Goal: Task Accomplishment & Management: Complete application form

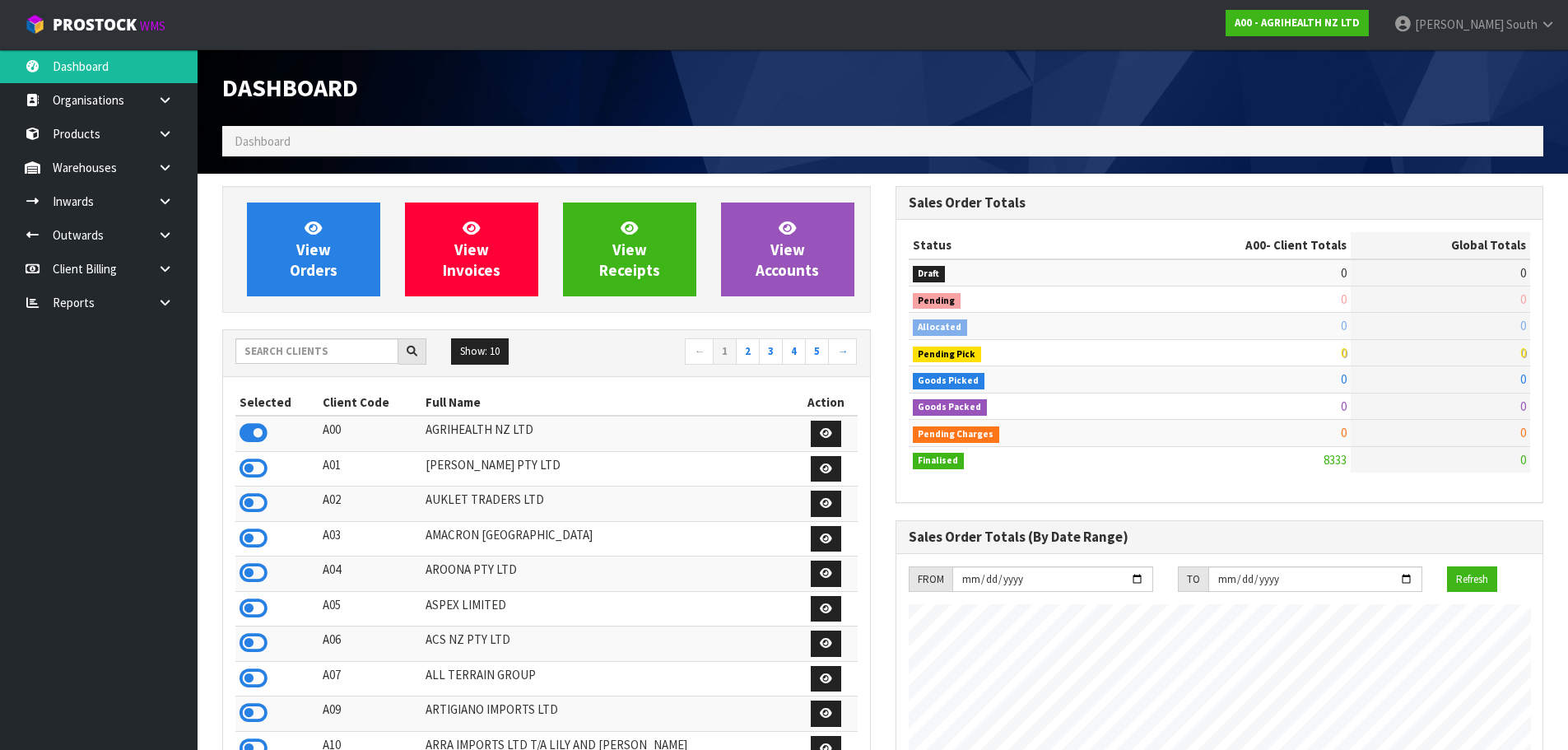
scroll to position [1246, 672]
click at [328, 354] on input "text" at bounding box center [317, 351] width 163 height 25
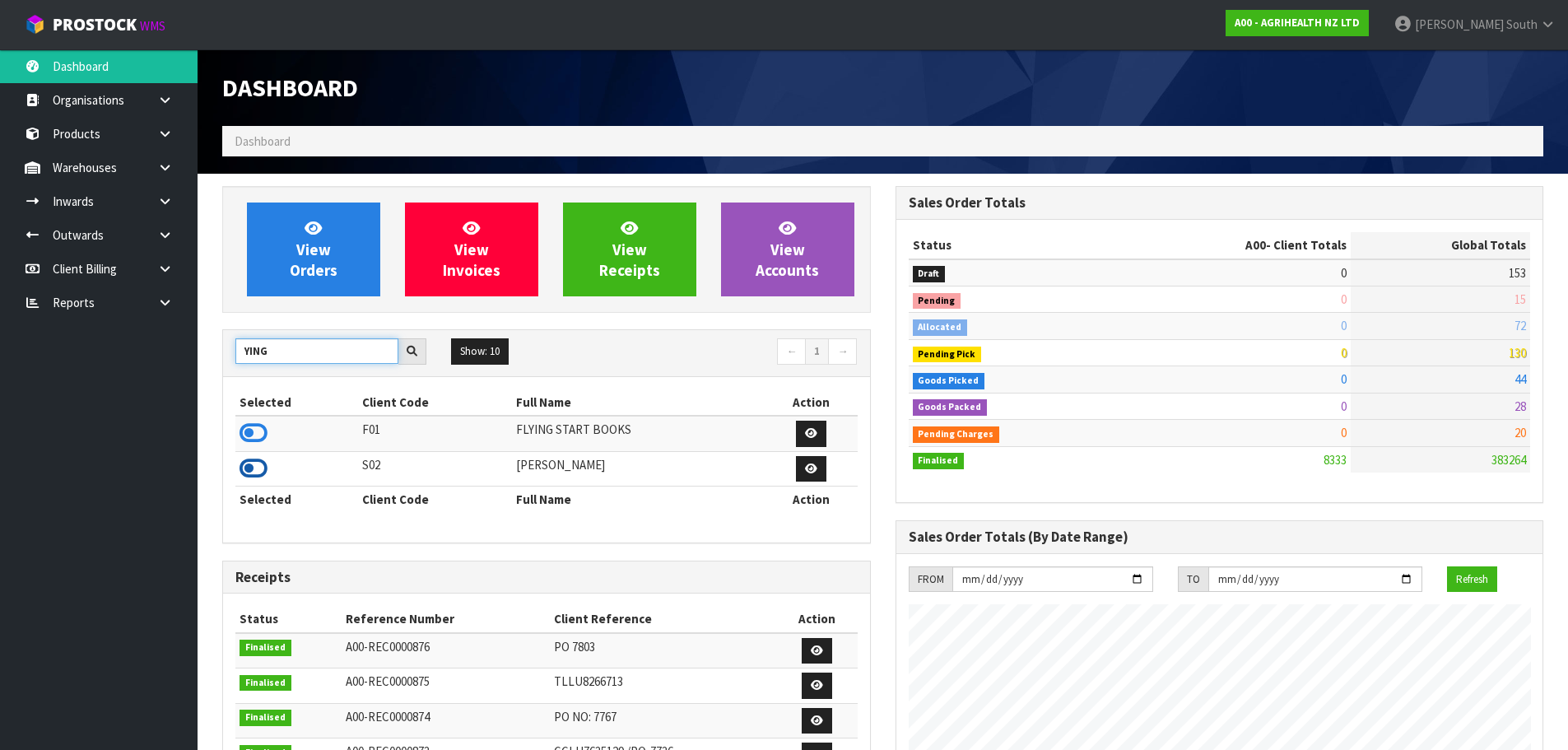
type input "YING"
click at [251, 465] on icon at bounding box center [254, 467] width 28 height 24
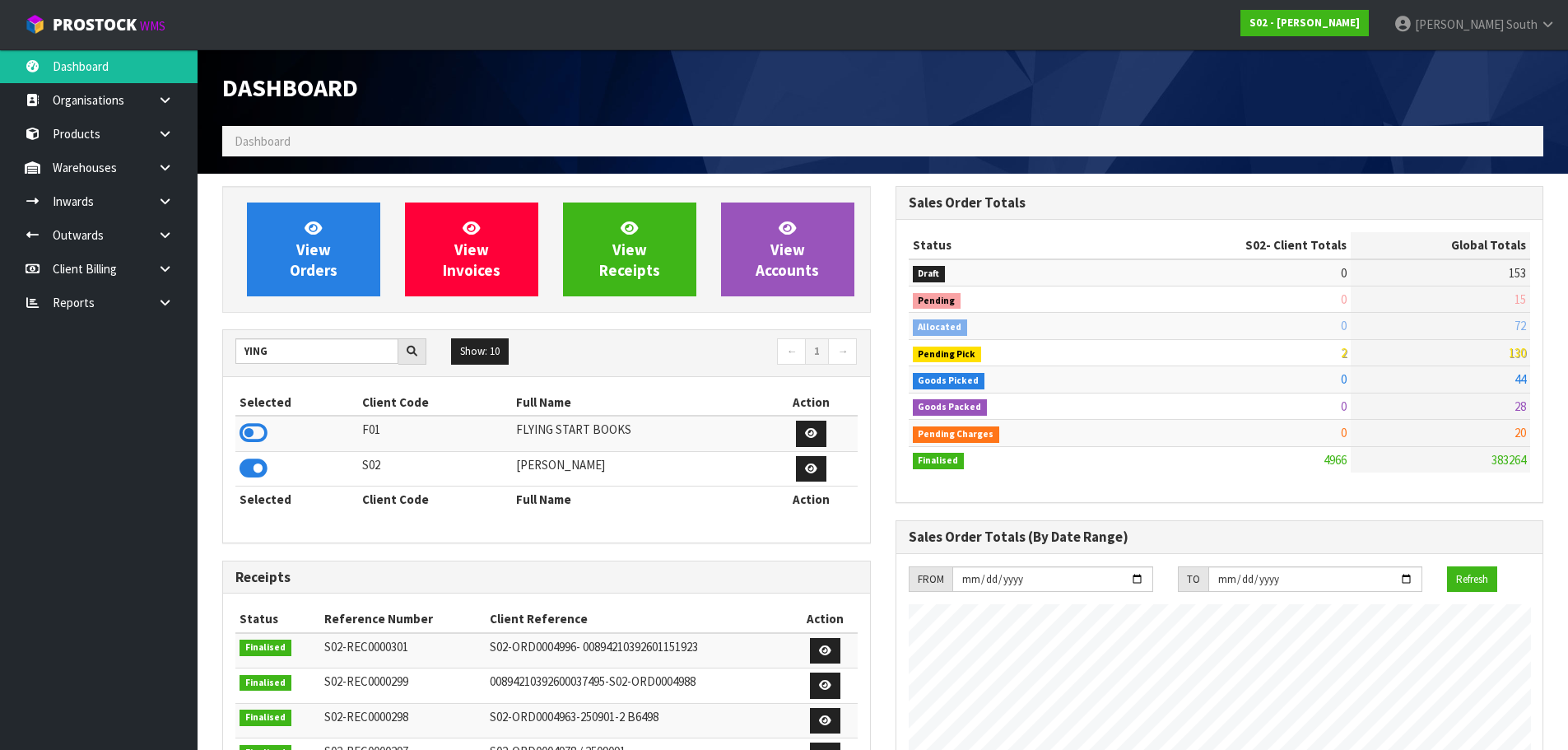
scroll to position [1087, 672]
click at [153, 202] on link at bounding box center [171, 201] width 52 height 34
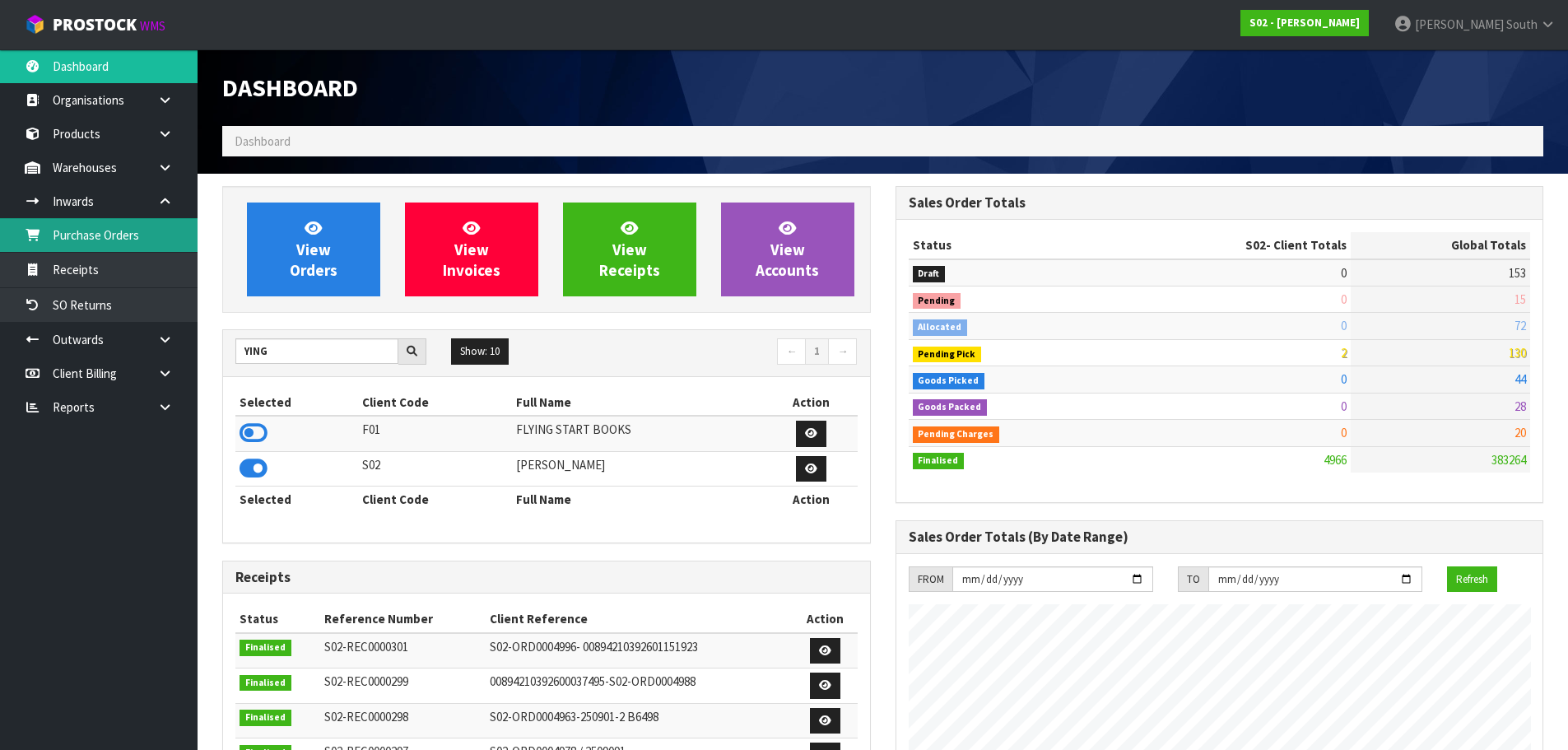
click at [137, 241] on link "Purchase Orders" at bounding box center [98, 234] width 197 height 34
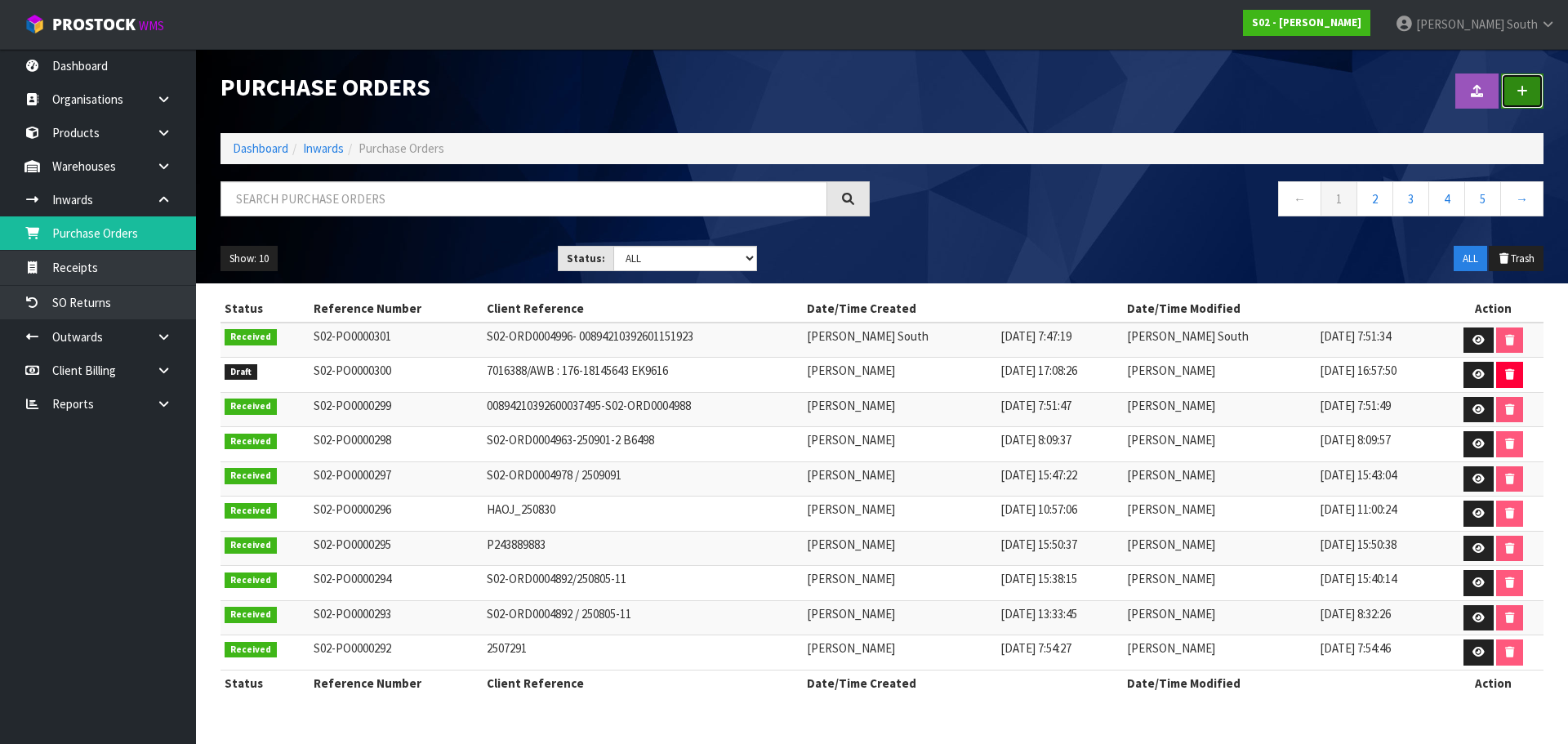
click at [1541, 93] on link at bounding box center [1522, 91] width 42 height 35
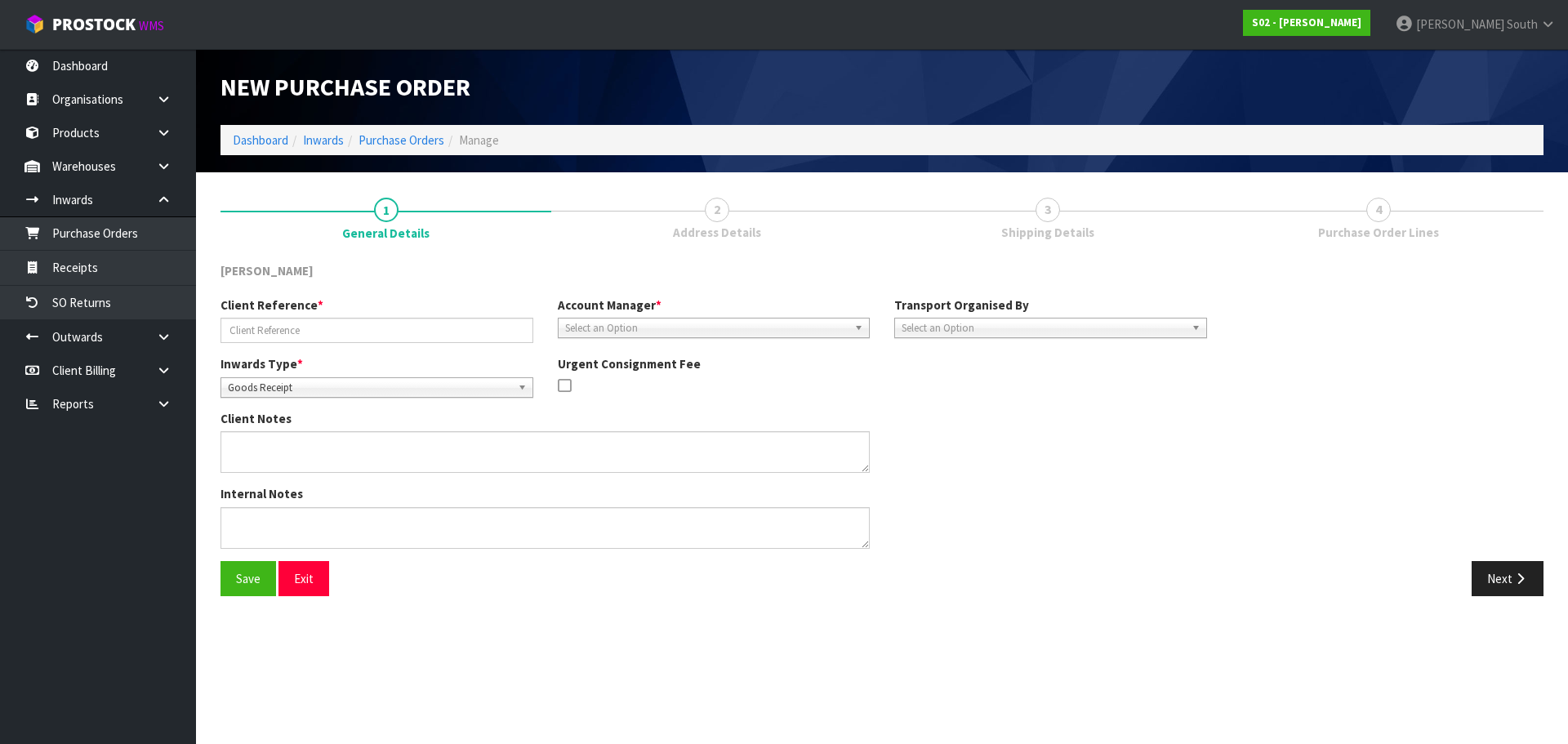
click at [946, 332] on span "Select an Option" at bounding box center [1043, 328] width 283 height 19
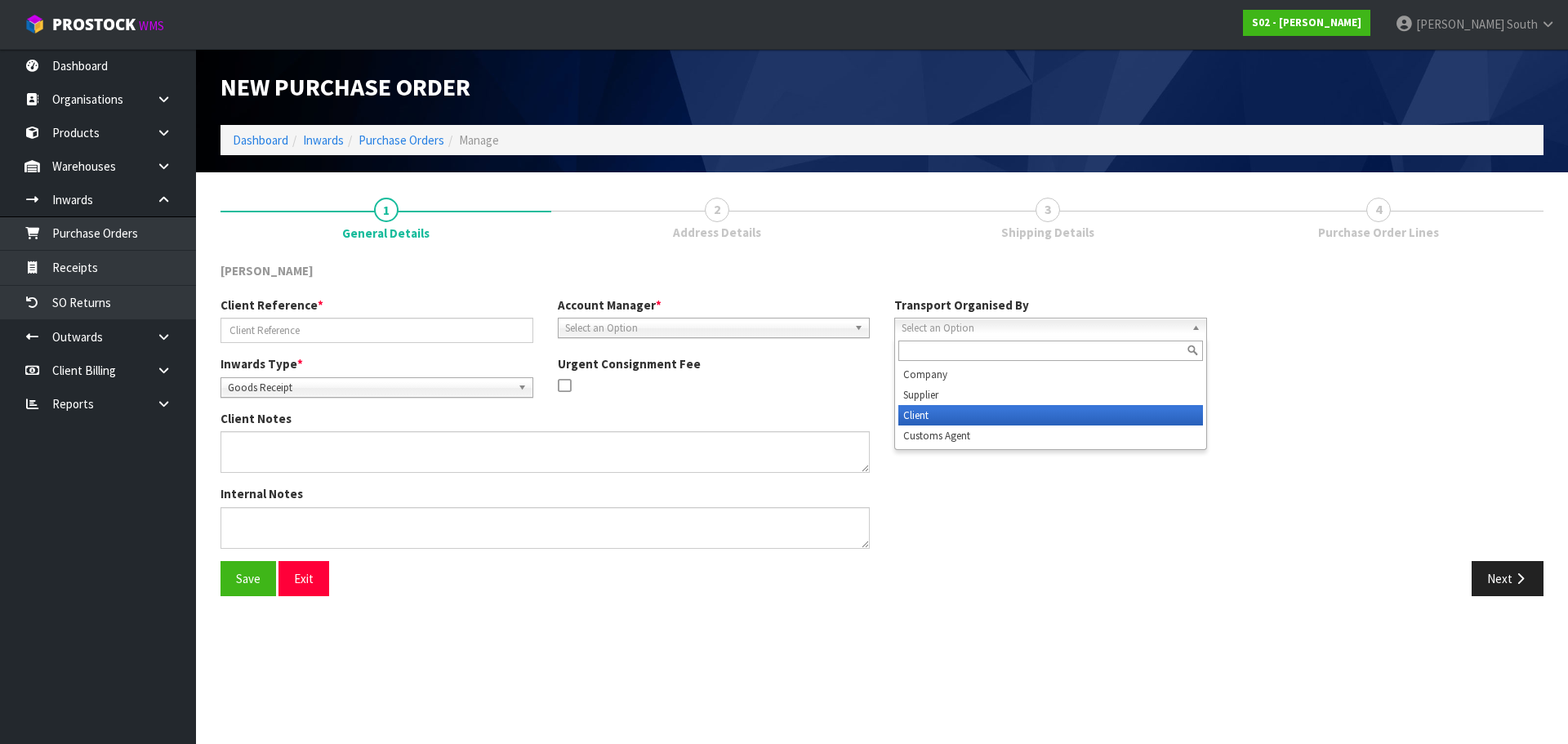
click at [945, 418] on li "Client" at bounding box center [1050, 414] width 305 height 20
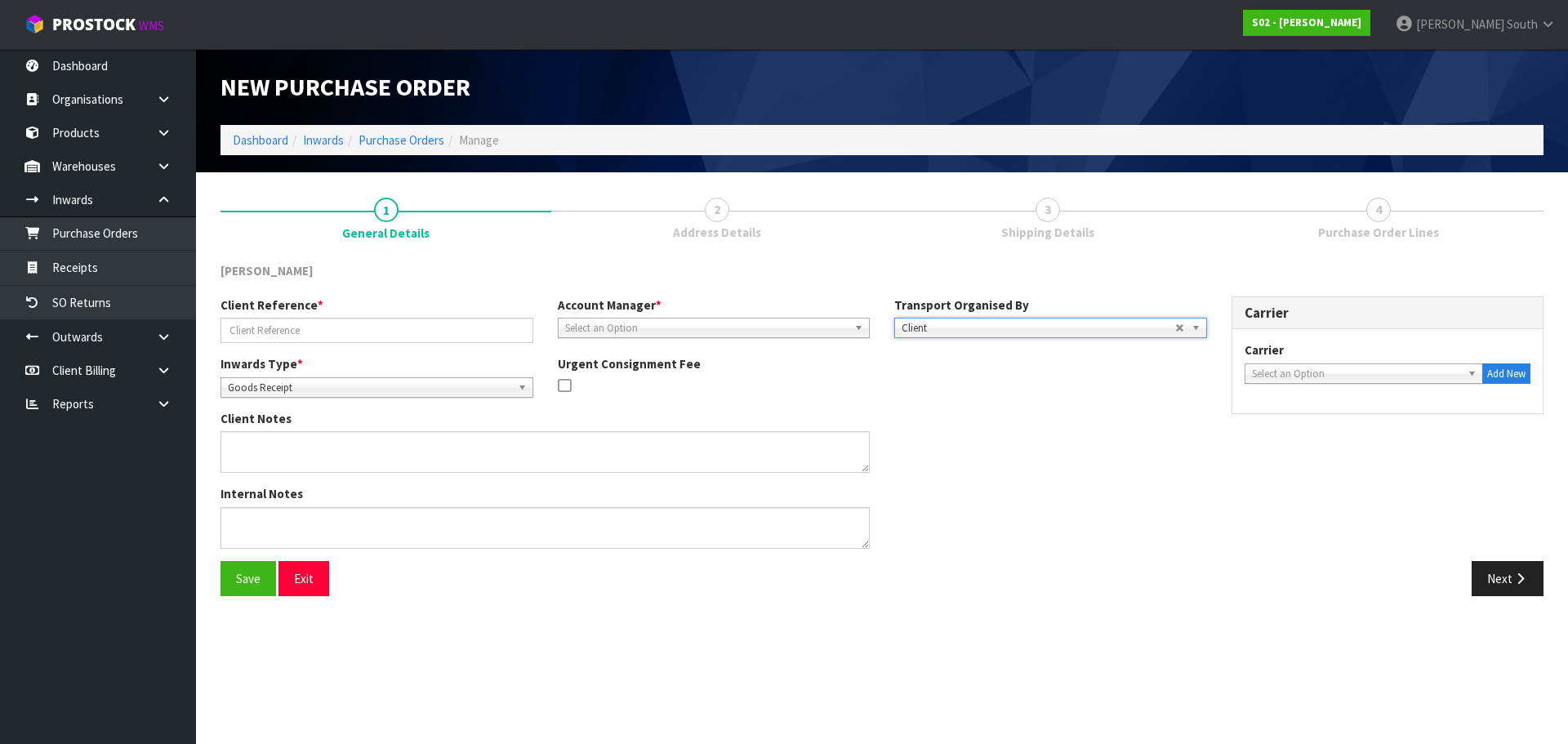
click at [1296, 384] on div "ACFS TRANSPORT - ACFS TRANSPORT ACT TRANSPORT LTD - ACT TRANSPORT LTD AGS - AGS…" at bounding box center [1387, 374] width 286 height 21
click at [1306, 368] on span "Select an Option" at bounding box center [1357, 374] width 210 height 19
type input "CW"
click at [1342, 422] on li "CW L TRUCK - CWL TRUCK" at bounding box center [1364, 419] width 231 height 20
click at [1139, 478] on div "Client Notes" at bounding box center [713, 447] width 1011 height 75
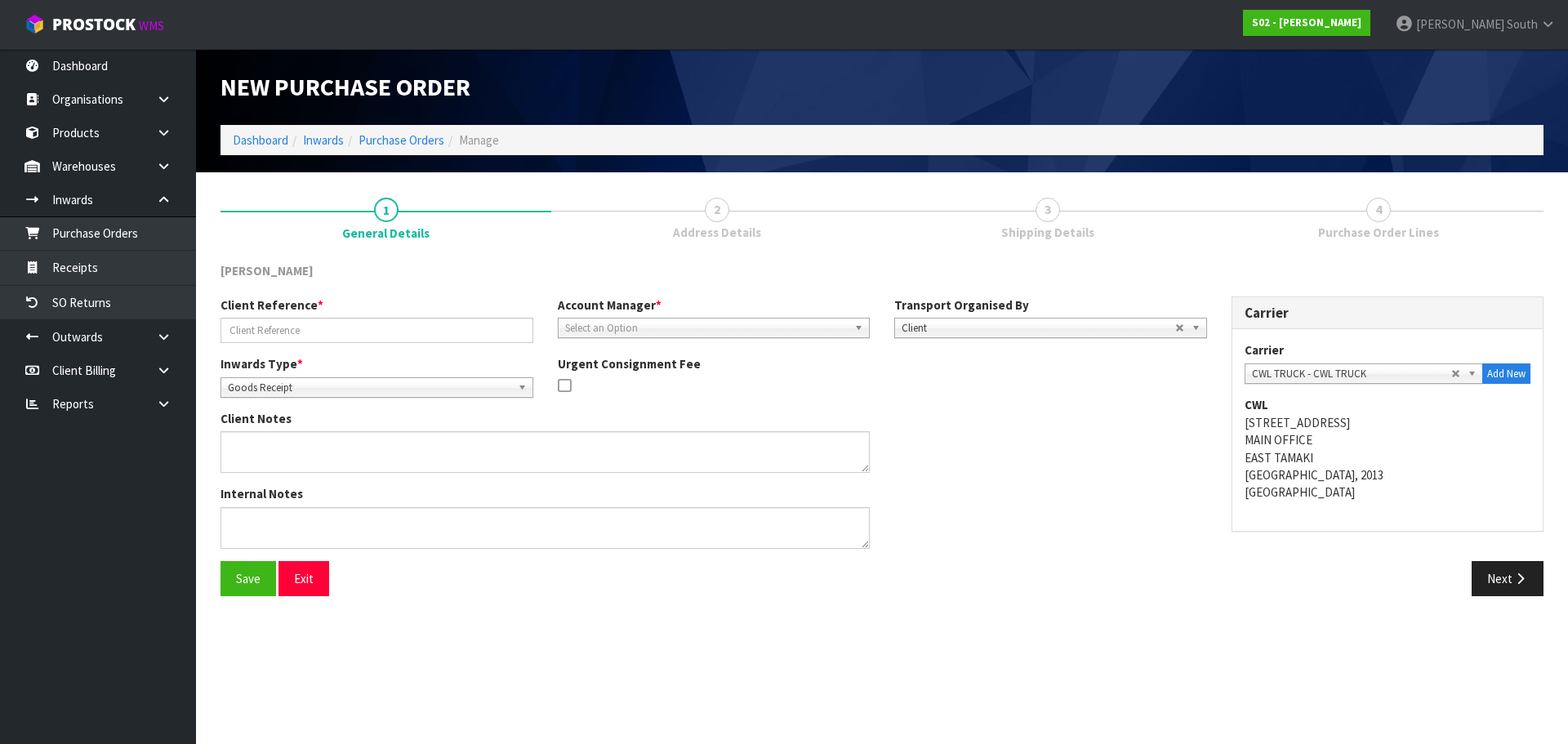
click at [668, 328] on span "Select an Option" at bounding box center [706, 328] width 283 height 19
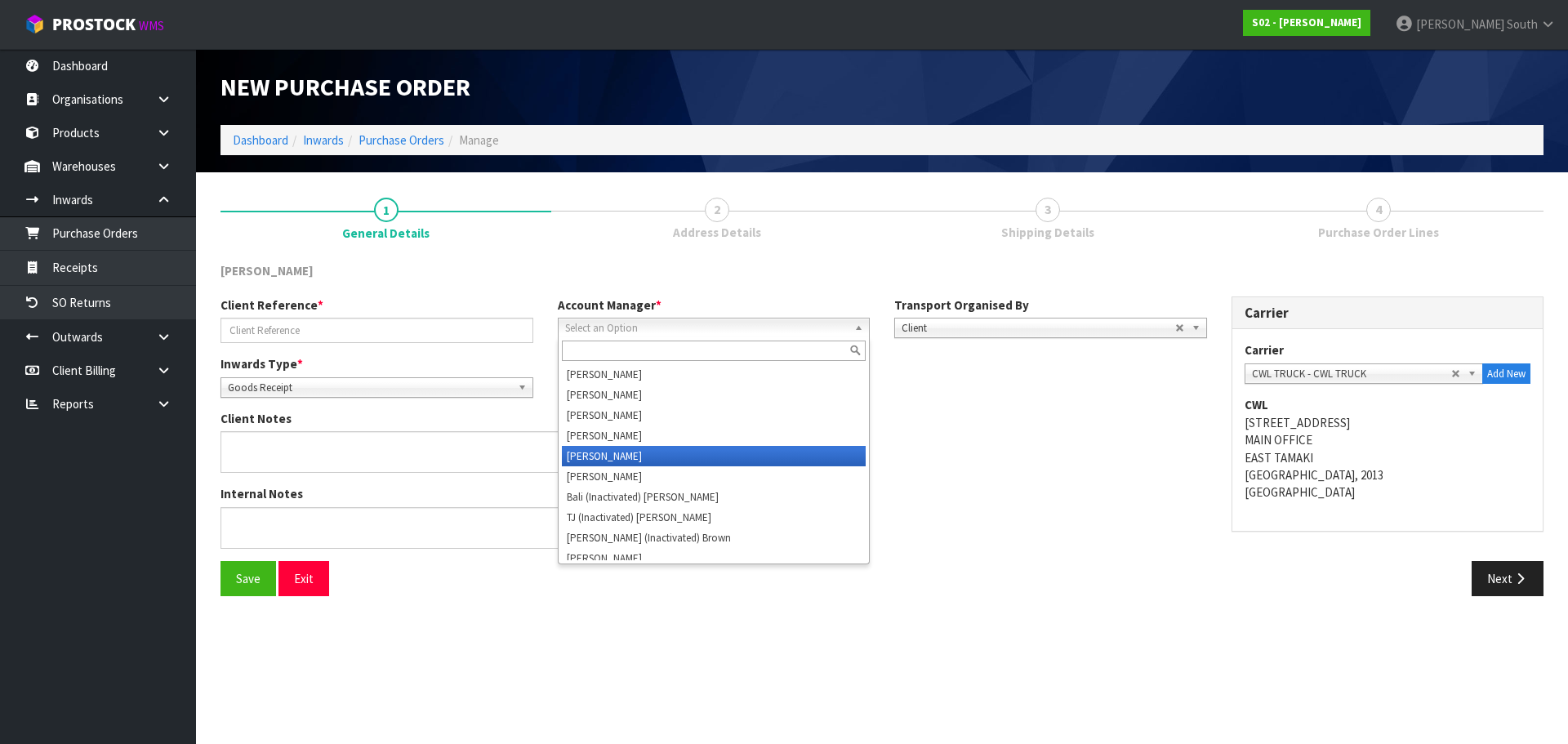
click at [644, 449] on li "[PERSON_NAME]" at bounding box center [714, 456] width 305 height 20
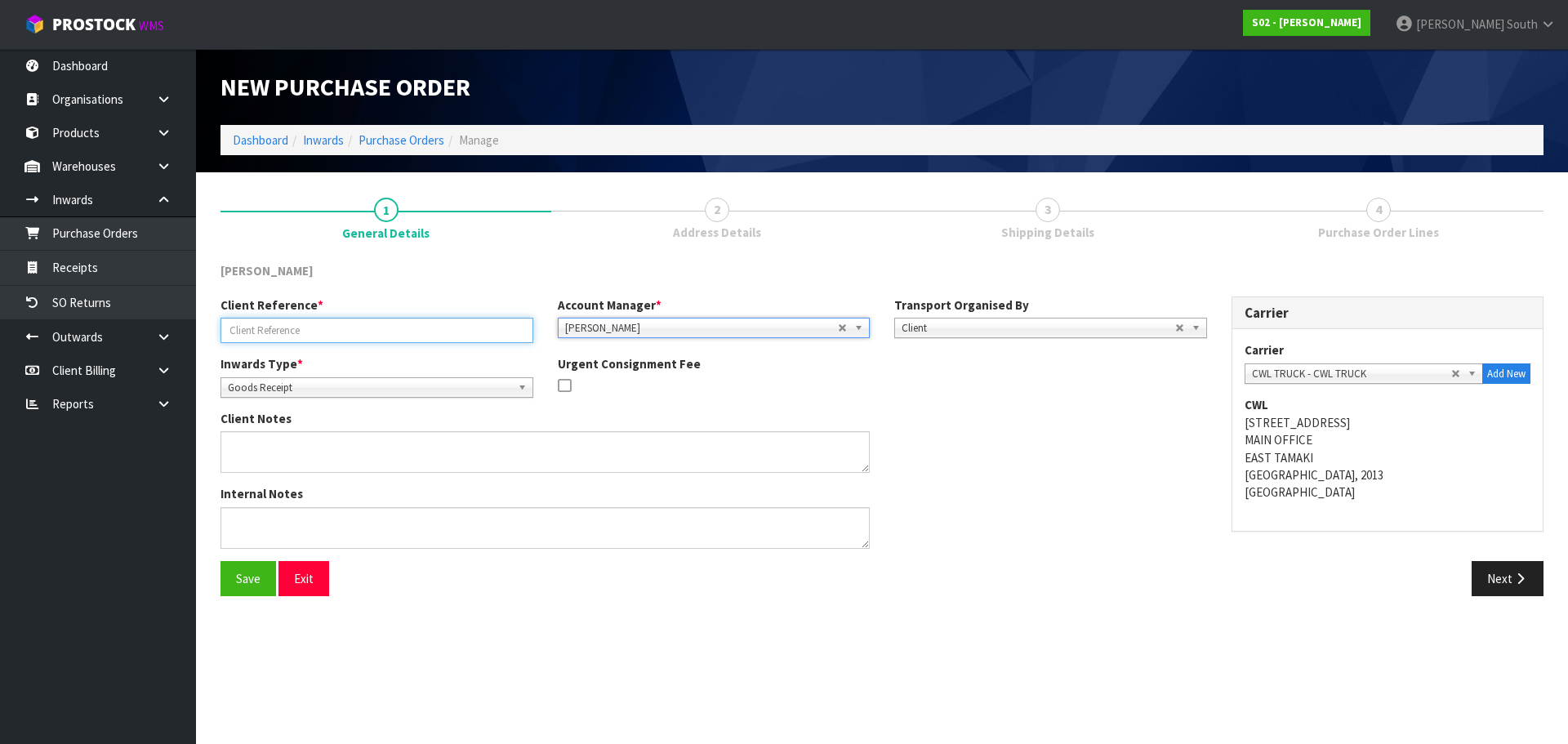
click at [422, 328] on input "text" at bounding box center [377, 331] width 312 height 25
click at [220, 593] on div "Save Exit" at bounding box center [545, 578] width 674 height 35
click at [226, 591] on button "Save" at bounding box center [249, 578] width 56 height 35
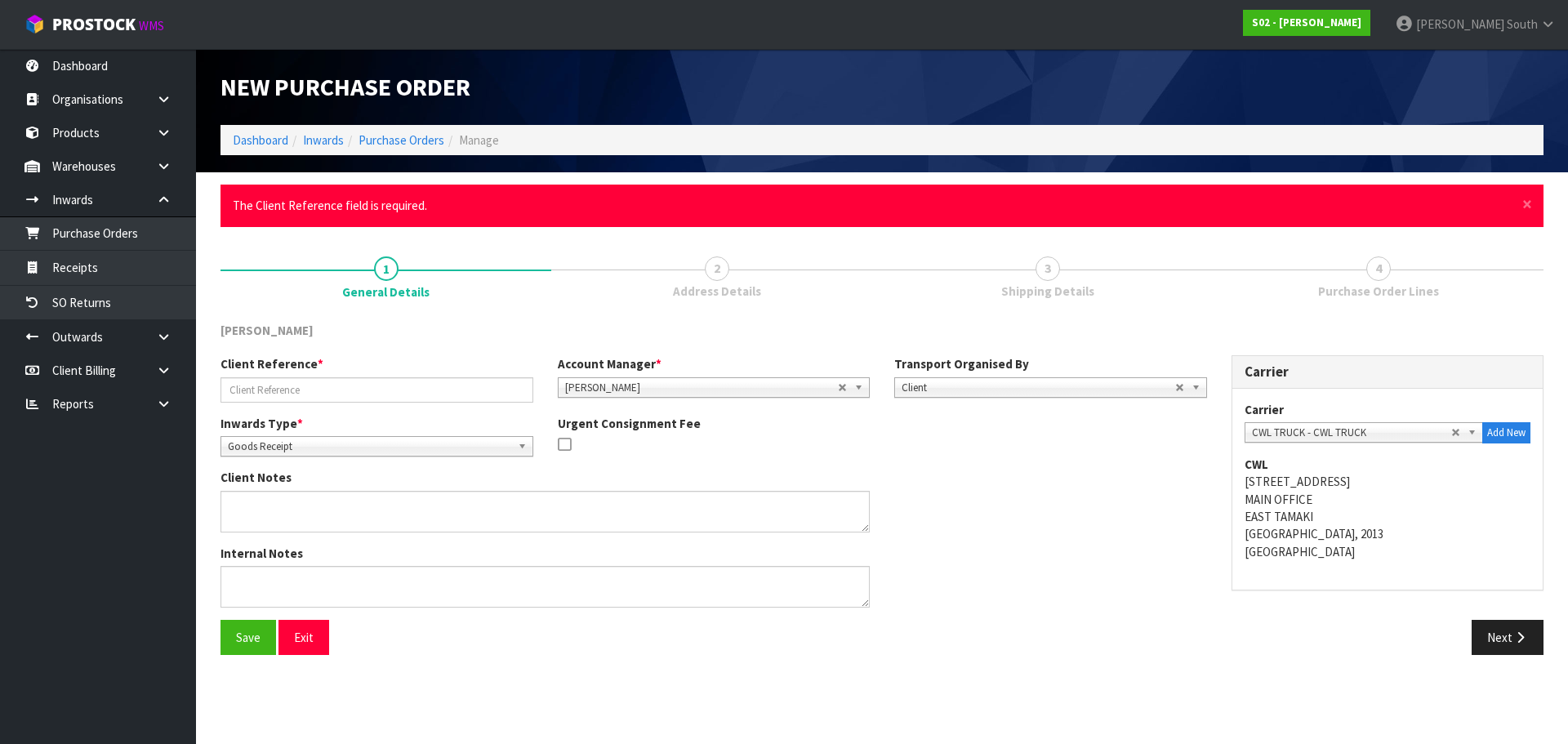
click at [936, 446] on div "Inwards Type * Goods Receipt Goods Returned Goods Receipt Urgent Consignment Fee" at bounding box center [713, 441] width 1011 height 55
click at [227, 384] on input "text" at bounding box center [377, 389] width 312 height 25
type input "250928"
click at [255, 654] on button "Save" at bounding box center [249, 637] width 56 height 35
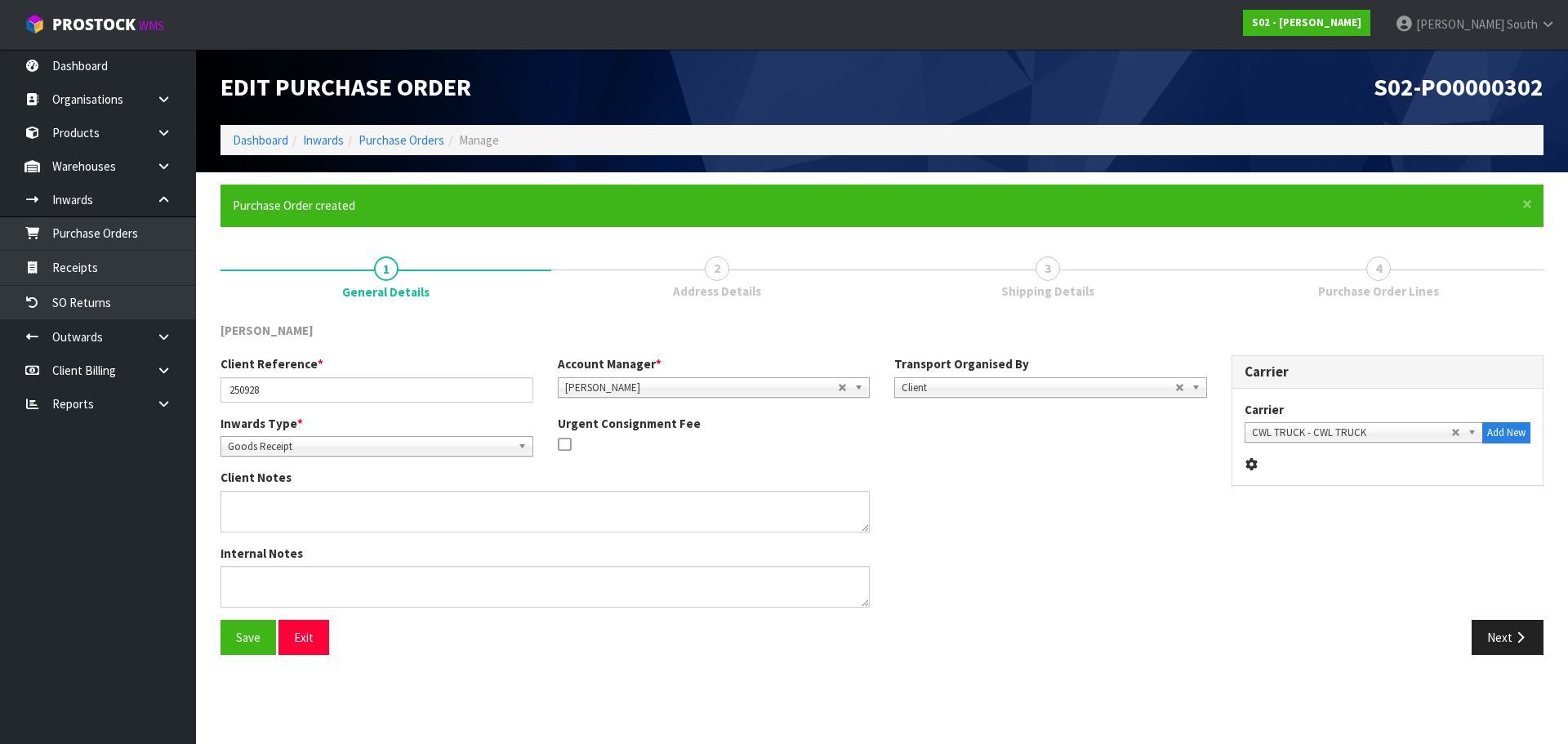
click at [937, 576] on div "Internal Notes" at bounding box center [713, 582] width 1011 height 75
click at [1507, 648] on button "Next" at bounding box center [1507, 637] width 72 height 35
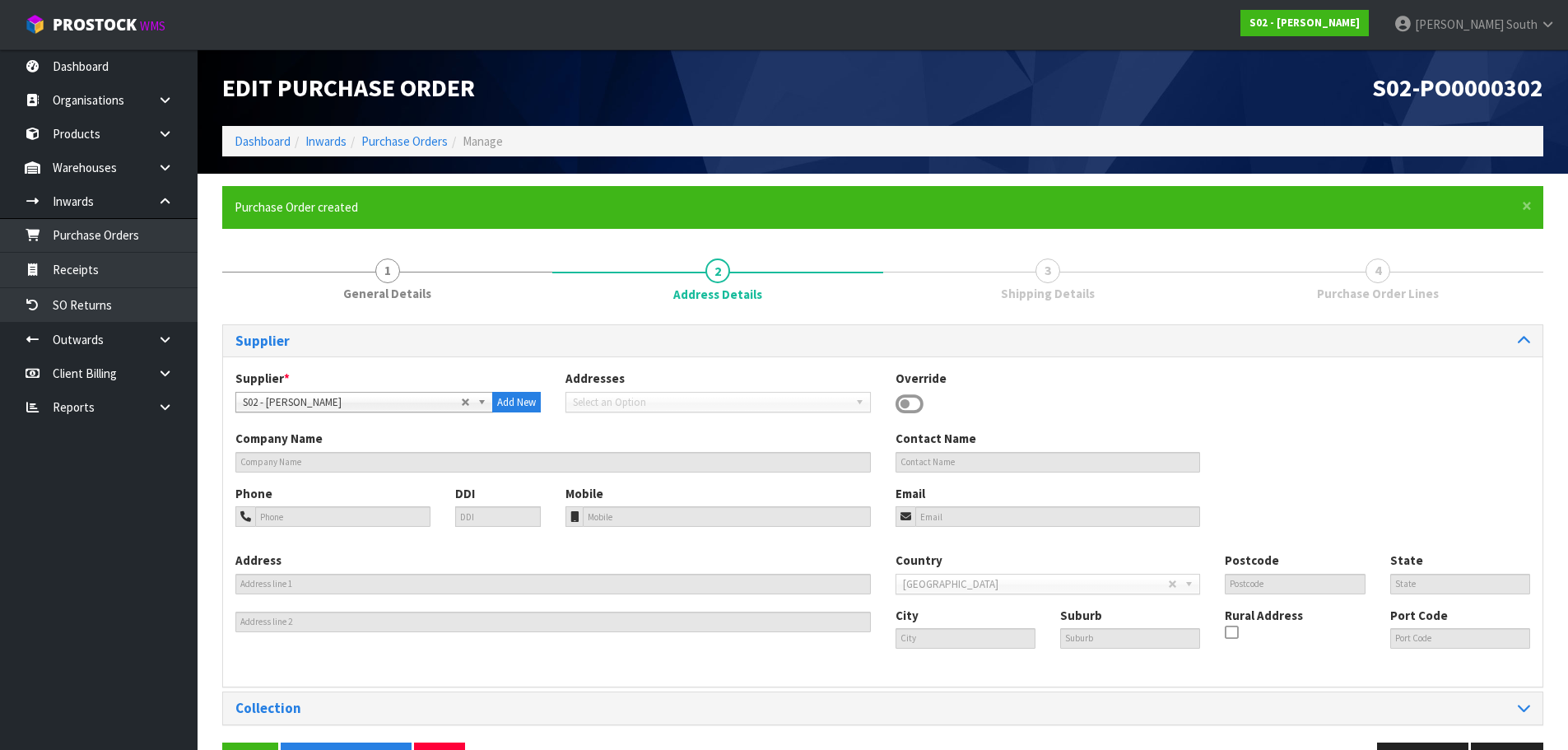
scroll to position [53, 0]
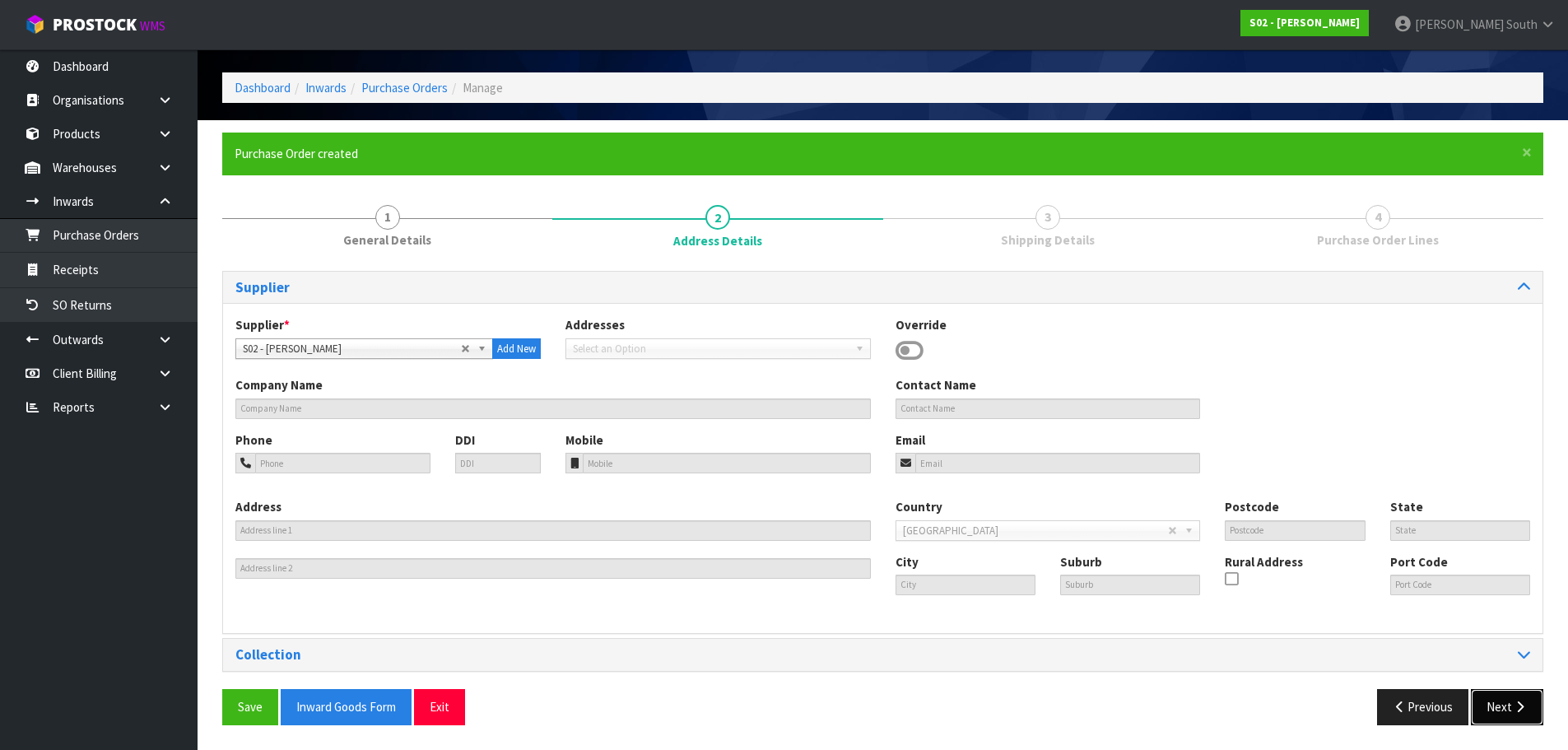
click at [1483, 707] on button "Next" at bounding box center [1507, 706] width 73 height 35
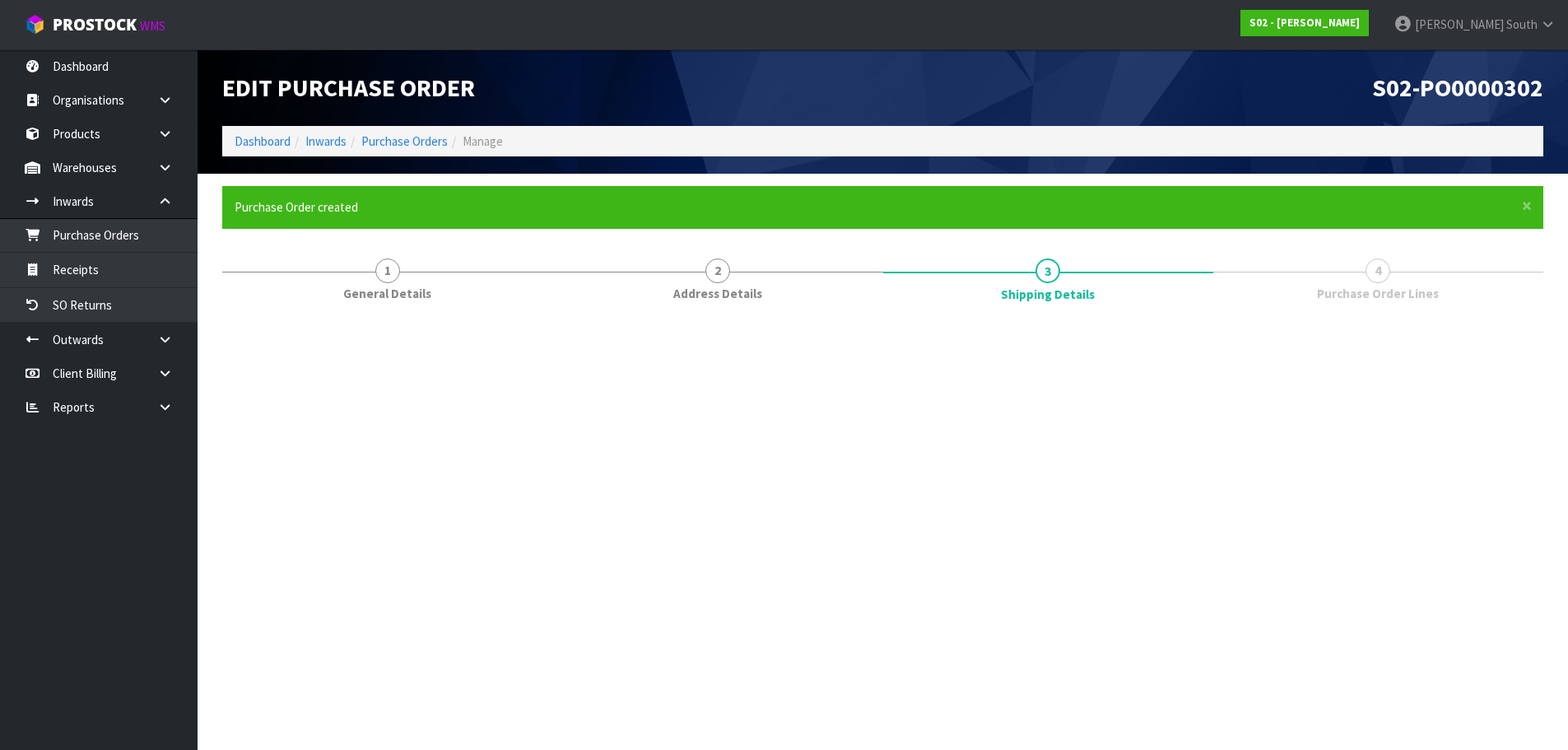
scroll to position [0, 0]
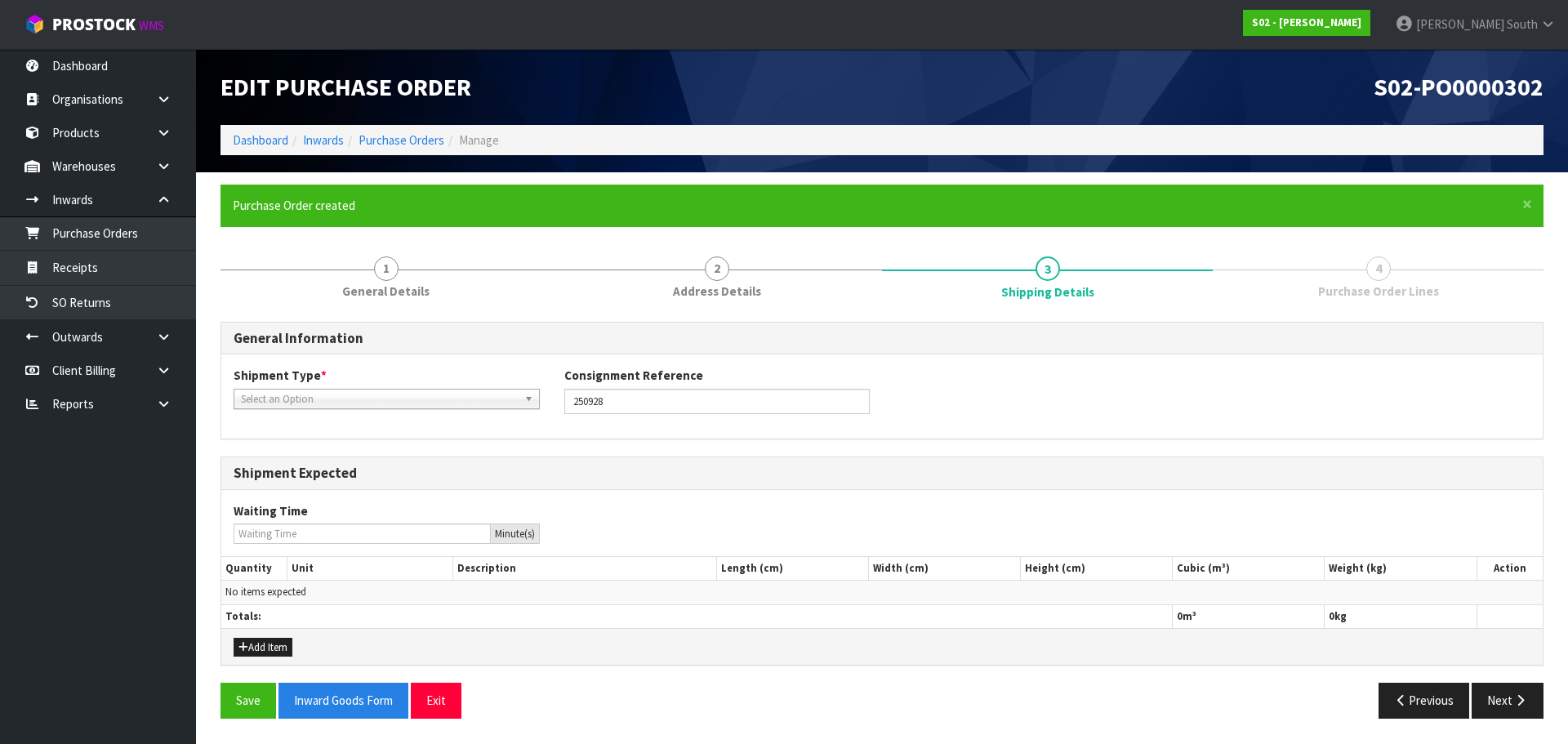
click at [462, 394] on span "Select an Option" at bounding box center [379, 399] width 277 height 19
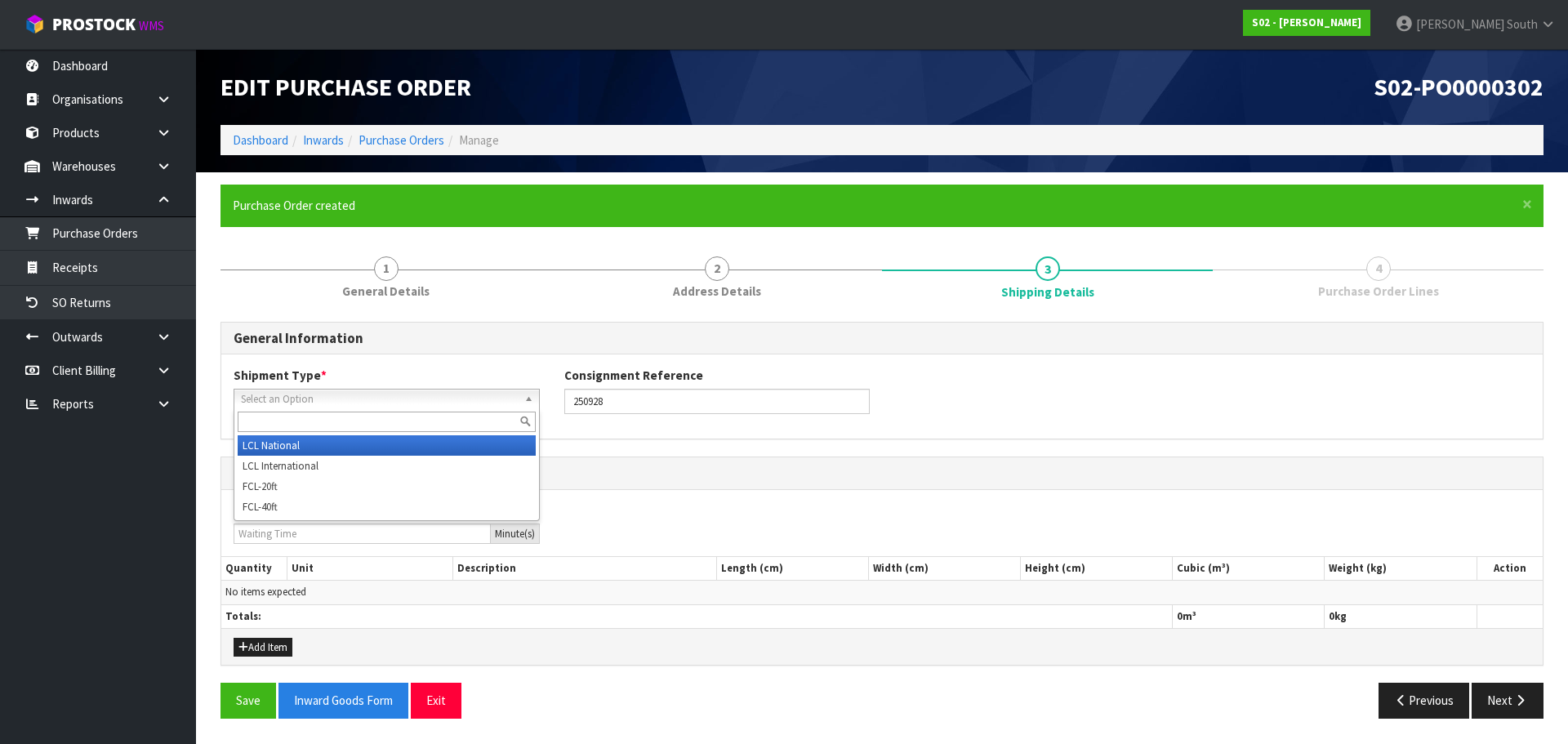
click at [414, 440] on li "LCL National" at bounding box center [386, 445] width 298 height 20
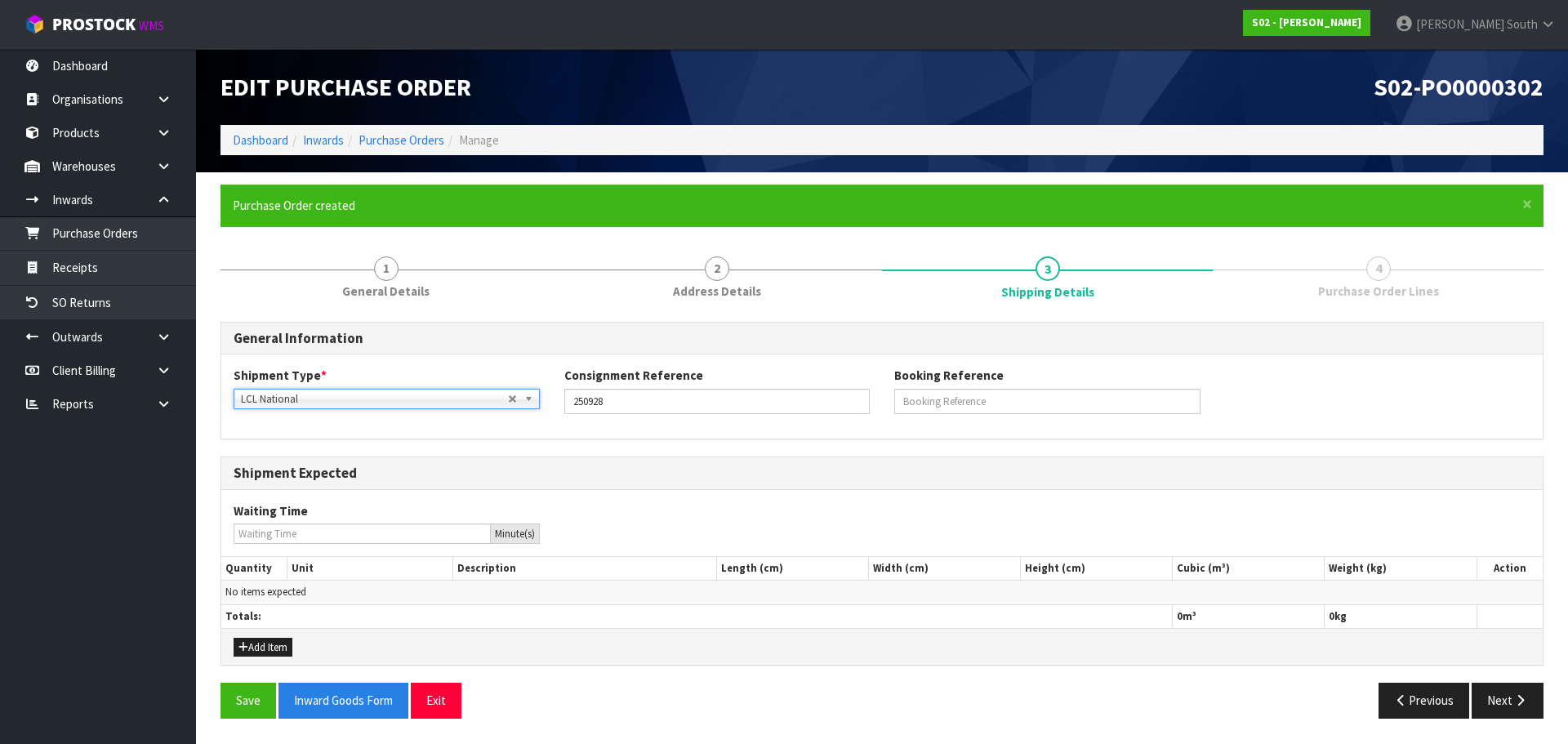
click at [977, 426] on div "Shipment Type * LCL National LCL International FCL-20ft FCL-40ft LCL National L…" at bounding box center [882, 396] width 1321 height 83
click at [1532, 713] on button "Next" at bounding box center [1507, 700] width 72 height 35
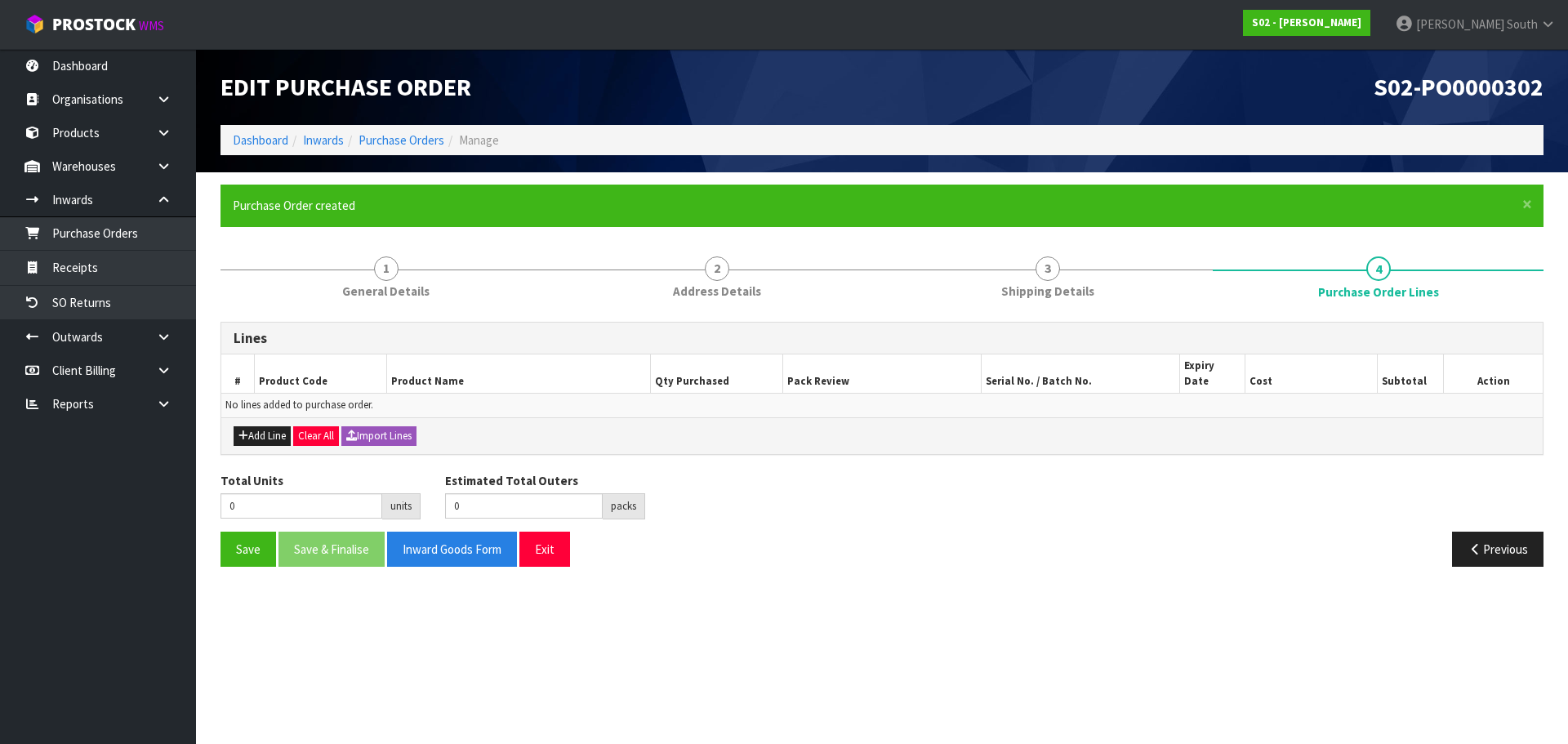
click at [1497, 553] on div "Save Save & Finalise Inward Goods Form Exit Previous" at bounding box center [882, 554] width 1347 height 47
click at [1491, 547] on button "Previous" at bounding box center [1497, 548] width 92 height 35
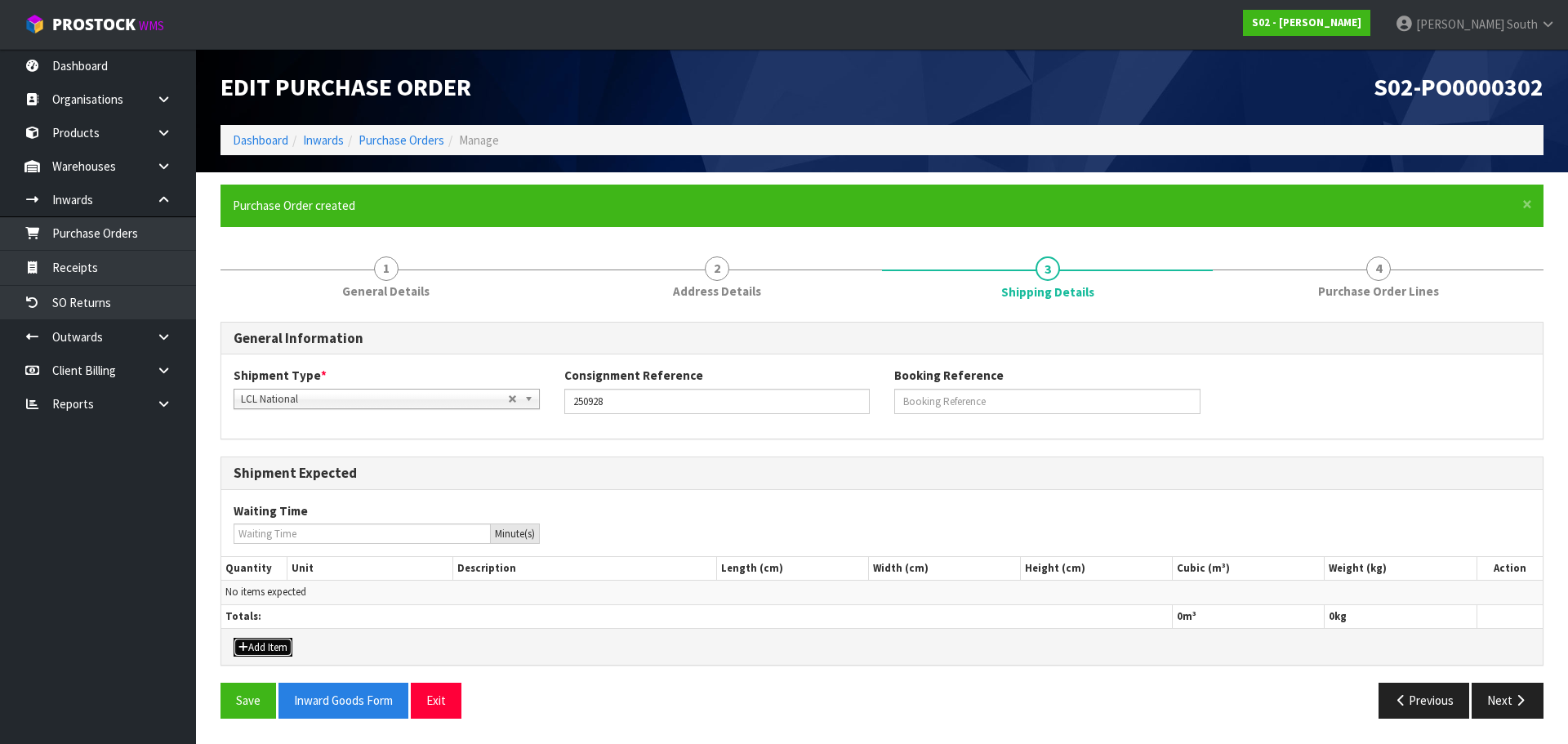
click at [238, 645] on button "Add Item" at bounding box center [262, 648] width 59 height 19
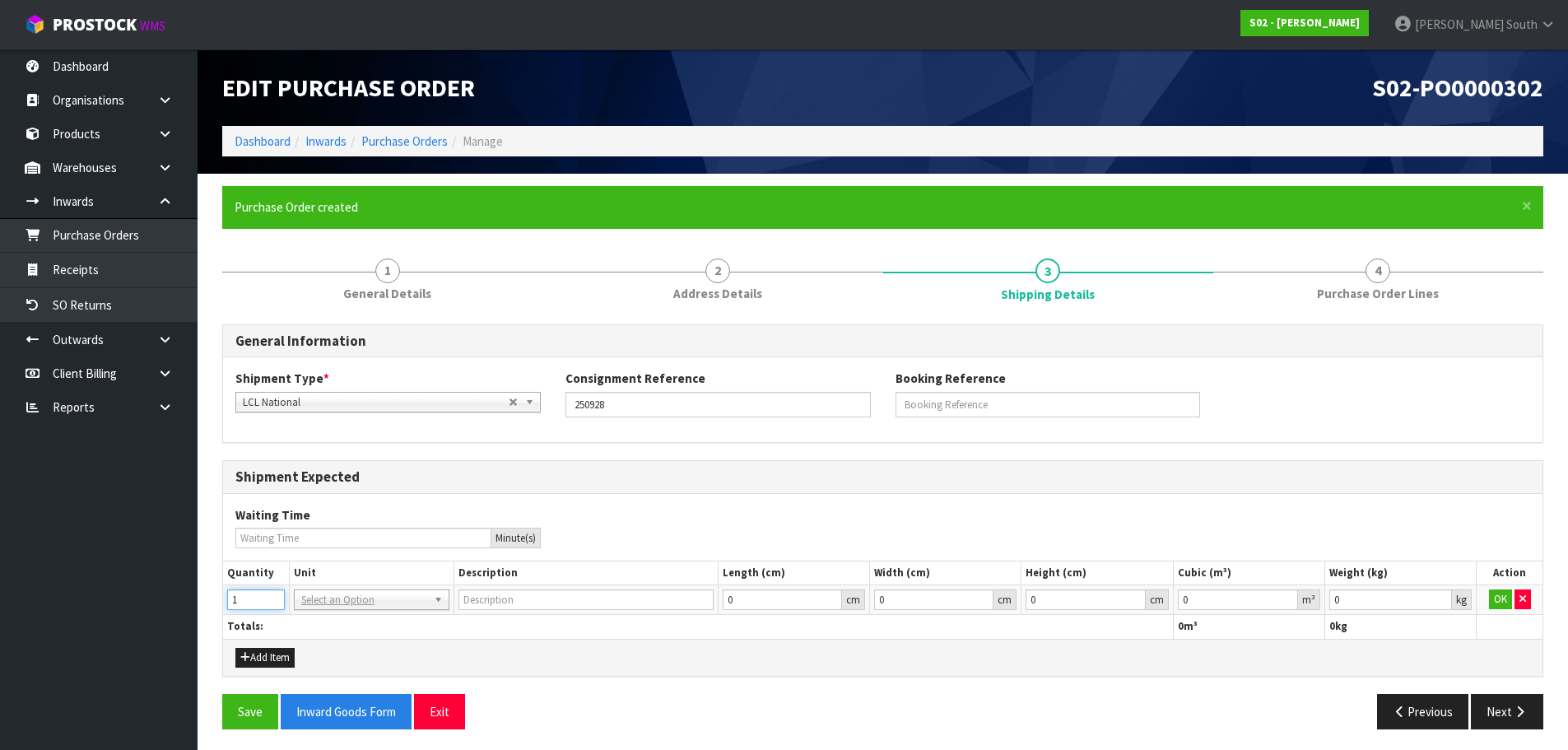
click at [275, 598] on input "1" at bounding box center [256, 599] width 57 height 20
click at [275, 595] on input "2" at bounding box center [256, 599] width 57 height 20
click at [275, 595] on input "3" at bounding box center [256, 599] width 57 height 20
type input "4"
click at [275, 595] on input "4" at bounding box center [256, 599] width 57 height 20
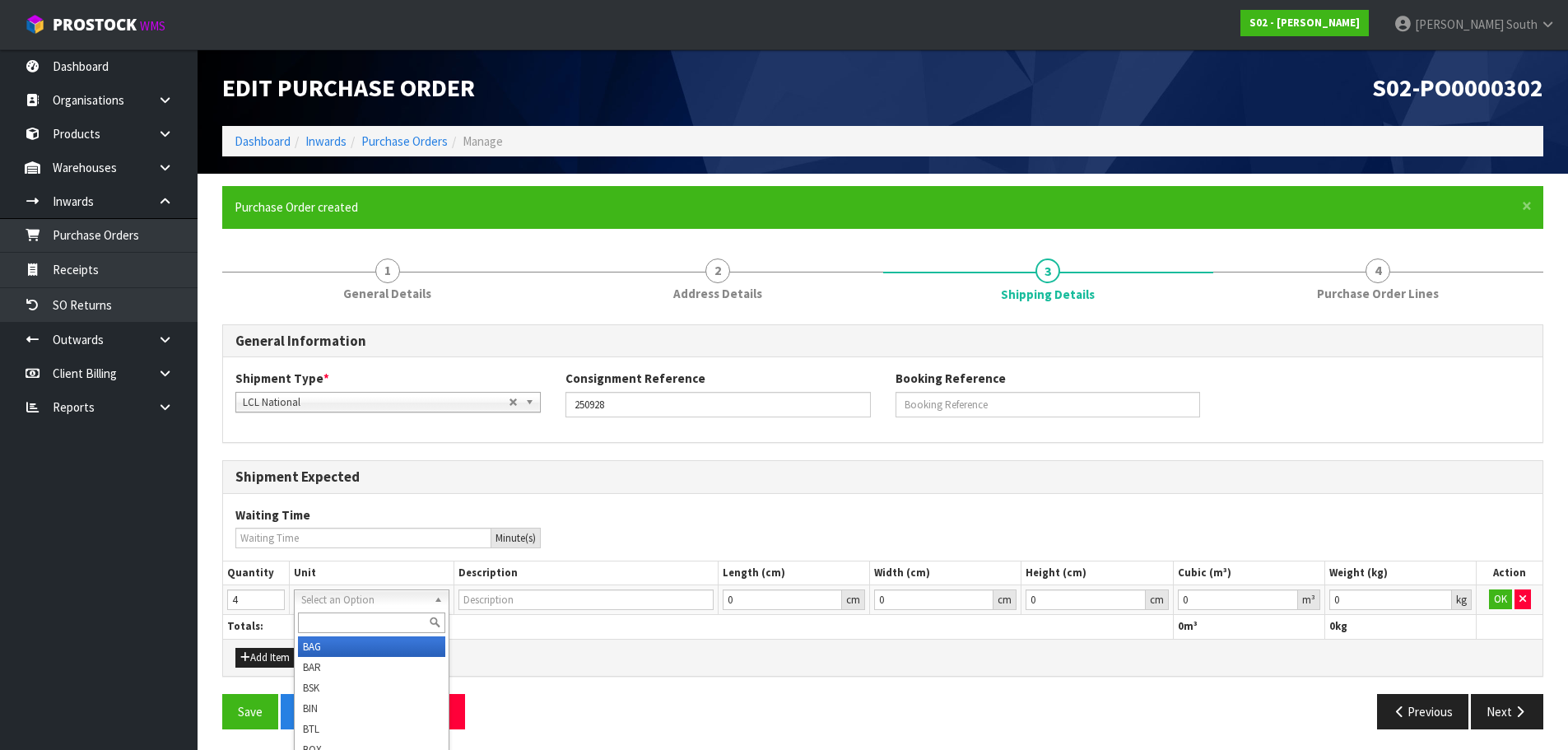
click at [347, 622] on input "text" at bounding box center [372, 622] width 148 height 20
type input "CTN"
type input "CARTON"
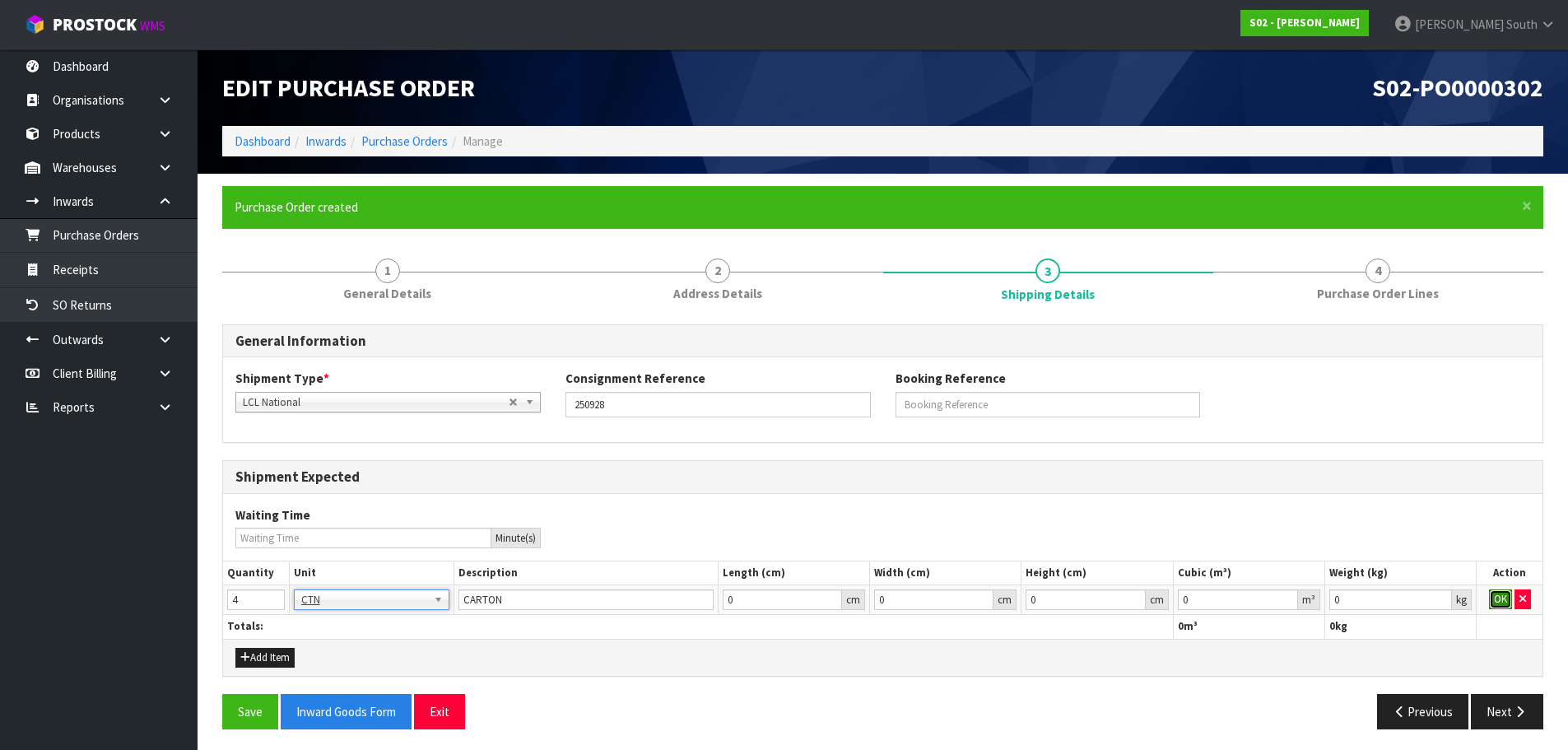
click at [1503, 595] on button "OK" at bounding box center [1500, 599] width 23 height 19
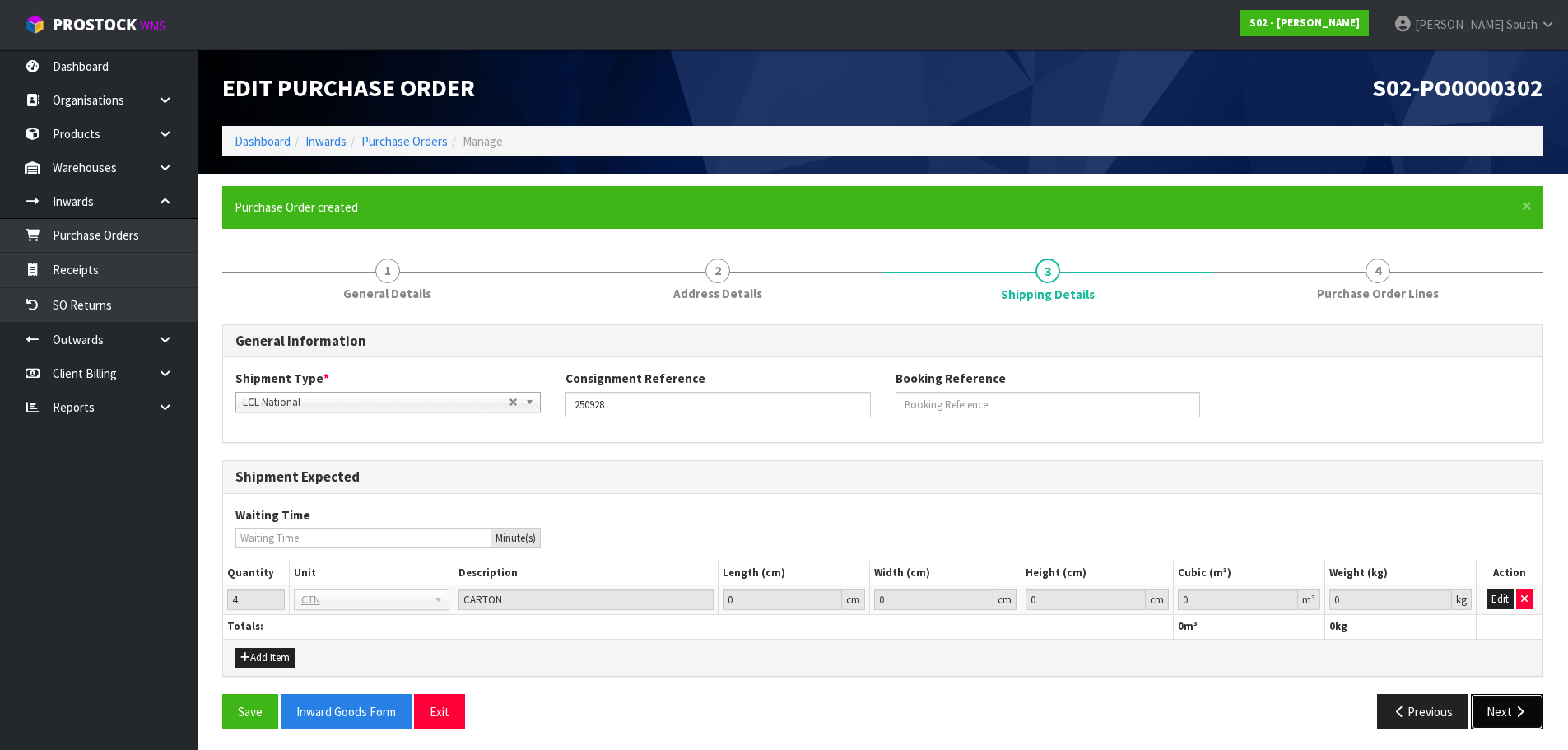
click at [1505, 705] on button "Next" at bounding box center [1507, 711] width 73 height 35
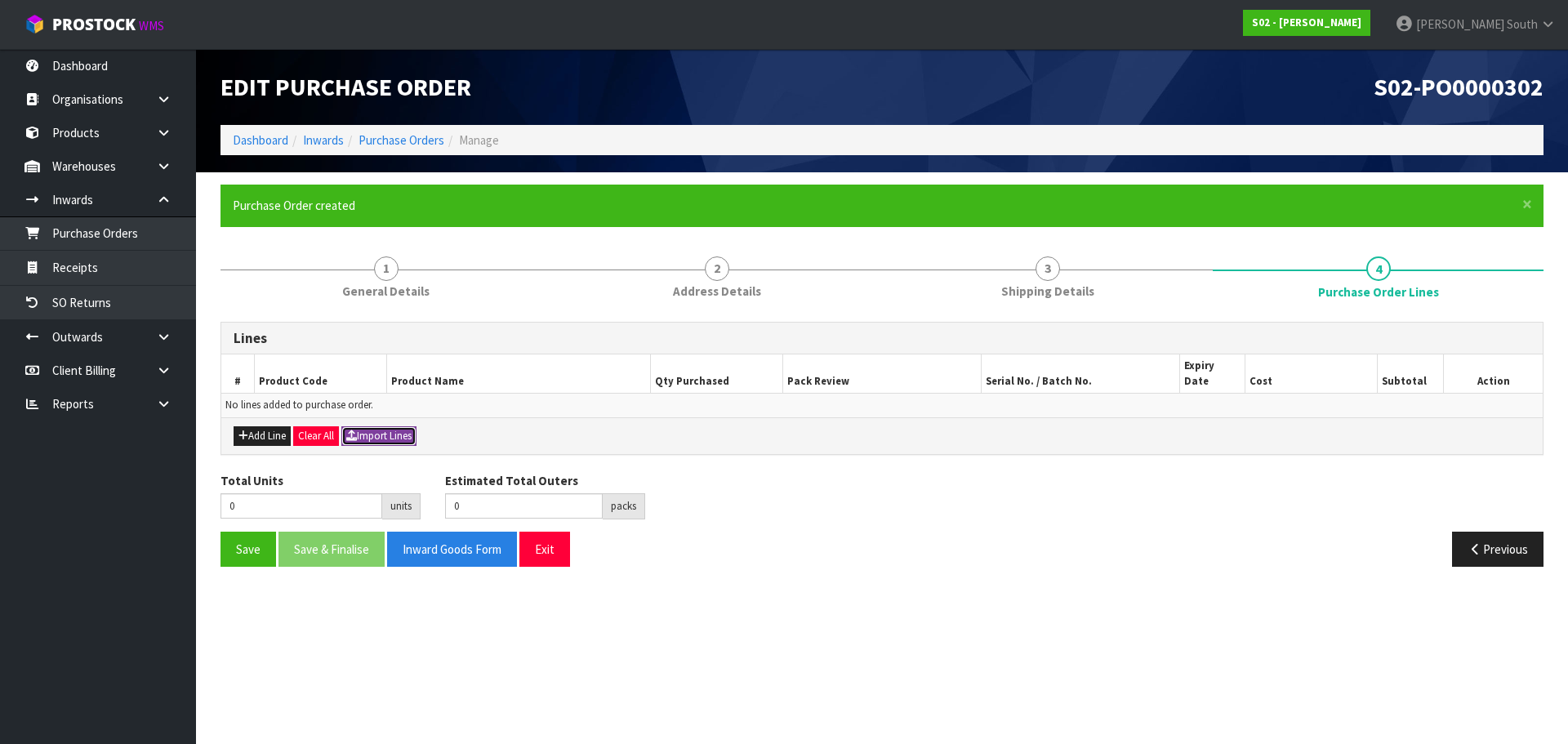
click at [382, 426] on button "Import Lines" at bounding box center [379, 436] width 75 height 19
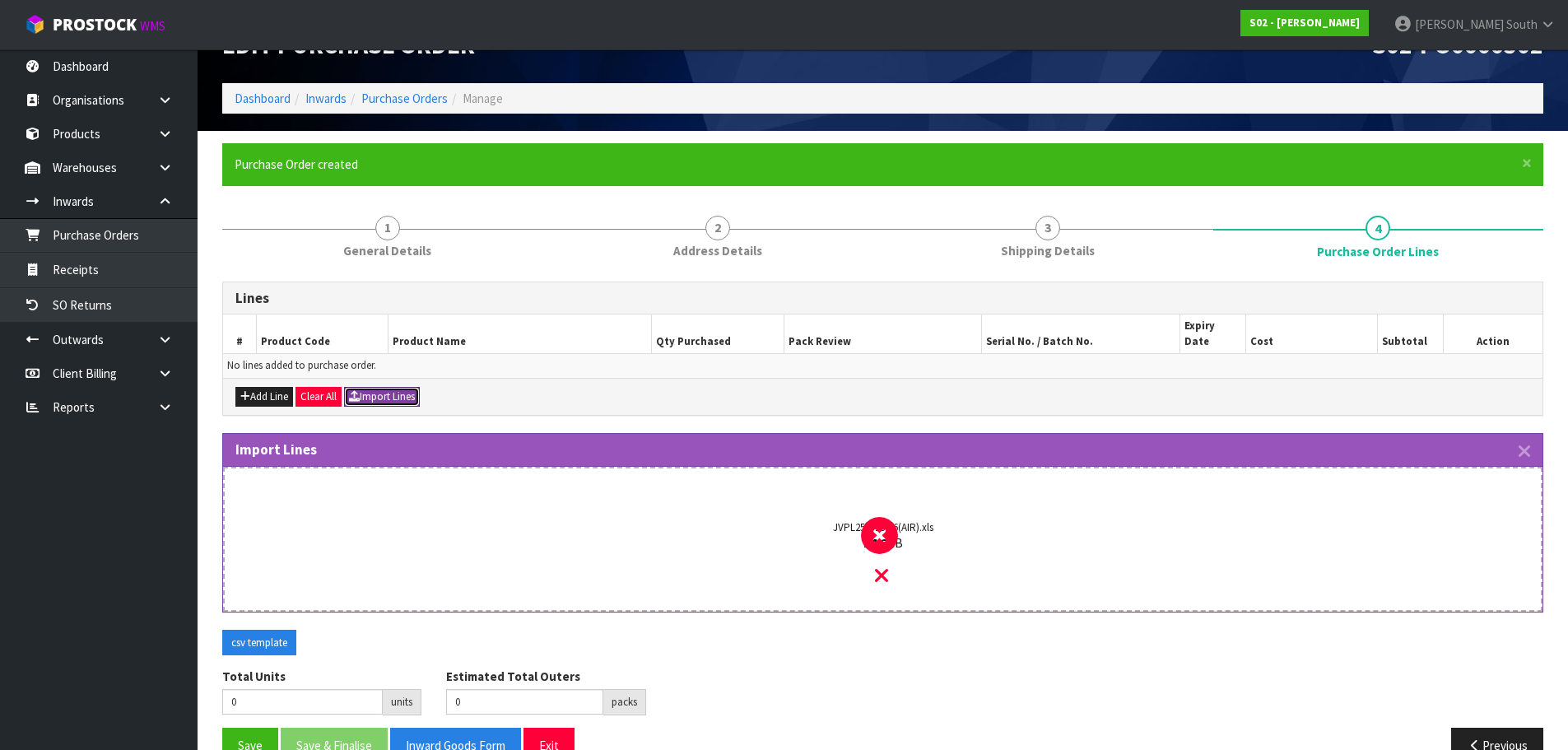
scroll to position [66, 0]
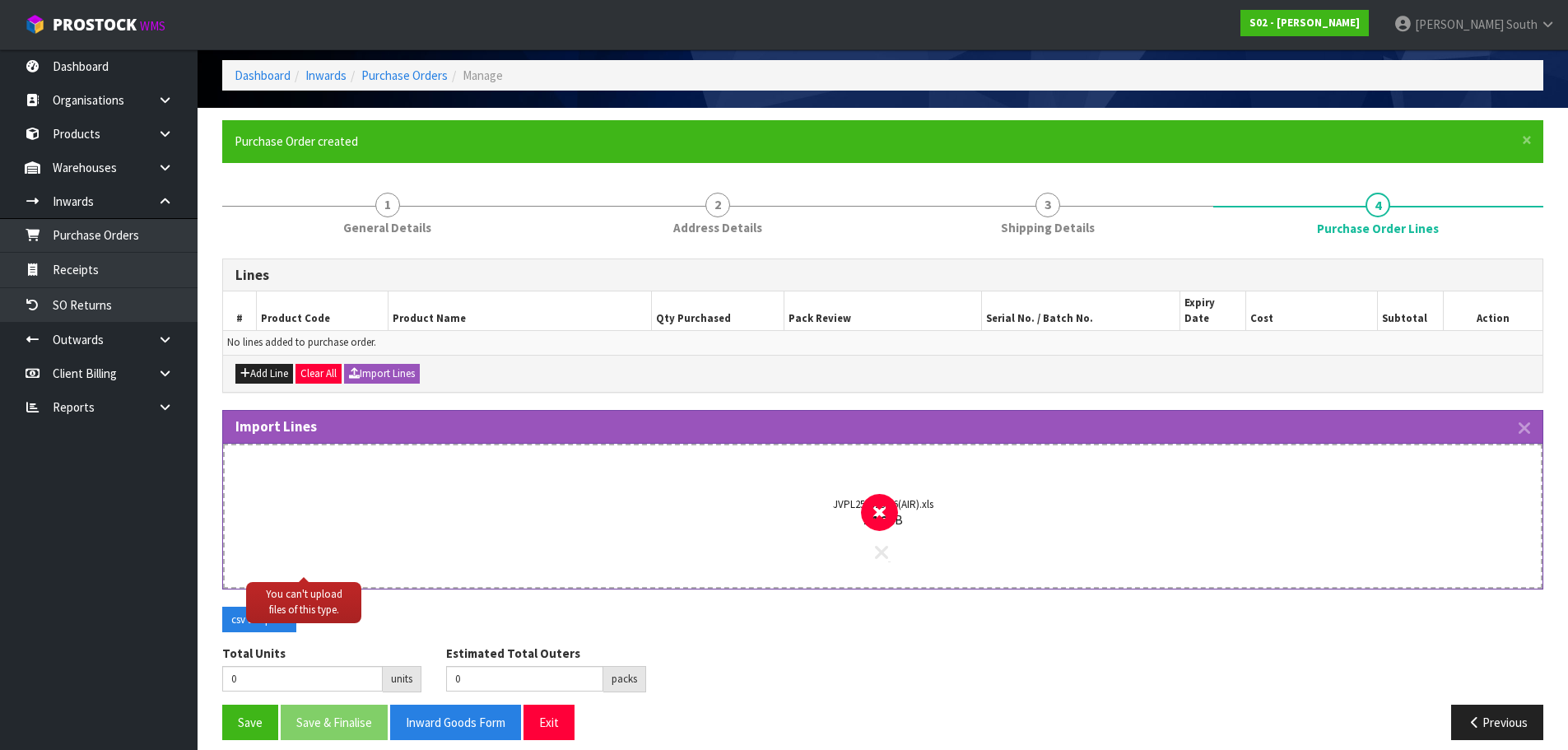
click at [886, 544] on icon at bounding box center [882, 552] width 14 height 21
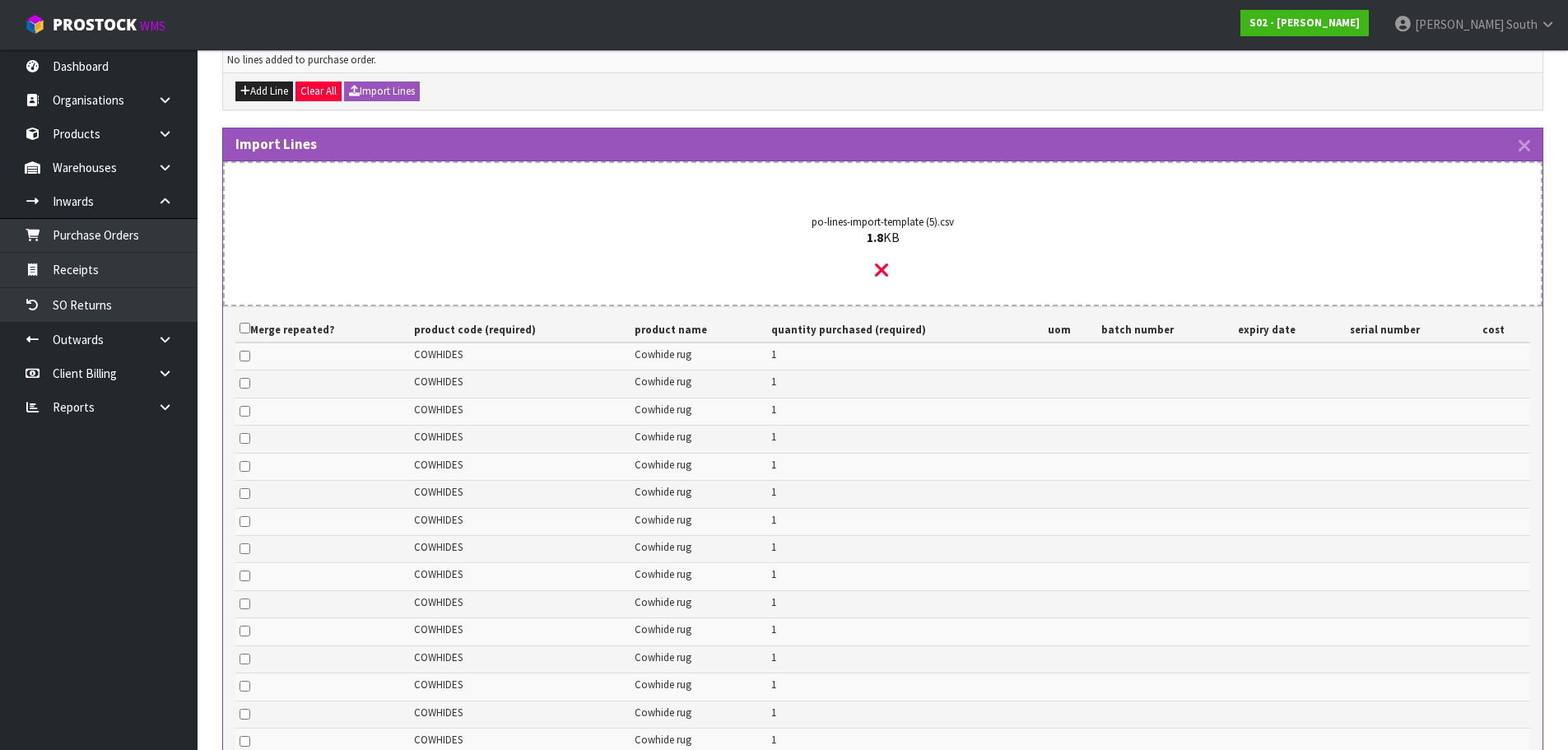
scroll to position [329, 0]
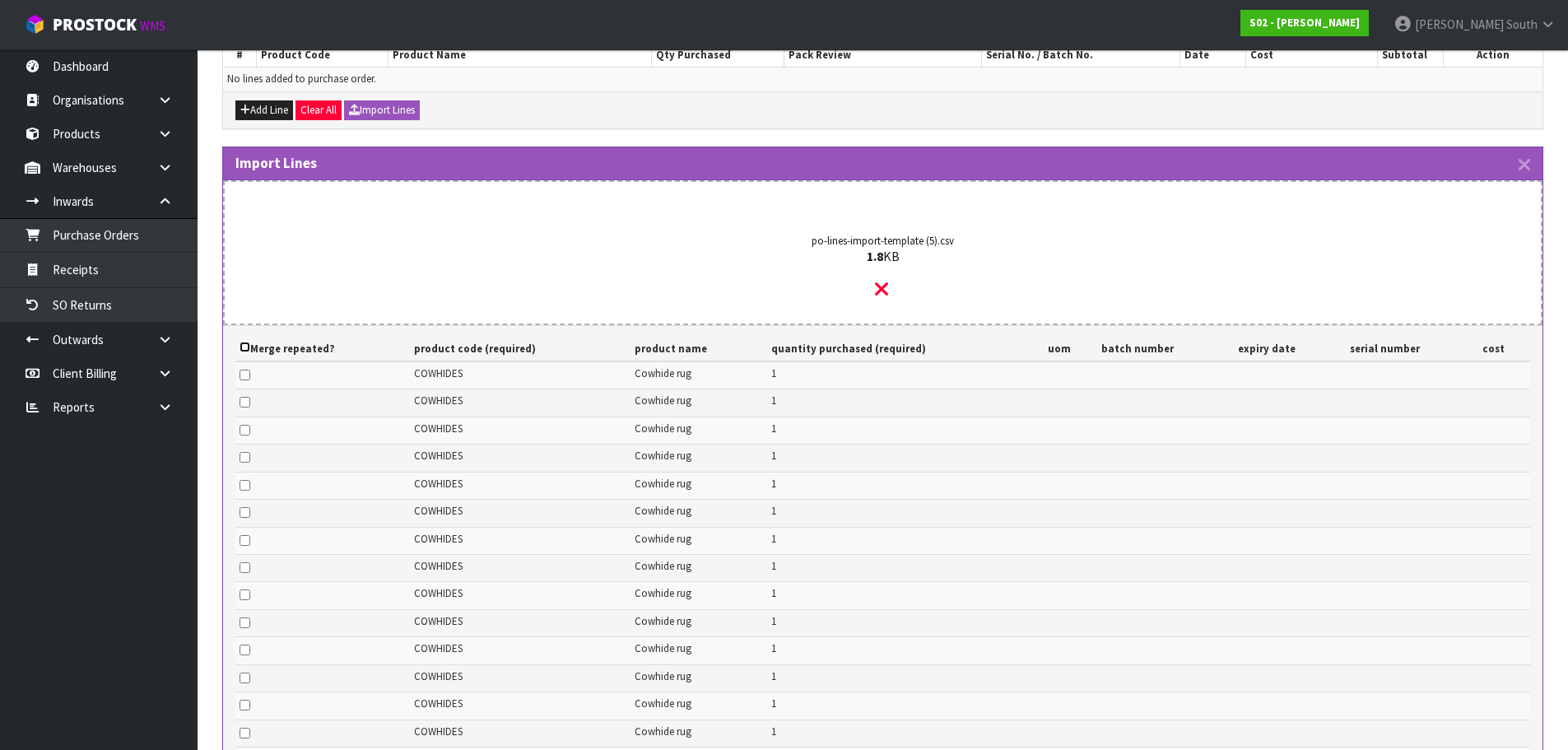
click at [244, 342] on input "checkbox" at bounding box center [245, 347] width 11 height 11
checkbox input "true"
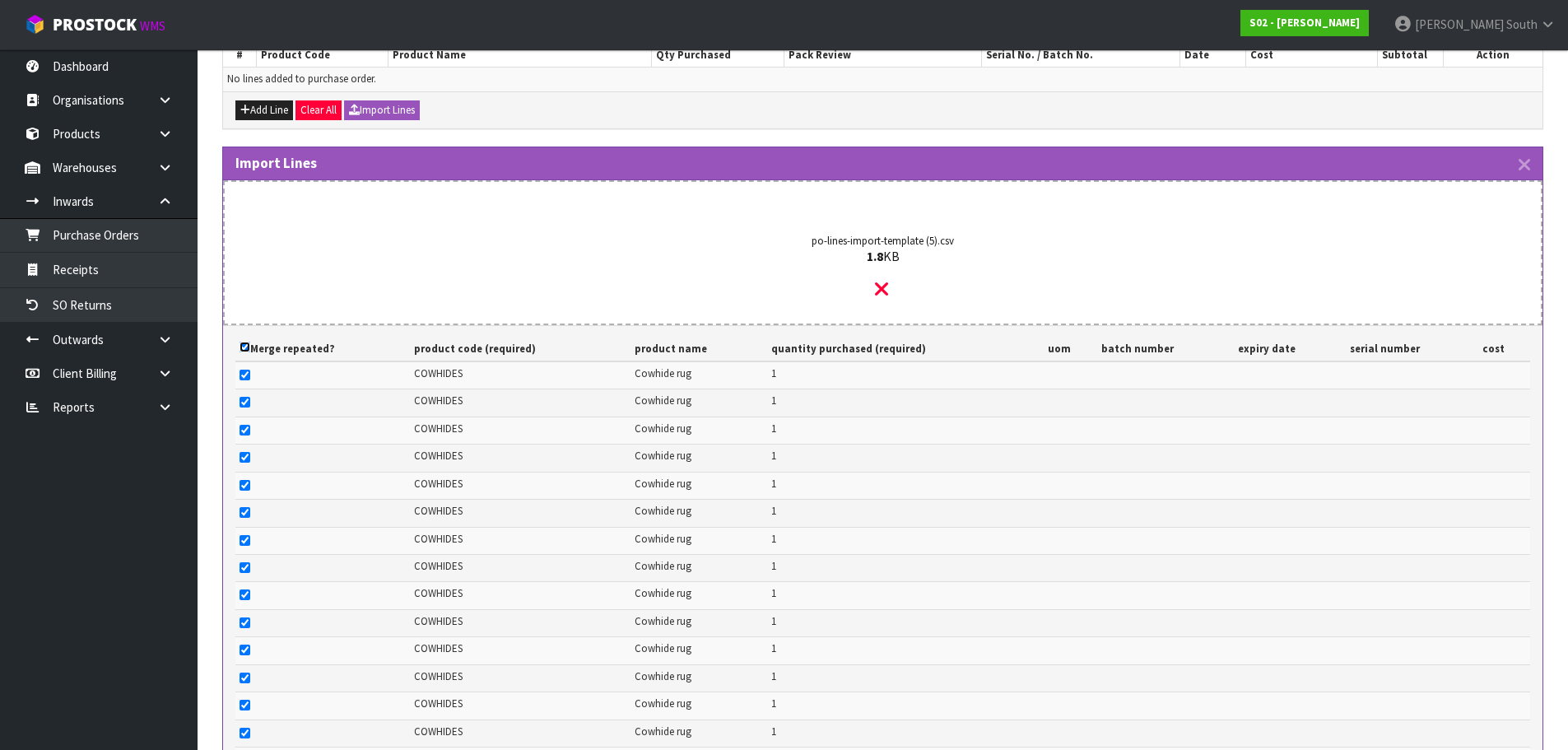
checkbox input "true"
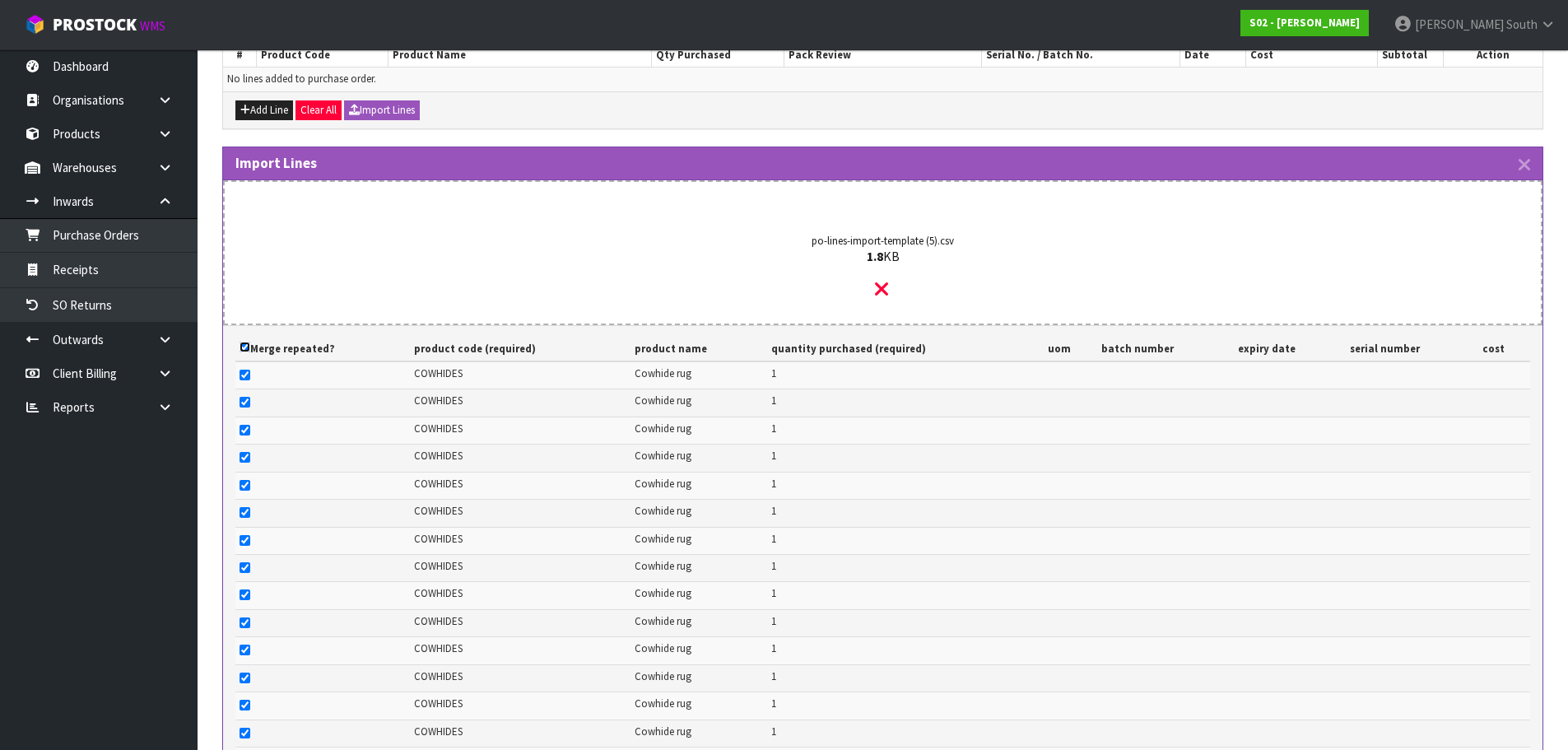
checkbox input "true"
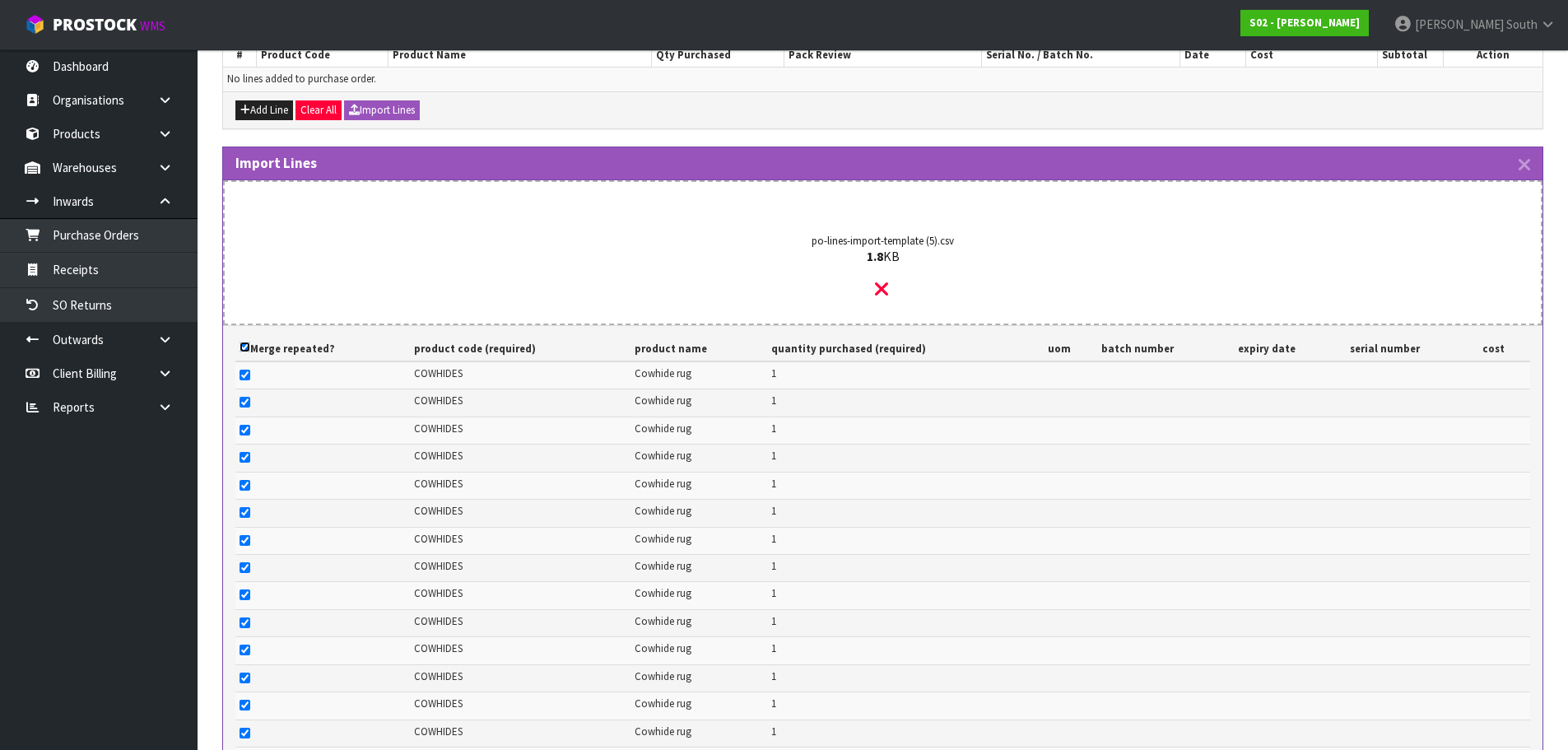
checkbox input "true"
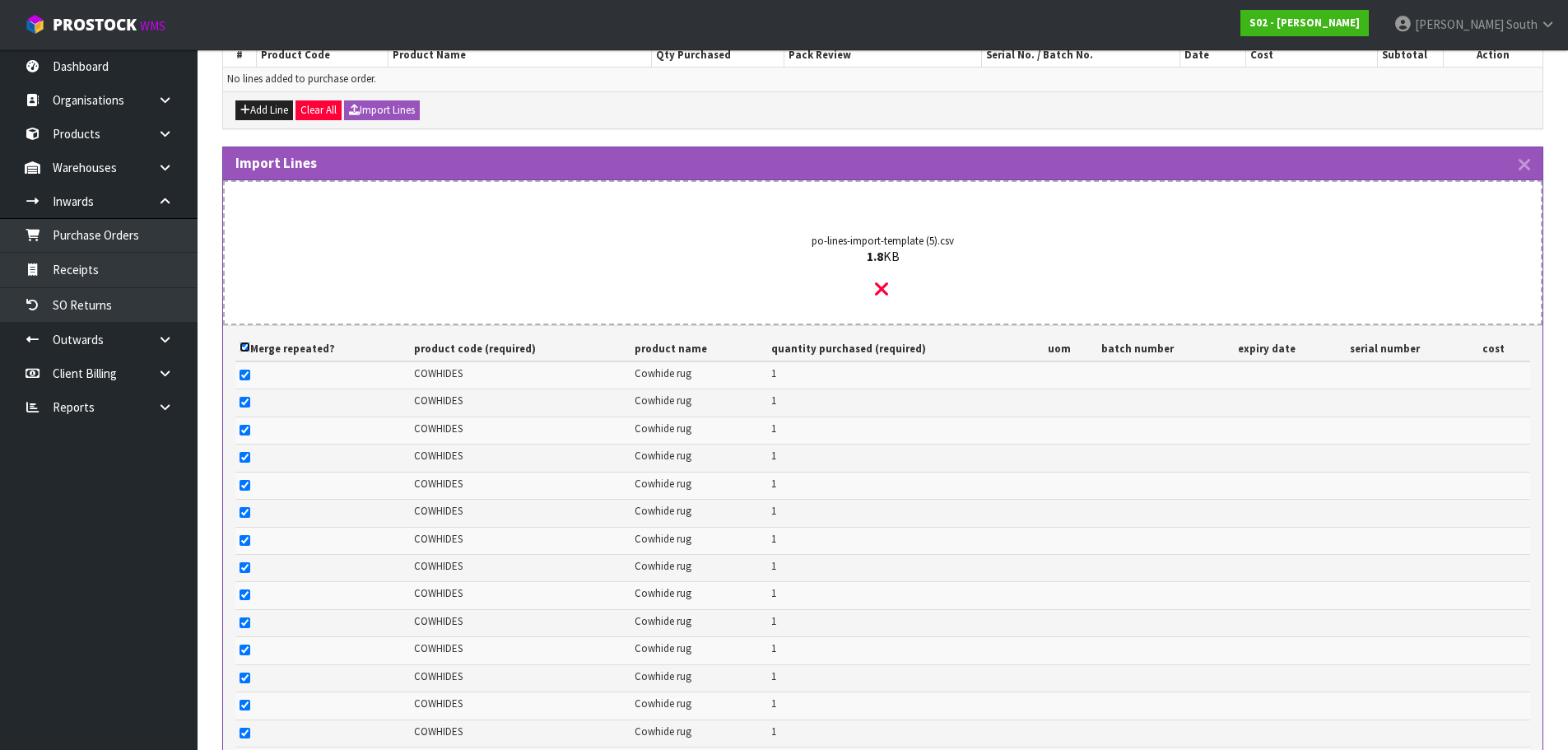
checkbox input "true"
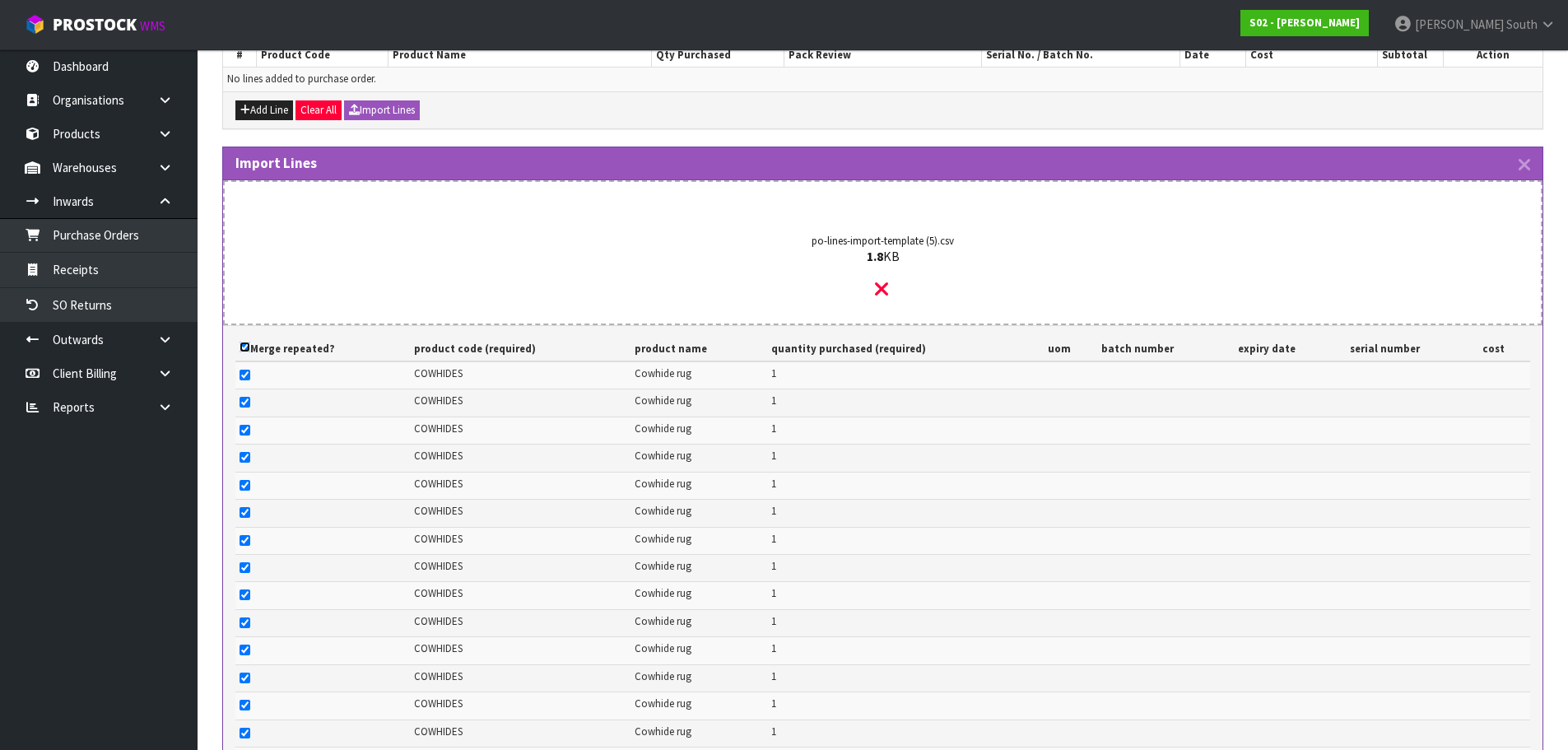
checkbox input "true"
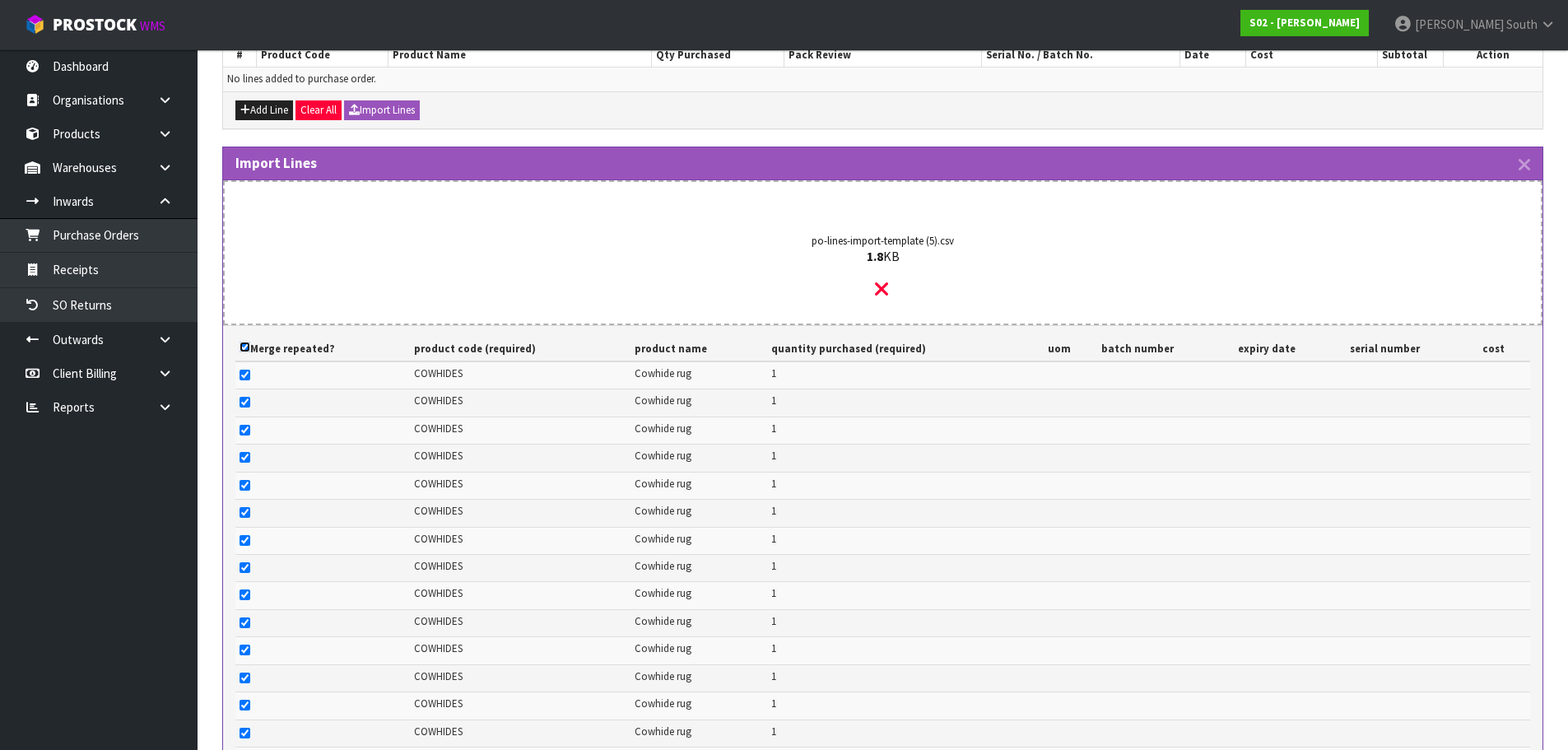
checkbox input "true"
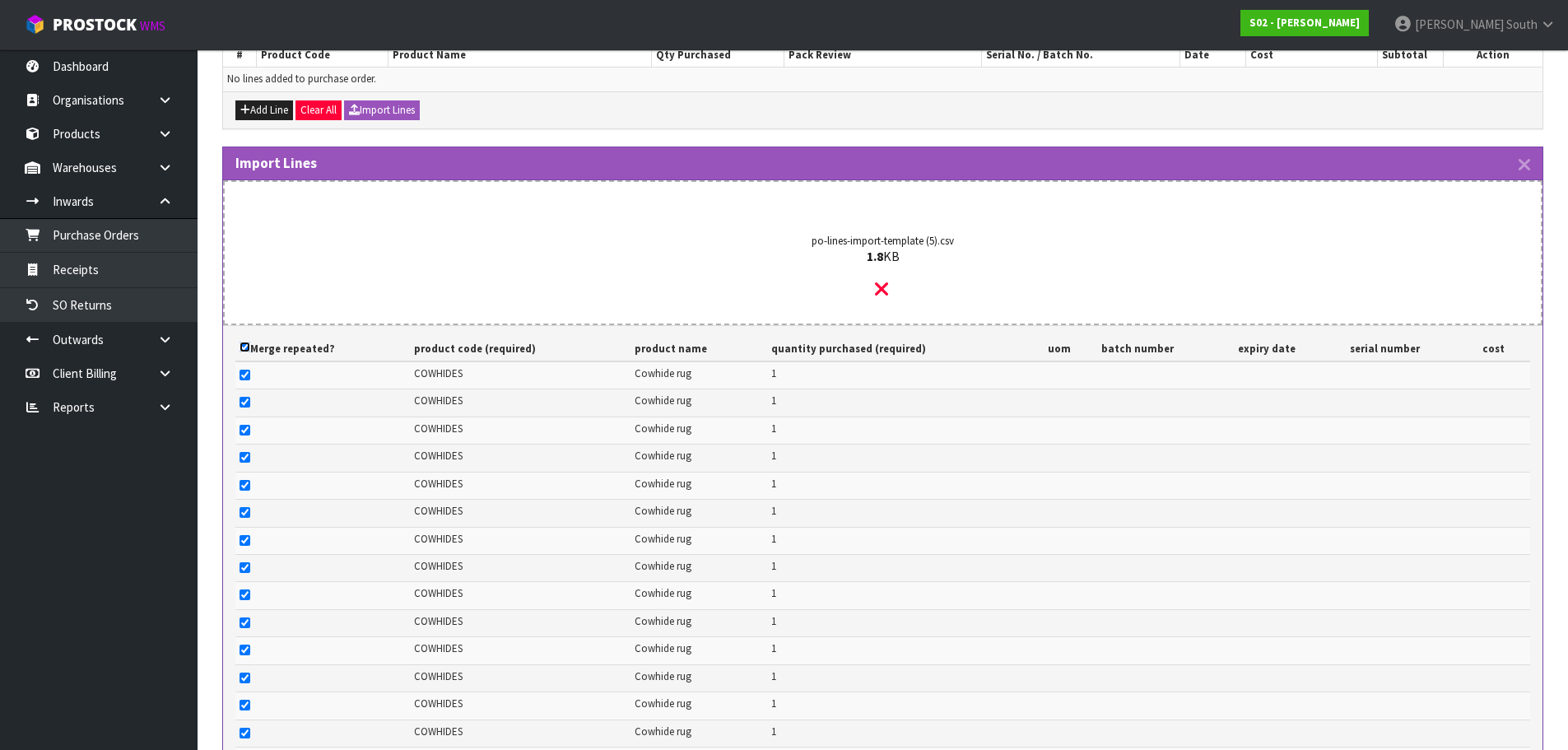
checkbox input "true"
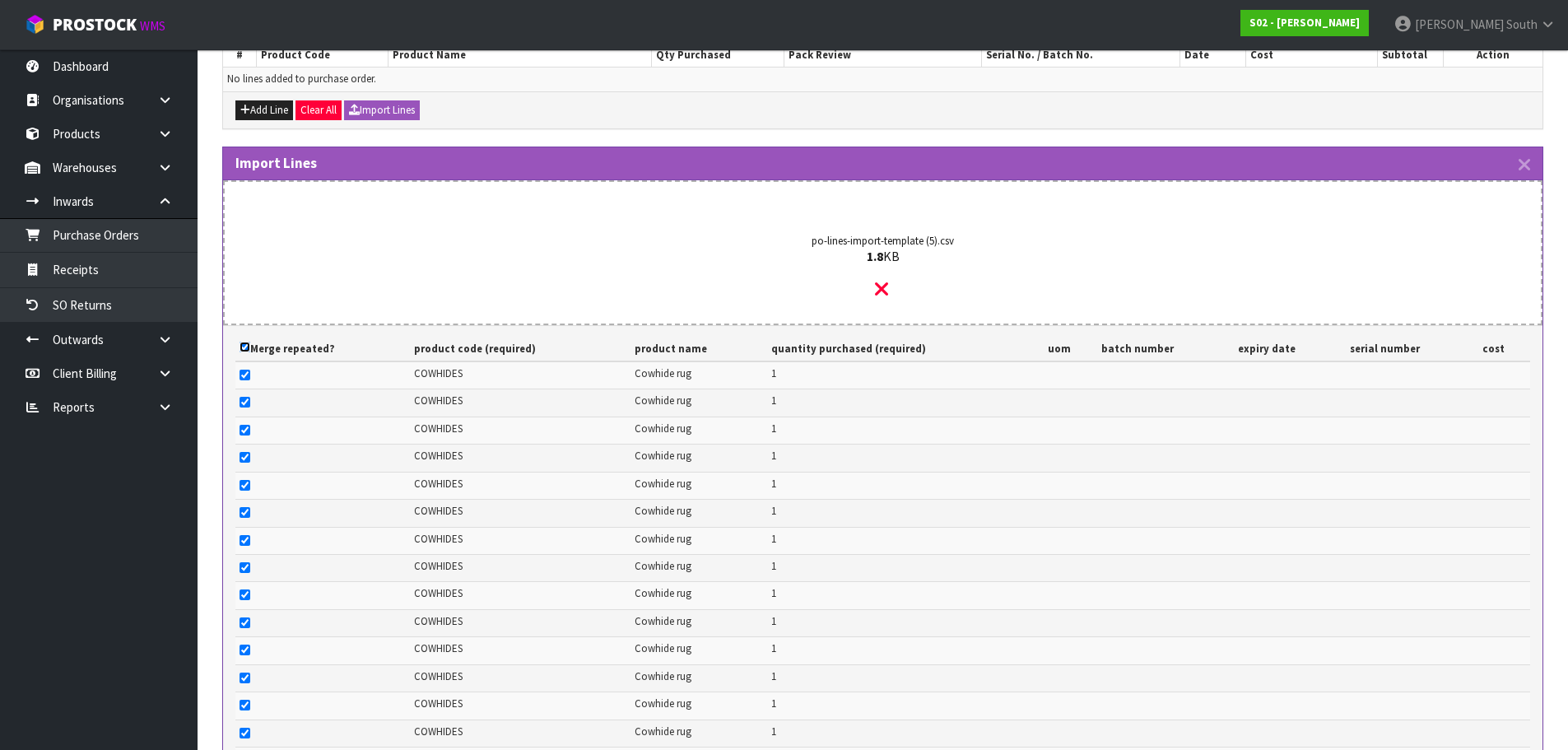
checkbox input "true"
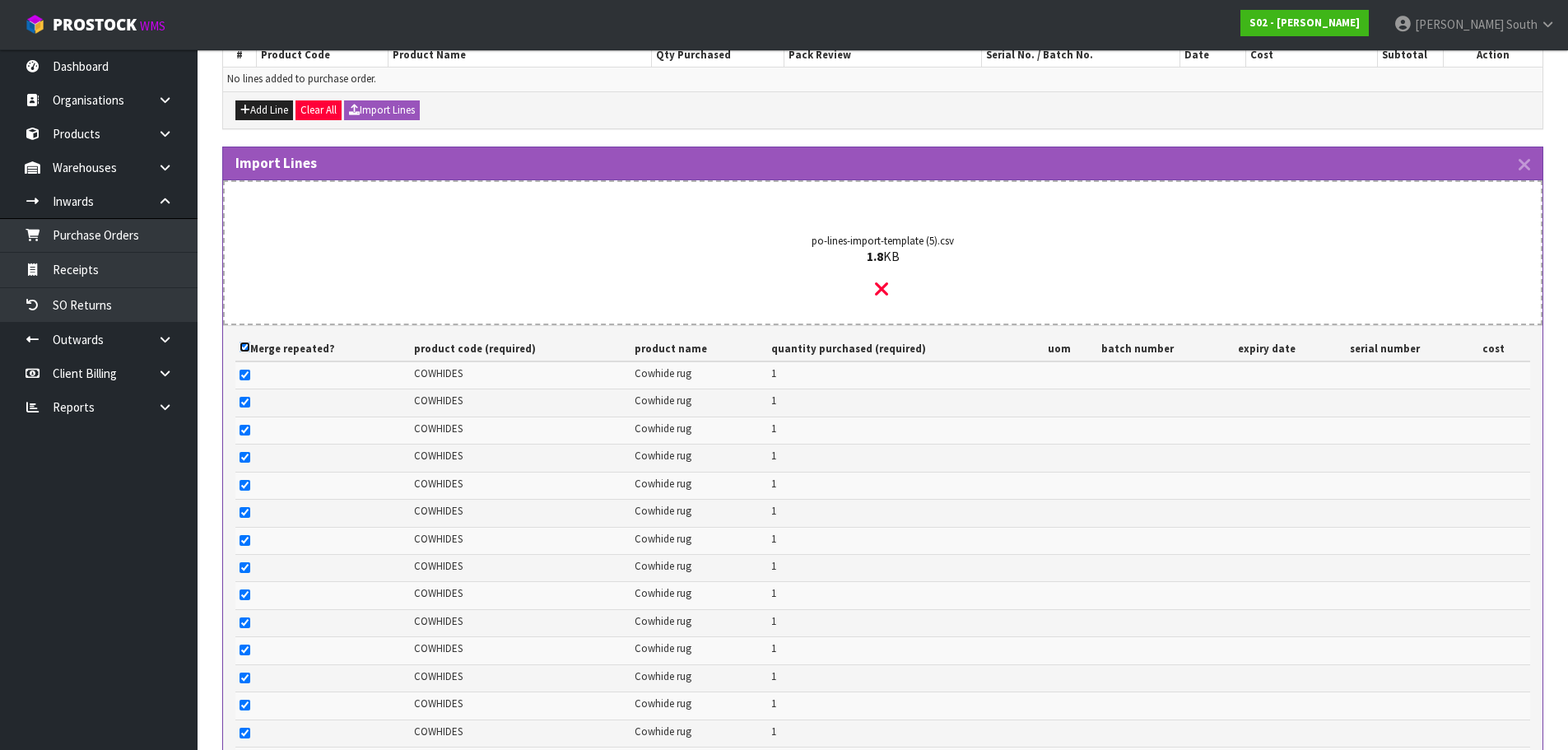
checkbox input "true"
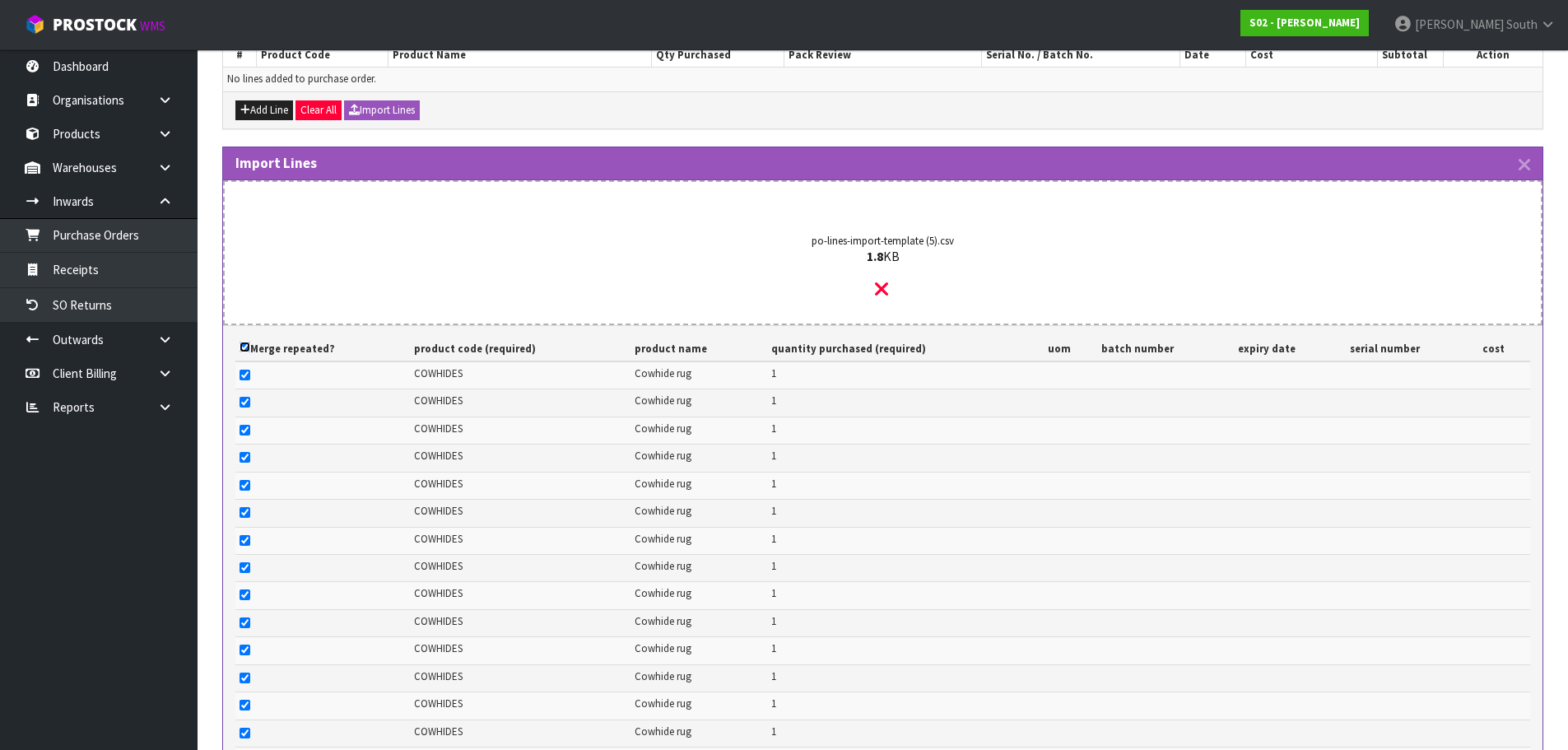
checkbox input "true"
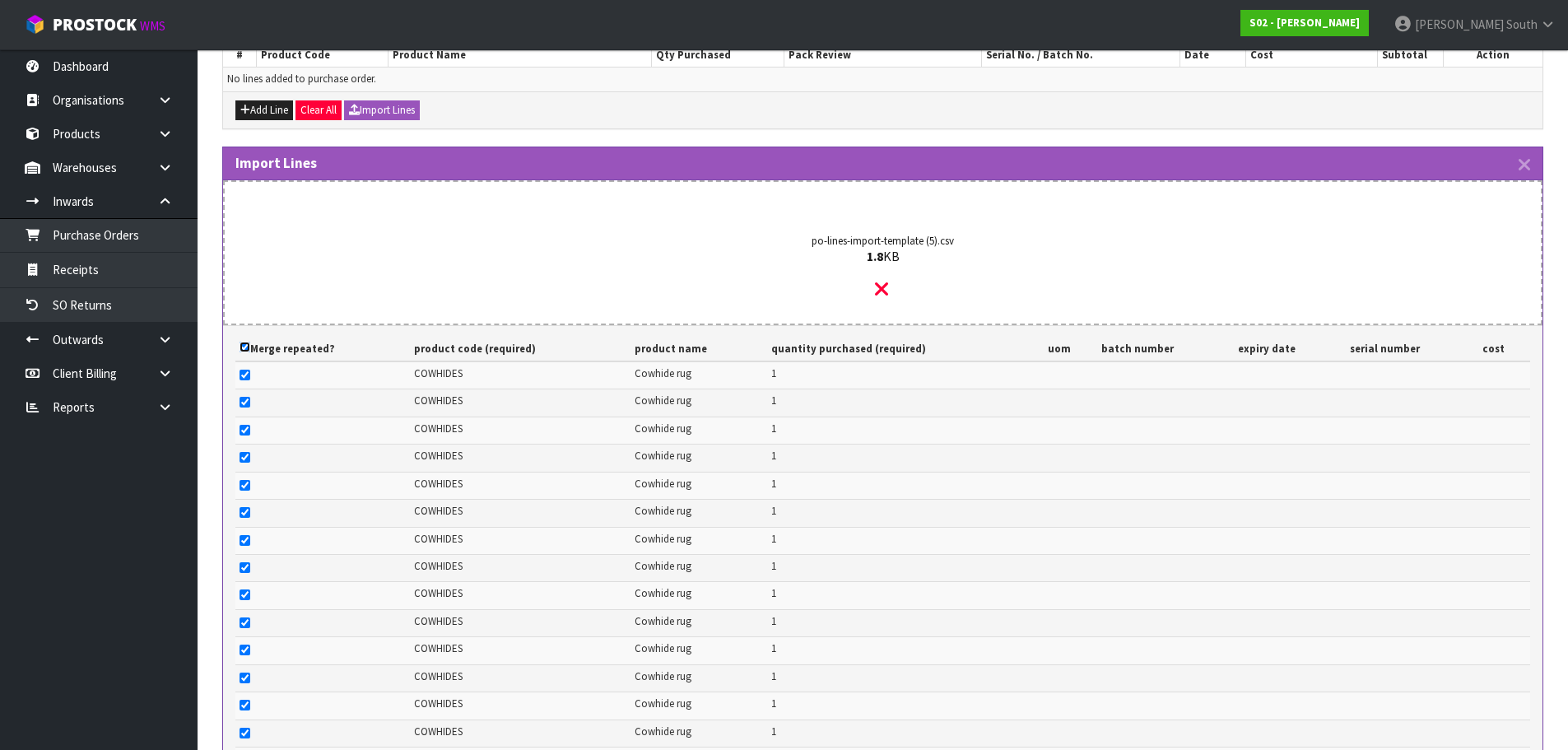
checkbox input "true"
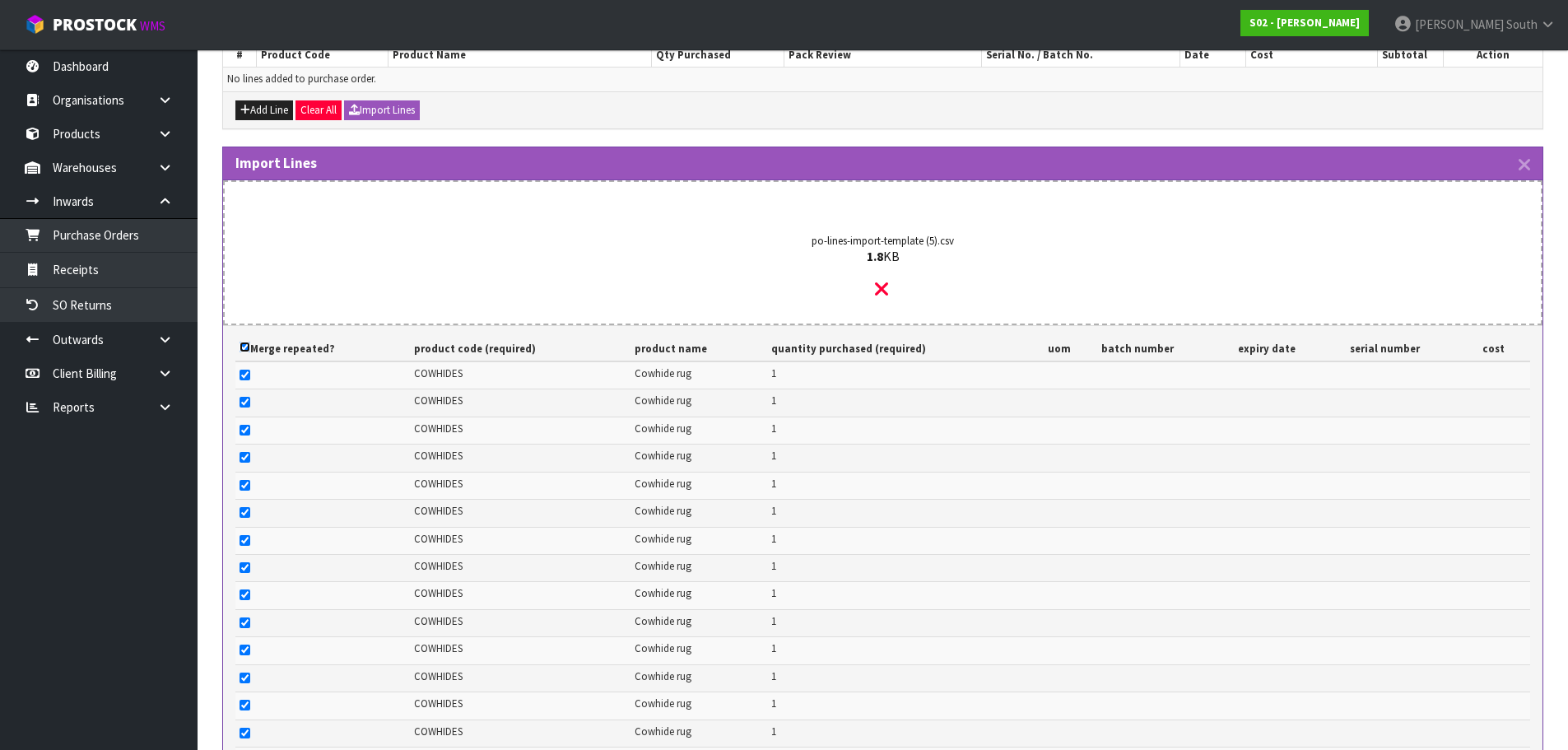
checkbox input "true"
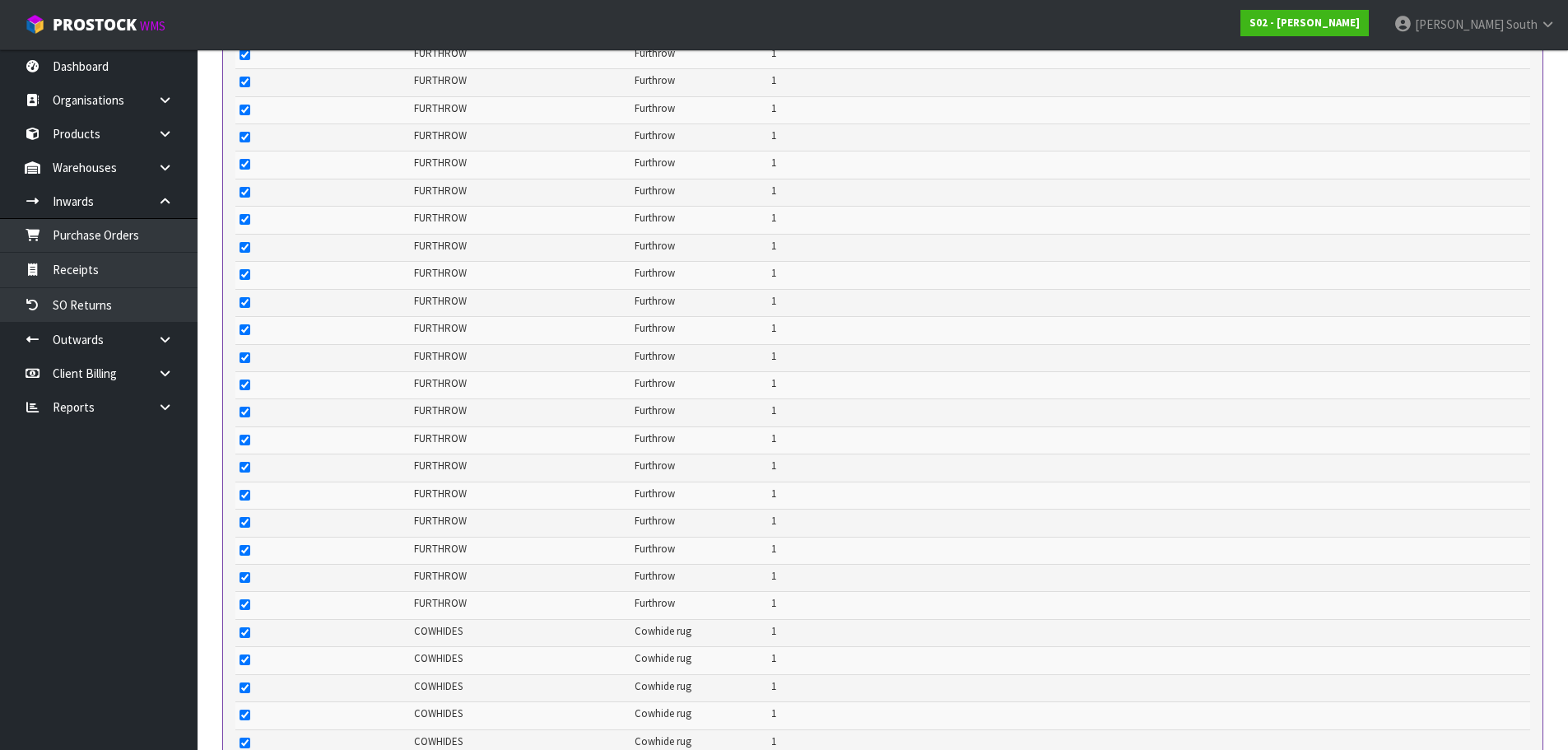
scroll to position [1834, 0]
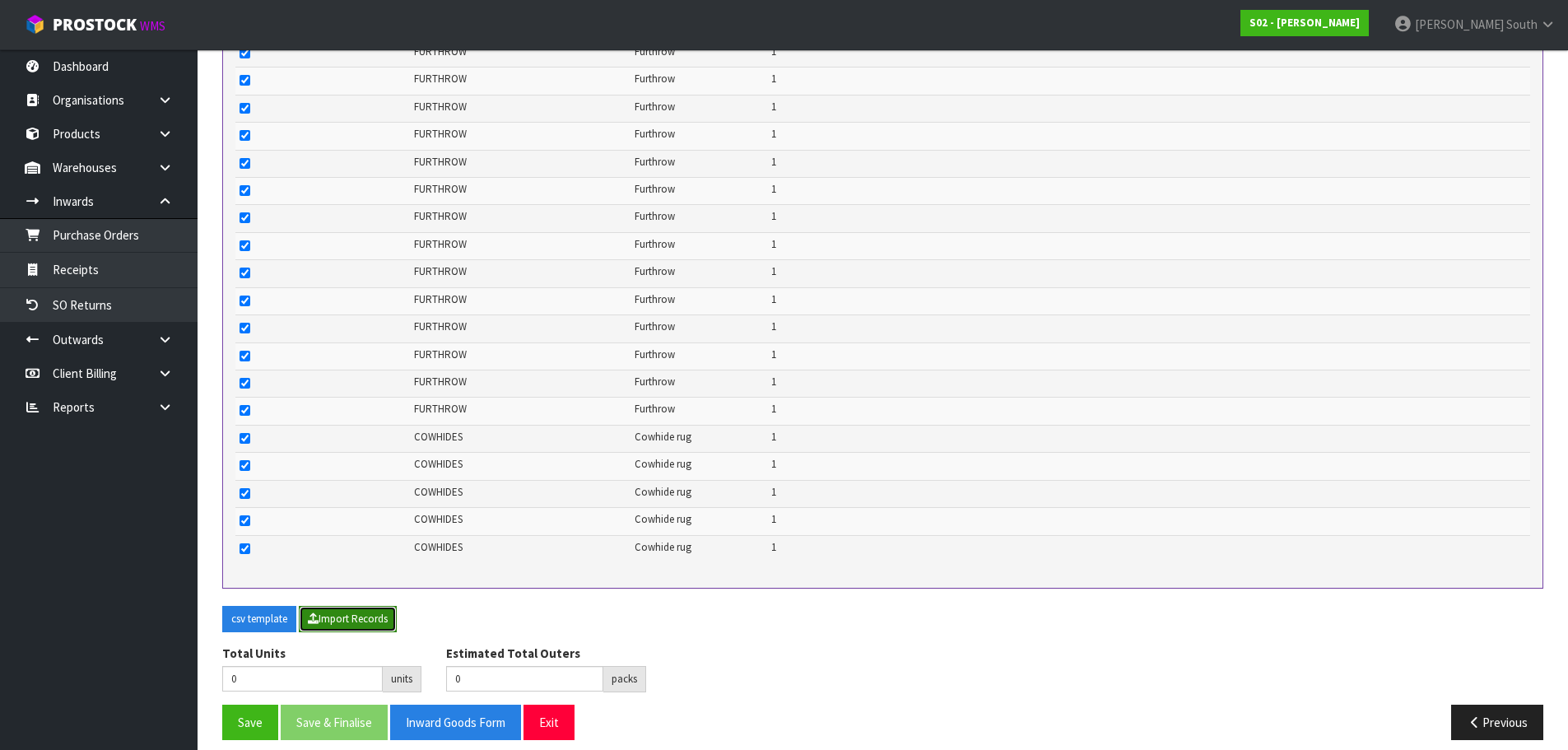
click at [325, 606] on button "Import Records" at bounding box center [348, 619] width 98 height 26
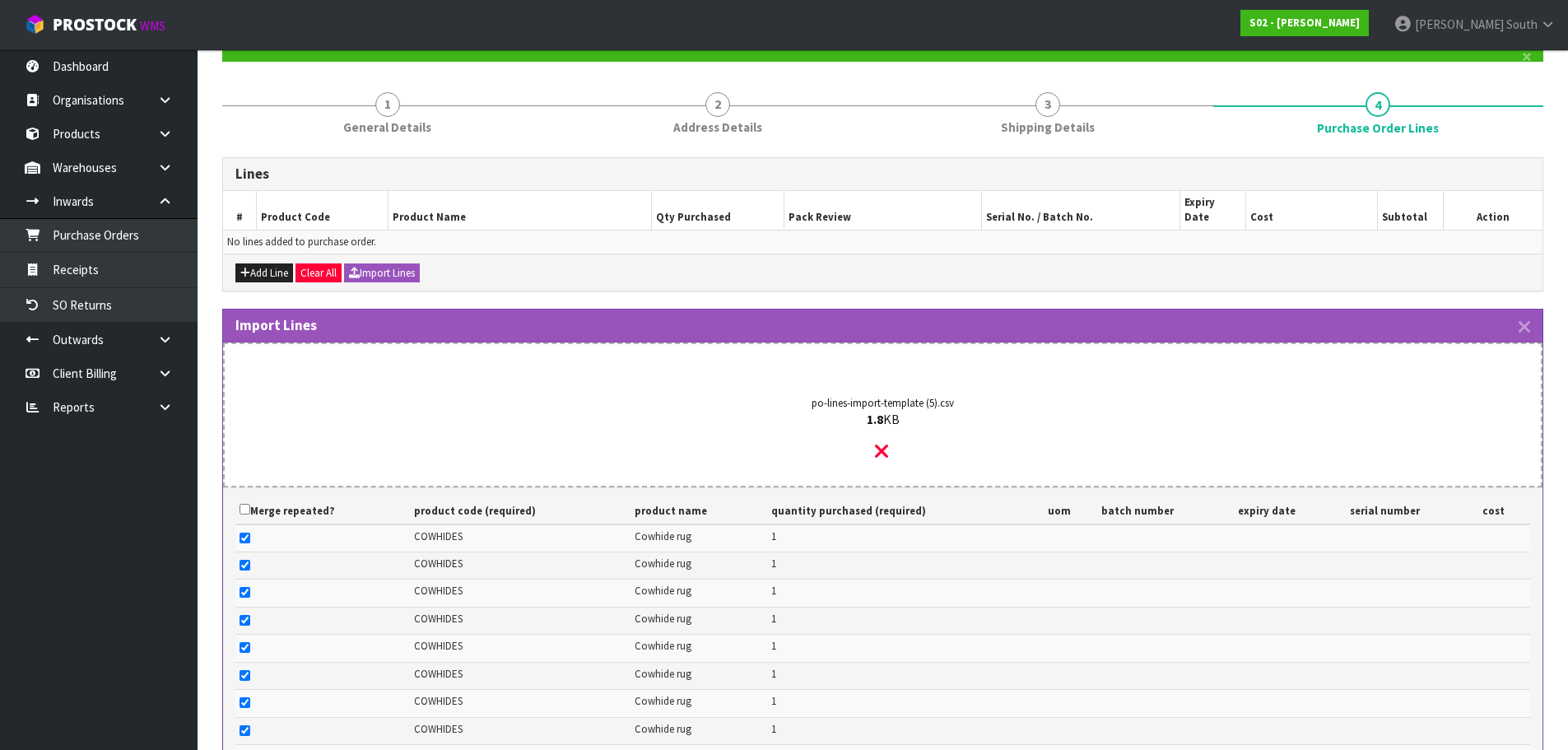
scroll to position [499, 0]
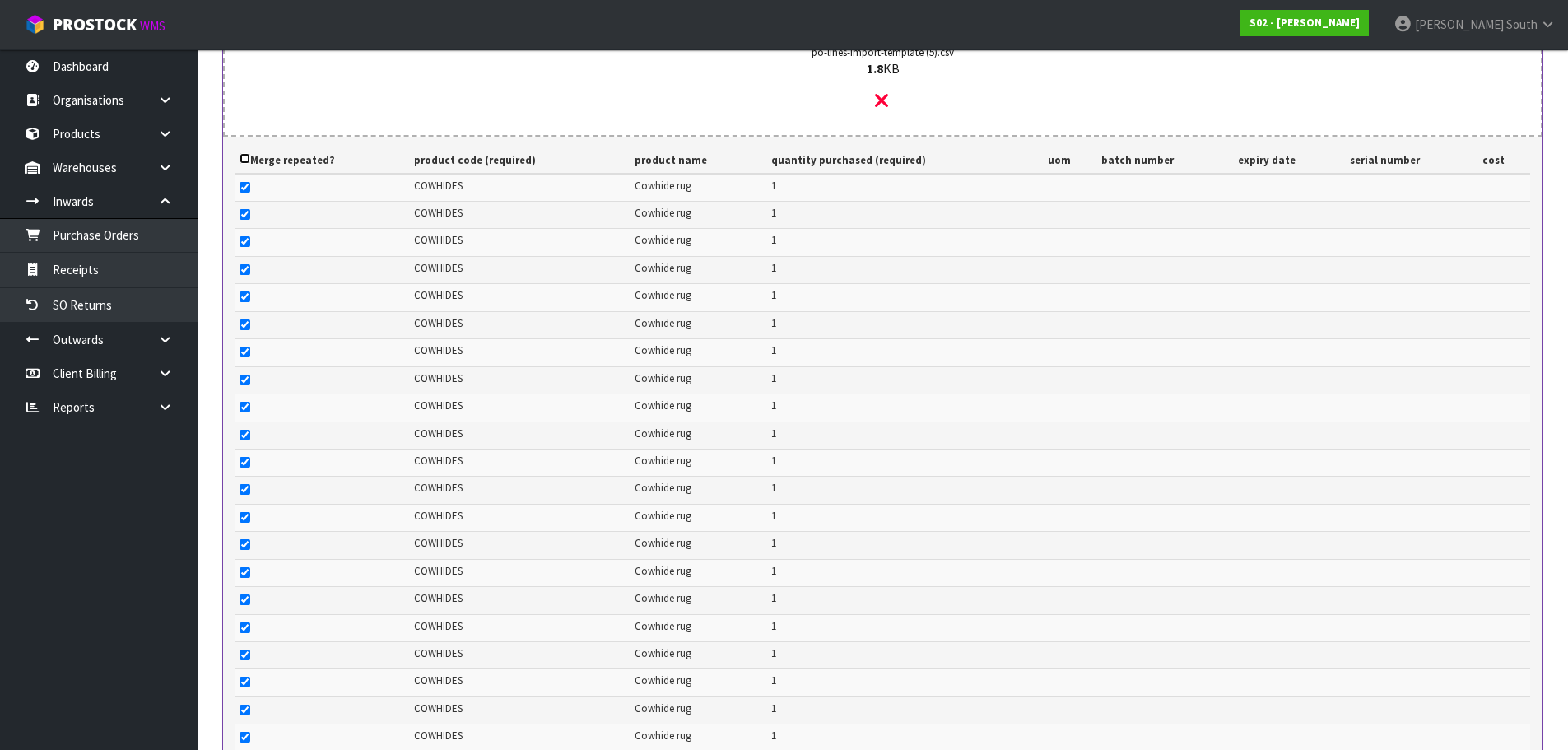
click at [249, 153] on input "checkbox" at bounding box center [245, 158] width 11 height 11
click at [250, 153] on input "checkbox" at bounding box center [245, 158] width 11 height 11
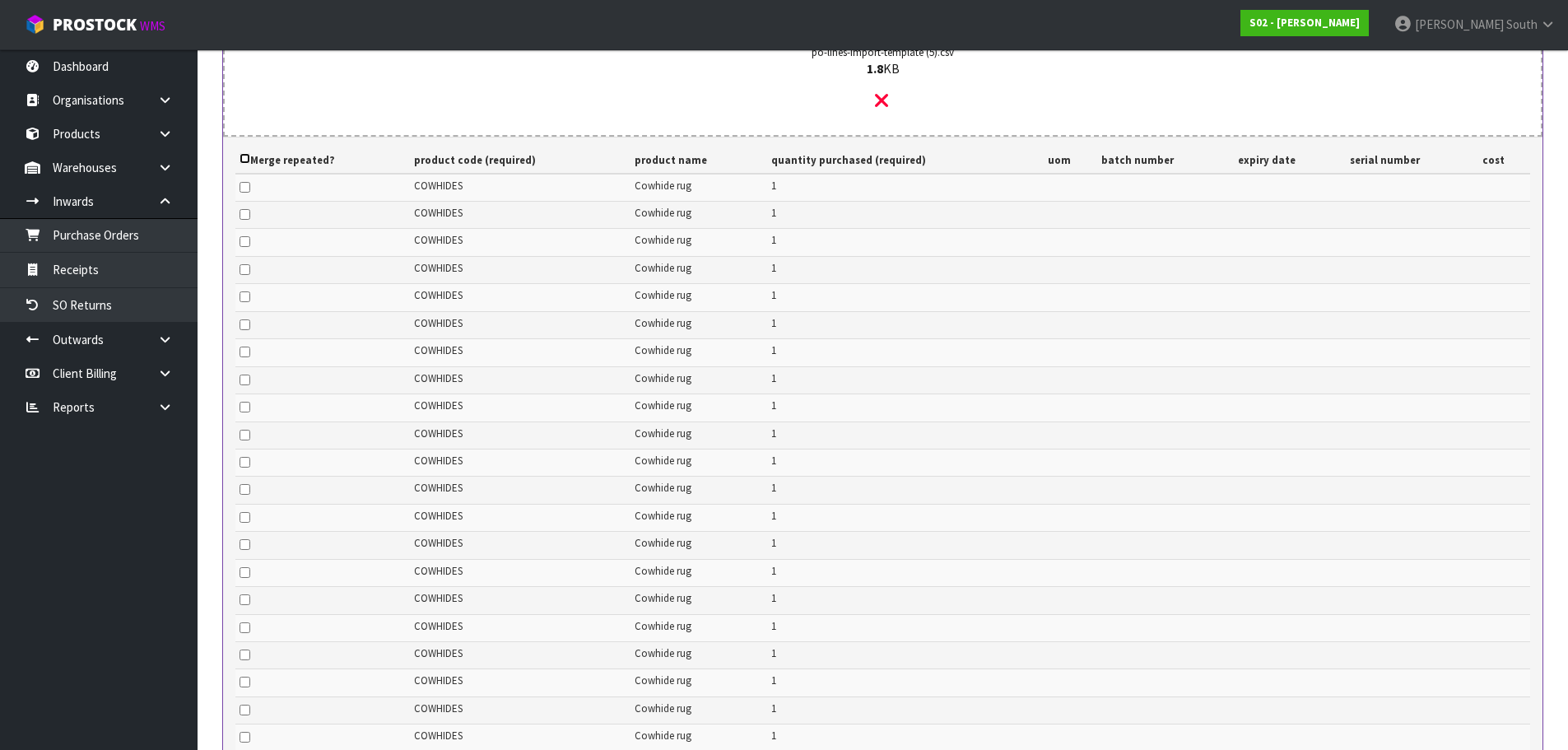
checkbox input "false"
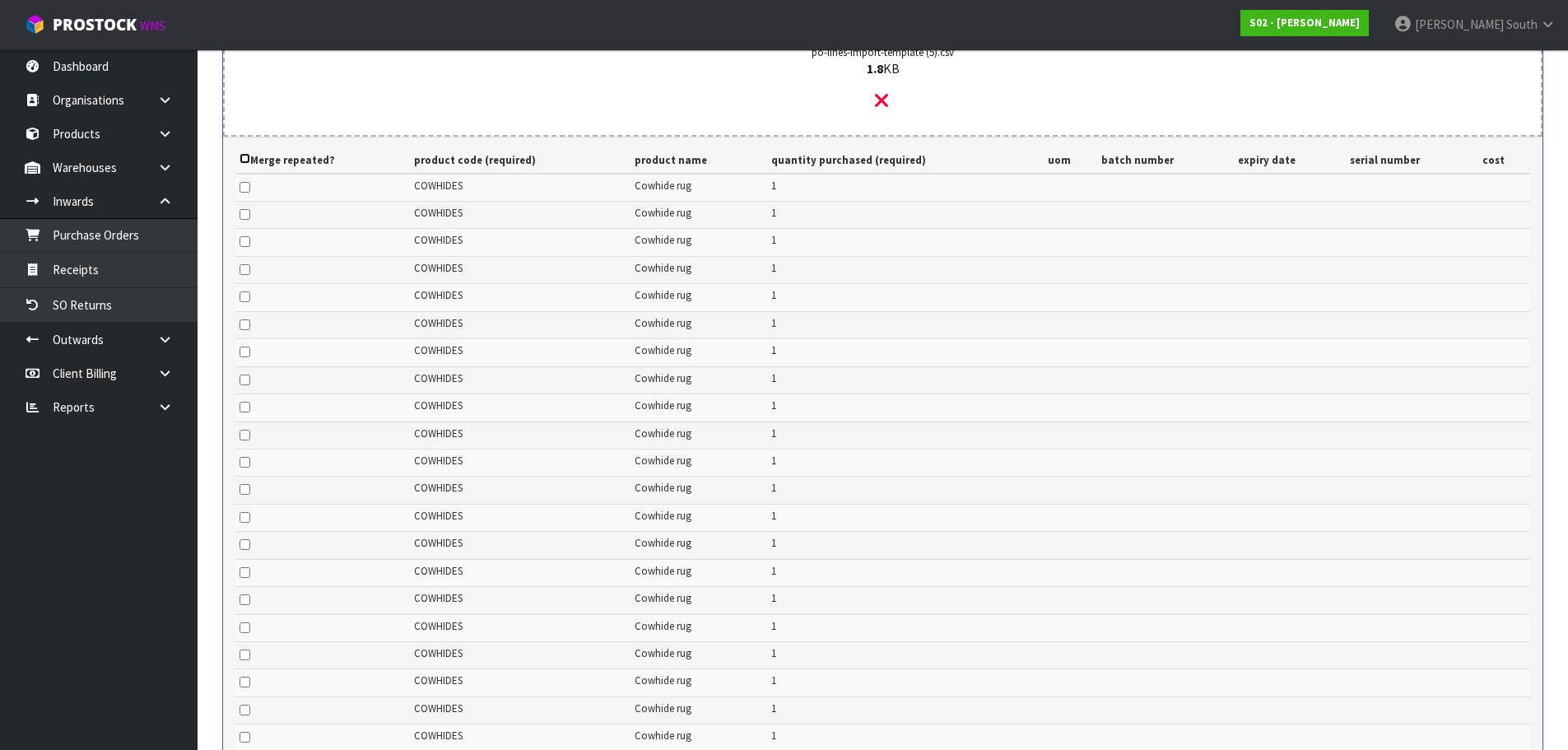
checkbox input "false"
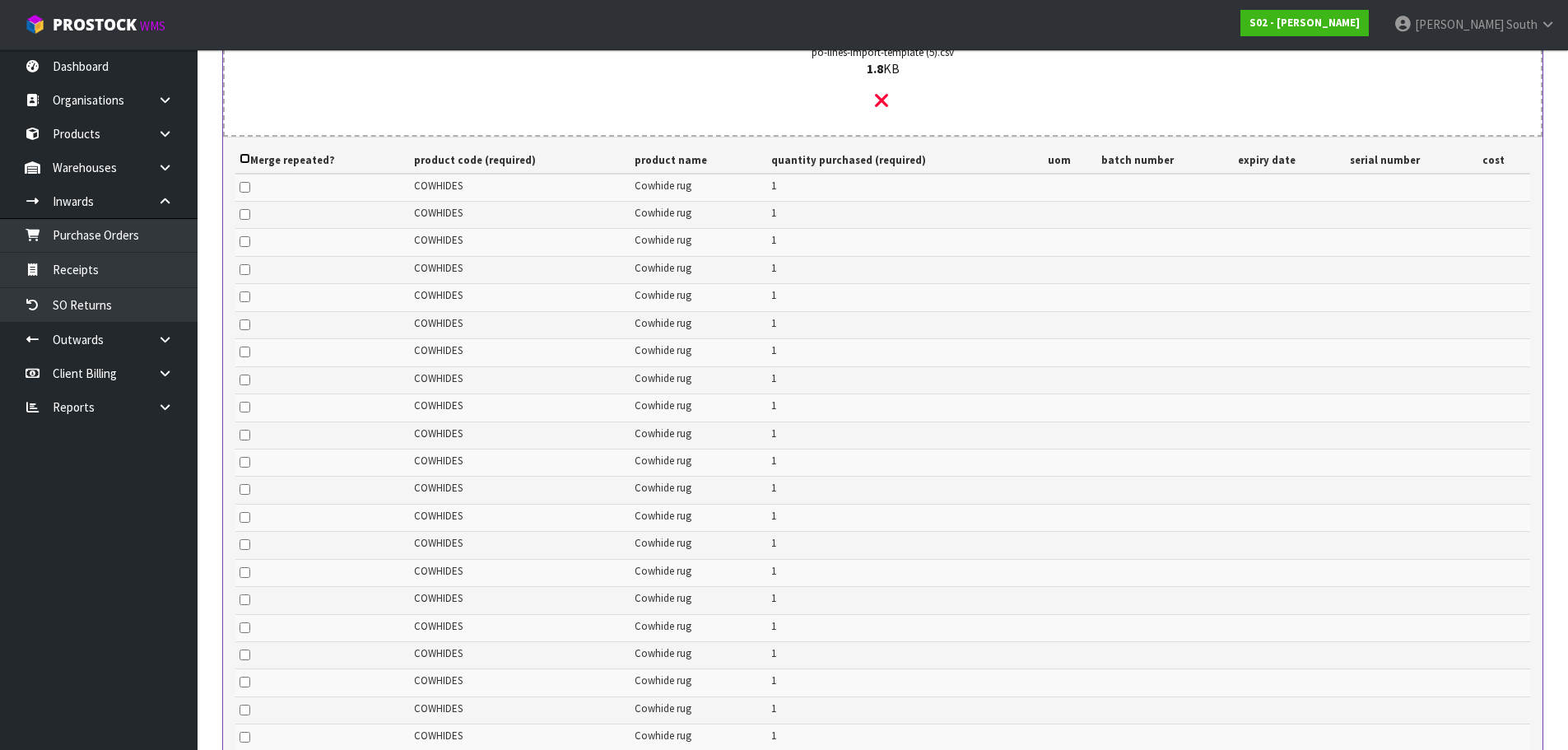
checkbox input "false"
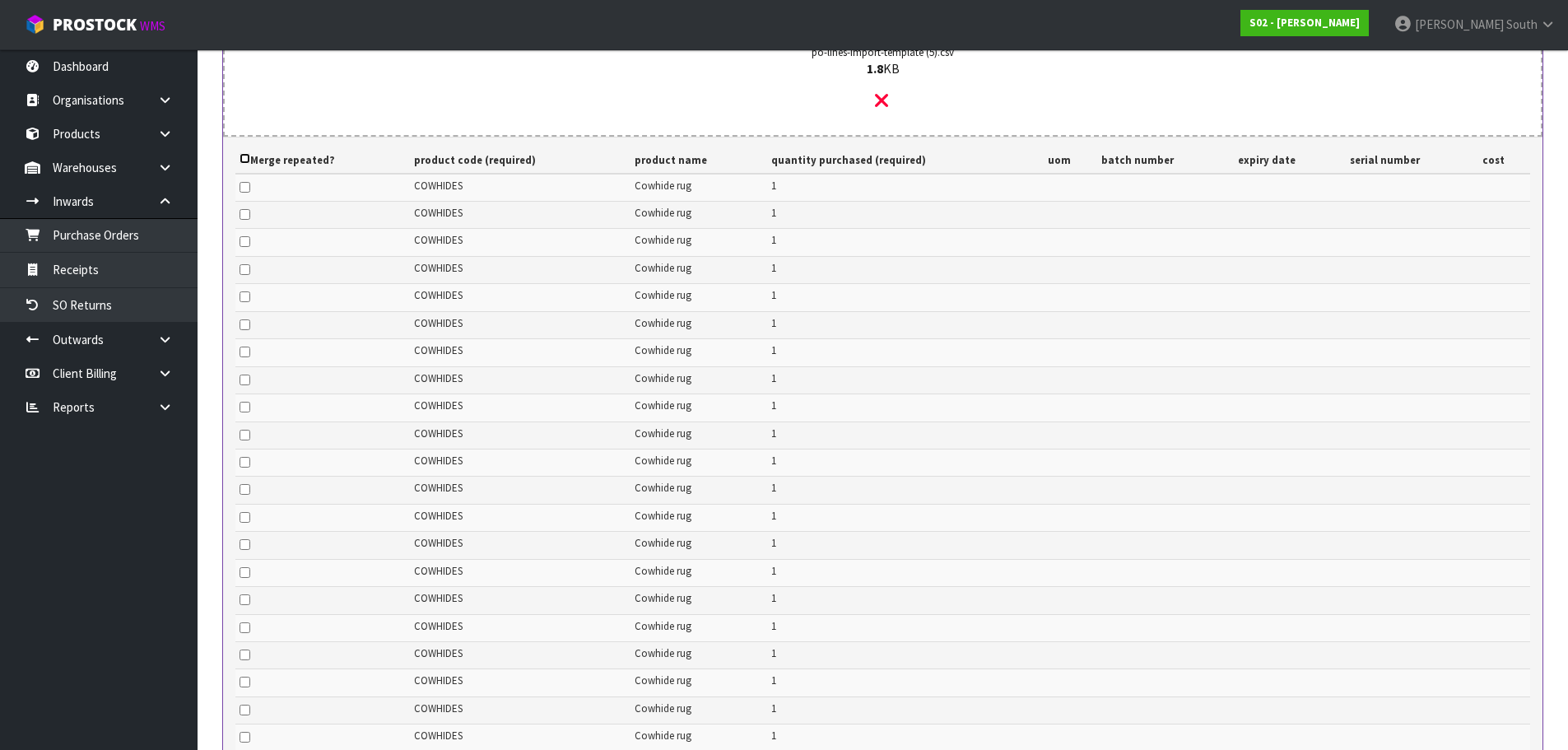
checkbox input "false"
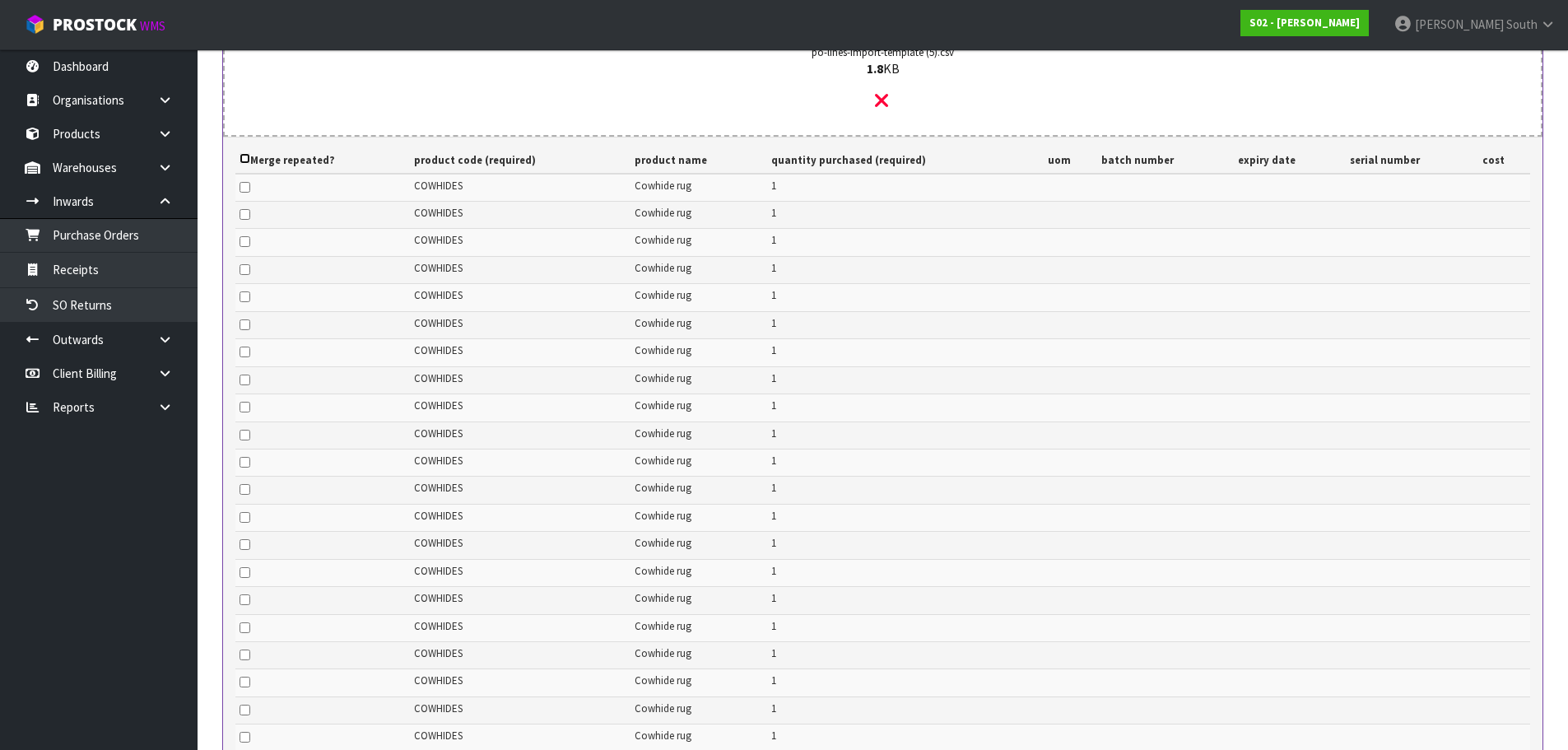
checkbox input "false"
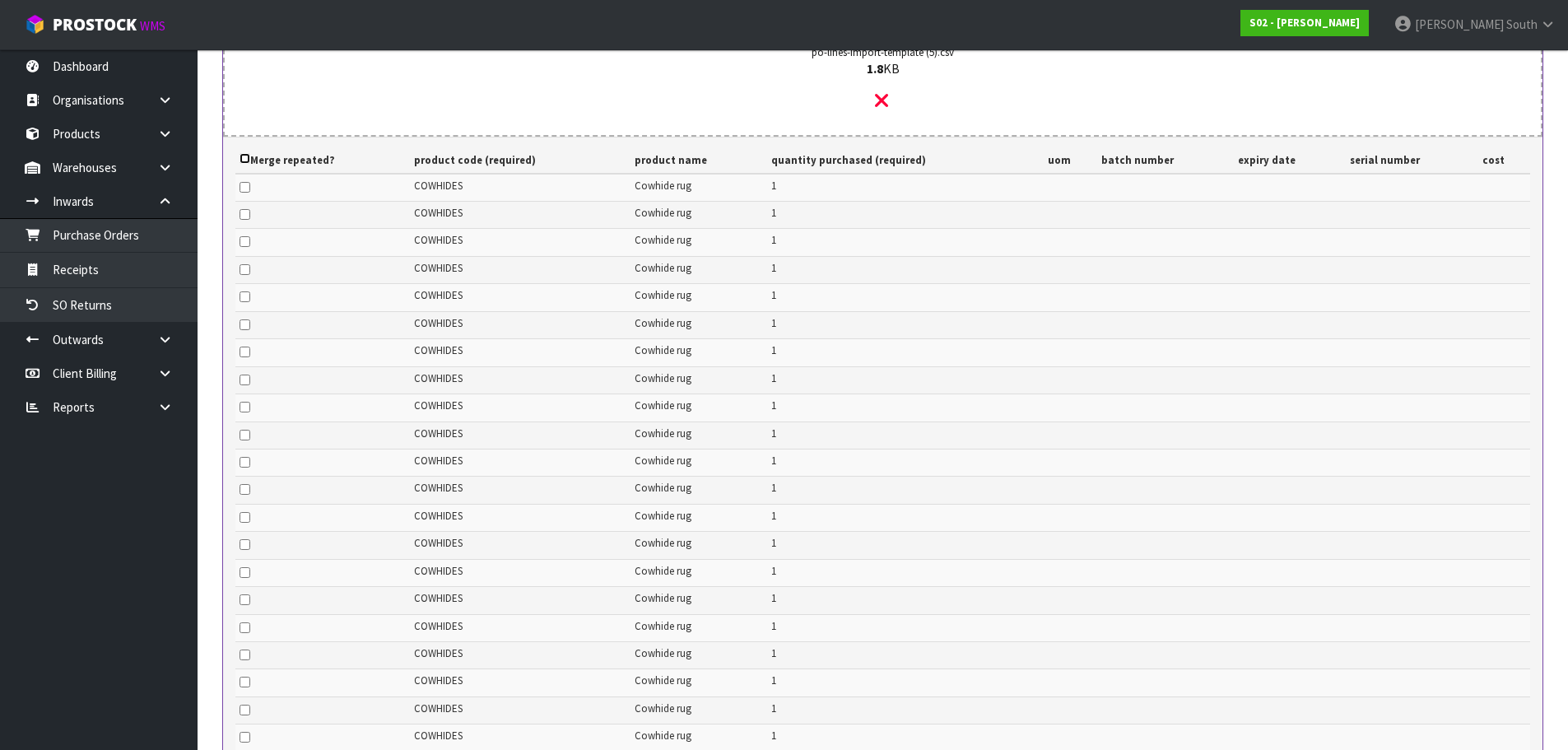
checkbox input "false"
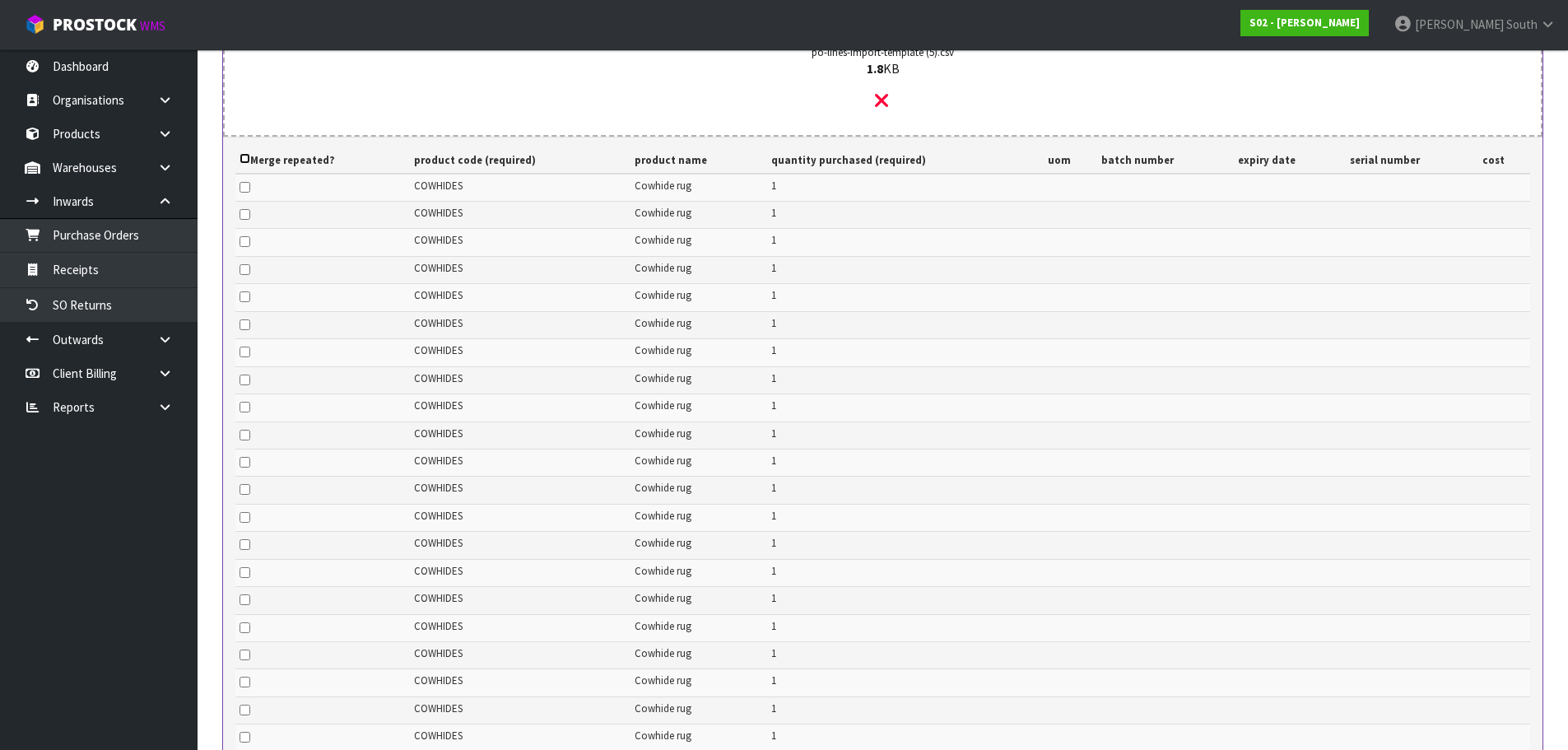
checkbox input "false"
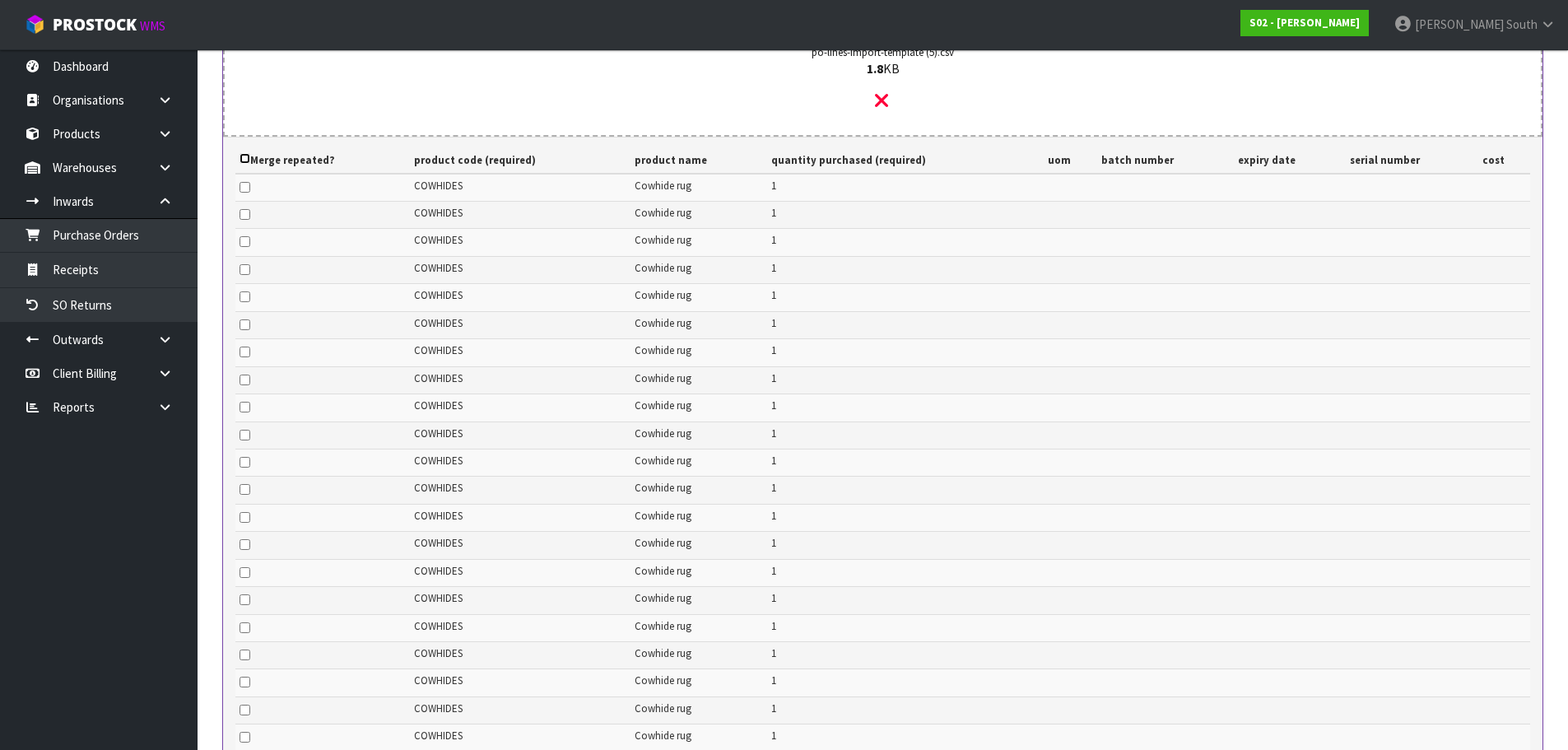
checkbox input "false"
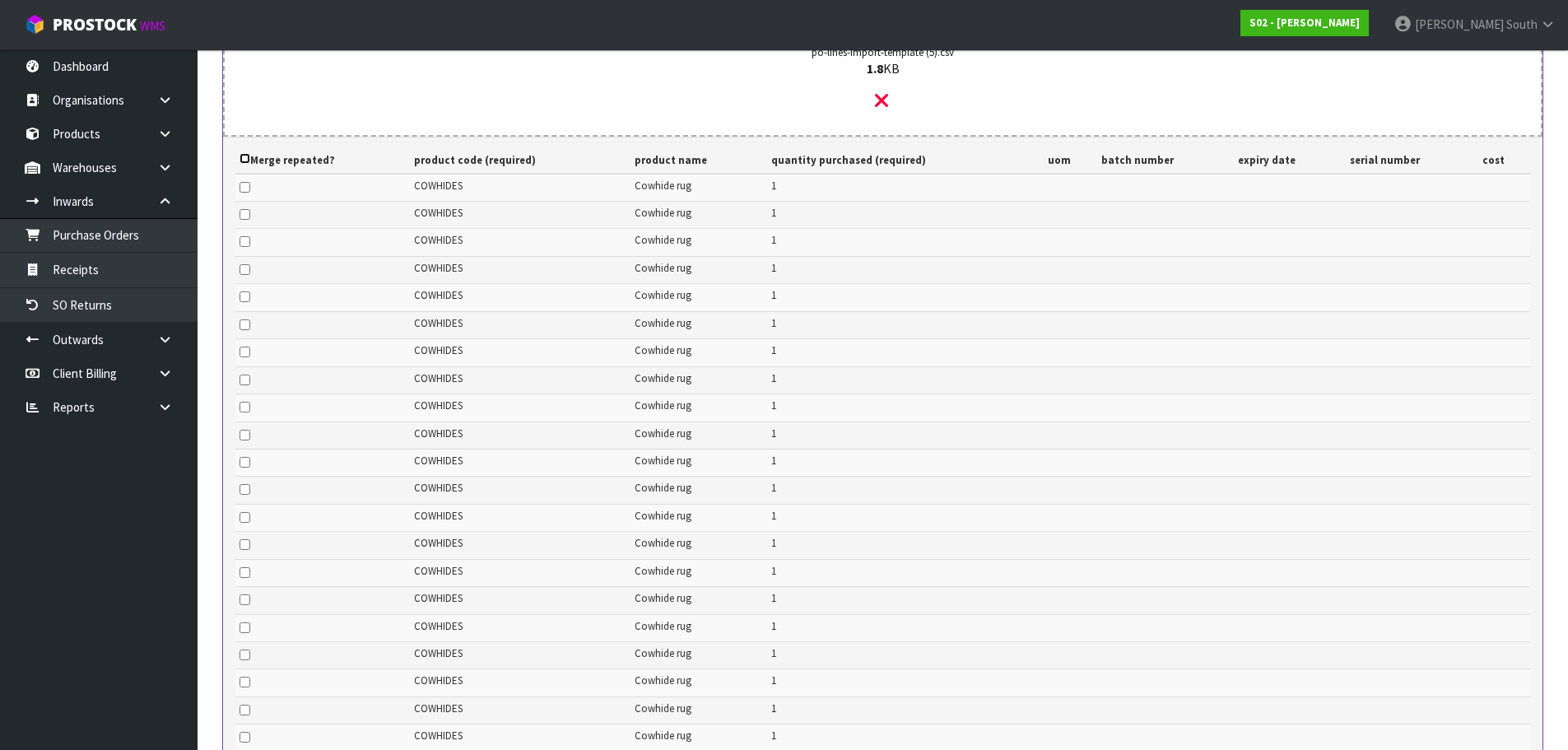
checkbox input "false"
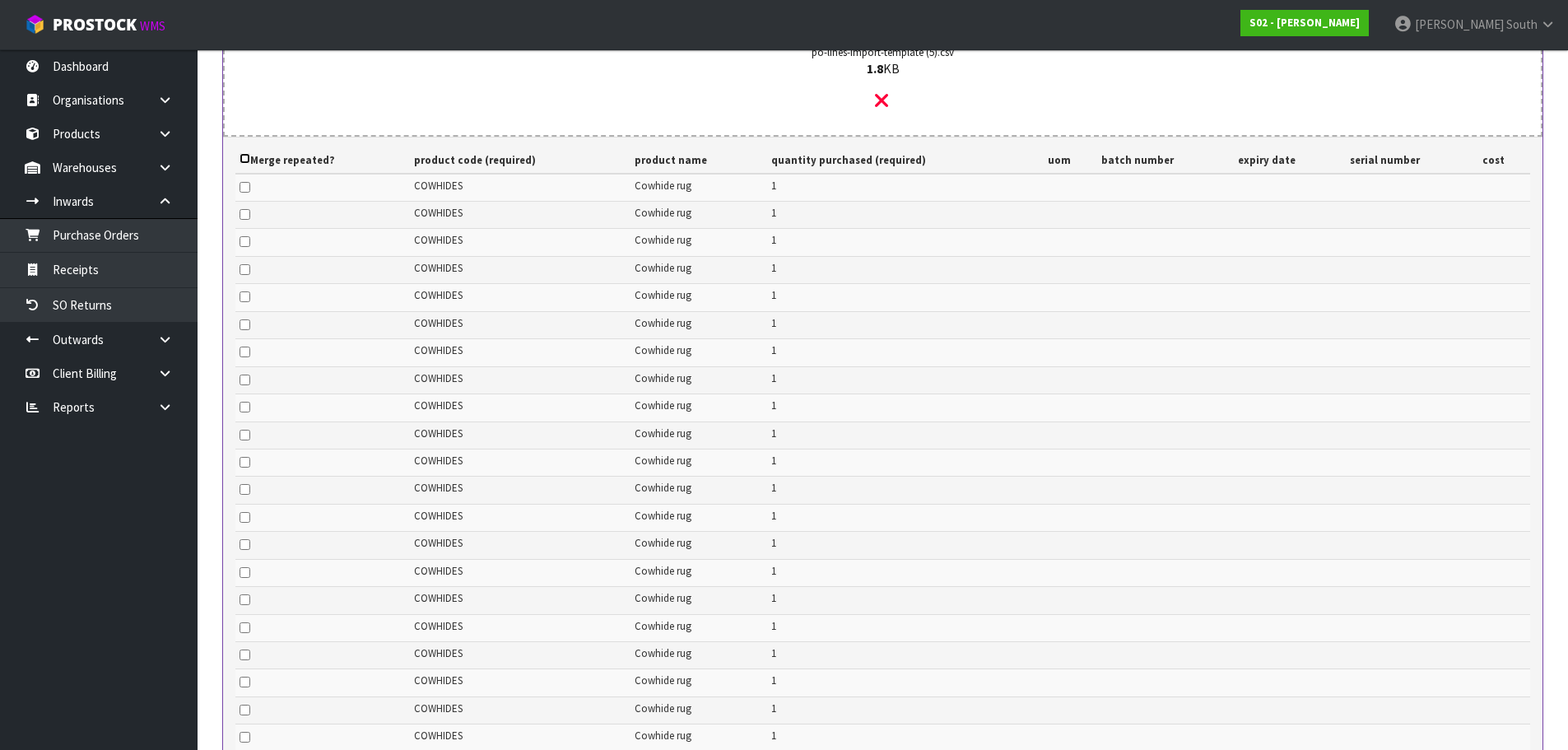
checkbox input "false"
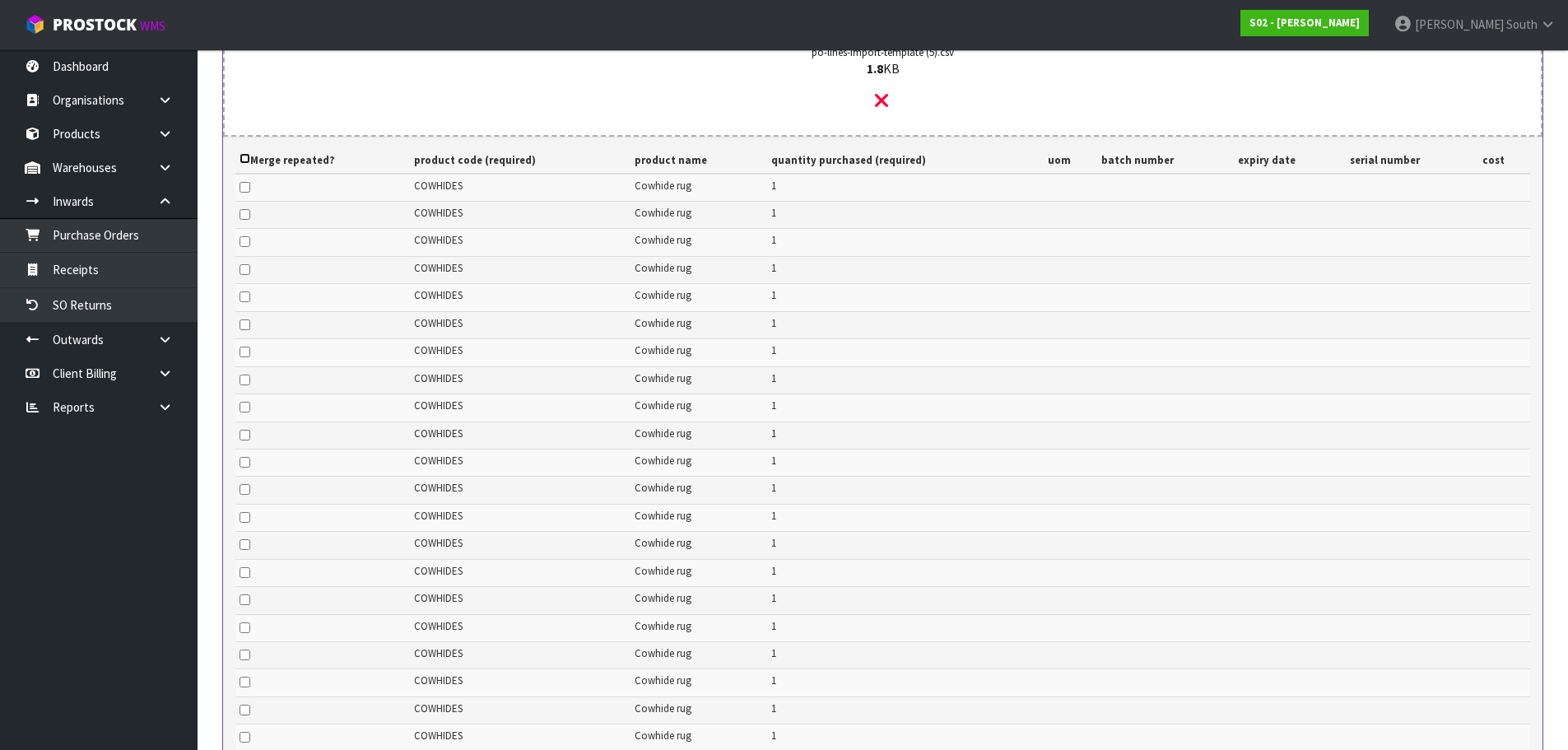
checkbox input "false"
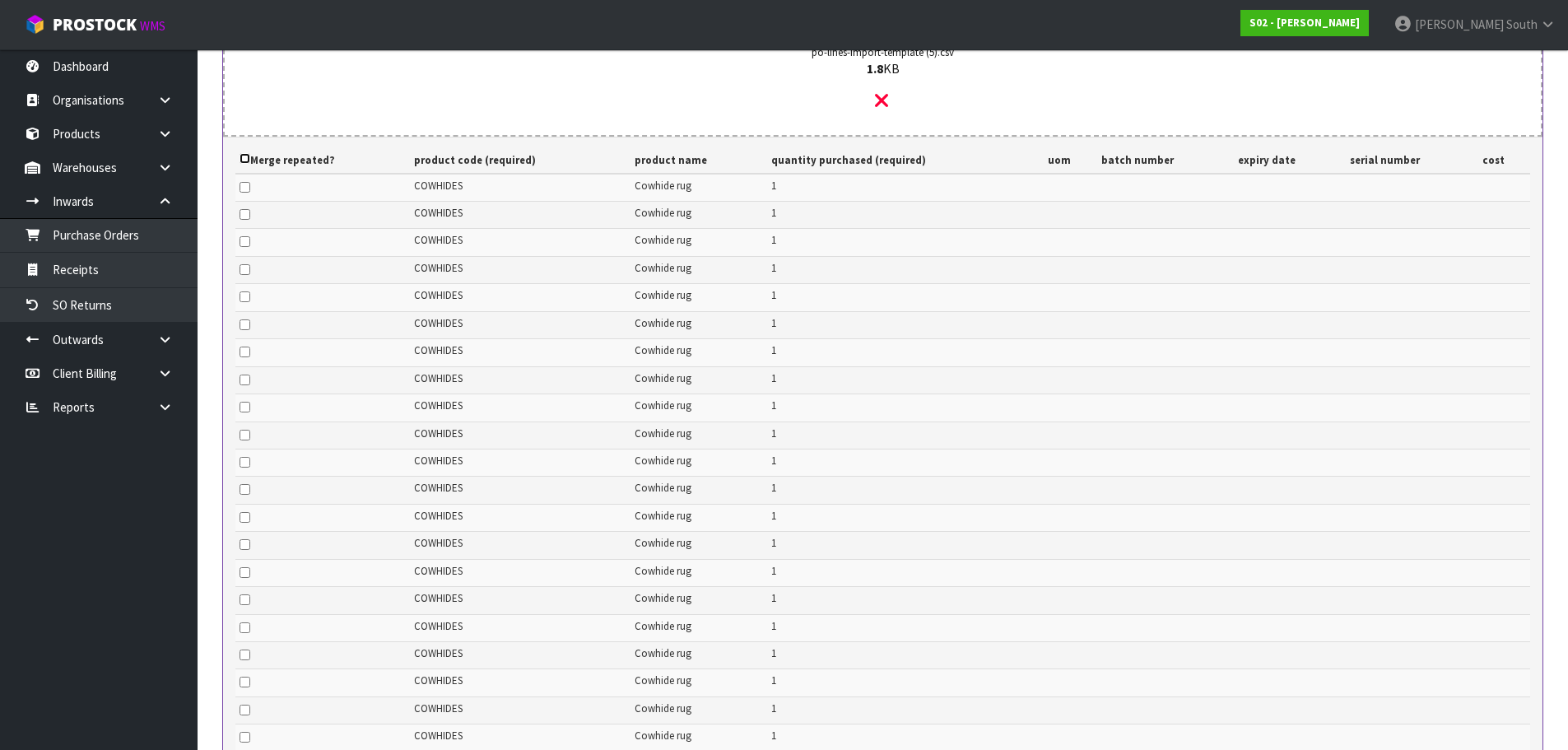
checkbox input "false"
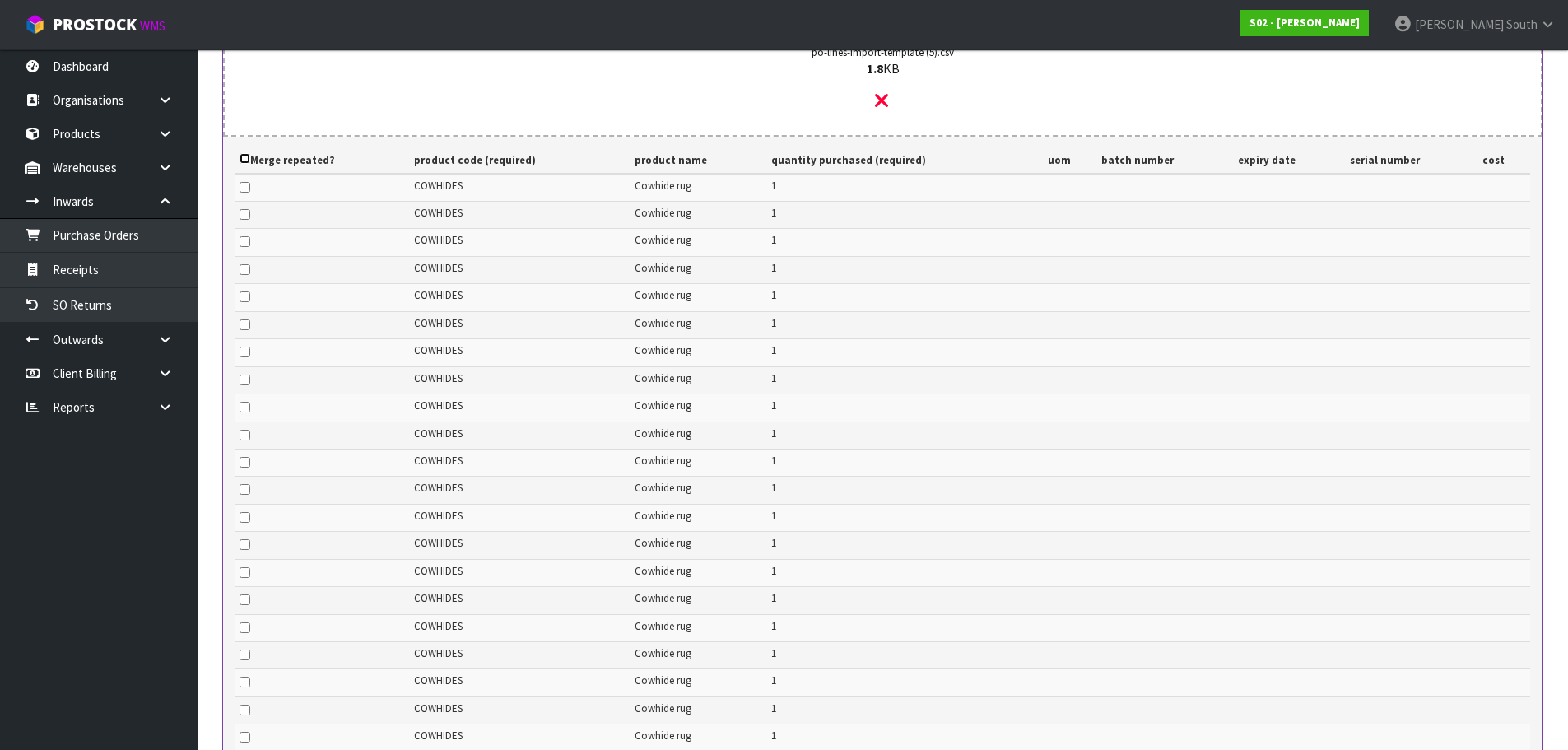
checkbox input "false"
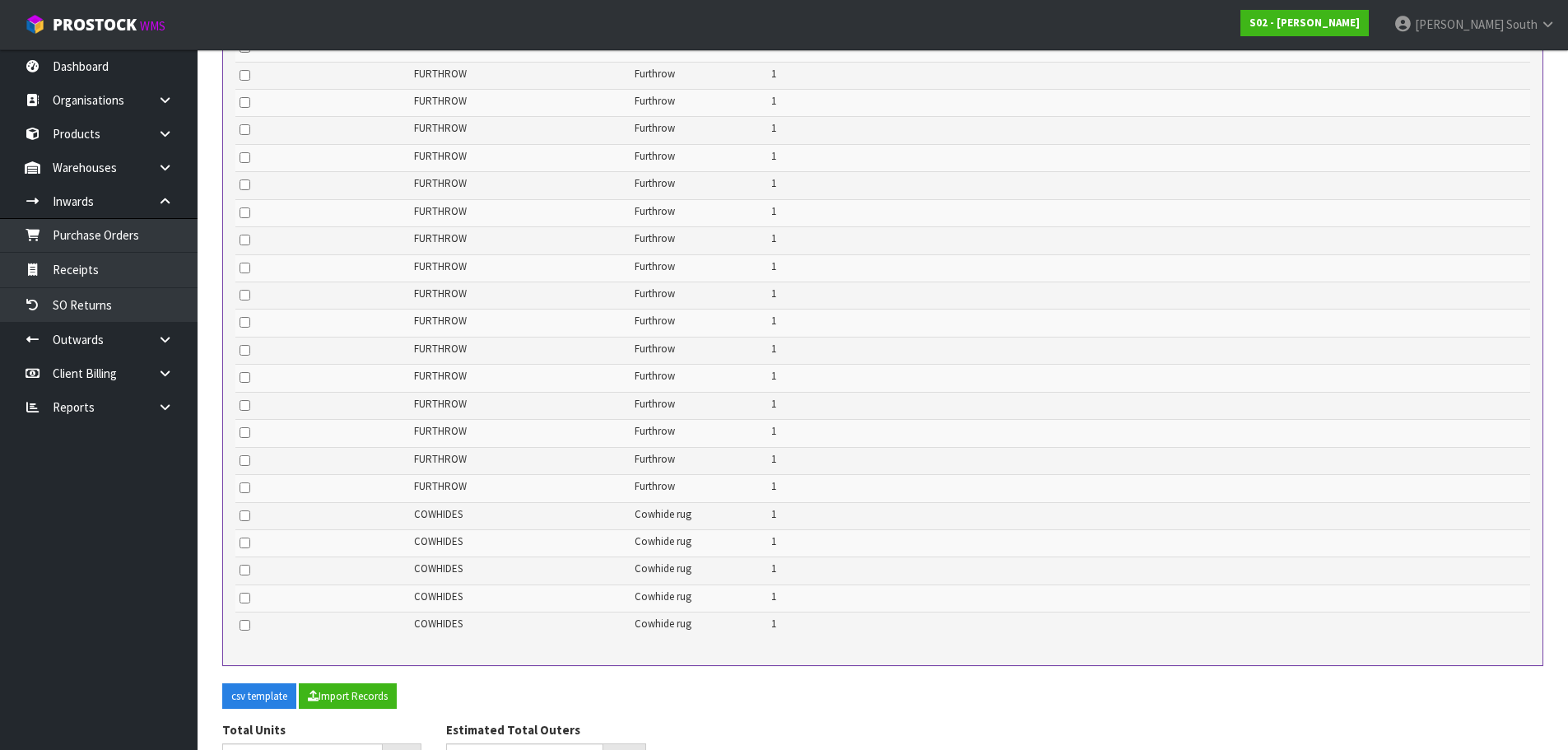
scroll to position [1817, 0]
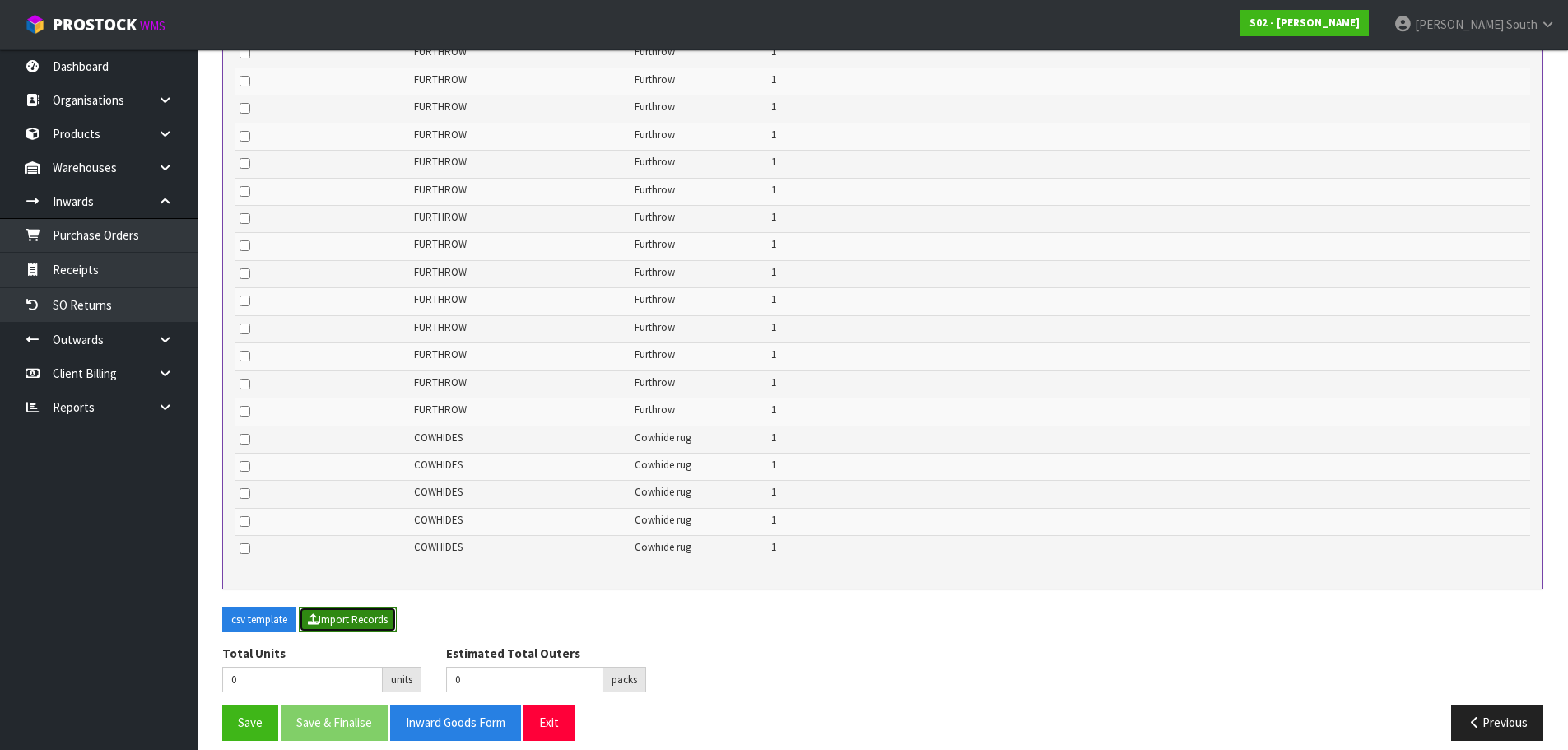
click at [336, 606] on button "Import Records" at bounding box center [348, 619] width 98 height 26
type input "62"
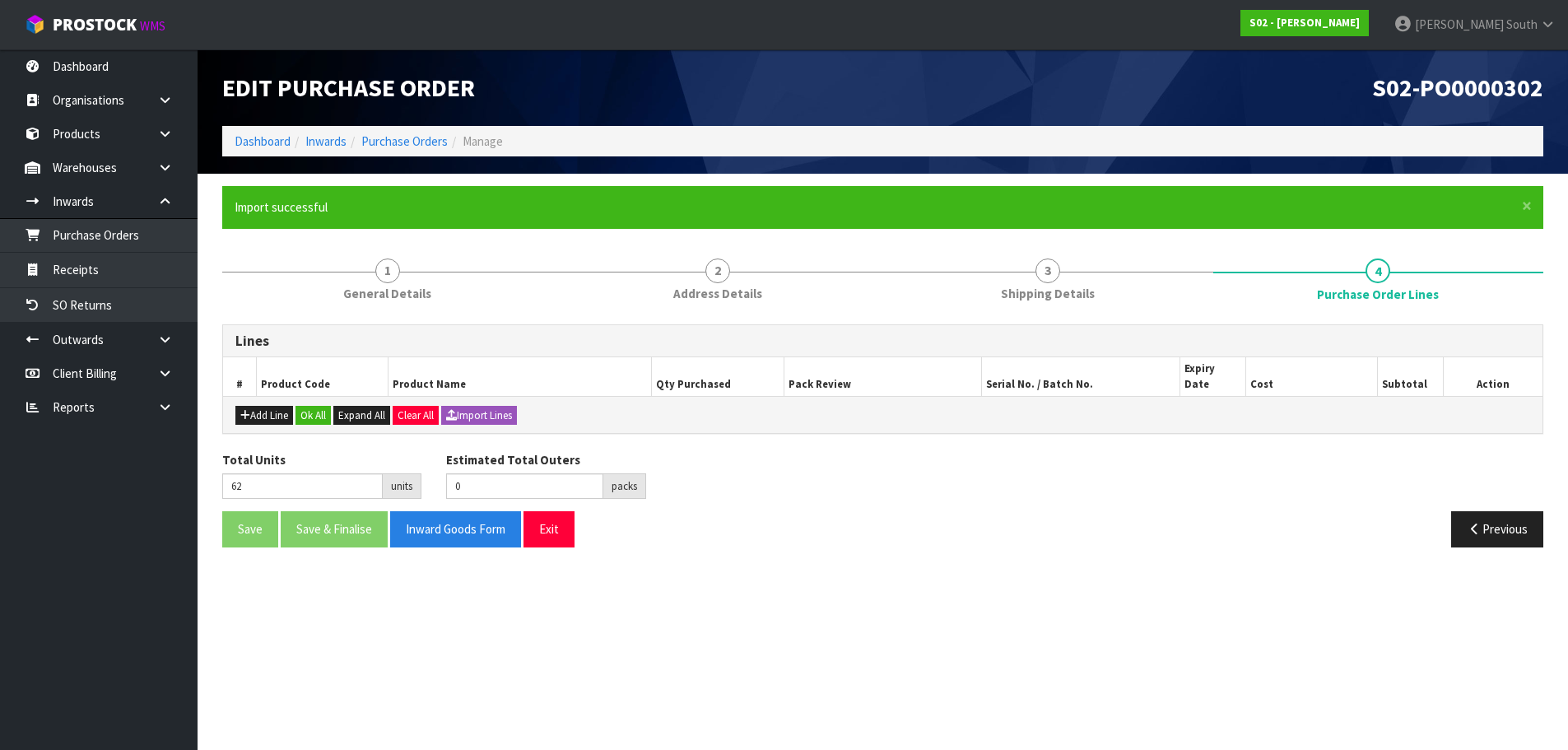
scroll to position [1143, 0]
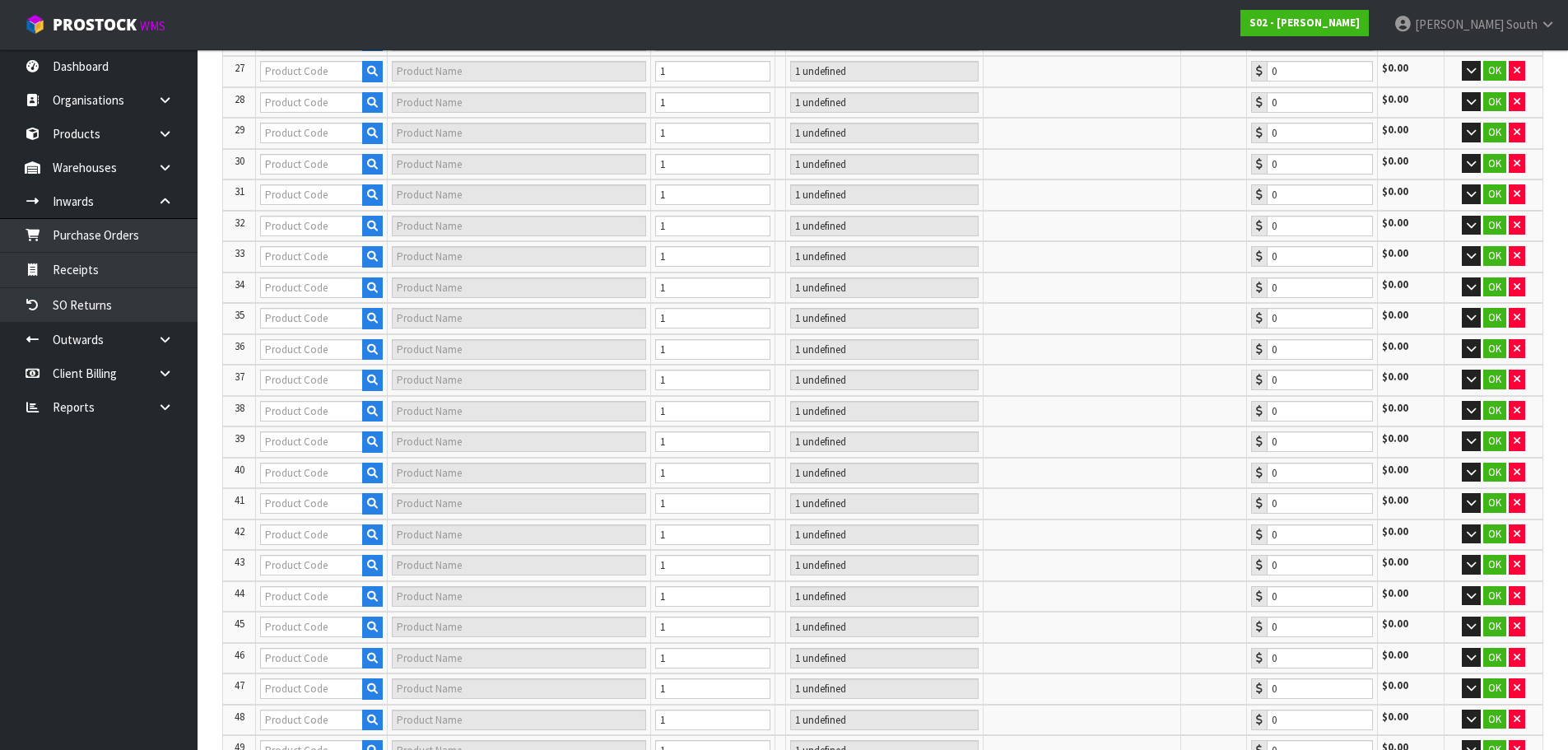
type input "COWHIDES"
type input "1 [MEDICAL_DATA]"
type input "0.00"
type input "COWHIDES"
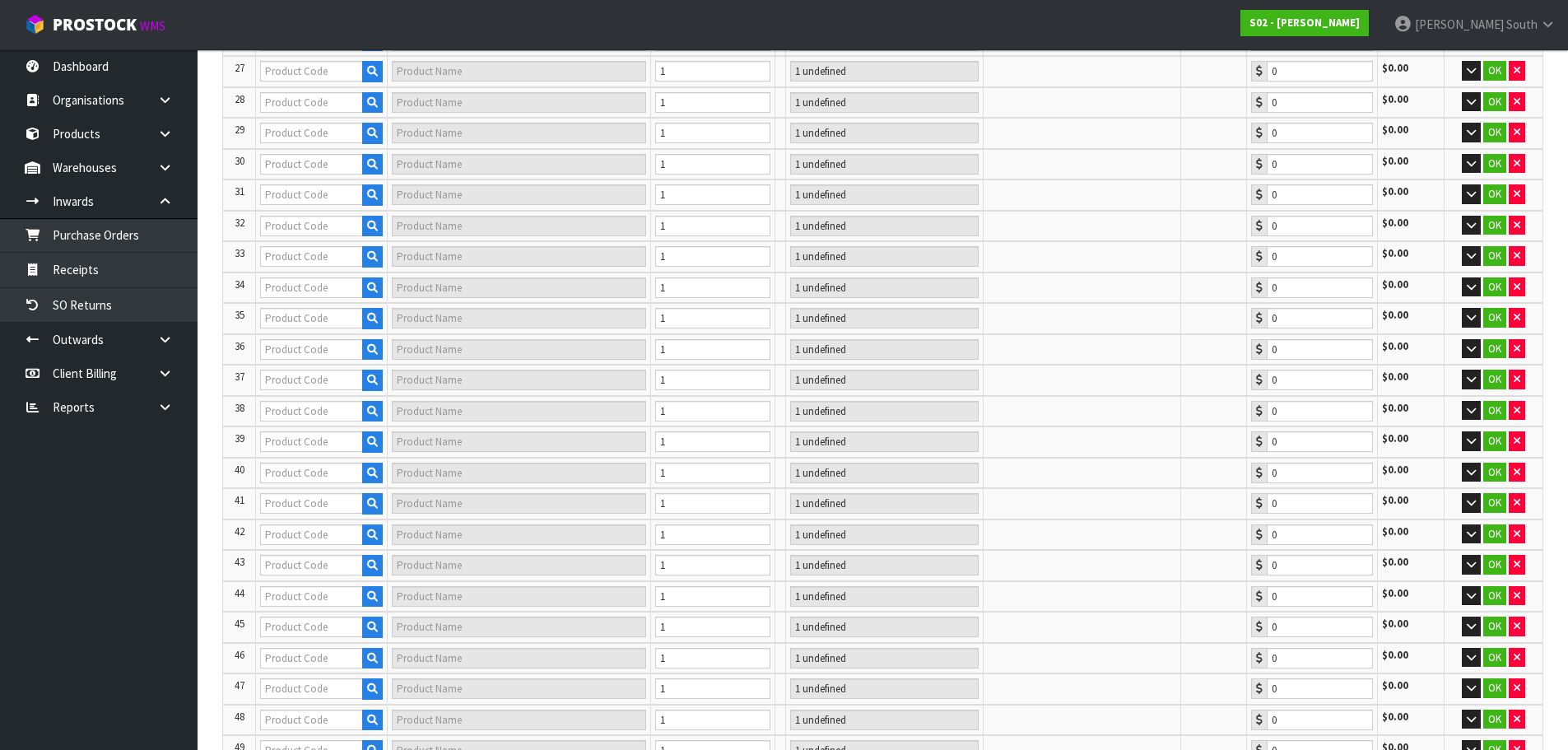
type input "COWHIDES"
type input "1 [MEDICAL_DATA]"
type input "0.00"
type input "COWHIDES"
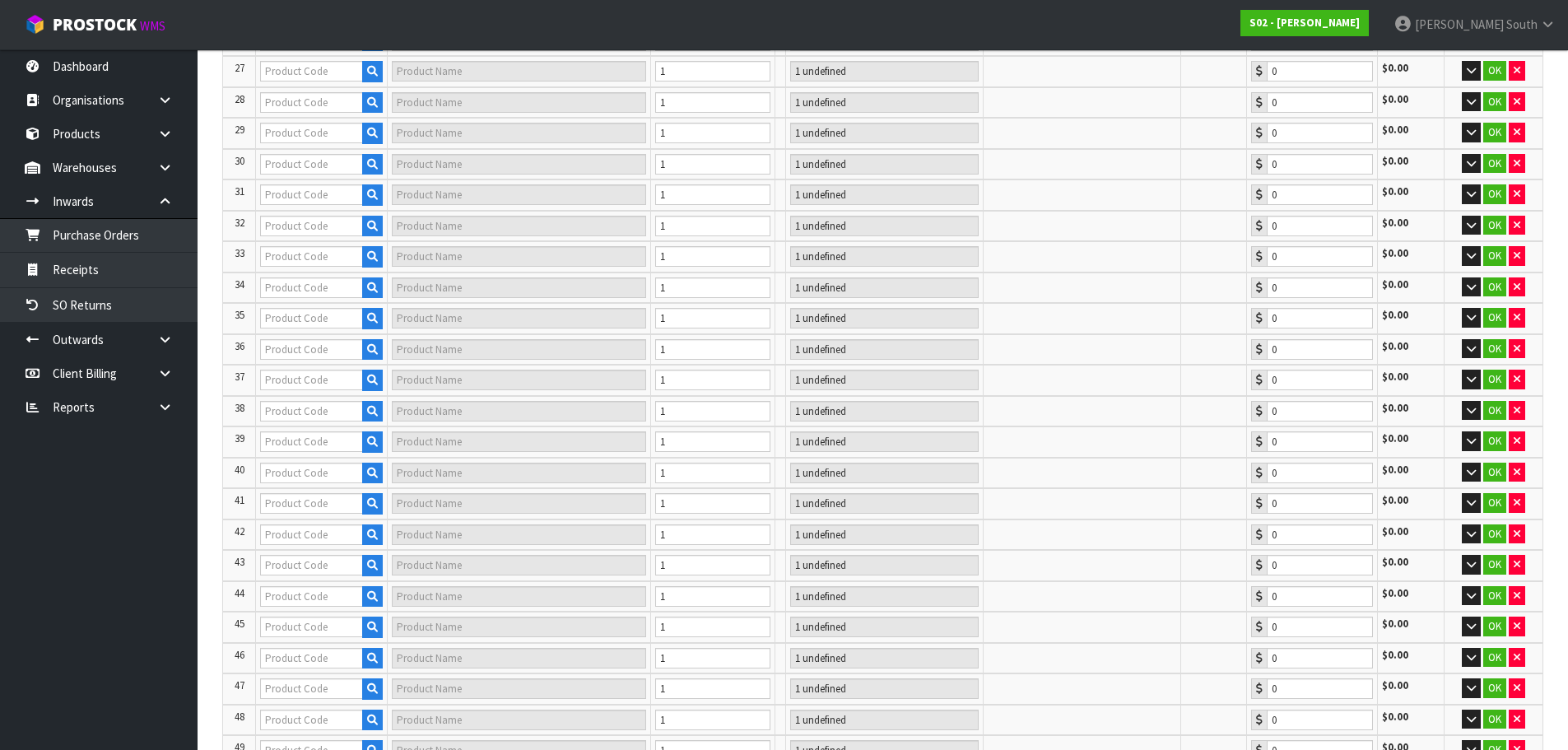
type input "1 [MEDICAL_DATA]"
type input "0.00"
type input "COWHIDES"
type input "1 [MEDICAL_DATA]"
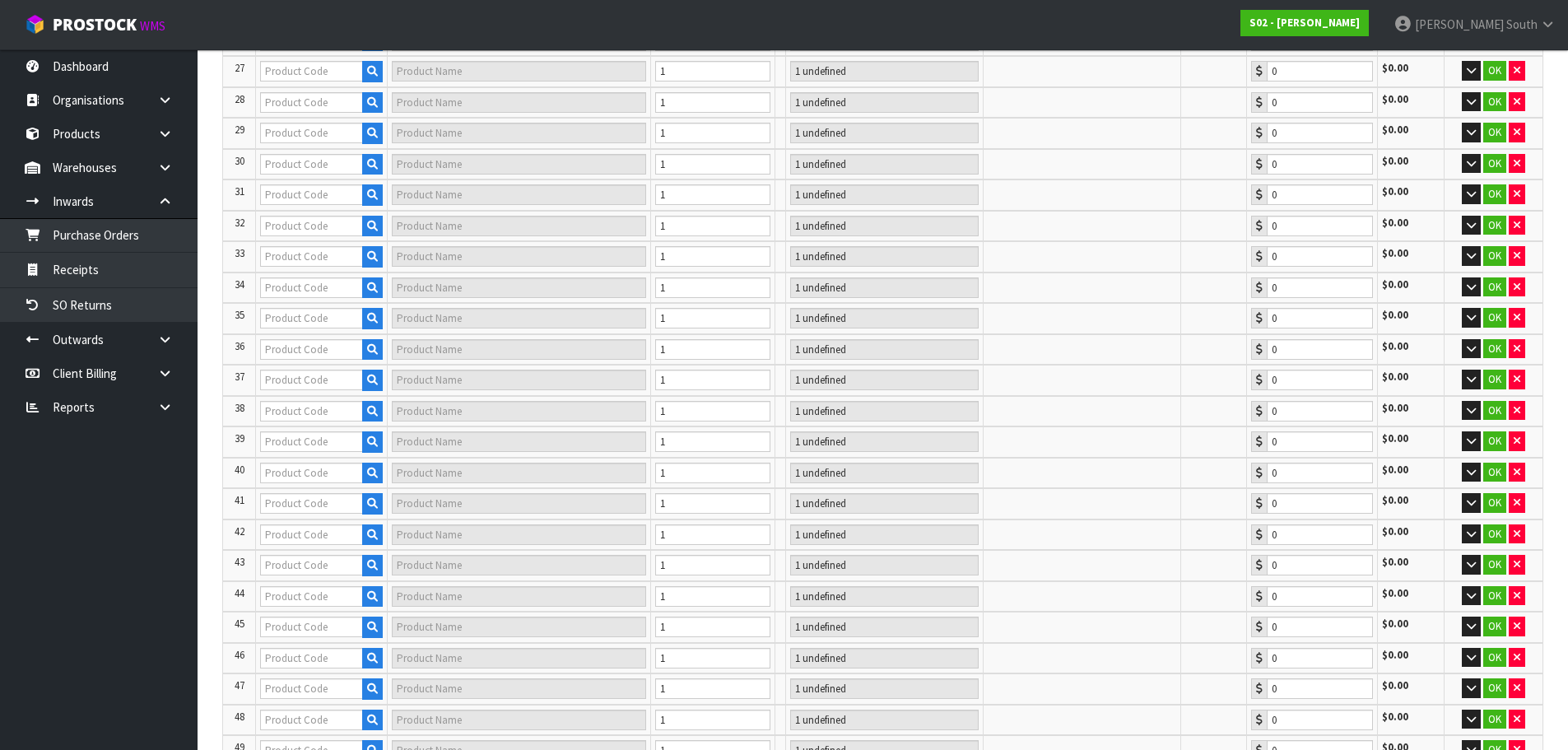
type input "0.00"
type input "COWHIDES"
type input "1 [MEDICAL_DATA]"
type input "0.00"
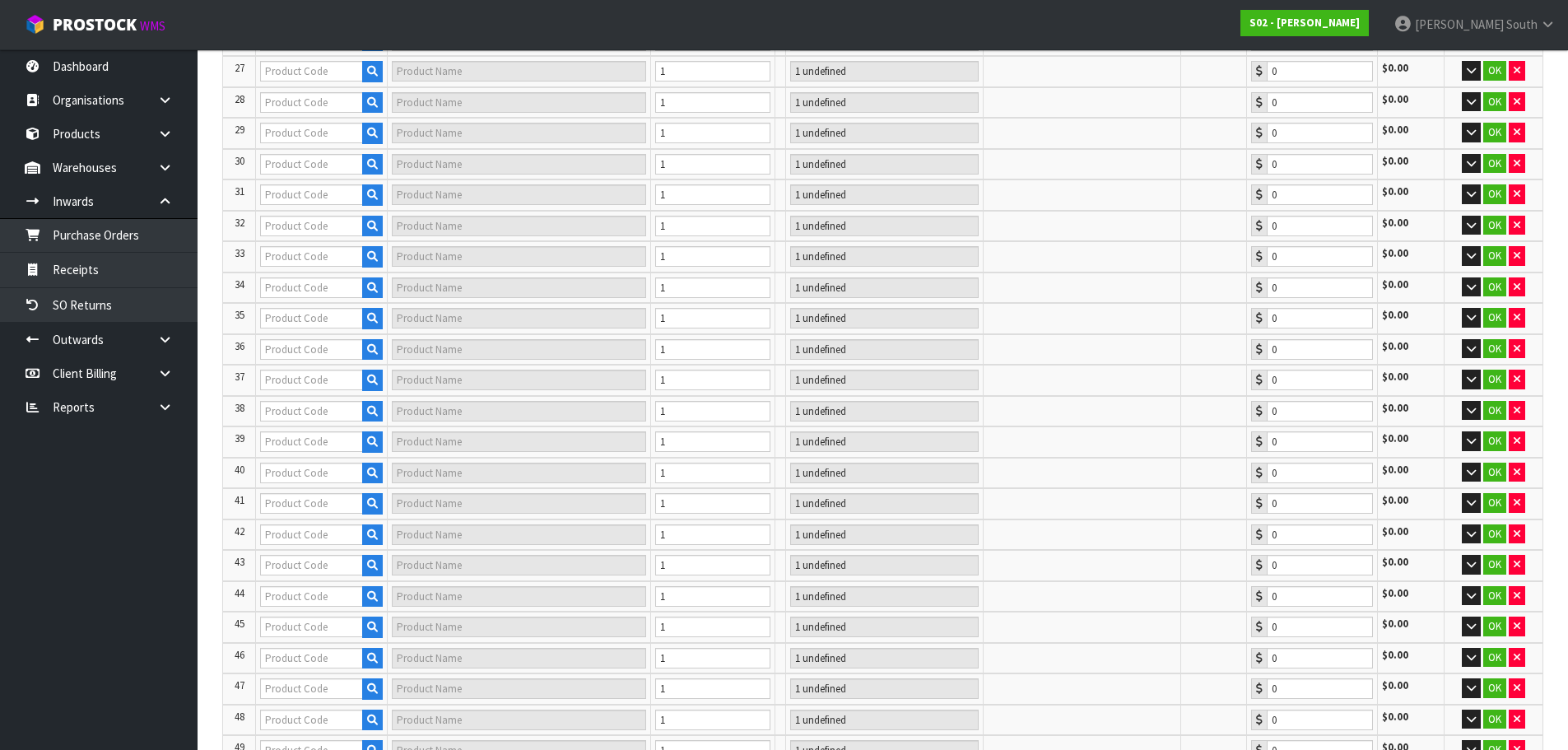
type input "COWHIDES"
type input "1 [MEDICAL_DATA]"
type input "0.00"
type input "COWHIDES"
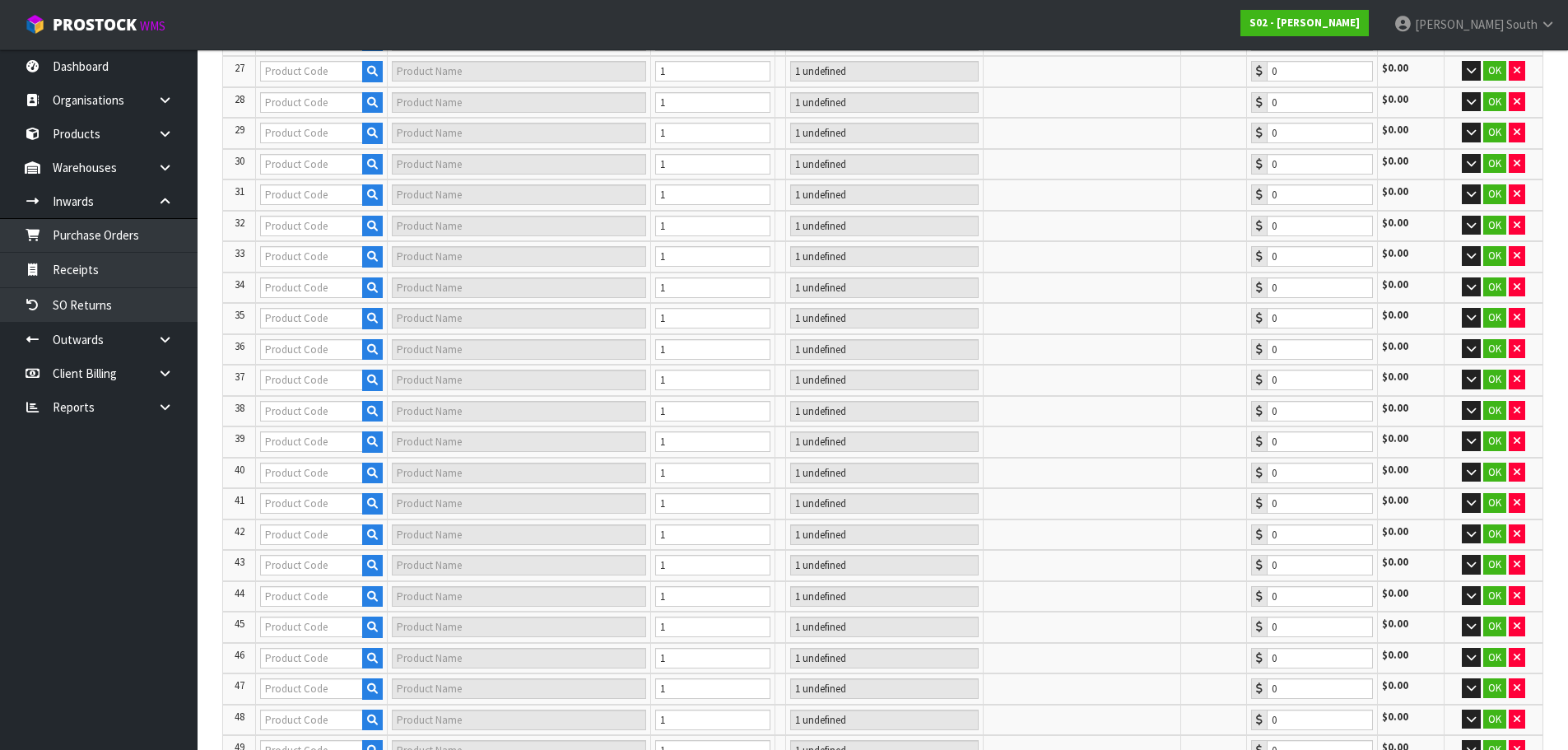
type input "COWHIDES"
type input "1 [MEDICAL_DATA]"
type input "0.00"
type input "COWHIDES"
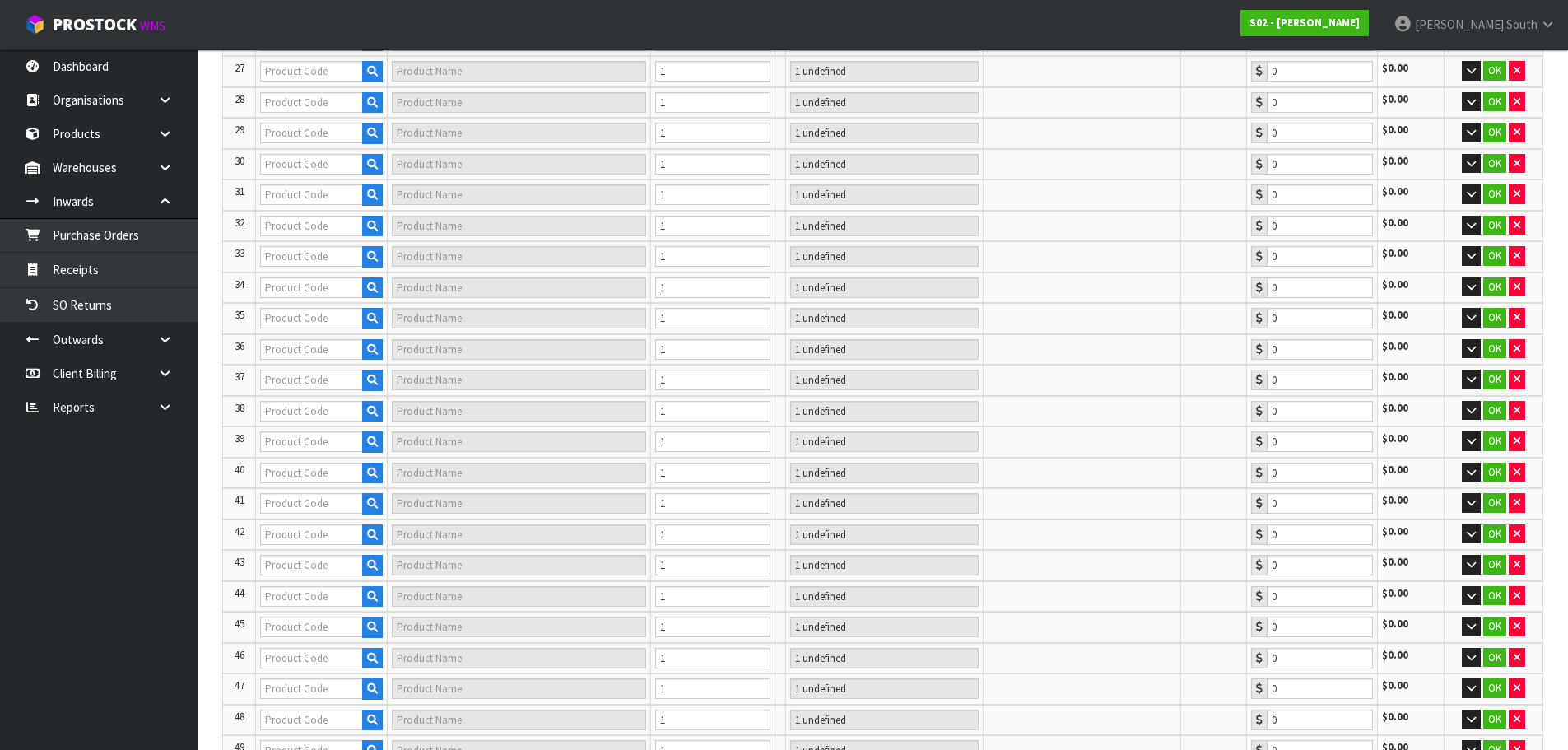
type input "1 [MEDICAL_DATA]"
type input "0.00"
type input "COWHIDES"
type input "1 [MEDICAL_DATA]"
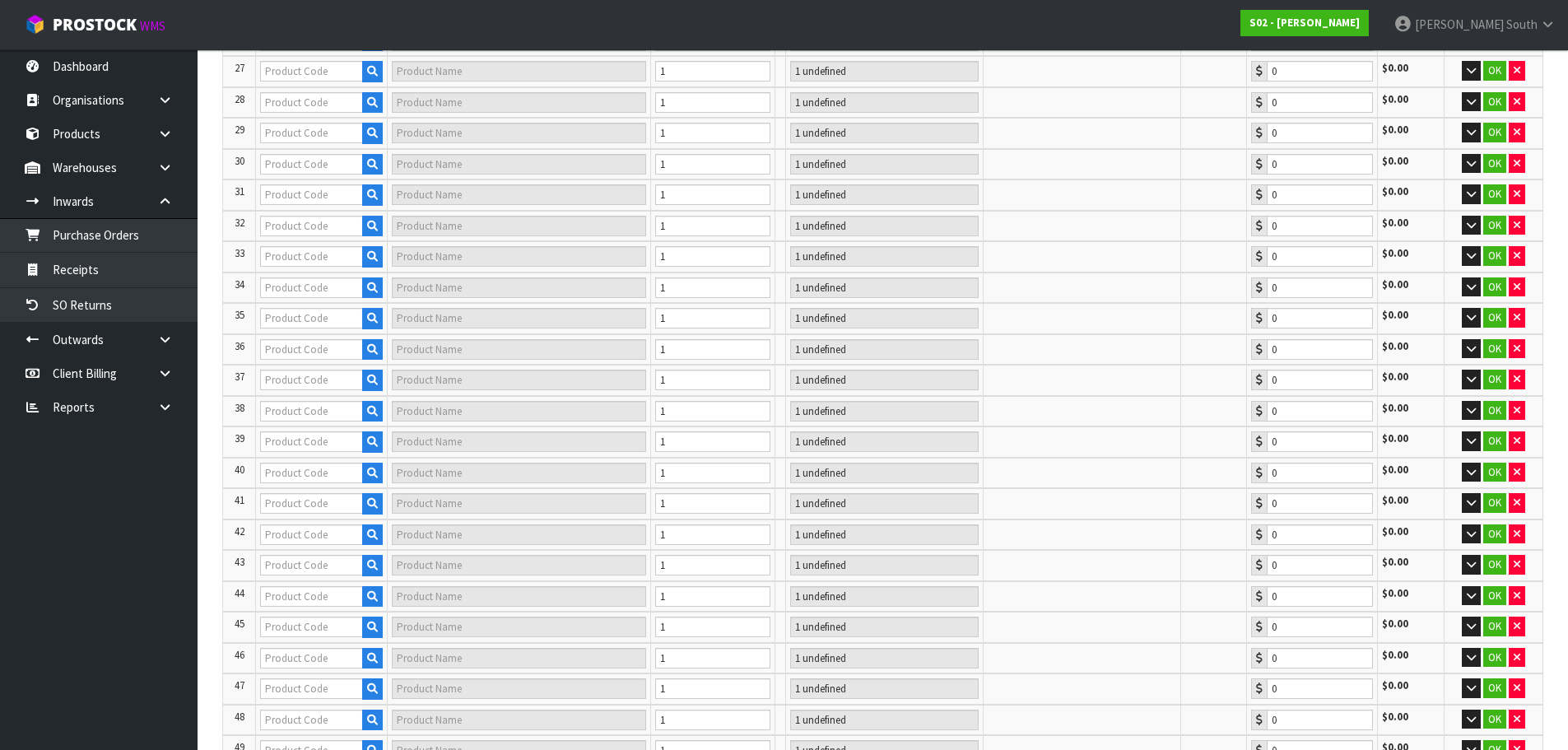
type input "0.00"
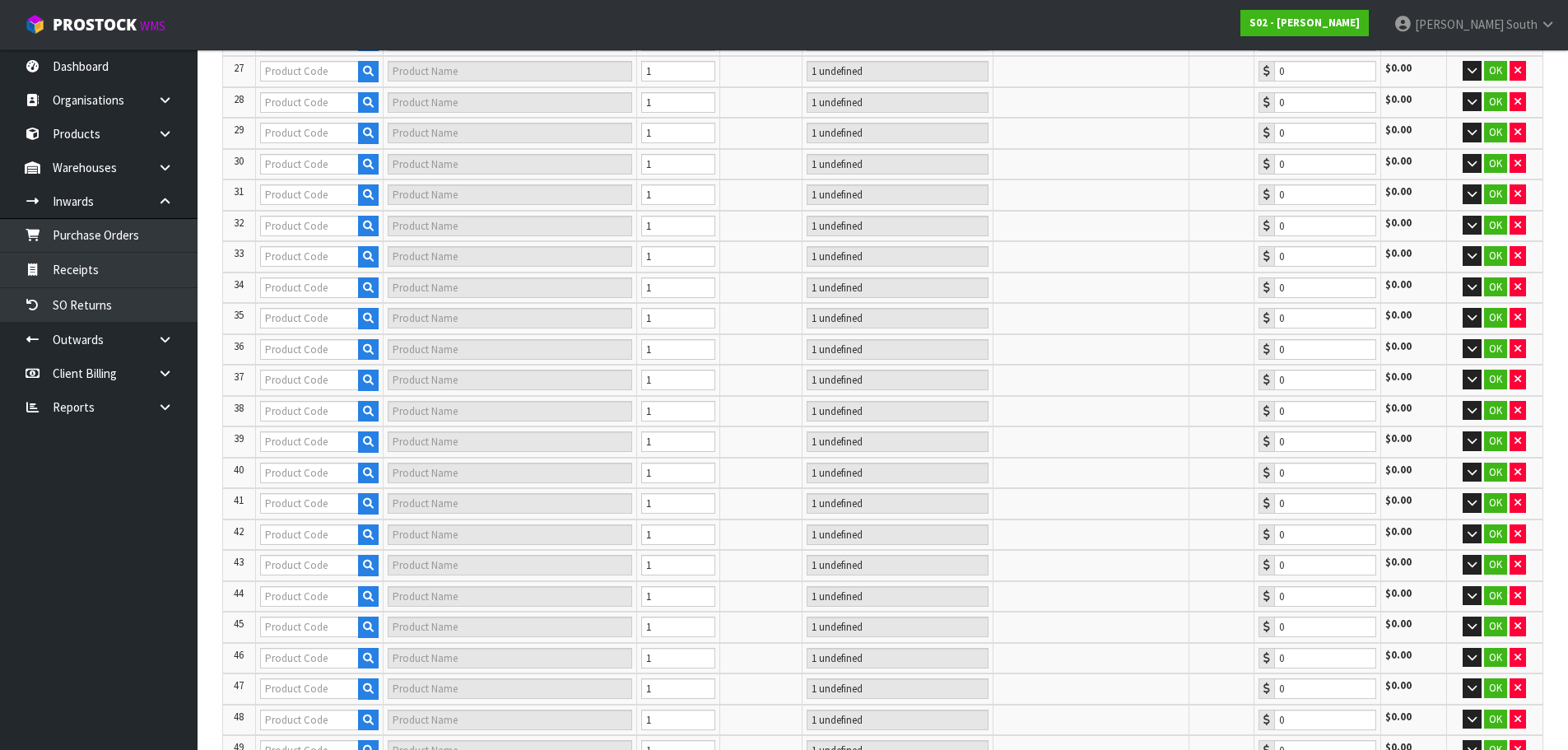
type input "COWHIDES"
type input "1 [MEDICAL_DATA]"
type input "0.00"
type input "COWHIDES"
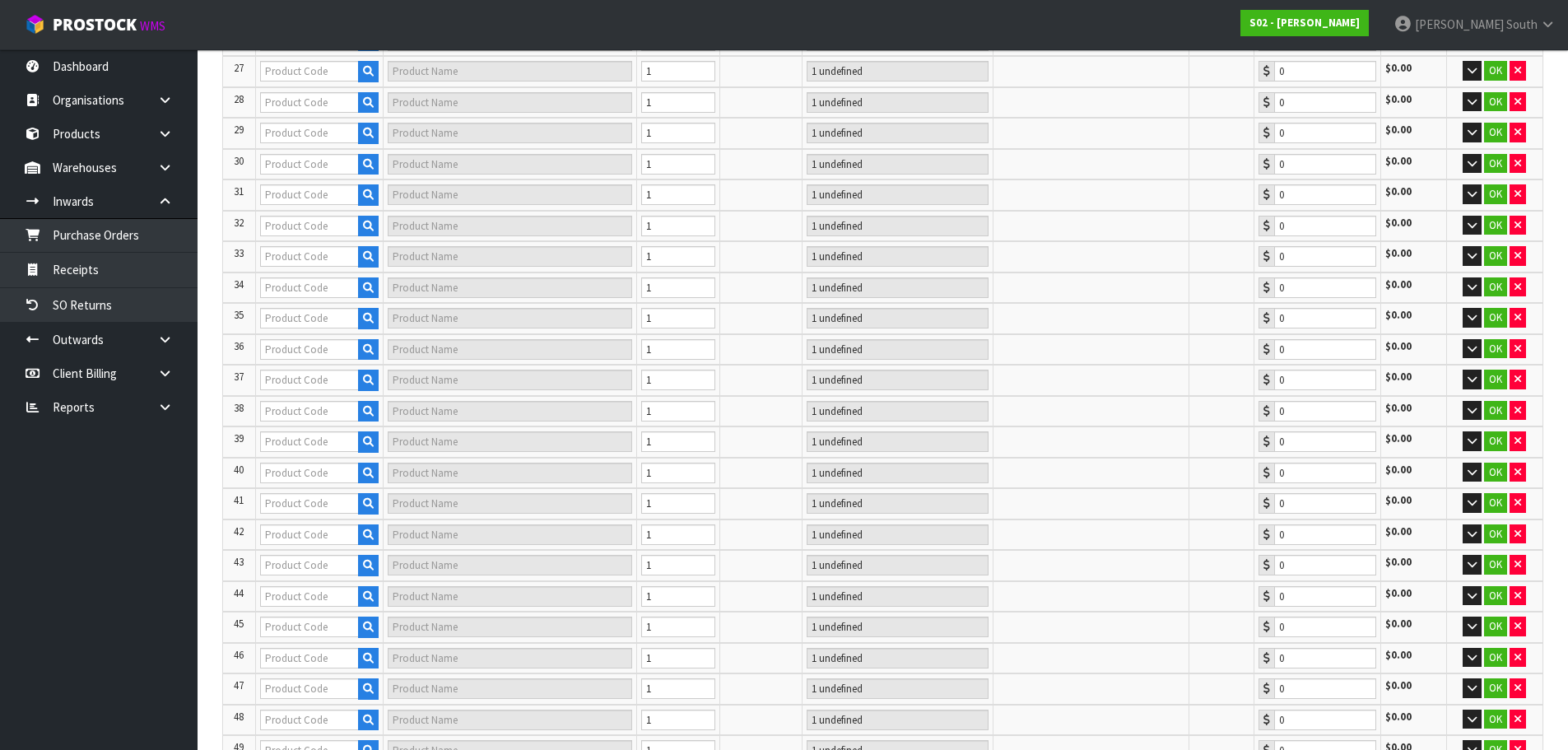
type input "COWHIDES"
type input "1 [MEDICAL_DATA]"
type input "0.00"
type input "COWHIDES"
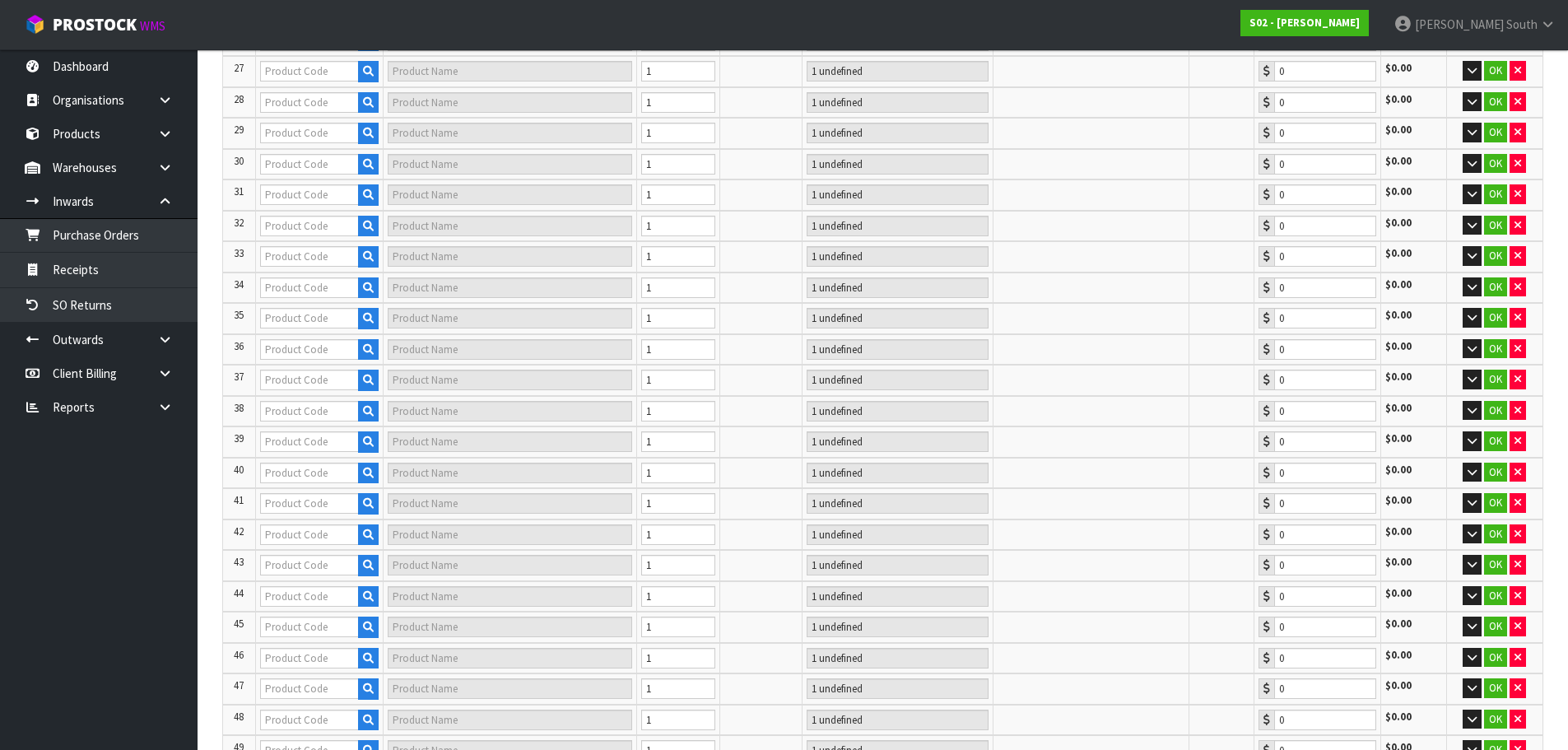
type input "1 [MEDICAL_DATA]"
type input "0.00"
type input "COWHIDES"
type input "1 [MEDICAL_DATA]"
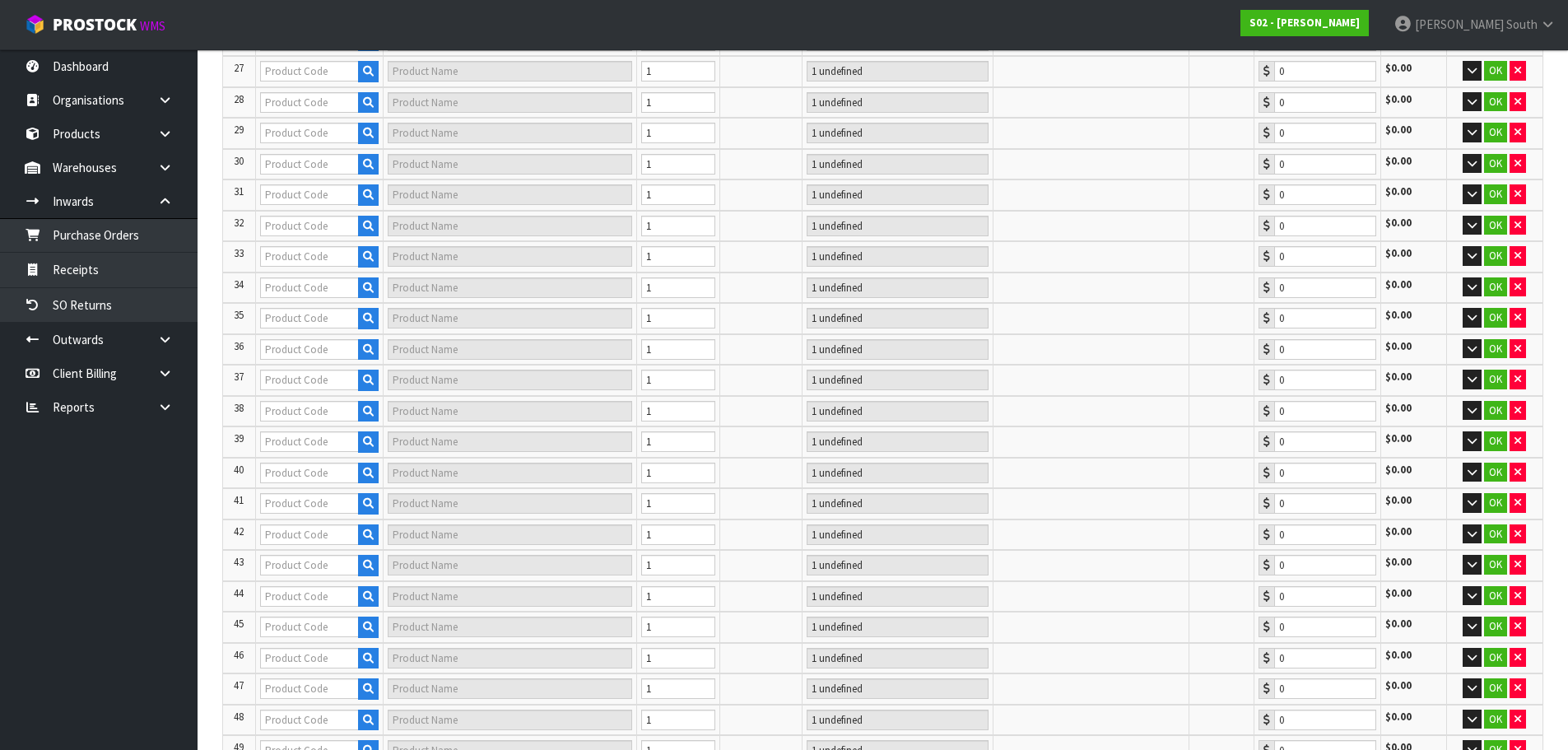
type input "0.00"
type input "COWHIDES"
type input "1 [MEDICAL_DATA]"
type input "0.00"
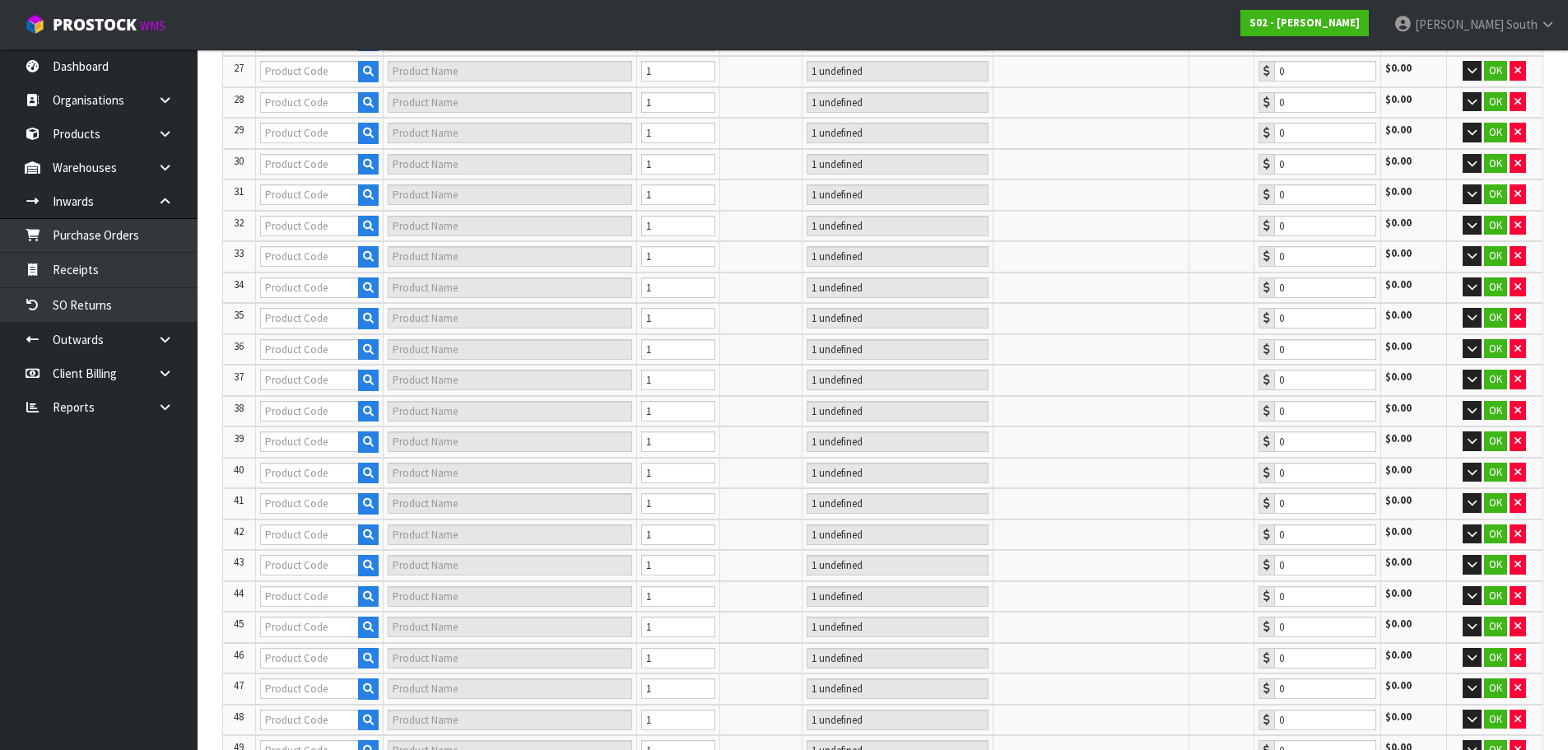
type input "COWHIDES"
type input "1 [MEDICAL_DATA]"
type input "0.00"
type input "COWHIDES"
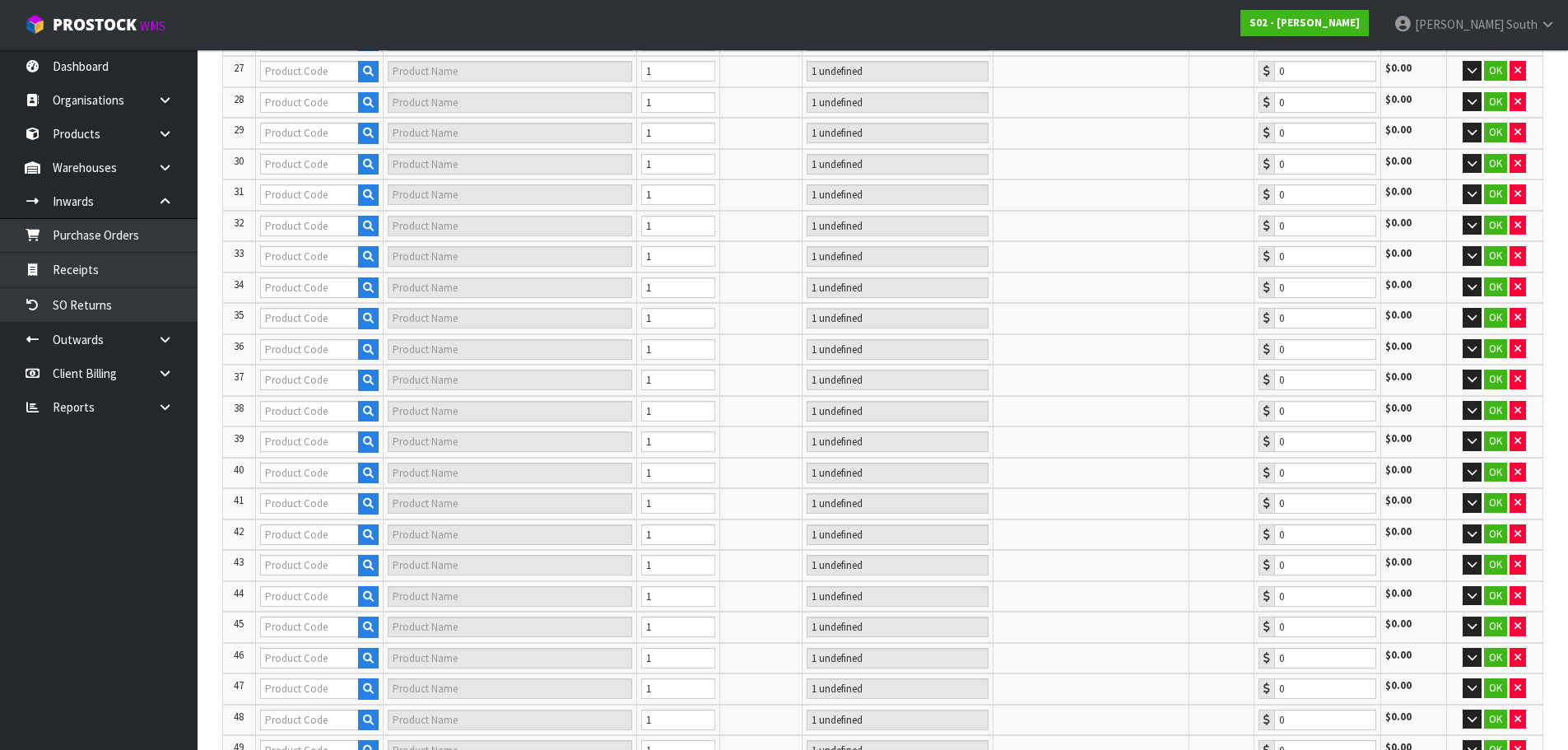
type input "COWHIDES"
type input "1 [MEDICAL_DATA]"
type input "0.00"
type input "COWHIDES"
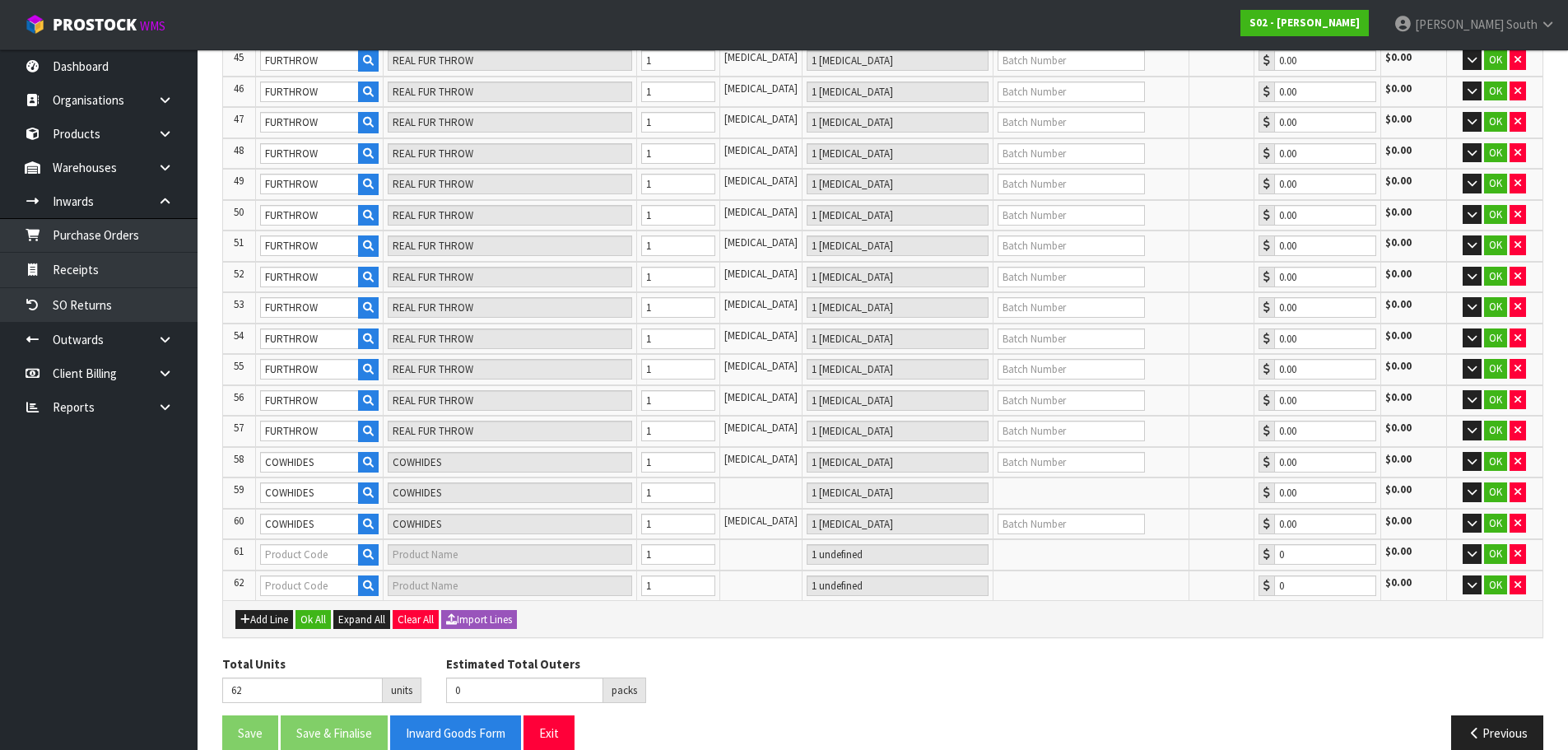
scroll to position [1721, 0]
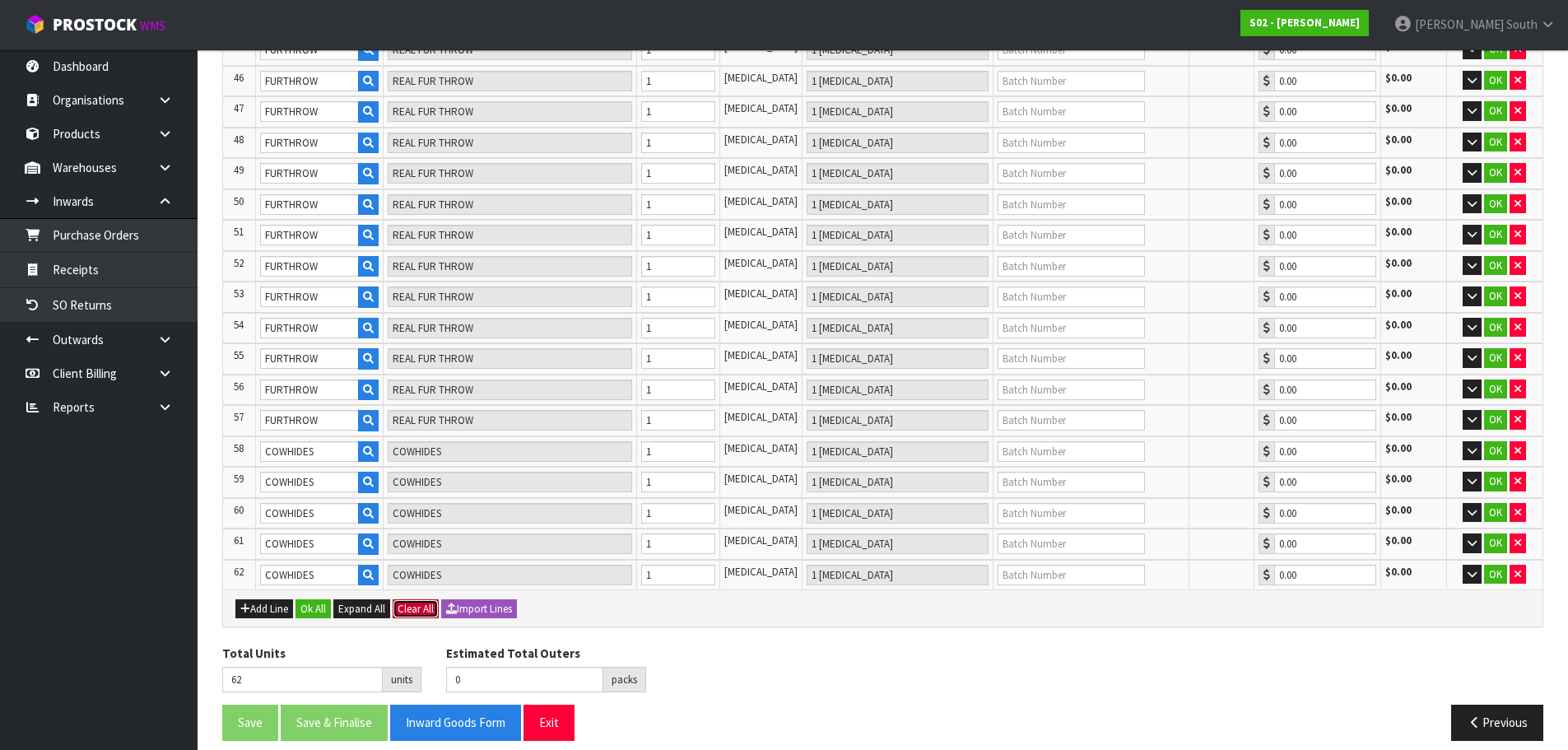
click at [430, 599] on button "Clear All" at bounding box center [415, 609] width 46 height 19
click at [432, 601] on span "Confirm" at bounding box center [415, 608] width 36 height 14
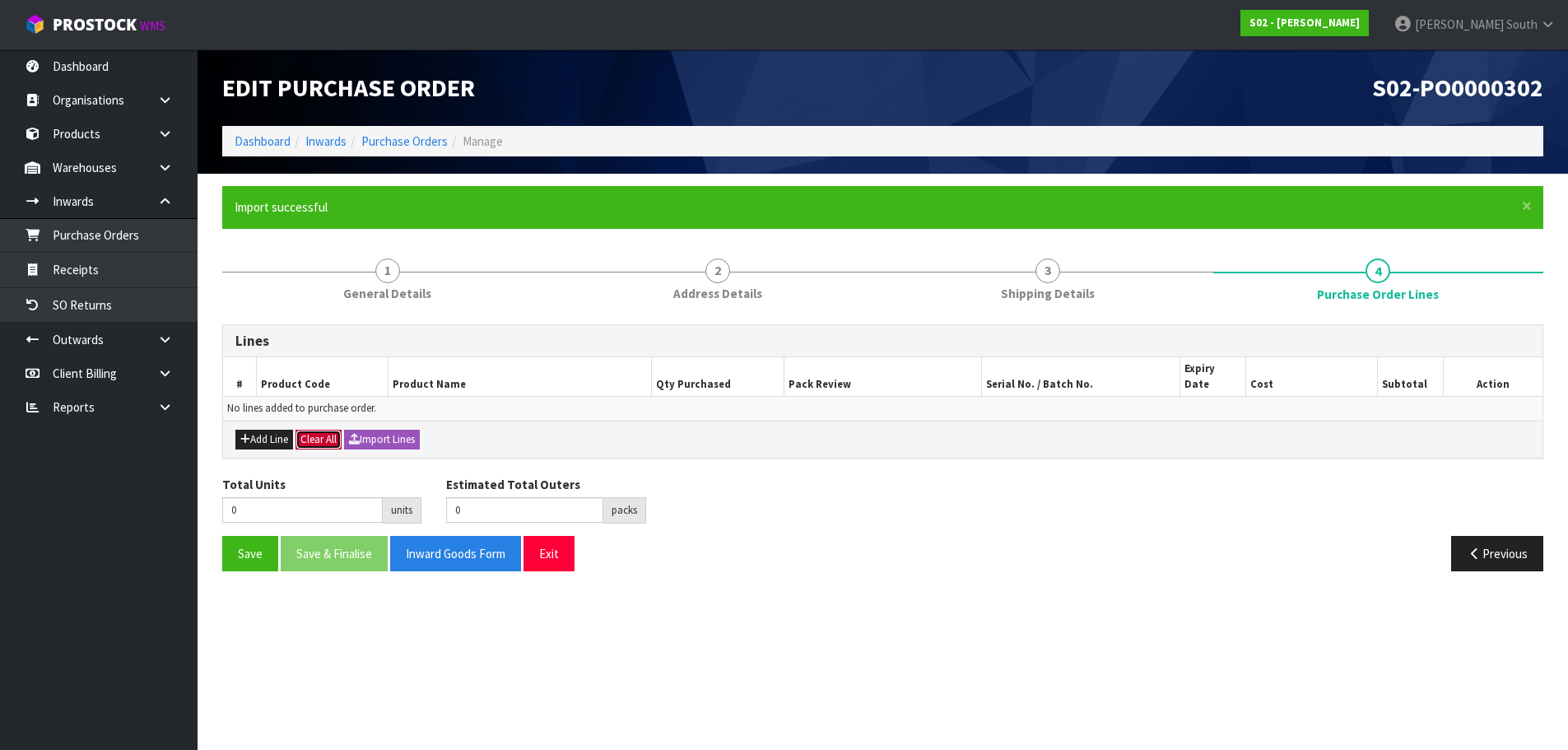
scroll to position [0, 0]
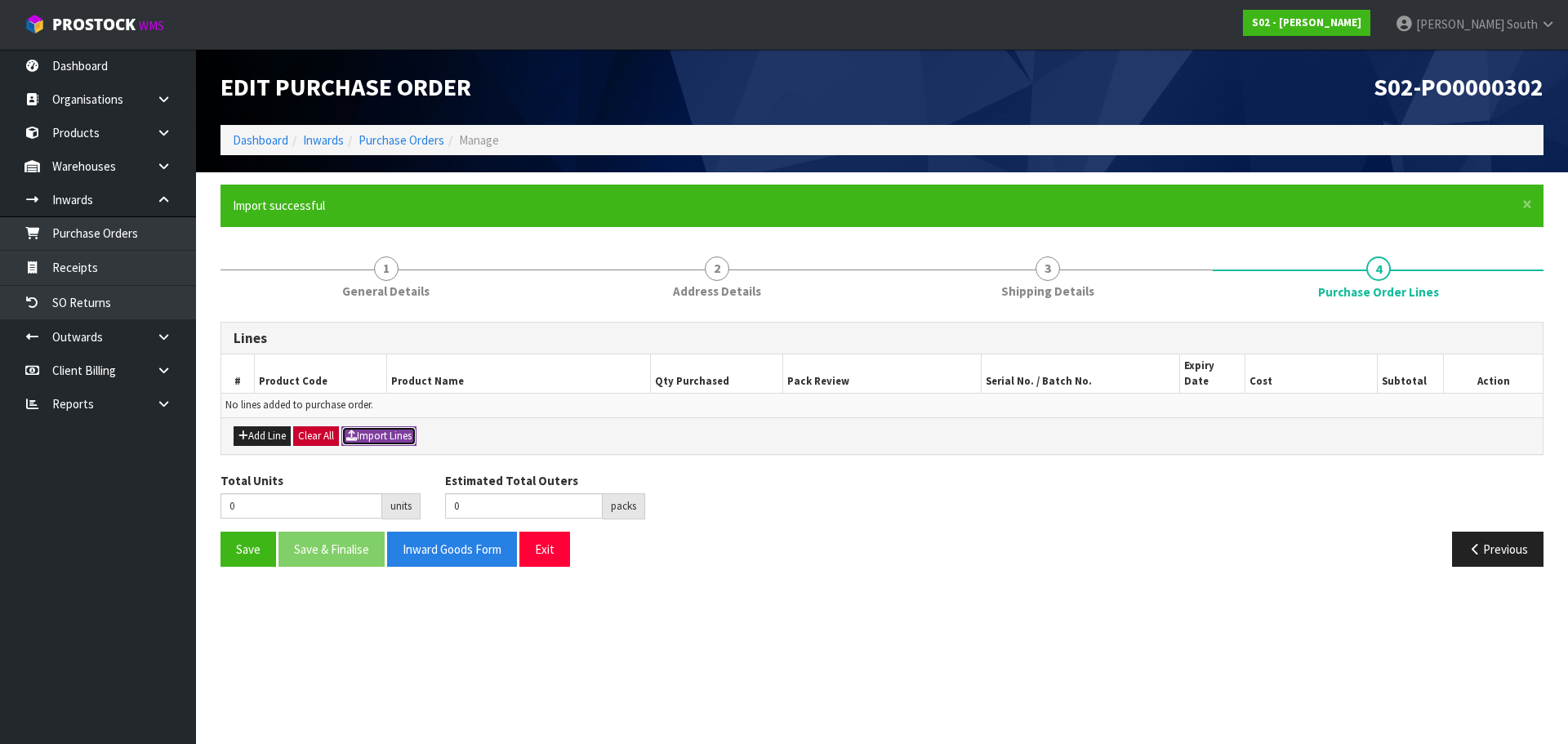
click at [370, 426] on button "Import Lines" at bounding box center [379, 436] width 75 height 19
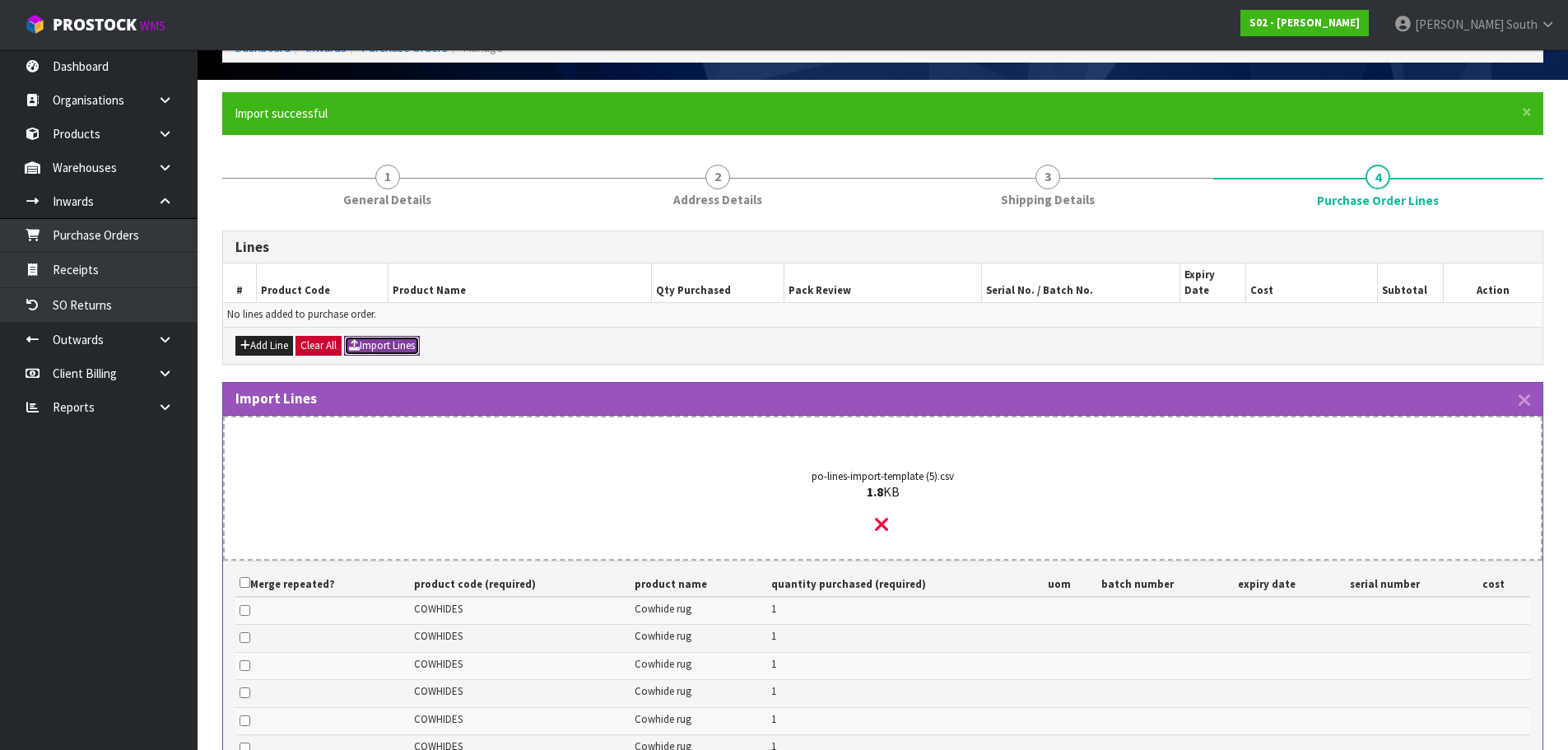
scroll to position [83, 0]
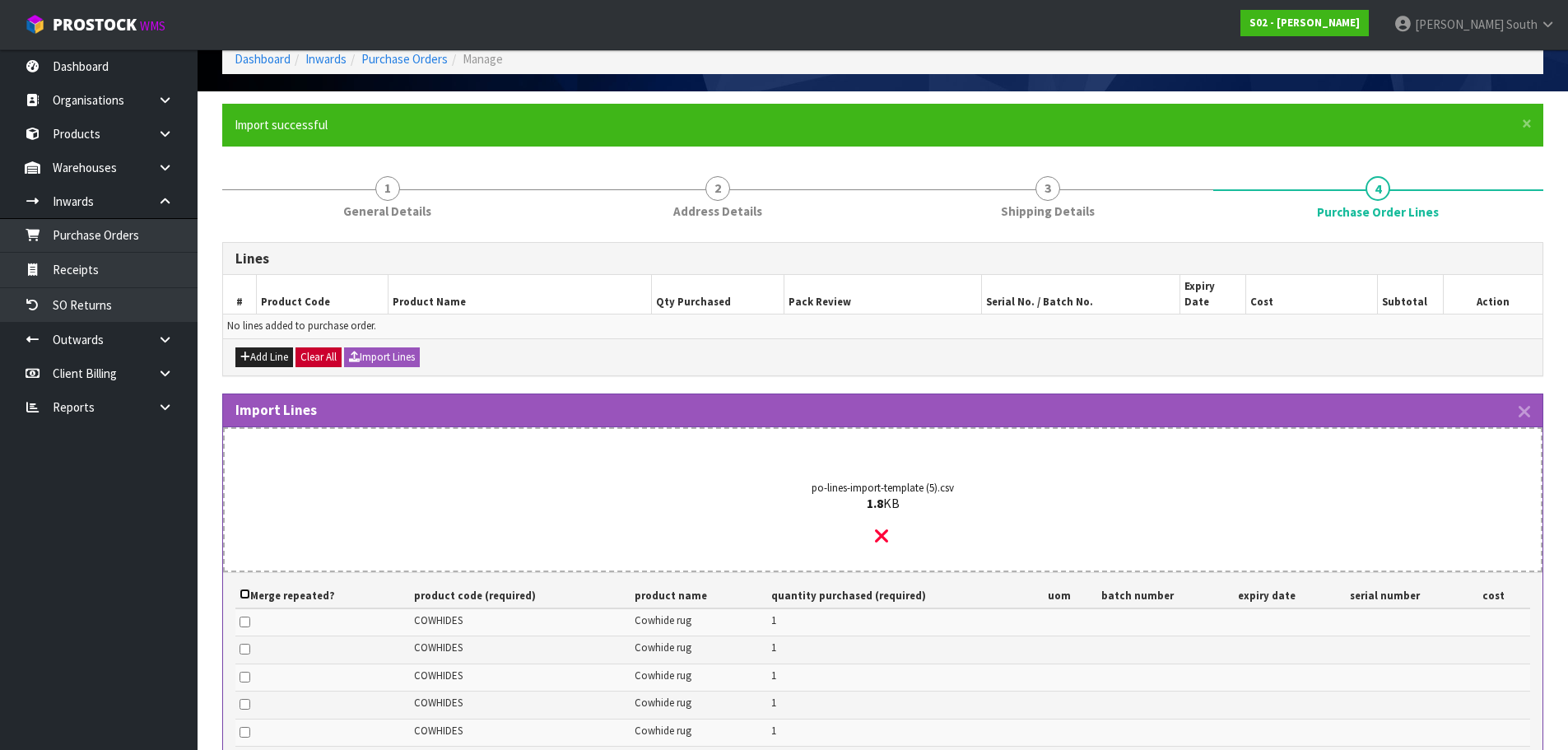
click at [249, 589] on input "checkbox" at bounding box center [245, 594] width 11 height 11
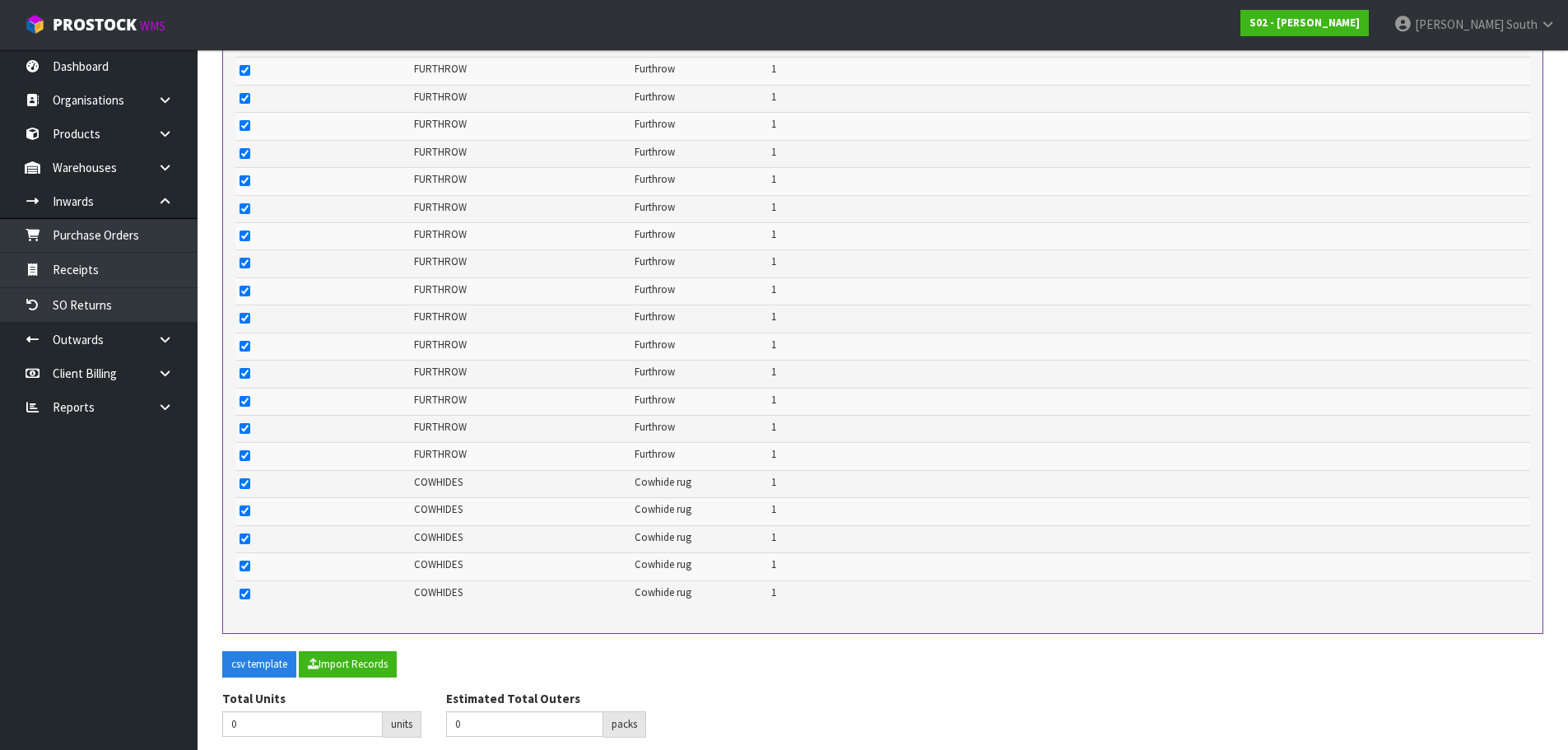
scroll to position [1834, 0]
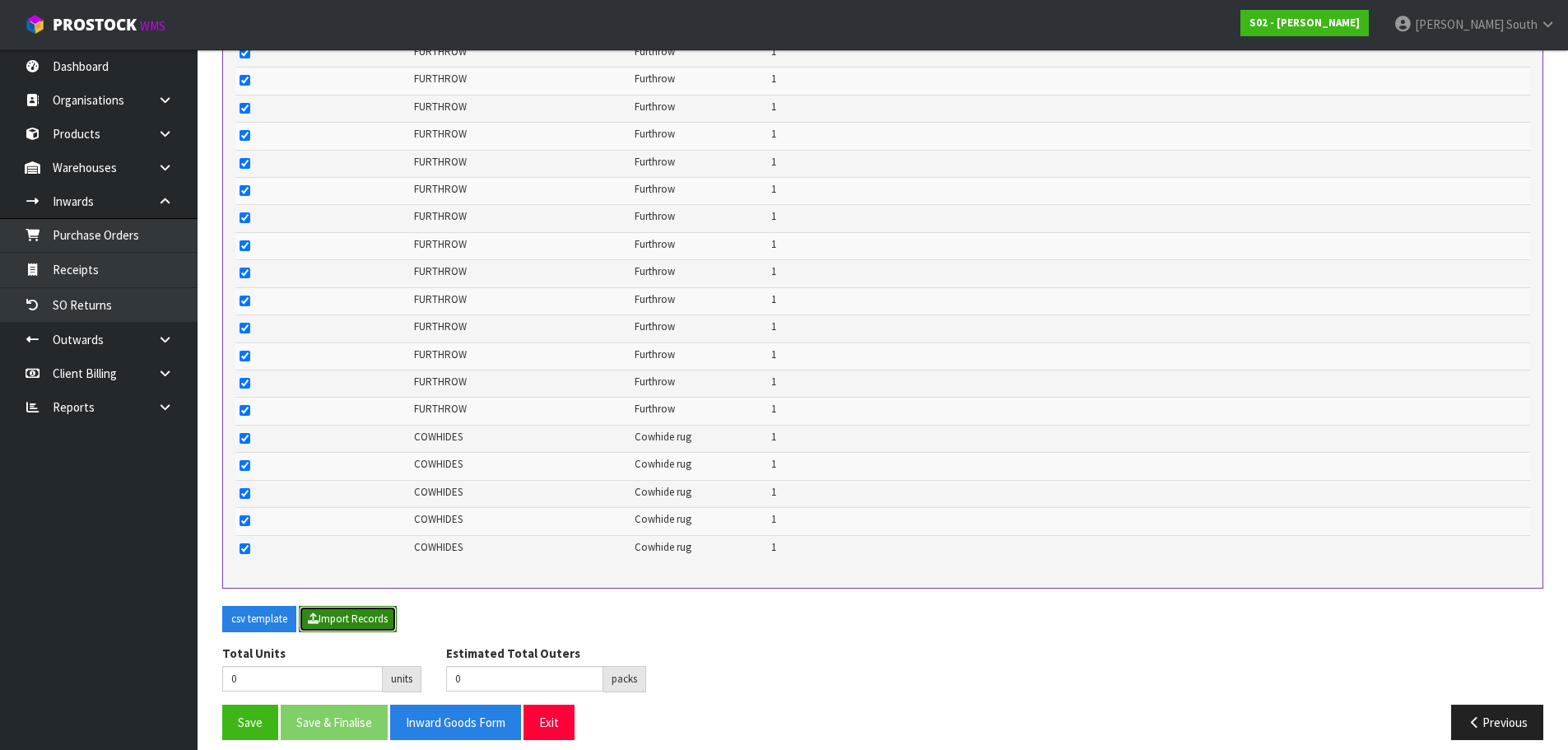
click at [359, 607] on button "Import Records" at bounding box center [348, 619] width 98 height 26
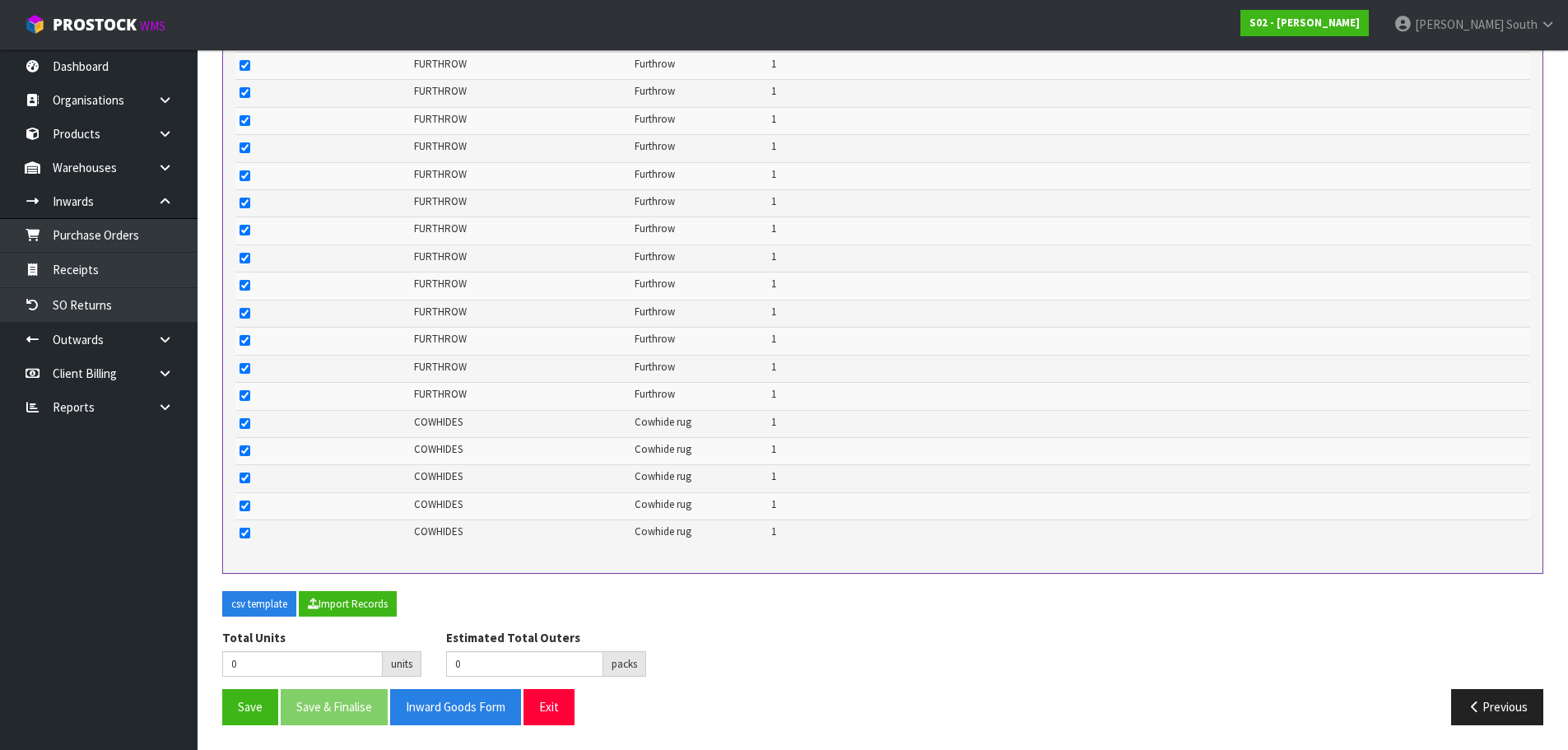
scroll to position [1817, 0]
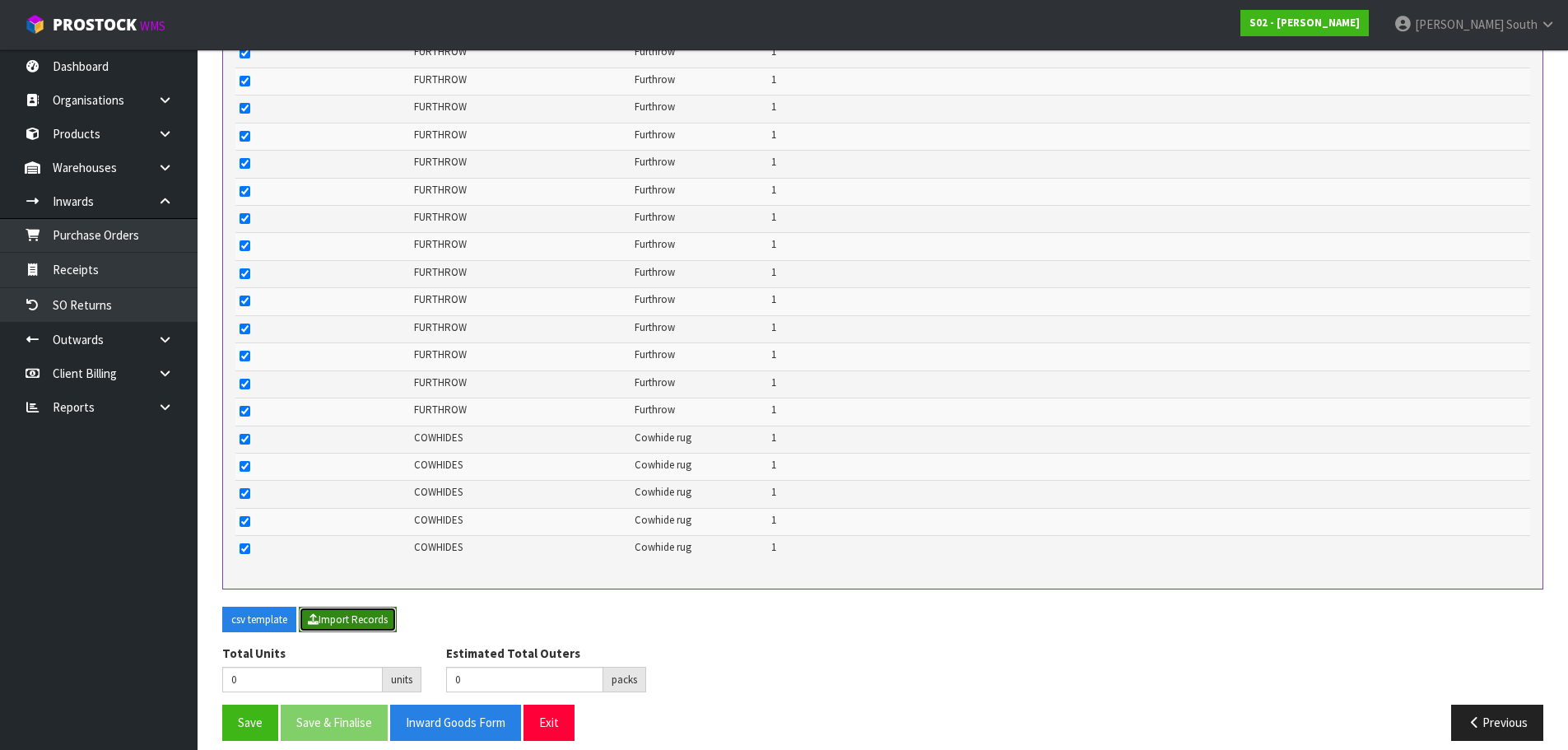
click at [374, 606] on button "Import Records" at bounding box center [348, 619] width 98 height 26
click at [379, 610] on button "Import Records" at bounding box center [348, 619] width 98 height 26
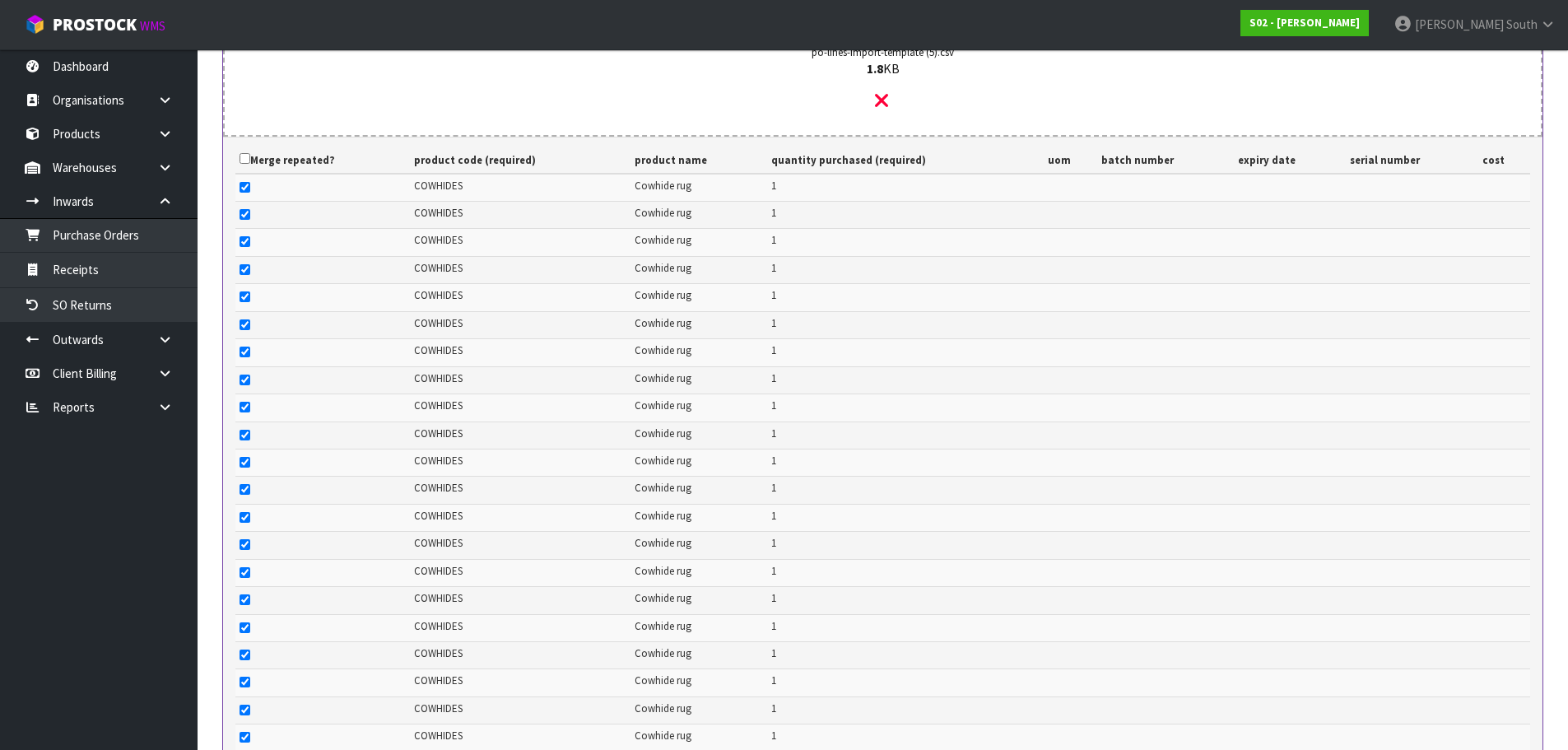
scroll to position [0, 0]
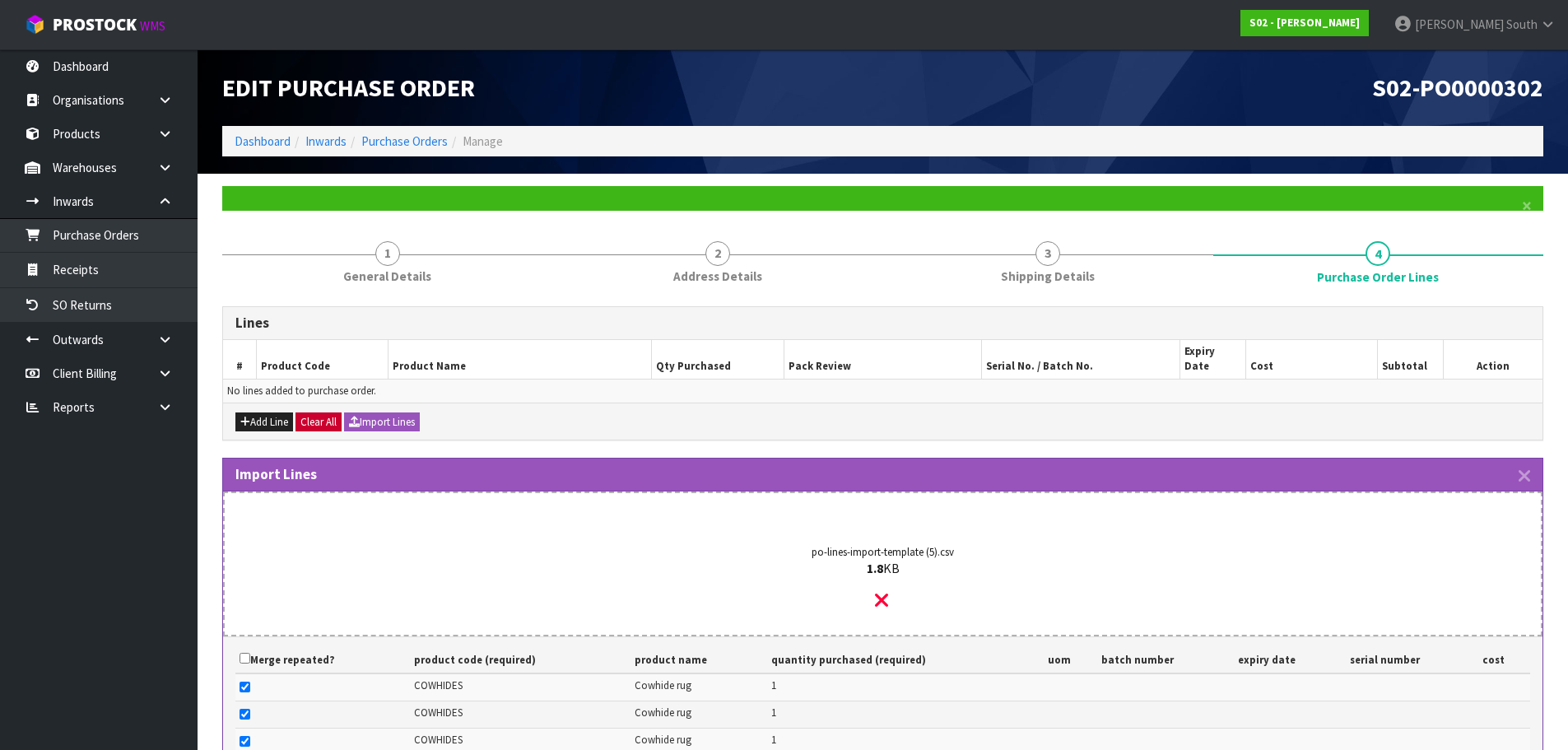
click at [875, 590] on icon at bounding box center [882, 600] width 14 height 21
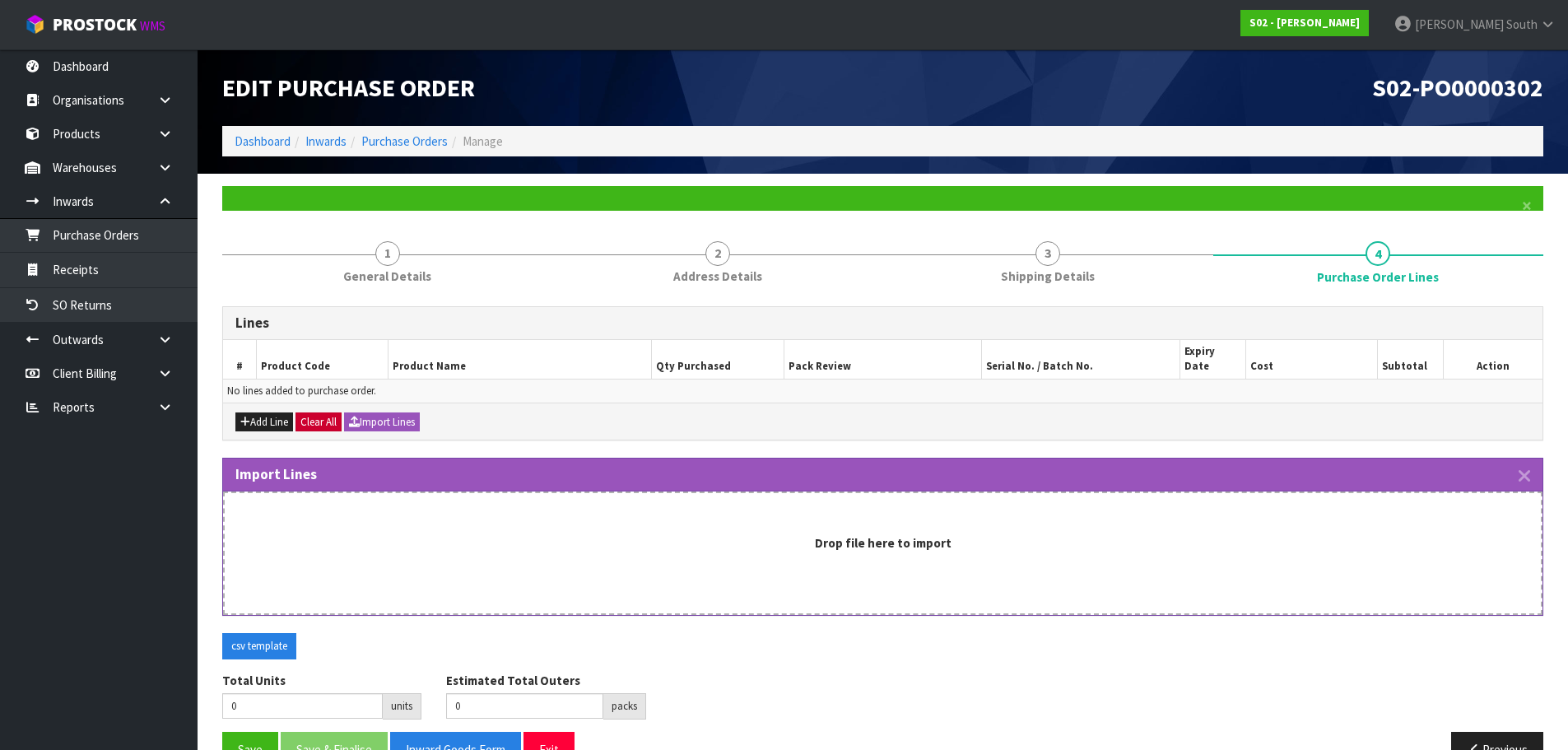
click at [836, 546] on div "Drop file here to import" at bounding box center [883, 553] width 1319 height 123
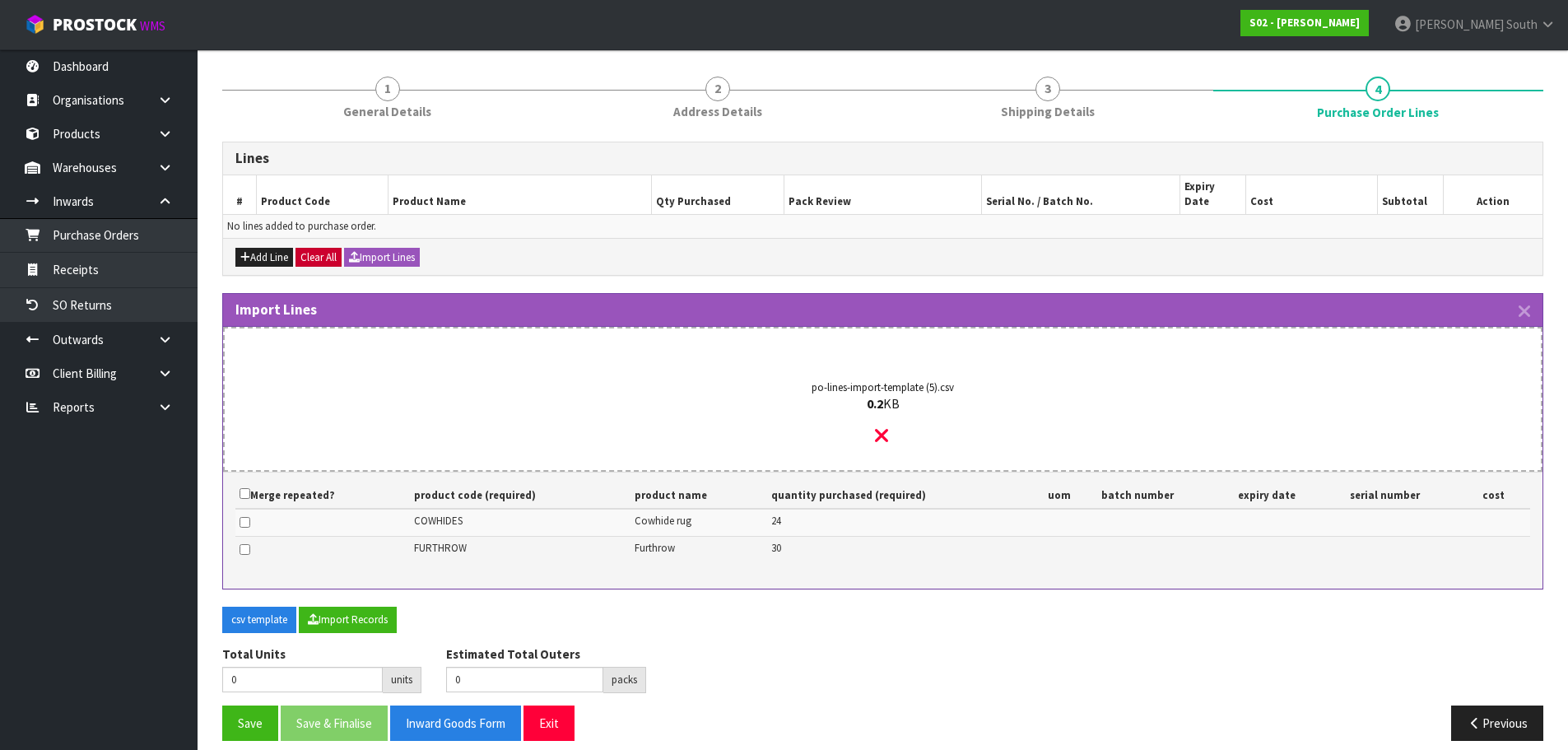
scroll to position [165, 0]
click at [333, 612] on button "Import Records" at bounding box center [348, 619] width 98 height 26
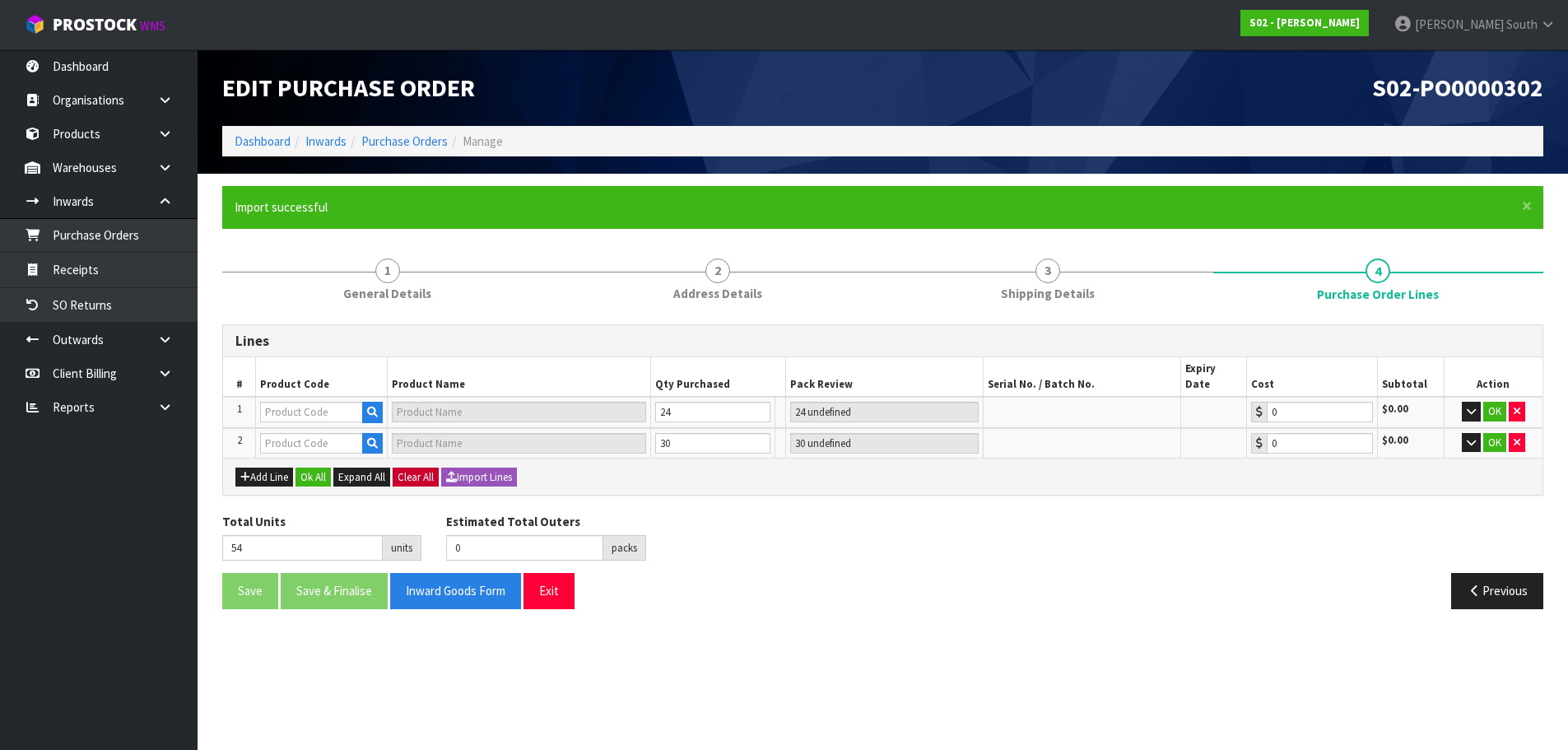
scroll to position [0, 0]
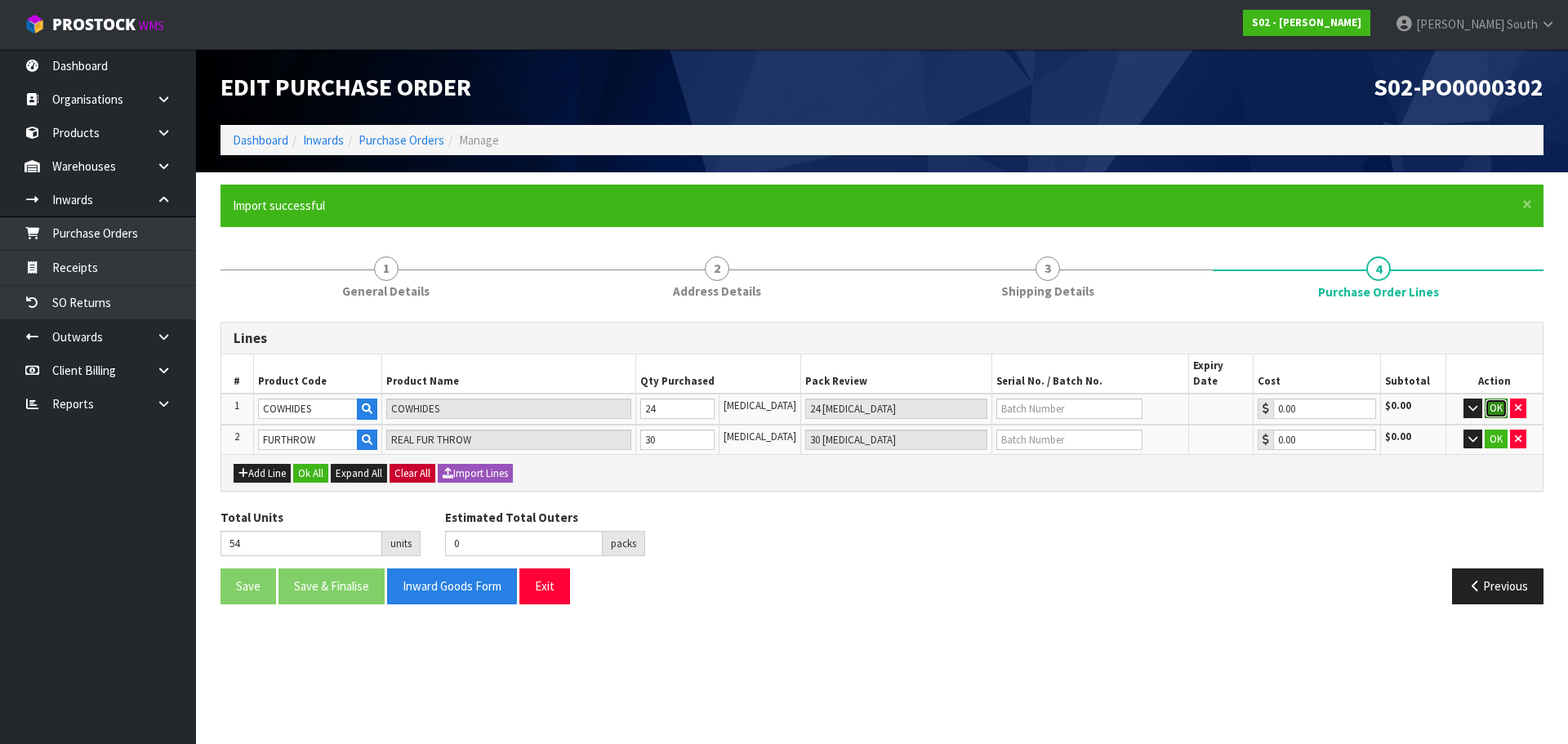
click at [1494, 398] on button "OK" at bounding box center [1496, 408] width 23 height 19
click at [1488, 429] on button "OK" at bounding box center [1496, 438] width 23 height 19
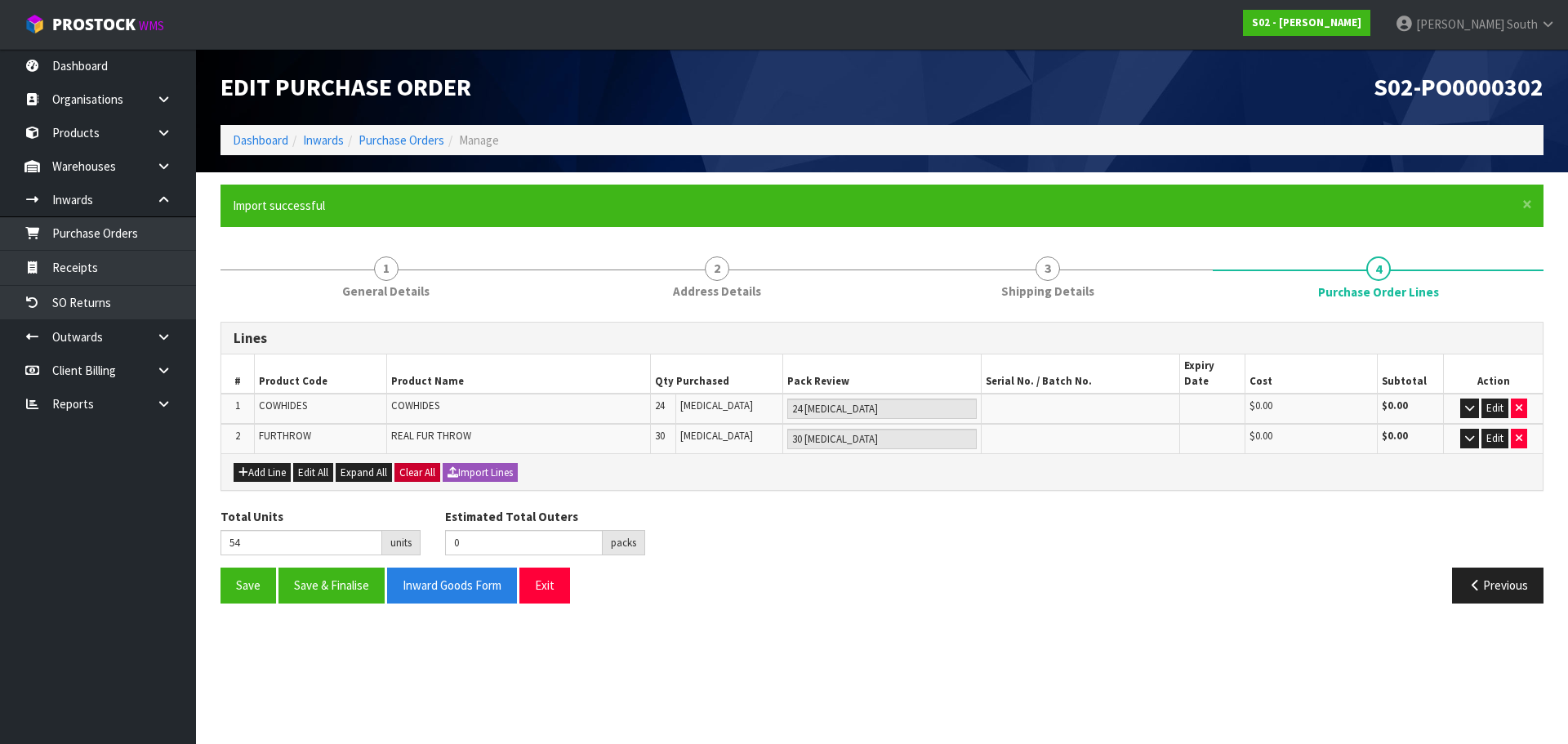
click at [1374, 543] on div "Total Units 54 units Estimated Total Outers 0 packs Estimated Total Pallets 0 p…" at bounding box center [882, 538] width 1347 height 60
click at [221, 571] on button "Save" at bounding box center [249, 585] width 56 height 35
click at [371, 568] on button "Save & Finalise" at bounding box center [332, 585] width 106 height 35
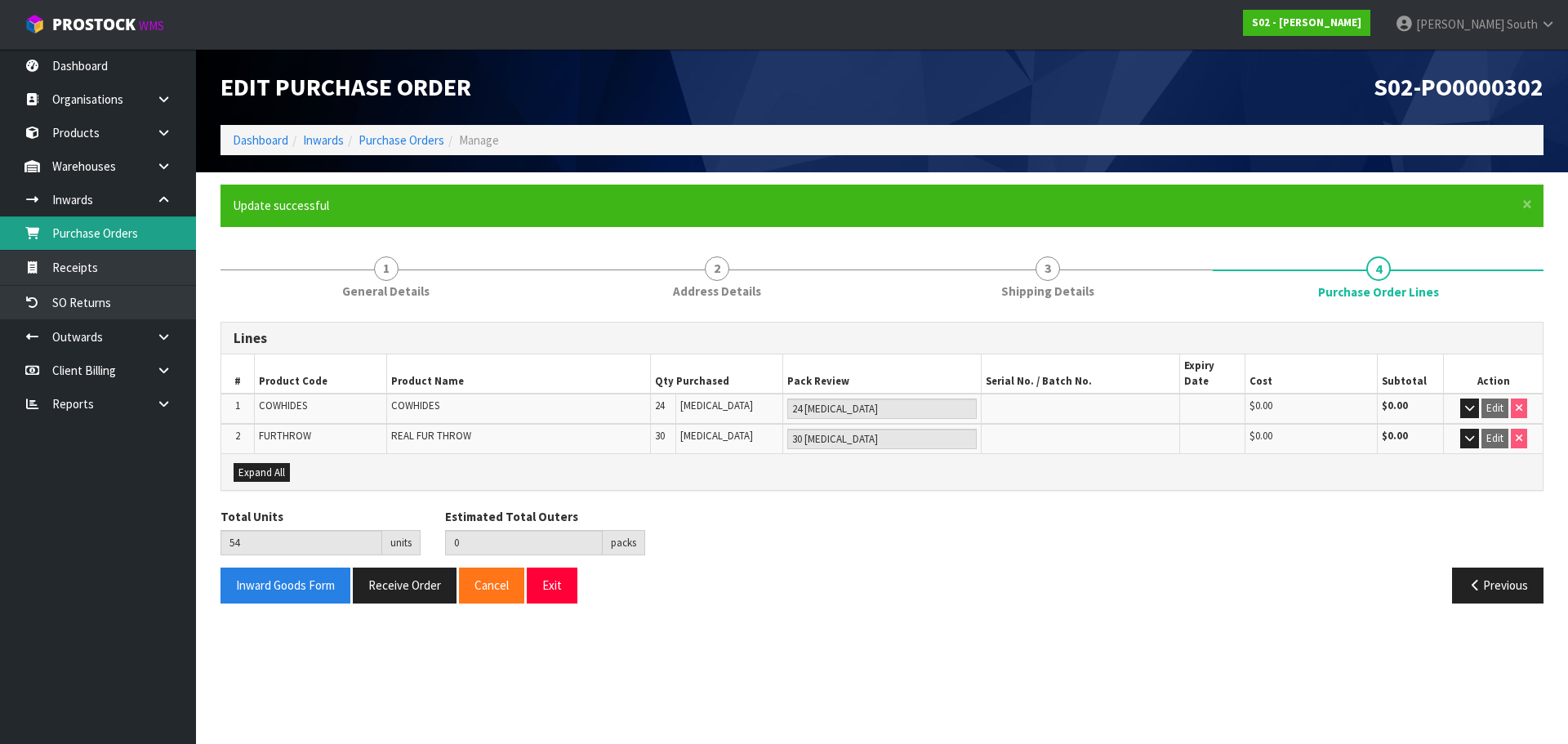
click at [138, 233] on link "Purchase Orders" at bounding box center [97, 232] width 196 height 34
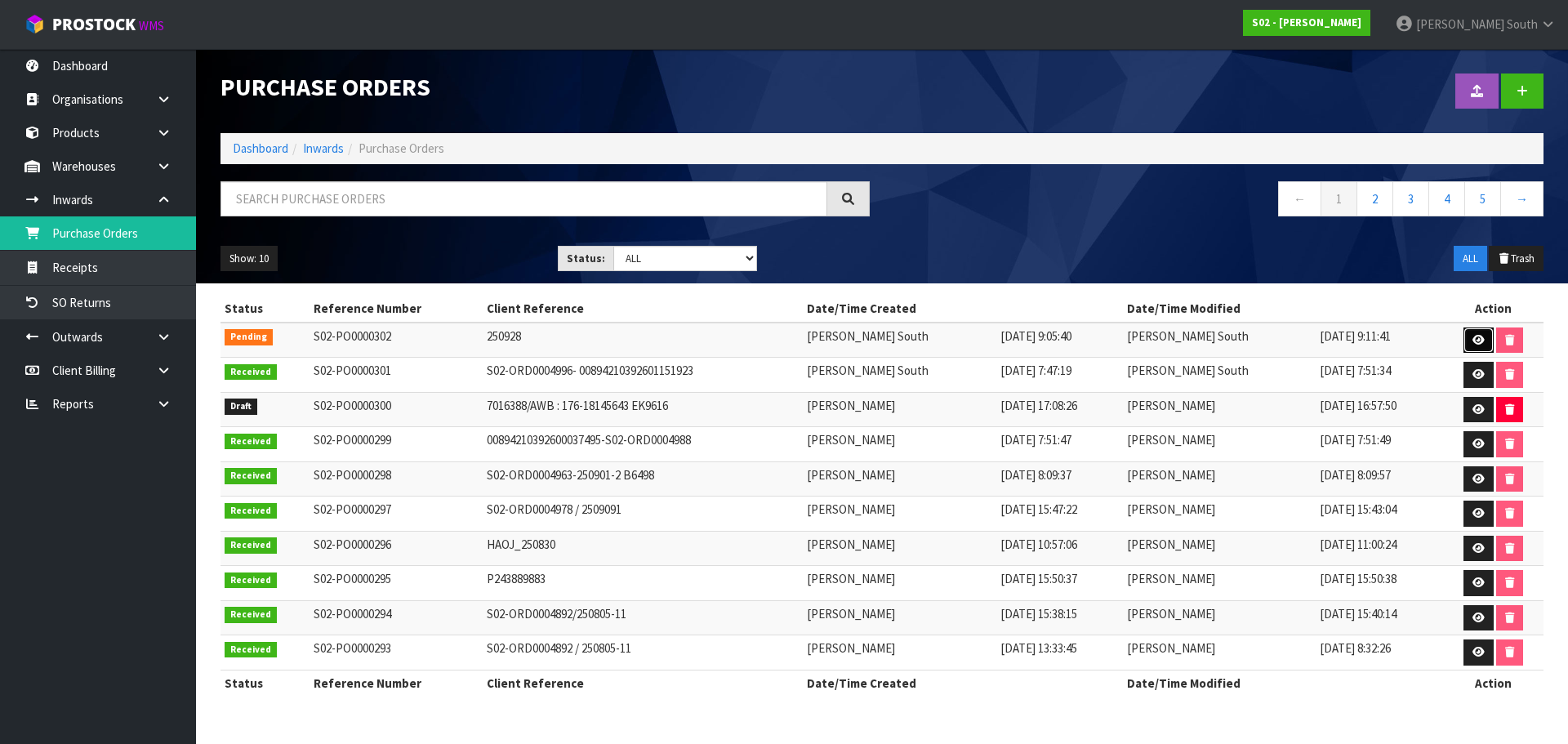
click at [1474, 345] on link at bounding box center [1477, 340] width 30 height 26
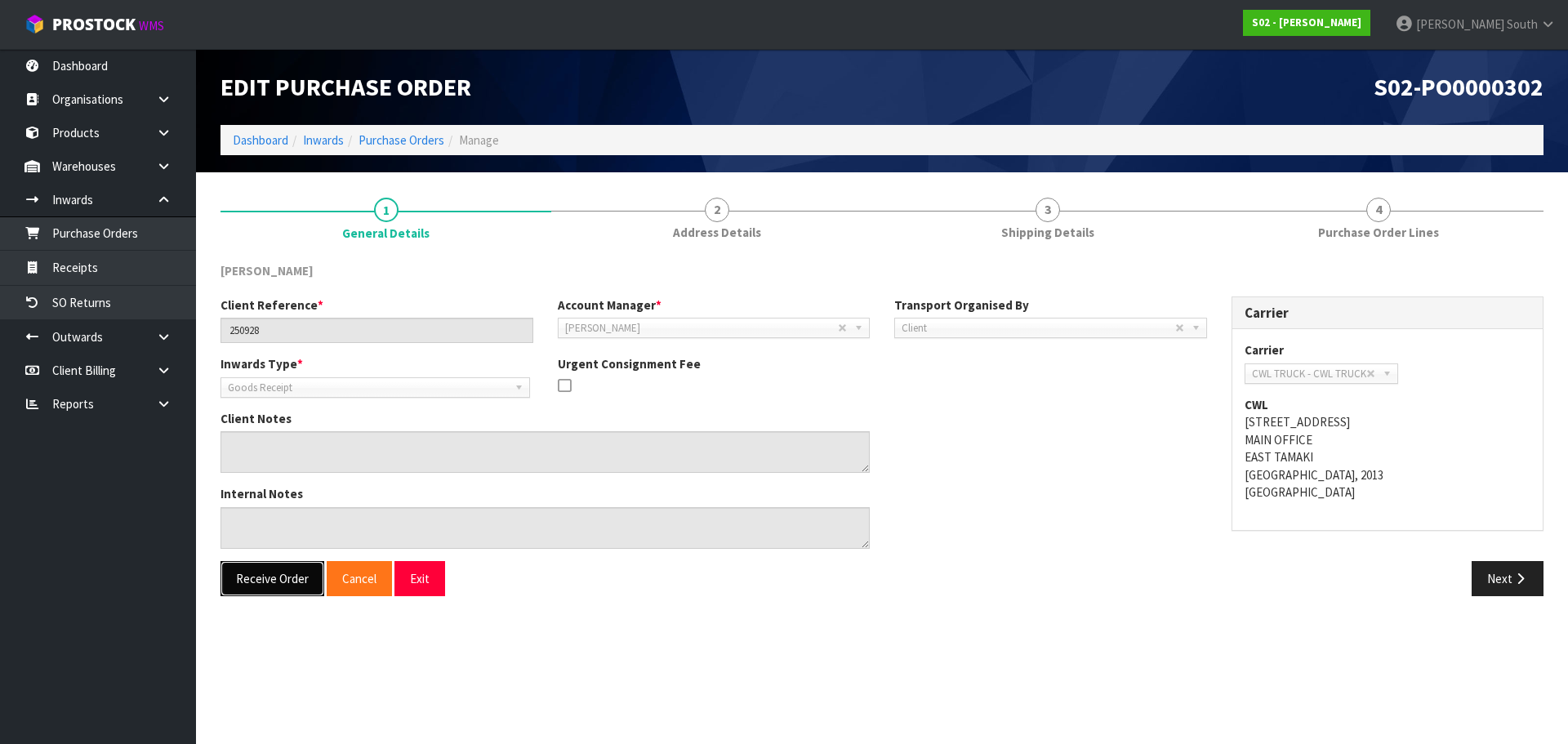
click at [283, 567] on button "Receive Order" at bounding box center [273, 578] width 104 height 35
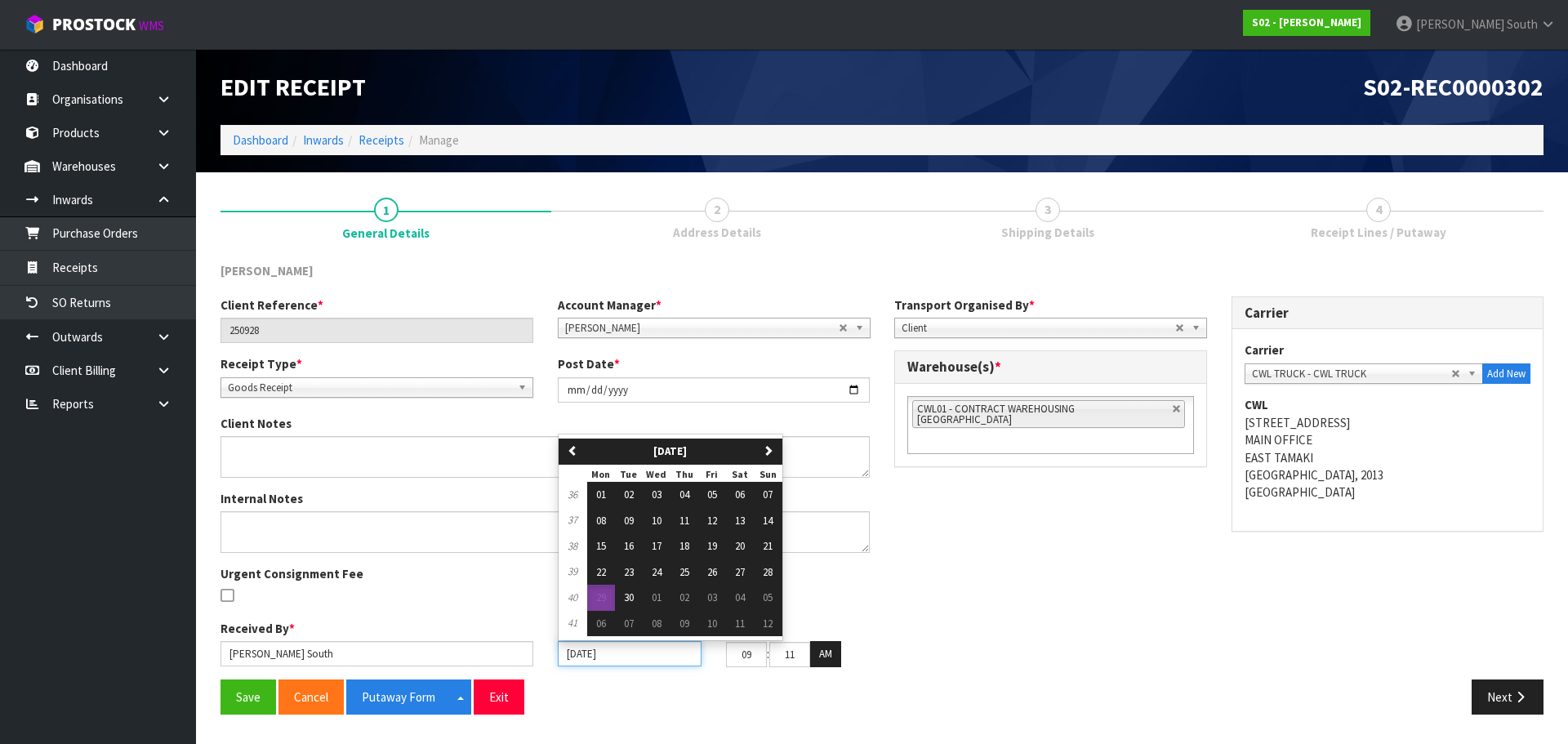
drag, startPoint x: 647, startPoint y: 651, endPoint x: 613, endPoint y: 654, distance: 34.1
click at [613, 654] on input "[DATE]" at bounding box center [629, 653] width 144 height 25
click at [668, 571] on div "Internal Notes Urgent Consignment Fee" at bounding box center [545, 554] width 674 height 130
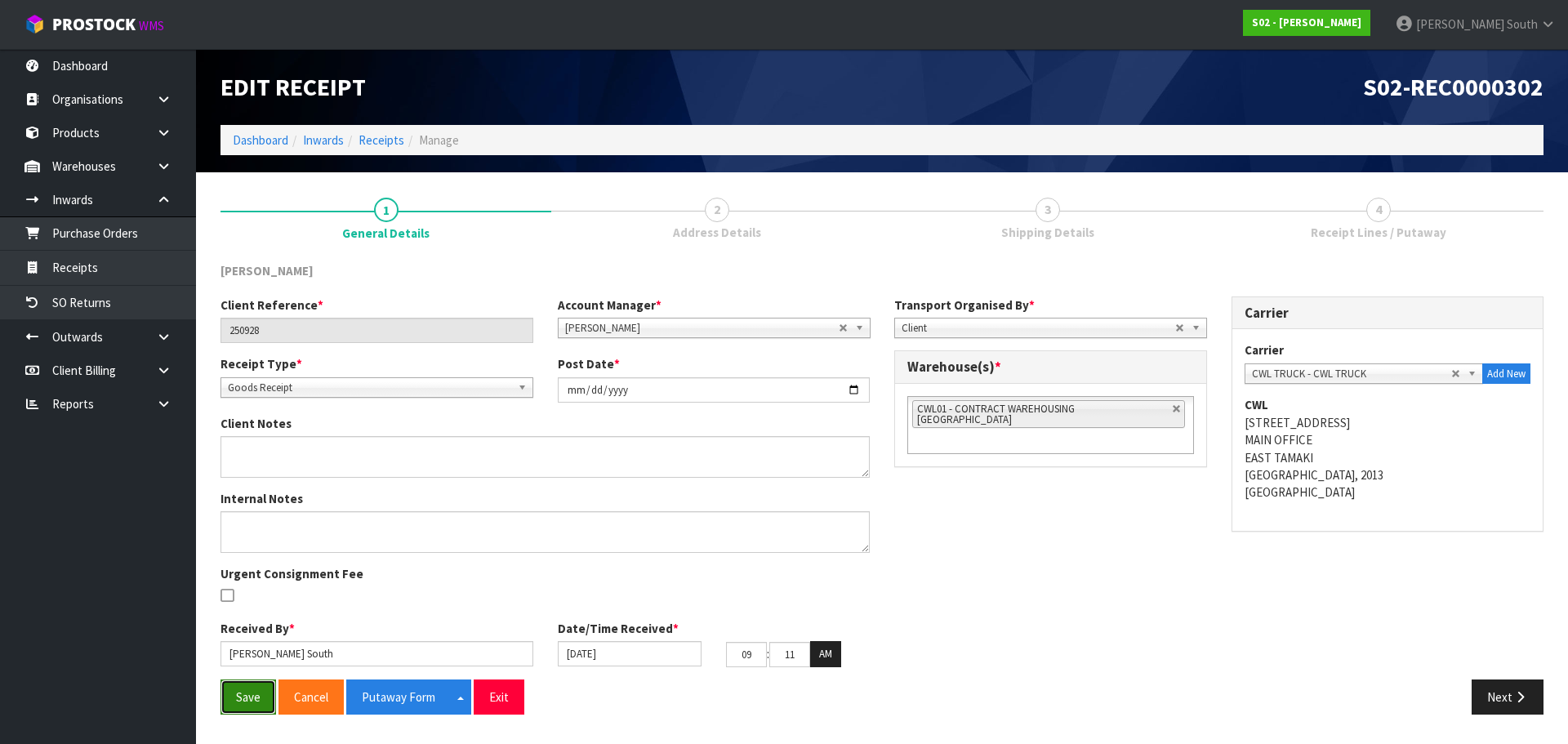
click at [274, 698] on button "Save" at bounding box center [249, 697] width 56 height 35
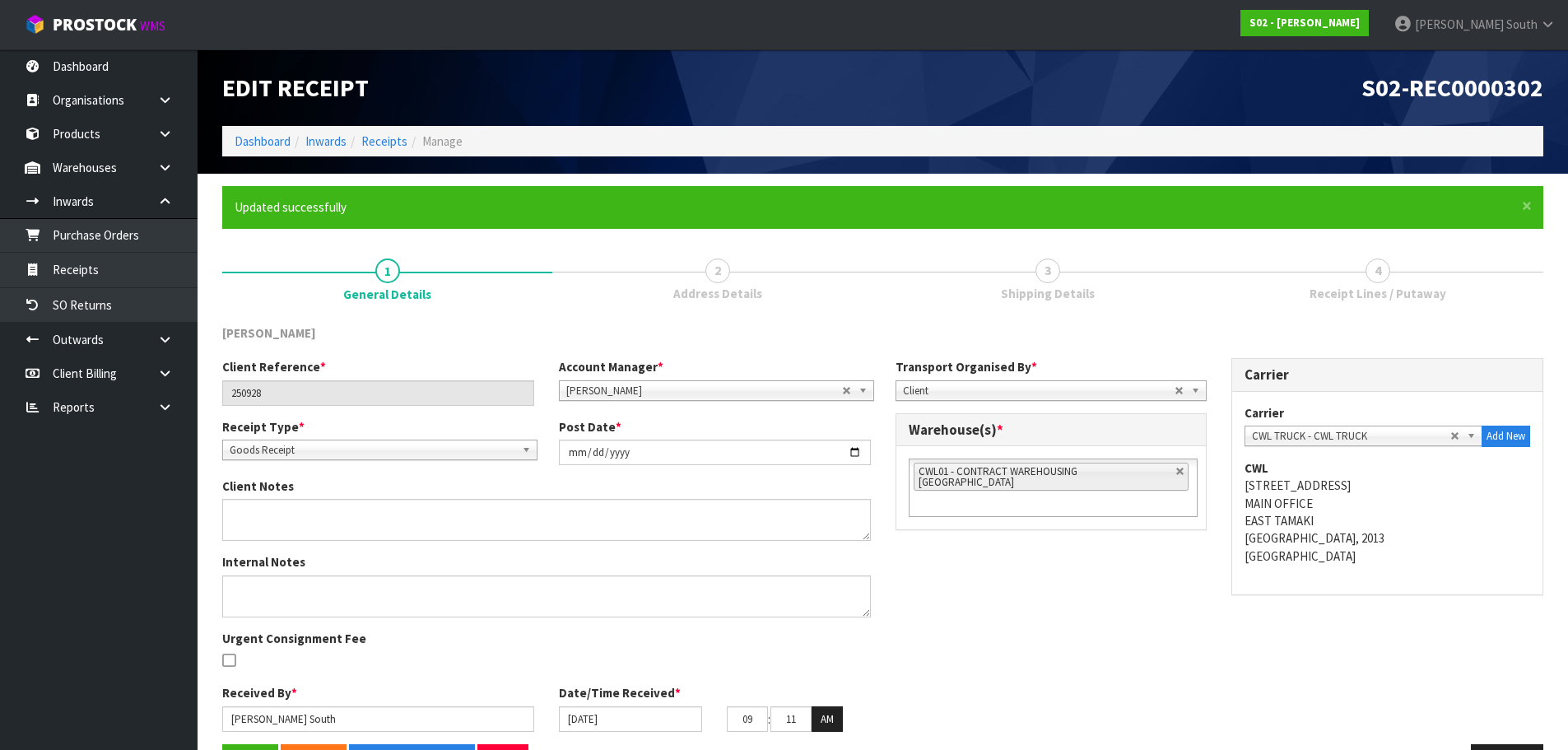
scroll to position [55, 0]
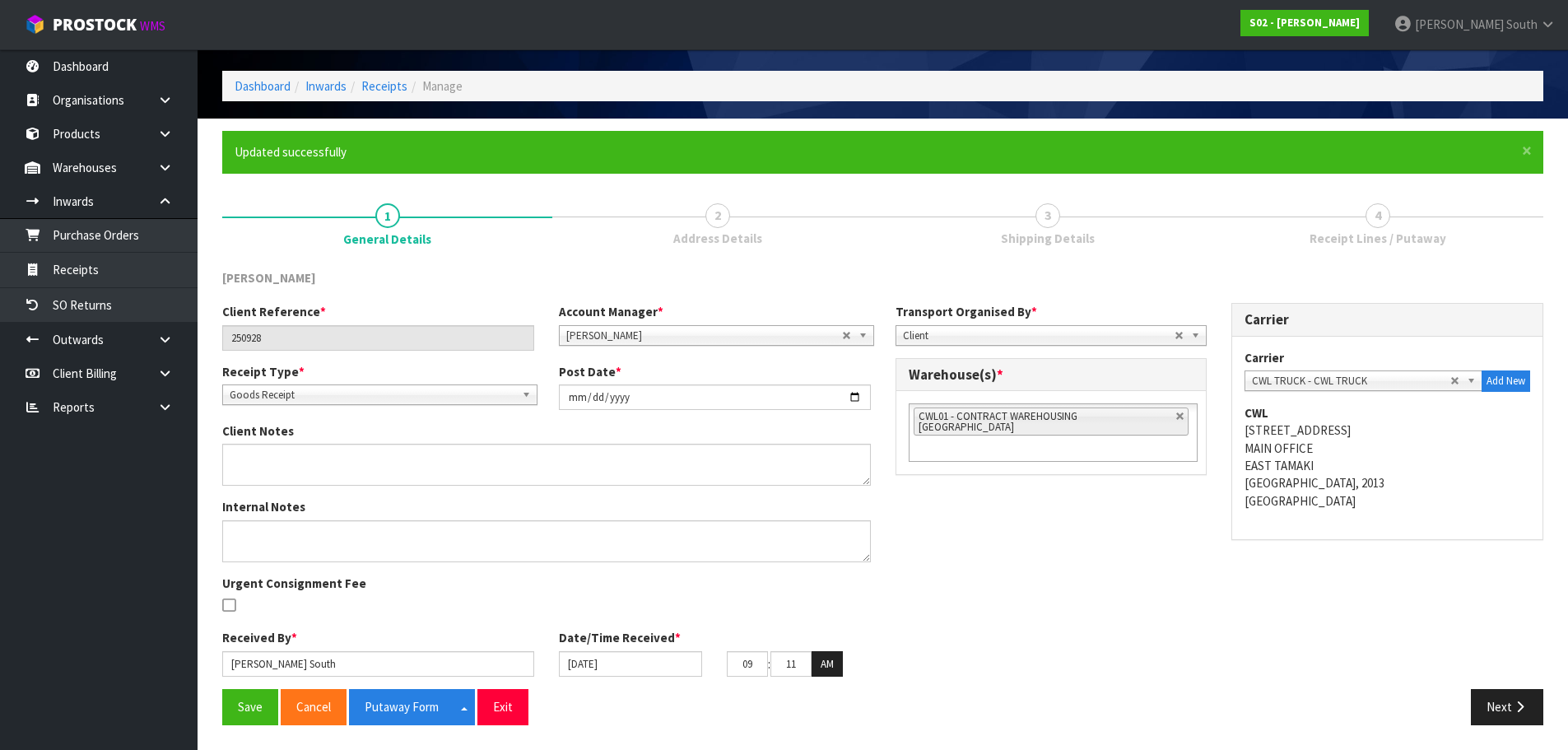
drag, startPoint x: 1077, startPoint y: 628, endPoint x: 1063, endPoint y: 376, distance: 252.4
click at [1078, 628] on div "Client Reference * 250928 Account Manager * [PERSON_NAME] [PERSON_NAME] [PERSON…" at bounding box center [882, 495] width 1346 height 386
click at [1176, 414] on link at bounding box center [1180, 417] width 10 height 10
click at [1134, 420] on ul at bounding box center [1052, 416] width 289 height 25
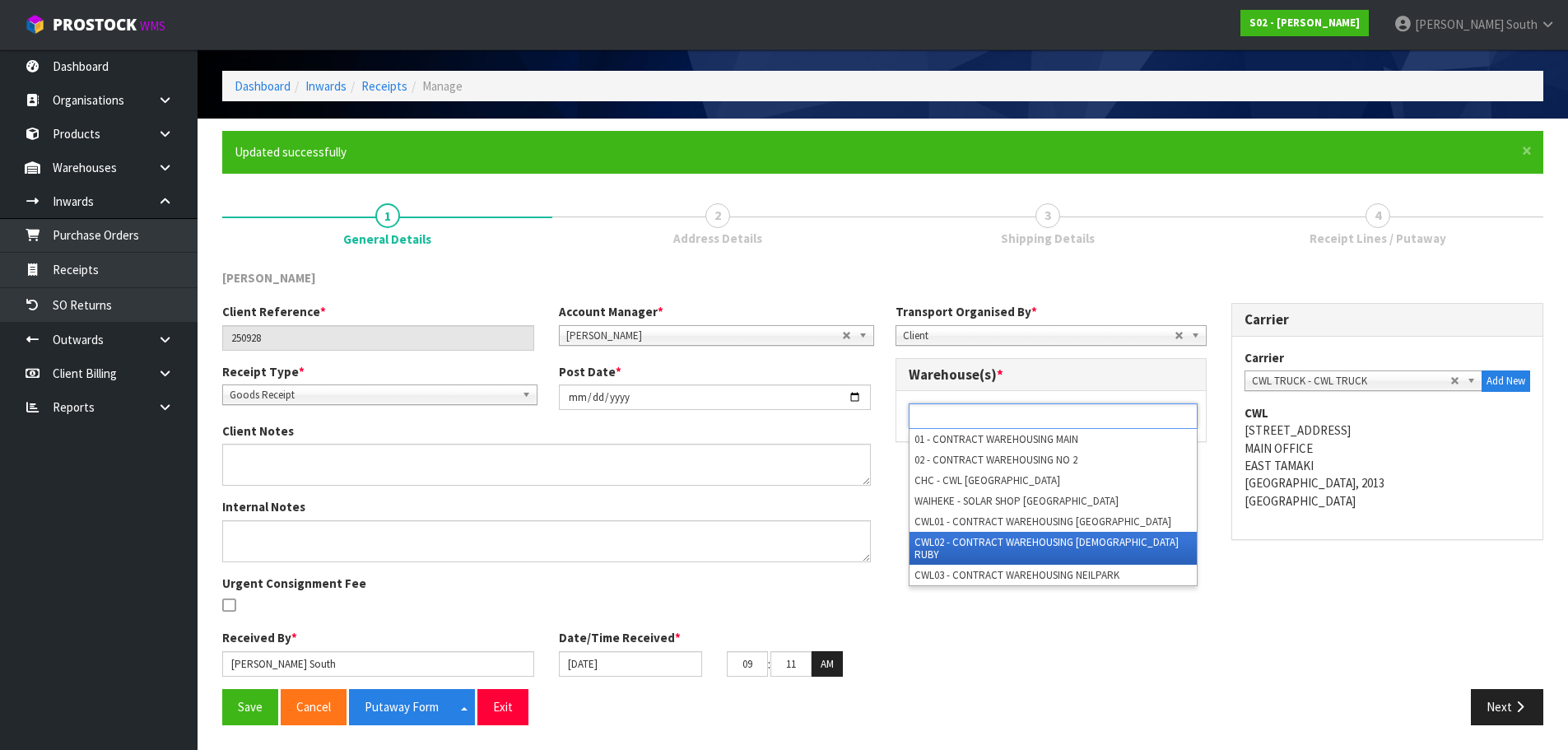
click at [1020, 535] on li "CWL02 - CONTRACT WAREHOUSING [DEMOGRAPHIC_DATA] RUBY" at bounding box center [1053, 548] width 288 height 33
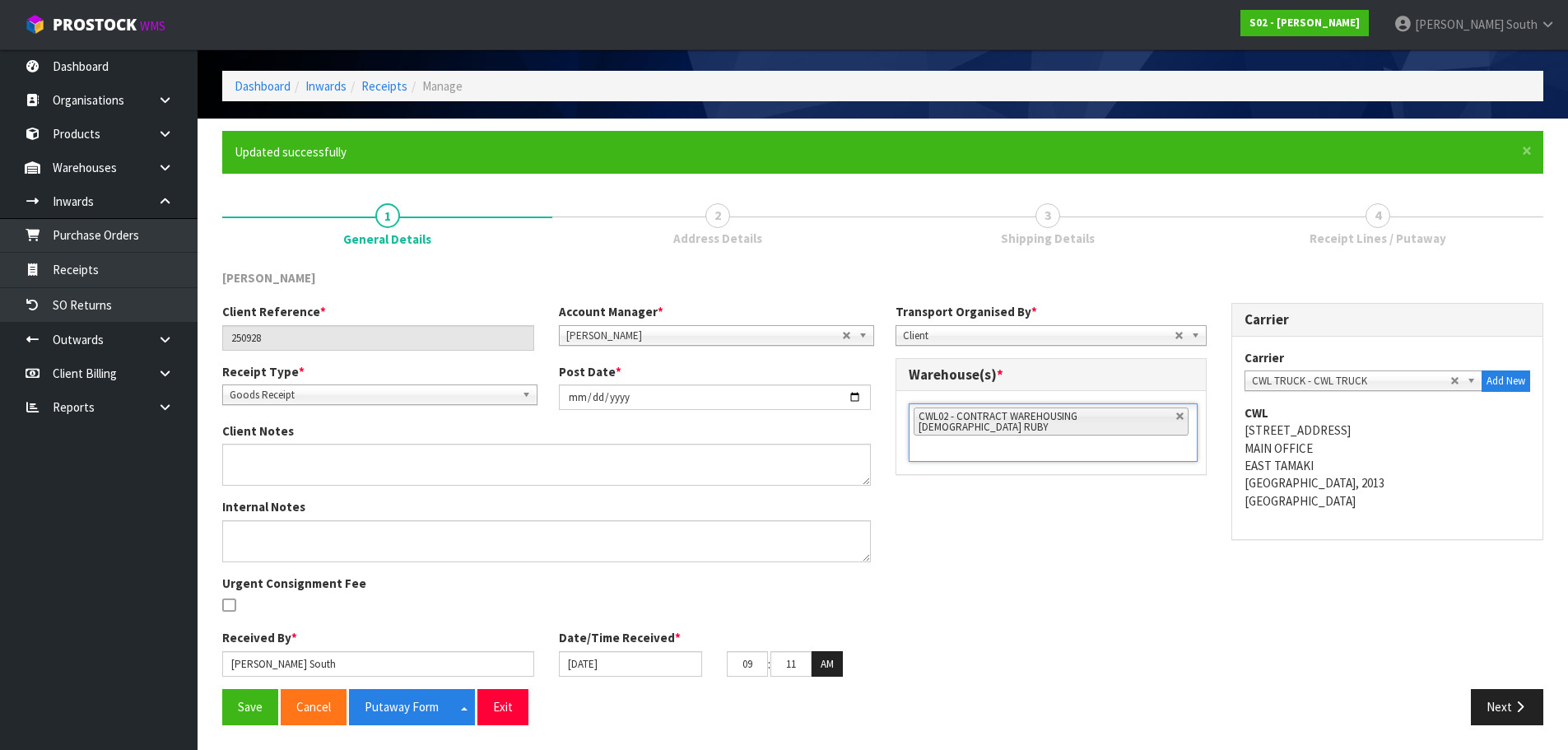
click at [252, 725] on div "Save Cancel Putaway Form Split button! CSV FORMAT Exit Next" at bounding box center [882, 712] width 1346 height 48
click at [256, 721] on button "Save" at bounding box center [251, 706] width 56 height 35
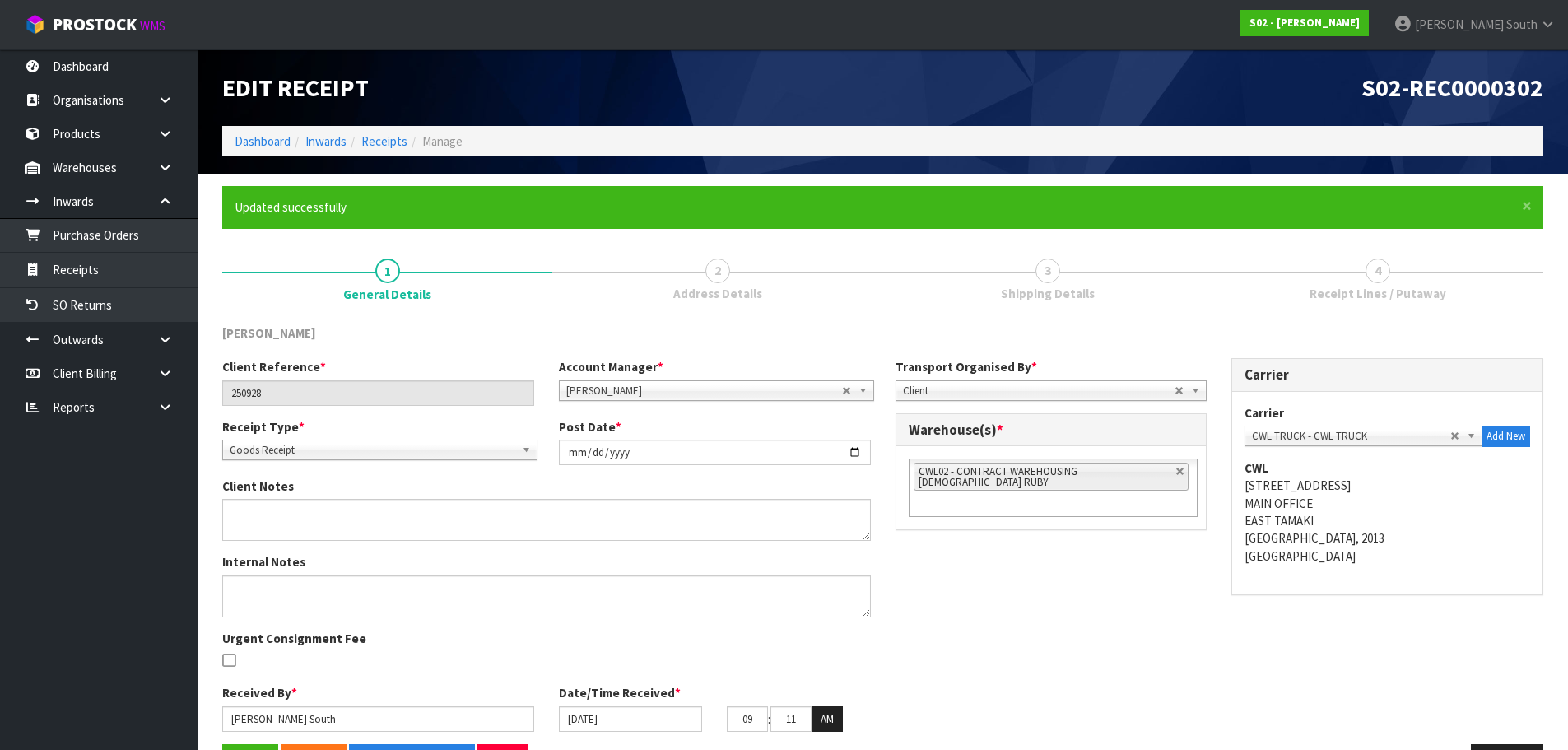
click at [1013, 616] on div "Client Reference * 250928 Account Manager * [PERSON_NAME] [PERSON_NAME] [PERSON…" at bounding box center [882, 551] width 1346 height 386
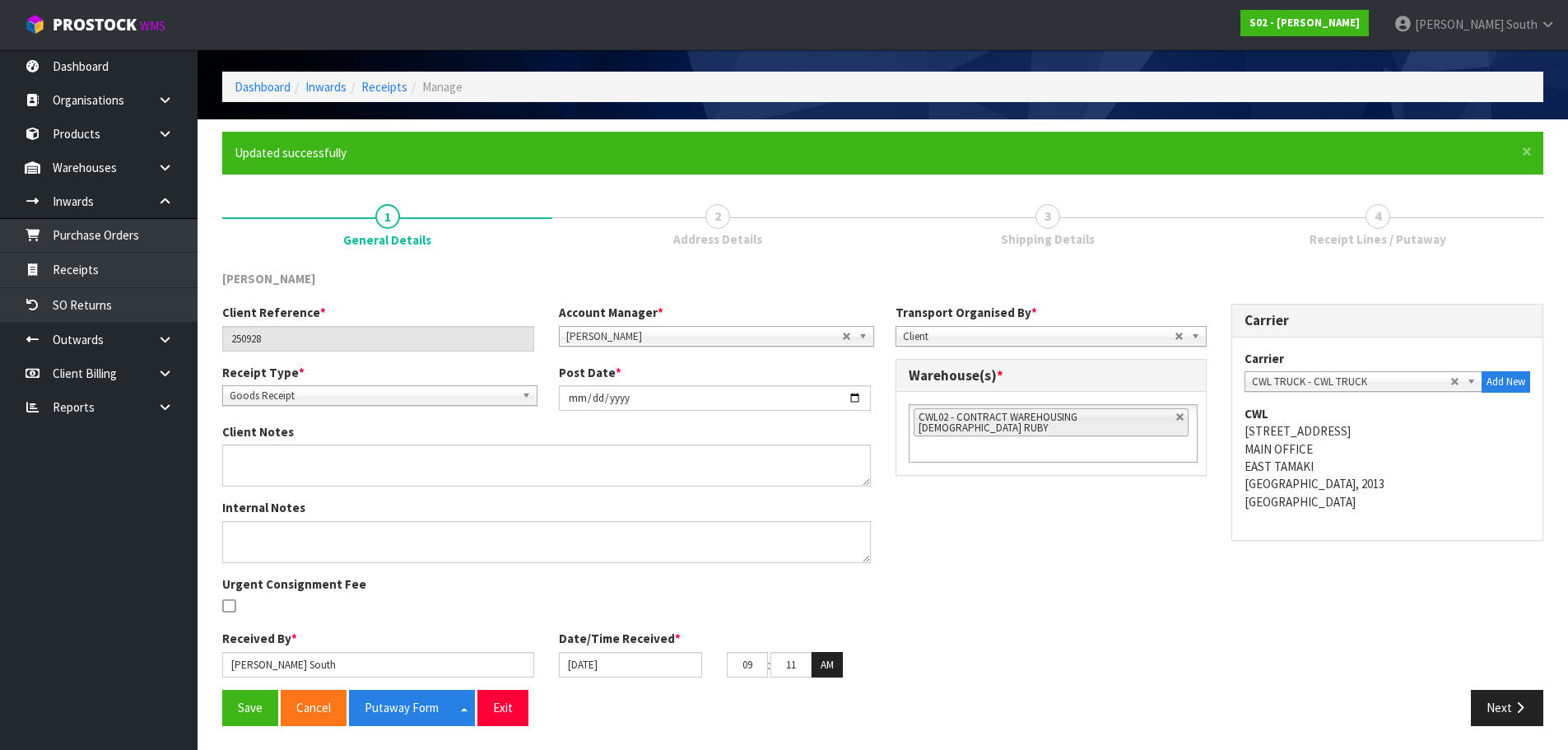
scroll to position [55, 0]
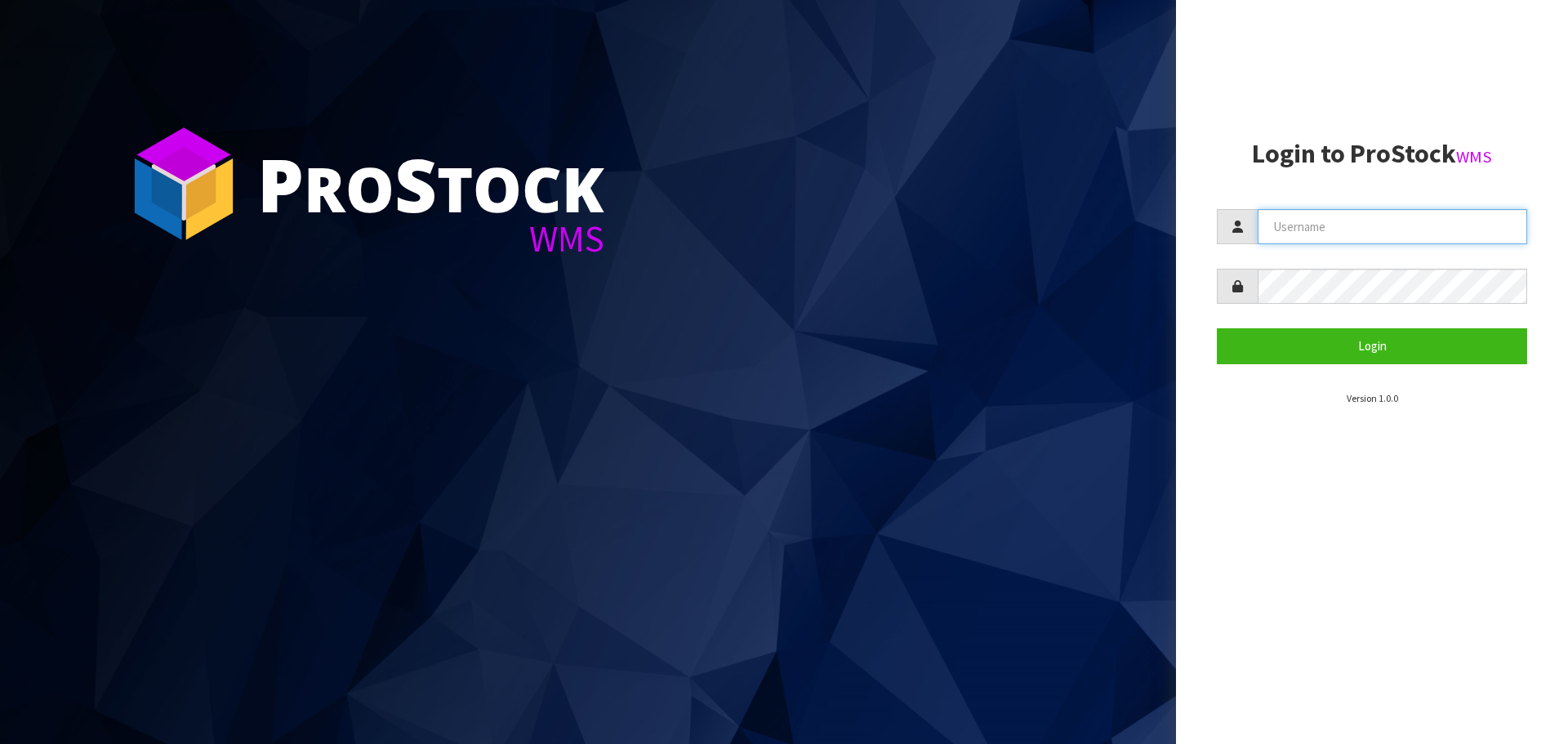
type input "[PERSON_NAME]"
click at [1296, 251] on form "[PERSON_NAME] Login" at bounding box center [1371, 286] width 310 height 154
click at [1296, 244] on input "[PERSON_NAME]" at bounding box center [1393, 226] width 270 height 35
type input "[PERSON_NAME]"
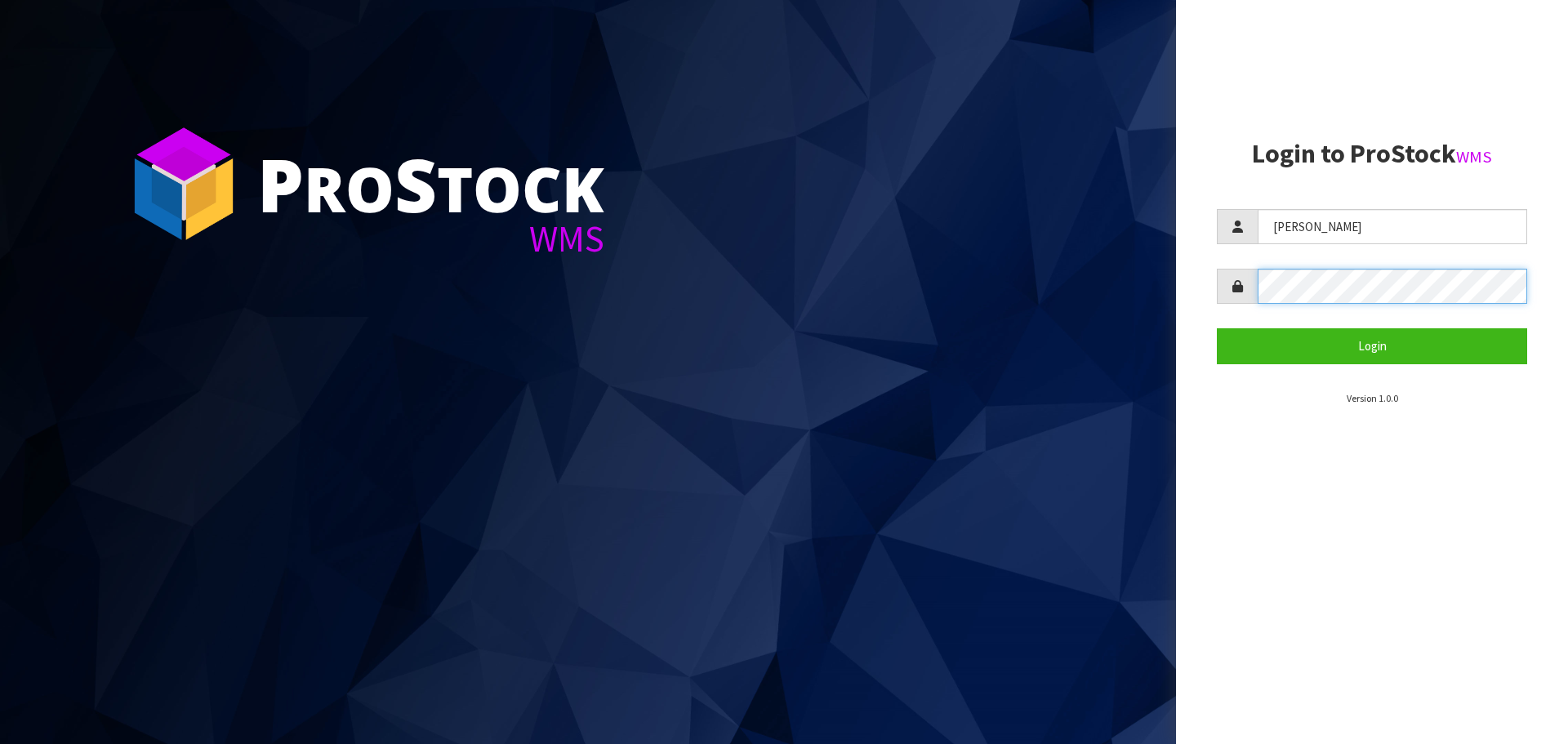
click at [1216, 329] on button "Login" at bounding box center [1371, 346] width 310 height 35
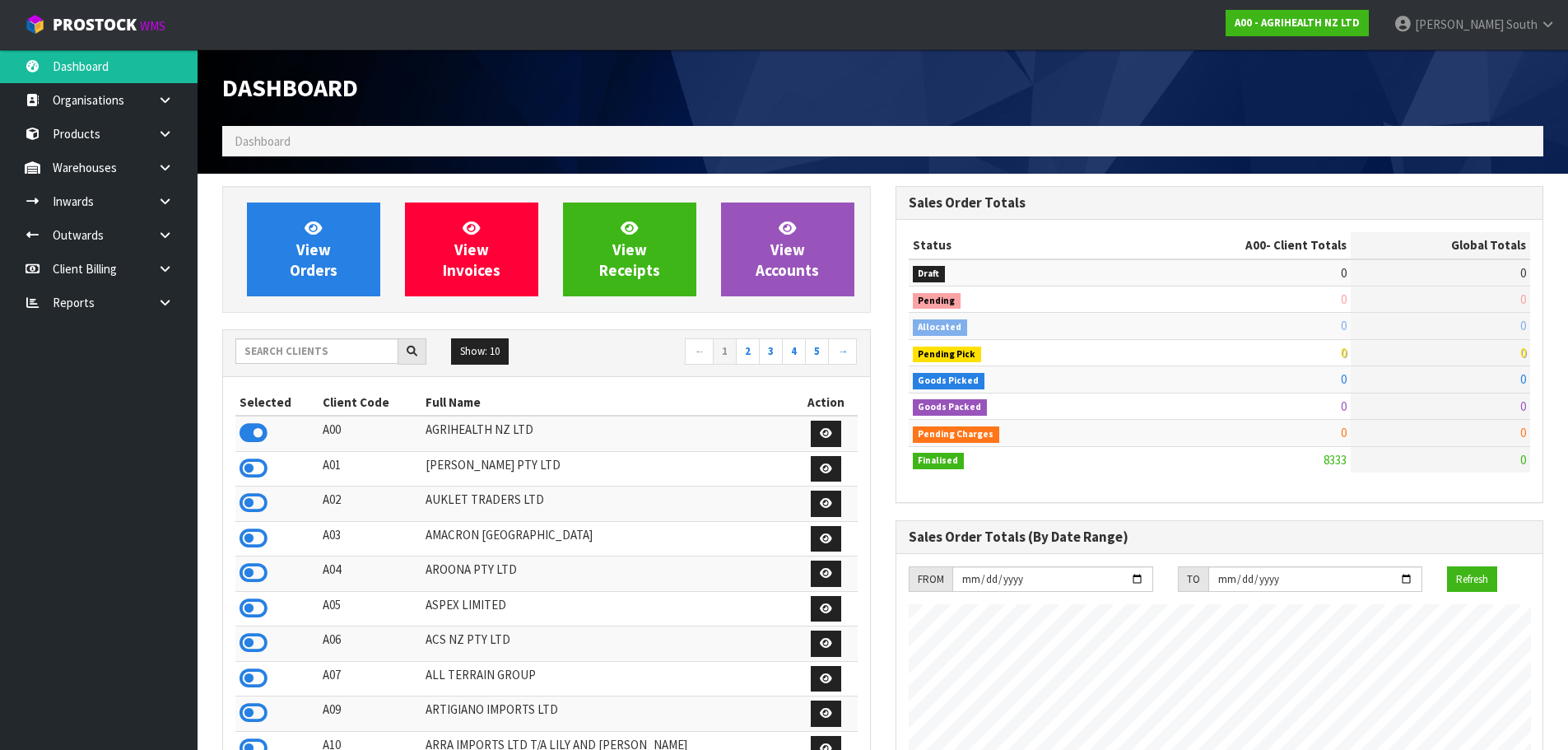
scroll to position [1246, 672]
click at [293, 347] on input "text" at bounding box center [317, 351] width 163 height 25
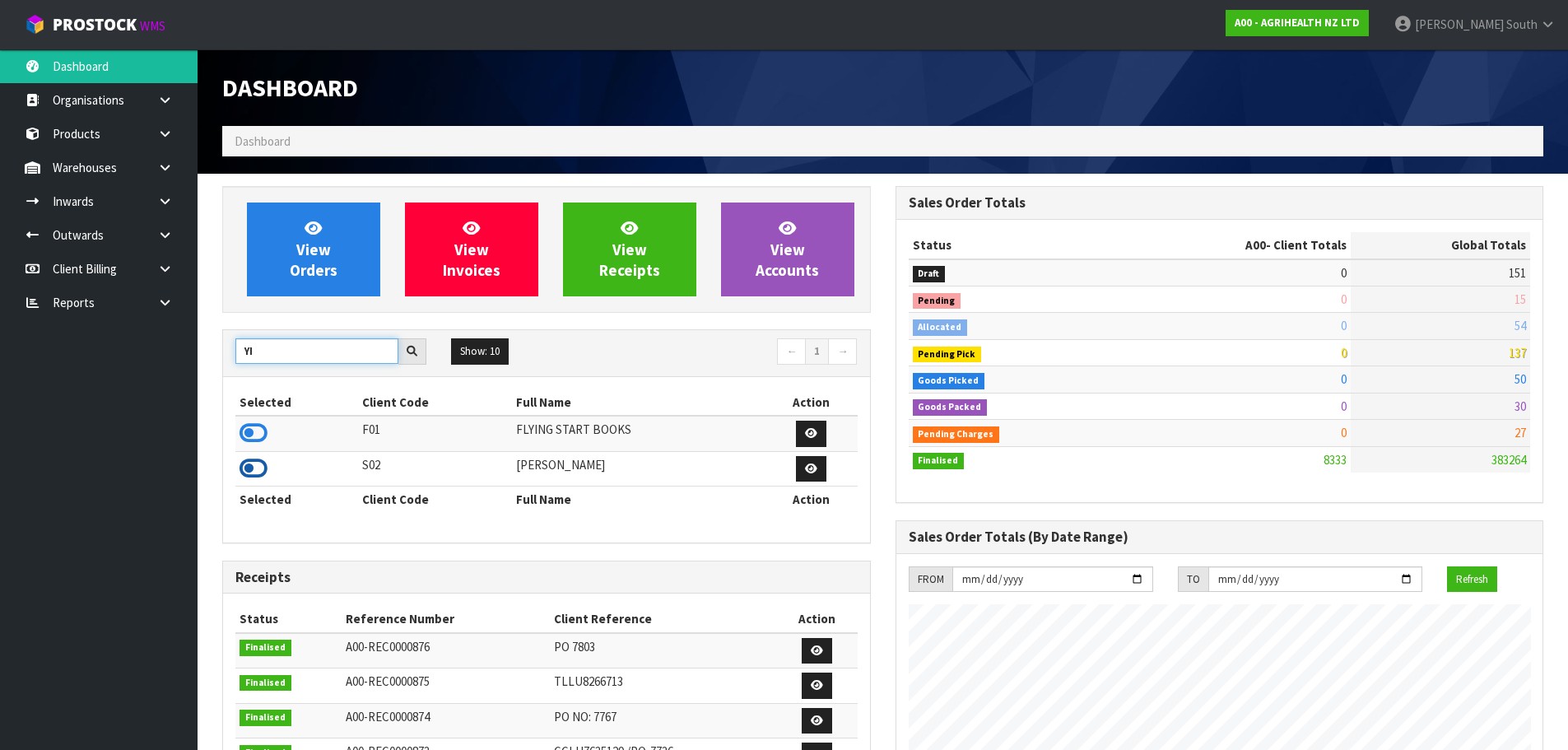
type input "YI"
click at [253, 462] on icon at bounding box center [254, 467] width 28 height 24
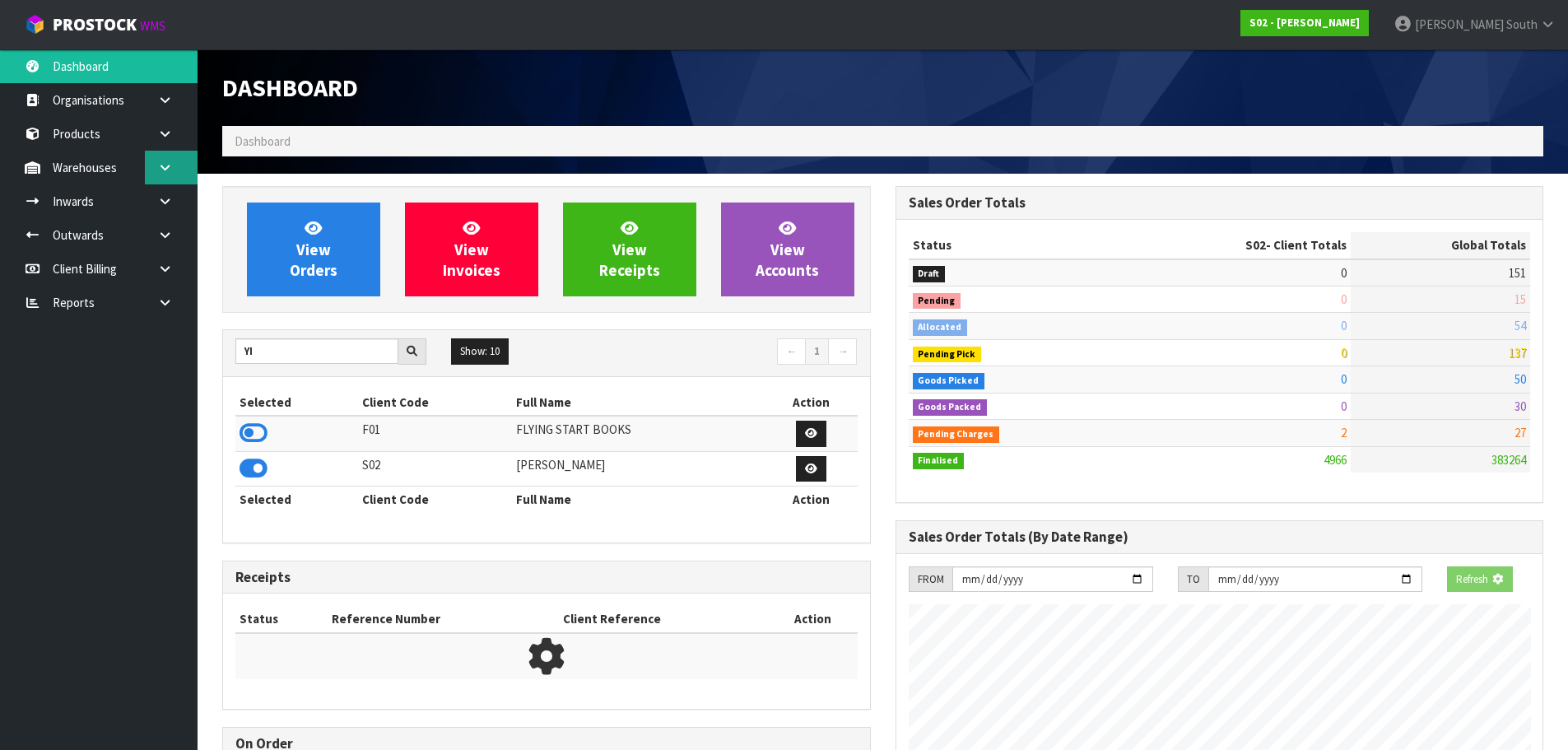
scroll to position [1087, 672]
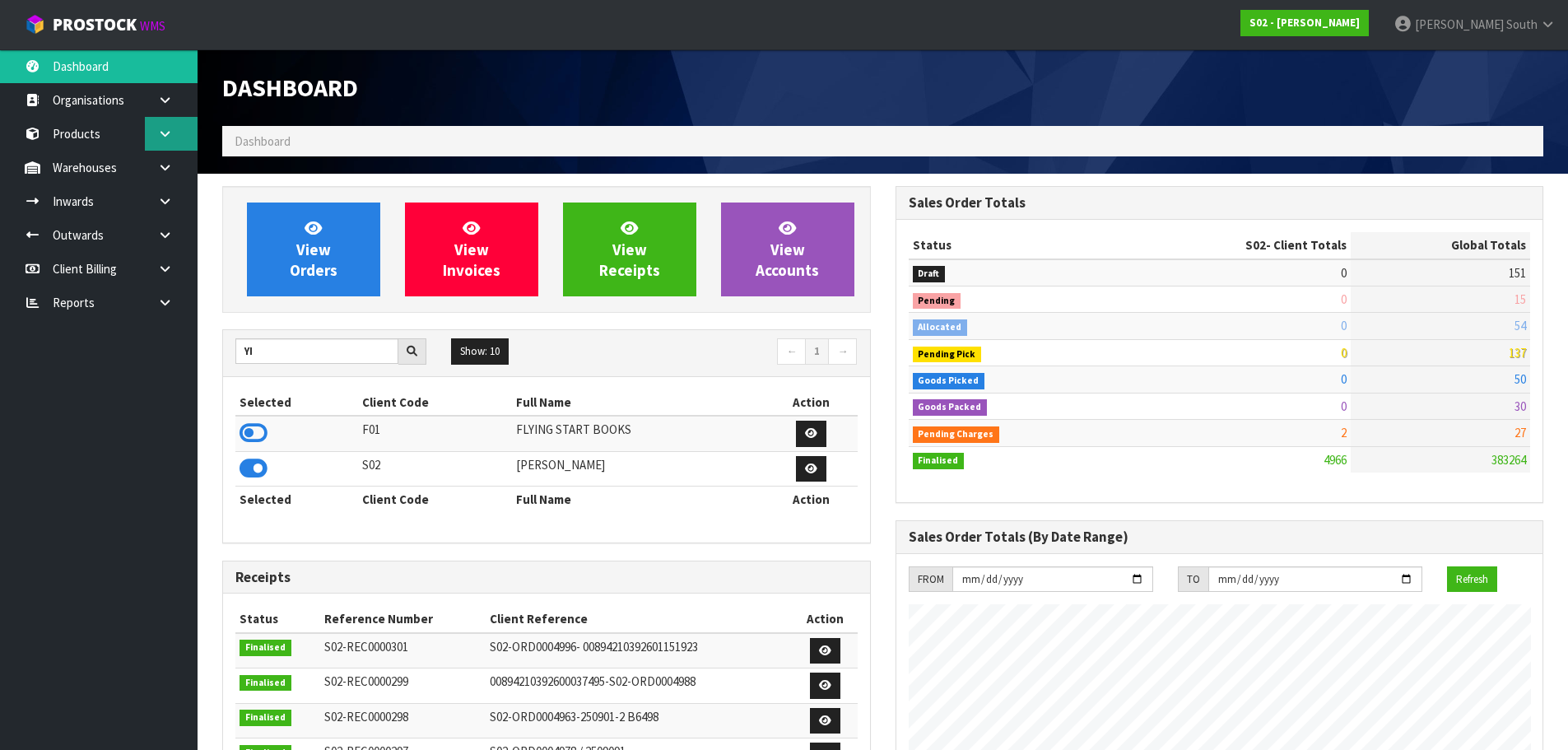
click at [167, 134] on icon at bounding box center [165, 133] width 16 height 13
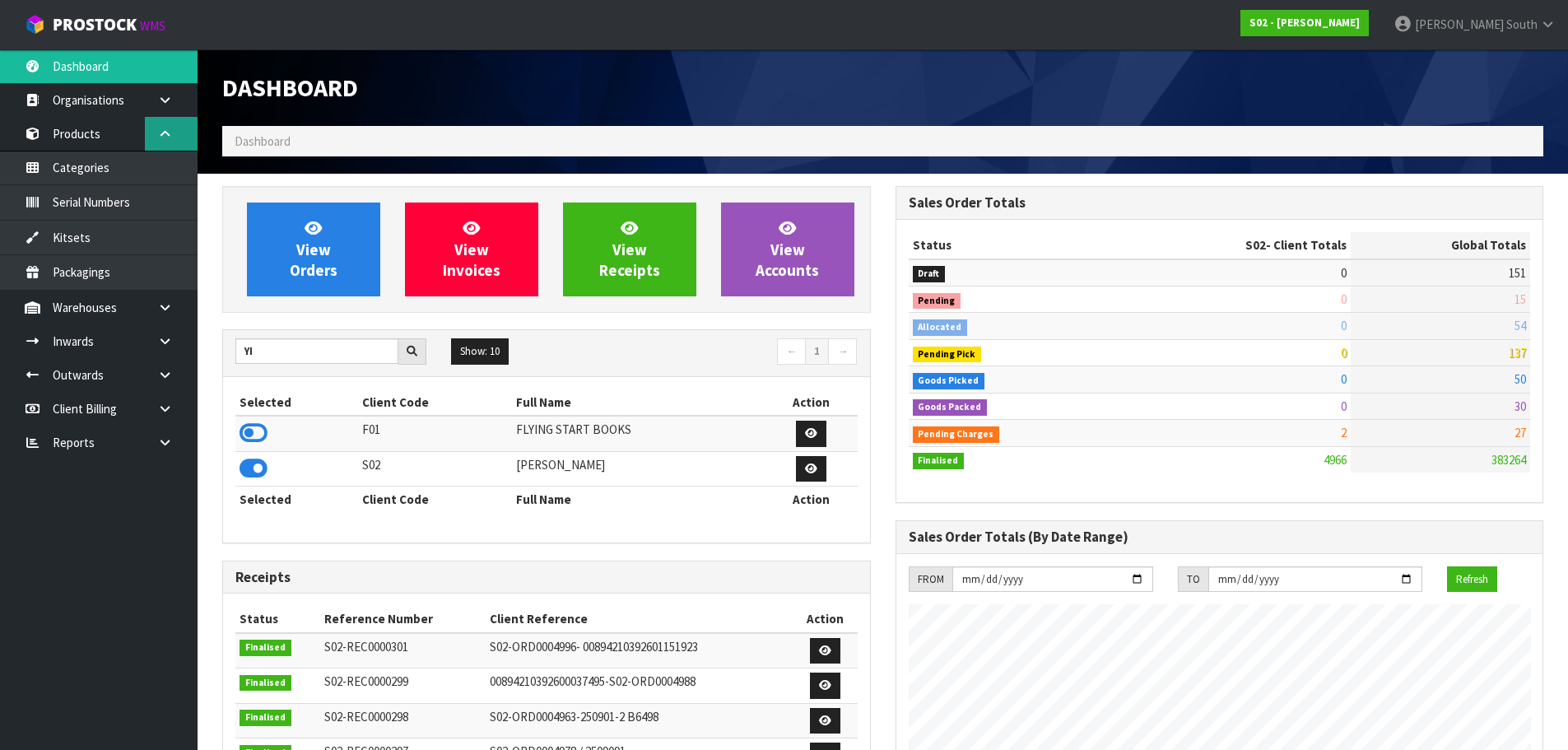
click at [167, 137] on icon at bounding box center [165, 133] width 16 height 13
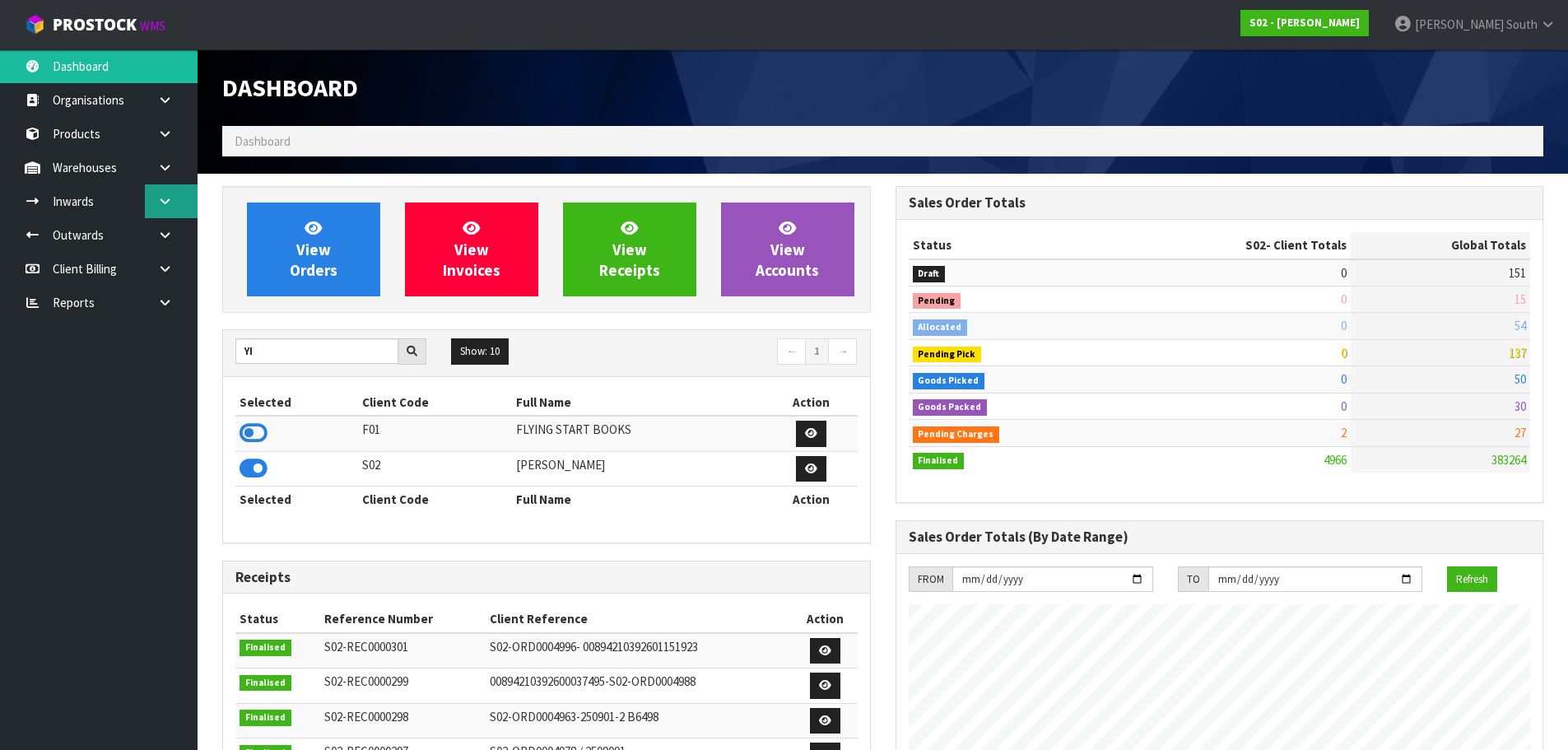
click at [160, 211] on link at bounding box center [171, 201] width 52 height 34
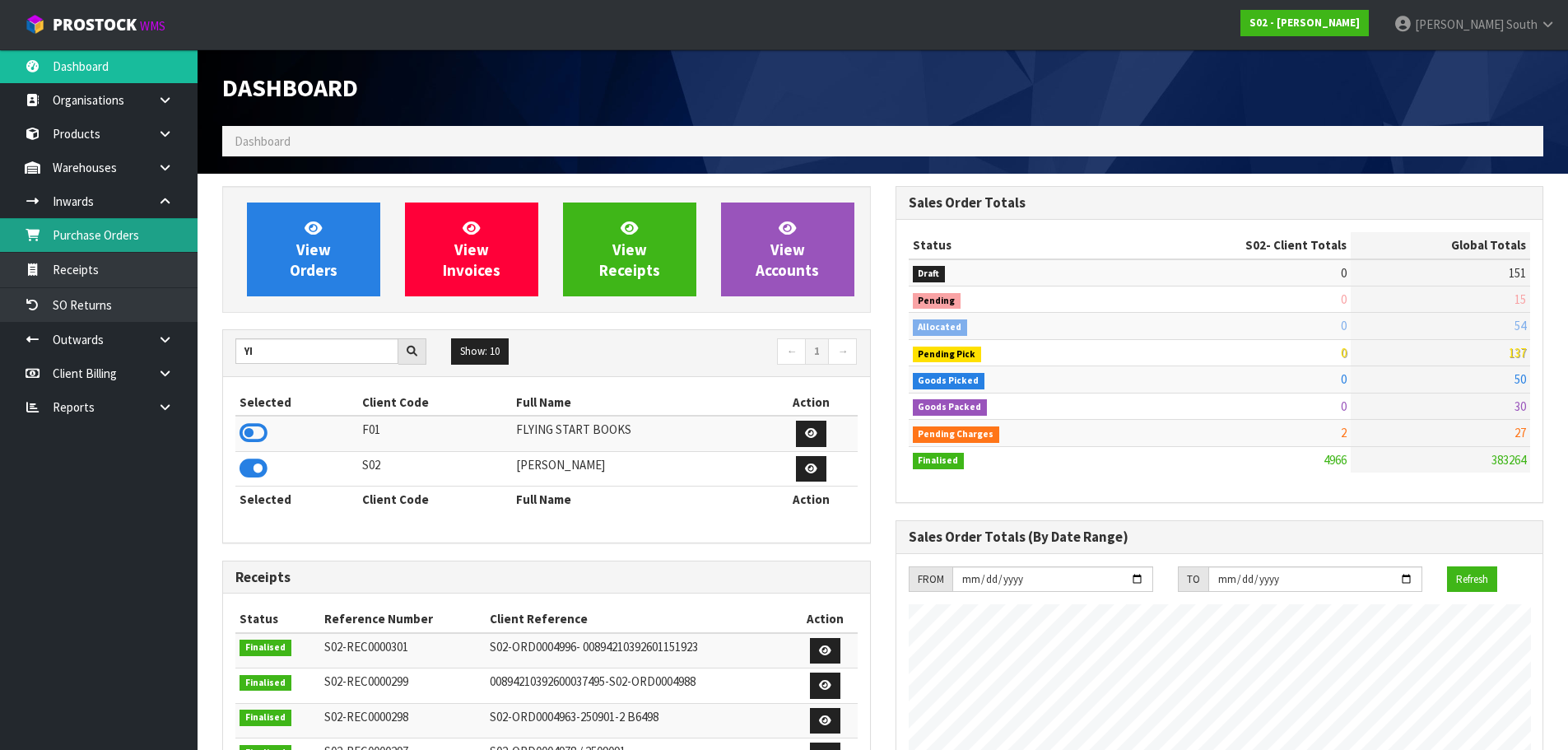
drag, startPoint x: 125, startPoint y: 245, endPoint x: 140, endPoint y: 241, distance: 15.5
click at [126, 243] on link "Purchase Orders" at bounding box center [98, 234] width 197 height 34
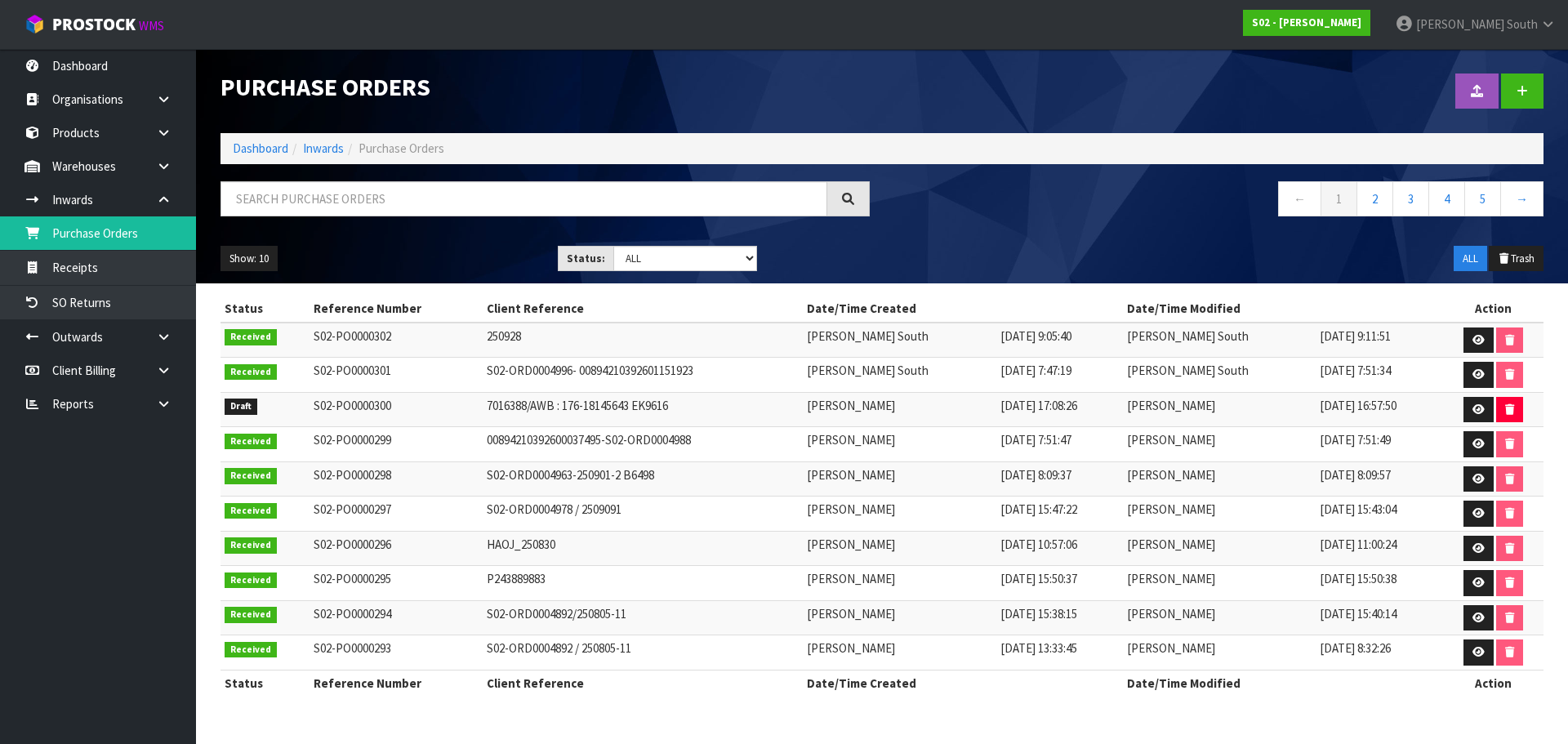
click at [484, 342] on td "250928" at bounding box center [643, 340] width 320 height 35
drag, startPoint x: 478, startPoint y: 337, endPoint x: 585, endPoint y: 337, distance: 107.0
click at [585, 337] on td "250928" at bounding box center [643, 340] width 320 height 35
copy td "250928"
click at [75, 284] on link "Receipts" at bounding box center [97, 267] width 196 height 34
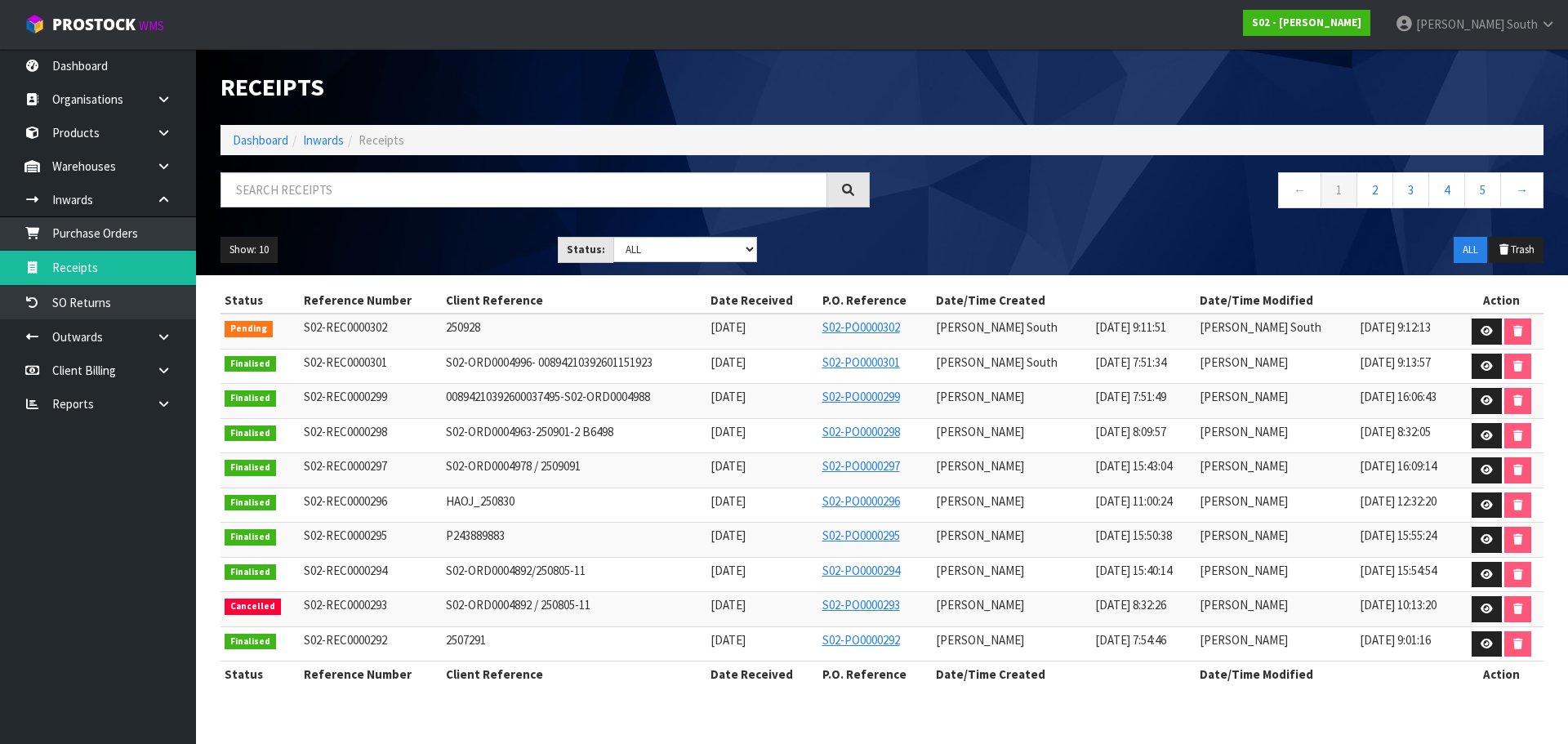
click at [445, 263] on div "Show: 10 5 10 25 50 Status: Draft Pending Goods Checked Goods Putaway Pending C…" at bounding box center [882, 250] width 1347 height 51
click at [1482, 334] on icon at bounding box center [1486, 331] width 13 height 11
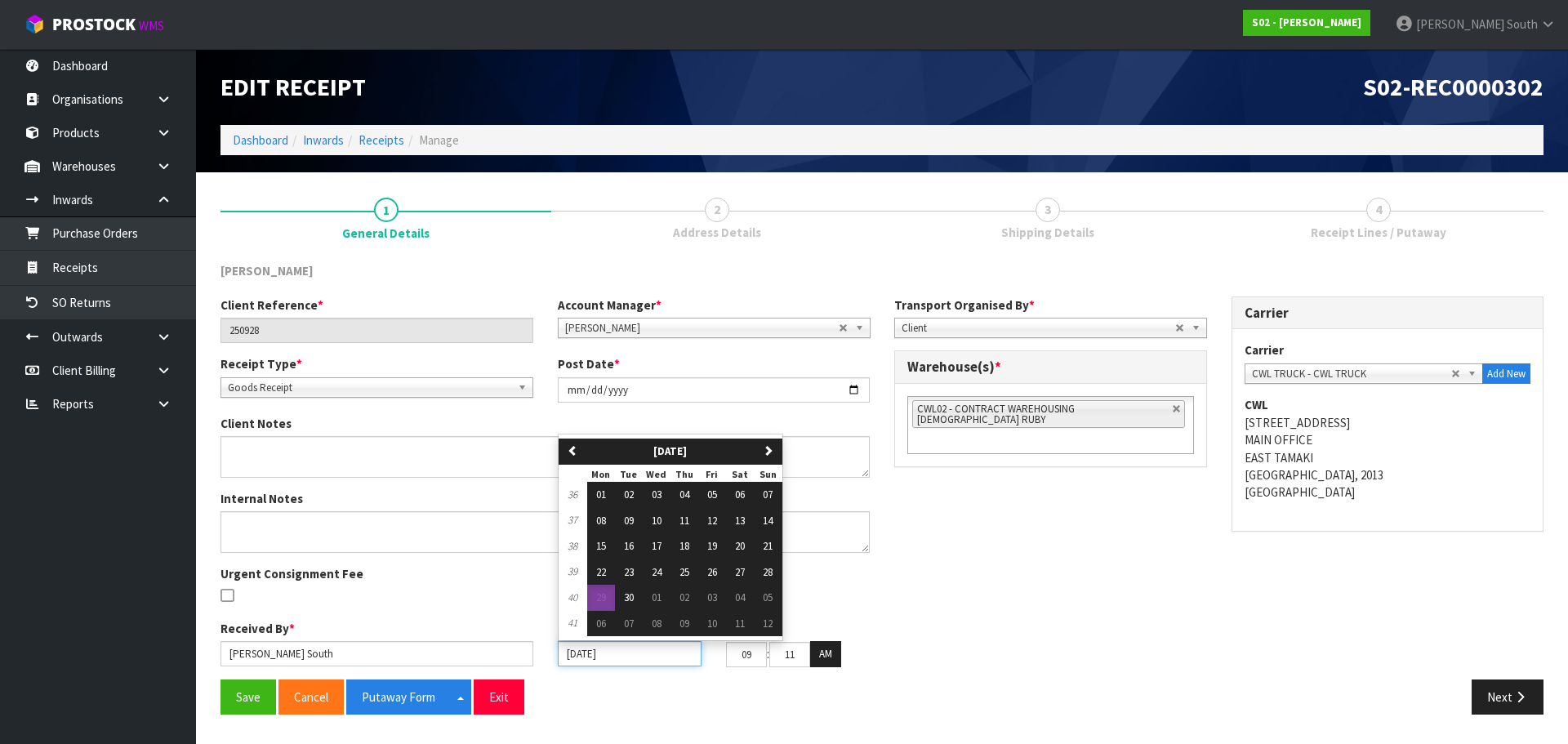
click at [607, 651] on input "[DATE]" at bounding box center [629, 653] width 144 height 25
click at [661, 566] on span "24" at bounding box center [656, 571] width 10 height 13
type input "[DATE]"
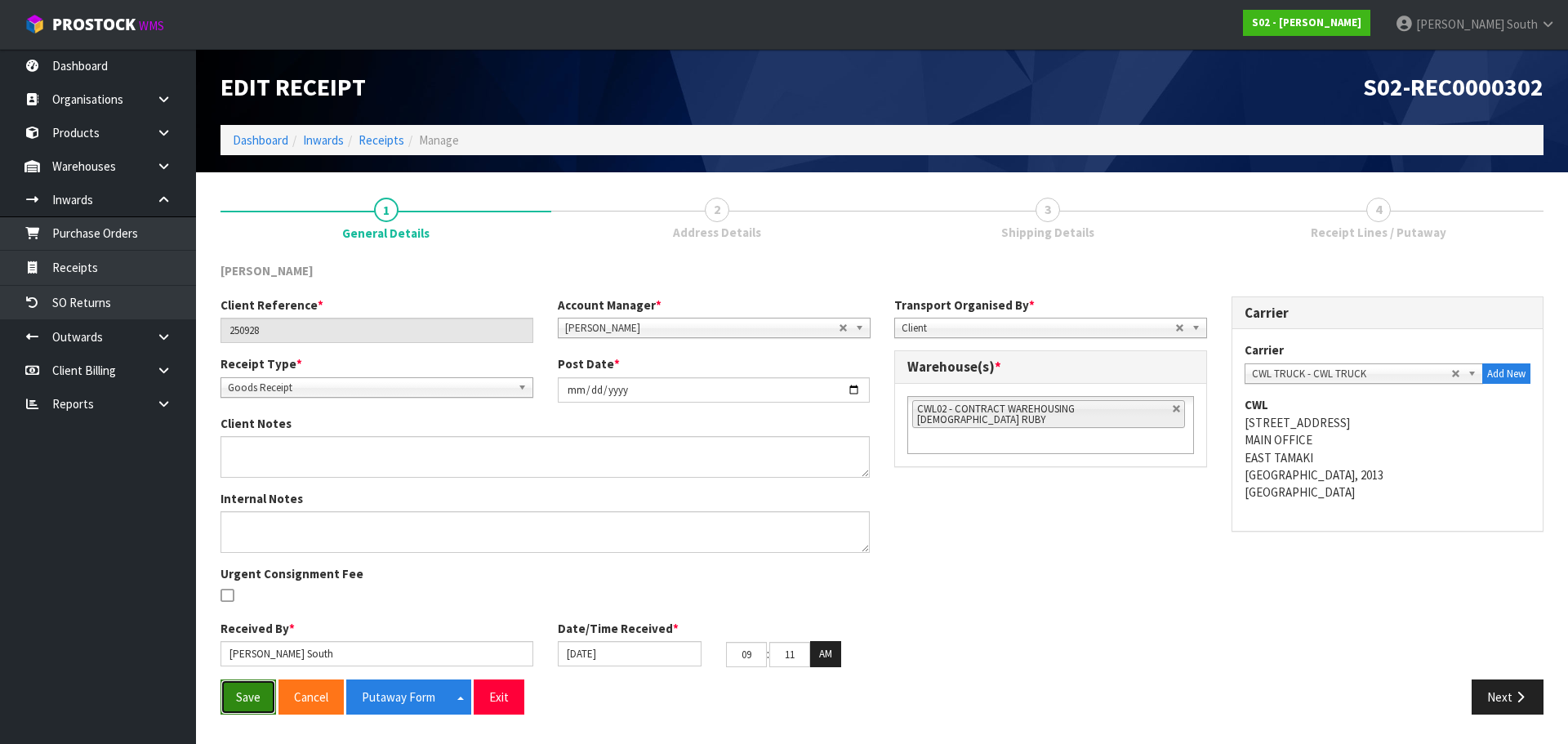
click at [222, 704] on button "Save" at bounding box center [249, 697] width 56 height 35
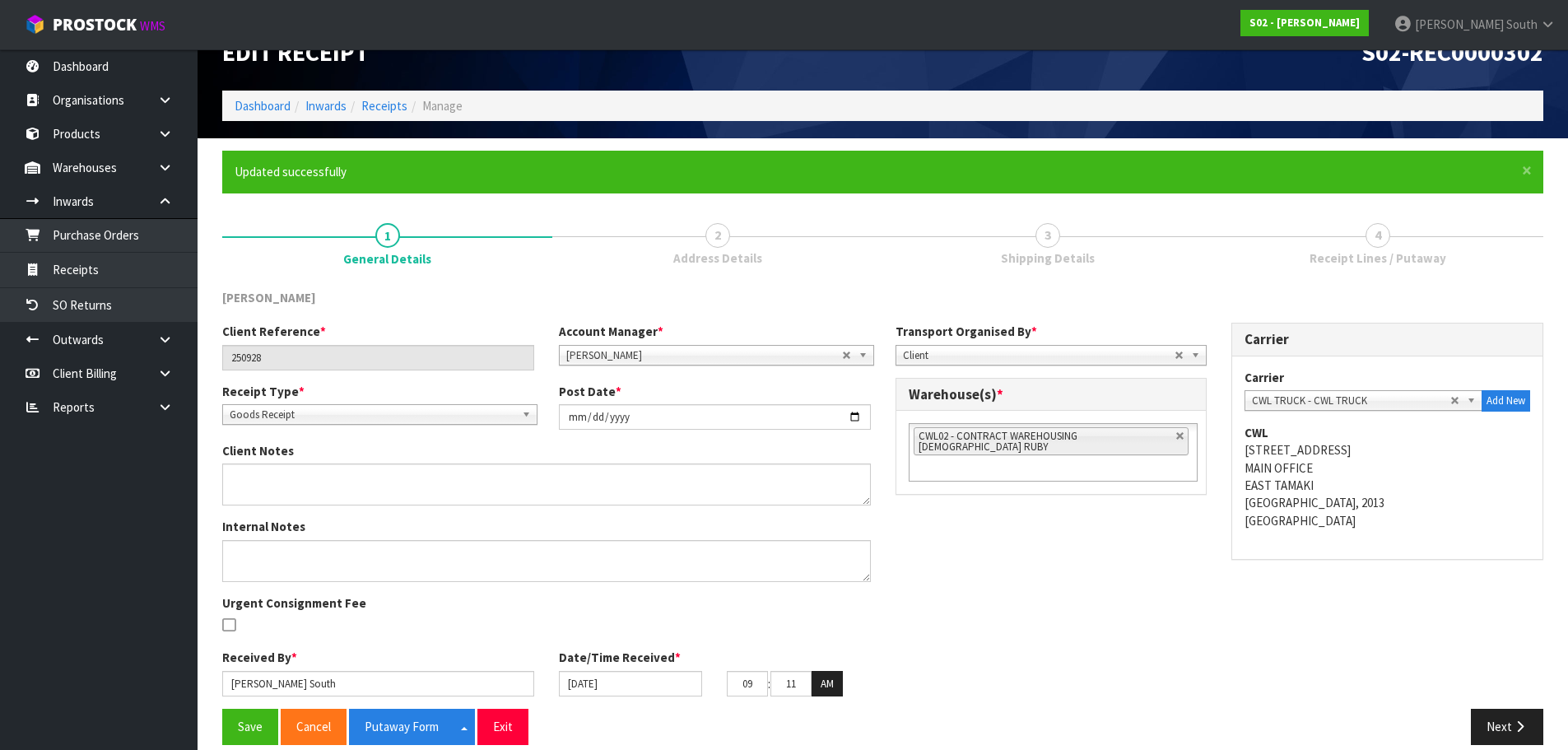
scroll to position [55, 0]
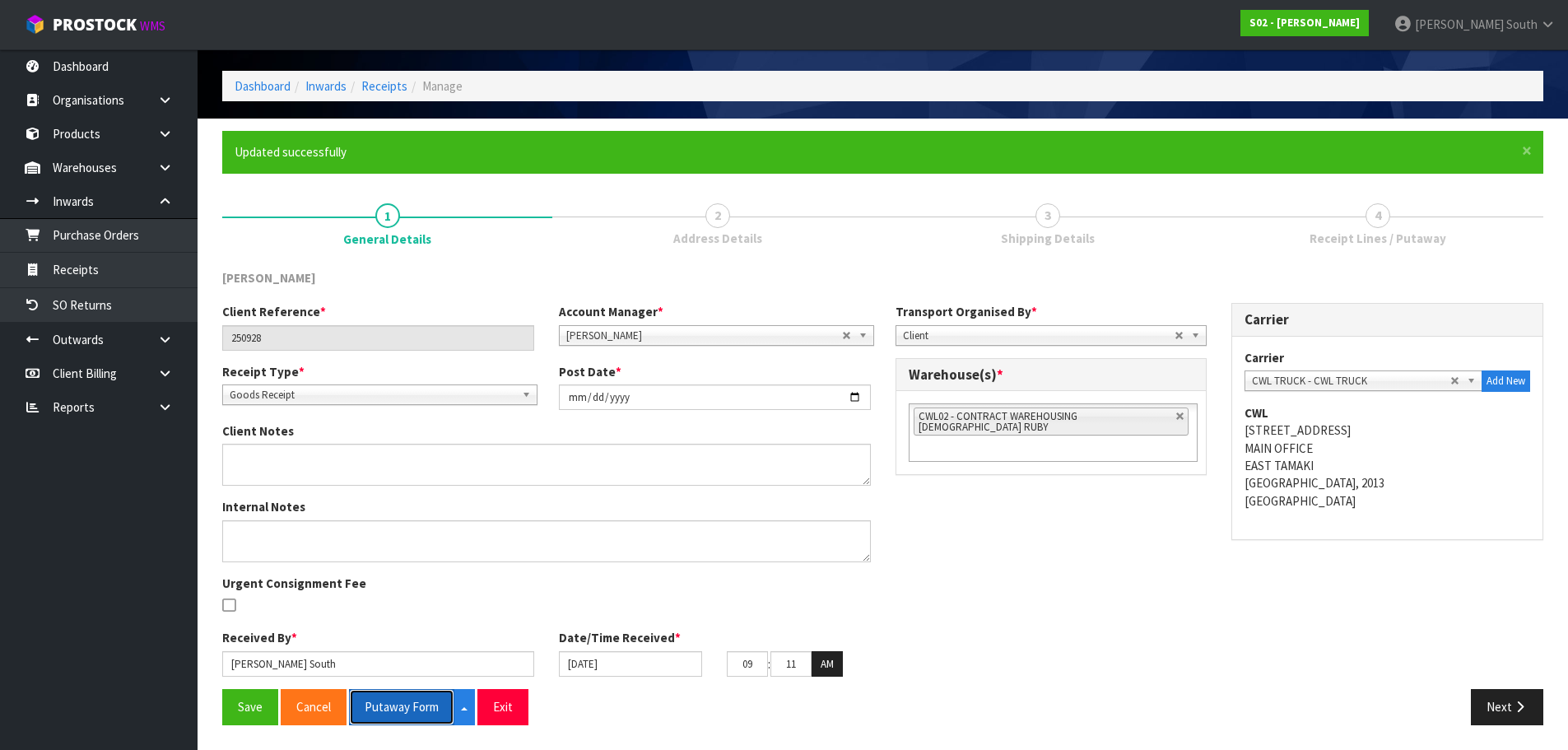
click at [414, 702] on button "Putaway Form" at bounding box center [401, 706] width 105 height 35
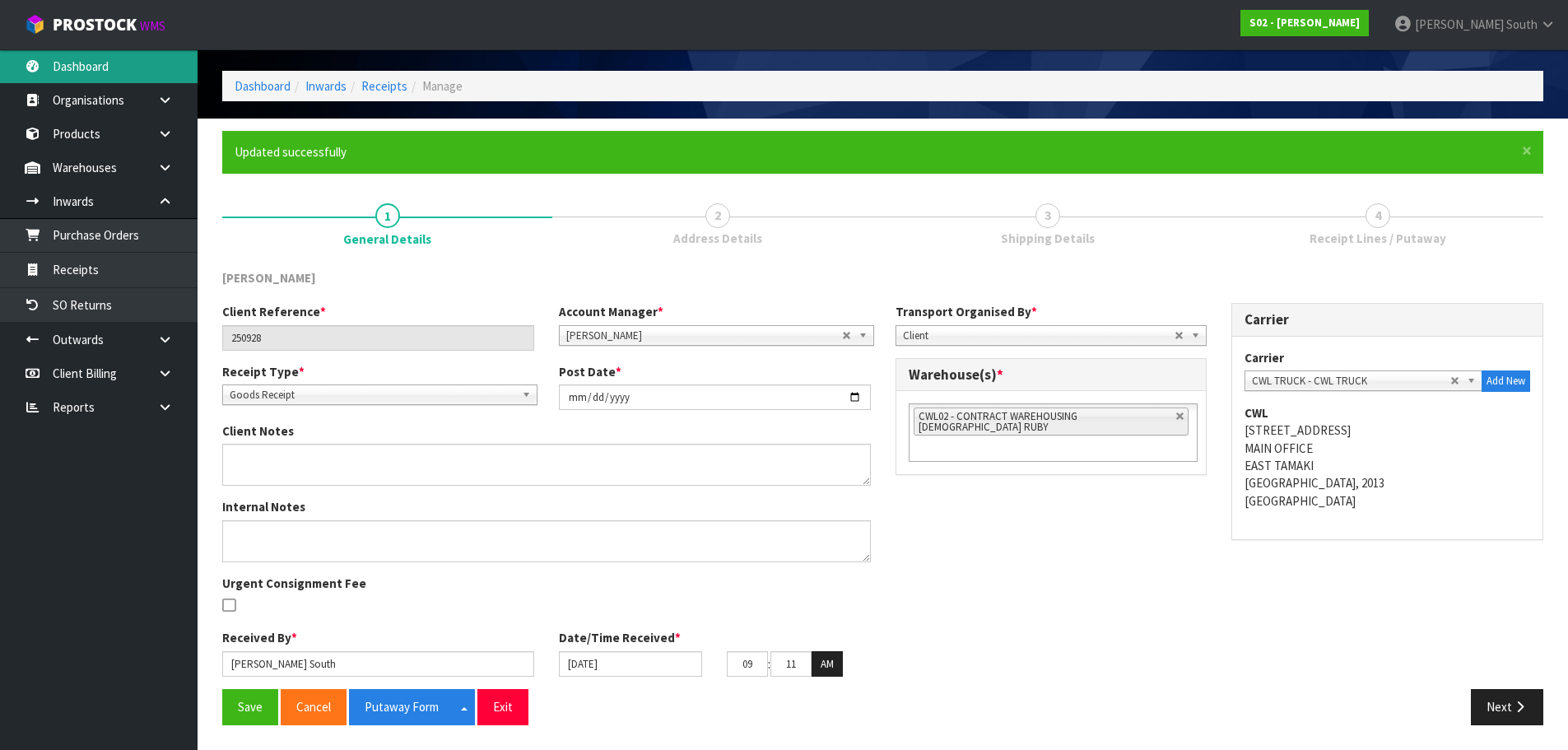
click at [110, 78] on link "Dashboard" at bounding box center [98, 66] width 197 height 34
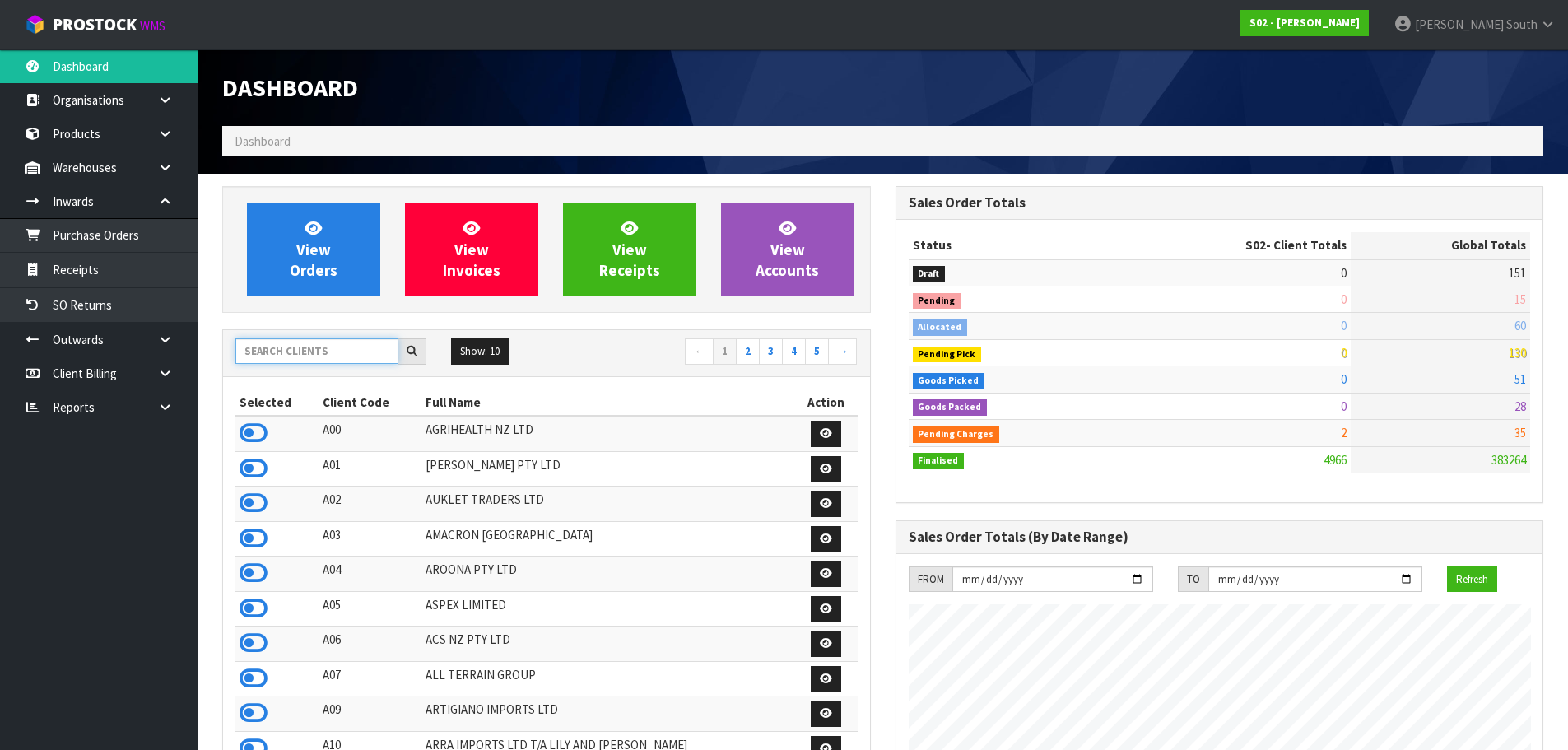
click at [343, 349] on input "text" at bounding box center [317, 351] width 163 height 25
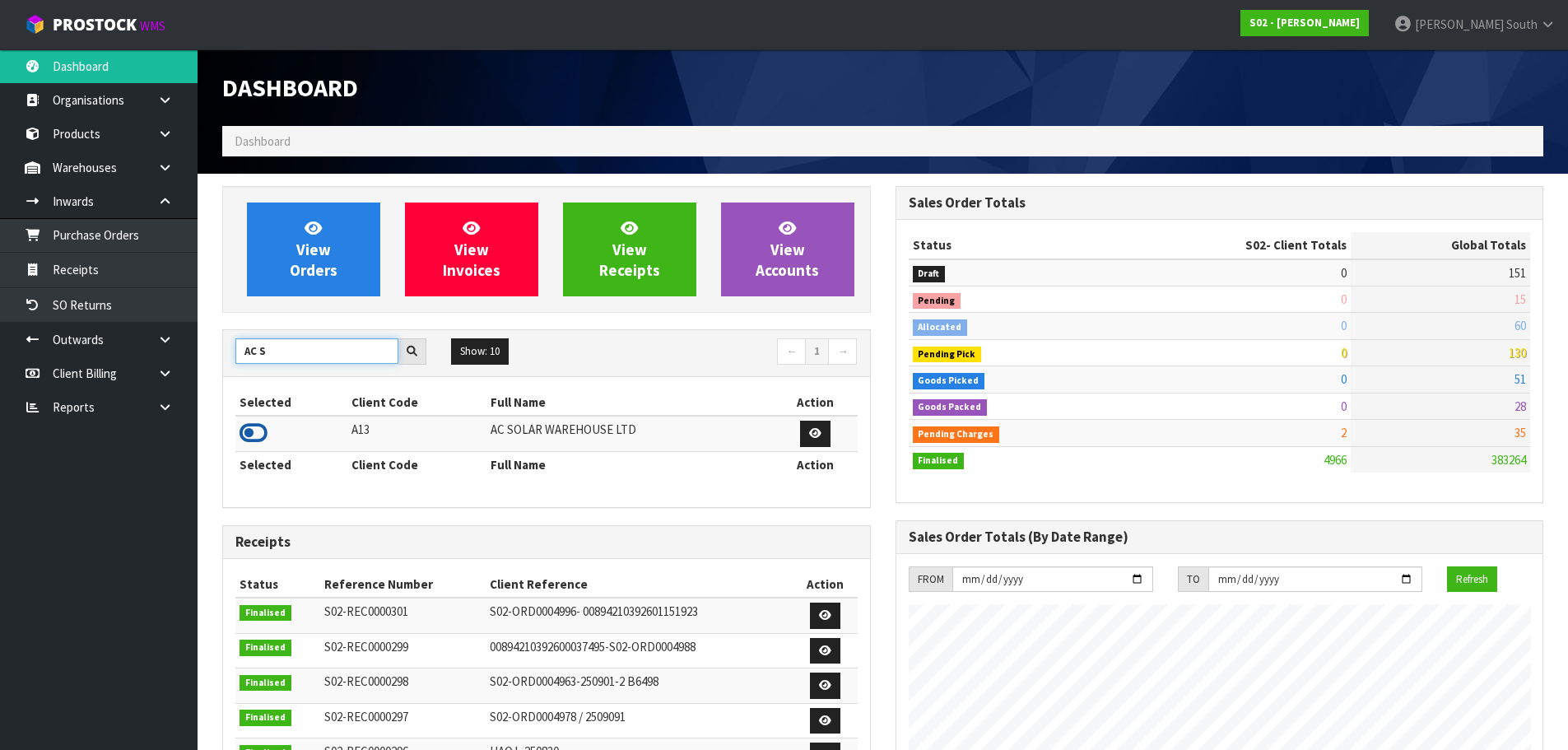
type input "AC S"
click at [260, 438] on icon at bounding box center [254, 432] width 28 height 24
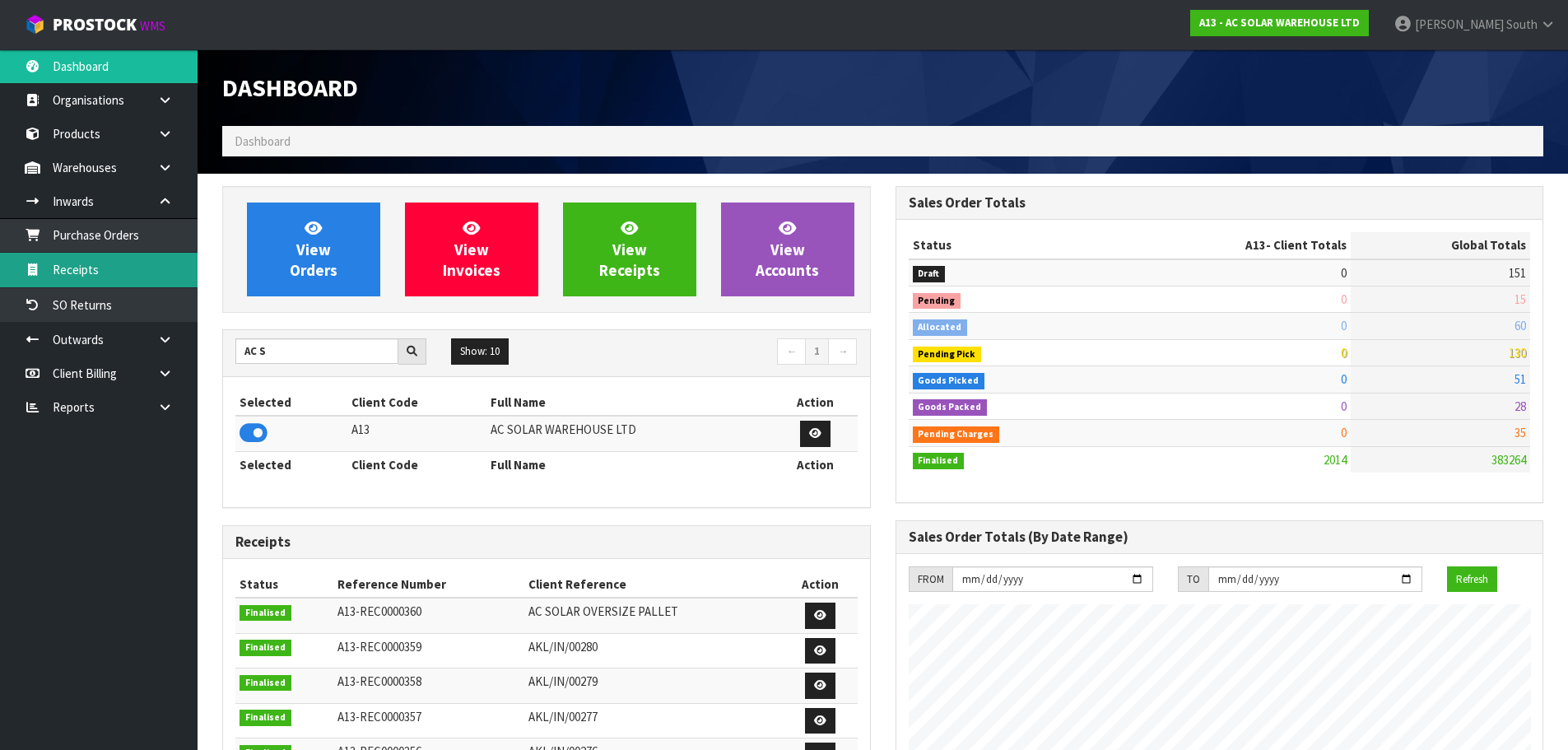
scroll to position [1264, 672]
click at [58, 235] on link "Purchase Orders" at bounding box center [98, 234] width 197 height 34
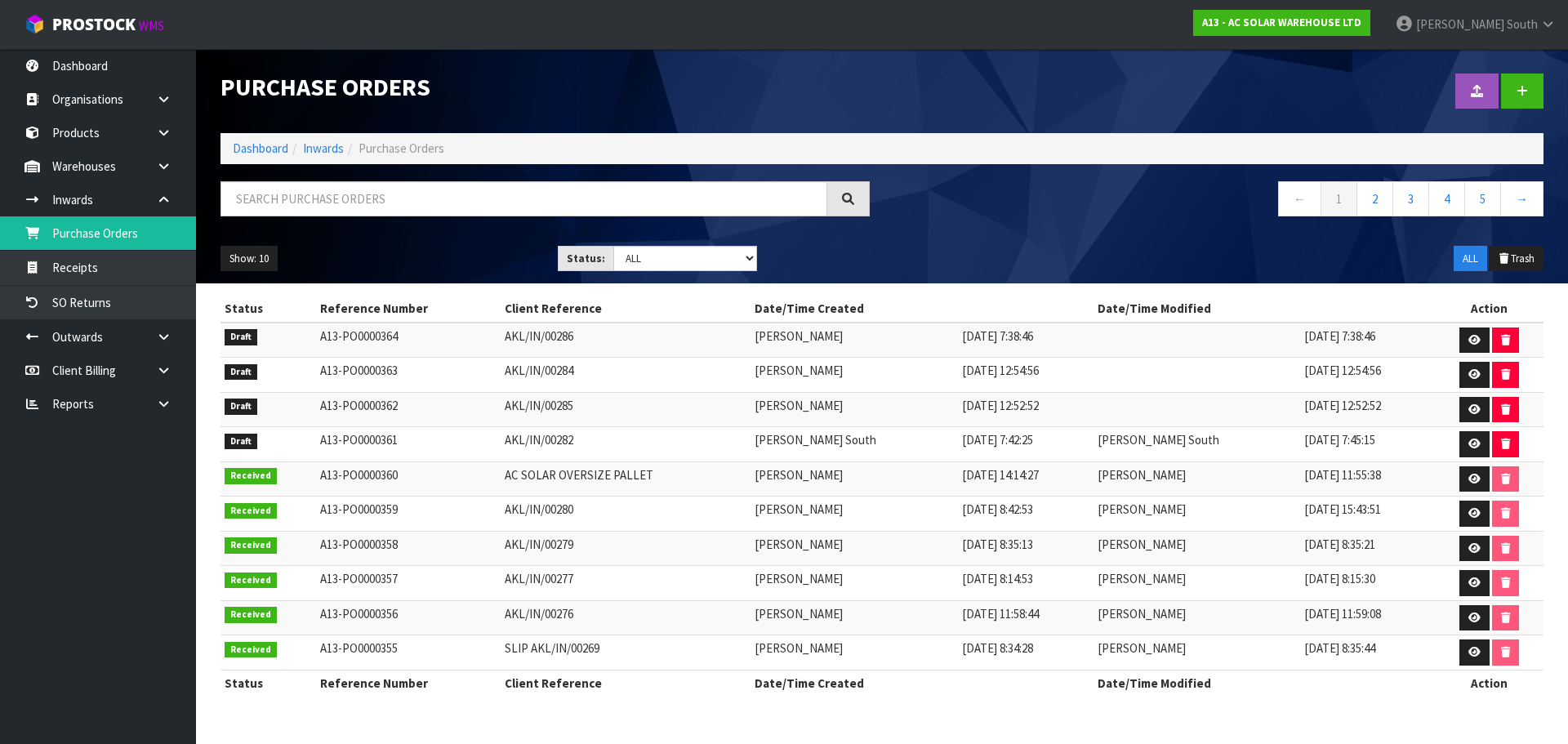
click at [750, 447] on td "AKL/IN/00282" at bounding box center [625, 444] width 250 height 35
click at [1475, 447] on icon at bounding box center [1474, 443] width 13 height 11
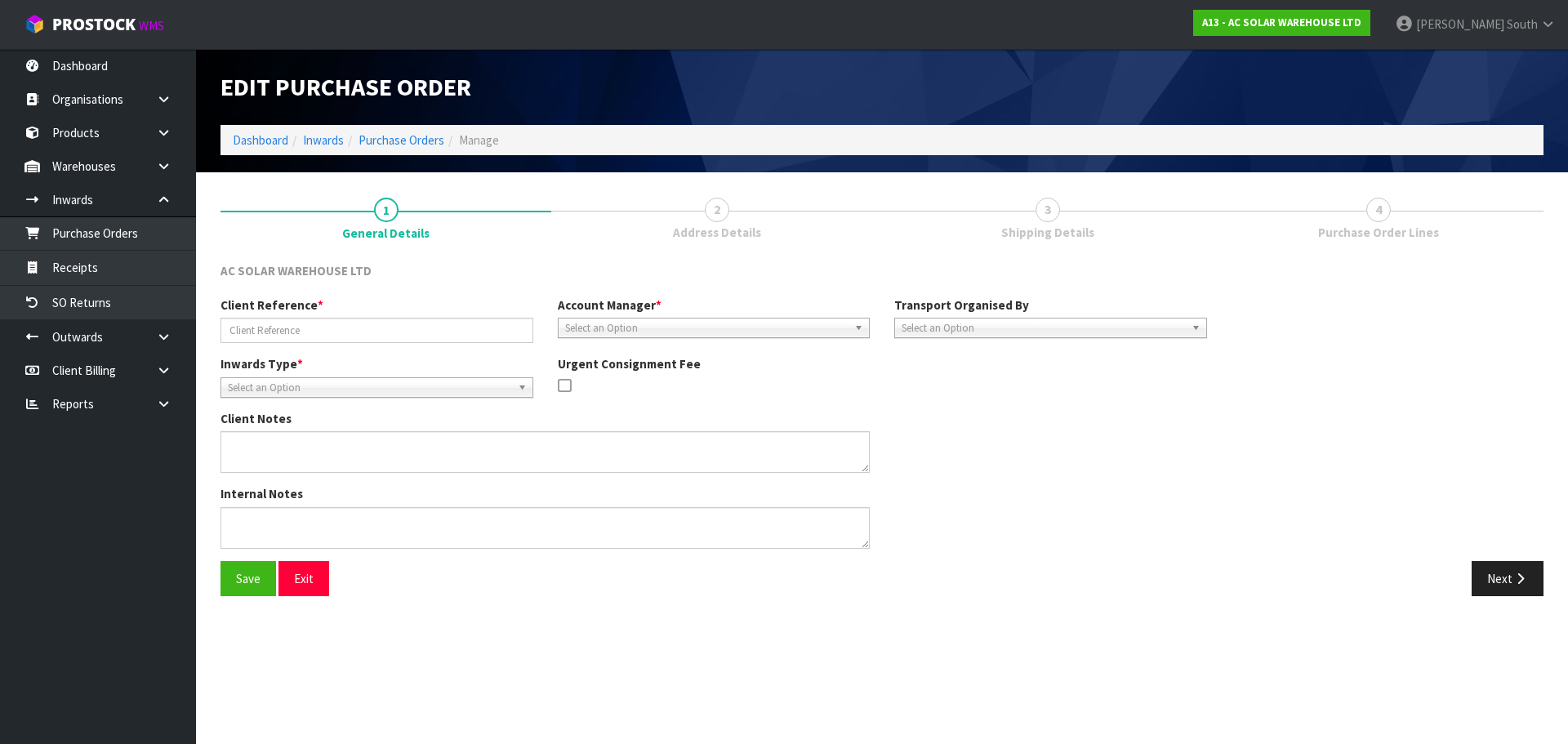
type input "AKL/IN/00282"
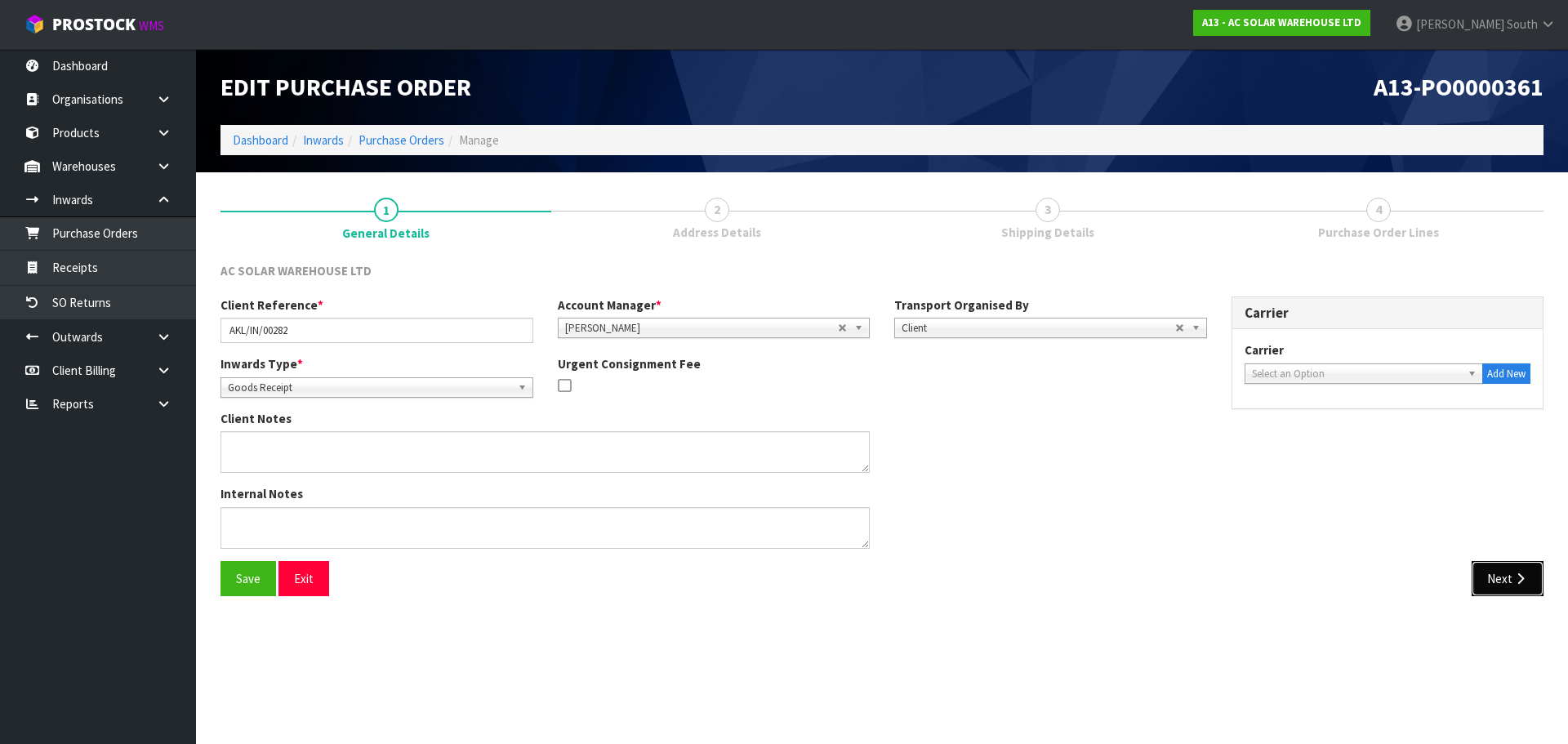
click at [1514, 583] on icon "button" at bounding box center [1520, 578] width 15 height 13
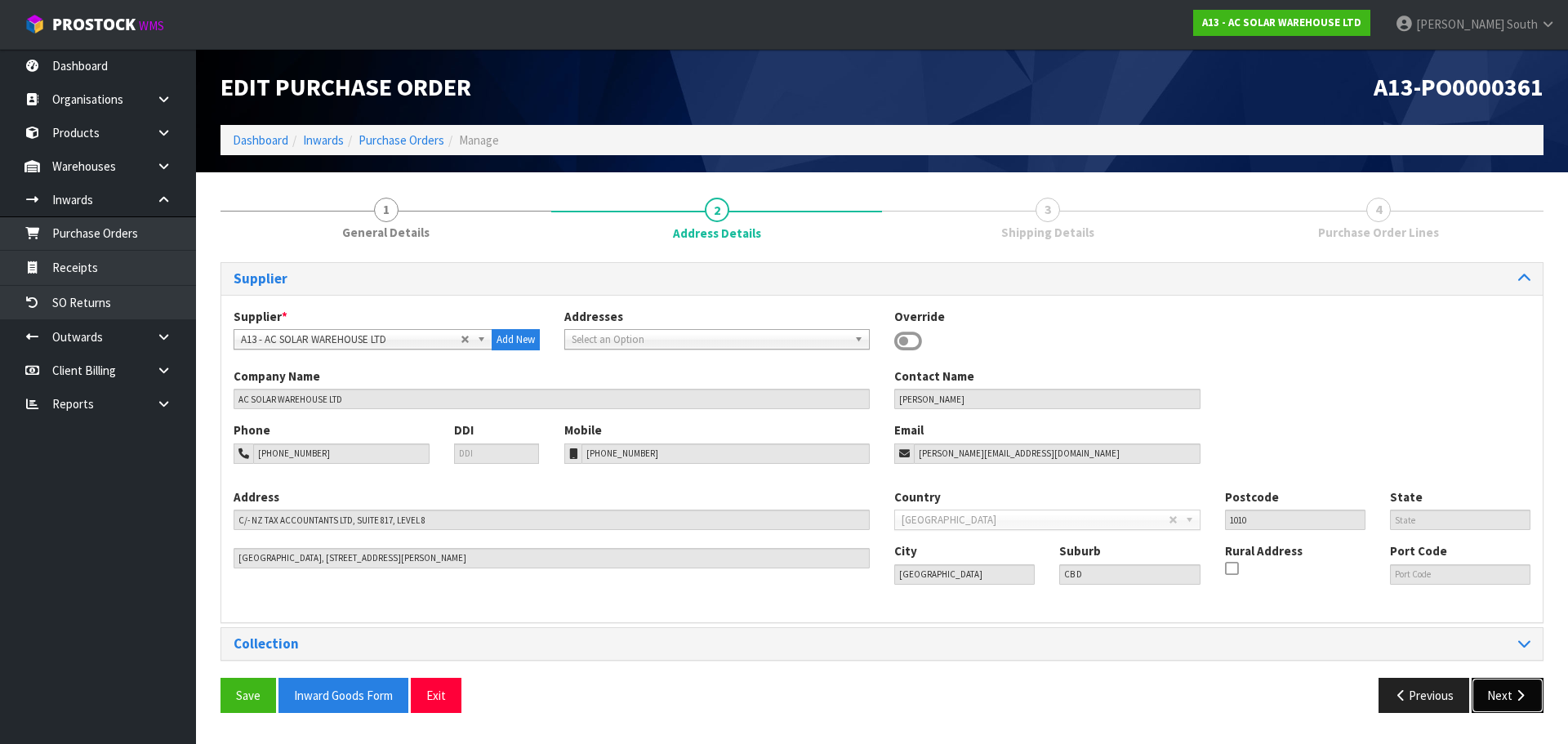
click at [1513, 702] on button "Next" at bounding box center [1507, 695] width 72 height 35
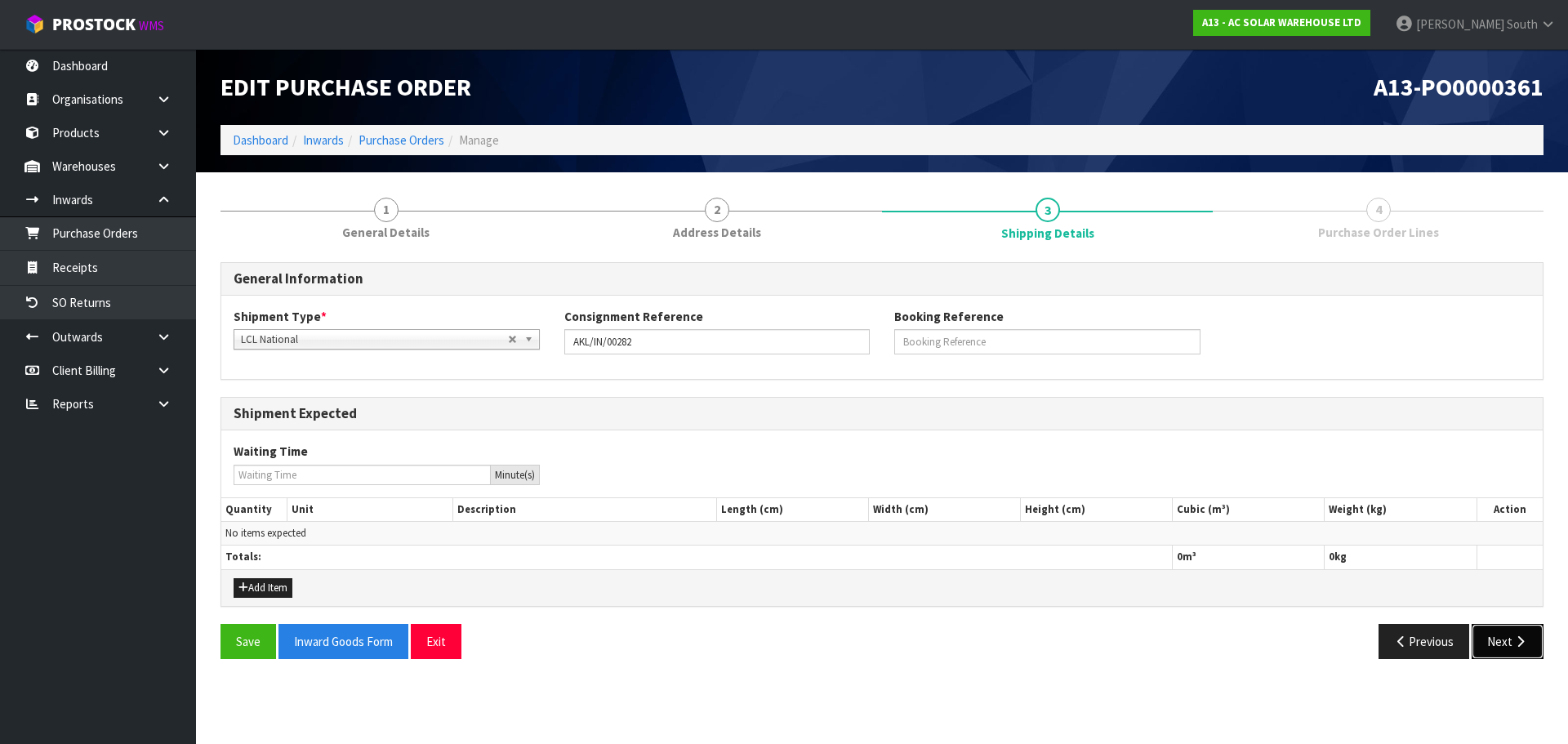
click at [1513, 633] on button "Next" at bounding box center [1507, 641] width 72 height 35
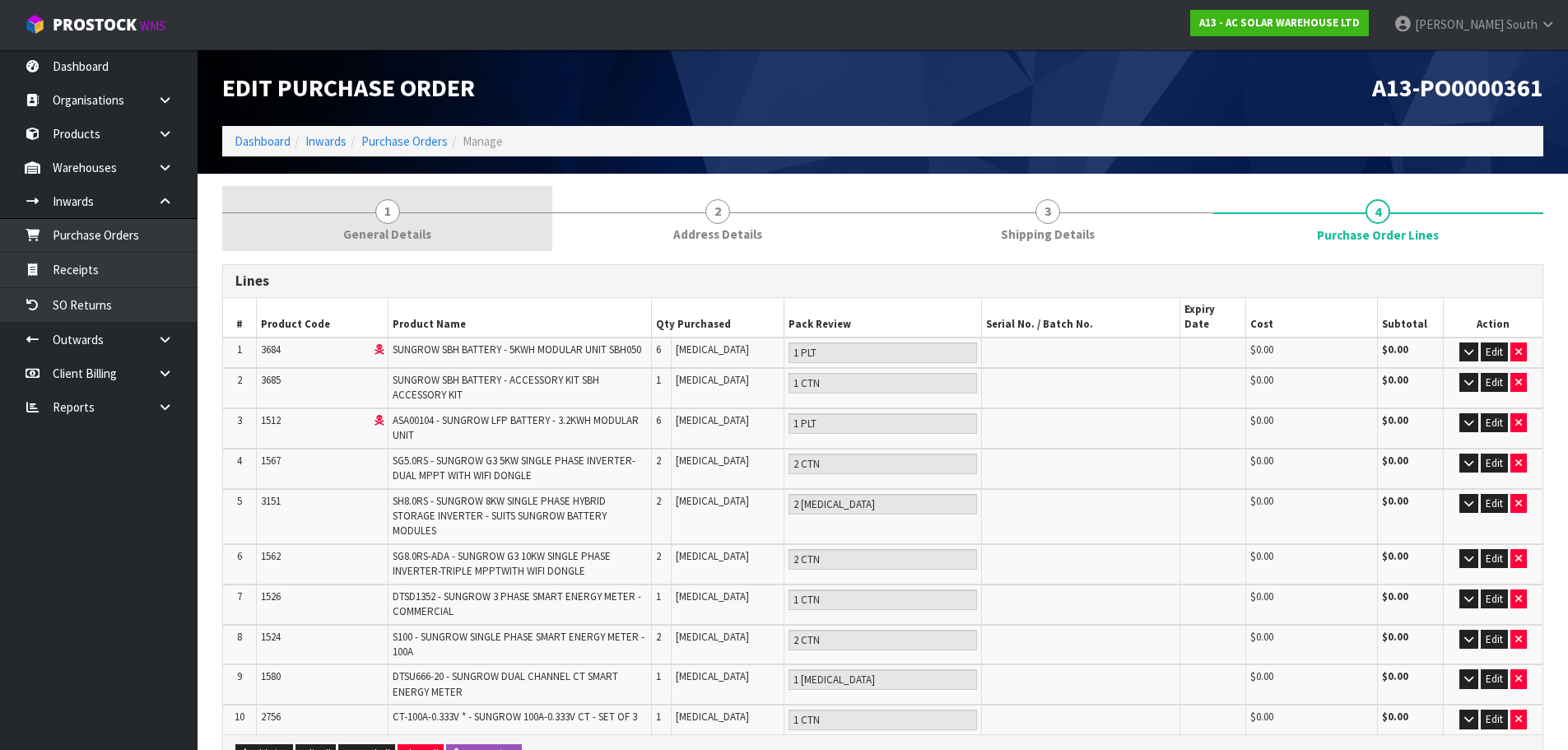
click at [426, 218] on link "1 General Details" at bounding box center [388, 218] width 330 height 65
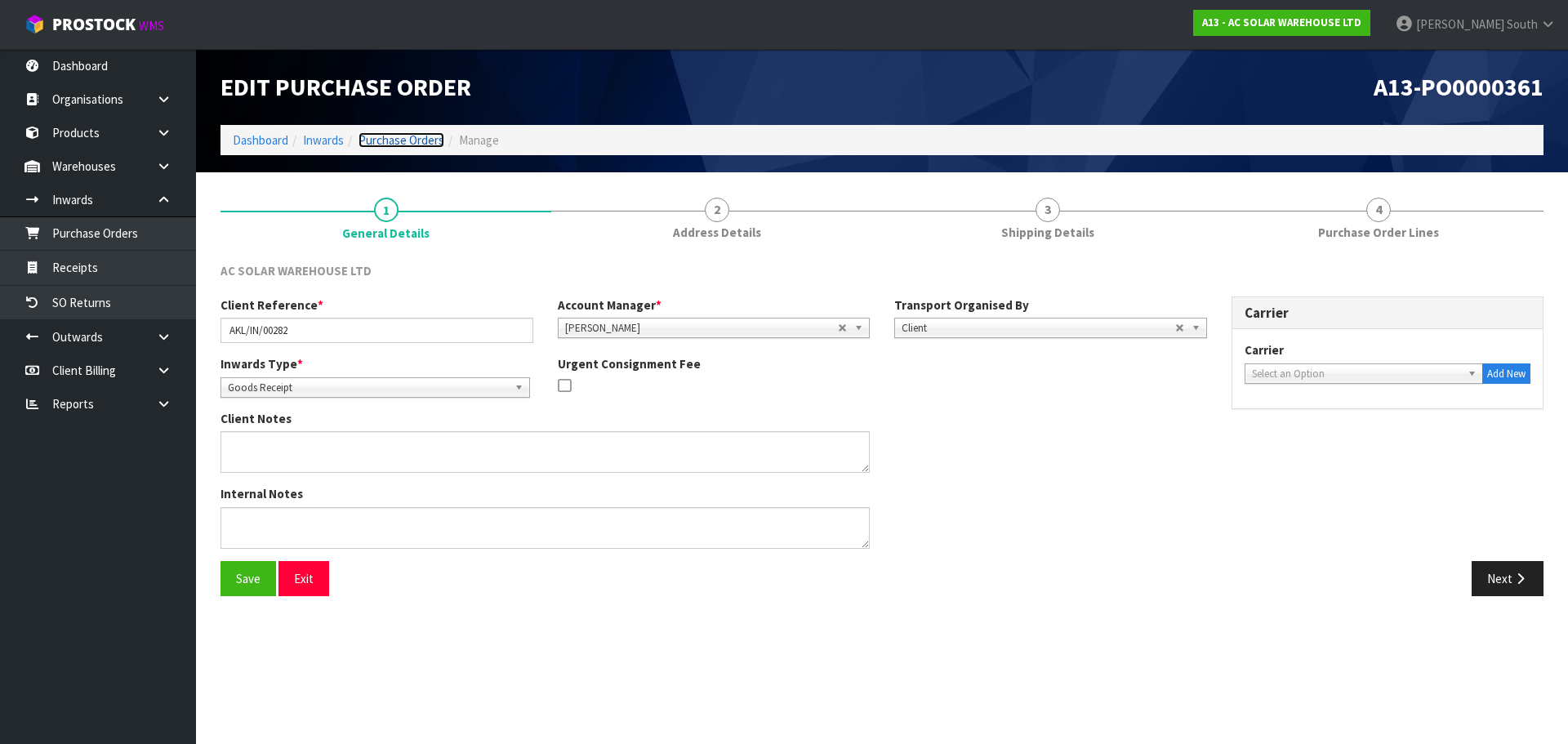
click at [394, 144] on link "Purchase Orders" at bounding box center [401, 140] width 86 height 15
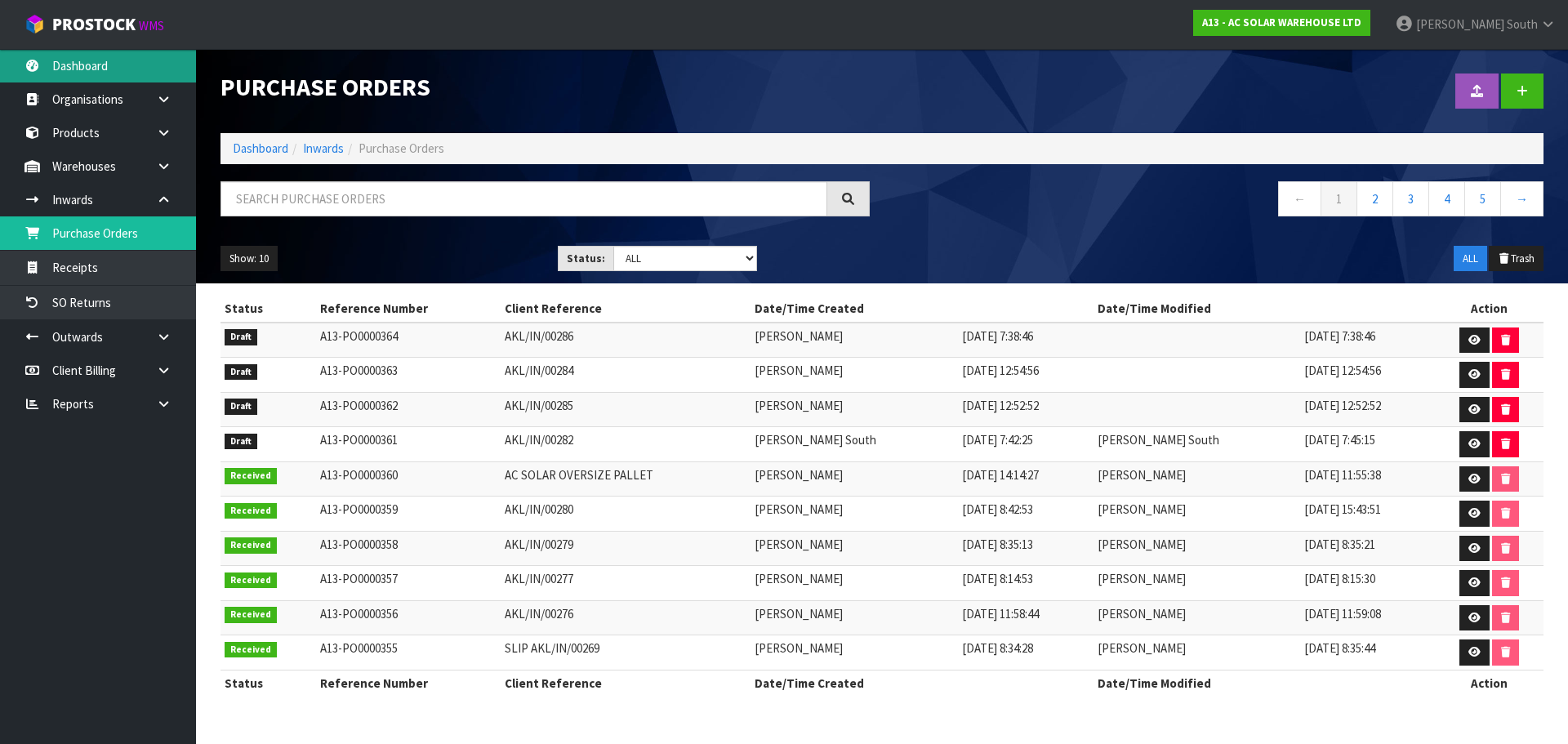
click at [145, 54] on link "Dashboard" at bounding box center [97, 66] width 196 height 34
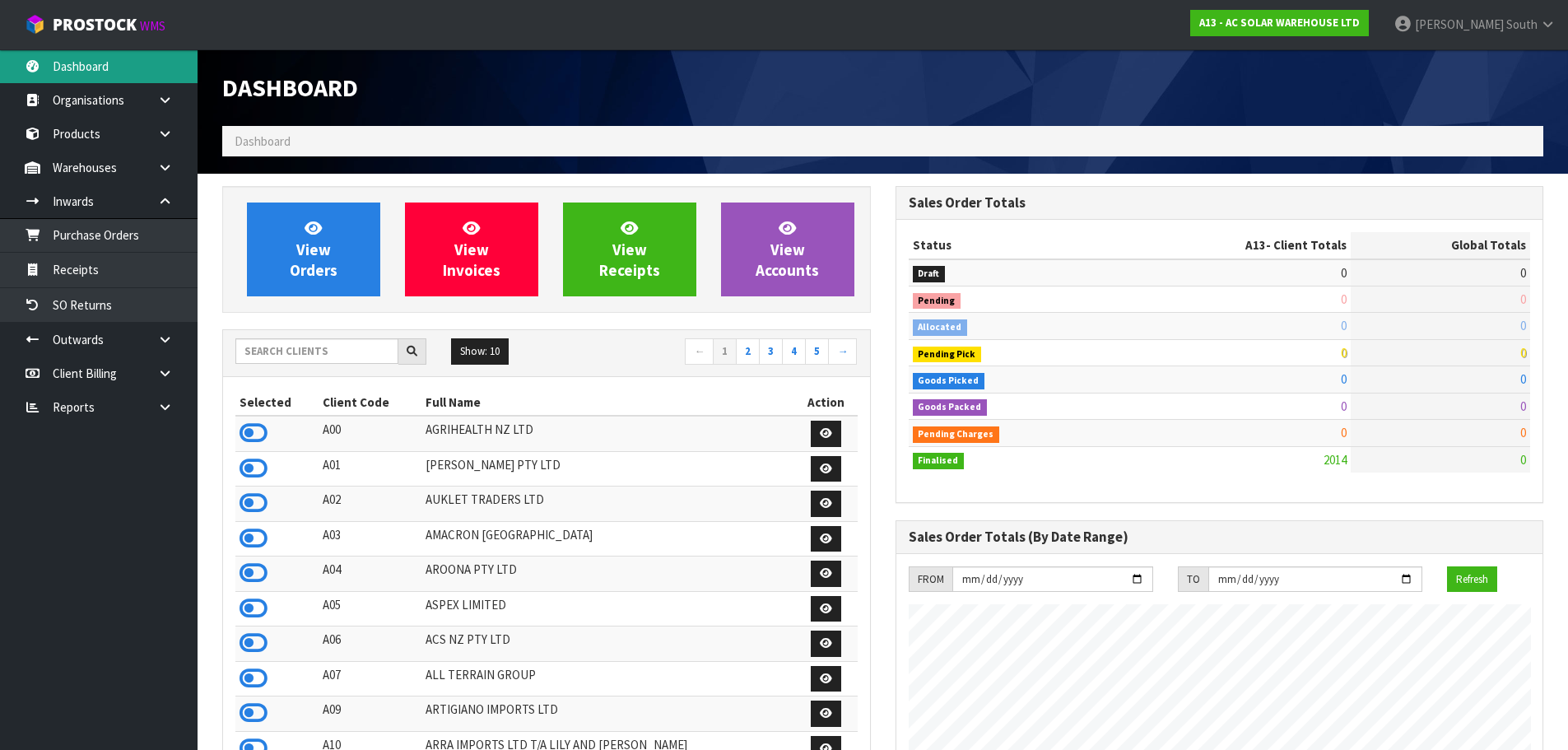
scroll to position [1264, 672]
click at [286, 344] on input "text" at bounding box center [317, 351] width 163 height 25
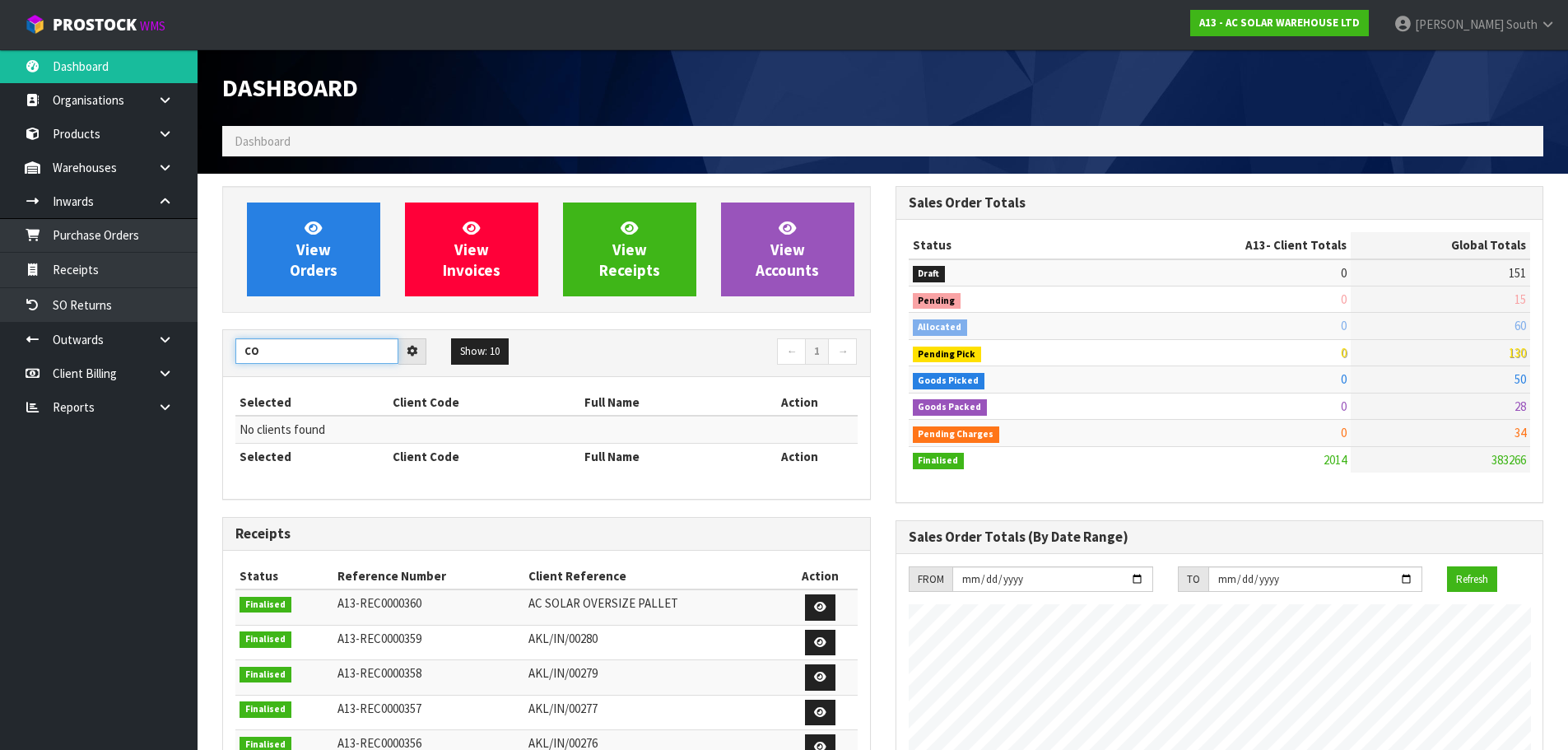
type input "C"
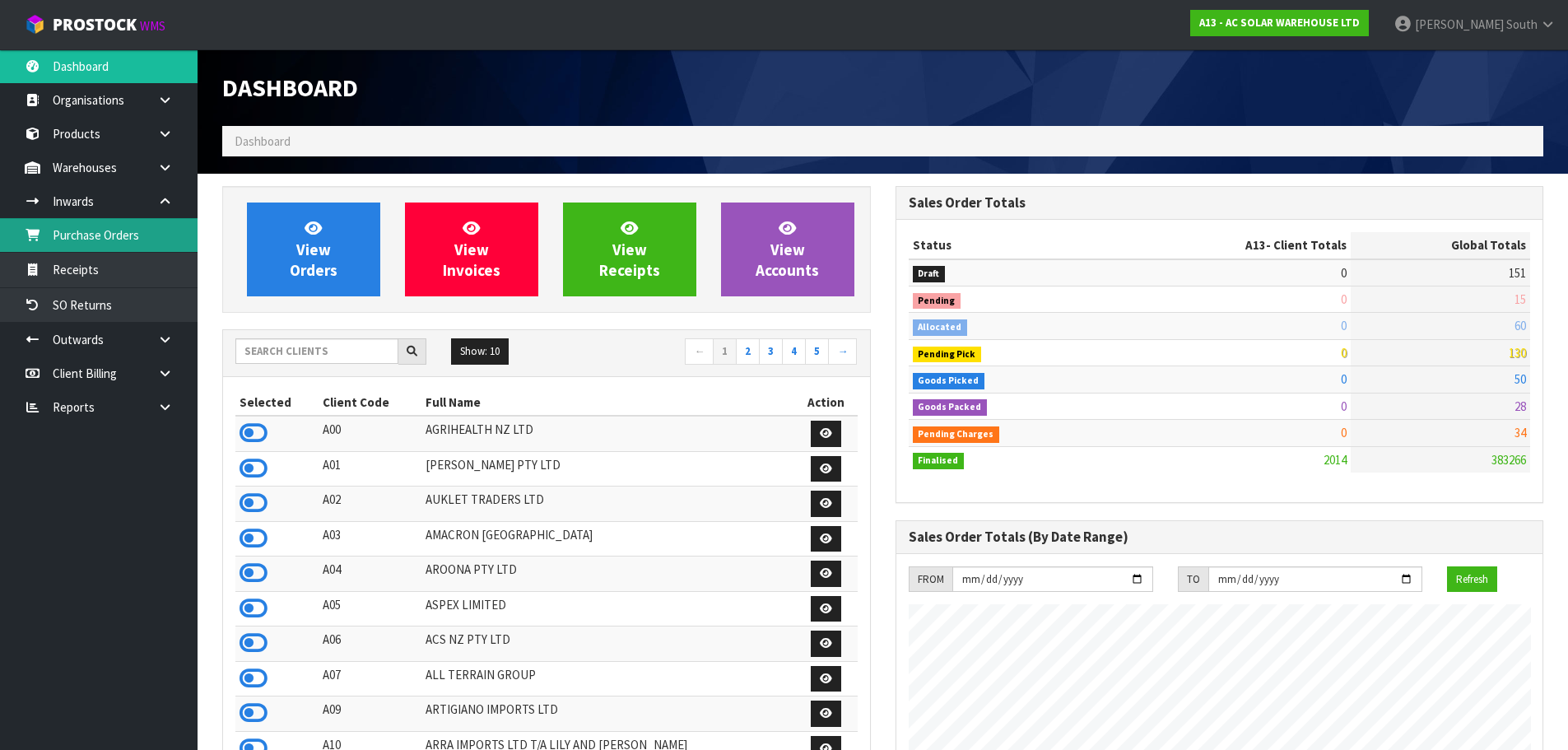
click at [114, 229] on link "Purchase Orders" at bounding box center [98, 234] width 197 height 34
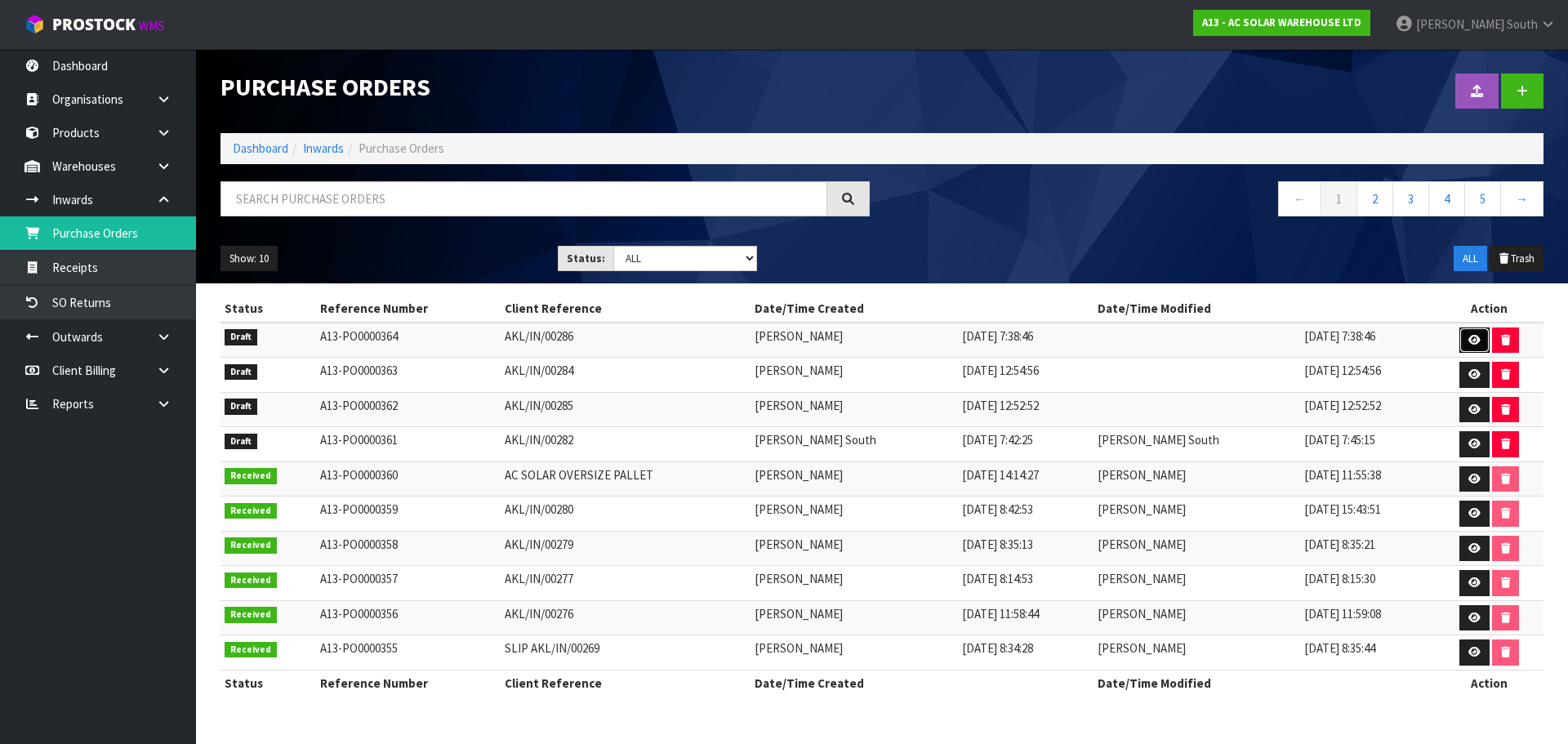
click at [1464, 348] on link at bounding box center [1474, 340] width 30 height 26
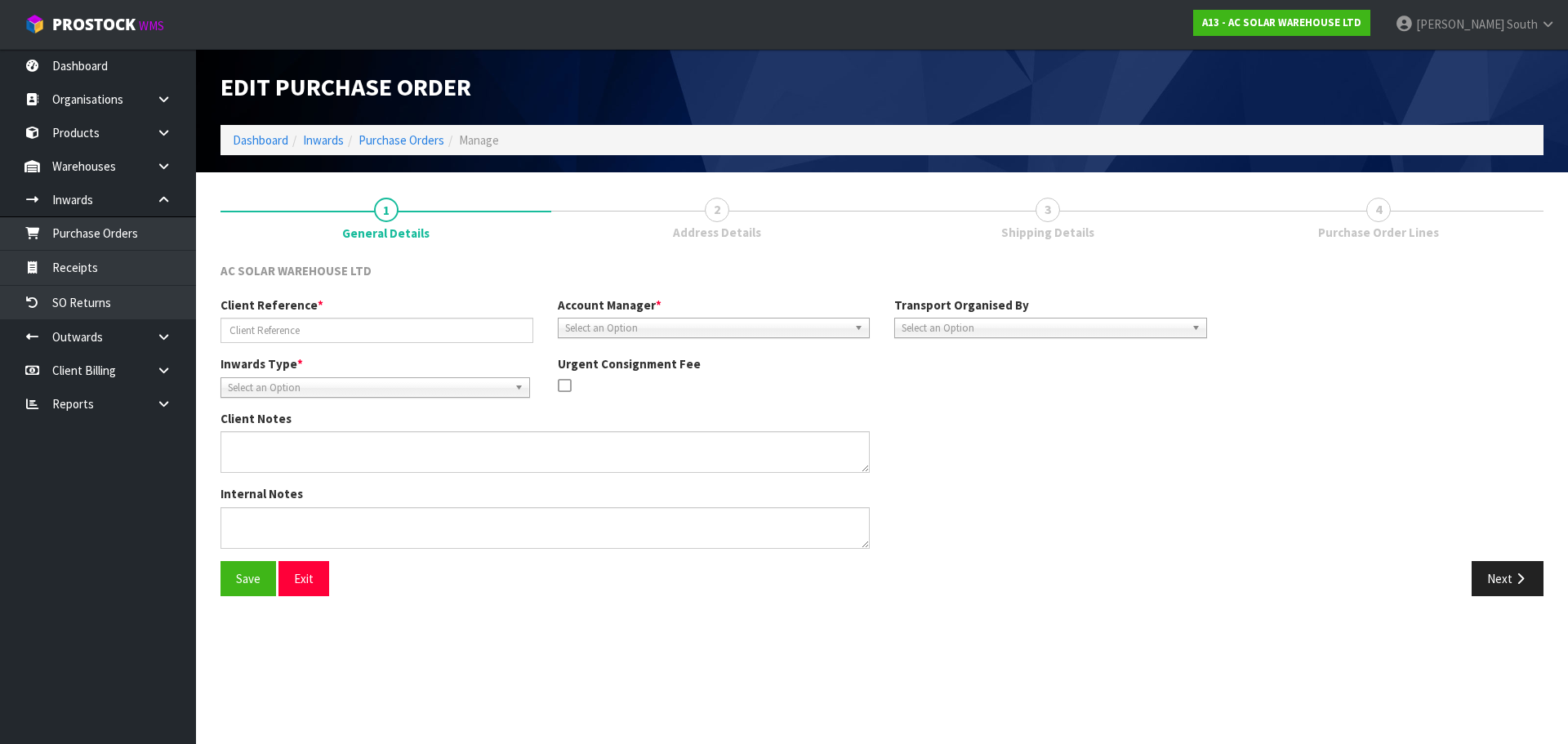
type input "AKL/IN/00286"
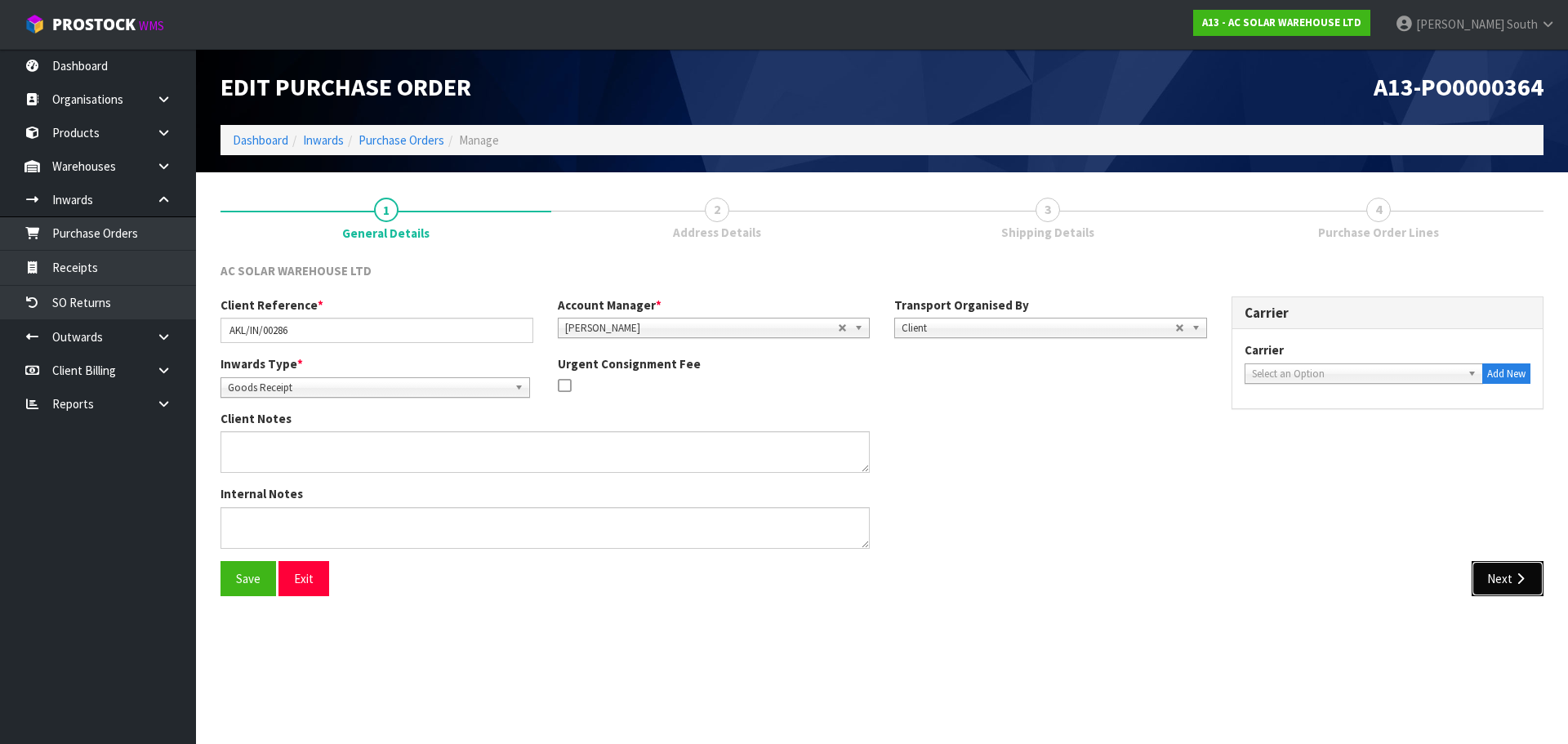
click at [1502, 581] on button "Next" at bounding box center [1507, 578] width 72 height 35
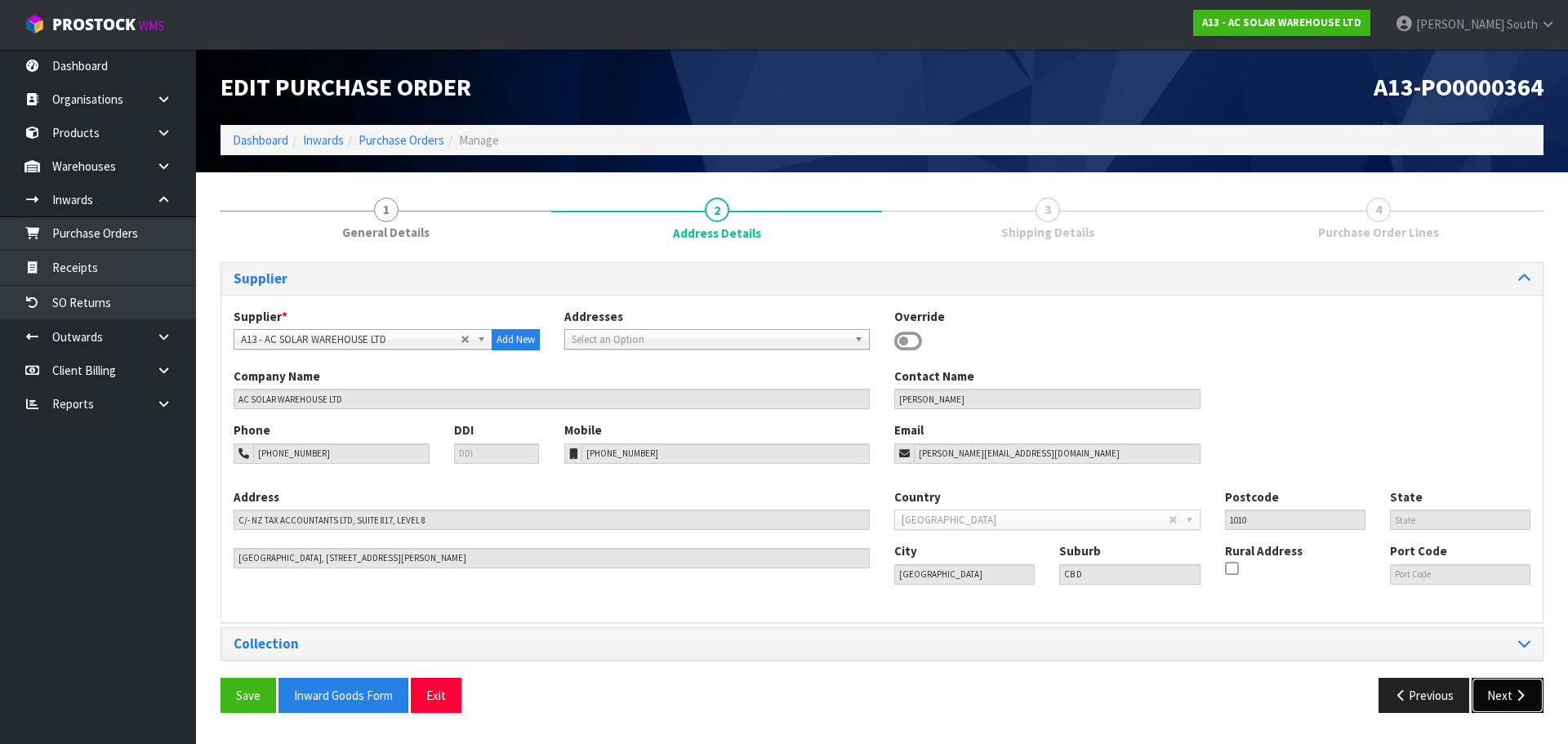
click at [1523, 704] on button "Next" at bounding box center [1507, 695] width 72 height 35
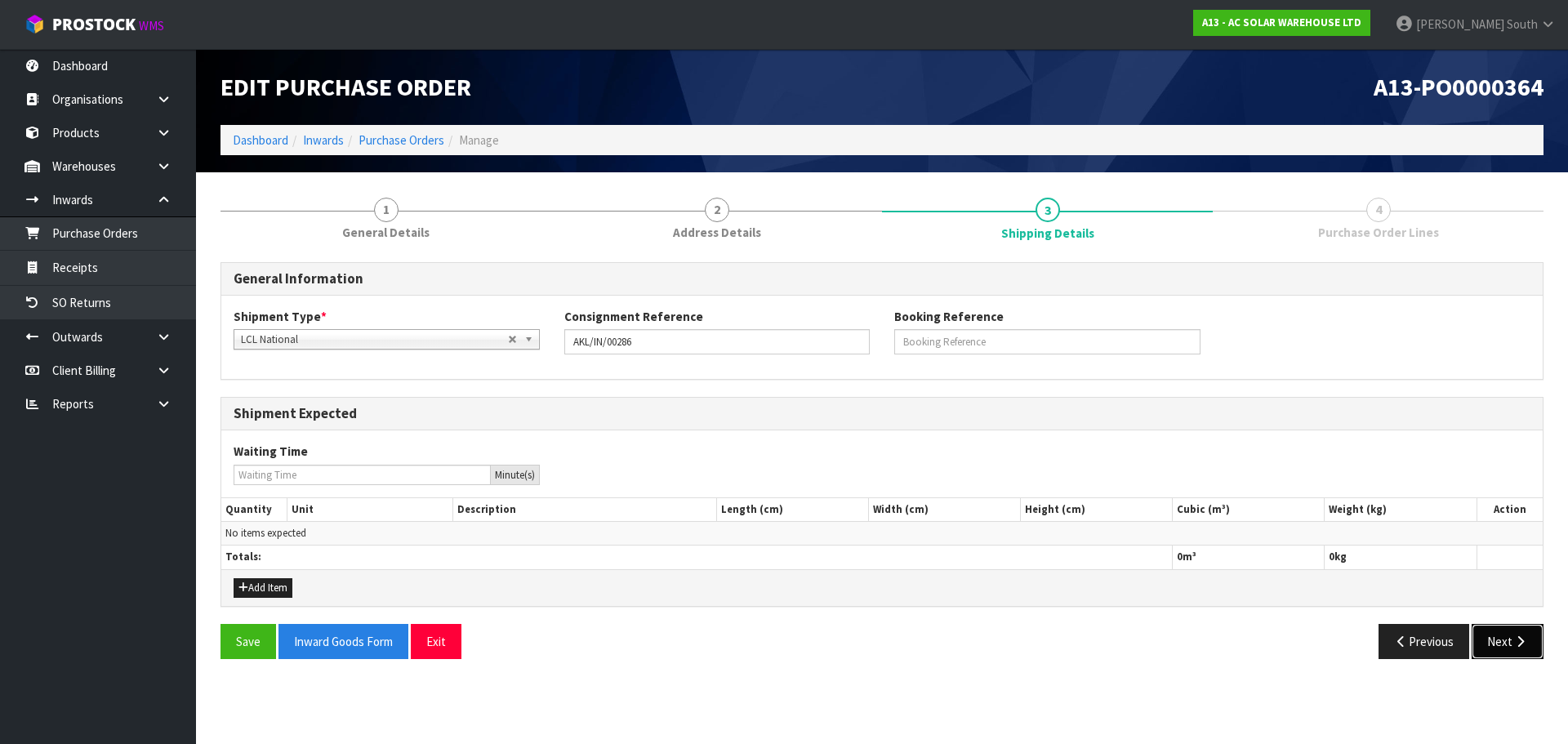
click at [1524, 655] on button "Next" at bounding box center [1507, 641] width 72 height 35
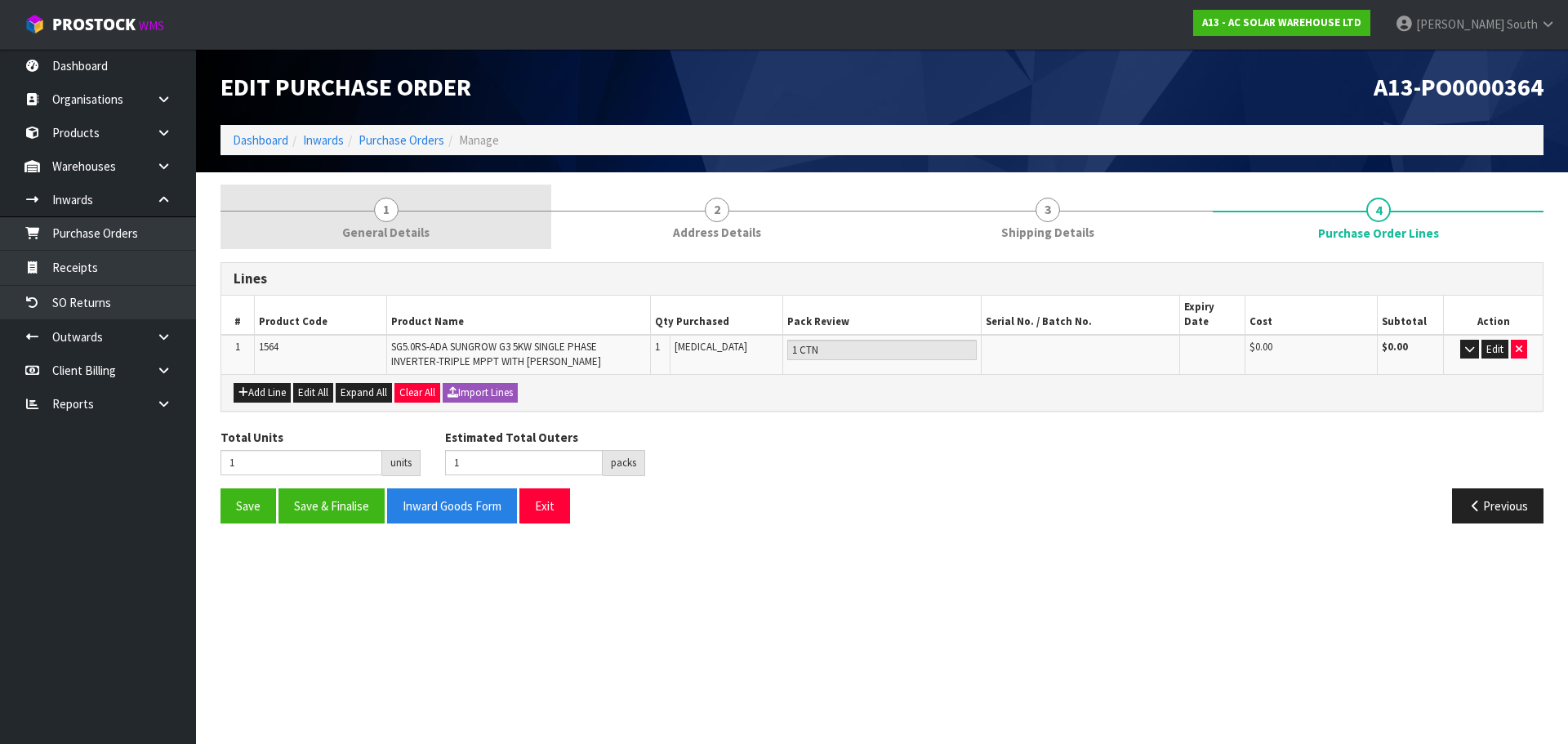
click at [417, 206] on link "1 General Details" at bounding box center [385, 216] width 331 height 65
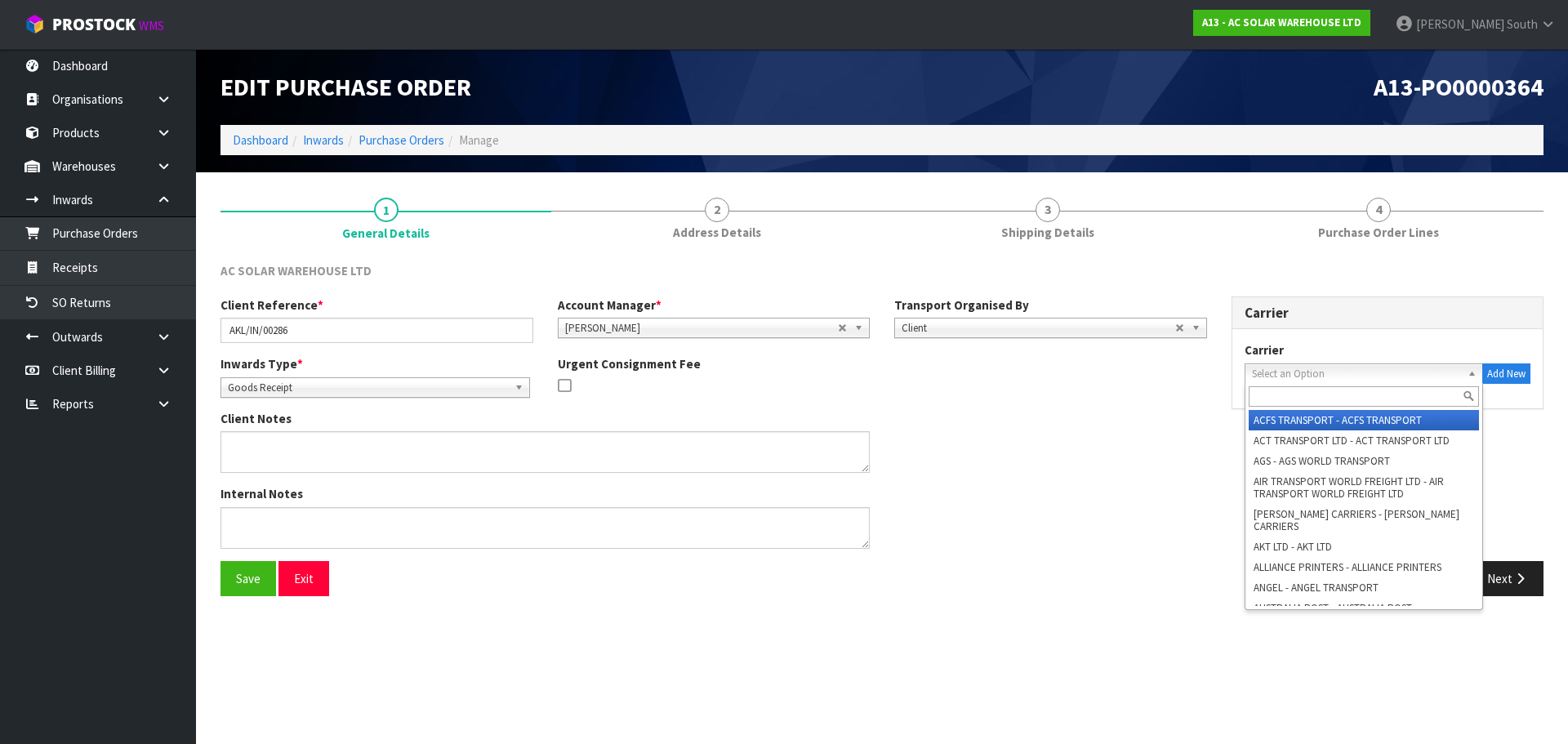
click at [1285, 380] on span "Select an Option" at bounding box center [1357, 374] width 210 height 19
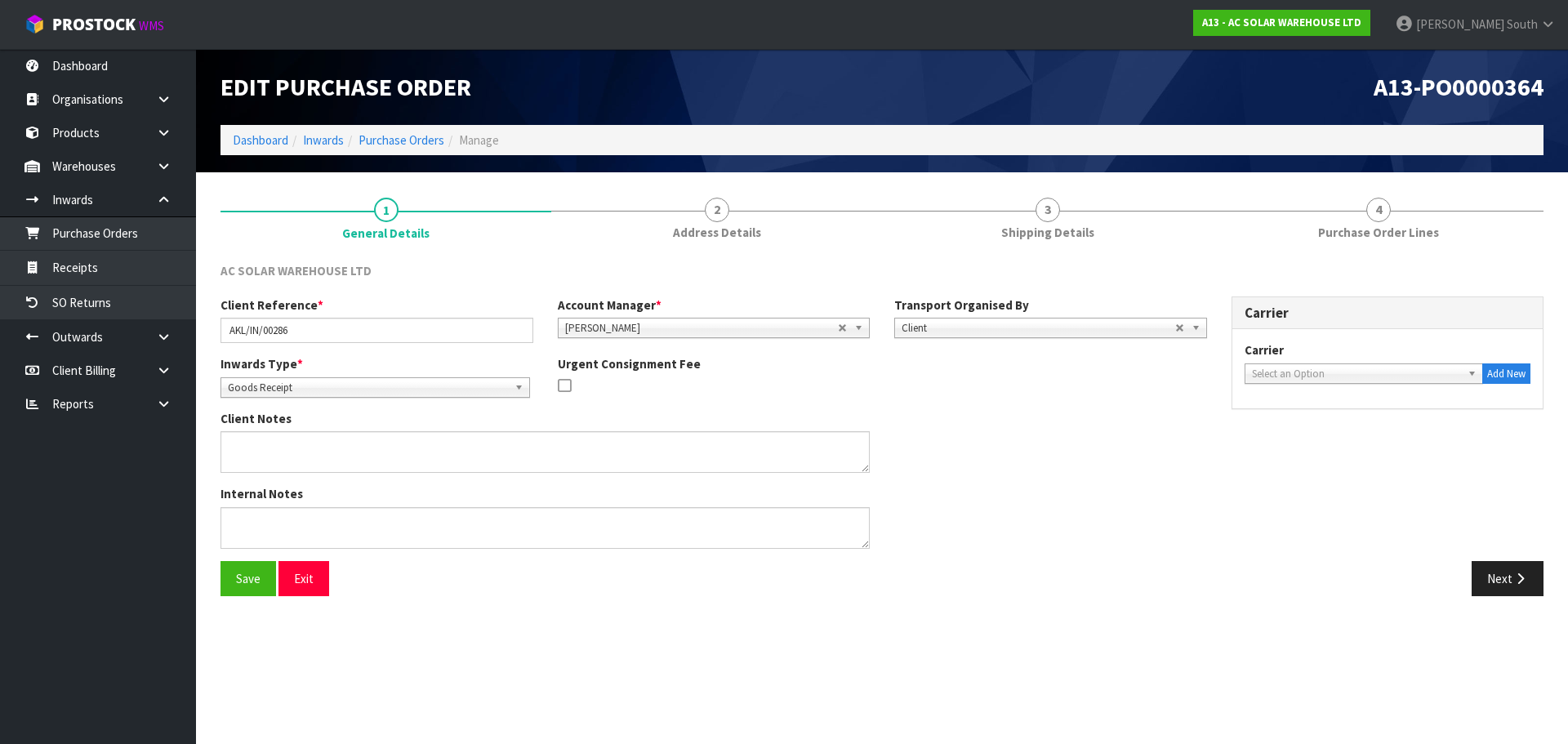
drag, startPoint x: 1313, startPoint y: 391, endPoint x: 1312, endPoint y: 382, distance: 9.1
click at [1313, 391] on div "Carrier ACFS TRANSPORT - ACFS TRANSPORT ACT TRANSPORT LTD - ACT TRANSPORT LTD A…" at bounding box center [1387, 368] width 311 height 79
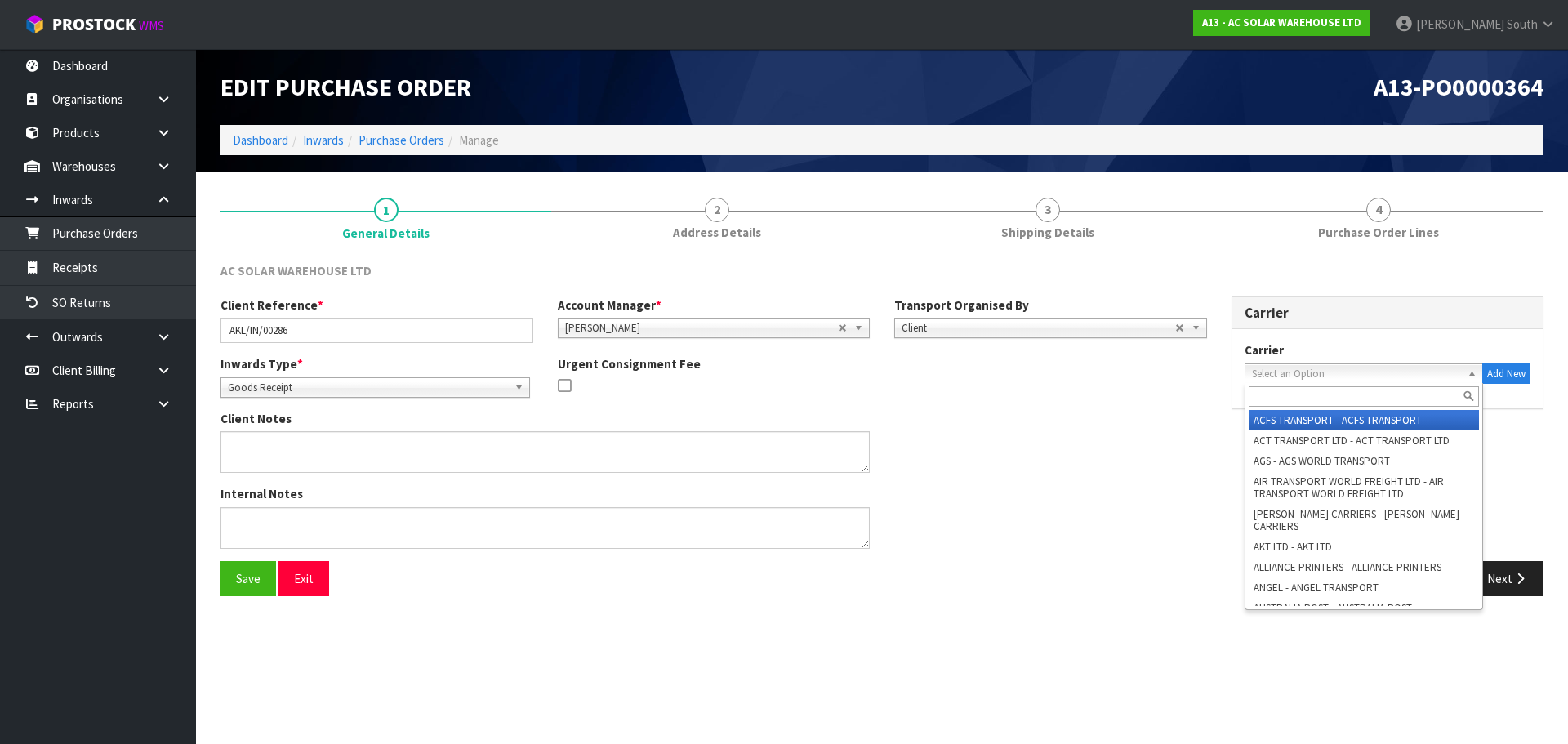
click at [1311, 381] on span "Select an Option" at bounding box center [1357, 374] width 210 height 19
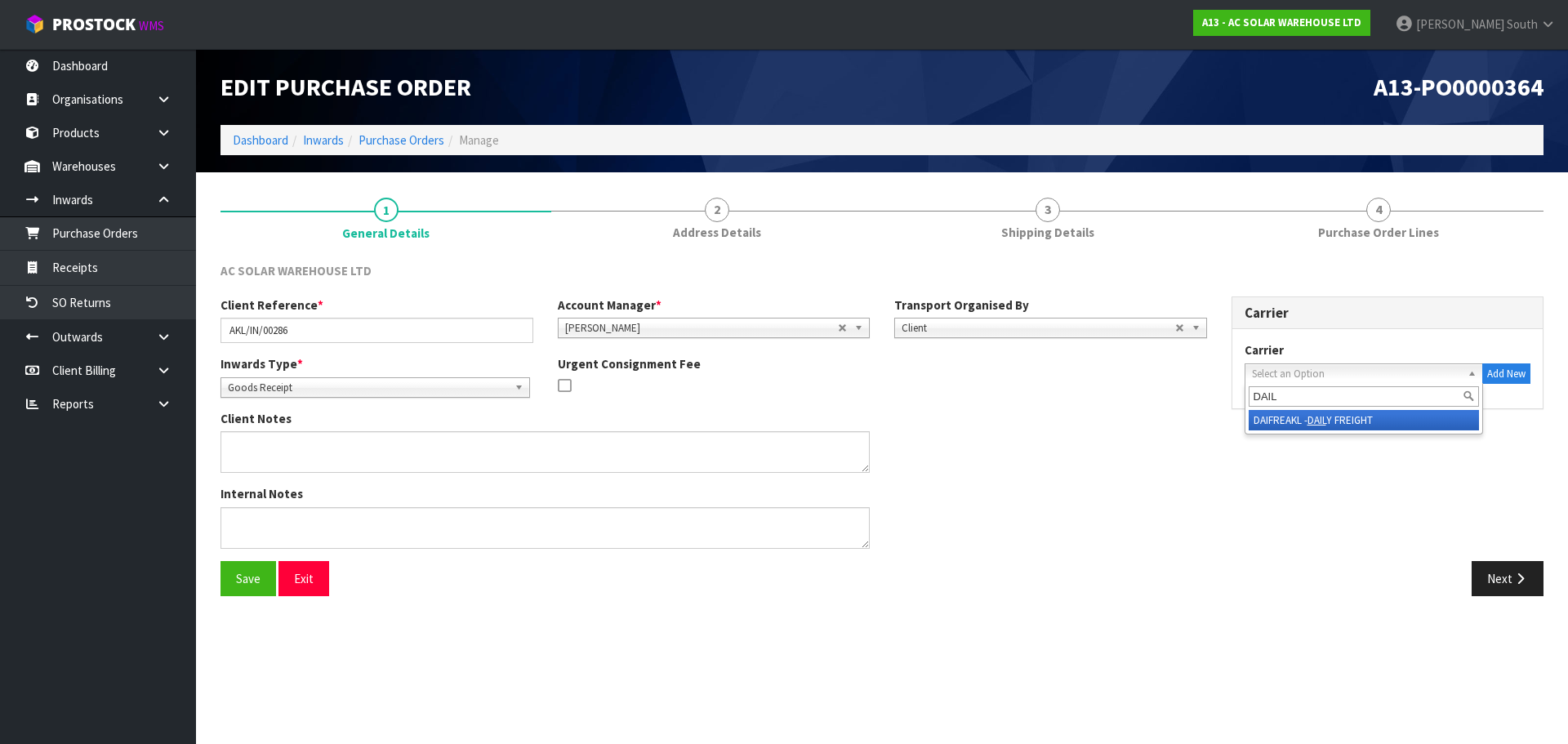
type input "DAIL"
click at [1300, 428] on li "DAIFREAKL - DAIL Y FREIGHT" at bounding box center [1364, 419] width 231 height 20
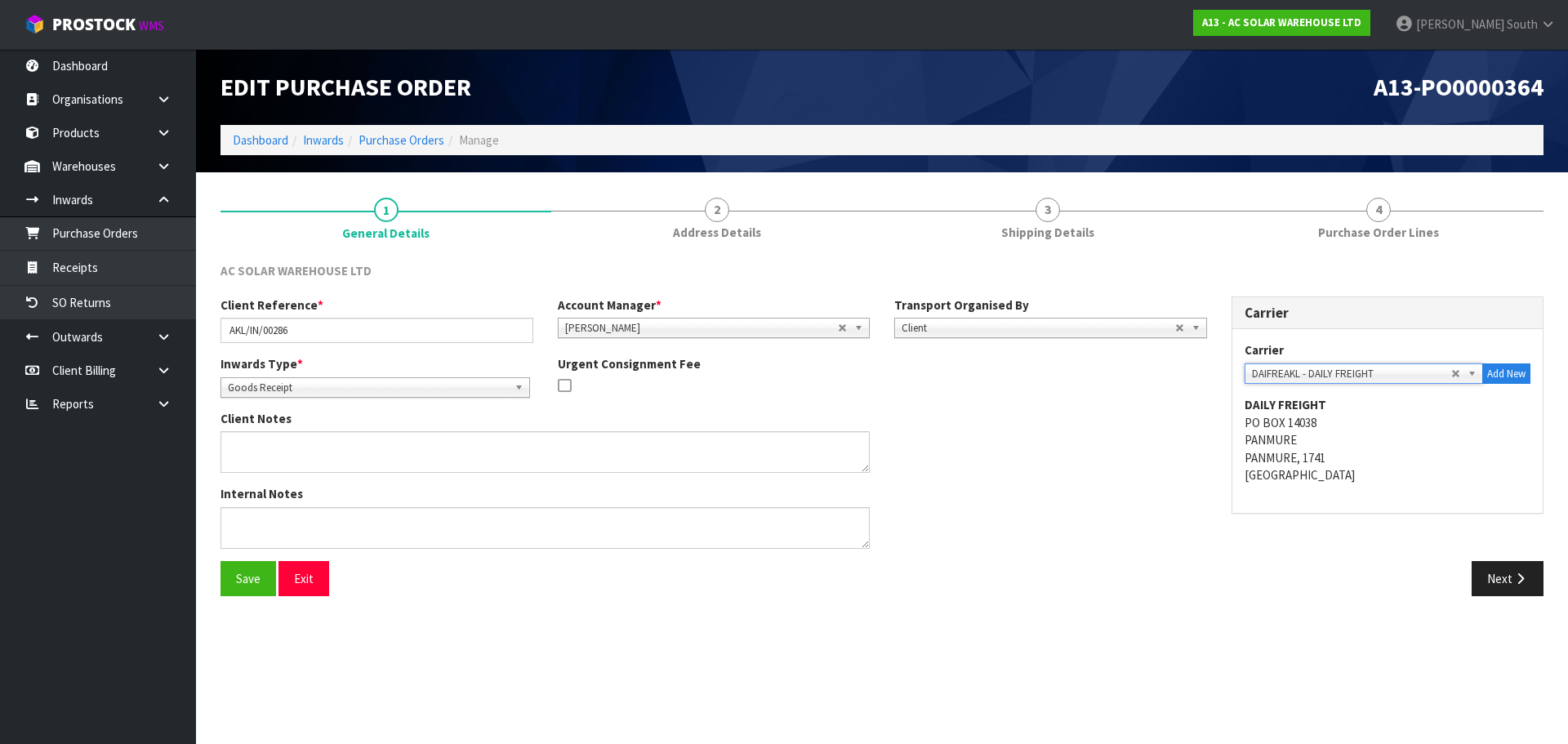
click at [1209, 556] on div "Internal Notes" at bounding box center [713, 522] width 1011 height 75
click at [235, 590] on button "Save" at bounding box center [249, 578] width 56 height 35
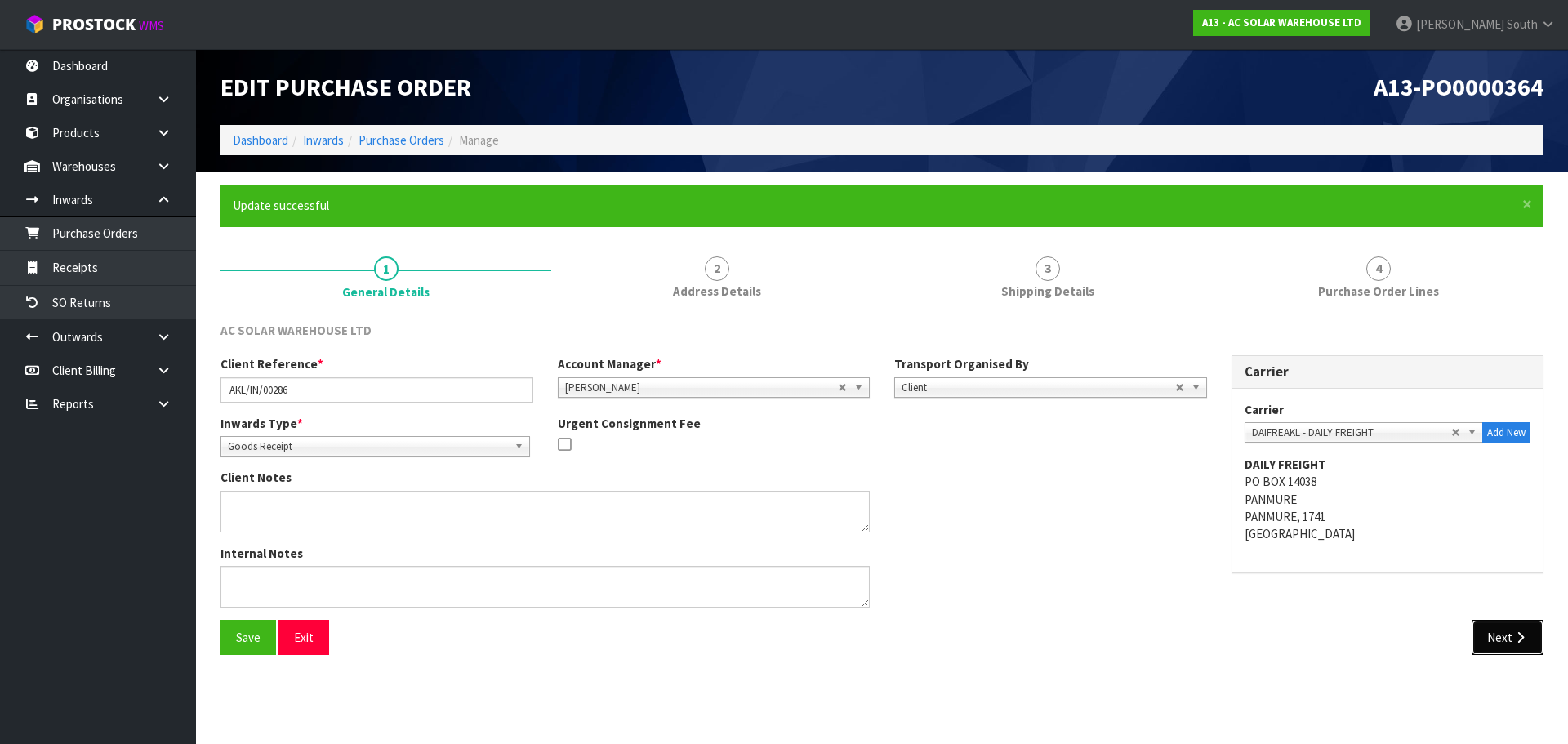
click at [1477, 639] on button "Next" at bounding box center [1507, 637] width 72 height 35
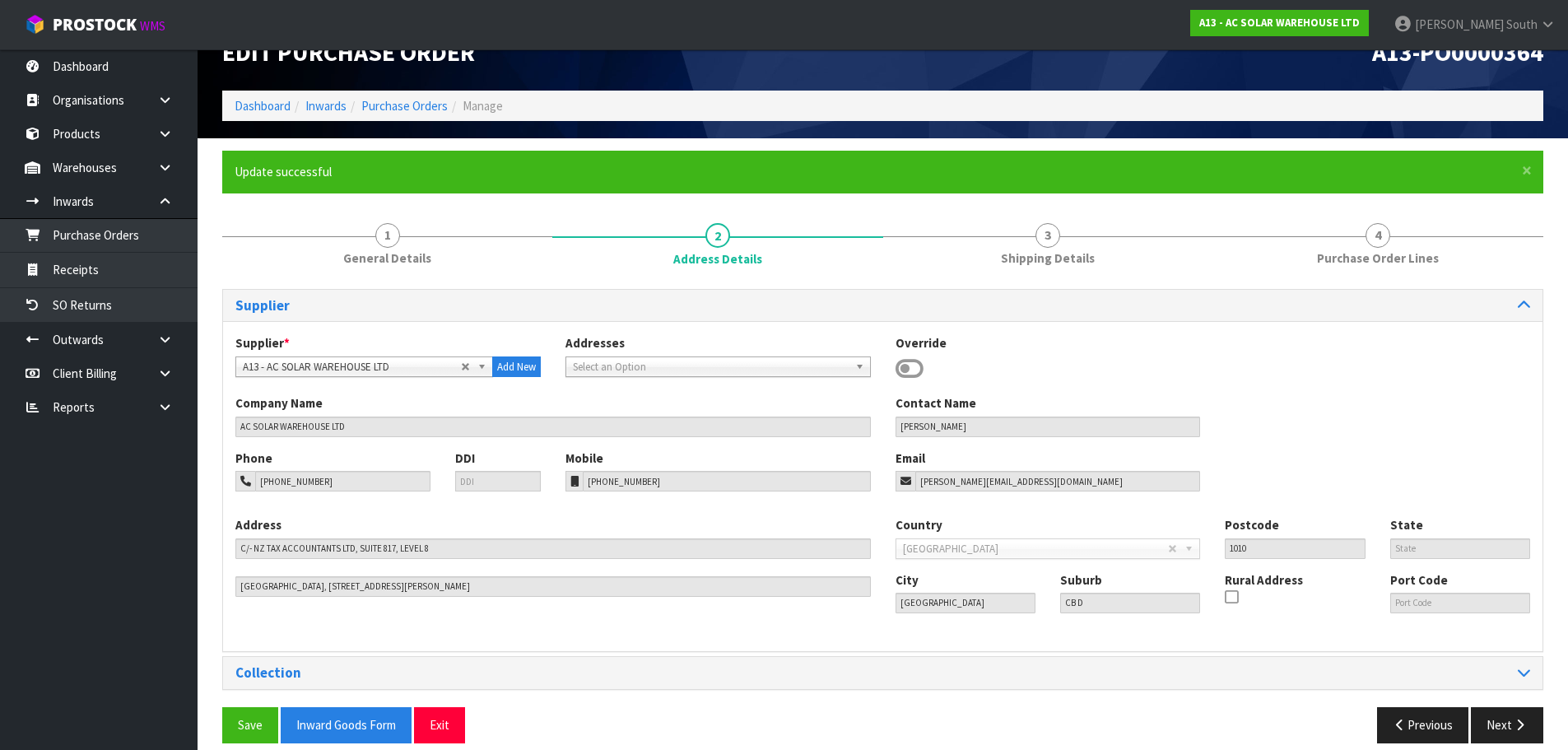
scroll to position [53, 0]
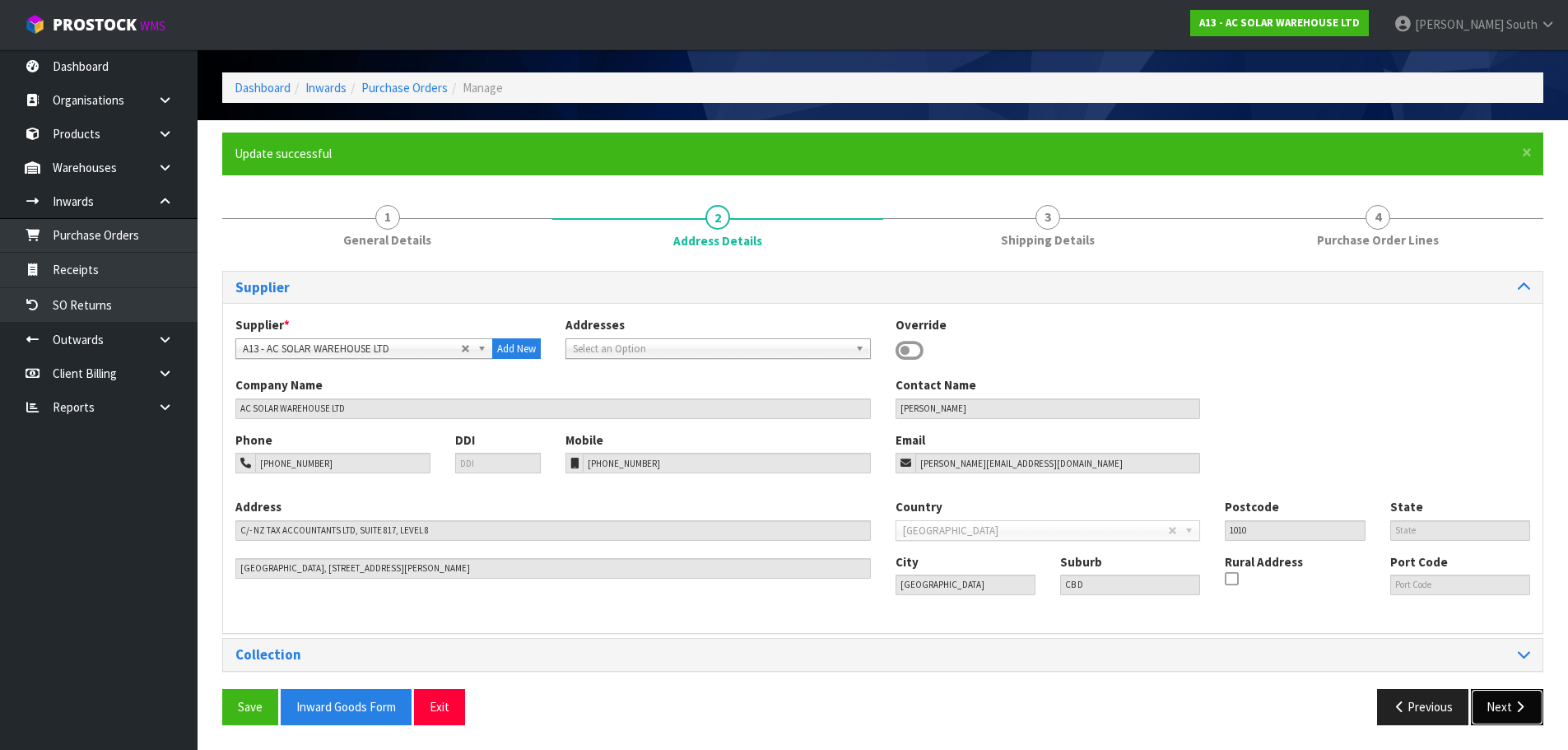
click at [1503, 713] on button "Next" at bounding box center [1507, 706] width 73 height 35
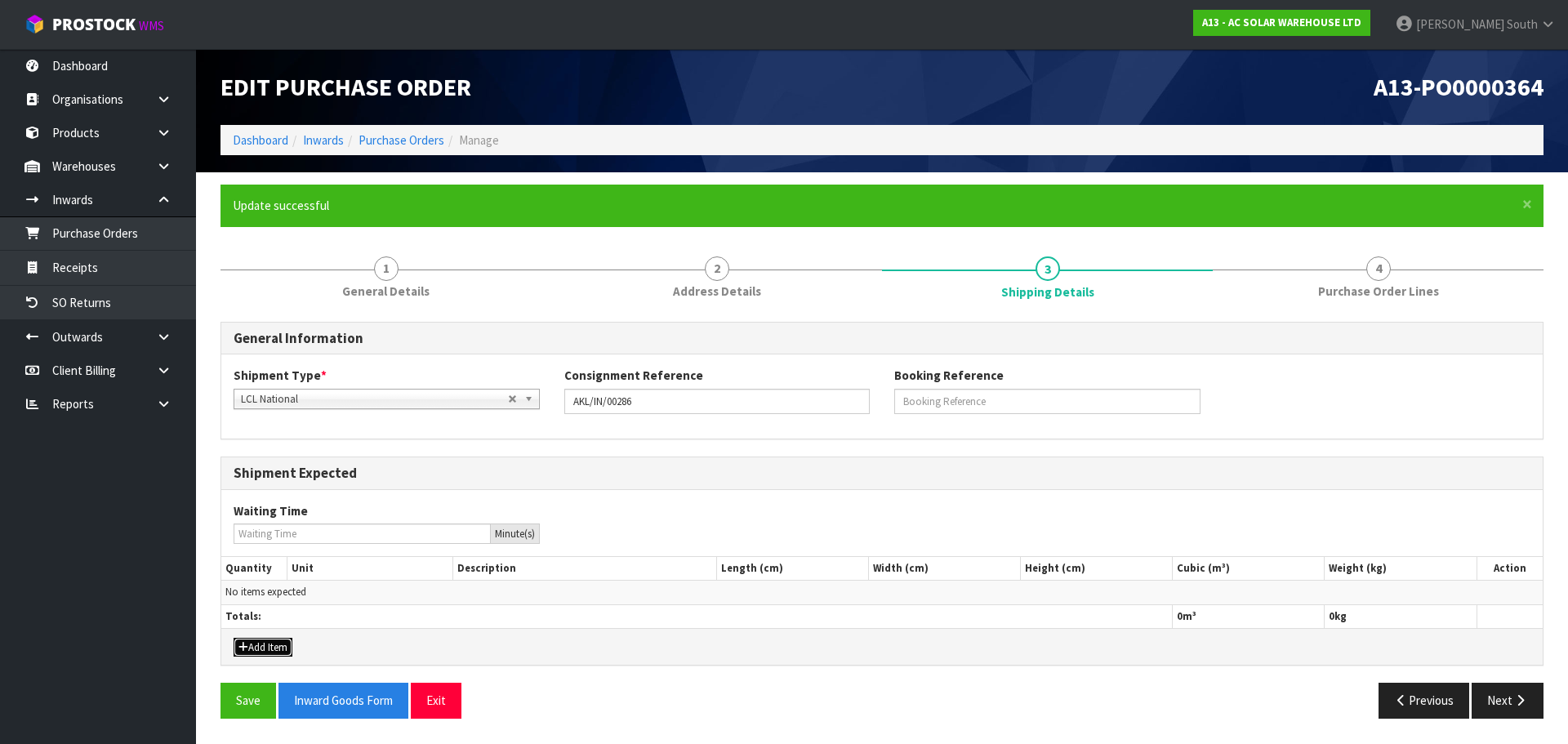
click at [278, 648] on button "Add Item" at bounding box center [262, 648] width 59 height 19
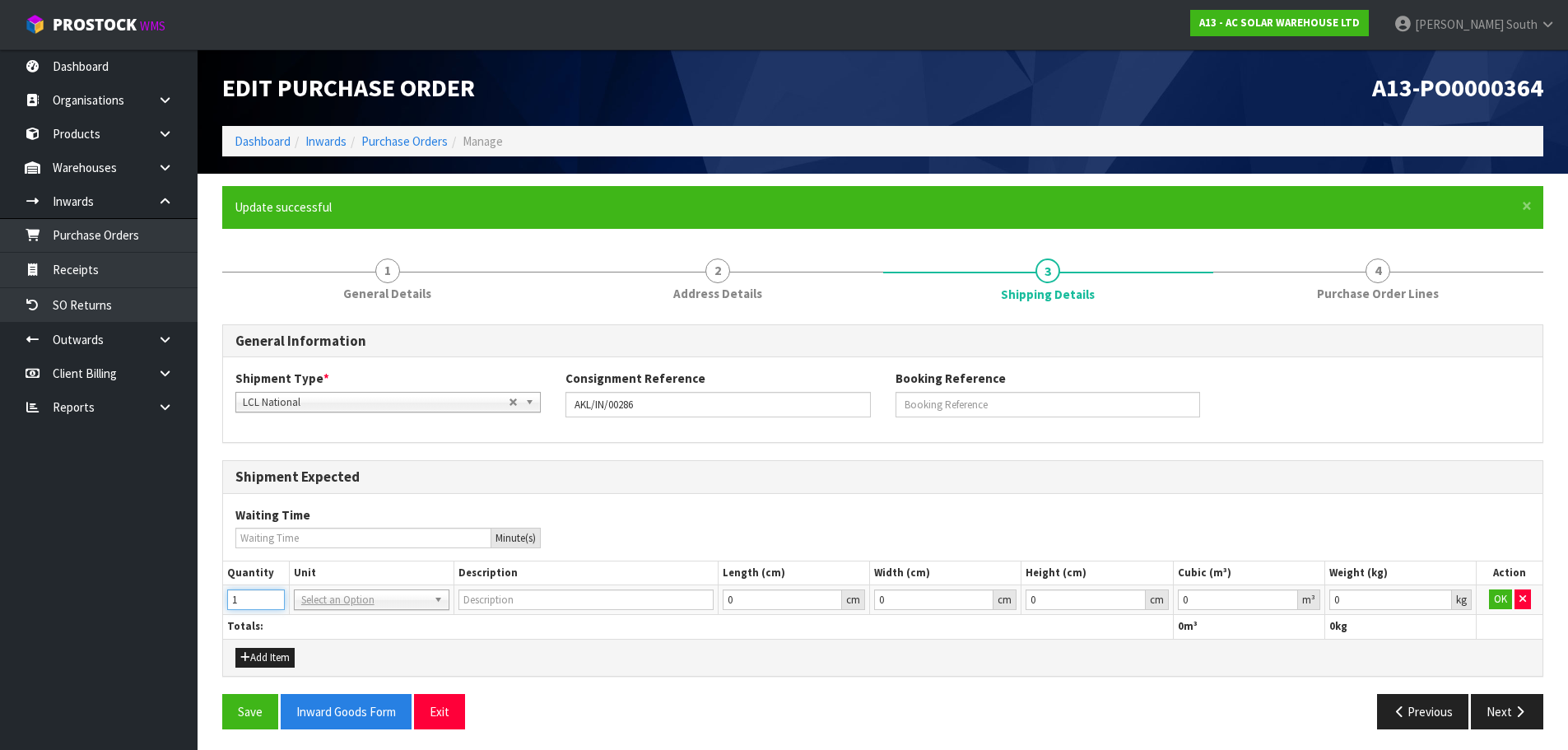
type input "1"
click at [271, 597] on input "1" at bounding box center [256, 599] width 57 height 20
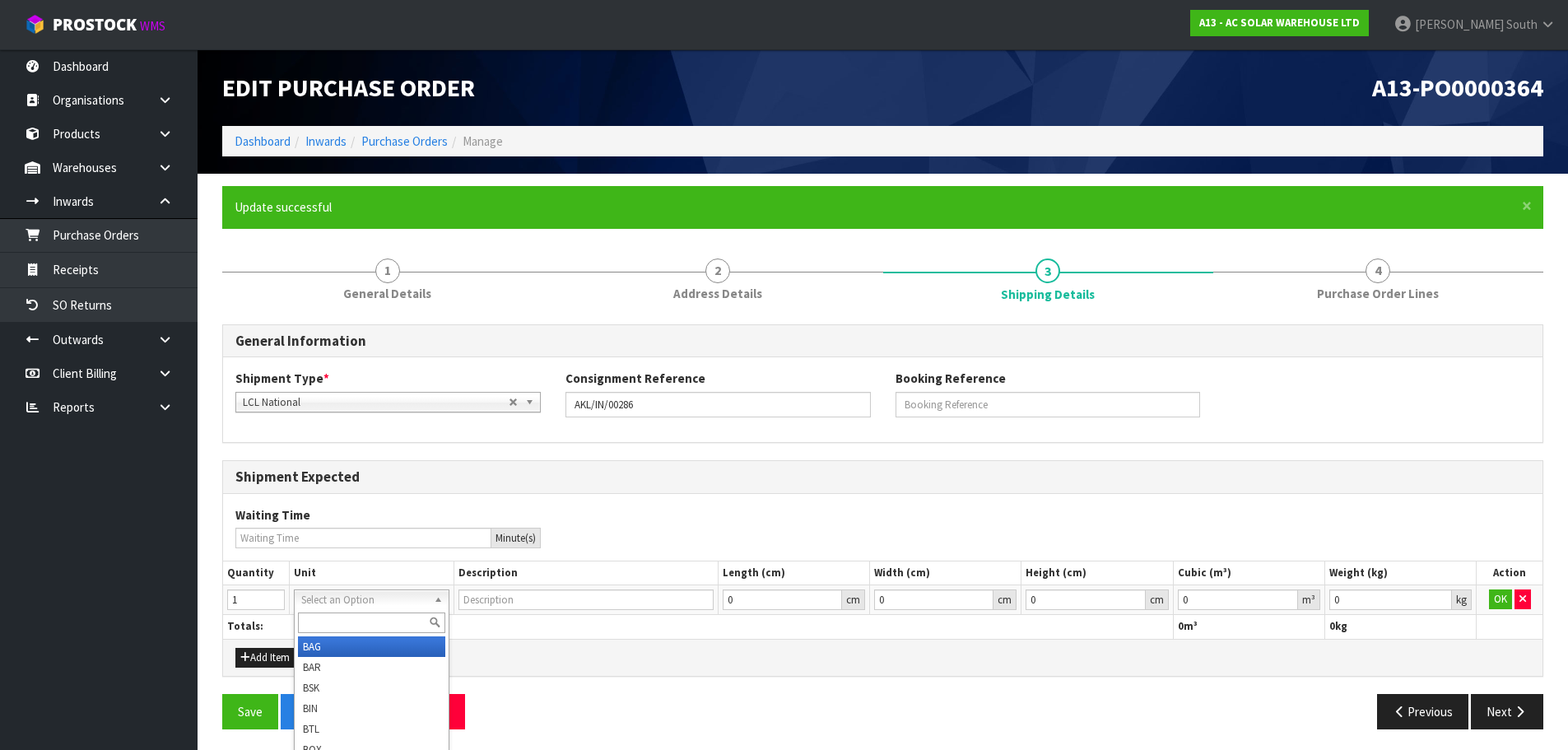
click at [321, 622] on input "text" at bounding box center [372, 622] width 148 height 20
type input "CTN"
type input "CARTON"
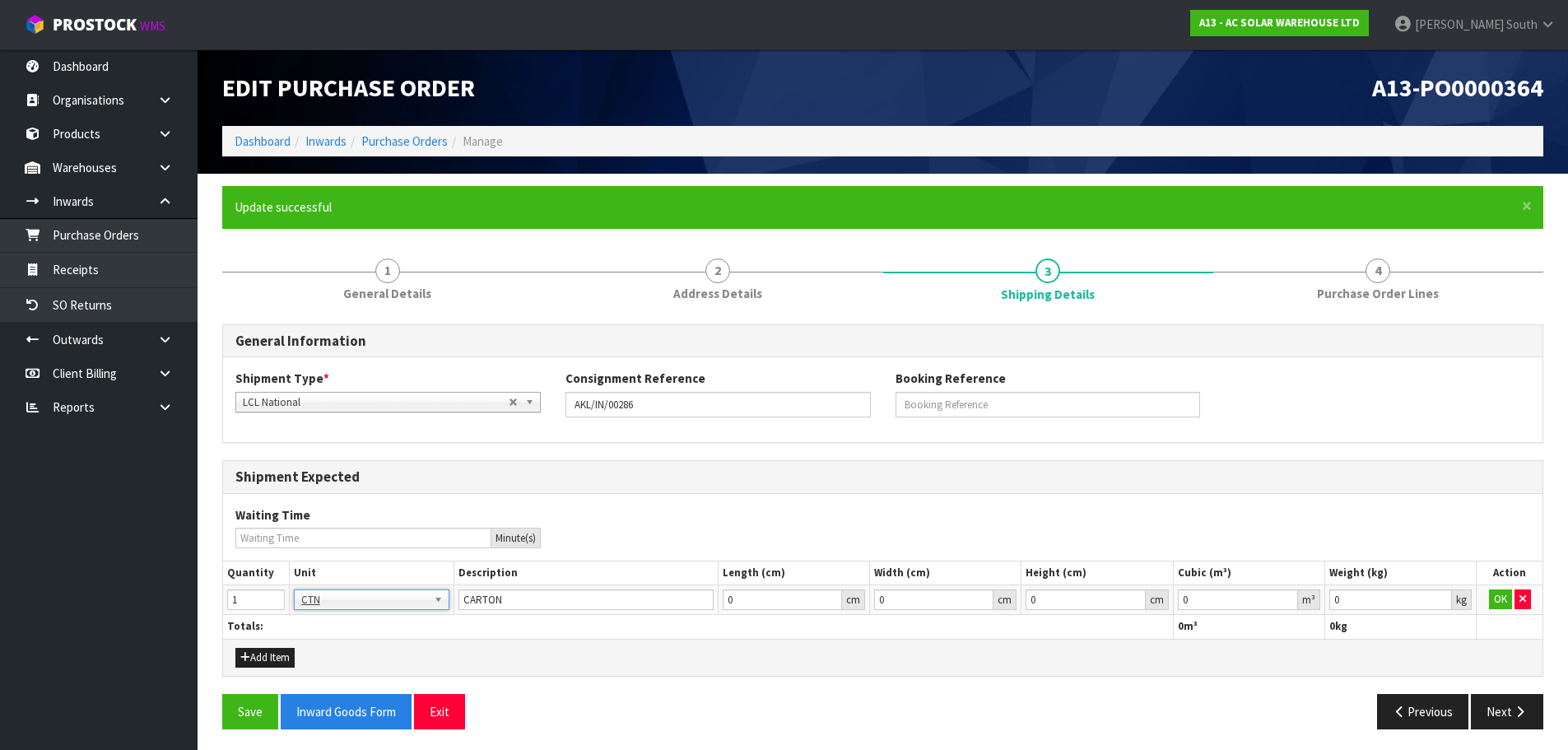
click at [1486, 601] on td "OK" at bounding box center [1510, 599] width 66 height 29
click at [1493, 600] on button "OK" at bounding box center [1500, 599] width 23 height 19
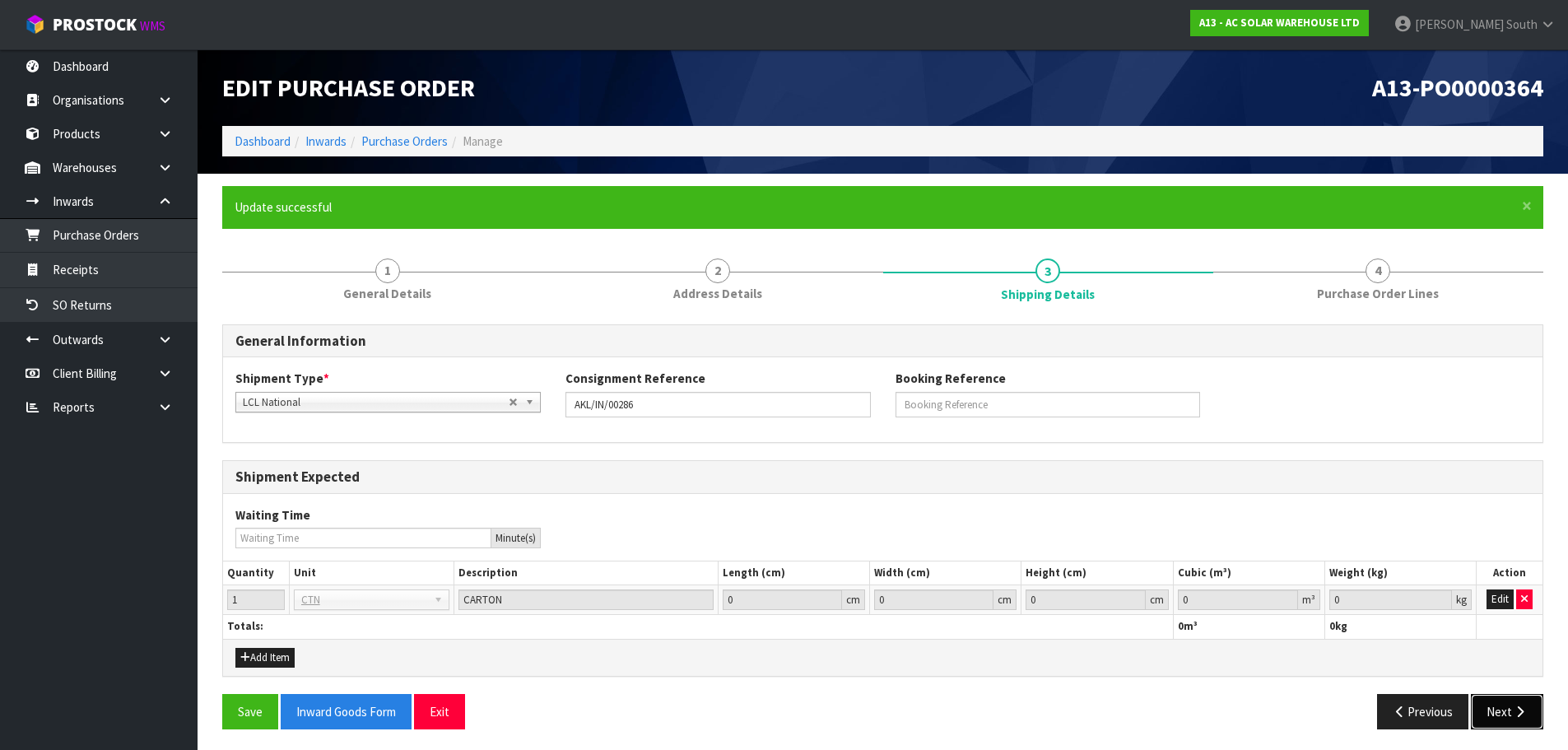
click at [1484, 717] on button "Next" at bounding box center [1507, 711] width 73 height 35
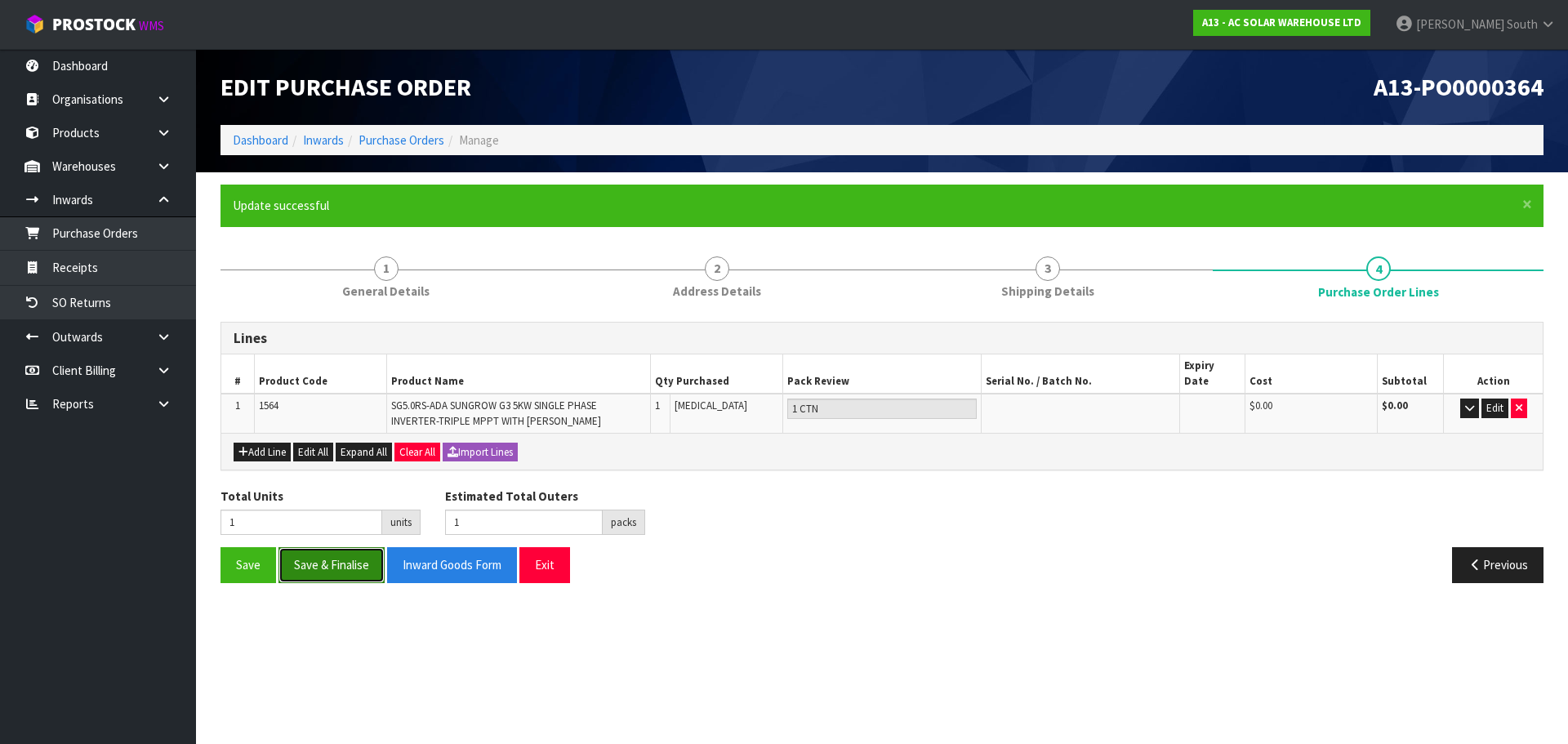
click at [344, 552] on button "Save & Finalise" at bounding box center [332, 565] width 106 height 35
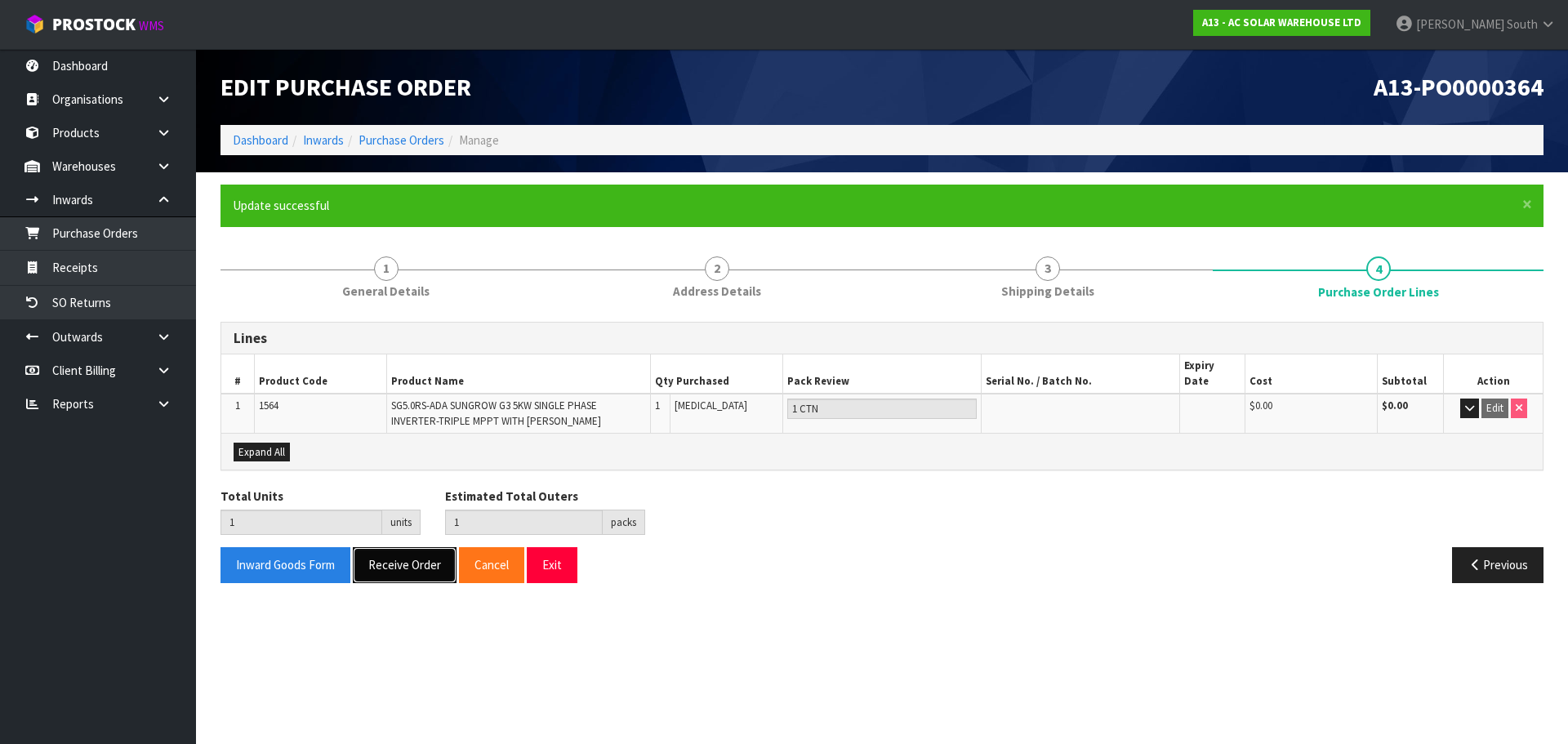
click at [397, 547] on button "Receive Order" at bounding box center [405, 565] width 104 height 35
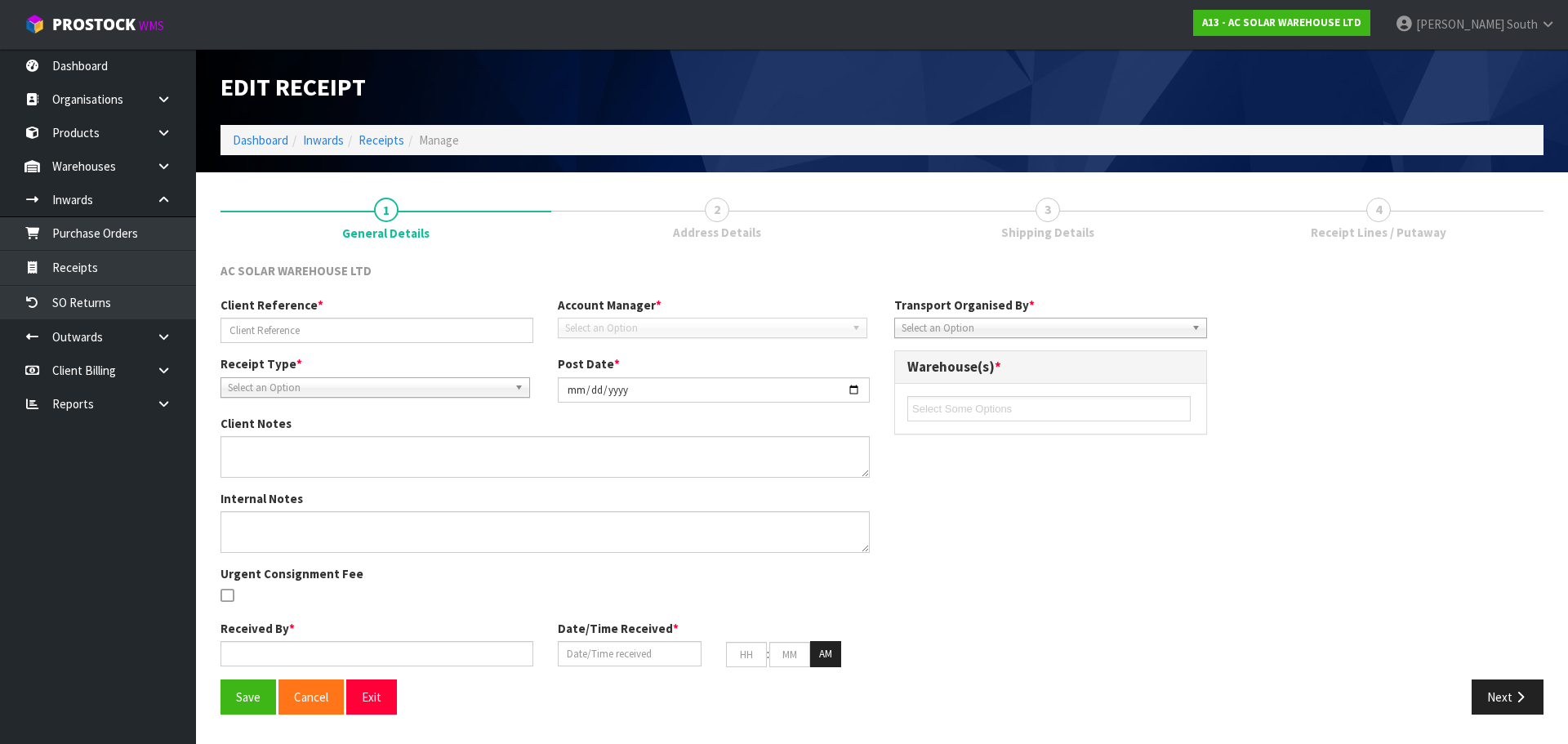
type input "AKL/IN/00286"
type input "[DATE]"
type input "[PERSON_NAME] South"
type input "[DATE]"
type input "09"
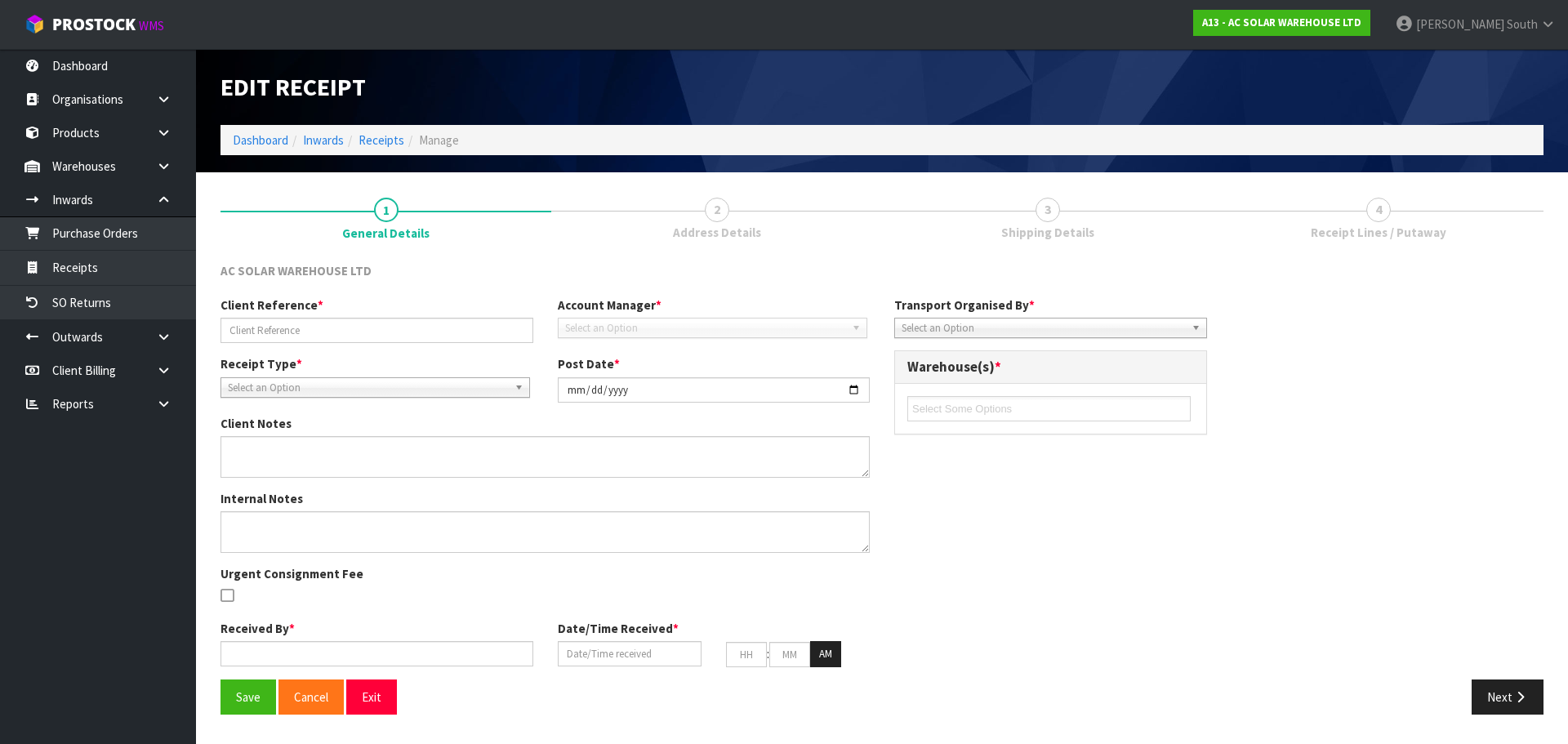
type input "32"
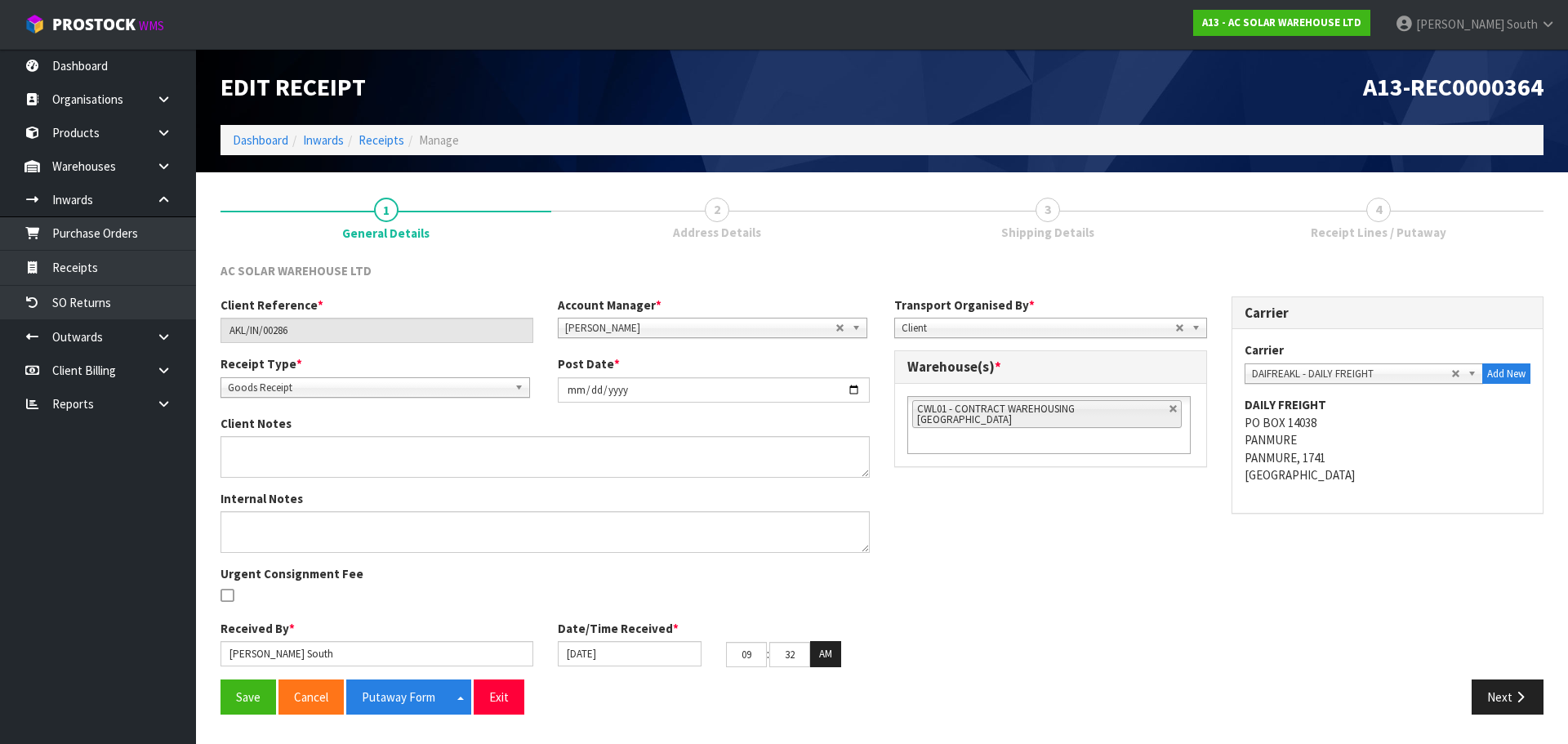
click at [381, 592] on div at bounding box center [377, 597] width 312 height 20
click at [243, 696] on button "Save" at bounding box center [249, 697] width 56 height 35
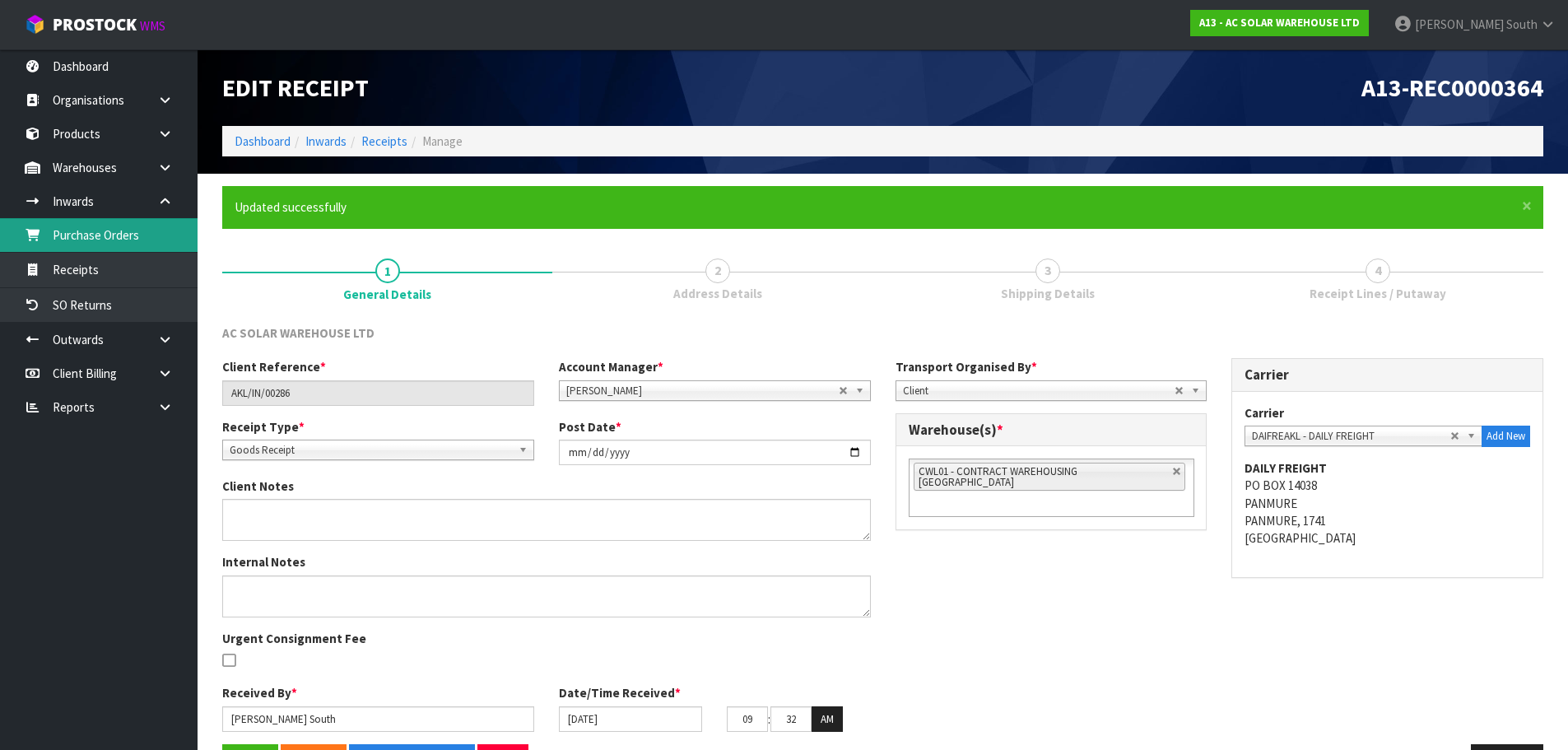
click at [130, 246] on link "Purchase Orders" at bounding box center [98, 234] width 197 height 34
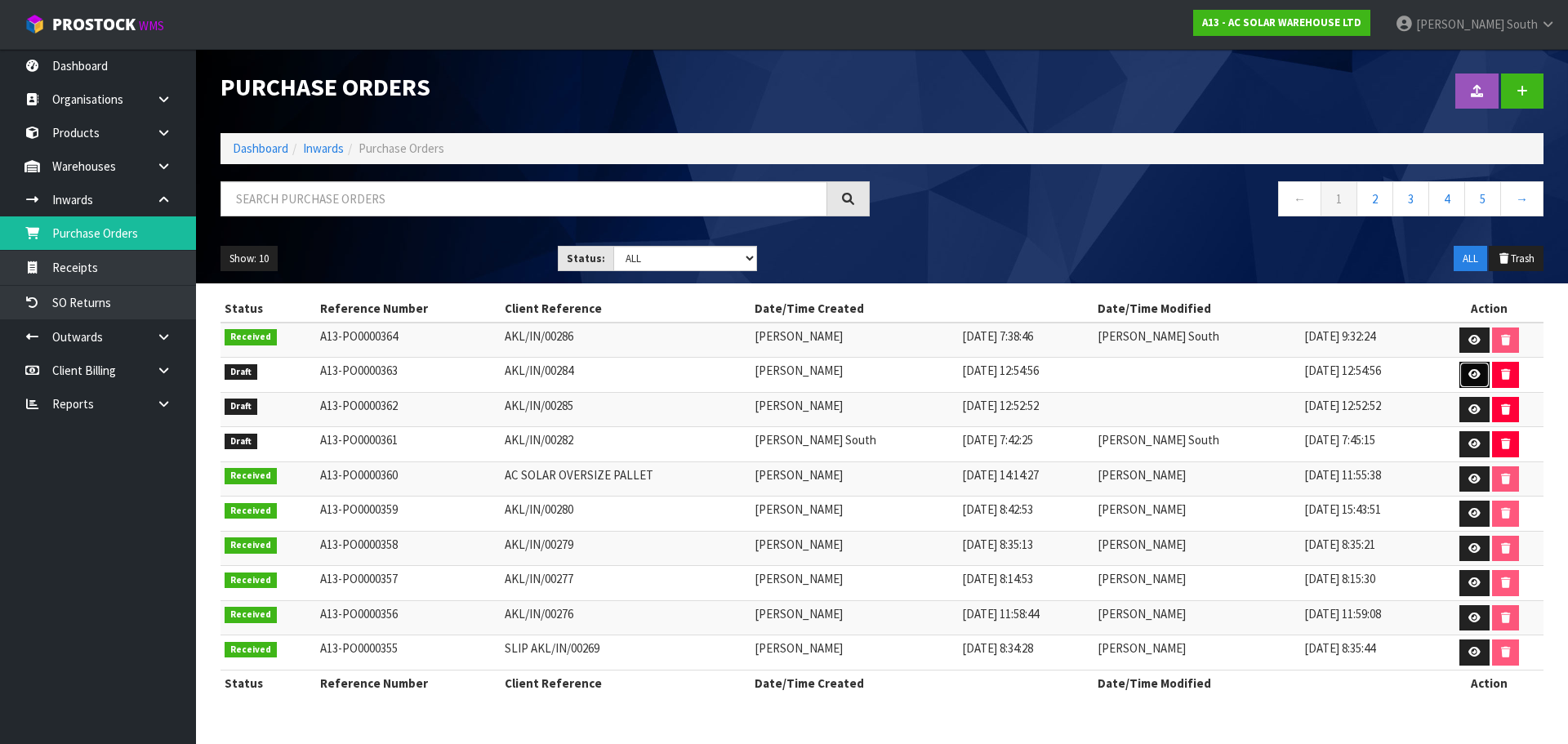
click at [1462, 374] on link at bounding box center [1474, 374] width 30 height 26
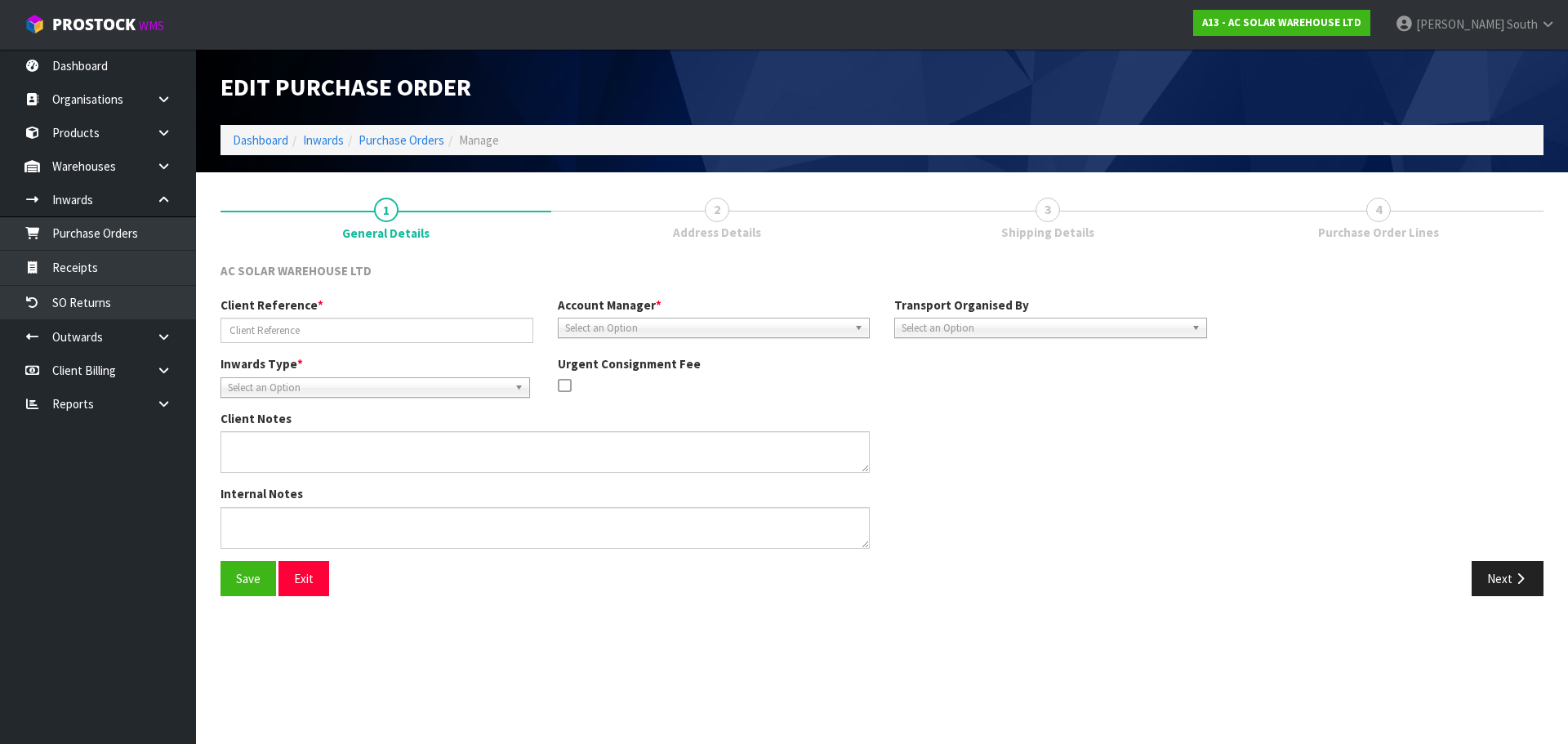
type input "AKL/IN/00284"
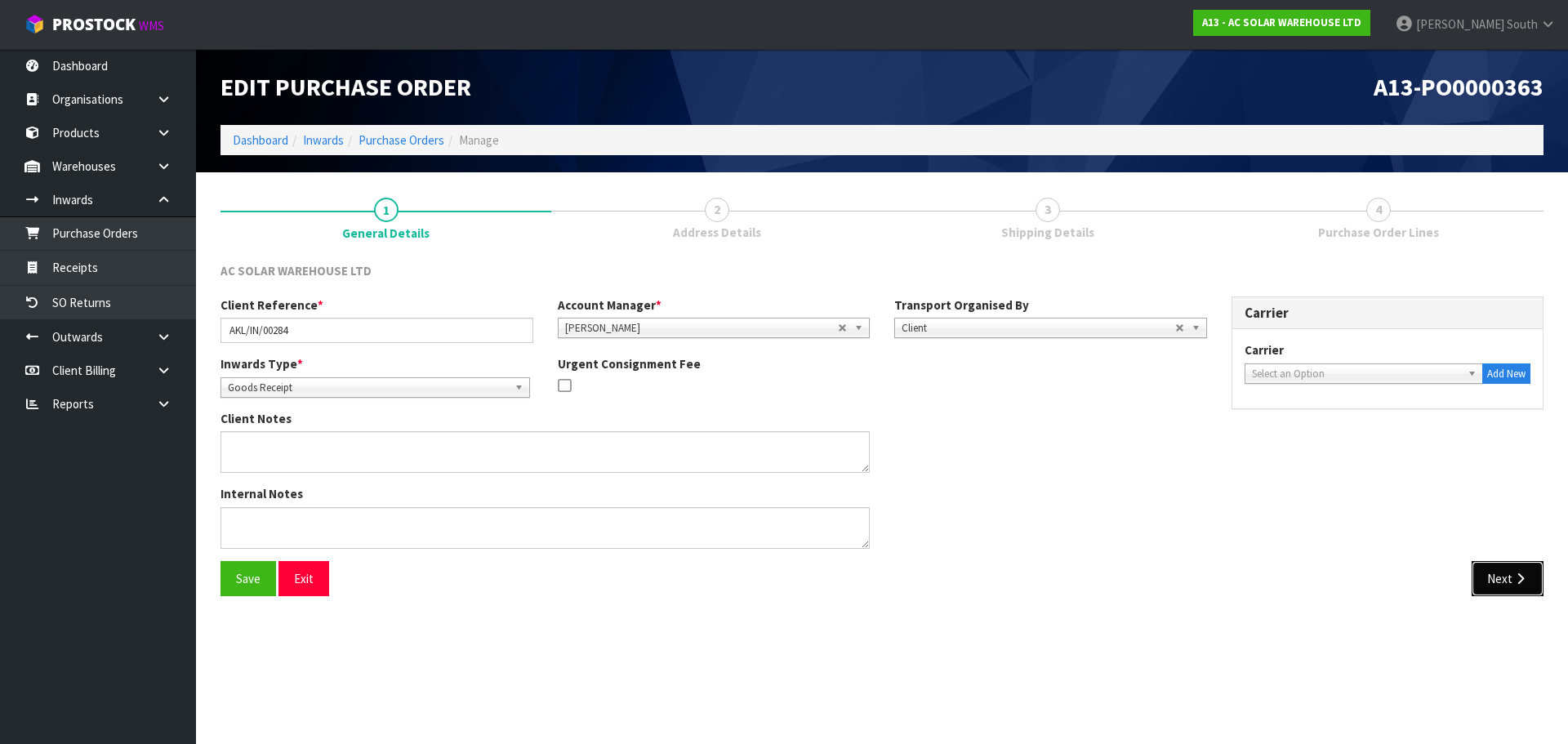
click at [1509, 585] on button "Next" at bounding box center [1507, 578] width 72 height 35
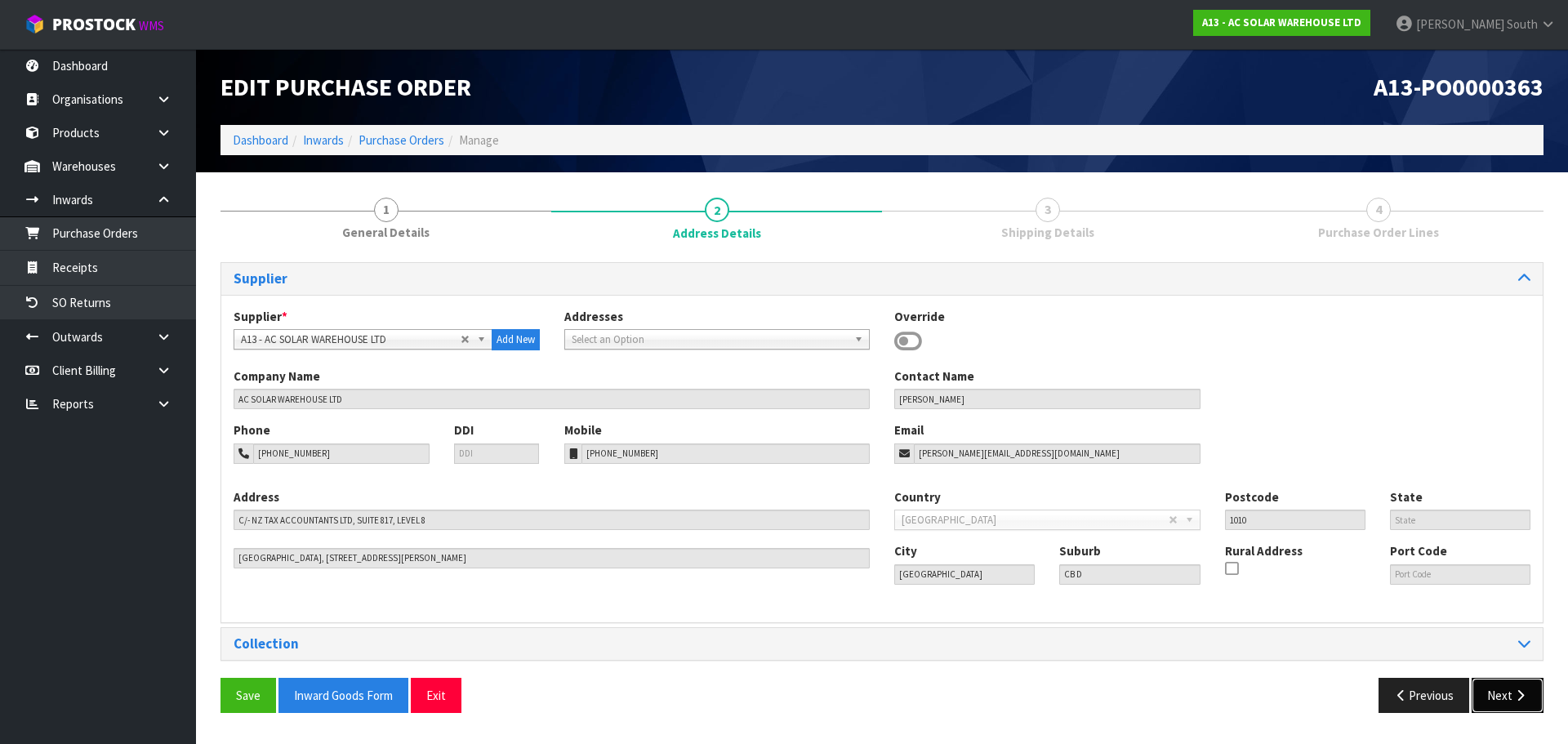
click at [1487, 689] on button "Next" at bounding box center [1507, 695] width 72 height 35
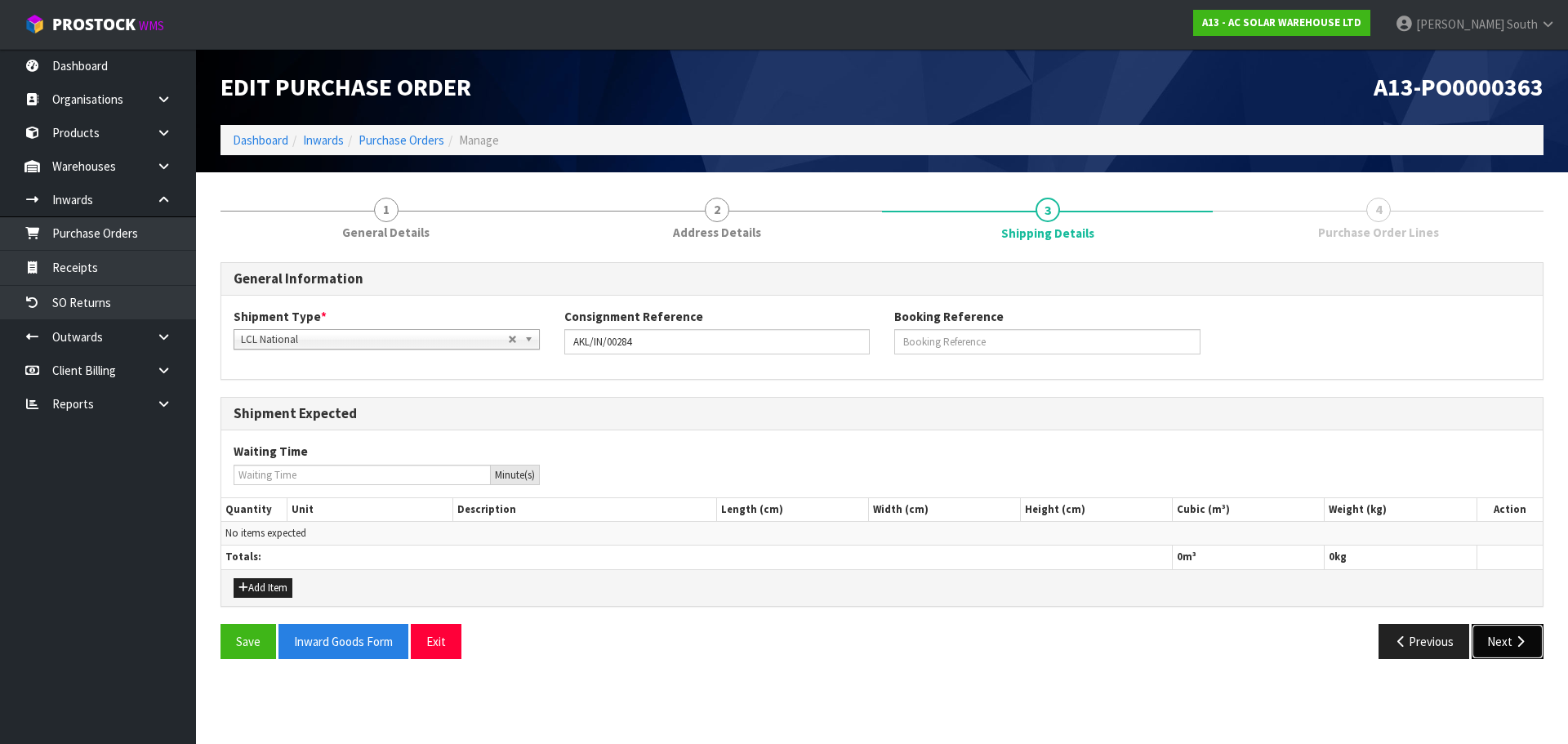
click at [1499, 651] on button "Next" at bounding box center [1507, 641] width 72 height 35
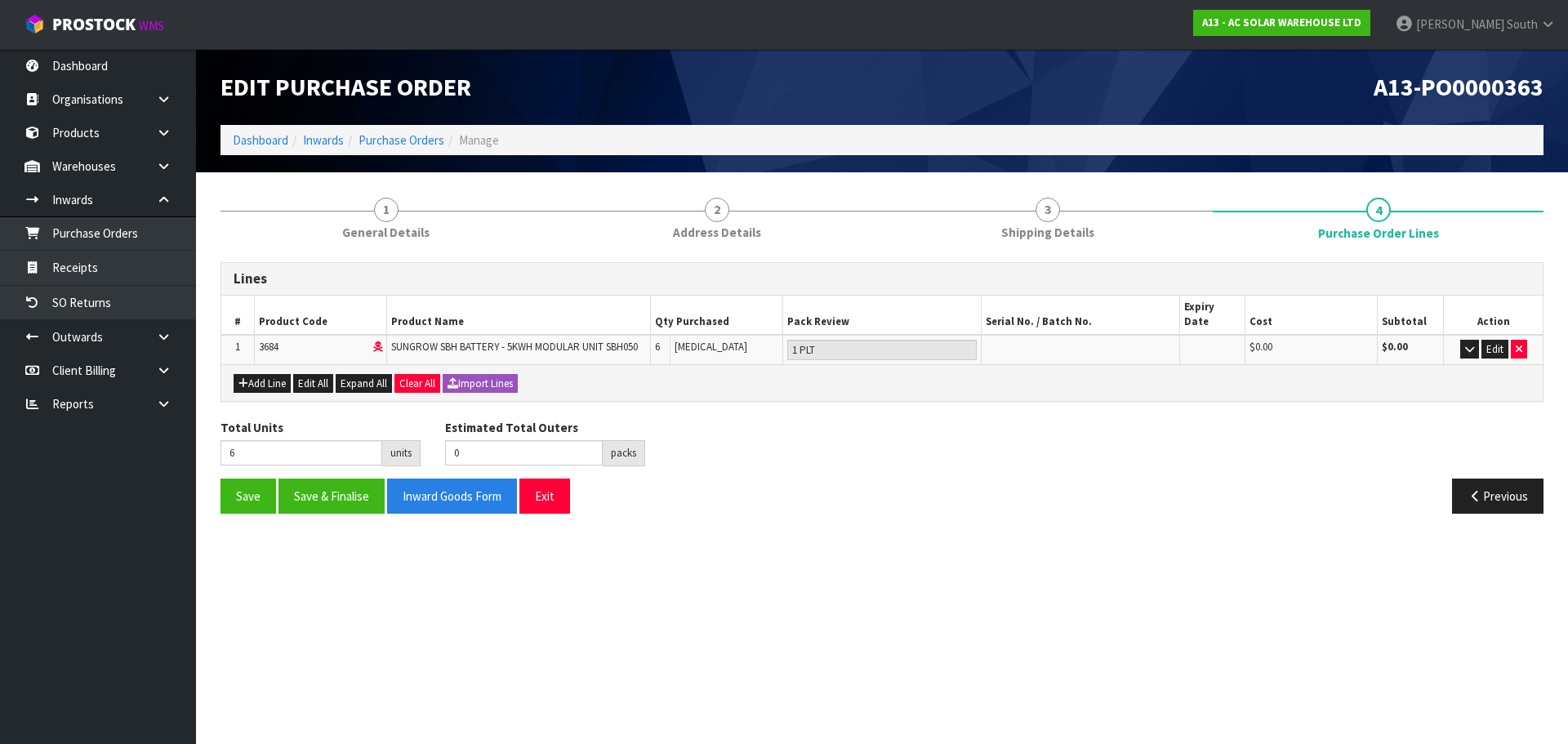
click at [410, 125] on ol "Dashboard Inwards Purchase Orders Manage" at bounding box center [882, 140] width 1322 height 30
drag, startPoint x: 410, startPoint y: 130, endPoint x: 406, endPoint y: 144, distance: 14.6
click at [410, 131] on ol "Dashboard Inwards Purchase Orders Manage" at bounding box center [882, 140] width 1322 height 30
click at [406, 144] on link "Purchase Orders" at bounding box center [401, 140] width 86 height 15
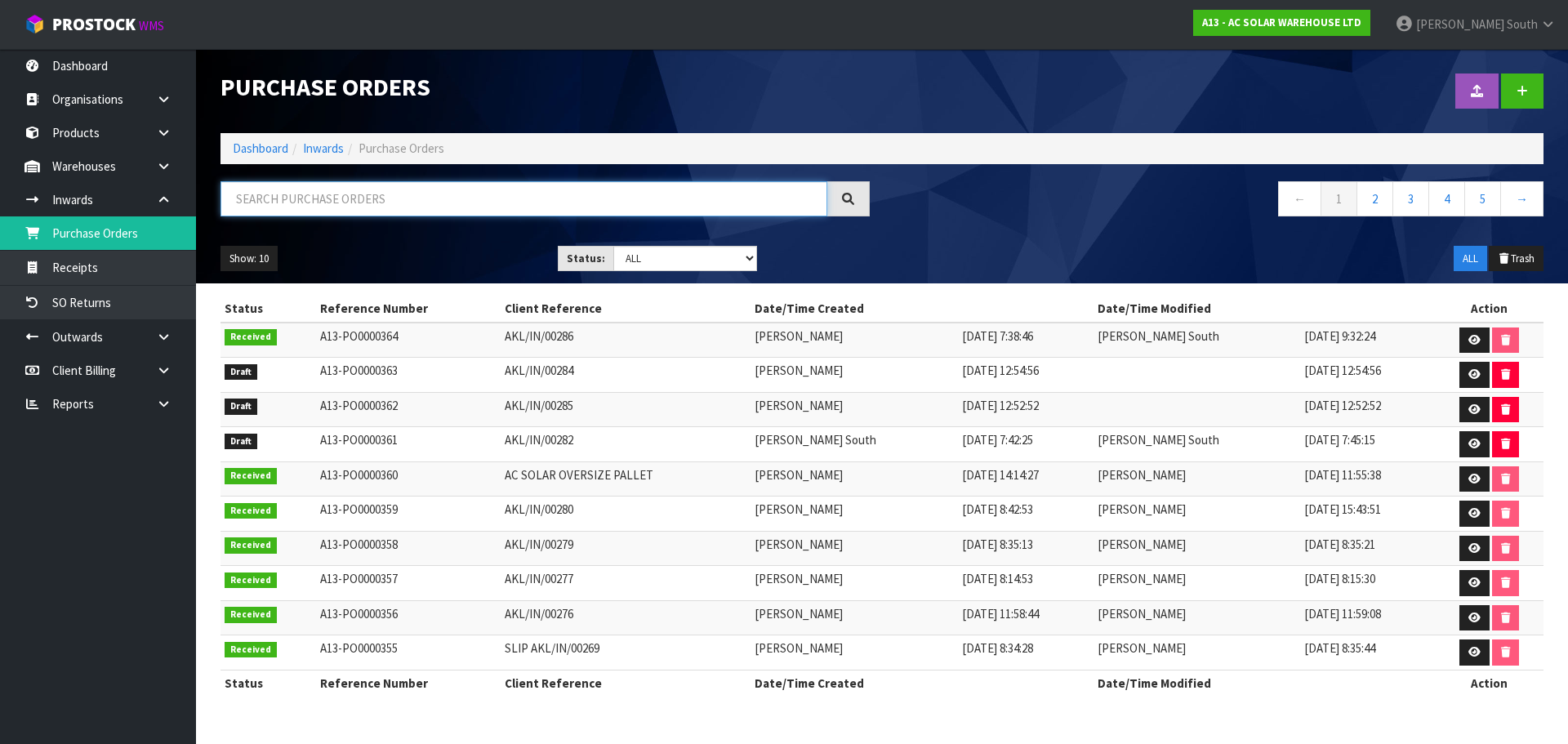
click at [411, 199] on input "text" at bounding box center [523, 199] width 606 height 35
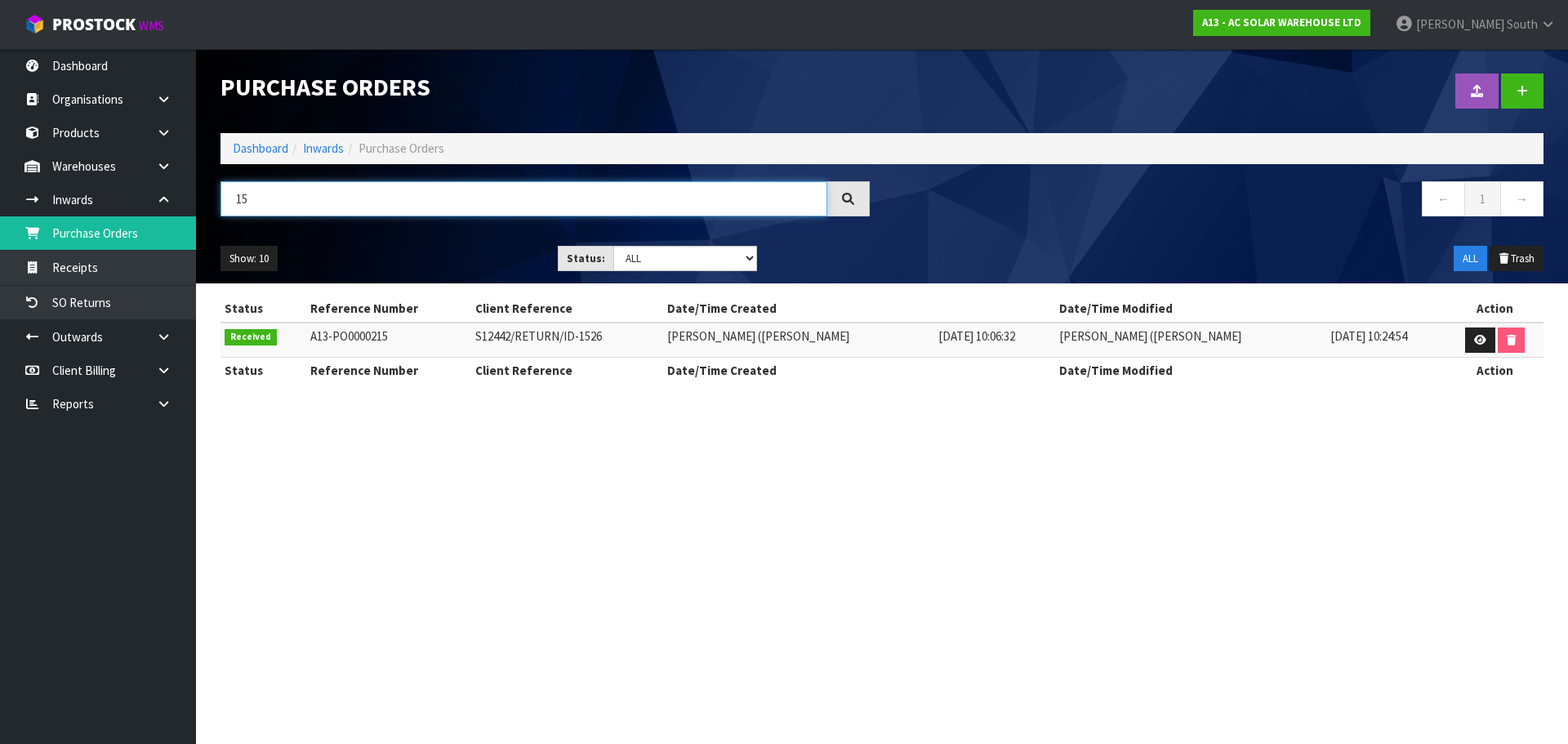
type input "1"
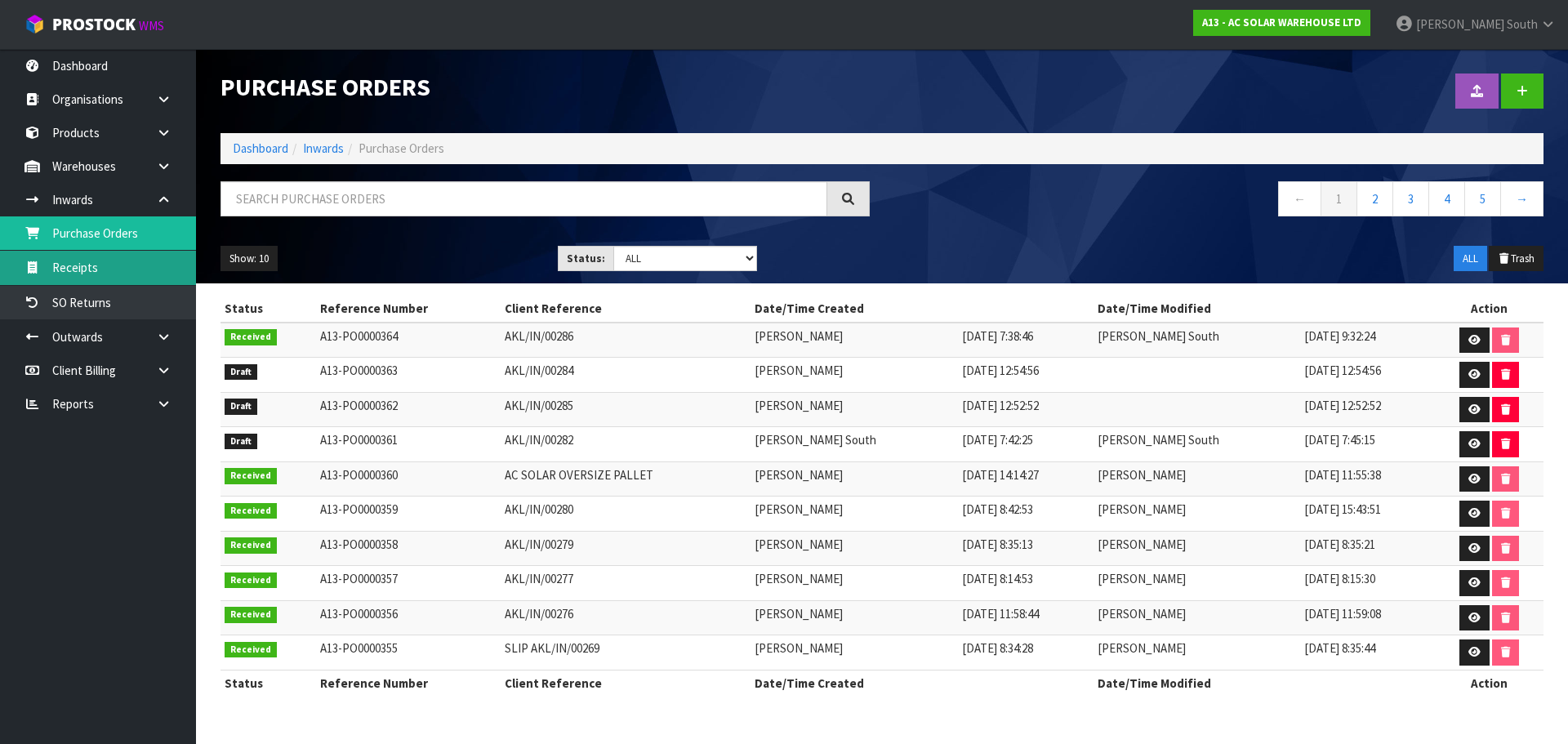
click at [56, 269] on link "Receipts" at bounding box center [97, 267] width 196 height 34
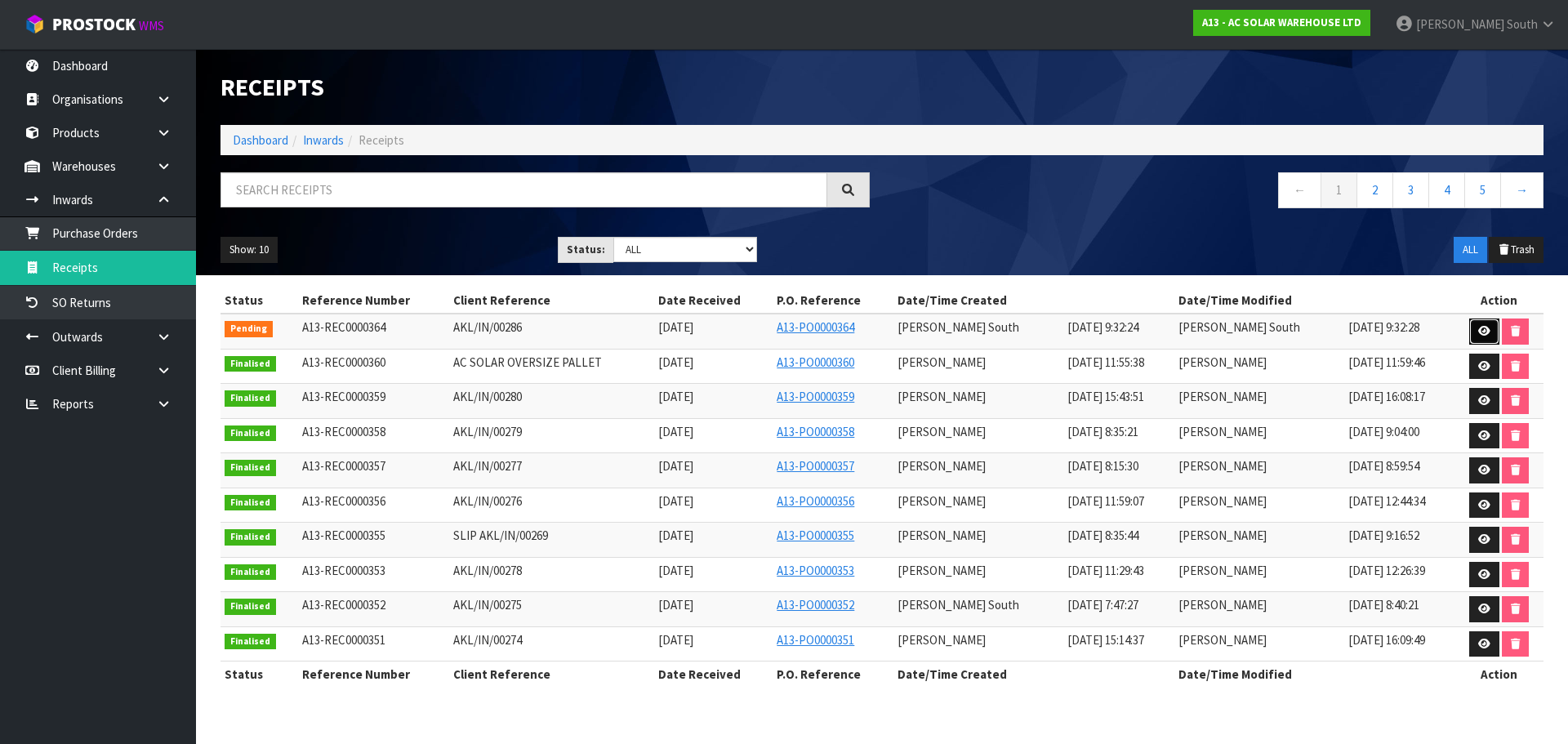
click at [1487, 332] on icon at bounding box center [1483, 331] width 13 height 11
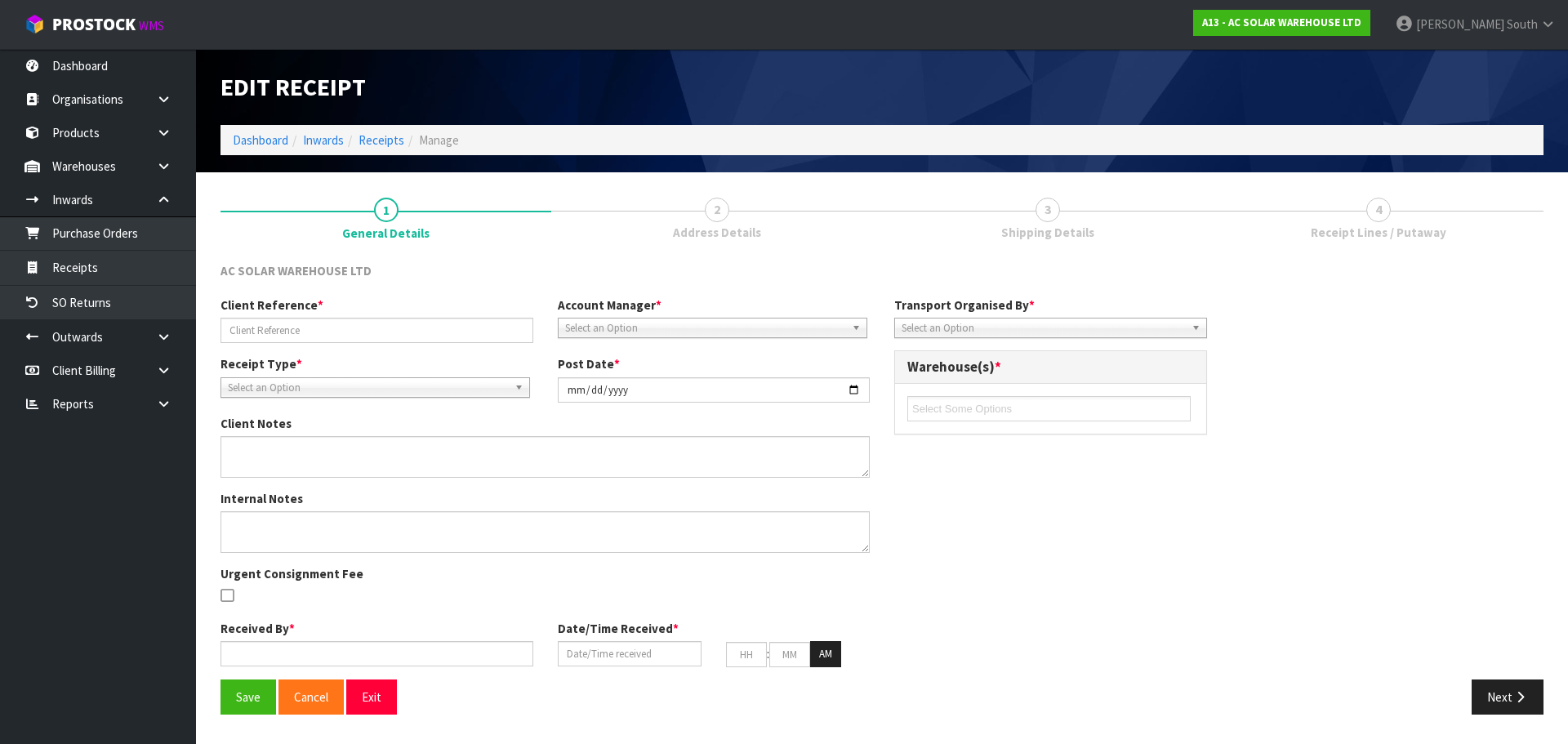
type input "AKL/IN/00286"
type input "[DATE]"
type input "[PERSON_NAME] South"
type input "[DATE]"
type input "09"
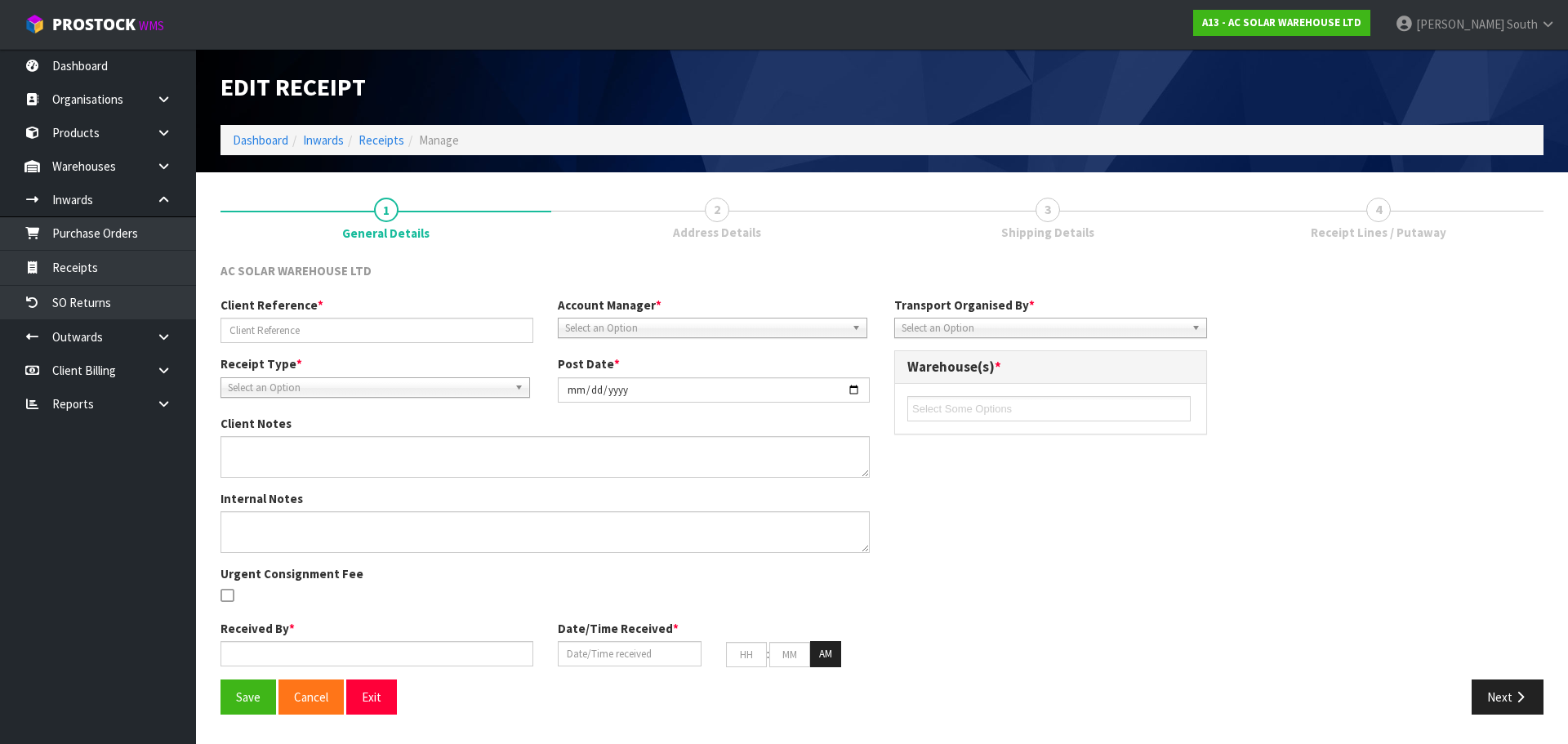
type input "32"
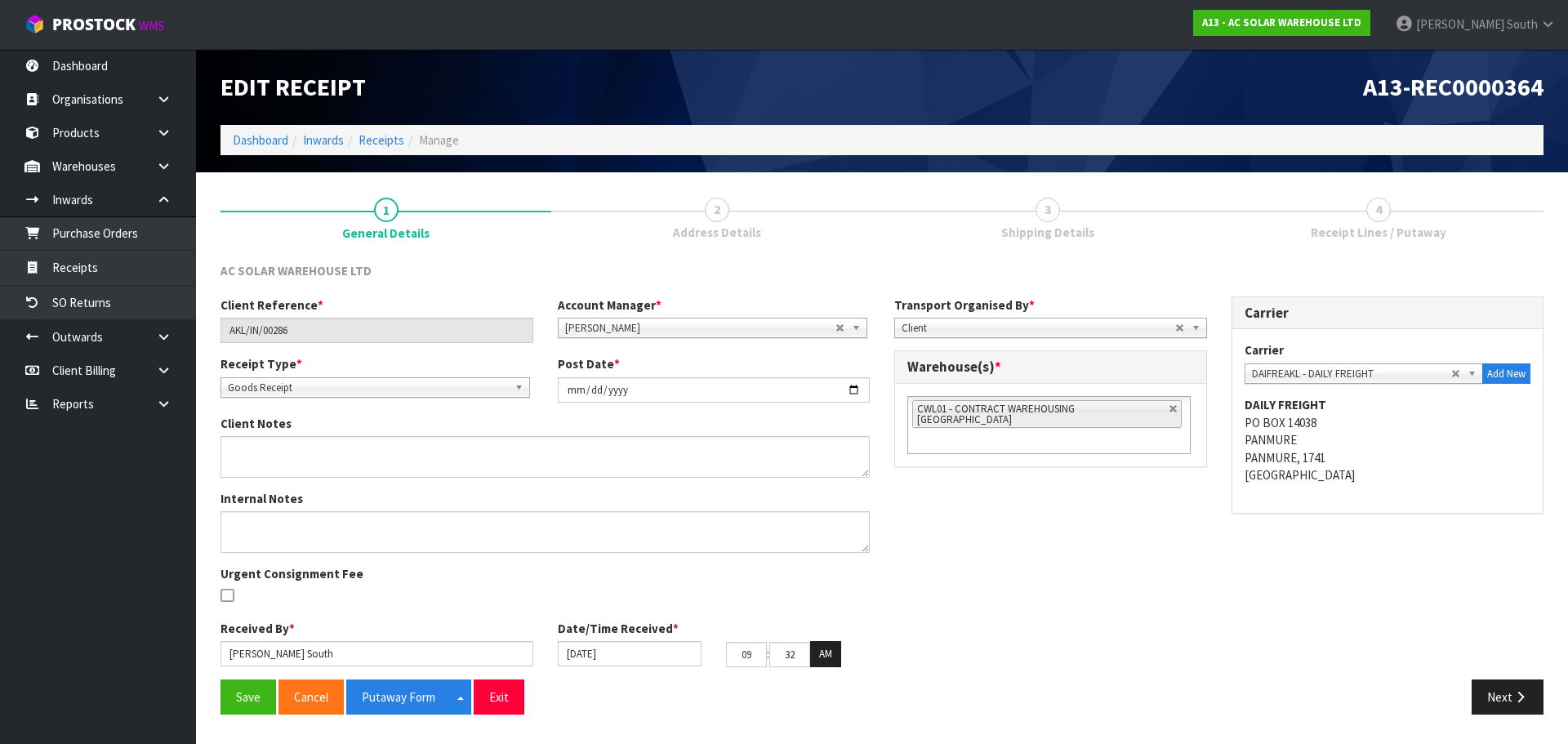
click at [651, 232] on link "2 Address Details" at bounding box center [716, 216] width 331 height 65
click at [1499, 691] on button "Next" at bounding box center [1507, 697] width 72 height 35
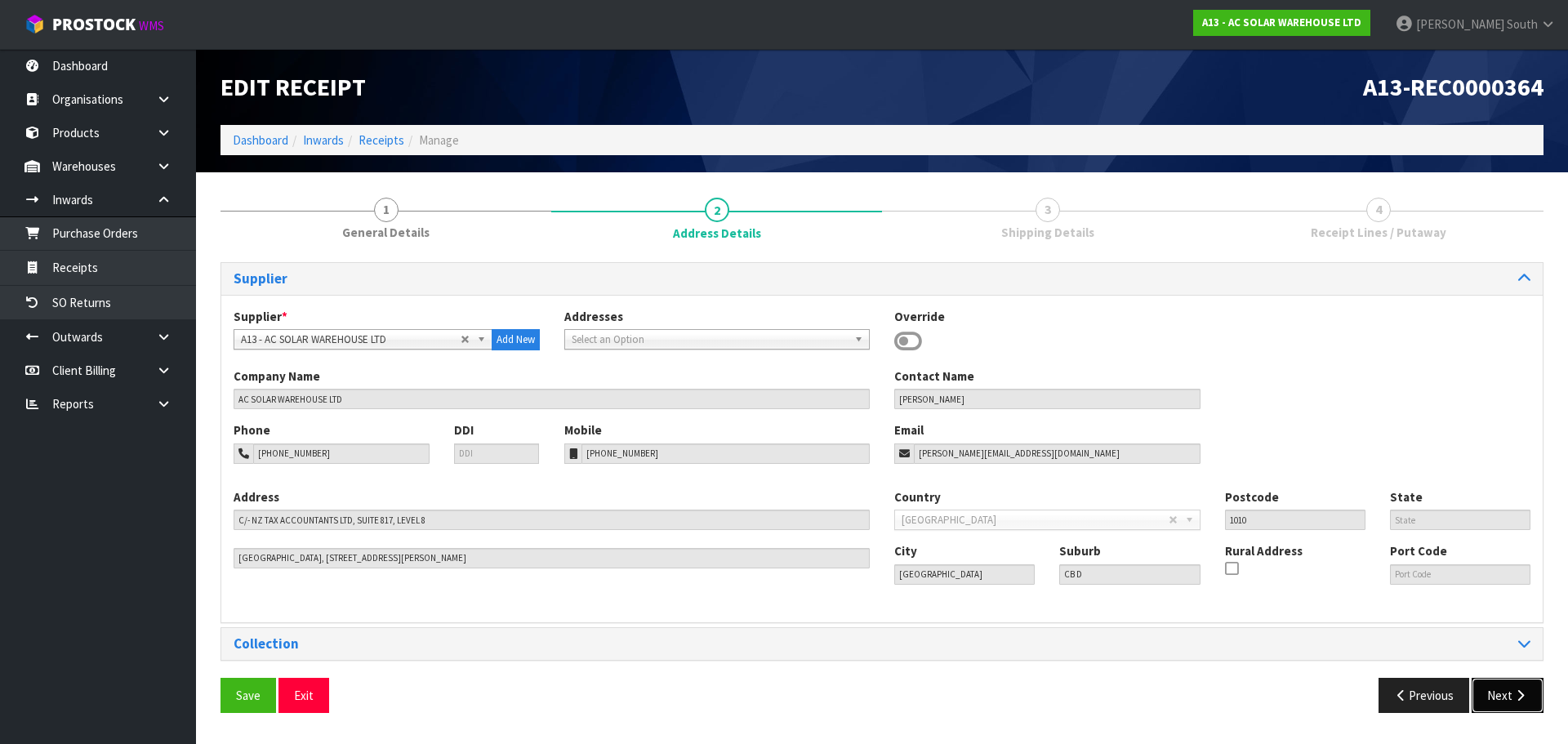
click at [1512, 681] on button "Next" at bounding box center [1507, 695] width 72 height 35
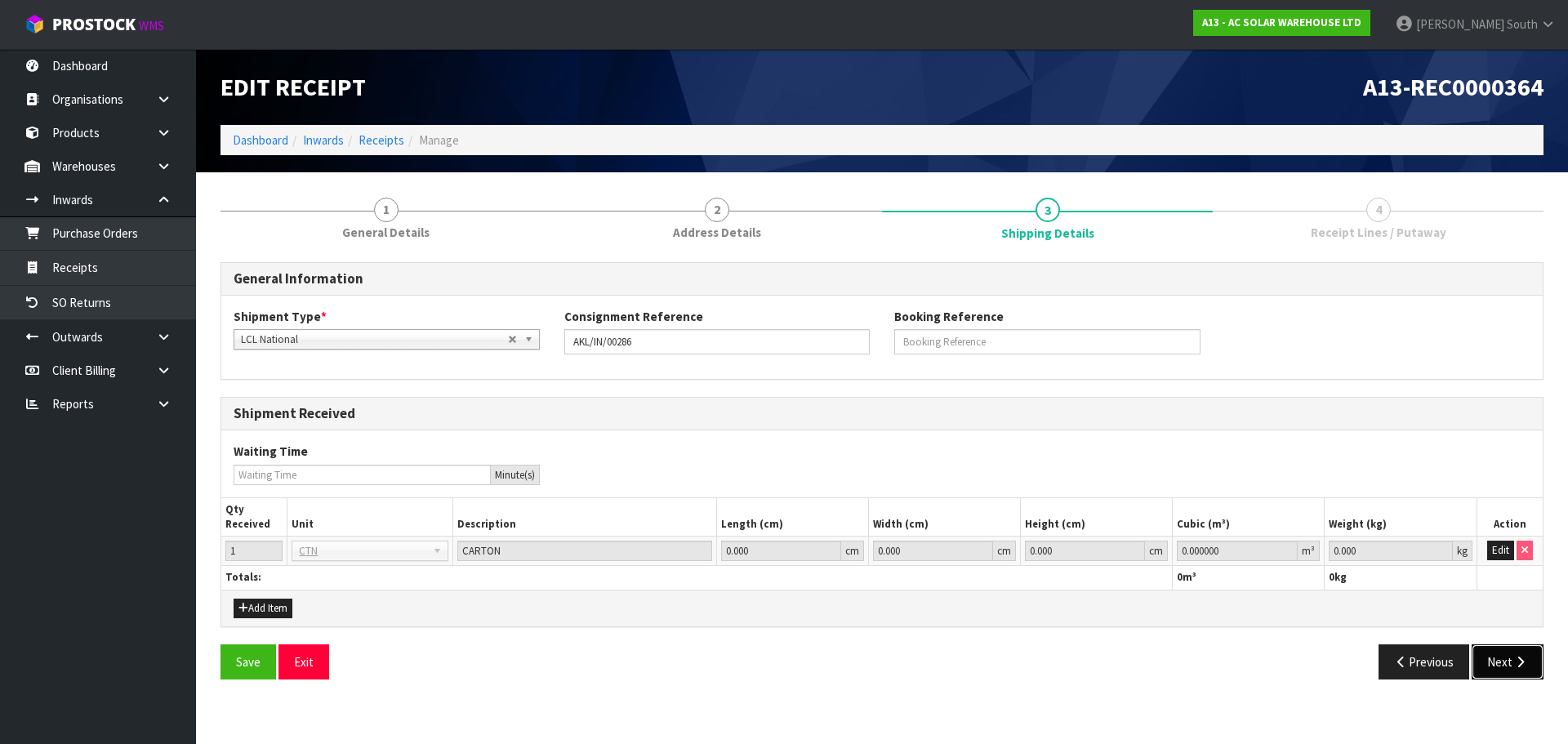
click at [1489, 671] on button "Next" at bounding box center [1507, 661] width 72 height 35
click at [1508, 553] on button "Edit" at bounding box center [1501, 550] width 27 height 19
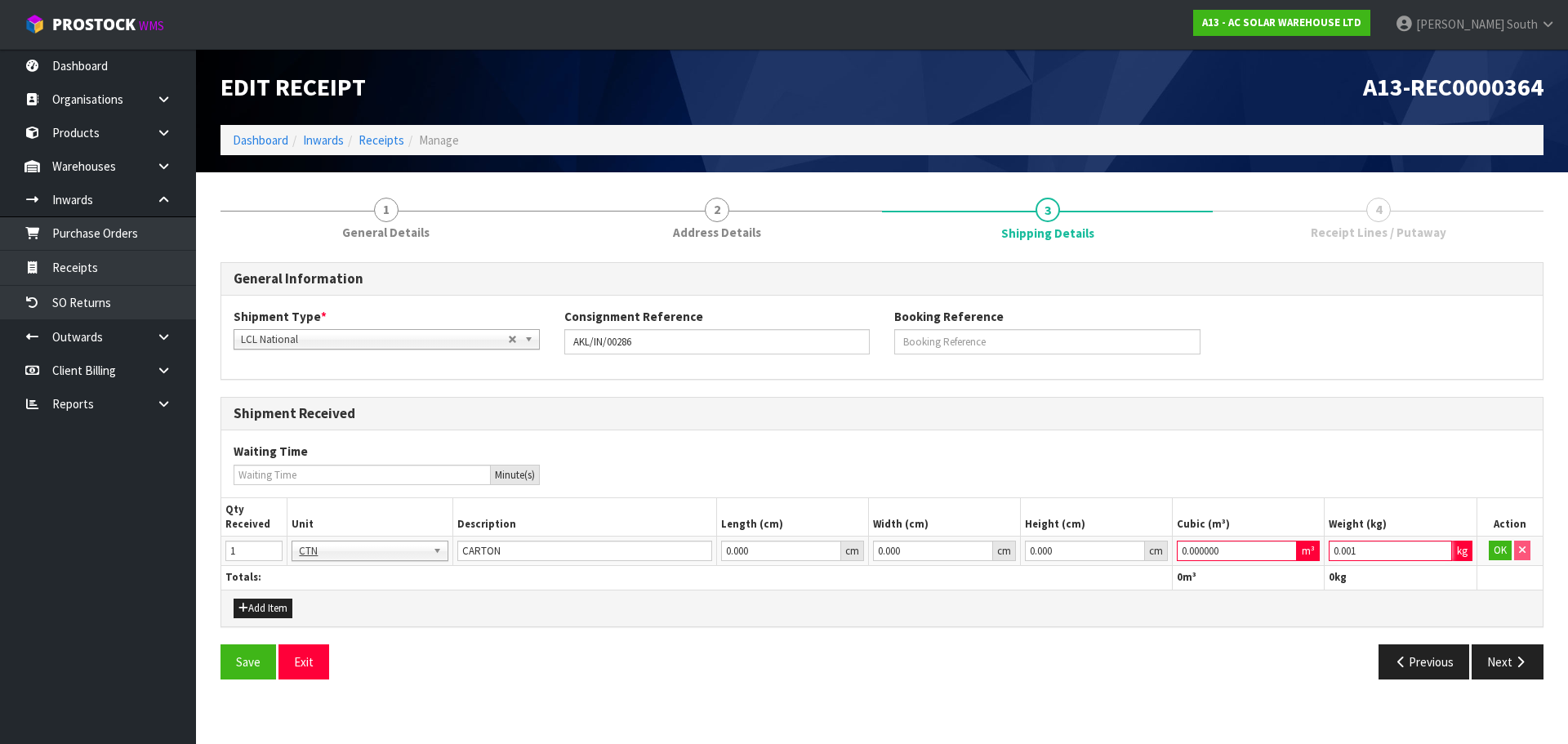
type input "0.001"
click at [1436, 547] on input "0.001" at bounding box center [1389, 550] width 122 height 20
type input "0.000001"
click at [1285, 546] on input "0.000001" at bounding box center [1236, 550] width 120 height 20
click at [1499, 558] on button "OK" at bounding box center [1500, 550] width 23 height 19
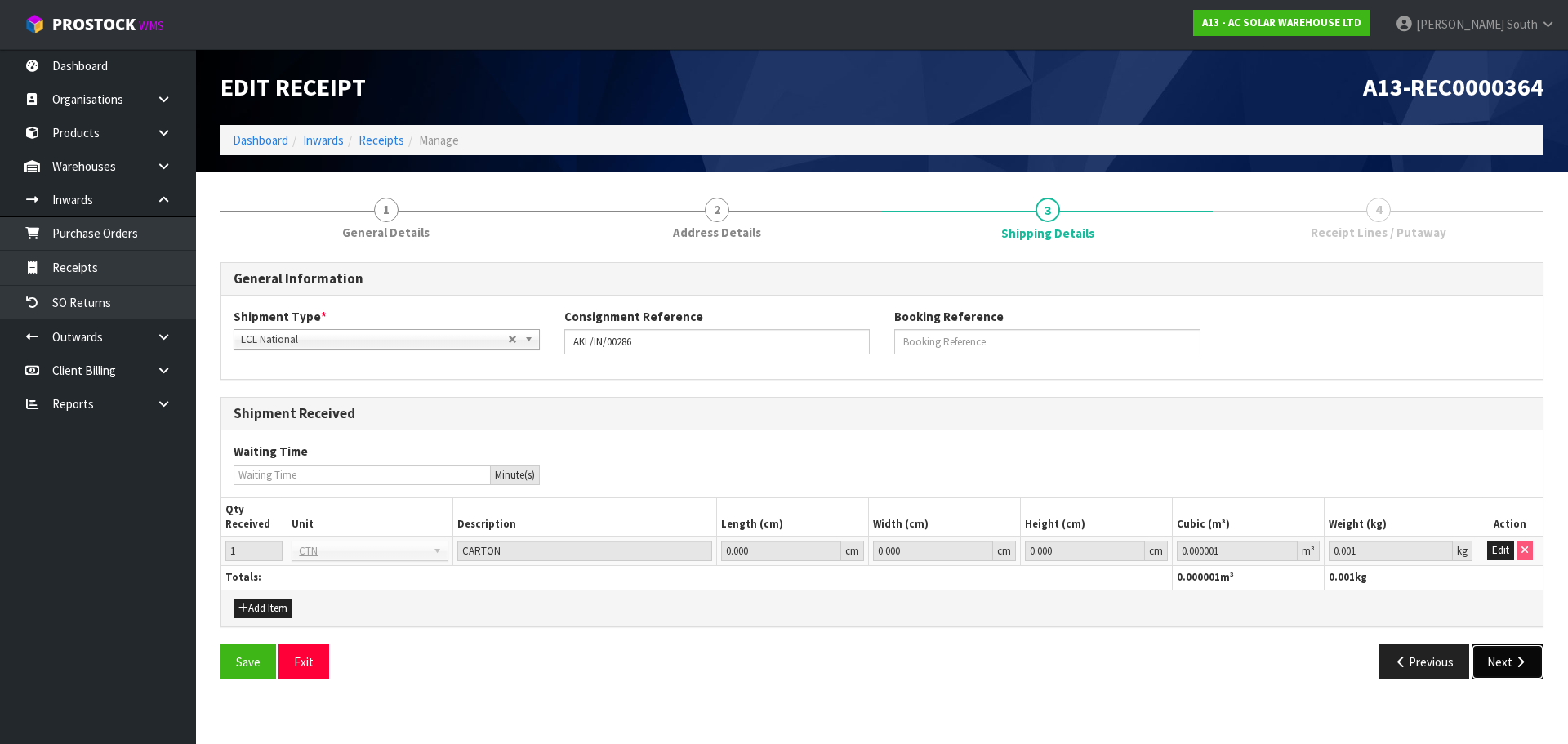
click at [1472, 644] on button "Next" at bounding box center [1507, 661] width 72 height 35
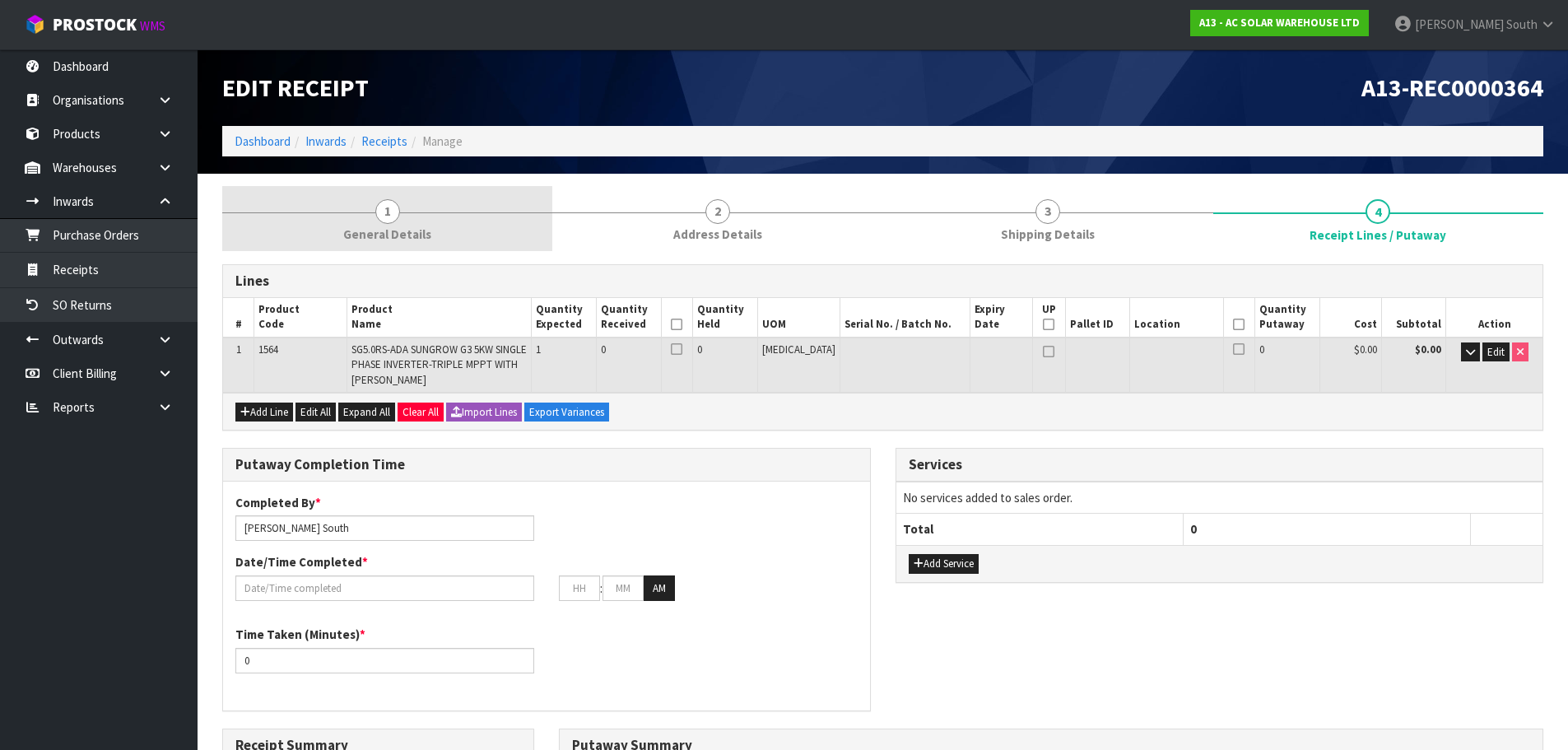
click at [350, 238] on span "General Details" at bounding box center [387, 234] width 88 height 17
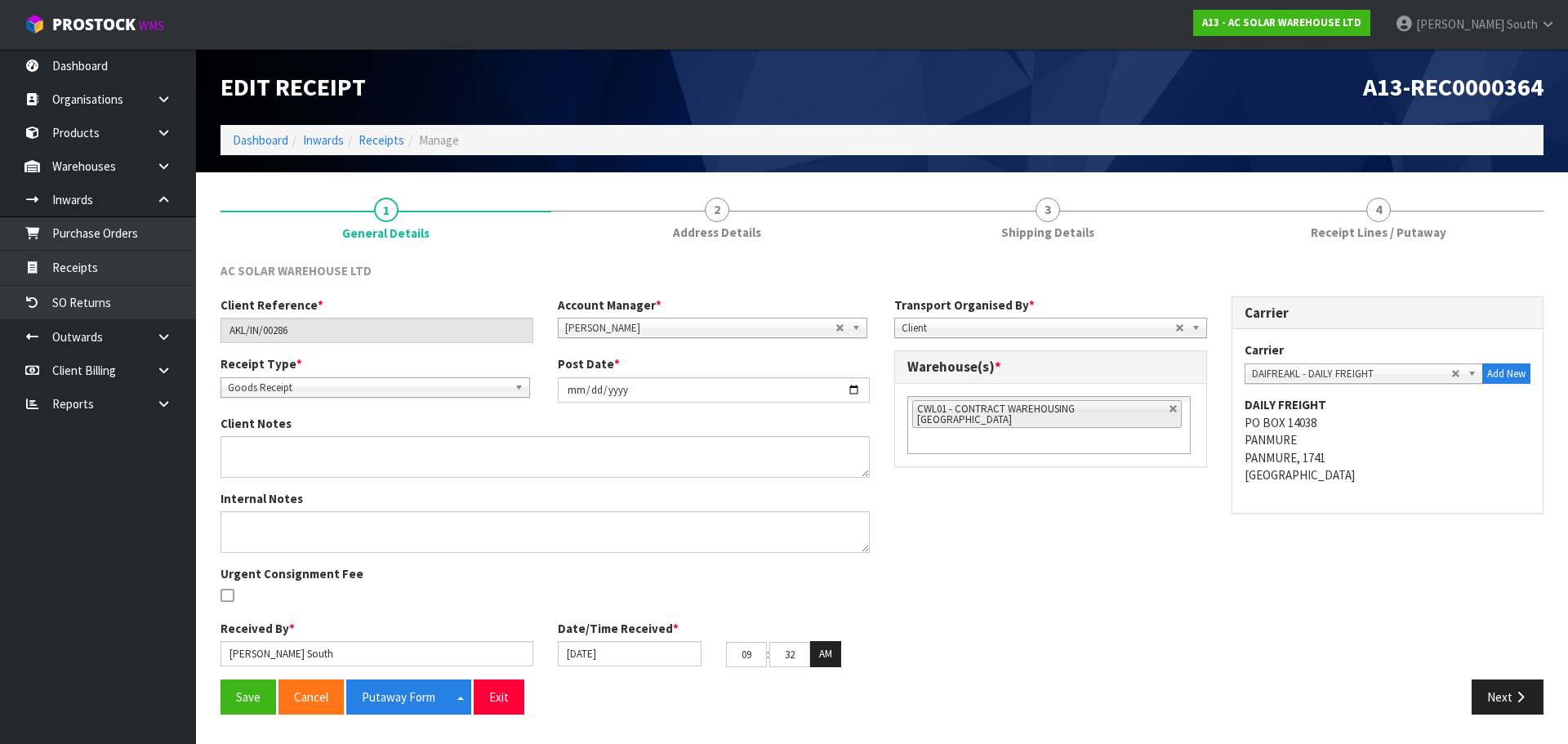
click at [404, 132] on li "Manage" at bounding box center [431, 140] width 55 height 17
click at [390, 144] on link "Receipts" at bounding box center [381, 140] width 45 height 15
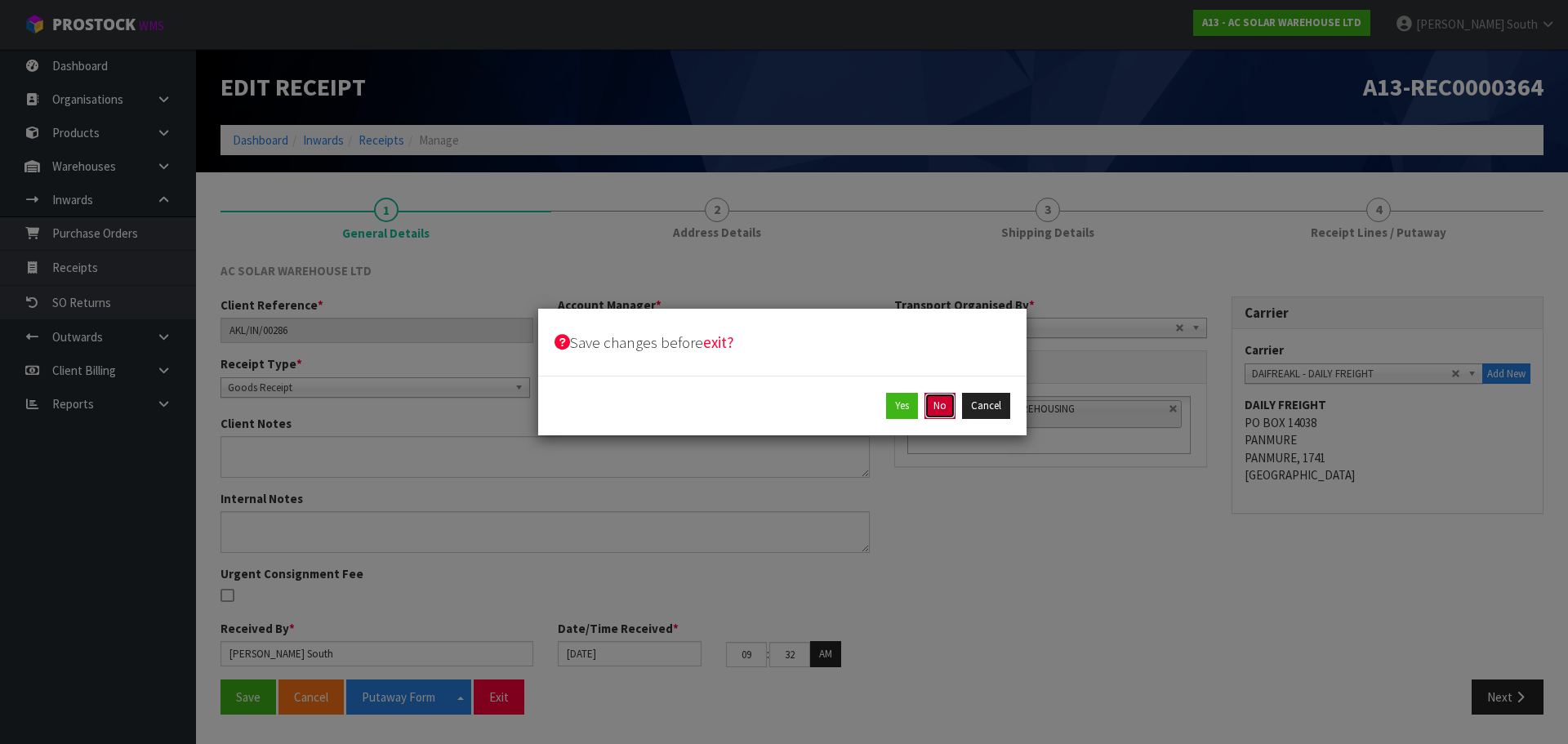
click at [934, 412] on button "No" at bounding box center [940, 405] width 31 height 26
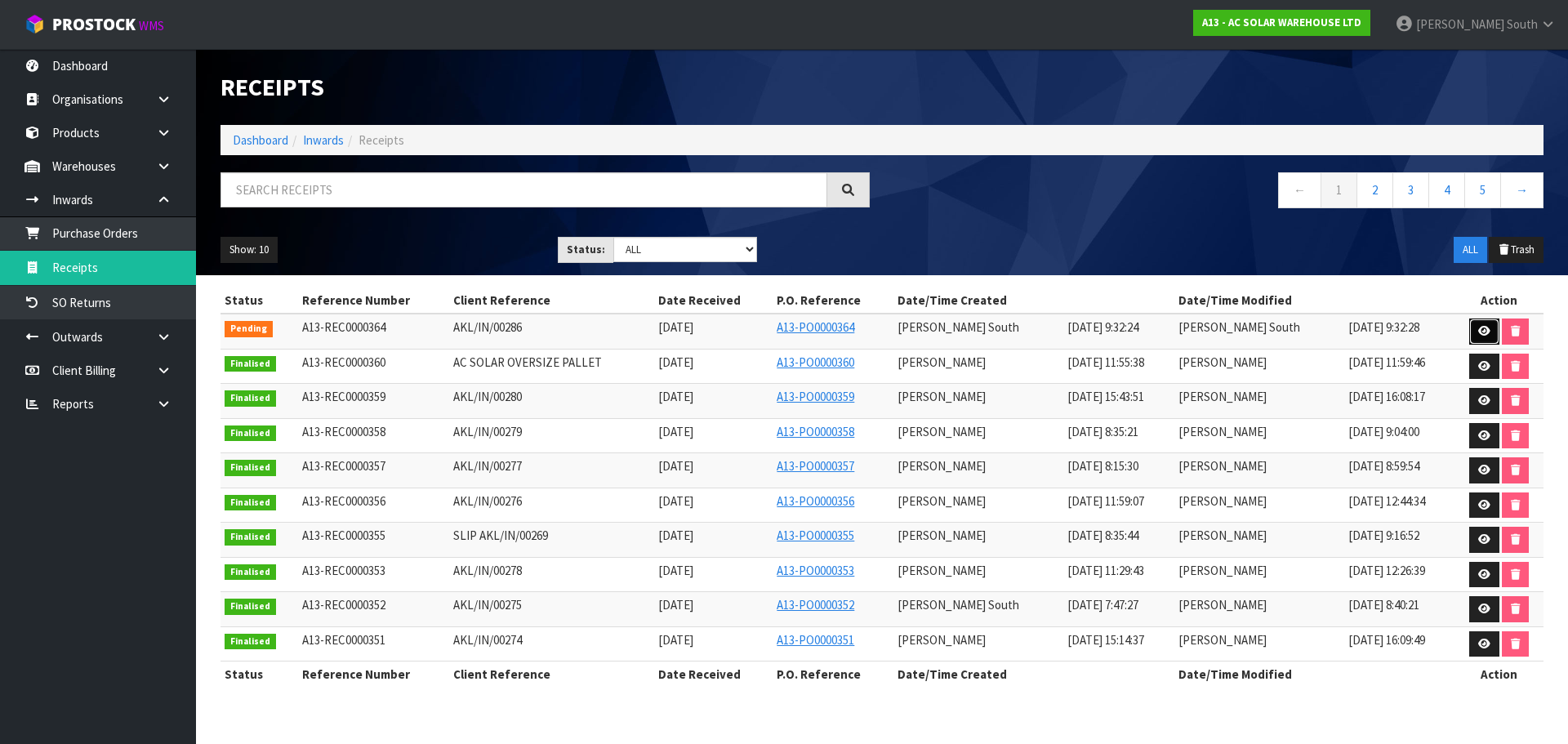
click at [1489, 327] on link at bounding box center [1483, 331] width 30 height 26
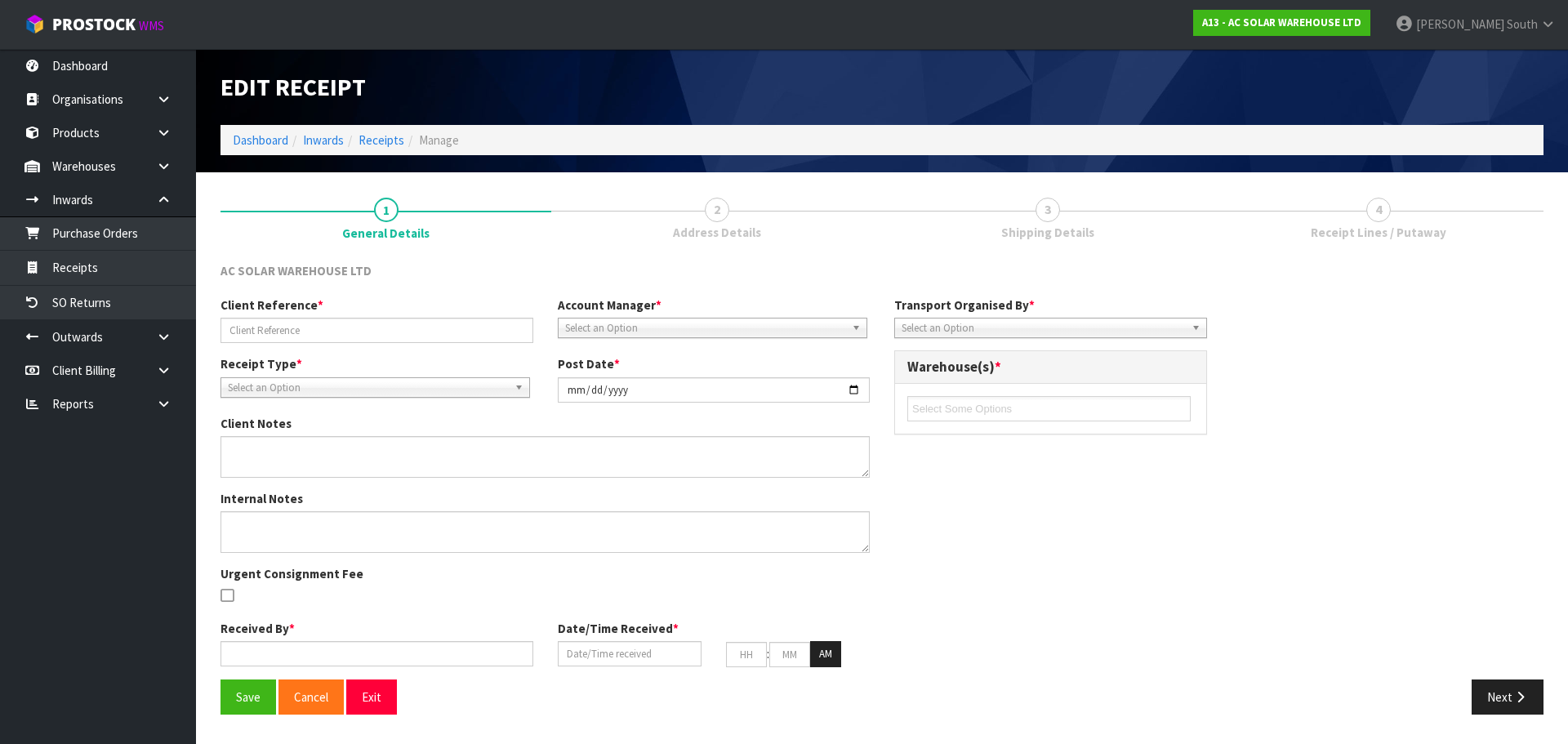
type input "AKL/IN/00286"
type input "[DATE]"
type input "[PERSON_NAME] South"
type input "[DATE]"
type input "09"
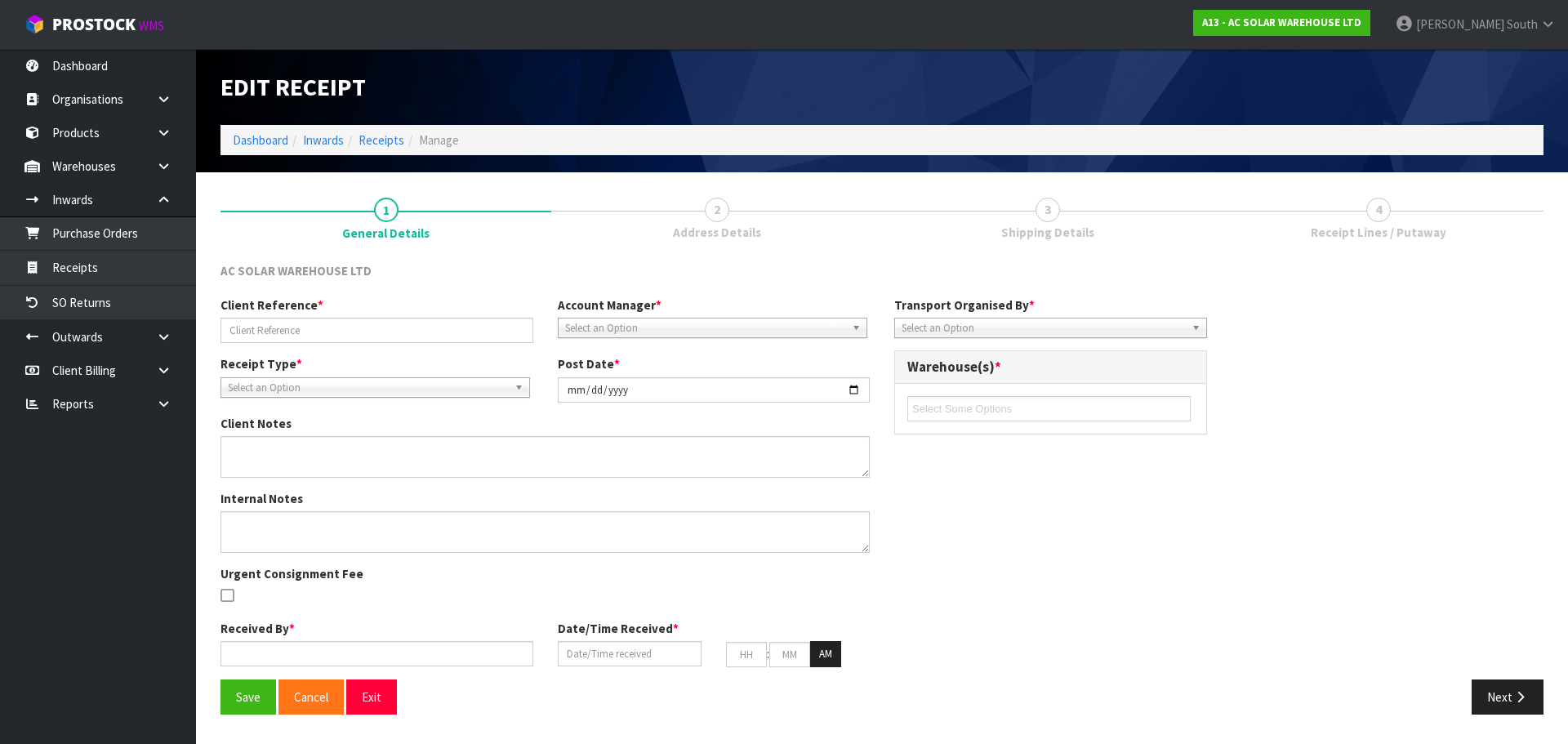
type input "32"
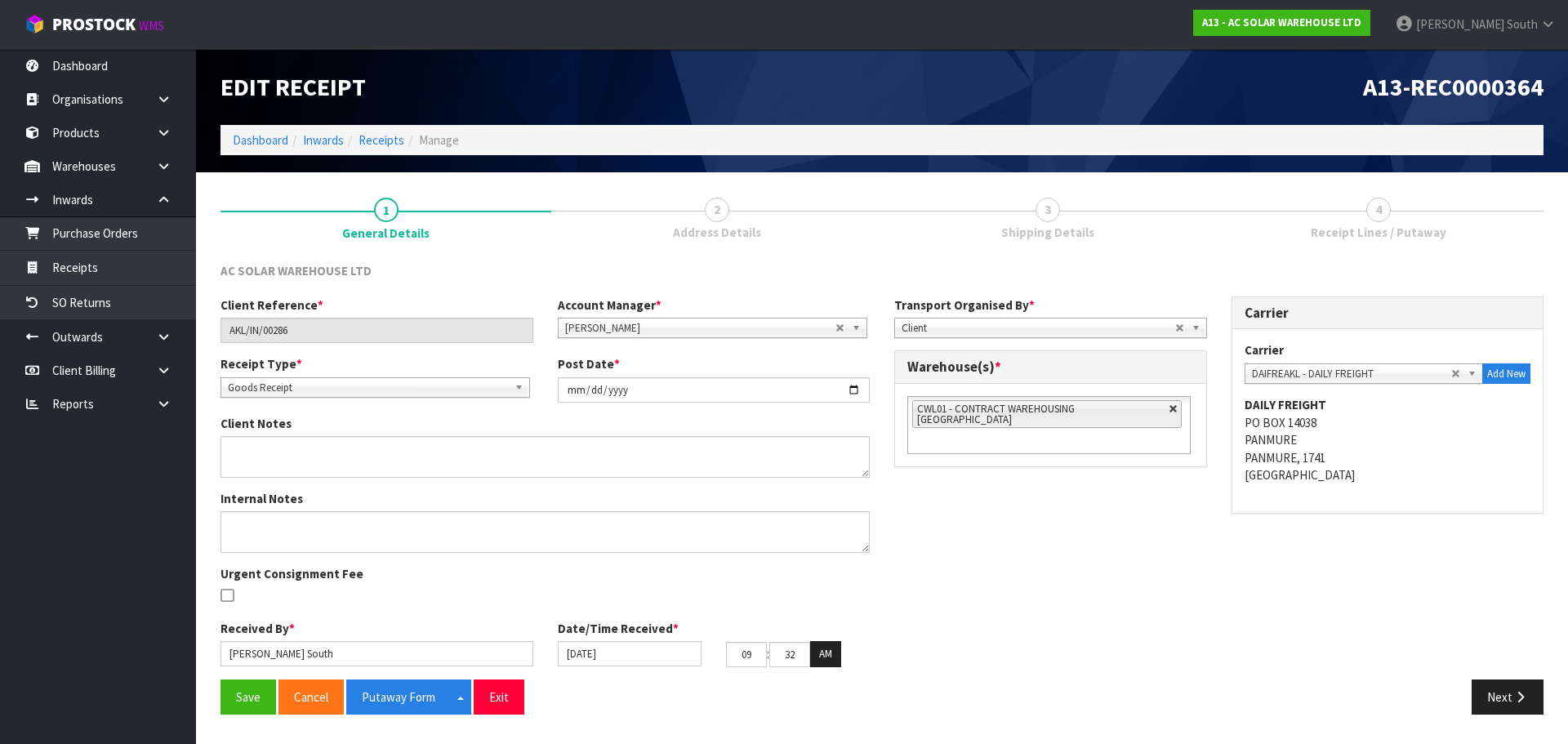
click at [1168, 407] on link at bounding box center [1173, 409] width 10 height 10
type input "Select Some Options"
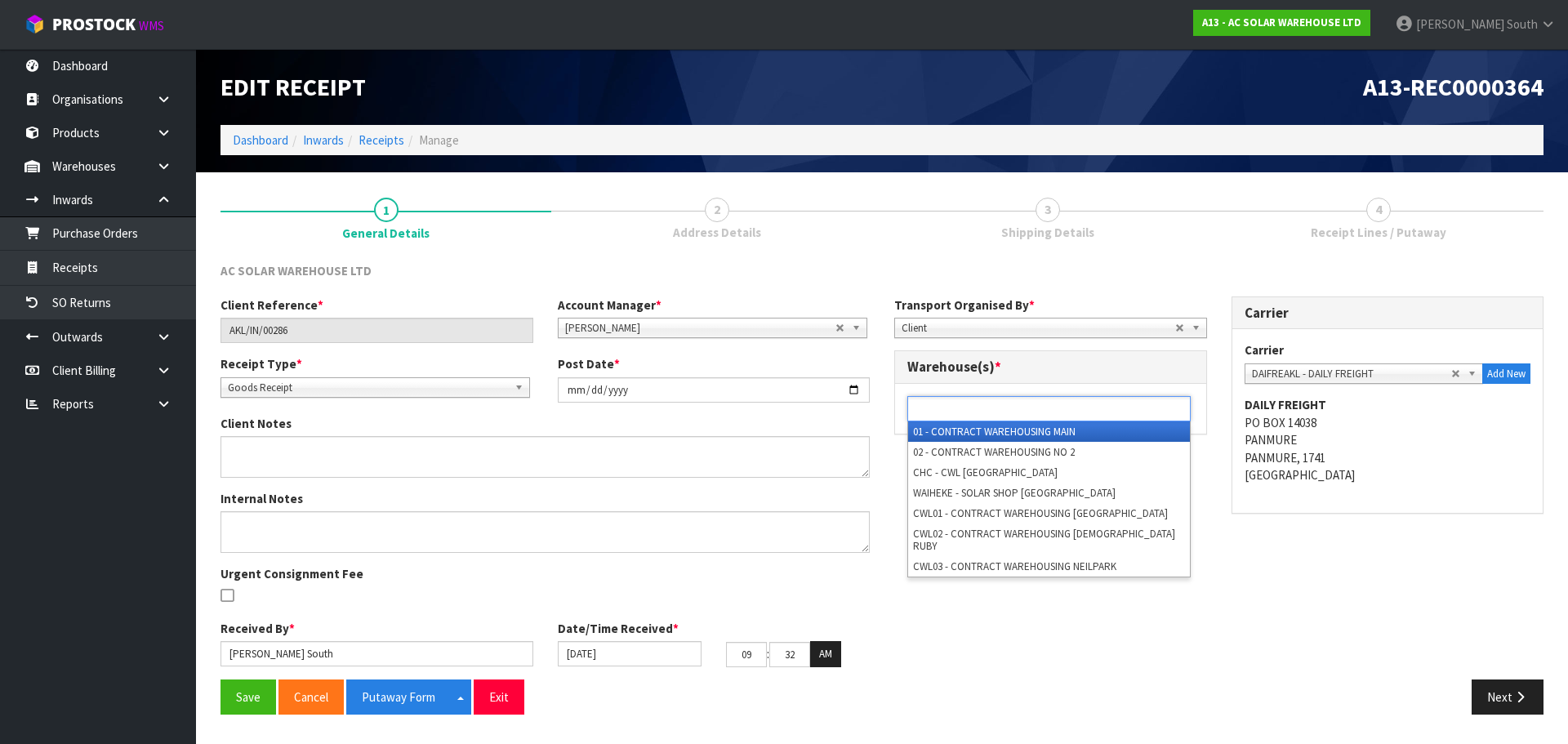
click at [1129, 415] on ul at bounding box center [1049, 409] width 283 height 25
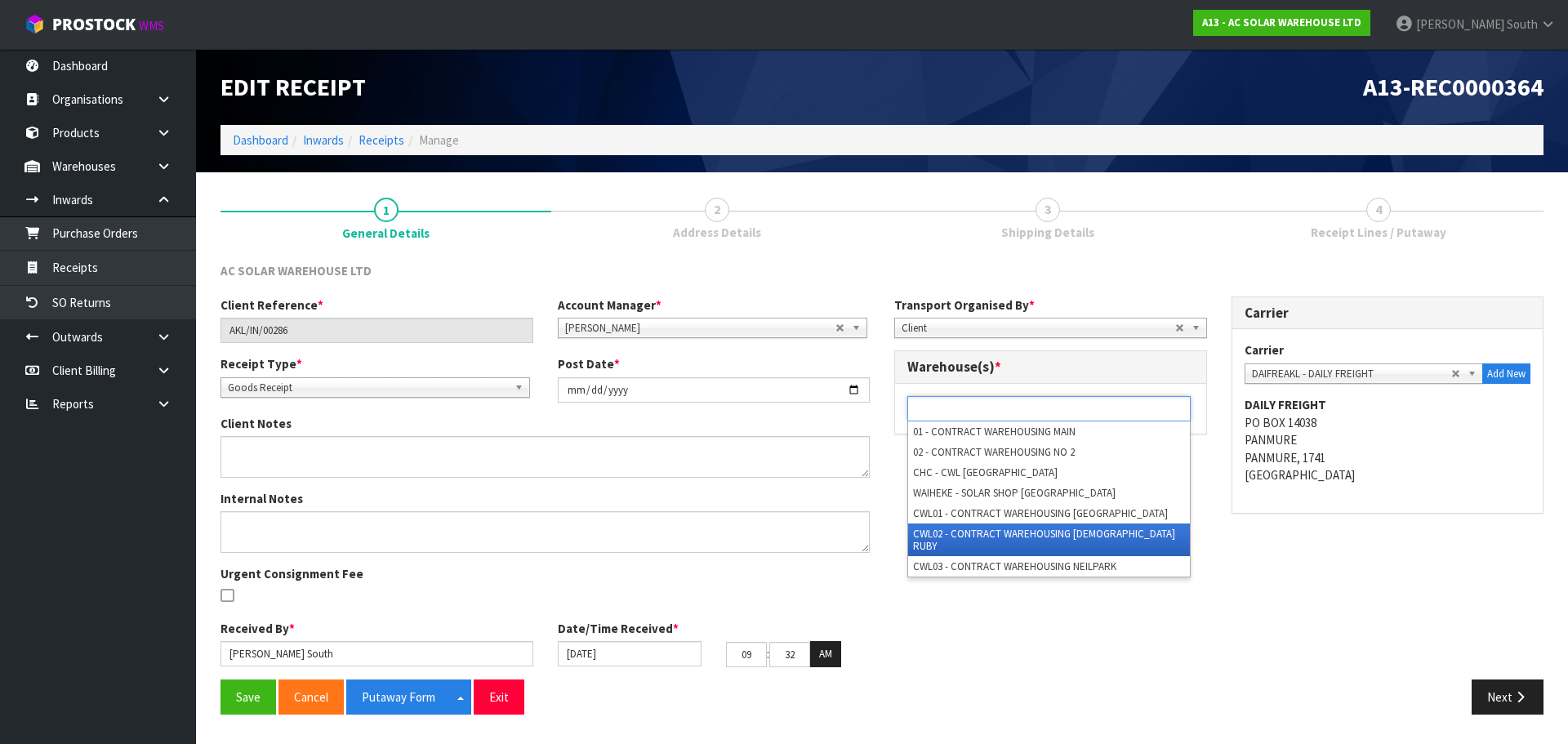
click at [1060, 523] on li "CWL02 - CONTRACT WAREHOUSING [DEMOGRAPHIC_DATA] RUBY" at bounding box center [1049, 540] width 281 height 33
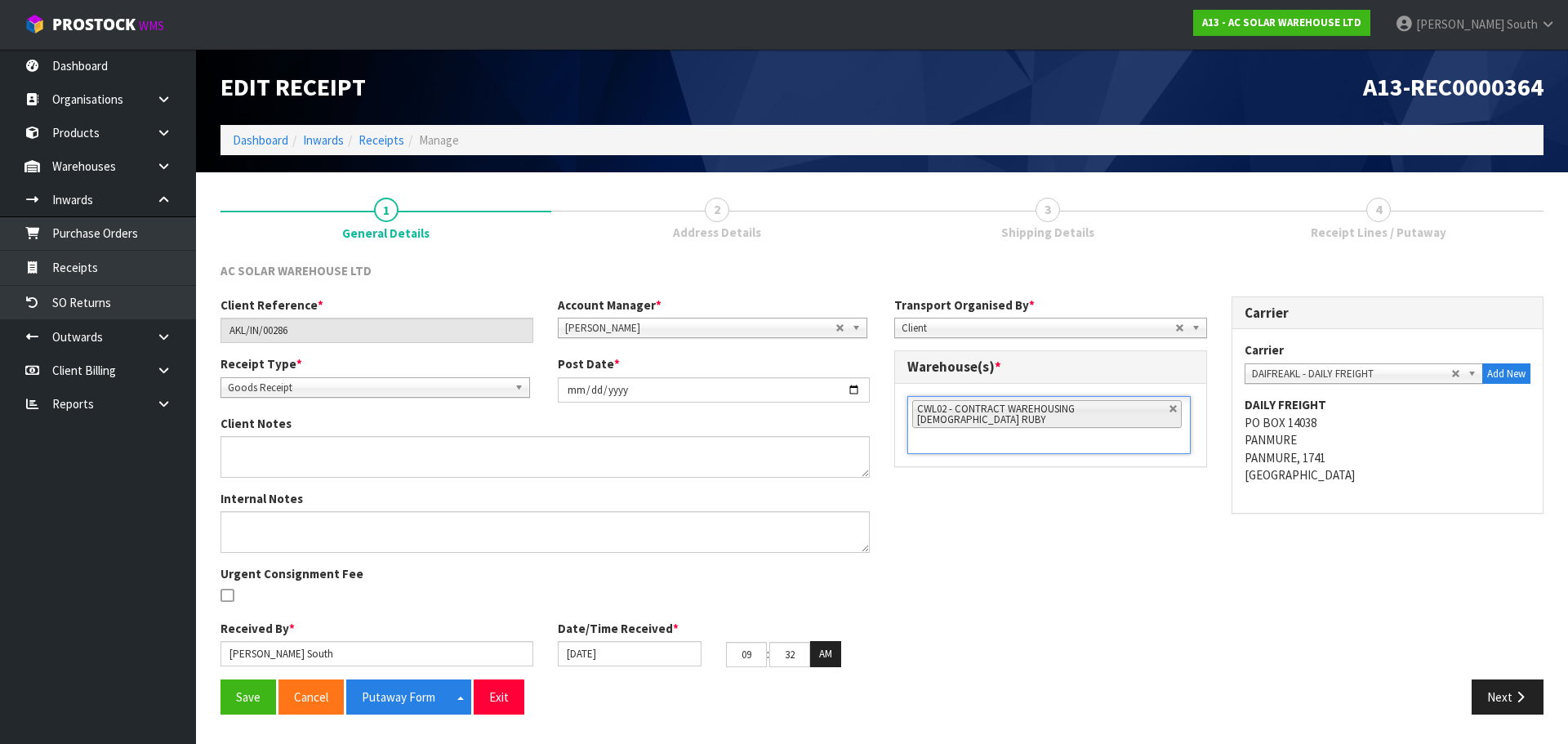
click at [1024, 553] on div "Client Reference * AKL/IN/00286 Account Manager * Zubair Moolla Rod Giles Kirst…" at bounding box center [882, 488] width 1347 height 383
click at [359, 690] on button "Putaway Form" at bounding box center [398, 697] width 104 height 35
click at [767, 64] on div "Edit Receipt" at bounding box center [545, 87] width 674 height 76
click at [276, 131] on li "Dashboard" at bounding box center [260, 140] width 56 height 17
click at [266, 154] on ol "Dashboard Inwards Receipts Manage" at bounding box center [882, 140] width 1322 height 30
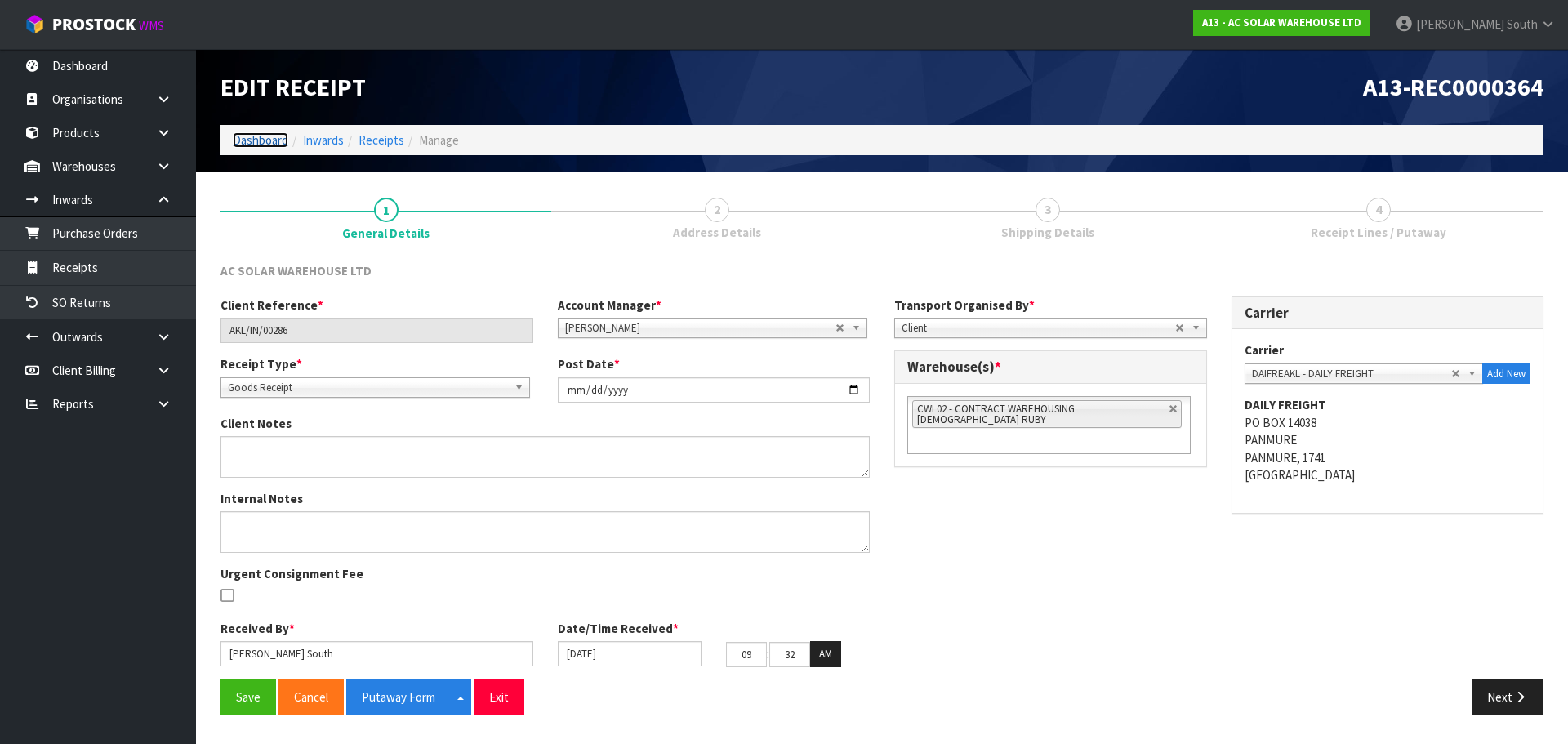
click at [272, 140] on link "Dashboard" at bounding box center [260, 140] width 56 height 15
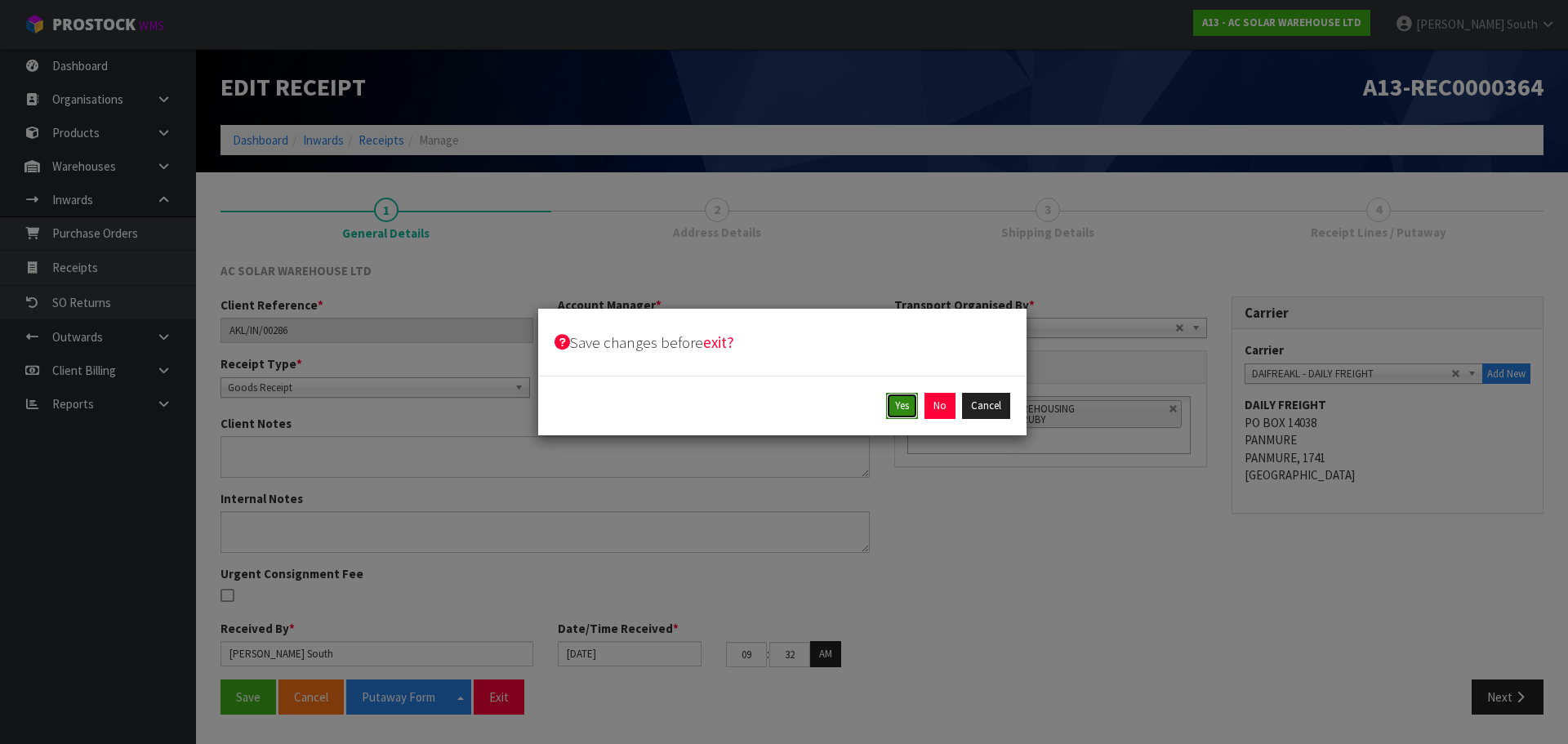
click at [905, 411] on button "Yes" at bounding box center [901, 405] width 32 height 26
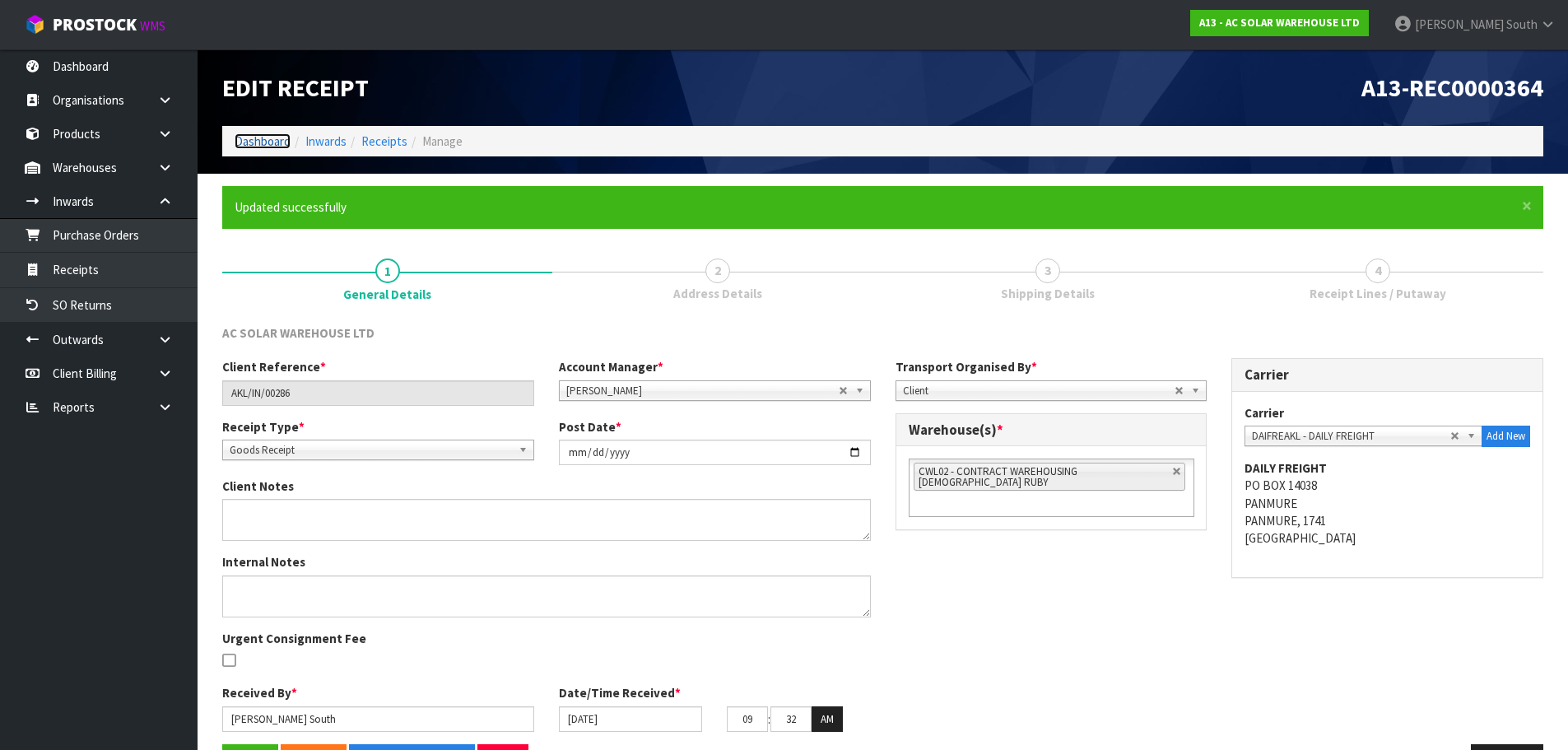
click at [254, 148] on link "Dashboard" at bounding box center [262, 141] width 56 height 16
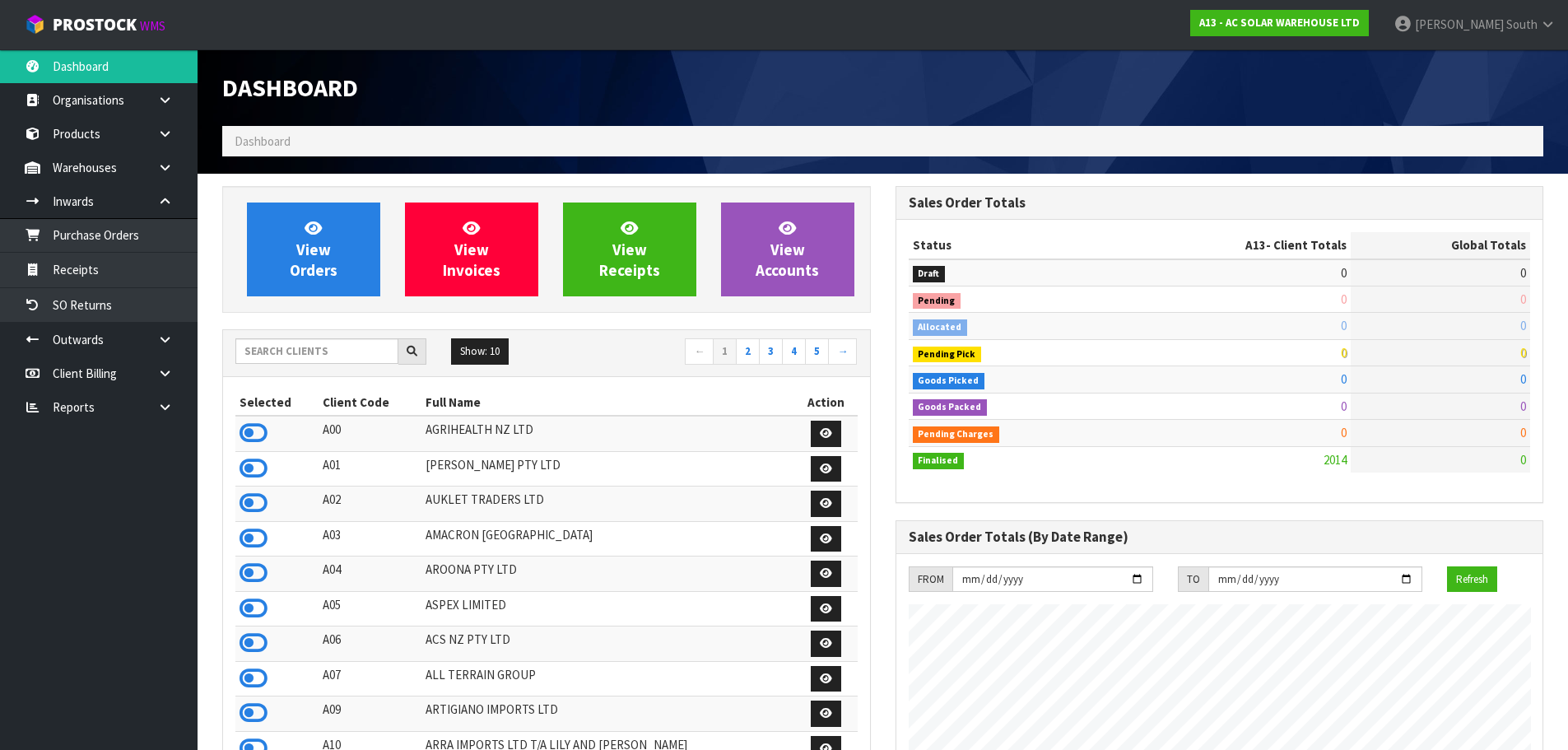
scroll to position [1264, 672]
click at [141, 224] on link "Purchase Orders" at bounding box center [98, 234] width 197 height 34
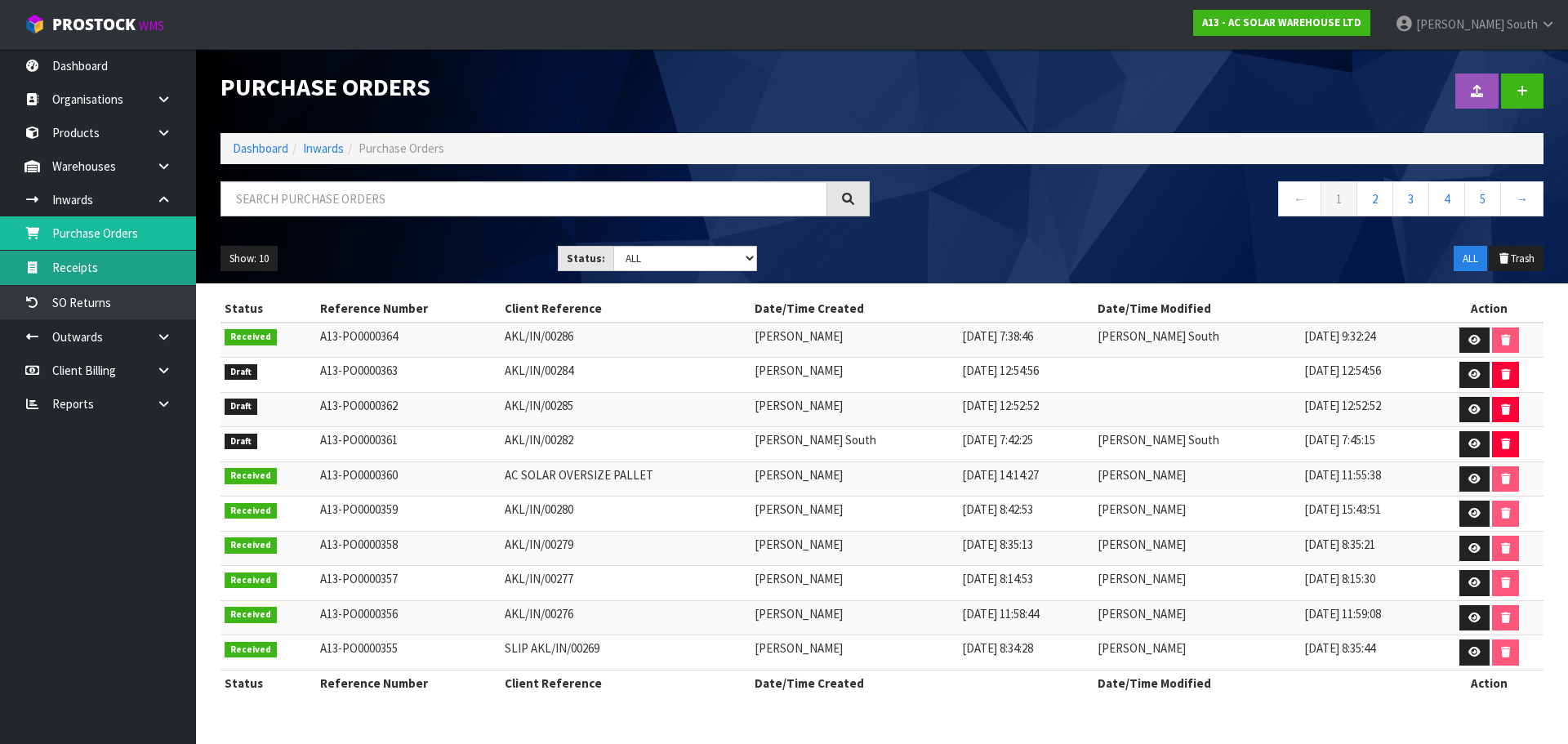
click at [131, 254] on link "Receipts" at bounding box center [97, 267] width 196 height 34
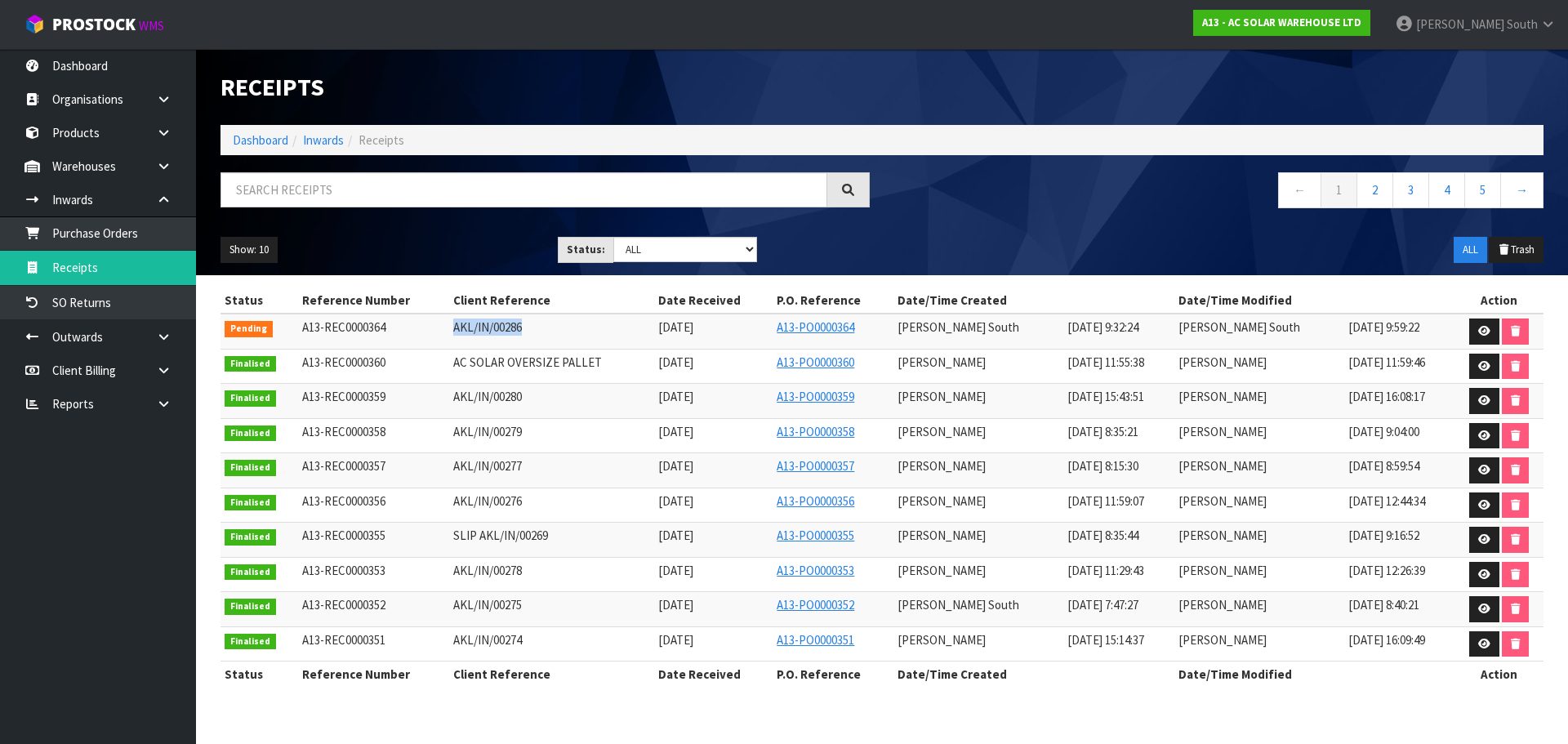
drag, startPoint x: 441, startPoint y: 327, endPoint x: 545, endPoint y: 322, distance: 104.1
click at [540, 322] on tr "Pending A13-REC0000364 AKL/IN/00286 29/09/2025 A13-PO0000364 Zachary South 29/0…" at bounding box center [882, 331] width 1322 height 35
copy tr "AKL/IN/00286"
click at [445, 266] on div "Show: 10 5 10 25 50 Status: Draft Pending Goods Checked Goods Putaway Pending C…" at bounding box center [882, 250] width 1347 height 51
click at [1479, 328] on icon at bounding box center [1483, 331] width 13 height 11
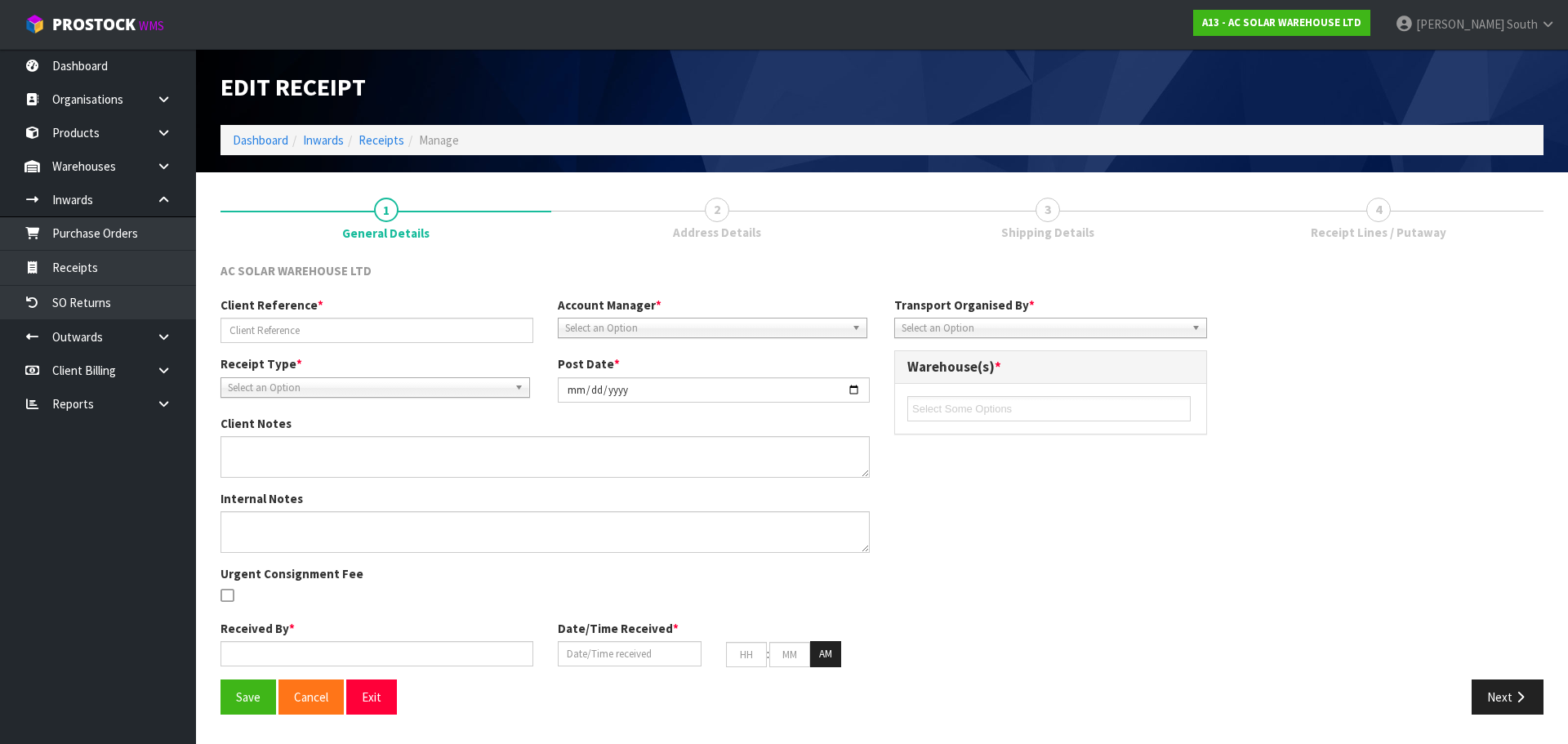
type input "AKL/IN/00286"
type input "[DATE]"
type input "[PERSON_NAME] South"
type input "[DATE]"
type input "09"
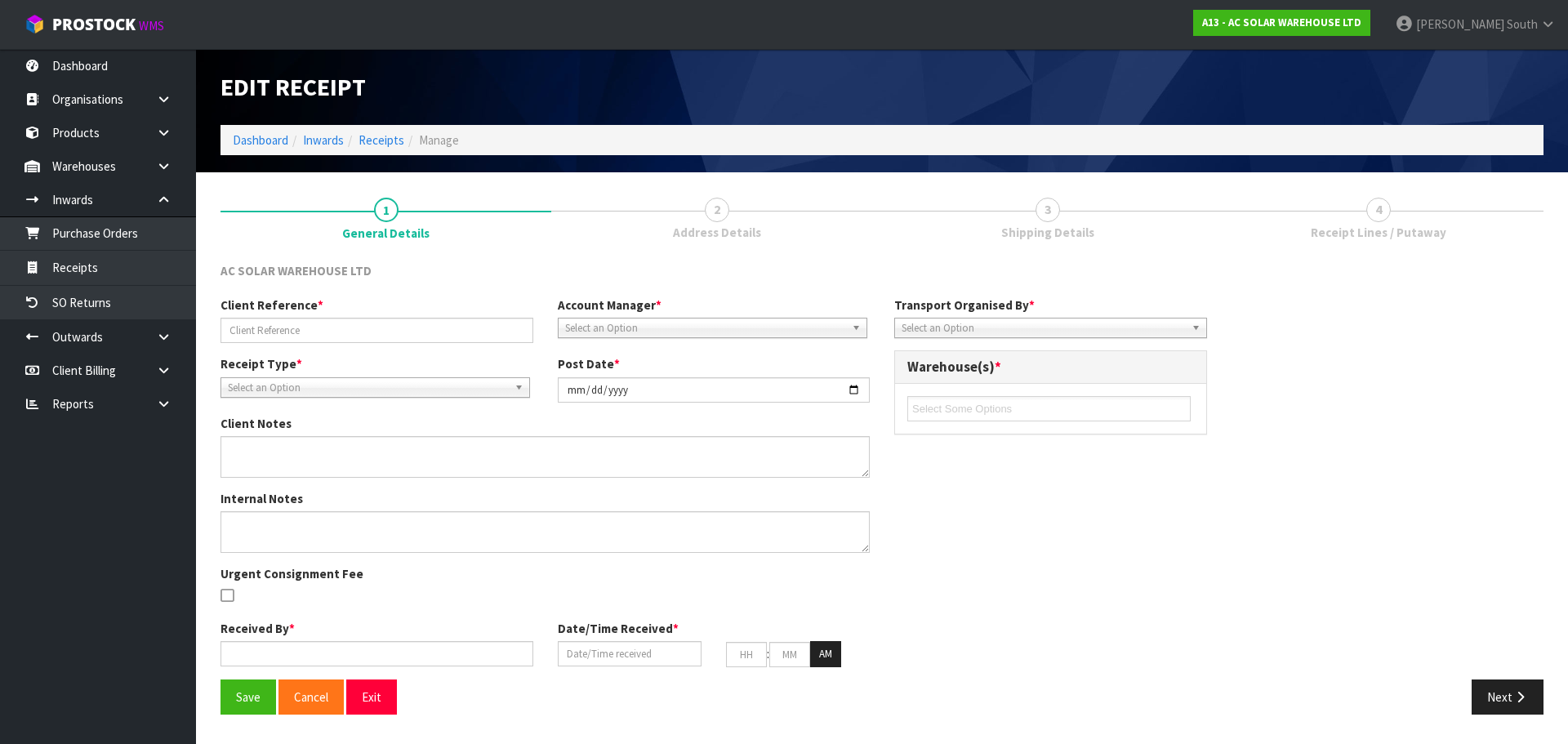
type input "32"
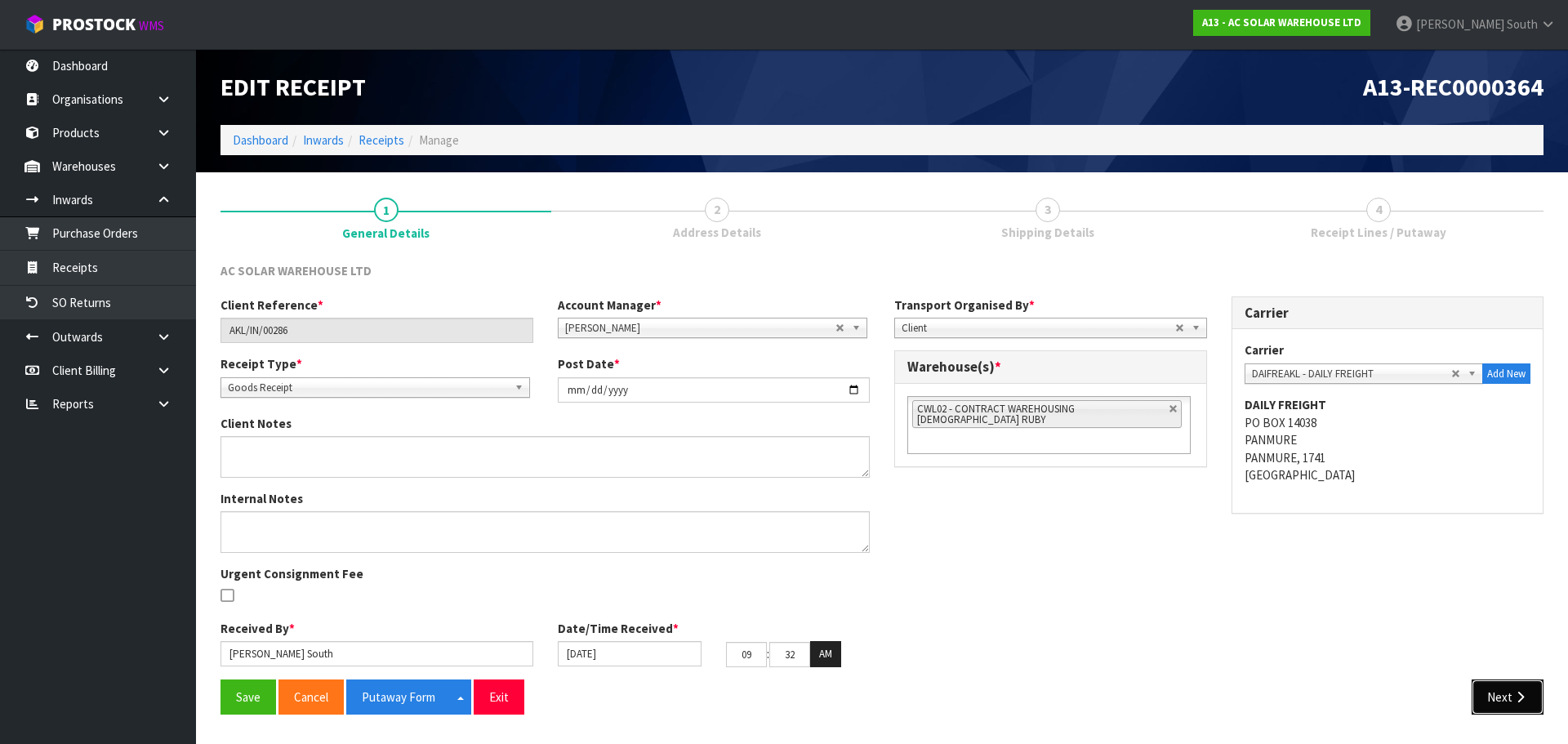
click at [1479, 692] on button "Next" at bounding box center [1507, 697] width 72 height 35
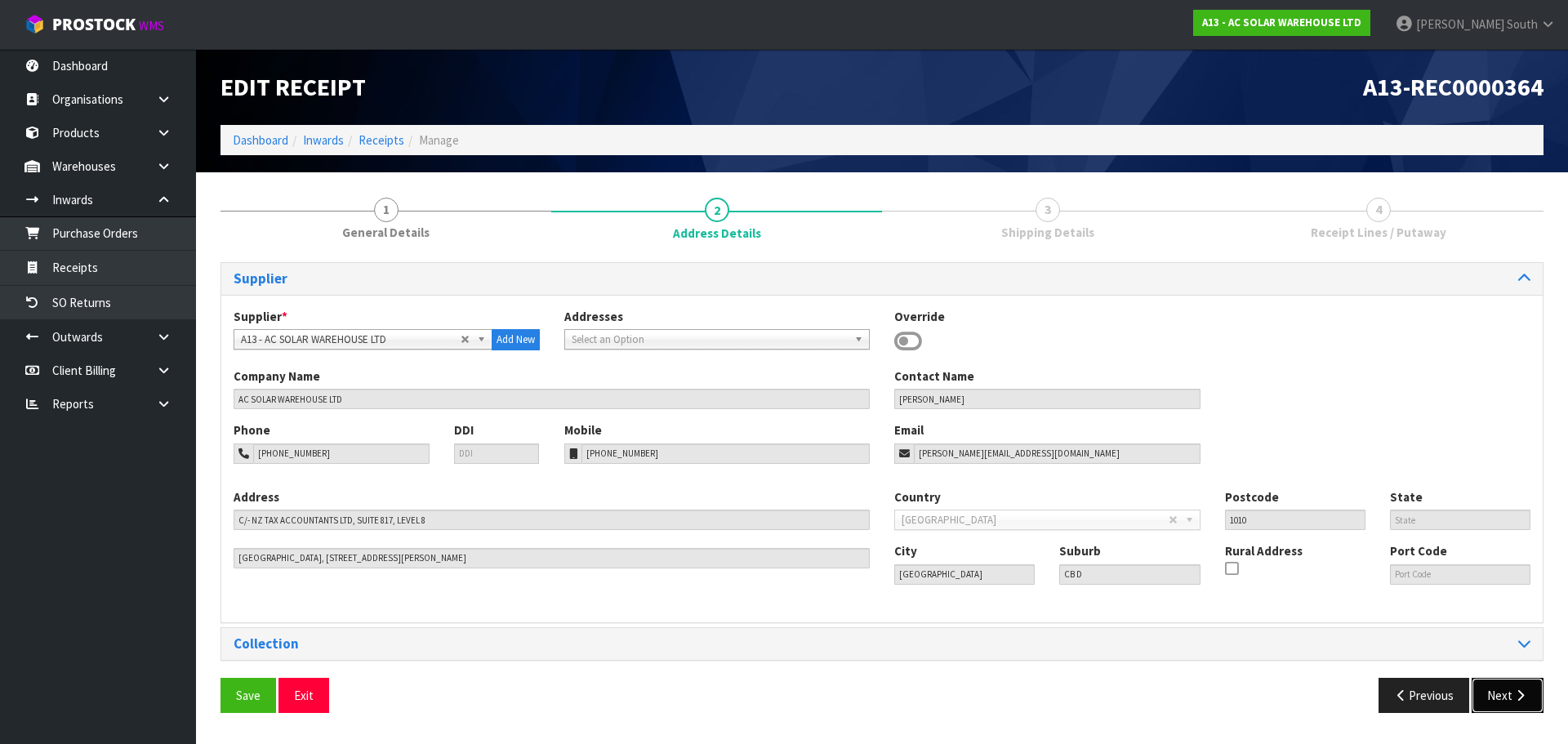
click at [1488, 683] on button "Next" at bounding box center [1507, 695] width 72 height 35
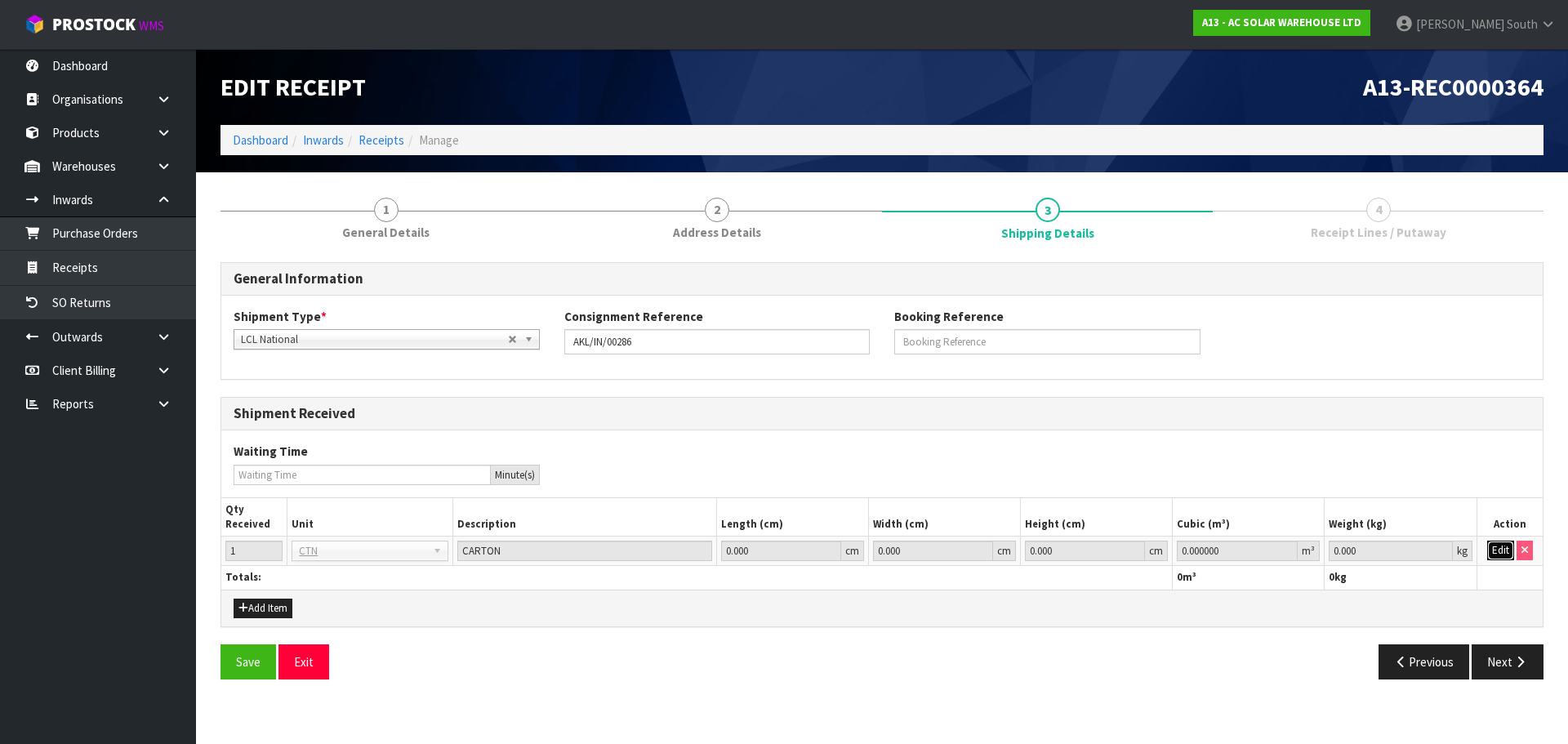
click at [1508, 553] on button "Edit" at bounding box center [1501, 550] width 27 height 19
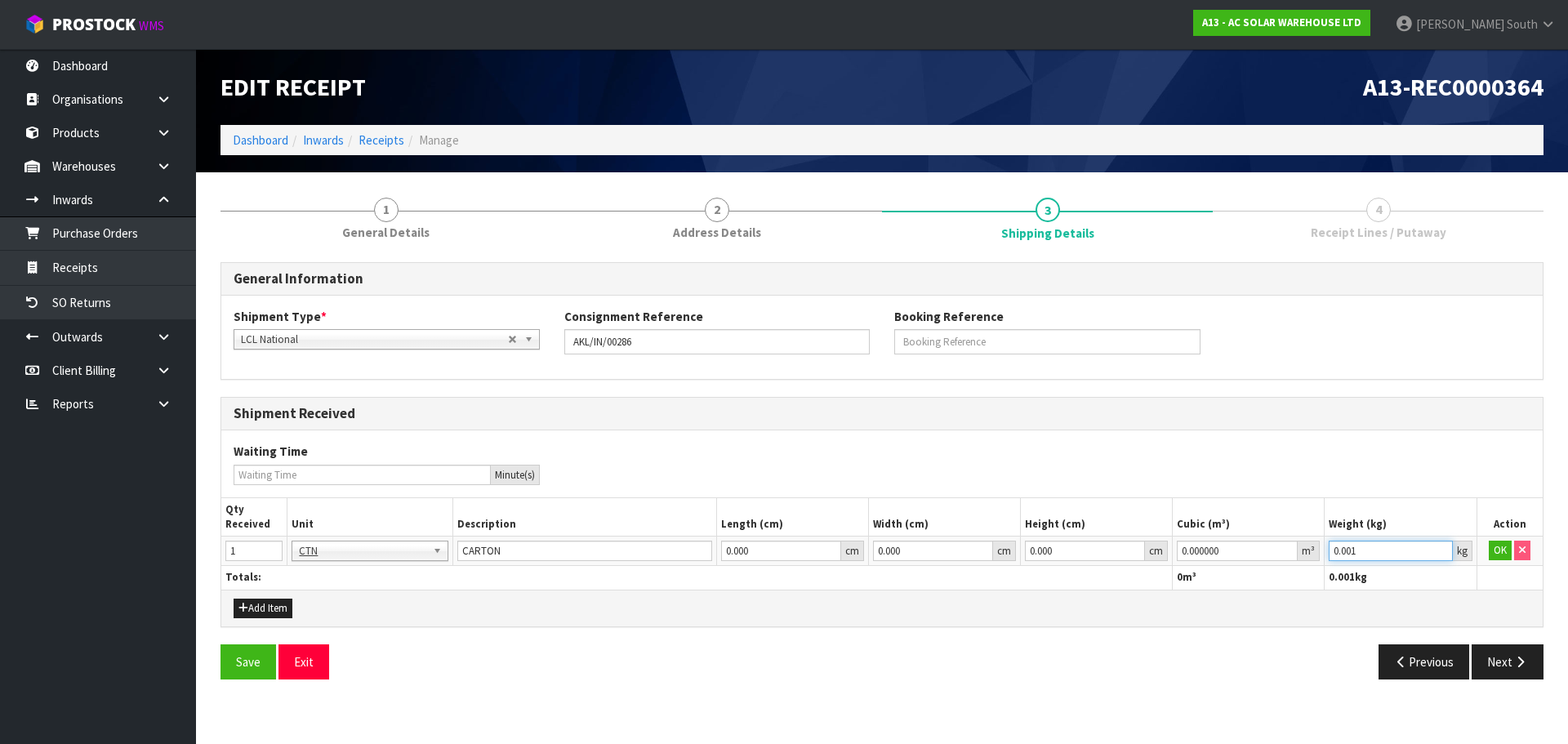
type input "0.001"
click at [1444, 547] on input "0.001" at bounding box center [1390, 550] width 123 height 20
click at [1289, 542] on input "0.000000" at bounding box center [1236, 550] width 120 height 20
type input "0.000001"
click at [1288, 544] on input "0.000001" at bounding box center [1236, 550] width 120 height 20
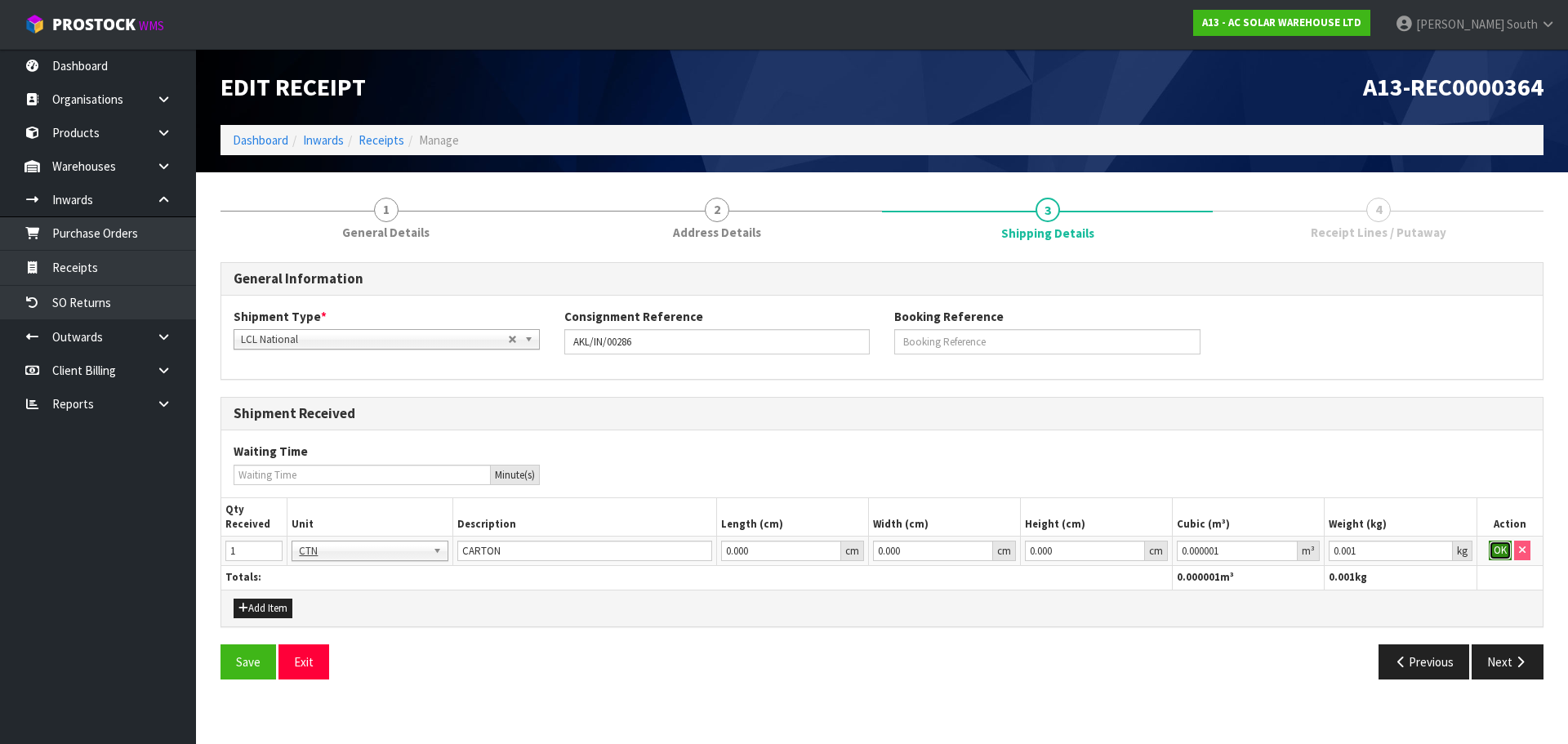
click at [1494, 549] on button "OK" at bounding box center [1500, 550] width 23 height 19
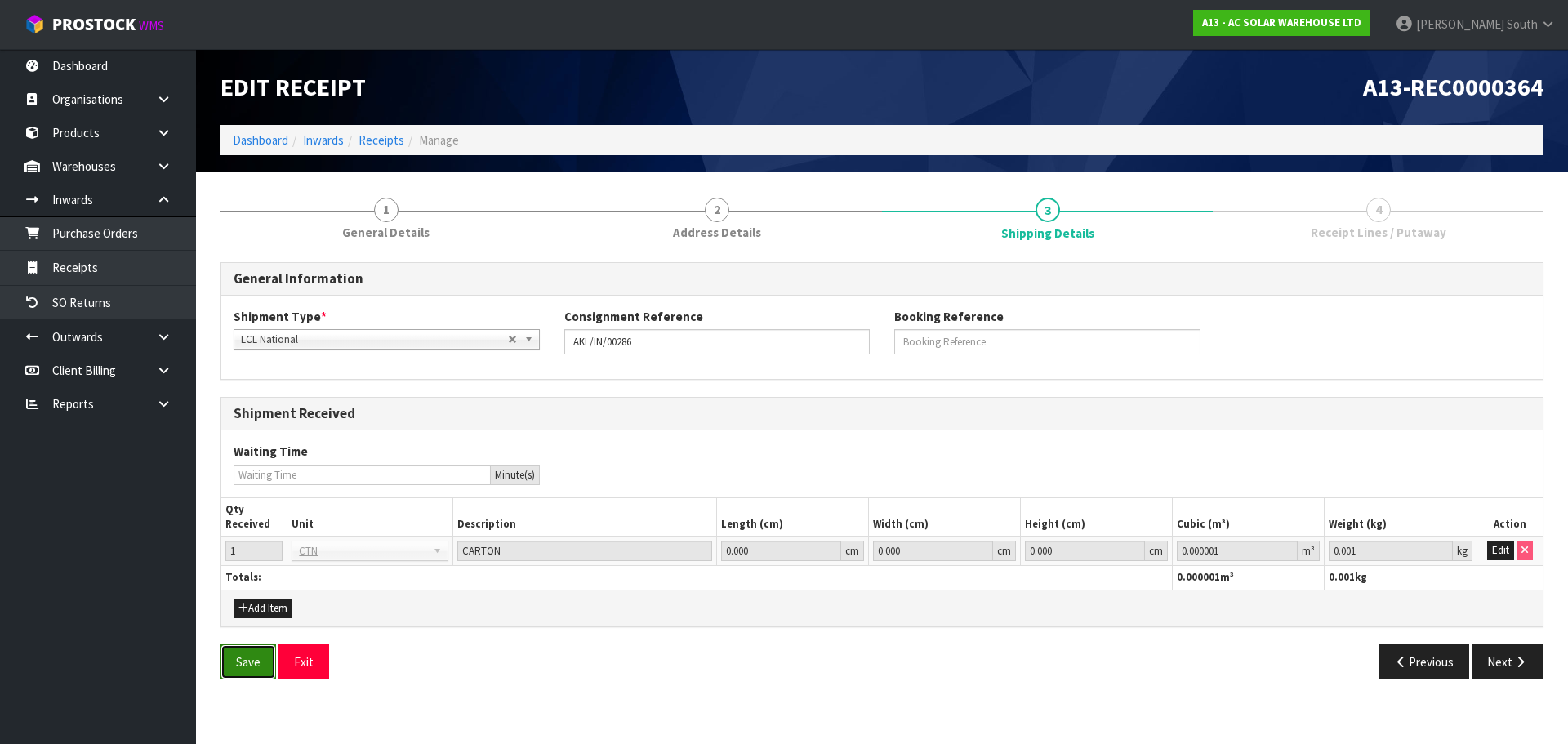
click at [241, 649] on button "Save" at bounding box center [249, 661] width 56 height 35
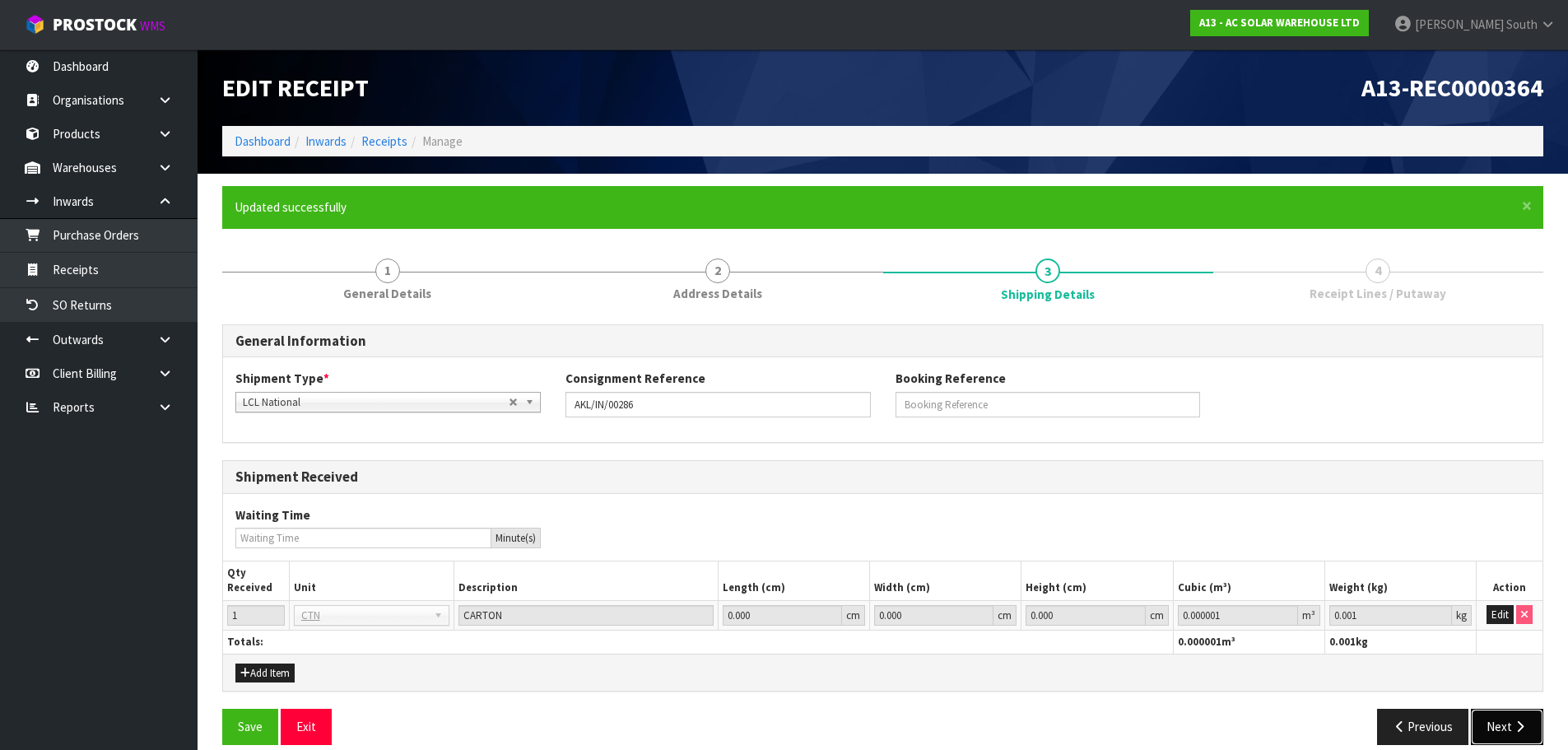
click at [1483, 722] on button "Next" at bounding box center [1507, 726] width 73 height 35
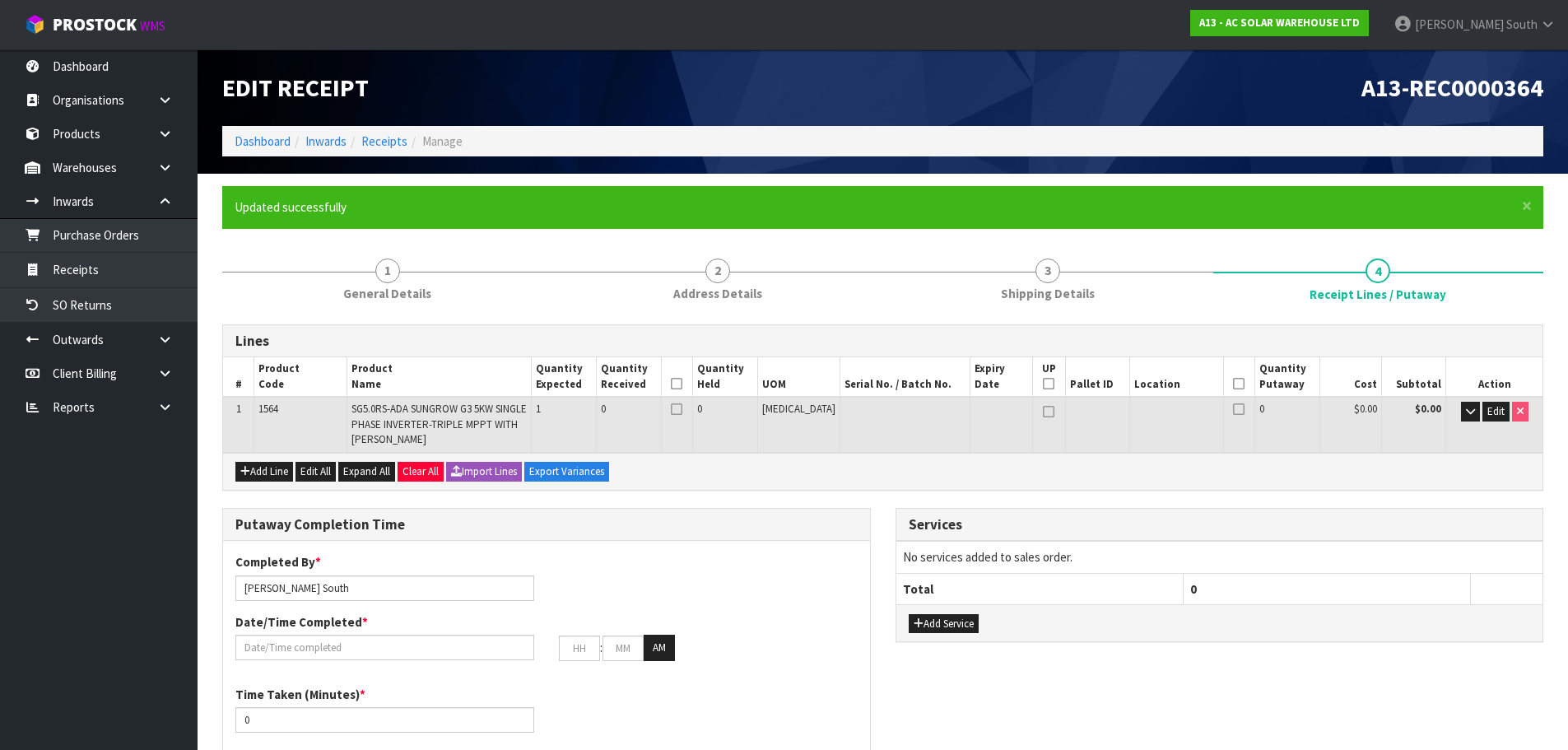
scroll to position [247, 0]
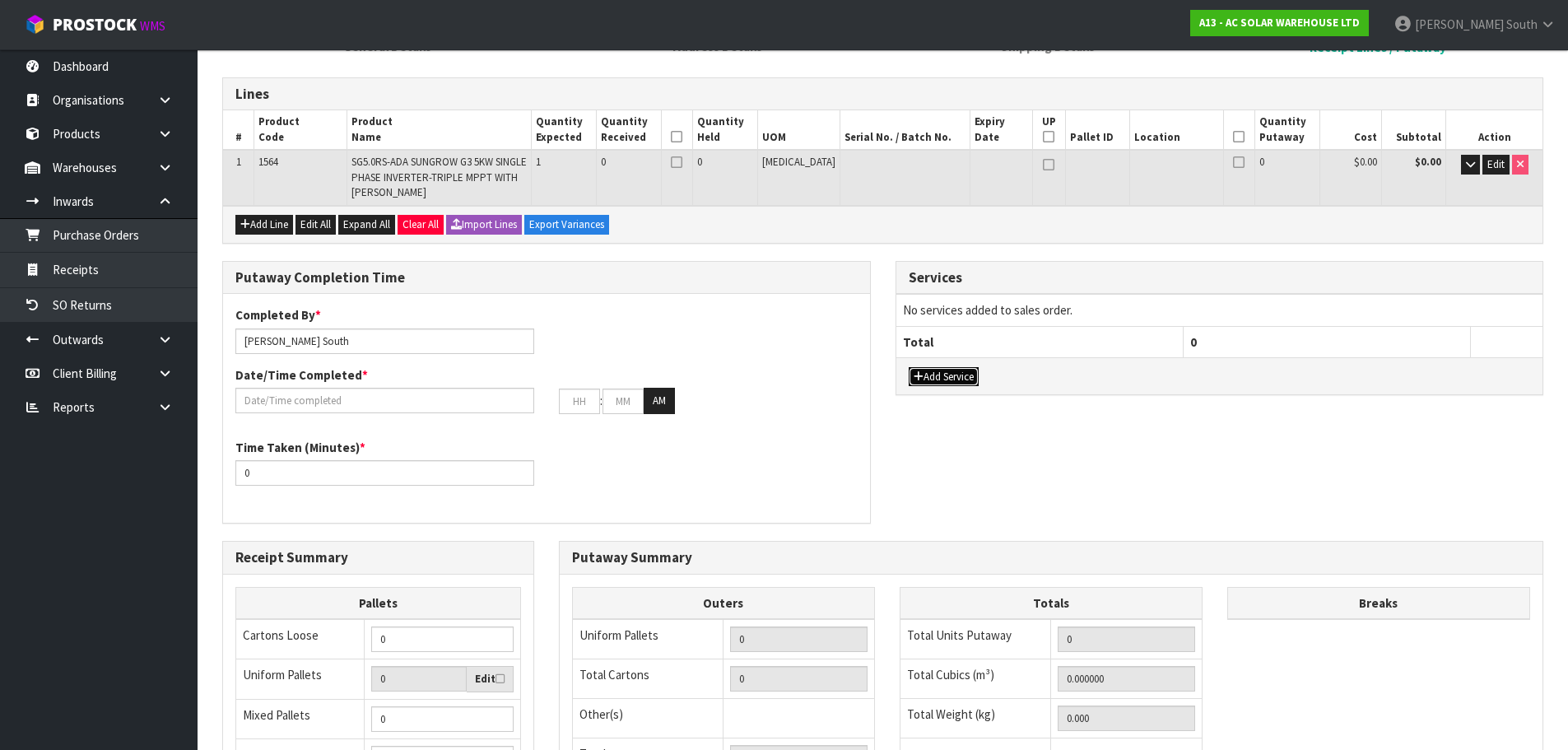
click at [944, 382] on button "Add Service" at bounding box center [943, 377] width 70 height 19
click at [981, 300] on td "001-001 - IMPORT DEMMURAGE 001-002 - IMPORT NZ CUSTOMS ENTRY 001-003 - IMPORT P…" at bounding box center [1040, 315] width 288 height 41
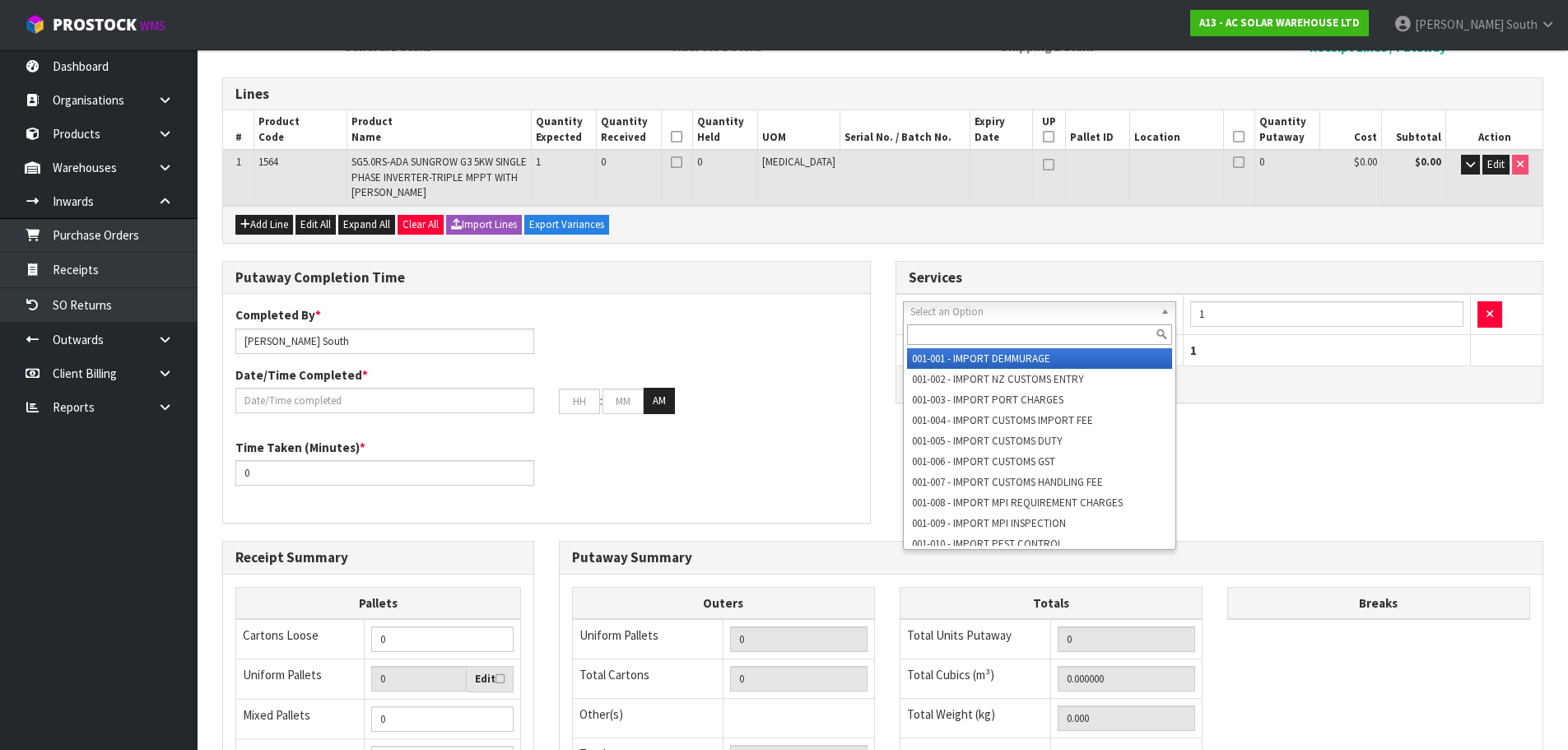
click at [968, 330] on input "text" at bounding box center [1040, 334] width 266 height 20
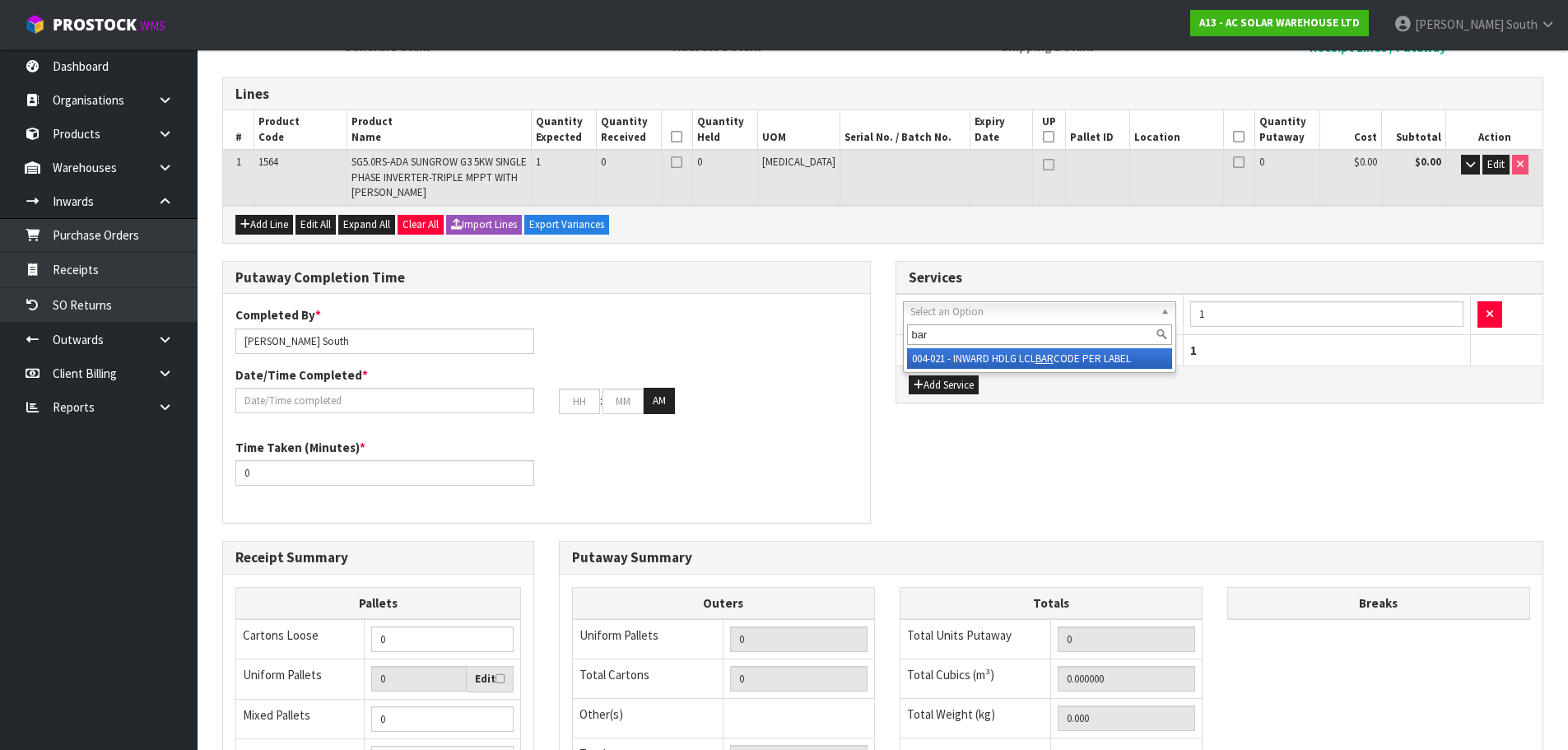
type input "bar"
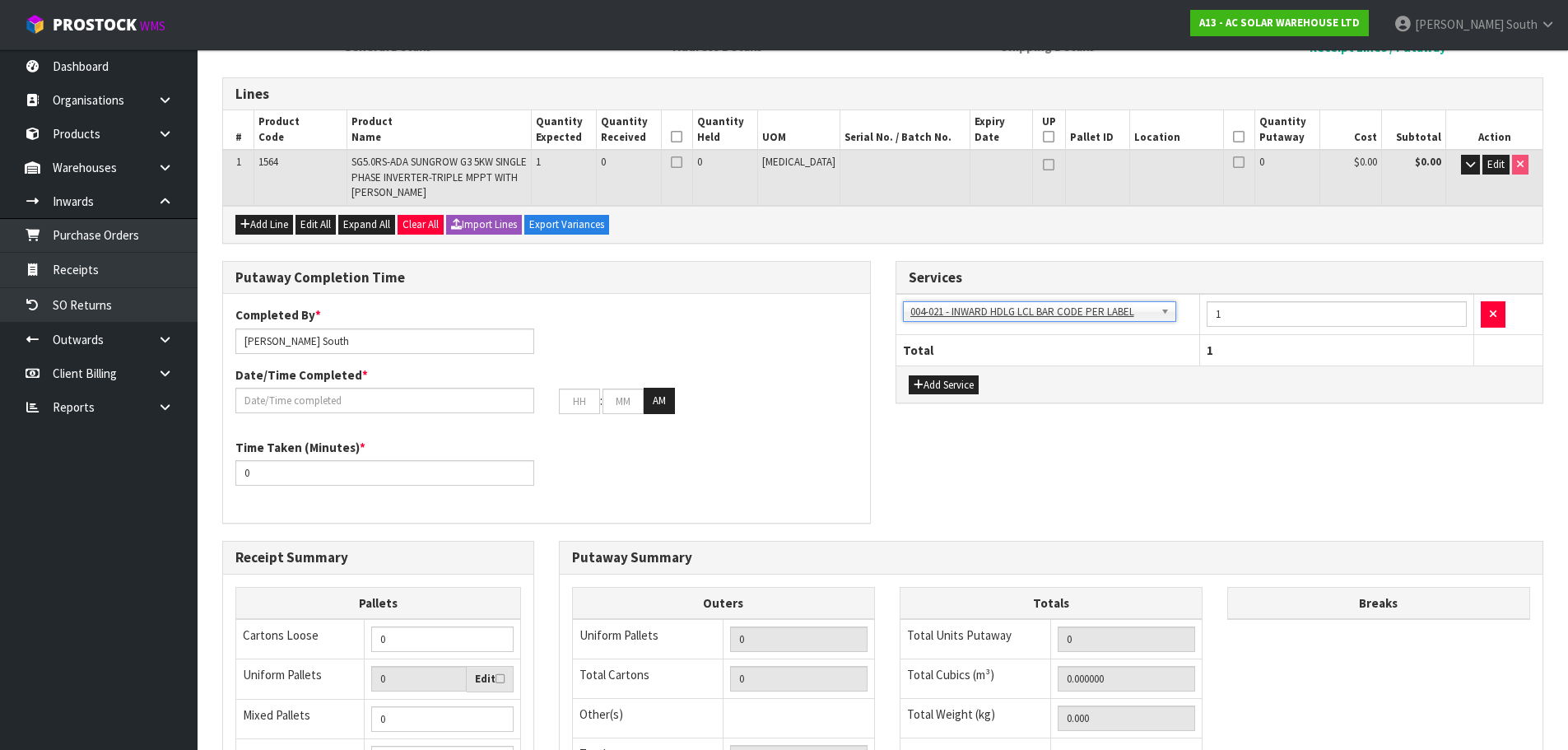
click at [1074, 431] on div "Putaway Completion Time Completed By * Zachary South Date/Time Completed * : : …" at bounding box center [882, 401] width 1346 height 280
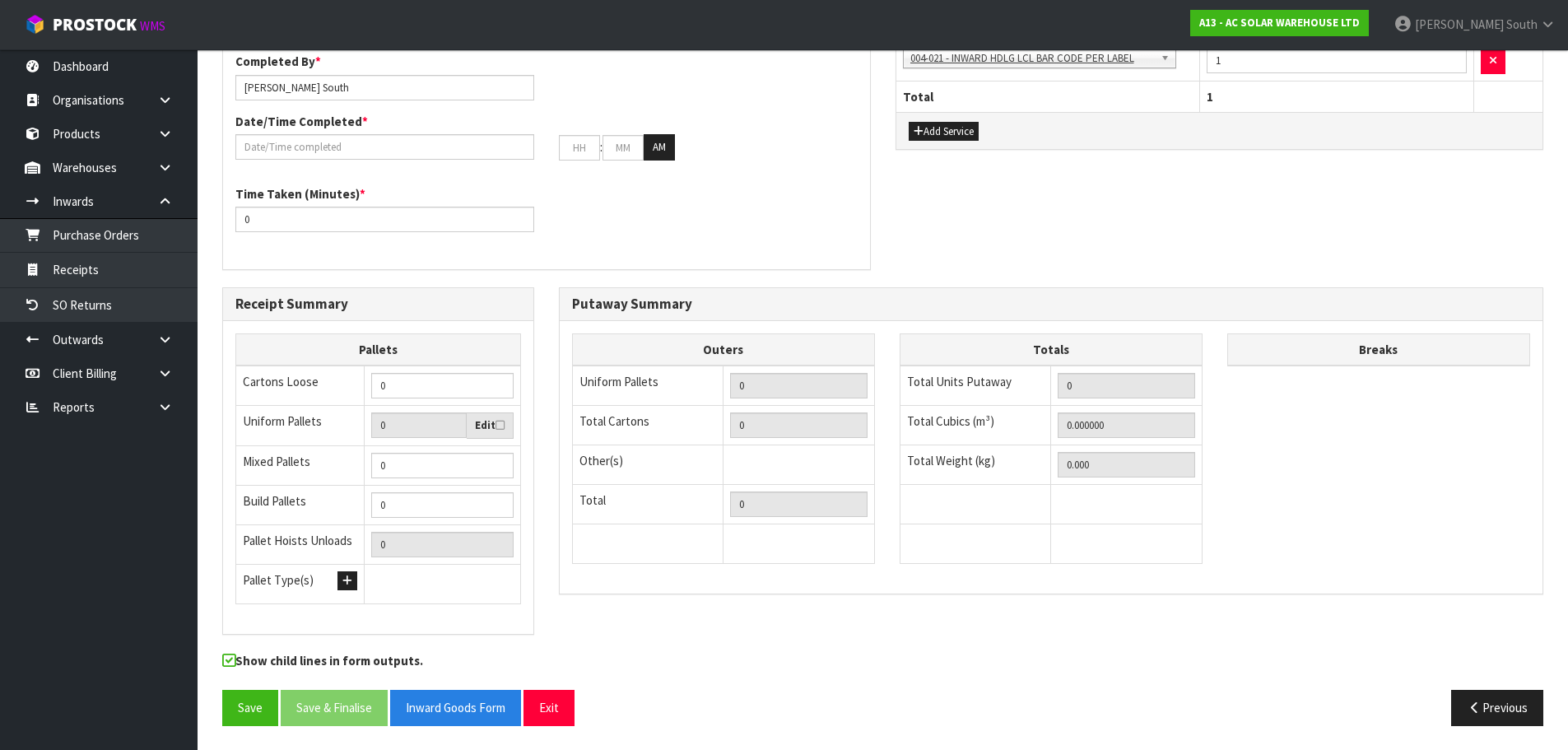
scroll to position [501, 0]
click at [261, 690] on button "Save" at bounding box center [251, 706] width 56 height 35
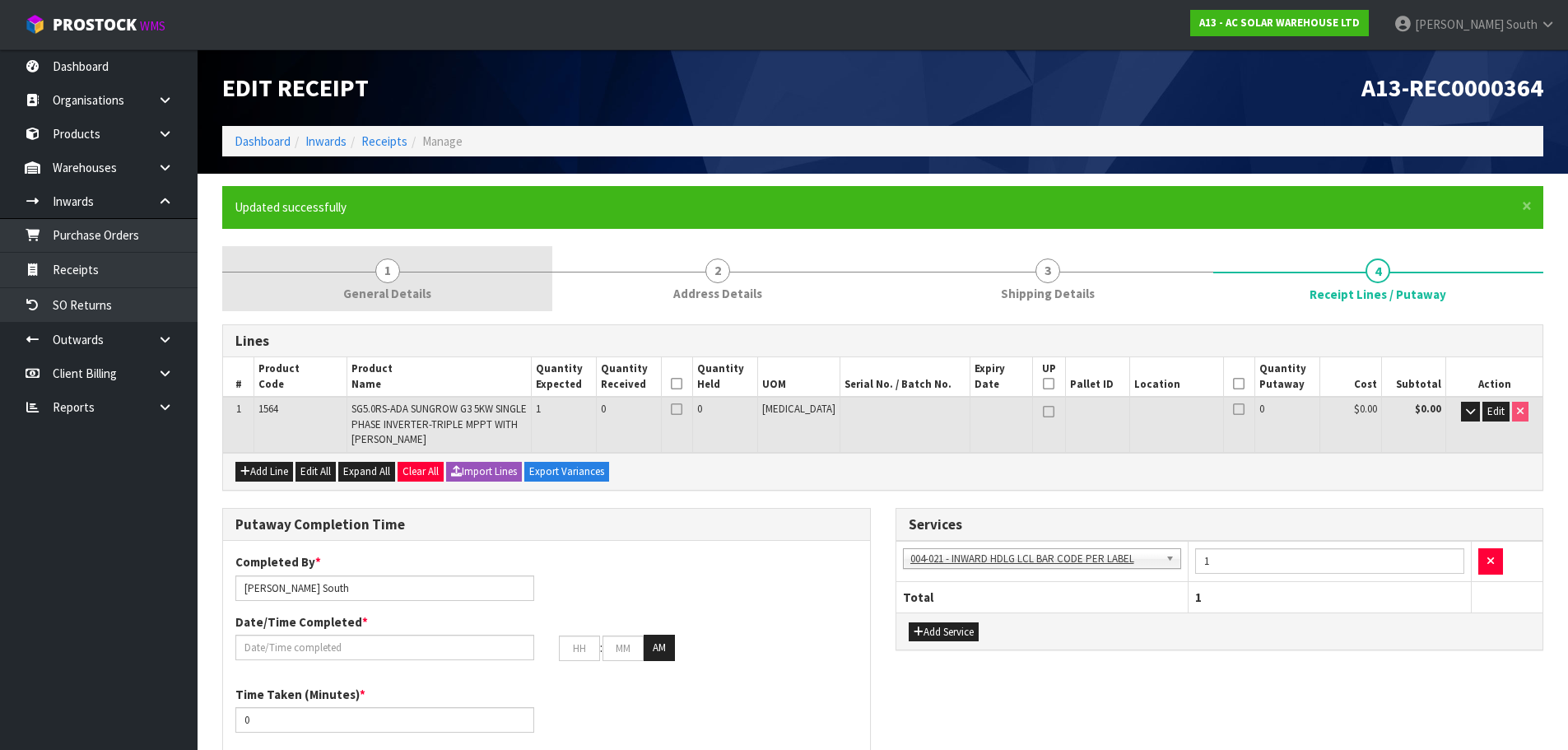
click at [349, 276] on link "1 General Details" at bounding box center [388, 278] width 330 height 65
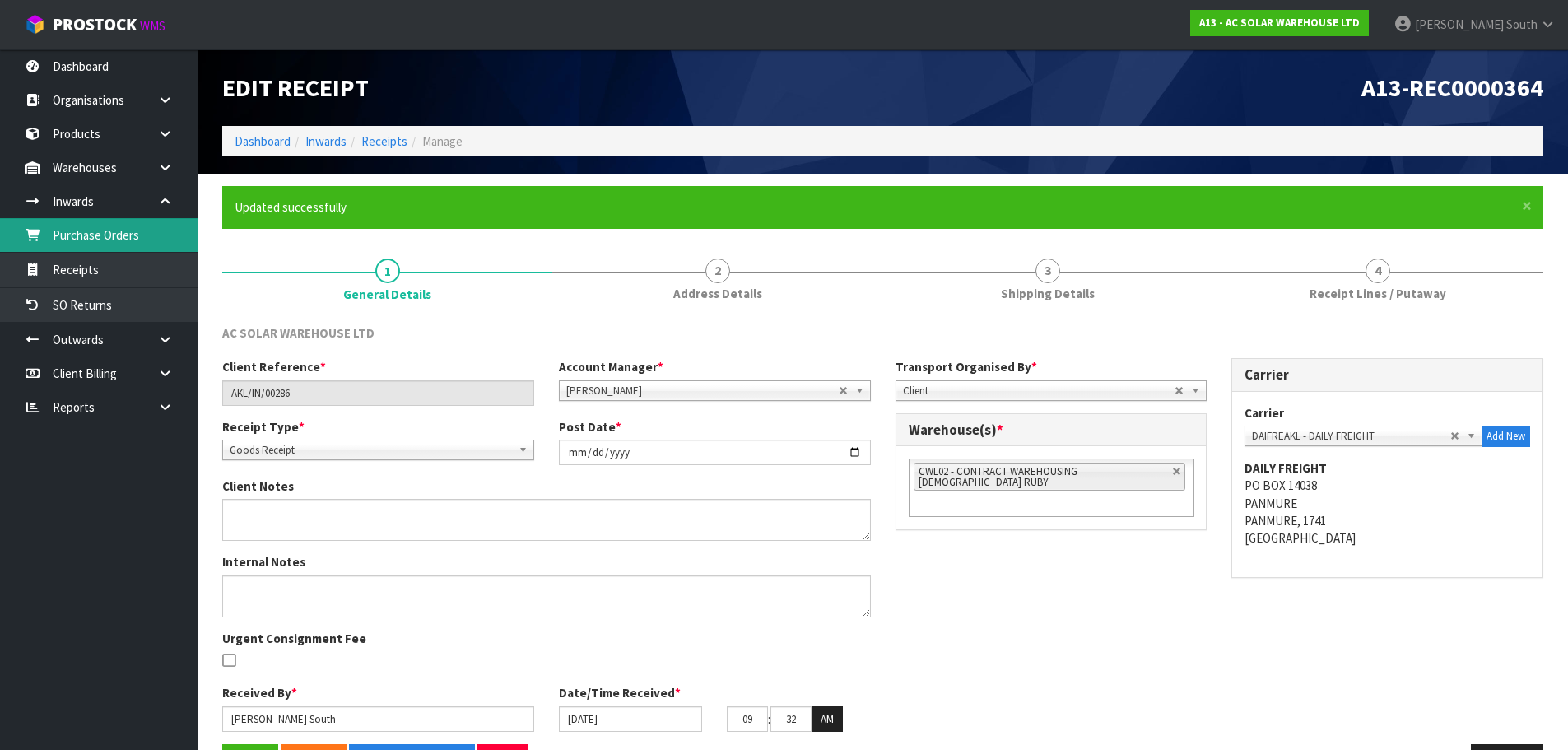
click at [132, 240] on link "Purchase Orders" at bounding box center [98, 234] width 197 height 34
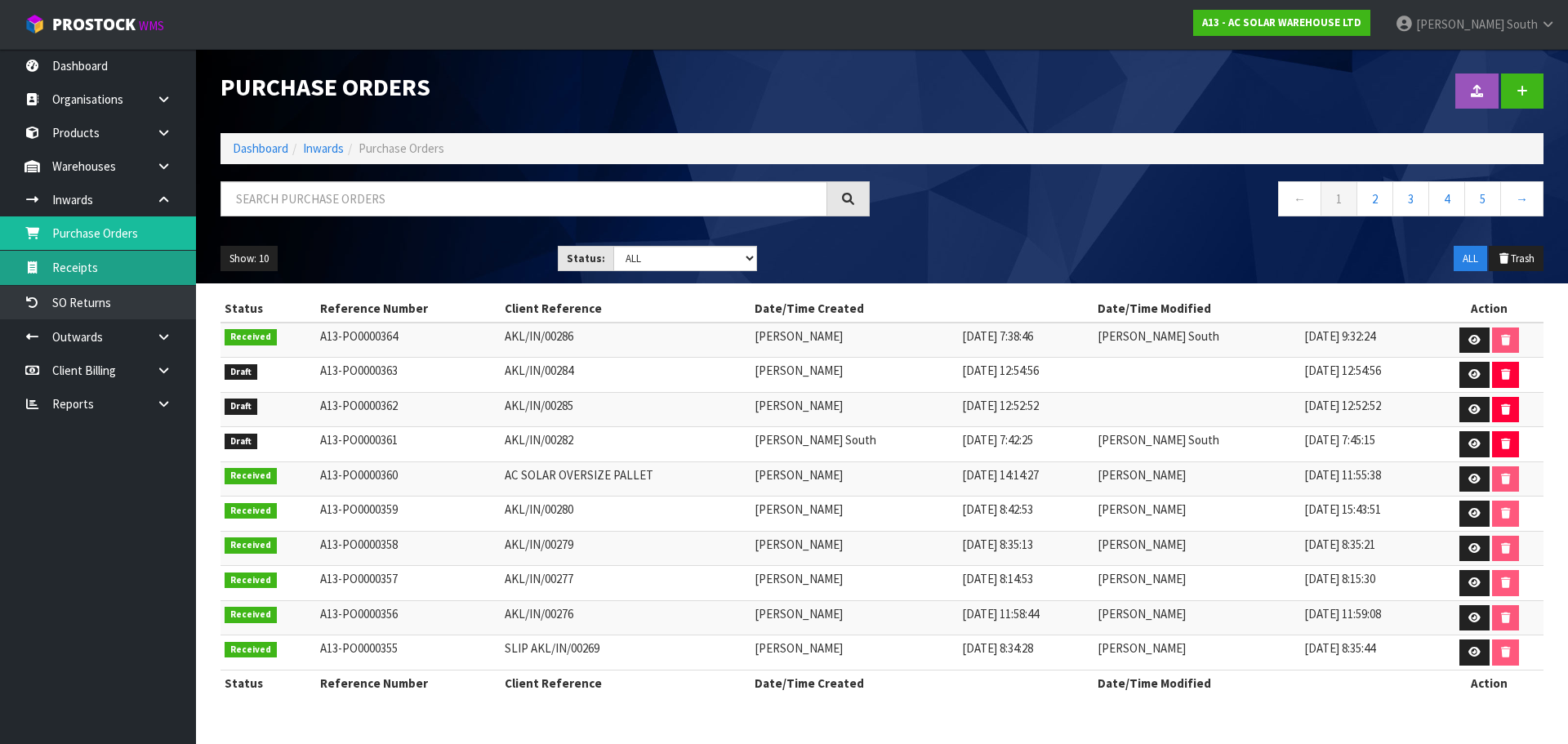
click at [173, 284] on link "Receipts" at bounding box center [97, 267] width 196 height 34
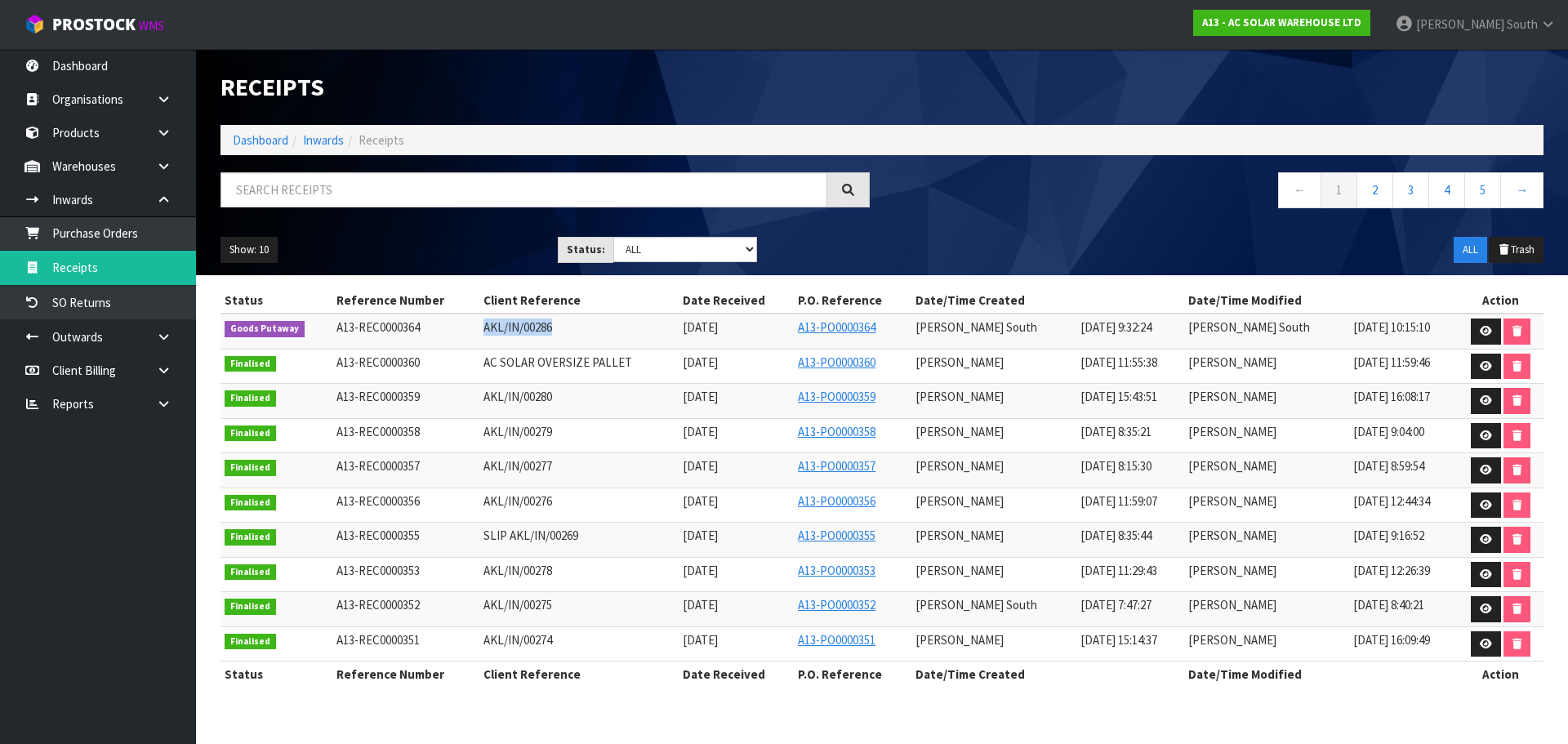
drag, startPoint x: 572, startPoint y: 322, endPoint x: 458, endPoint y: 337, distance: 115.0
click at [458, 337] on tr "Goods Putaway A13-REC0000364 AKL/IN/00286 29/09/2025 A13-PO0000364 Zachary Sout…" at bounding box center [882, 331] width 1322 height 35
copy tr "AKL/IN/00286"
click at [1482, 340] on link at bounding box center [1485, 331] width 30 height 26
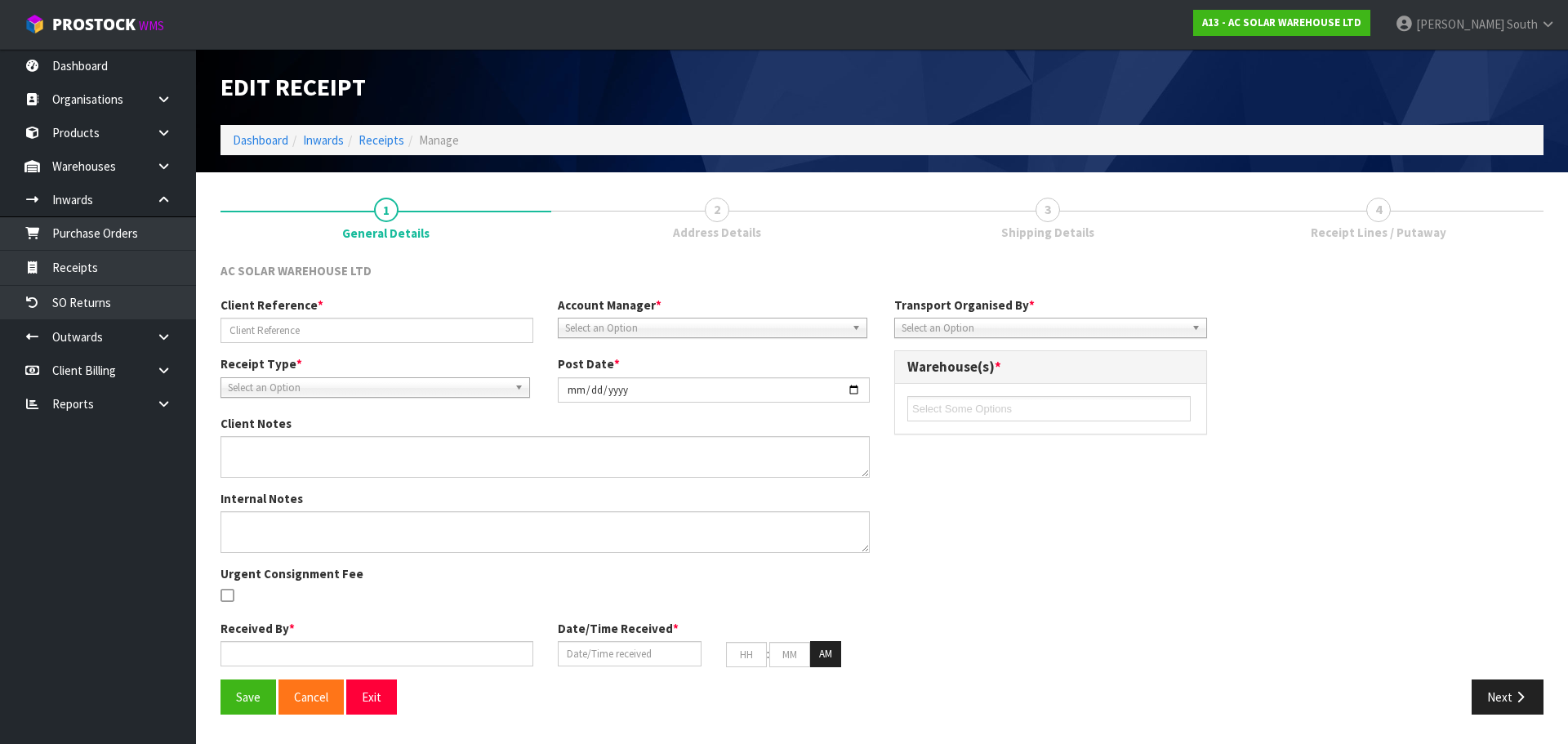
type input "AKL/IN/00286"
type input "[DATE]"
type input "[PERSON_NAME] South"
type input "[DATE]"
type input "09"
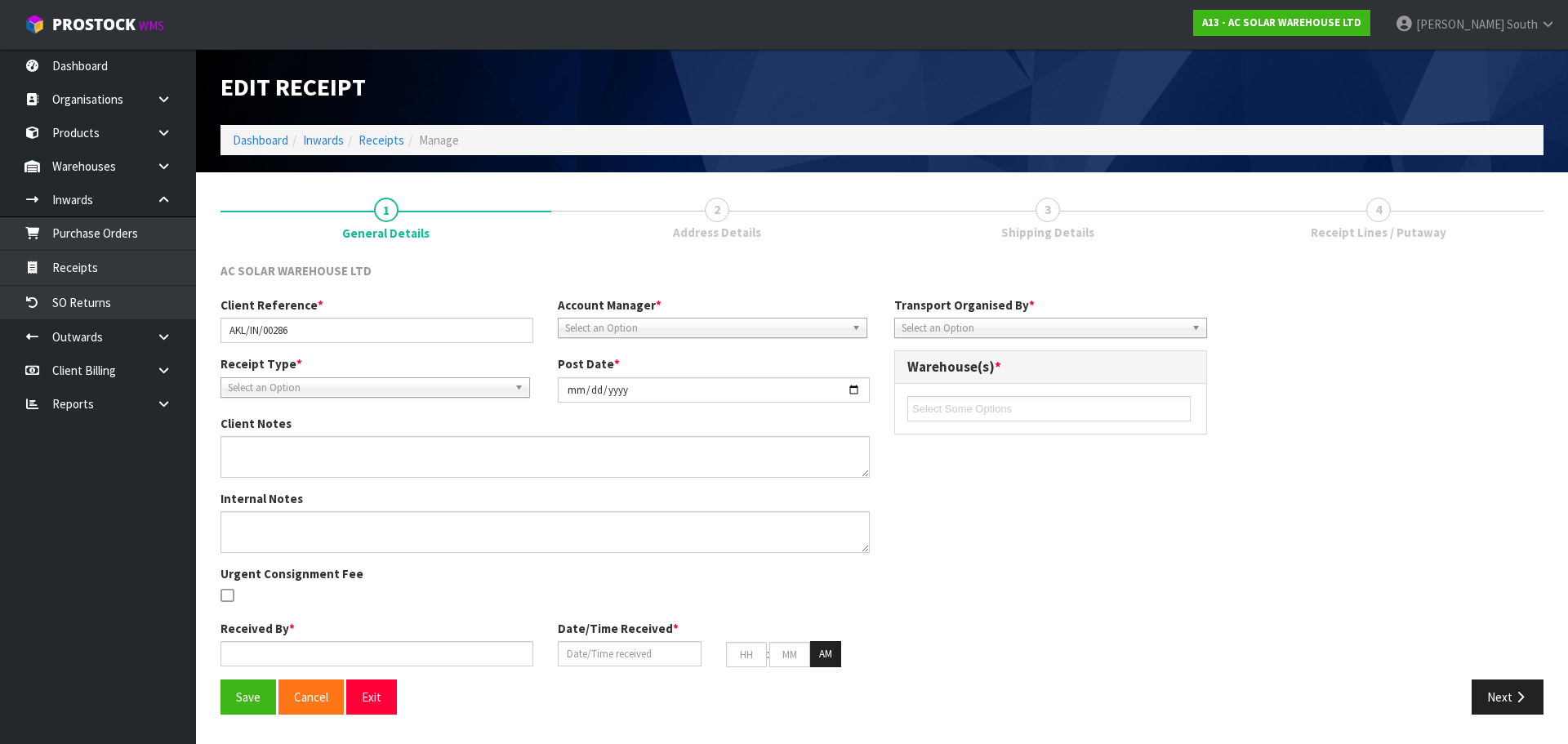
type input "32"
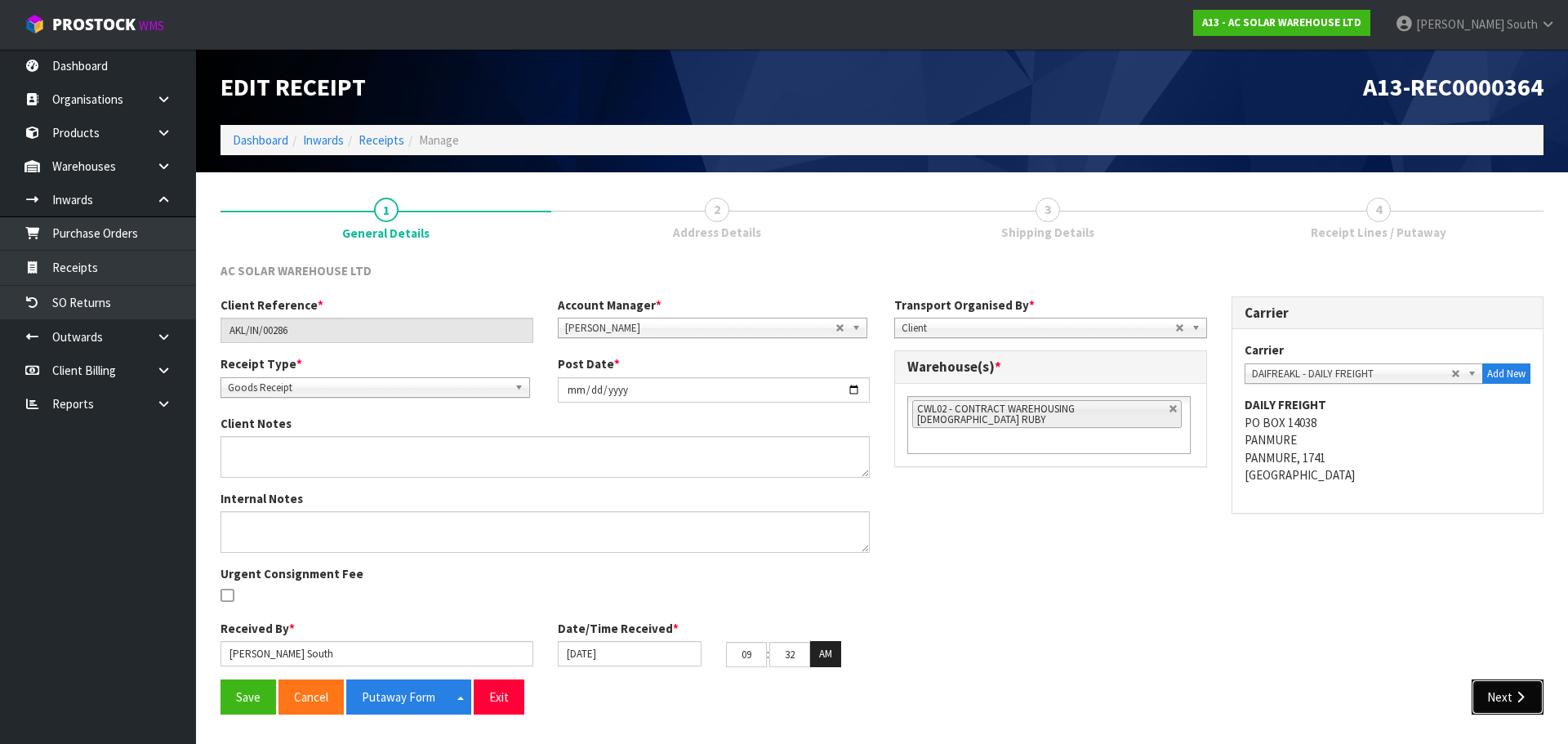
click at [1478, 685] on button "Next" at bounding box center [1507, 697] width 72 height 35
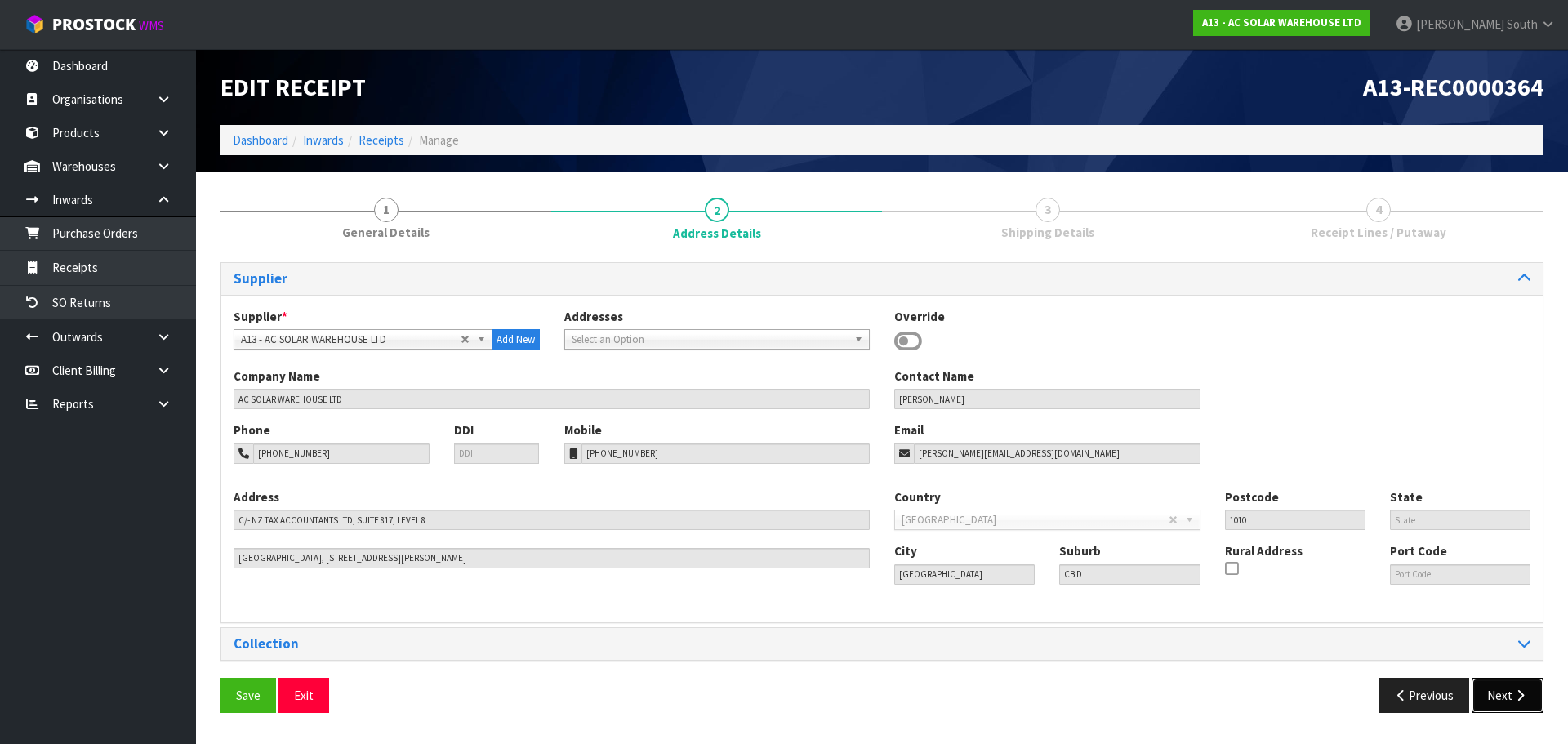
click at [1506, 691] on button "Next" at bounding box center [1507, 695] width 72 height 35
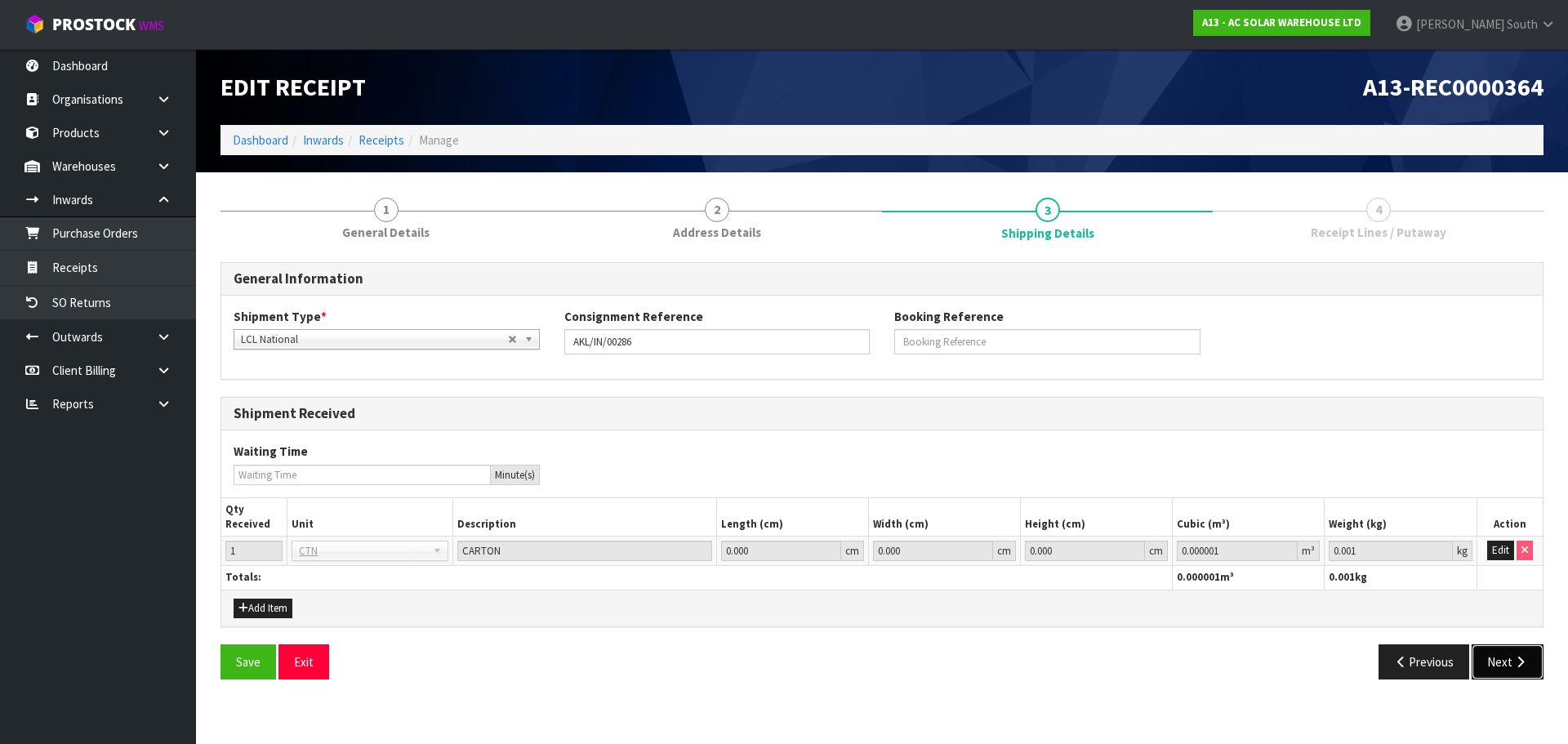
click at [1503, 662] on button "Next" at bounding box center [1507, 661] width 72 height 35
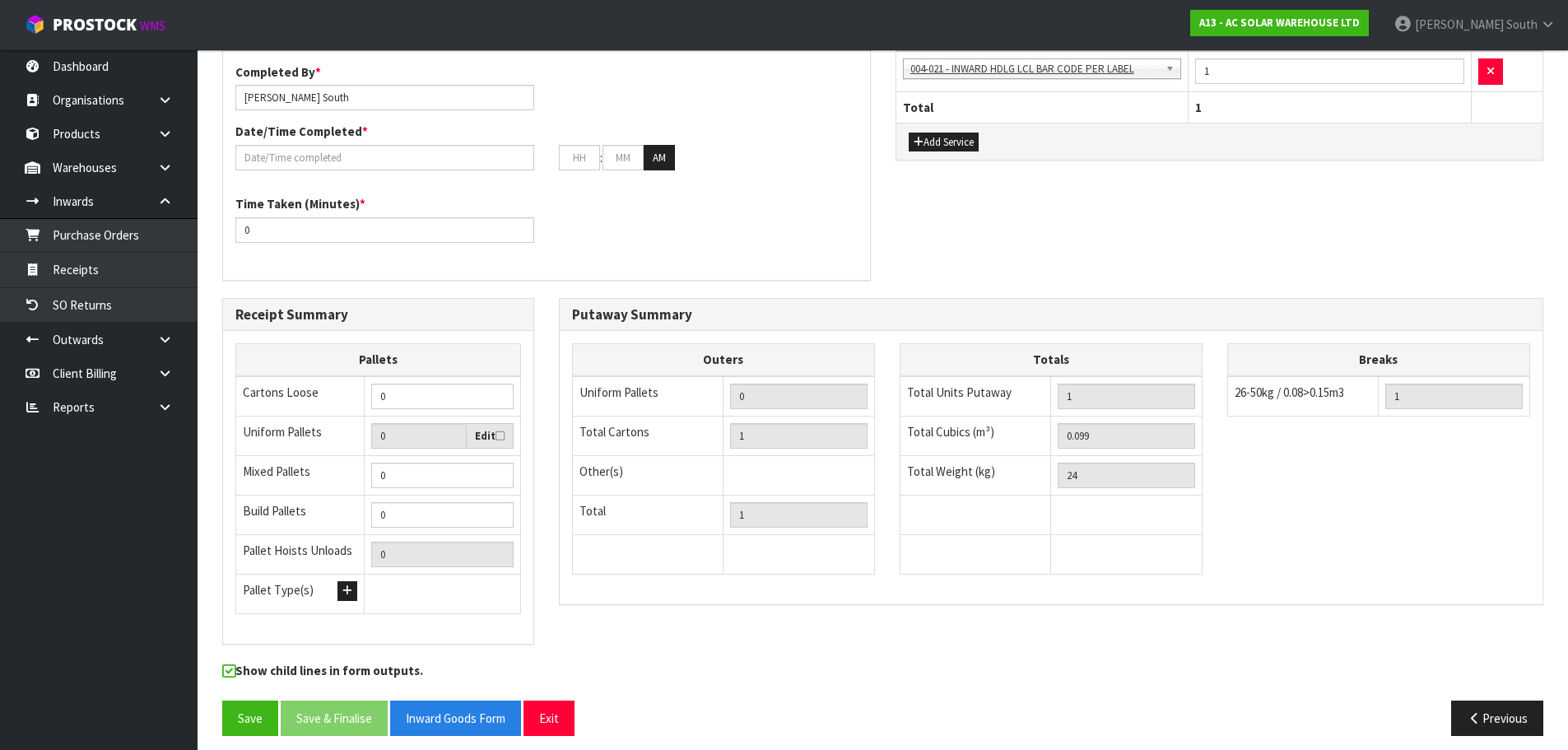
scroll to position [441, 0]
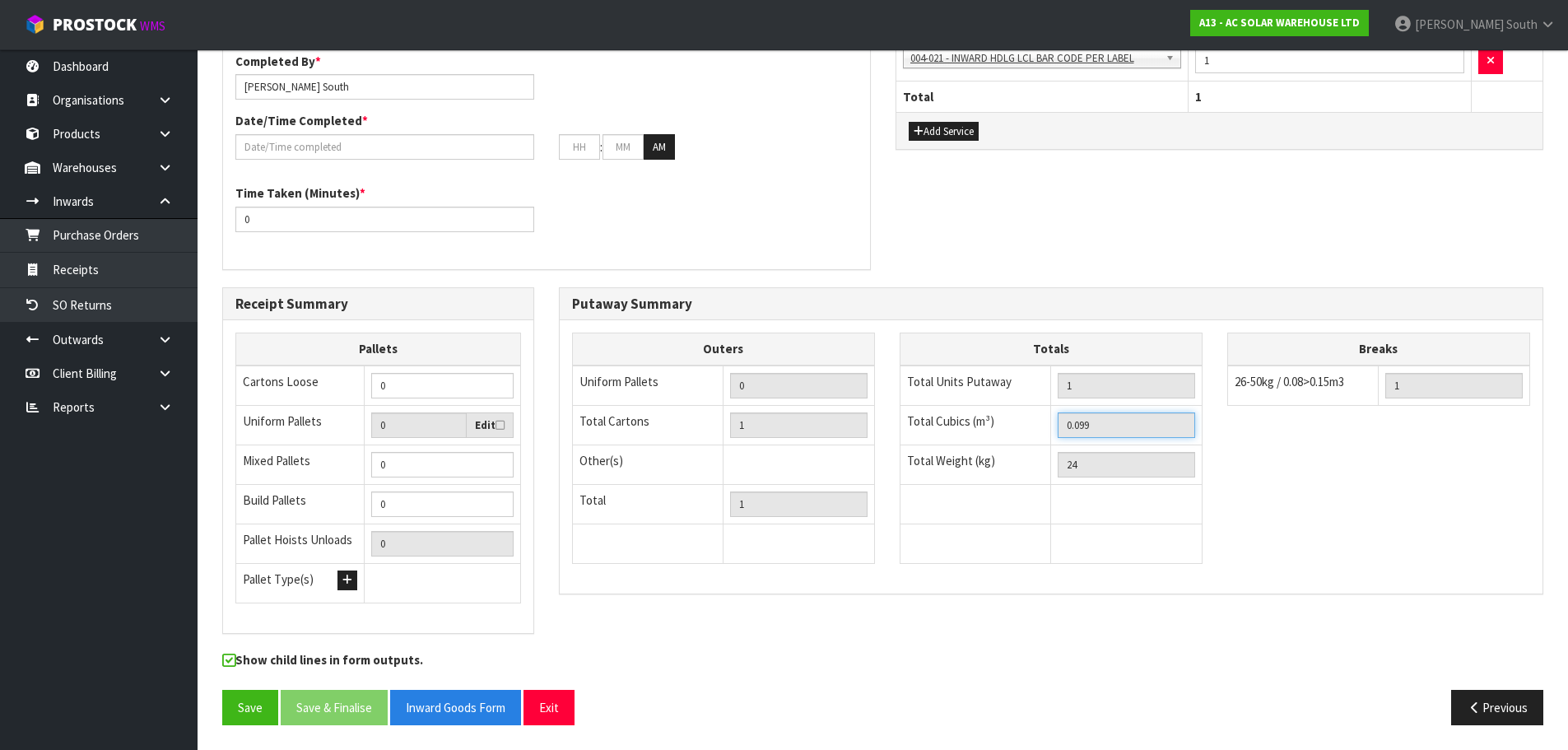
drag, startPoint x: 1151, startPoint y: 423, endPoint x: 1033, endPoint y: 429, distance: 118.2
click at [1033, 429] on tr "Total Cubics (m³) 0.099" at bounding box center [1050, 425] width 302 height 40
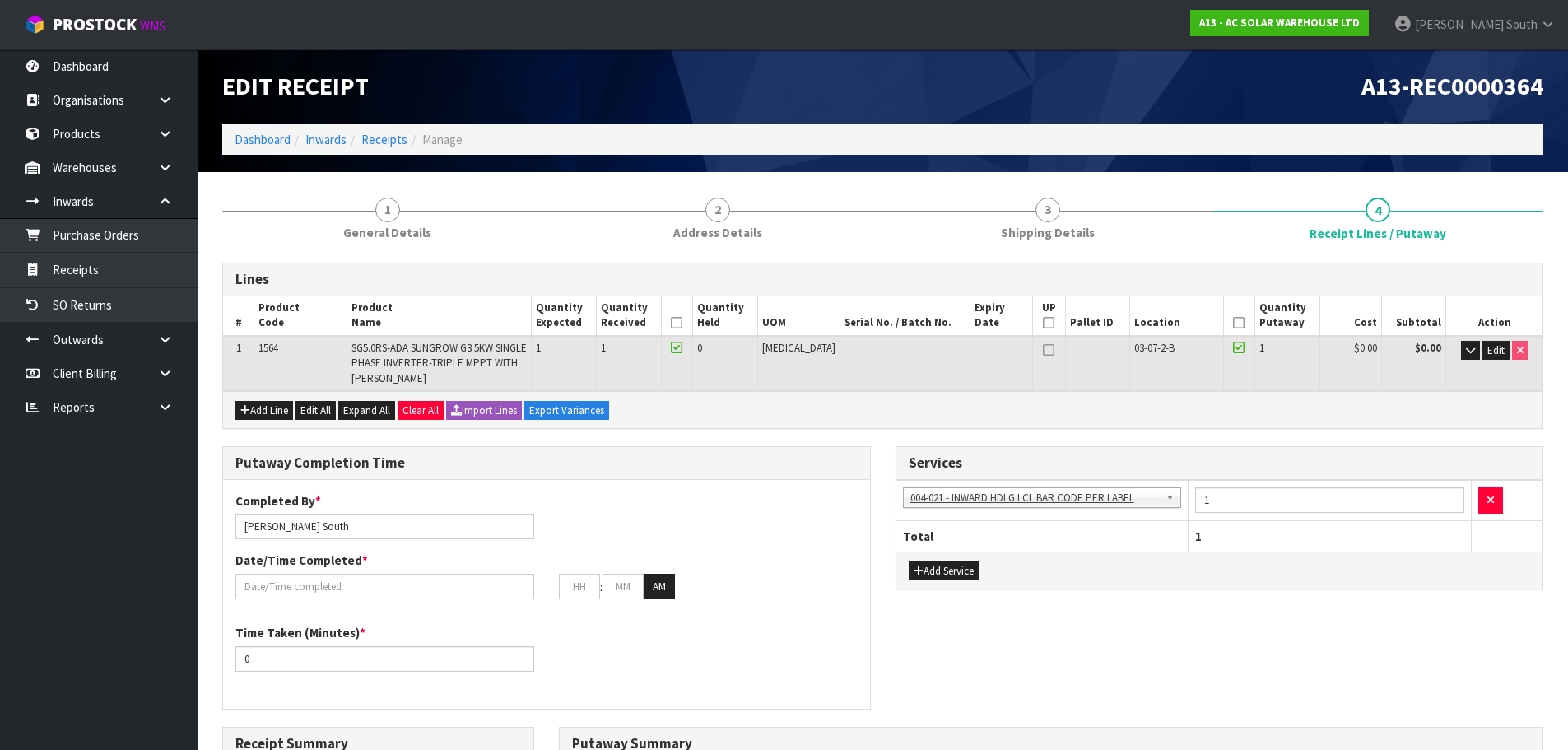
scroll to position [0, 0]
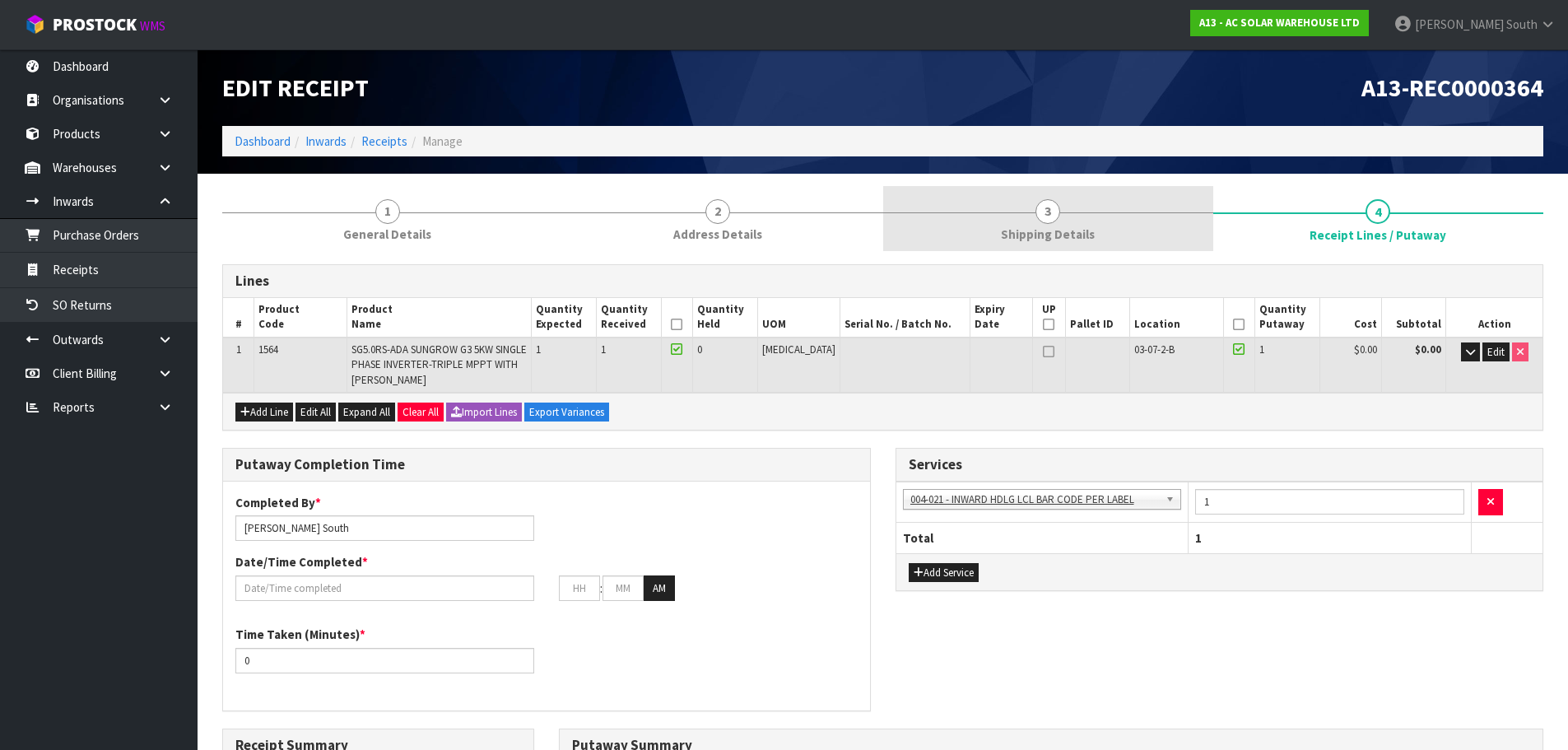
click at [1009, 206] on link "3 Shipping Details" at bounding box center [1048, 218] width 330 height 65
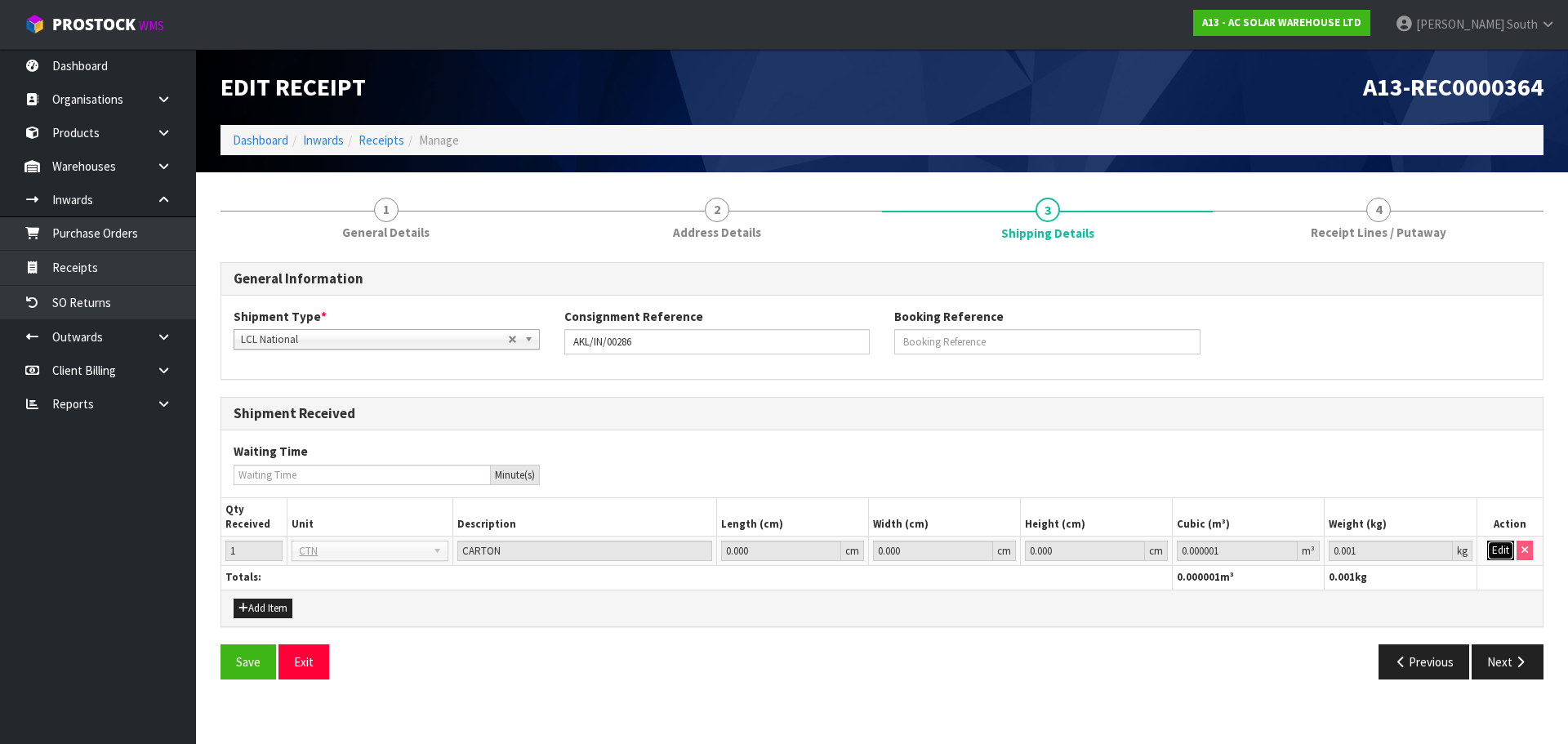
click at [1505, 553] on button "Edit" at bounding box center [1501, 550] width 27 height 19
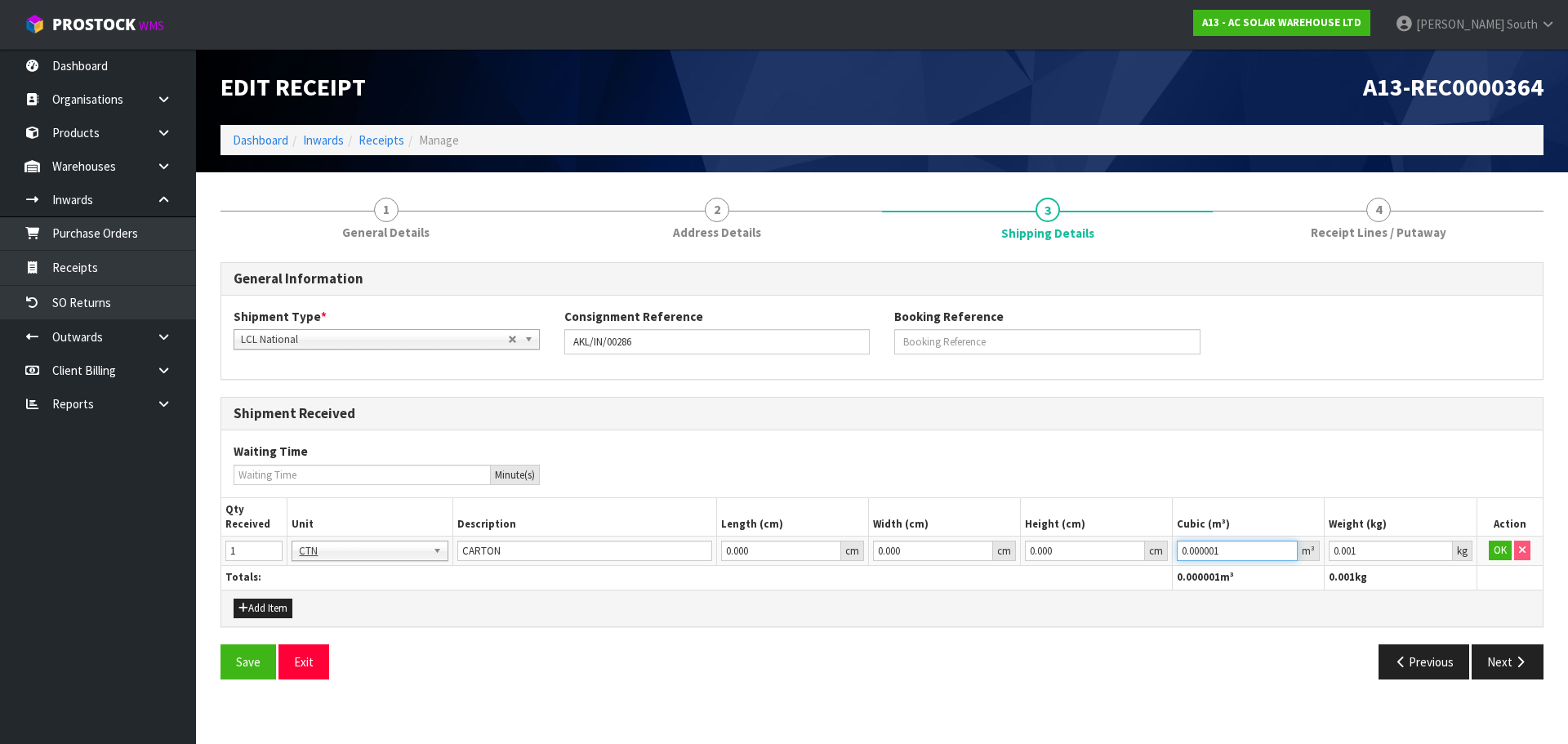
drag, startPoint x: 1236, startPoint y: 547, endPoint x: 1119, endPoint y: 558, distance: 117.5
click at [1119, 558] on tr "1 BAG BAR BSK BIN BTL BOX BDL CAB CGE CTN CSE COI CRA CRT CBE CYL DRM JAR MTR P…" at bounding box center [882, 551] width 1321 height 29
paste input "99"
type input "0.099"
drag, startPoint x: 1367, startPoint y: 545, endPoint x: 1239, endPoint y: 565, distance: 129.6
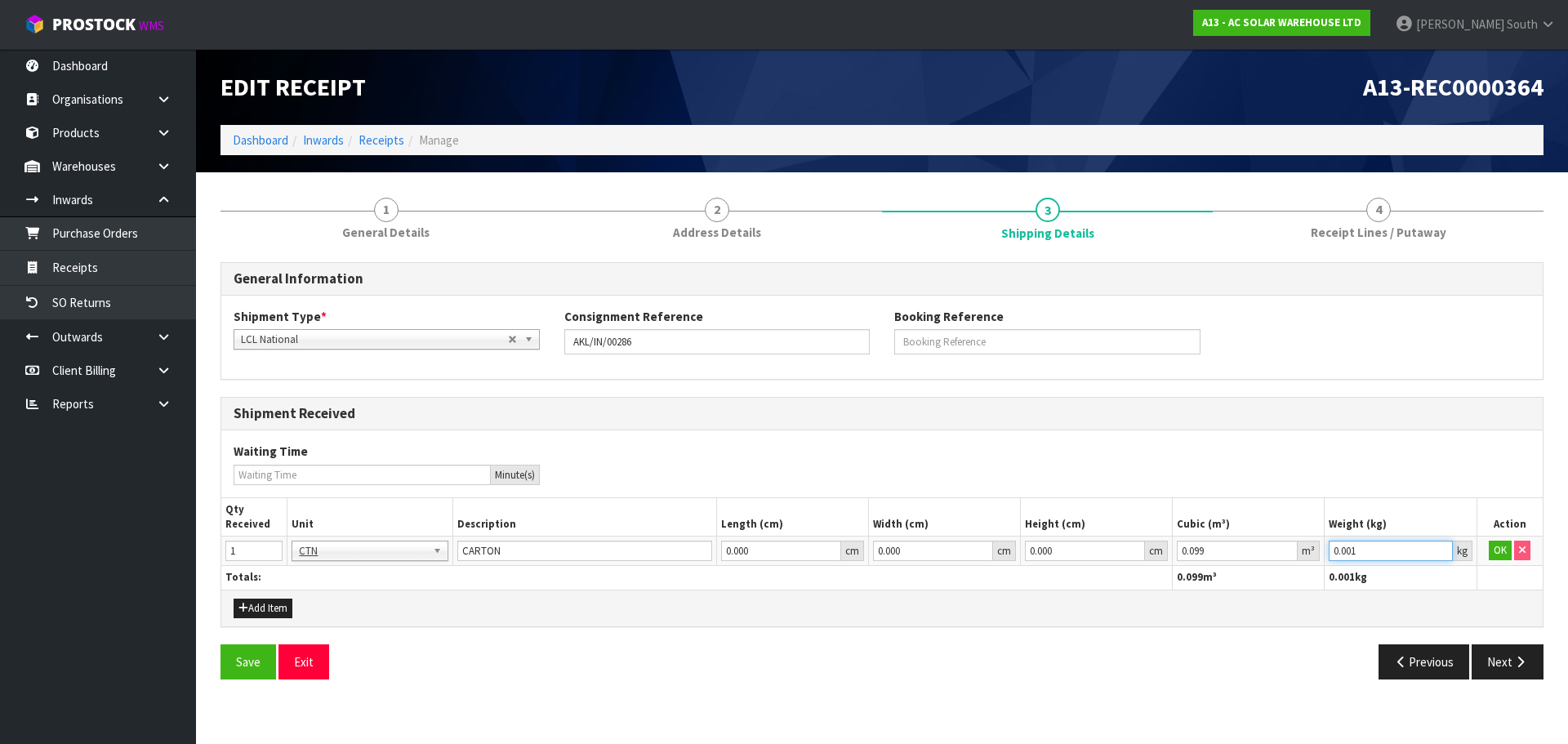
click at [1239, 565] on table "Qty Received Unit Description Length (cm) Width (cm) Height (cm) Cubic (m³) Wei…" at bounding box center [882, 544] width 1321 height 92
type input "24"
click at [1490, 547] on button "OK" at bounding box center [1500, 550] width 23 height 19
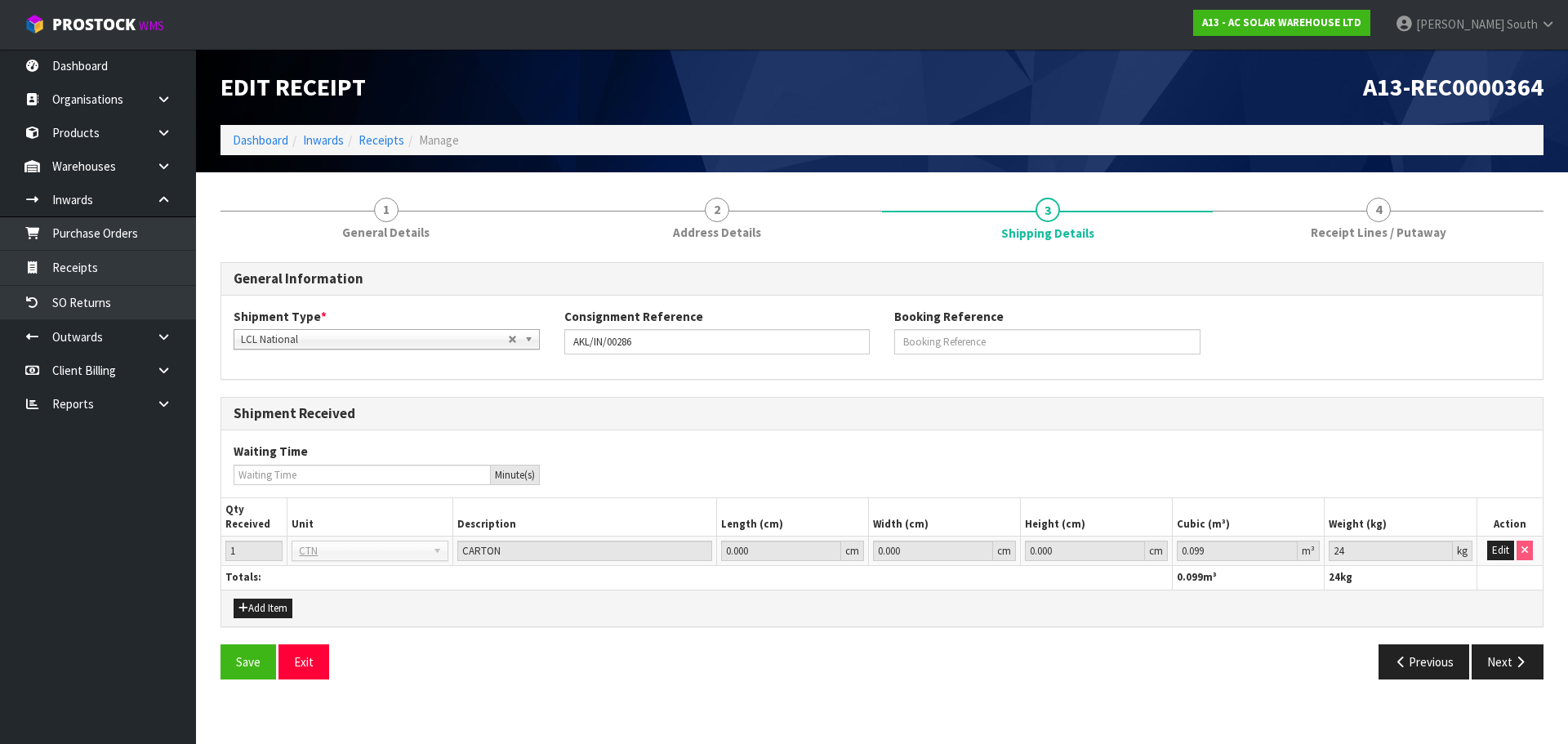
click at [1481, 643] on div "General Information Shipment Type * LCL National LCL International FCL-20ft FCL…" at bounding box center [882, 477] width 1322 height 430
click at [1491, 659] on button "Next" at bounding box center [1507, 661] width 72 height 35
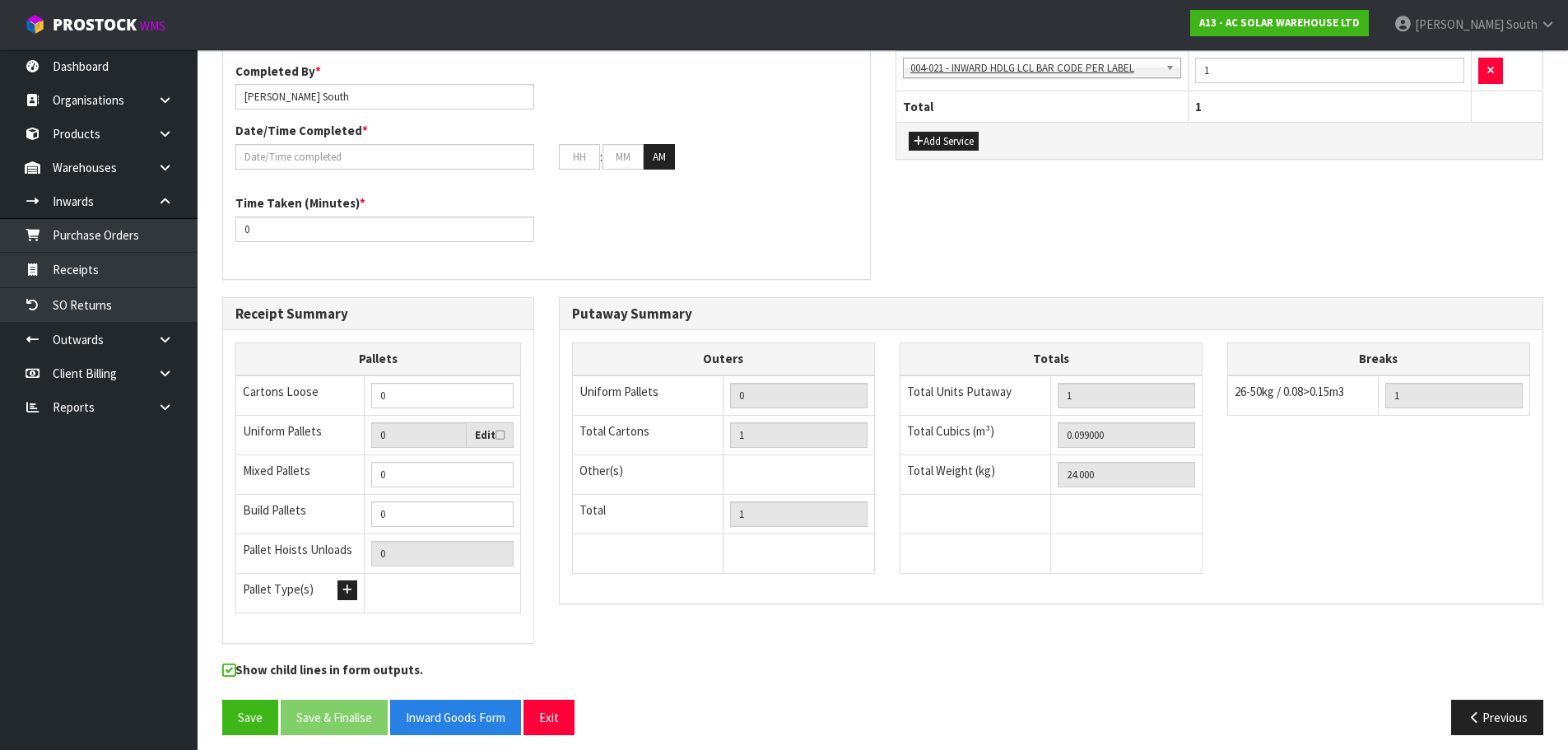
scroll to position [441, 0]
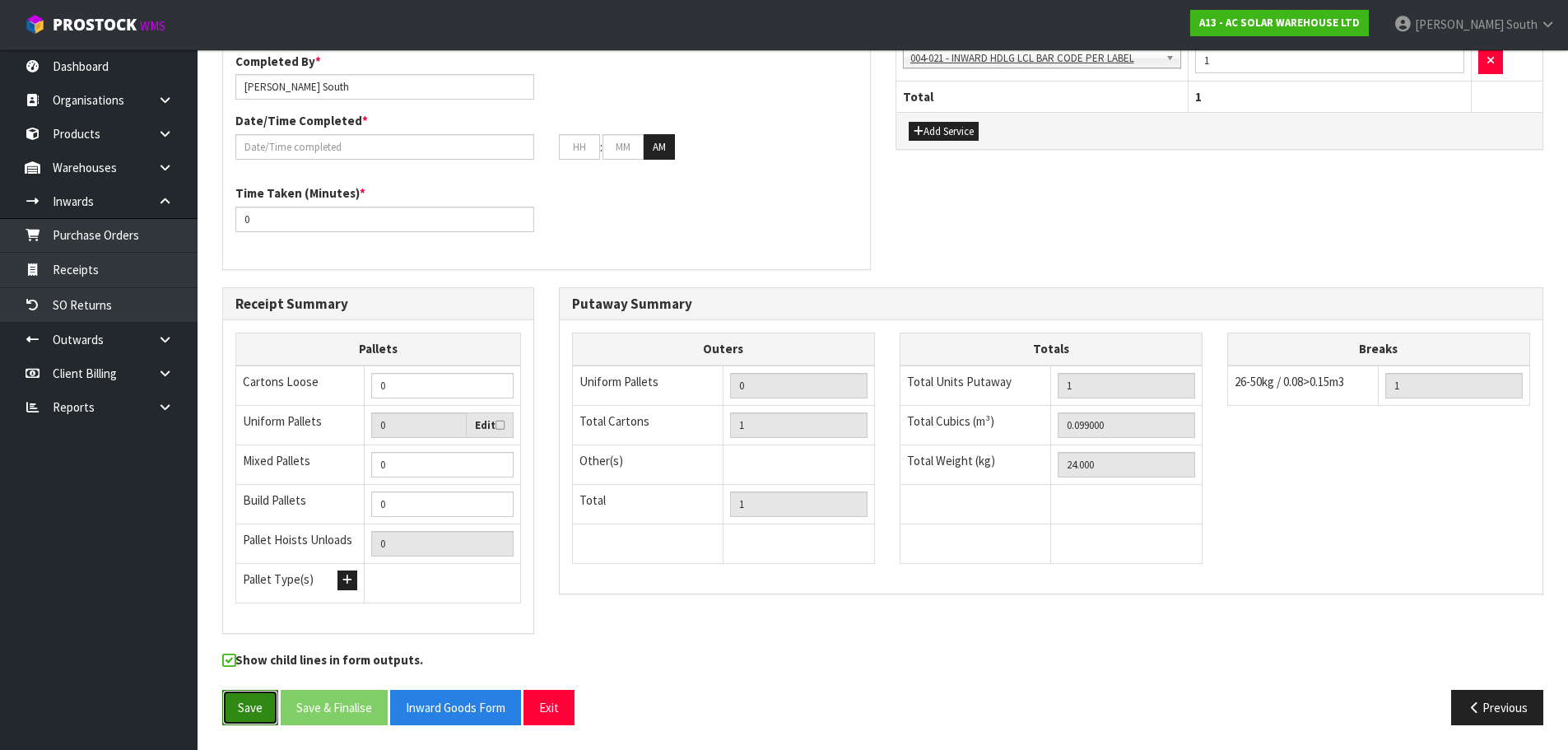
click at [274, 713] on button "Save" at bounding box center [251, 707] width 56 height 35
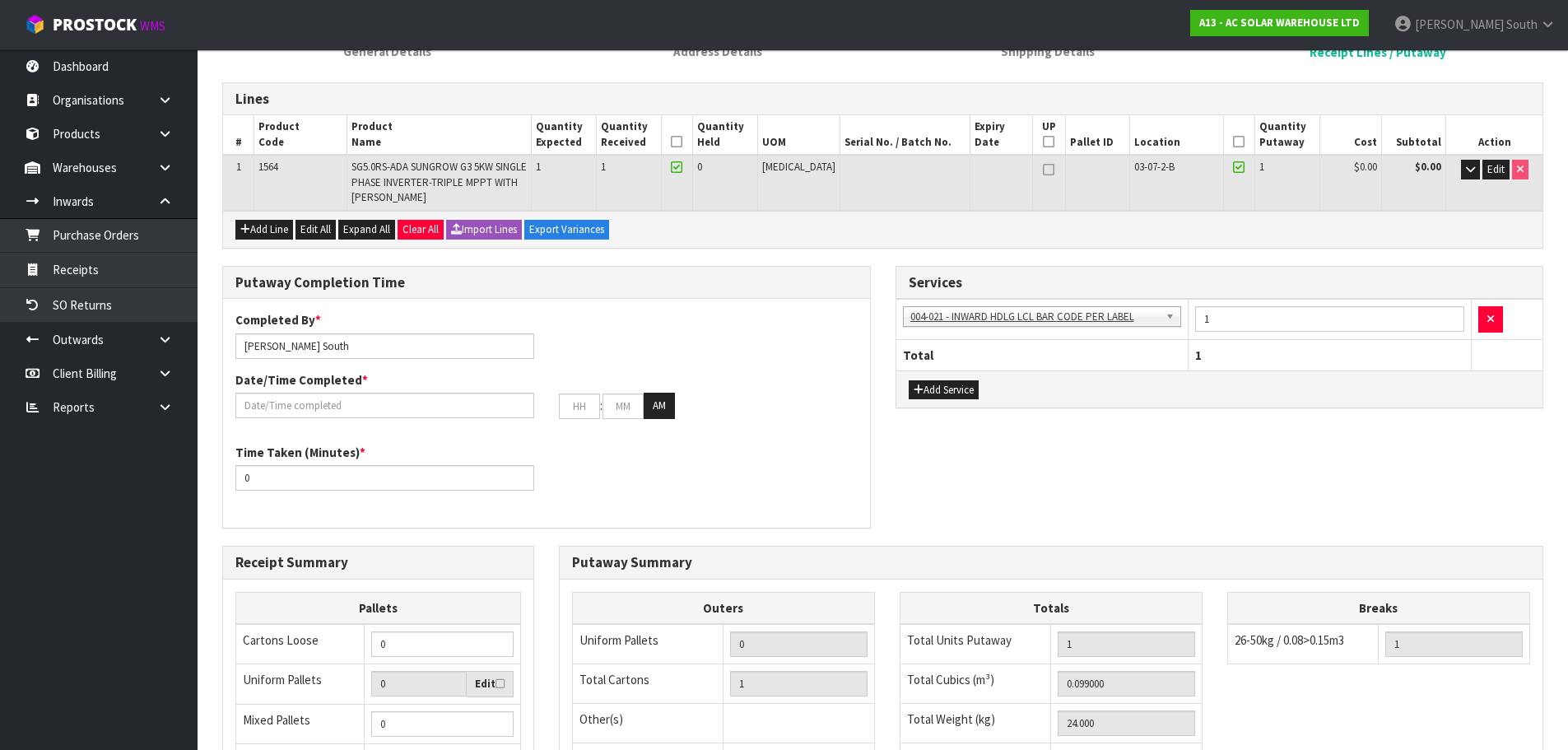
scroll to position [247, 0]
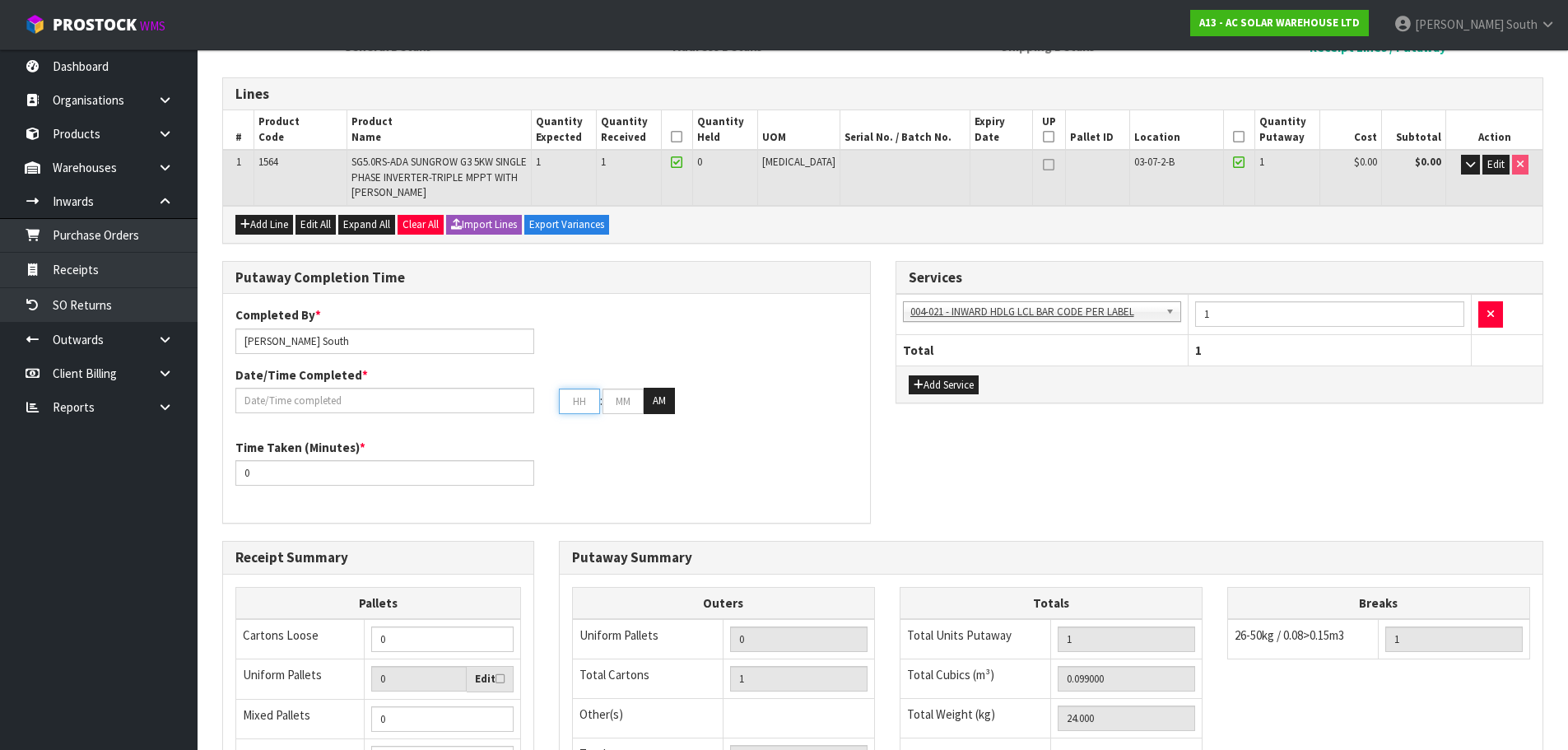
click at [575, 395] on input "text" at bounding box center [579, 401] width 41 height 25
click at [576, 402] on input "text" at bounding box center [579, 401] width 41 height 25
type input "[DATE]"
type input "1"
type input "00"
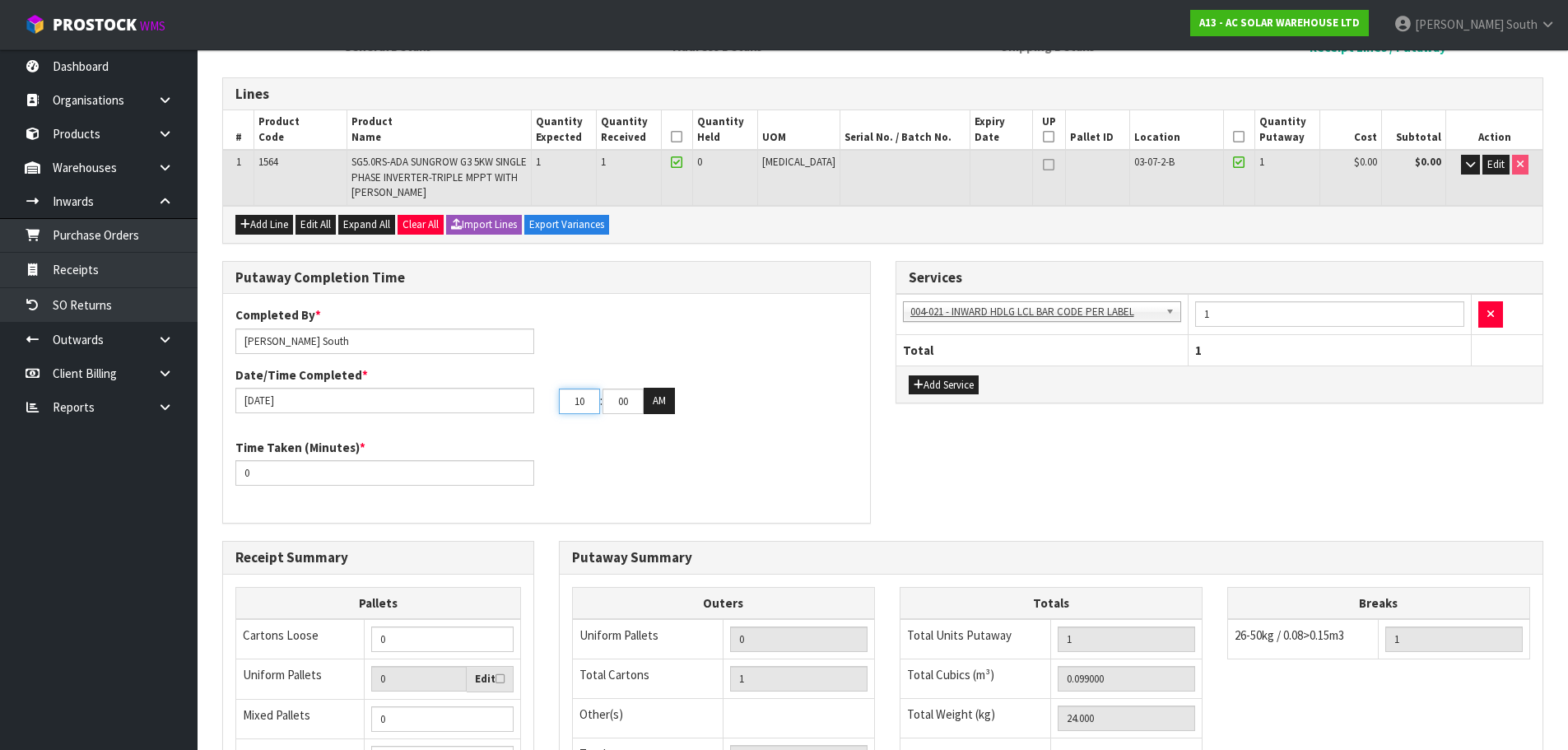
type input "10"
drag, startPoint x: 299, startPoint y: 487, endPoint x: 275, endPoint y: 490, distance: 24.2
click at [277, 490] on div "Time Taken (Minutes) * 0" at bounding box center [547, 468] width 647 height 59
drag, startPoint x: 283, startPoint y: 473, endPoint x: 180, endPoint y: 490, distance: 104.4
click at [180, 490] on body "Toggle navigation ProStock WMS A13 - AC SOLAR WAREHOUSE LTD Zachary South Logou…" at bounding box center [784, 128] width 1568 height 750
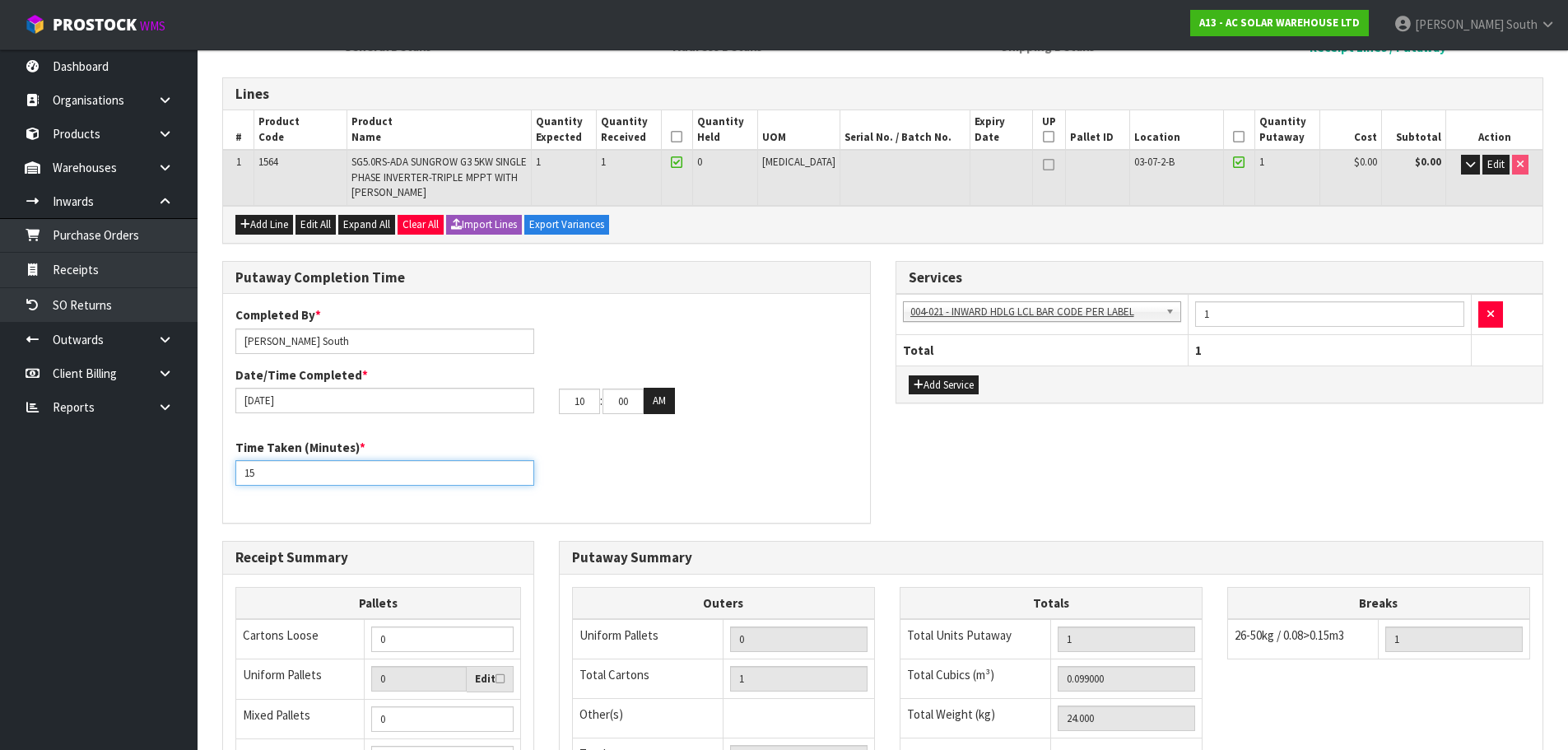
type input "15"
click at [773, 314] on div "Completed By * Zachary South Date/Time Completed * 29/09/2025 10 : 00 : 45 AM" at bounding box center [547, 365] width 647 height 119
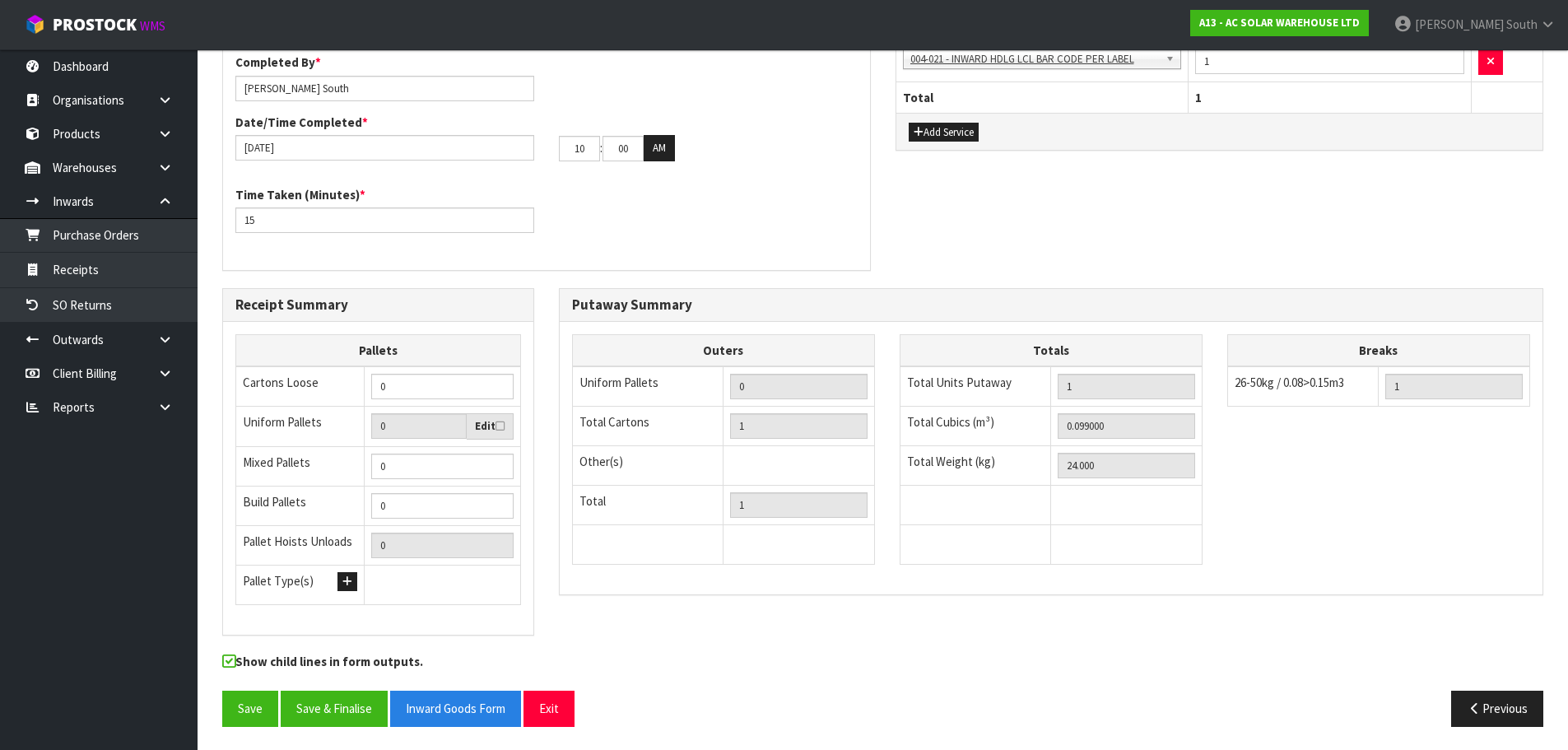
scroll to position [501, 0]
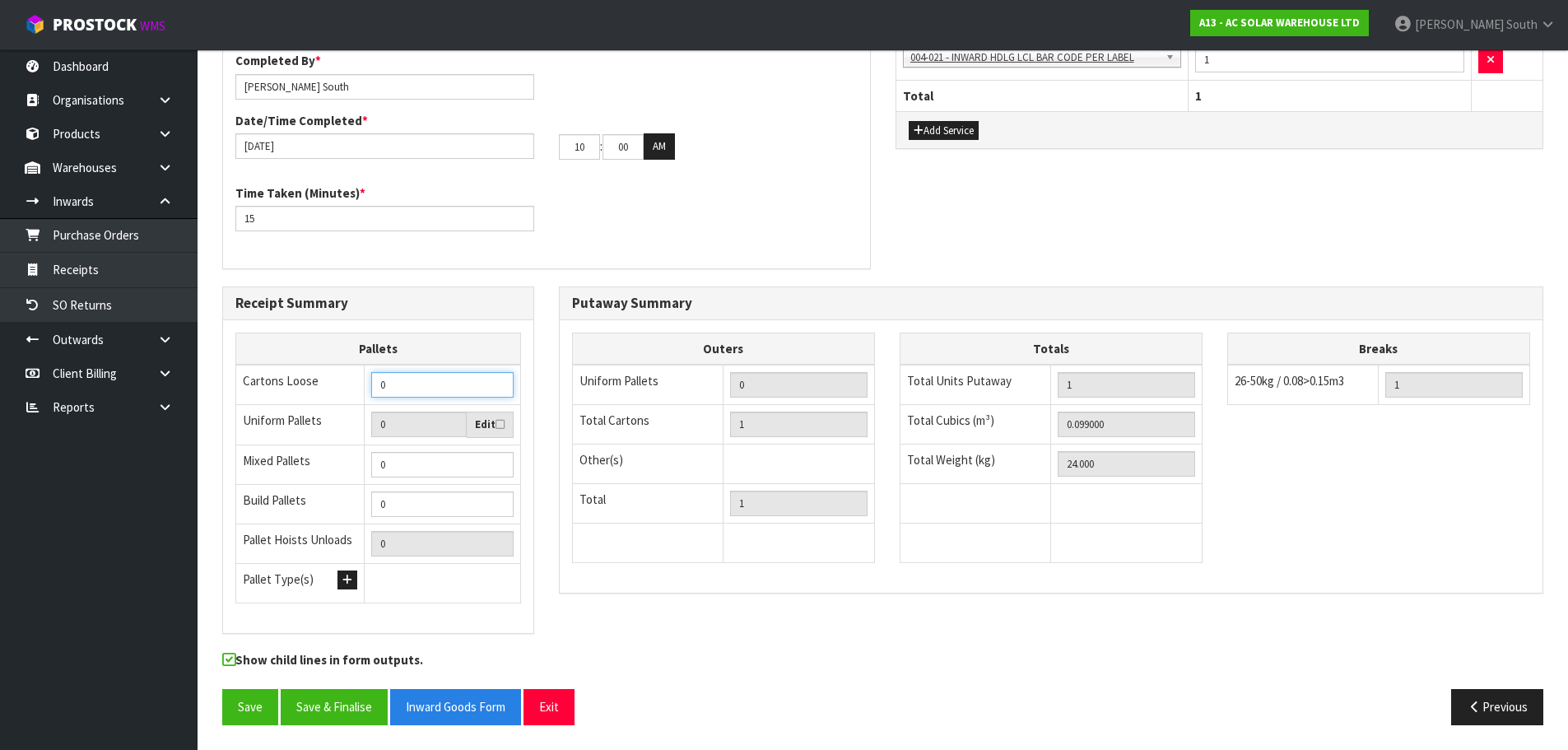
drag, startPoint x: 446, startPoint y: 383, endPoint x: 305, endPoint y: 405, distance: 142.7
click at [305, 405] on tbody "Cartons Loose 0 Uniform Pallets 0 Edit Mixed Pallets 0 Build Pallets 0 Pallet H…" at bounding box center [378, 483] width 285 height 238
type input "1"
click at [656, 613] on div "Receipt Summary Pallets Cartons Loose 1 Uniform Pallets 0 Edit Mixed Pallets 0 …" at bounding box center [882, 468] width 1346 height 364
click at [272, 702] on button "Save" at bounding box center [251, 706] width 56 height 35
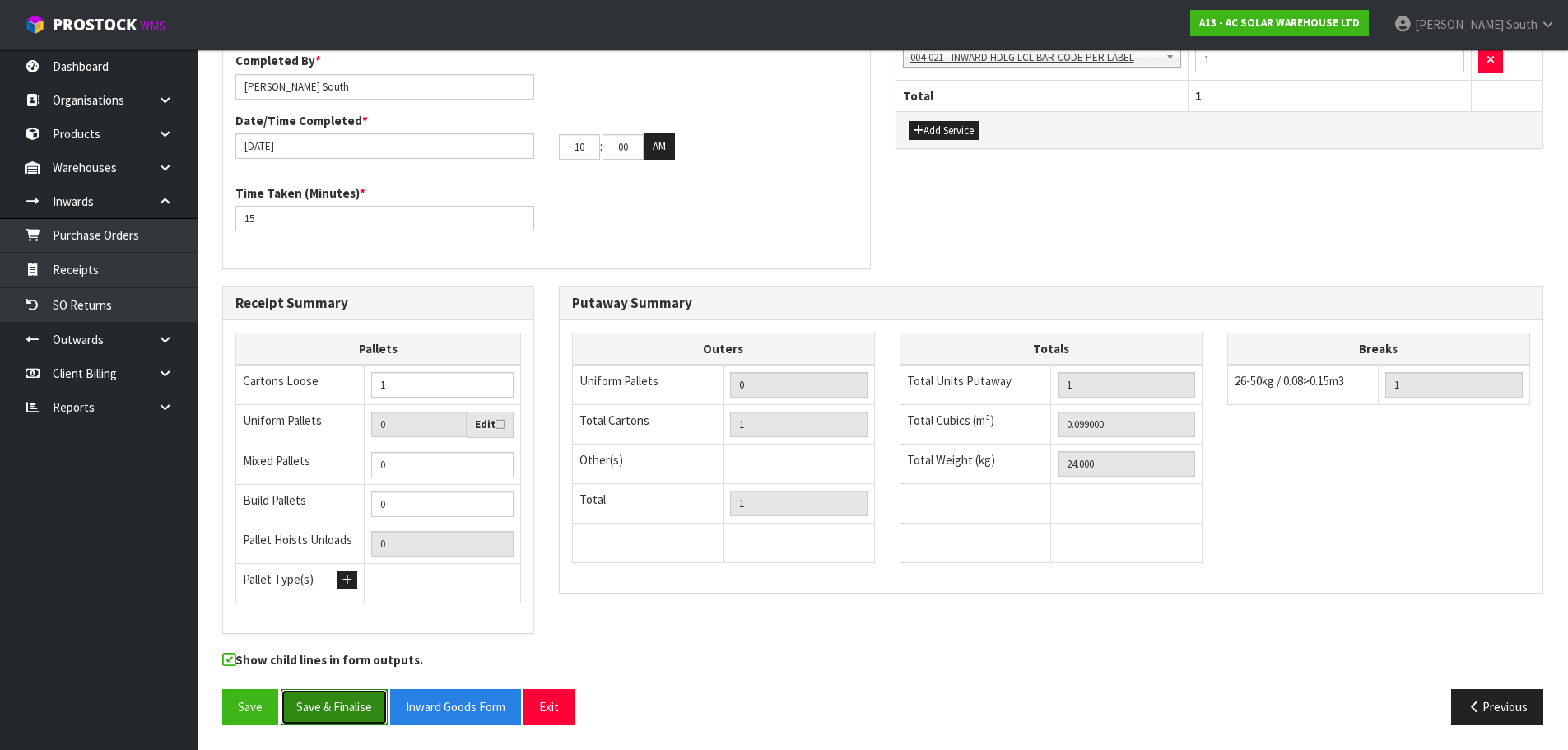
click at [363, 708] on button "Save & Finalise" at bounding box center [334, 706] width 107 height 35
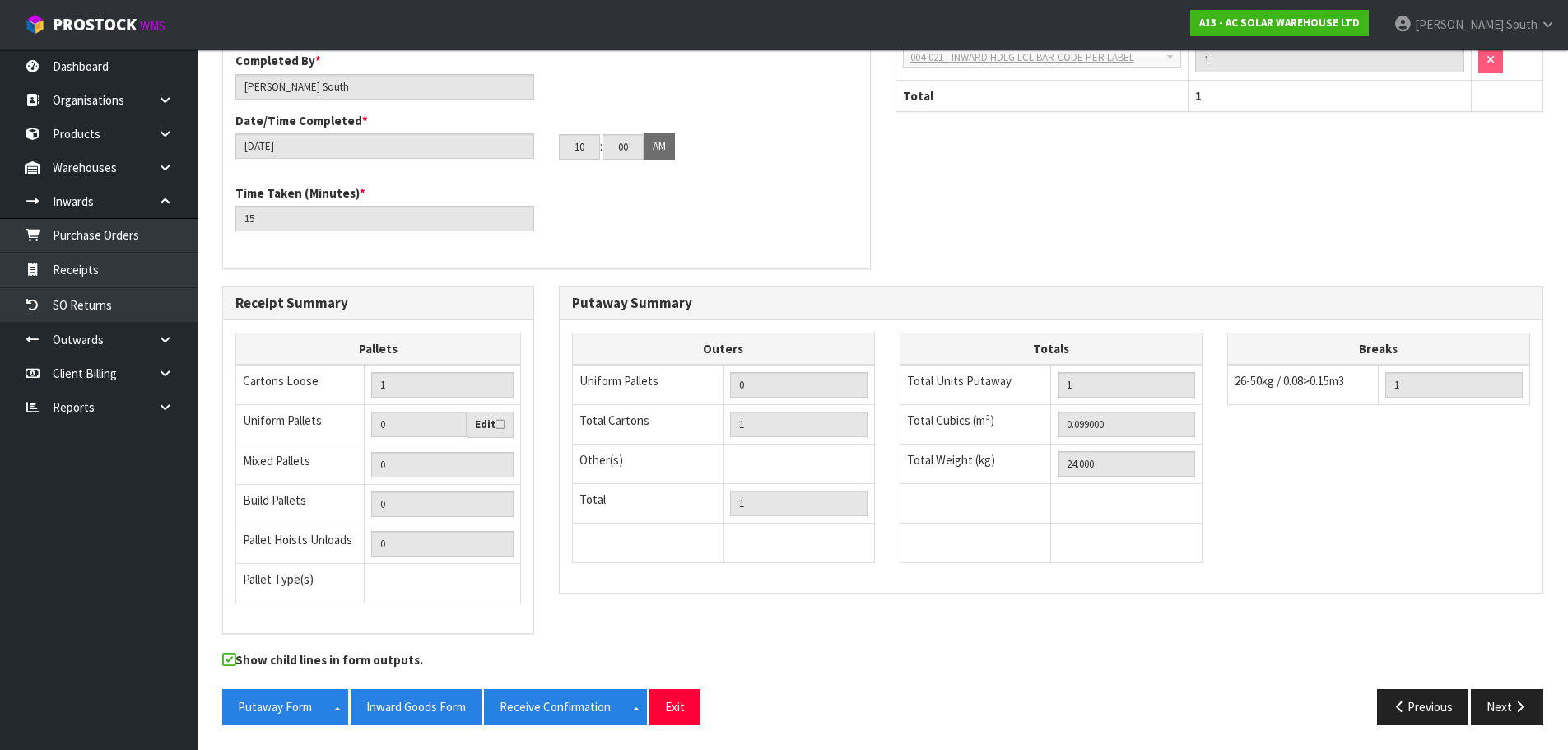
click at [921, 540] on td at bounding box center [975, 543] width 152 height 40
click at [374, 697] on button "Inward Goods Form" at bounding box center [416, 706] width 131 height 35
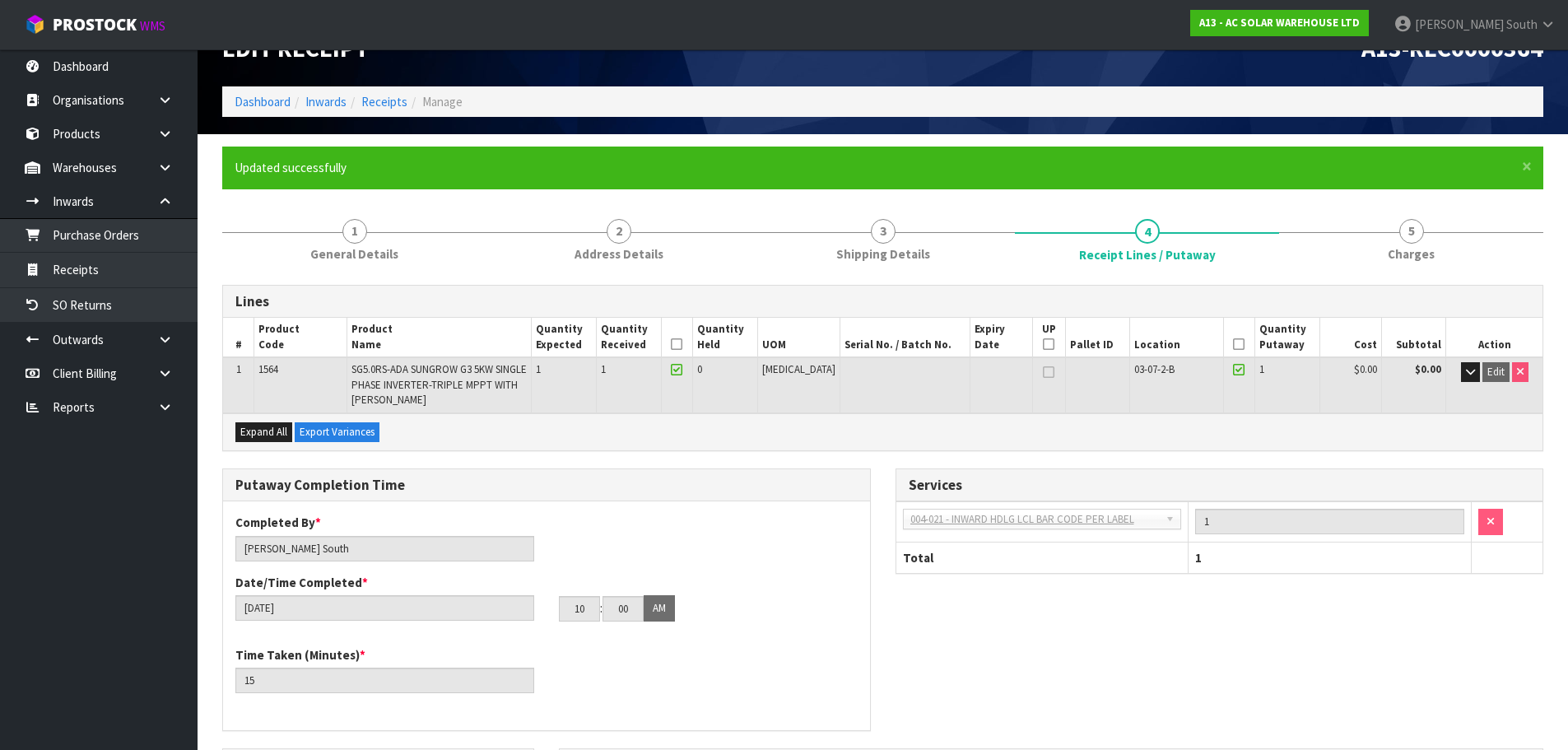
scroll to position [0, 0]
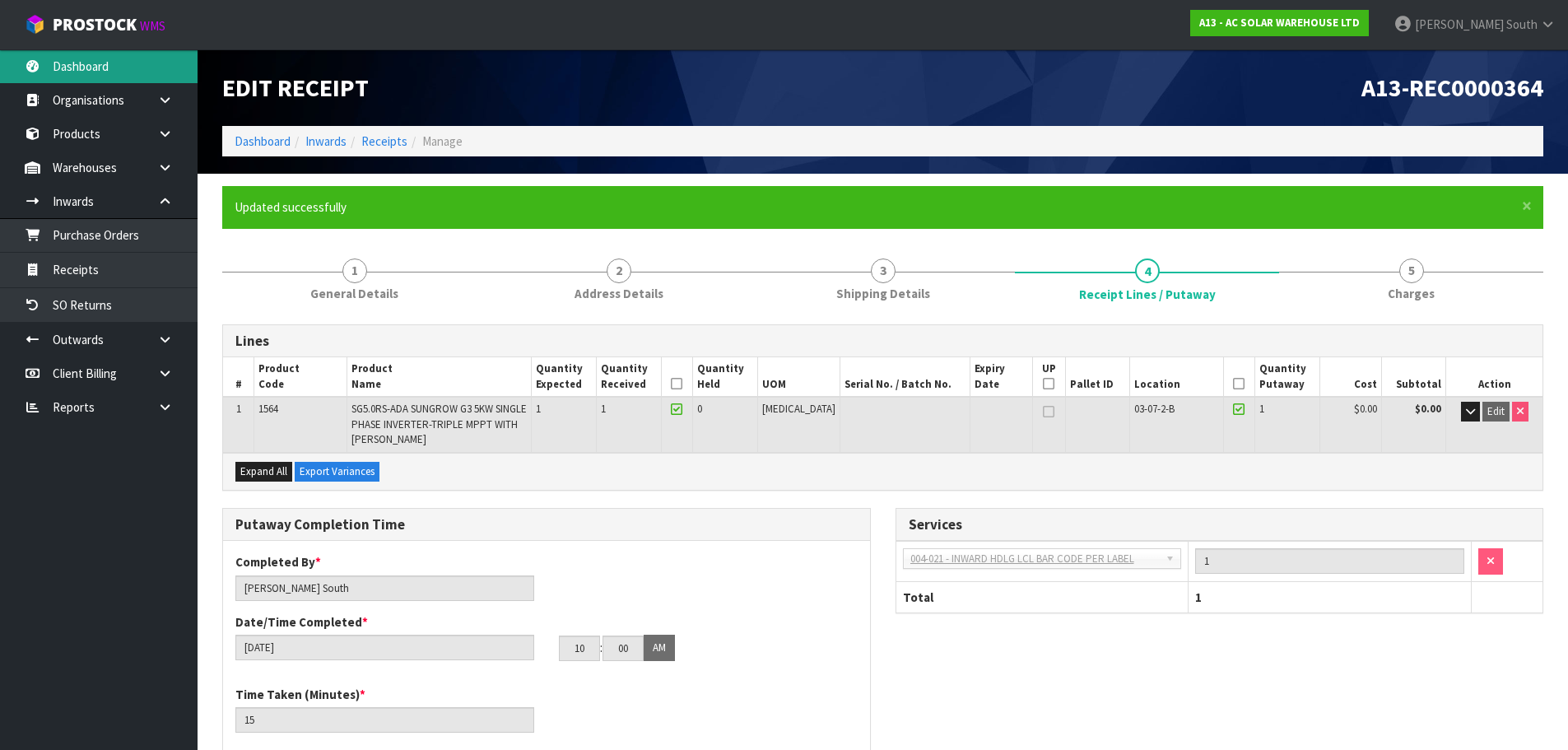
click at [143, 67] on link "Dashboard" at bounding box center [98, 66] width 197 height 34
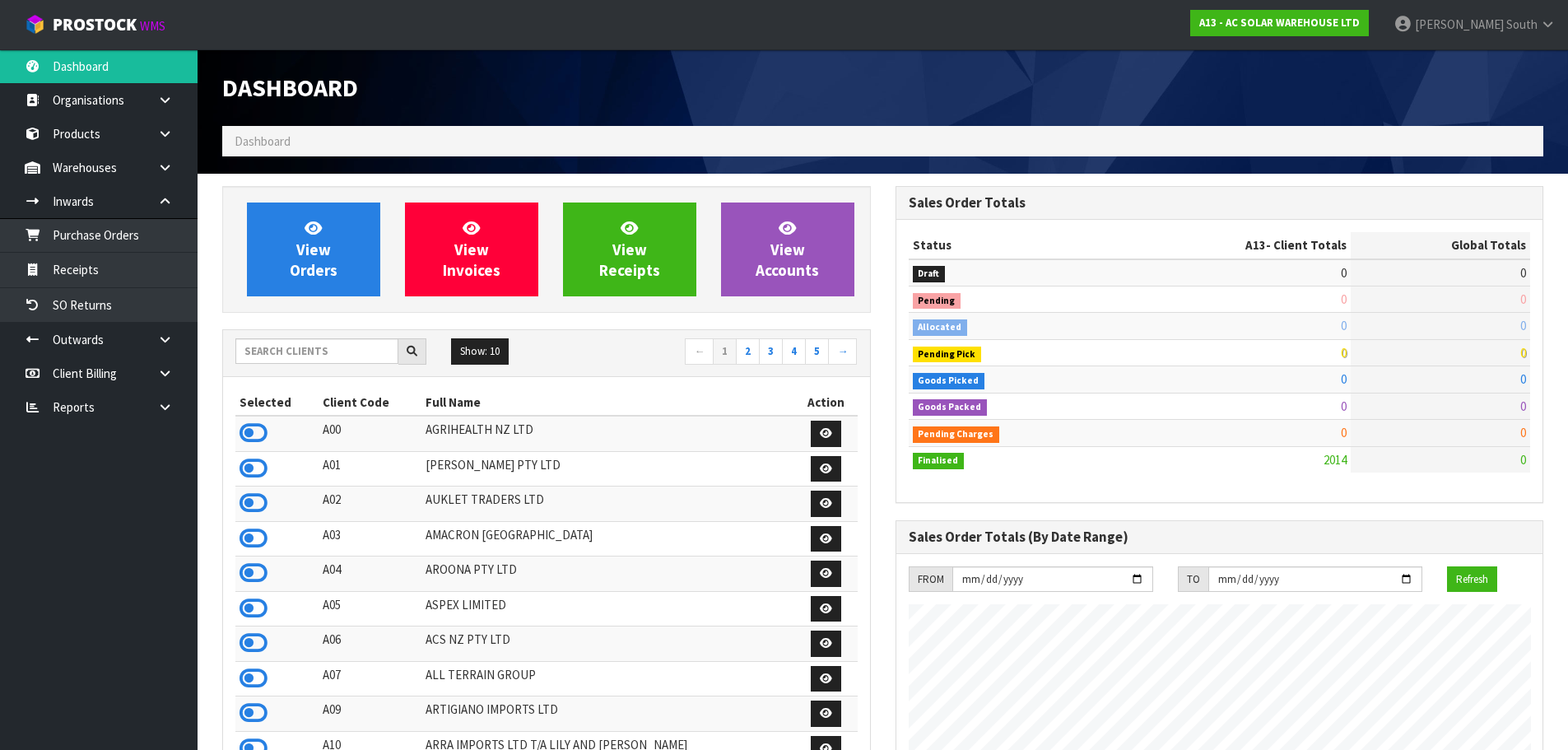
scroll to position [1264, 672]
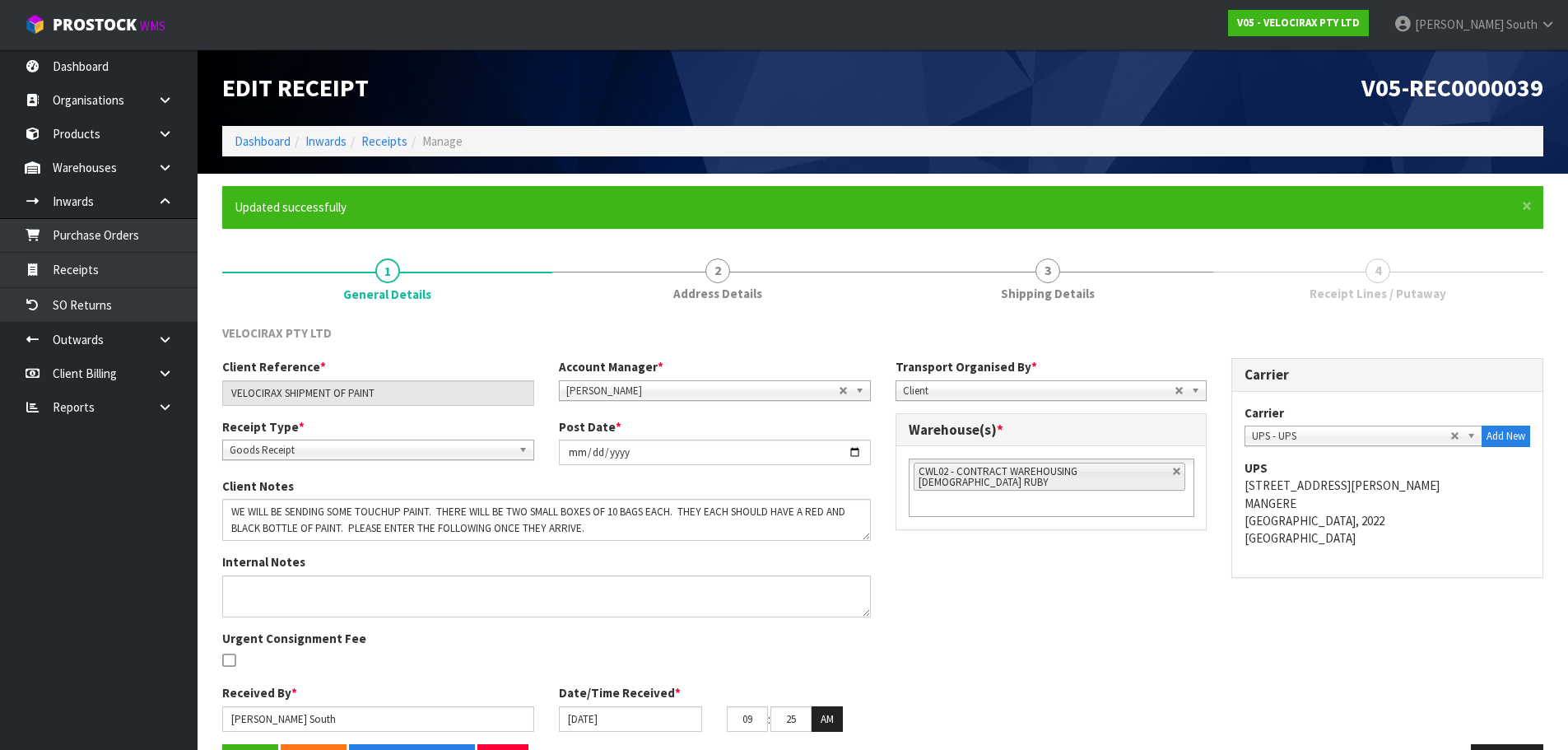
scroll to position [55, 0]
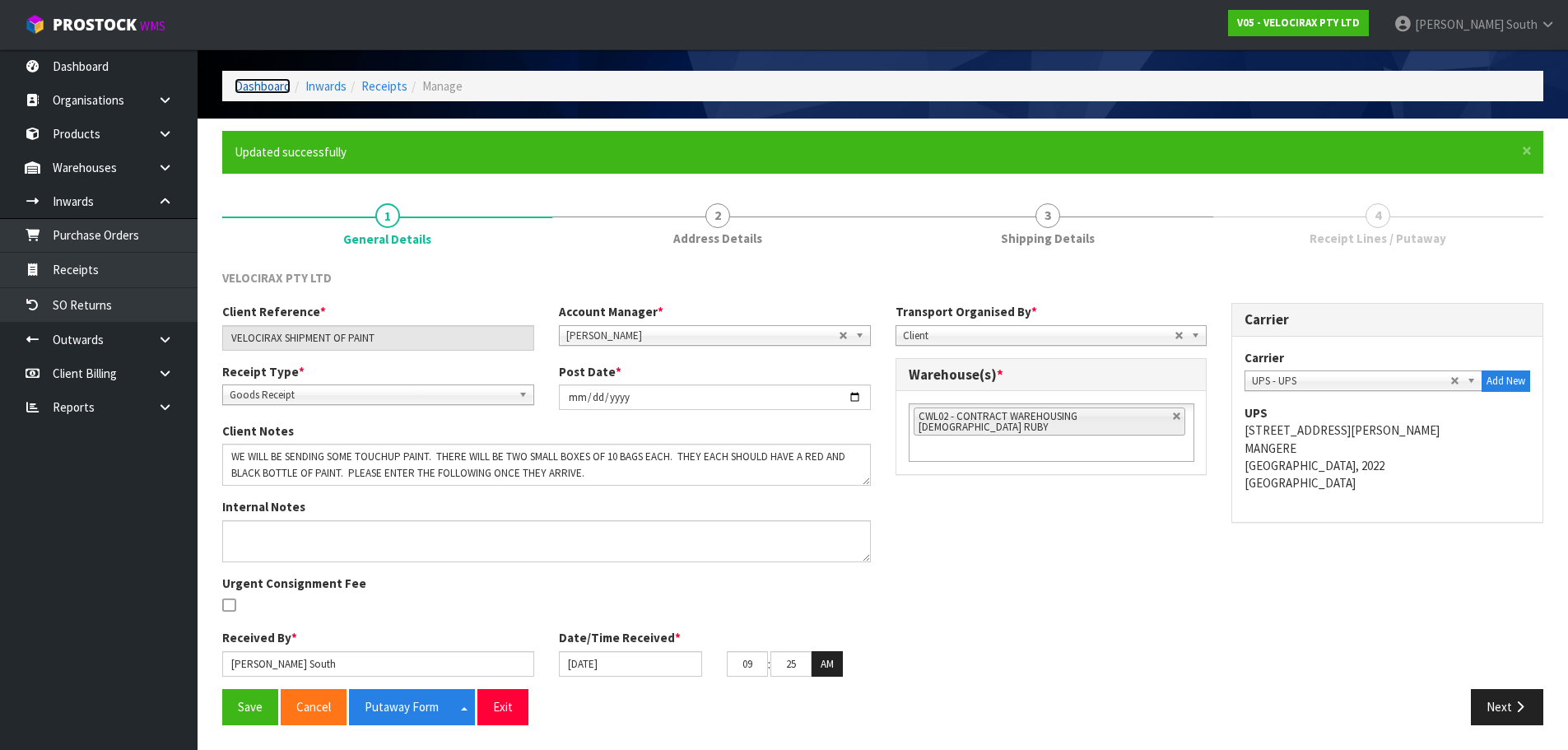
click at [281, 85] on link "Dashboard" at bounding box center [262, 85] width 56 height 16
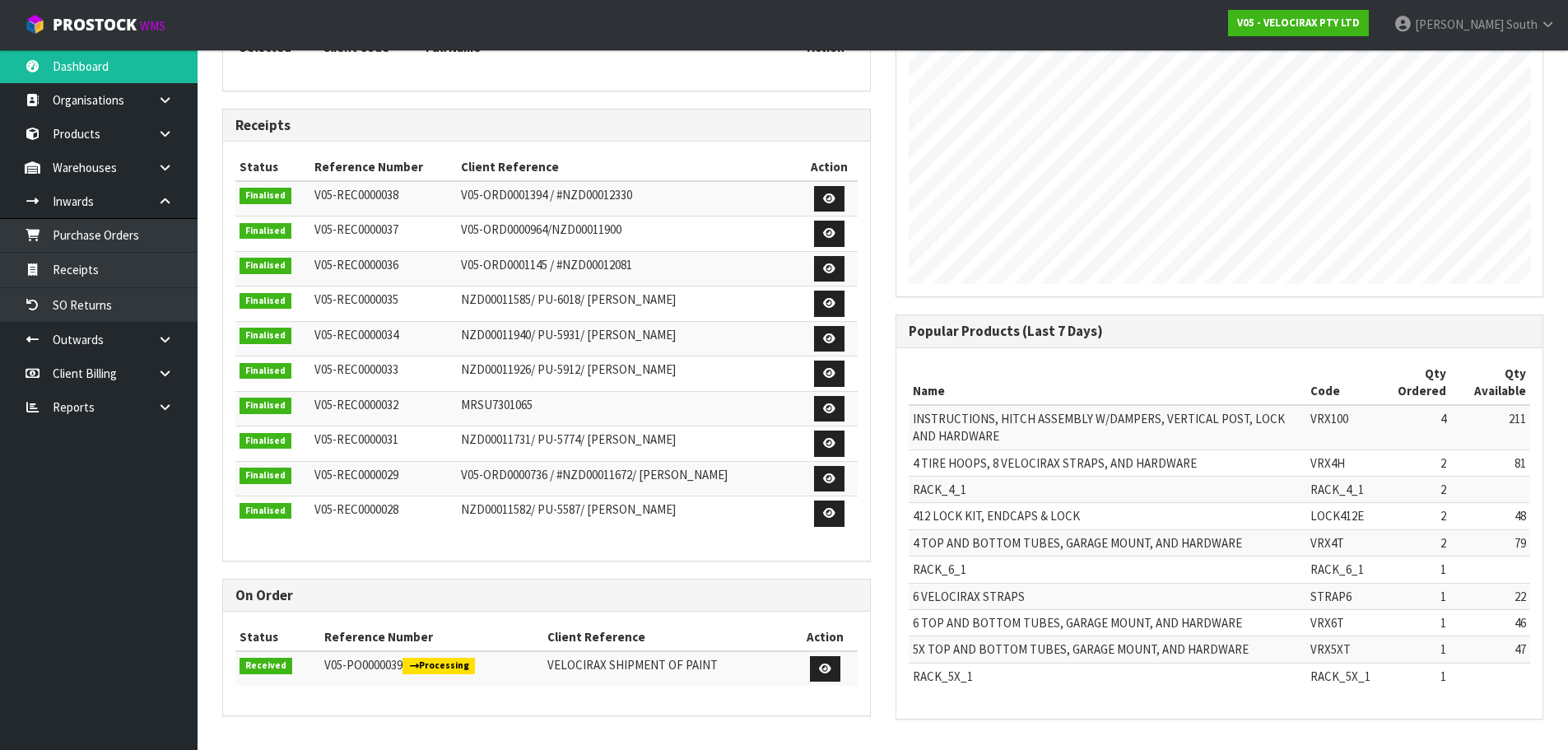
scroll to position [1282, 672]
click at [60, 253] on link "Receipts" at bounding box center [98, 269] width 197 height 34
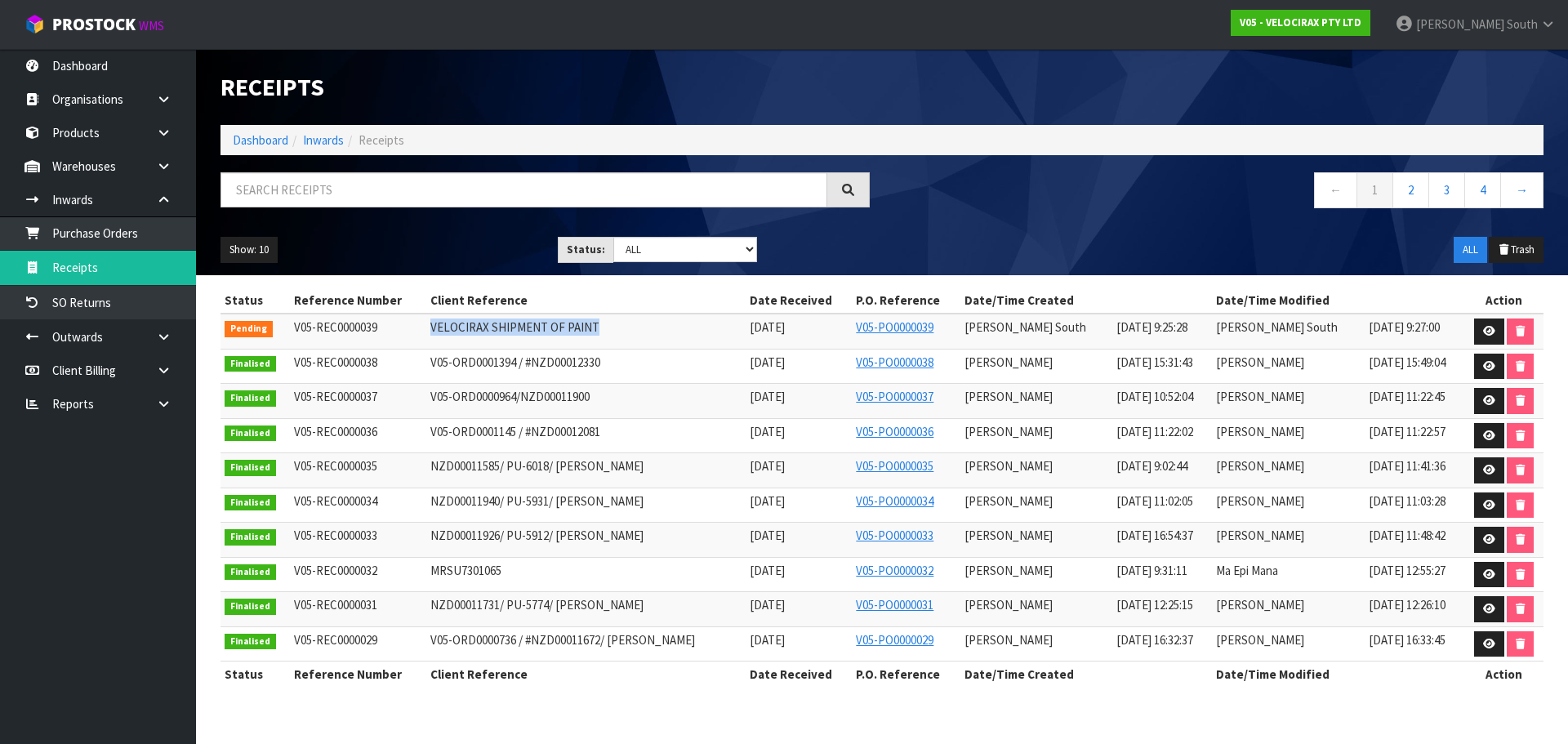
drag, startPoint x: 414, startPoint y: 324, endPoint x: 603, endPoint y: 329, distance: 189.1
click at [603, 329] on tr "Pending V05-REC0000039 VELOCIRAX SHIPMENT OF PAINT [DATE] V05-PO0000039 [PERSON…" at bounding box center [882, 331] width 1322 height 35
copy tr "VELOCIRAX SHIPMENT OF PAINT"
click at [359, 268] on div "Show: 10 5 10 25 50 Status: Draft Pending Goods Checked Goods Putaway Pending C…" at bounding box center [882, 250] width 1347 height 51
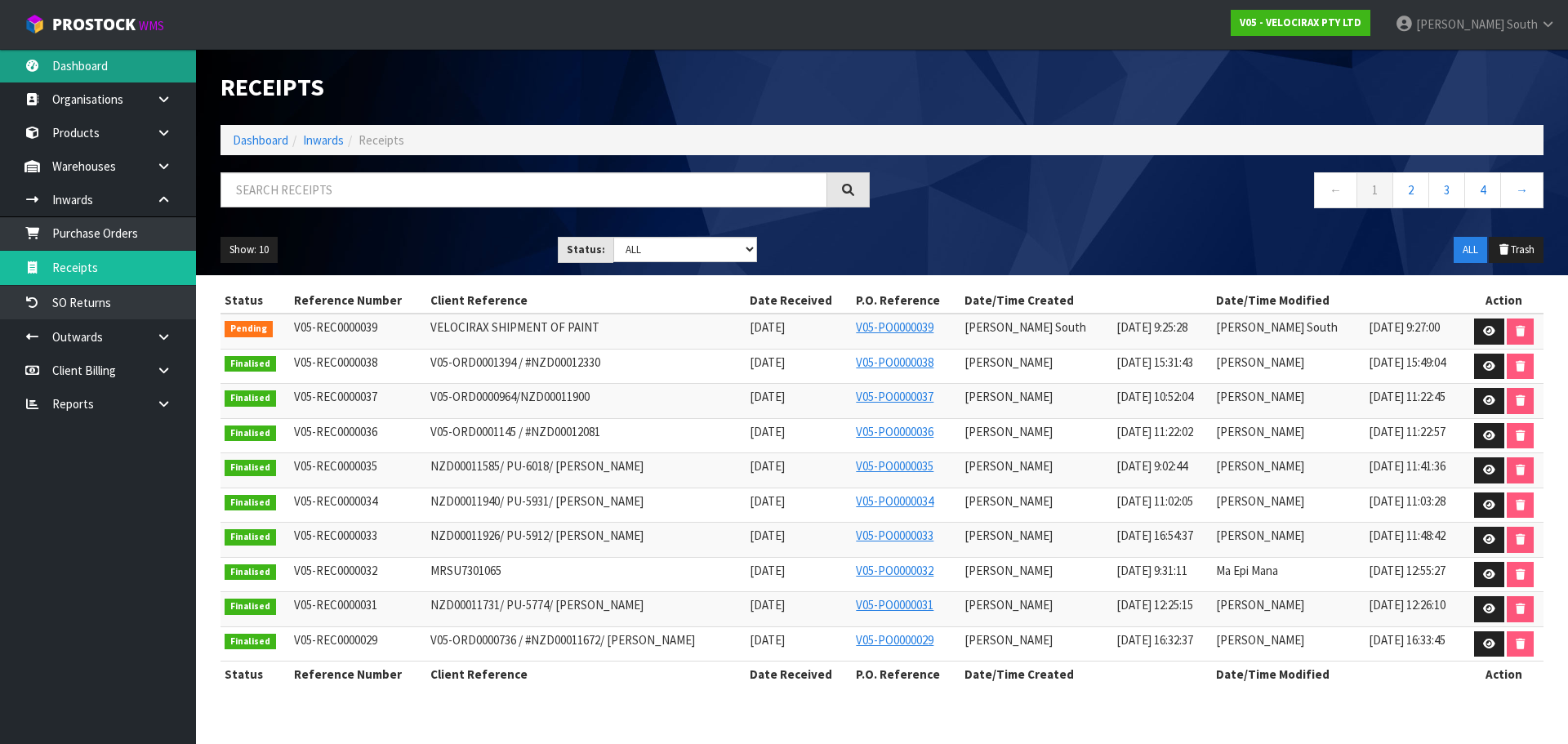
click at [82, 67] on link "Dashboard" at bounding box center [97, 66] width 196 height 34
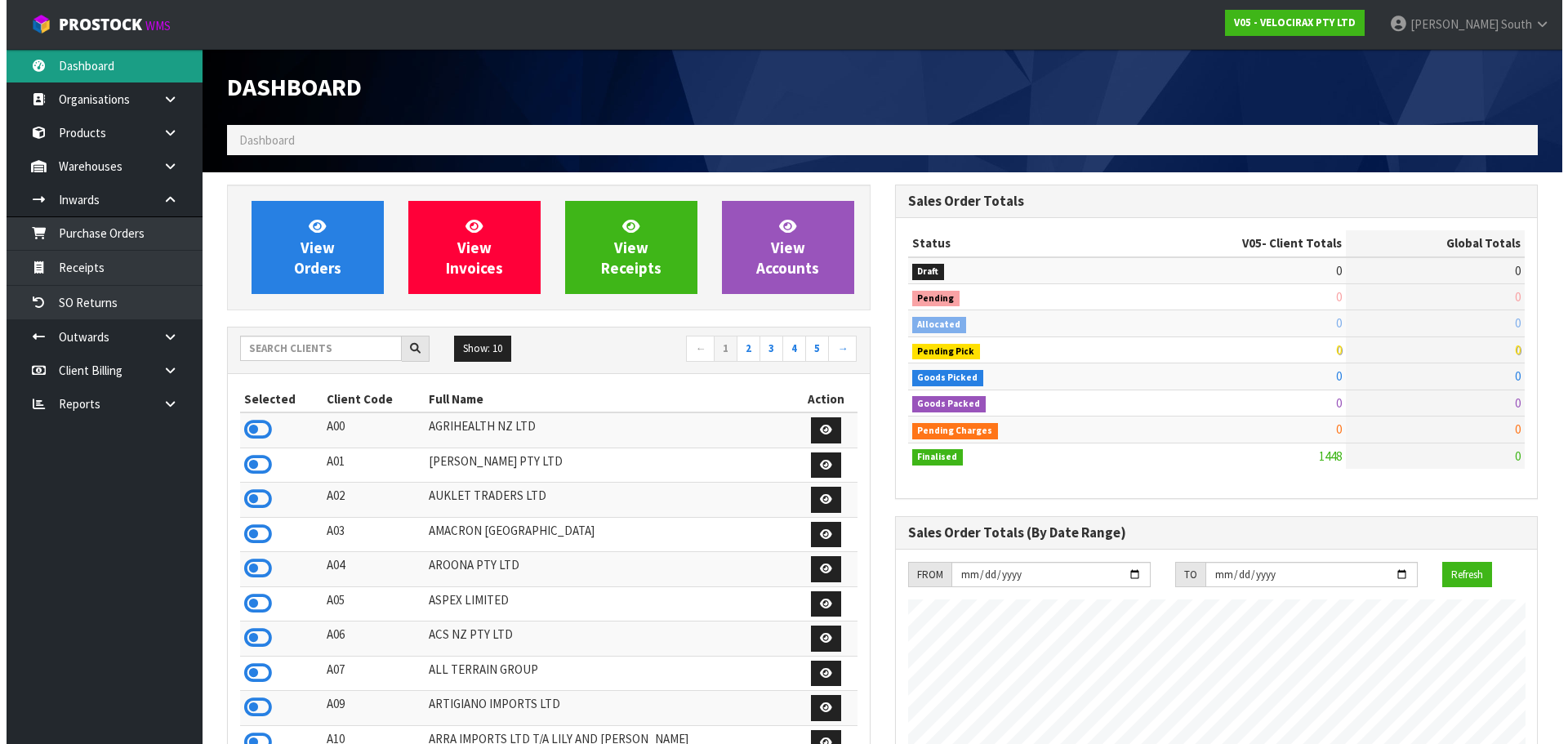
scroll to position [1272, 667]
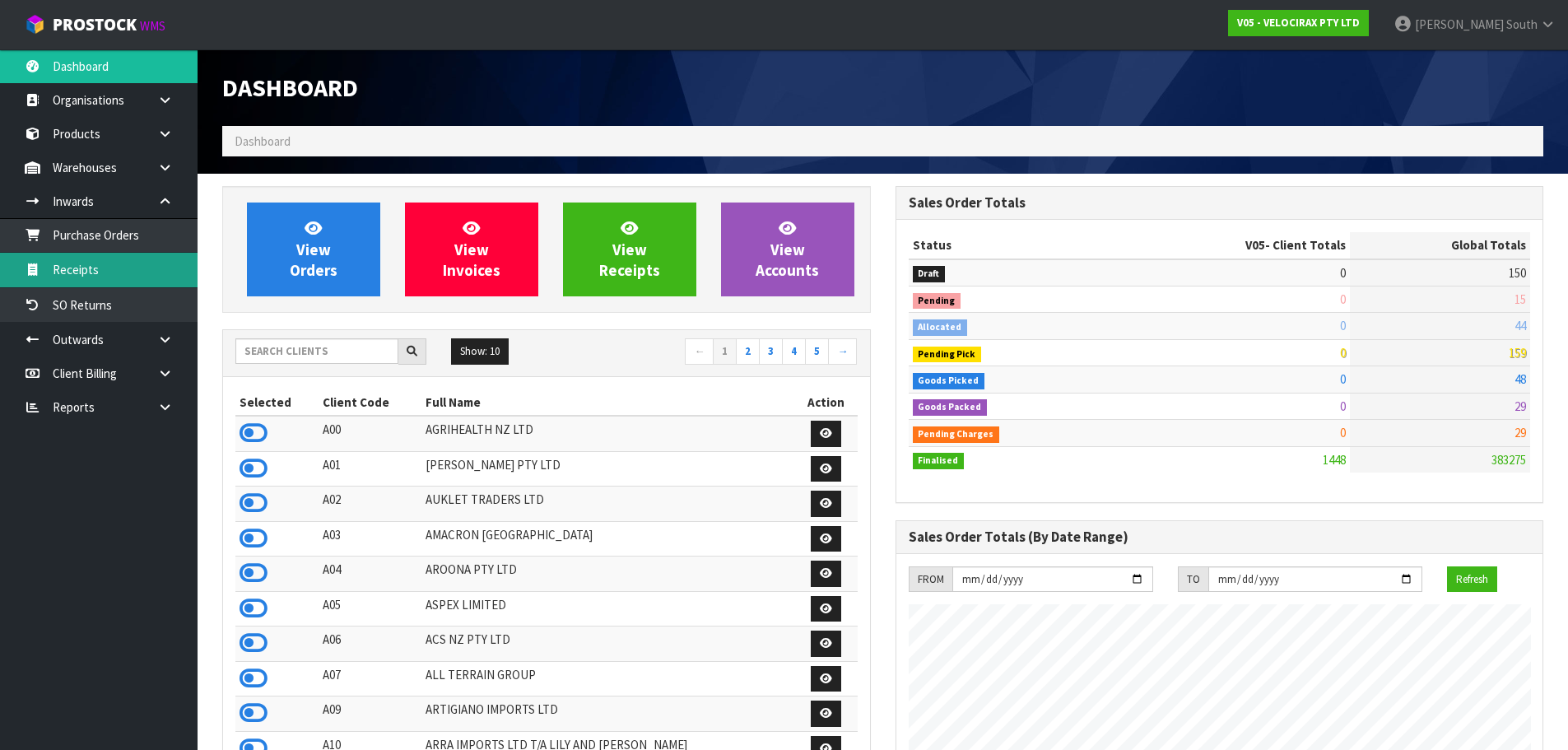
click at [79, 267] on link "Receipts" at bounding box center [98, 269] width 197 height 34
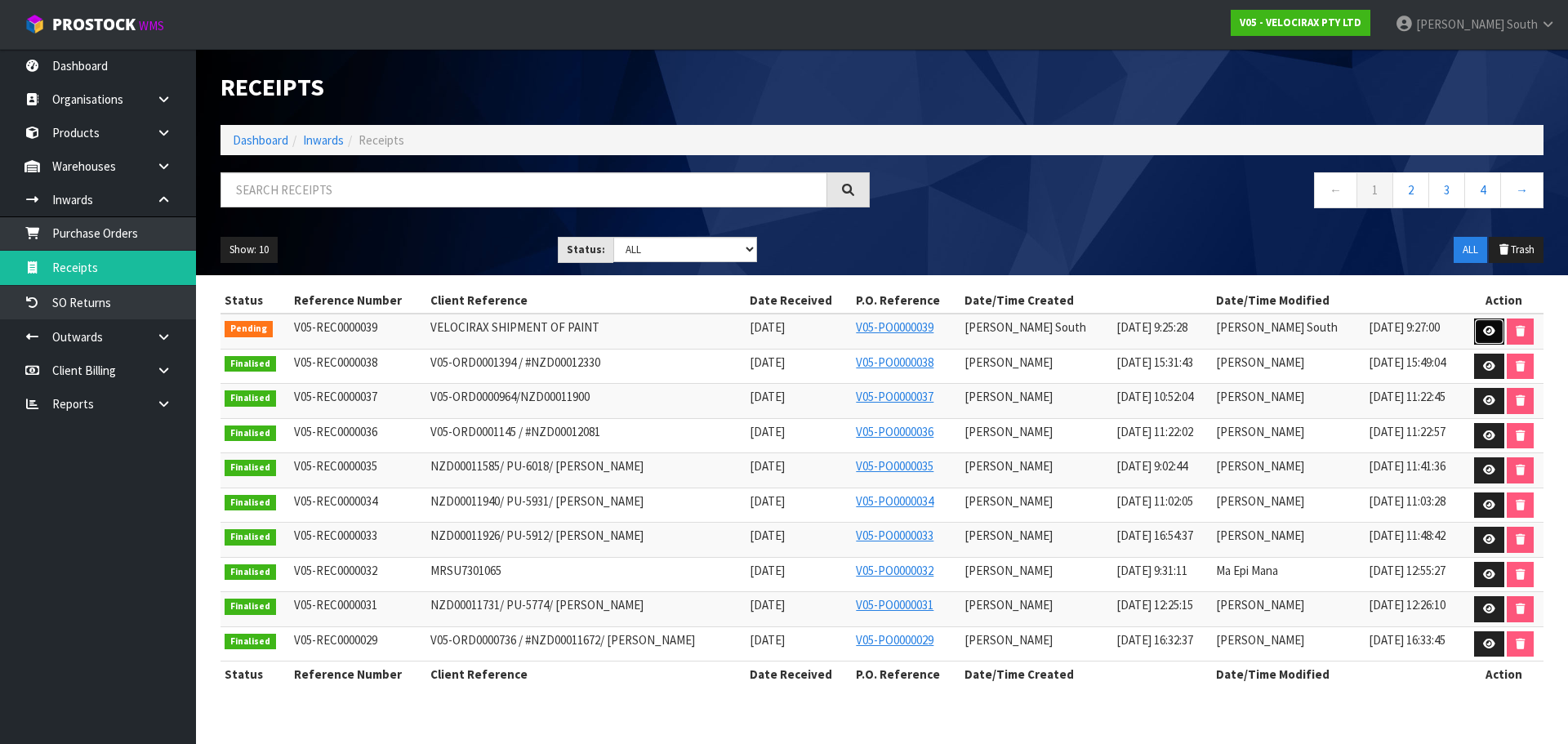
click at [1479, 322] on link at bounding box center [1488, 331] width 30 height 26
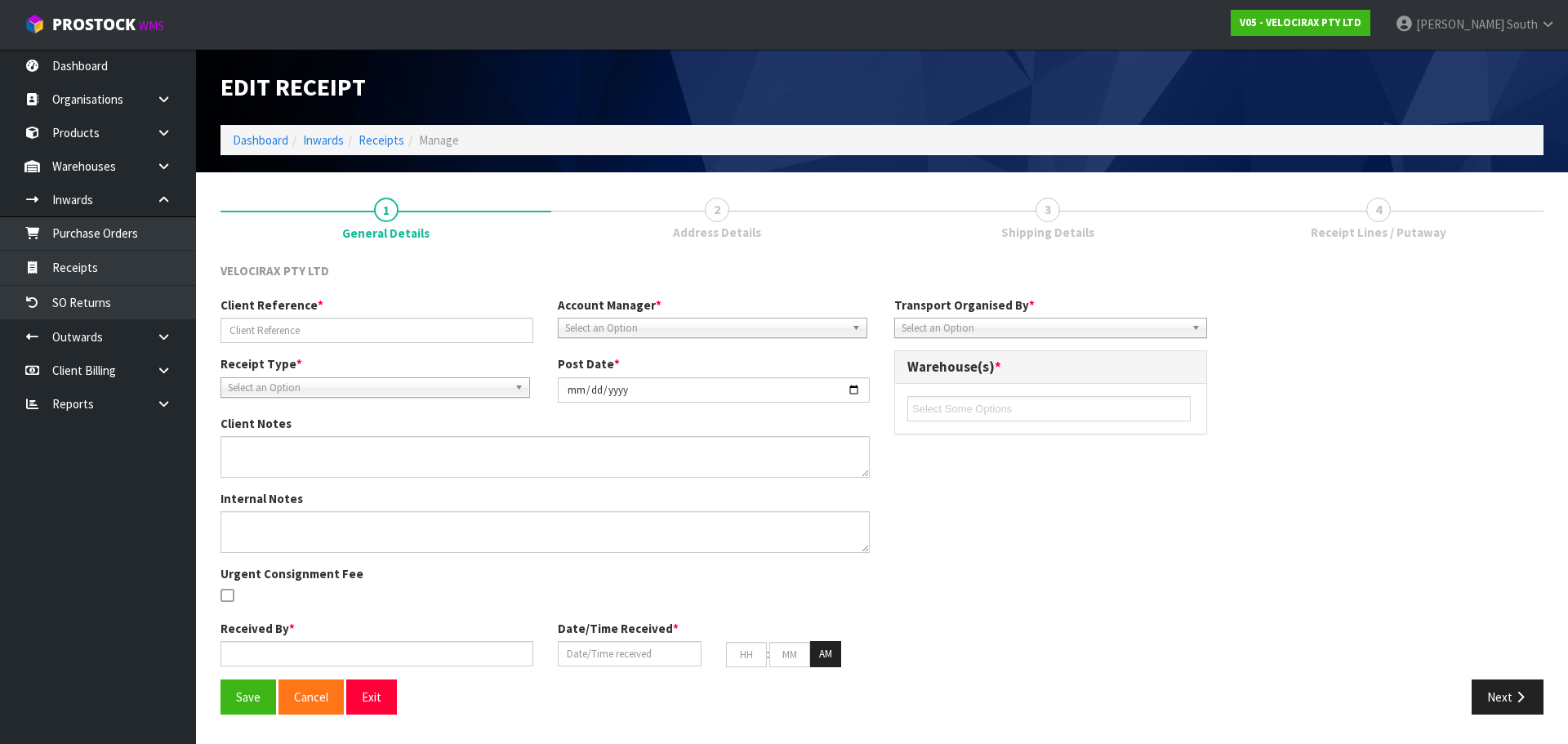
type input "VELOCIRAX SHIPMENT OF PAINT"
type input "[DATE]"
type textarea "WE WILL BE SENDING SOME TOUCHUP PAINT. THERE WILL BE TWO SMALL BOXES OF 10 BAGS…"
type input "[PERSON_NAME] South"
type input "[DATE]"
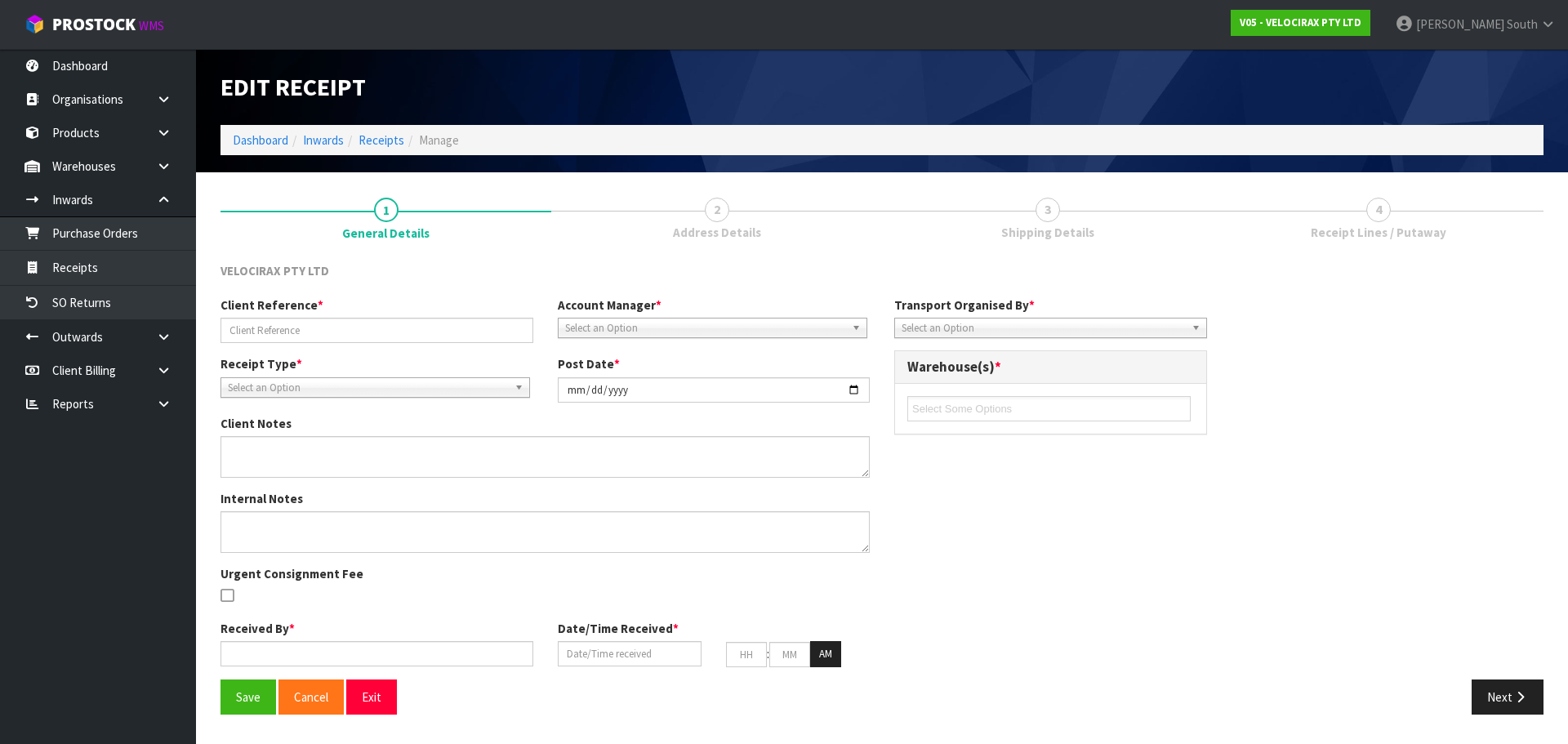
type input "09"
type input "25"
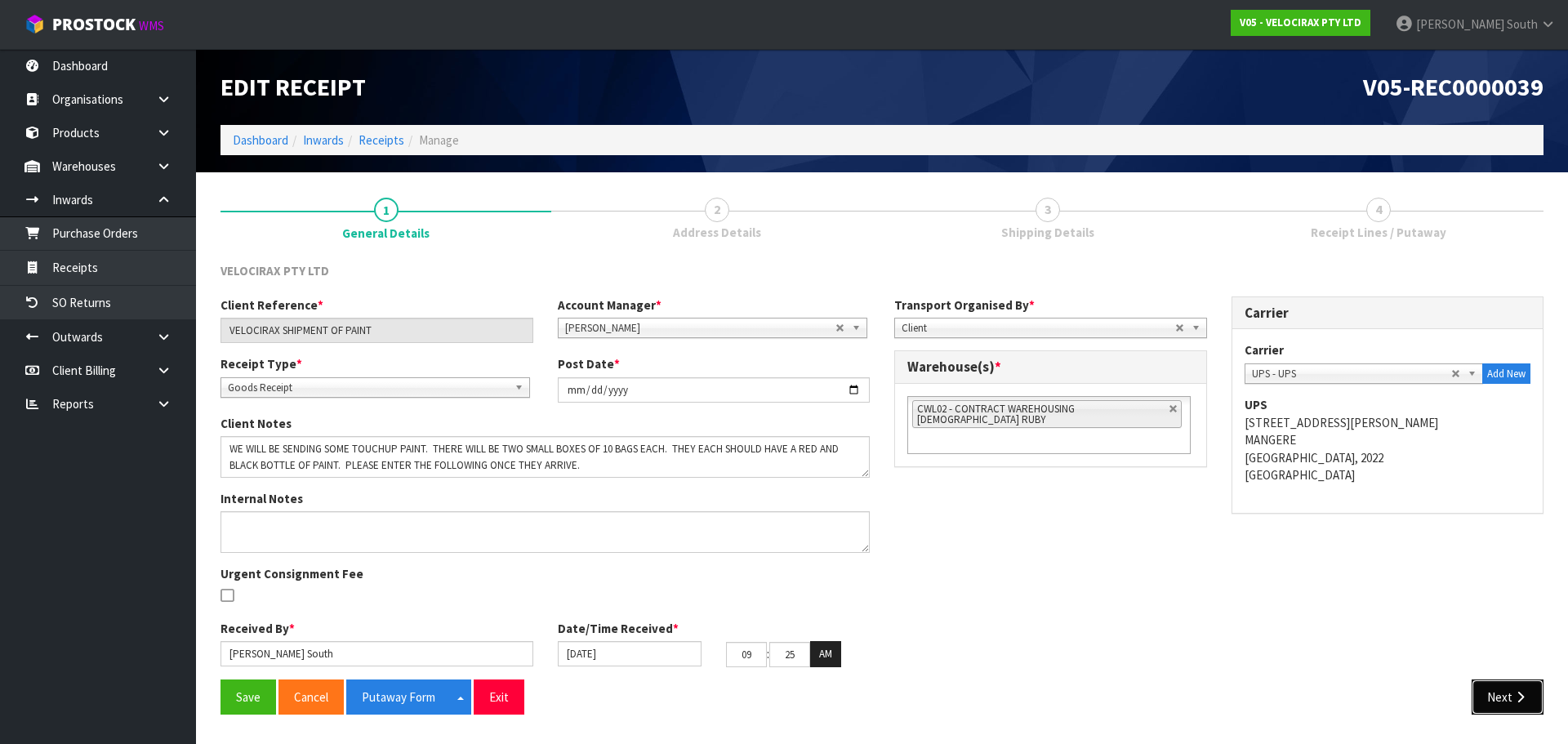
click at [1496, 680] on button "Next" at bounding box center [1507, 697] width 72 height 35
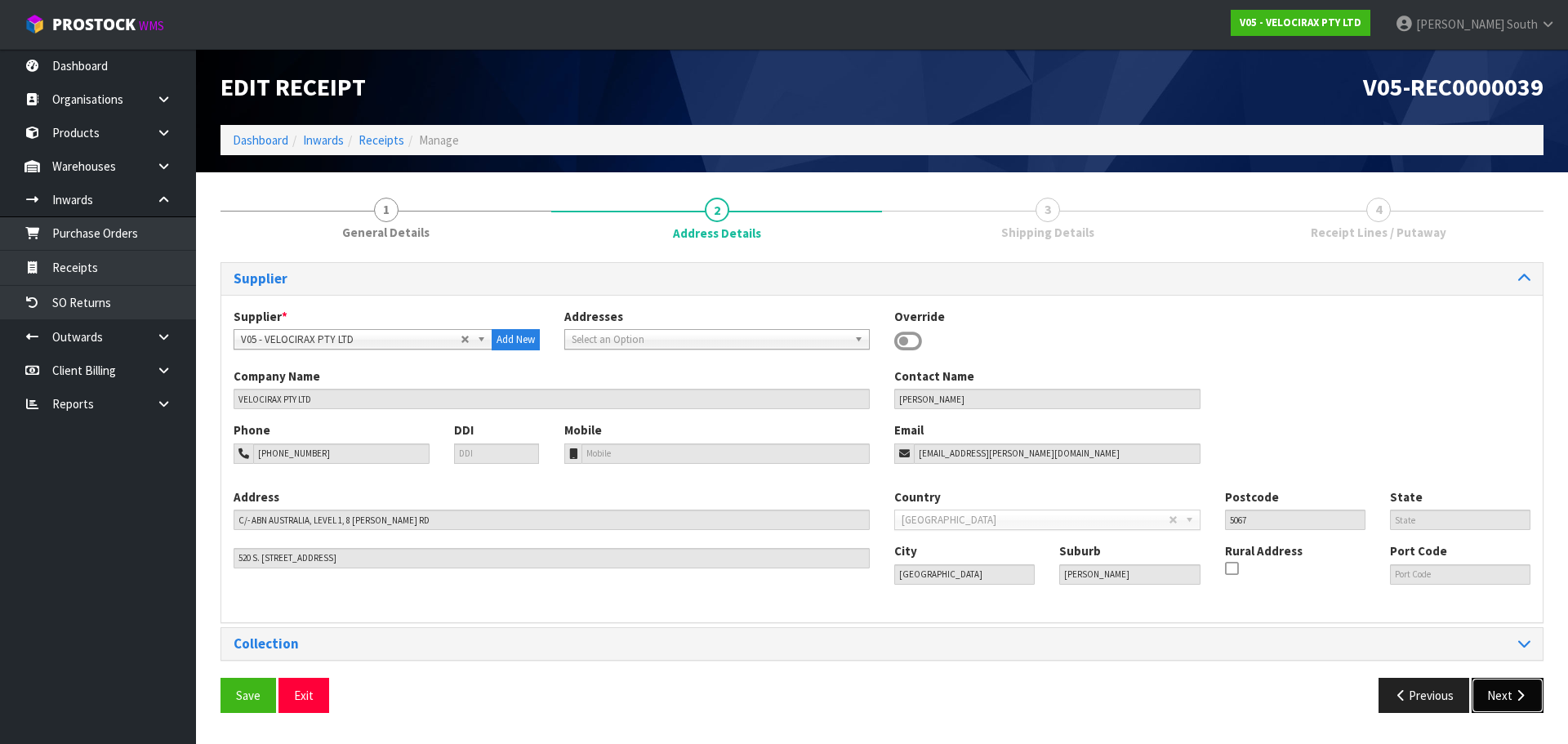
click at [1513, 682] on button "Next" at bounding box center [1507, 695] width 72 height 35
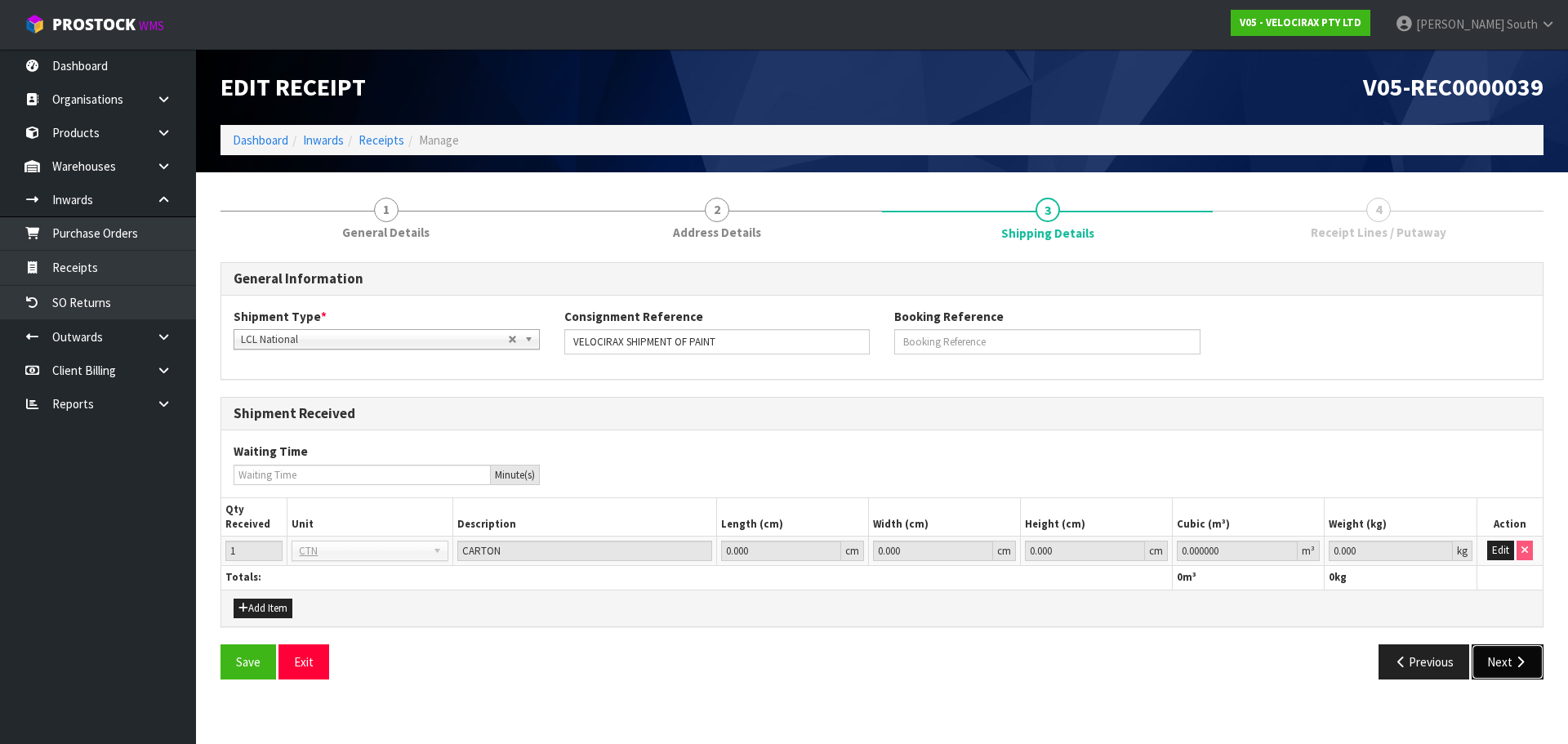
click at [1508, 676] on button "Next" at bounding box center [1507, 661] width 72 height 35
click at [1500, 549] on button "Edit" at bounding box center [1501, 550] width 27 height 19
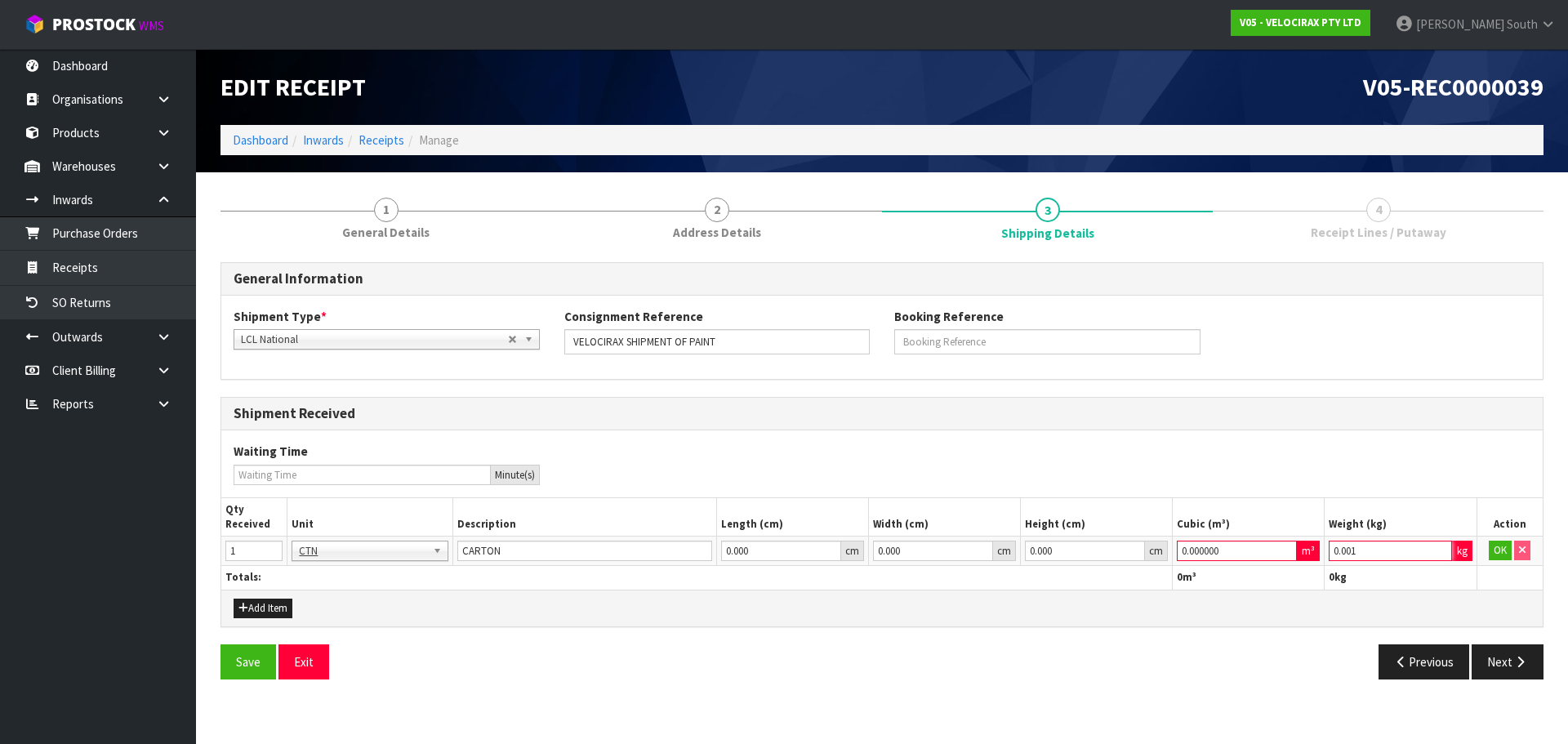
type input "0.001"
click at [1440, 547] on input "0.001" at bounding box center [1389, 550] width 122 height 20
type input "0.000001"
click at [1285, 547] on input "0.000001" at bounding box center [1236, 550] width 120 height 20
click at [1499, 555] on button "OK" at bounding box center [1500, 550] width 23 height 19
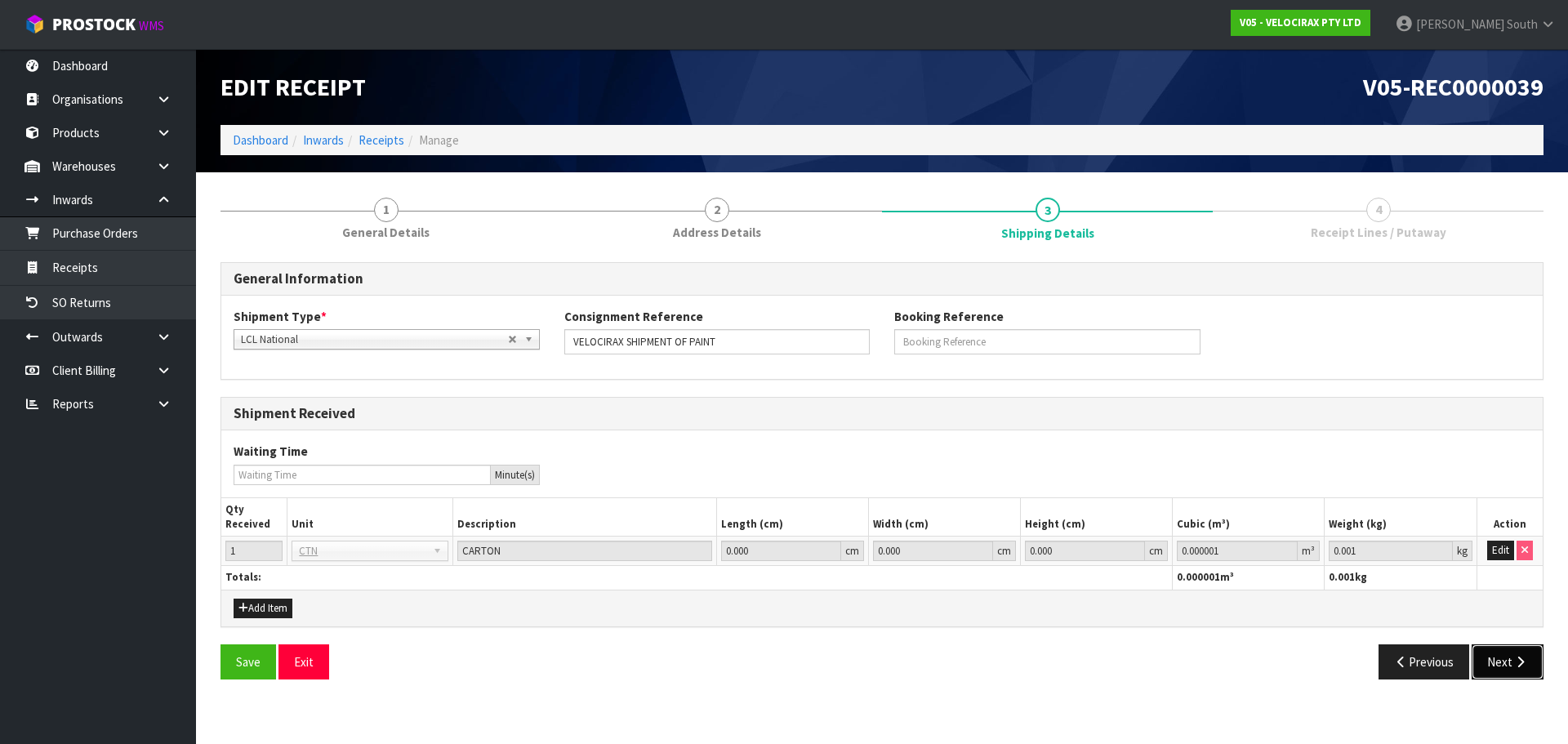
click at [1499, 674] on button "Next" at bounding box center [1507, 661] width 72 height 35
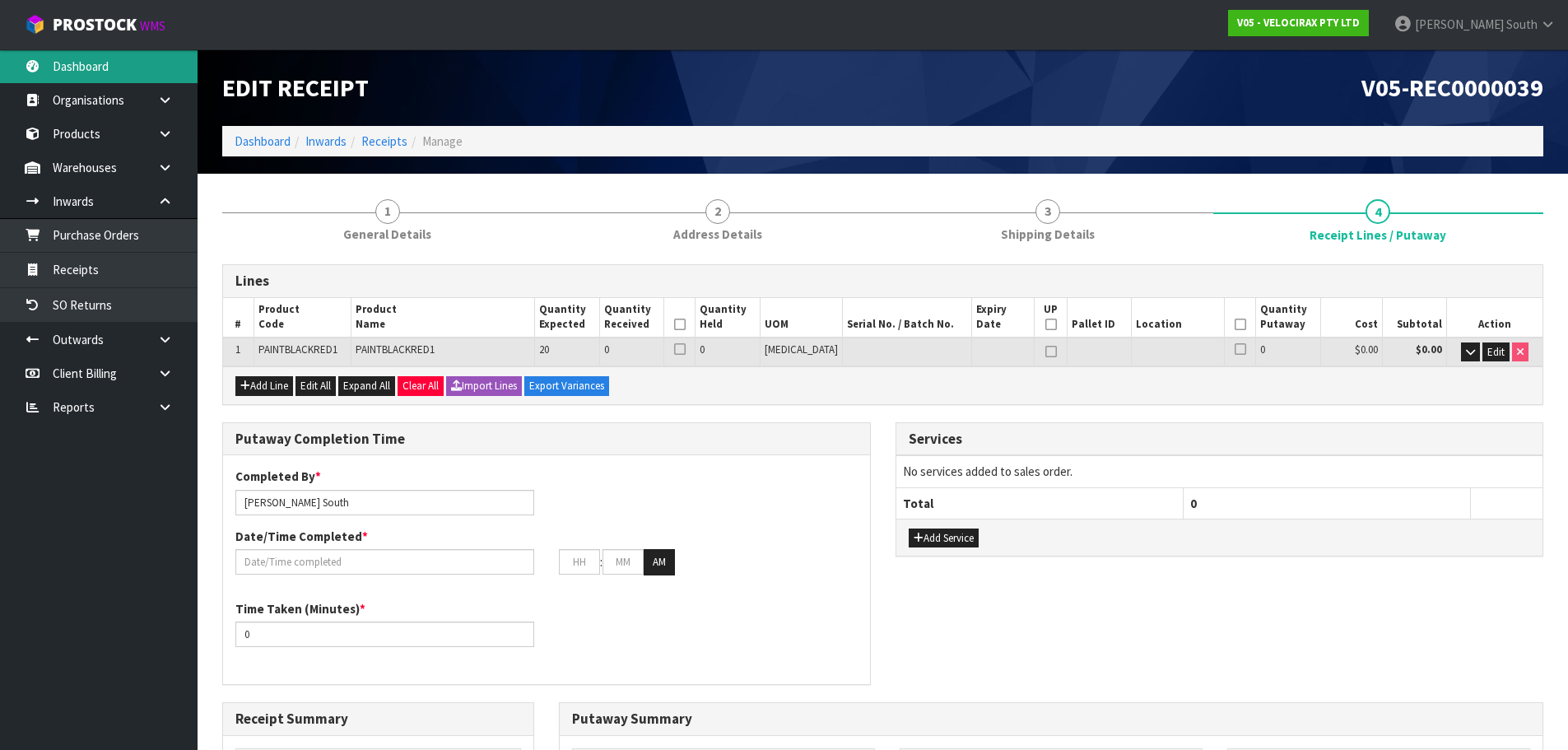
click at [127, 60] on link "Dashboard" at bounding box center [98, 66] width 197 height 34
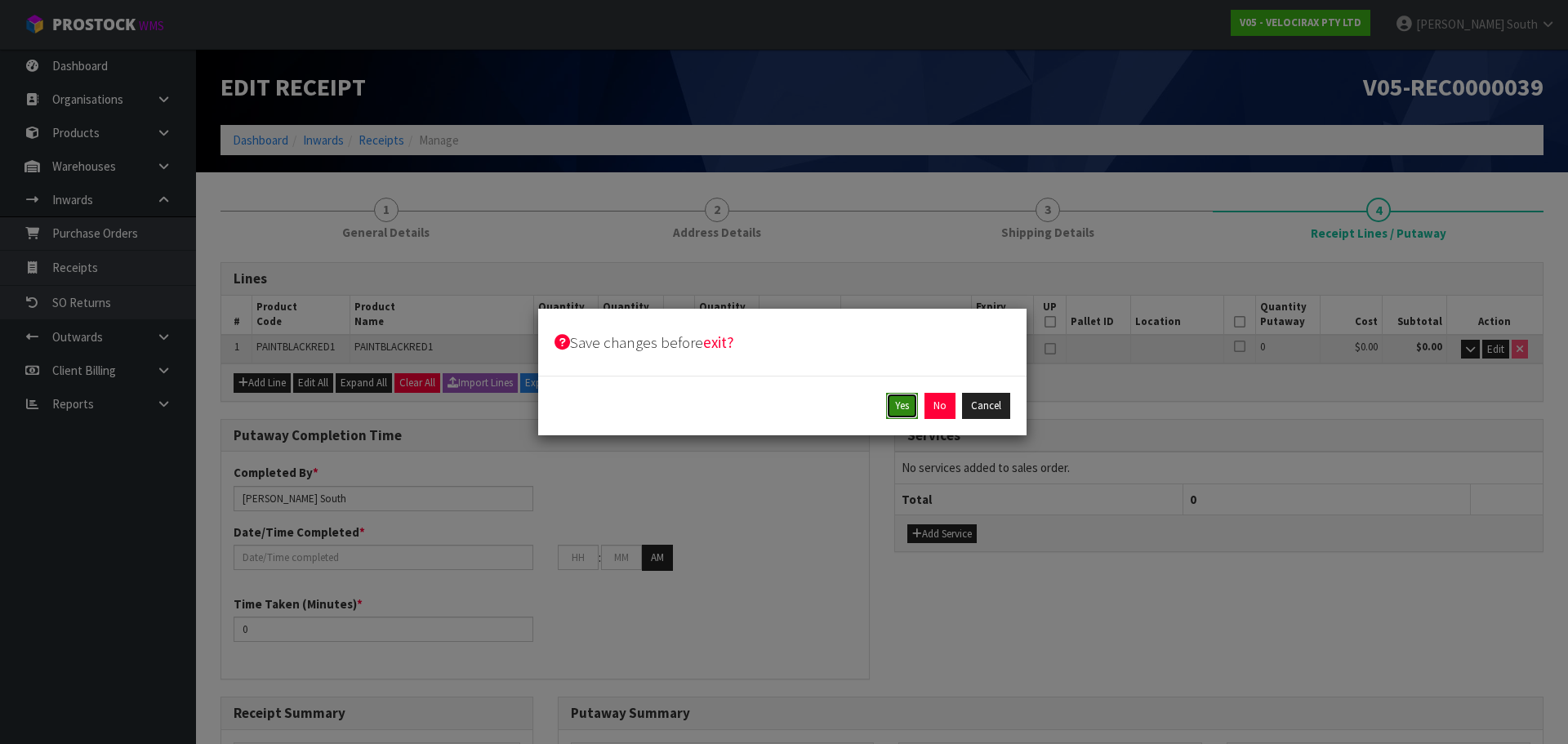
click at [916, 396] on button "Yes" at bounding box center [901, 405] width 32 height 26
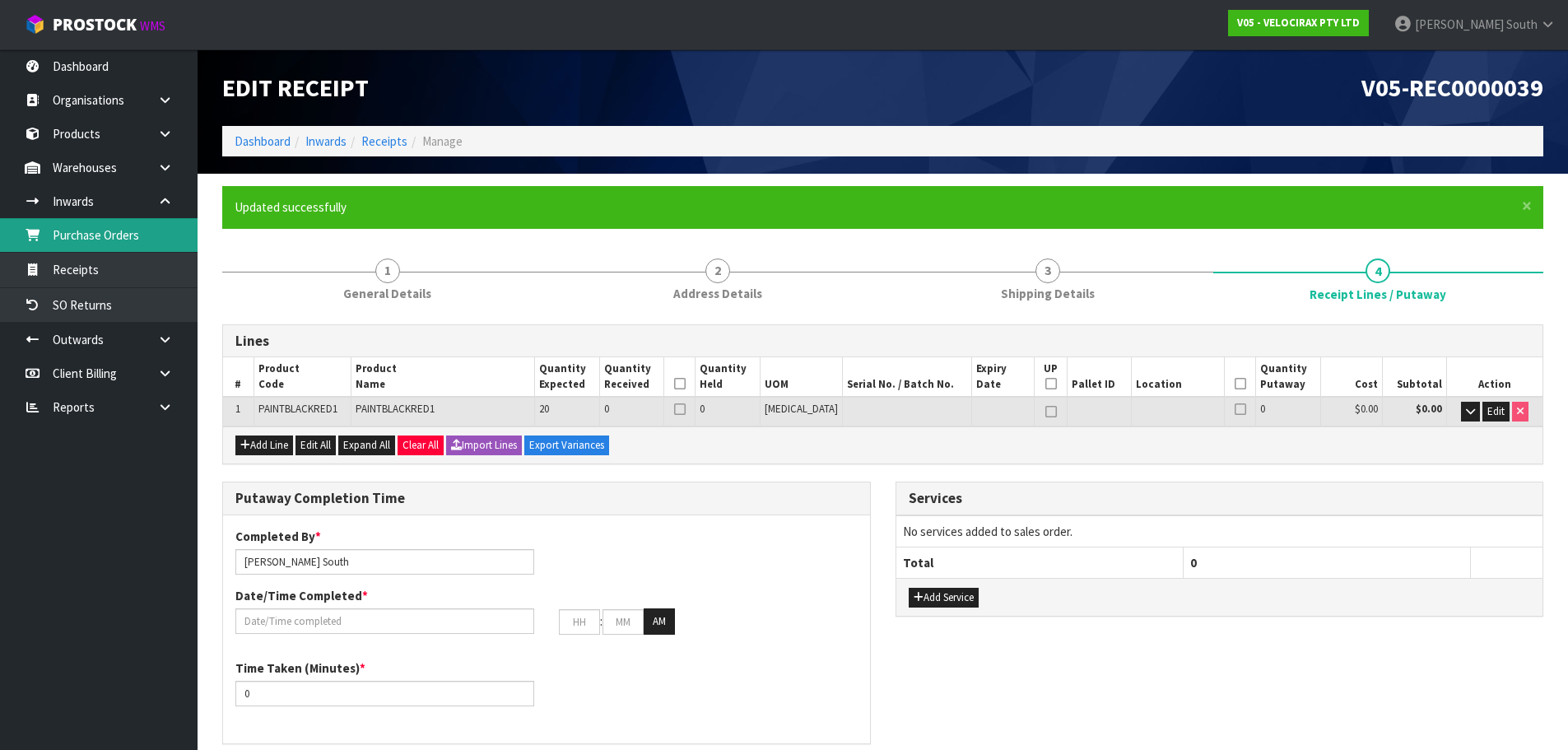
click at [59, 234] on link "Purchase Orders" at bounding box center [98, 234] width 197 height 34
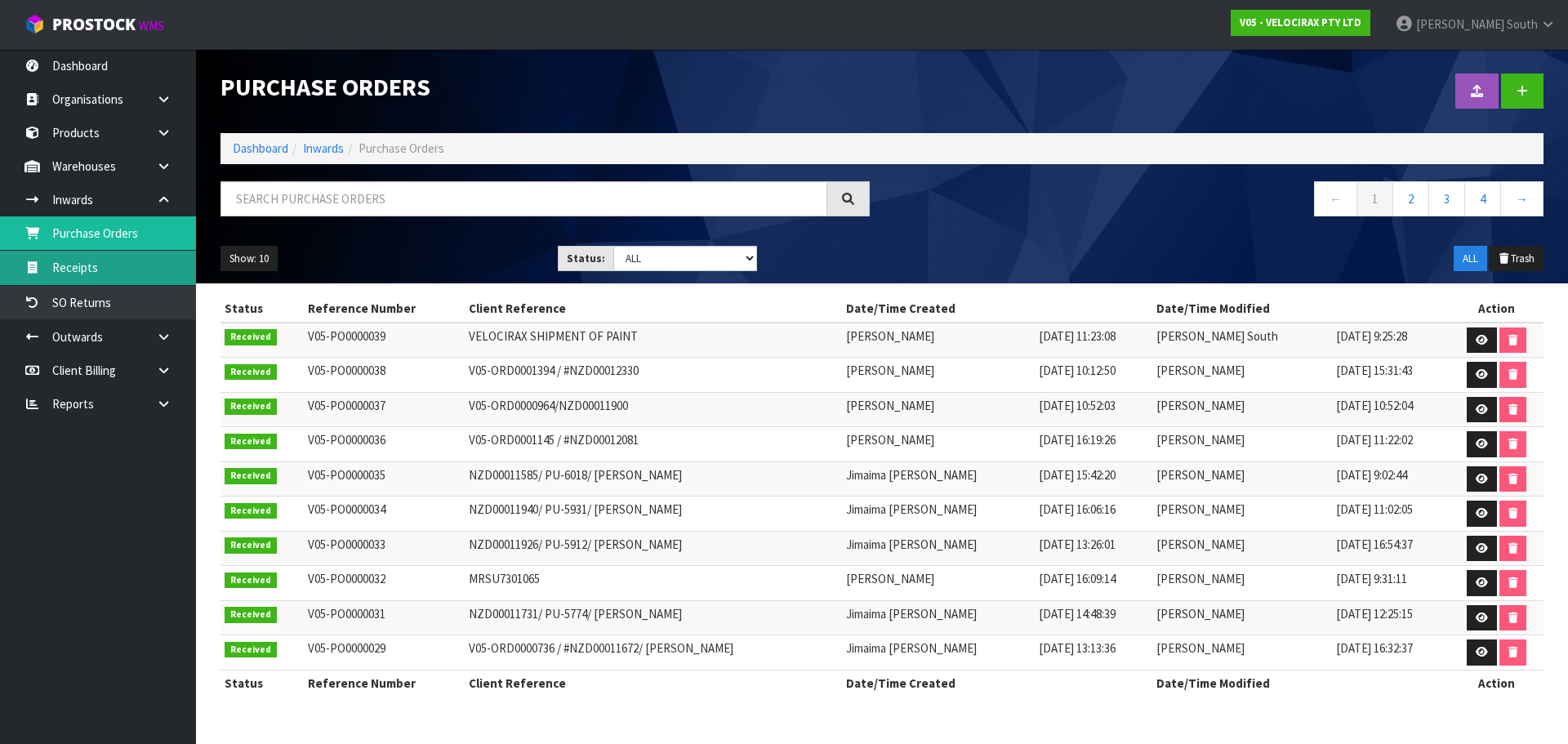
click at [64, 263] on link "Receipts" at bounding box center [97, 267] width 196 height 34
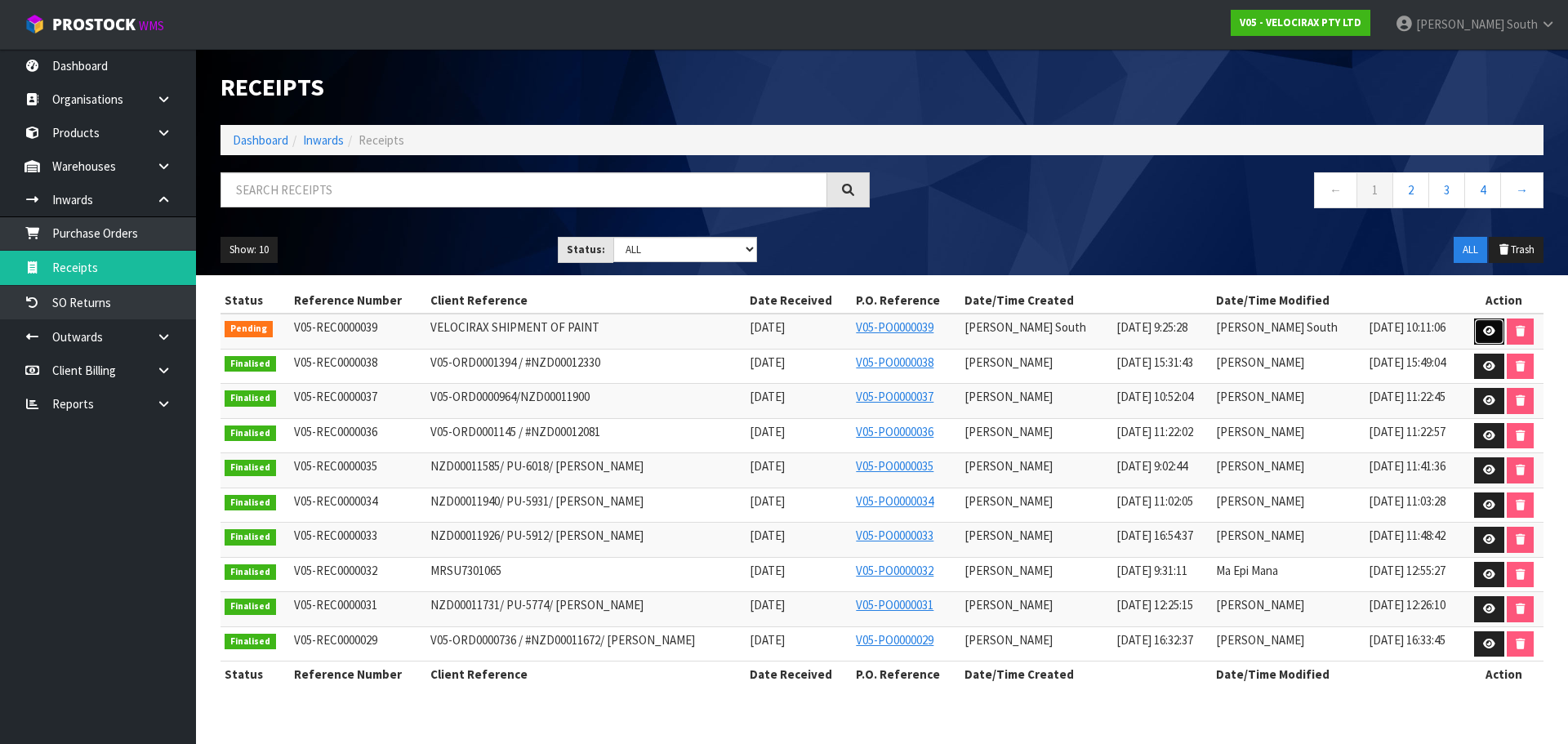
click at [1476, 332] on link at bounding box center [1488, 331] width 30 height 26
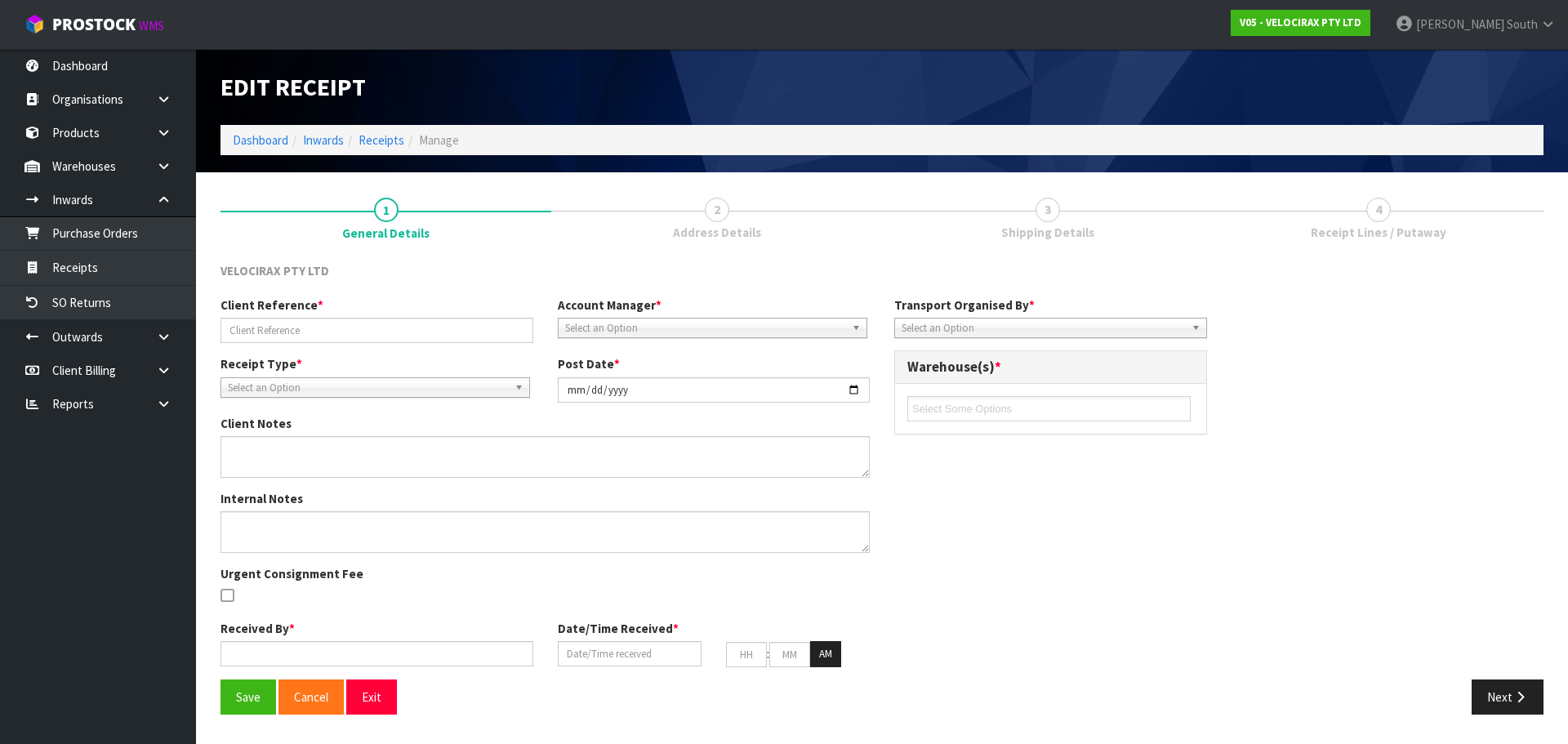
type input "VELOCIRAX SHIPMENT OF PAINT"
type input "[DATE]"
type textarea "WE WILL BE SENDING SOME TOUCHUP PAINT. THERE WILL BE TWO SMALL BOXES OF 10 BAGS…"
type input "[PERSON_NAME] South"
type input "[DATE]"
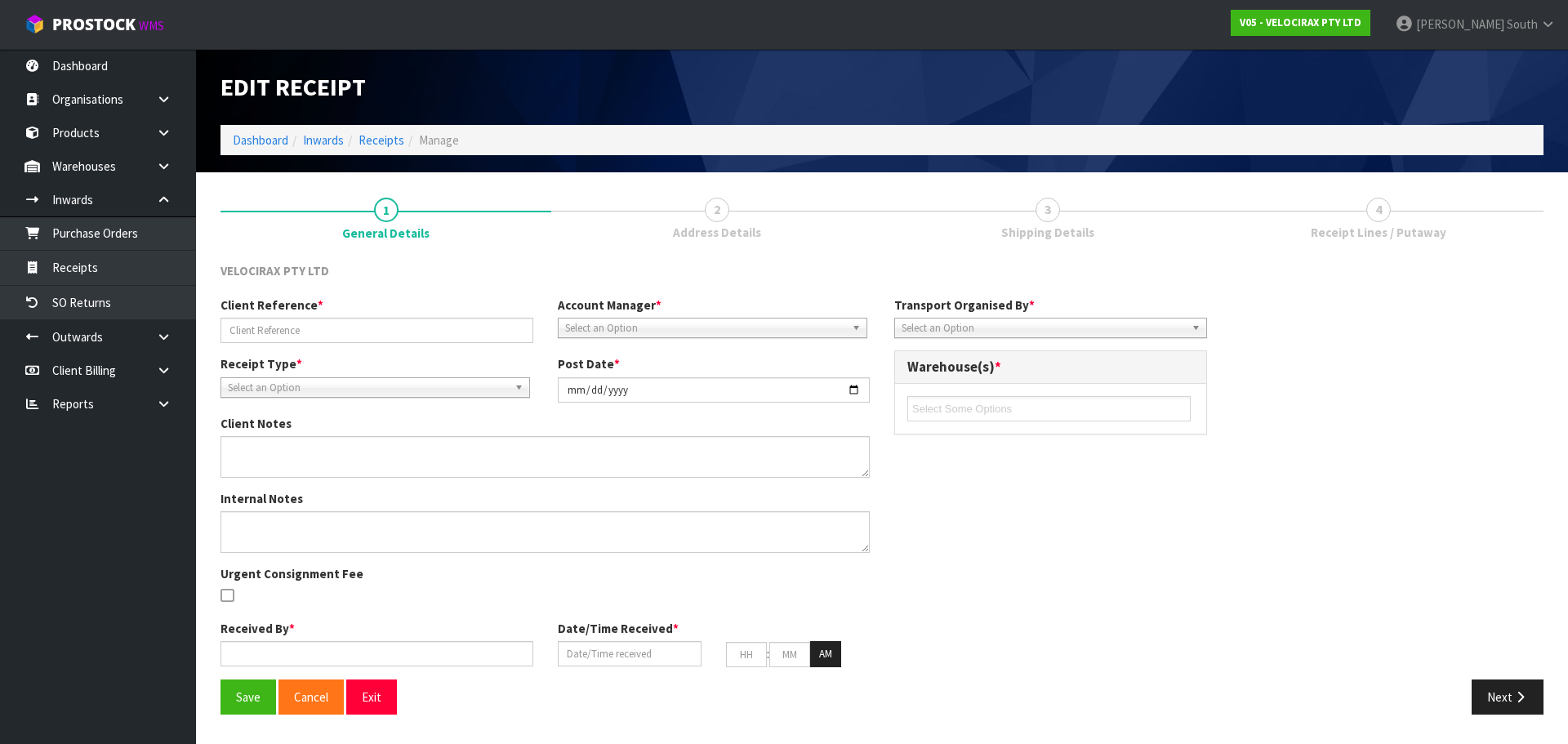
type input "09"
type input "25"
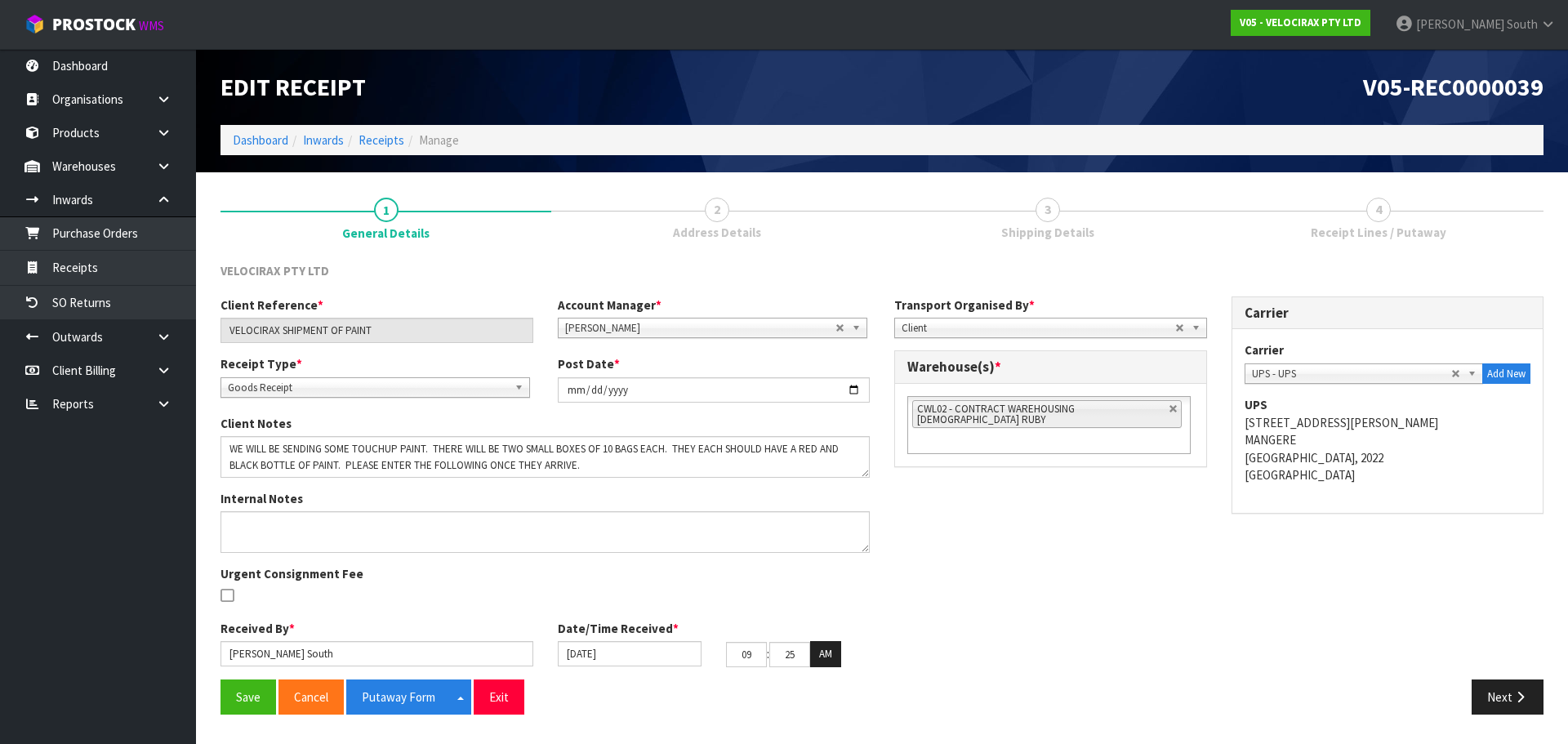
click at [804, 218] on link "2 Address Details" at bounding box center [716, 216] width 331 height 65
click at [1488, 697] on button "Next" at bounding box center [1507, 697] width 72 height 35
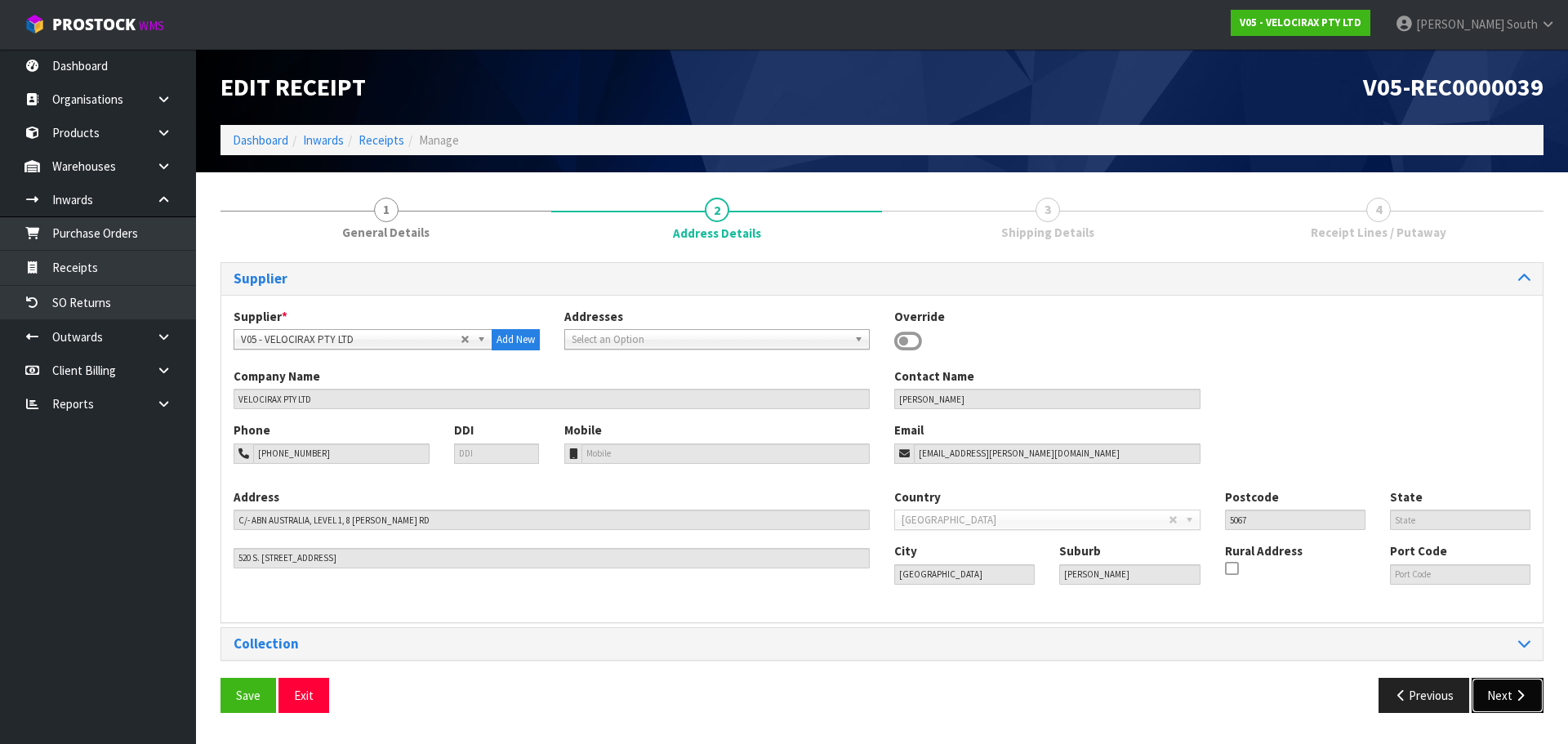
click at [1518, 692] on icon "button" at bounding box center [1520, 695] width 15 height 13
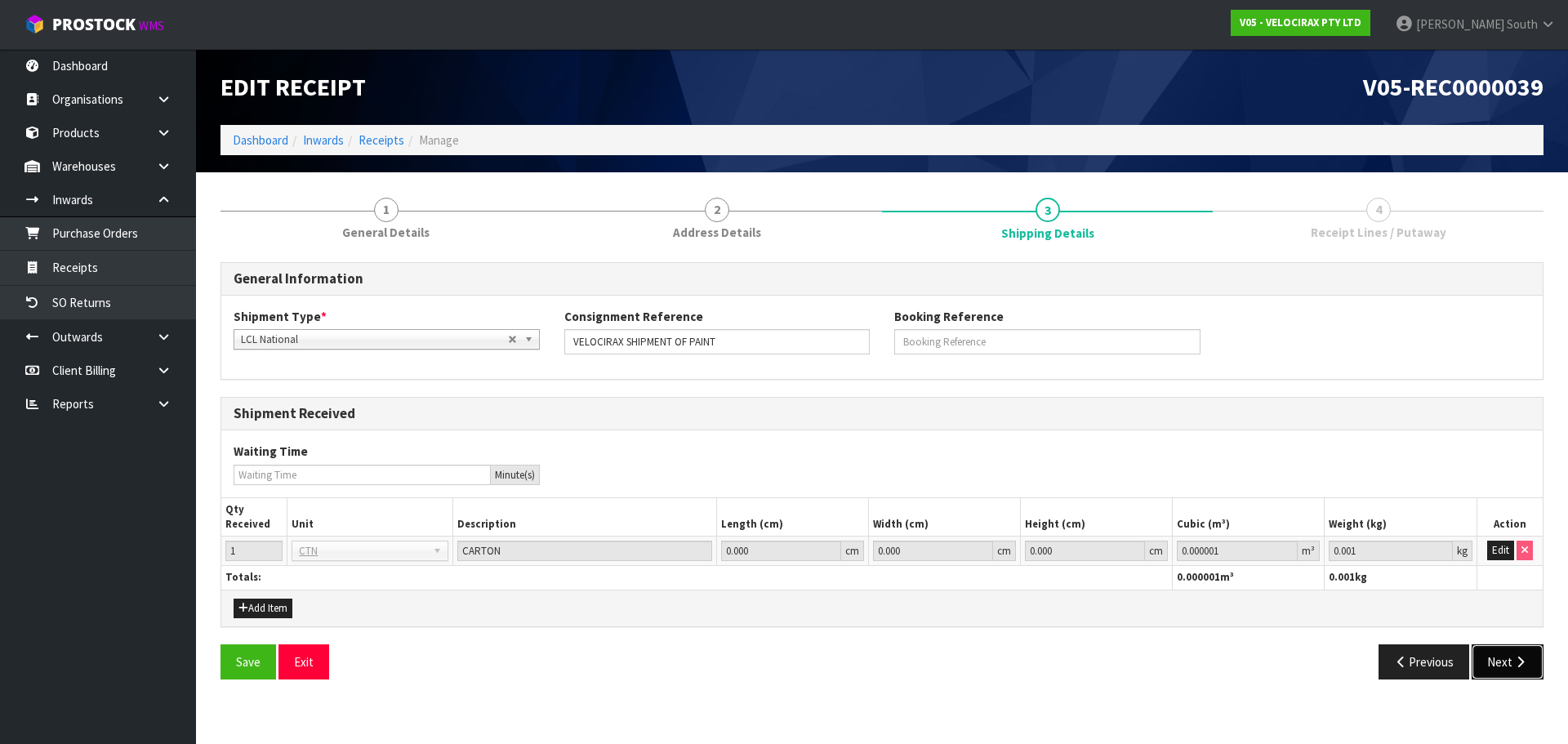
click at [1487, 665] on button "Next" at bounding box center [1507, 661] width 72 height 35
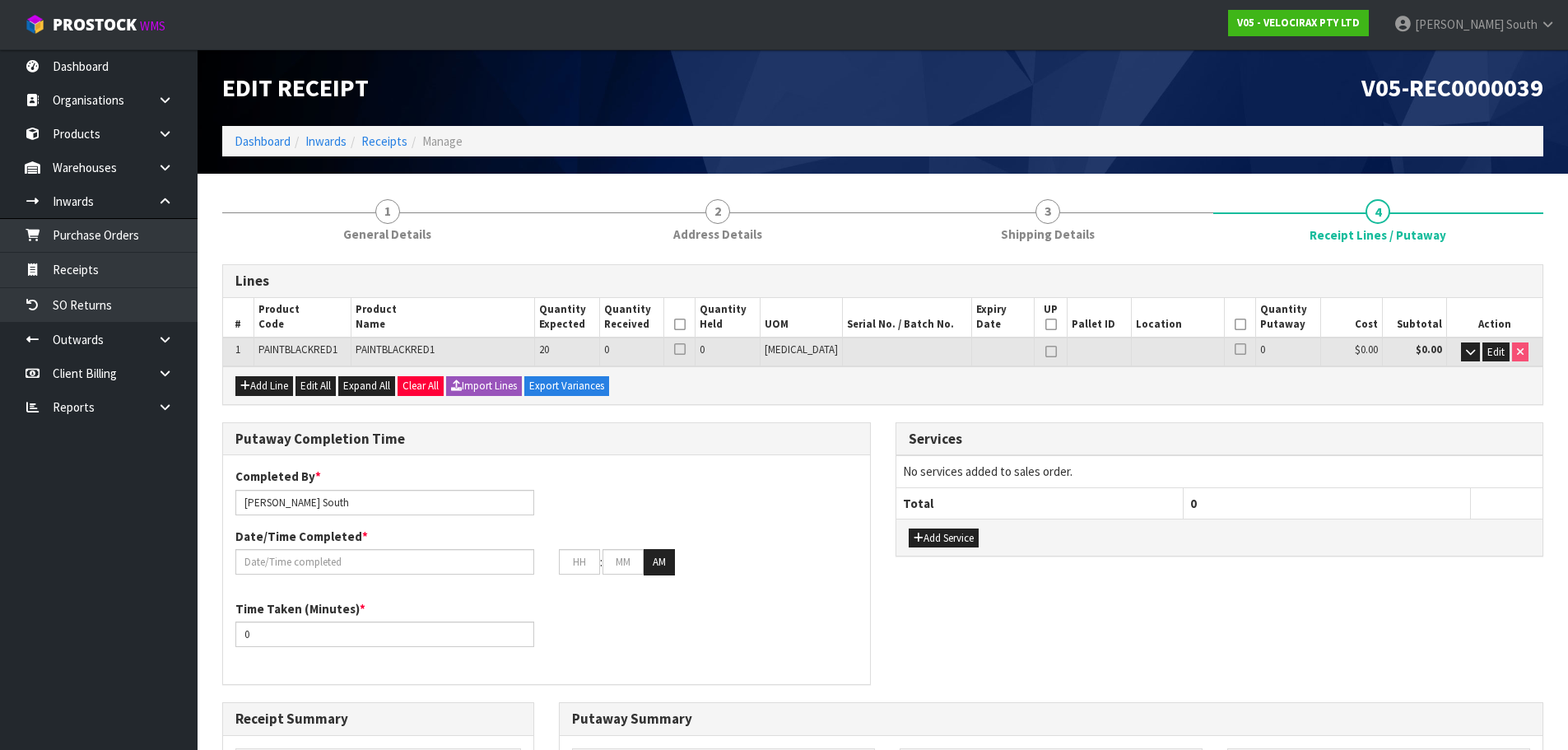
click at [1031, 181] on section "1 General Details 2 Address Details 3 Shipping Details 4 Receipt Lines / Putawa…" at bounding box center [882, 669] width 1371 height 991
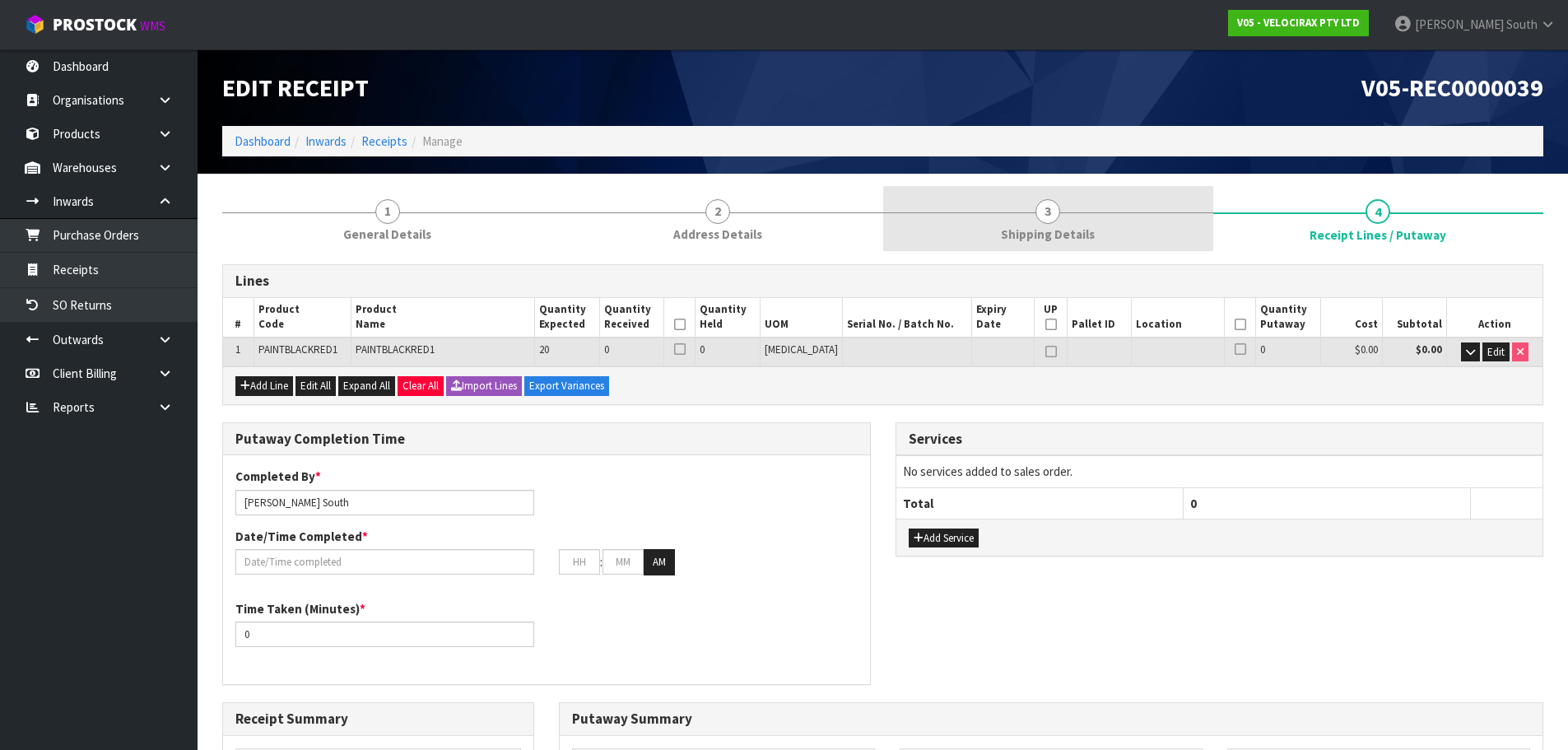
drag, startPoint x: 1032, startPoint y: 206, endPoint x: 1047, endPoint y: 219, distance: 19.8
click at [1032, 207] on link "3 Shipping Details" at bounding box center [1048, 218] width 330 height 65
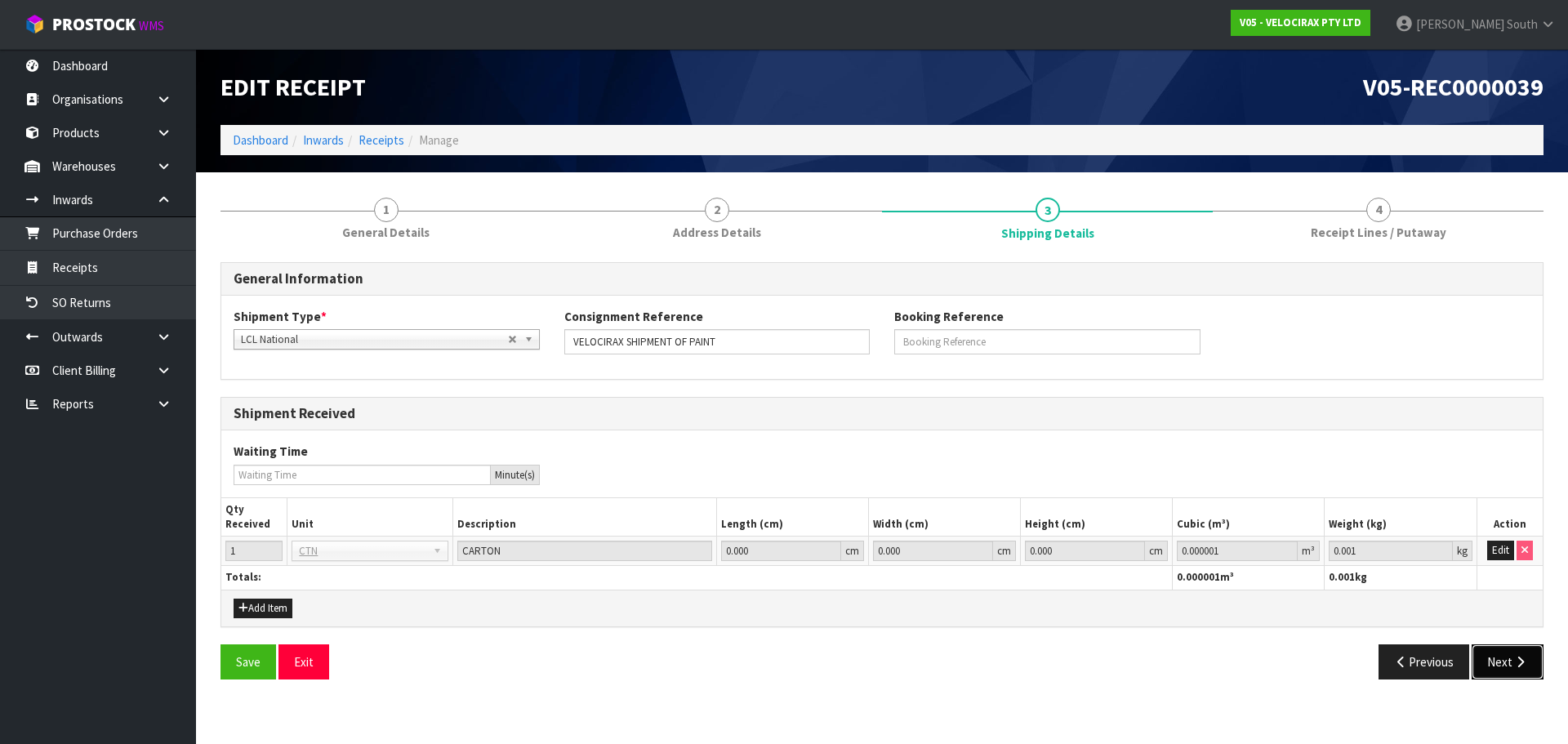
click at [1499, 657] on button "Next" at bounding box center [1507, 661] width 72 height 35
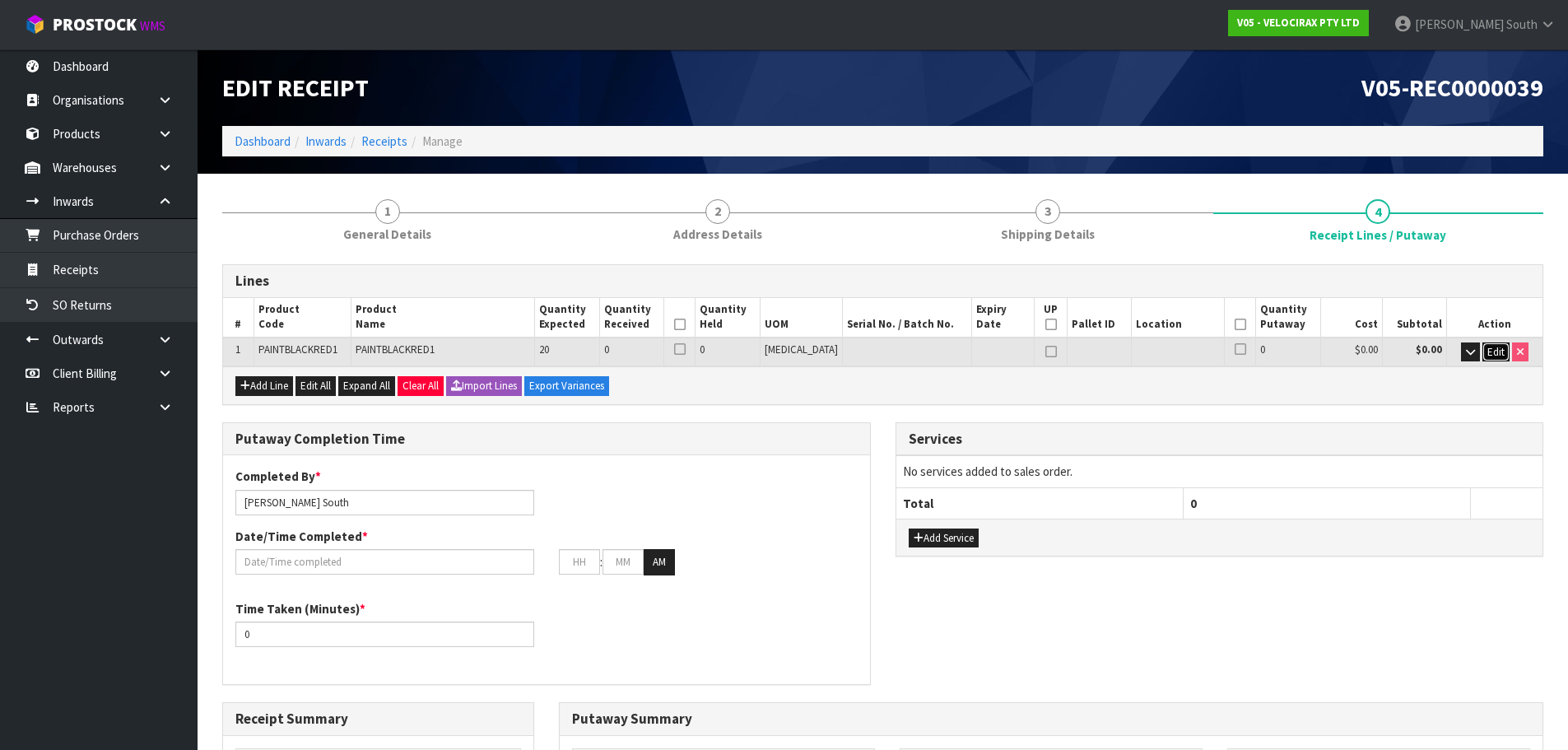
click at [1491, 350] on span "Edit" at bounding box center [1496, 352] width 17 height 14
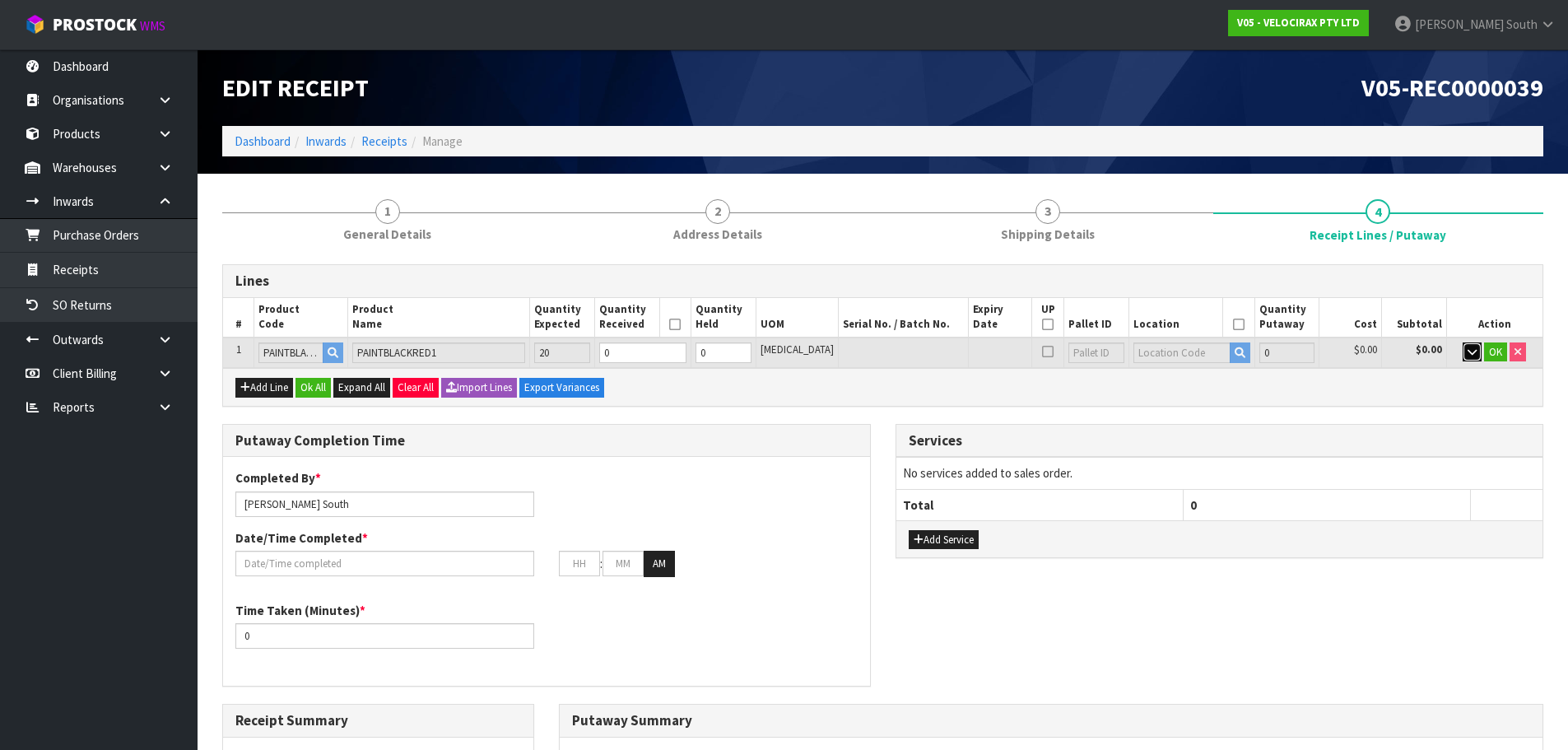
click at [1477, 353] on button "button" at bounding box center [1471, 352] width 18 height 19
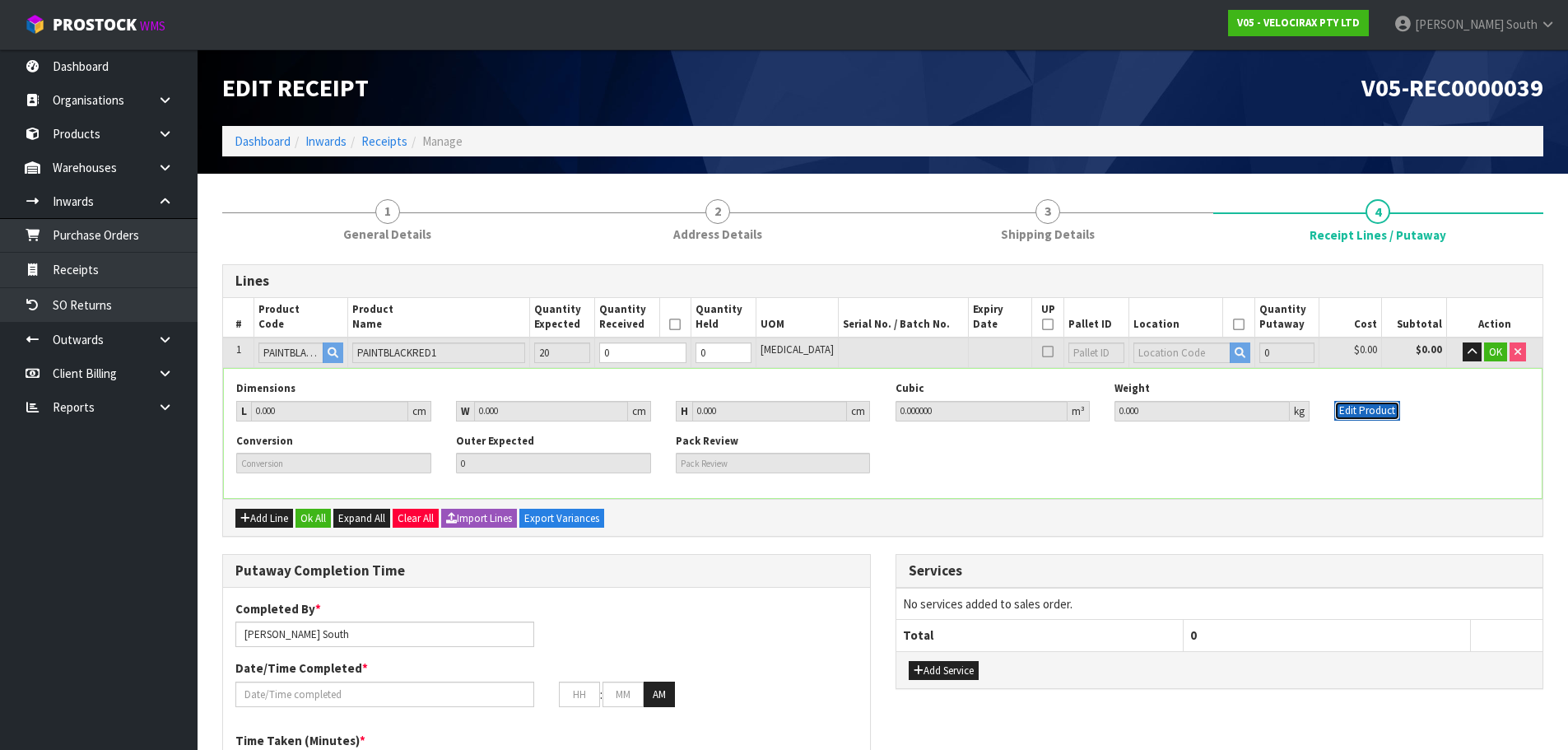
click at [1373, 418] on button "Edit Product" at bounding box center [1367, 411] width 66 height 19
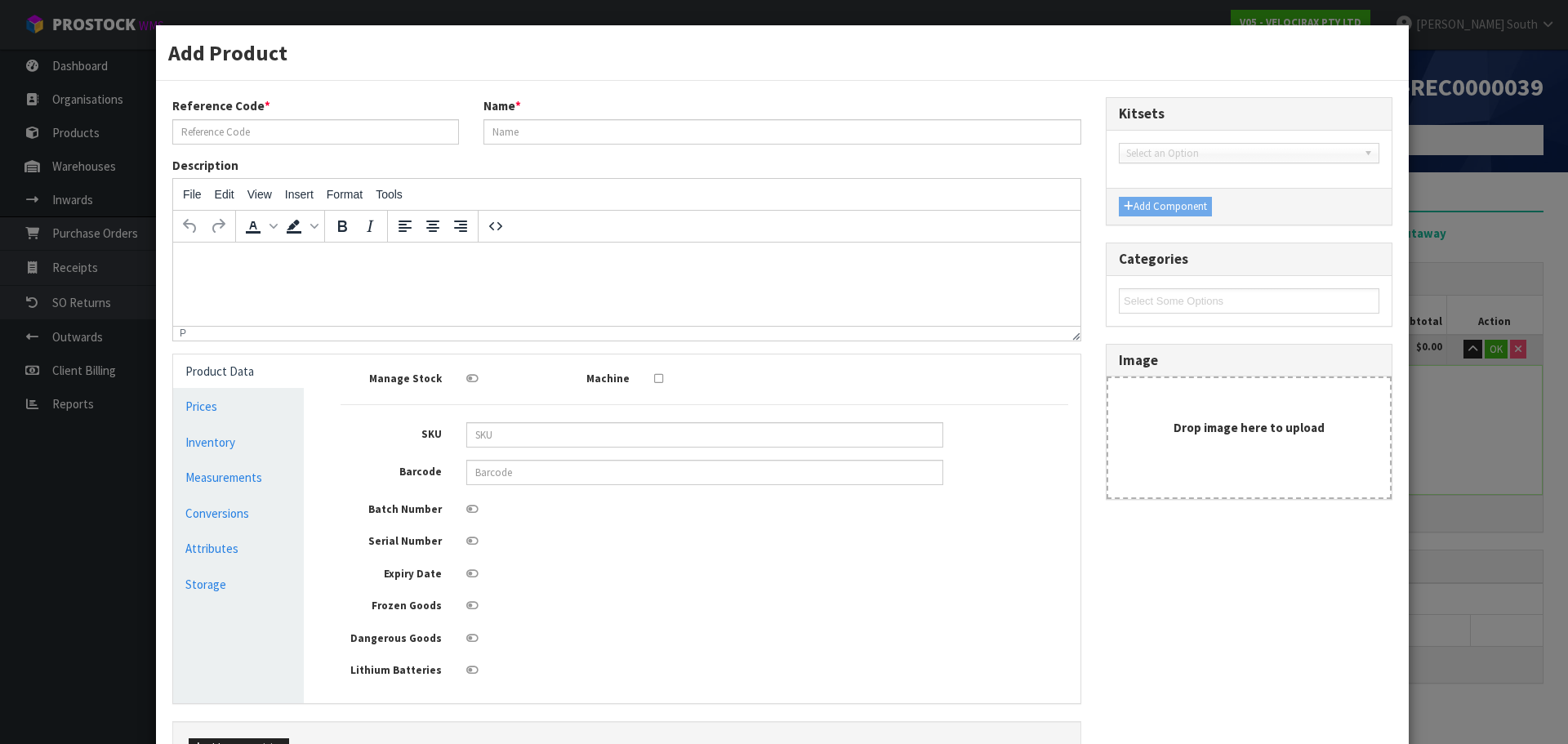
type input "PAINTBLACKRED1"
click at [174, 466] on link "Measurements" at bounding box center [239, 477] width 131 height 34
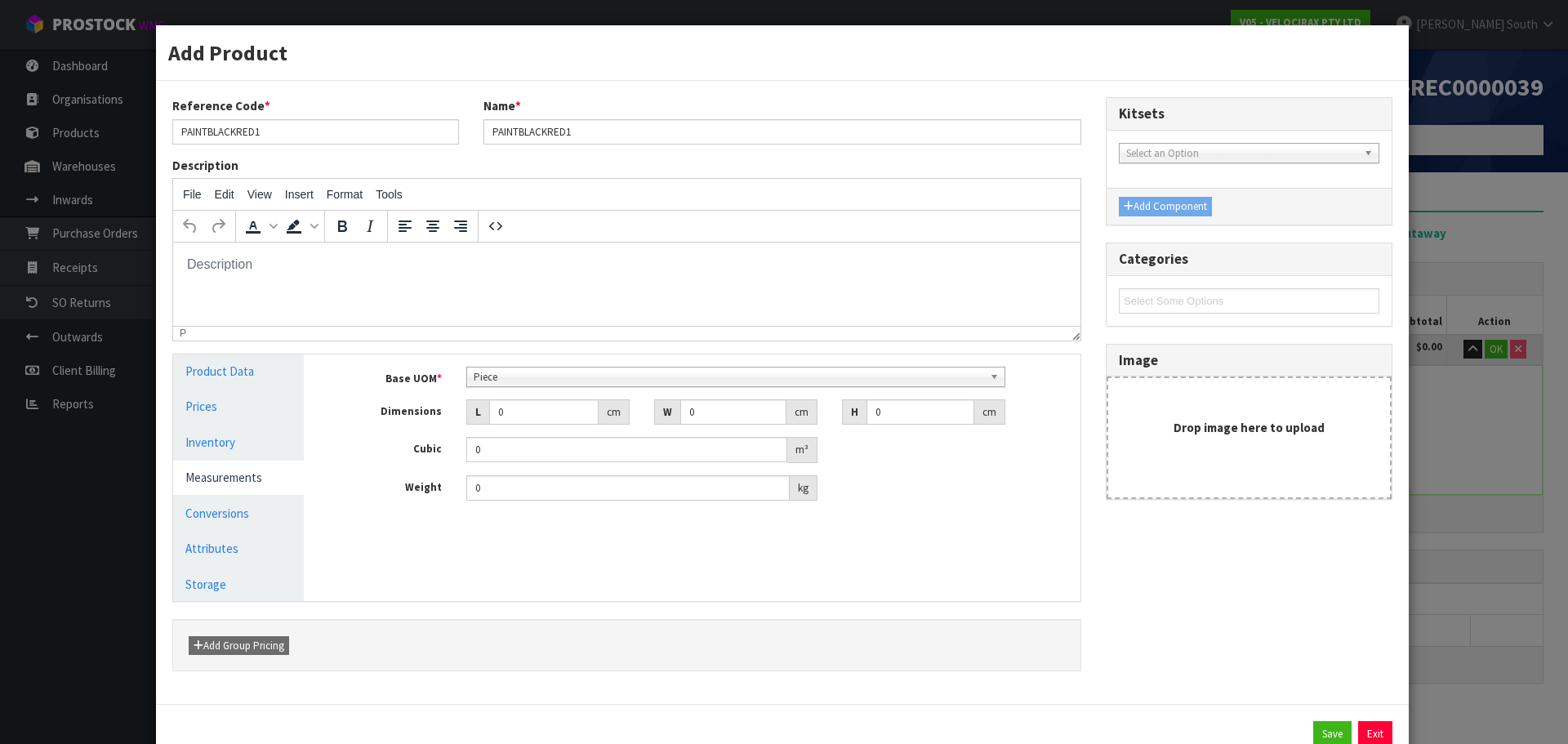
click at [275, 494] on link "Measurements" at bounding box center [239, 477] width 131 height 34
click at [268, 506] on link "Conversions" at bounding box center [239, 513] width 131 height 34
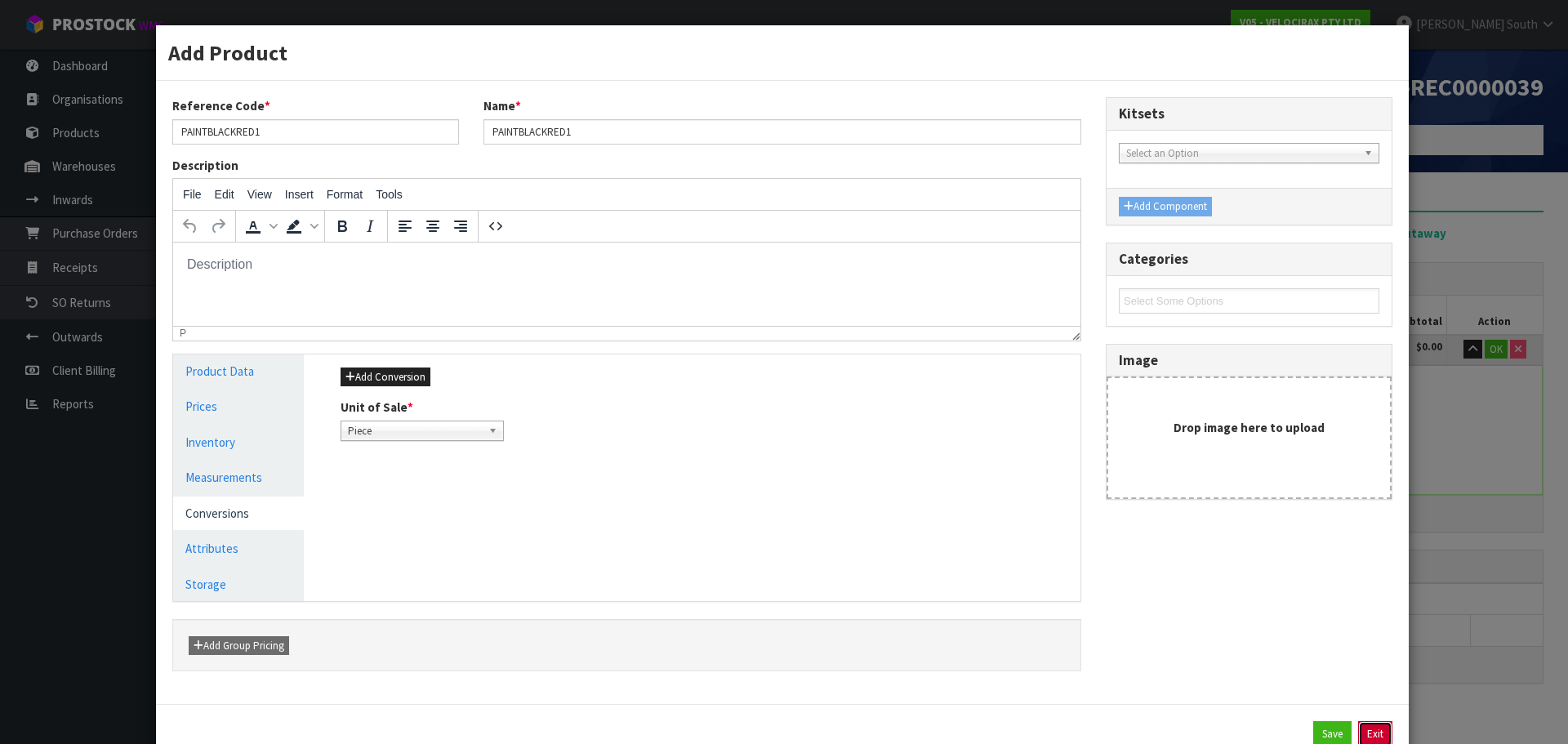
click at [1358, 724] on button "Exit" at bounding box center [1375, 733] width 35 height 26
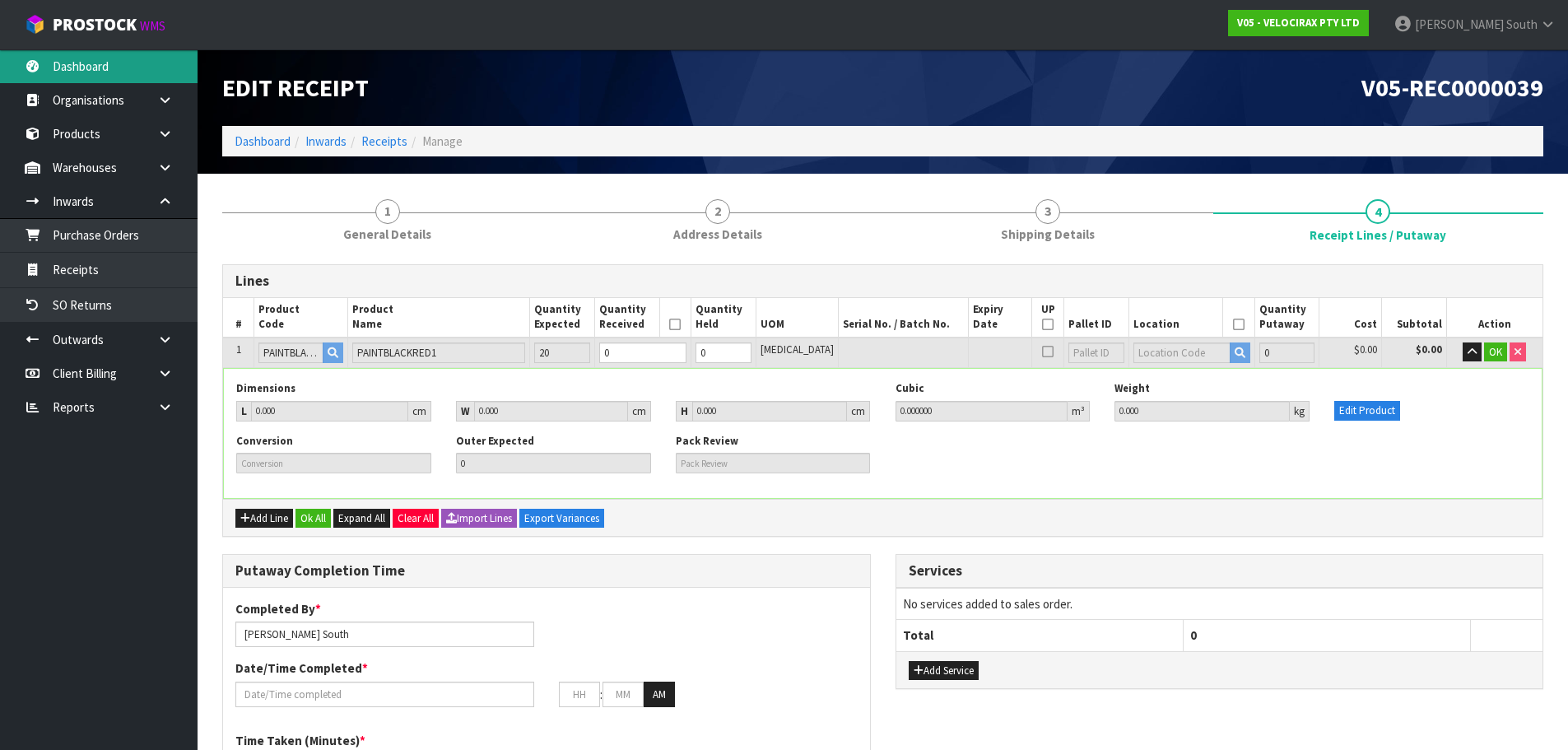
click at [167, 75] on link "Dashboard" at bounding box center [98, 66] width 197 height 34
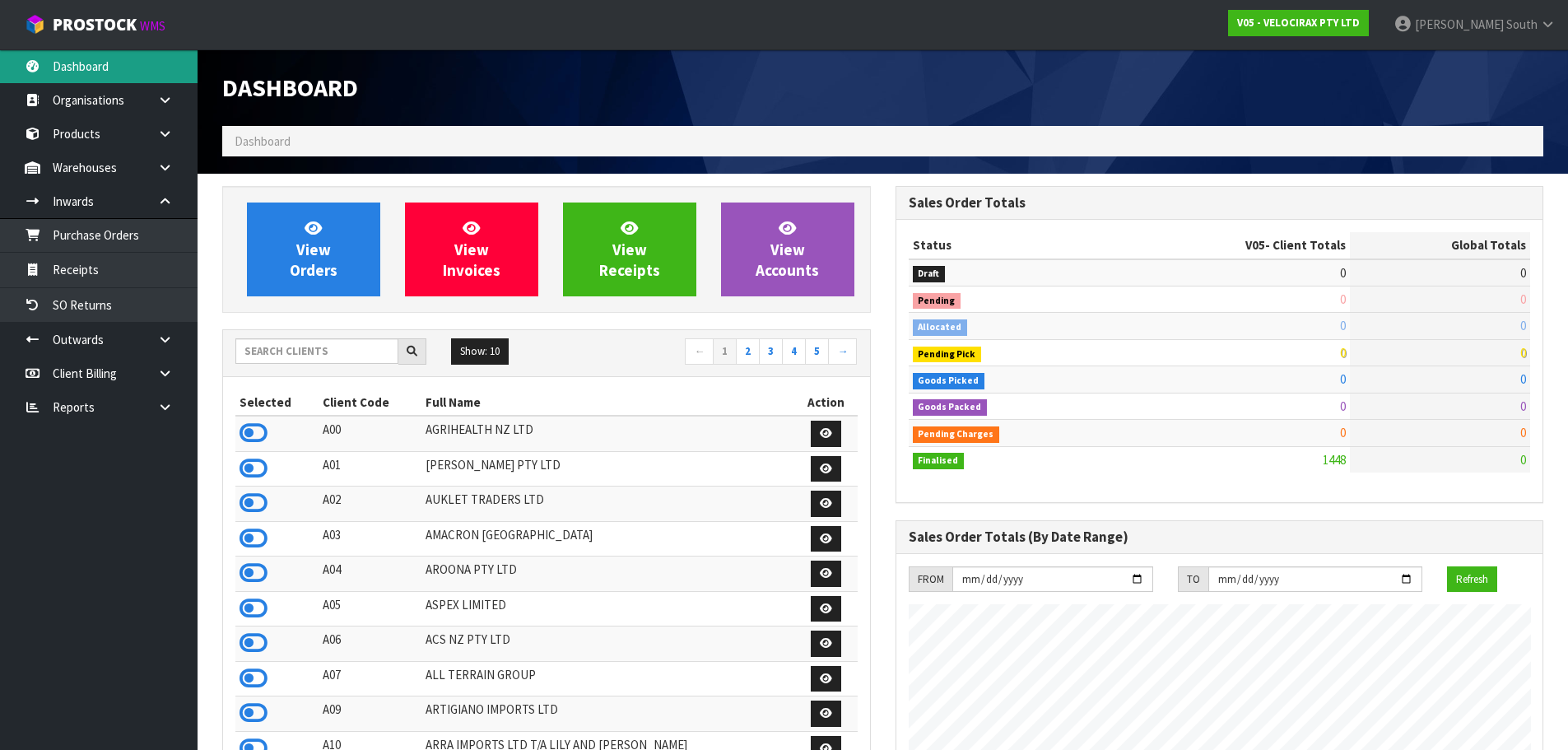
scroll to position [1282, 672]
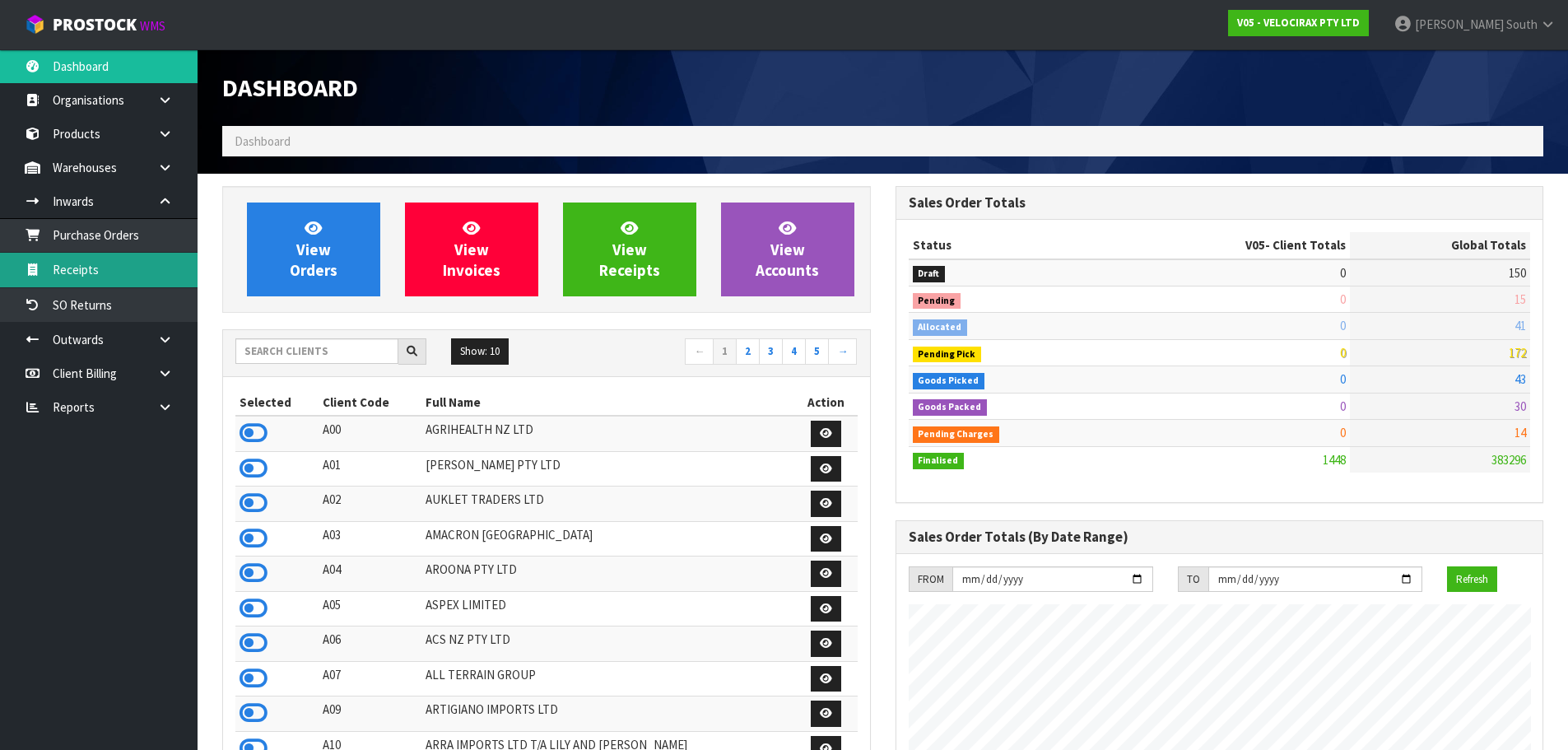
click at [73, 279] on link "Receipts" at bounding box center [98, 269] width 197 height 34
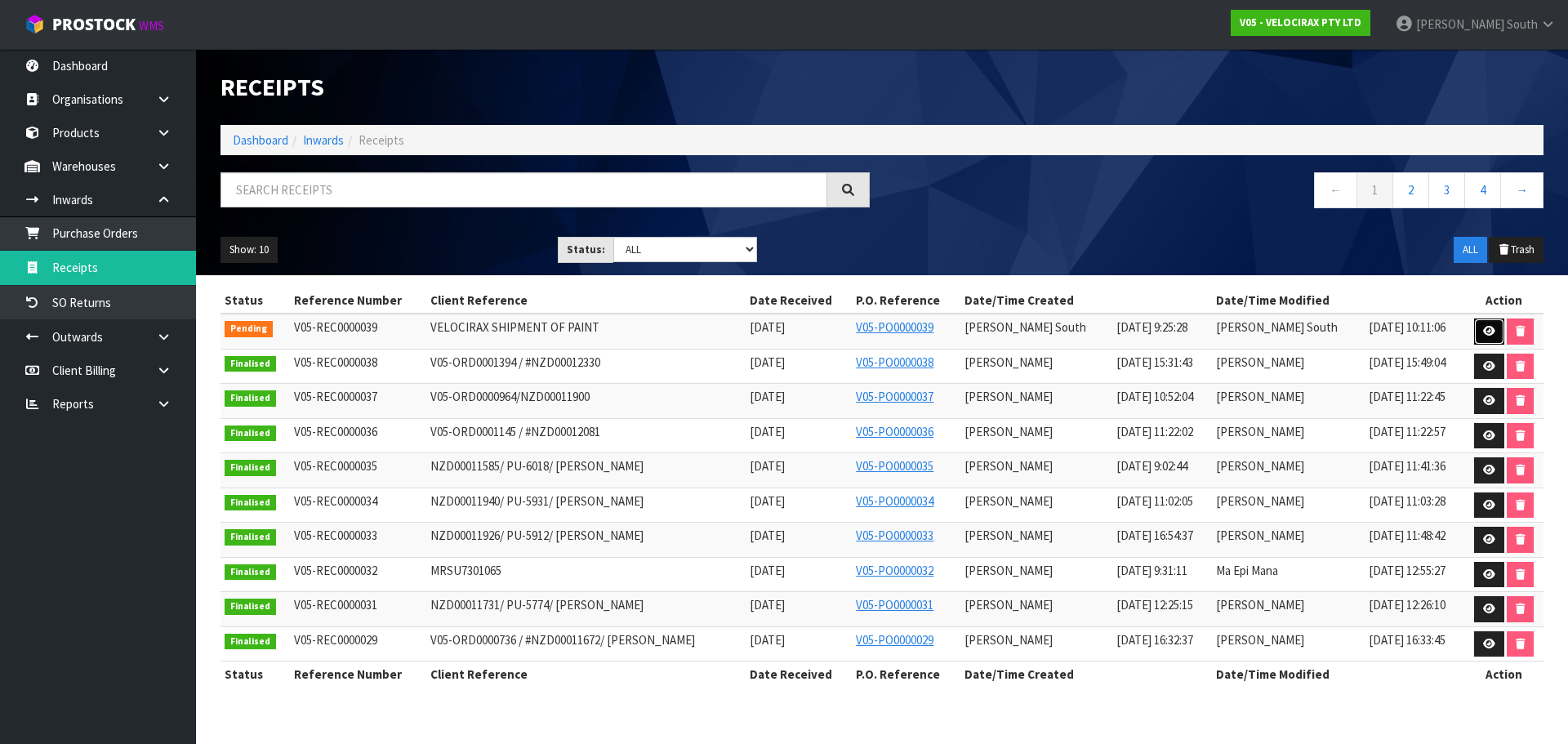
click at [1474, 327] on link at bounding box center [1488, 331] width 30 height 26
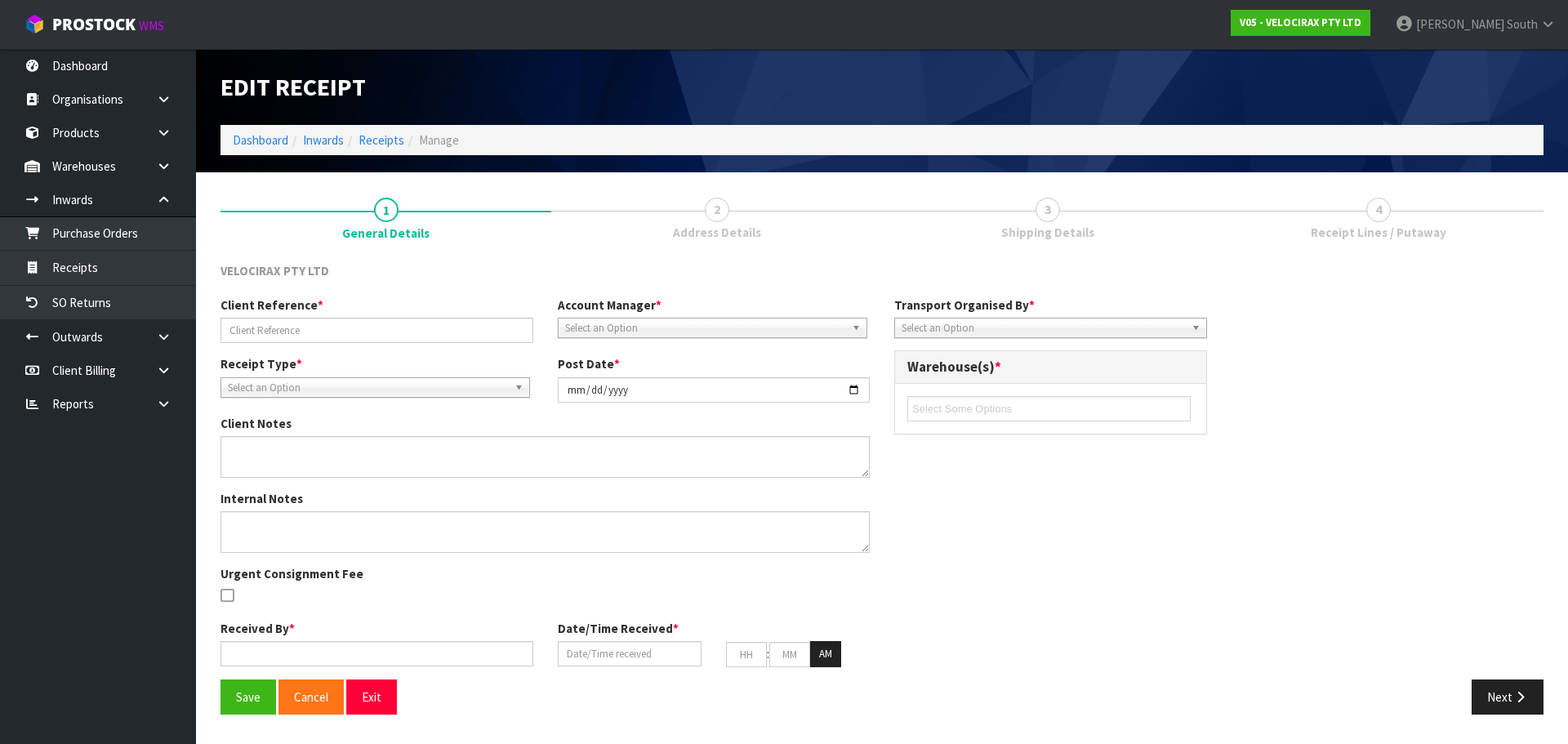
type input "VELOCIRAX SHIPMENT OF PAINT"
type input "[DATE]"
type textarea "WE WILL BE SENDING SOME TOUCHUP PAINT. THERE WILL BE TWO SMALL BOXES OF 10 BAGS…"
type input "[PERSON_NAME] South"
type input "[DATE]"
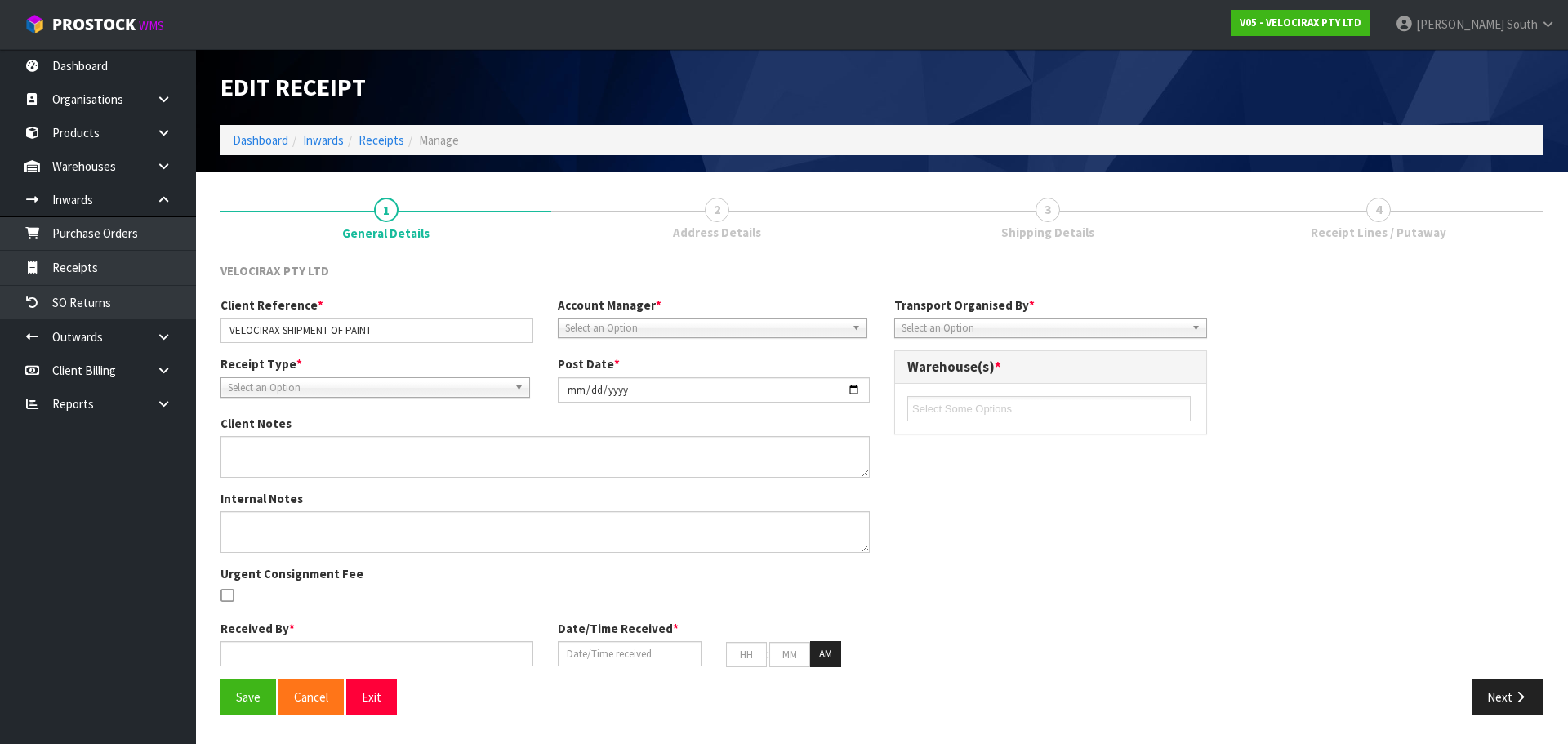
type input "09"
type input "25"
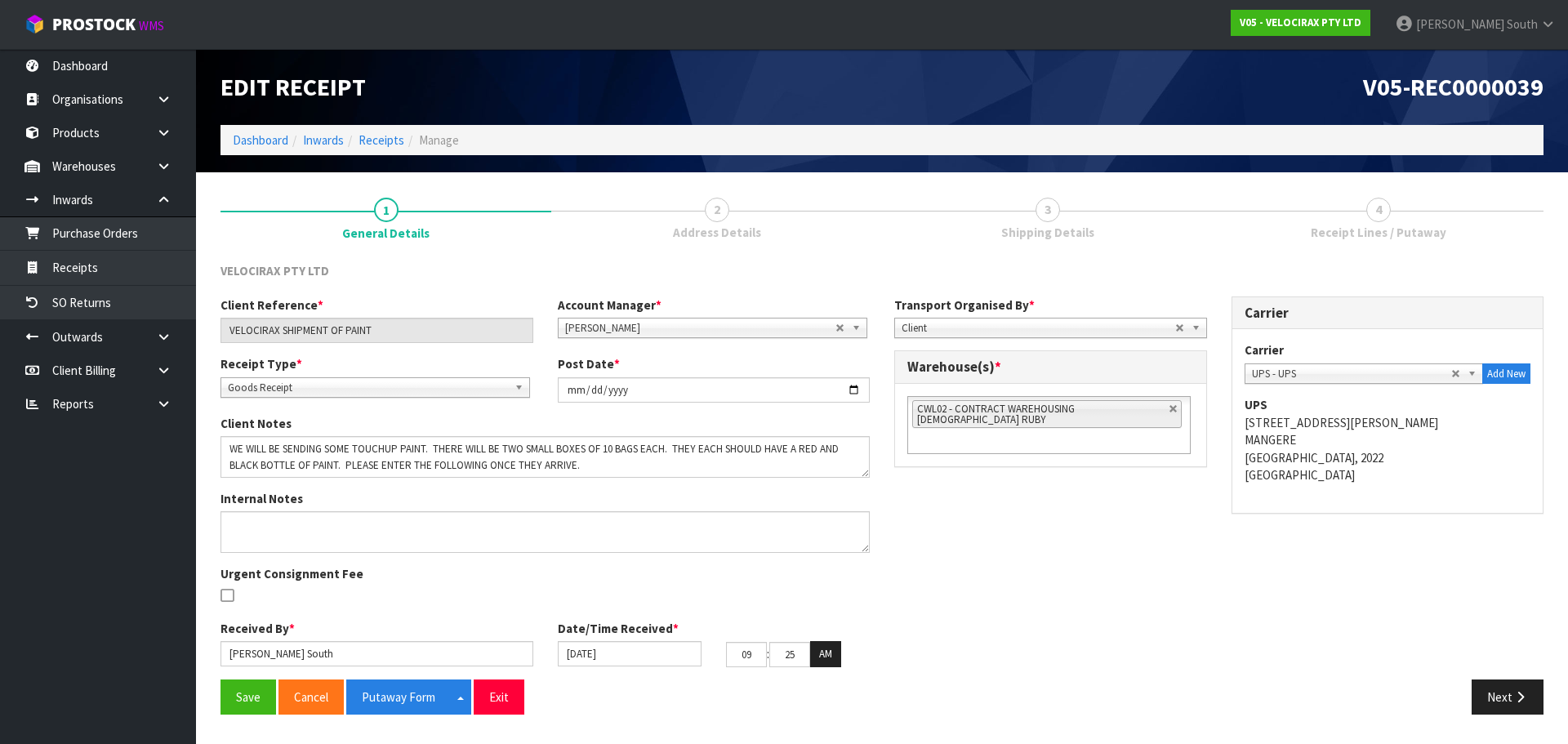
click at [1340, 214] on link "4 Receipt Lines / Putaway" at bounding box center [1377, 216] width 331 height 65
click at [1513, 718] on div "Save Cancel Putaway Form Split button! CSV FORMAT Exit Next" at bounding box center [882, 703] width 1347 height 47
click at [1507, 707] on button "Next" at bounding box center [1507, 697] width 72 height 35
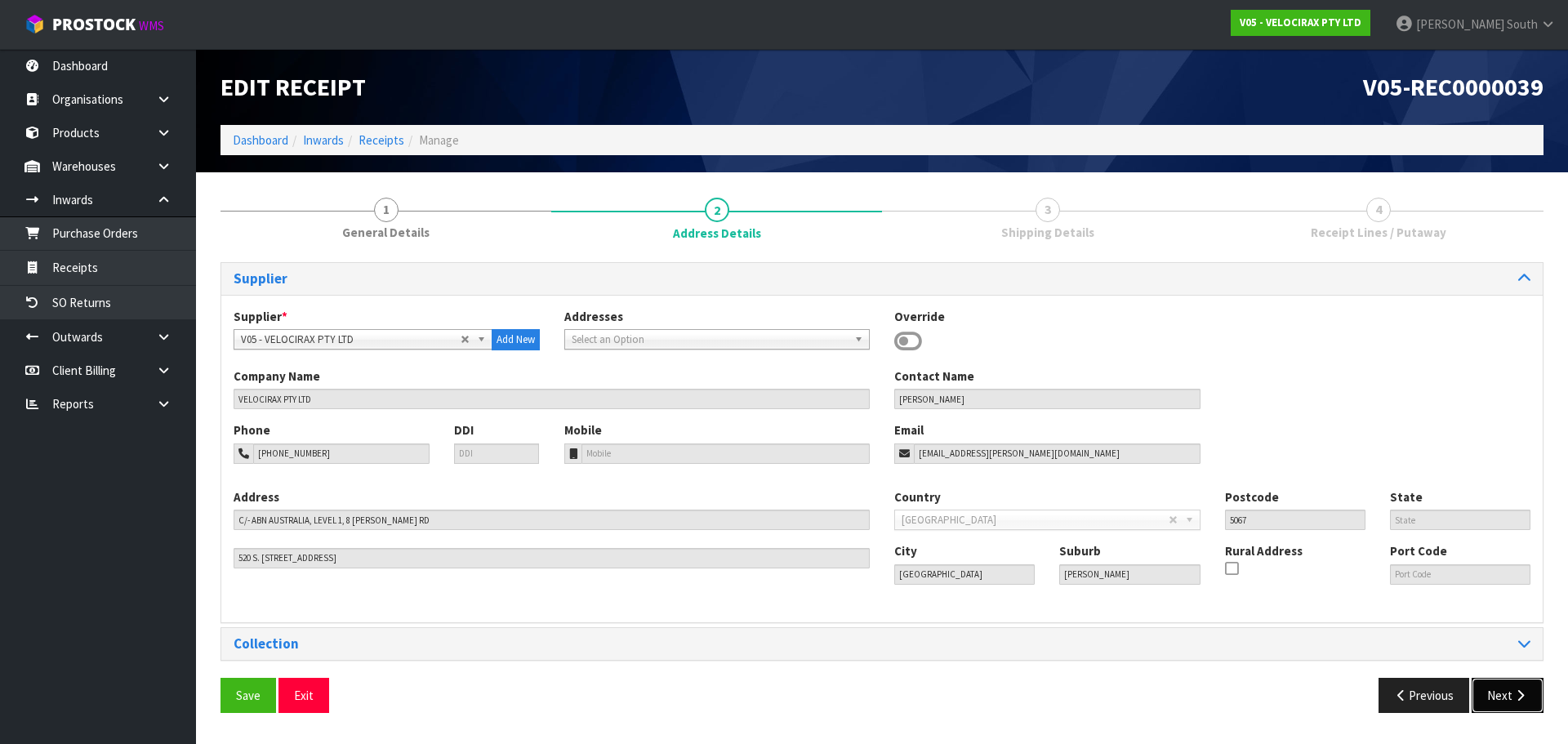
click at [1508, 705] on button "Next" at bounding box center [1507, 695] width 72 height 35
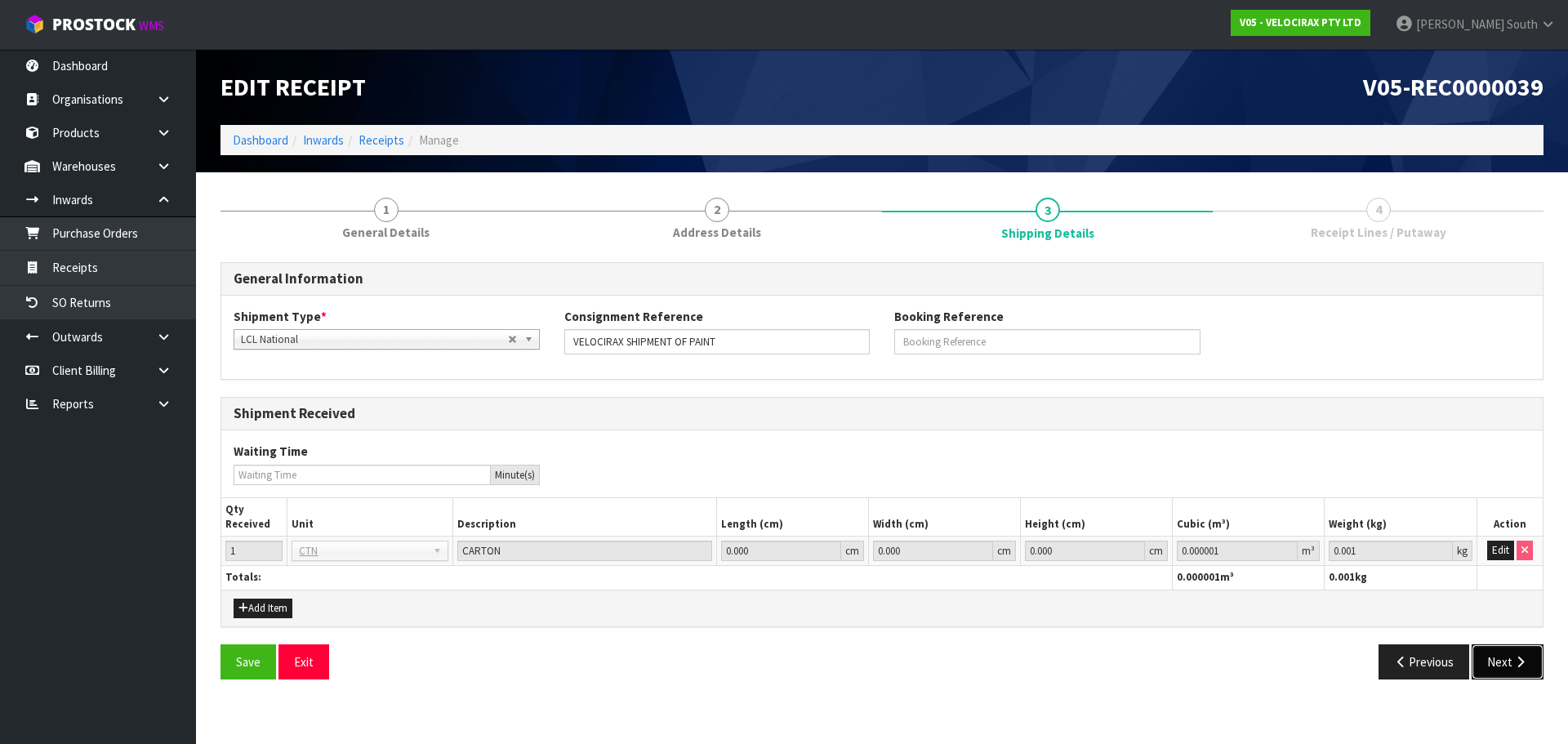
click at [1508, 665] on button "Next" at bounding box center [1507, 661] width 72 height 35
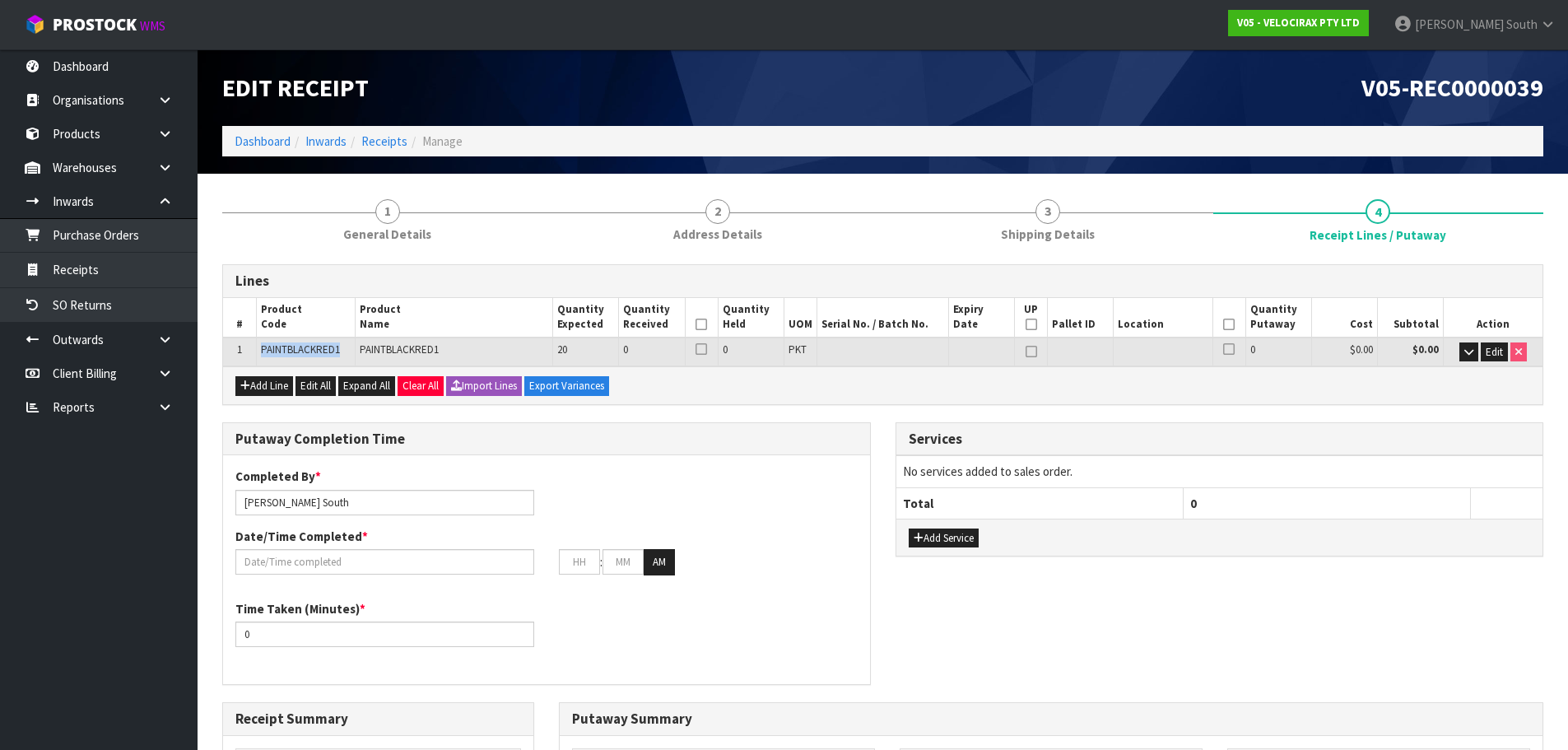
drag, startPoint x: 342, startPoint y: 350, endPoint x: 256, endPoint y: 345, distance: 86.1
click at [256, 345] on tr "1 PAINTBLACKRED1 PAINTBLACKRED1 20 0 0 PKT 0 $0.00 $0.00 Edit" at bounding box center [883, 352] width 1319 height 29
copy tr "PAINTBLACKRED1"
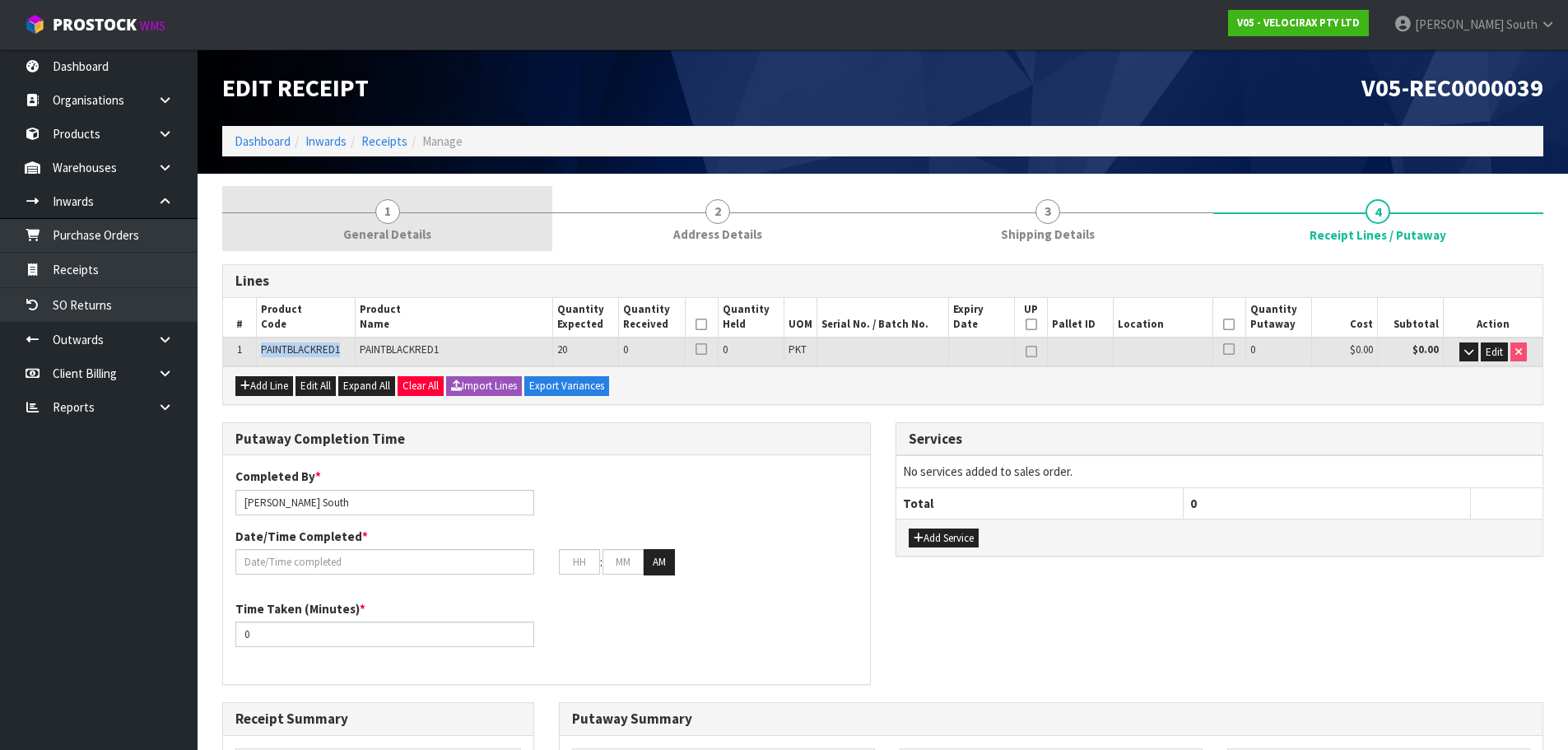
click at [261, 246] on link "1 General Details" at bounding box center [388, 218] width 330 height 65
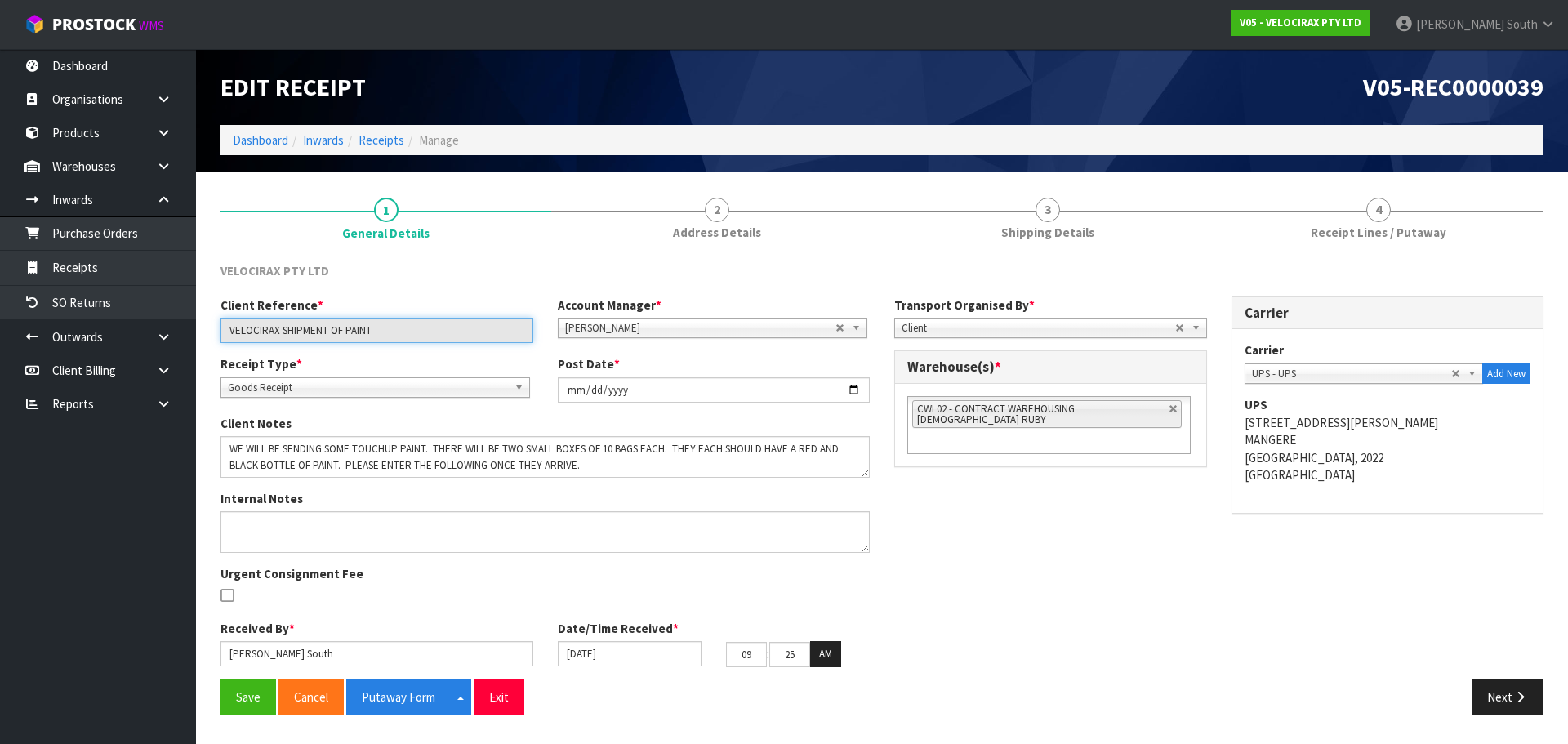
drag, startPoint x: 279, startPoint y: 331, endPoint x: 212, endPoint y: 332, distance: 67.0
click at [212, 332] on div "Client Reference * VELOCIRAX SHIPMENT OF PAINT" at bounding box center [377, 320] width 337 height 46
click at [1154, 80] on h1 "V05-REC0000039" at bounding box center [1218, 87] width 649 height 27
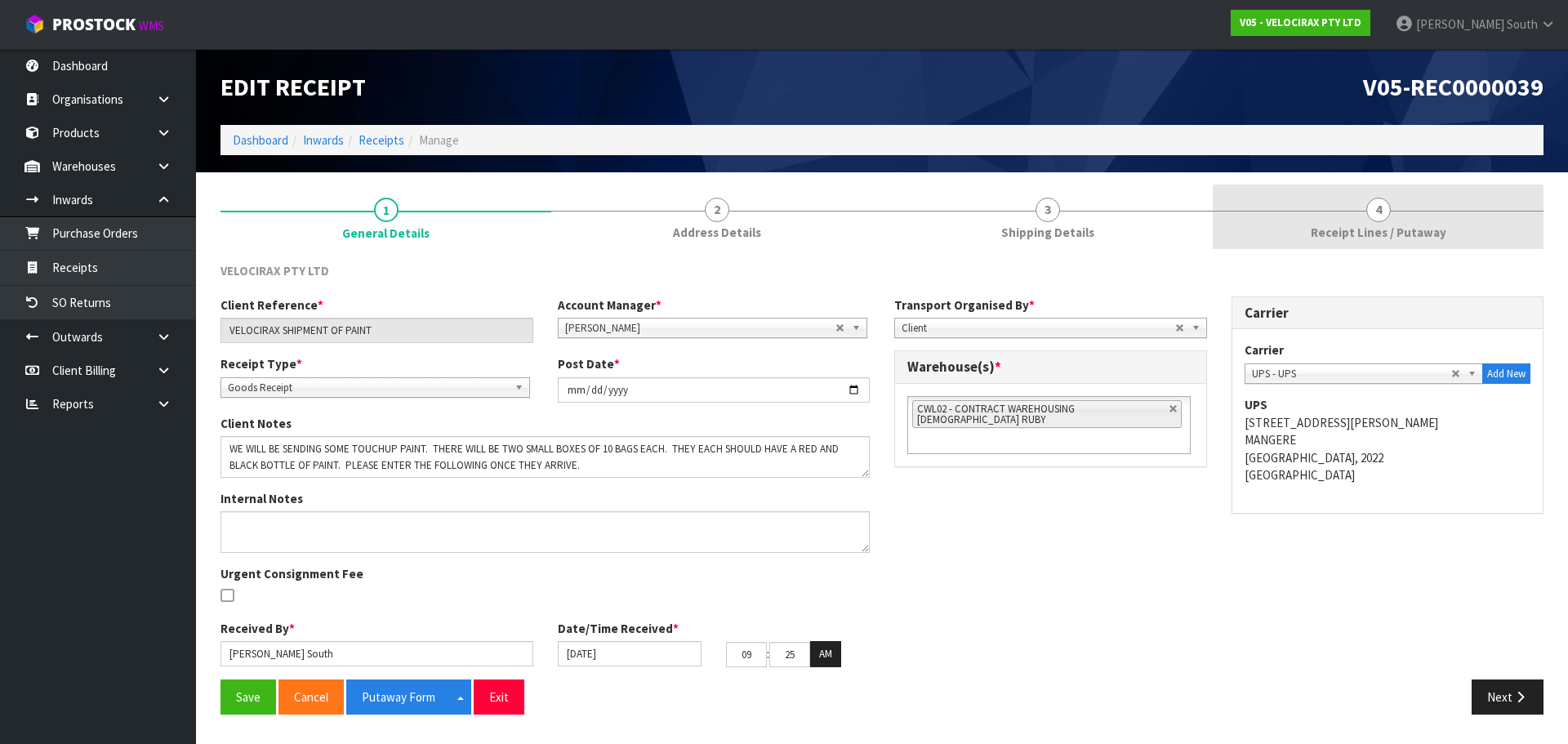
click at [1360, 201] on link "4 Receipt Lines / Putaway" at bounding box center [1377, 216] width 331 height 65
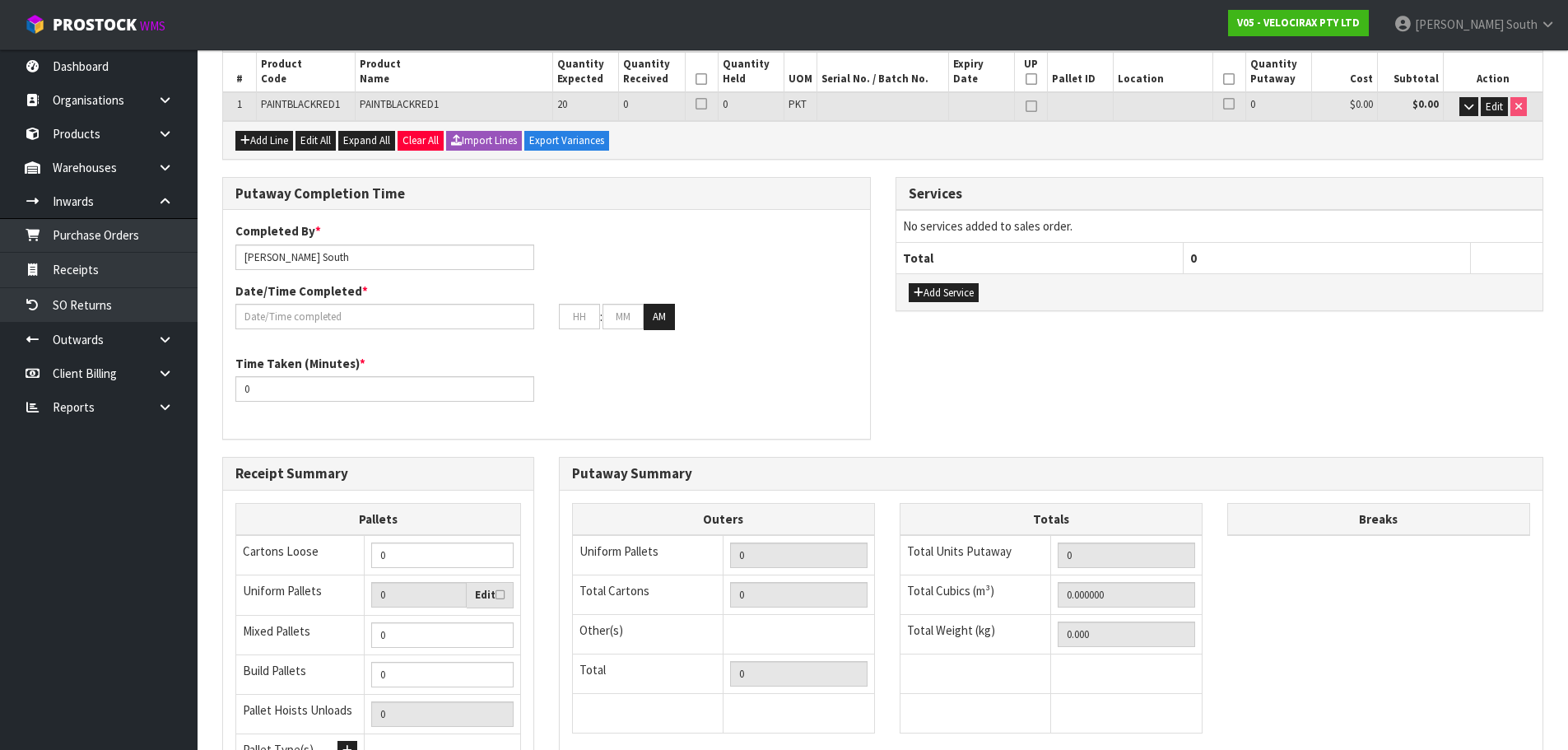
scroll to position [247, 0]
click at [918, 290] on icon "button" at bounding box center [918, 290] width 10 height 11
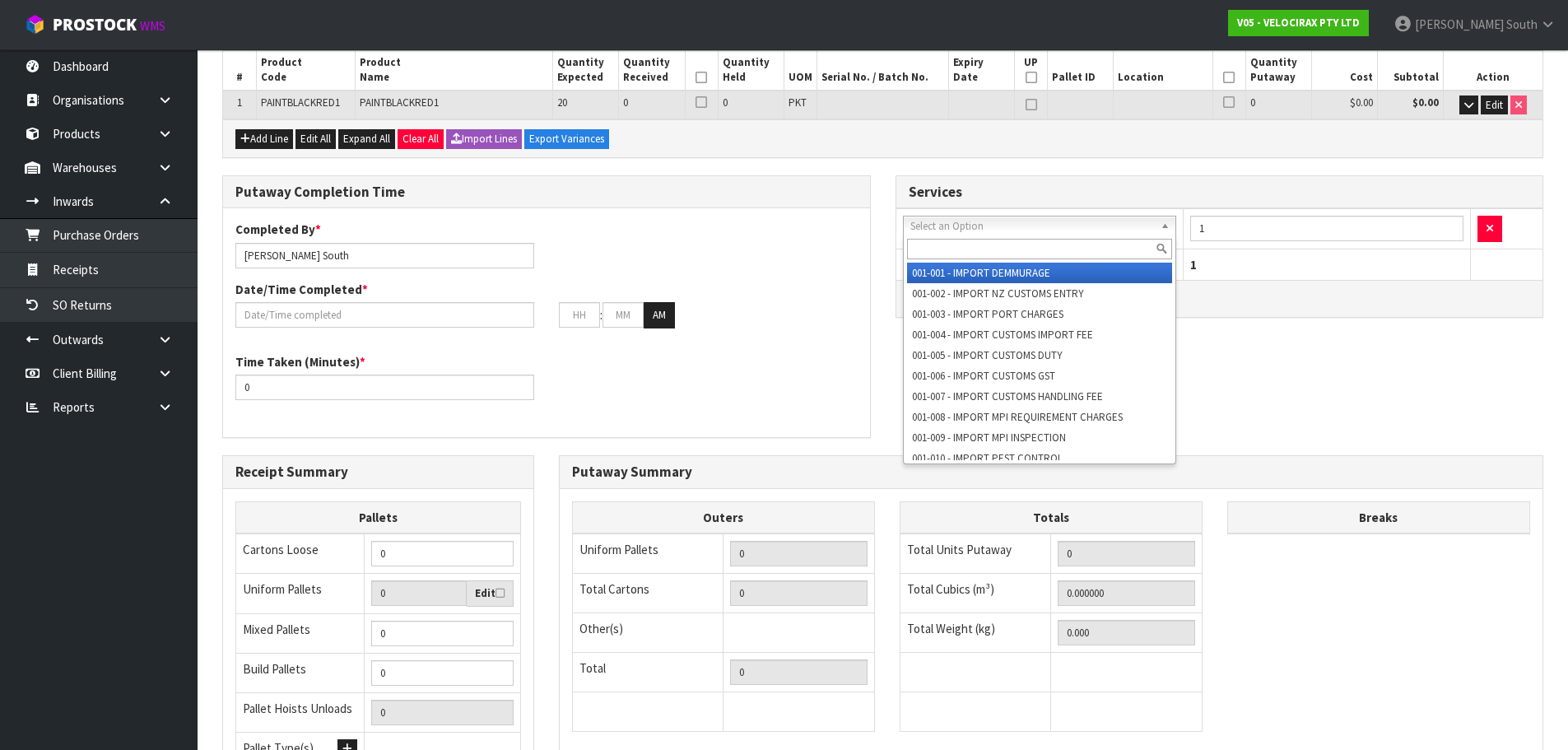
click at [970, 240] on input "text" at bounding box center [1040, 249] width 266 height 20
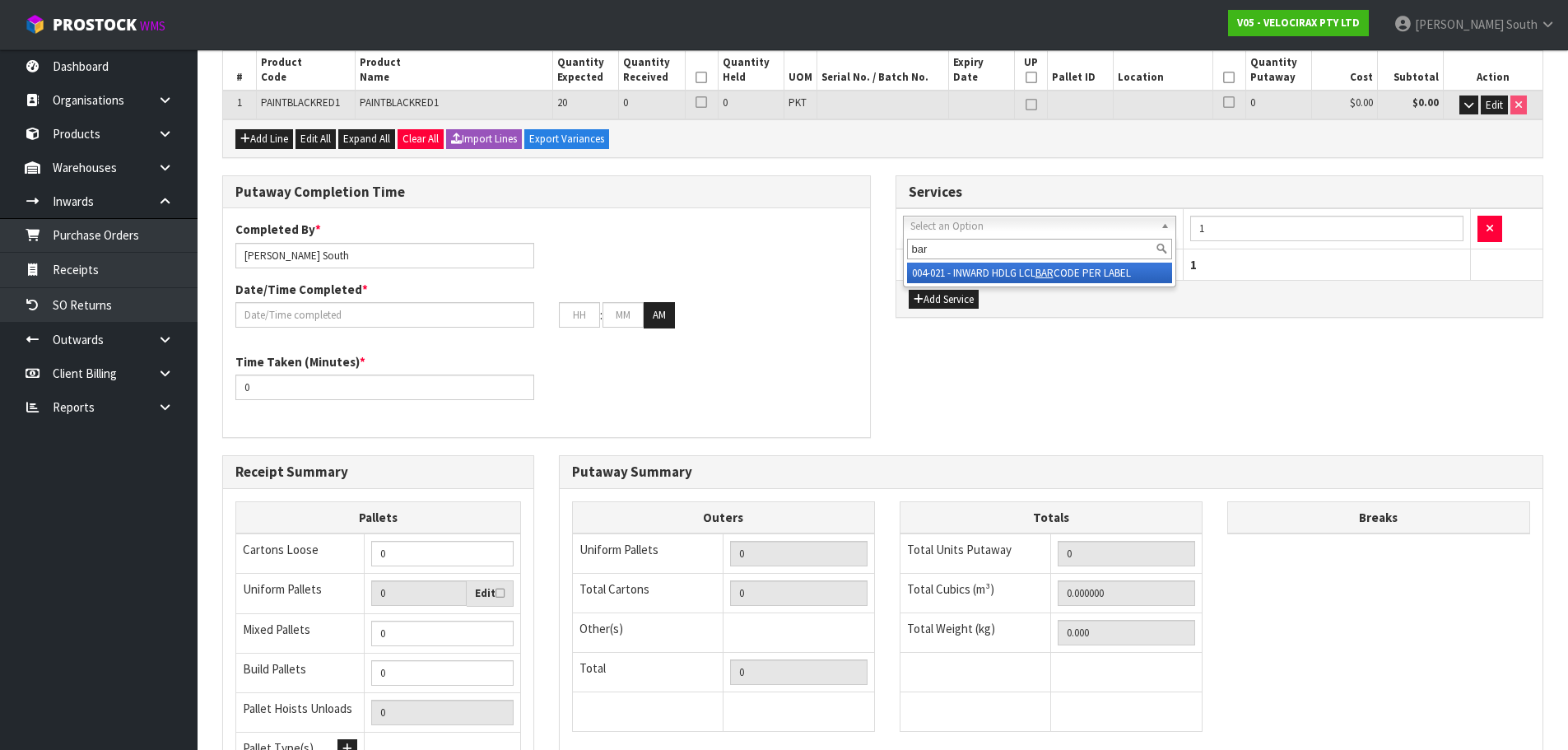
type input "bar"
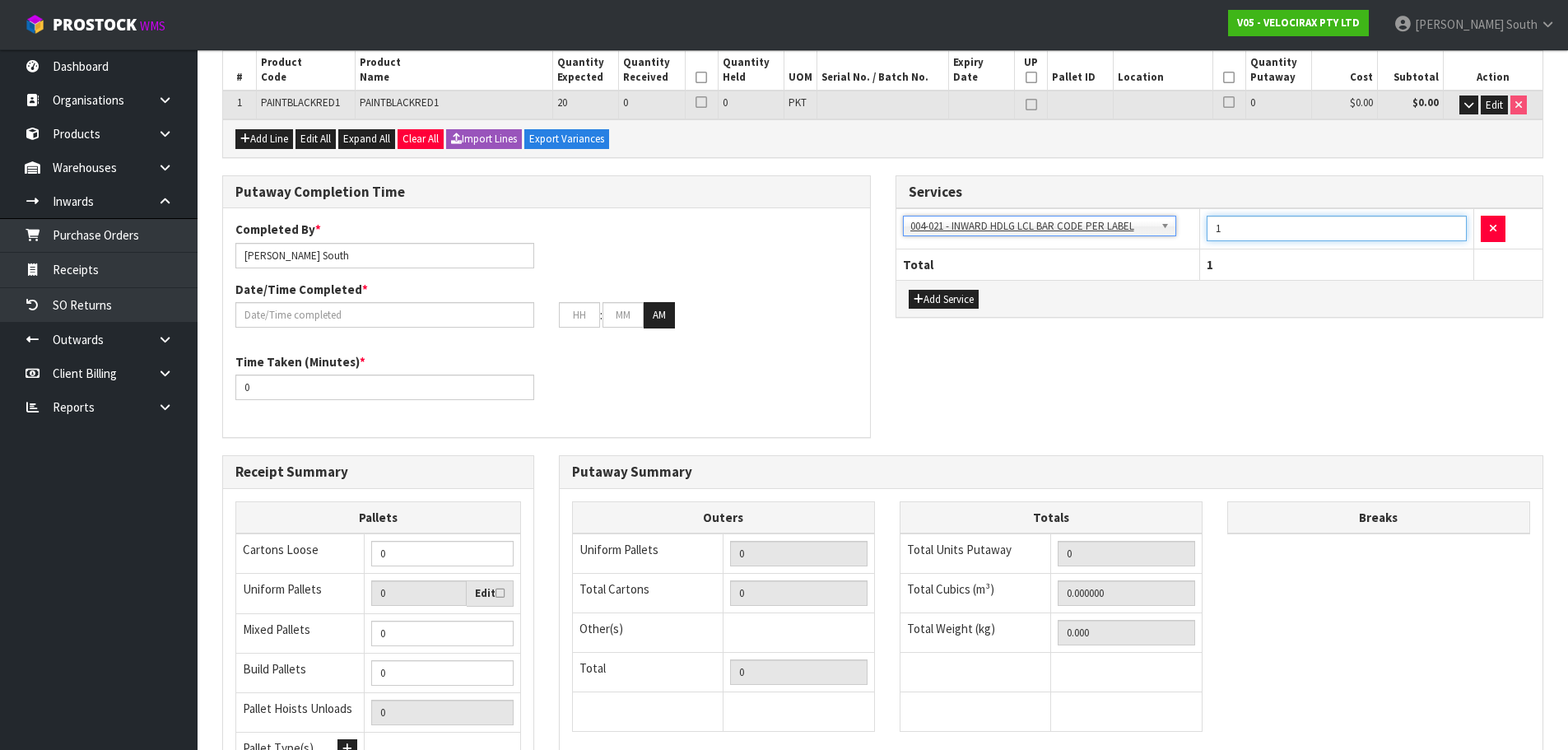
click at [1290, 232] on input "1" at bounding box center [1337, 228] width 261 height 25
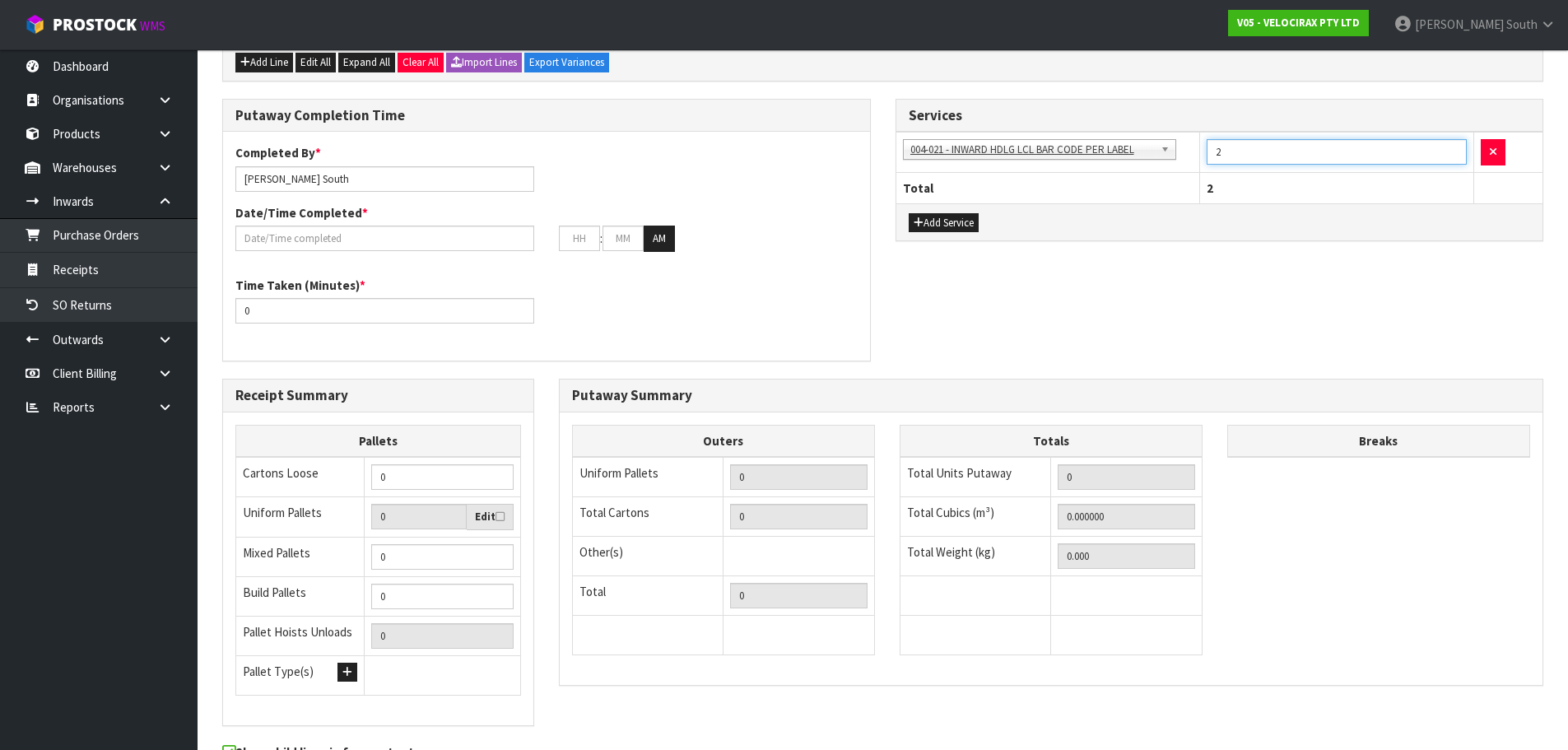
scroll to position [415, 0]
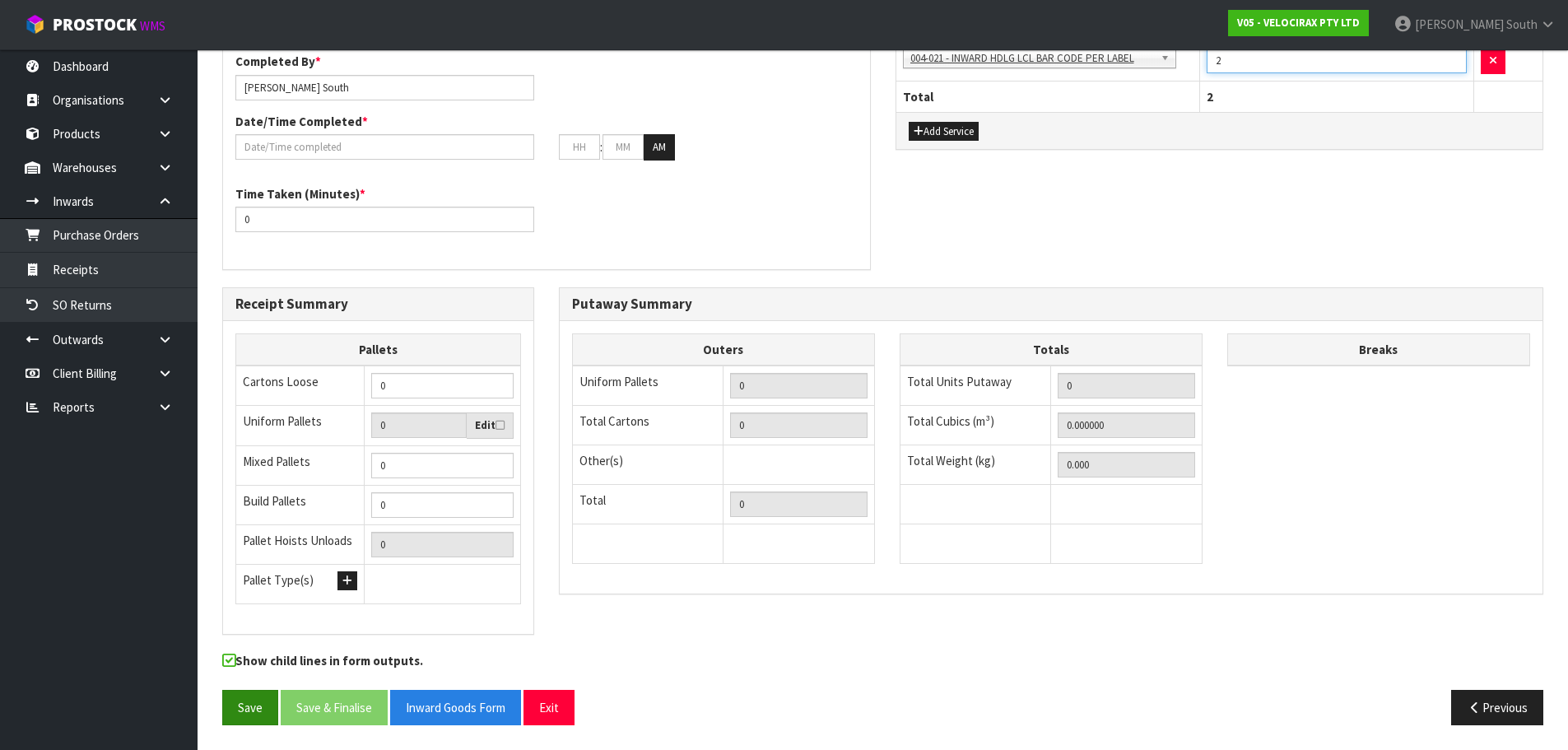
type input "2"
click at [234, 716] on button "Save" at bounding box center [251, 707] width 56 height 35
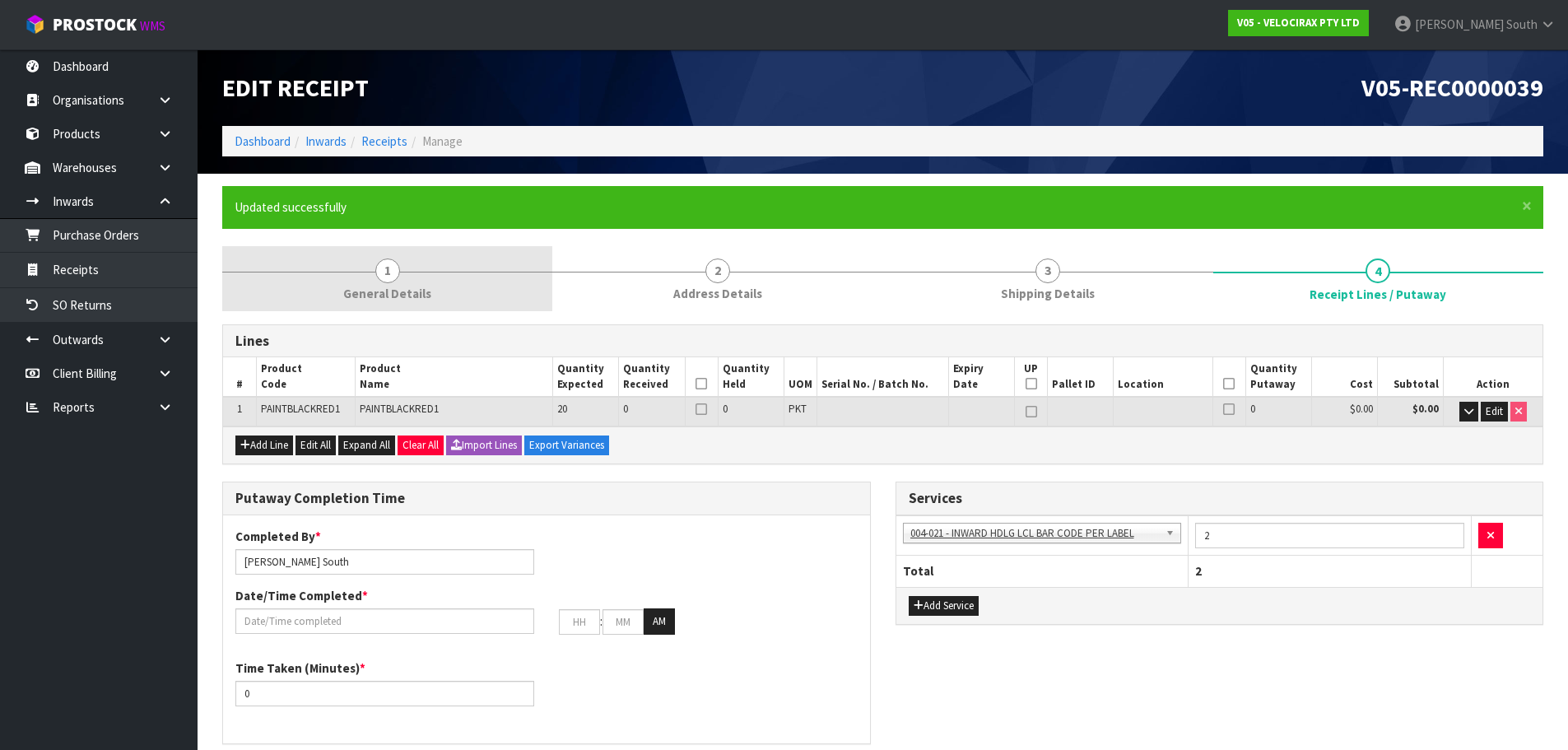
click at [389, 259] on span "1" at bounding box center [387, 270] width 24 height 24
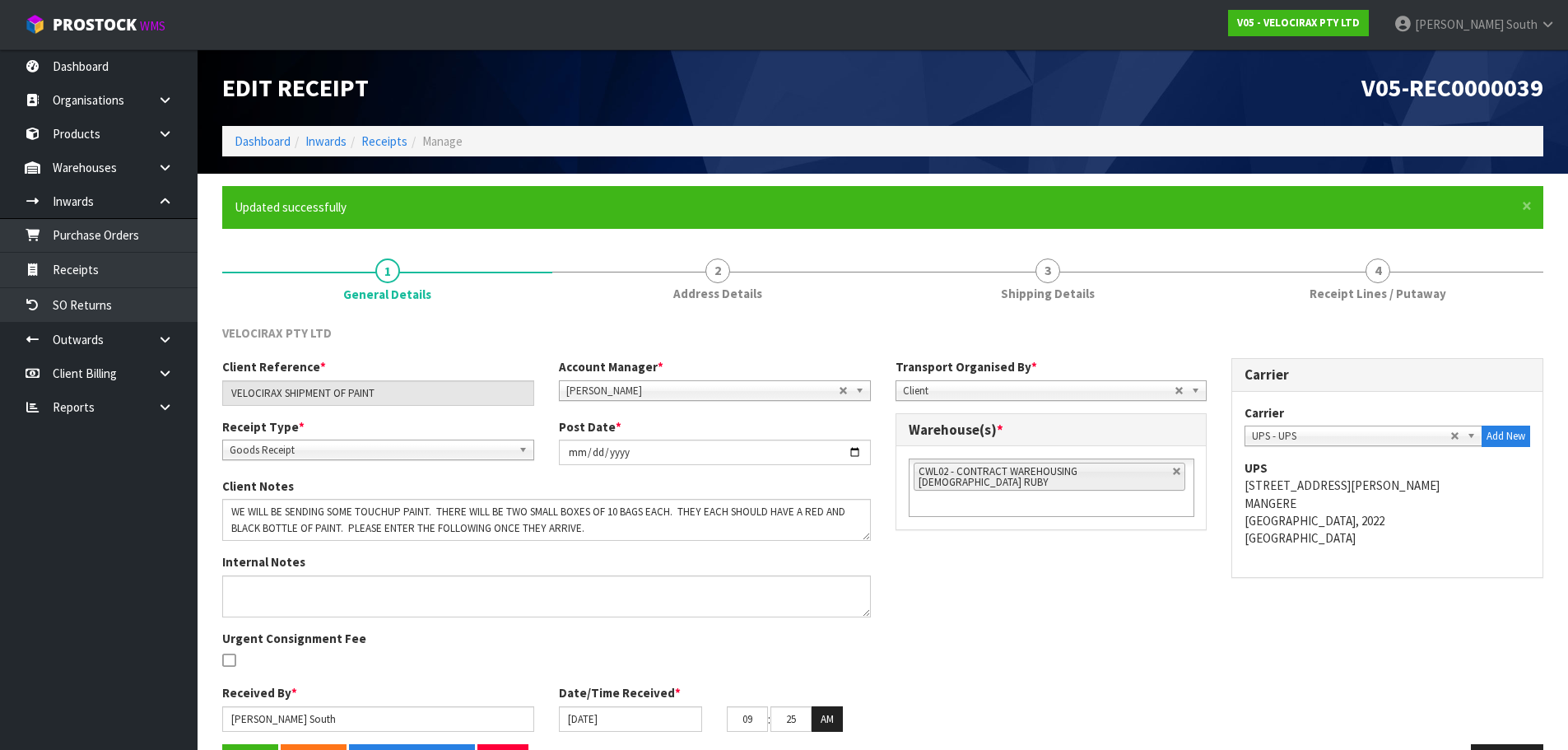
click at [412, 240] on form "× Close Updated successfully 1 General Details 2 Address Details 3 Shipping Det…" at bounding box center [883, 489] width 1321 height 606
click at [1116, 518] on div "Client Reference * VELOCIRAX SHIPMENT OF PAINT Account Manager * [PERSON_NAME] …" at bounding box center [882, 551] width 1346 height 386
click at [1002, 545] on div "Client Reference * VELOCIRAX SHIPMENT OF PAINT Account Manager * [PERSON_NAME] …" at bounding box center [882, 551] width 1346 height 386
click at [999, 558] on div "Client Reference * VELOCIRAX SHIPMENT OF PAINT Account Manager * [PERSON_NAME] …" at bounding box center [882, 551] width 1346 height 386
click at [1026, 603] on div "Client Reference * VELOCIRAX SHIPMENT OF PAINT Account Manager * [PERSON_NAME] …" at bounding box center [882, 551] width 1346 height 386
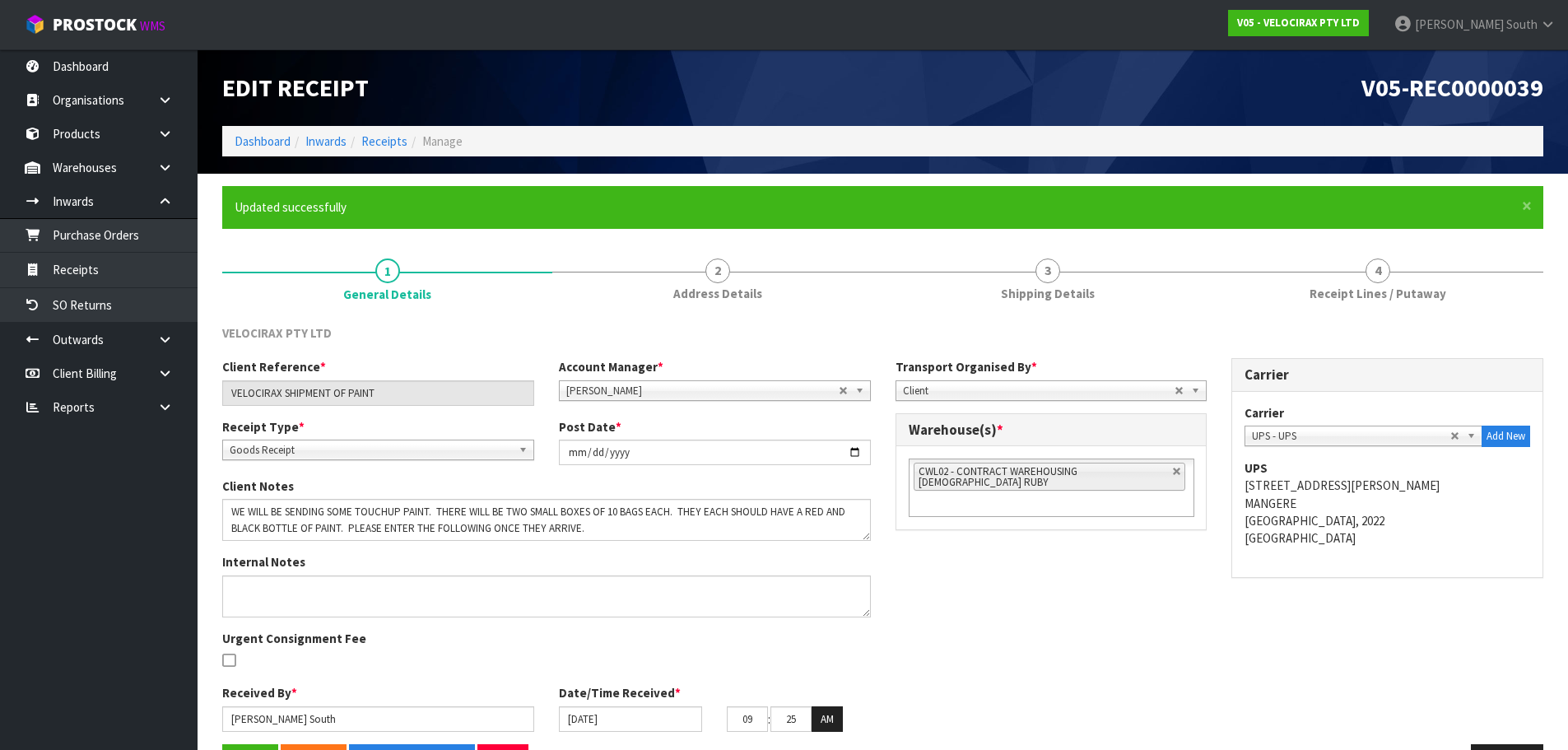
click at [1388, 659] on div "Client Reference * VELOCIRAX SHIPMENT OF PAINT Account Manager * [PERSON_NAME] …" at bounding box center [882, 551] width 1346 height 386
click at [1150, 655] on div "Client Reference * VELOCIRAX SHIPMENT OF PAINT Account Manager * [PERSON_NAME] …" at bounding box center [882, 551] width 1346 height 386
click at [898, 576] on div "Client Reference * VELOCIRAX SHIPMENT OF PAINT Account Manager * [PERSON_NAME] …" at bounding box center [882, 551] width 1346 height 386
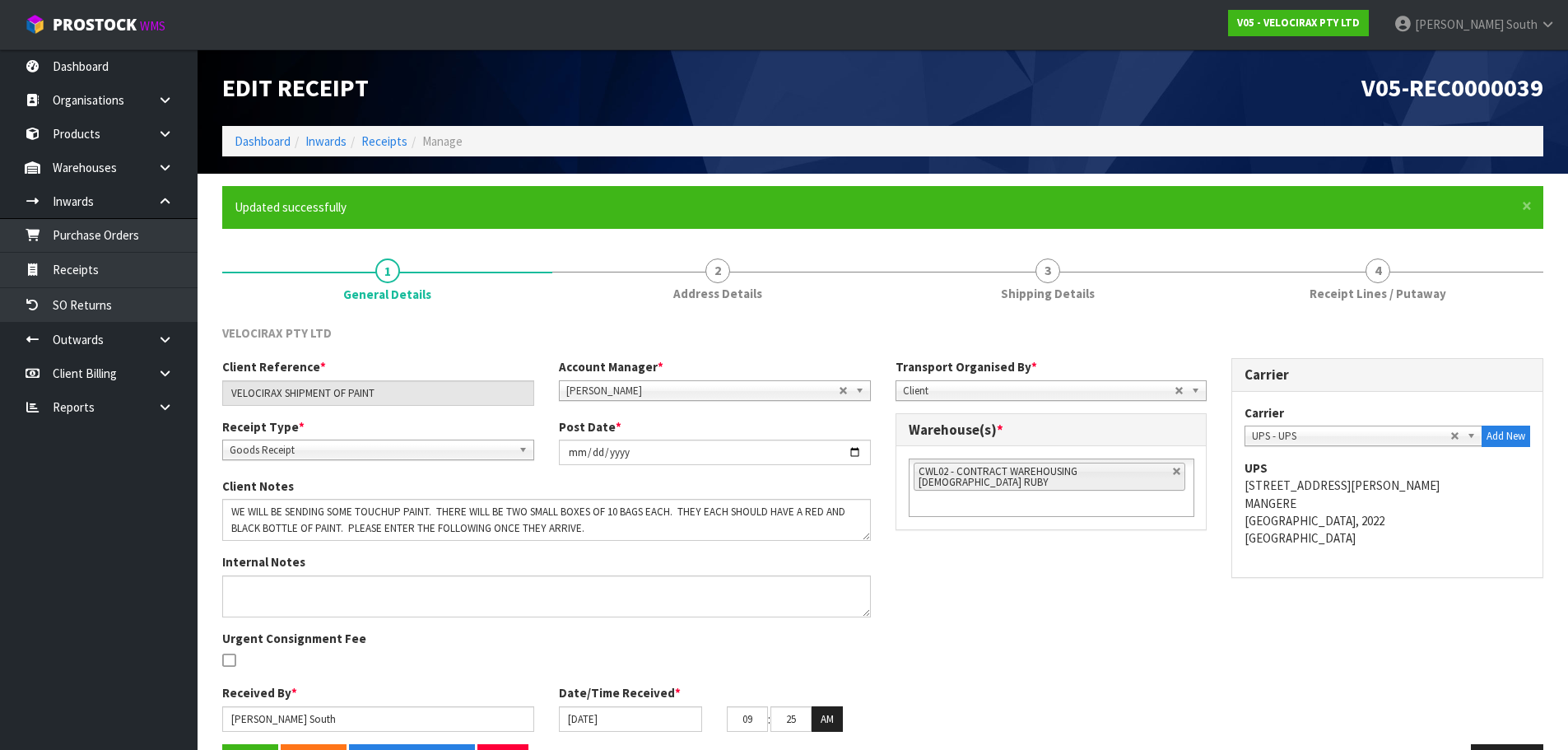
click at [938, 555] on div "Client Reference * VELOCIRAX SHIPMENT OF PAINT Account Manager * [PERSON_NAME] …" at bounding box center [882, 551] width 1346 height 386
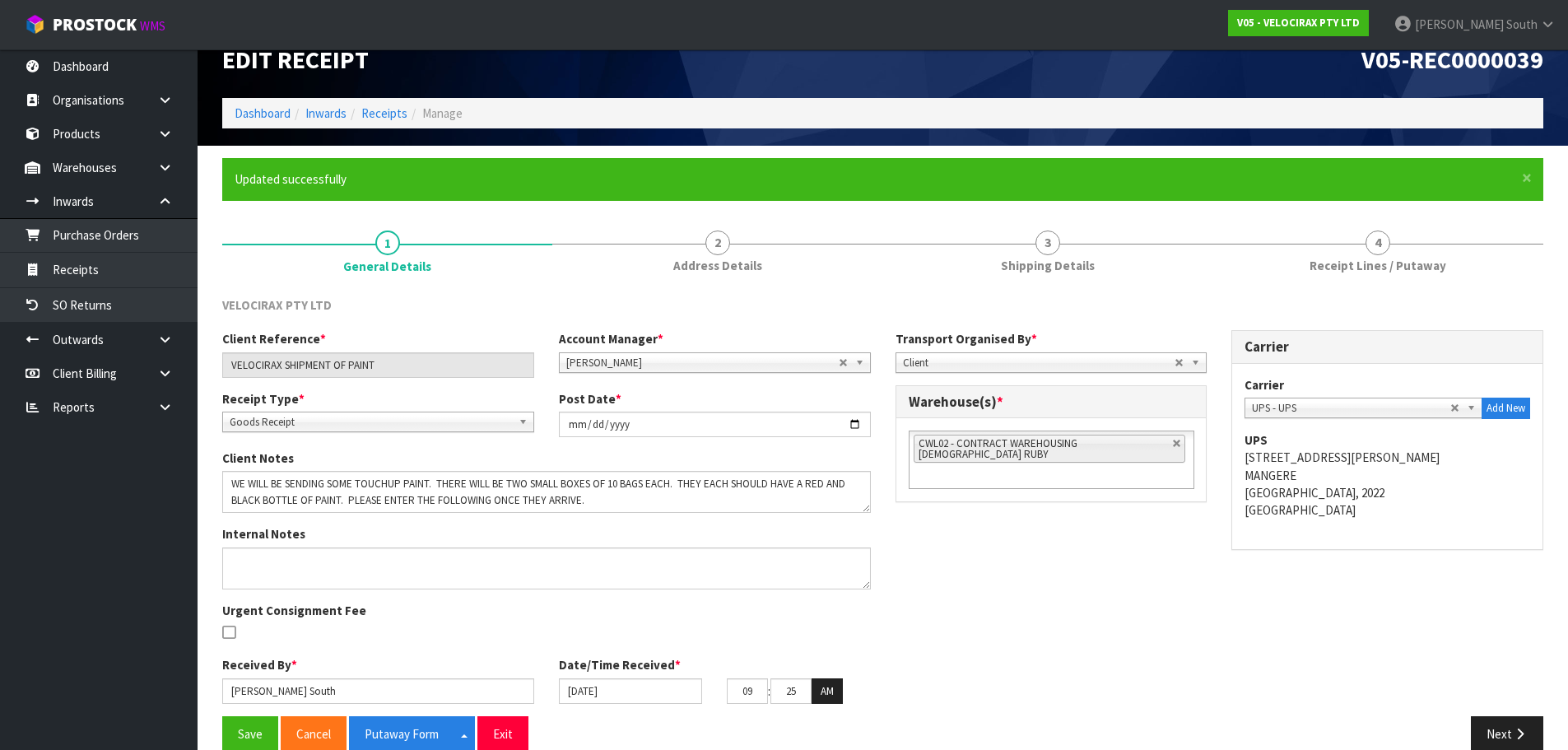
scroll to position [55, 0]
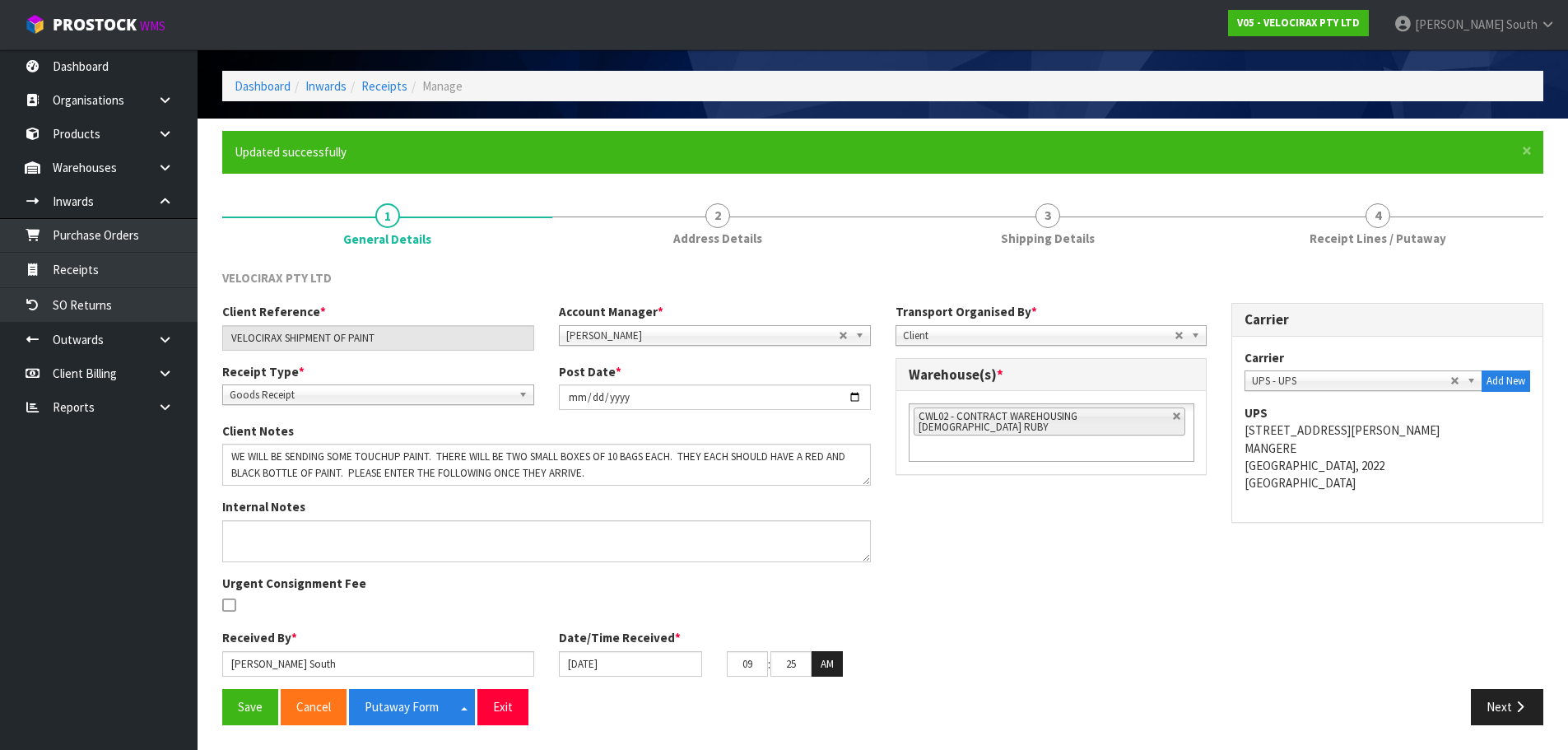
click at [512, 612] on div at bounding box center [378, 605] width 312 height 20
click at [1108, 586] on div "Client Reference * VELOCIRAX SHIPMENT OF PAINT Account Manager * [PERSON_NAME] …" at bounding box center [882, 495] width 1346 height 386
click at [1171, 644] on div "Client Reference * VELOCIRAX SHIPMENT OF PAINT Account Manager * [PERSON_NAME] …" at bounding box center [882, 495] width 1346 height 386
click at [1176, 637] on div "Client Reference * VELOCIRAX SHIPMENT OF PAINT Account Manager * [PERSON_NAME] …" at bounding box center [882, 495] width 1346 height 386
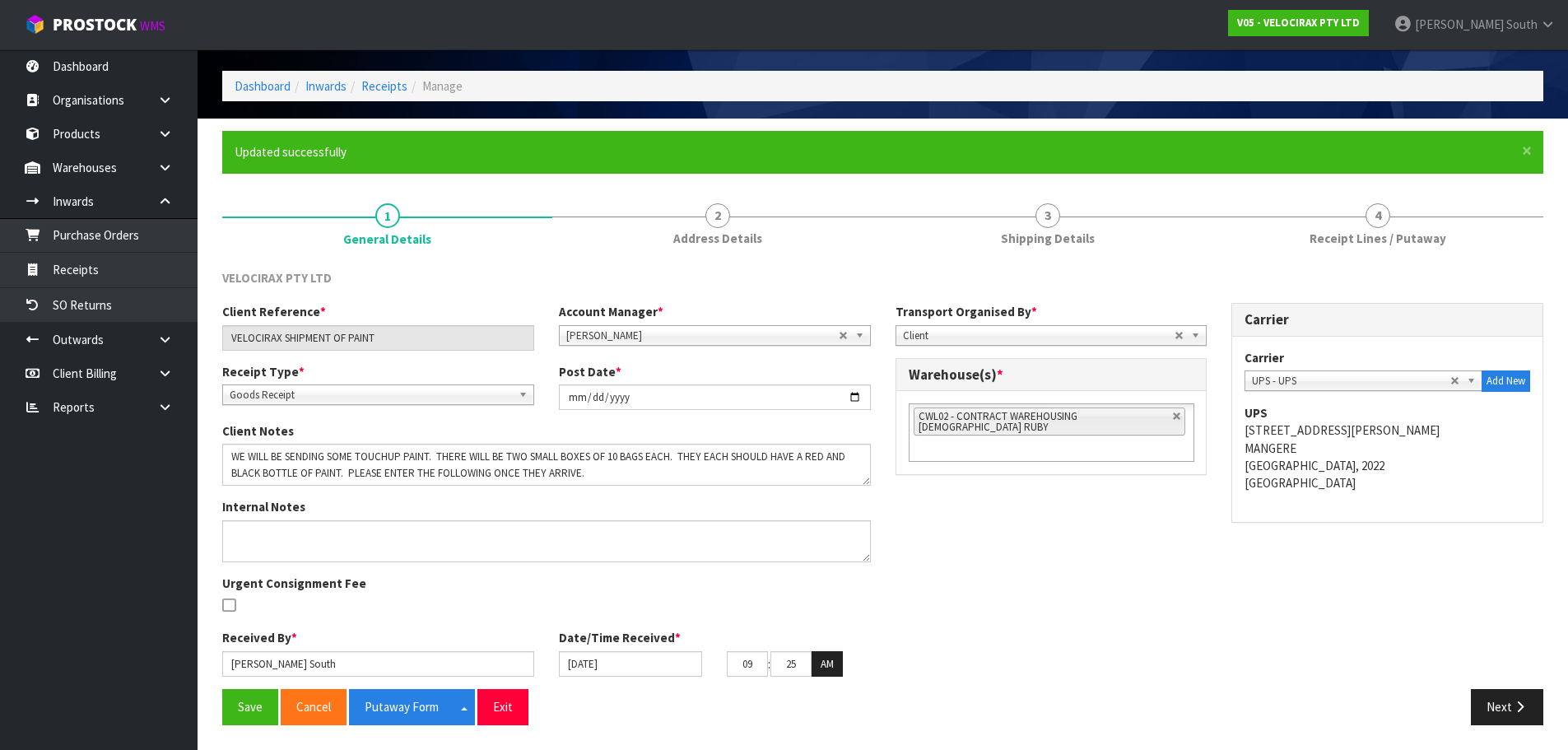
click at [1285, 571] on div "Client Reference * VELOCIRAX SHIPMENT OF PAINT Account Manager * [PERSON_NAME] …" at bounding box center [882, 495] width 1346 height 386
click at [1052, 598] on div "Client Reference * VELOCIRAX SHIPMENT OF PAINT Account Manager * [PERSON_NAME] …" at bounding box center [882, 495] width 1346 height 386
click at [1053, 597] on div "Client Reference * VELOCIRAX SHIPMENT OF PAINT Account Manager * [PERSON_NAME] …" at bounding box center [882, 495] width 1346 height 386
click at [1212, 561] on div "Client Reference * VELOCIRAX SHIPMENT OF PAINT Account Manager * [PERSON_NAME] …" at bounding box center [882, 495] width 1346 height 386
click at [1014, 644] on div "Client Reference * VELOCIRAX SHIPMENT OF PAINT Account Manager * [PERSON_NAME] …" at bounding box center [882, 495] width 1346 height 386
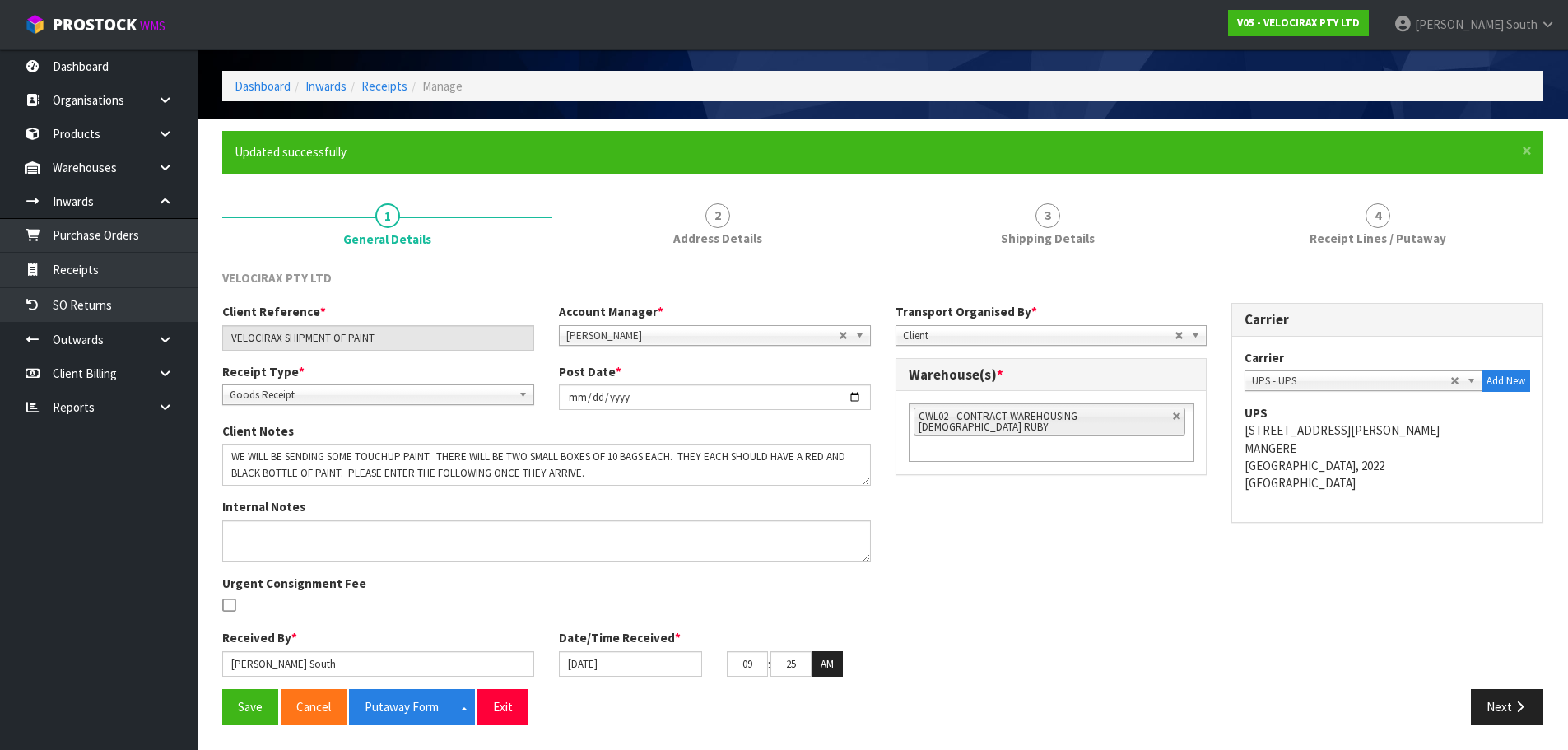
click at [1107, 623] on div "Client Reference * VELOCIRAX SHIPMENT OF PAINT Account Manager * [PERSON_NAME] …" at bounding box center [882, 495] width 1346 height 386
click at [971, 608] on div "Client Reference * VELOCIRAX SHIPMENT OF PAINT Account Manager * [PERSON_NAME] …" at bounding box center [882, 495] width 1346 height 386
drag, startPoint x: 1195, startPoint y: 584, endPoint x: 1181, endPoint y: 594, distance: 17.2
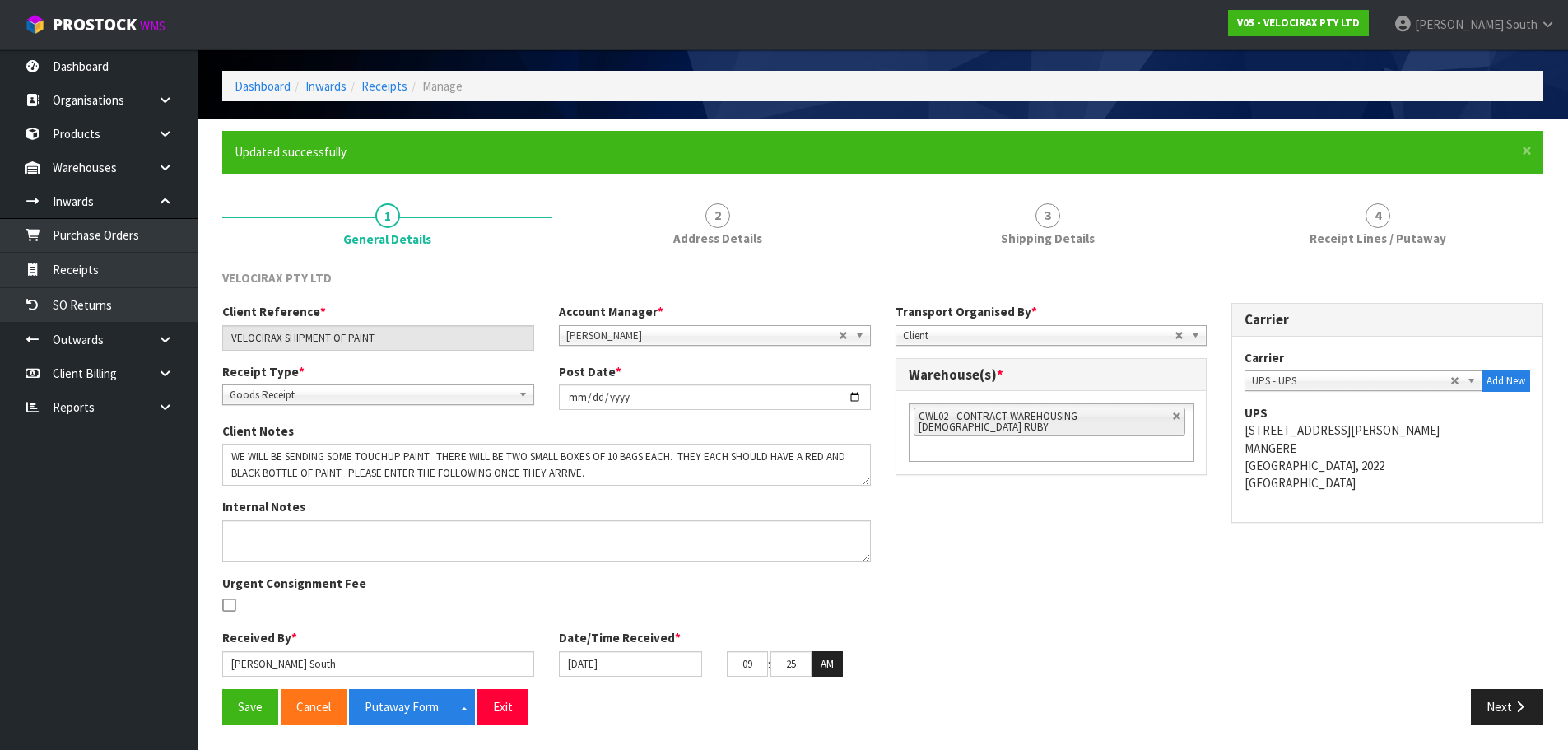
click at [1190, 584] on div "Client Reference * VELOCIRAX SHIPMENT OF PAINT Account Manager * [PERSON_NAME] …" at bounding box center [882, 495] width 1346 height 386
click at [401, 88] on link "Receipts" at bounding box center [384, 85] width 46 height 16
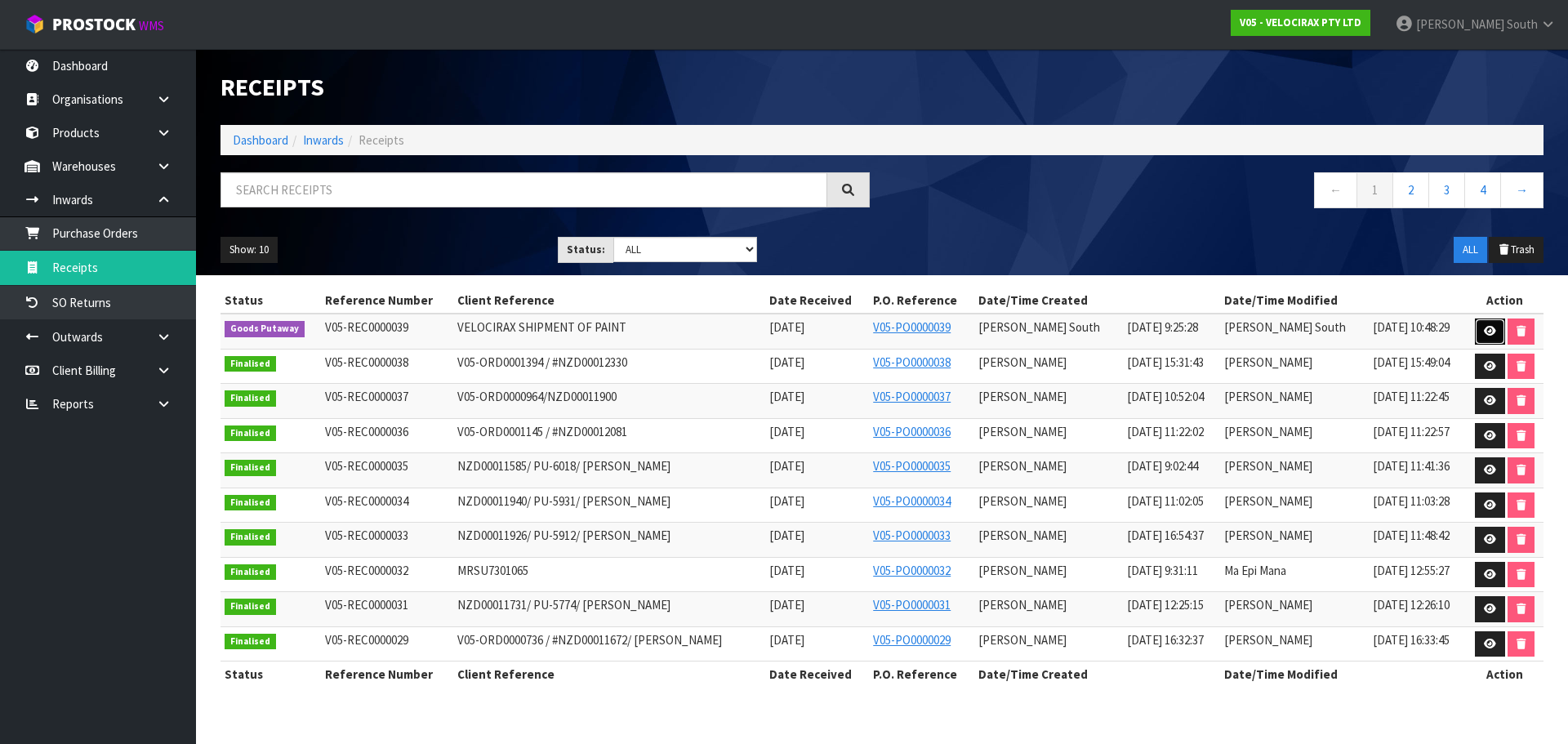
click at [1493, 329] on icon at bounding box center [1489, 331] width 13 height 11
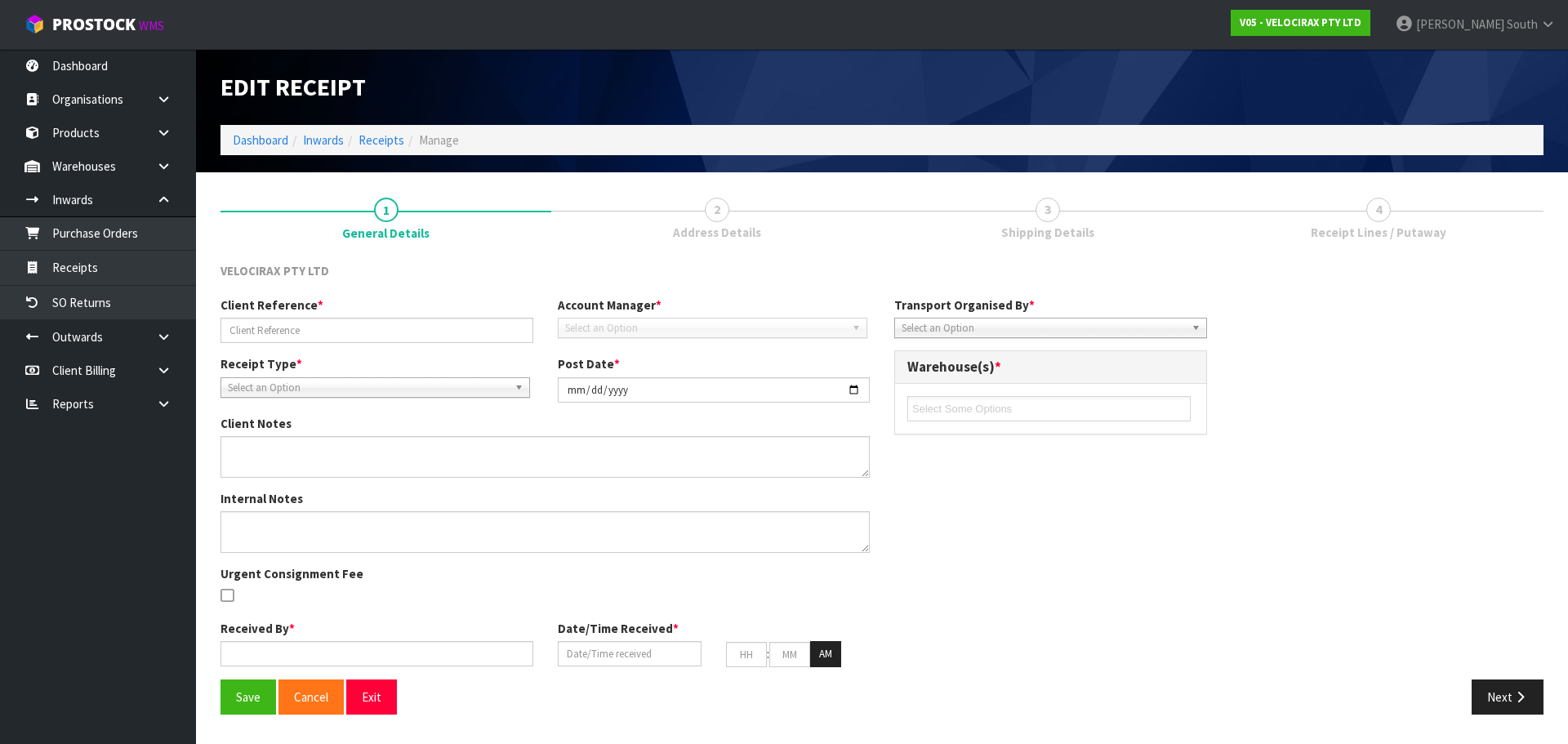
type input "VELOCIRAX SHIPMENT OF PAINT"
type input "[DATE]"
type textarea "WE WILL BE SENDING SOME TOUCHUP PAINT. THERE WILL BE TWO SMALL BOXES OF 10 BAGS…"
type input "[PERSON_NAME] South"
type input "[DATE]"
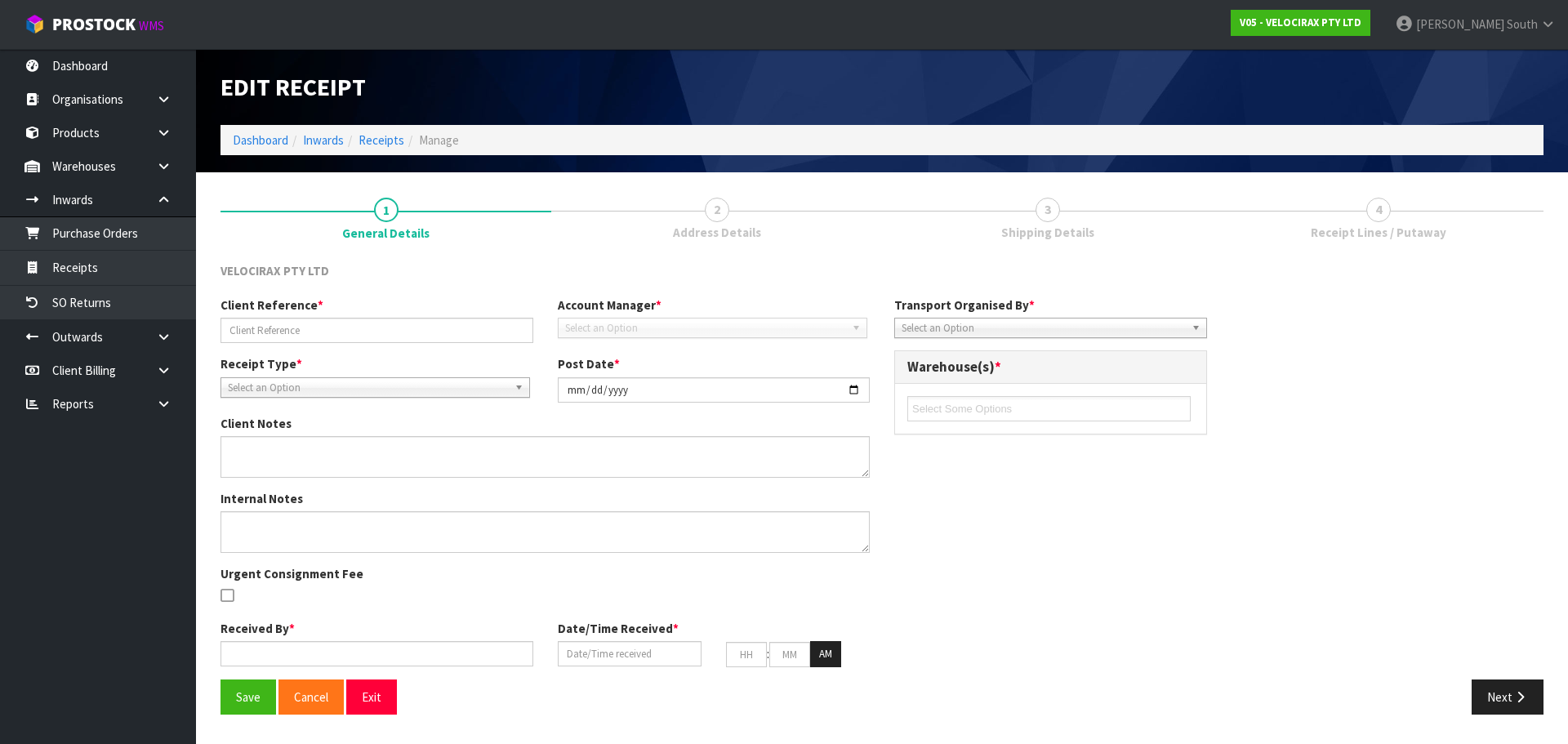
type input "09"
type input "25"
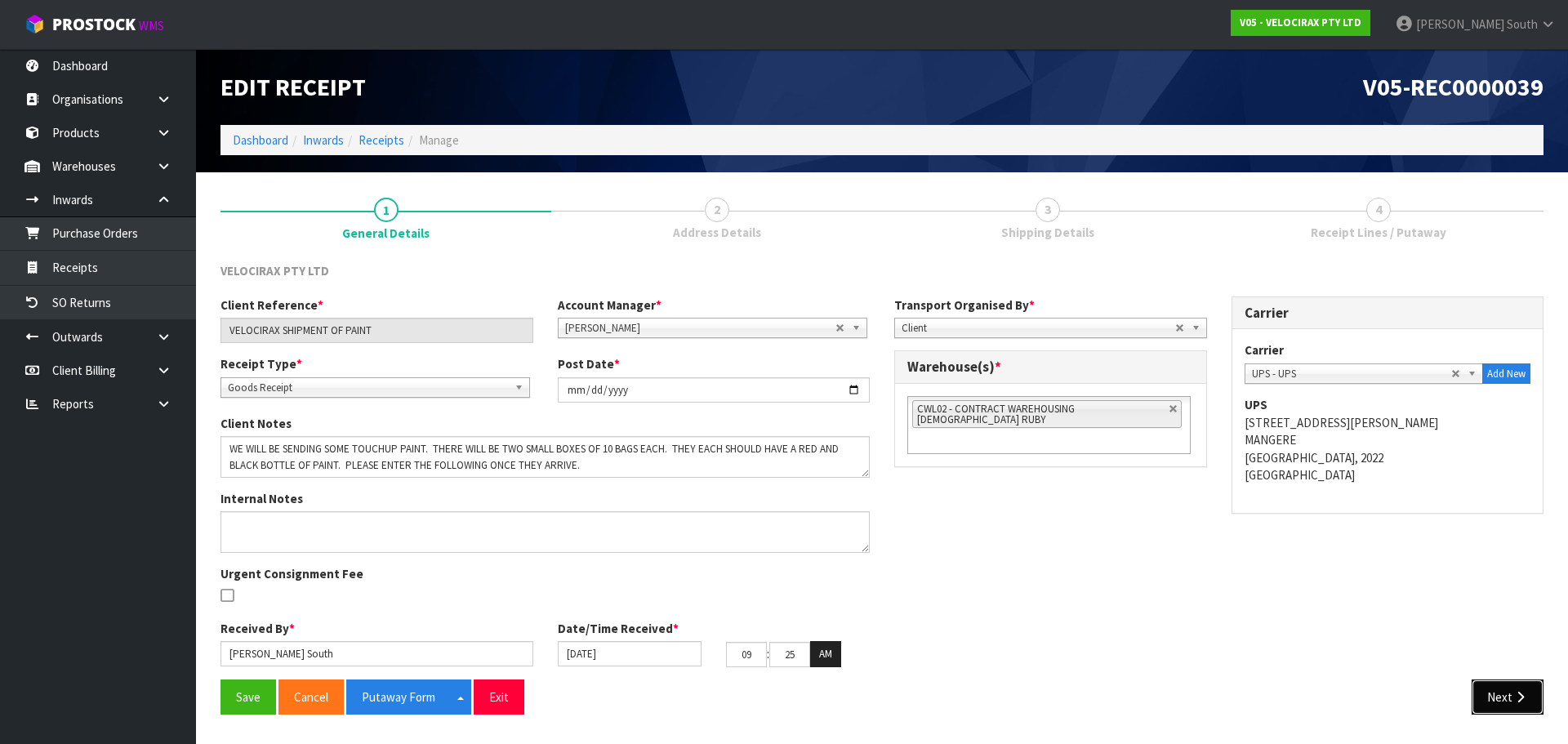
drag, startPoint x: 1495, startPoint y: 692, endPoint x: 1306, endPoint y: 643, distance: 195.2
click at [1495, 692] on button "Next" at bounding box center [1507, 697] width 72 height 35
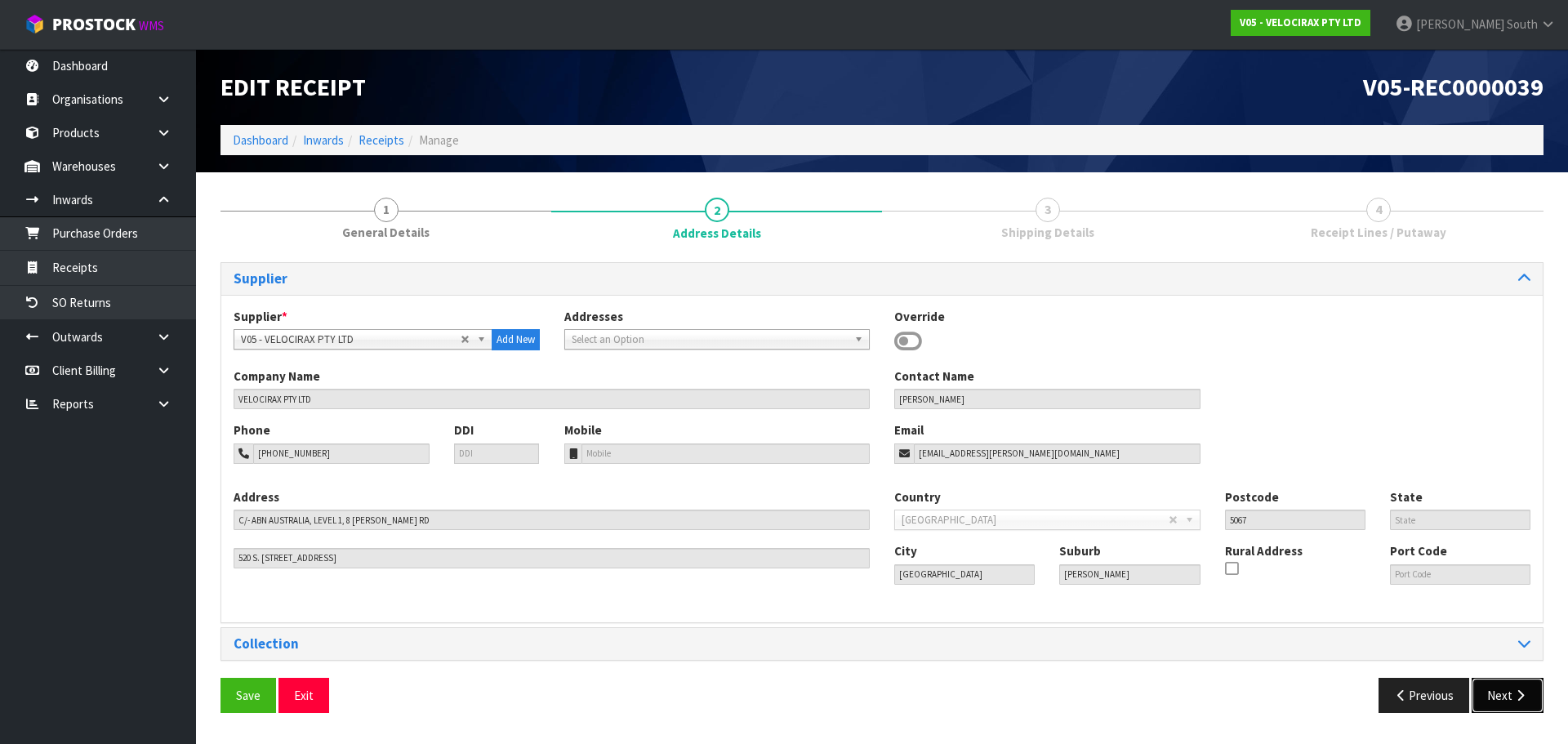
click at [1497, 686] on button "Next" at bounding box center [1507, 695] width 72 height 35
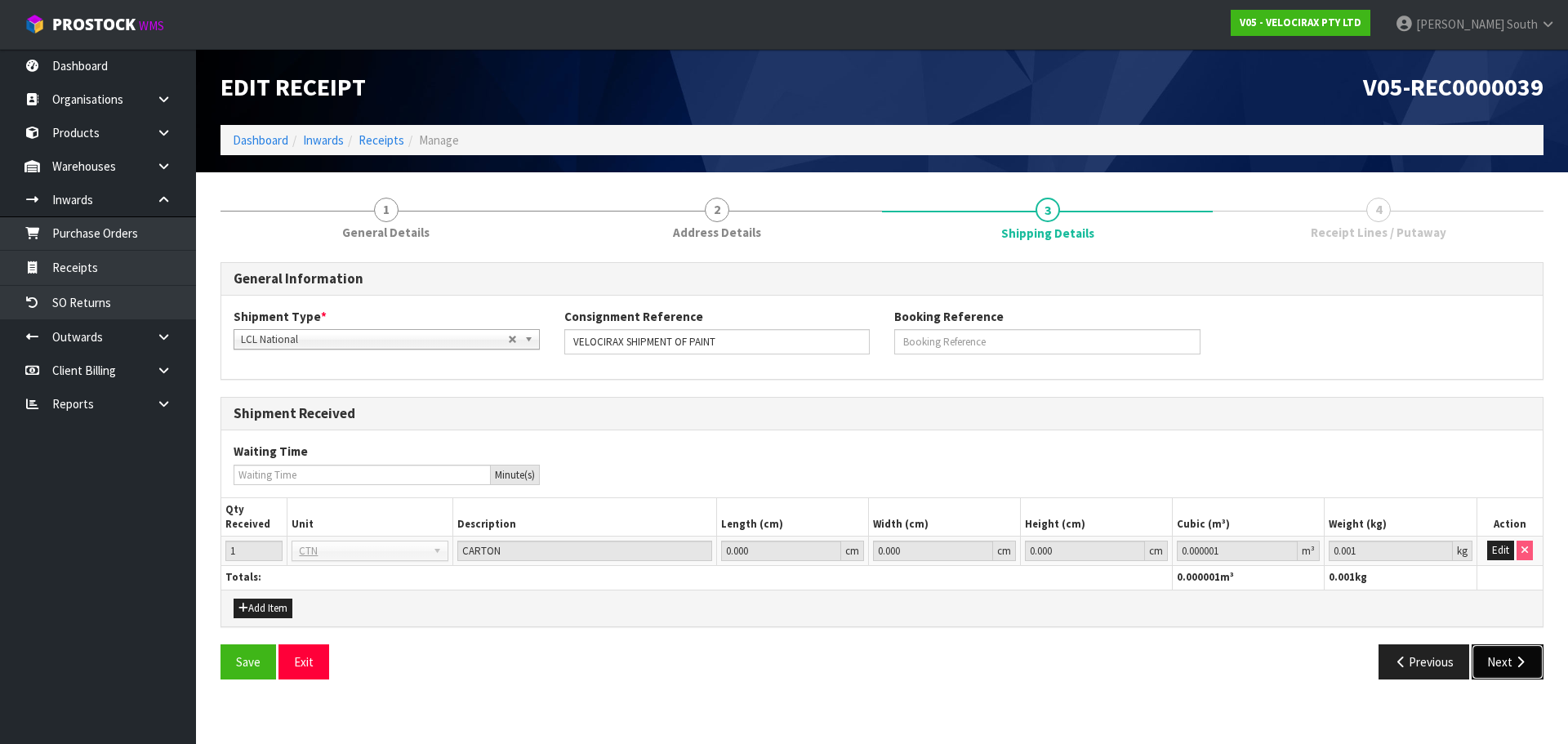
click at [1491, 650] on button "Next" at bounding box center [1507, 661] width 72 height 35
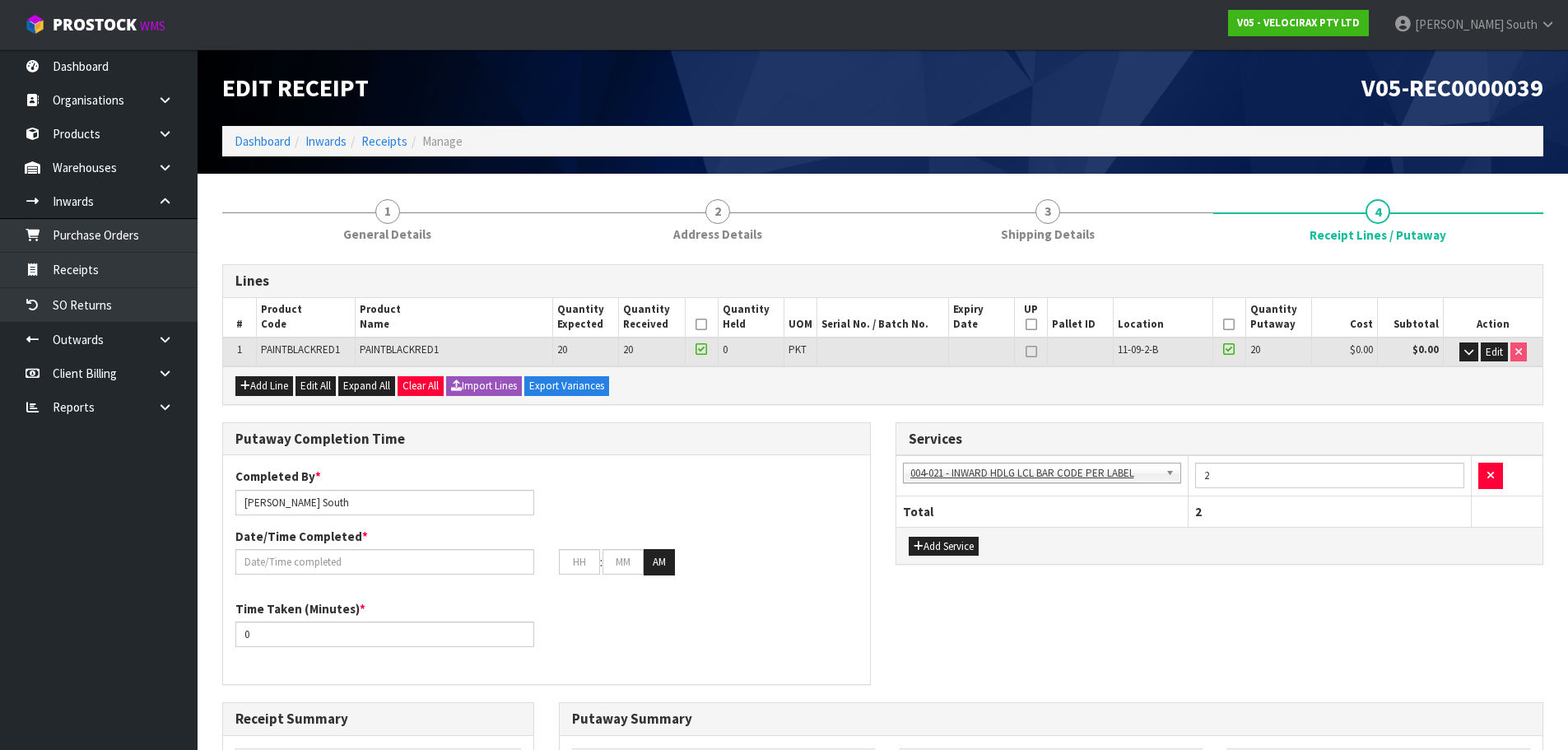
click at [794, 411] on div "Lines # Product Code Product Name Quantity Expected Quantity Received Quantity …" at bounding box center [883, 708] width 1321 height 888
click at [885, 426] on div "Services 001-001 - IMPORT DEMMURAGE 001-002 - IMPORT NZ CUSTOMS ENTRY 001-003 -…" at bounding box center [1219, 502] width 673 height 160
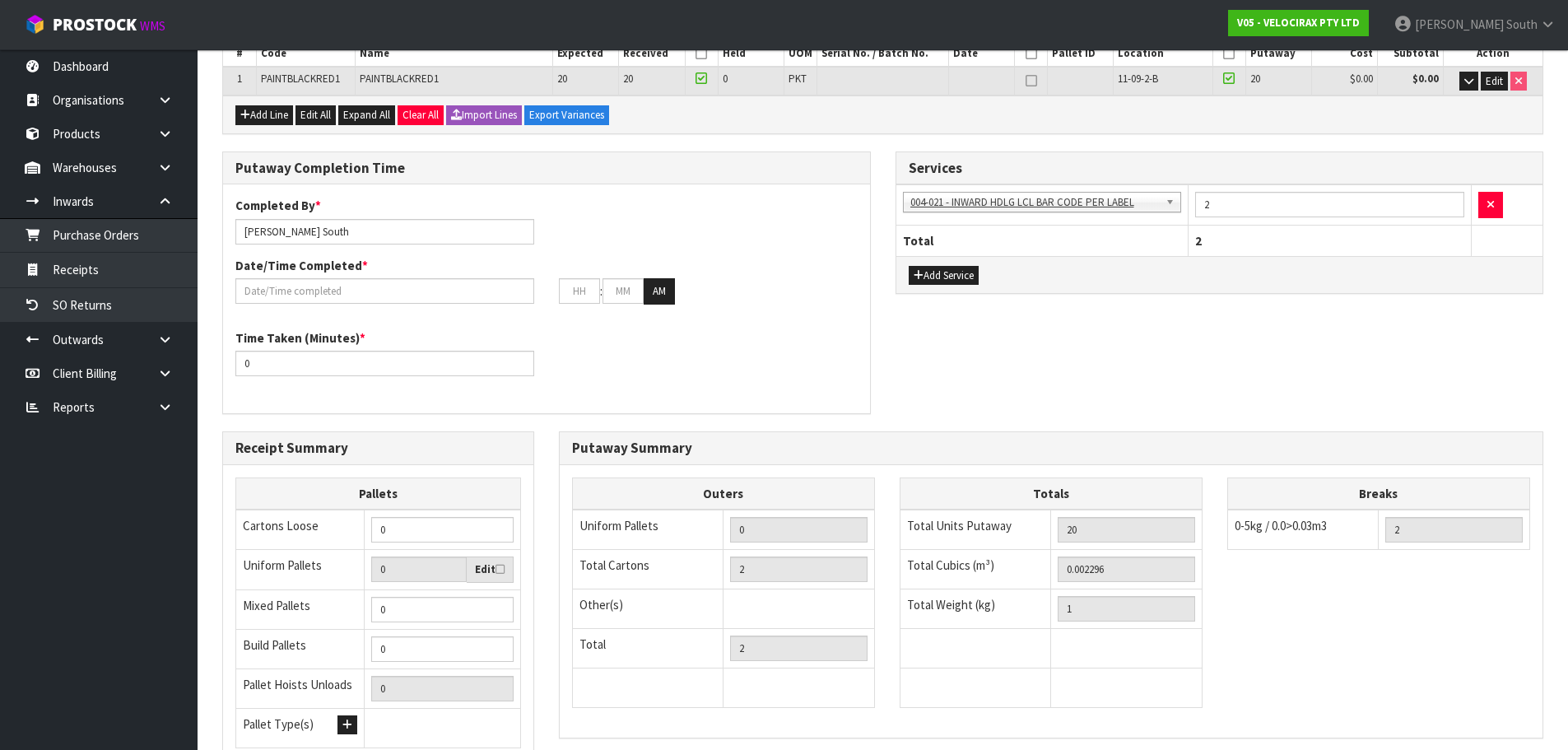
scroll to position [329, 0]
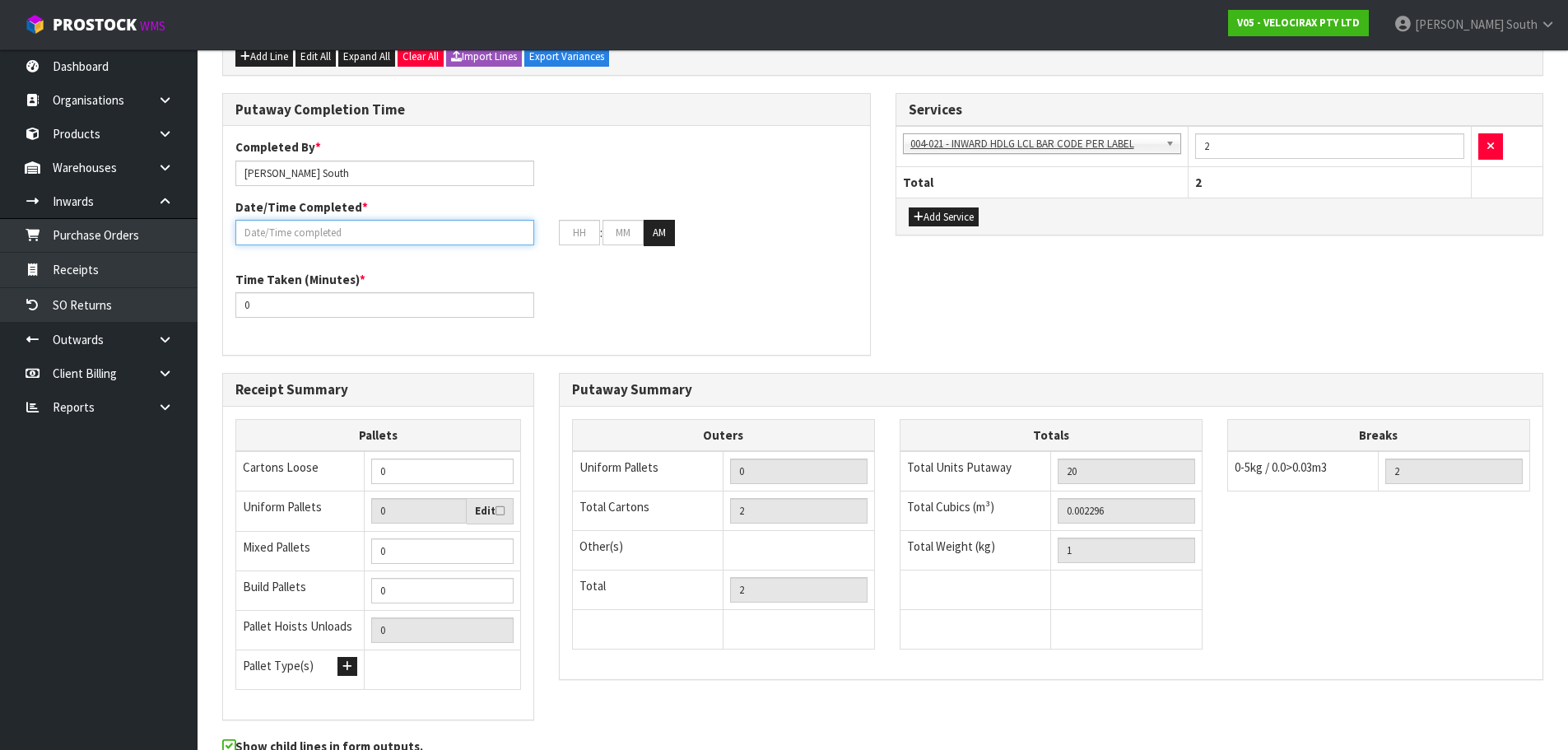
click at [302, 233] on input "text" at bounding box center [385, 232] width 299 height 25
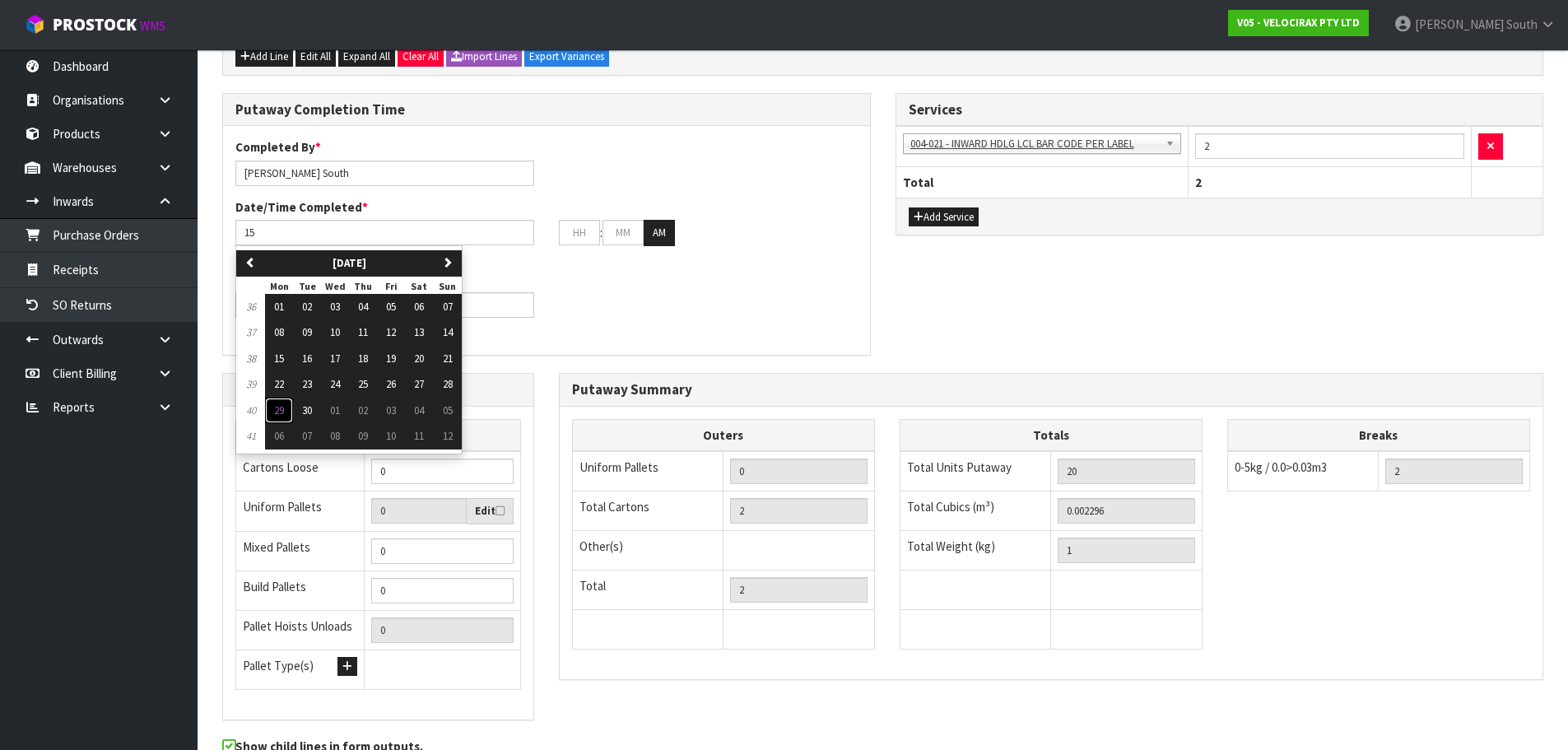
click at [283, 400] on button "29" at bounding box center [279, 410] width 28 height 26
type input "[DATE]"
type input "12"
type input "00"
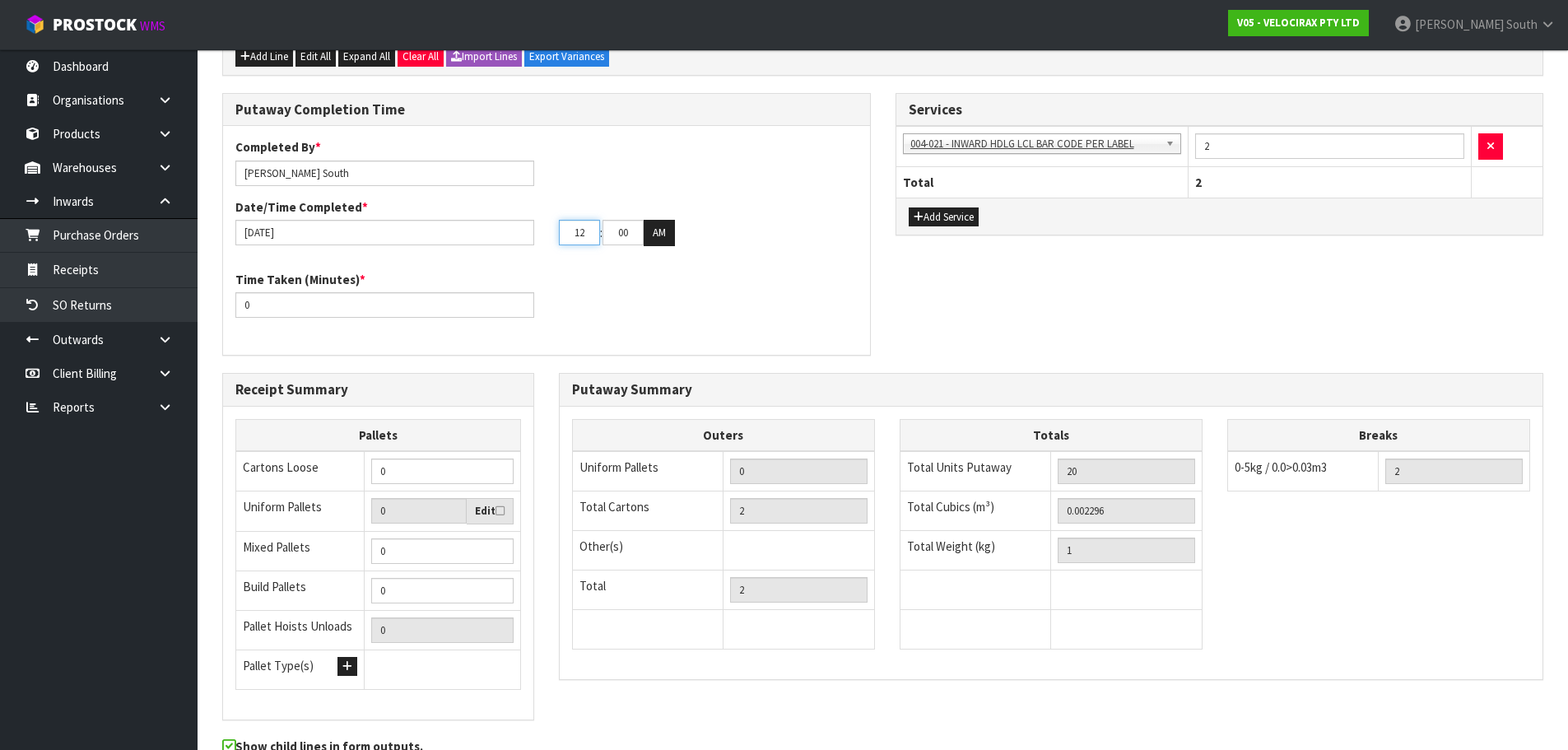
drag, startPoint x: 588, startPoint y: 229, endPoint x: 544, endPoint y: 230, distance: 44.0
click at [544, 230] on div "[DATE] 12 : 00 : 00 AM" at bounding box center [547, 232] width 647 height 26
type input "10"
drag, startPoint x: 613, startPoint y: 235, endPoint x: 677, endPoint y: 237, distance: 64.0
click at [677, 237] on div "10 : 00 : 00 AM" at bounding box center [708, 232] width 299 height 26
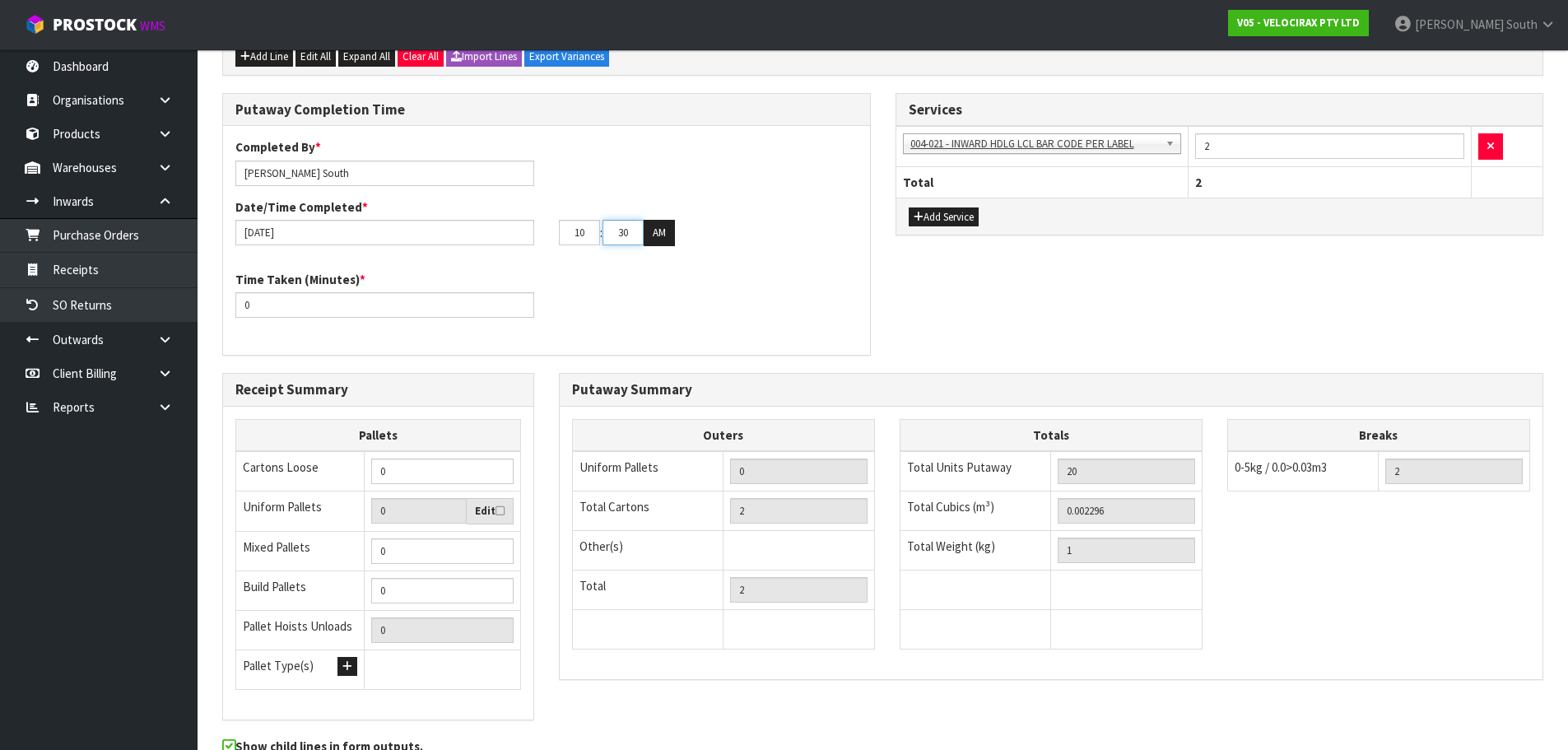
type input "30"
drag, startPoint x: 719, startPoint y: 249, endPoint x: 638, endPoint y: 257, distance: 81.4
click at [719, 250] on div "Completed By * [PERSON_NAME] Date/Time Completed * [DATE] 10 : 30 : 00 AM" at bounding box center [547, 197] width 647 height 119
drag, startPoint x: 256, startPoint y: 303, endPoint x: 187, endPoint y: 311, distance: 69.5
click at [187, 311] on body "Toggle navigation ProStock WMS V05 - VELOCIRAX PTY LTD [PERSON_NAME] South Logo…" at bounding box center [784, 46] width 1568 height 750
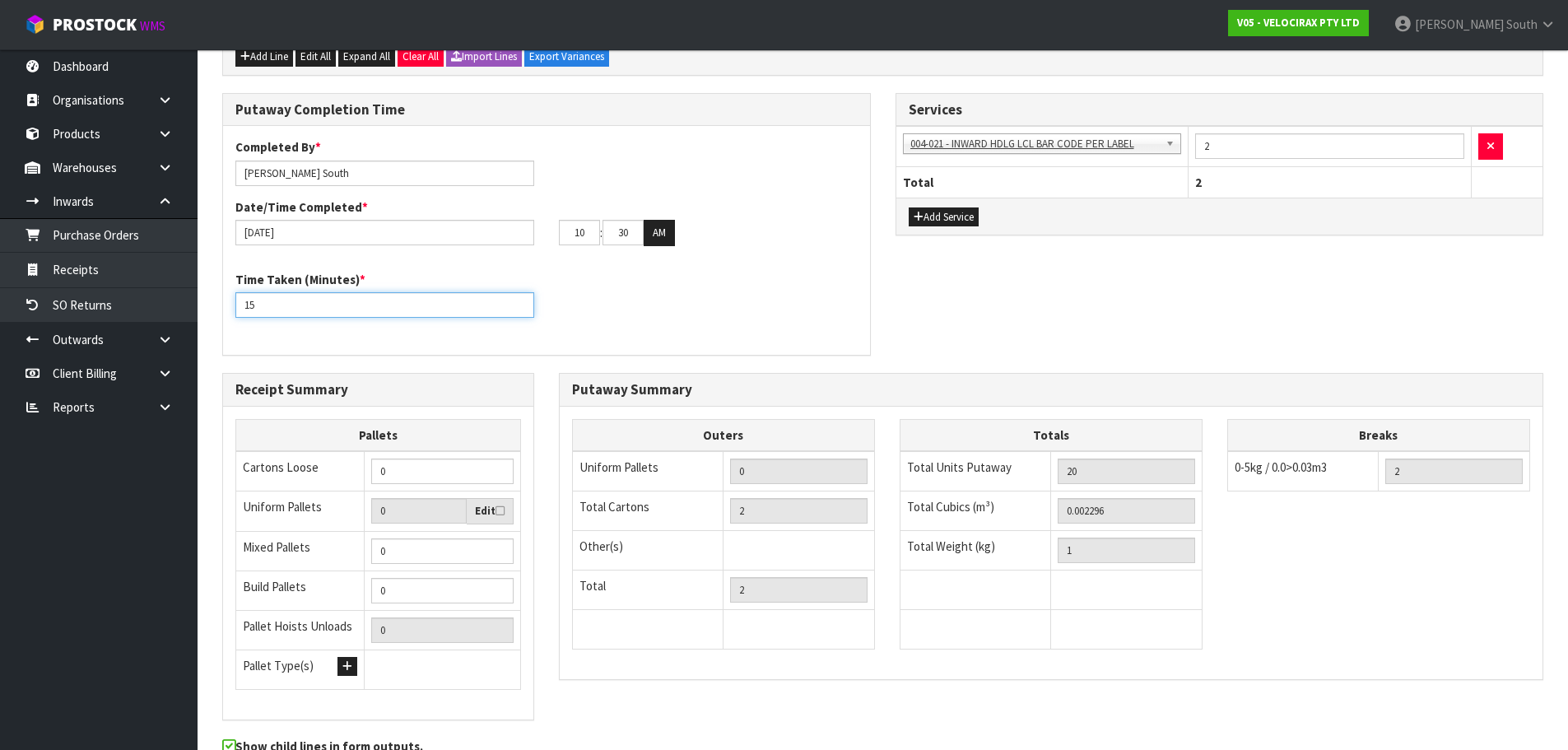
type input "15"
click at [674, 299] on div "Time Taken (Minutes) * 15" at bounding box center [547, 300] width 647 height 59
drag, startPoint x: 429, startPoint y: 462, endPoint x: 330, endPoint y: 481, distance: 100.8
click at [330, 481] on tr "Cartons Loose 0" at bounding box center [378, 471] width 285 height 41
type input "1"
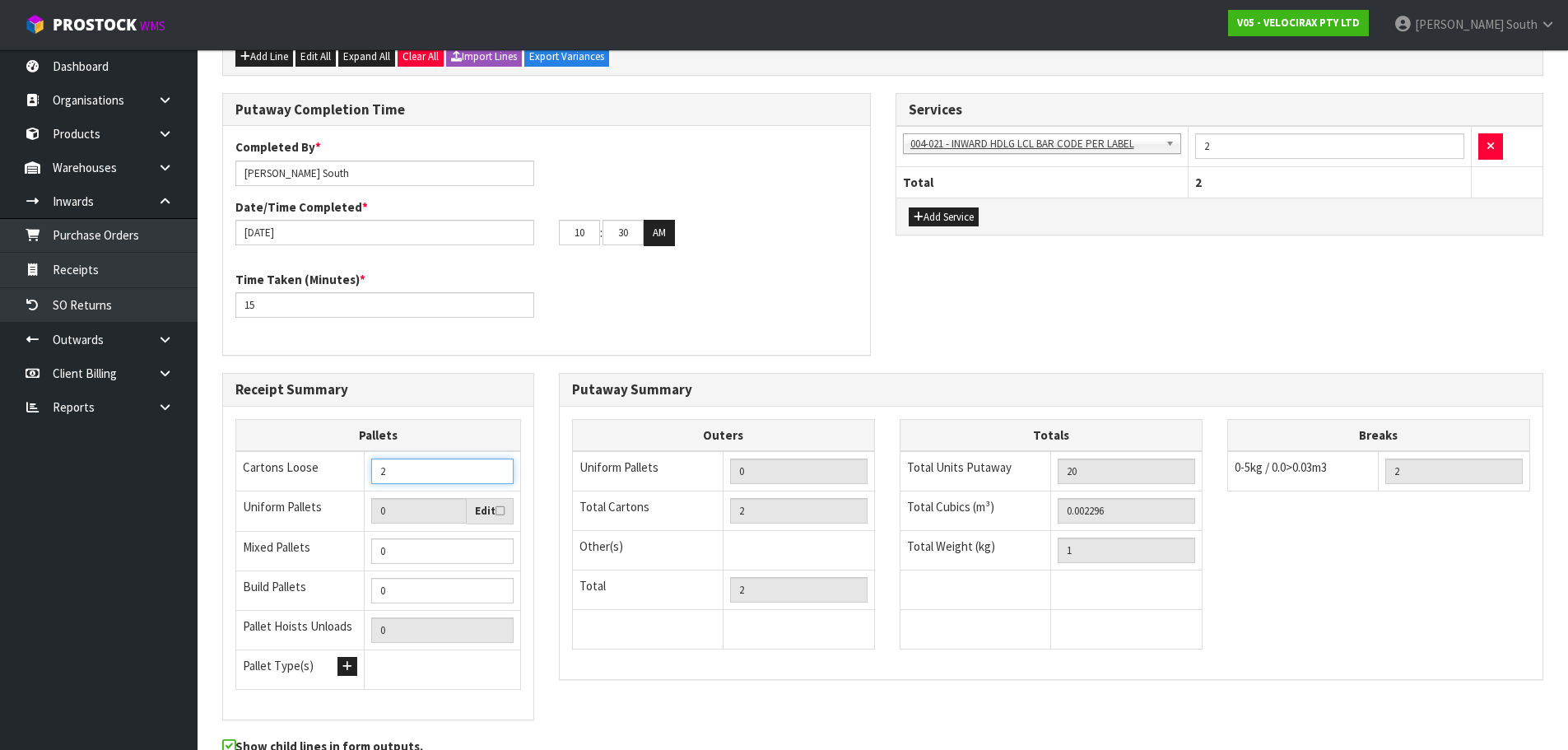
type input "2"
click at [716, 323] on div "Time Taken (Minutes) * 15" at bounding box center [547, 300] width 647 height 59
drag, startPoint x: 401, startPoint y: 463, endPoint x: 222, endPoint y: 497, distance: 182.2
click at [222, 497] on div "Receipt Summary Pallets Cartons Loose 2 Uniform Pallets 0 Edit Mixed Pallets 0 …" at bounding box center [378, 546] width 312 height 347
click at [782, 358] on div "Putaway Completion Time Completed By * [PERSON_NAME] Date/Time Completed * [DAT…" at bounding box center [546, 233] width 673 height 280
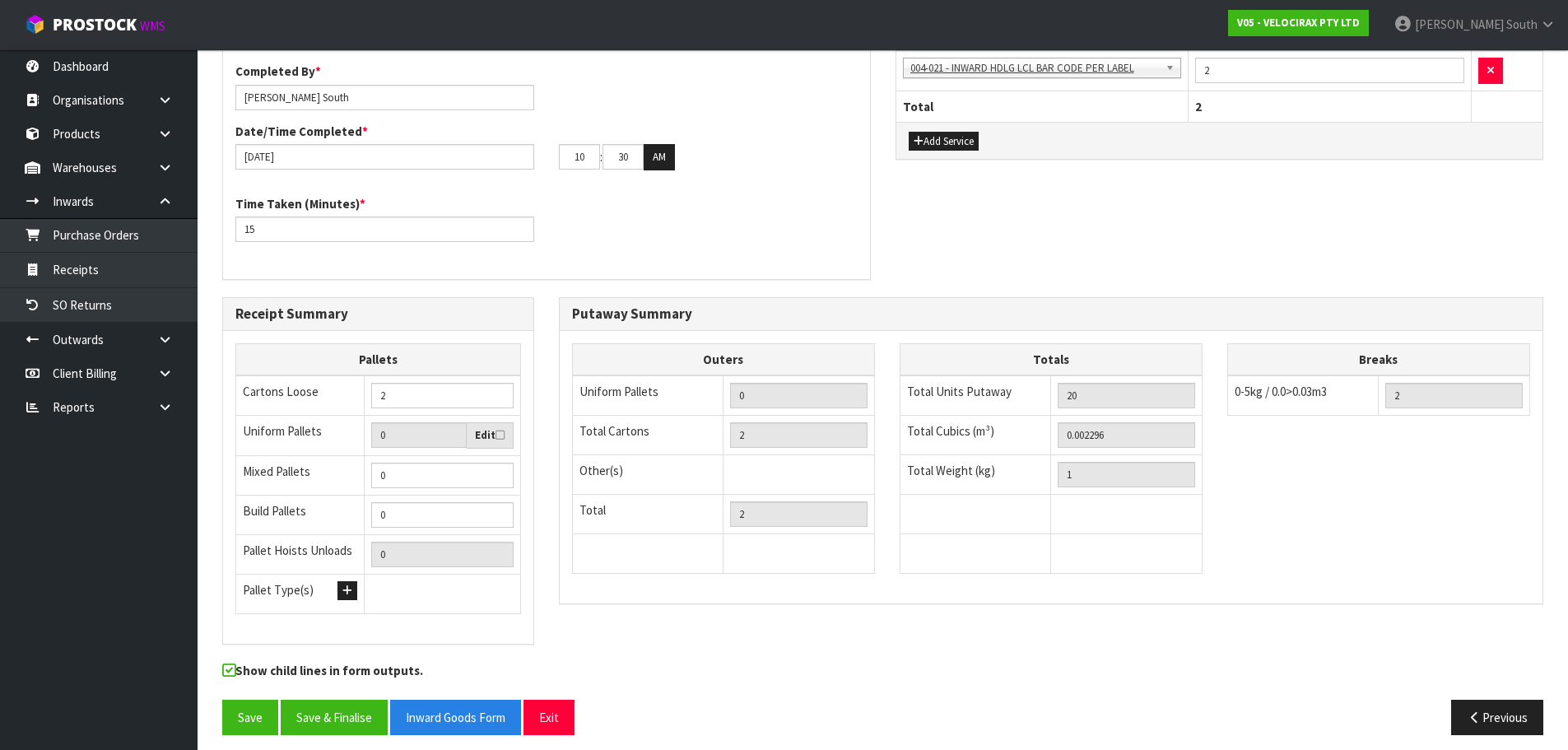
scroll to position [415, 0]
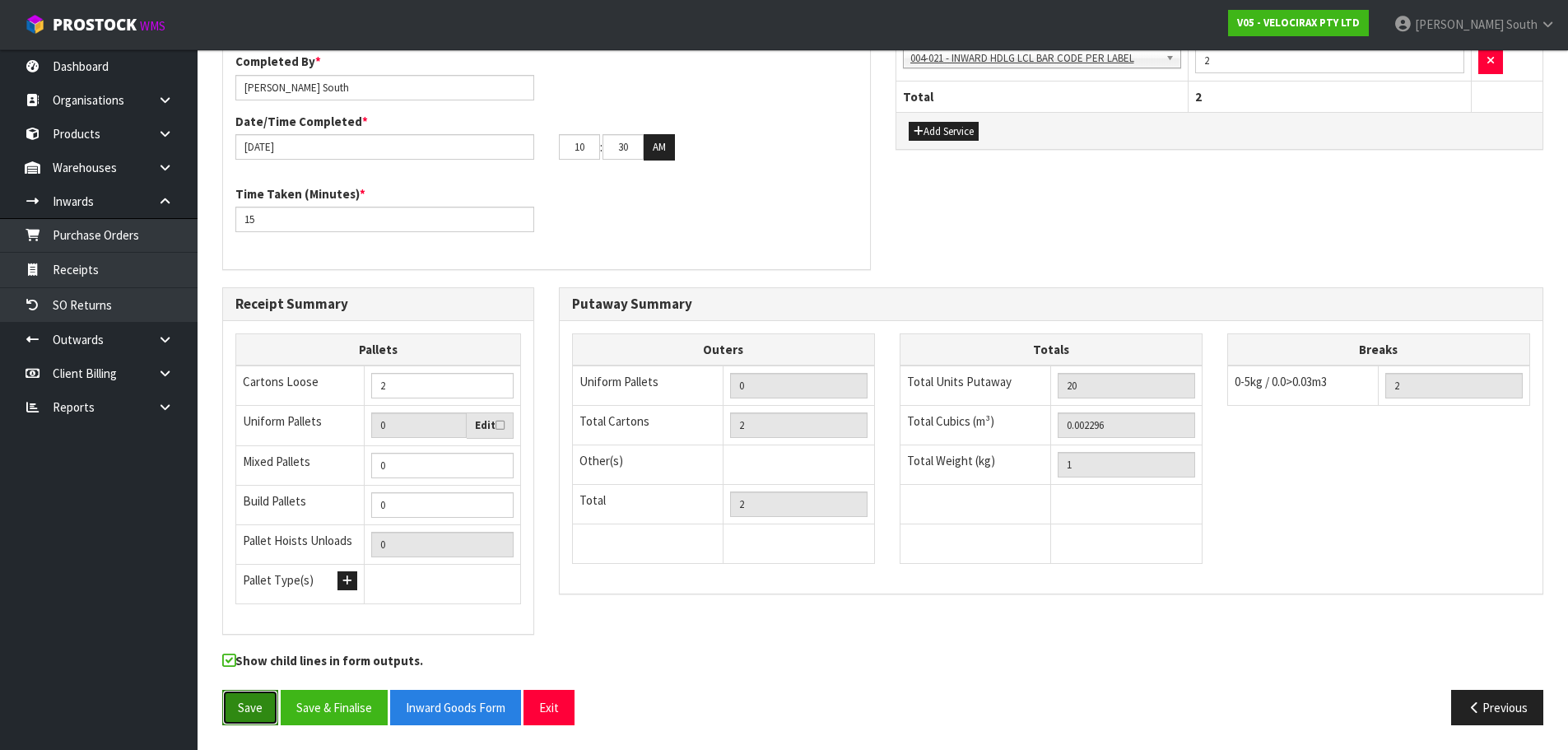
click at [259, 699] on button "Save" at bounding box center [251, 707] width 56 height 35
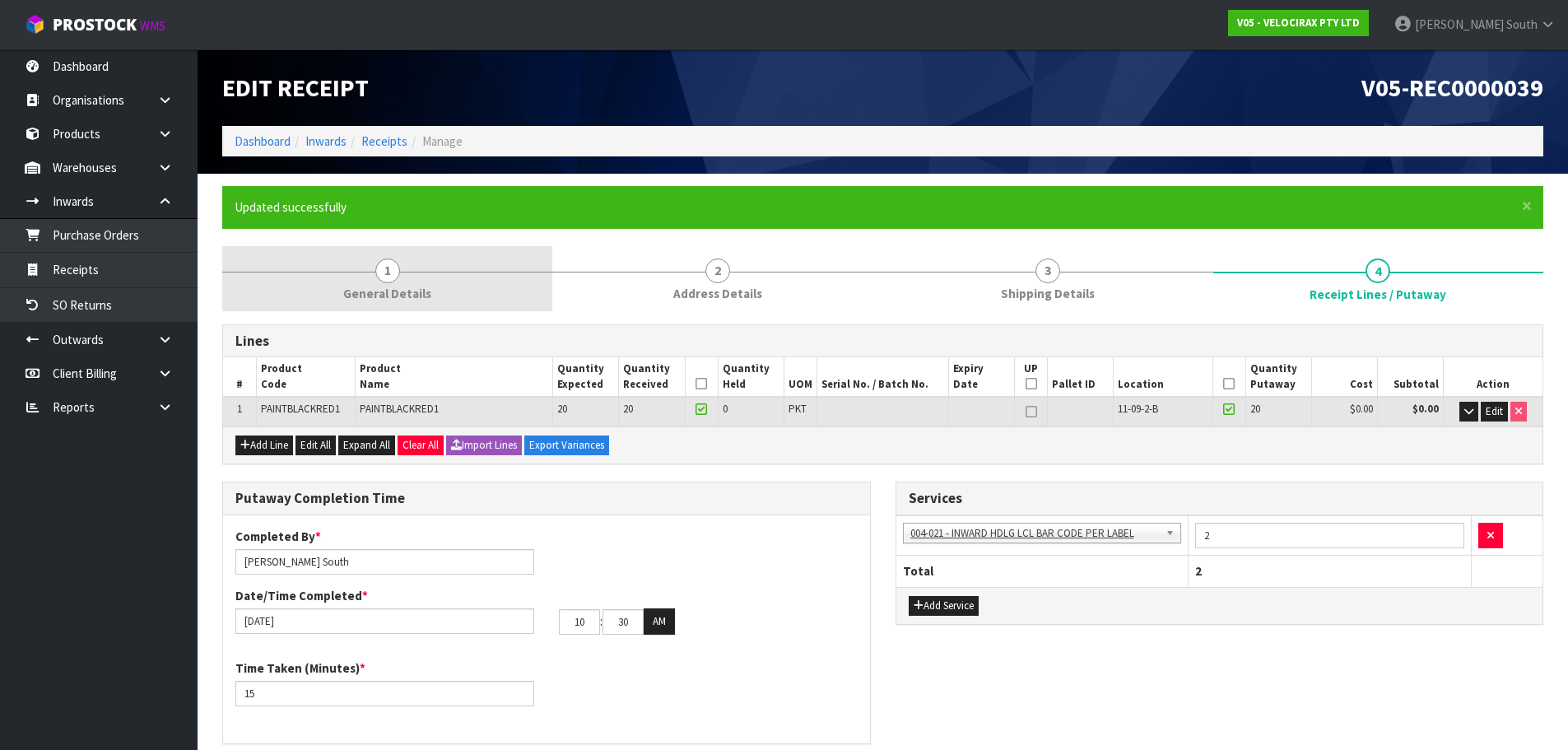
click at [400, 304] on link "1 General Details" at bounding box center [388, 278] width 330 height 65
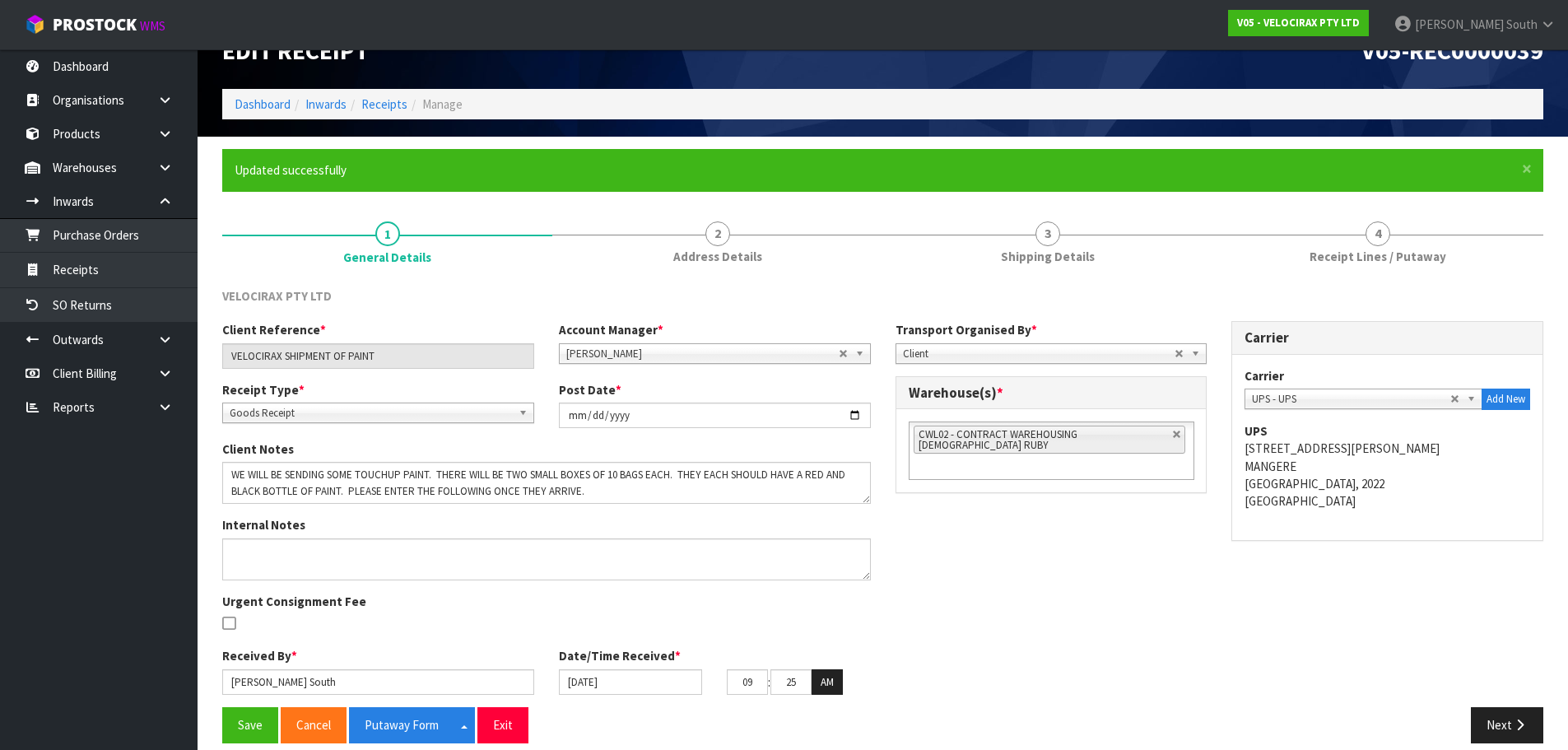
scroll to position [55, 0]
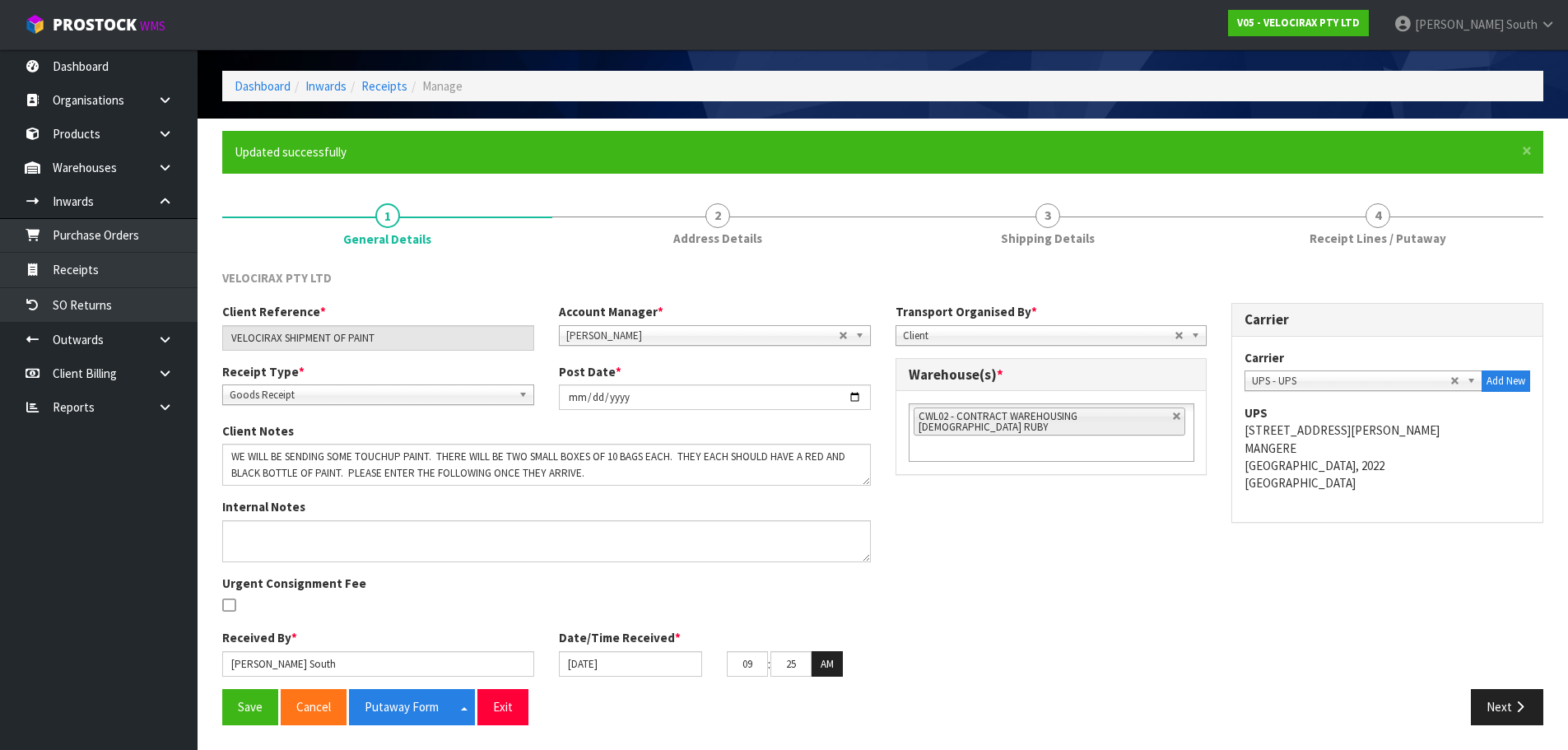
click at [1123, 644] on div "Client Reference * VELOCIRAX SHIPMENT OF PAINT Account Manager * [PERSON_NAME] …" at bounding box center [882, 495] width 1346 height 386
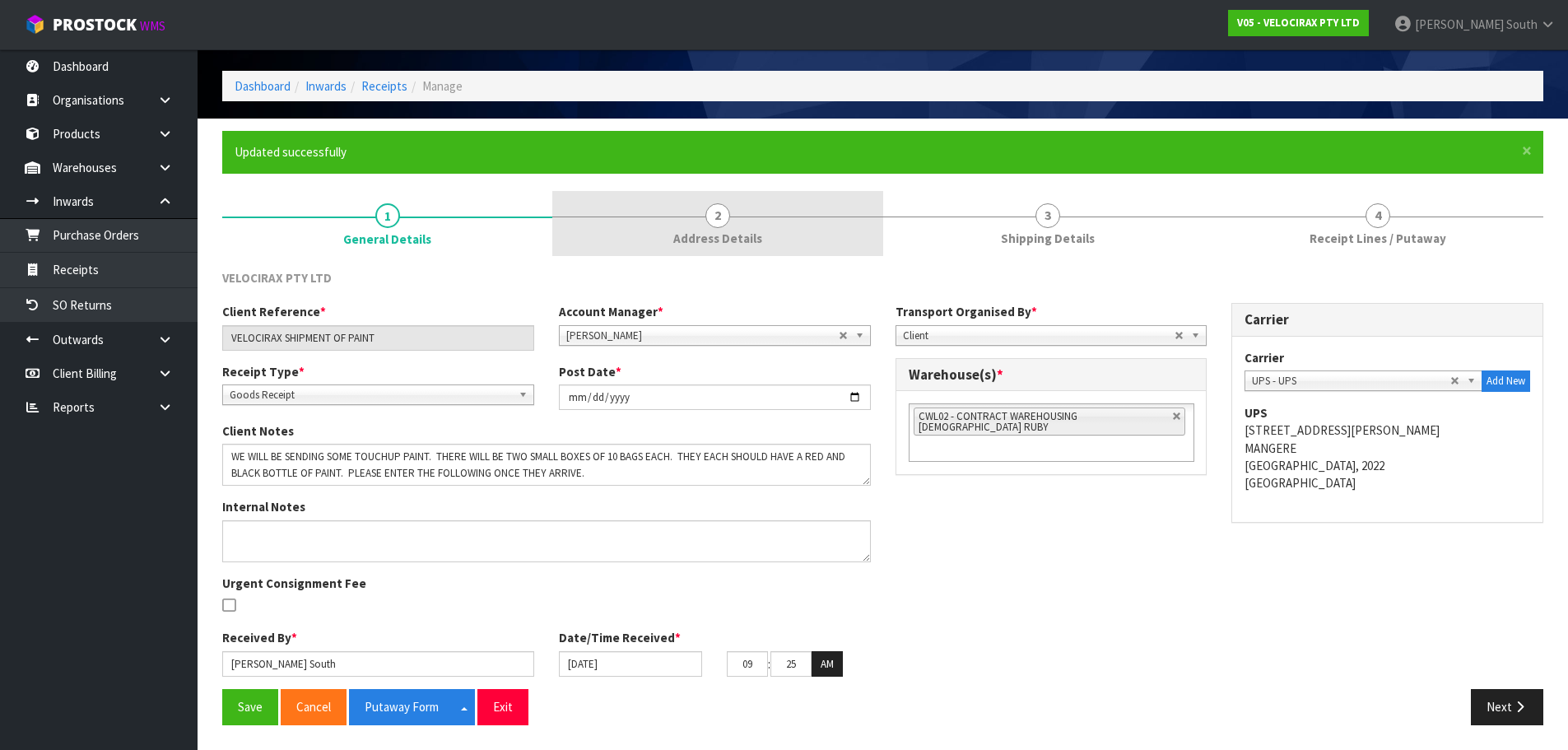
click at [727, 218] on span "2" at bounding box center [717, 215] width 24 height 24
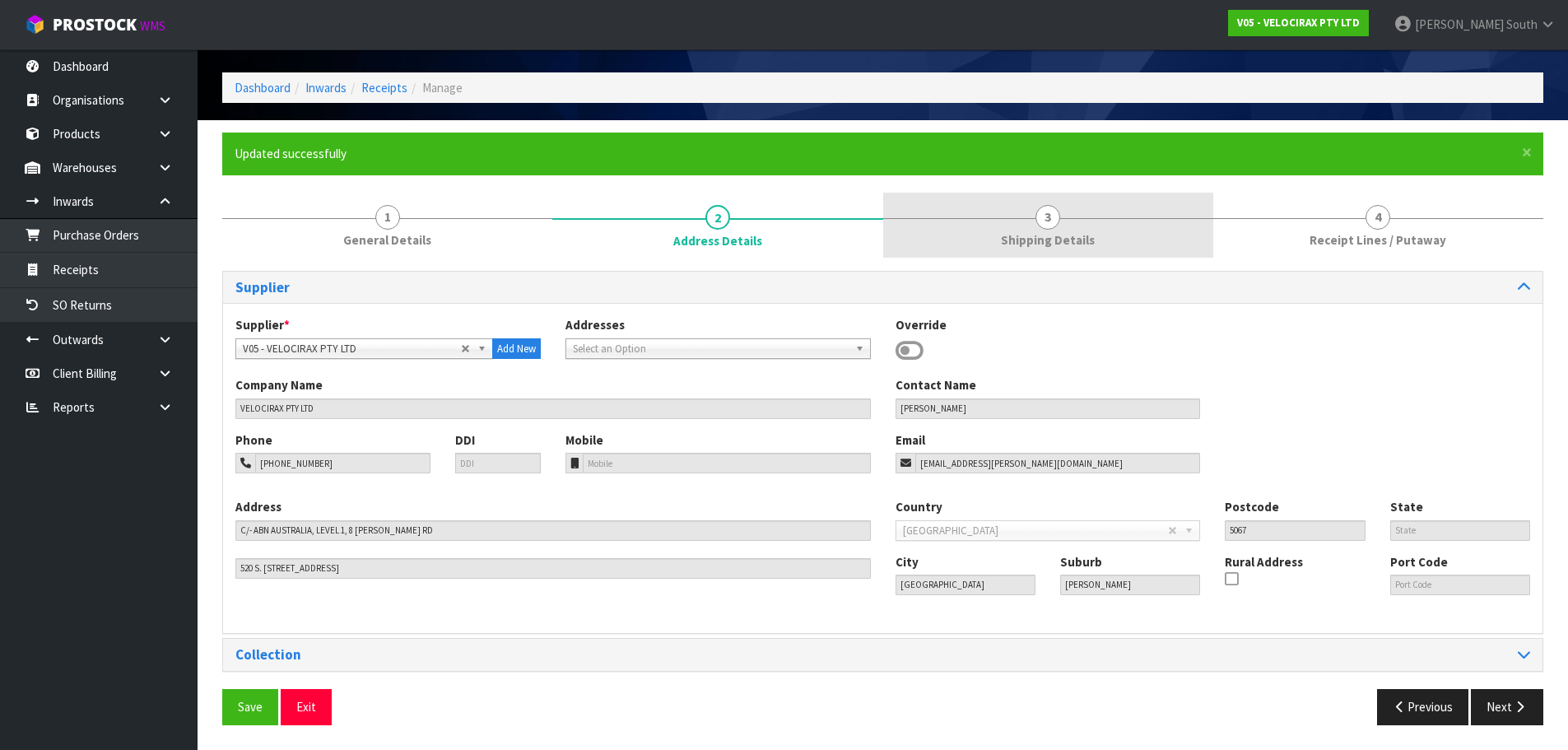
scroll to position [53, 0]
click at [1103, 221] on link "3 Shipping Details" at bounding box center [1048, 224] width 330 height 65
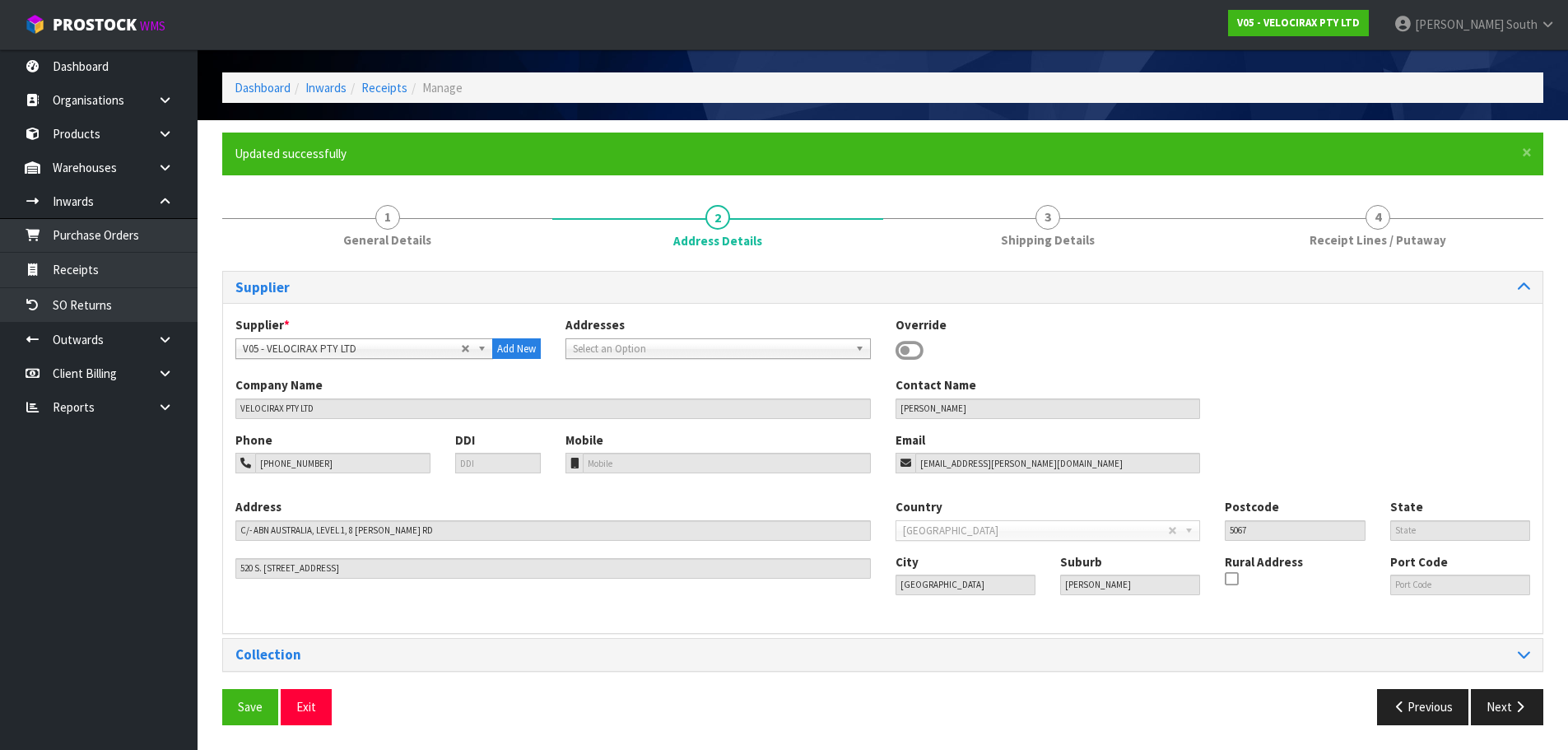
scroll to position [19, 0]
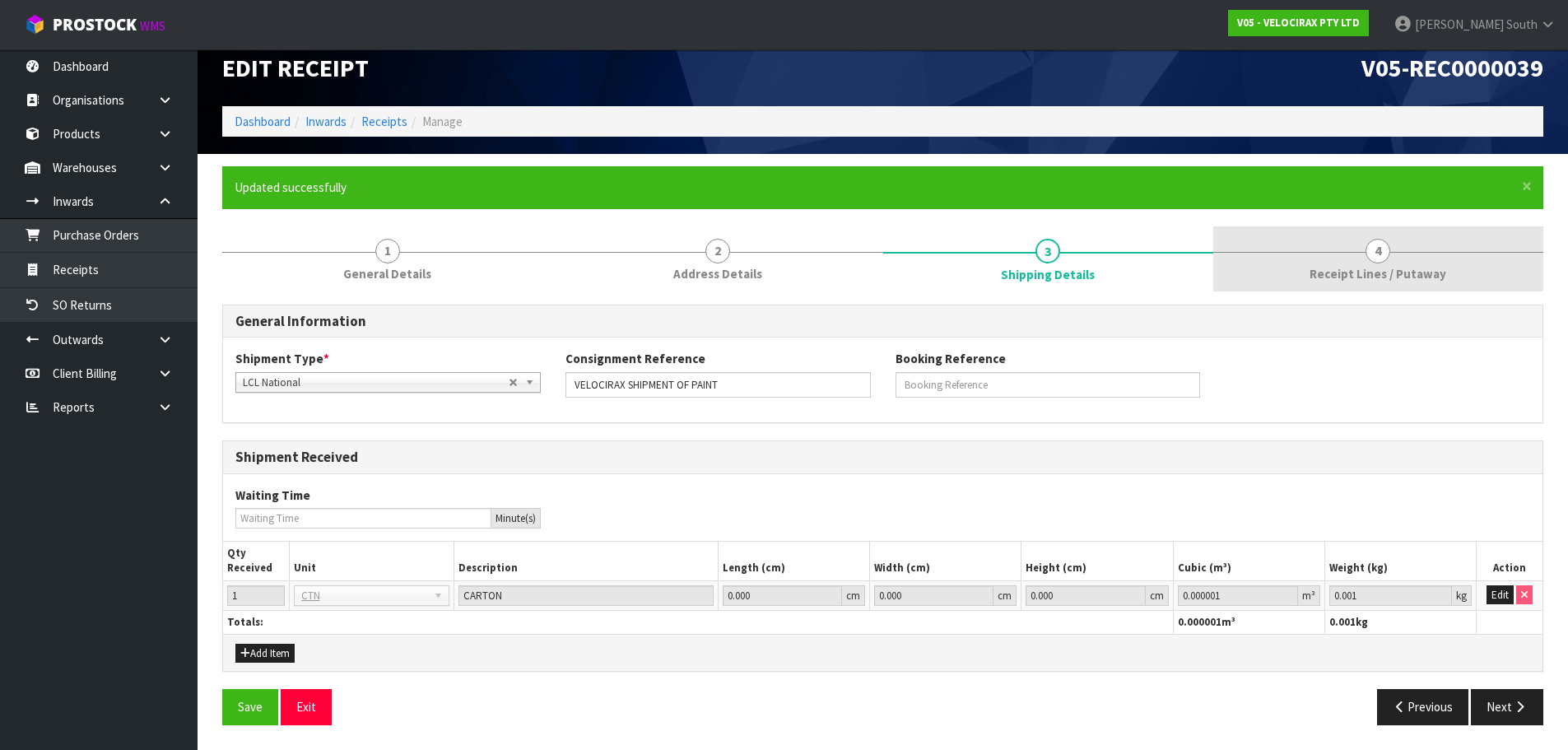
click at [1354, 282] on span "Receipt Lines / Putaway" at bounding box center [1378, 274] width 137 height 17
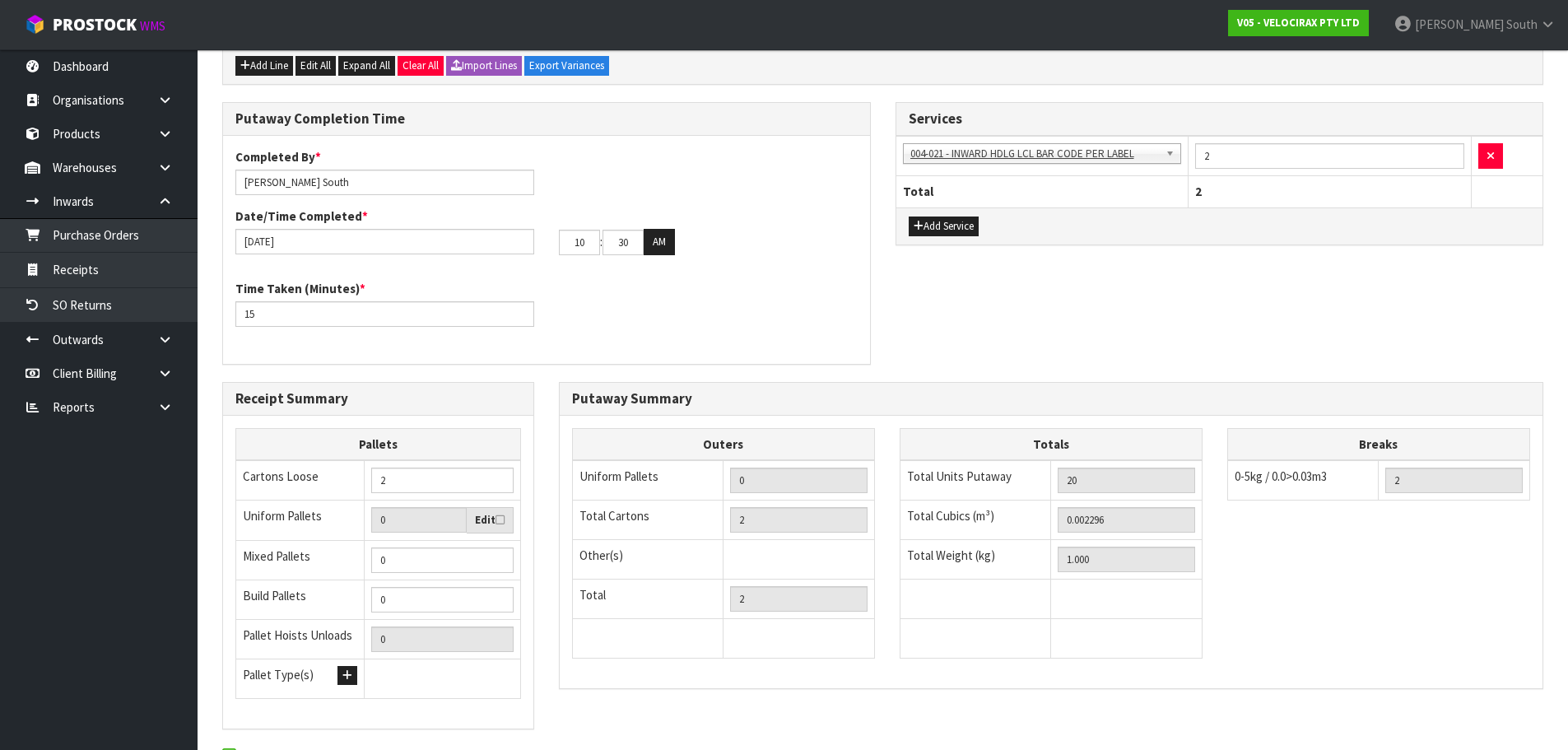
scroll to position [475, 0]
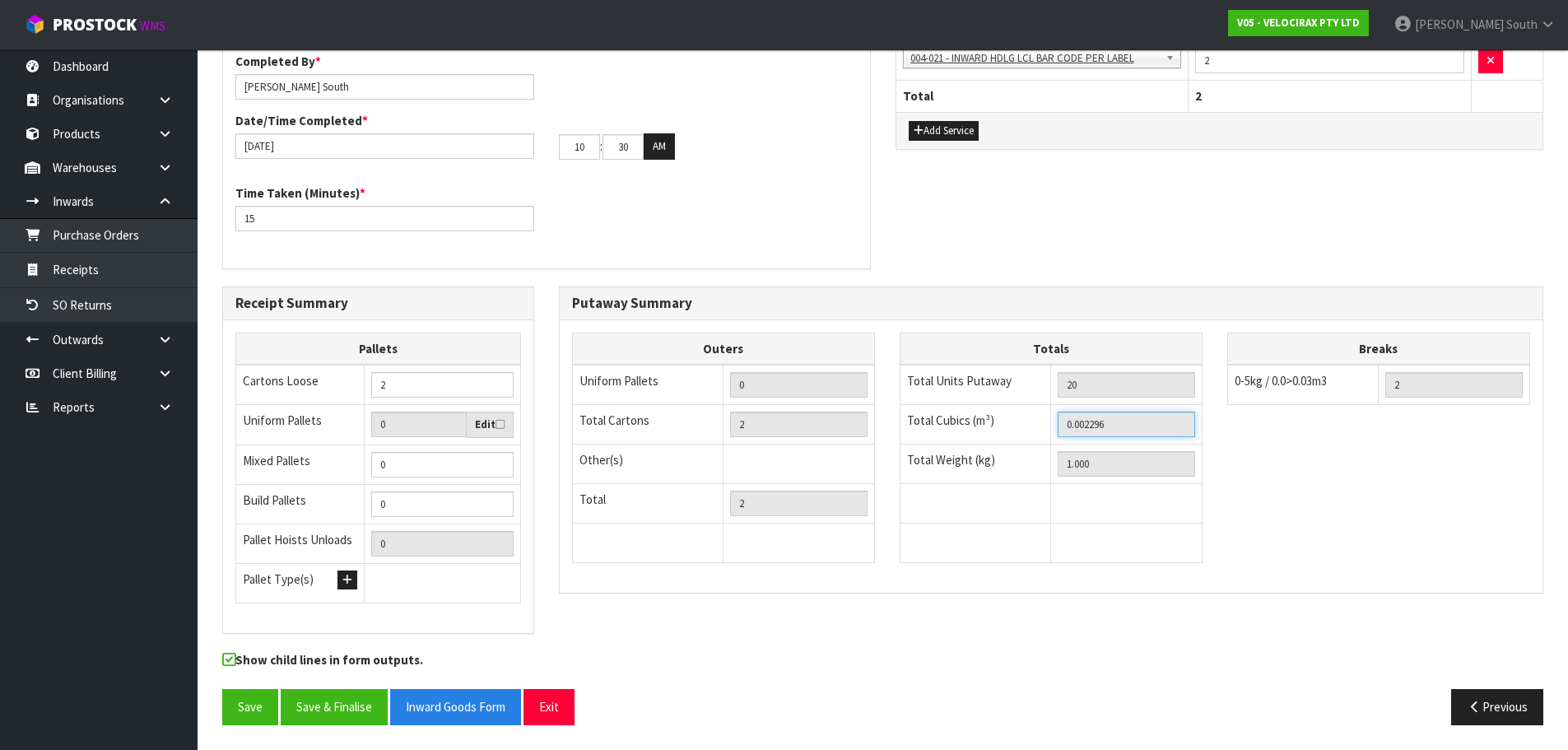
drag, startPoint x: 1137, startPoint y: 423, endPoint x: 982, endPoint y: 428, distance: 155.1
click at [982, 428] on tr "Total Cubics (m³) 0.002296" at bounding box center [1050, 425] width 302 height 40
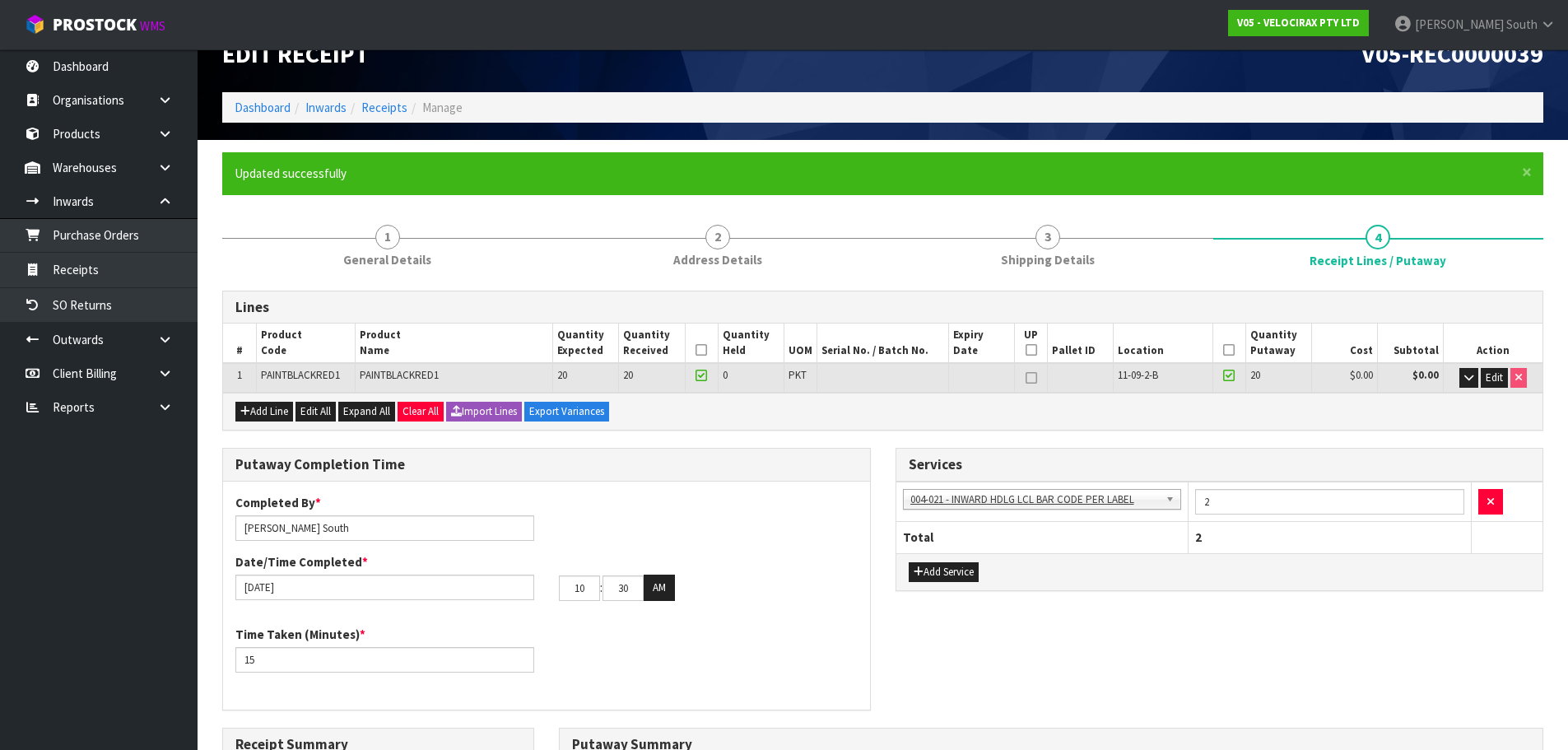
scroll to position [0, 0]
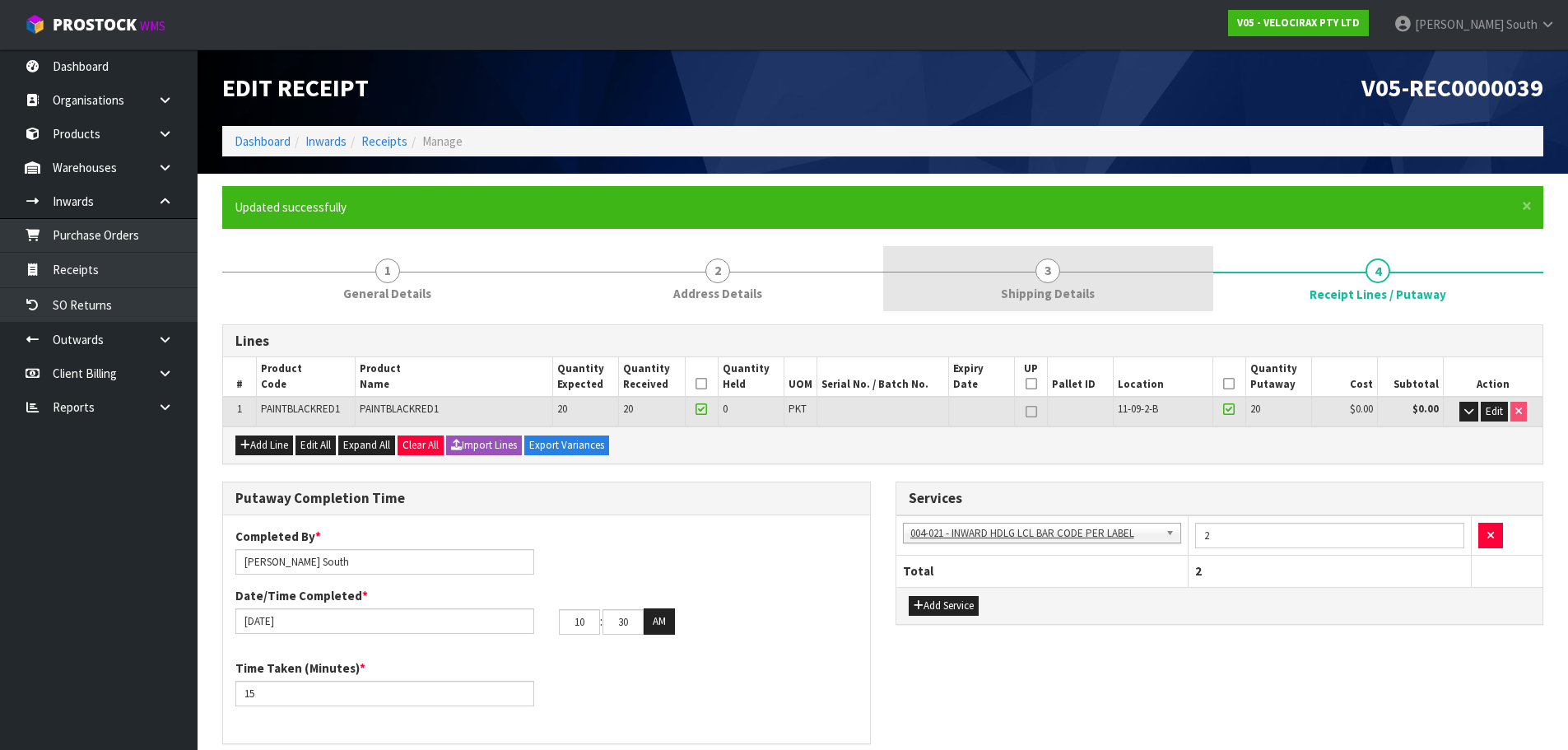
click at [1097, 282] on link "3 Shipping Details" at bounding box center [1048, 278] width 330 height 65
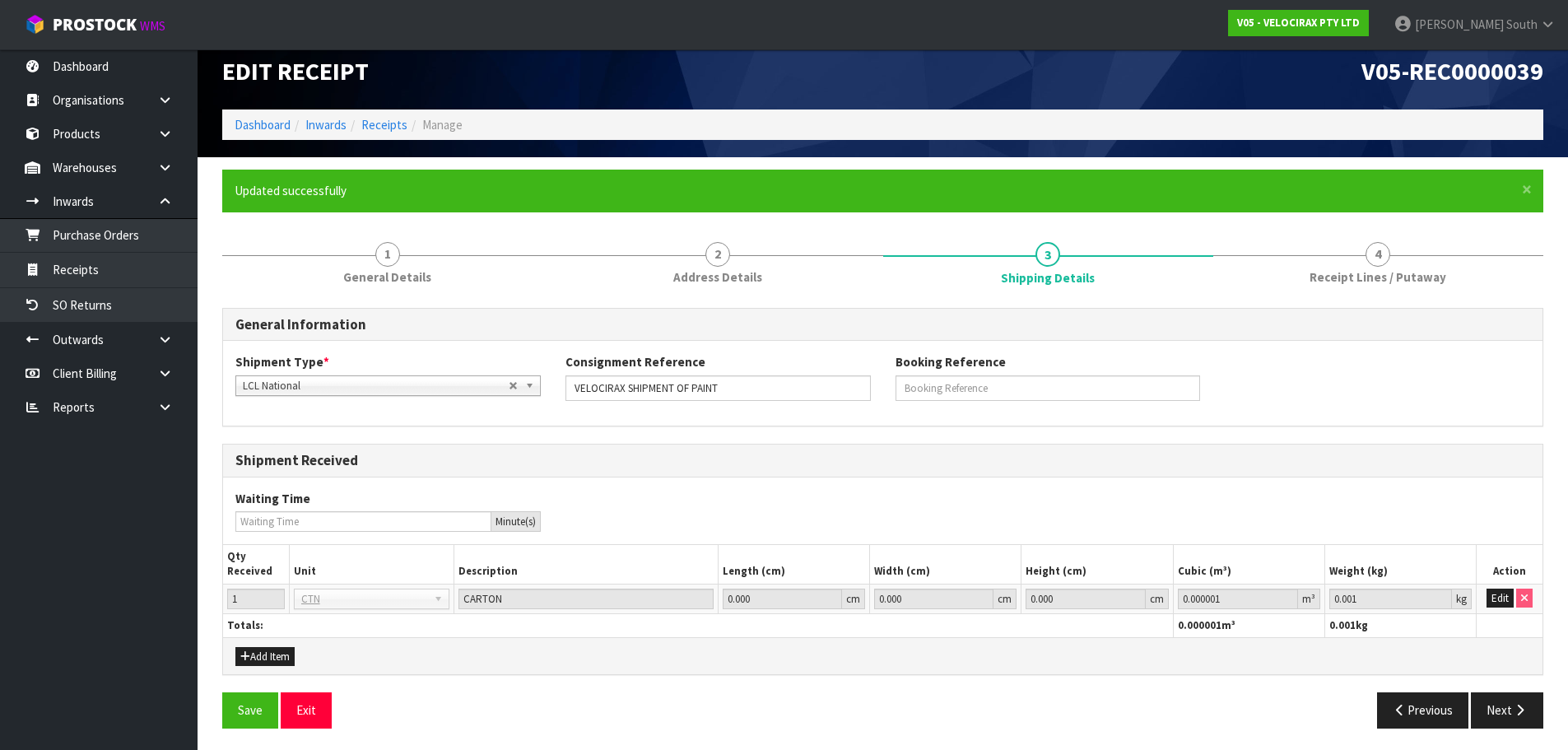
scroll to position [19, 0]
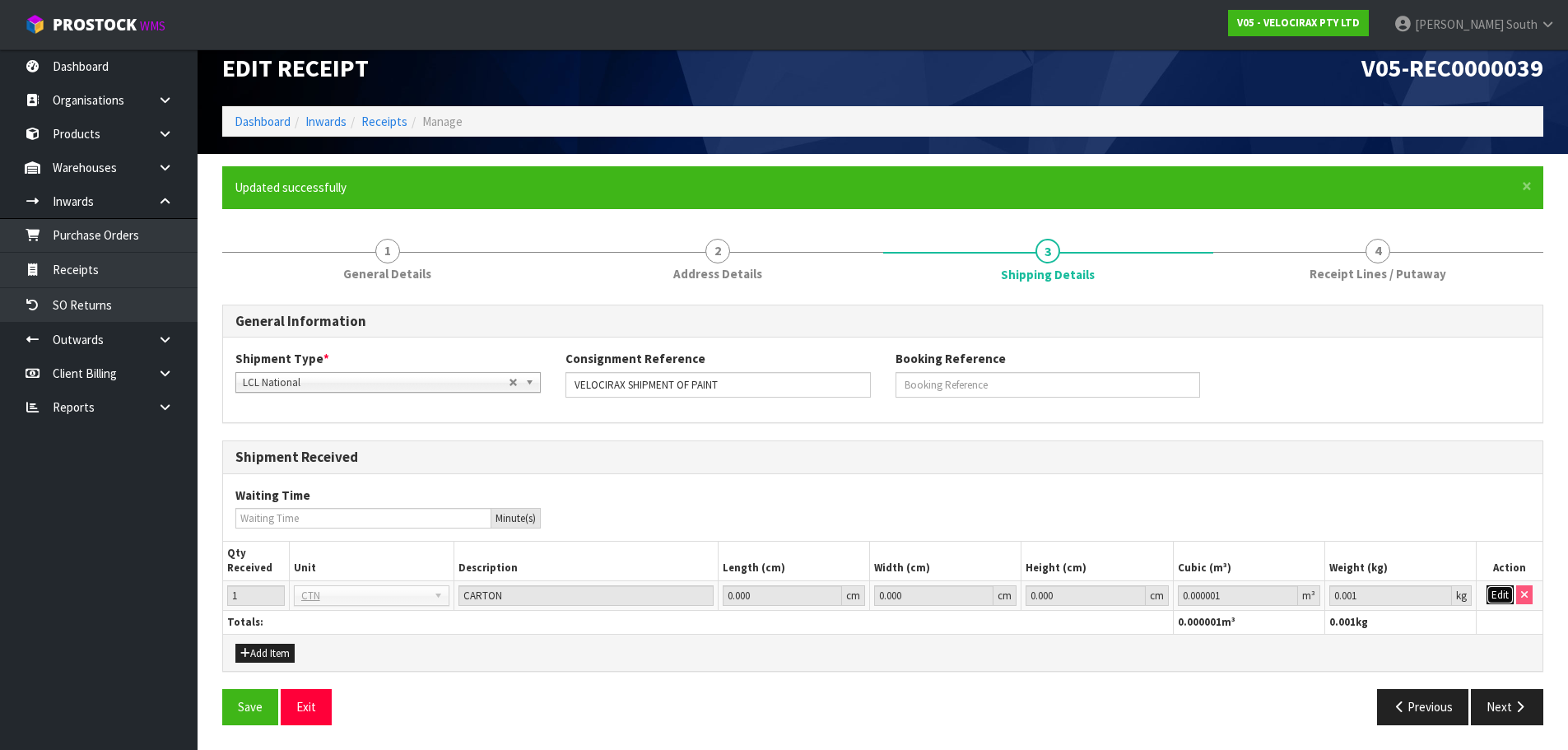
click at [1499, 603] on button "Edit" at bounding box center [1500, 595] width 27 height 19
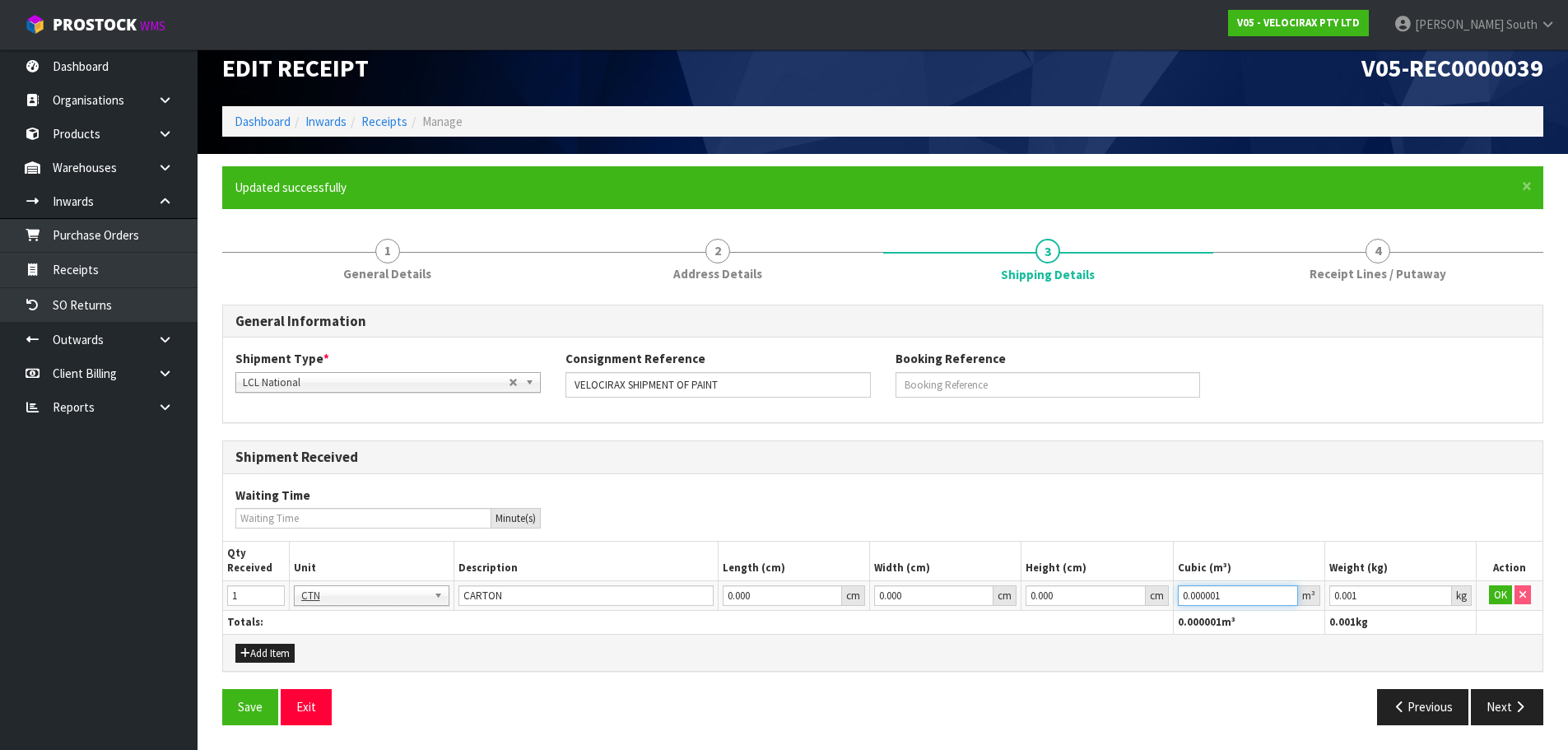
drag, startPoint x: 1241, startPoint y: 593, endPoint x: 1070, endPoint y: 595, distance: 171.0
click at [1070, 595] on tr "1 BAG BAR BSK BIN BTL BOX BDL CAB CGE CTN CSE COI CRA CRT CBE CYL DRM JAR MTR P…" at bounding box center [883, 595] width 1319 height 29
paste input "2296"
type input "0.002296"
drag, startPoint x: 1373, startPoint y: 600, endPoint x: 1169, endPoint y: 632, distance: 206.5
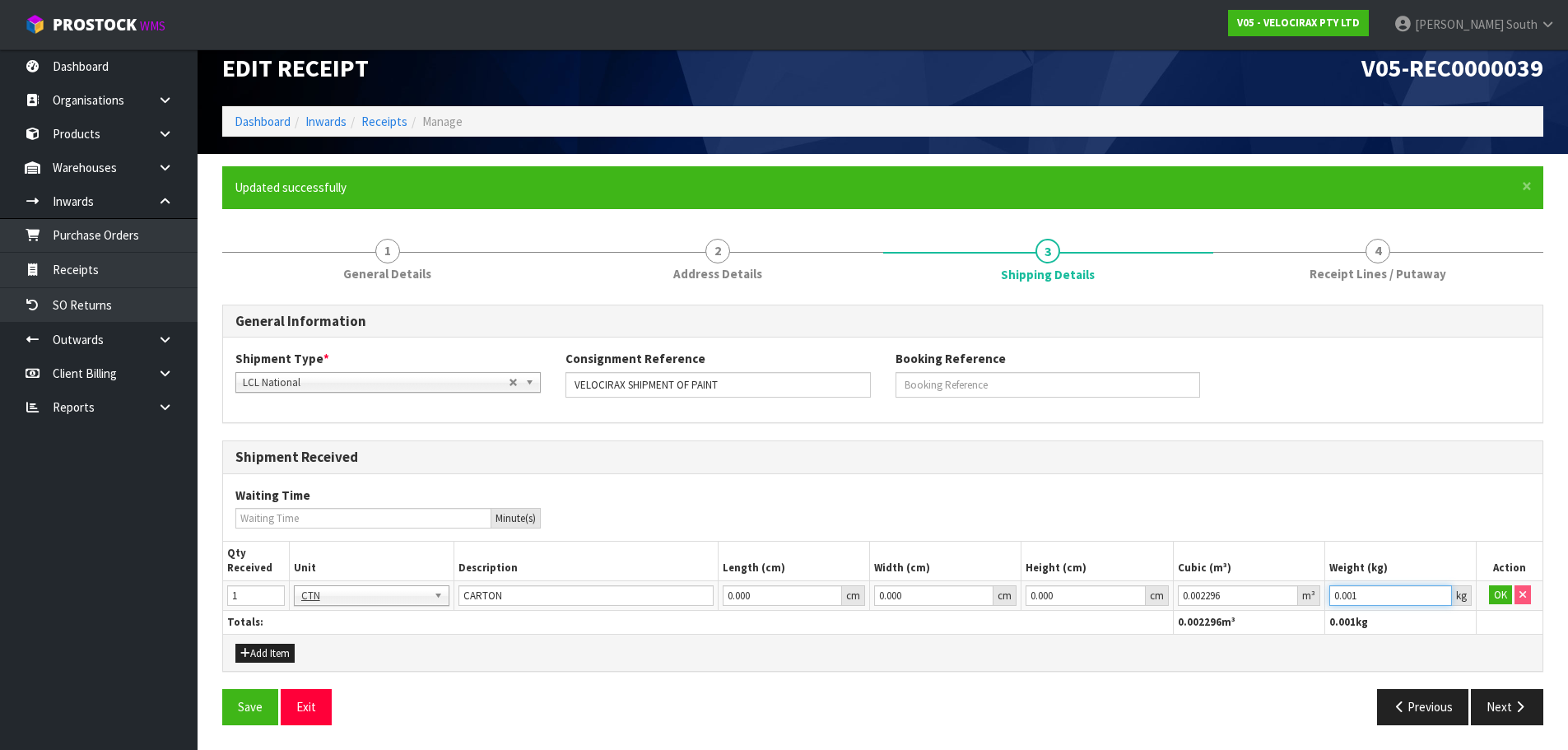
click at [1169, 632] on table "Qty Received Unit Description Length (cm) Width (cm) Height (cm) Cubic (m³) Wei…" at bounding box center [883, 587] width 1319 height 92
type input "1"
click at [1494, 601] on button "OK" at bounding box center [1500, 595] width 23 height 19
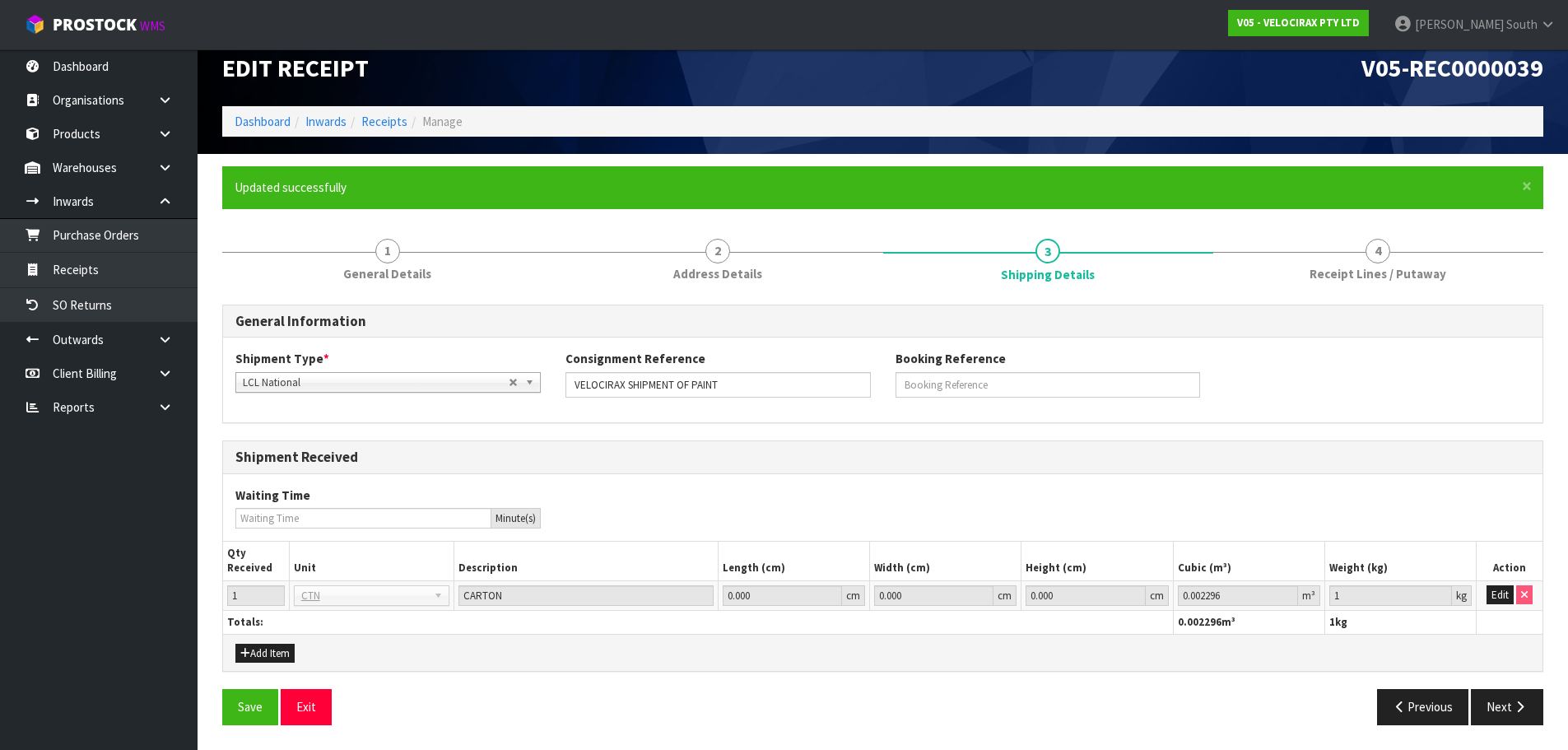
click at [225, 688] on div "General Information Shipment Type * LCL National LCL International FCL-20ft FCL…" at bounding box center [883, 521] width 1321 height 433
click at [232, 701] on button "Save" at bounding box center [251, 706] width 56 height 35
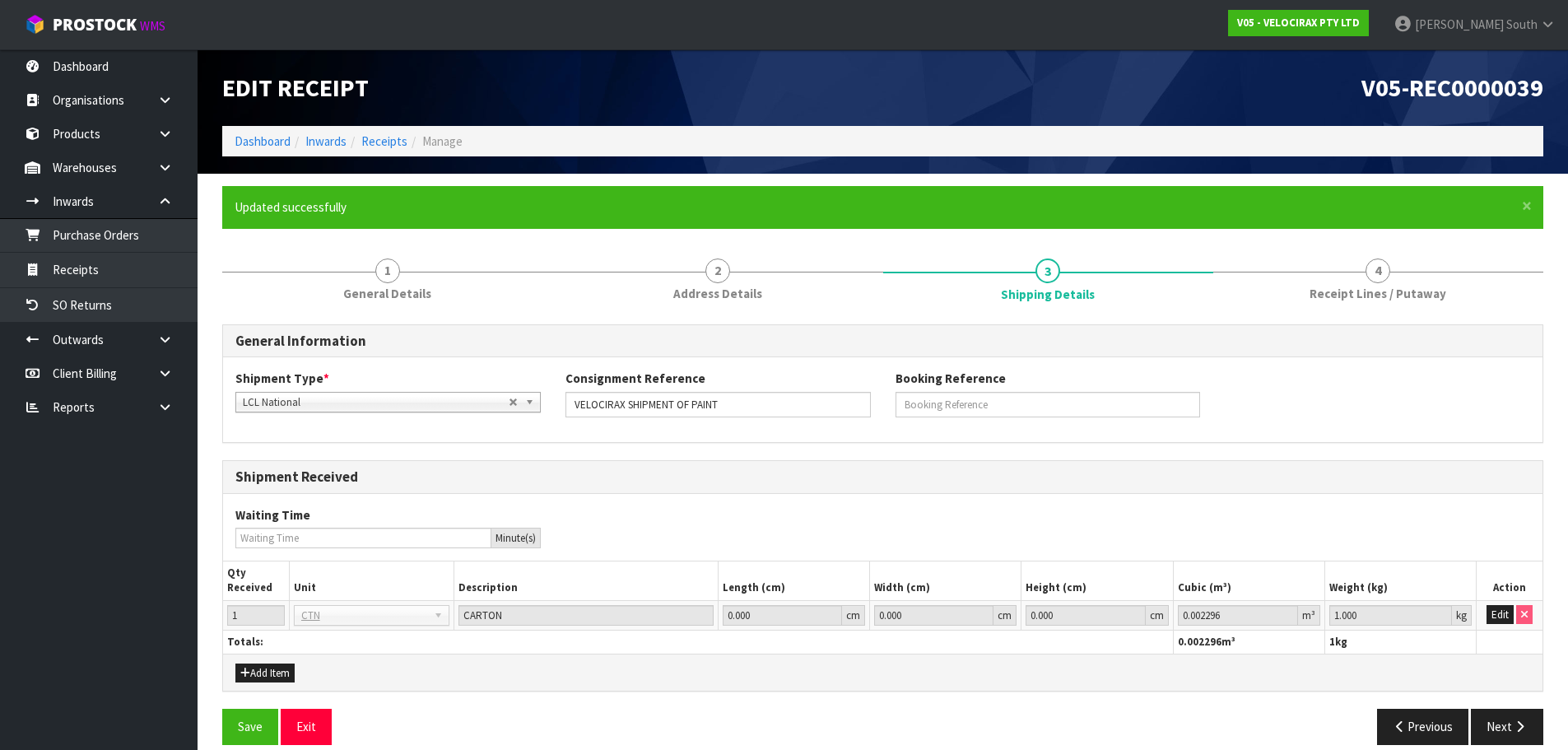
click at [1339, 272] on div at bounding box center [1379, 272] width 330 height 1
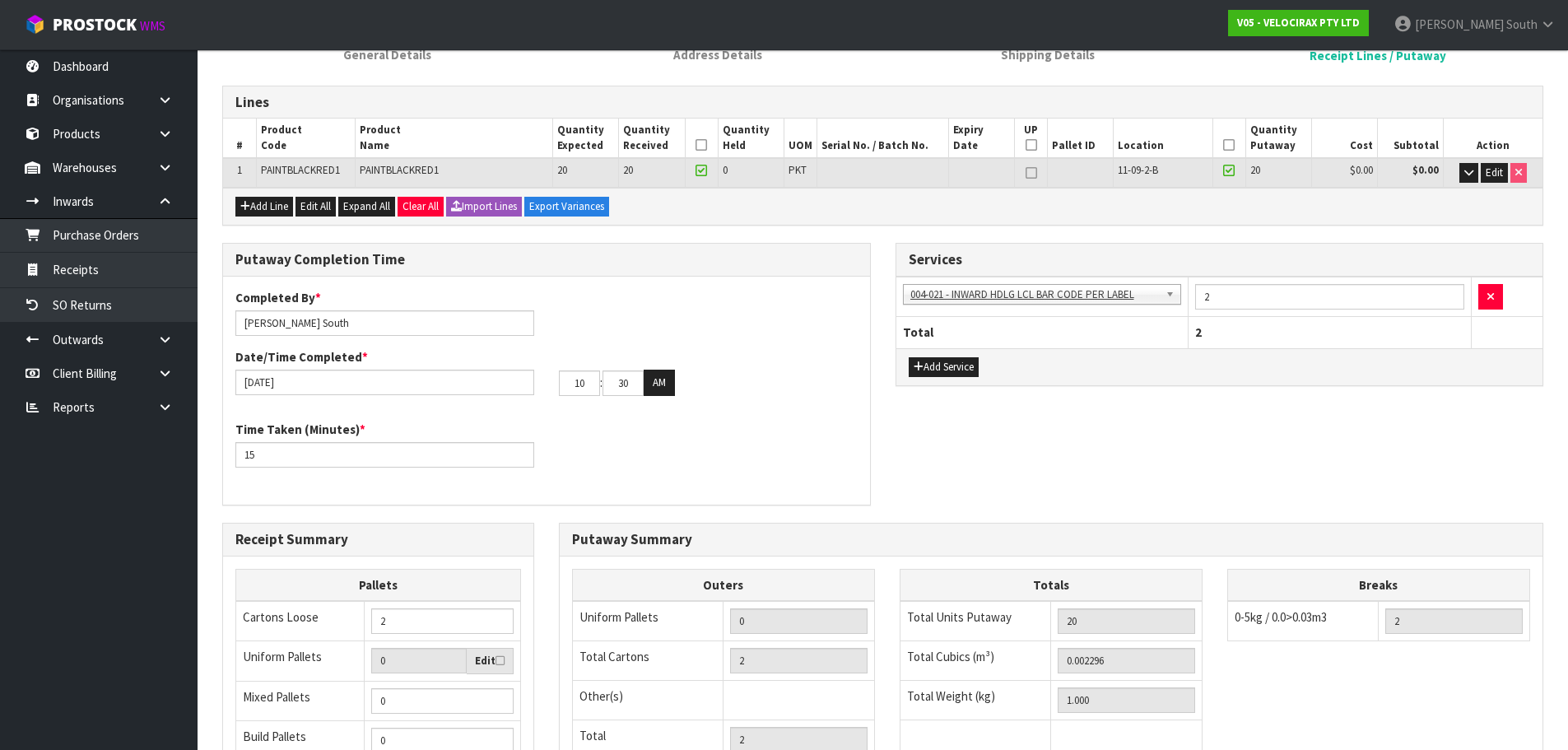
scroll to position [475, 0]
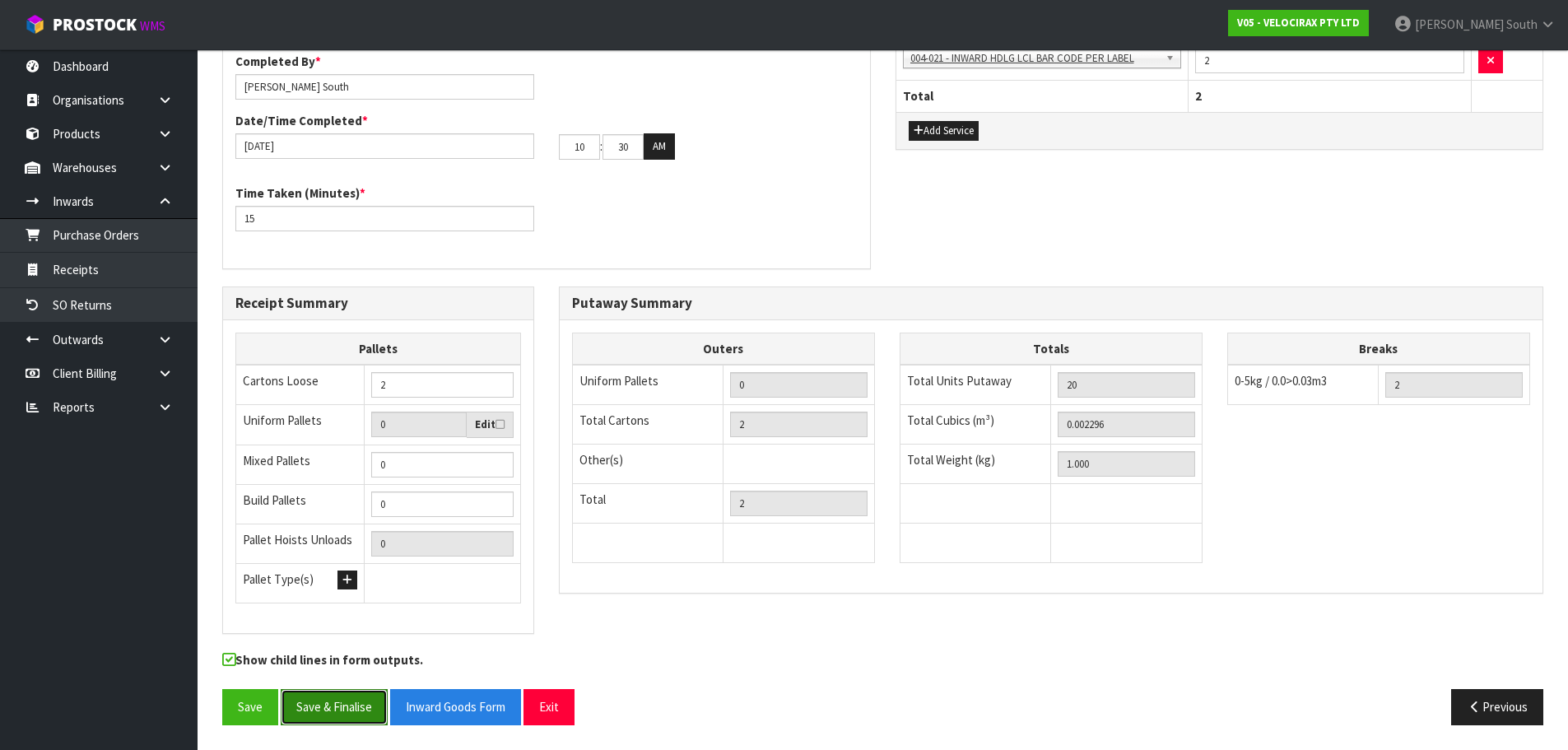
click at [366, 701] on button "Save & Finalise" at bounding box center [334, 706] width 107 height 35
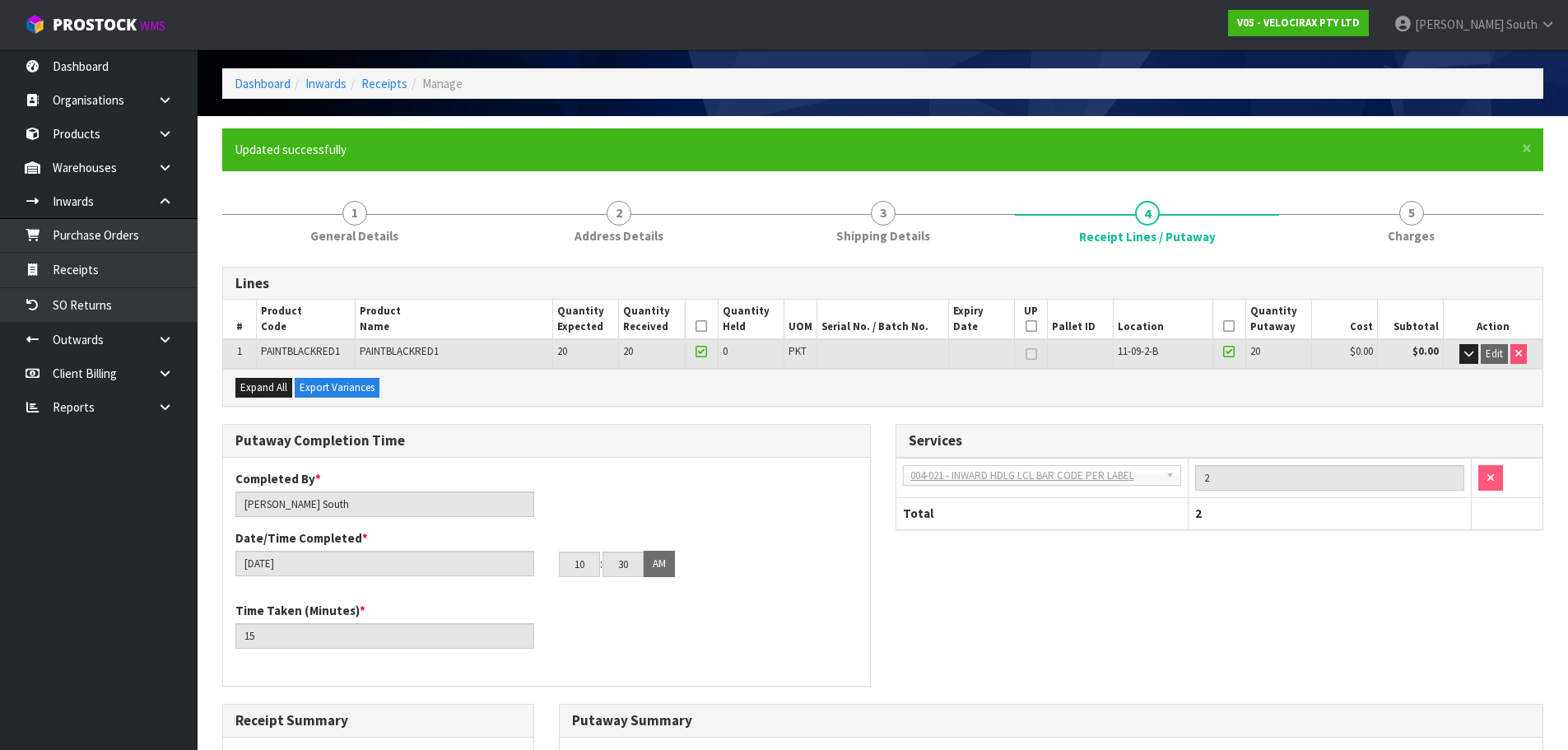
scroll to position [0, 0]
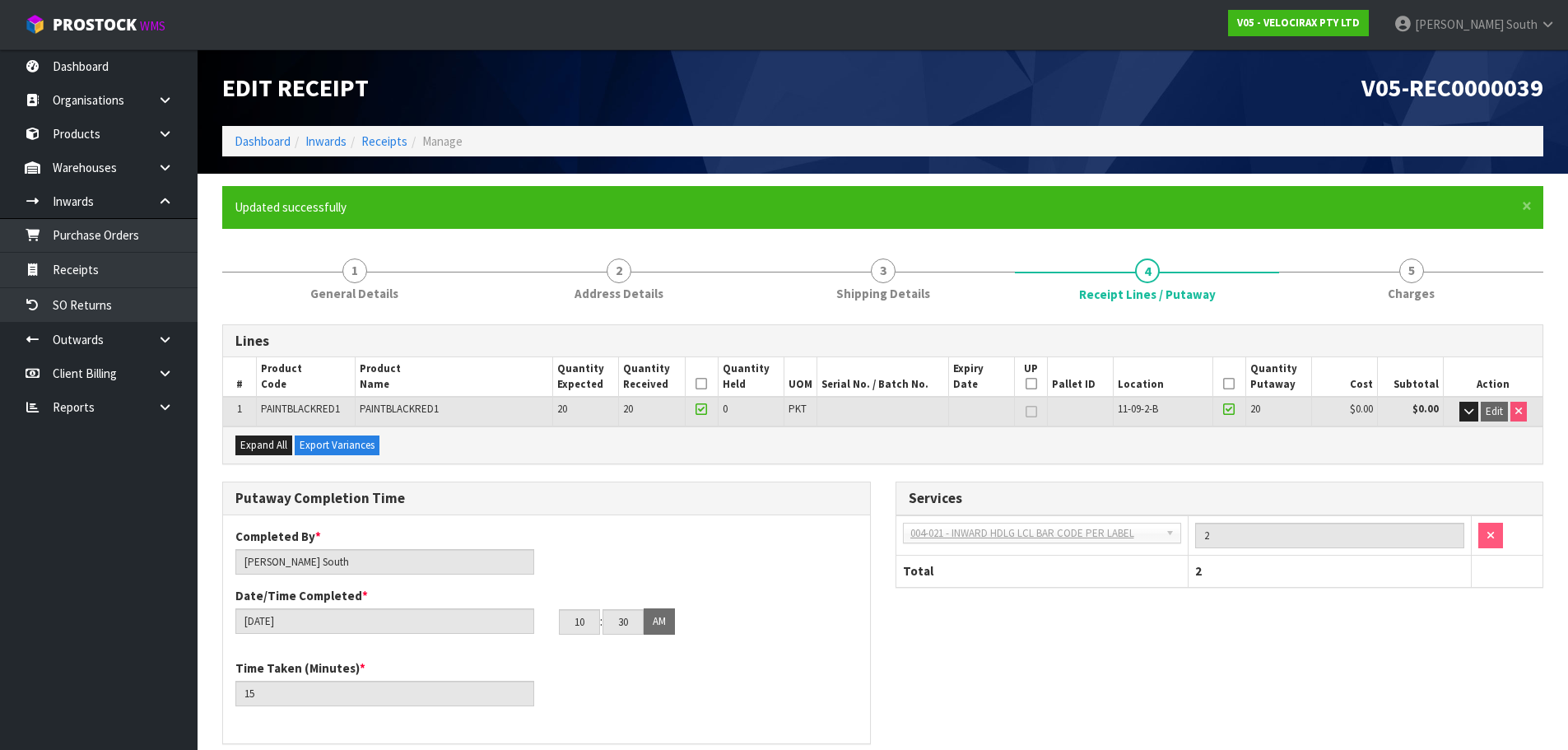
click at [876, 95] on div "Edit Receipt" at bounding box center [546, 87] width 673 height 77
click at [1299, 132] on ol "Dashboard Inwards Receipts Manage" at bounding box center [883, 141] width 1321 height 30
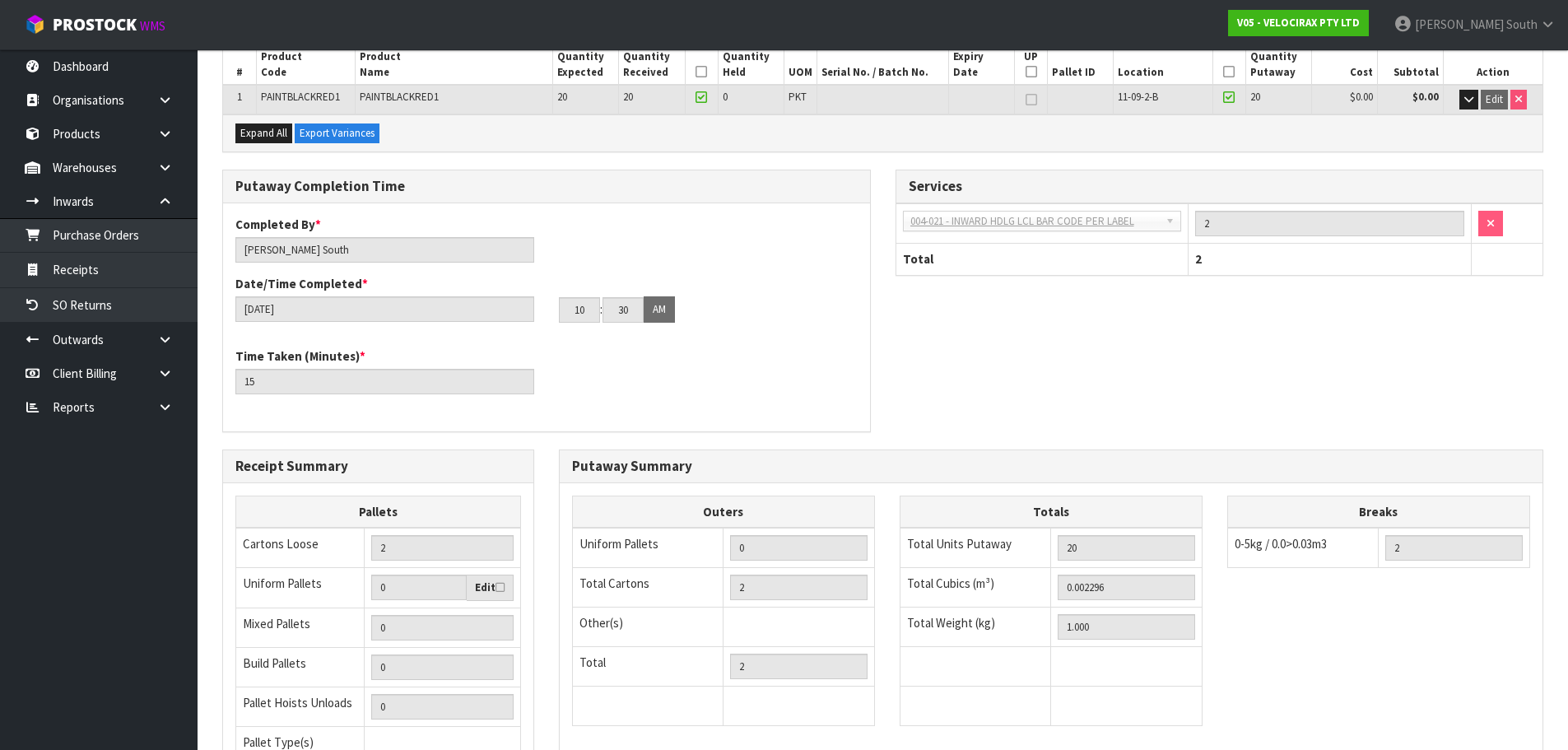
scroll to position [475, 0]
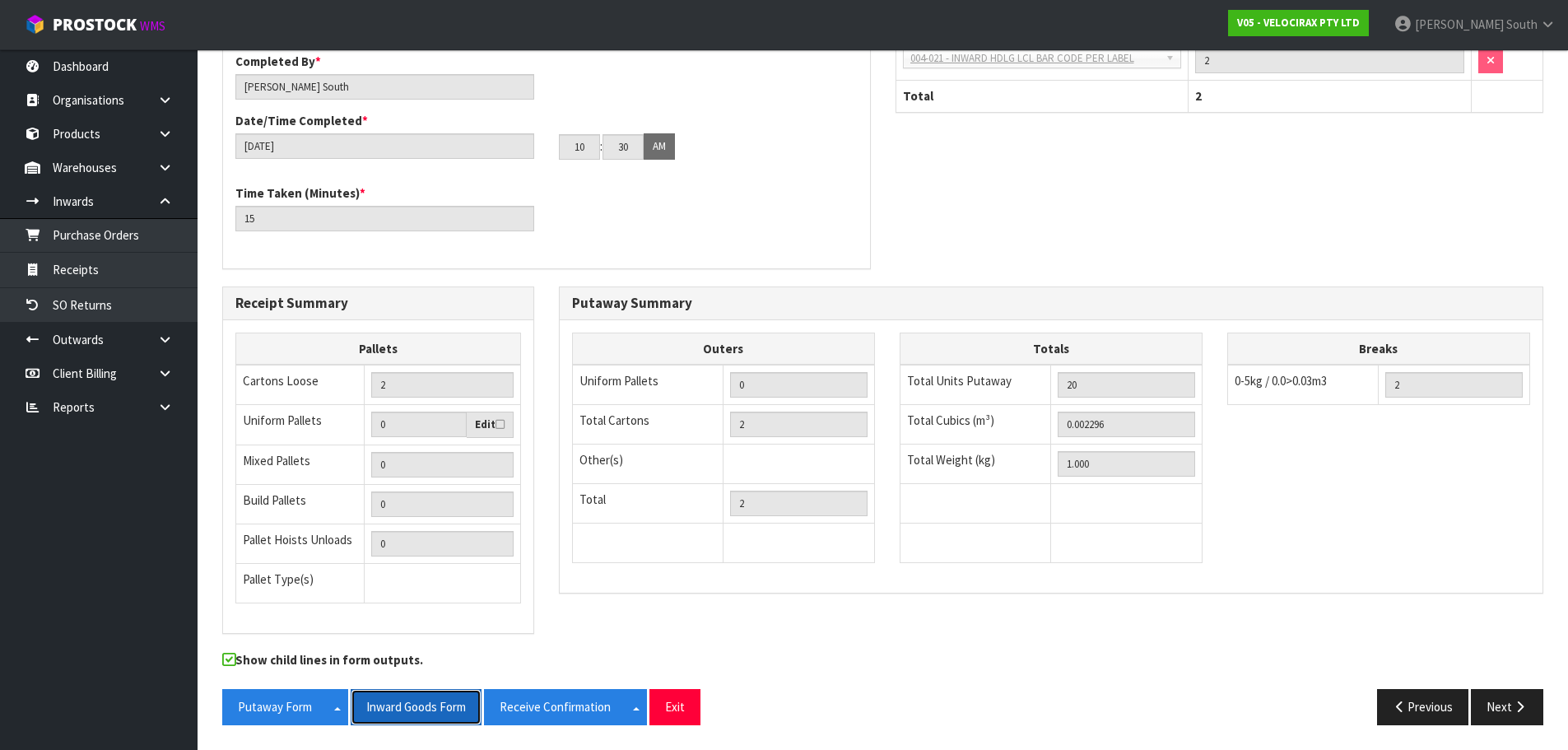
click at [406, 701] on button "Inward Goods Form" at bounding box center [416, 706] width 131 height 35
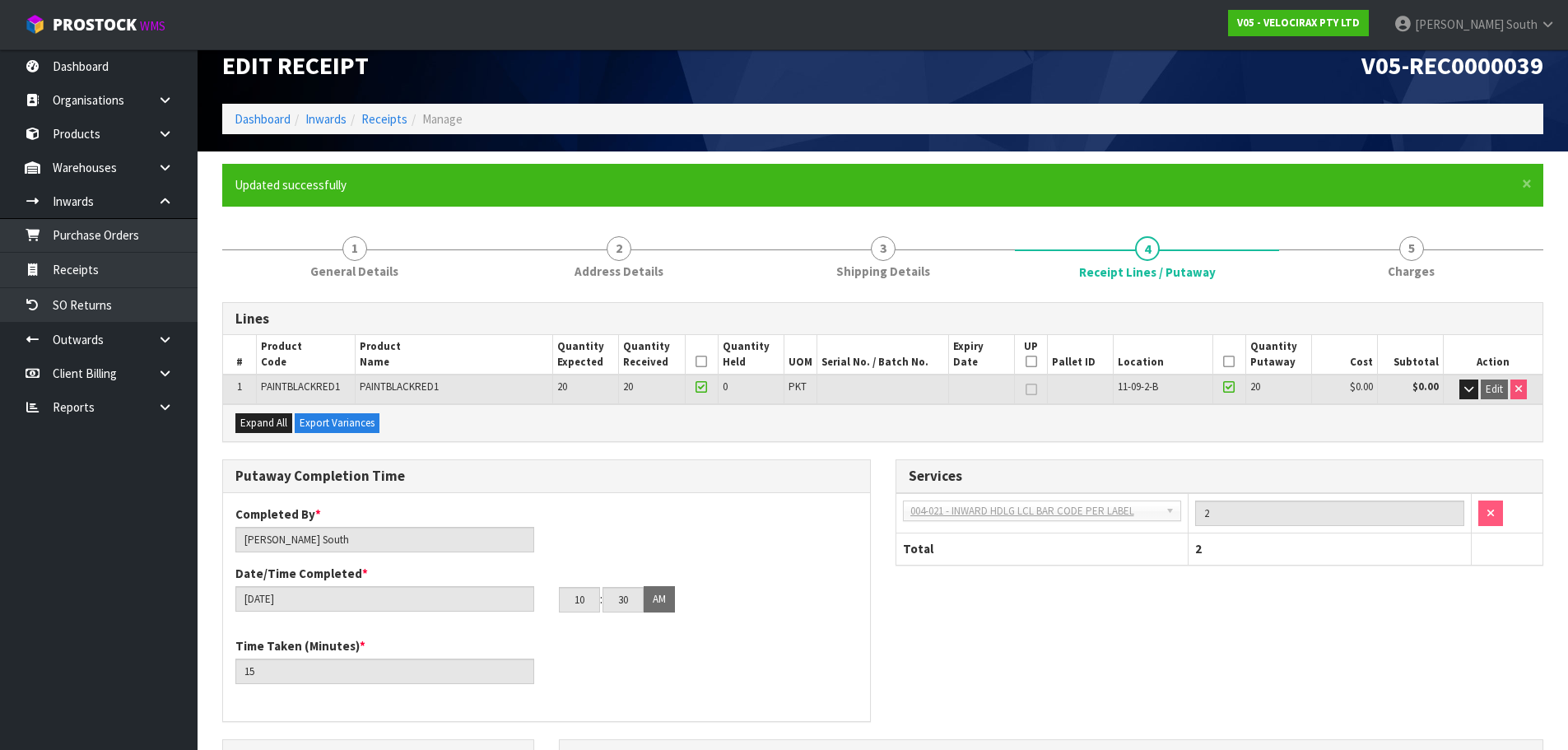
scroll to position [0, 0]
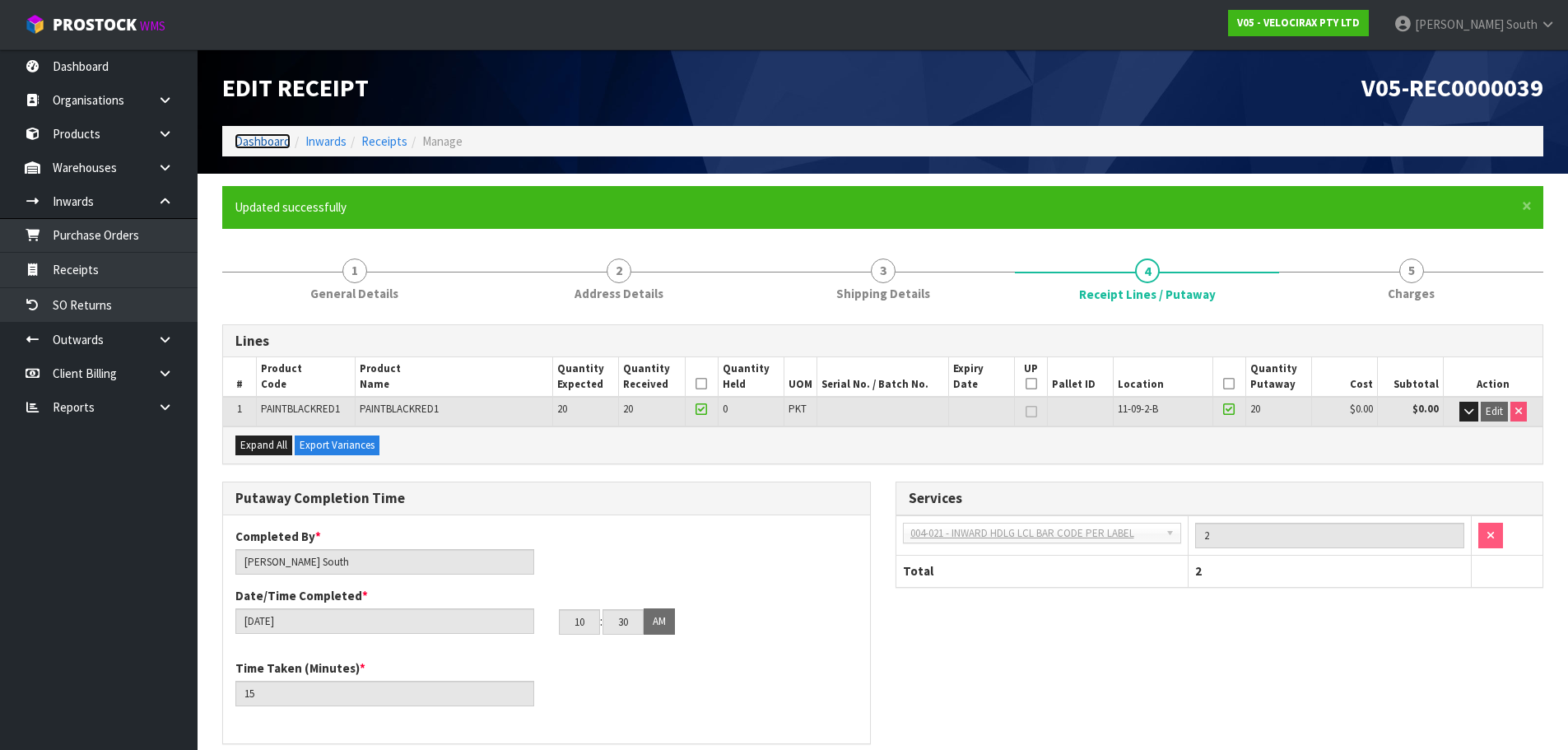
click at [260, 135] on link "Dashboard" at bounding box center [262, 141] width 56 height 16
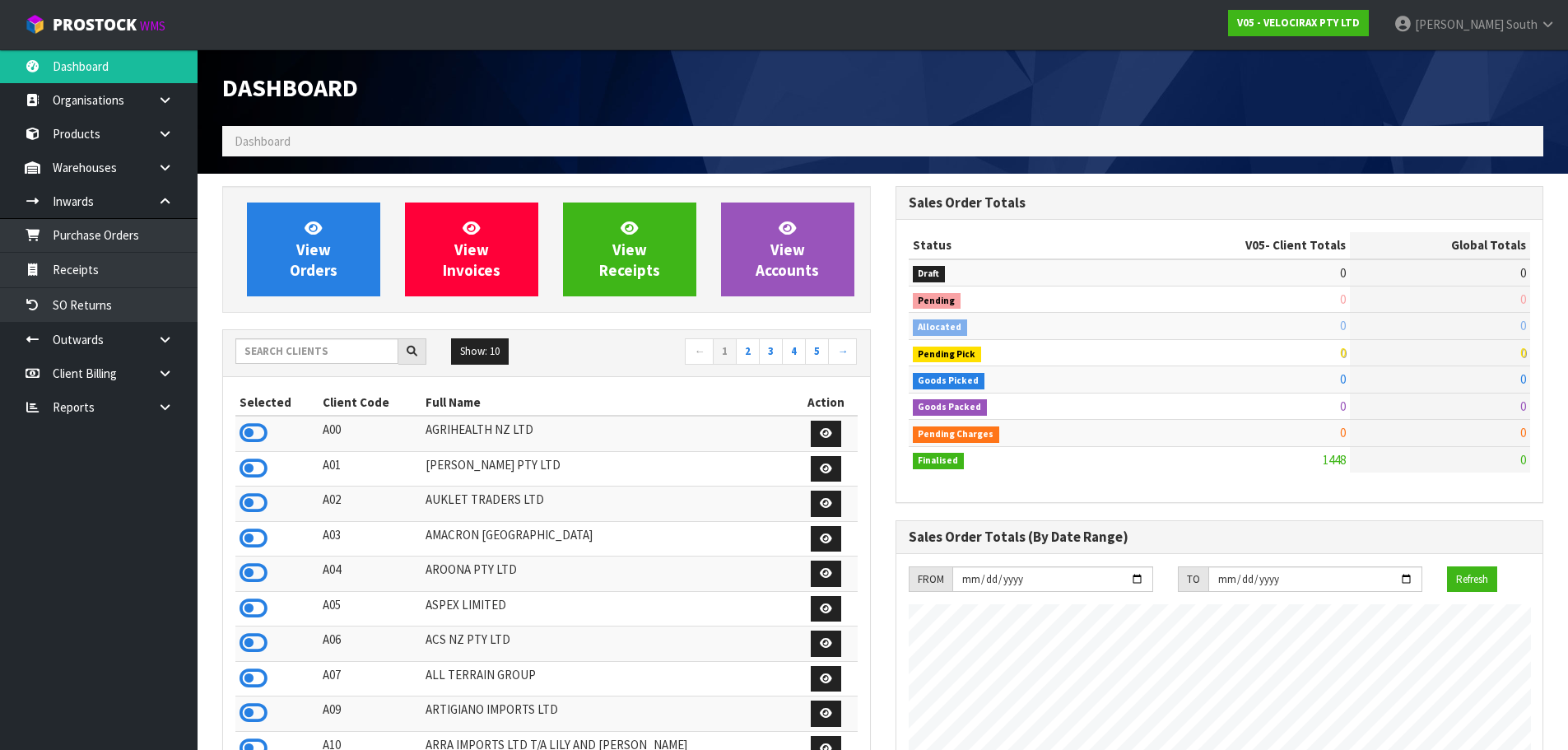
scroll to position [1282, 672]
click at [332, 346] on input "text" at bounding box center [317, 351] width 163 height 25
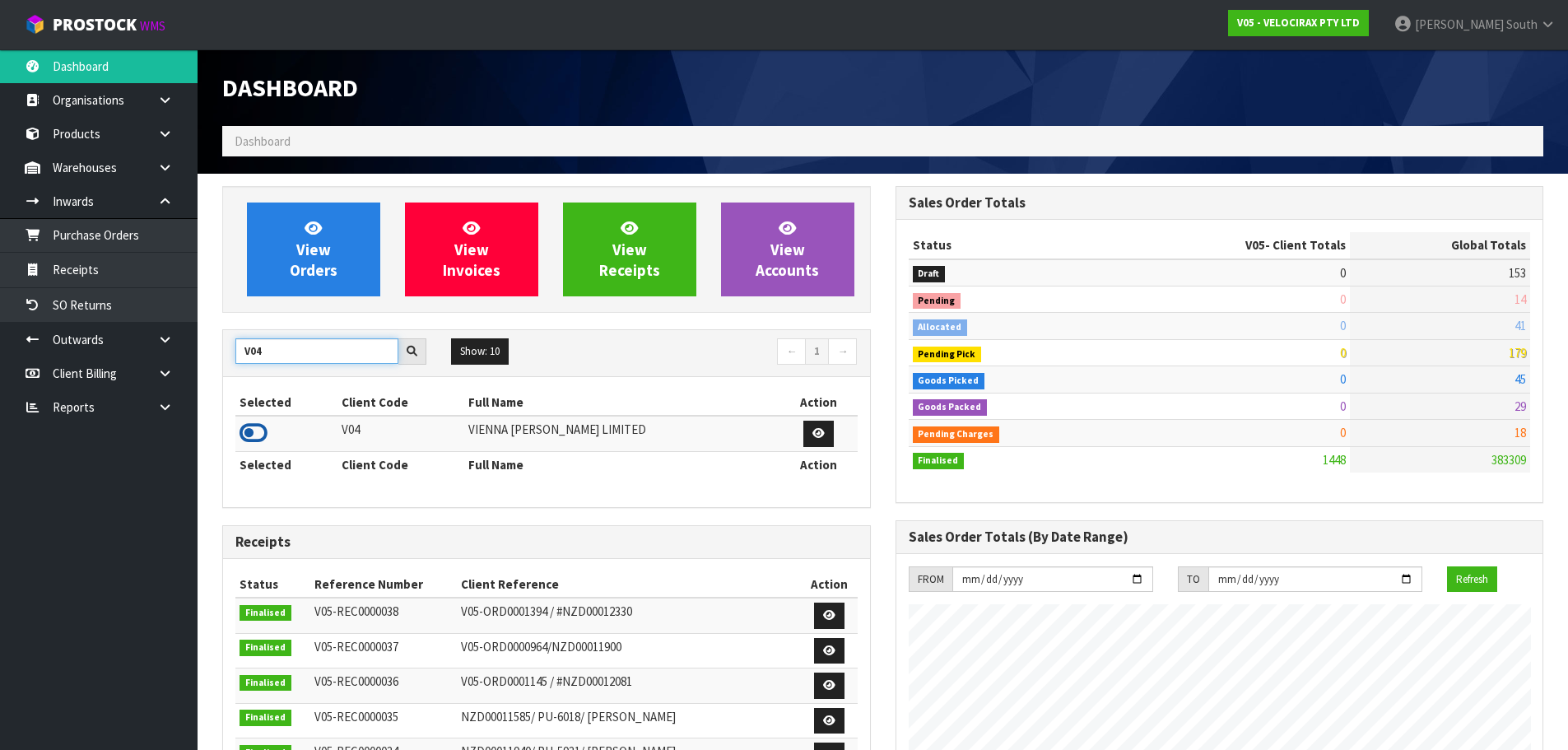
type input "V04"
click at [251, 423] on icon at bounding box center [254, 432] width 28 height 24
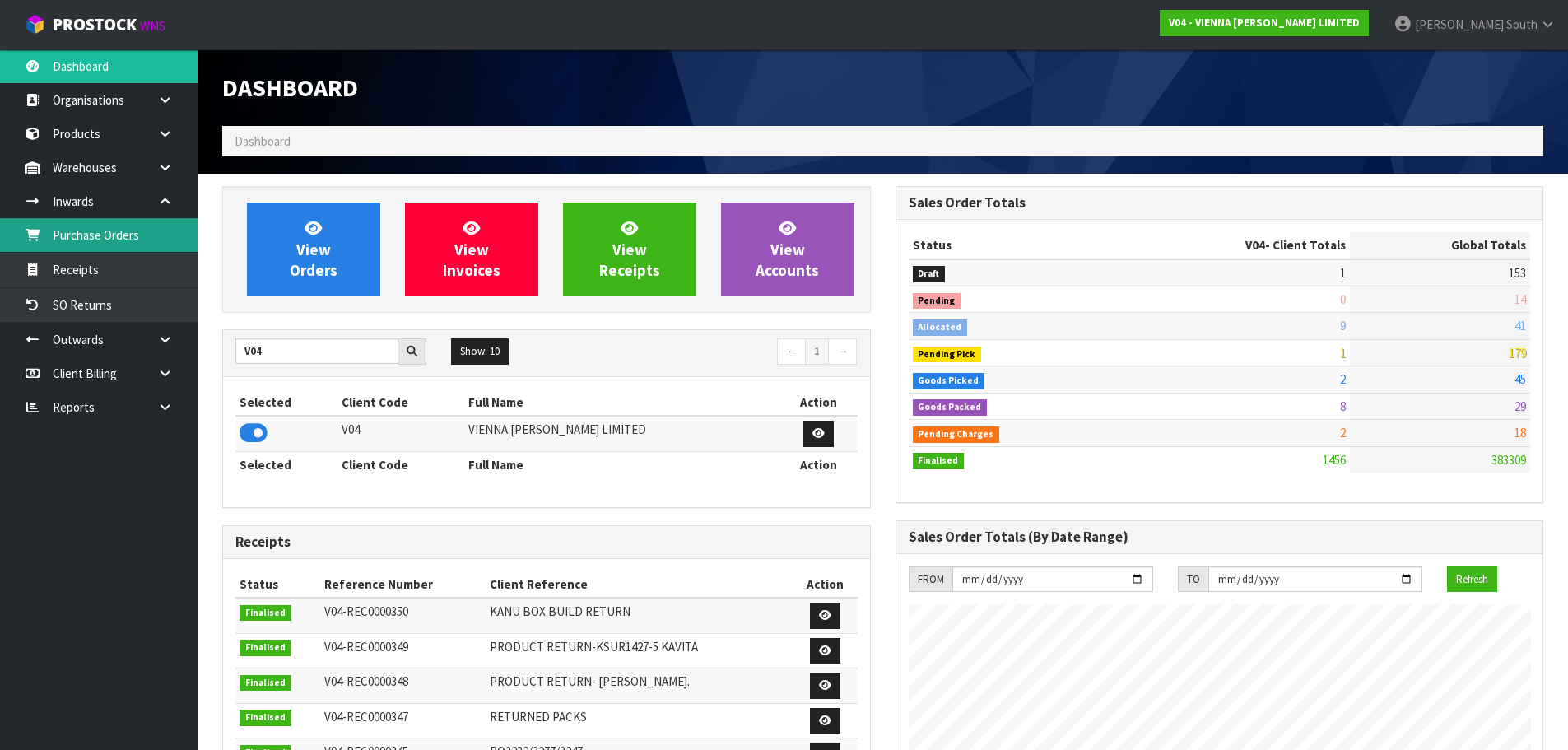
scroll to position [1316, 672]
click at [135, 240] on link "Purchase Orders" at bounding box center [98, 234] width 197 height 34
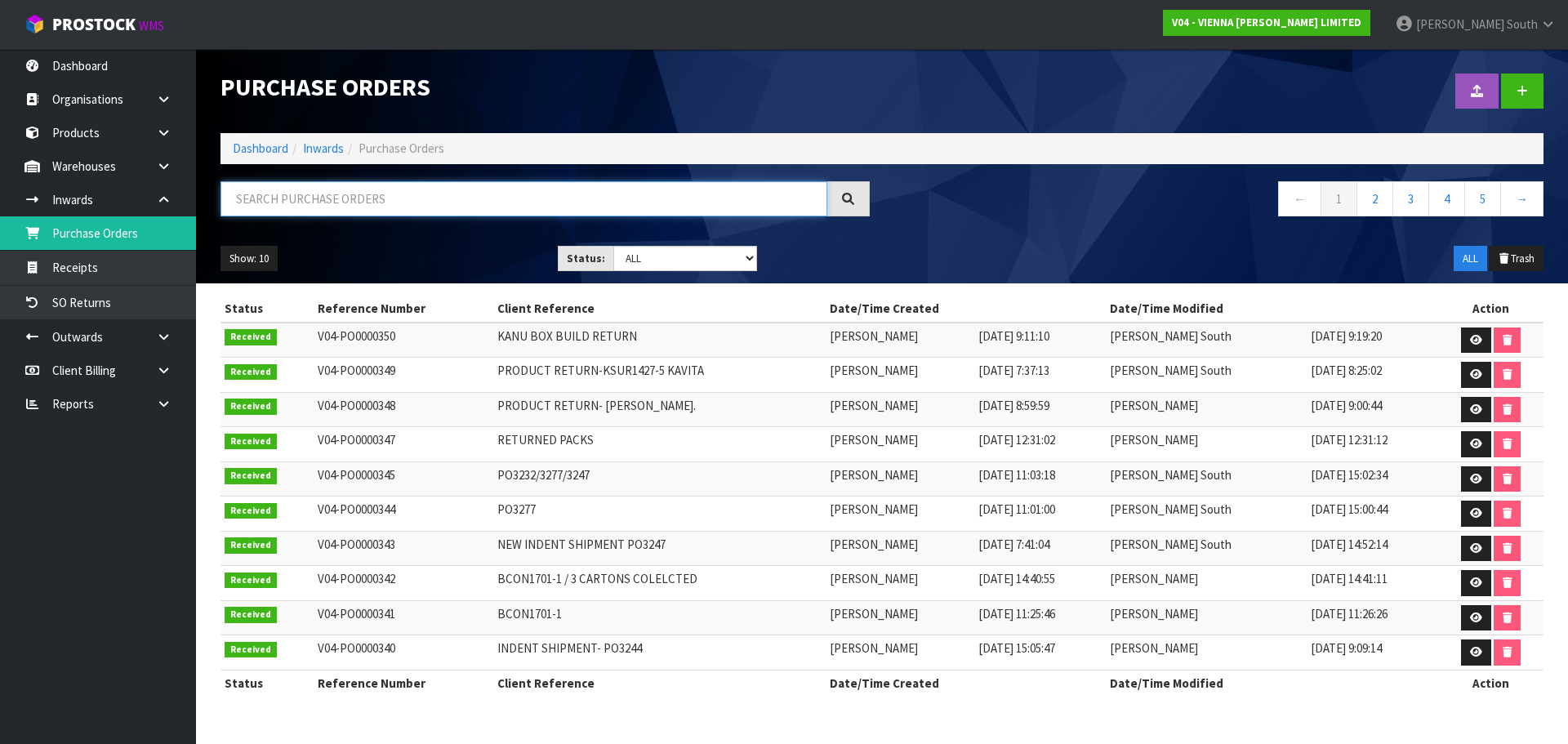
click at [344, 201] on input "text" at bounding box center [523, 199] width 606 height 35
paste input "MRKU8731216"
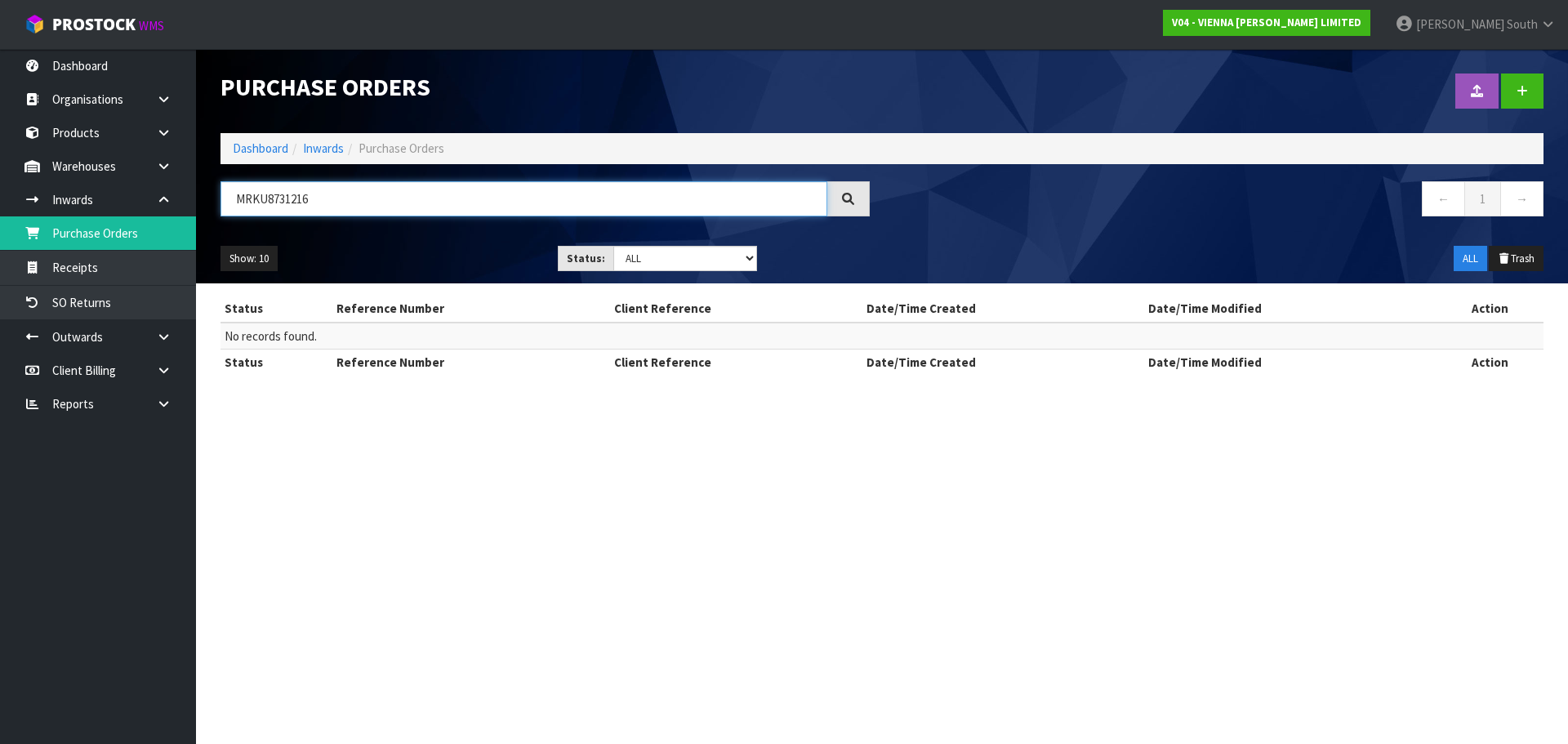
type input "MRKU8731216"
click at [725, 256] on select "Draft Pending Received Cancelled ALL" at bounding box center [685, 258] width 145 height 25
select select "string:0"
click at [613, 246] on select "Draft Pending Received Cancelled ALL" at bounding box center [685, 258] width 145 height 25
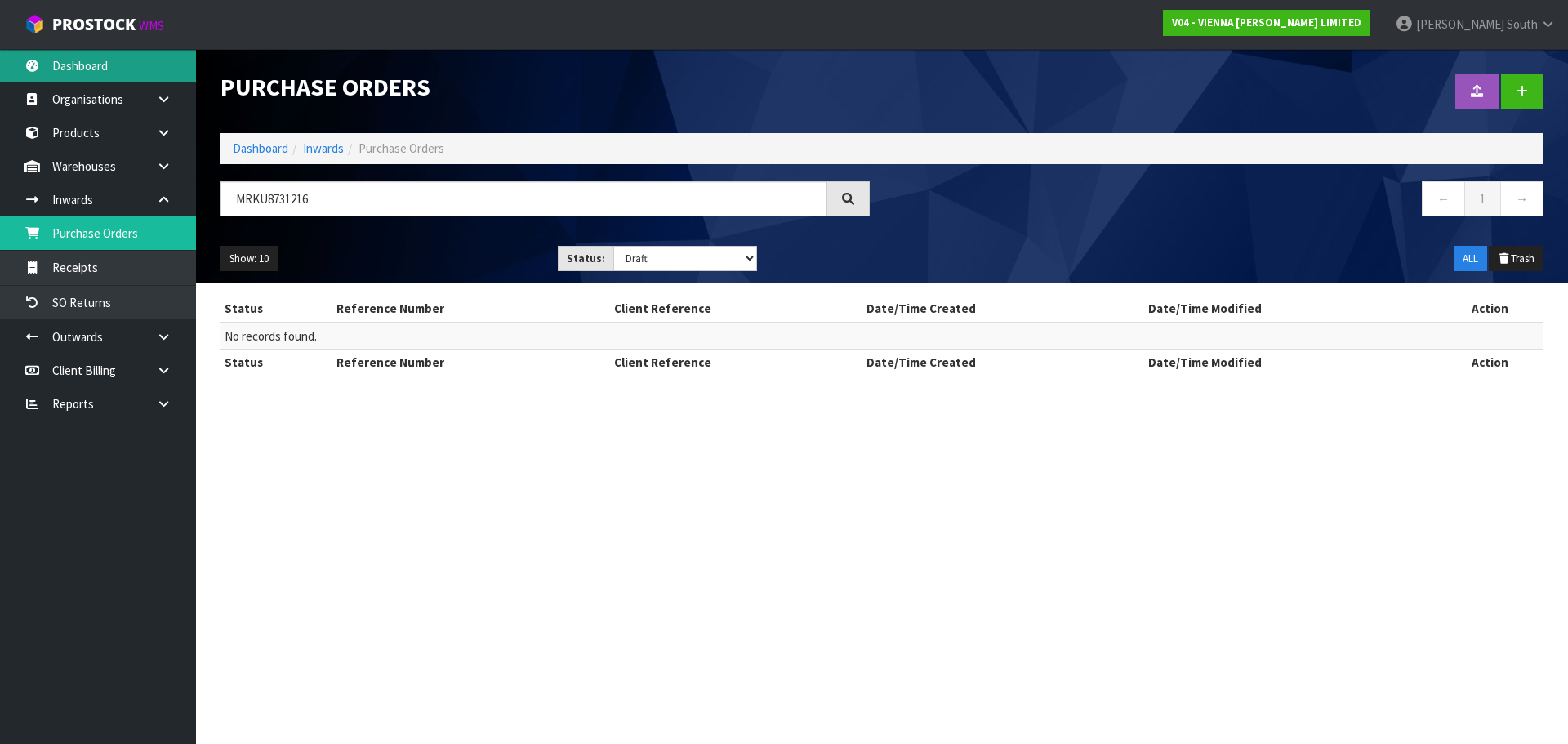
click at [120, 75] on link "Dashboard" at bounding box center [97, 66] width 196 height 34
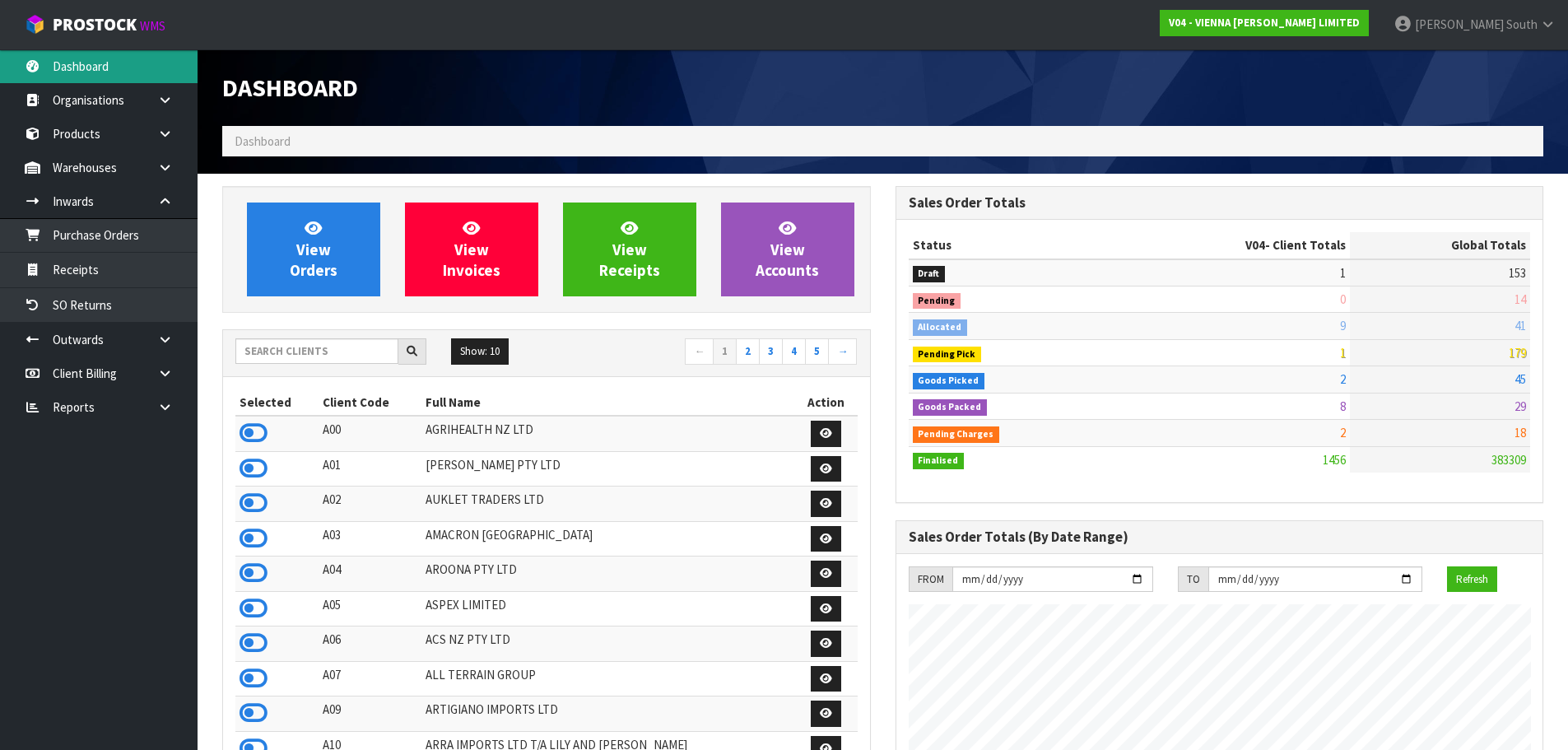
scroll to position [1316, 672]
click at [1359, 28] on strong "V04 - VIENNA [PERSON_NAME] LIMITED" at bounding box center [1264, 22] width 191 height 14
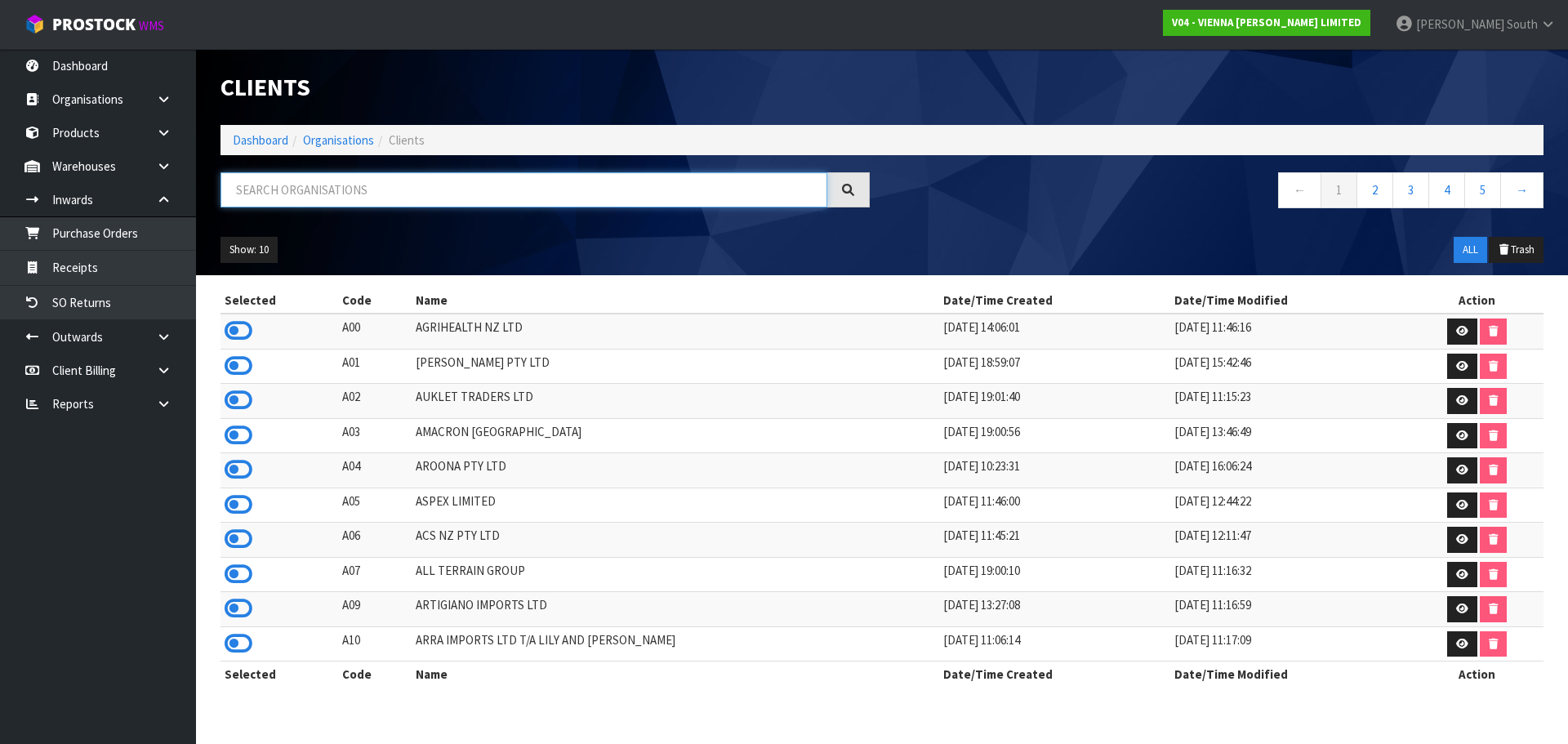
click at [312, 196] on input "text" at bounding box center [523, 190] width 606 height 35
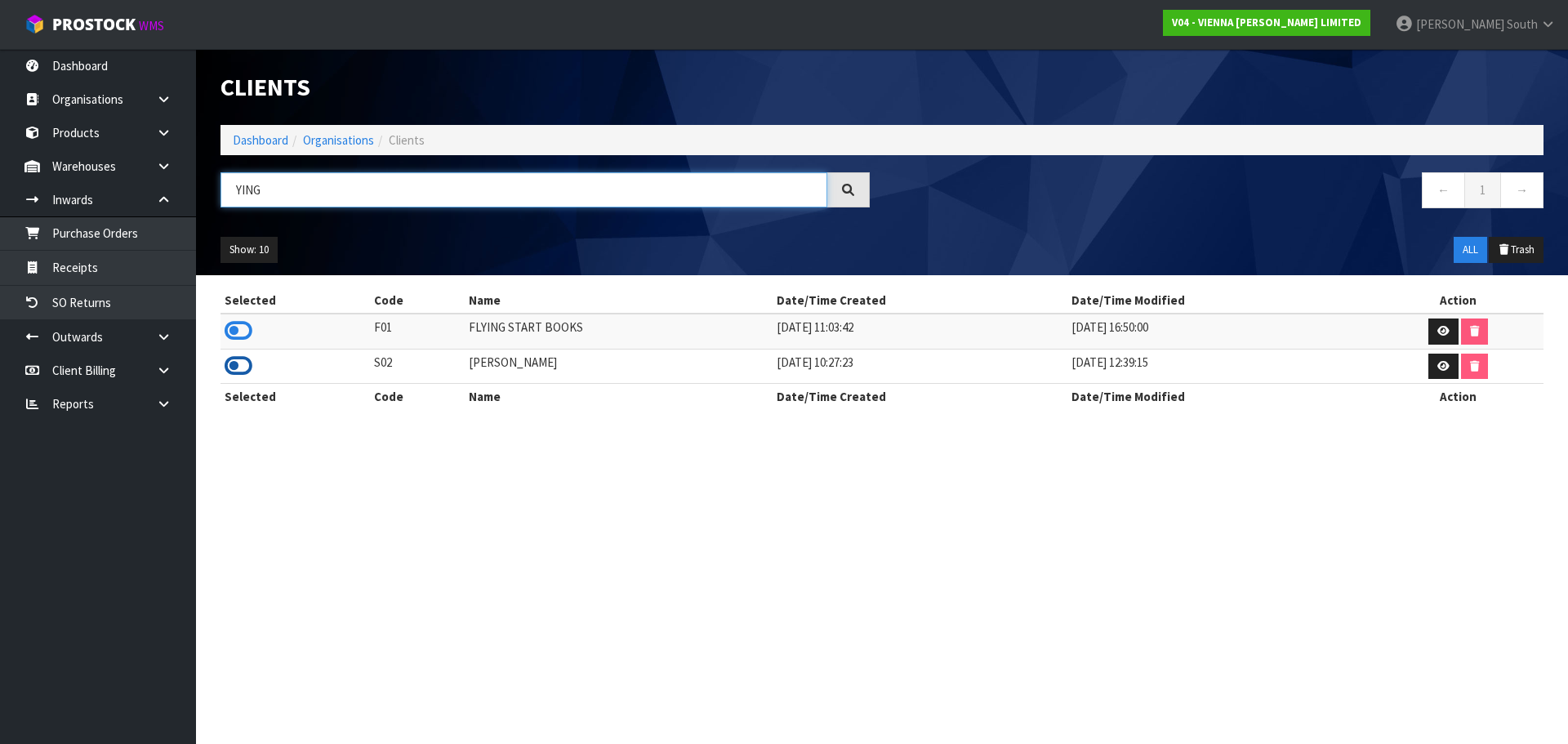
type input "YING"
click at [238, 368] on icon at bounding box center [238, 365] width 28 height 24
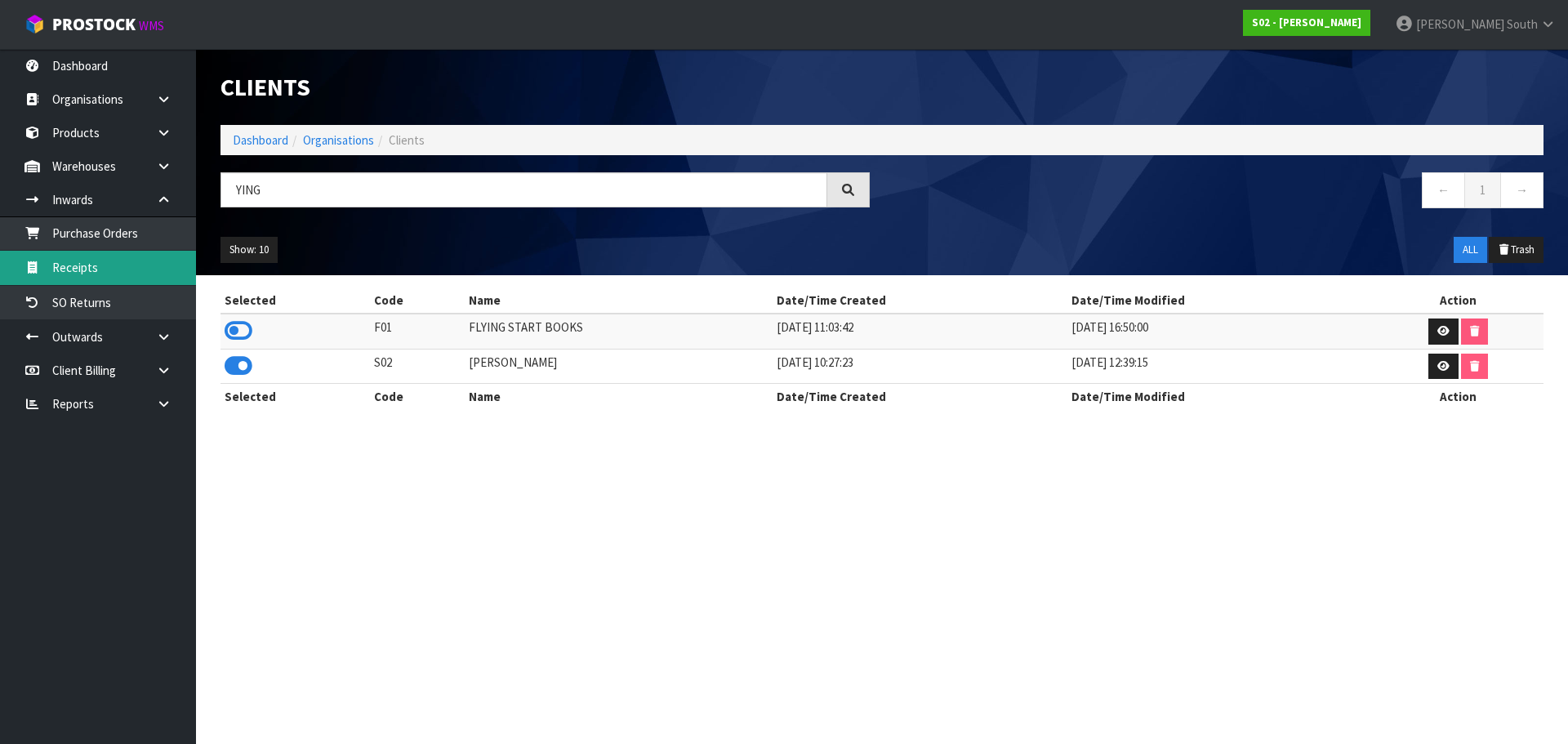
click at [140, 272] on link "Receipts" at bounding box center [97, 267] width 196 height 34
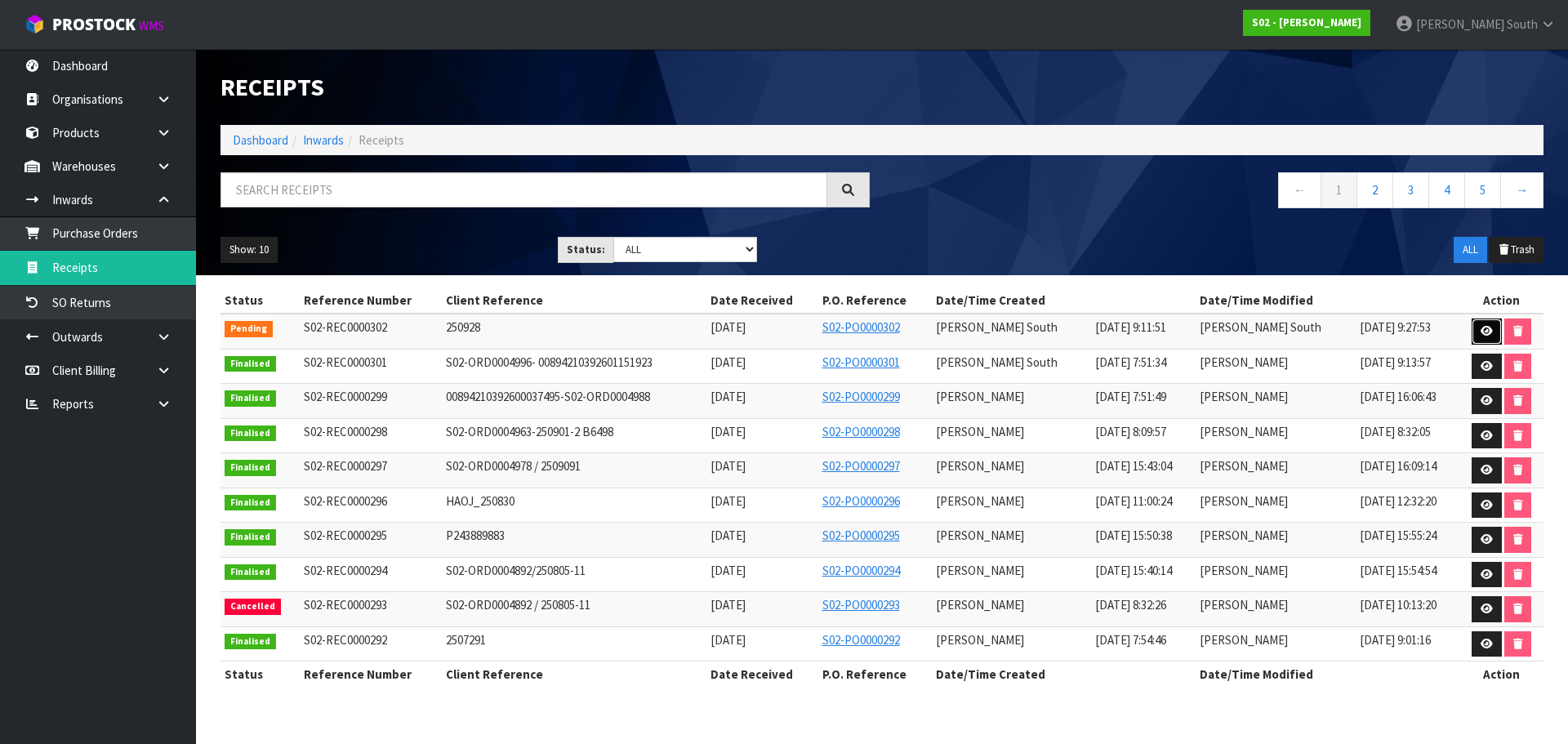
click at [1493, 337] on link at bounding box center [1486, 331] width 30 height 26
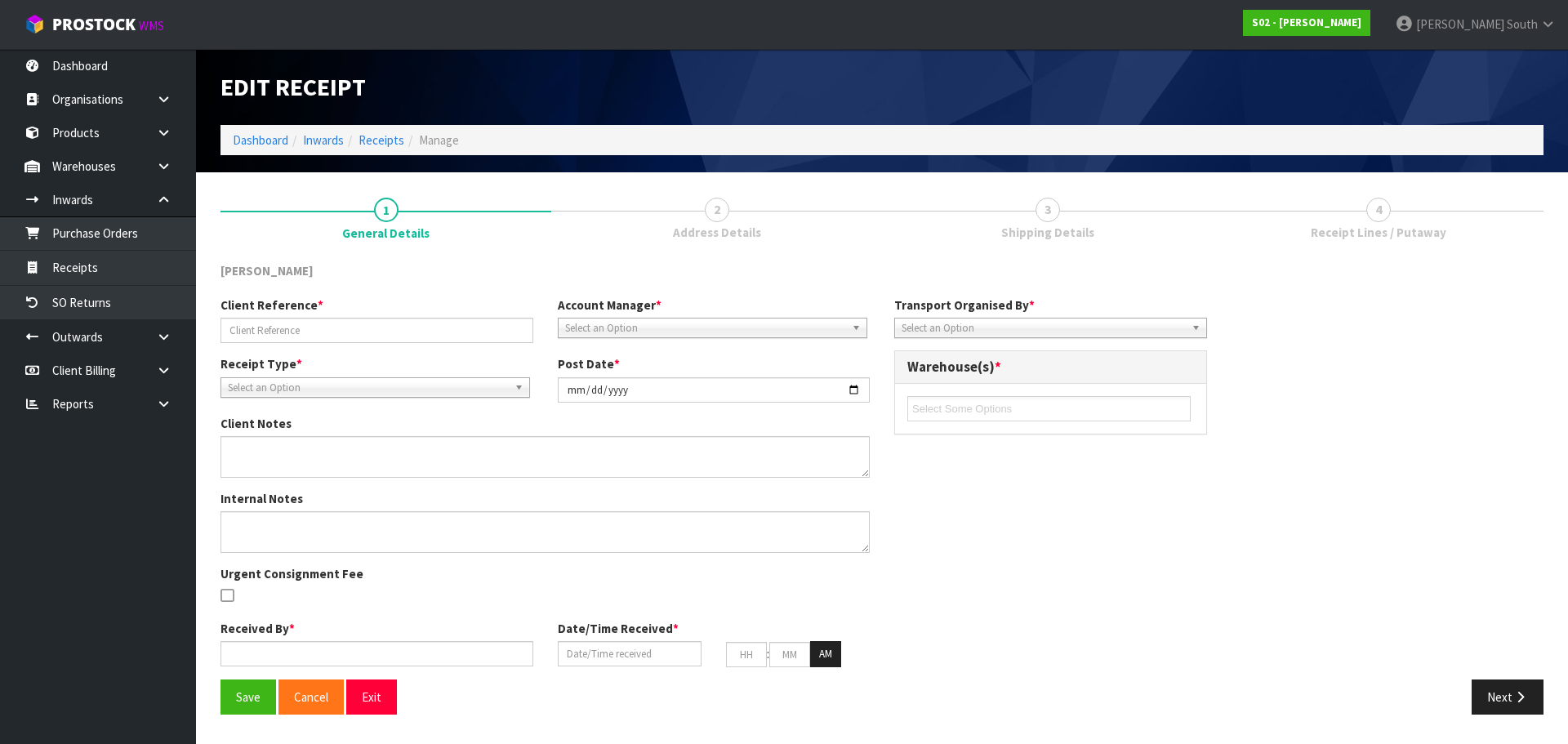
type input "250928"
type input "[DATE]"
type input "[PERSON_NAME] South"
type input "[DATE]"
type input "09"
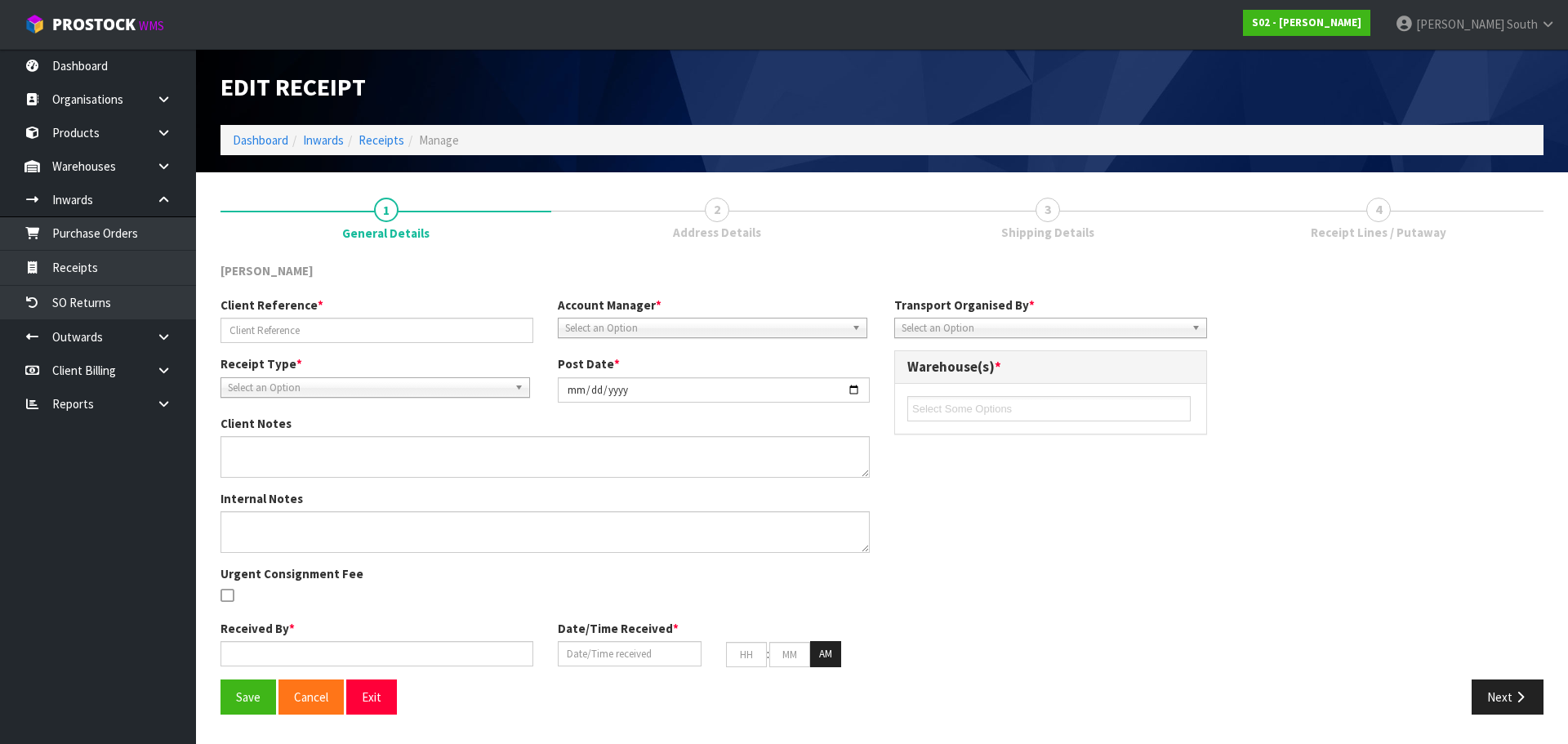
type input "11"
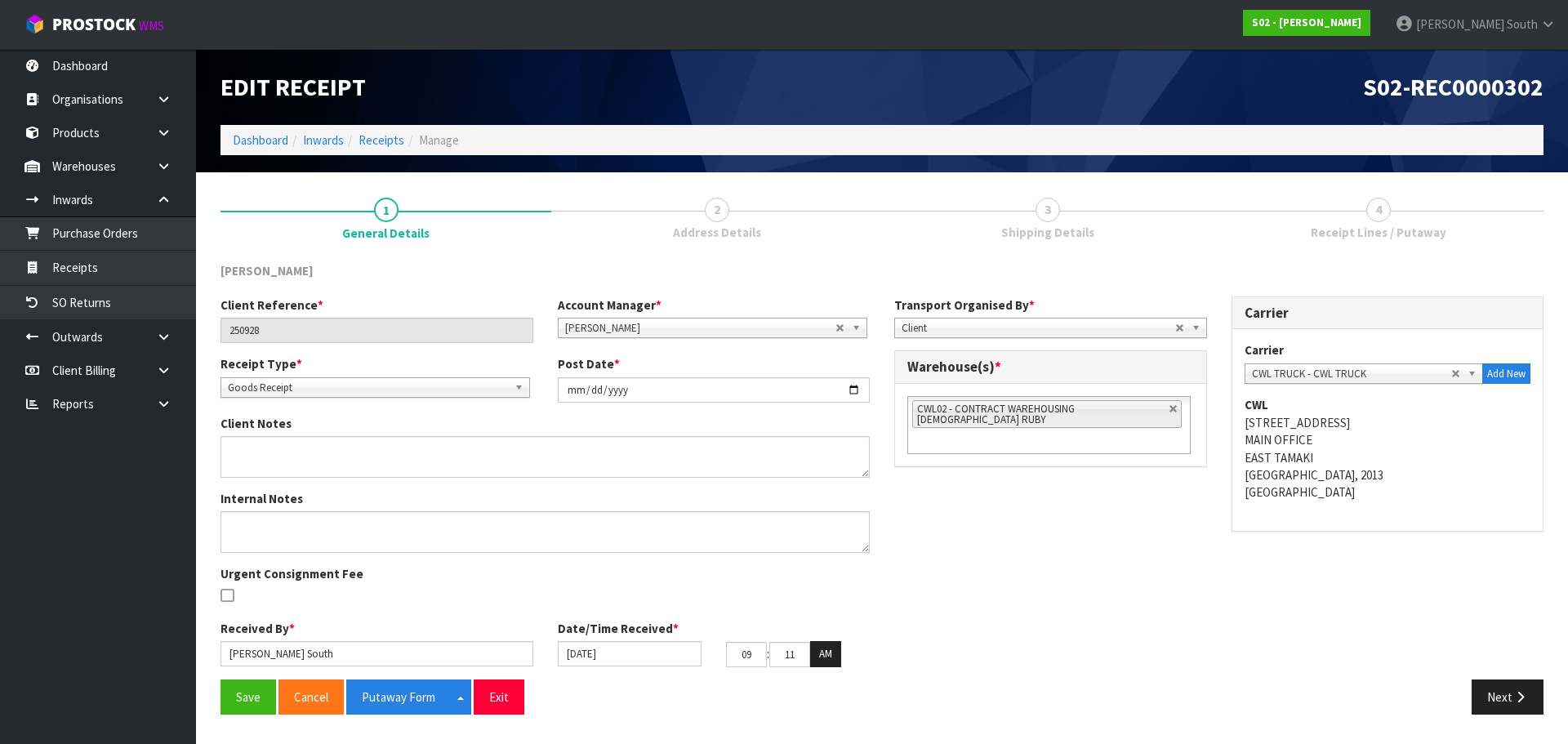
click at [718, 219] on span "2" at bounding box center [716, 209] width 24 height 24
click at [1475, 671] on div "Client Reference * 250928 Account Manager * [PERSON_NAME] [PERSON_NAME] [PERSON…" at bounding box center [882, 488] width 1347 height 383
click at [1482, 684] on button "Next" at bounding box center [1507, 697] width 72 height 35
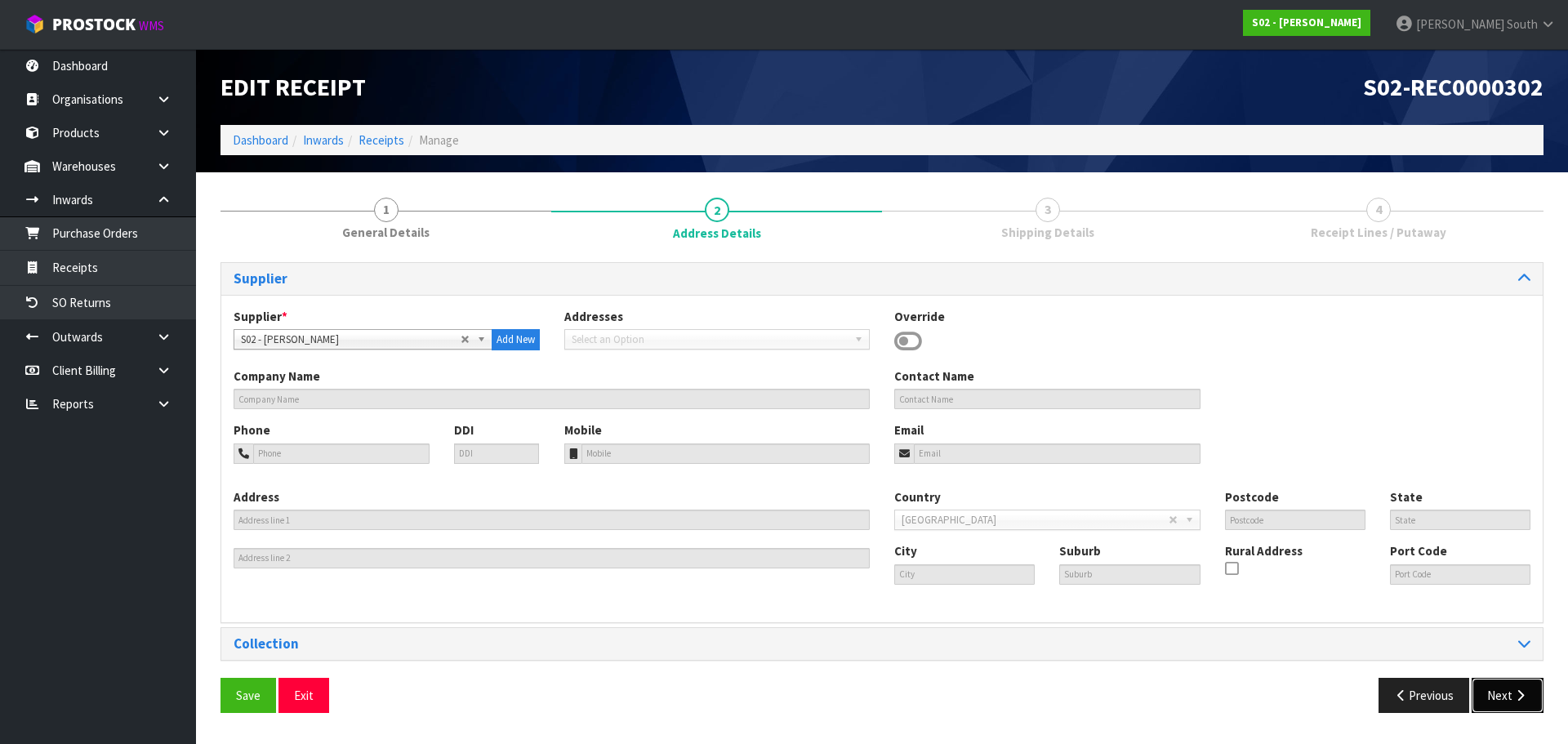
click at [1487, 696] on button "Next" at bounding box center [1507, 695] width 72 height 35
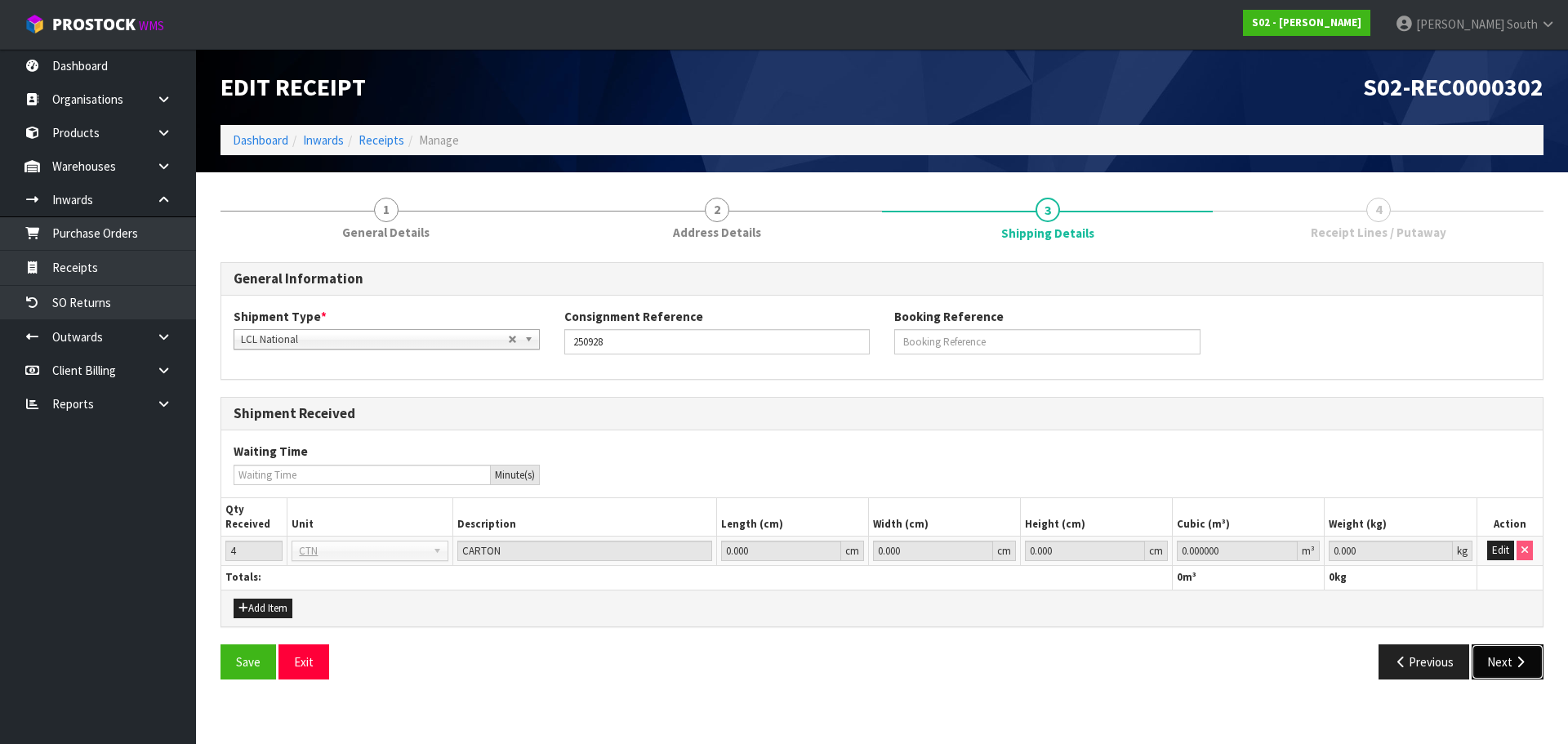
click at [1503, 673] on button "Next" at bounding box center [1507, 661] width 72 height 35
click at [1503, 543] on button "Edit" at bounding box center [1501, 550] width 27 height 19
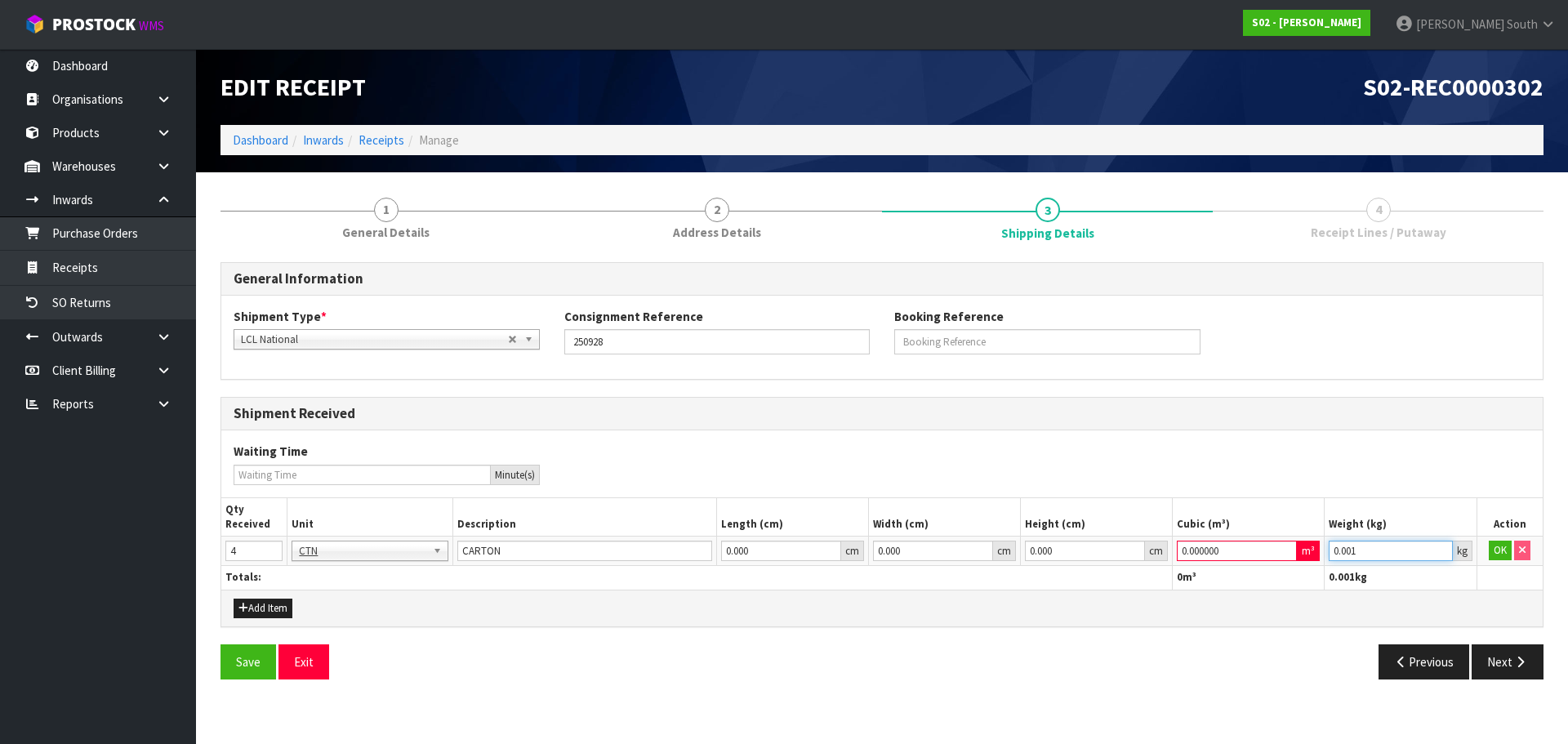
drag, startPoint x: 1440, startPoint y: 546, endPoint x: 1388, endPoint y: 553, distance: 52.5
type input "0.001"
click at [1439, 545] on input "0.001" at bounding box center [1390, 550] width 123 height 20
type input "0.000001"
click at [1285, 546] on input "0.000001" at bounding box center [1236, 550] width 120 height 20
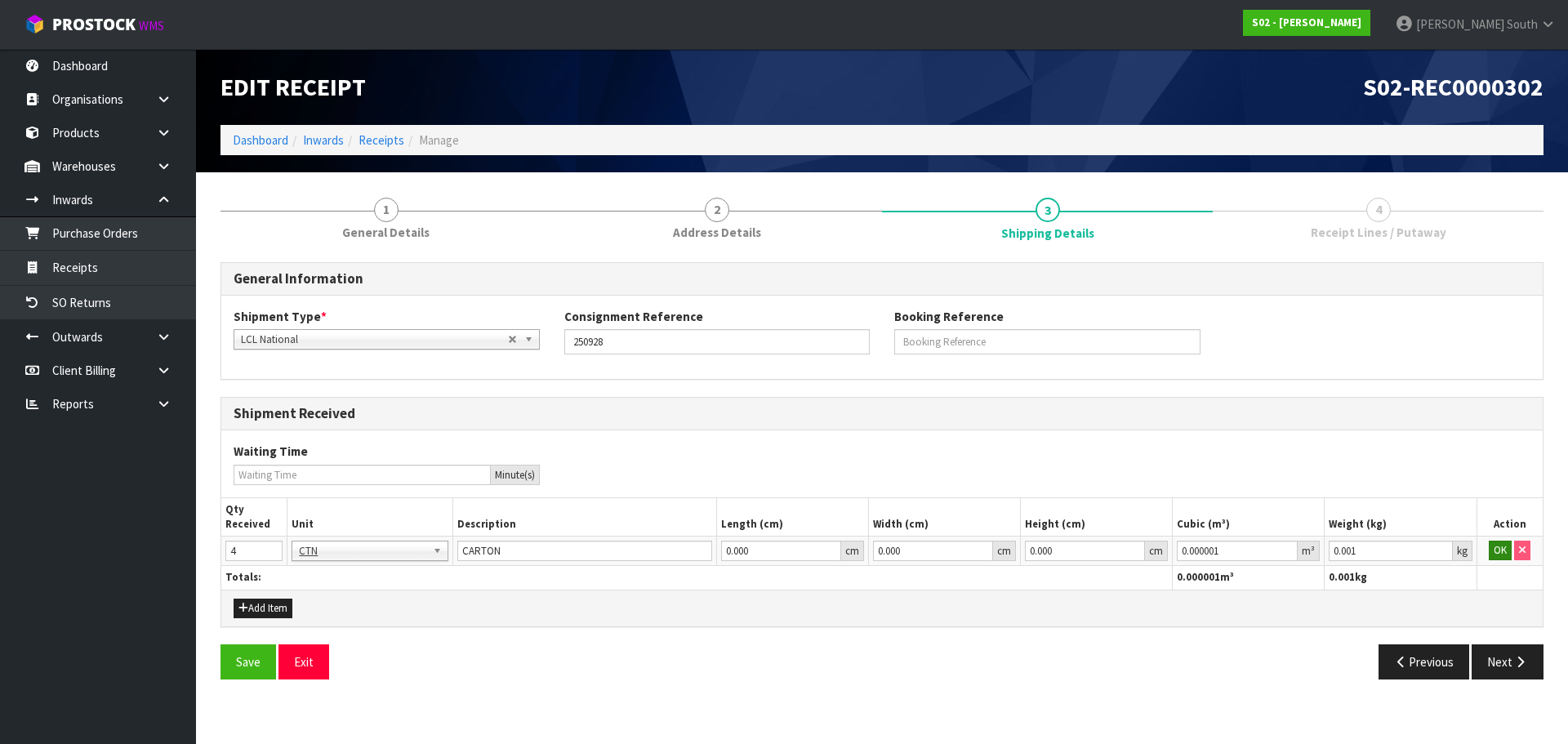
click at [1488, 551] on td "OK" at bounding box center [1509, 551] width 66 height 29
click at [1498, 553] on button "OK" at bounding box center [1500, 550] width 23 height 19
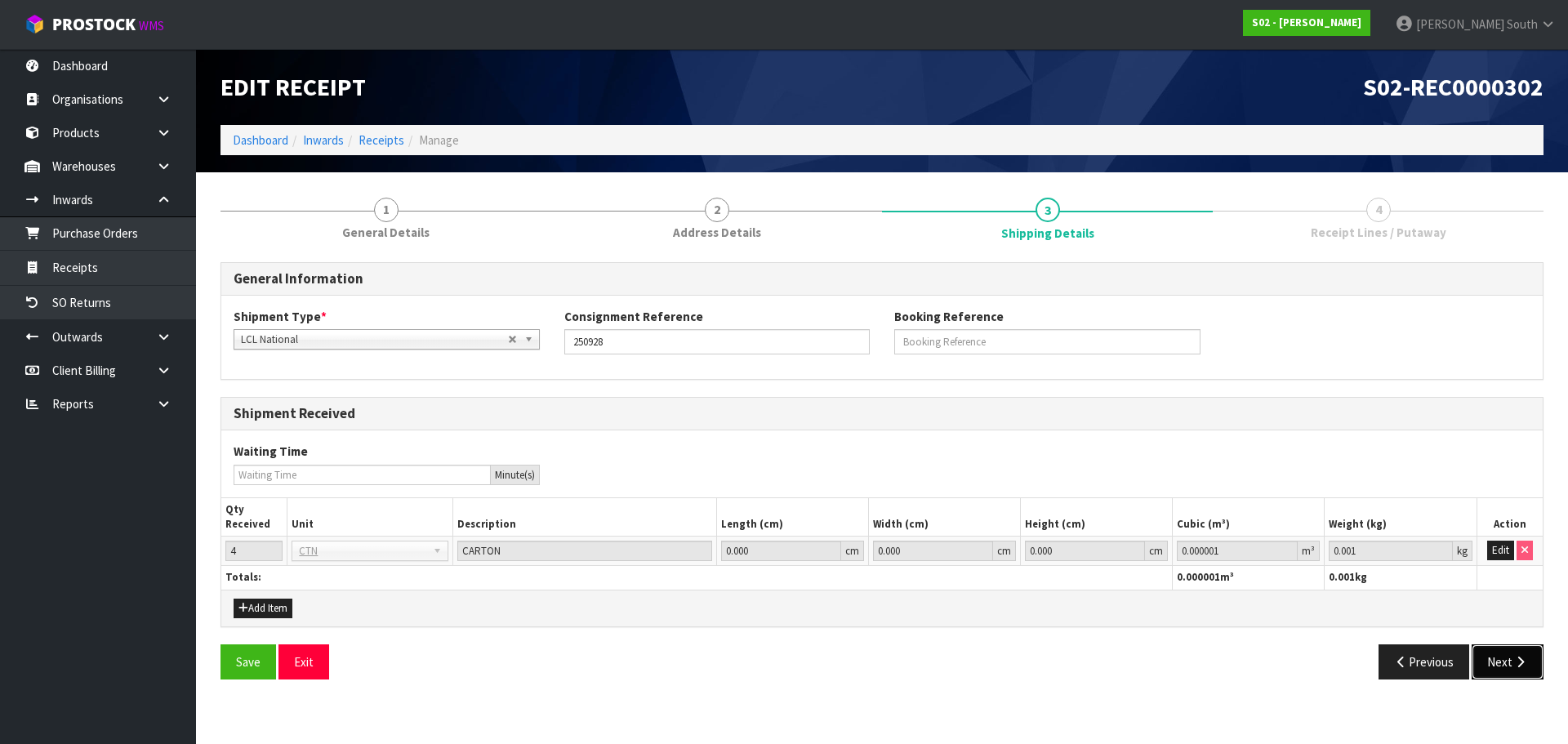
click at [1483, 656] on button "Next" at bounding box center [1507, 661] width 72 height 35
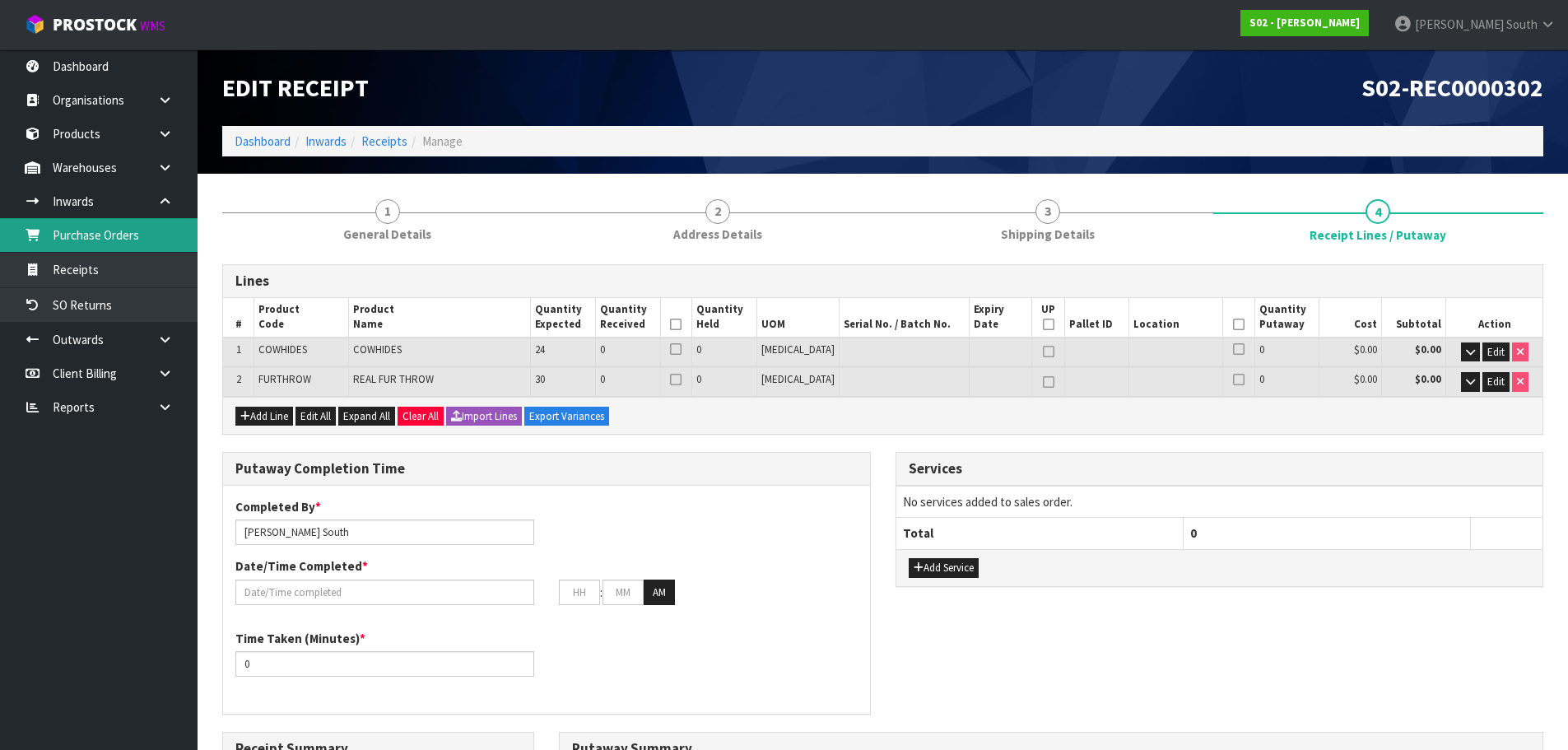
click at [79, 248] on link "Purchase Orders" at bounding box center [98, 234] width 197 height 34
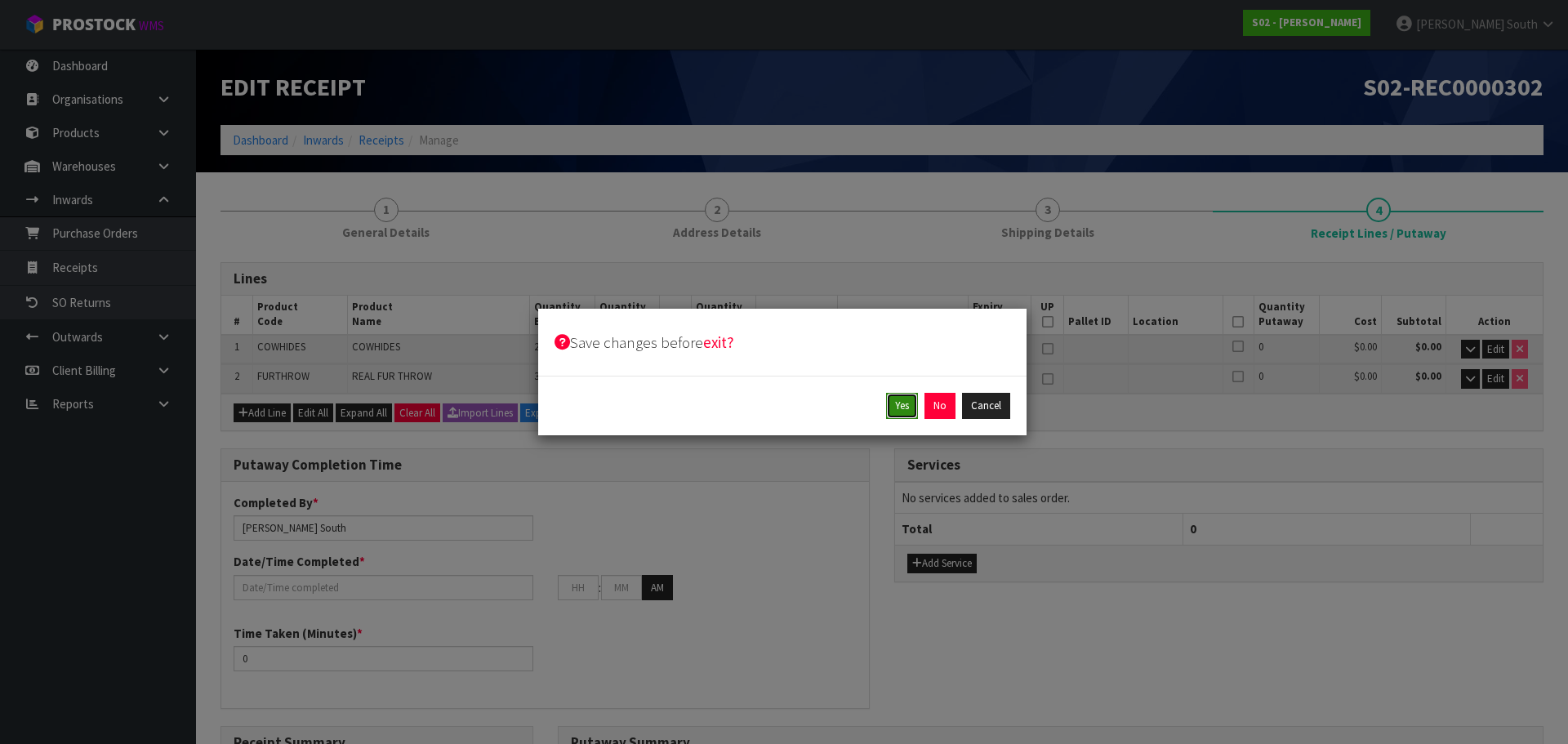
click at [905, 409] on button "Yes" at bounding box center [901, 405] width 32 height 26
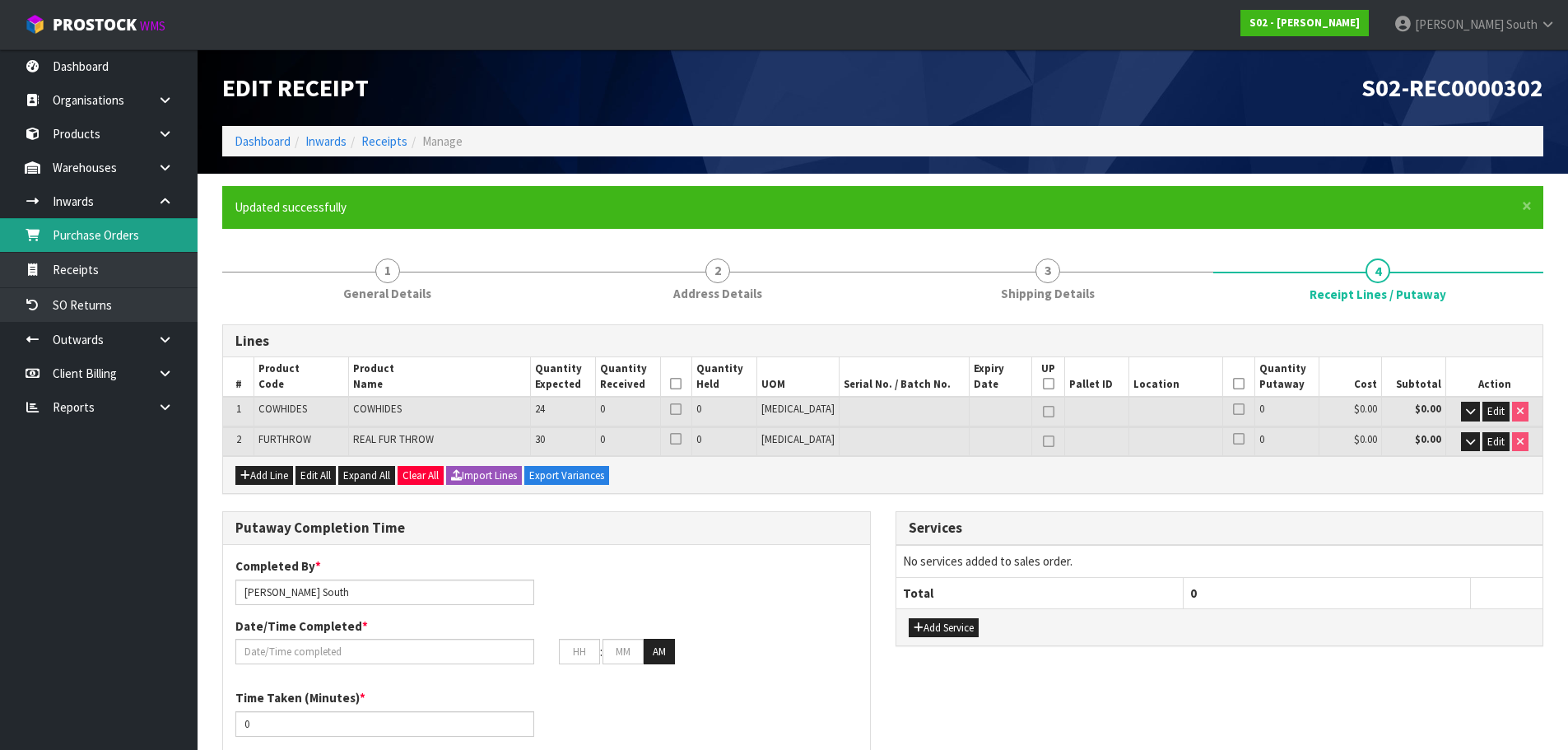
click at [153, 244] on link "Purchase Orders" at bounding box center [98, 234] width 197 height 34
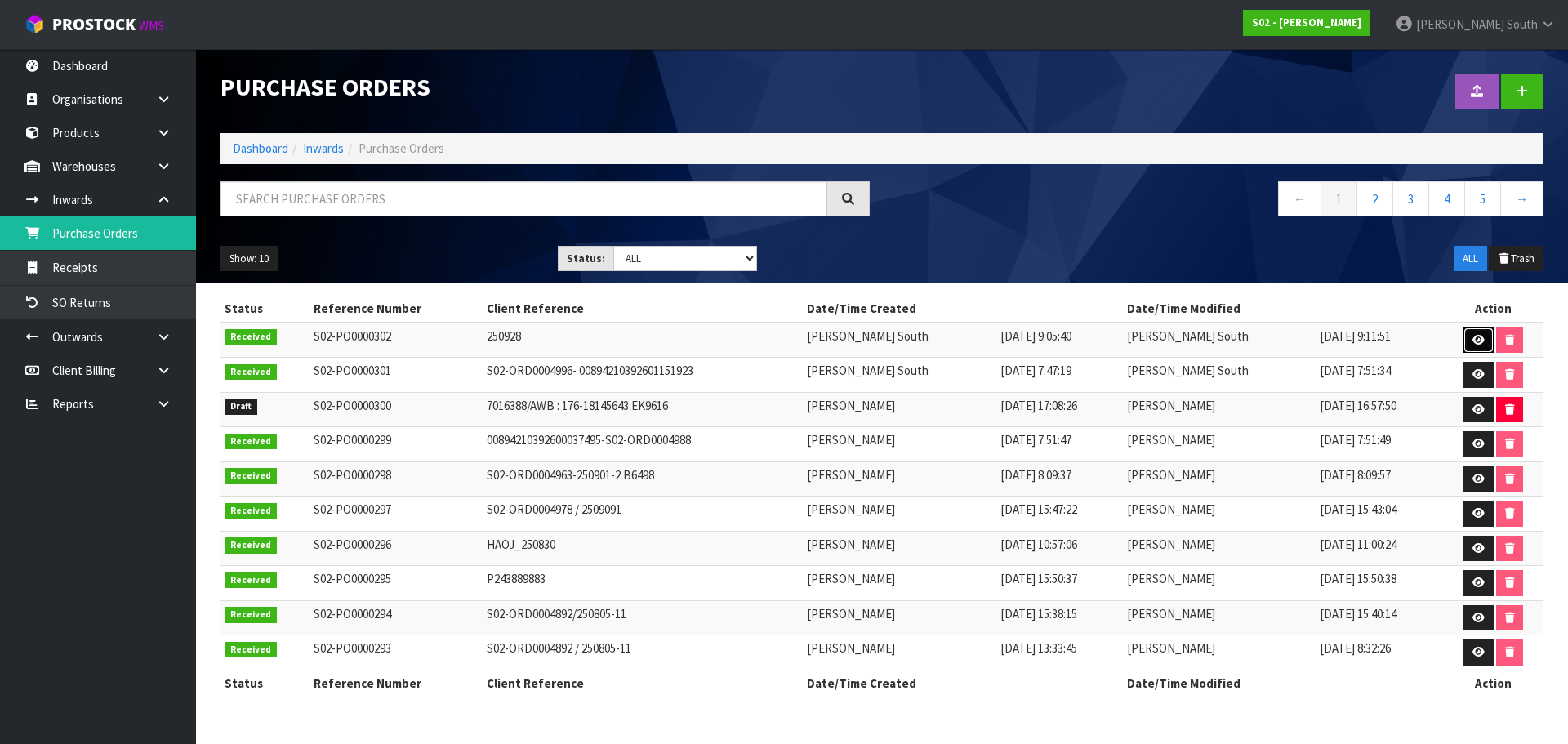
click at [1473, 344] on icon at bounding box center [1477, 339] width 13 height 11
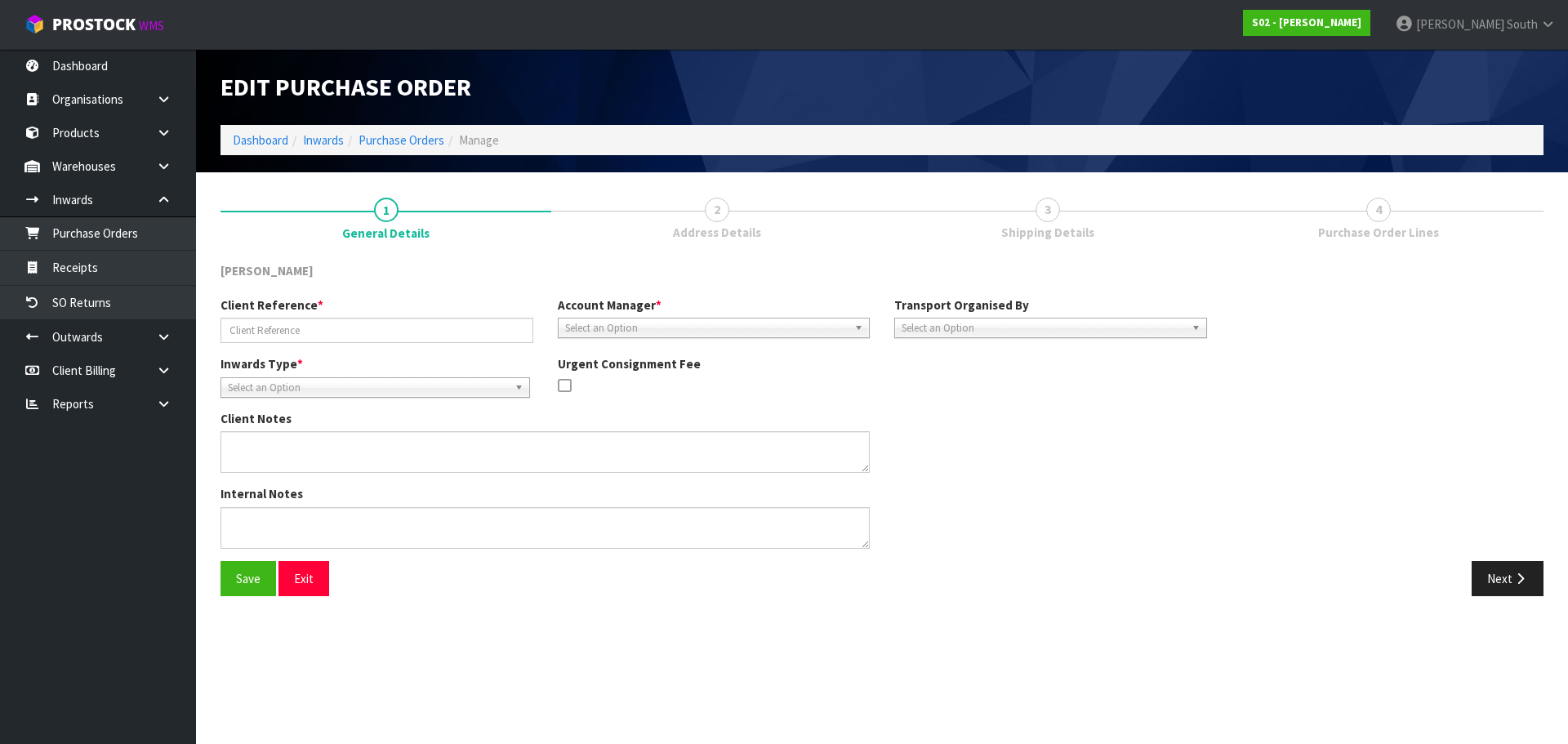
type input "250928"
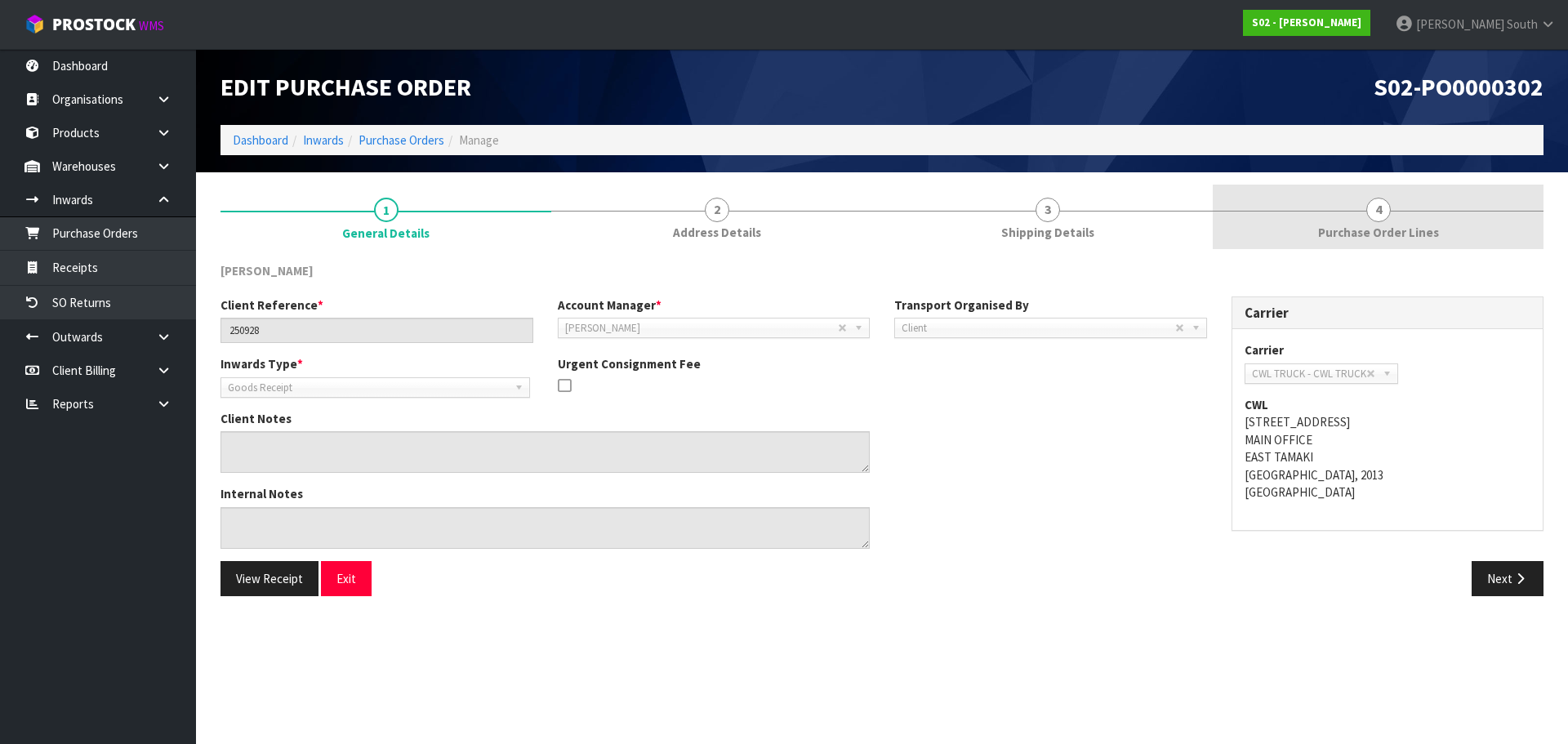
click at [1385, 224] on span "Purchase Order Lines" at bounding box center [1377, 232] width 120 height 17
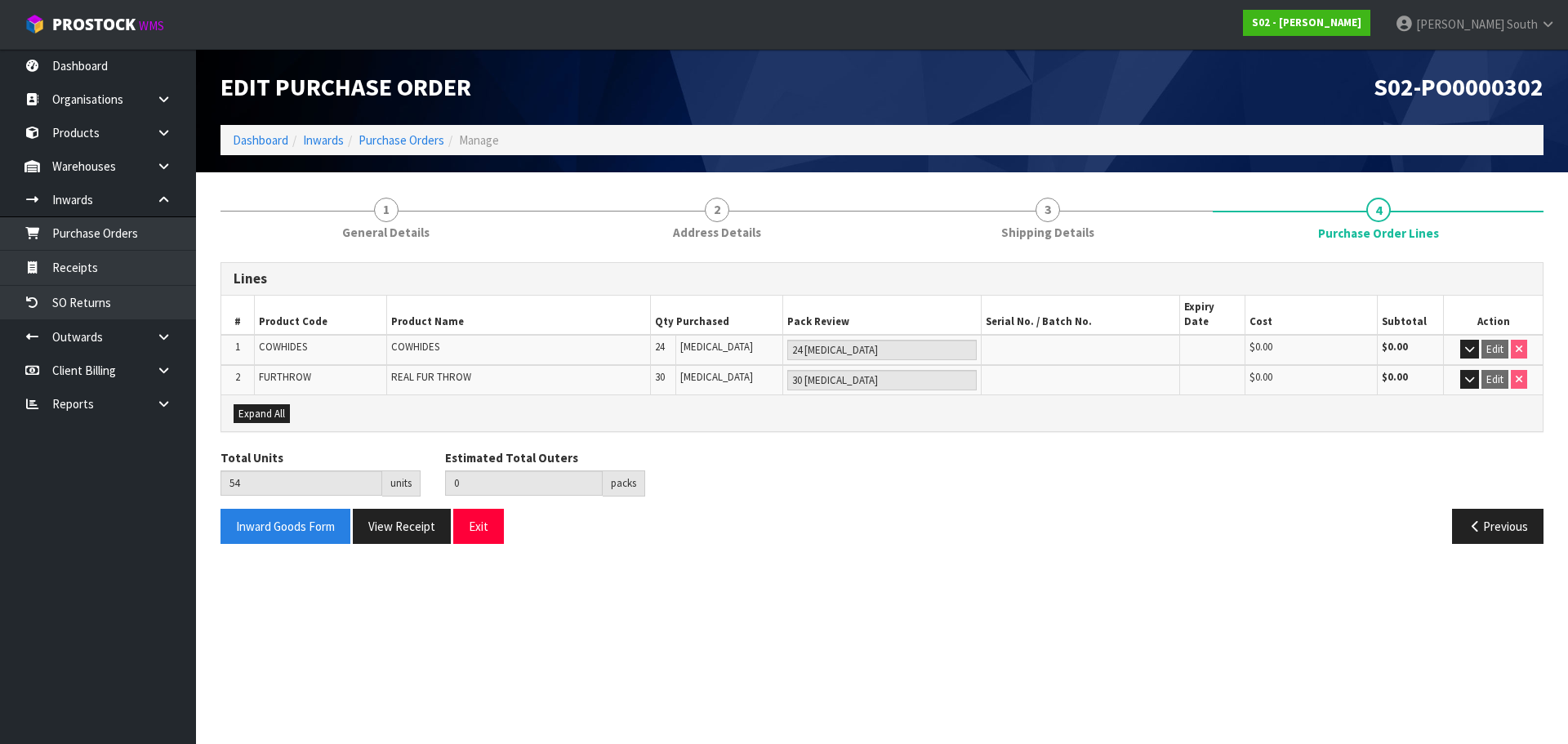
click at [1187, 47] on nav "Toggle navigation ProStock WMS S02 - [PERSON_NAME] South Logout" at bounding box center [784, 25] width 1568 height 50
click at [88, 268] on link "Receipts" at bounding box center [97, 267] width 196 height 34
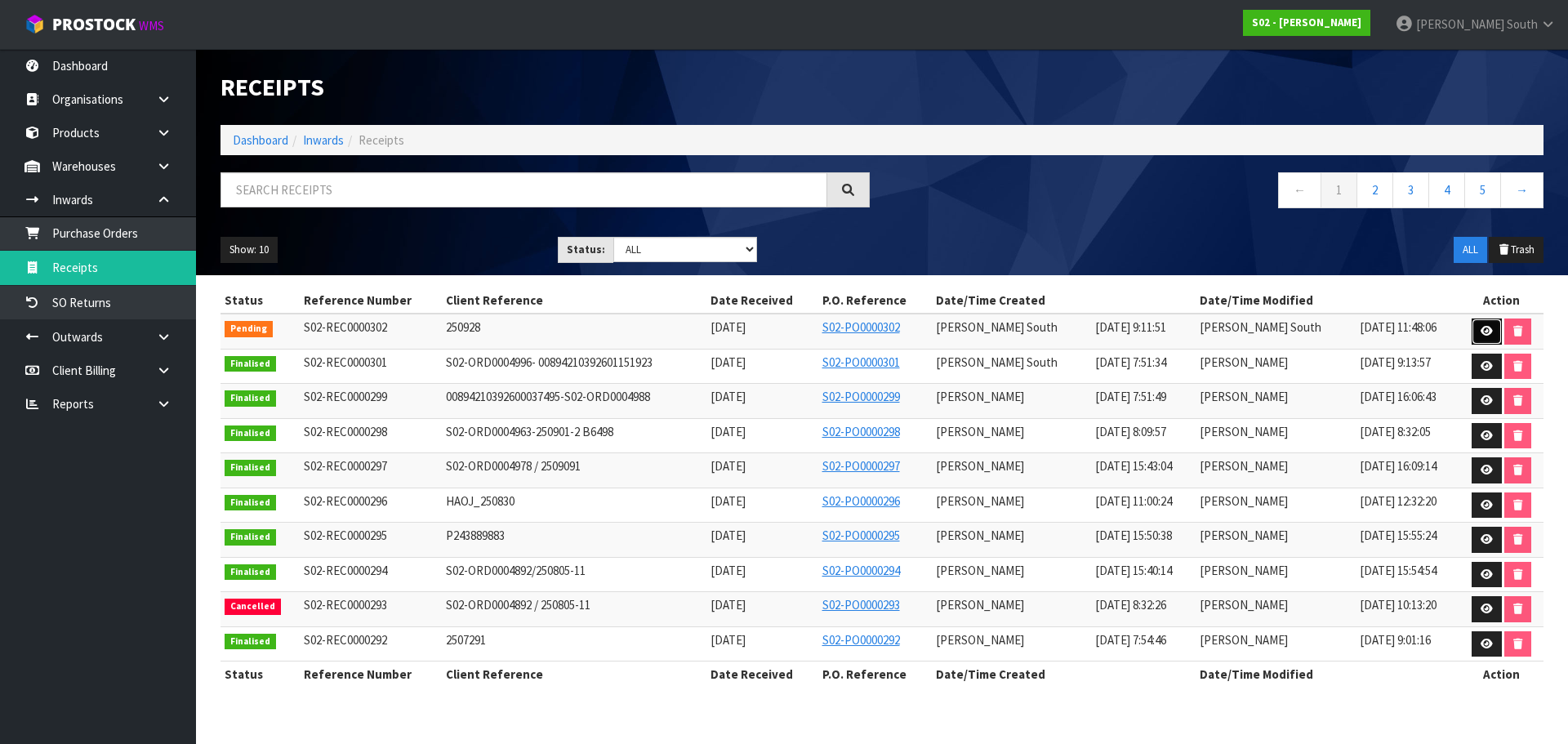
click at [1477, 330] on link at bounding box center [1486, 331] width 30 height 26
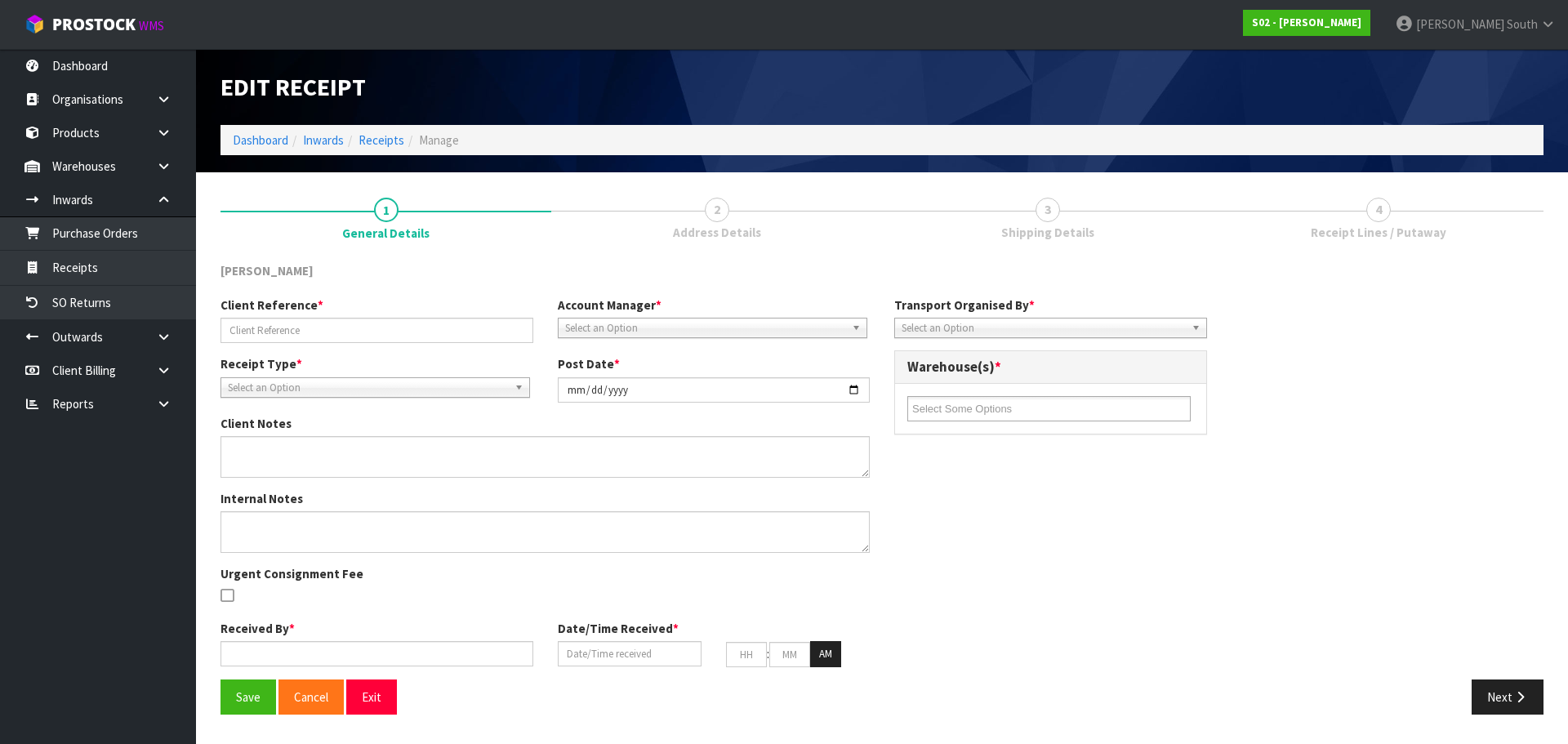
type input "250928"
type input "[DATE]"
type input "[PERSON_NAME] South"
type input "[DATE]"
type input "09"
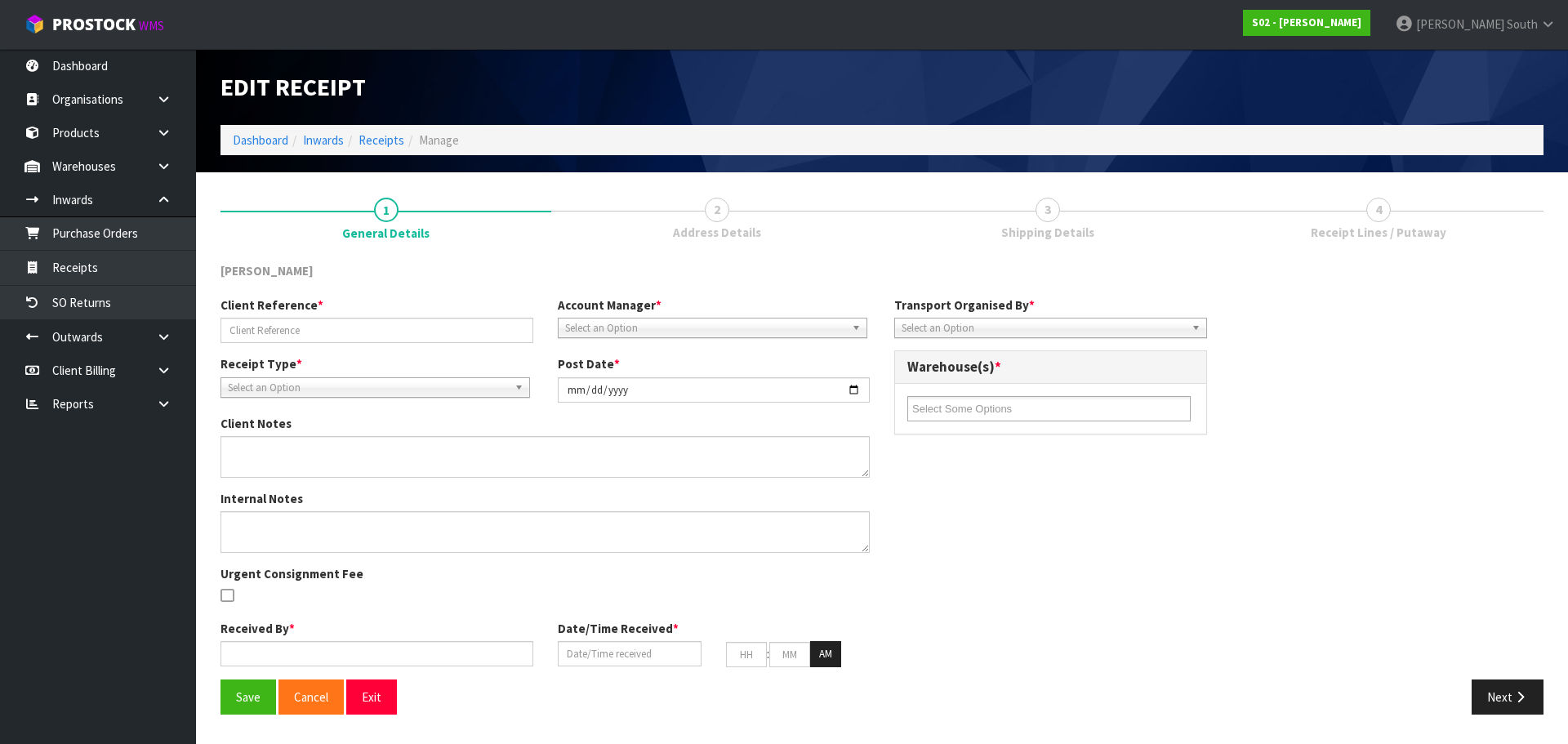
type input "11"
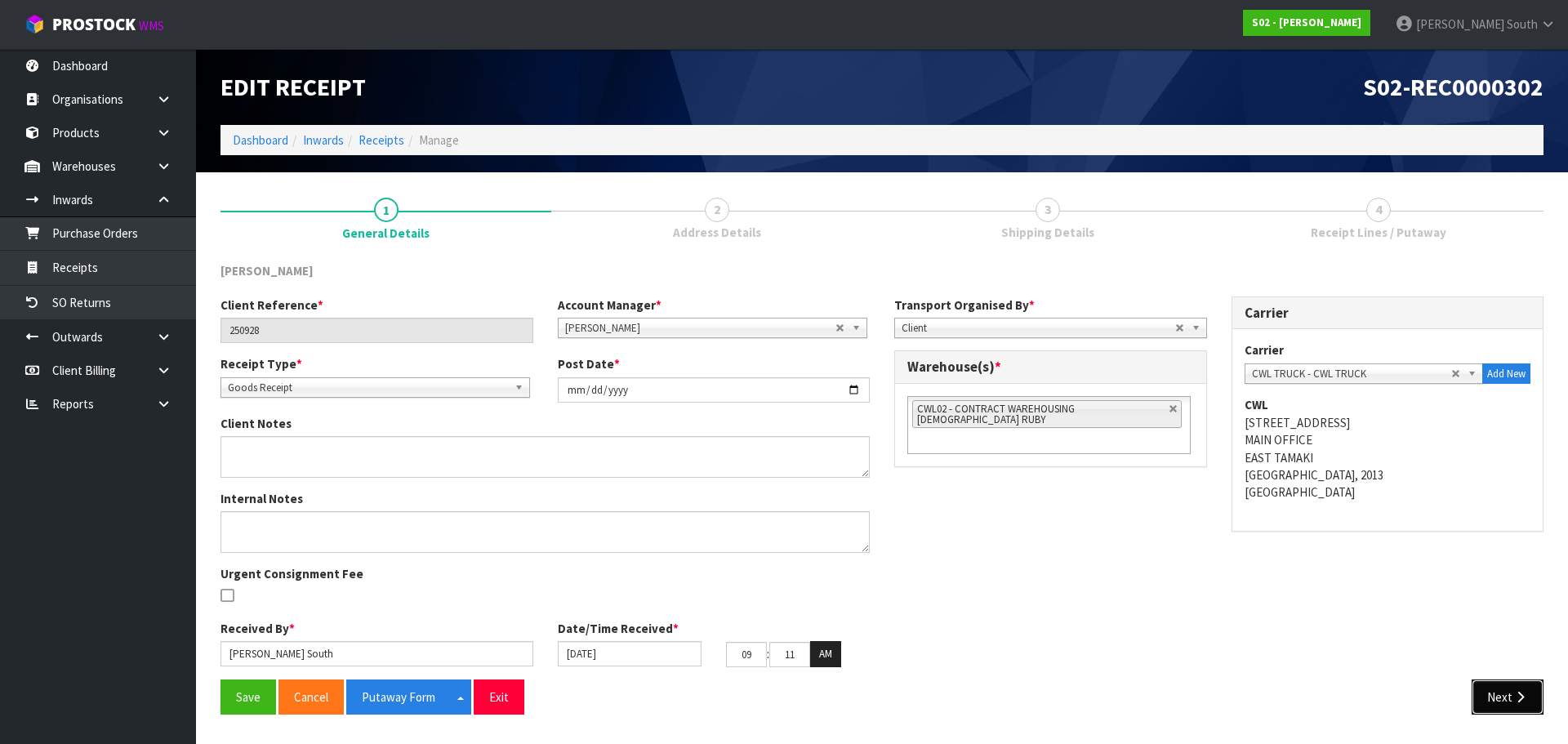
click at [1505, 692] on button "Next" at bounding box center [1507, 697] width 72 height 35
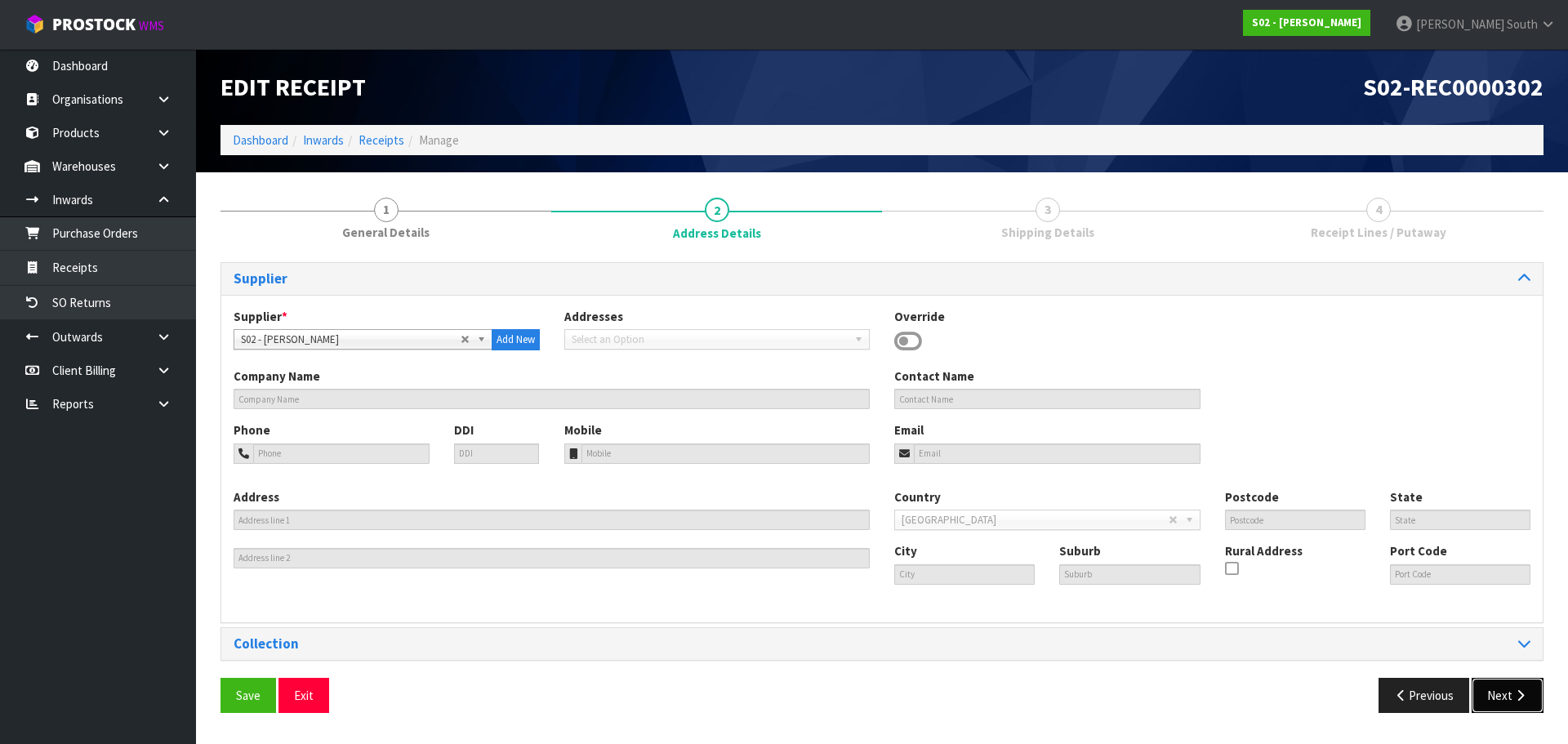
click at [1514, 692] on icon "button" at bounding box center [1520, 695] width 15 height 13
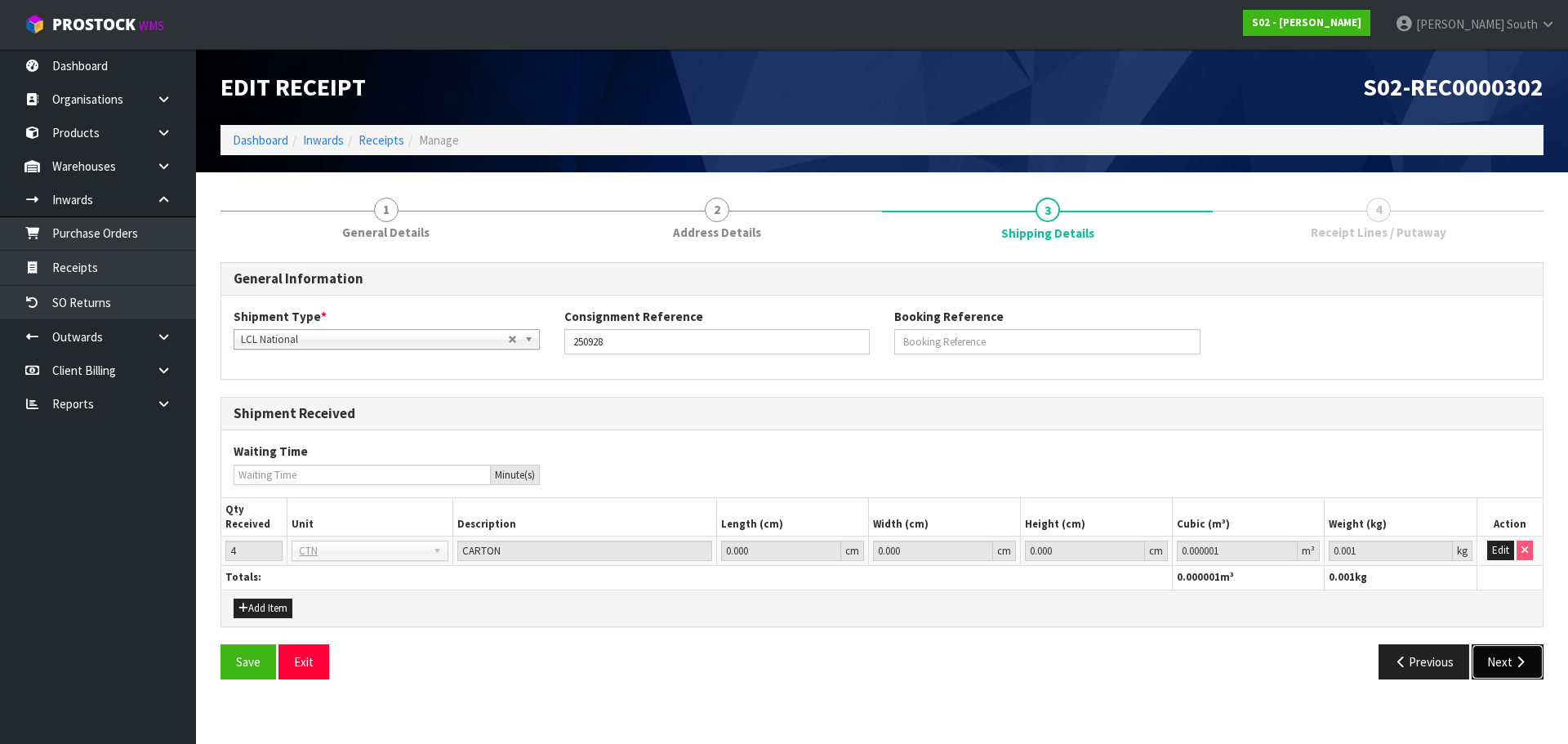
click at [1520, 674] on button "Next" at bounding box center [1507, 661] width 72 height 35
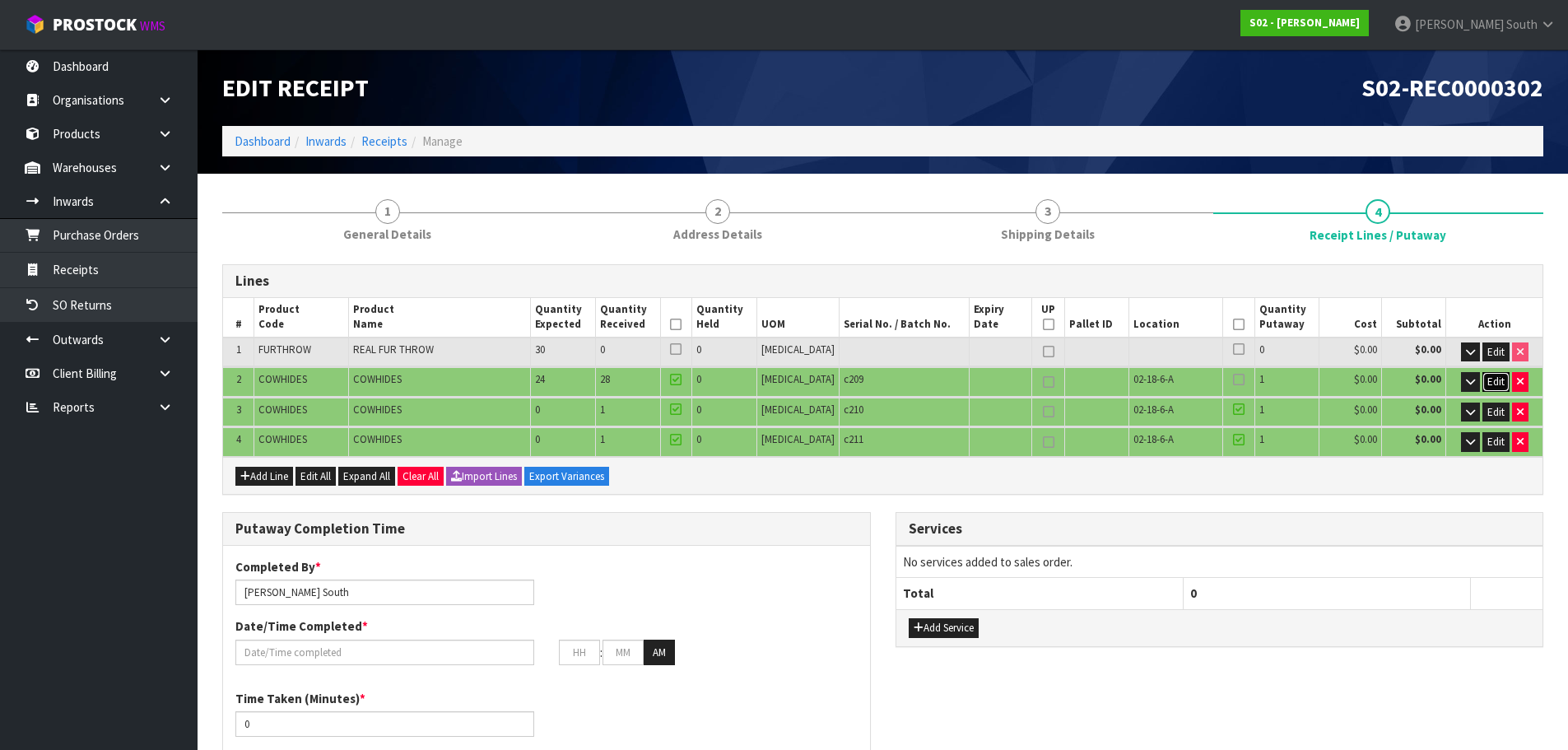
click at [1490, 384] on span "Edit" at bounding box center [1496, 381] width 17 height 14
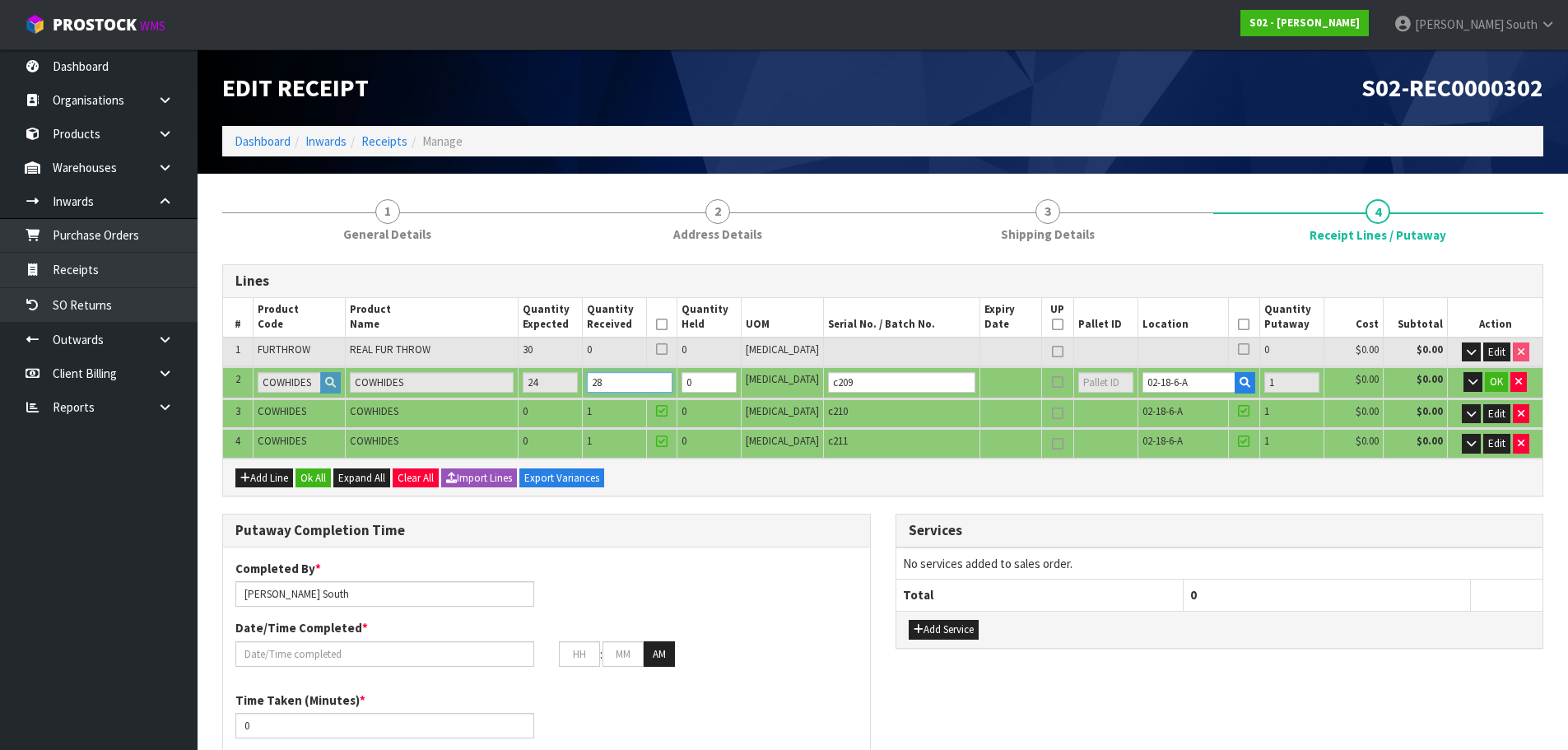
drag, startPoint x: 663, startPoint y: 388, endPoint x: 611, endPoint y: 388, distance: 52.0
click at [611, 388] on tr "2 [DEMOGRAPHIC_DATA] [DEMOGRAPHIC_DATA] 24 28 0 [MEDICAL_DATA] c209 02-18-6-A 1…" at bounding box center [883, 382] width 1319 height 30
type input "0.016038"
type input "4.26"
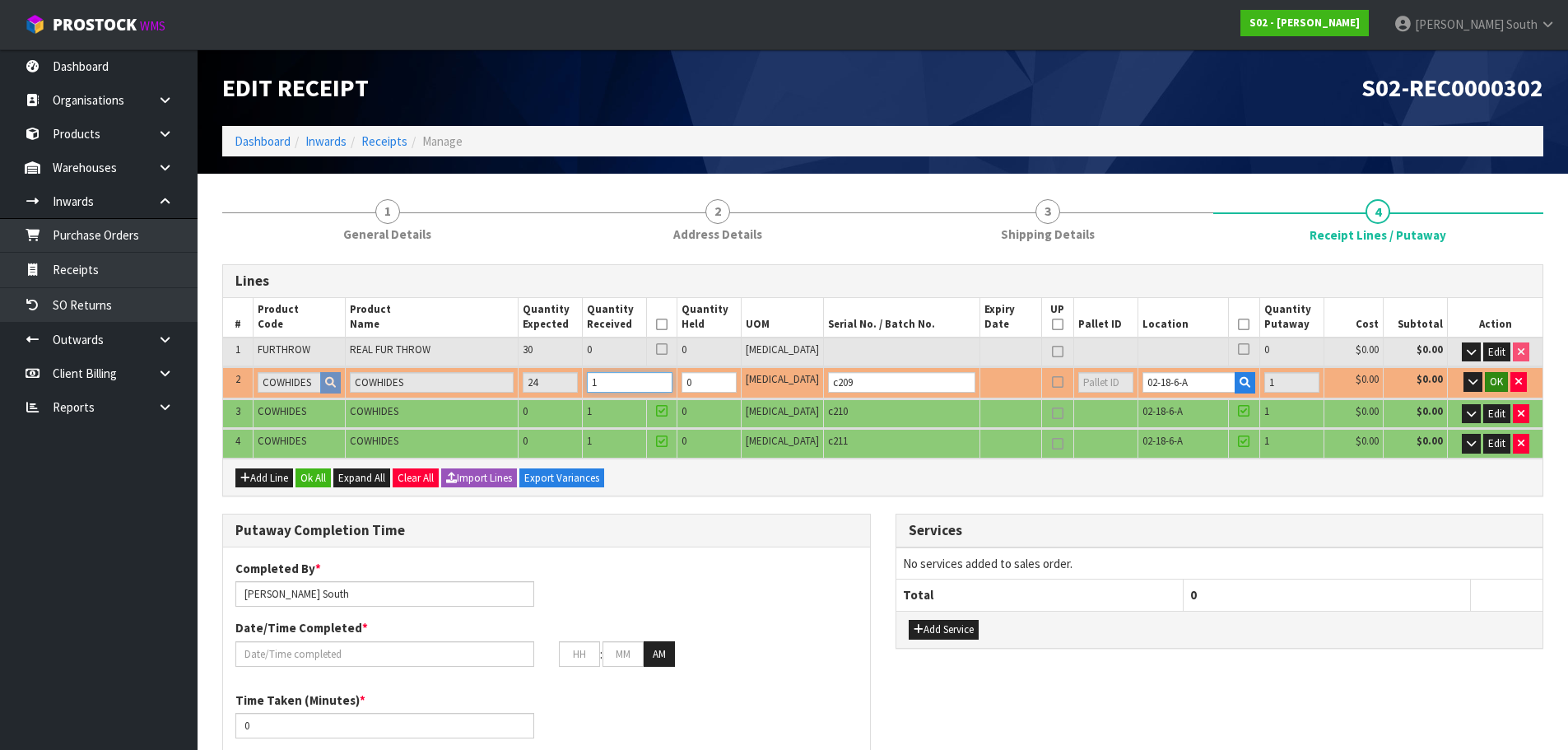
type input "1"
click at [1491, 382] on span "OK" at bounding box center [1496, 381] width 14 height 14
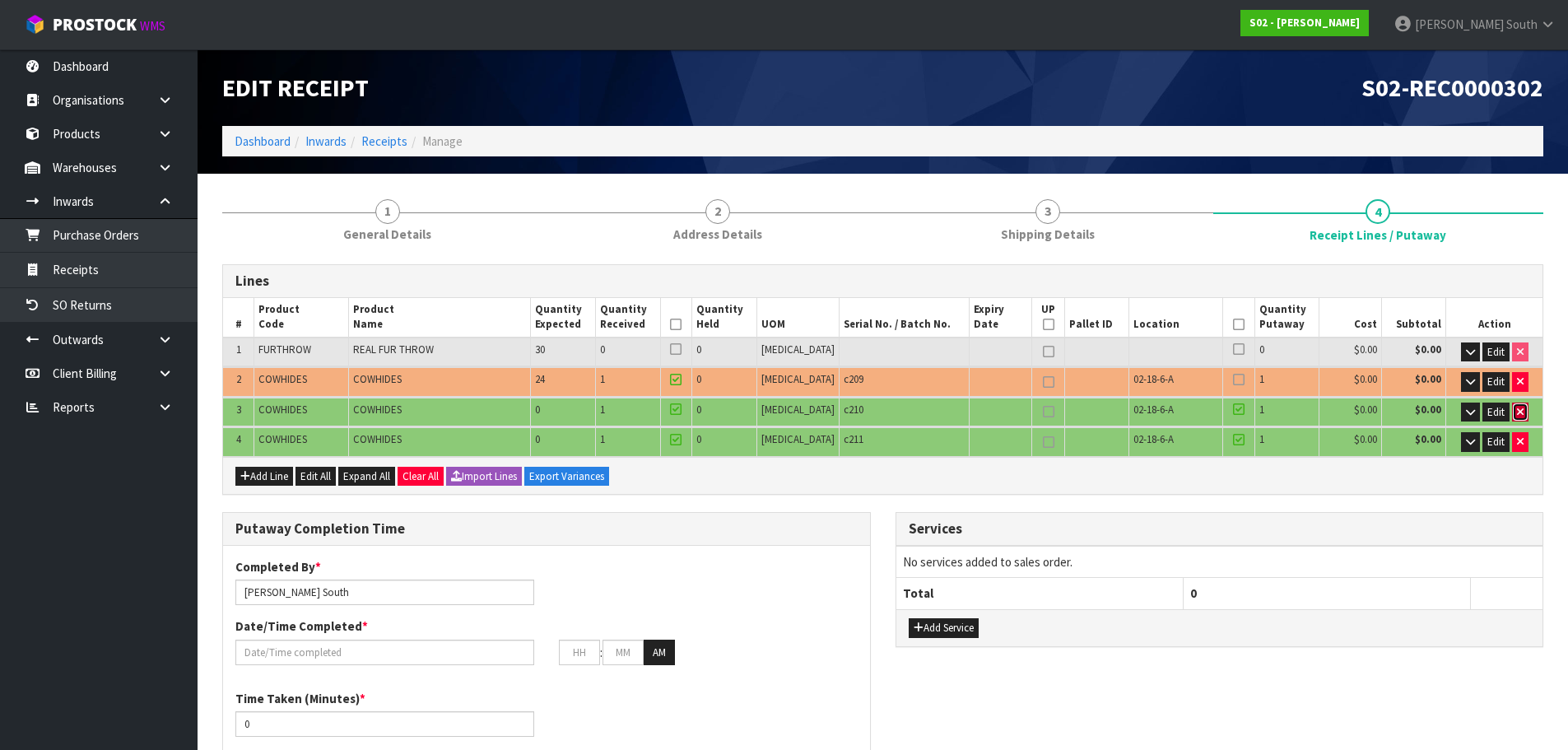
click at [1514, 419] on button "button" at bounding box center [1519, 412] width 17 height 19
type input "0.064152"
type input "17.04"
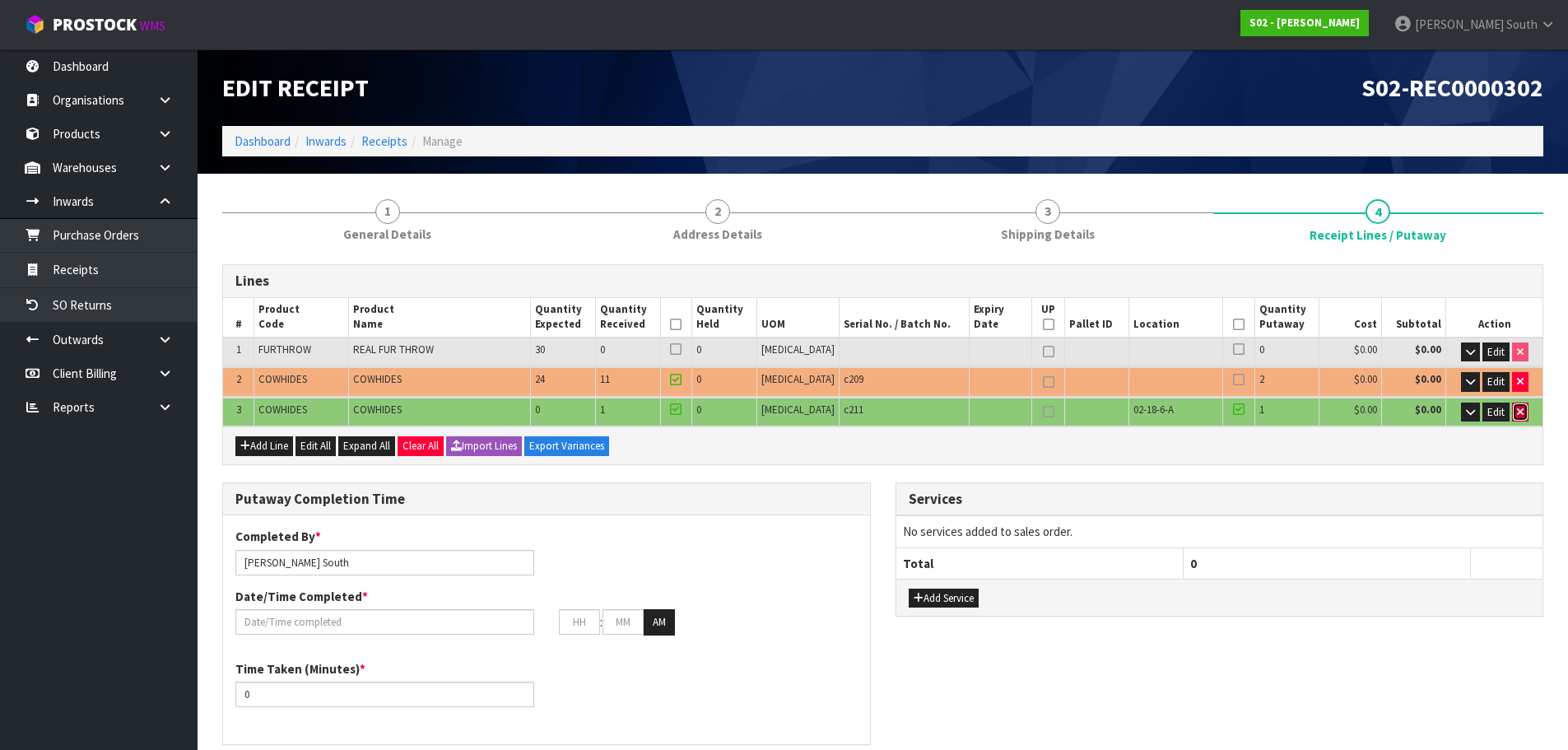
click at [1517, 417] on icon "button" at bounding box center [1519, 411] width 7 height 11
type input "0.593406"
type input "157.62"
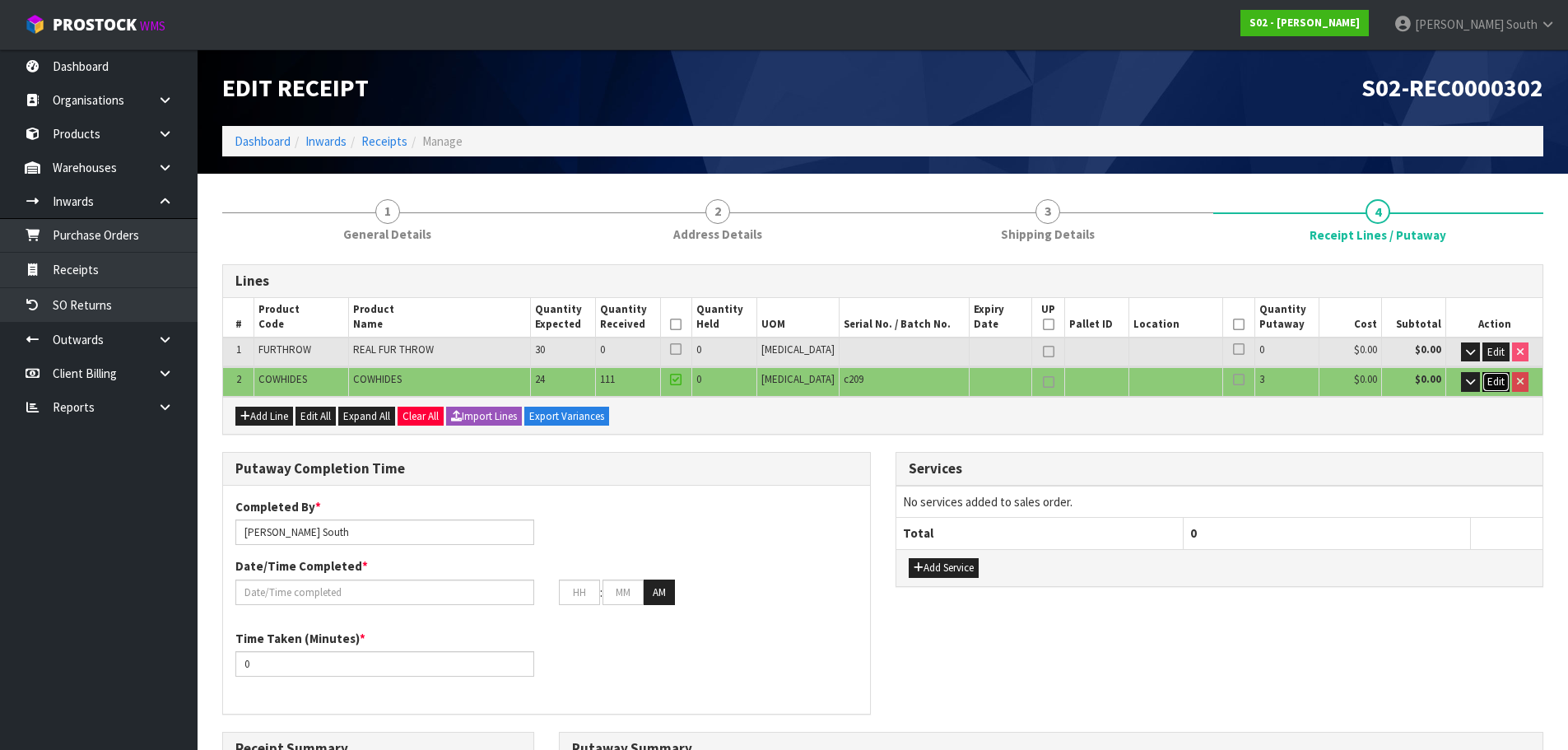
click at [1494, 385] on span "Edit" at bounding box center [1496, 381] width 17 height 14
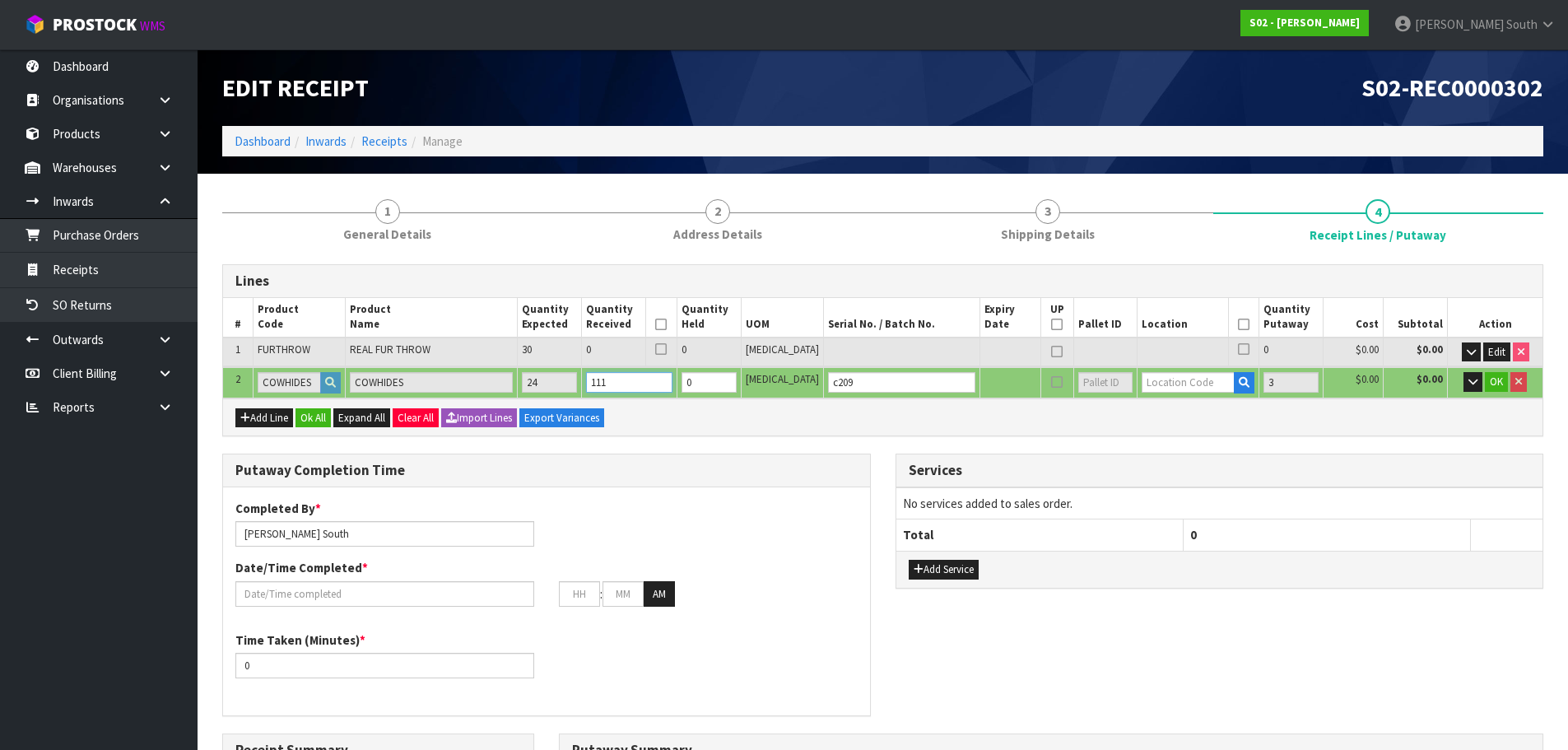
click at [507, 392] on tr "2 [DEMOGRAPHIC_DATA] [DEMOGRAPHIC_DATA] 24 111 0 [MEDICAL_DATA] c209 3 $0.00 $0…" at bounding box center [883, 382] width 1319 height 30
type input "0"
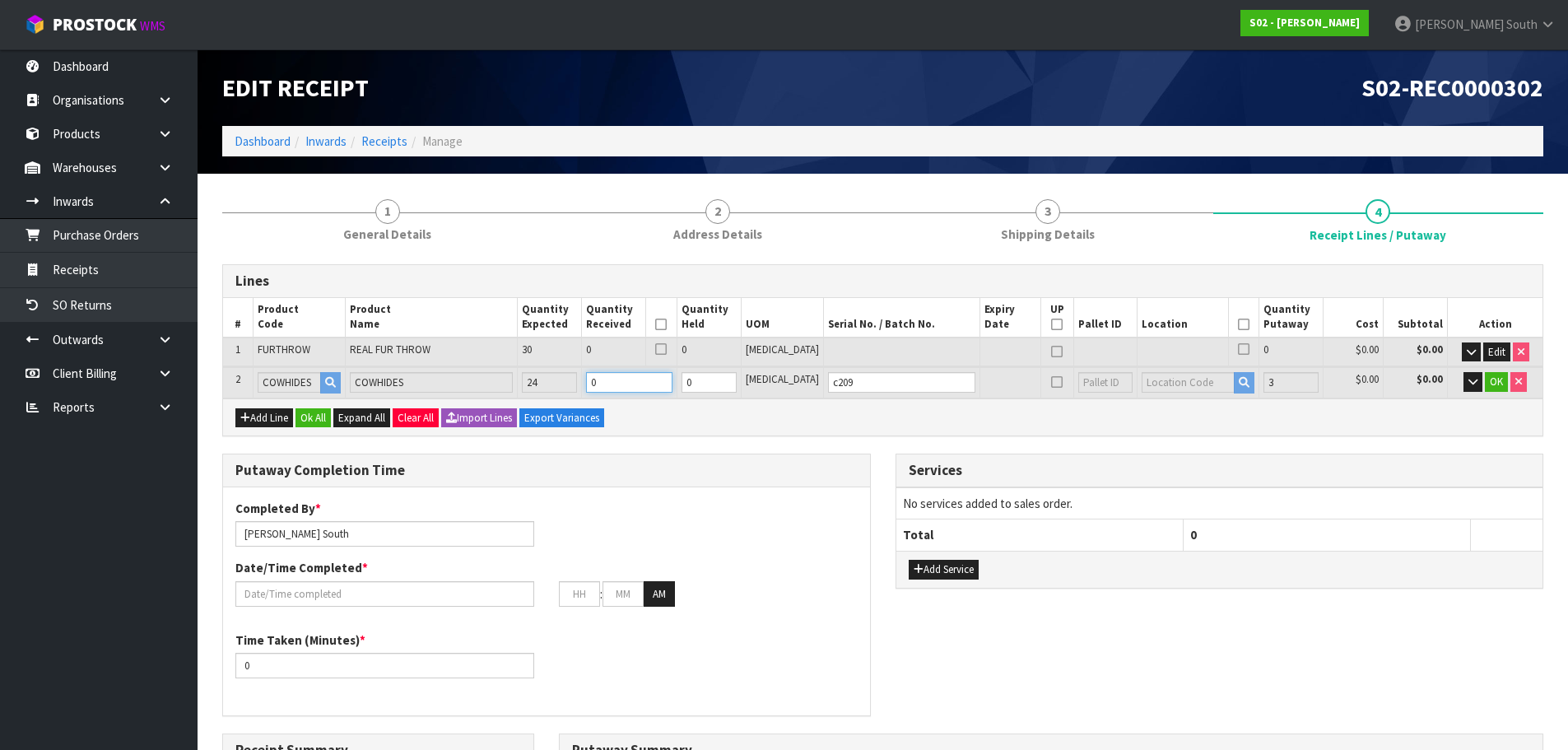
type input "0"
type input "0.000000"
type input "0.000"
type input "0"
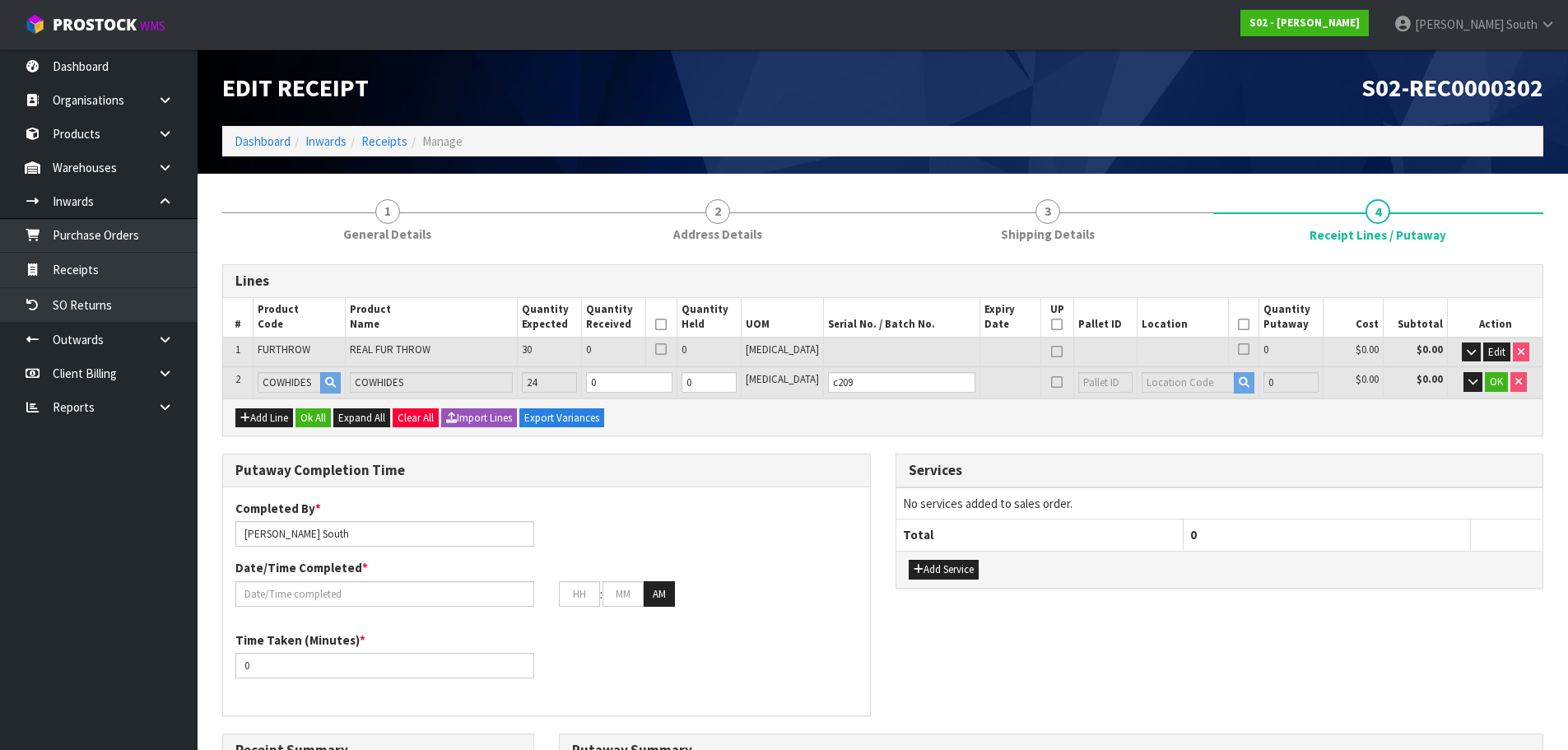
click at [777, 415] on div "Add Line Ok All Expand All Clear All Import Lines Export Variances" at bounding box center [883, 417] width 1319 height 37
click at [592, 385] on tr "2 [DEMOGRAPHIC_DATA] [DEMOGRAPHIC_DATA] 24 0 0 [MEDICAL_DATA] c209 0 $0.00 $0.0…" at bounding box center [883, 382] width 1319 height 30
type input "0.005346"
type input "1.42"
type input "1"
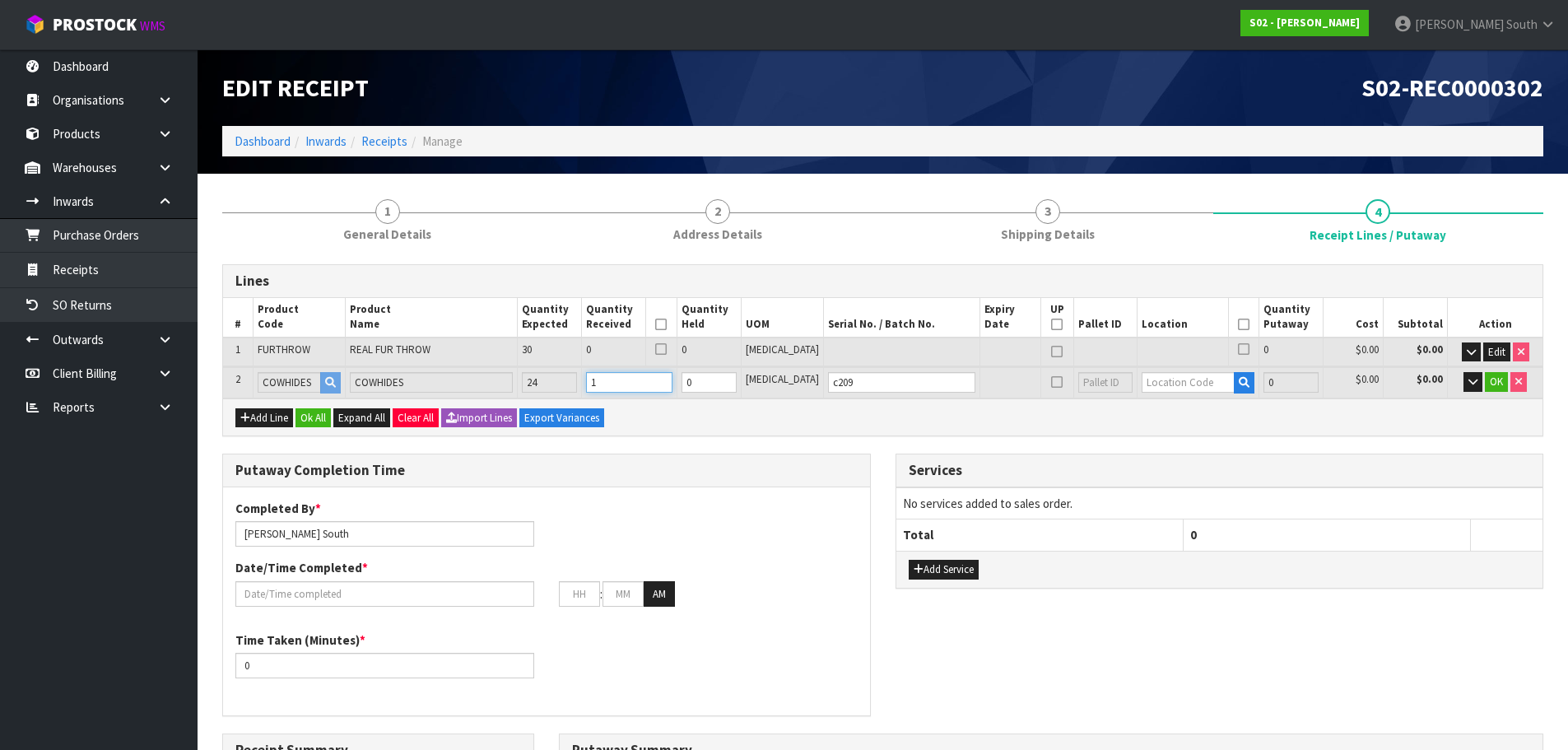
click at [519, 380] on tr "2 [DEMOGRAPHIC_DATA] [DEMOGRAPHIC_DATA] 24 1 0 [MEDICAL_DATA] c209 0 $0.00 $0.0…" at bounding box center [883, 382] width 1319 height 30
type input "0.016038"
type input "4.26"
type input "3"
type input "0.16038"
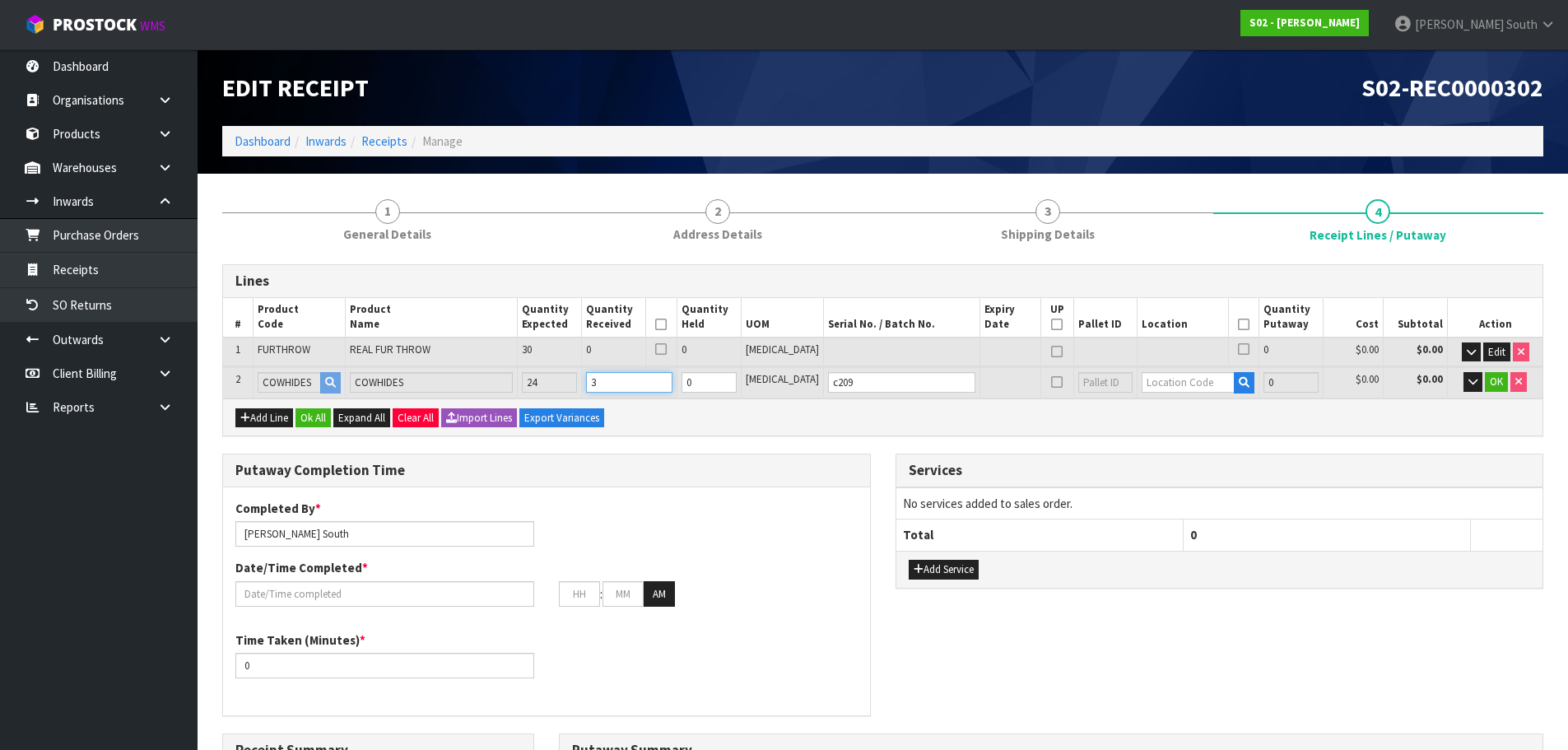
type input "42.6"
type input "30"
click at [1234, 376] on button "button" at bounding box center [1244, 383] width 20 height 21
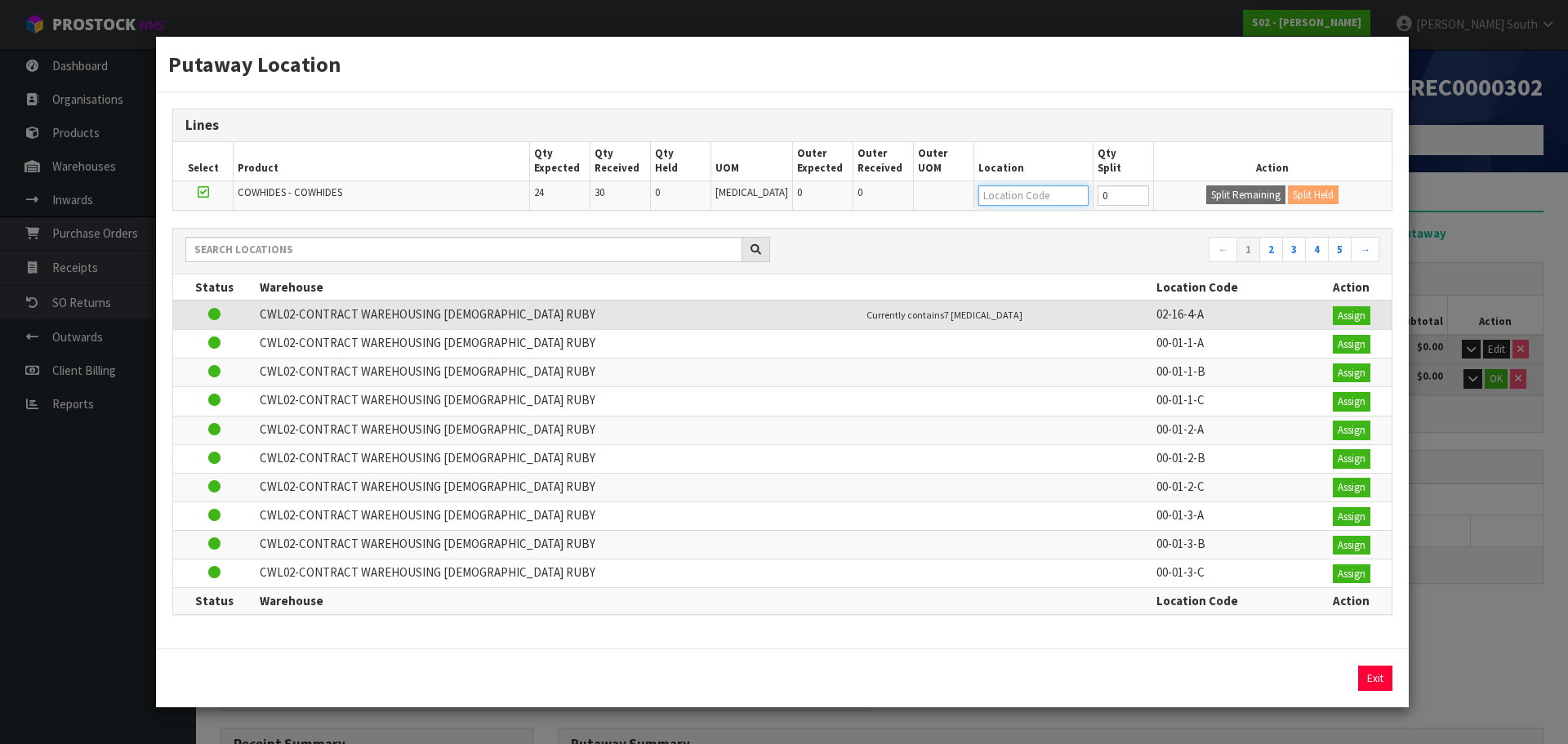
click at [1046, 191] on input "text" at bounding box center [1033, 195] width 110 height 20
type input "02-18-6-a"
type input "30"
type input "02-18-6-A"
type input "30"
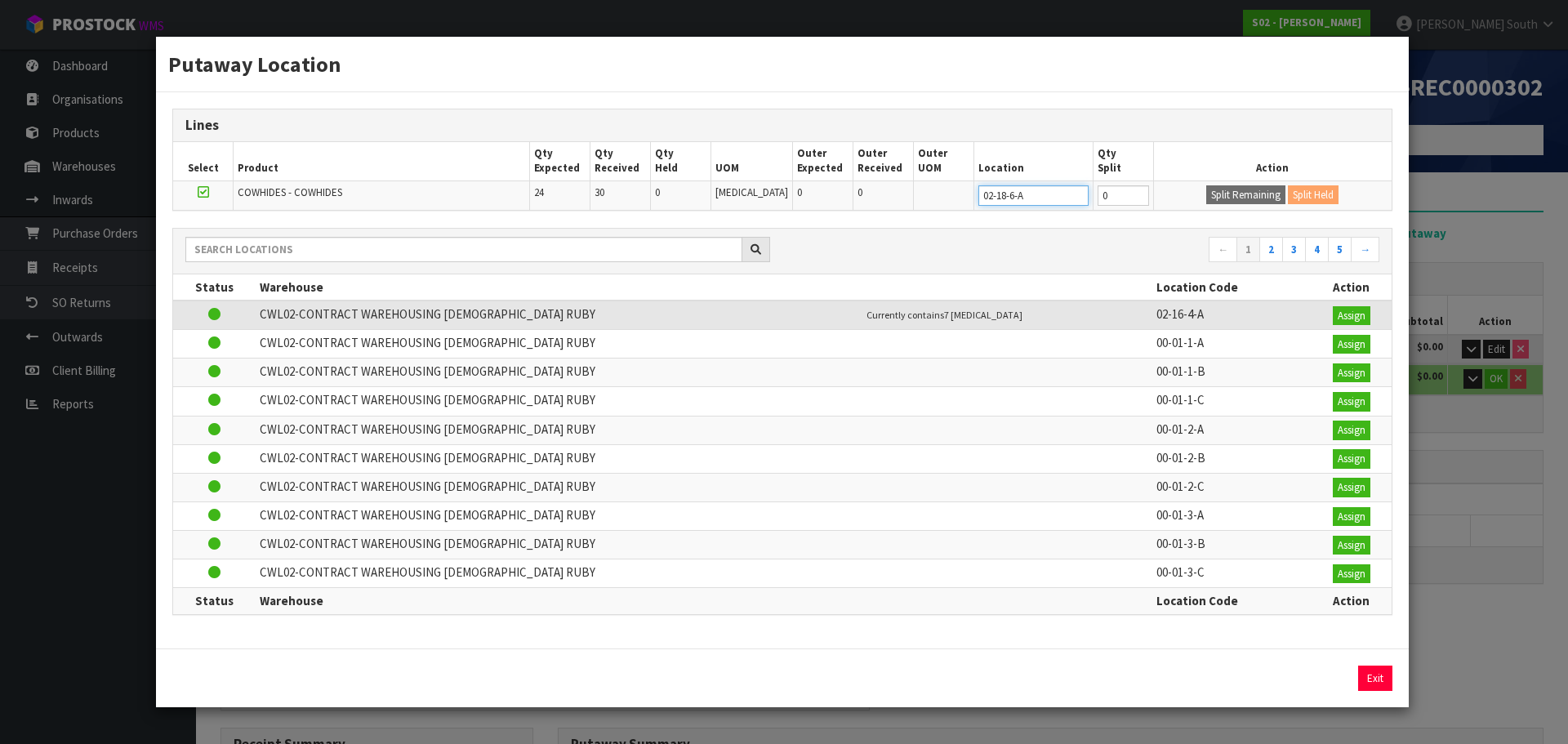
type input "02-18-6-A"
type input "1"
click at [1129, 195] on input "1" at bounding box center [1123, 195] width 51 height 20
click at [1214, 190] on button "Split Remaining" at bounding box center [1245, 195] width 79 height 19
type input "1"
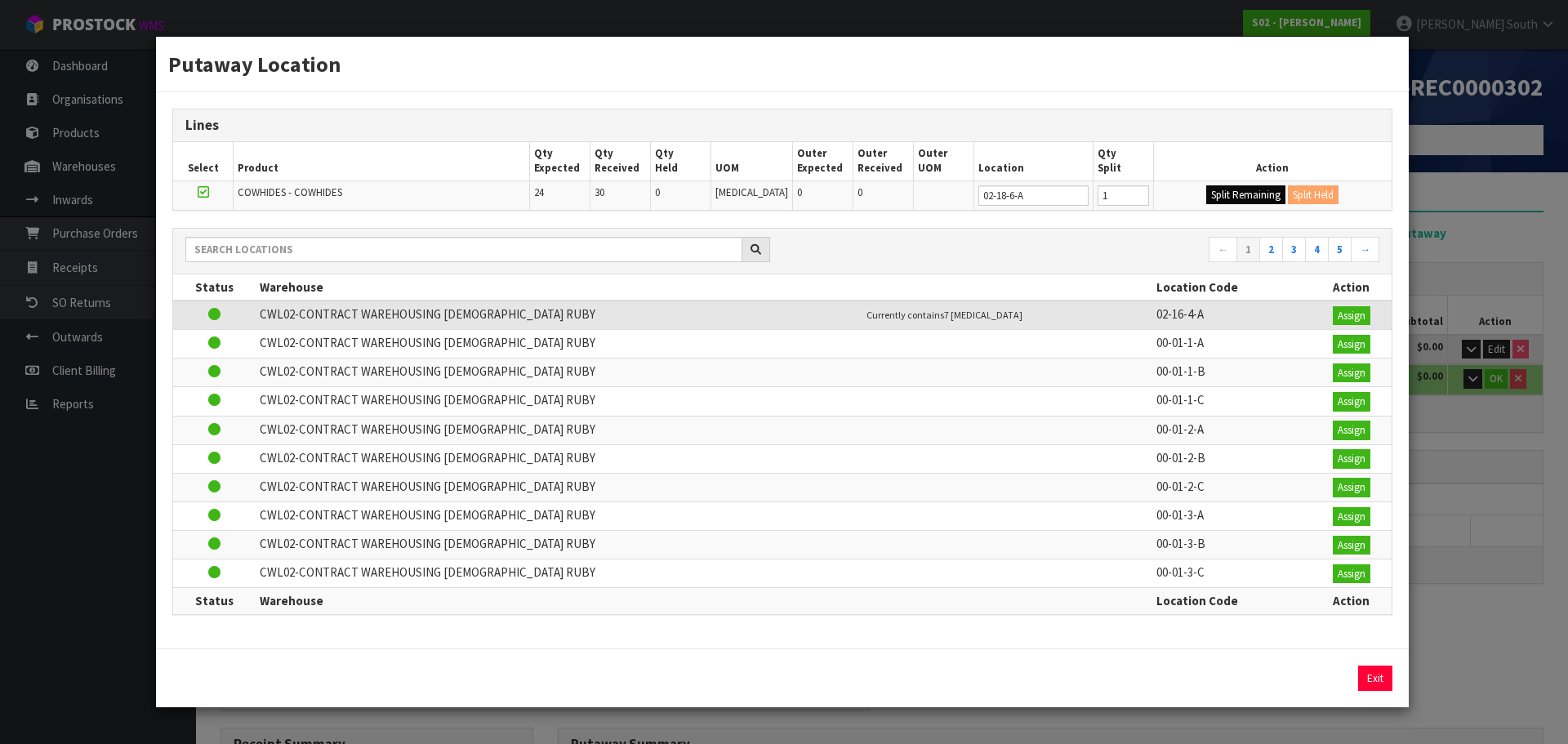
type input "1"
type input "0"
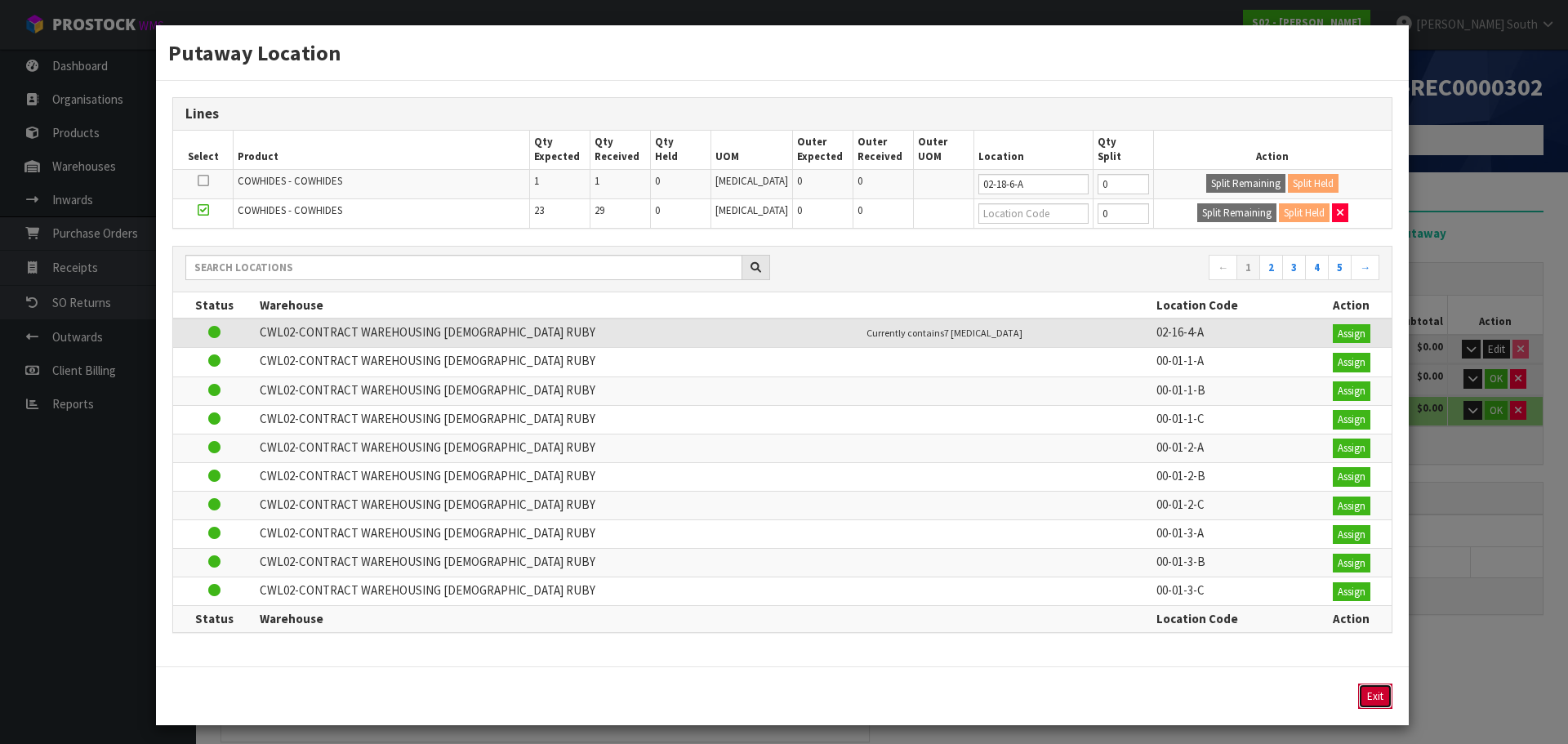
click at [1358, 692] on button "Exit" at bounding box center [1375, 696] width 35 height 26
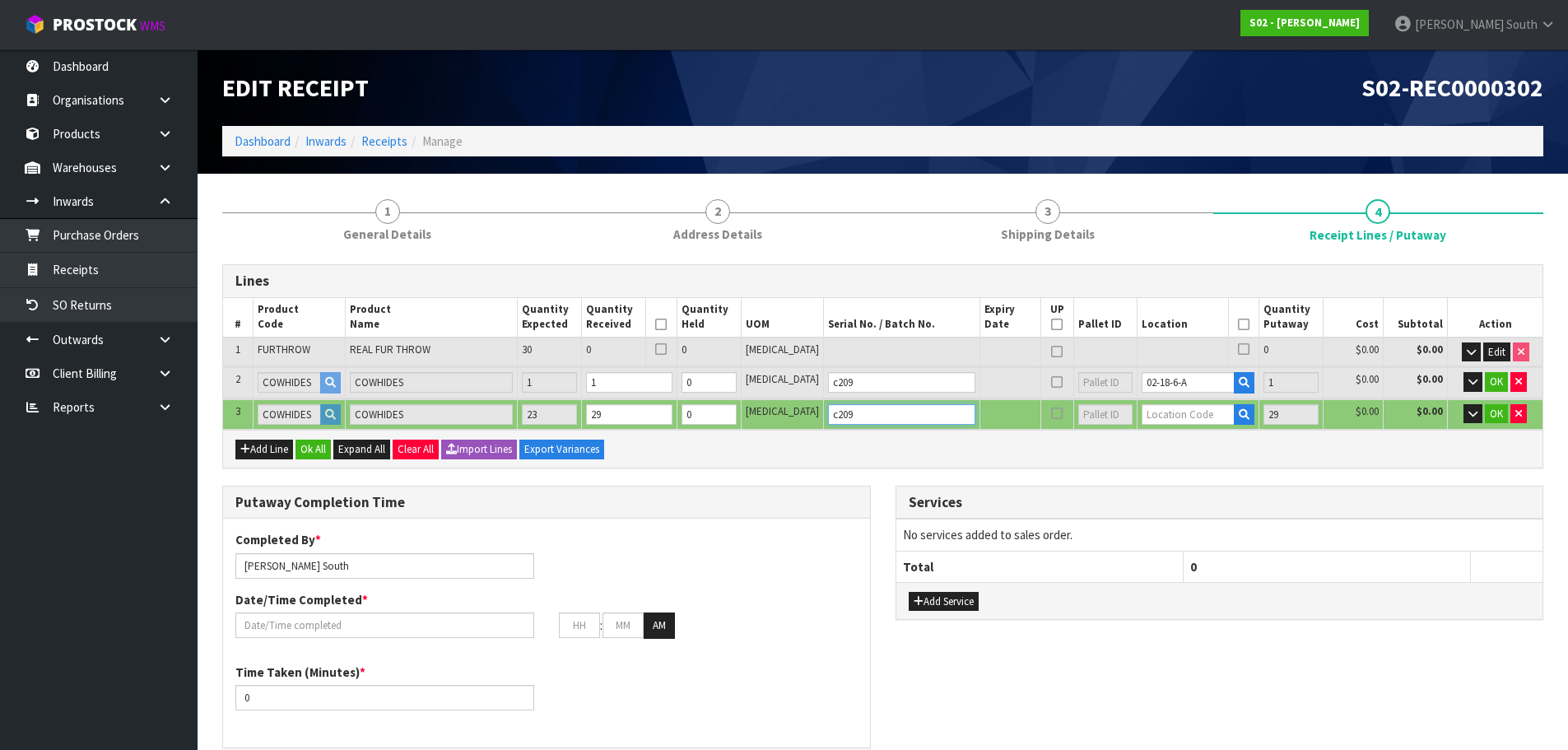
drag, startPoint x: 861, startPoint y: 415, endPoint x: 802, endPoint y: 419, distance: 59.1
click at [802, 419] on tr "3 [DEMOGRAPHIC_DATA] [DEMOGRAPHIC_DATA] 23 29 0 [MEDICAL_DATA] c209 29 $0.00 $0…" at bounding box center [883, 414] width 1319 height 30
click at [1494, 374] on button "OK" at bounding box center [1496, 382] width 23 height 19
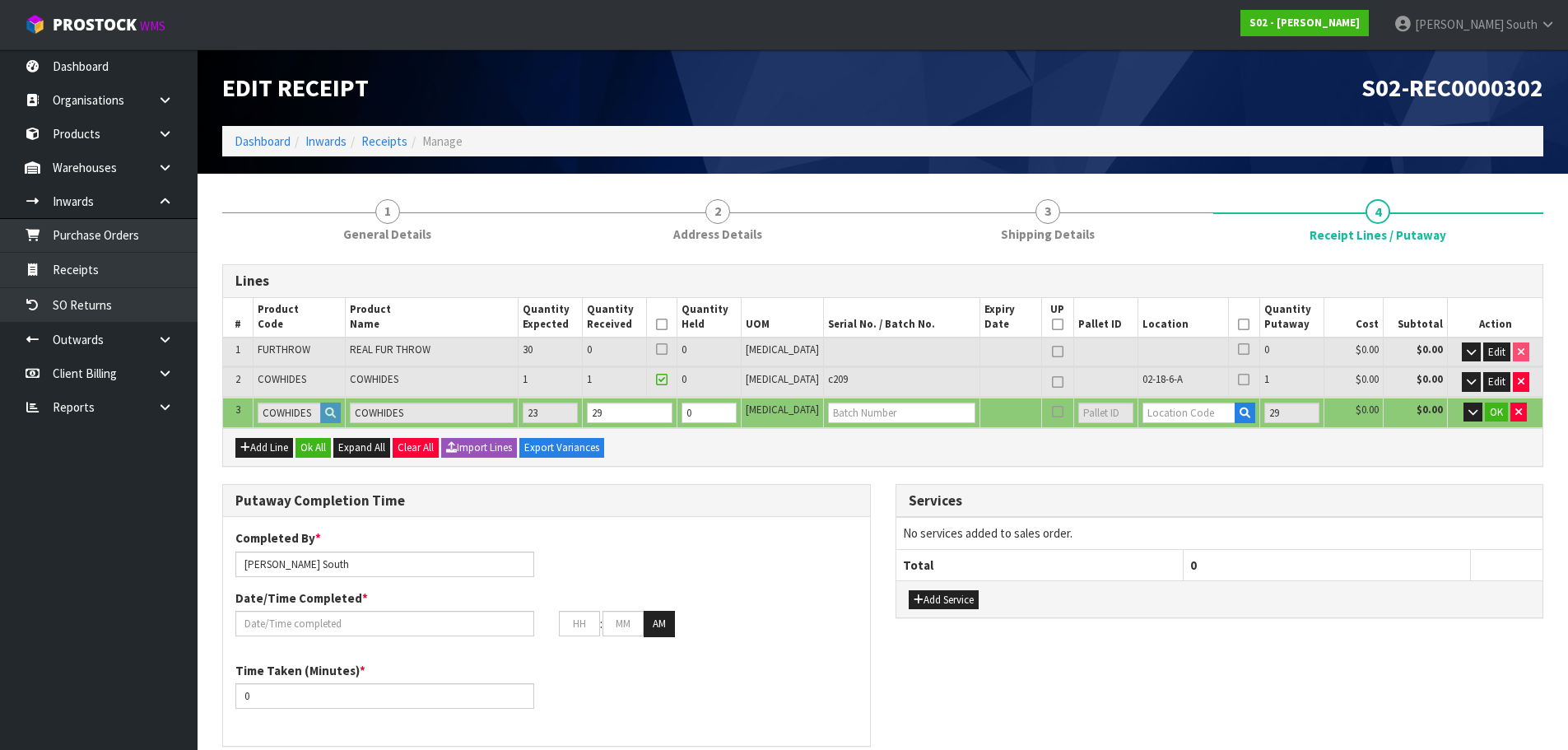
click at [765, 447] on div "Add Line Ok All Expand All Clear All Import Lines Export Variances" at bounding box center [883, 447] width 1319 height 37
click at [840, 405] on input "text" at bounding box center [902, 412] width 148 height 20
click at [1235, 419] on button "button" at bounding box center [1244, 413] width 20 height 21
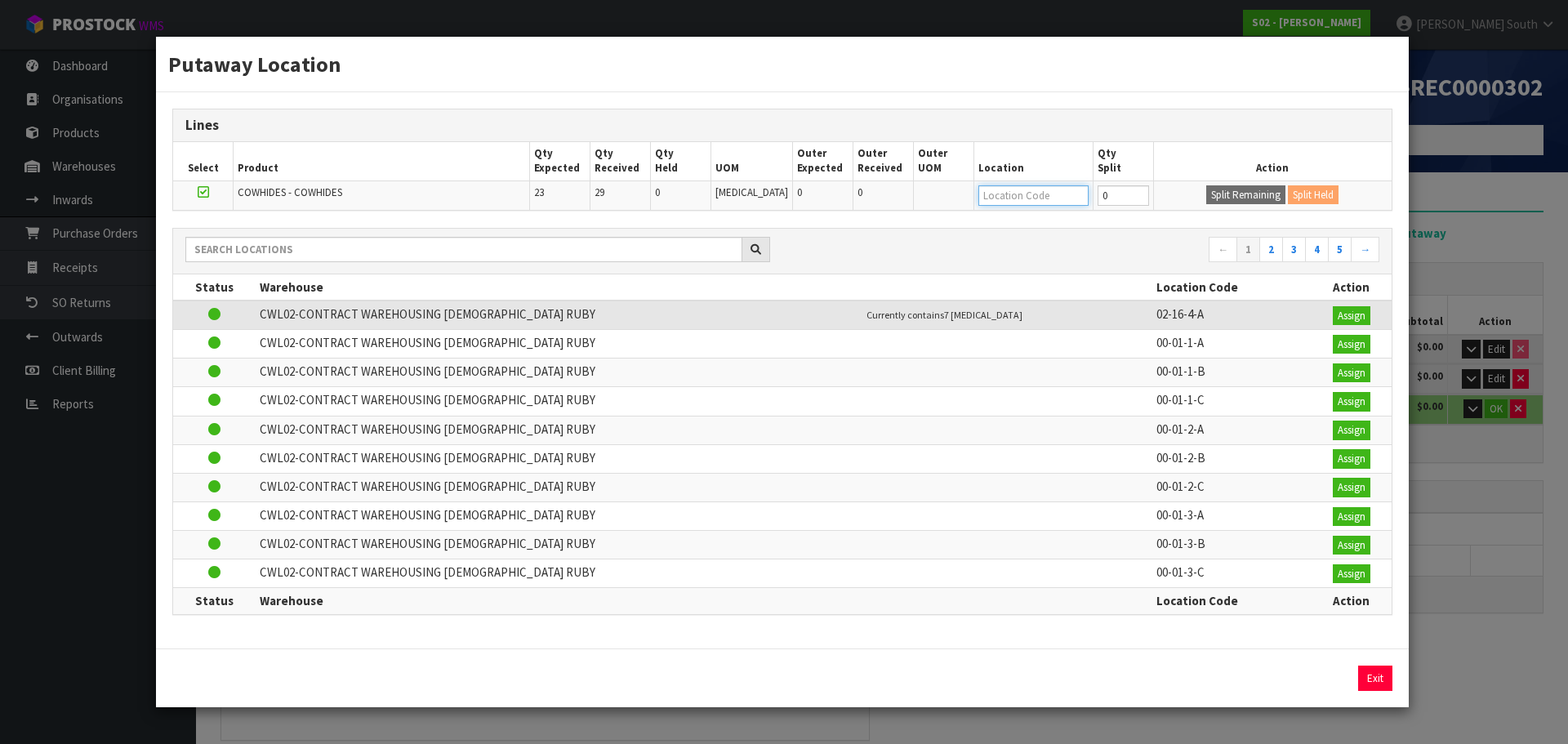
click at [1039, 193] on input "text" at bounding box center [1033, 195] width 110 height 20
type input "1"
type input "0"
click at [1370, 683] on button "Exit" at bounding box center [1375, 678] width 35 height 26
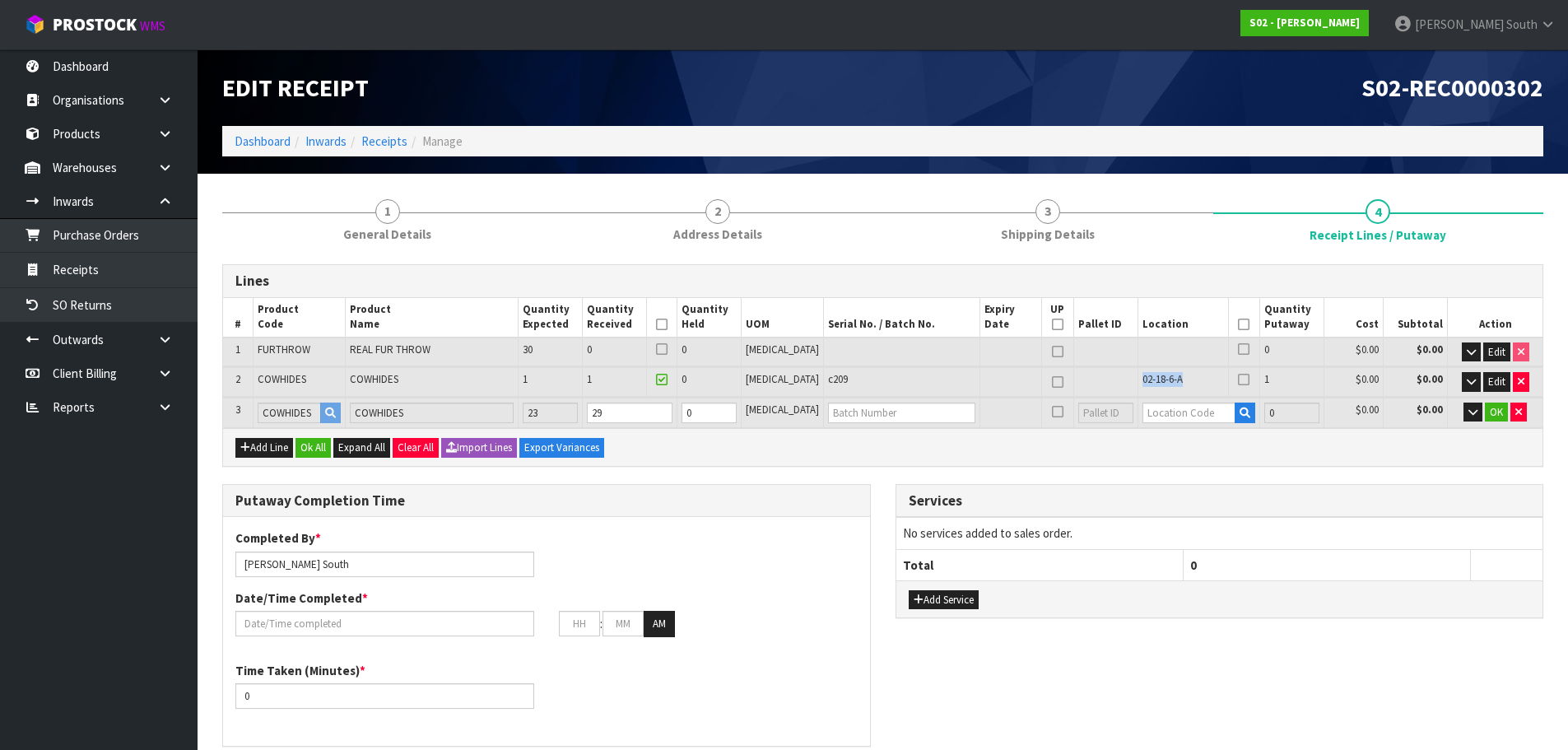
drag, startPoint x: 1123, startPoint y: 381, endPoint x: 1170, endPoint y: 376, distance: 47.3
click at [1170, 376] on td "02-18-6-A" at bounding box center [1183, 382] width 91 height 29
copy span "02-18-6-A"
click at [1240, 412] on icon "button" at bounding box center [1244, 412] width 11 height 11
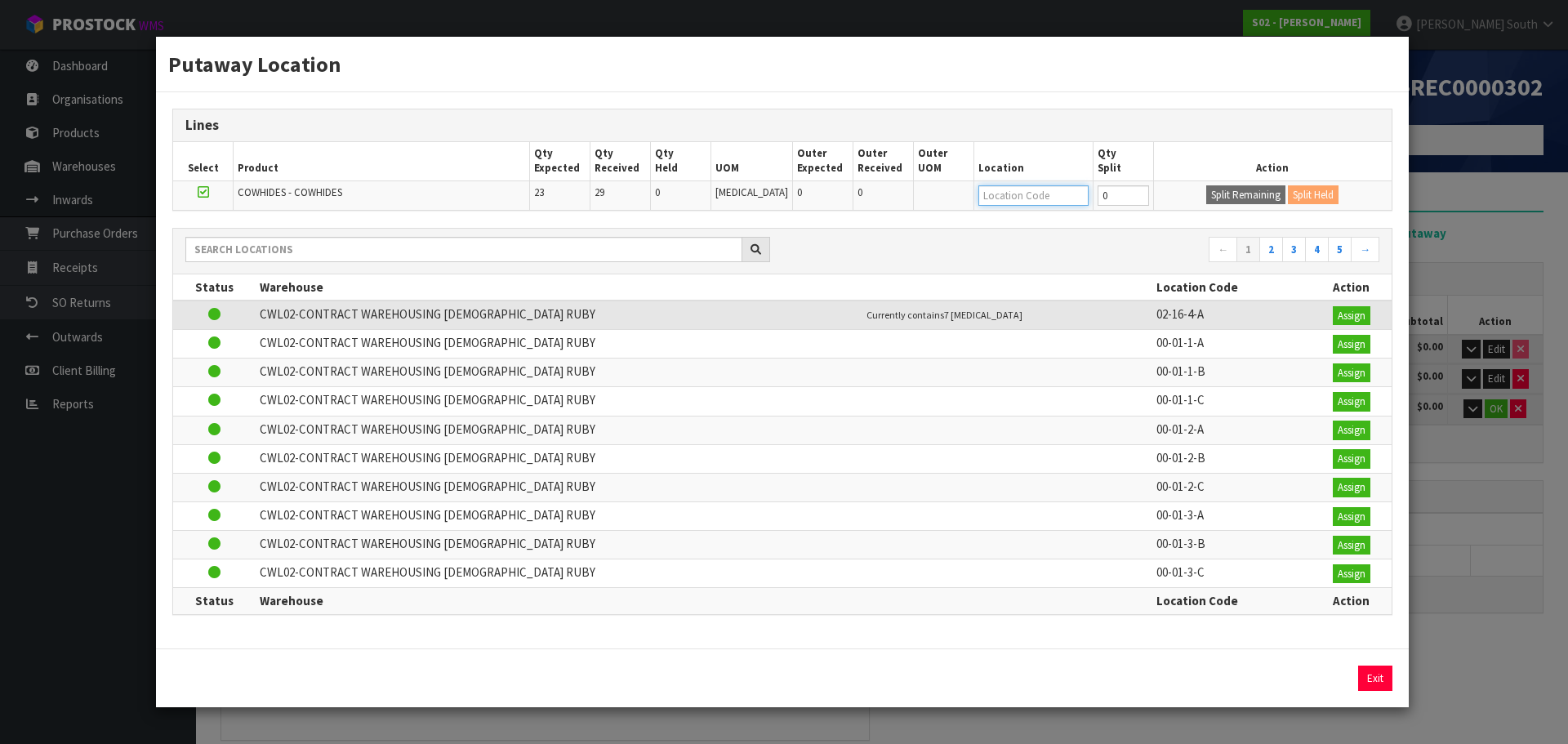
click at [1016, 190] on input "text" at bounding box center [1033, 195] width 110 height 20
paste input "02-18-6-A"
type input "02-18-6-A"
type input "30"
type input "02-18-6-A"
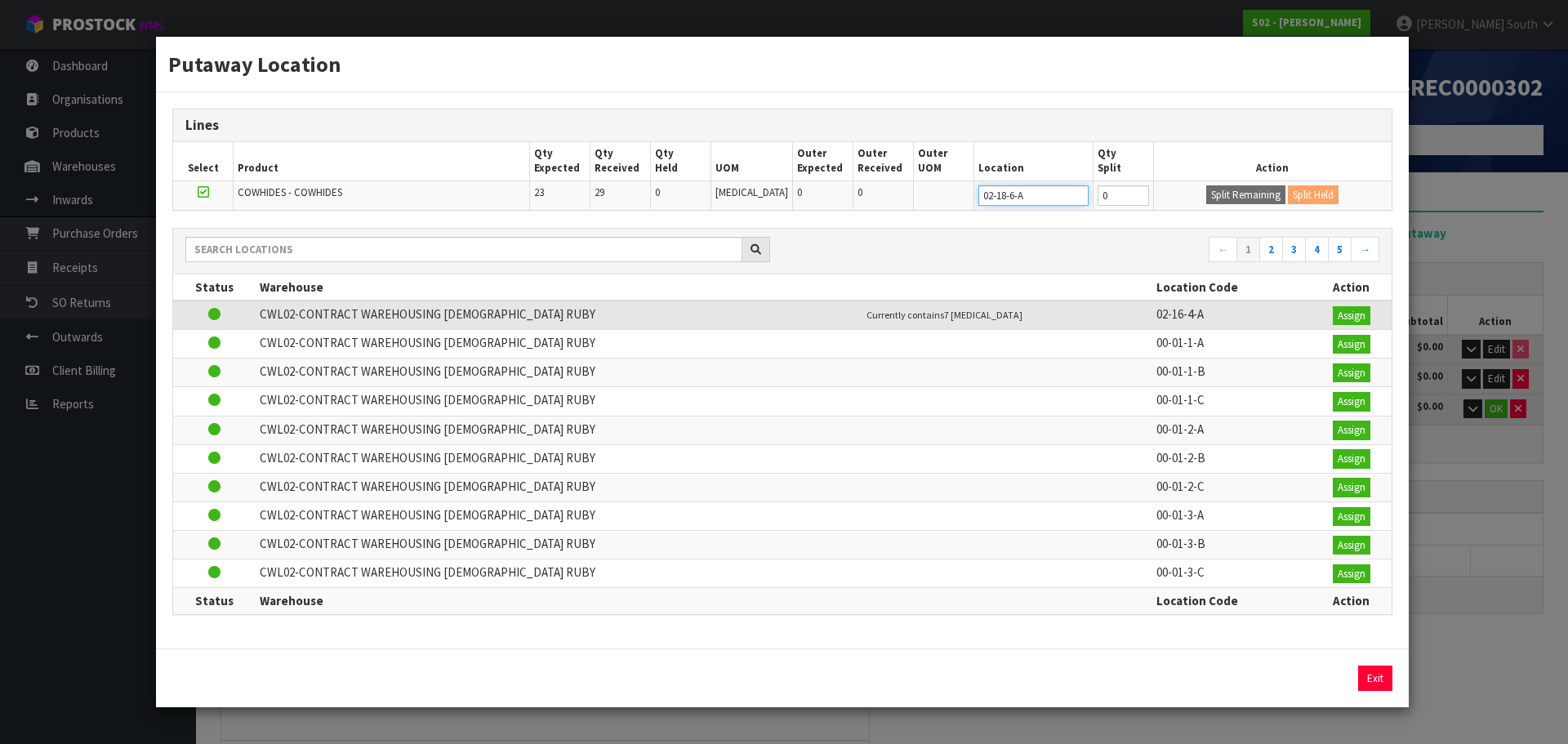
type input "29"
type input "02-18-6-A"
type input "1"
click at [1130, 193] on input "1" at bounding box center [1123, 195] width 51 height 20
click at [1210, 190] on button "Split Remaining" at bounding box center [1245, 195] width 79 height 19
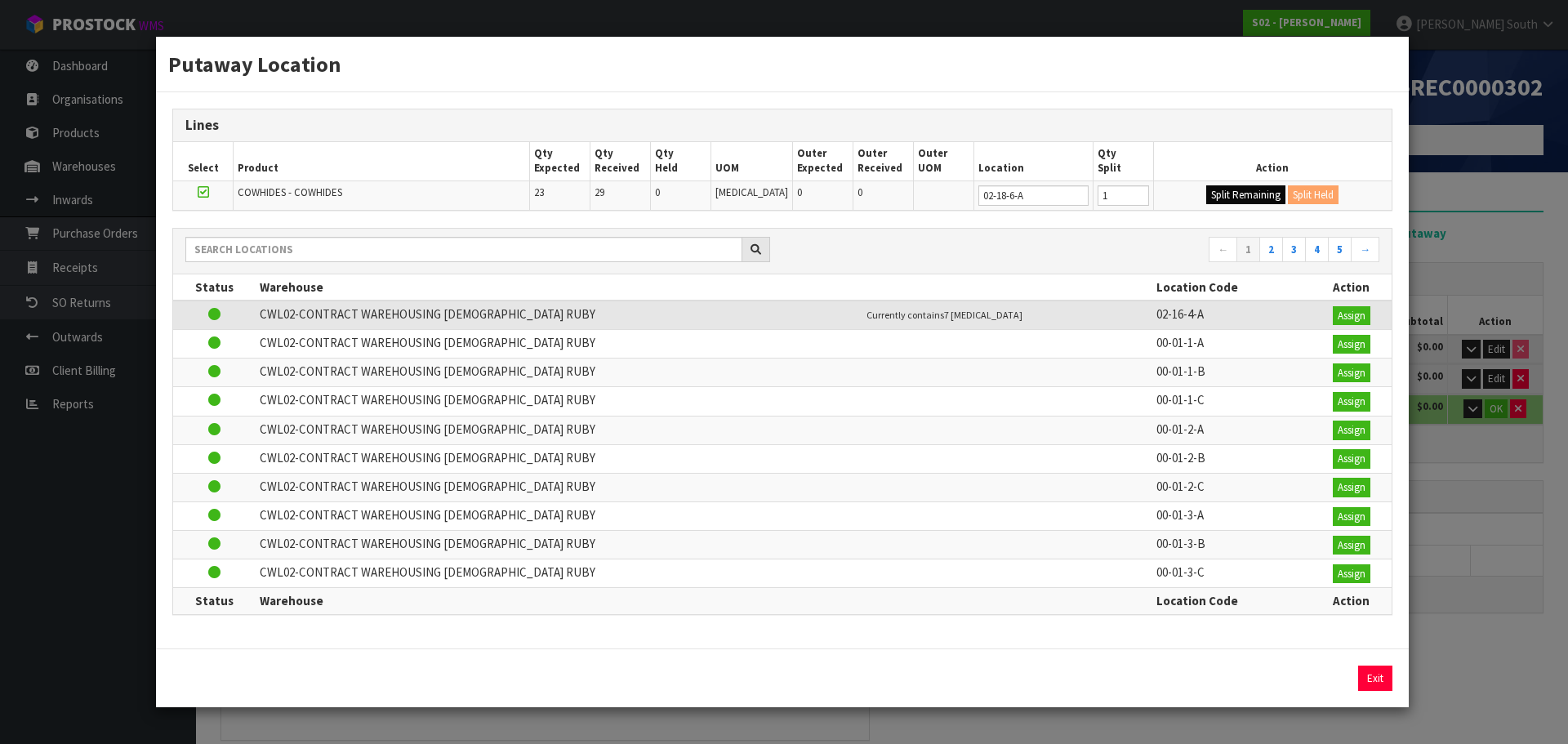
type input "1"
type input "0"
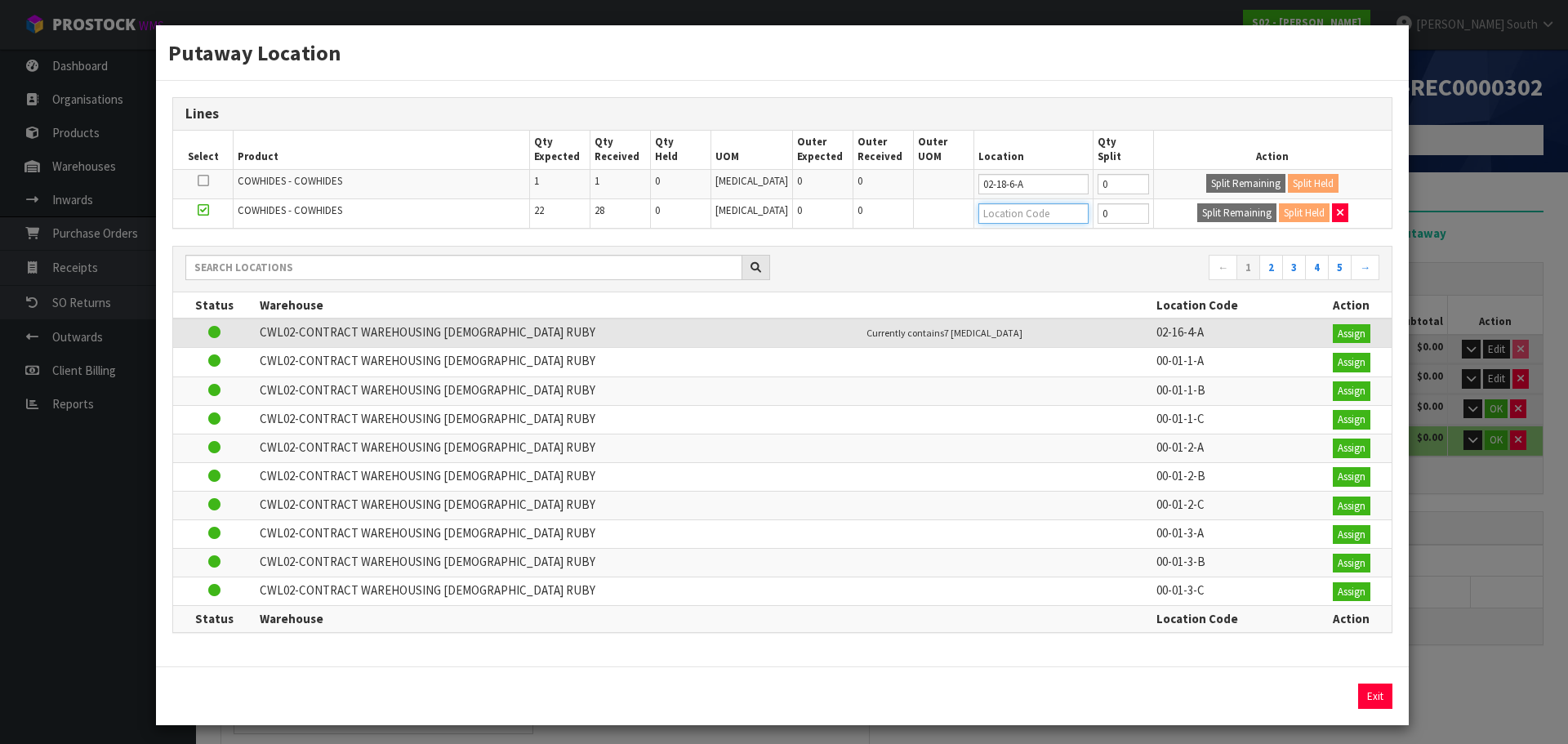
click at [1032, 221] on input "text" at bounding box center [1033, 213] width 110 height 20
paste input "02-18-6-A"
type input "02-18-6-A"
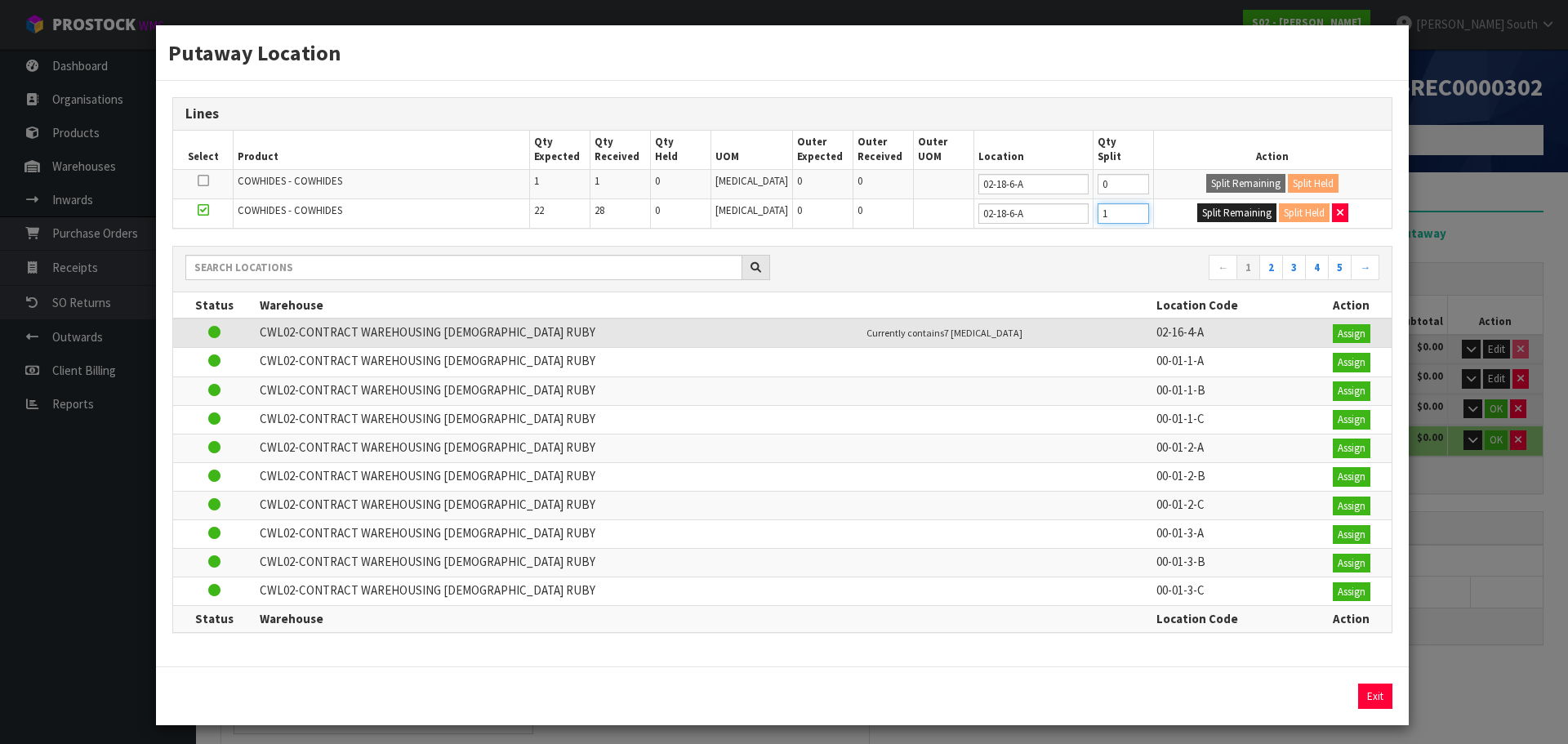
type input "1"
click at [1120, 208] on input "1" at bounding box center [1123, 213] width 51 height 20
click at [1197, 208] on button "Split Remaining" at bounding box center [1236, 213] width 79 height 19
type input "1"
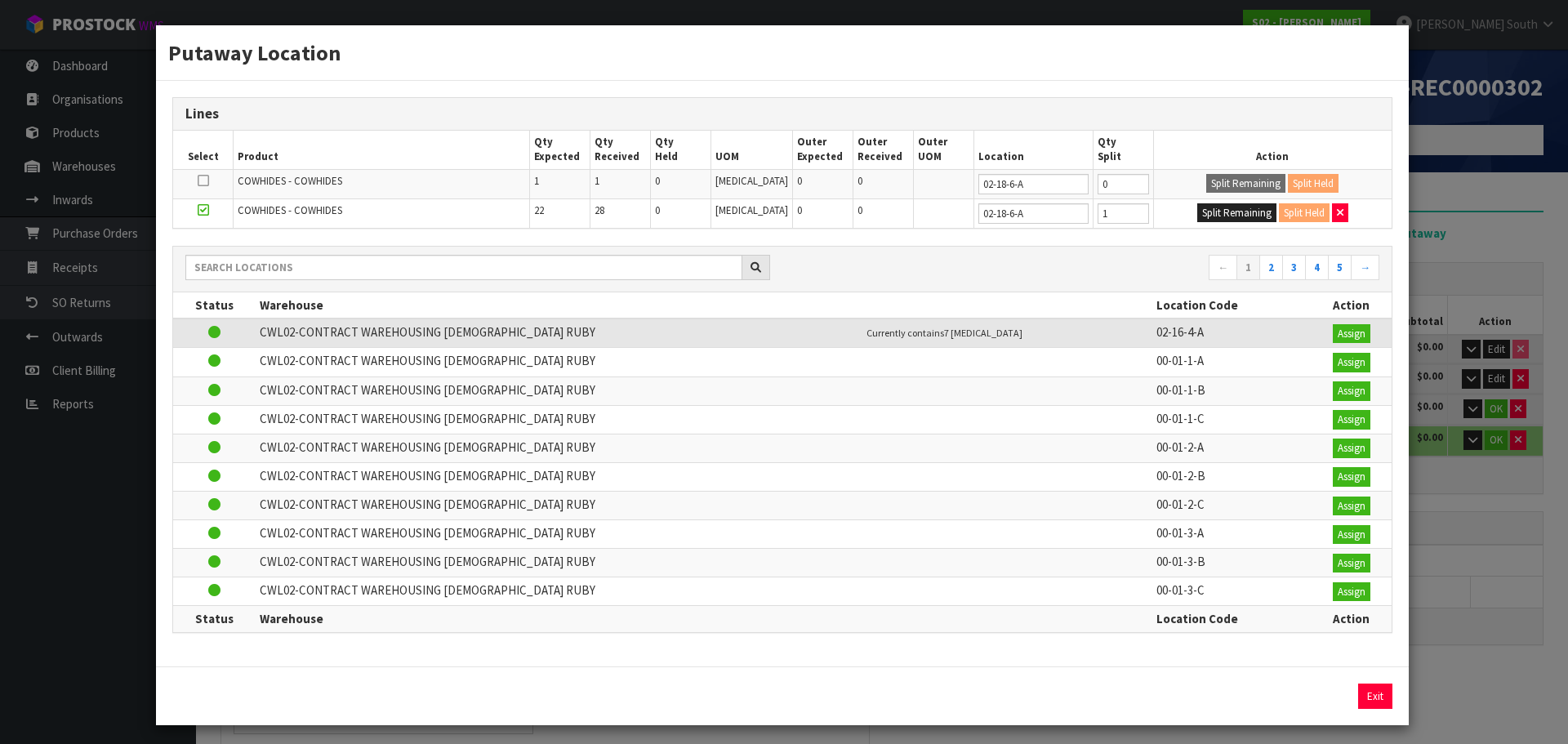
type input "1"
type input "0"
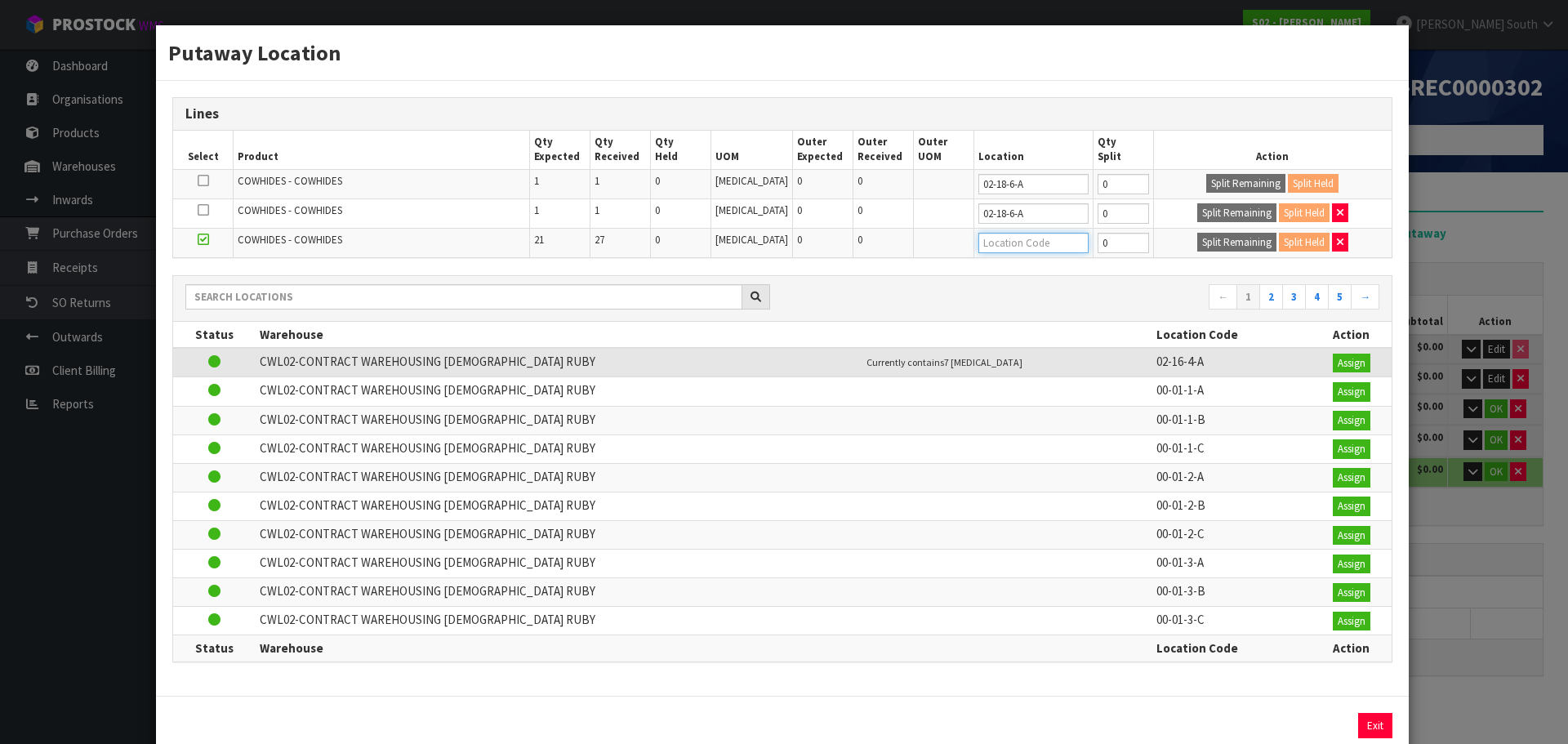
click at [1042, 233] on input "text" at bounding box center [1033, 242] width 110 height 20
paste input "02-18-6-A"
type input "02-18-6-A"
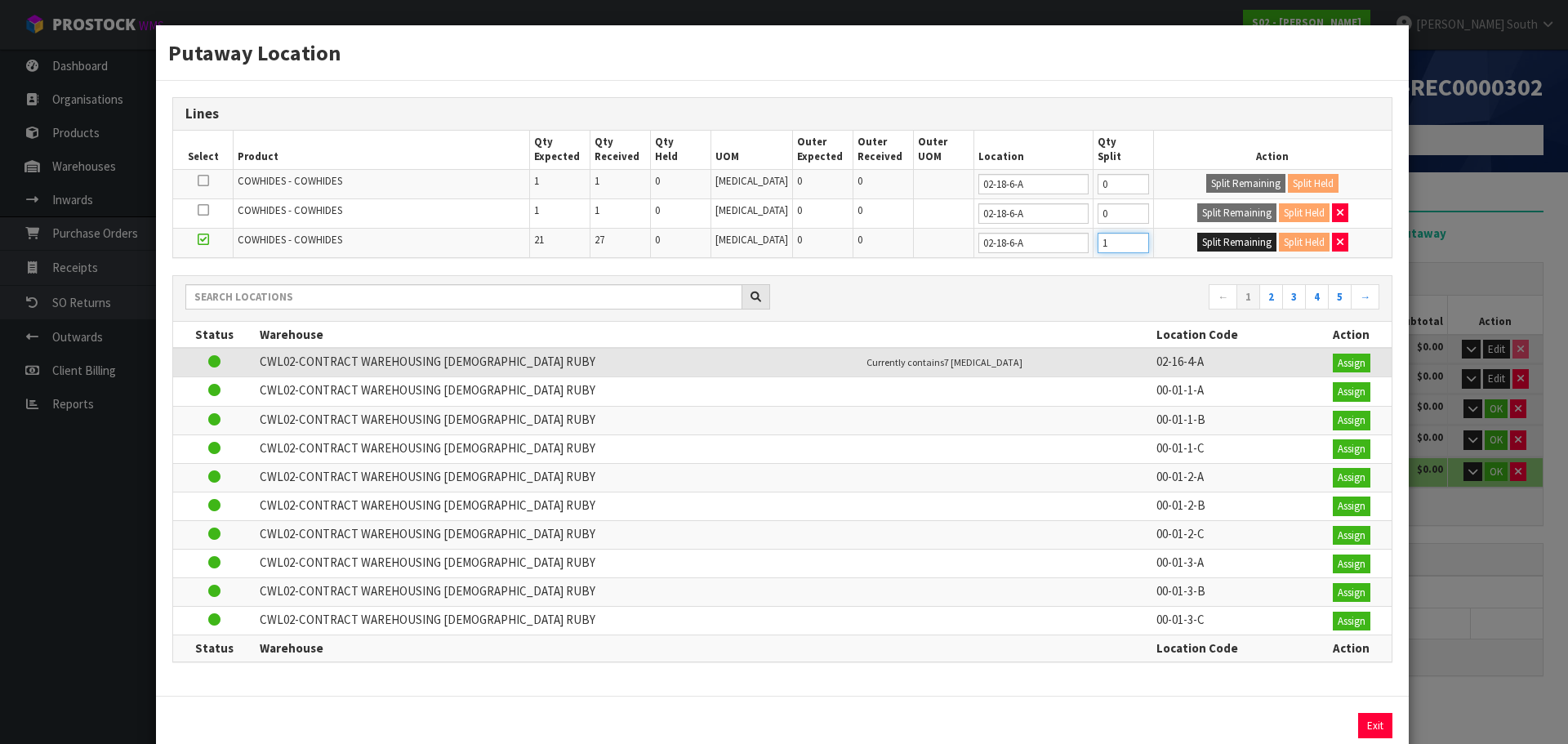
type input "1"
click at [1125, 238] on input "1" at bounding box center [1123, 242] width 51 height 20
click at [1201, 237] on button "Split Remaining" at bounding box center [1236, 242] width 79 height 19
type input "1"
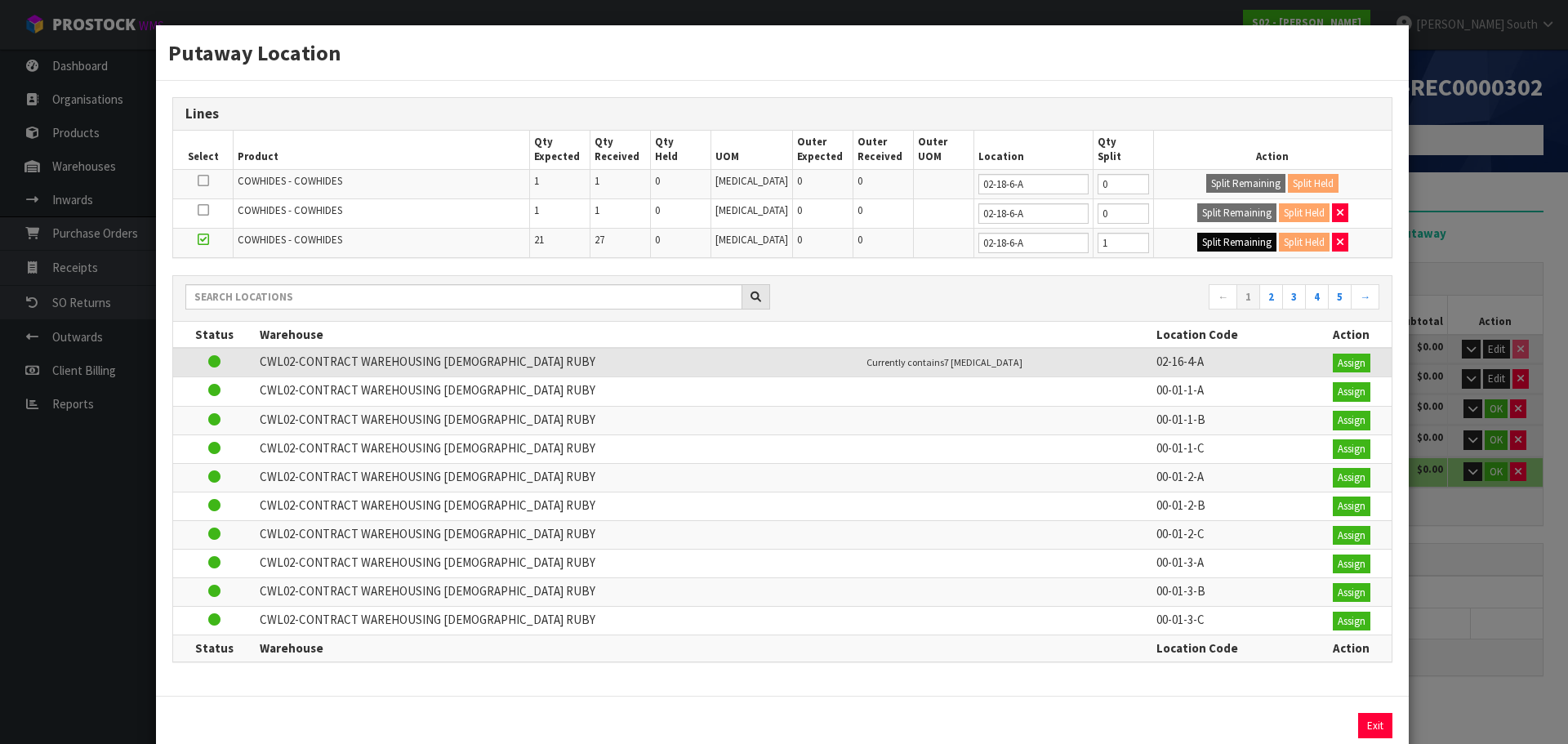
type input "1"
type input "0"
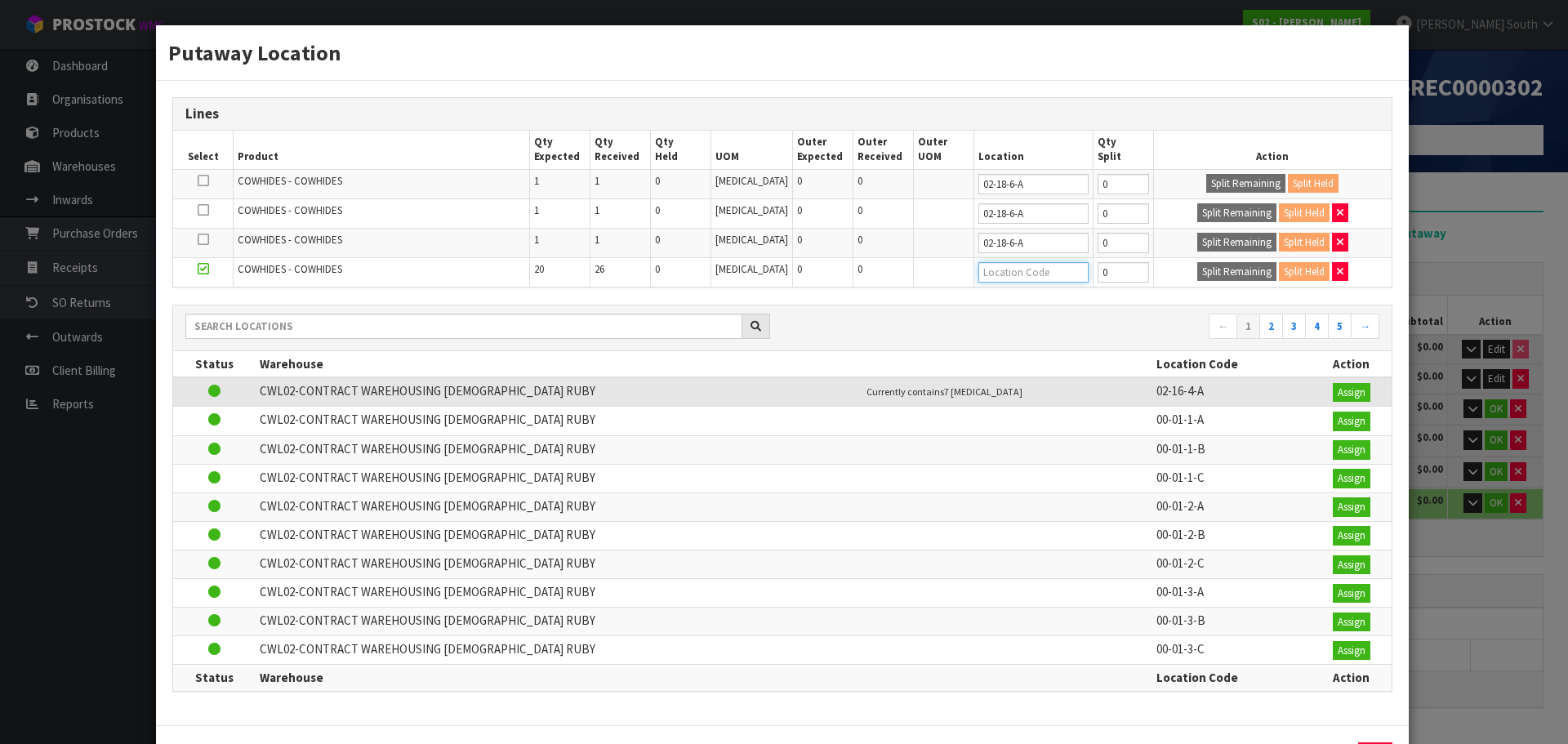
click at [1006, 273] on input "text" at bounding box center [1033, 272] width 110 height 20
paste input "02-18-6-A"
type input "02-18-6-A"
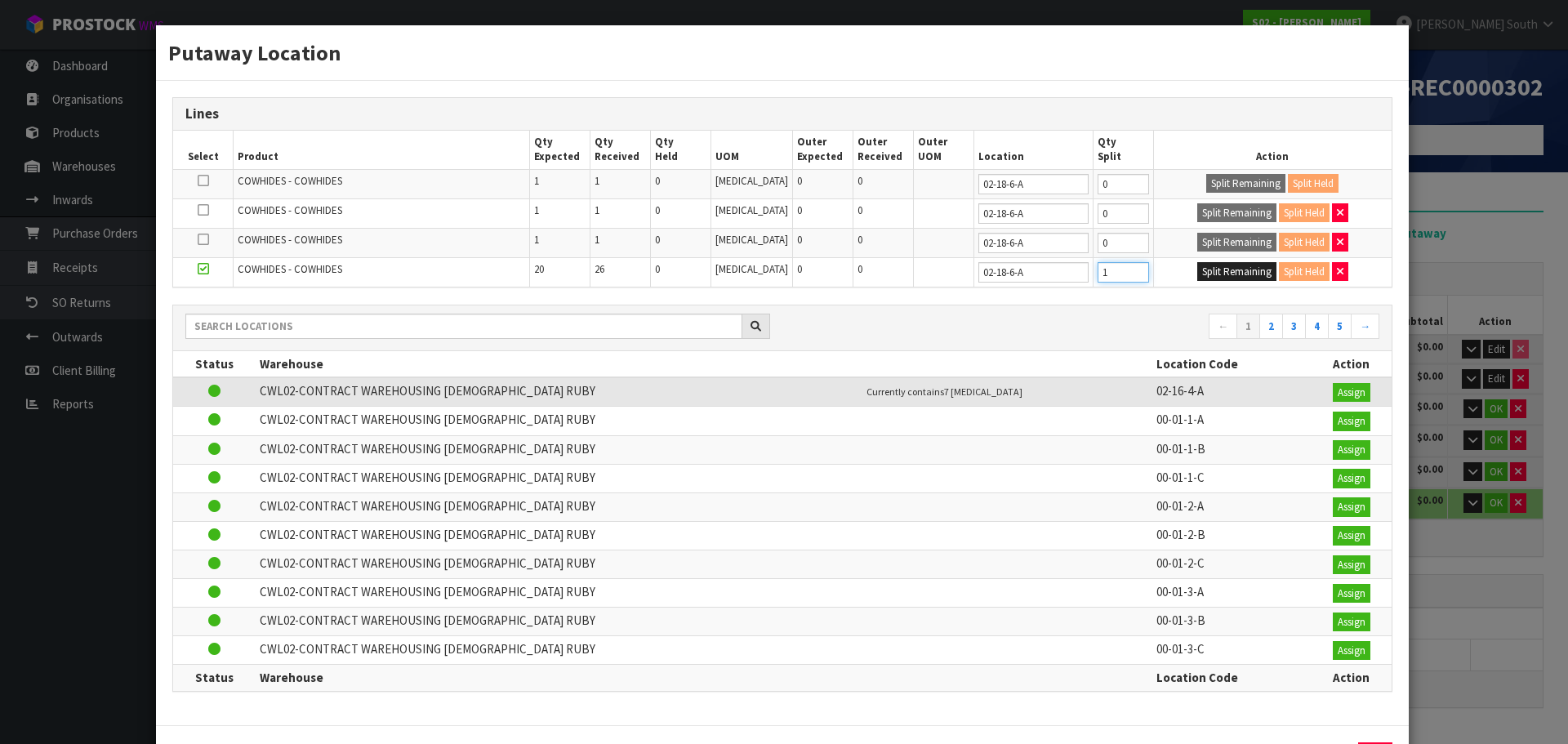
type input "1"
click at [1122, 268] on input "1" at bounding box center [1123, 272] width 51 height 20
click at [1205, 275] on button "Split Remaining" at bounding box center [1236, 272] width 79 height 19
type input "1"
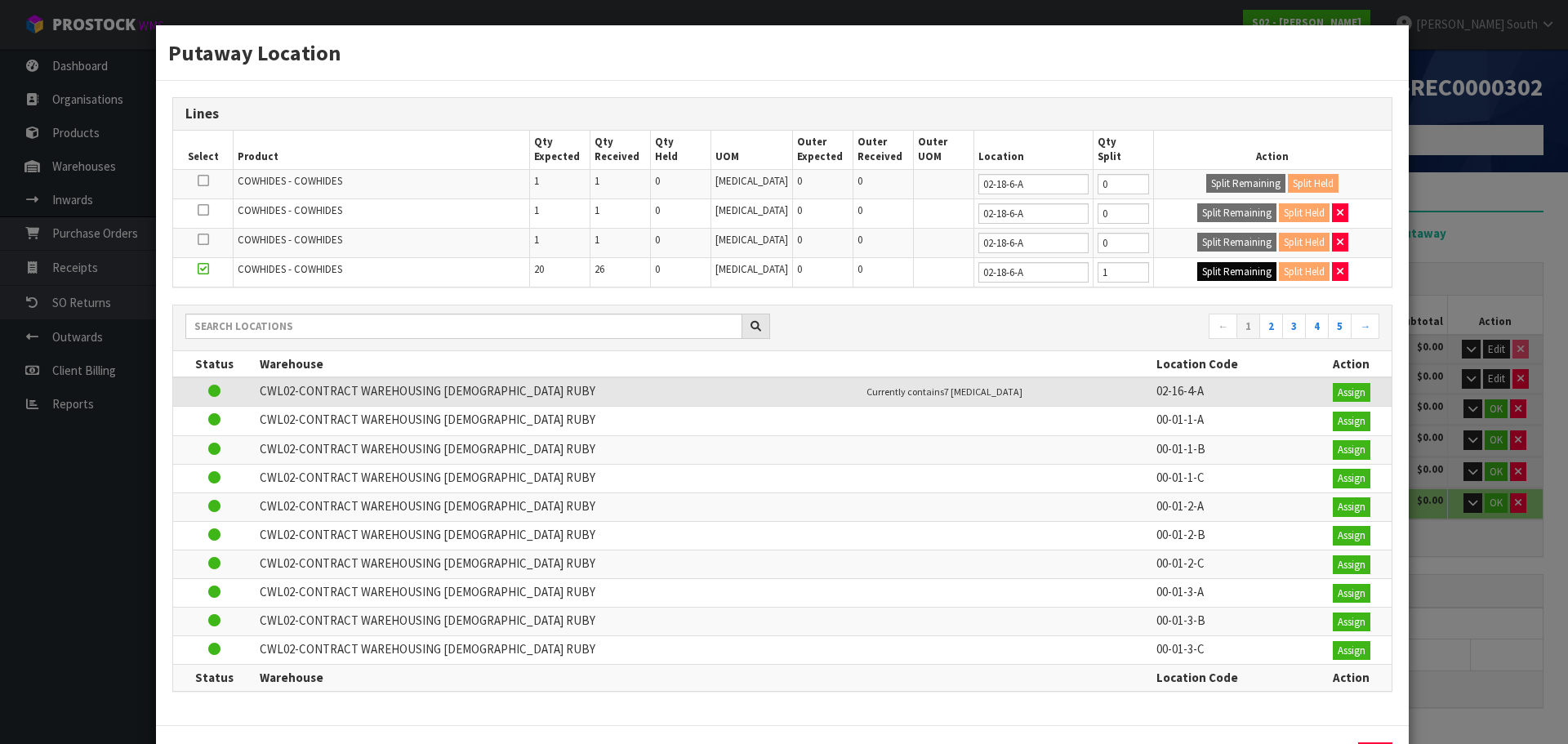
type input "1"
type input "0"
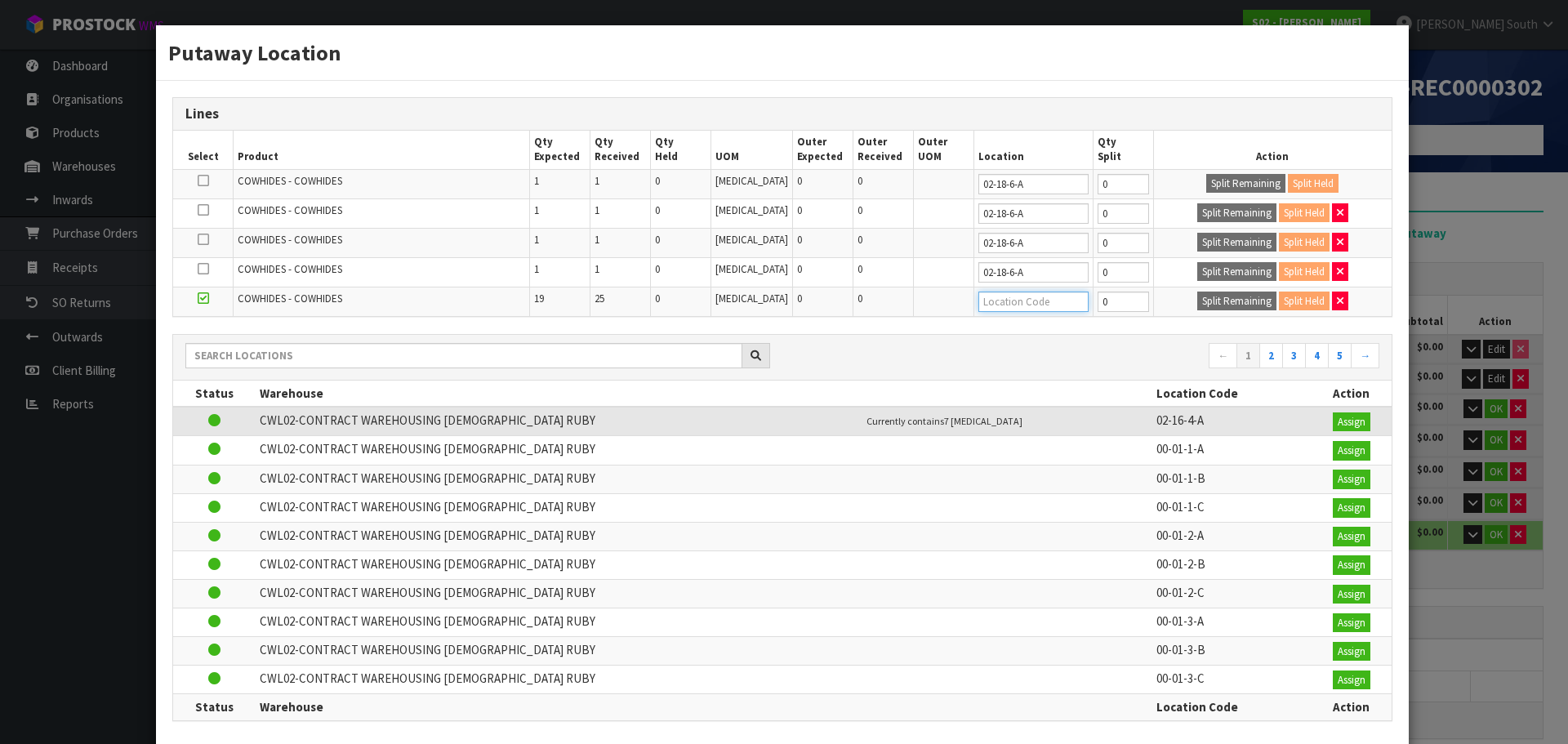
click at [1019, 295] on input "text" at bounding box center [1033, 301] width 110 height 20
paste input "02-18-6-A"
type input "02-18-6-A"
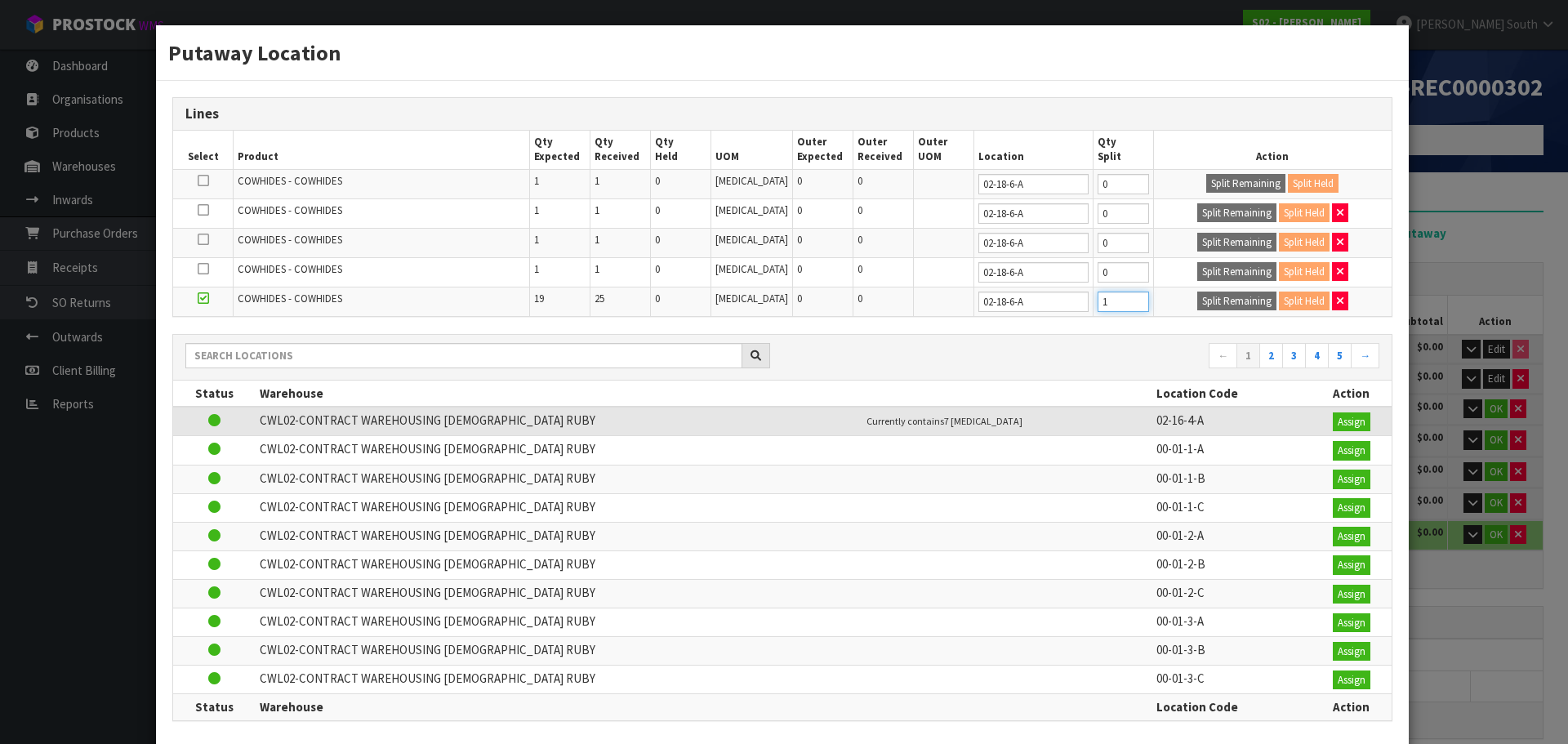
type input "1"
click at [1124, 299] on input "1" at bounding box center [1123, 301] width 51 height 20
click at [1197, 298] on button "Split Remaining" at bounding box center [1236, 301] width 79 height 19
type input "1"
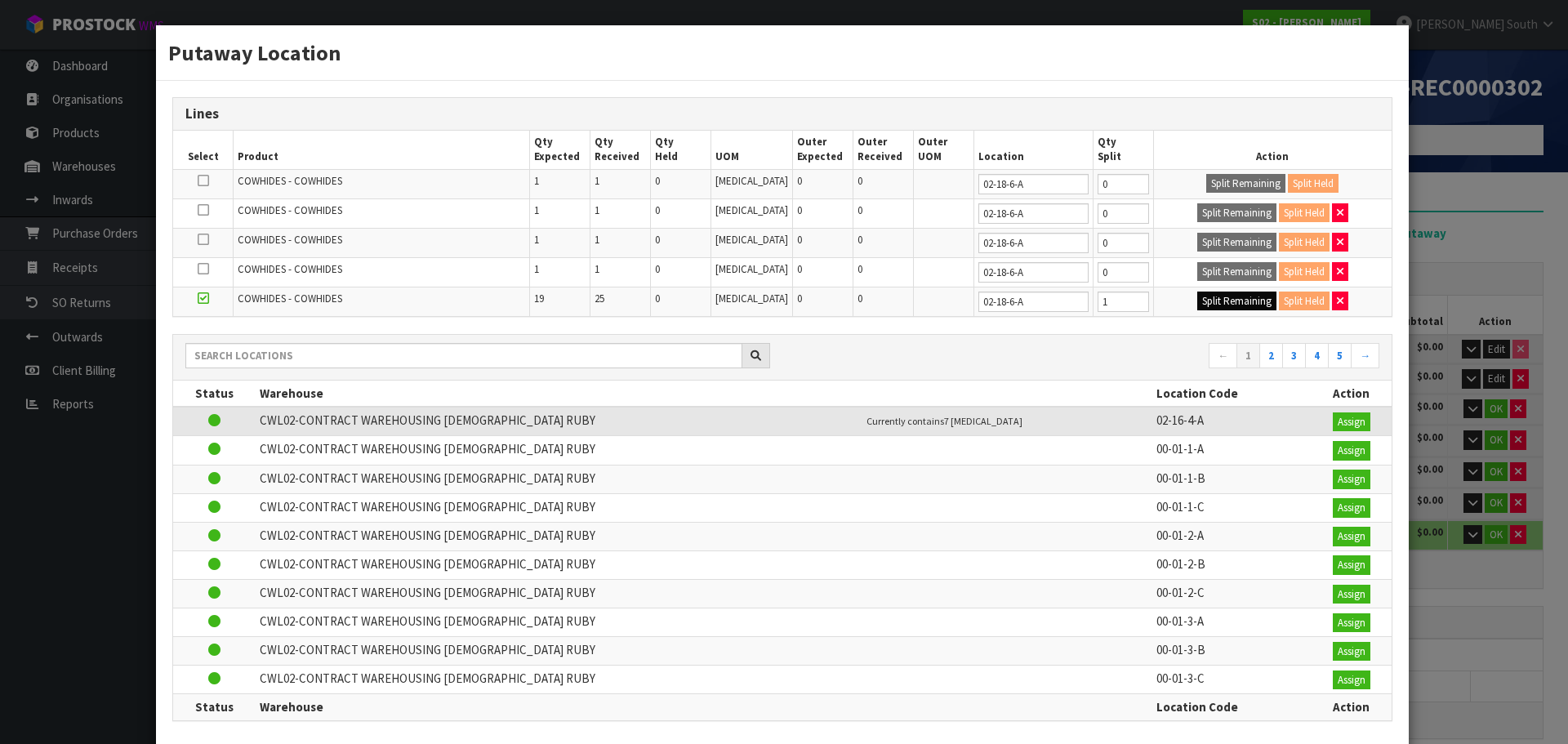
type input "1"
type input "0"
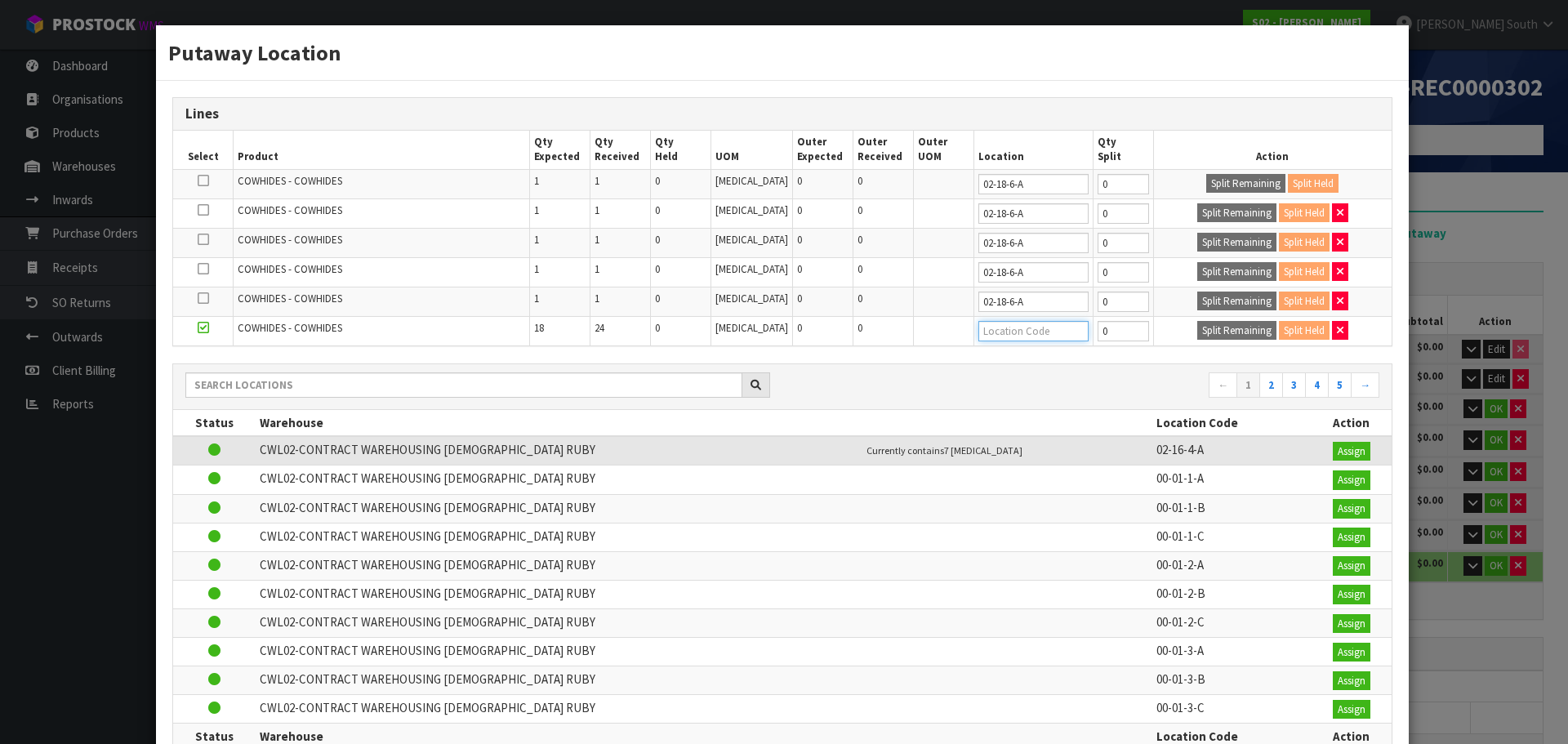
click at [987, 327] on input "text" at bounding box center [1033, 331] width 110 height 20
paste input "02-18-6-A"
type input "02-18-6-A"
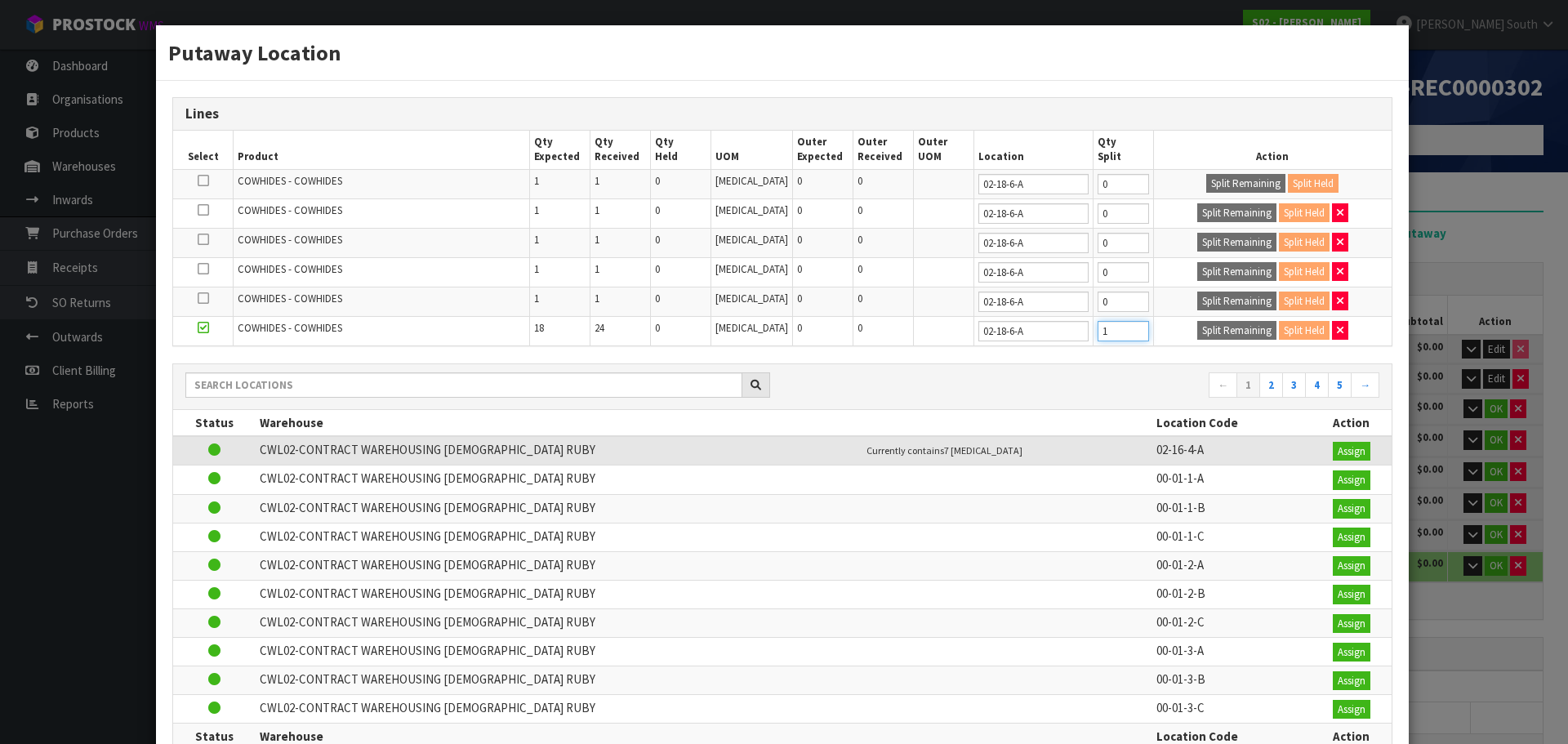
type input "1"
click at [1122, 329] on input "1" at bounding box center [1123, 331] width 51 height 20
click at [1197, 332] on button "Split Remaining" at bounding box center [1236, 331] width 79 height 19
type input "1"
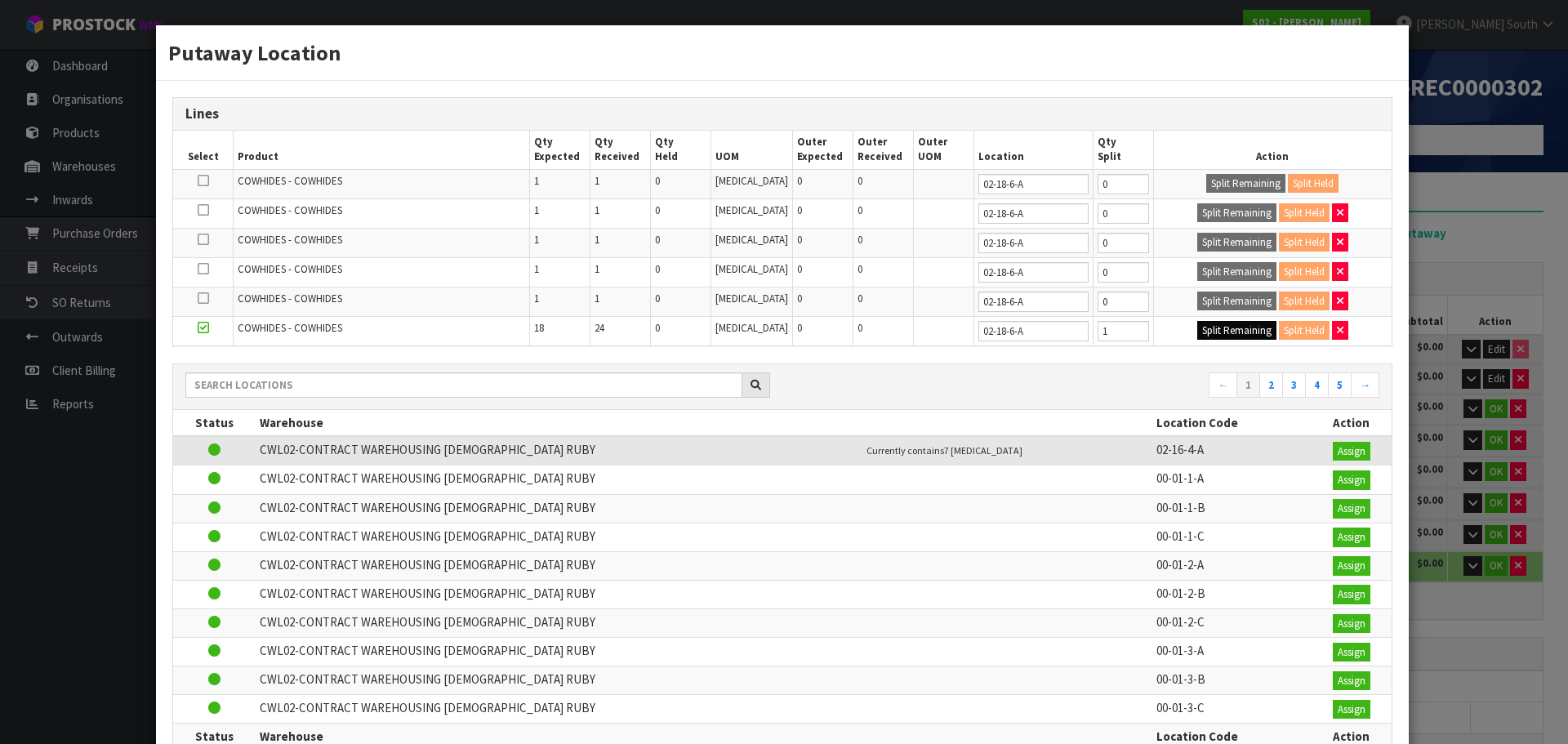
type input "1"
type input "0"
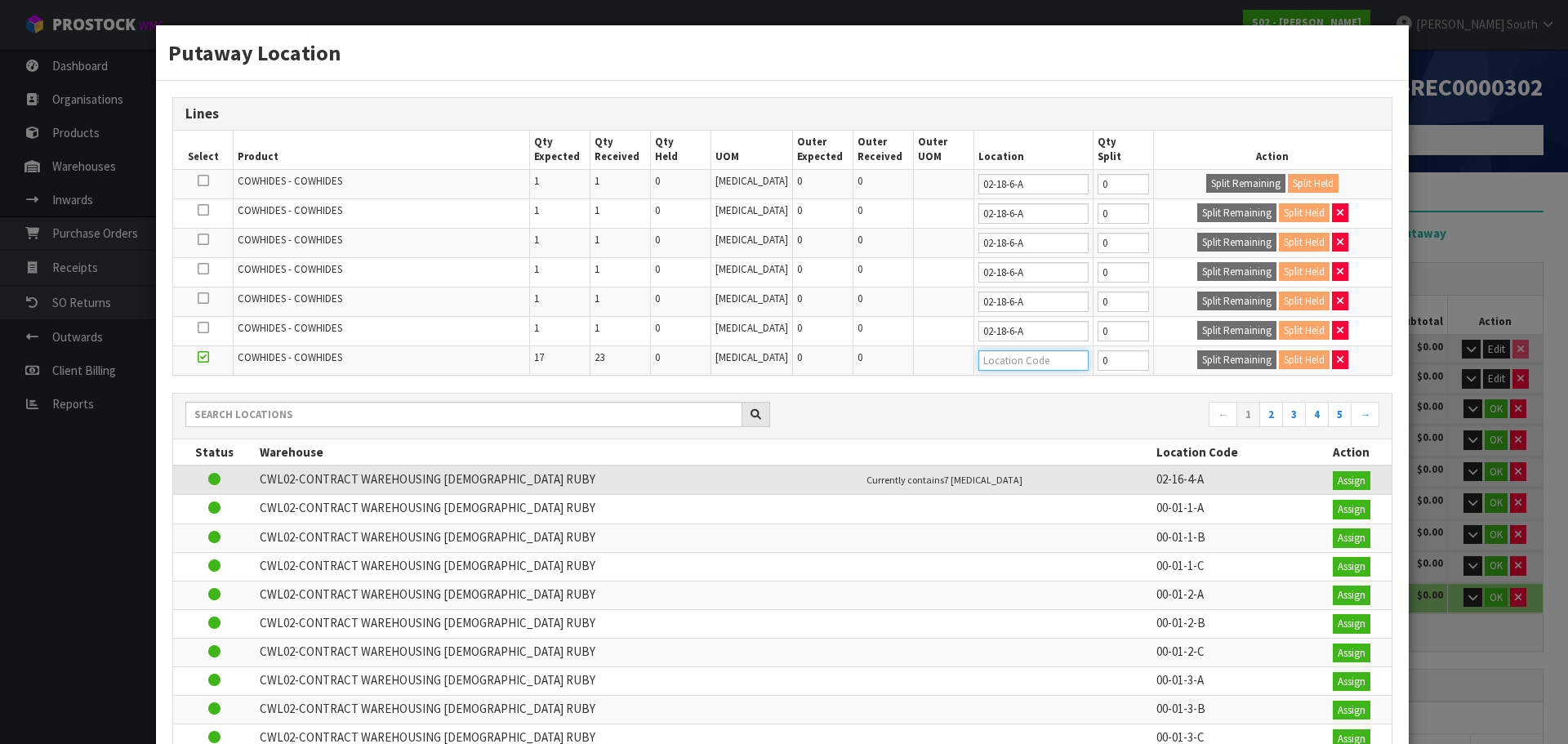
click at [1005, 350] on input "text" at bounding box center [1033, 359] width 110 height 20
paste input "02-18-6-A"
type input "02-18-6-A"
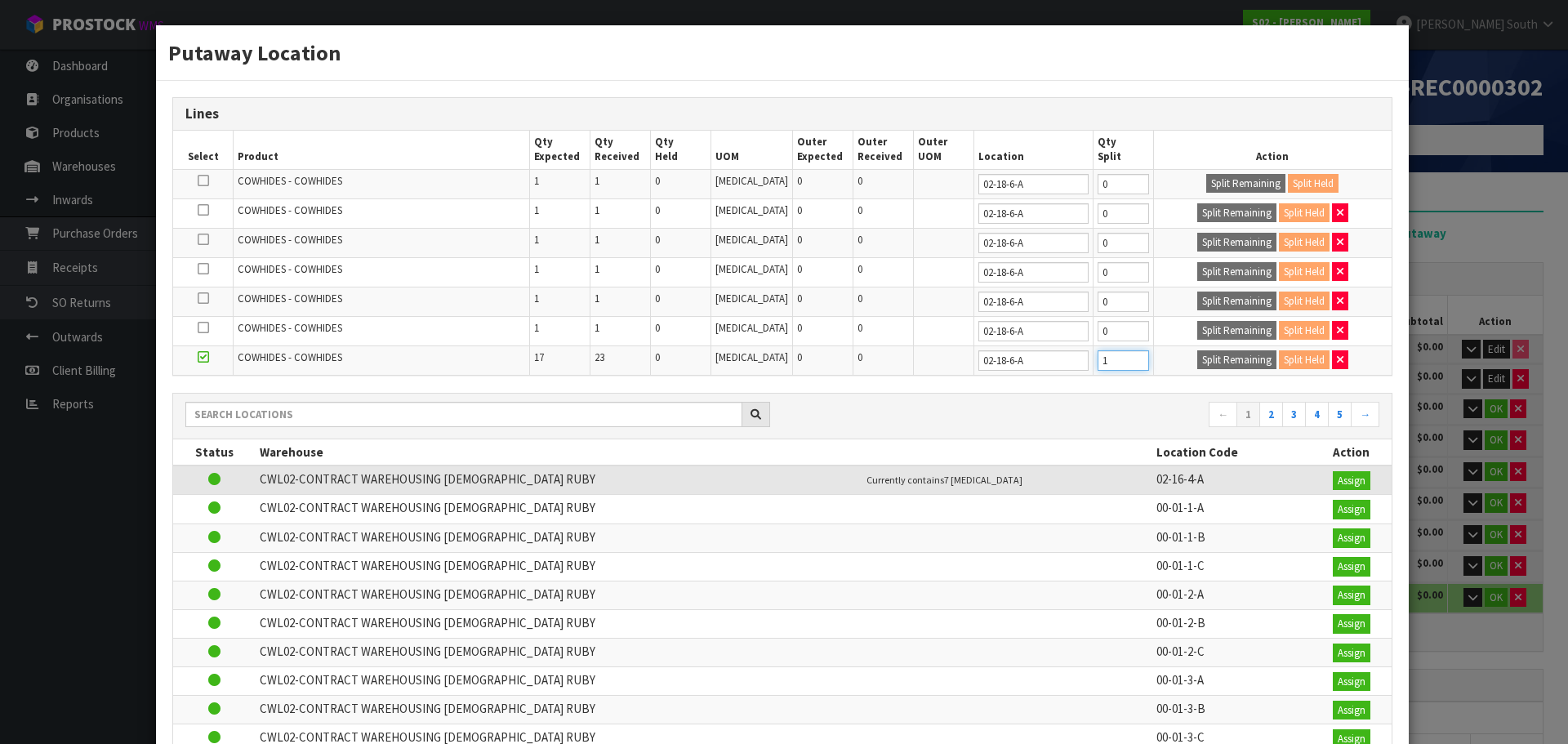
type input "1"
click at [1120, 356] on input "1" at bounding box center [1123, 359] width 51 height 20
click at [1197, 359] on button "Split Remaining" at bounding box center [1236, 359] width 79 height 19
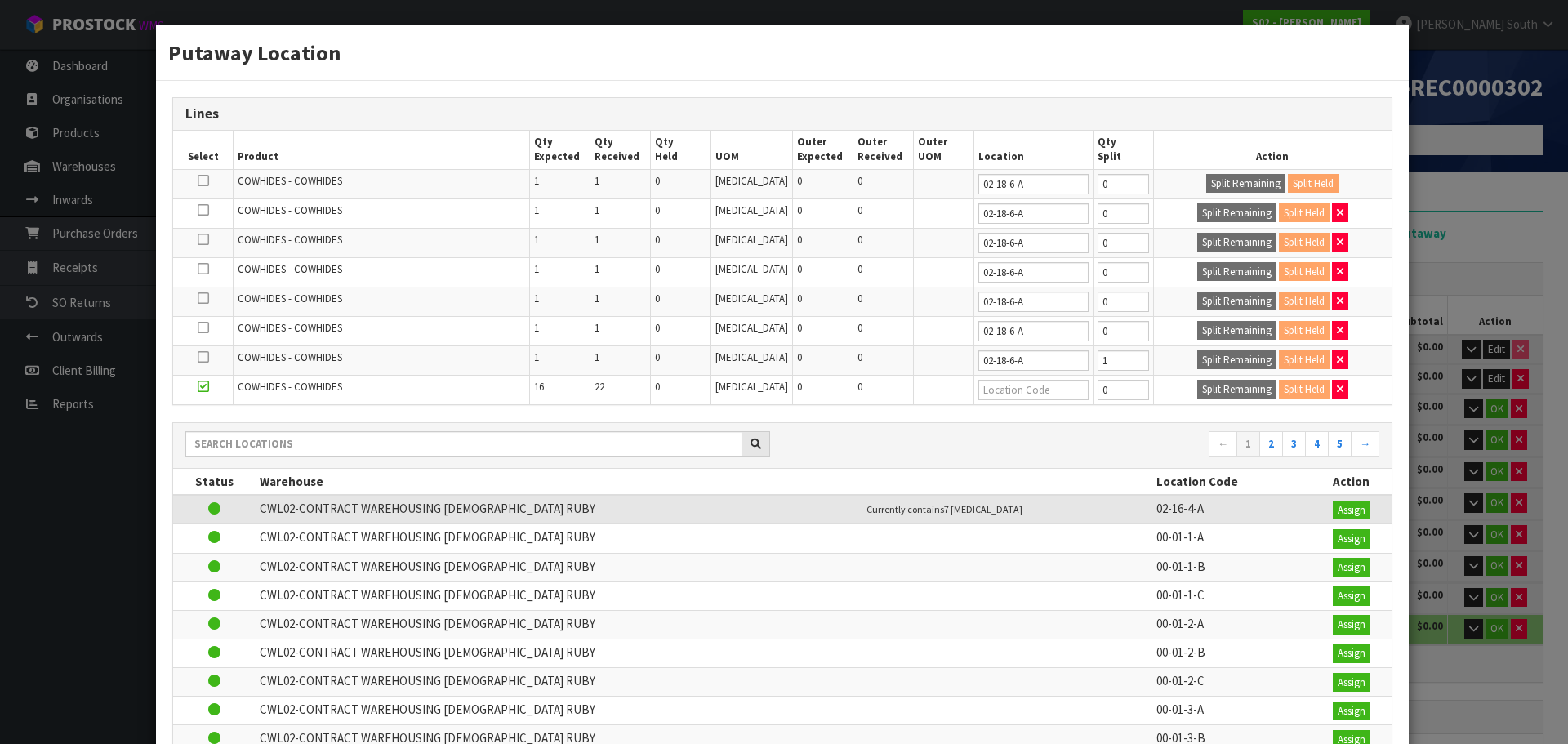
type input "1"
type input "0"
click at [996, 380] on input "text" at bounding box center [1033, 389] width 110 height 20
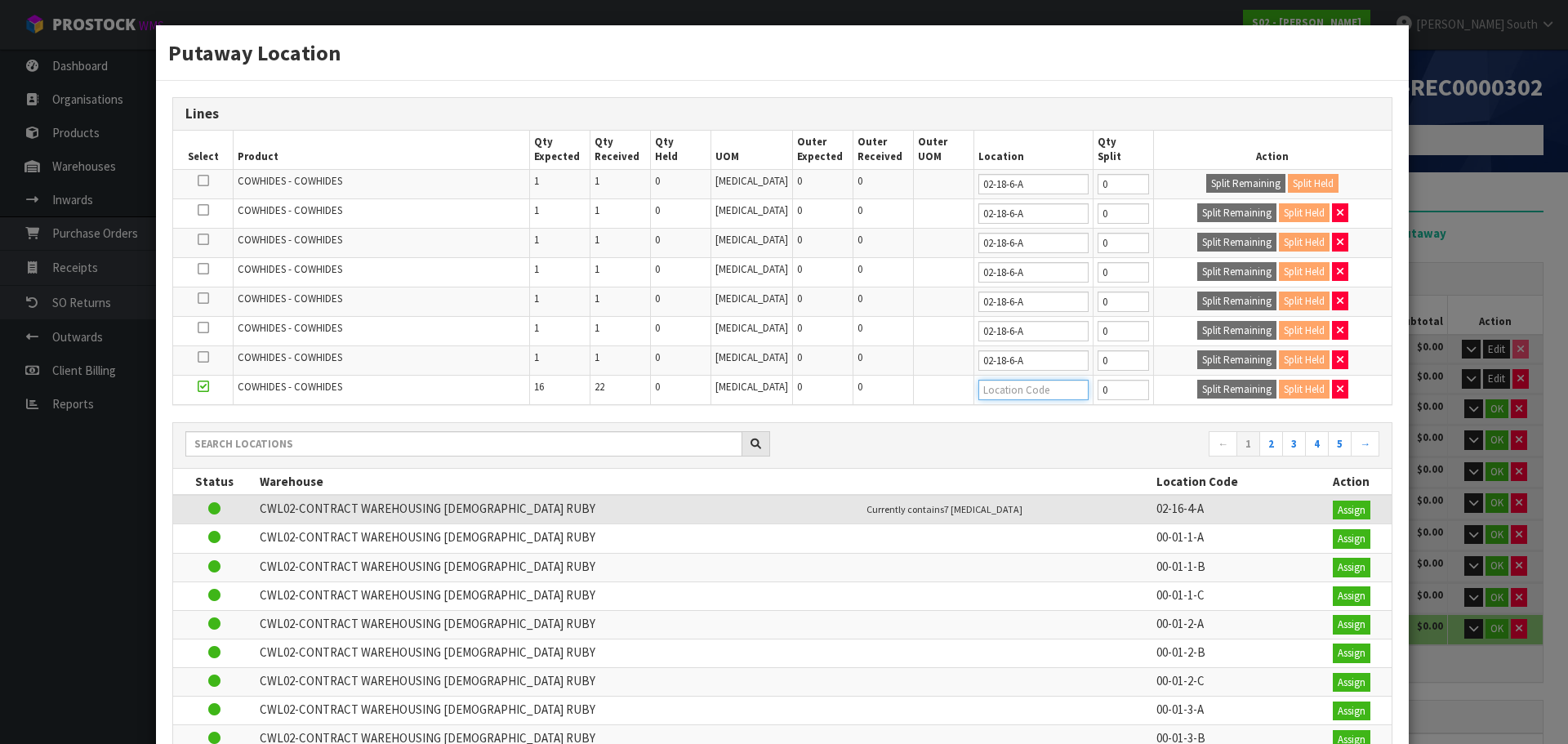
paste input "02-18-6-A"
type input "02-18-6-A"
type input "1"
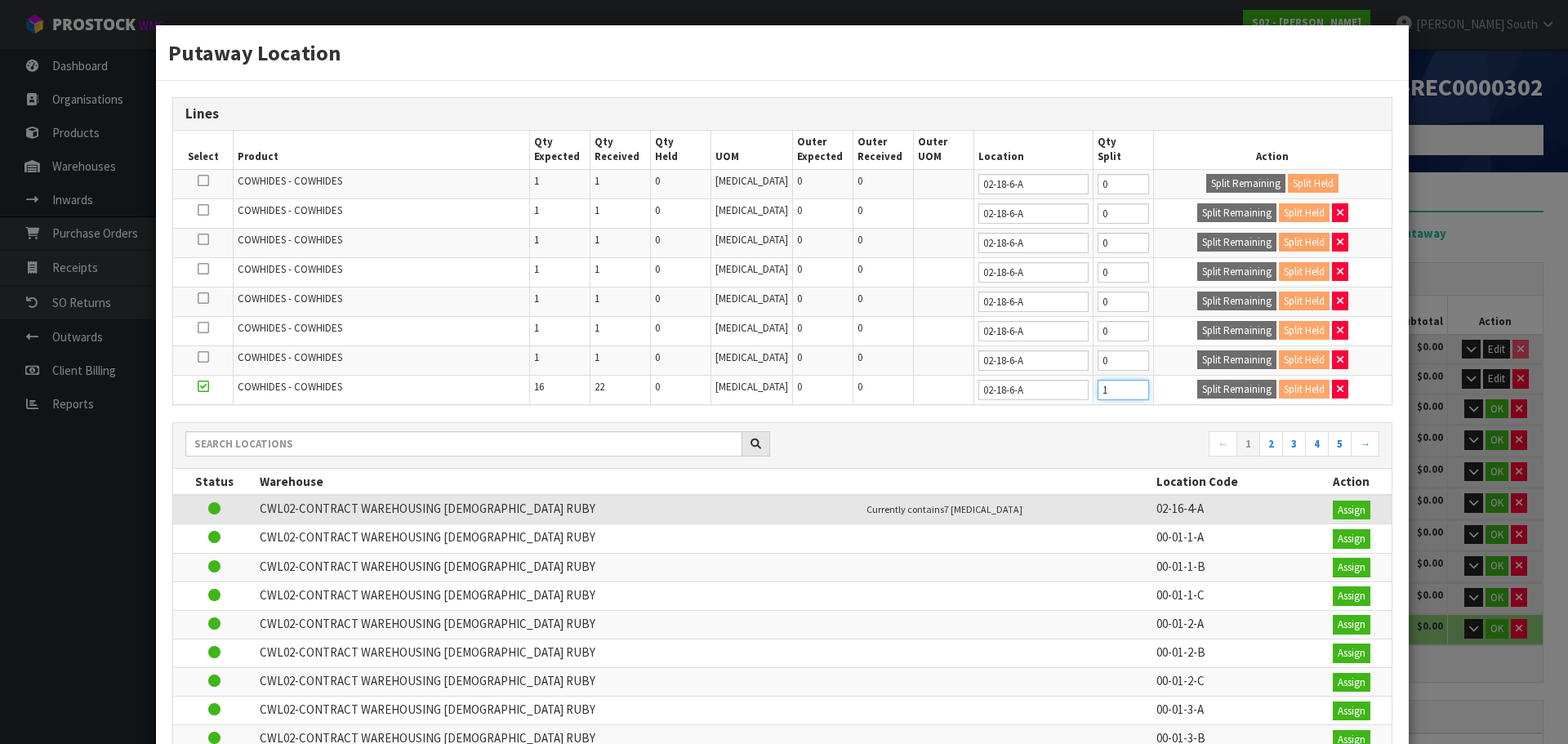
click at [1125, 386] on input "1" at bounding box center [1123, 389] width 51 height 20
click at [1197, 387] on button "Split Remaining" at bounding box center [1236, 389] width 79 height 19
type input "1"
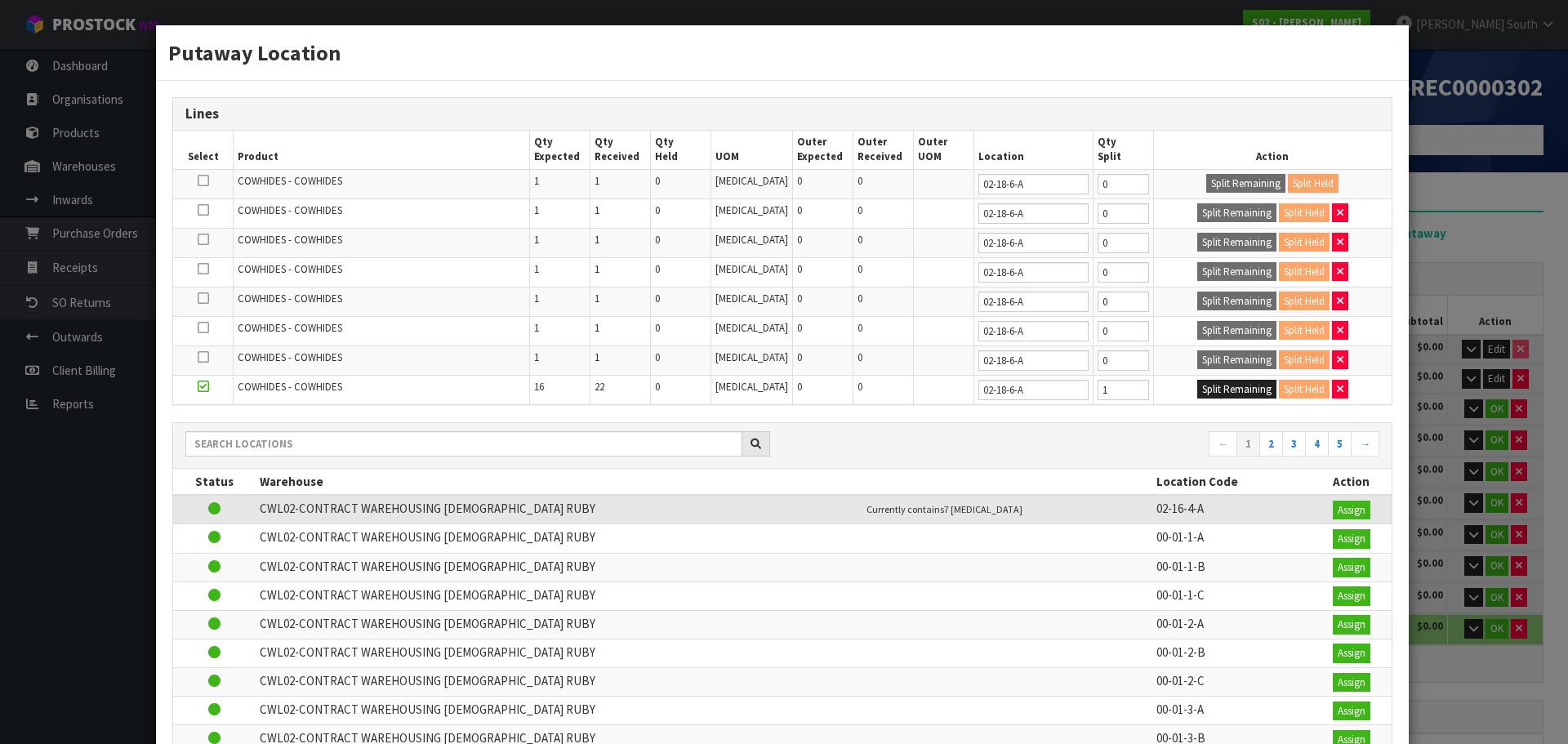
type input "0"
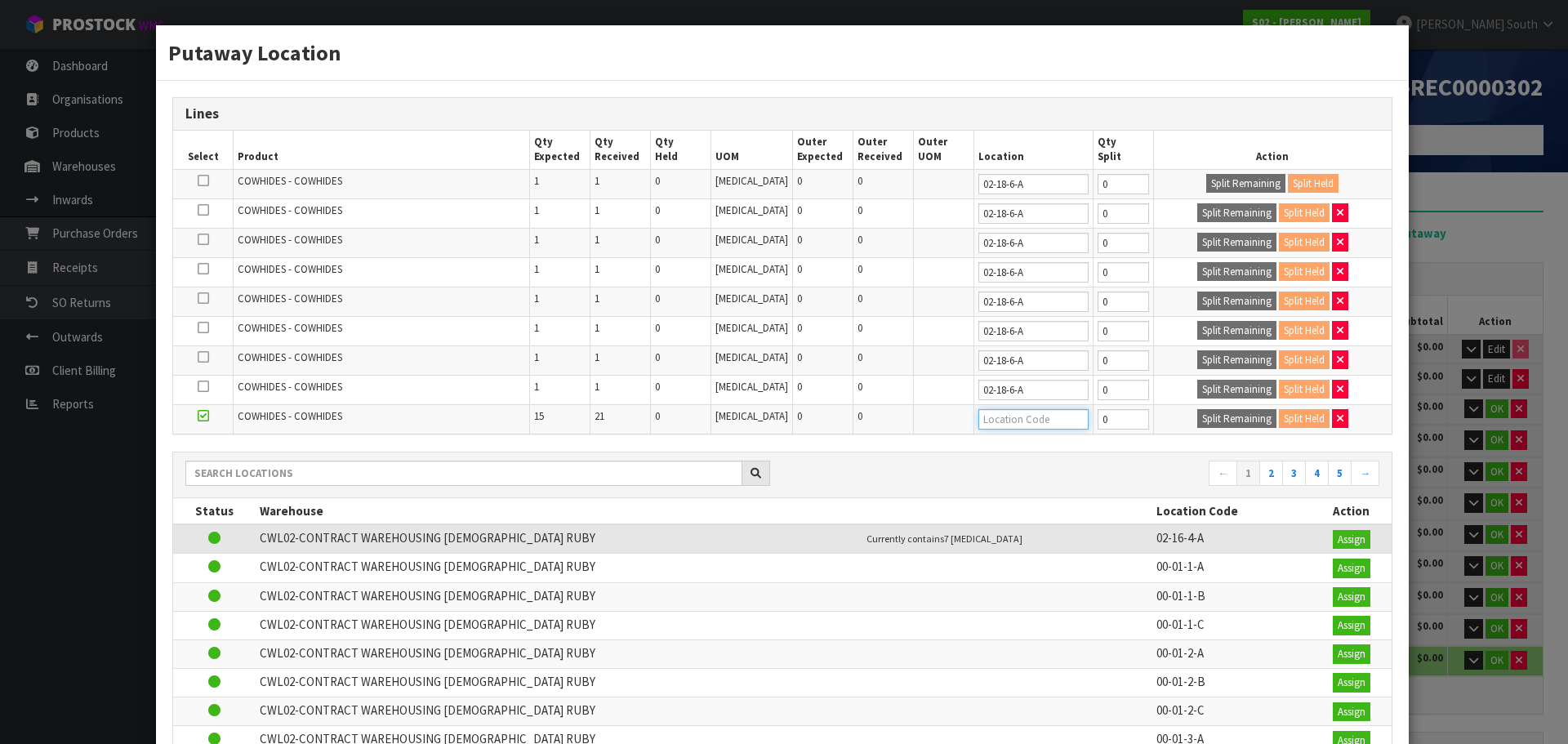
click at [1007, 417] on input "text" at bounding box center [1033, 418] width 110 height 20
paste input "02-18-6-A"
type input "02-18-6-A"
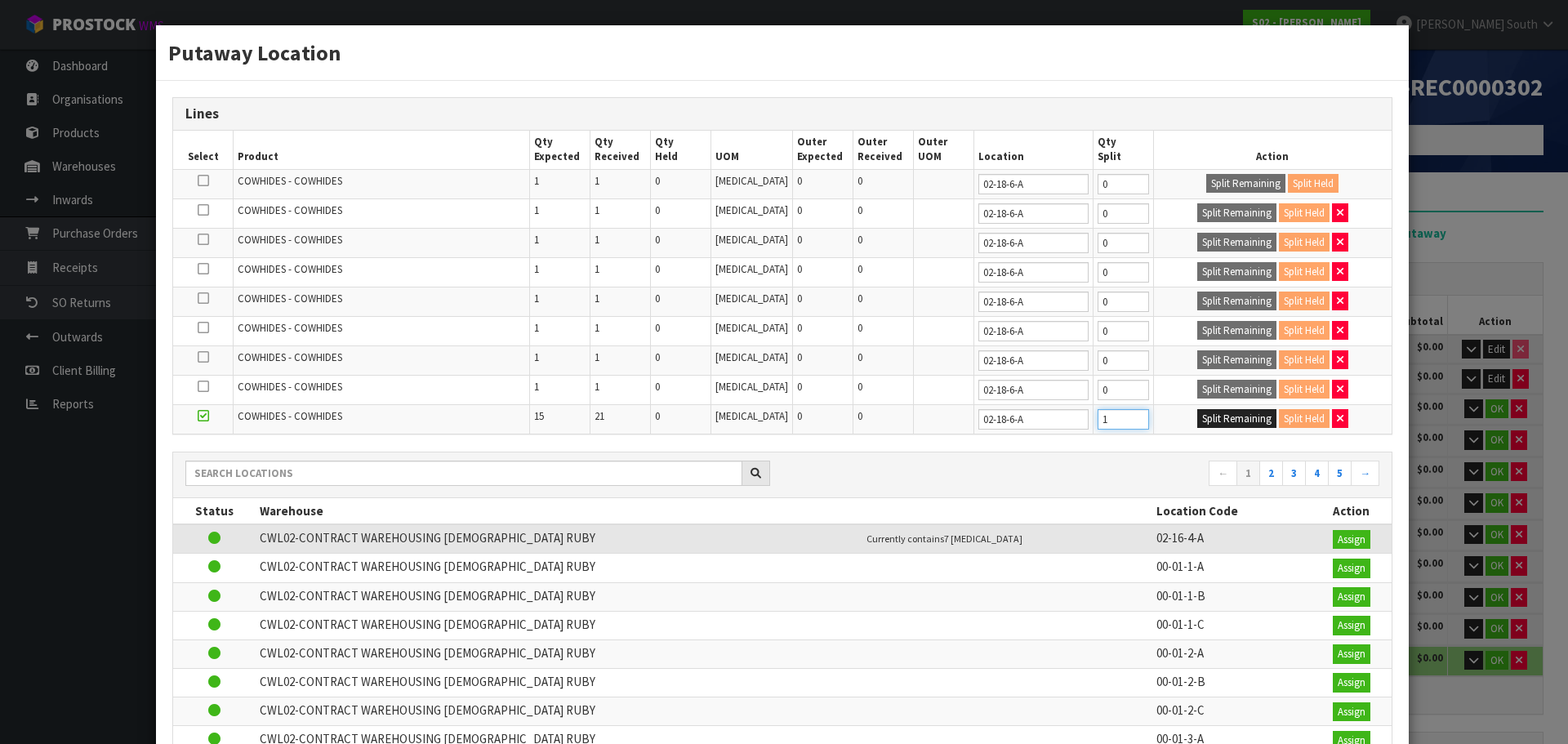
type input "1"
click at [1126, 413] on input "1" at bounding box center [1123, 418] width 51 height 20
click at [1197, 415] on button "Split Remaining" at bounding box center [1236, 418] width 79 height 19
type input "1"
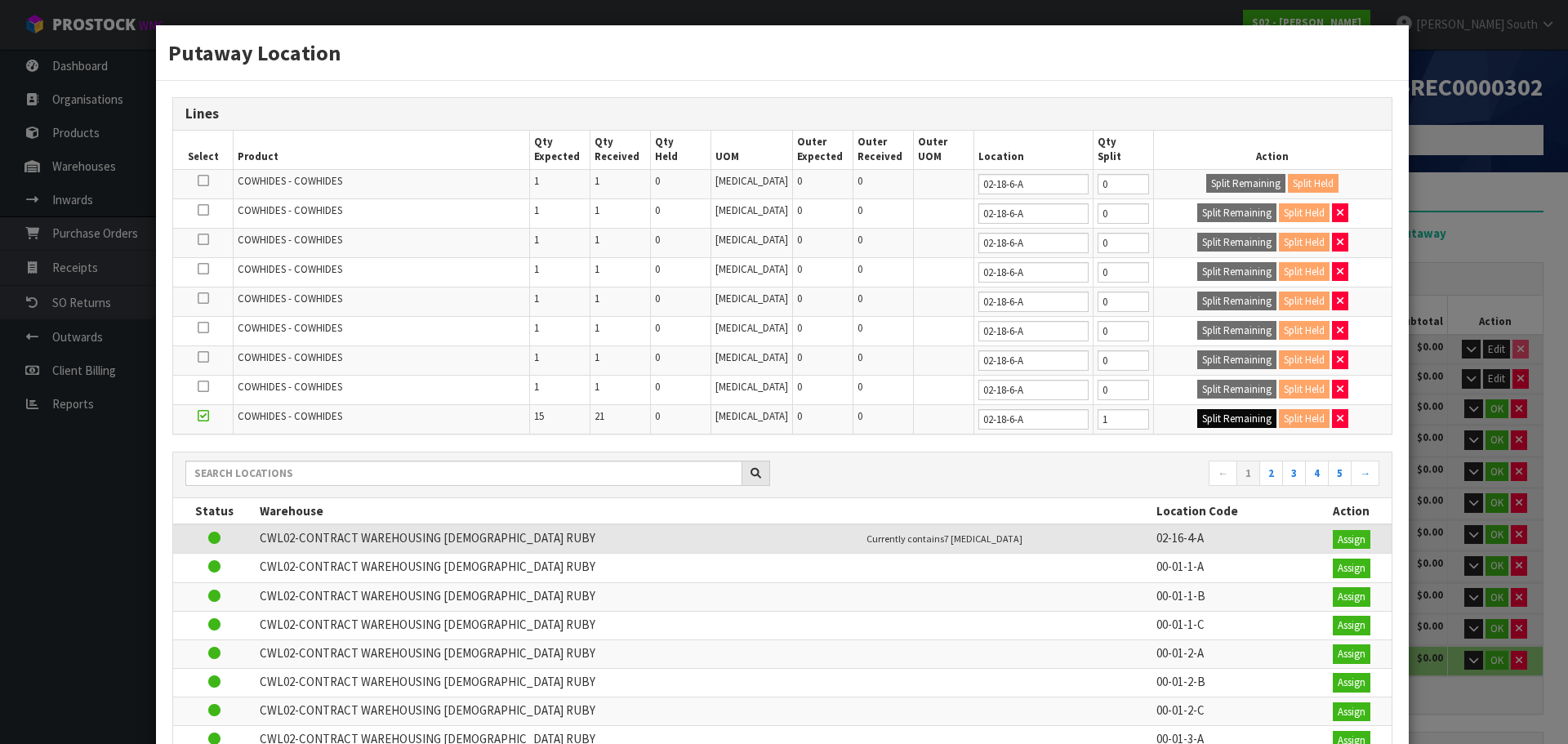
type input "1"
type input "0"
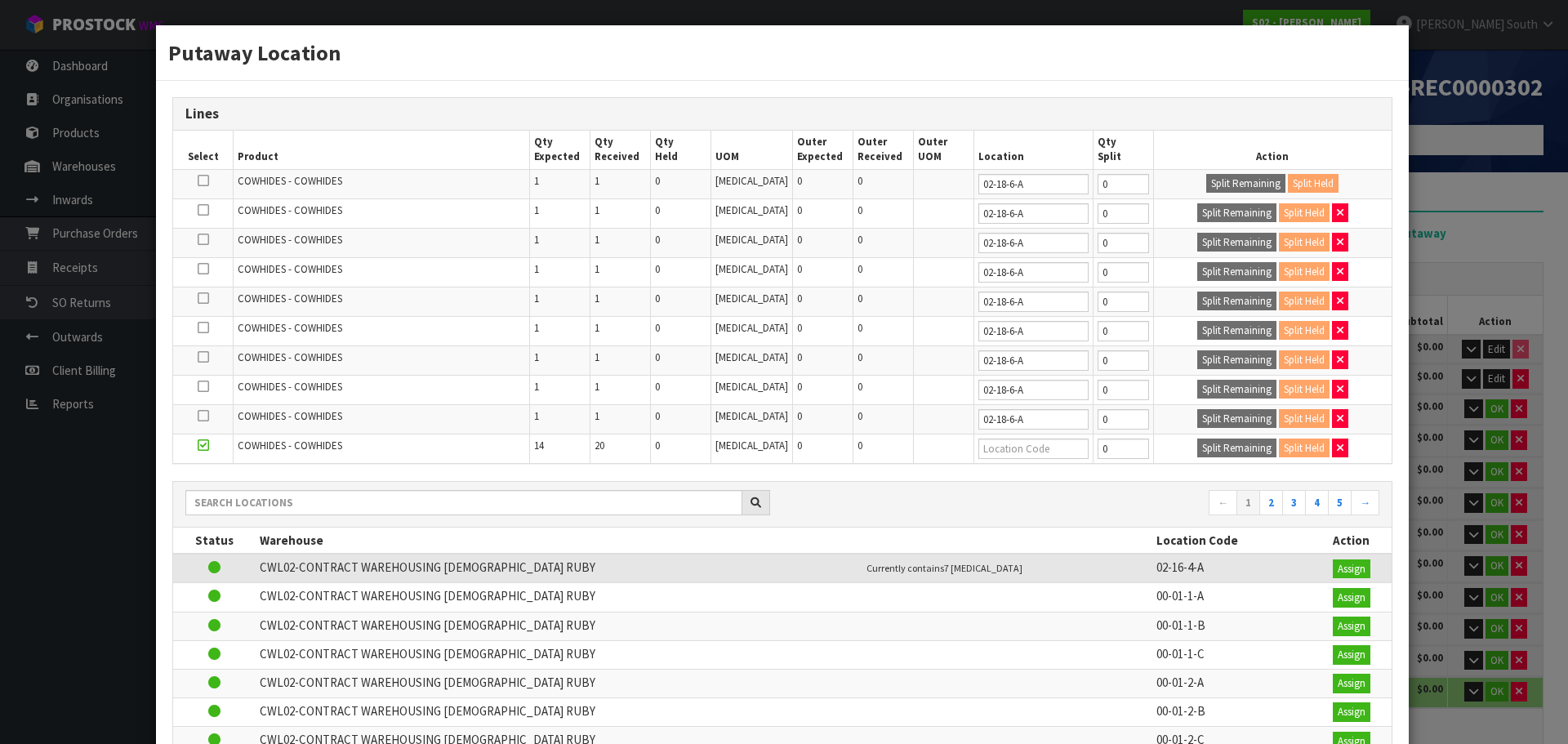
click at [987, 435] on td at bounding box center [1033, 448] width 120 height 29
click at [995, 448] on input "text" at bounding box center [1033, 448] width 110 height 20
paste input "02-18-6-A"
type input "02-18-6-A"
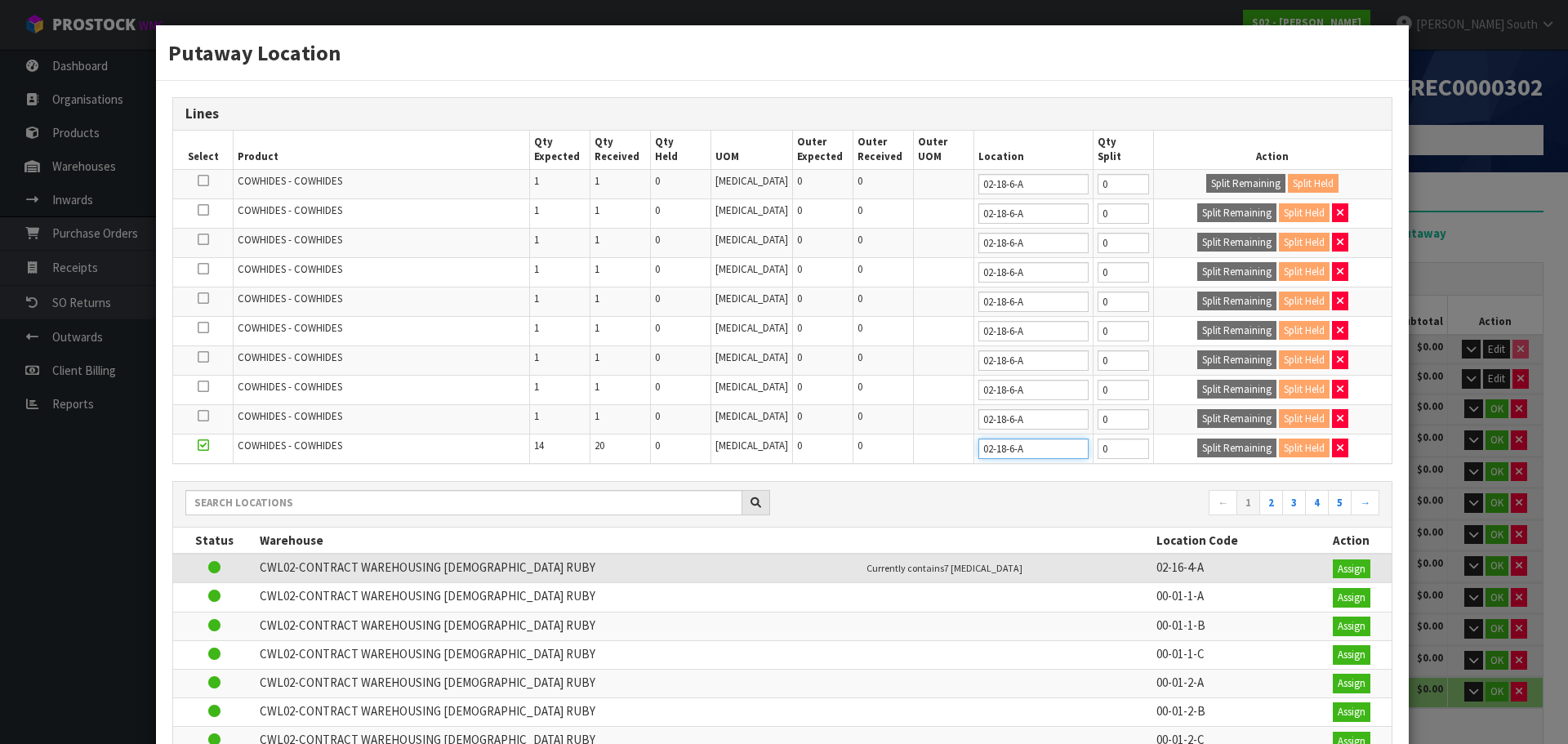
type input "02-18-6-A"
type input "1"
click at [1117, 446] on input "1" at bounding box center [1123, 448] width 51 height 20
click at [1197, 448] on button "Split Remaining" at bounding box center [1236, 448] width 79 height 19
type input "1"
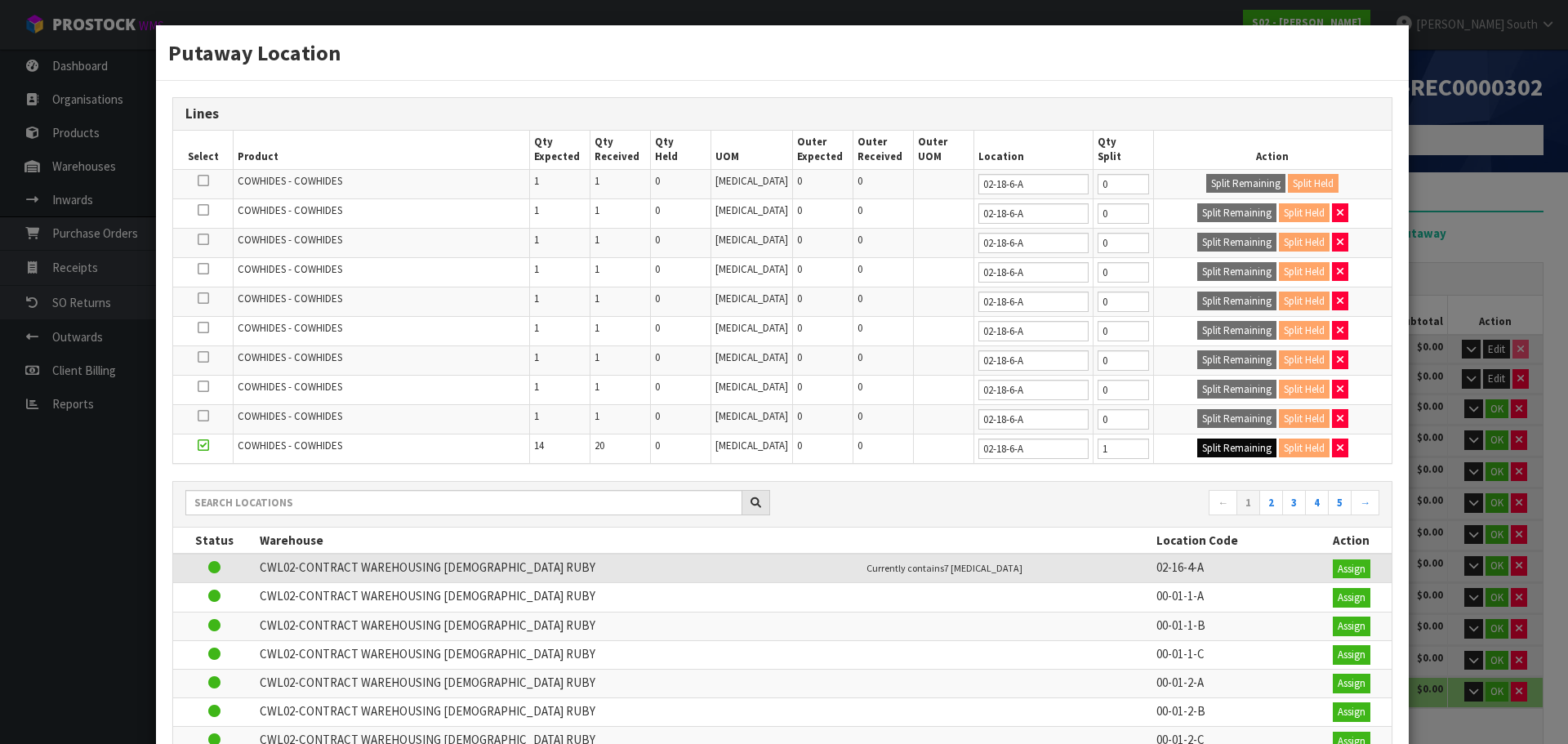
type input "1"
type input "0"
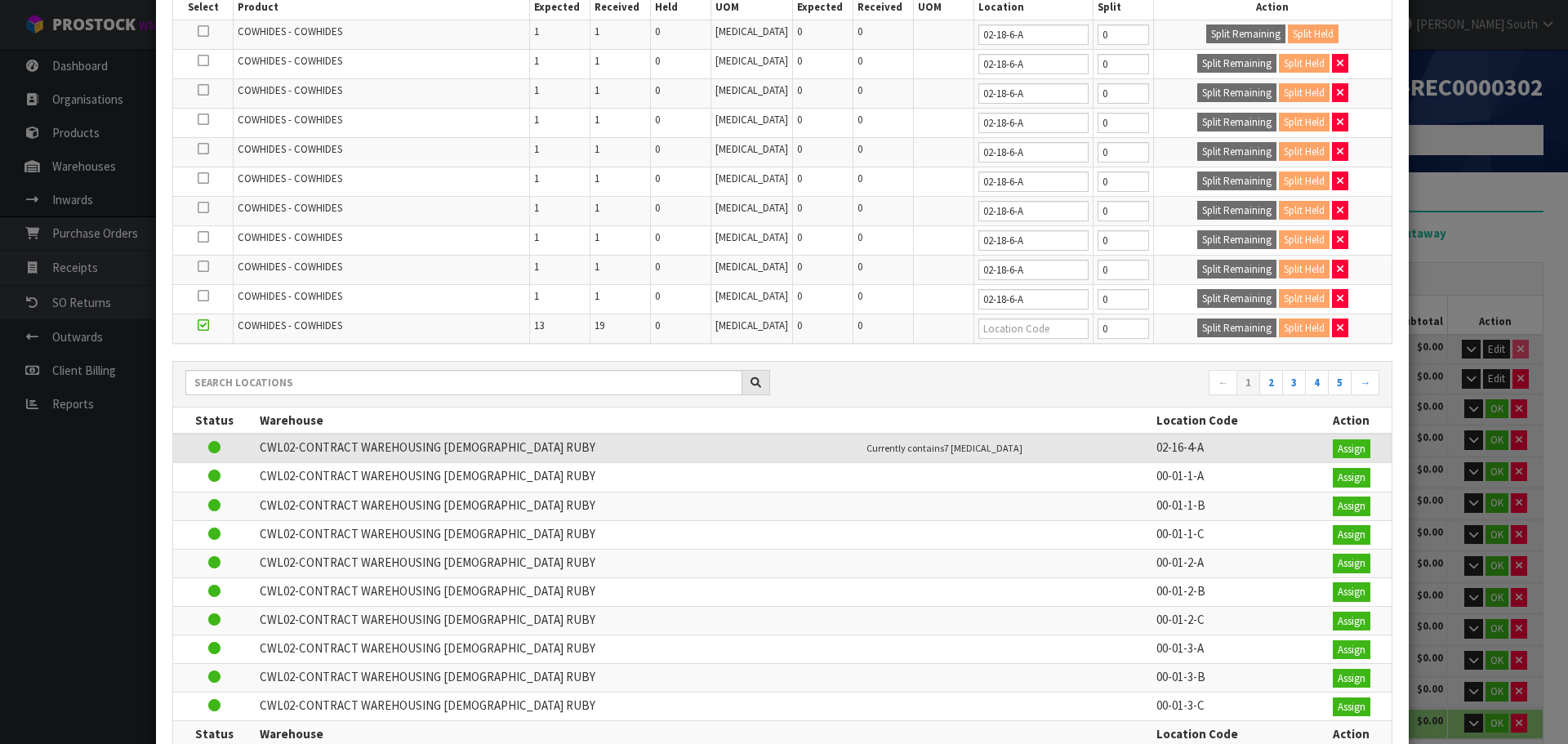
scroll to position [163, 0]
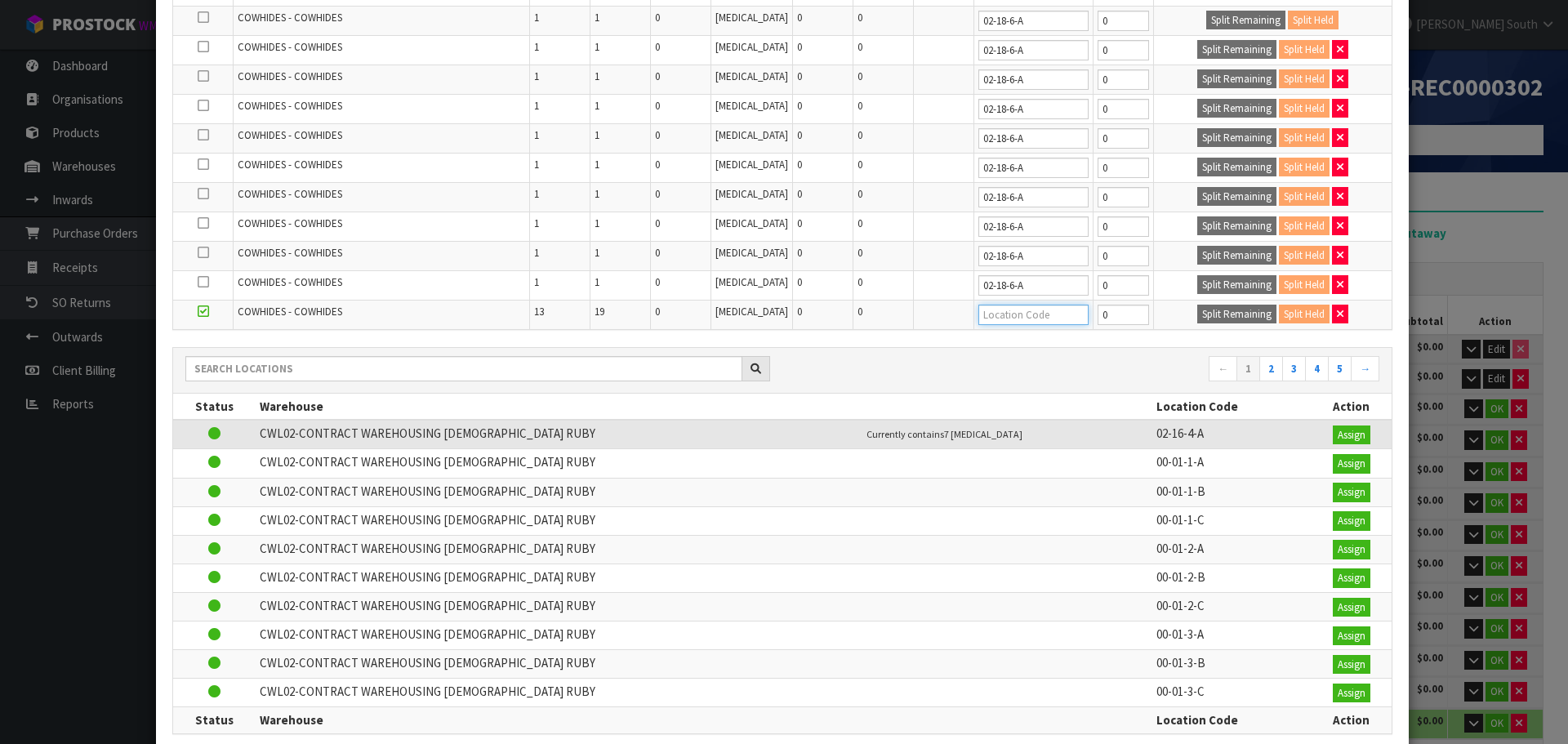
click at [1008, 318] on input "text" at bounding box center [1033, 314] width 110 height 20
paste input "02-18-6-A"
type input "02-18-6-A"
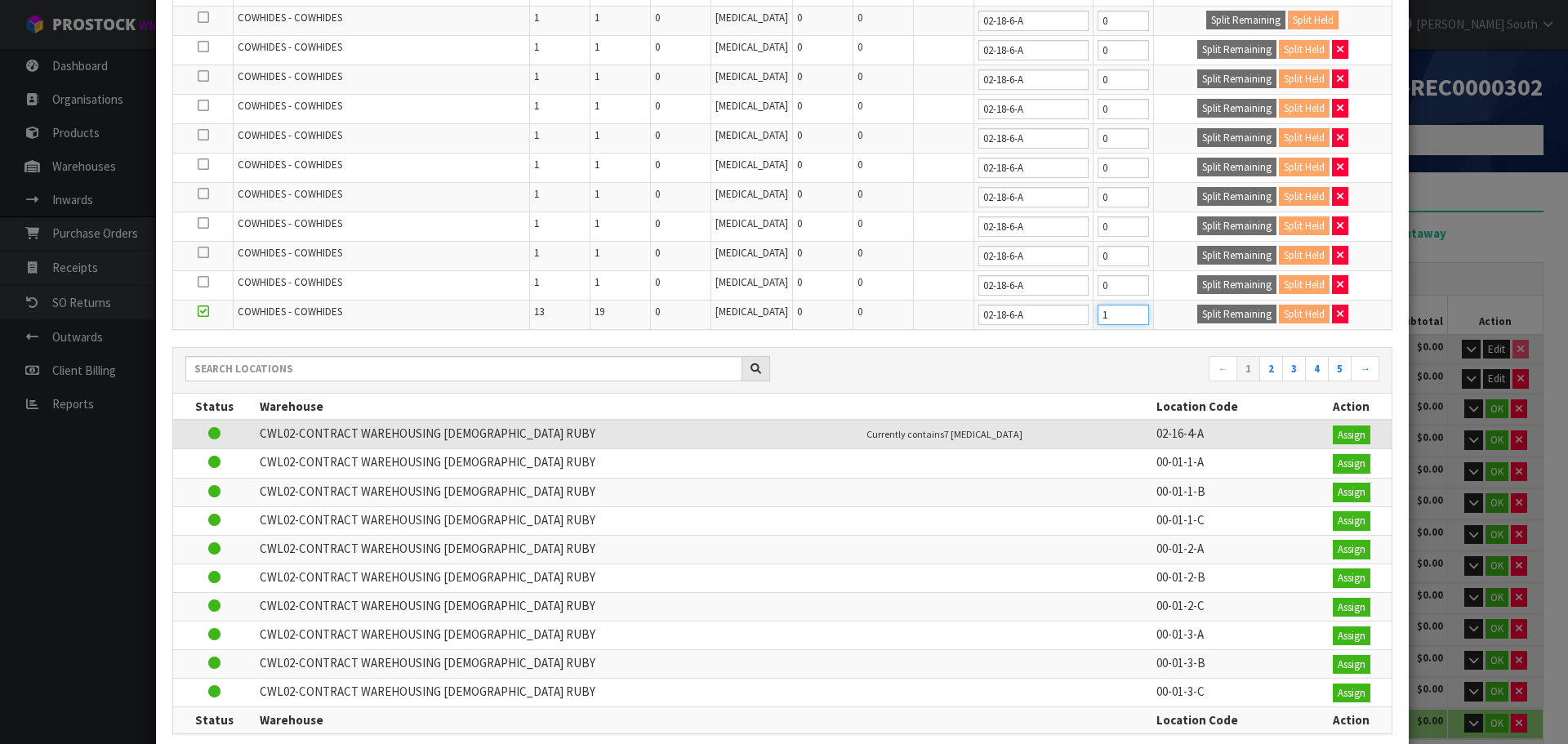
type input "1"
click at [1119, 312] on input "1" at bounding box center [1123, 314] width 51 height 20
click at [1215, 310] on button "Split Remaining" at bounding box center [1236, 314] width 79 height 19
type input "1"
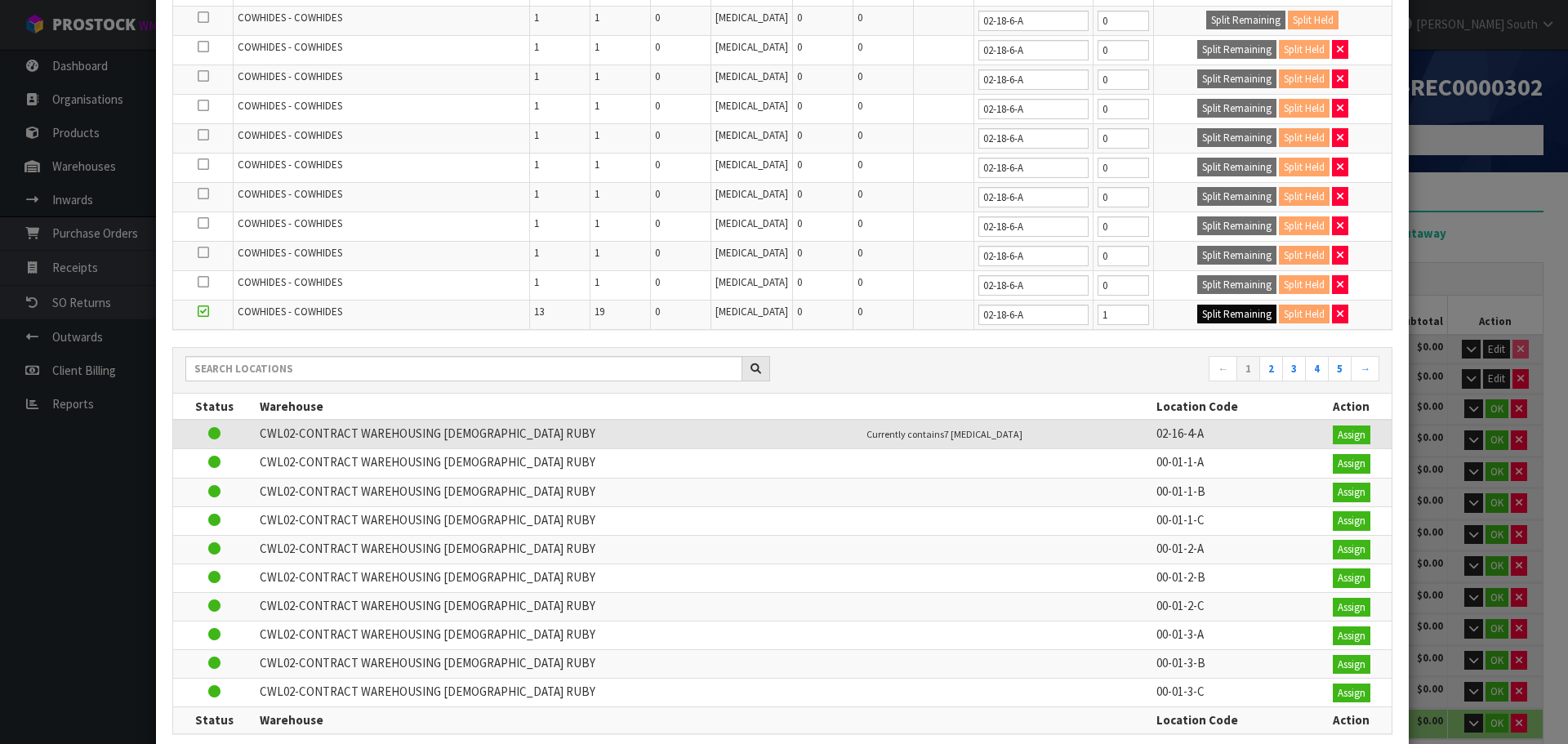
type input "1"
type input "0"
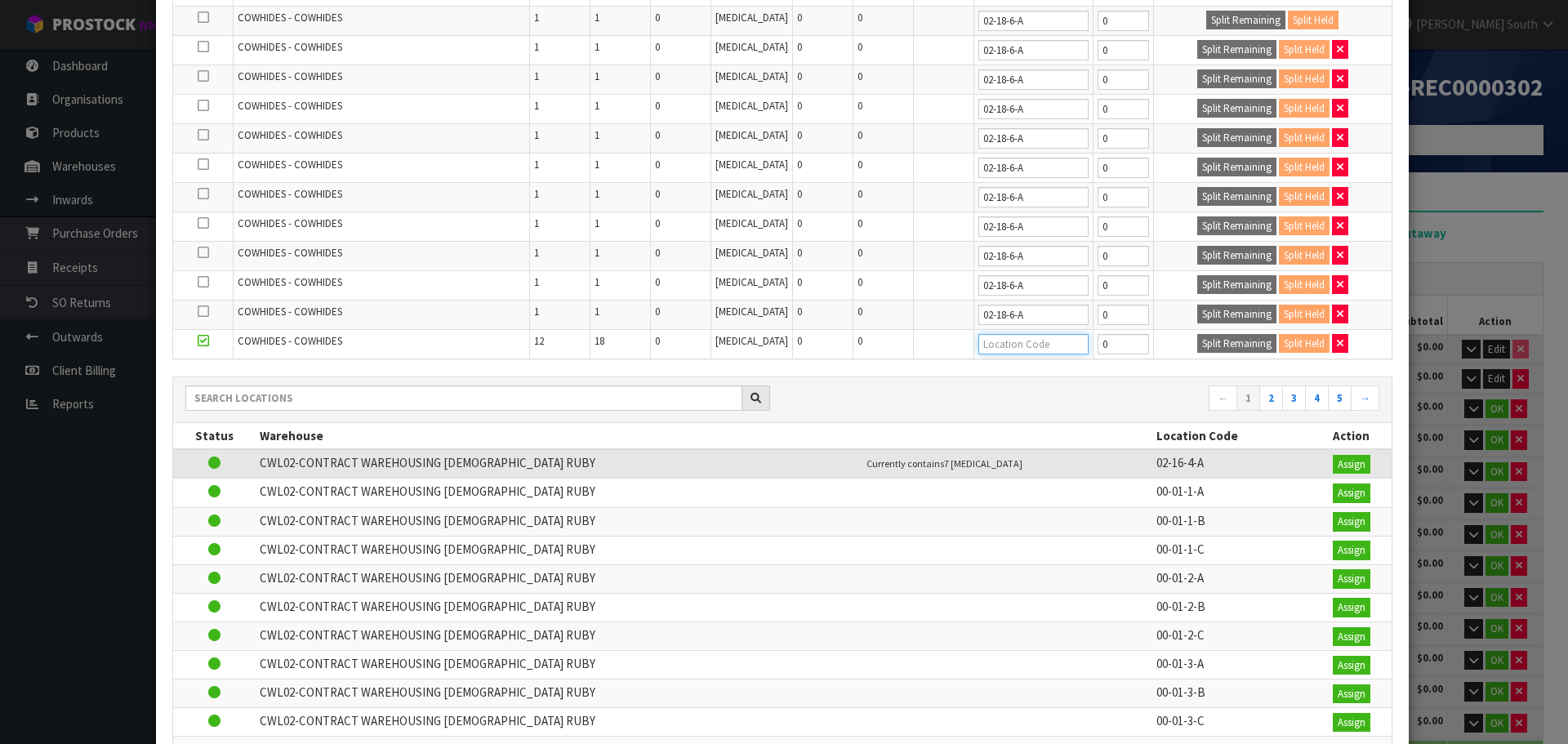
click at [997, 351] on input "text" at bounding box center [1033, 343] width 110 height 20
paste input "02-18-6-A"
type input "02-18-6-A"
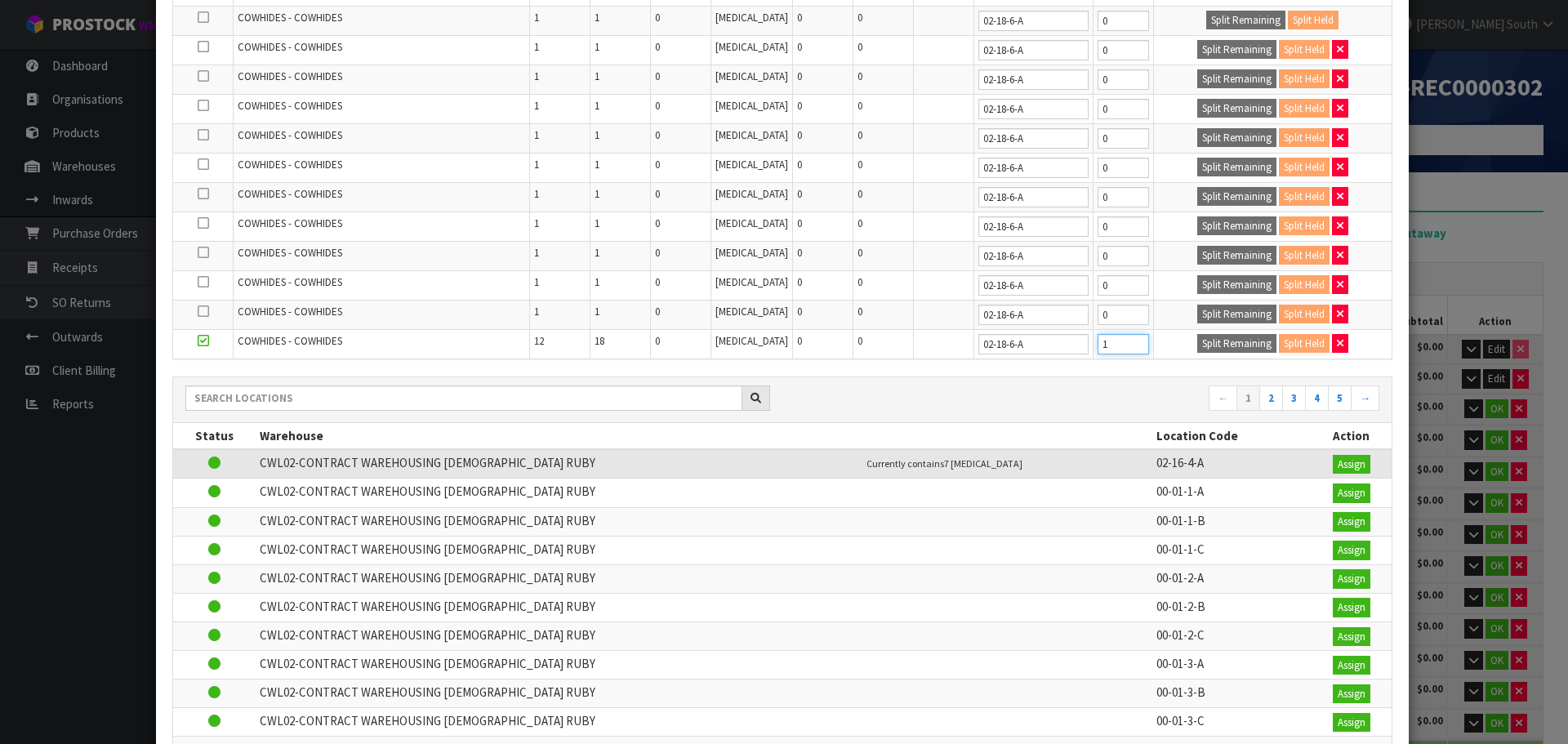
type input "1"
click at [1125, 339] on input "1" at bounding box center [1123, 343] width 51 height 20
click at [1197, 347] on button "Split Remaining" at bounding box center [1236, 343] width 79 height 19
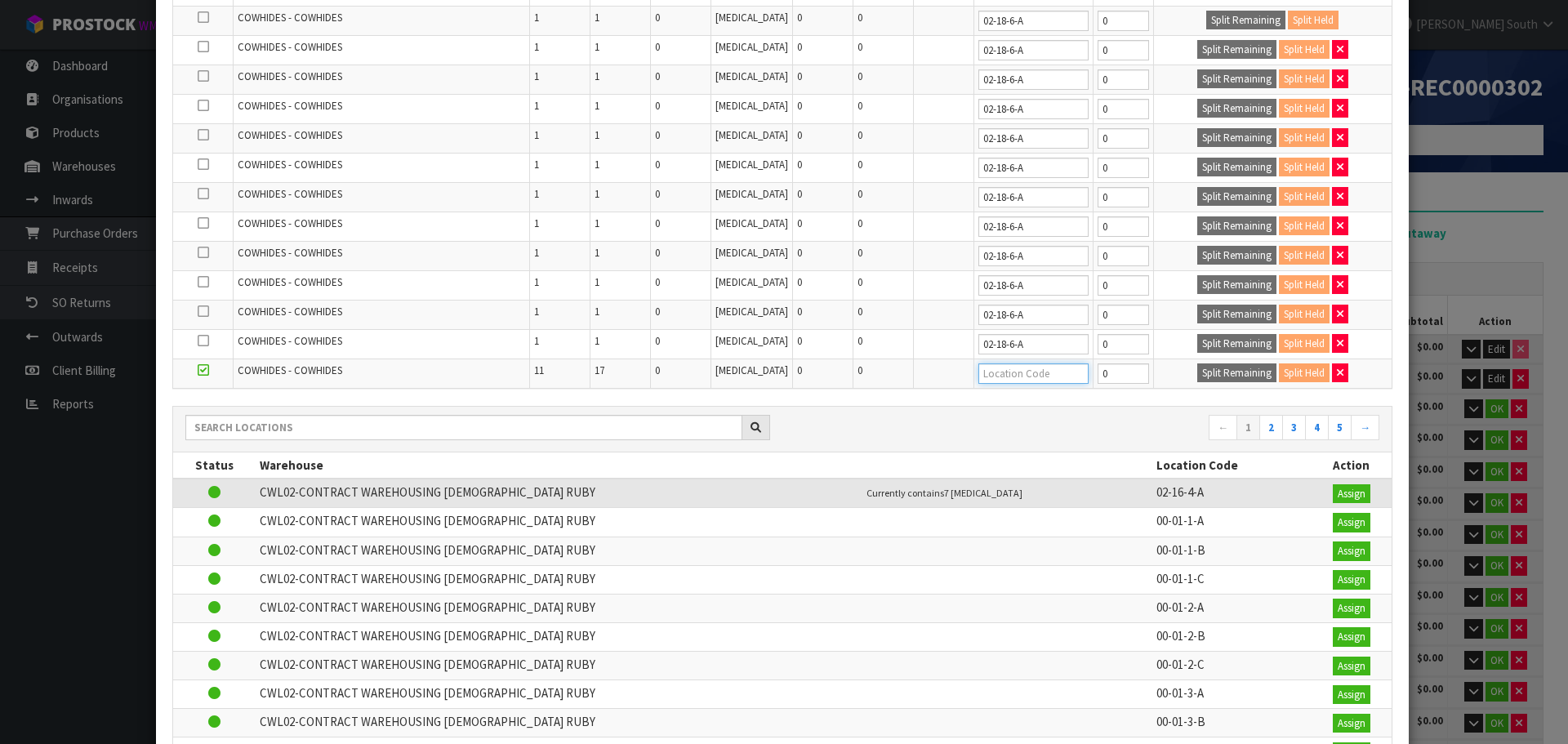
click at [996, 374] on input "text" at bounding box center [1033, 373] width 110 height 20
paste input "02-18-6-A"
click at [1125, 366] on input "1" at bounding box center [1123, 373] width 51 height 20
click at [1197, 374] on button "Split Remaining" at bounding box center [1236, 373] width 79 height 19
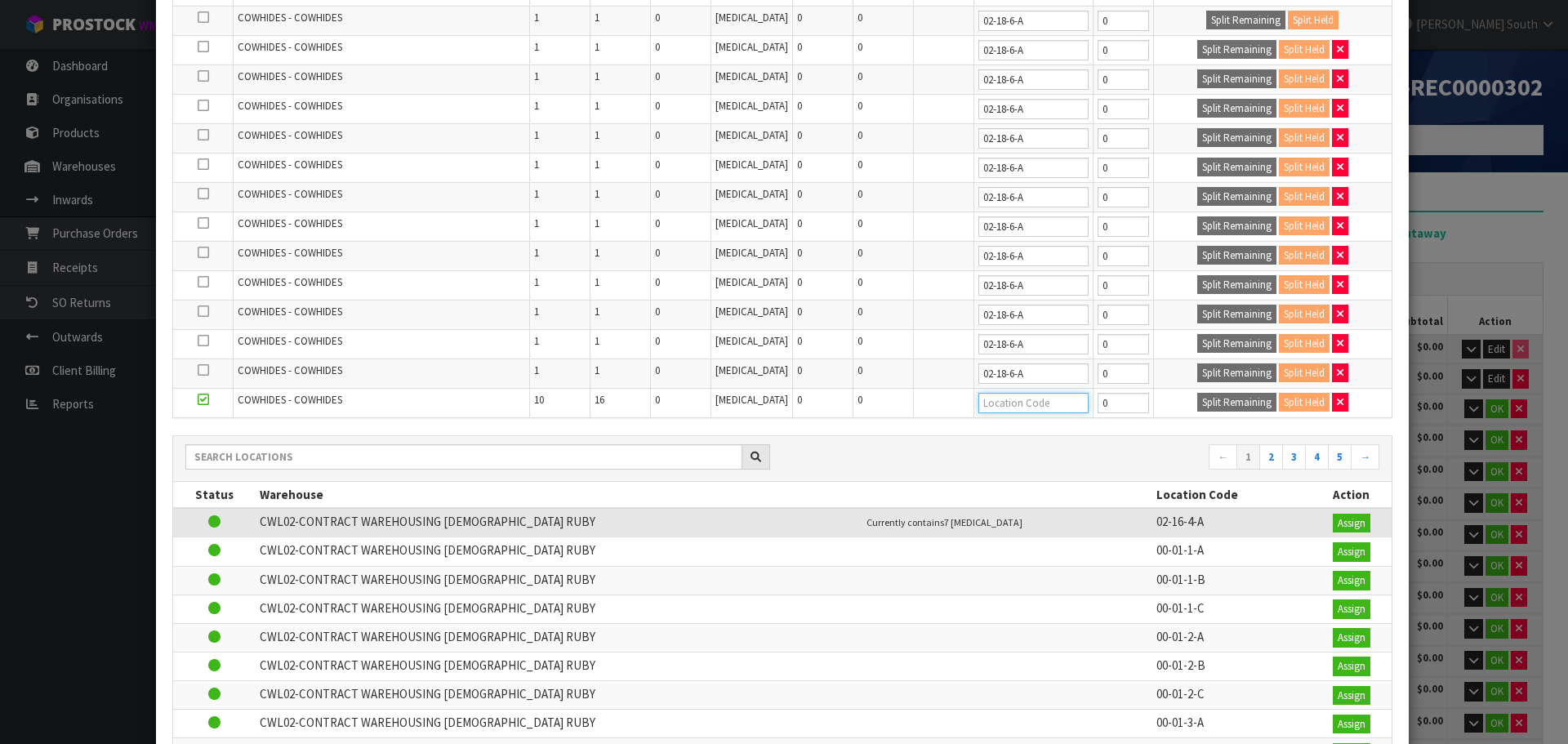
click at [1069, 392] on input "text" at bounding box center [1033, 402] width 110 height 20
paste input "02-18-6-A"
click at [1119, 399] on input "1" at bounding box center [1123, 402] width 51 height 20
drag, startPoint x: 1210, startPoint y: 409, endPoint x: 1194, endPoint y: 408, distance: 16.0
click at [1210, 409] on button "Split Remaining" at bounding box center [1236, 402] width 79 height 19
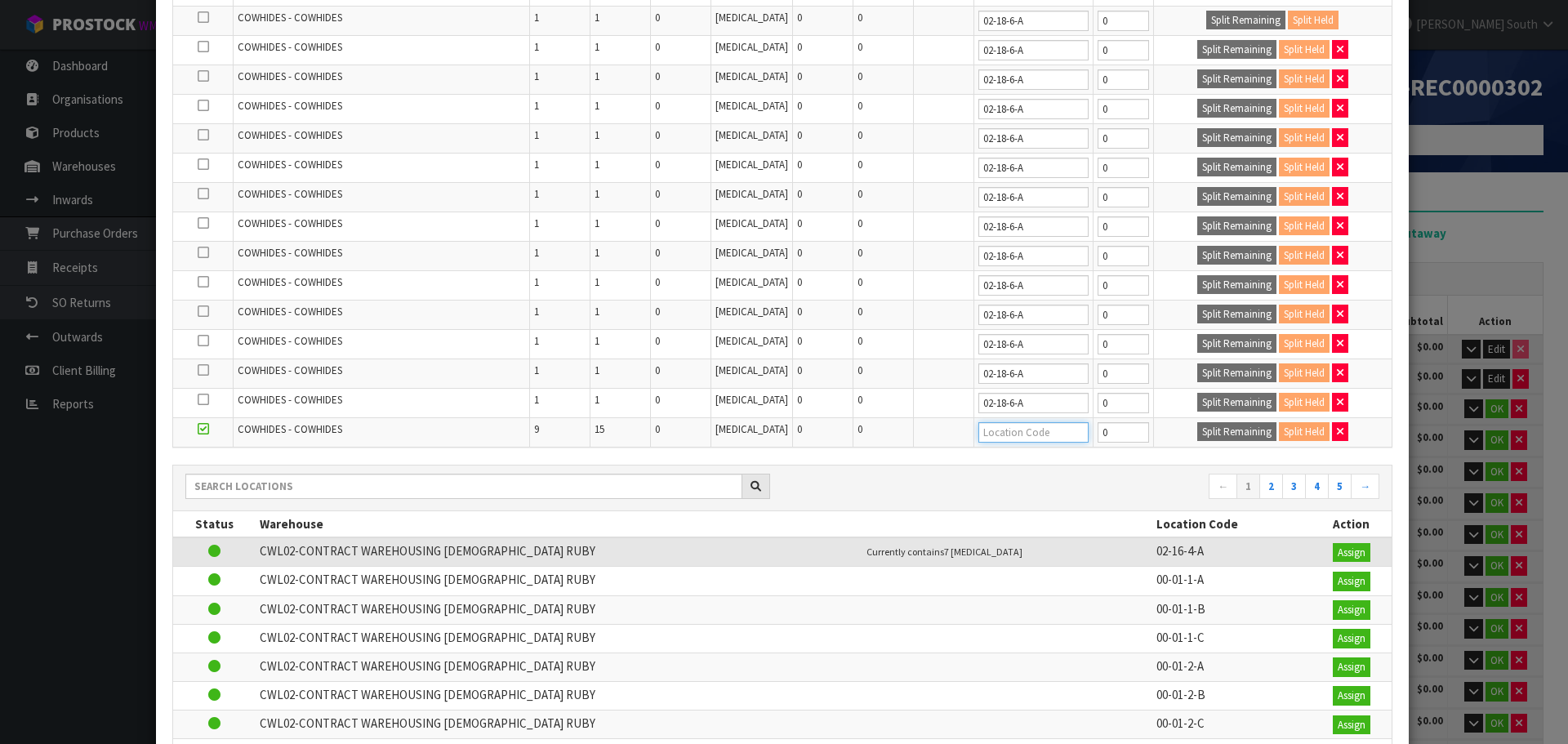
click at [1052, 440] on input "text" at bounding box center [1033, 432] width 110 height 20
paste input "02-18-6-A"
click at [1124, 425] on input "1" at bounding box center [1123, 432] width 51 height 20
click at [1197, 430] on button "Split Remaining" at bounding box center [1236, 432] width 79 height 19
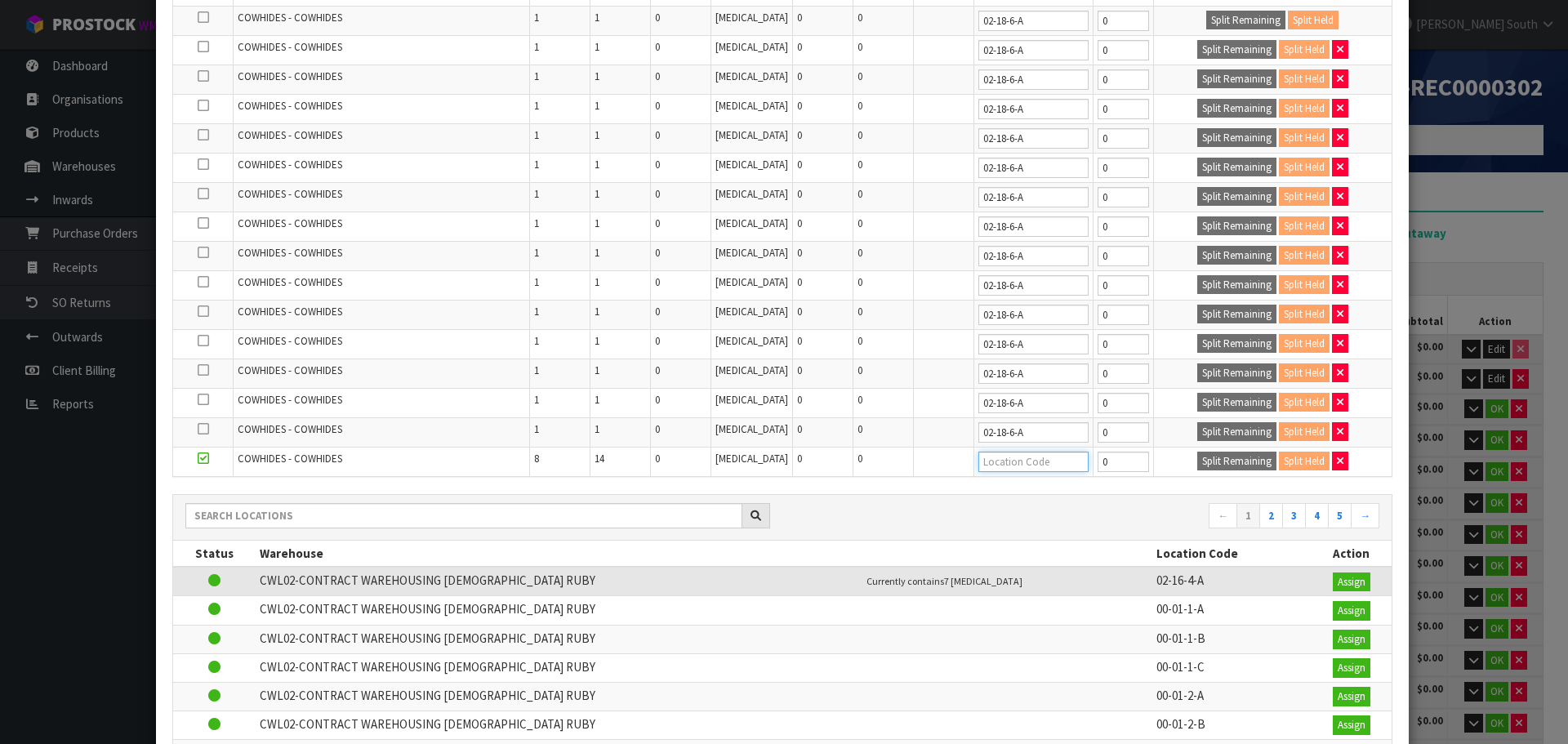
click at [1034, 467] on input "text" at bounding box center [1033, 461] width 110 height 20
paste input "02-18-6-A"
click at [1126, 457] on input "1" at bounding box center [1123, 461] width 51 height 20
click at [1210, 459] on button "Split Remaining" at bounding box center [1236, 461] width 79 height 19
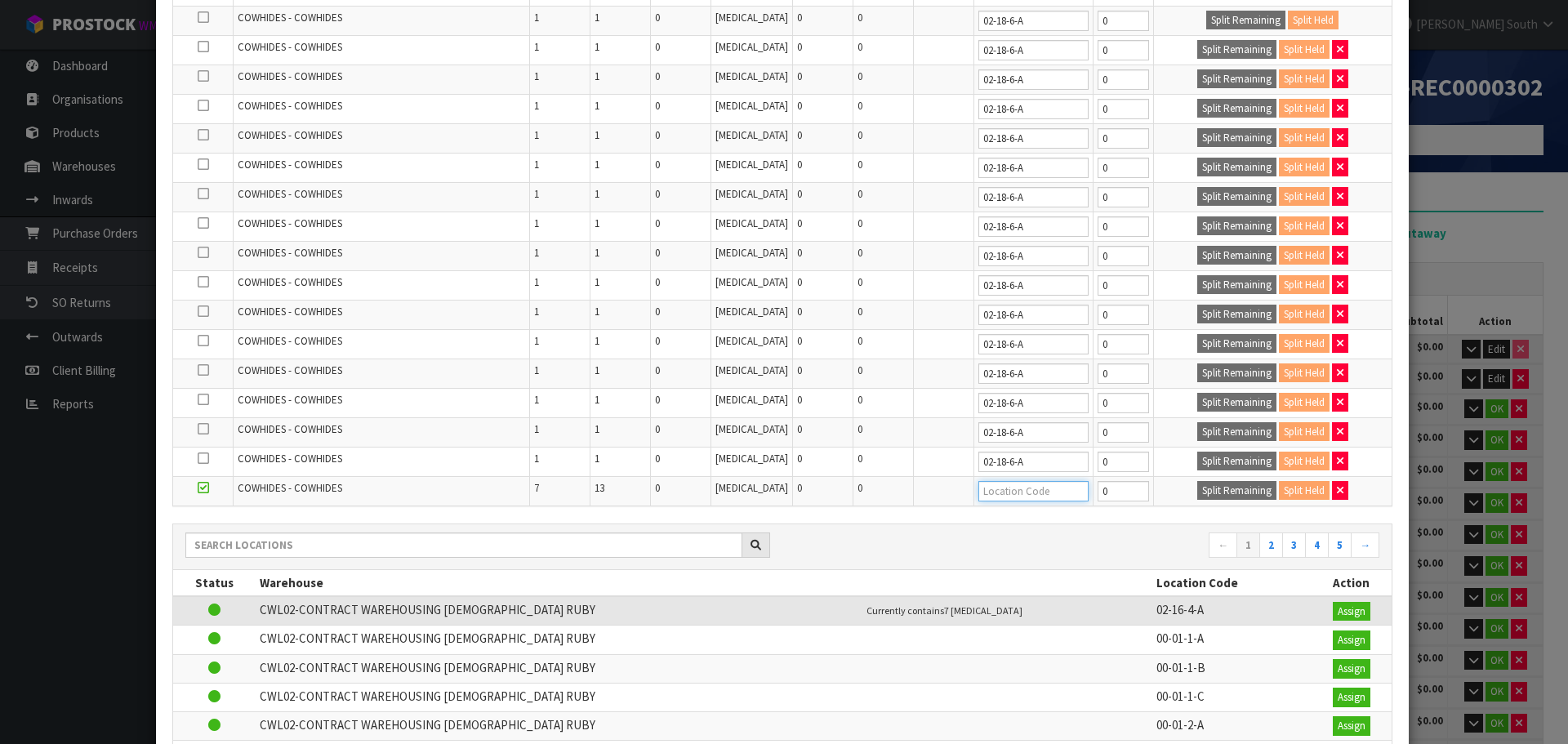
click at [1008, 499] on input "text" at bounding box center [1033, 491] width 110 height 20
paste input "02-18-6-A"
click at [1127, 488] on input "1" at bounding box center [1123, 491] width 51 height 20
click at [1197, 487] on button "Split Remaining" at bounding box center [1236, 491] width 79 height 19
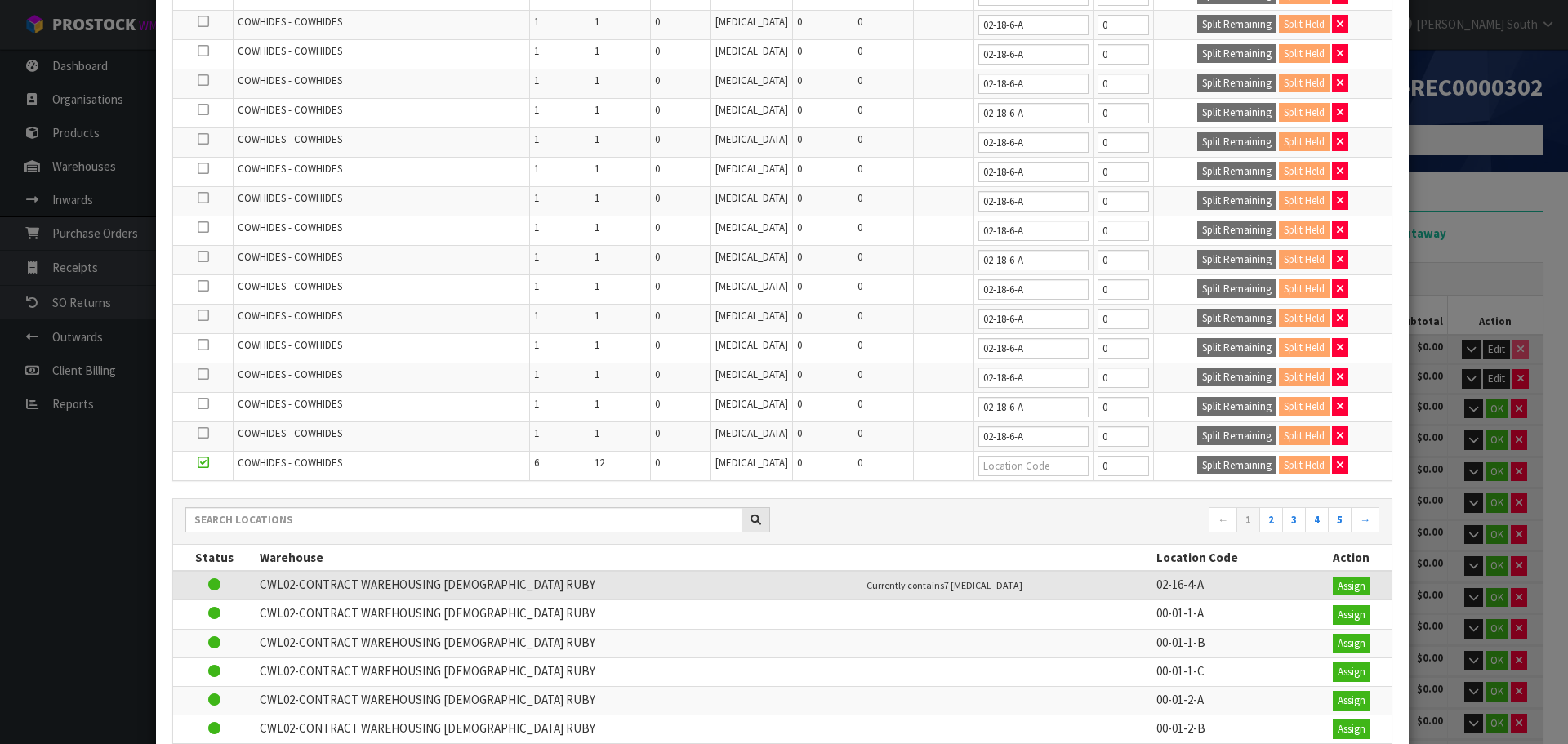
scroll to position [245, 0]
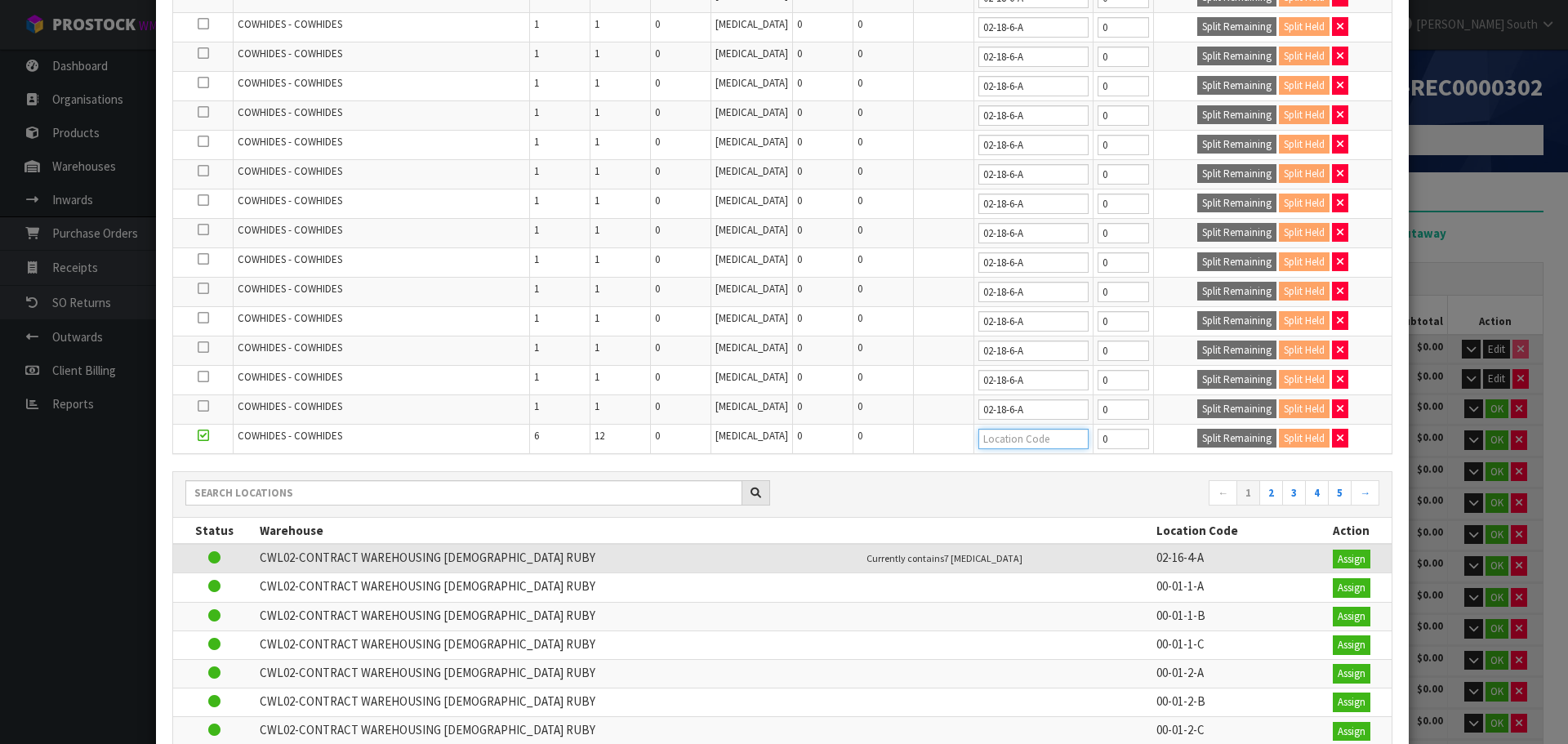
click at [1028, 446] on input "text" at bounding box center [1033, 438] width 110 height 20
paste input "02-18-6-A"
click at [1128, 433] on input "1" at bounding box center [1123, 438] width 51 height 20
click at [1197, 434] on button "Split Remaining" at bounding box center [1236, 438] width 79 height 19
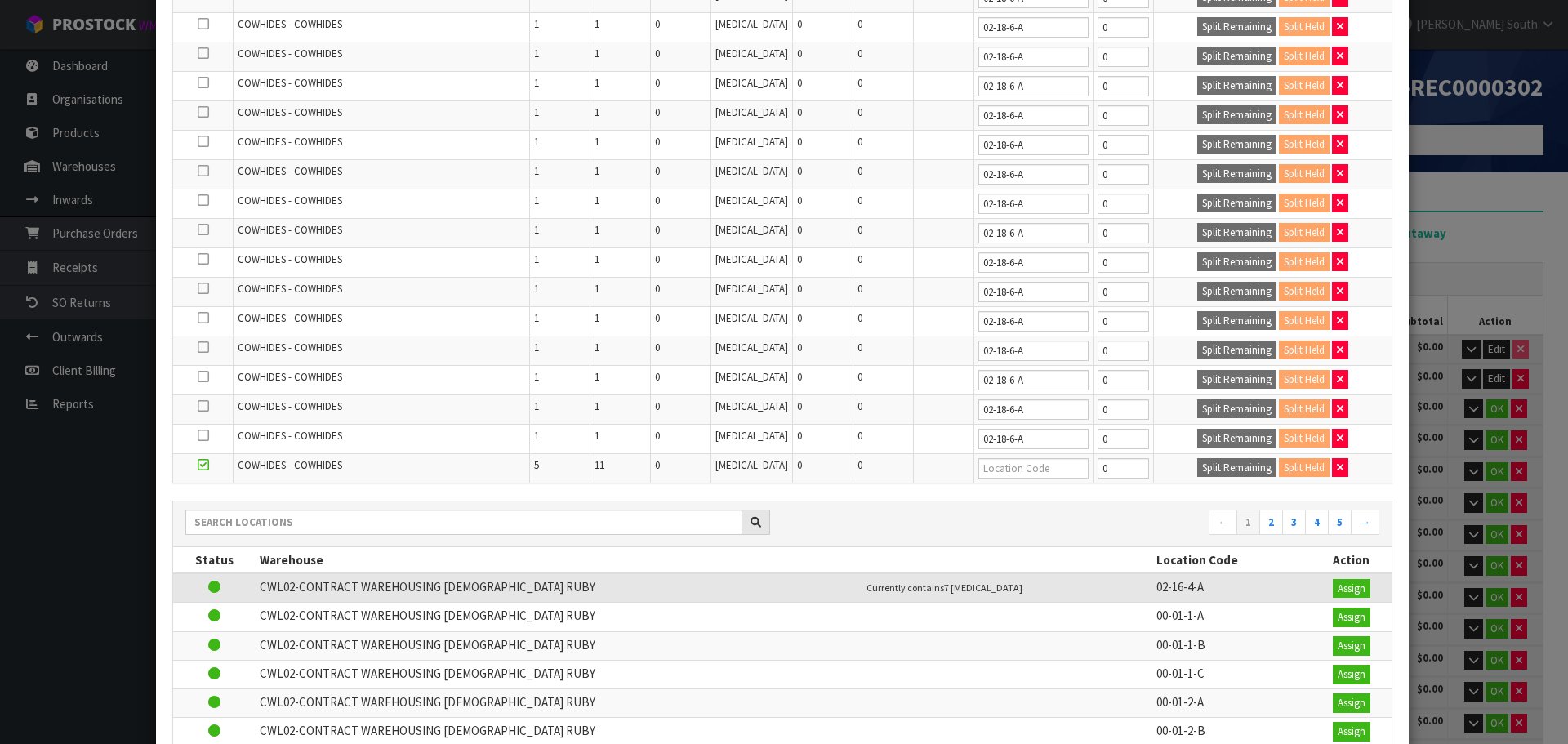
click at [1008, 455] on td at bounding box center [1033, 467] width 120 height 29
click at [1008, 465] on input "text" at bounding box center [1033, 467] width 110 height 20
paste input "02-18-6-A"
click at [1124, 462] on input "1" at bounding box center [1123, 467] width 51 height 20
click at [1197, 463] on button "Split Remaining" at bounding box center [1236, 467] width 79 height 19
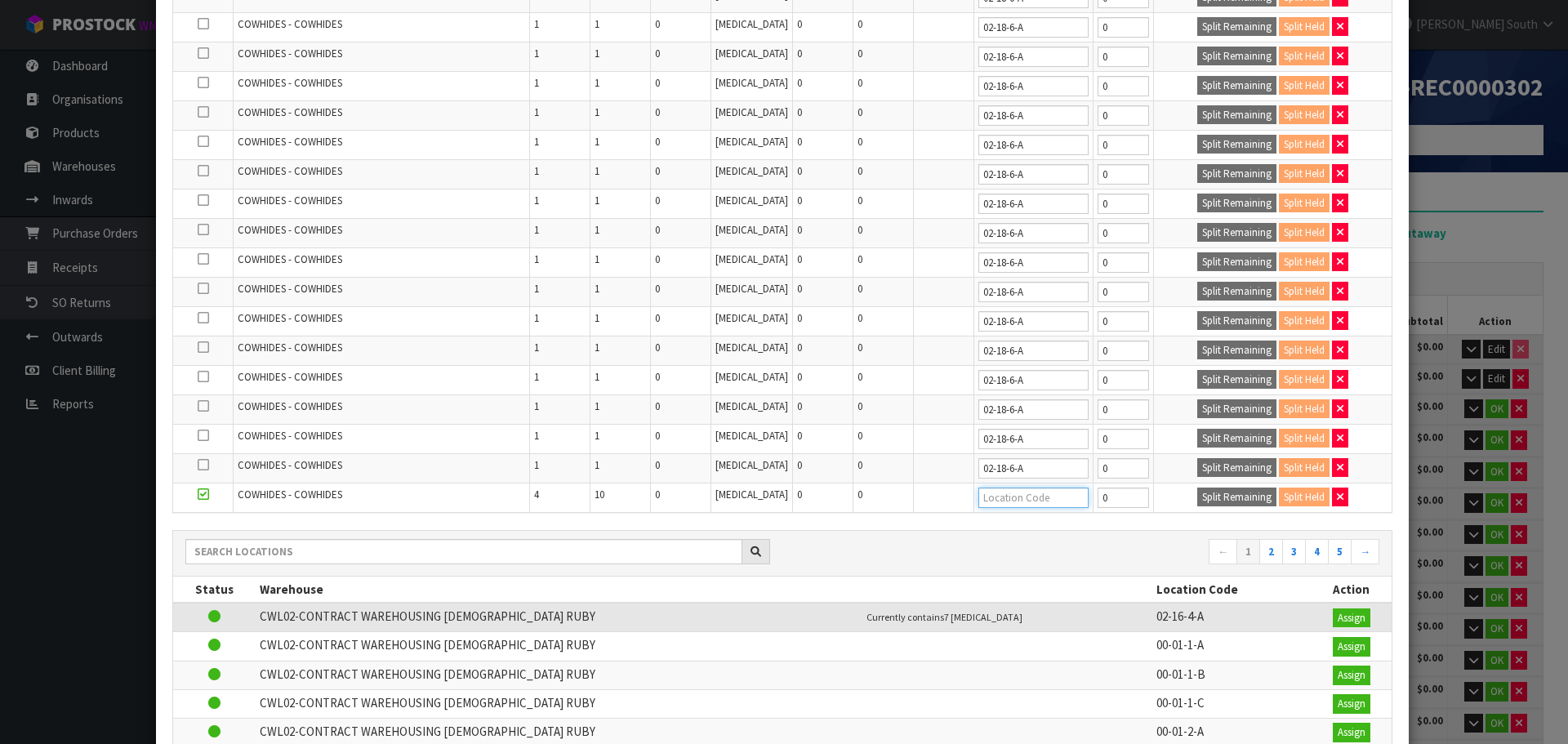
click at [980, 501] on input "text" at bounding box center [1033, 497] width 110 height 20
paste input "02-18-6-A"
click at [1119, 491] on input "1" at bounding box center [1123, 497] width 51 height 20
click at [1197, 495] on button "Split Remaining" at bounding box center [1236, 497] width 79 height 19
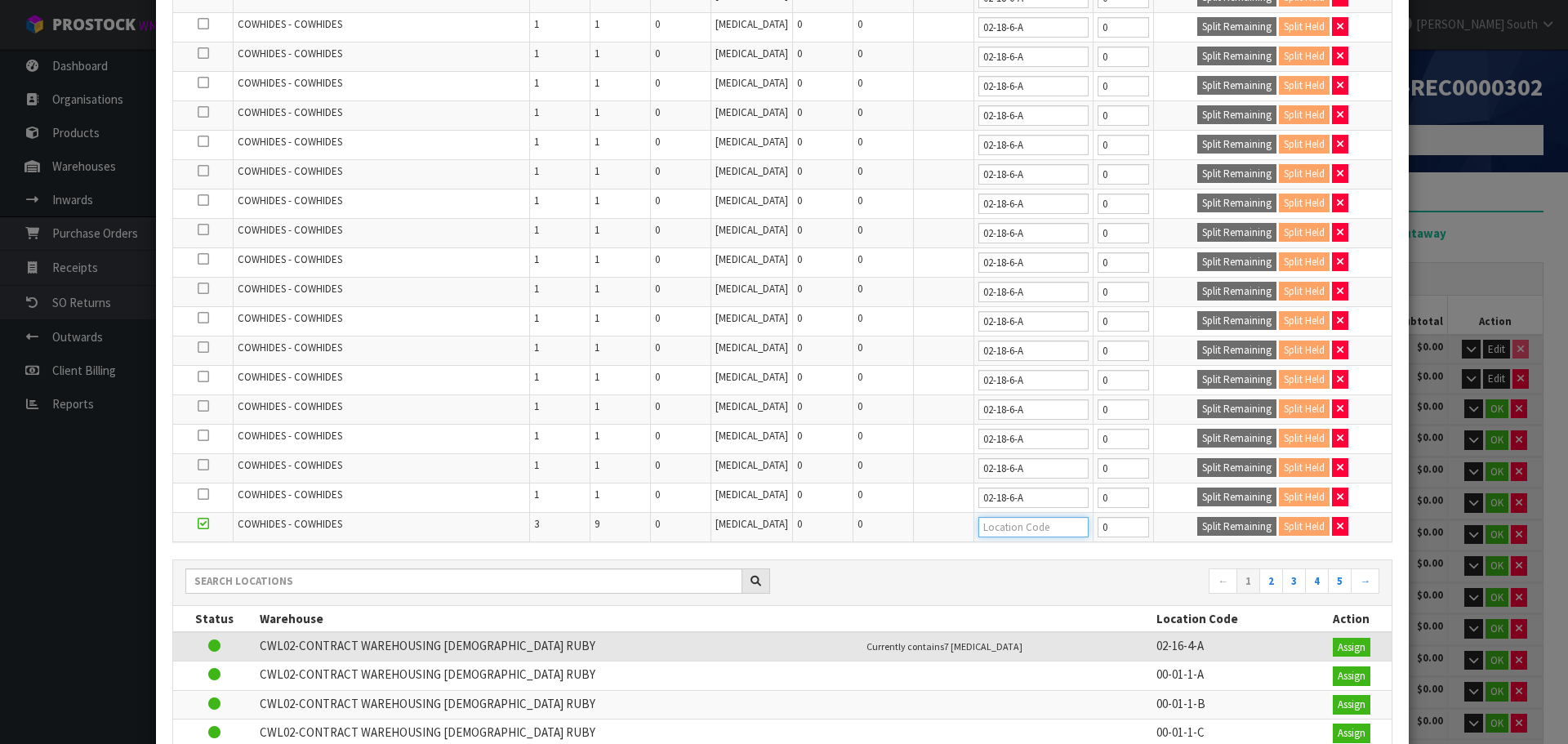
click at [1007, 531] on input "text" at bounding box center [1033, 526] width 110 height 20
paste input "02-18-6-A"
click at [1128, 524] on input "1" at bounding box center [1123, 526] width 51 height 20
click at [1197, 526] on button "Split Remaining" at bounding box center [1236, 526] width 79 height 19
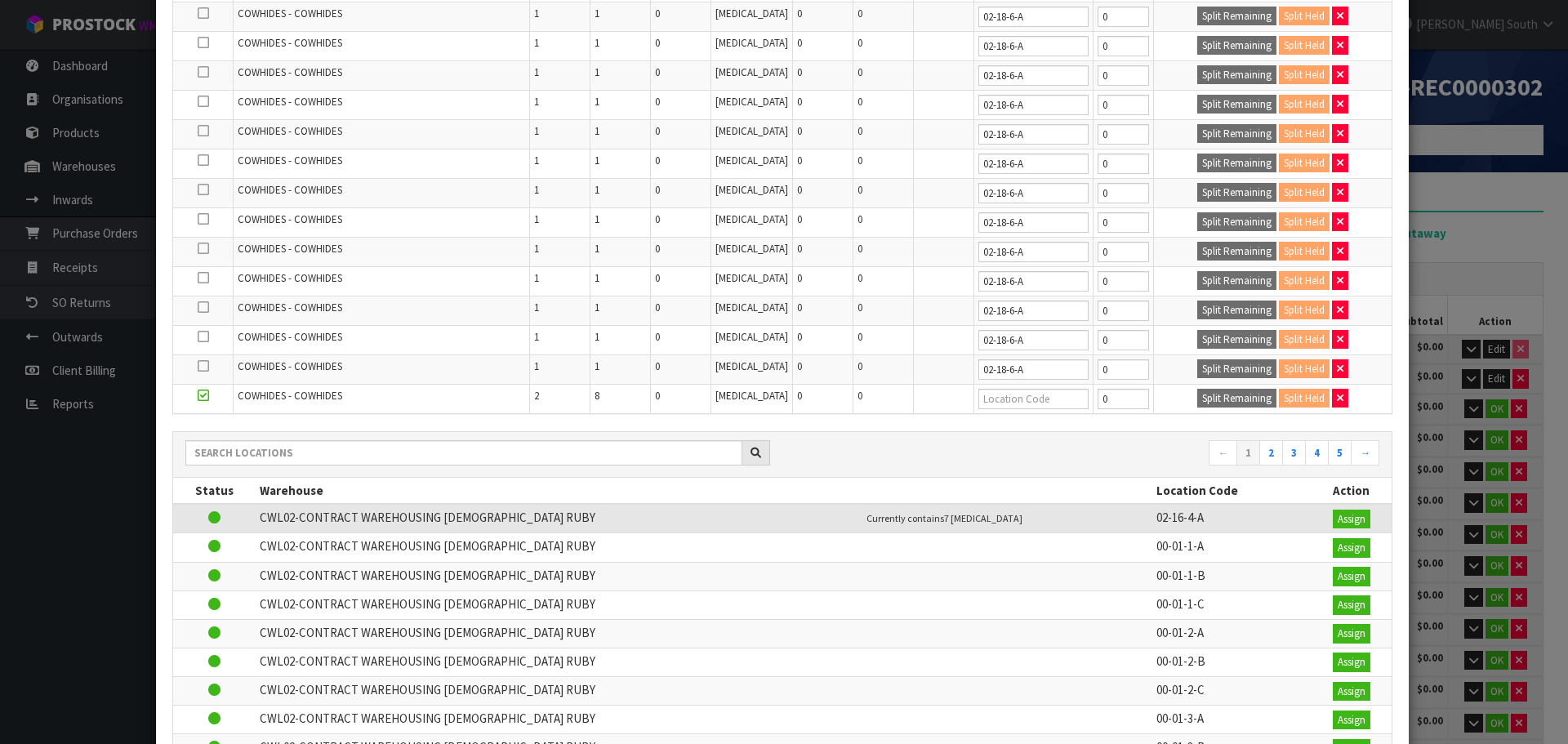
scroll to position [409, 0]
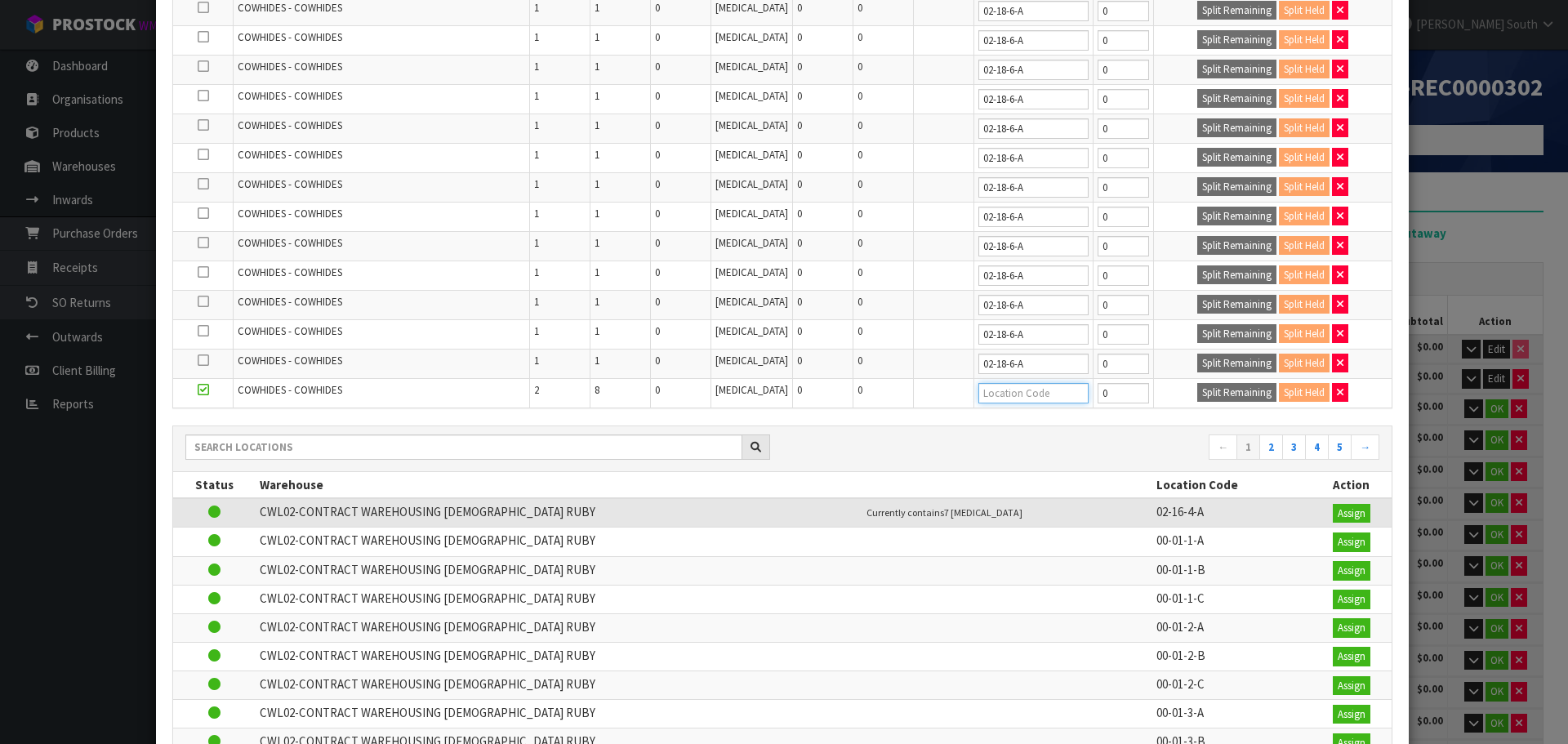
click at [1023, 399] on input "text" at bounding box center [1033, 392] width 110 height 20
paste input "02-18-6-A"
click at [1129, 387] on input "0" at bounding box center [1123, 392] width 51 height 20
click at [1126, 391] on input "1" at bounding box center [1123, 392] width 51 height 20
click at [1197, 388] on button "Split Remaining" at bounding box center [1236, 392] width 79 height 19
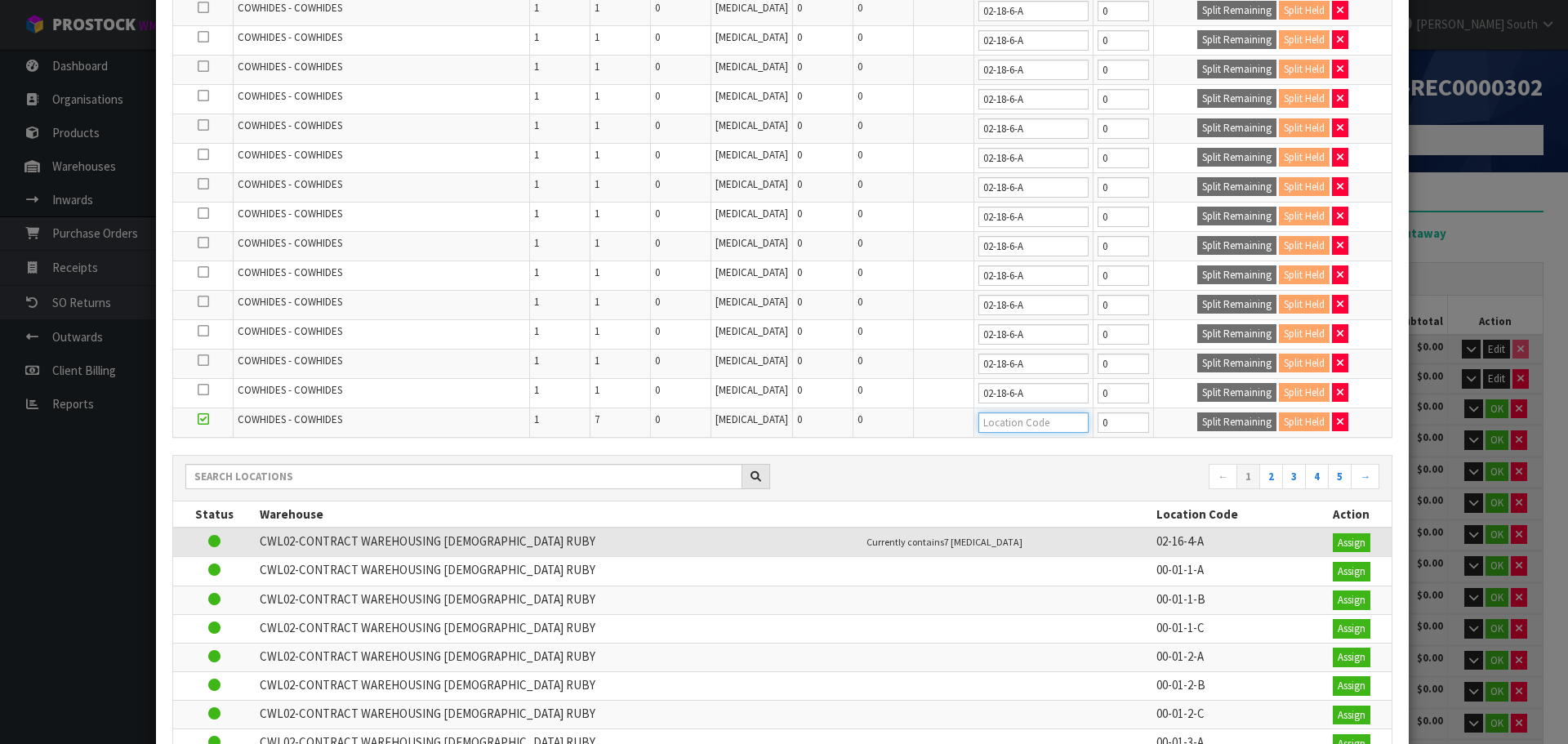
click at [980, 420] on input "text" at bounding box center [1033, 422] width 110 height 20
paste input "02-18-6-A"
click at [1122, 416] on input "1" at bounding box center [1123, 422] width 51 height 20
click at [1197, 416] on button "Split Remaining" at bounding box center [1236, 422] width 79 height 19
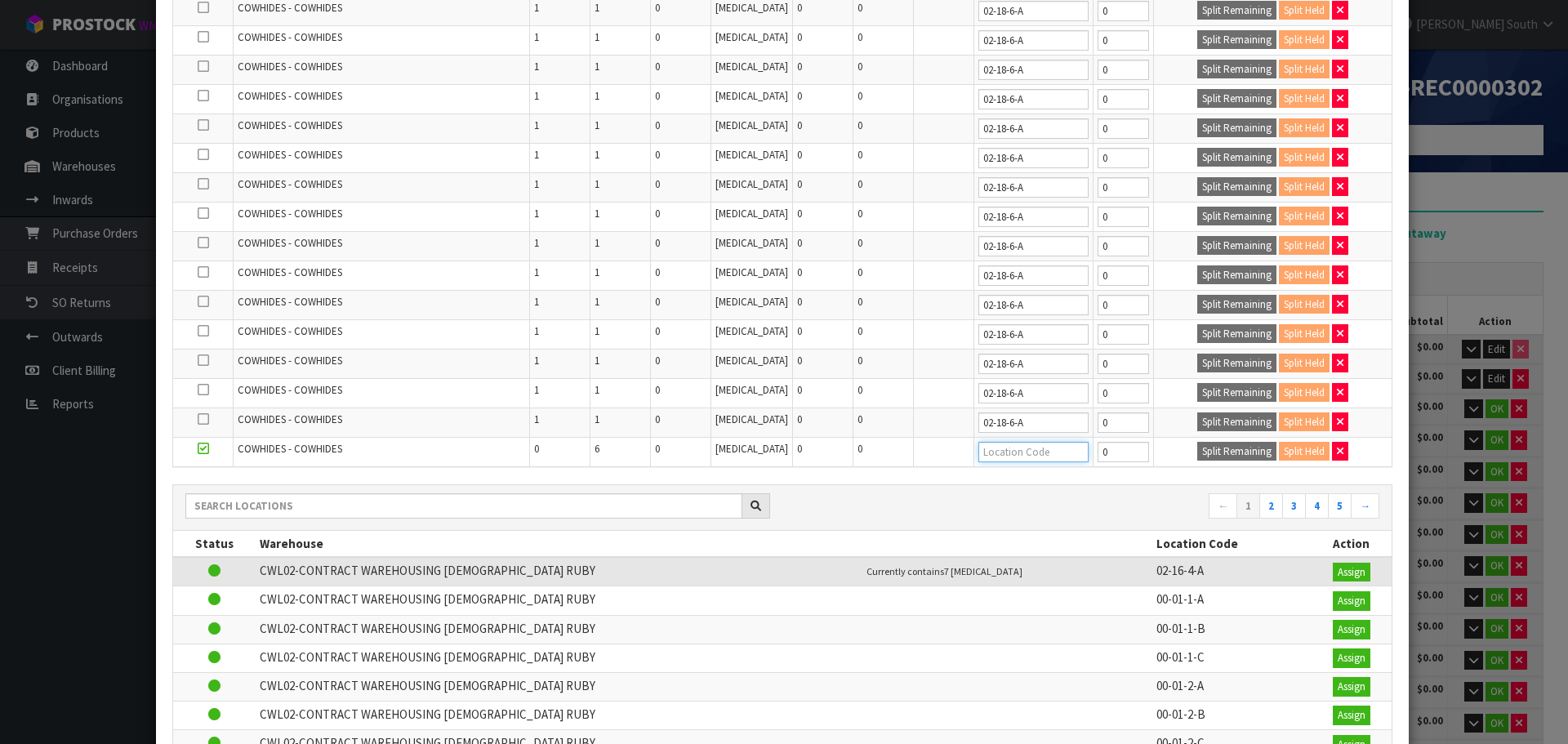
click at [1012, 456] on input "text" at bounding box center [1033, 451] width 110 height 20
paste input "02-18-6-A"
click at [1125, 449] on input "1" at bounding box center [1123, 451] width 51 height 20
click at [1197, 446] on button "Split Remaining" at bounding box center [1236, 451] width 79 height 19
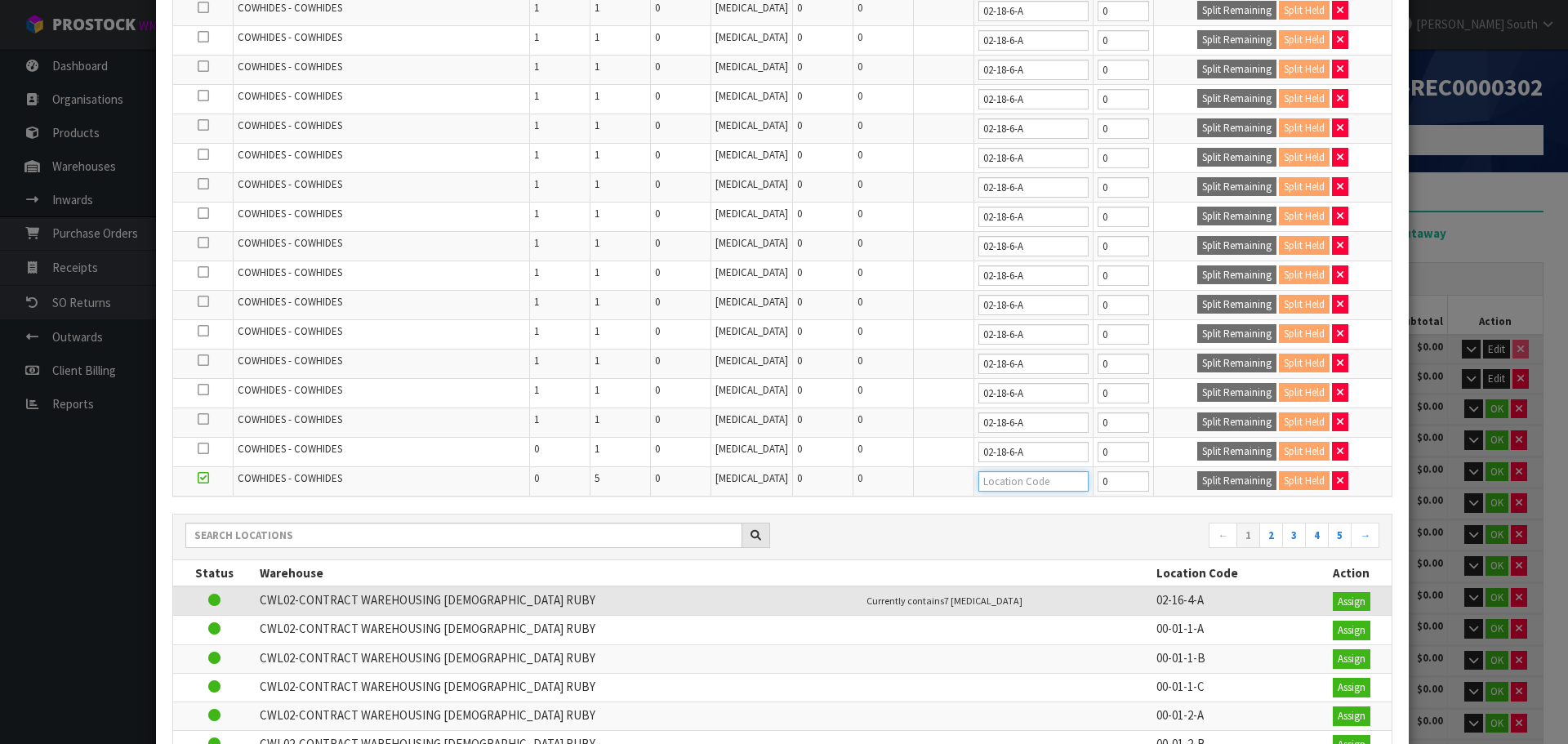
click at [1031, 481] on input "text" at bounding box center [1033, 481] width 110 height 20
paste input "02-18-6-A"
click at [1124, 476] on input "1" at bounding box center [1123, 481] width 51 height 20
click at [1197, 481] on button "Split Remaining" at bounding box center [1236, 481] width 79 height 19
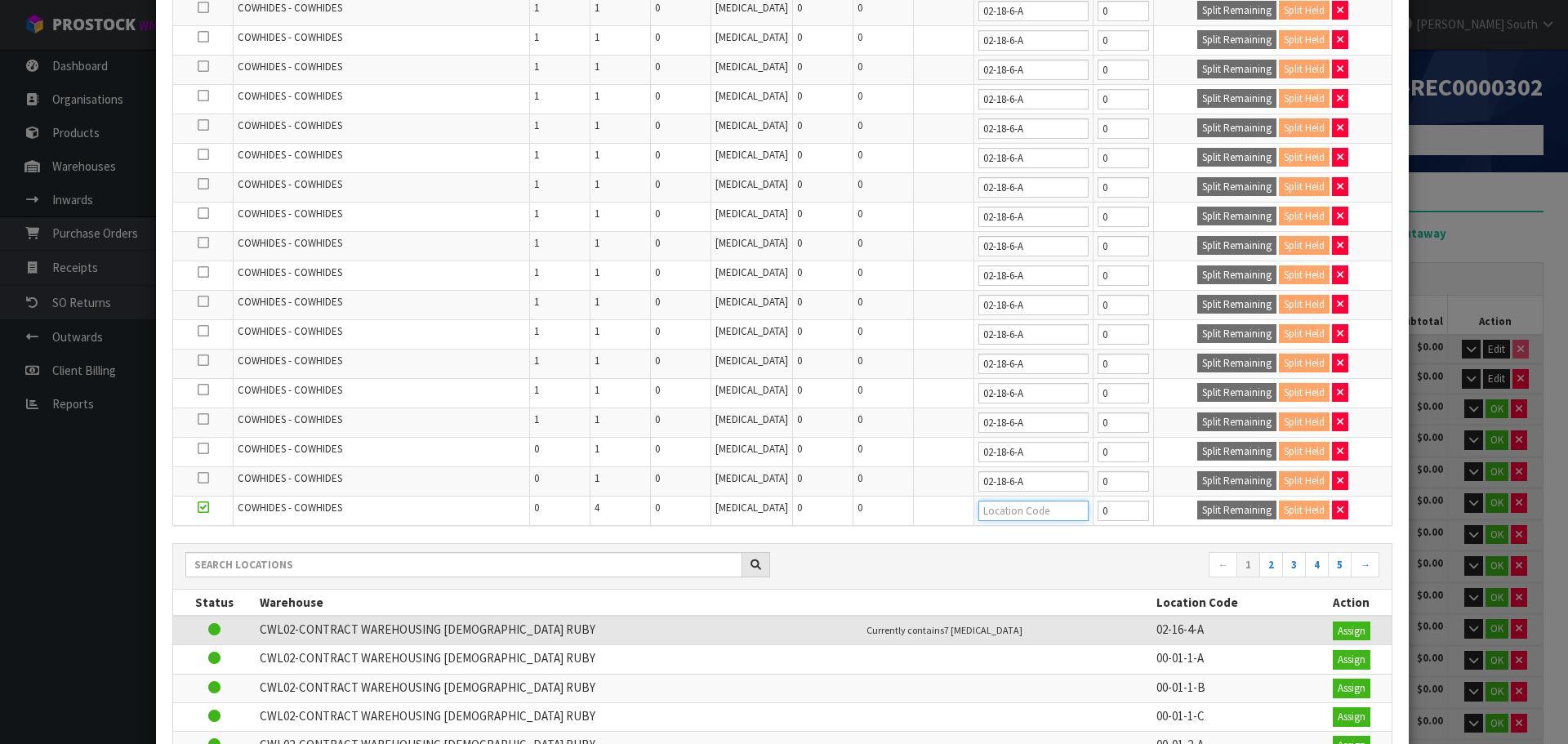
click at [1026, 509] on input "text" at bounding box center [1033, 510] width 110 height 20
paste input "02-18-6-A"
click at [1119, 505] on input "1" at bounding box center [1123, 510] width 51 height 20
click at [1197, 505] on button "Split Remaining" at bounding box center [1236, 510] width 79 height 19
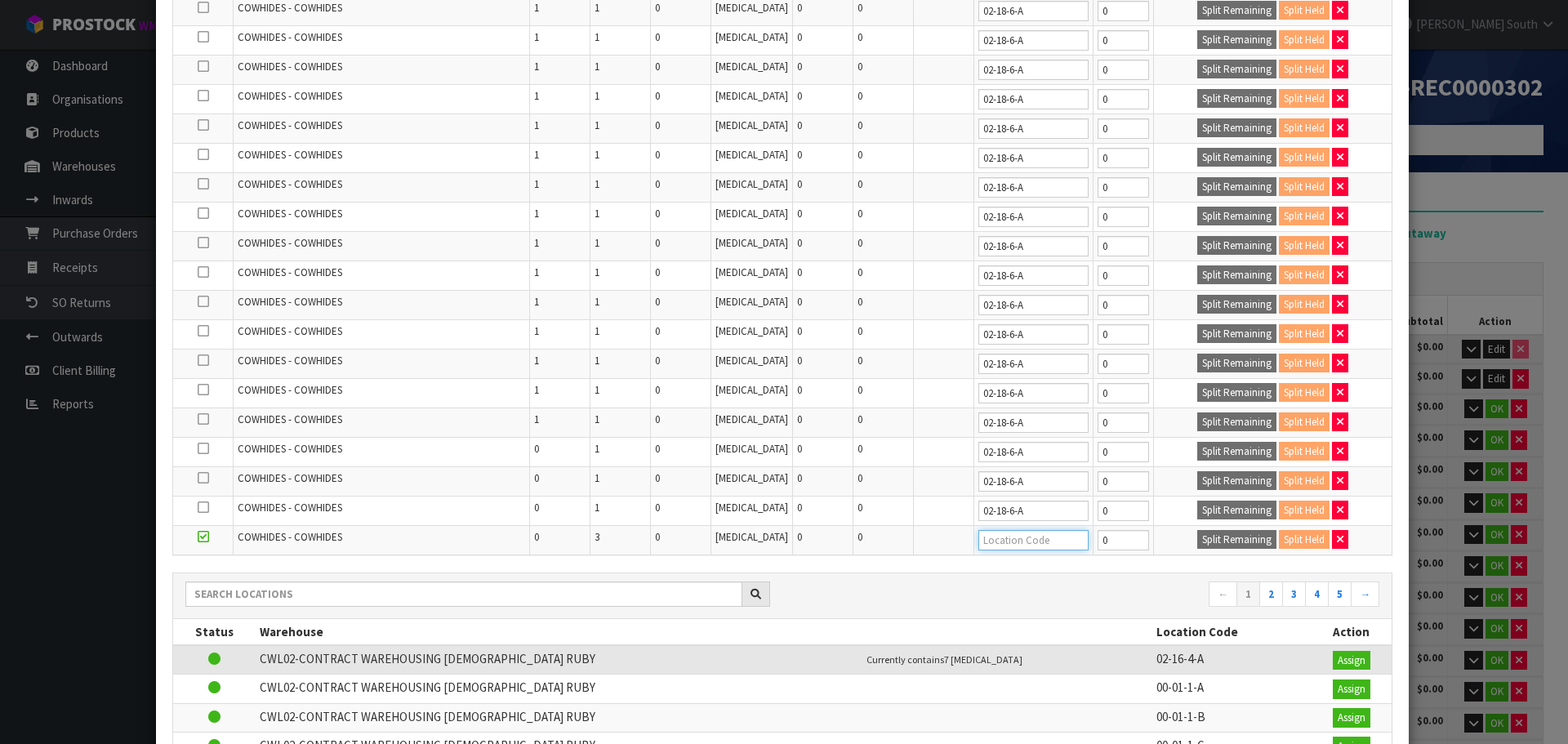
click at [1018, 536] on input "text" at bounding box center [1033, 540] width 110 height 20
paste input "02-18-6-A"
click at [1125, 535] on input "1" at bounding box center [1123, 540] width 51 height 20
click at [1197, 533] on button "Split Remaining" at bounding box center [1236, 540] width 79 height 19
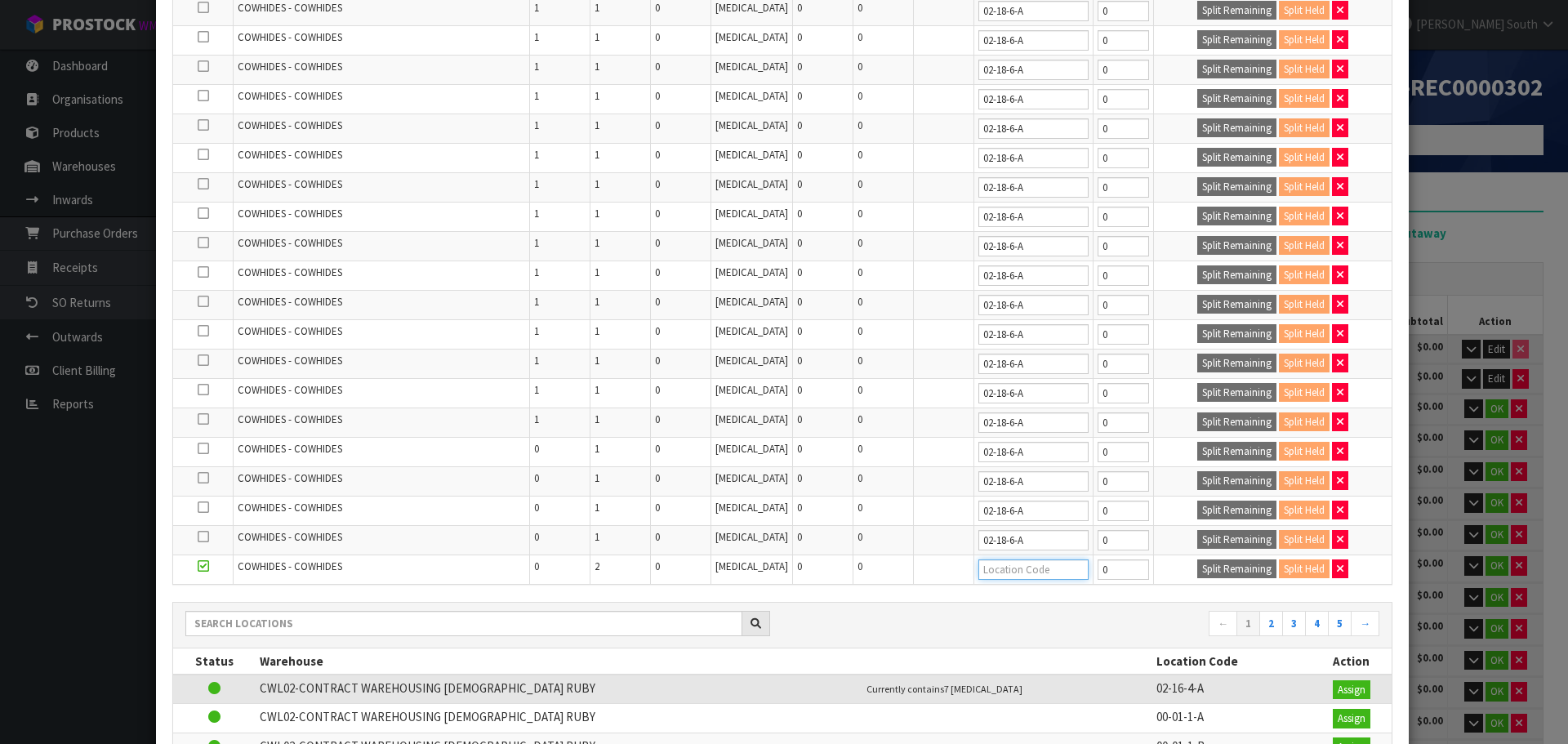
click at [1001, 576] on input "text" at bounding box center [1033, 569] width 110 height 20
paste input "02-18-6-A"
click at [1125, 566] on input "1" at bounding box center [1123, 569] width 51 height 20
click at [1211, 575] on button "Split Remaining" at bounding box center [1236, 569] width 79 height 19
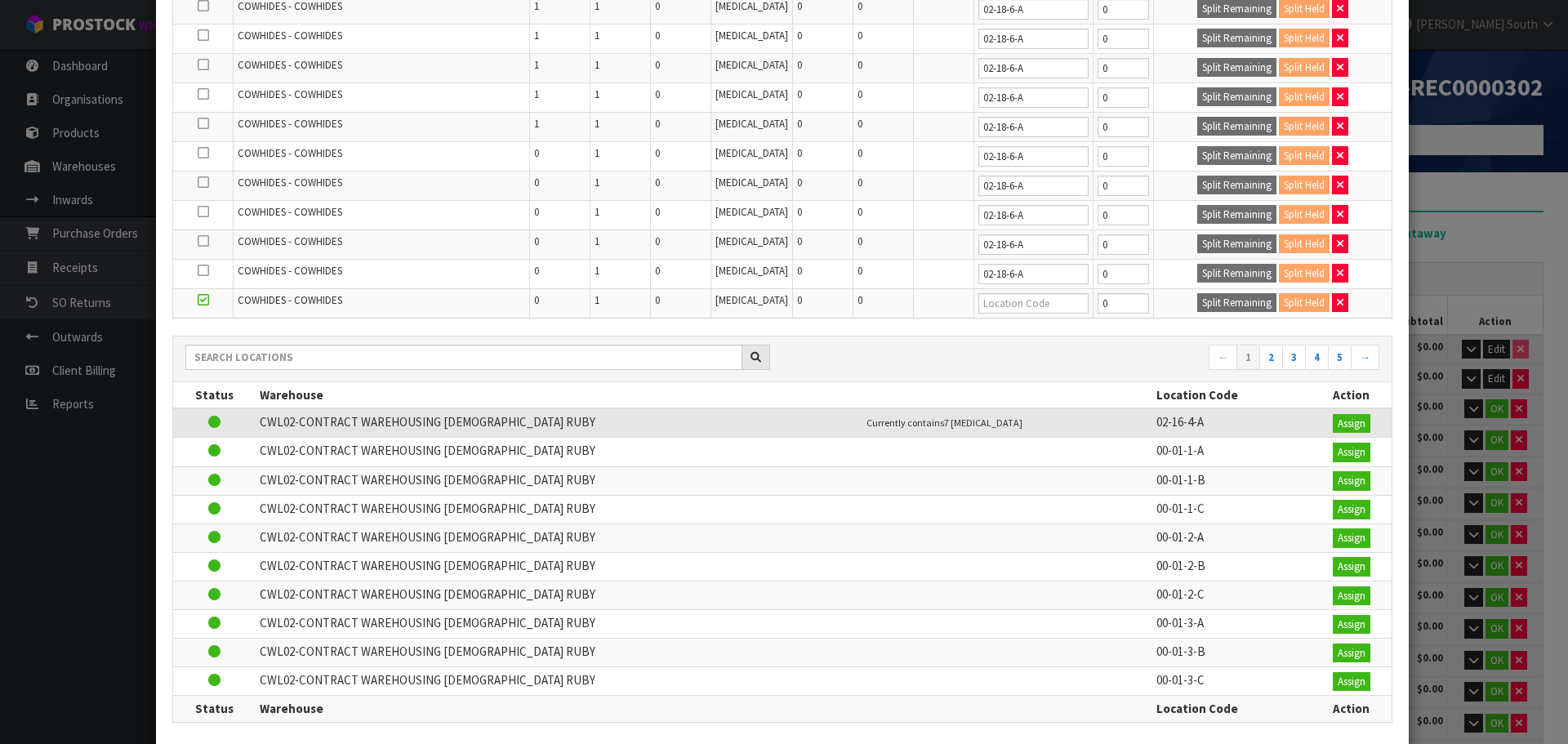
scroll to position [734, 0]
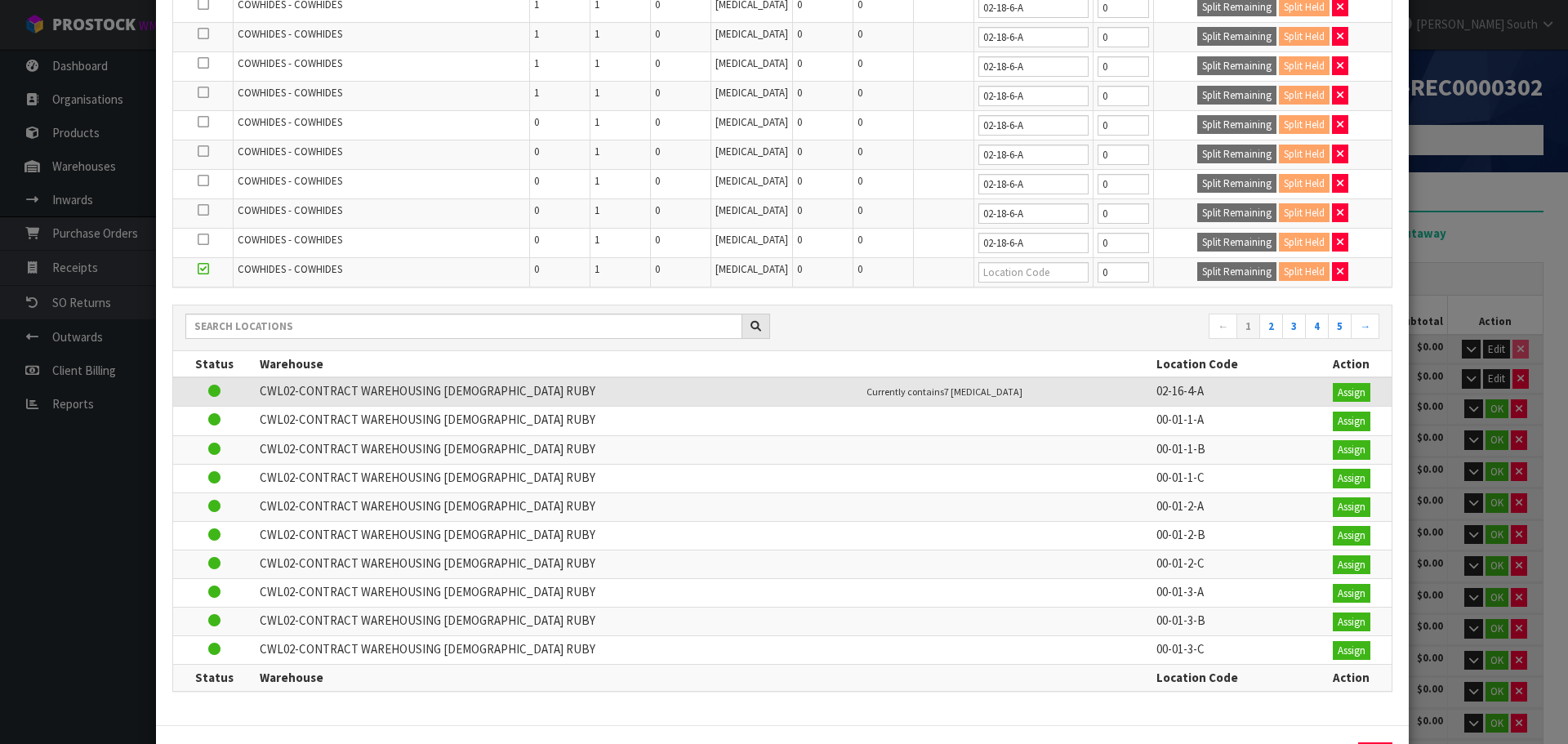
click at [996, 282] on td at bounding box center [1033, 272] width 120 height 29
click at [998, 273] on input "text" at bounding box center [1033, 272] width 110 height 20
paste input "02-18-6-A"
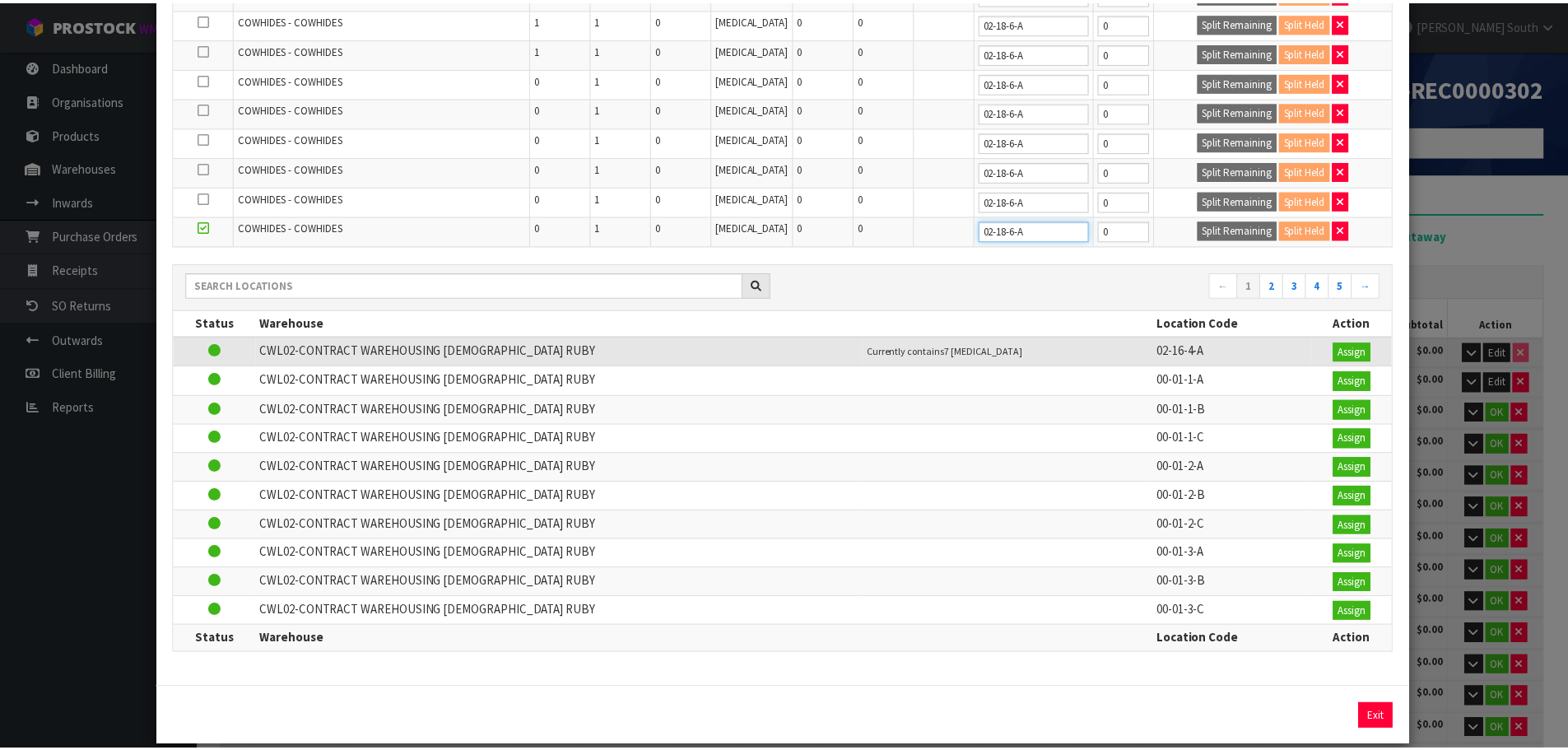
scroll to position [806, 0]
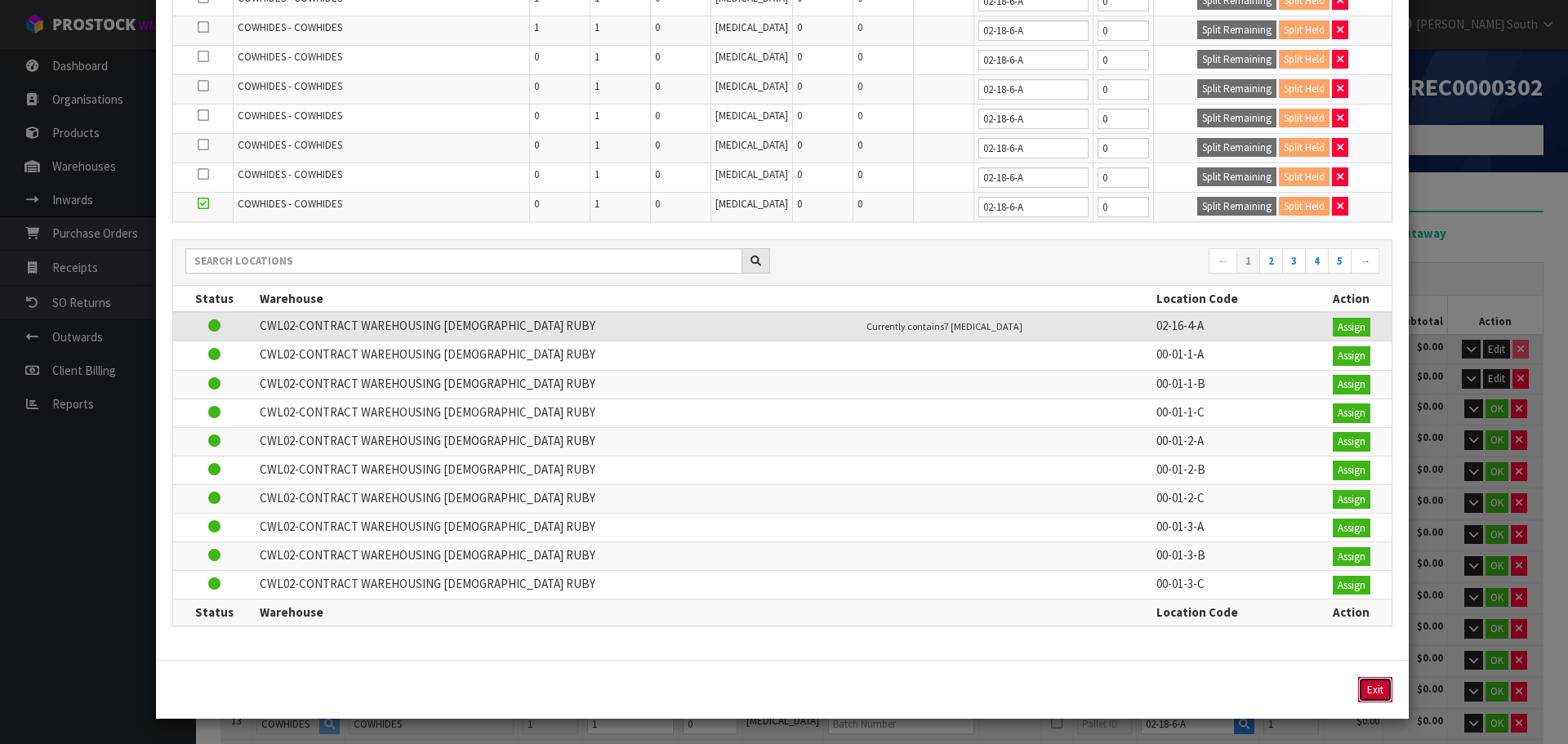
click at [1374, 692] on button "Exit" at bounding box center [1375, 689] width 35 height 26
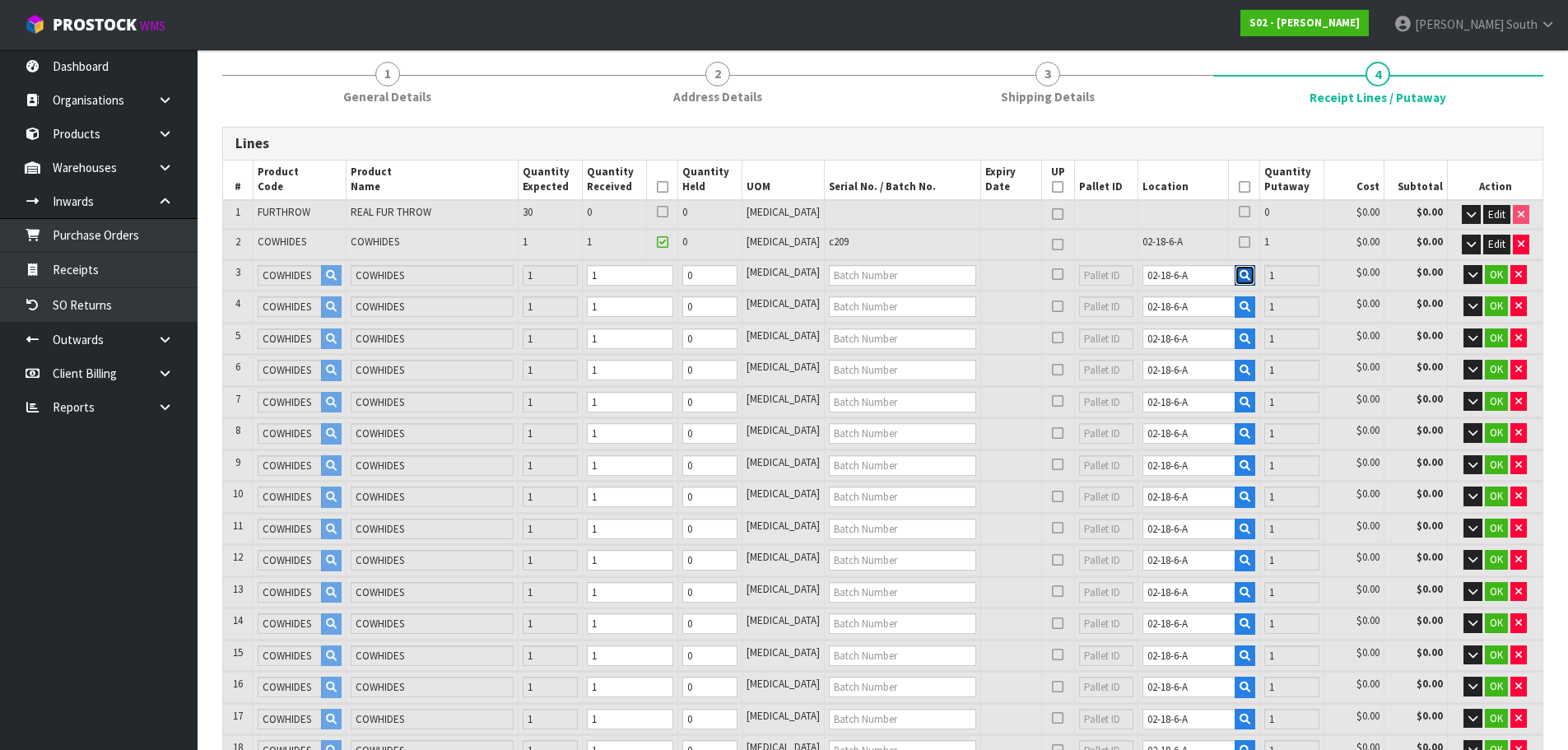
scroll to position [247, 0]
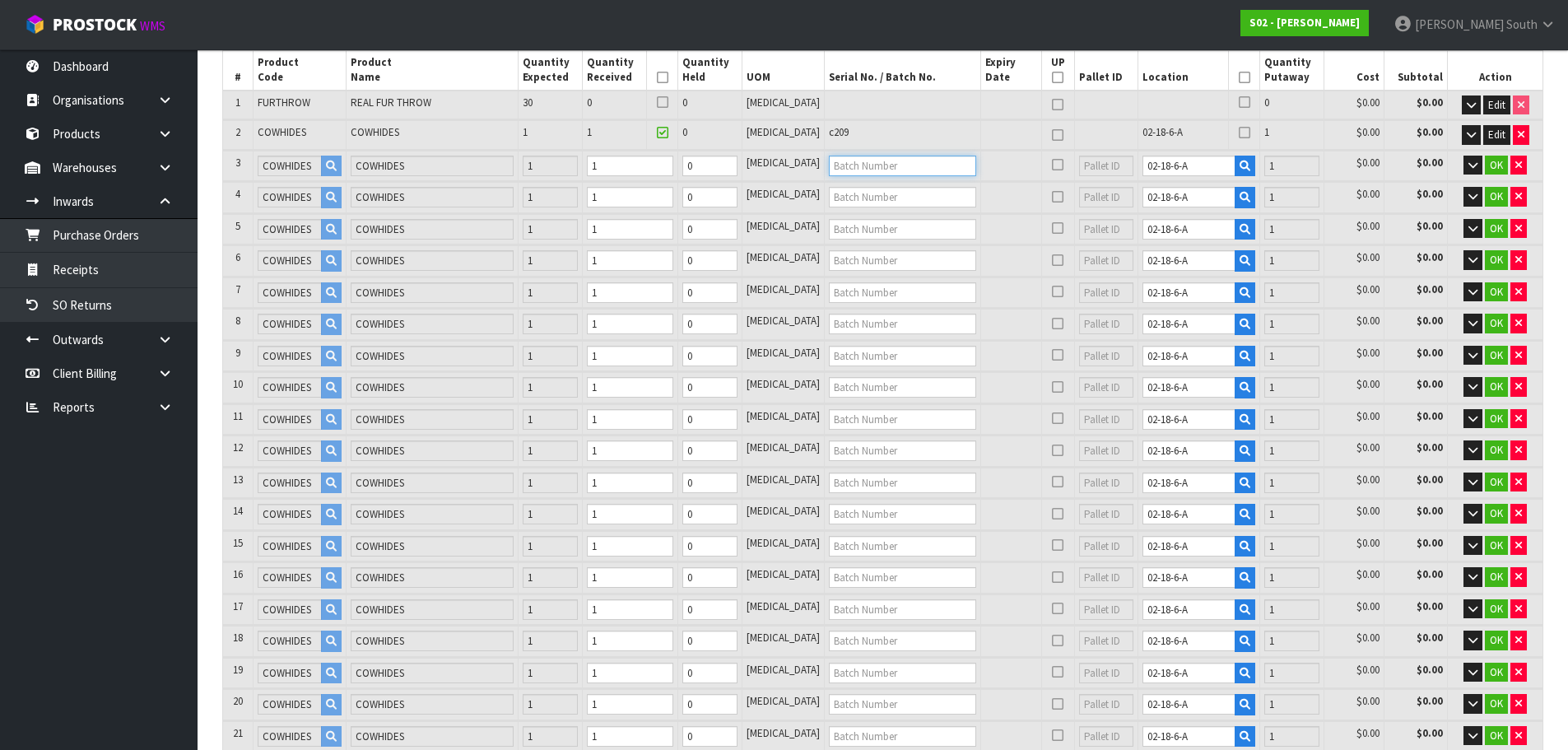
click at [867, 166] on input "text" at bounding box center [903, 165] width 148 height 20
click at [864, 205] on input "text" at bounding box center [903, 196] width 148 height 20
click at [903, 226] on input "text" at bounding box center [903, 228] width 148 height 20
click at [894, 252] on input "text" at bounding box center [903, 260] width 148 height 20
click at [879, 293] on input "text" at bounding box center [903, 292] width 148 height 20
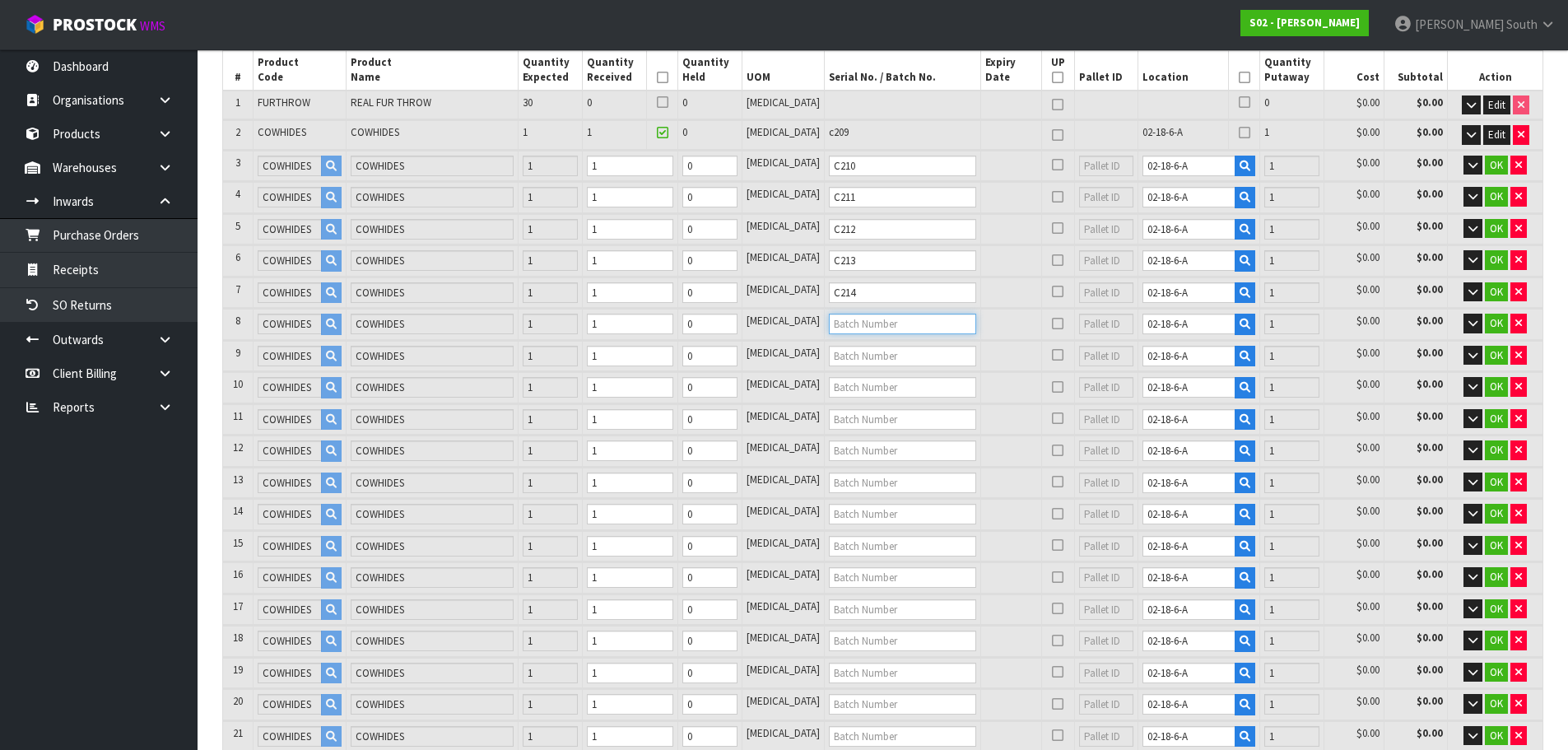
click at [876, 317] on input "text" at bounding box center [903, 324] width 148 height 20
click at [866, 351] on input "text" at bounding box center [903, 356] width 148 height 20
click at [852, 390] on input "text" at bounding box center [903, 387] width 148 height 20
click at [912, 415] on input "text" at bounding box center [903, 419] width 148 height 20
click at [887, 457] on input "text" at bounding box center [903, 450] width 148 height 20
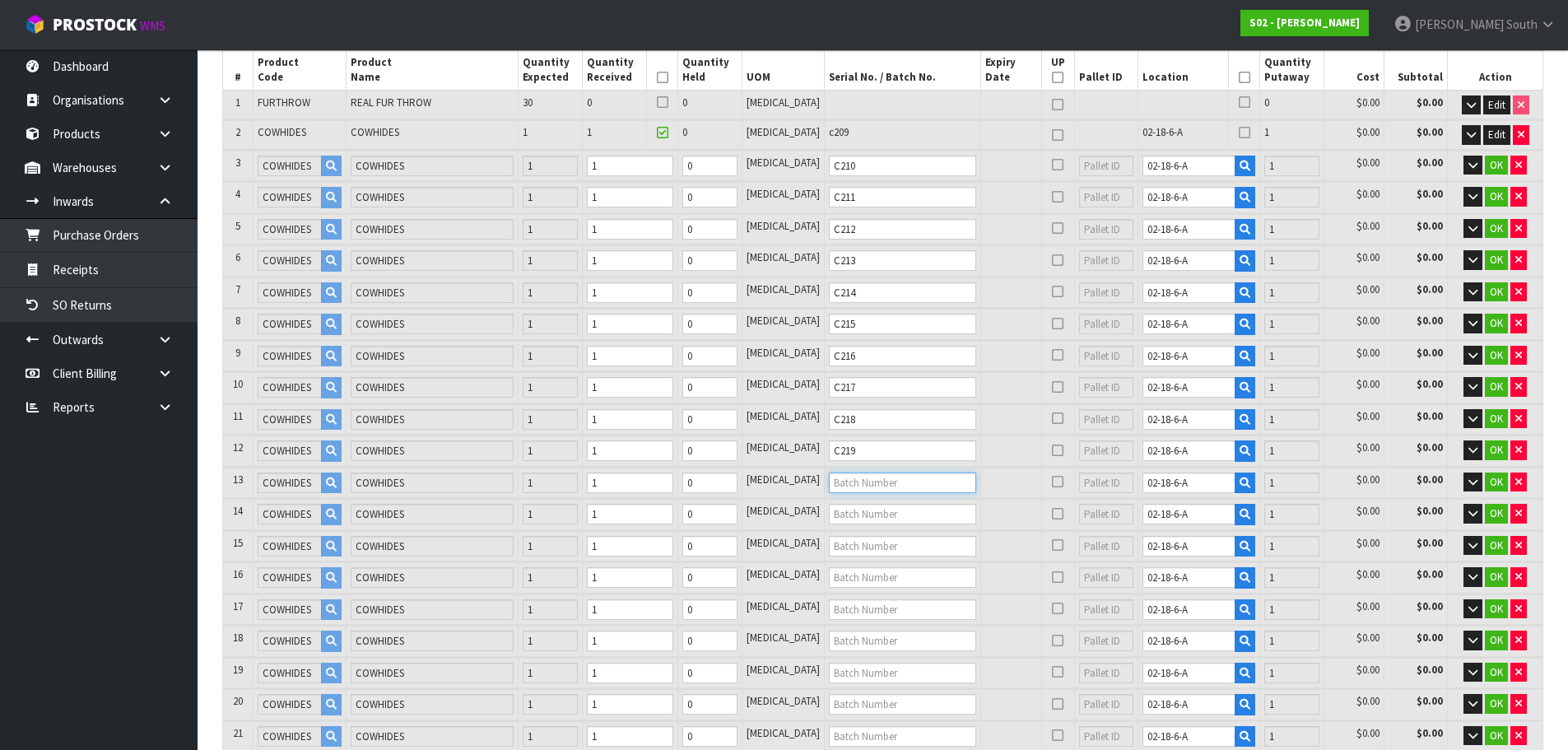
click at [880, 490] on input "text" at bounding box center [903, 482] width 148 height 20
click at [881, 520] on input "text" at bounding box center [903, 513] width 148 height 20
click at [874, 539] on input "text" at bounding box center [903, 545] width 148 height 20
click at [863, 569] on input "text" at bounding box center [903, 577] width 148 height 20
click at [848, 608] on input "text" at bounding box center [903, 609] width 148 height 20
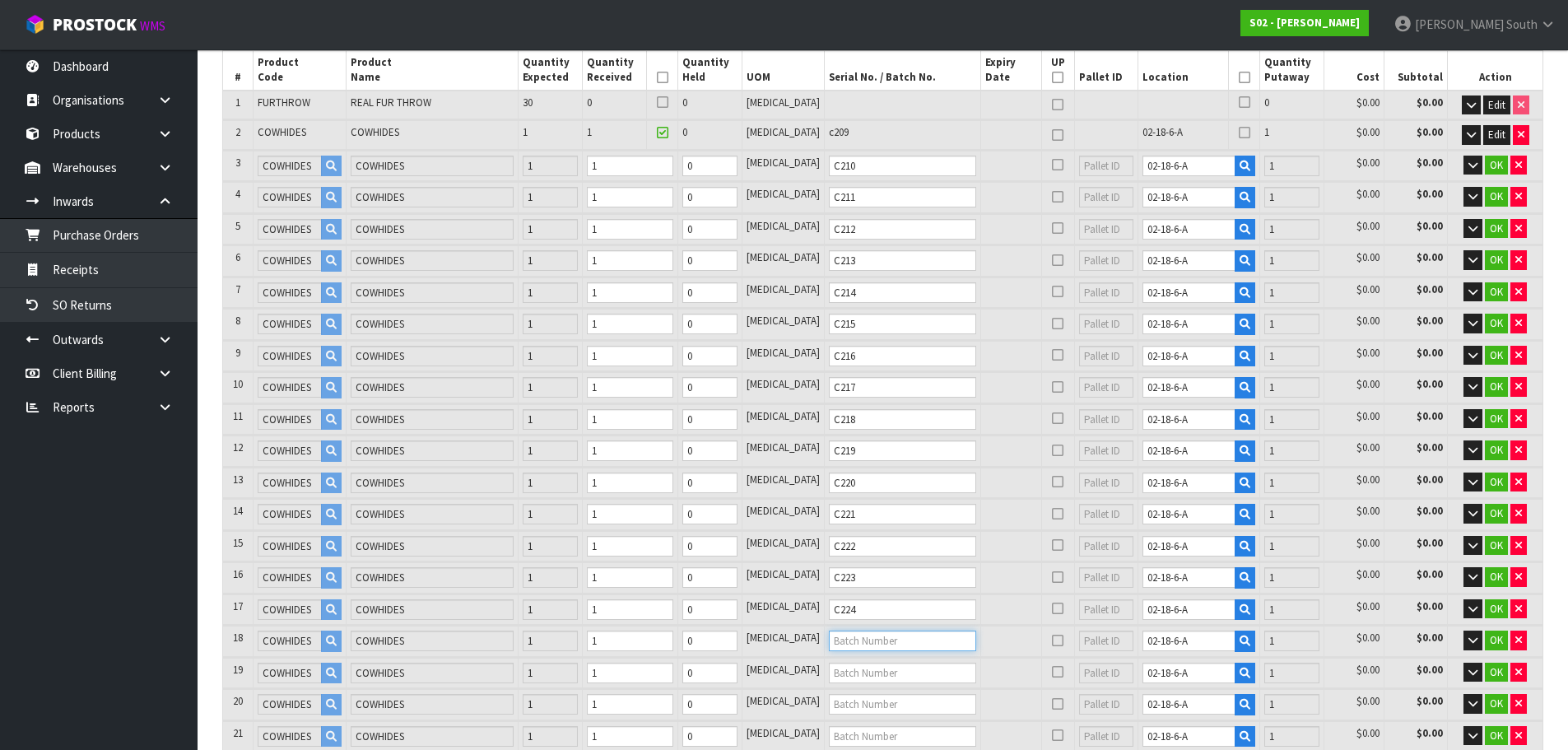
click at [847, 639] on input "text" at bounding box center [903, 640] width 148 height 20
click at [853, 668] on input "text" at bounding box center [903, 672] width 148 height 20
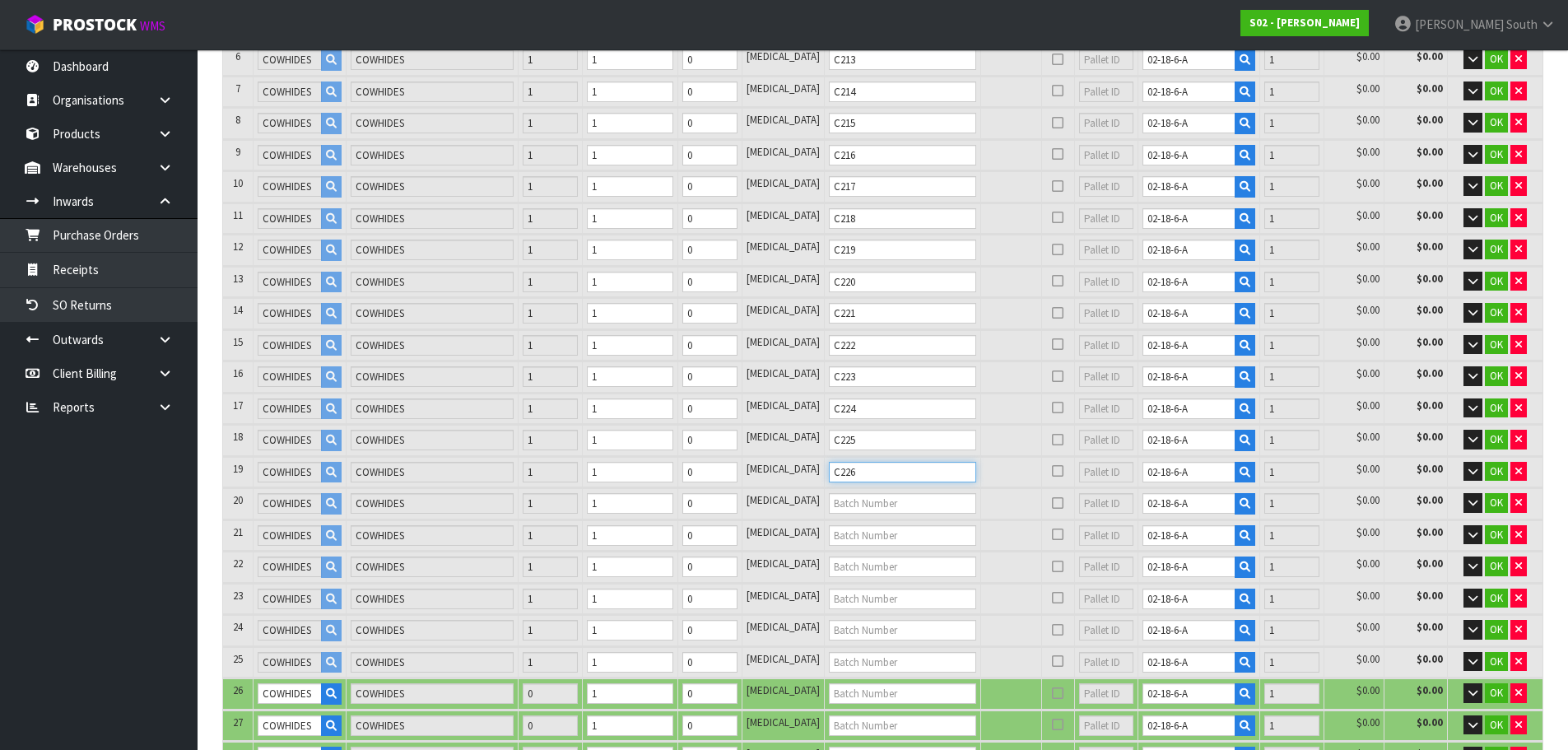
scroll to position [494, 0]
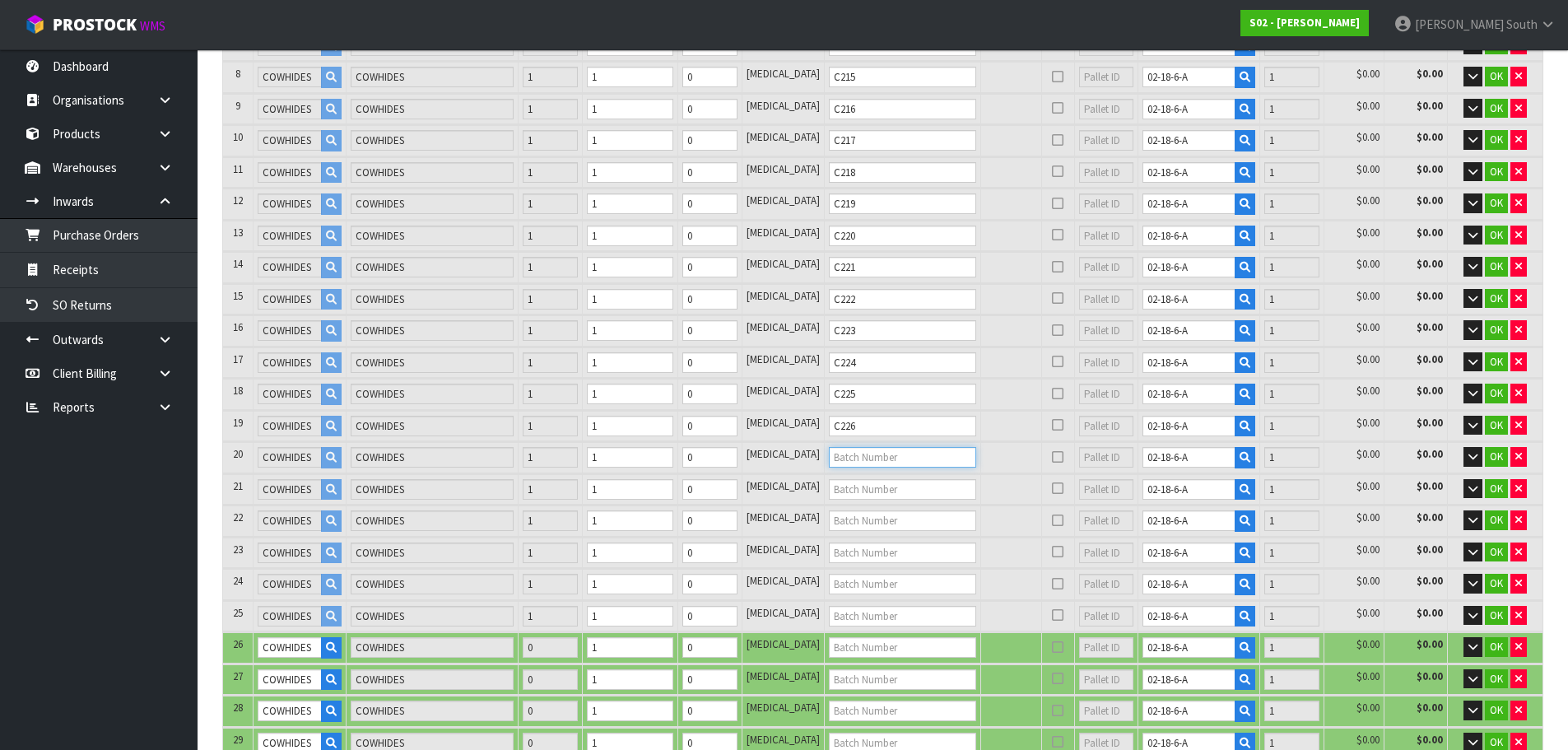
click at [853, 459] on input "text" at bounding box center [903, 457] width 148 height 20
click at [853, 488] on input "text" at bounding box center [903, 489] width 148 height 20
click at [851, 511] on input "text" at bounding box center [903, 520] width 148 height 20
click at [853, 552] on input "text" at bounding box center [903, 552] width 148 height 20
click at [865, 590] on input "text" at bounding box center [903, 583] width 148 height 20
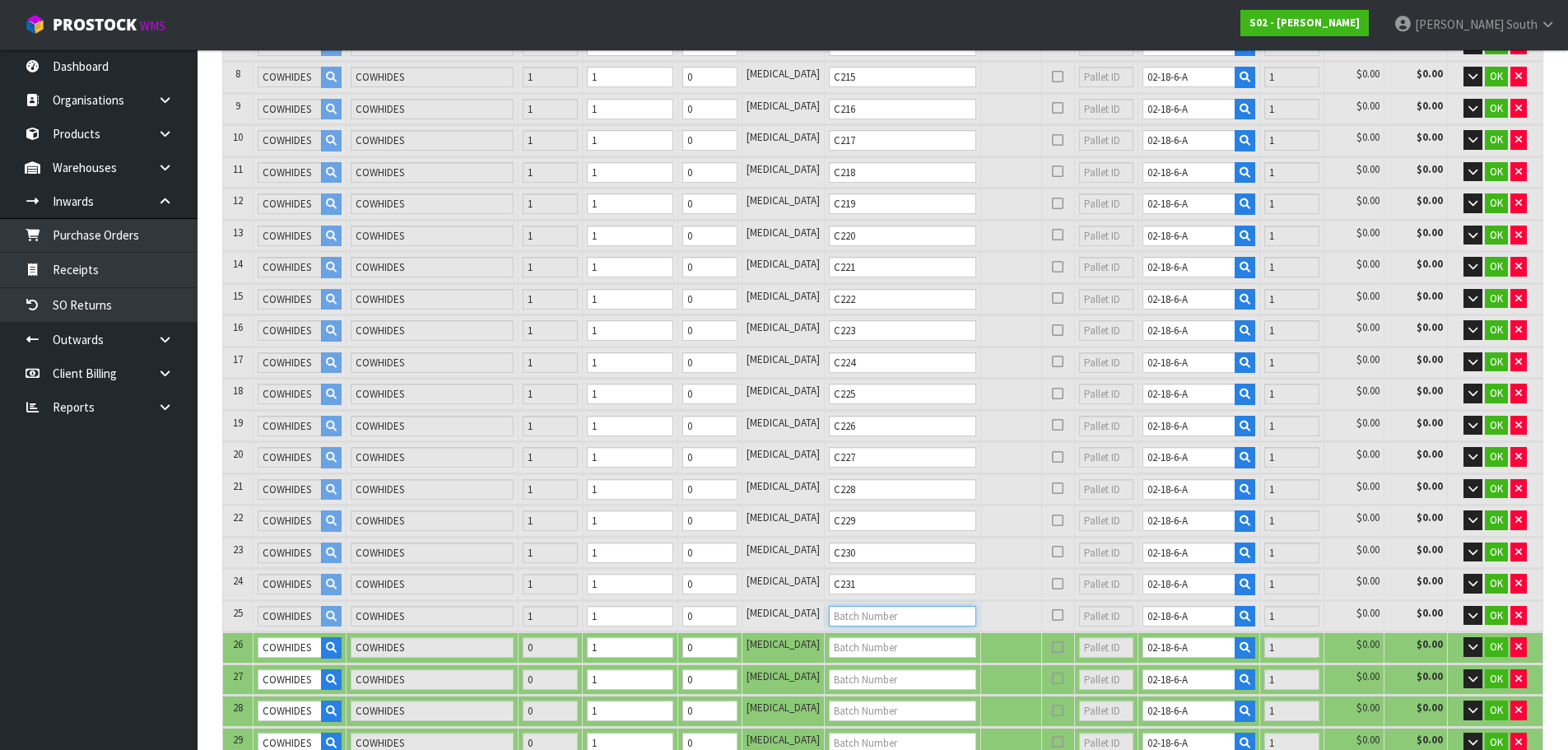
click at [895, 614] on input "text" at bounding box center [903, 616] width 148 height 20
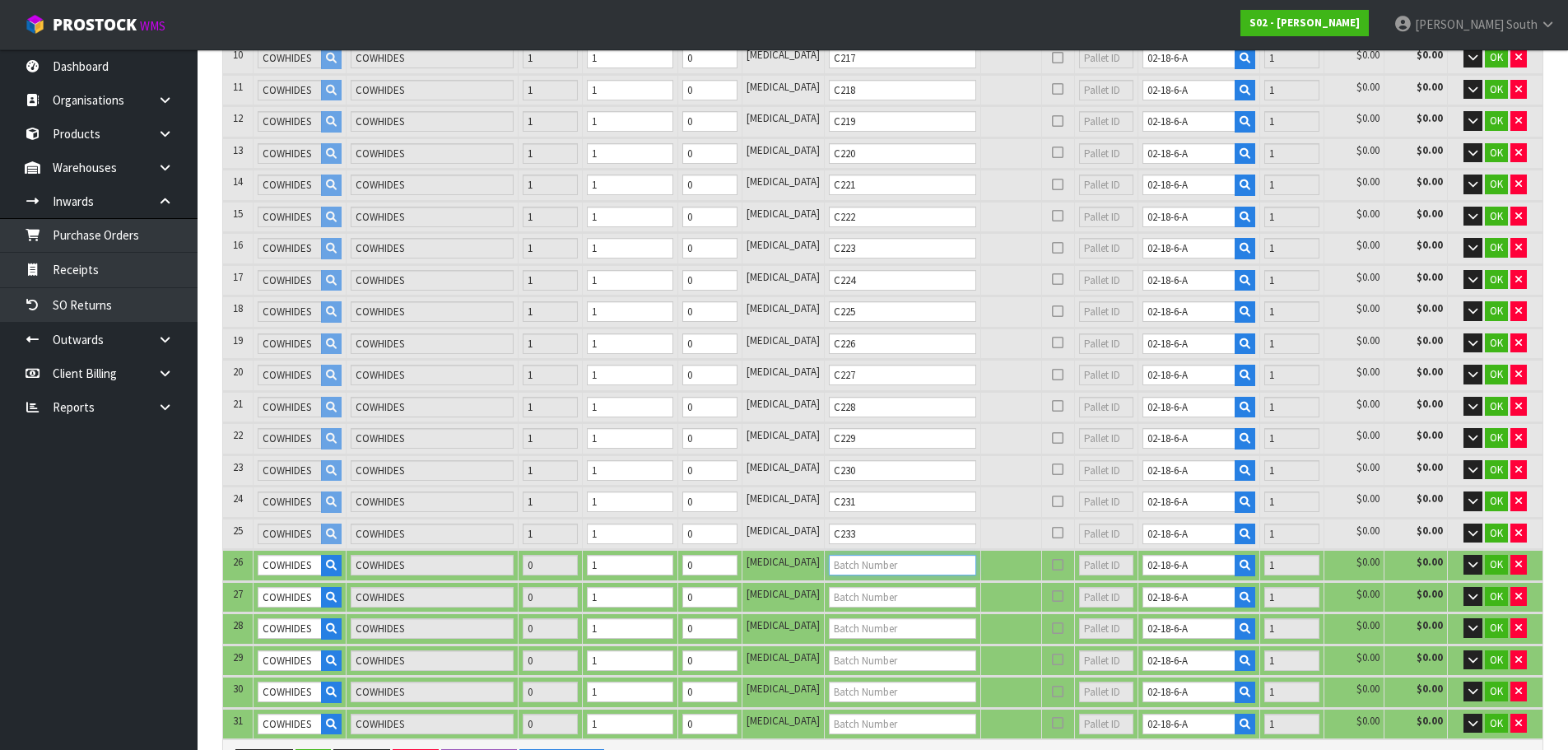
click at [913, 568] on input "text" at bounding box center [903, 564] width 148 height 20
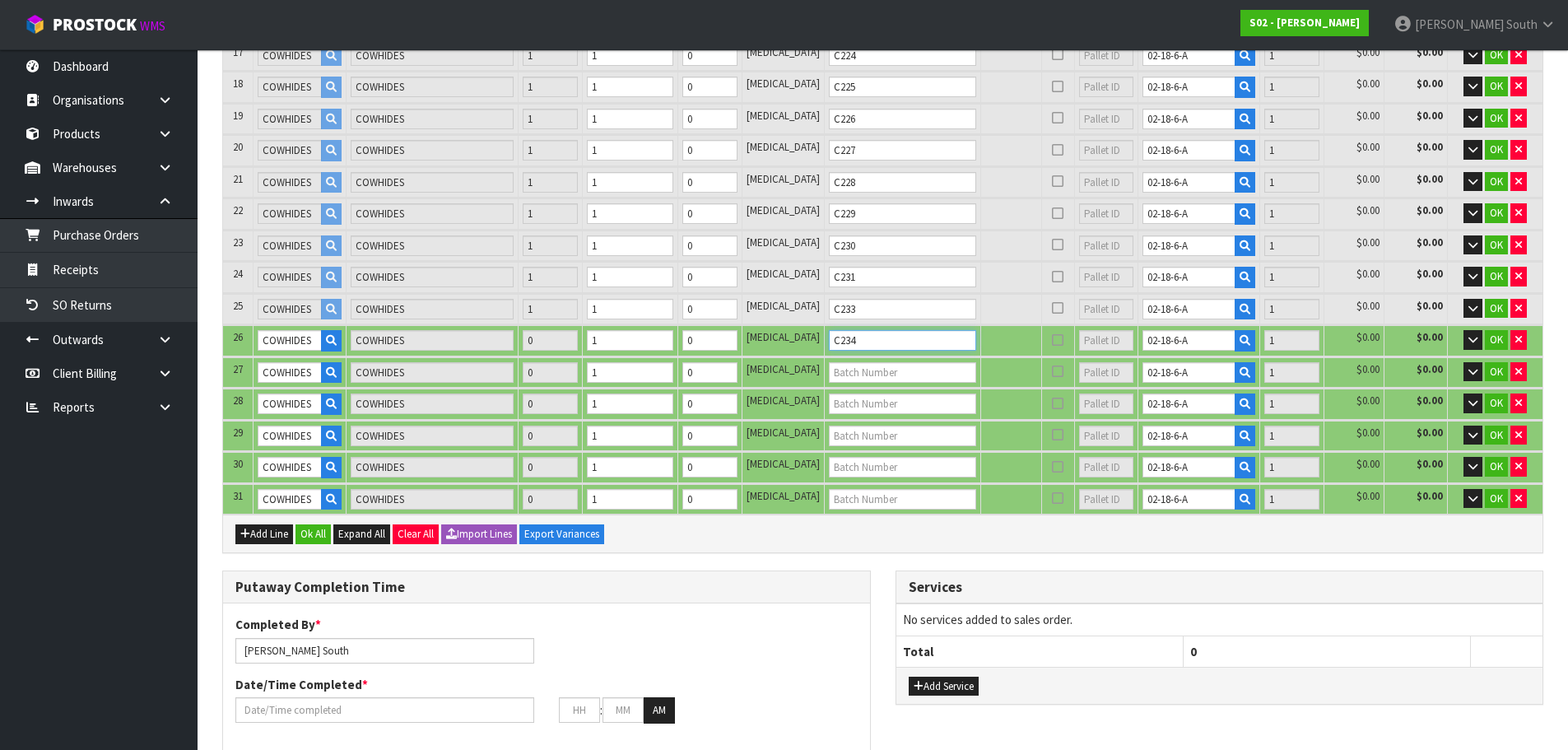
scroll to position [823, 0]
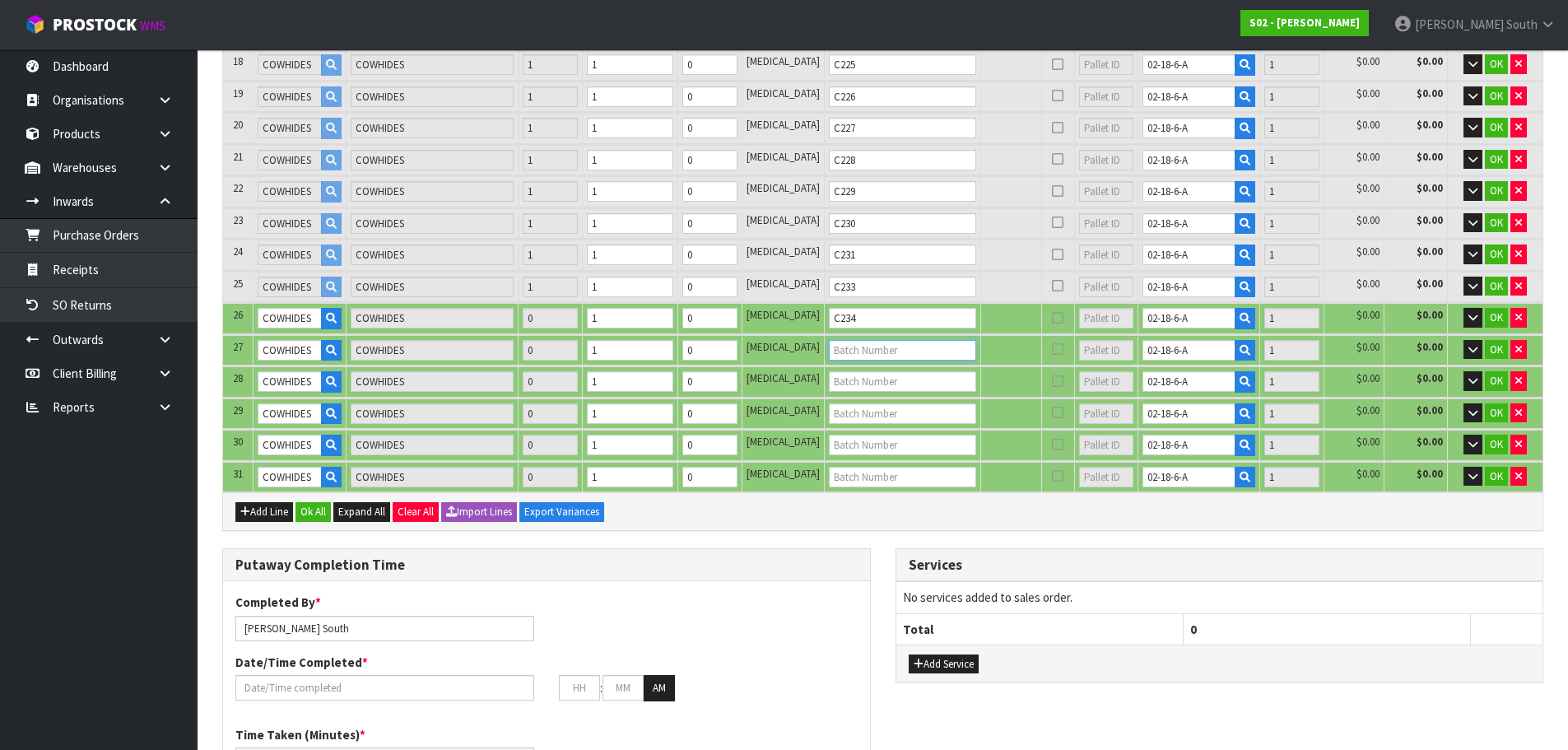
click at [862, 357] on input "text" at bounding box center [903, 350] width 148 height 20
click at [868, 379] on input "text" at bounding box center [903, 381] width 148 height 20
click at [905, 415] on input "text" at bounding box center [903, 413] width 148 height 20
click at [897, 455] on input "text" at bounding box center [903, 444] width 148 height 20
click at [897, 480] on input "text" at bounding box center [903, 476] width 148 height 20
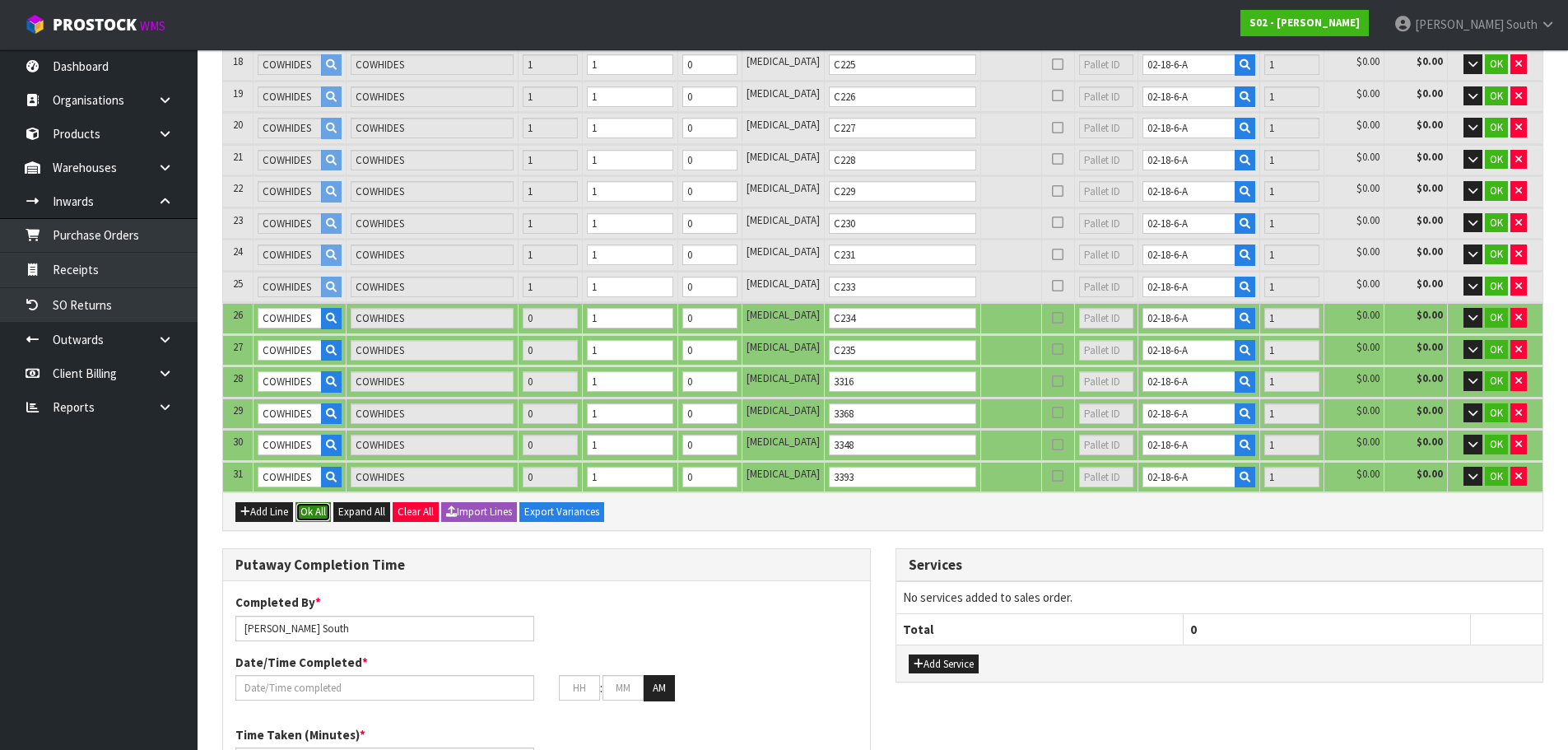
click at [306, 514] on button "Ok All" at bounding box center [313, 512] width 35 height 19
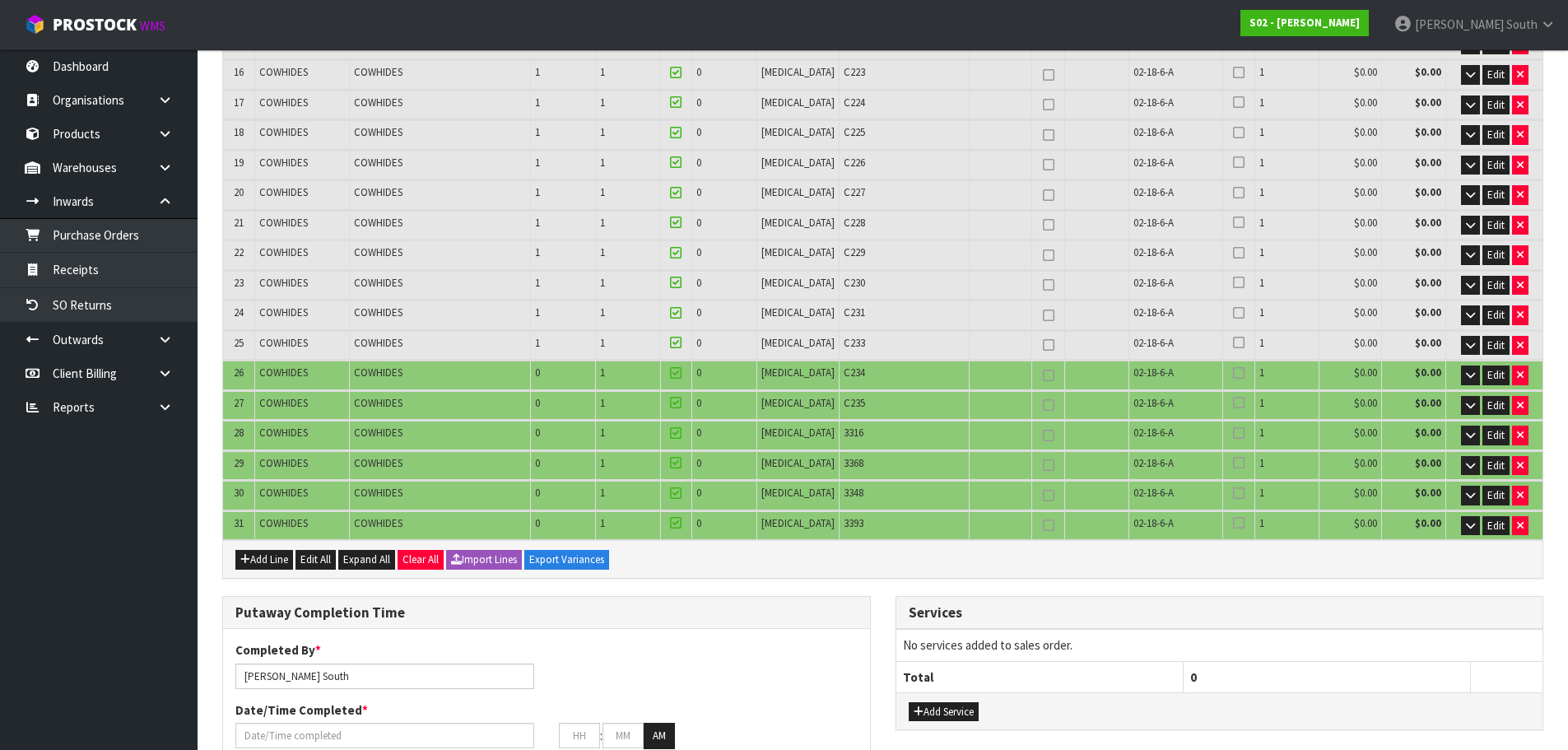
scroll to position [740, 0]
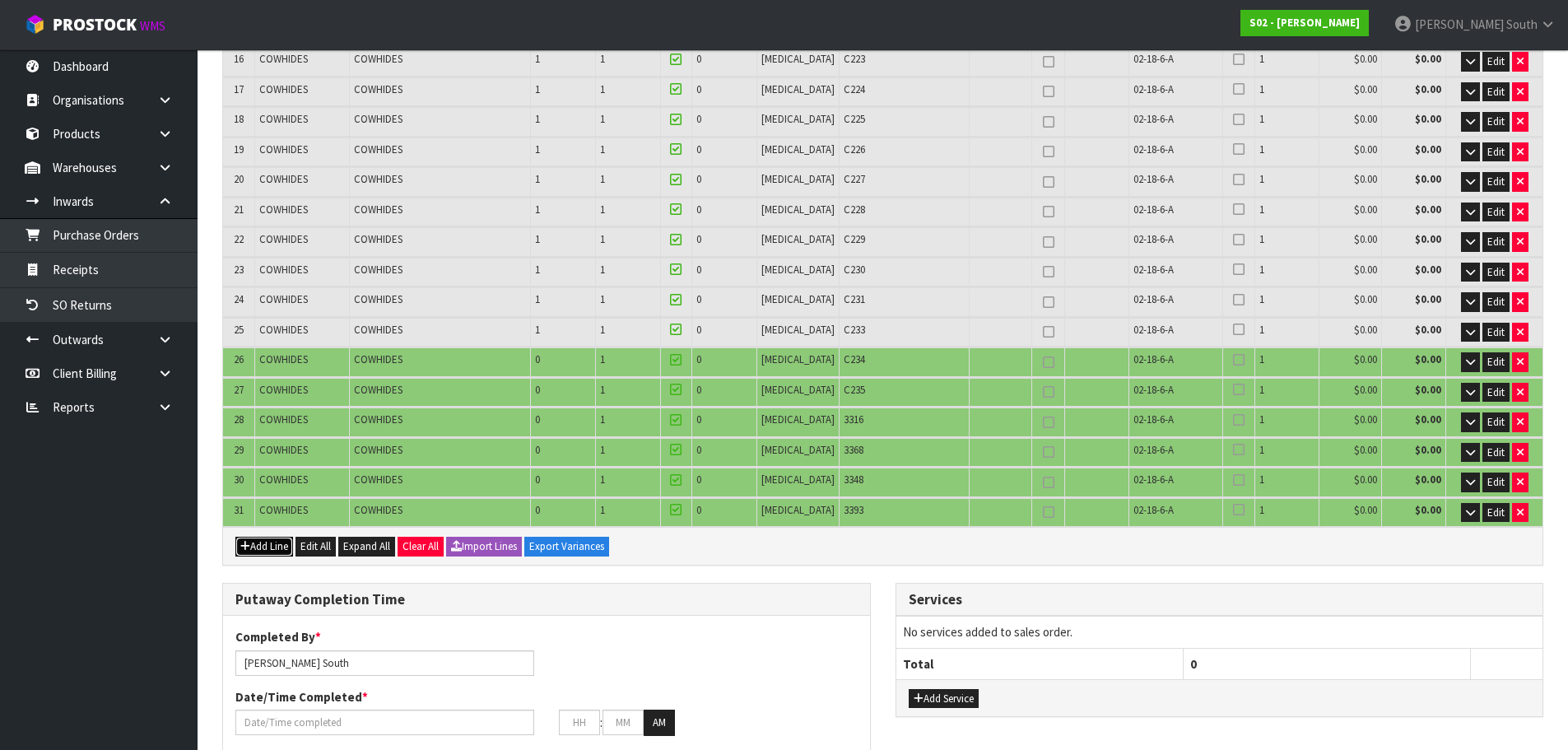
click at [272, 547] on button "Add Line" at bounding box center [263, 546] width 57 height 19
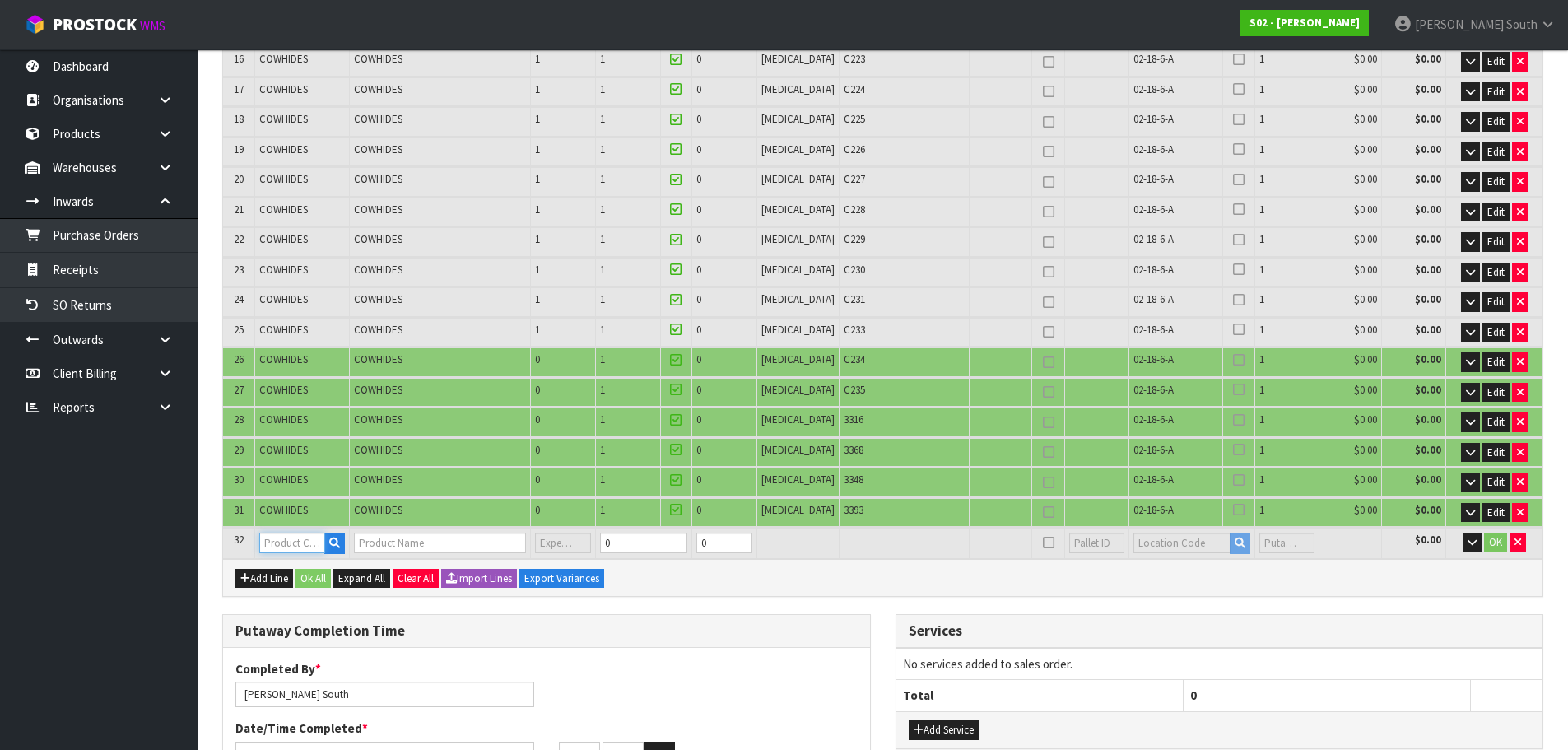
click at [308, 538] on input "text" at bounding box center [292, 542] width 66 height 20
click at [294, 573] on strong "COW" at bounding box center [290, 570] width 25 height 16
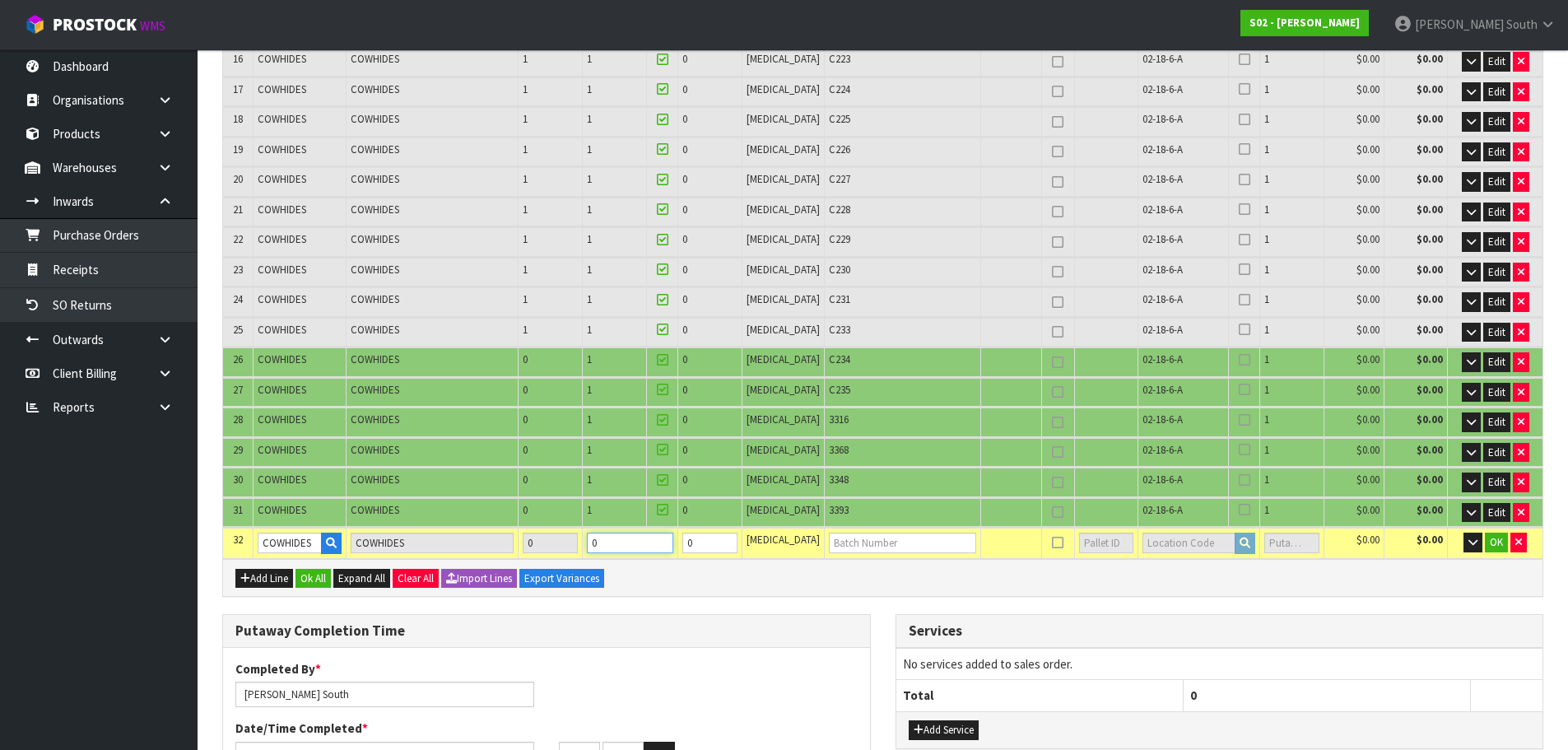
click at [652, 543] on input "0" at bounding box center [630, 542] width 85 height 20
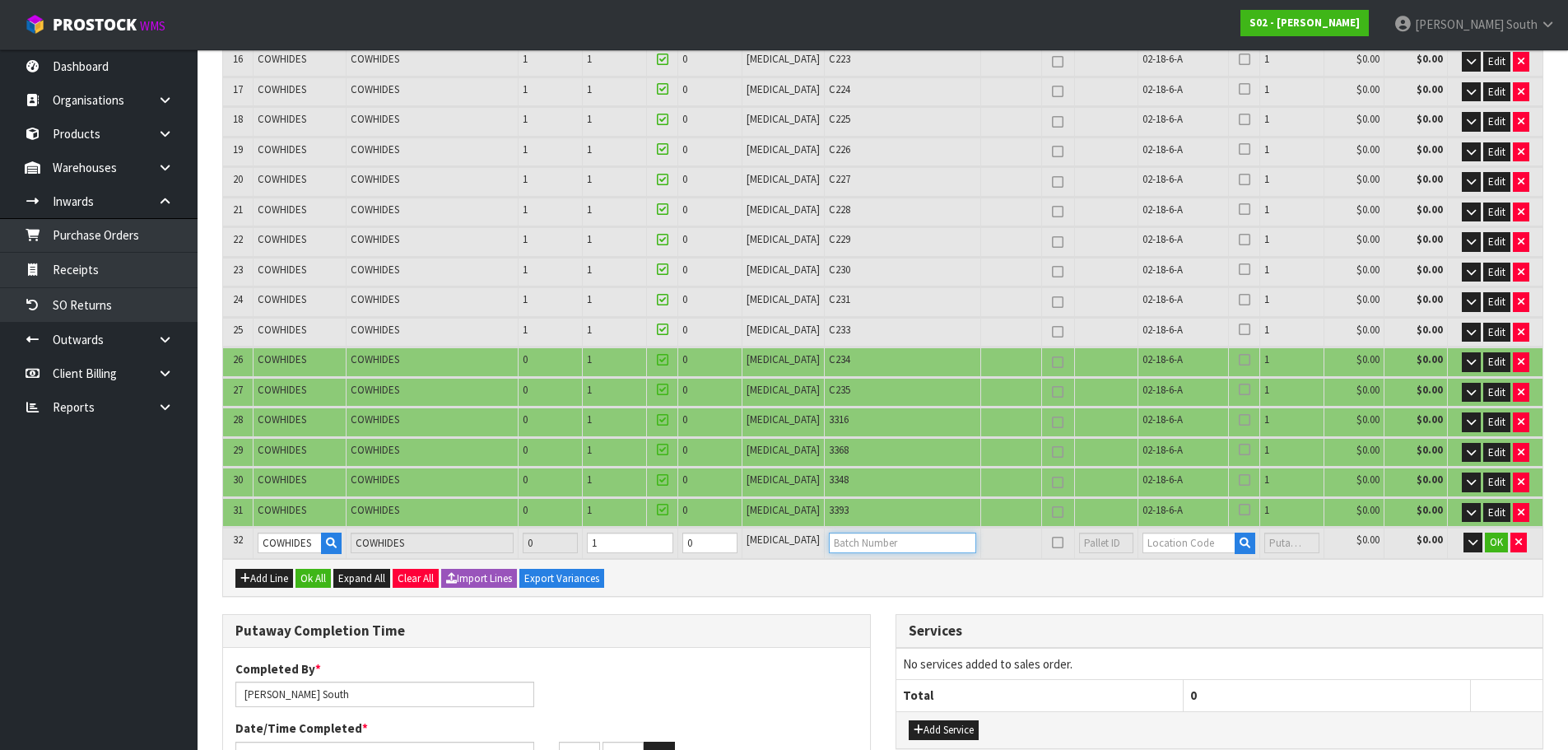
click at [857, 548] on input "text" at bounding box center [903, 542] width 148 height 20
drag, startPoint x: 1167, startPoint y: 507, endPoint x: 1123, endPoint y: 507, distance: 44.0
click at [1138, 507] on td "02-18-6-A" at bounding box center [1183, 513] width 91 height 29
copy span "02-18-6-A"
click at [1160, 546] on input "text" at bounding box center [1189, 542] width 93 height 20
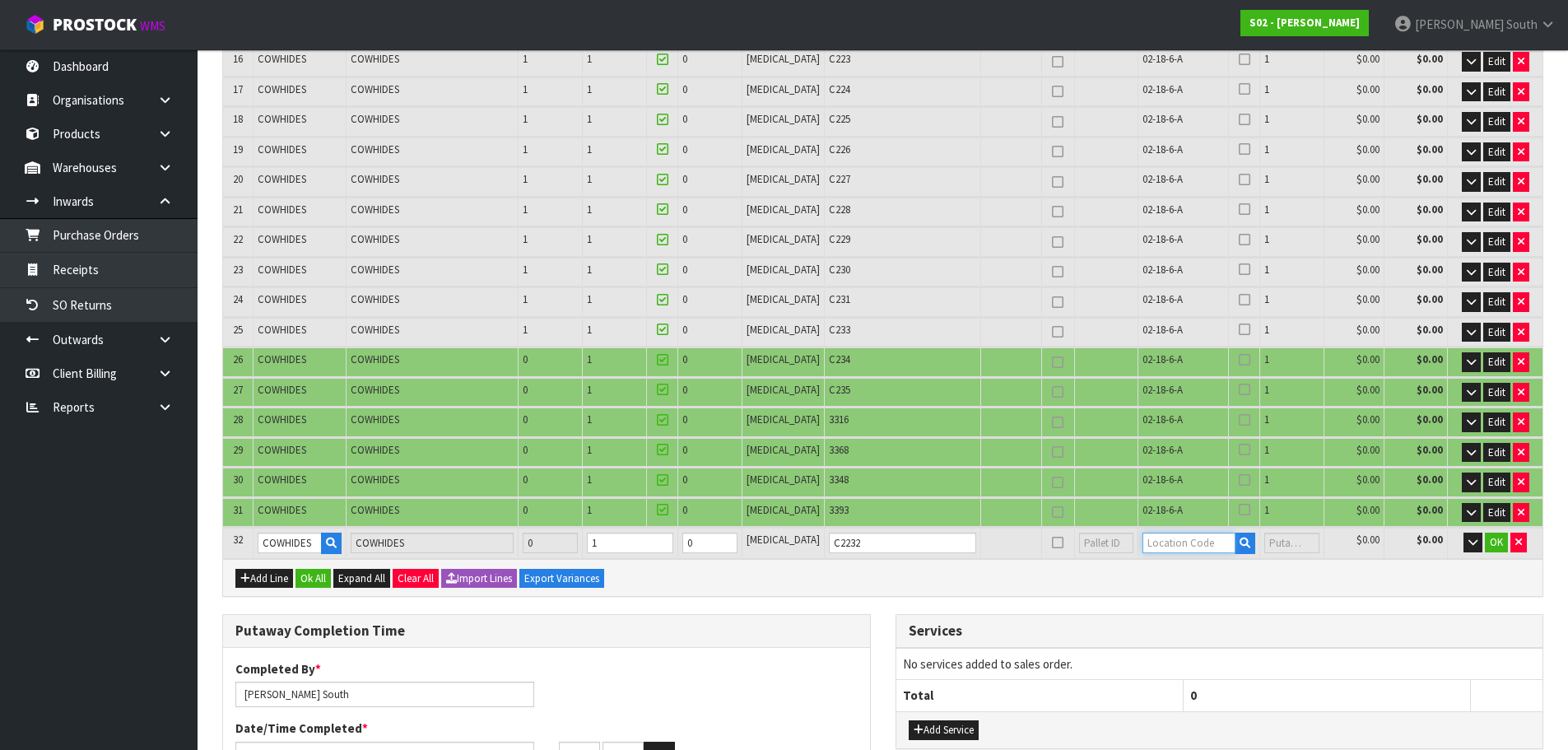
paste input "02-18-6-A"
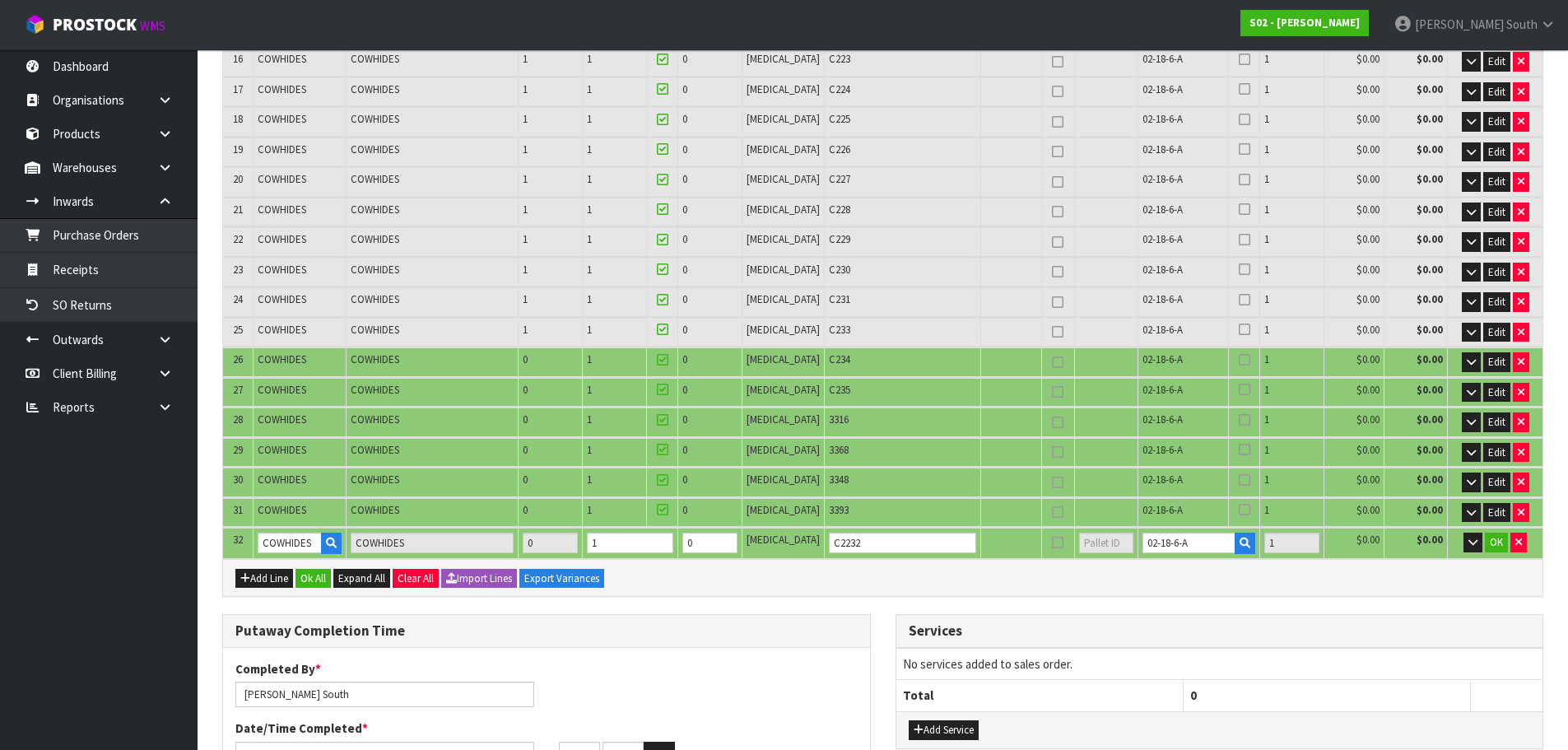
click at [1188, 591] on div "Add Line Ok All Expand All Clear All Import Lines Export Variances" at bounding box center [883, 577] width 1319 height 37
click at [322, 581] on button "Ok All" at bounding box center [313, 578] width 35 height 19
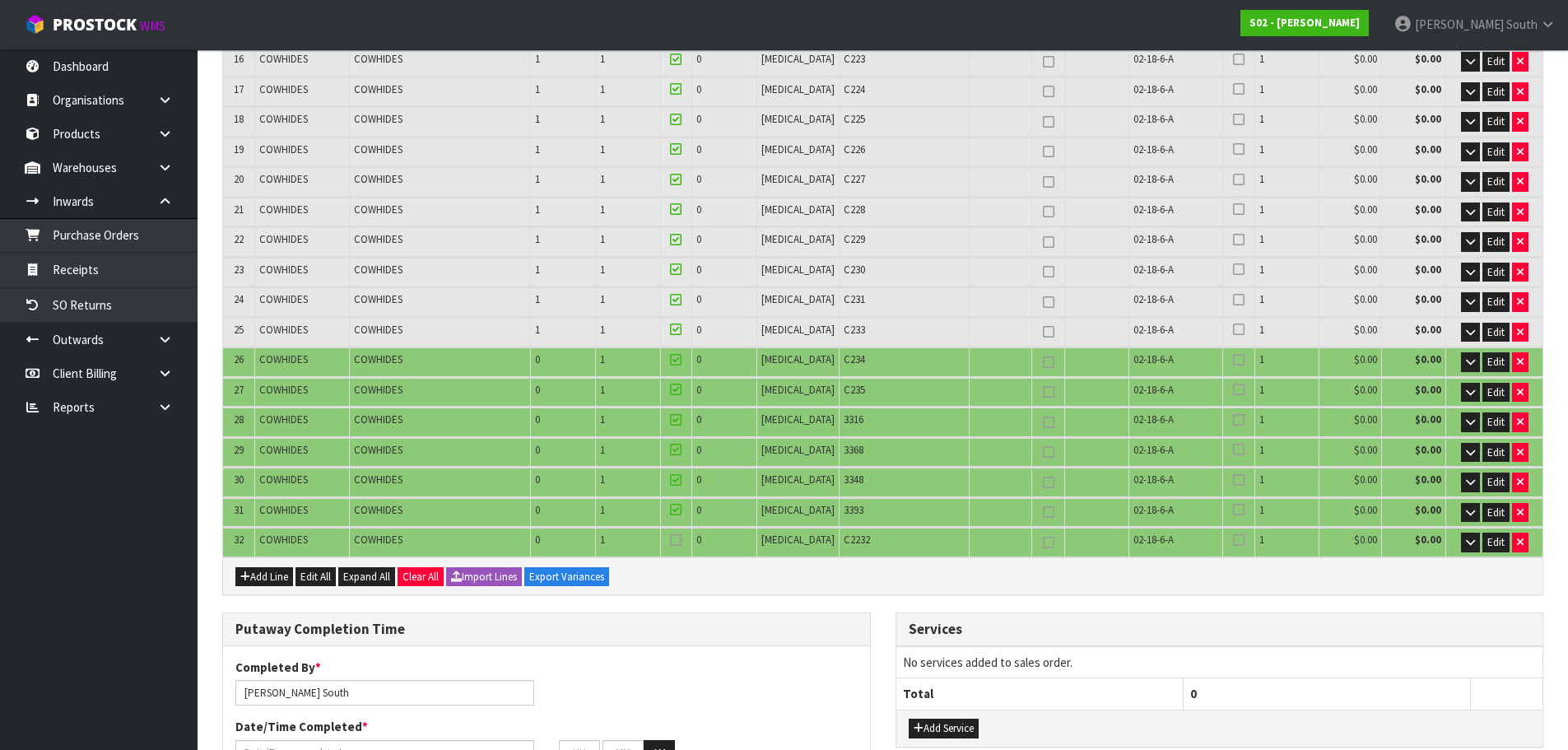
click at [681, 540] on icon at bounding box center [676, 540] width 12 height 1
click at [0, 0] on input "checkbox" at bounding box center [0, 0] width 0 height 0
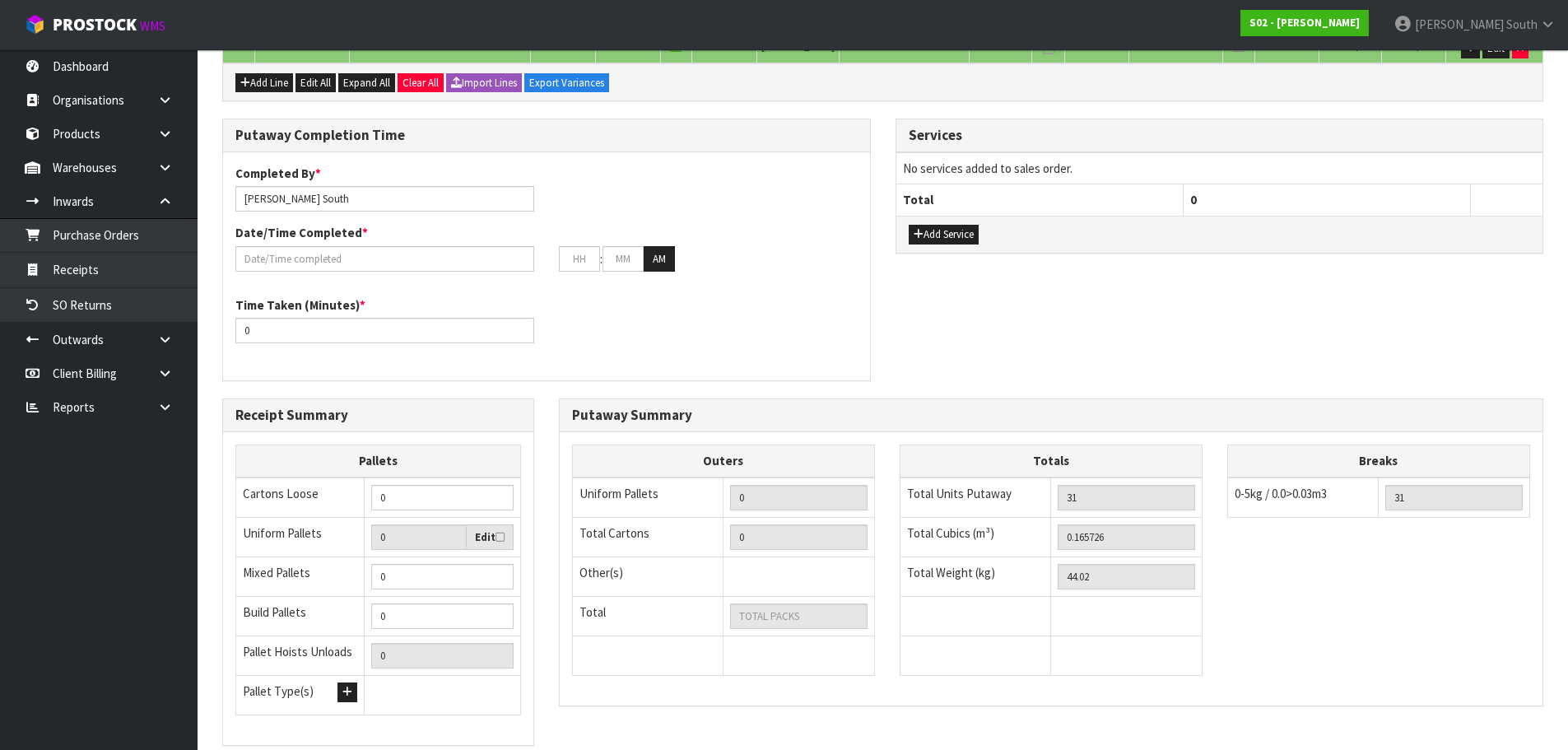
scroll to position [1347, 0]
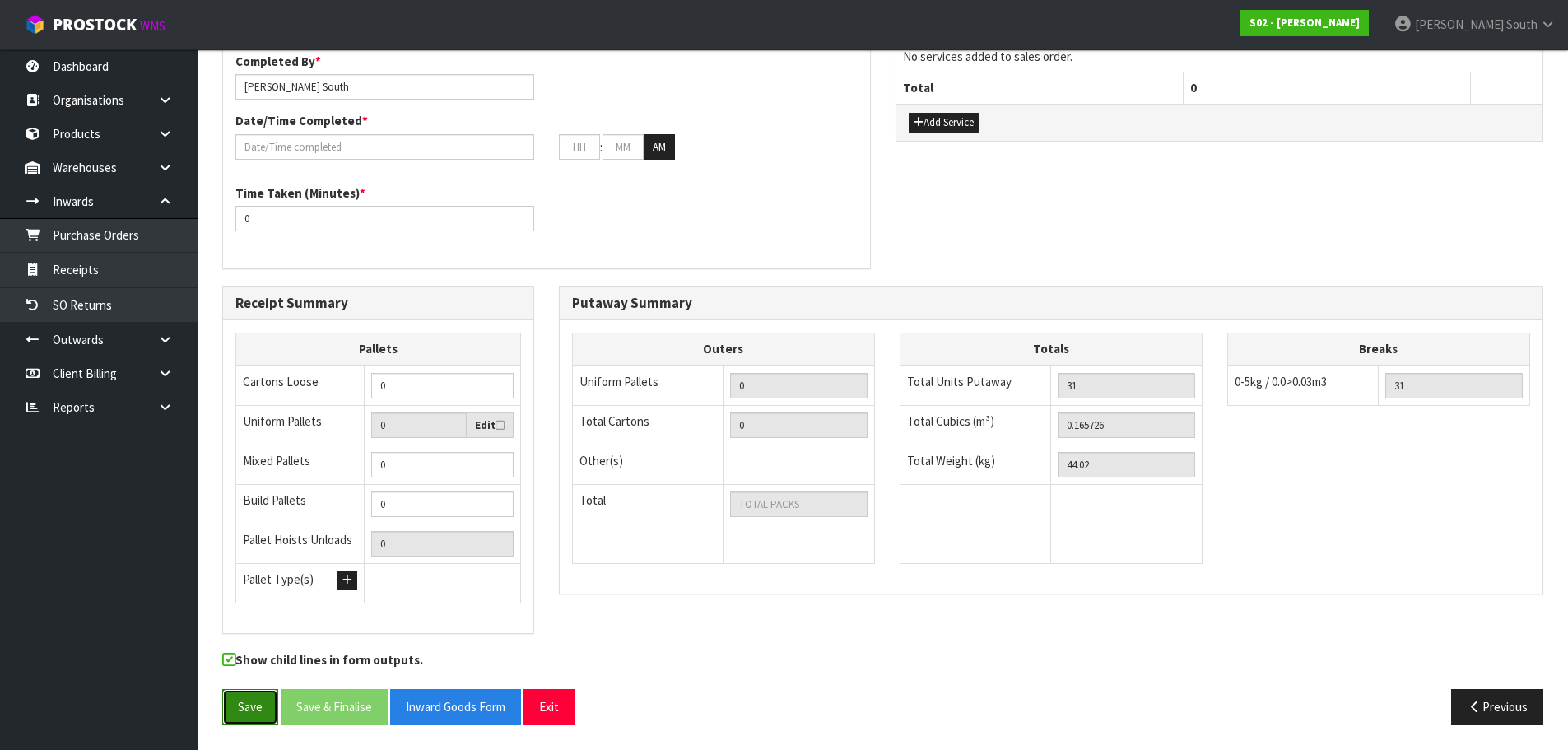
click at [263, 712] on button "Save" at bounding box center [251, 706] width 56 height 35
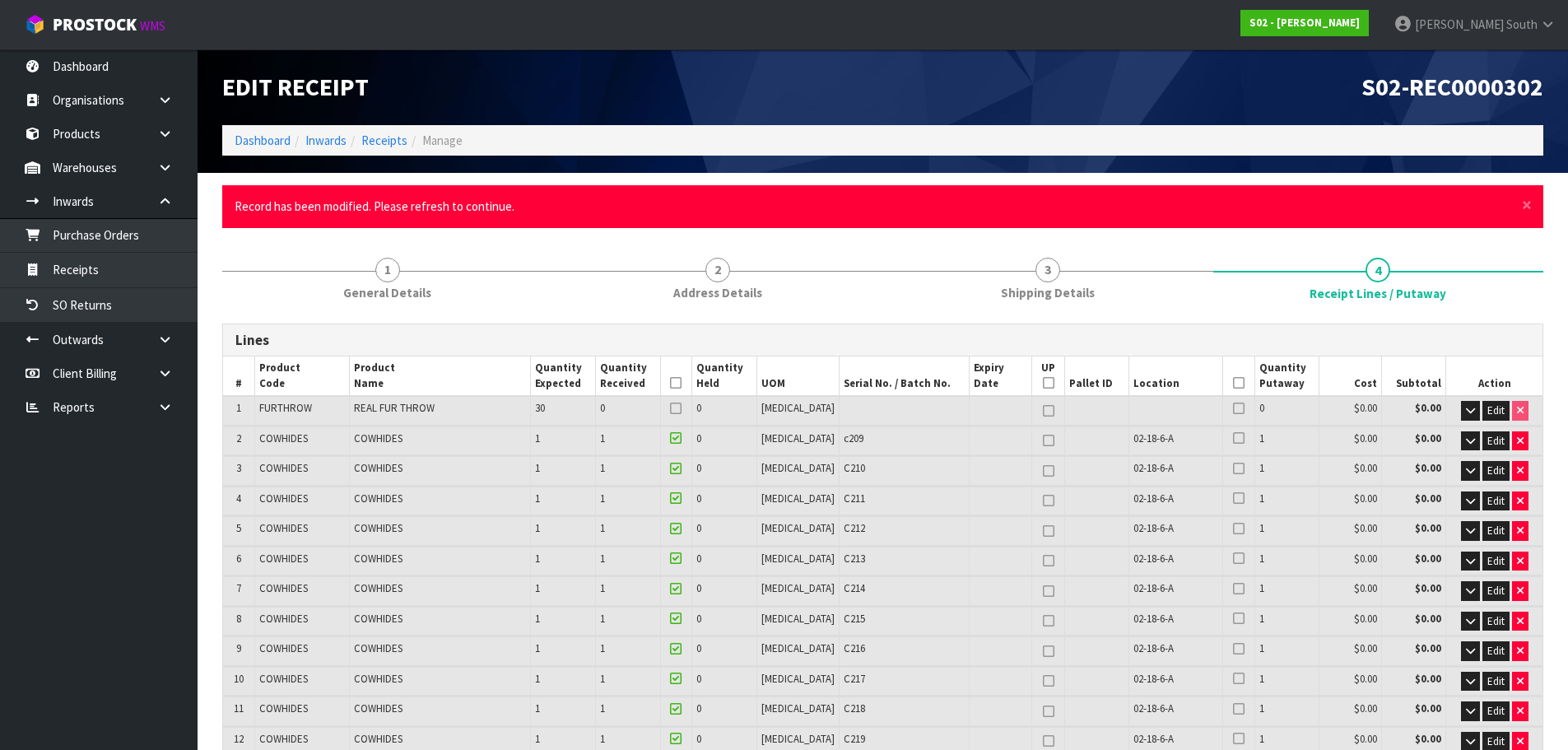
scroll to position [0, 0]
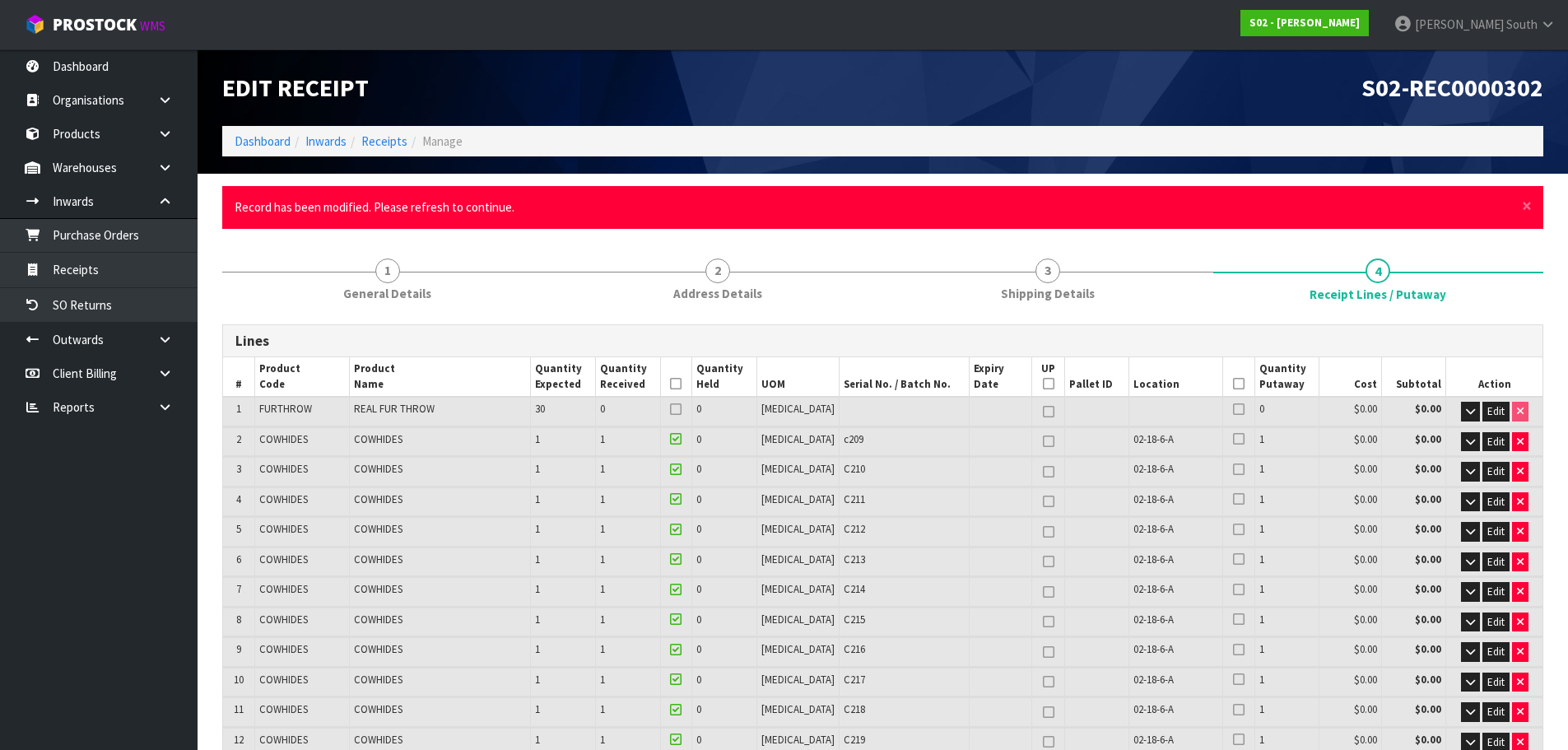
click at [460, 206] on span "Record has been modified. Please refresh to continue." at bounding box center [374, 207] width 280 height 16
drag, startPoint x: 395, startPoint y: 208, endPoint x: 631, endPoint y: 210, distance: 236.0
click at [599, 210] on ul "Record has been modified. Please refresh to continue." at bounding box center [873, 207] width 1279 height 17
click at [577, 191] on div "× Close Record has been modified. Please refresh to continue." at bounding box center [883, 206] width 1321 height 42
drag, startPoint x: 532, startPoint y: 207, endPoint x: 231, endPoint y: 215, distance: 301.1
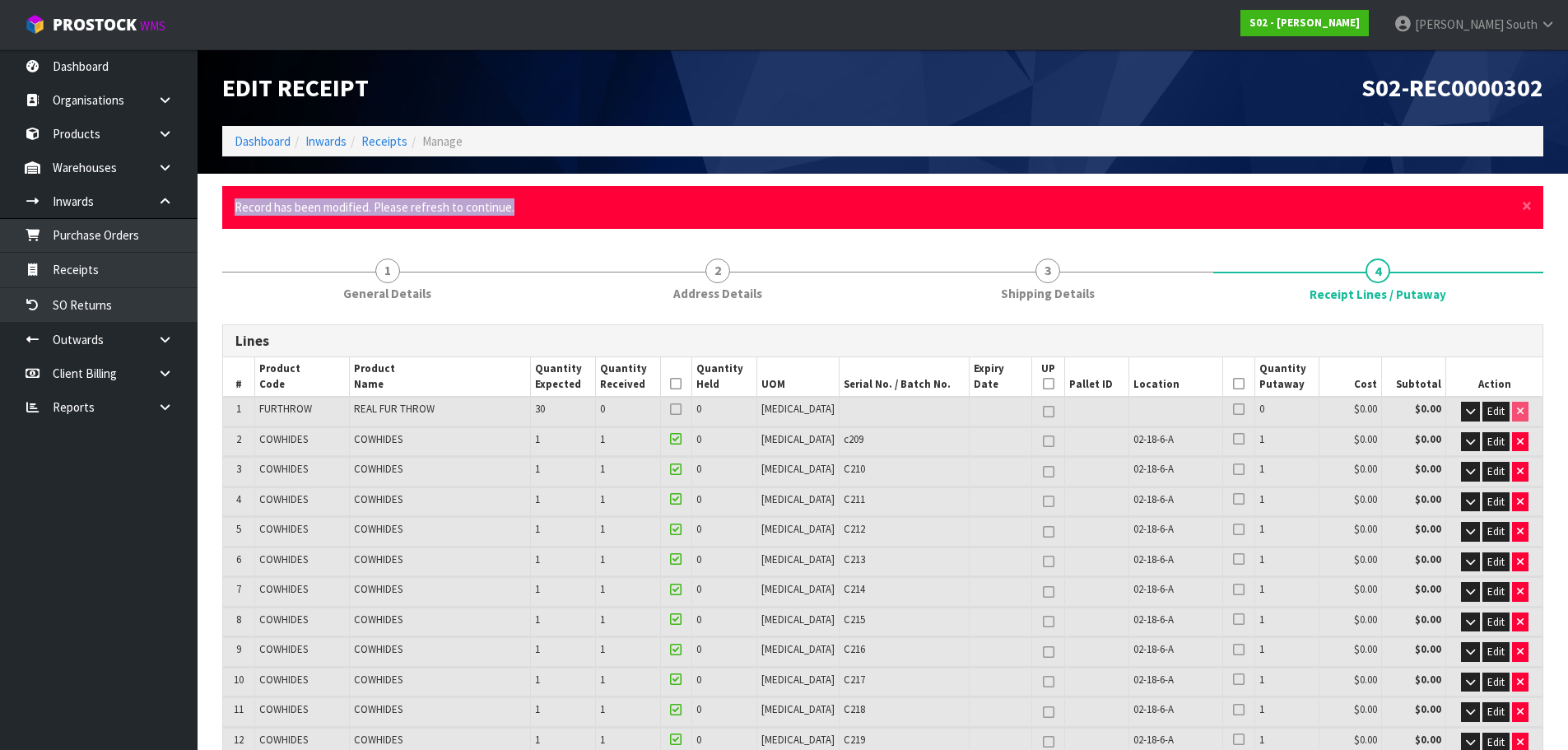
click at [231, 215] on div "× Close Record has been modified. Please refresh to continue." at bounding box center [883, 206] width 1321 height 42
click at [337, 218] on div "× Close Record has been modified. Please refresh to continue." at bounding box center [883, 206] width 1321 height 42
click at [1528, 206] on span "×" at bounding box center [1526, 206] width 10 height 23
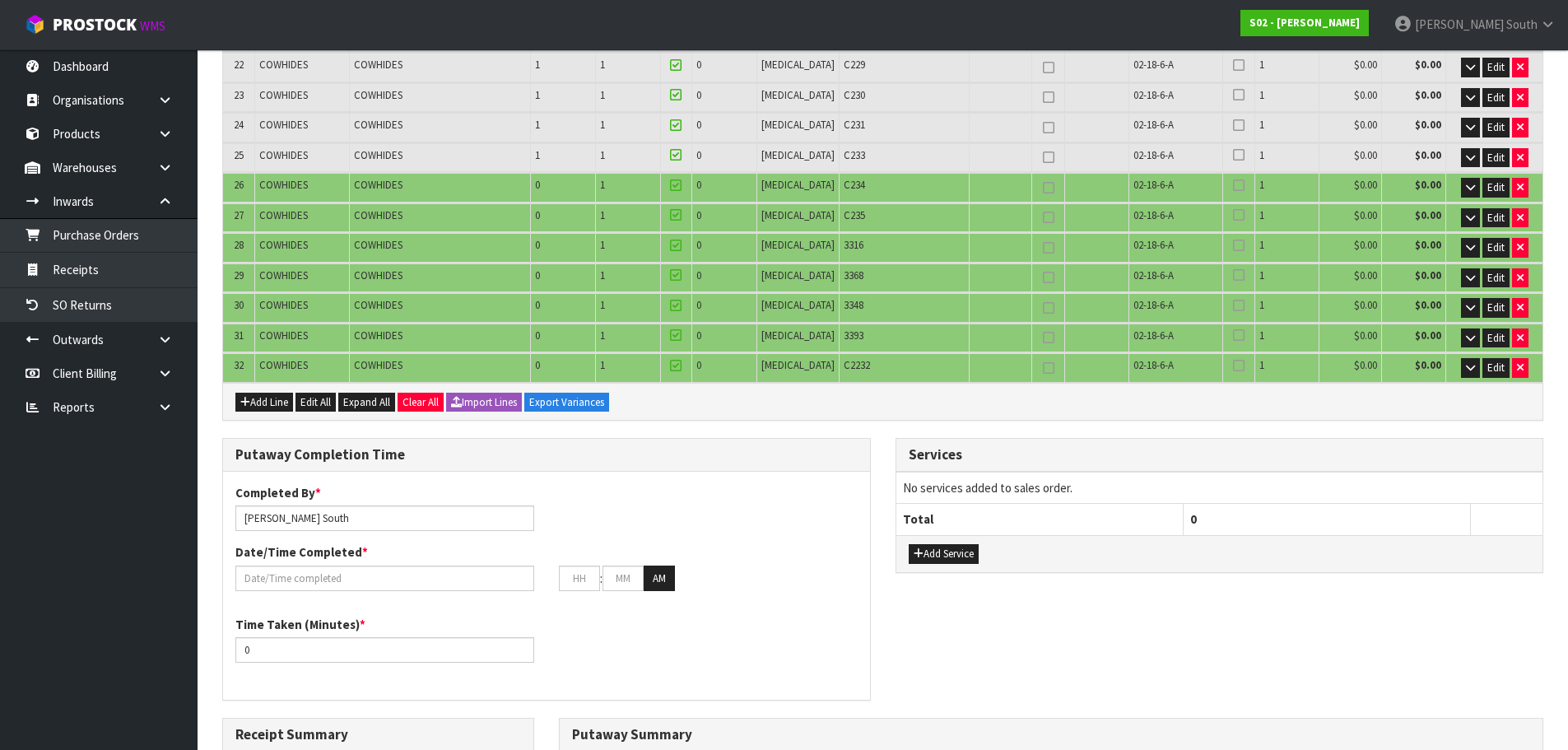
scroll to position [905, 0]
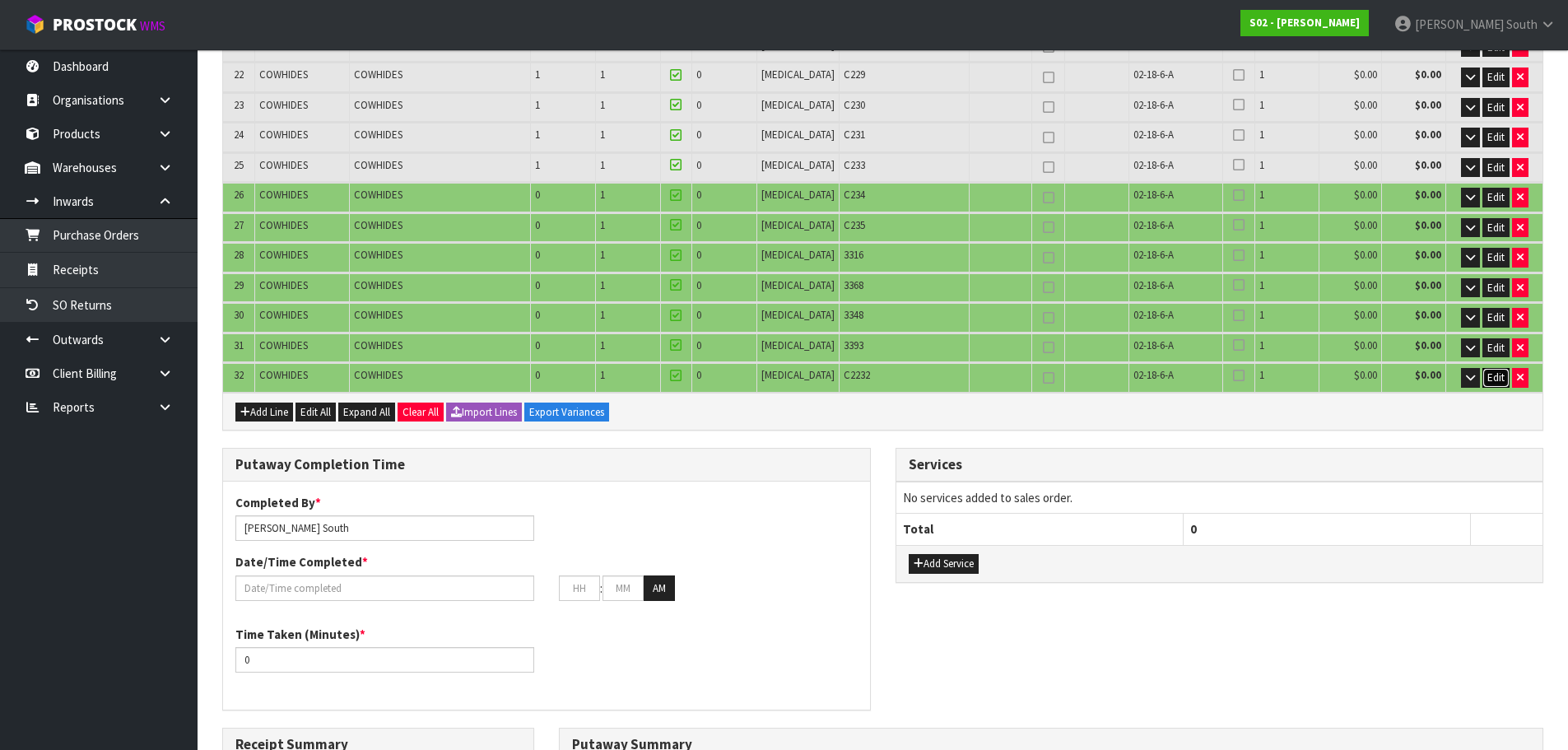
click at [1483, 377] on button "Edit" at bounding box center [1496, 378] width 27 height 19
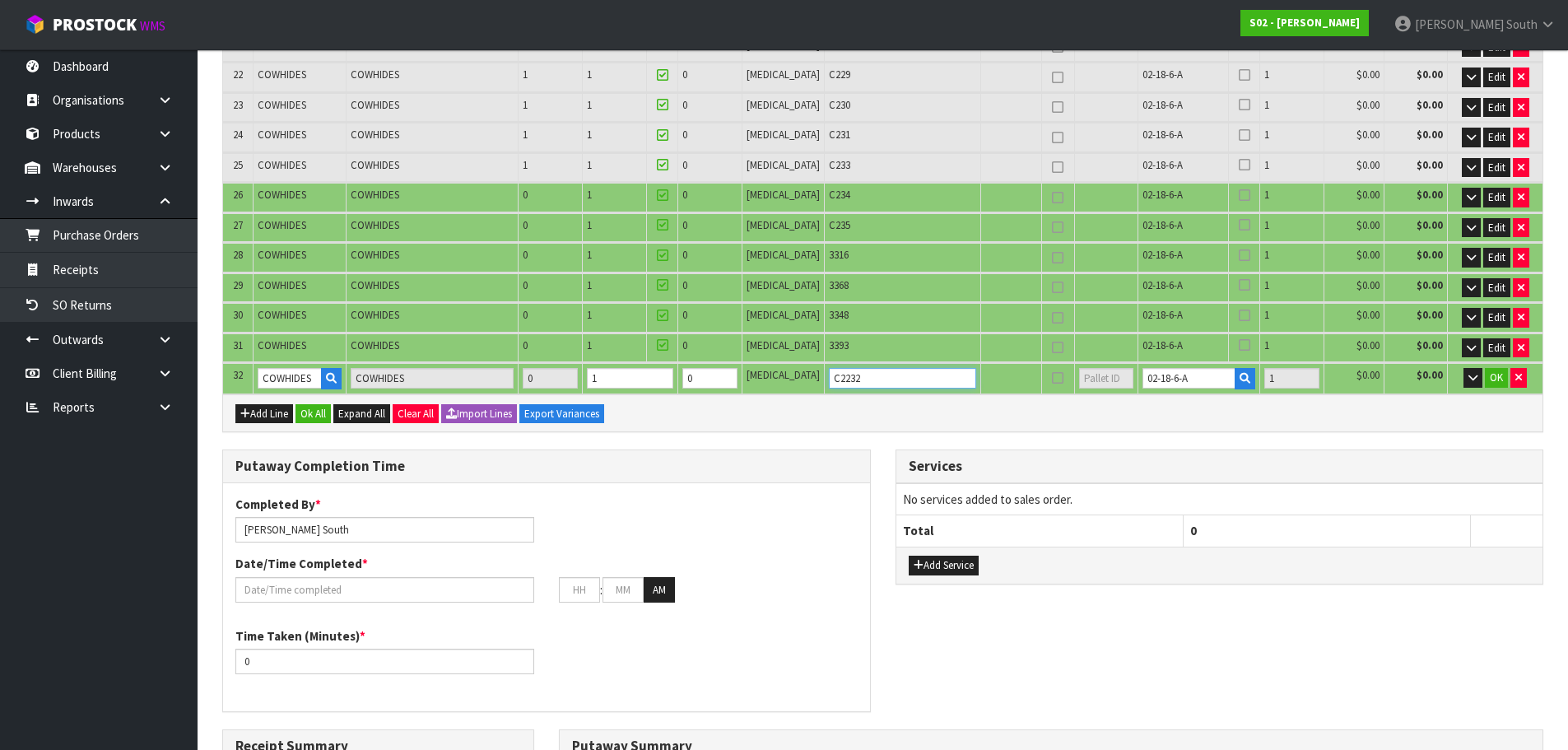
click at [830, 376] on input "C2232" at bounding box center [903, 378] width 148 height 20
click at [1492, 379] on span "OK" at bounding box center [1496, 377] width 14 height 14
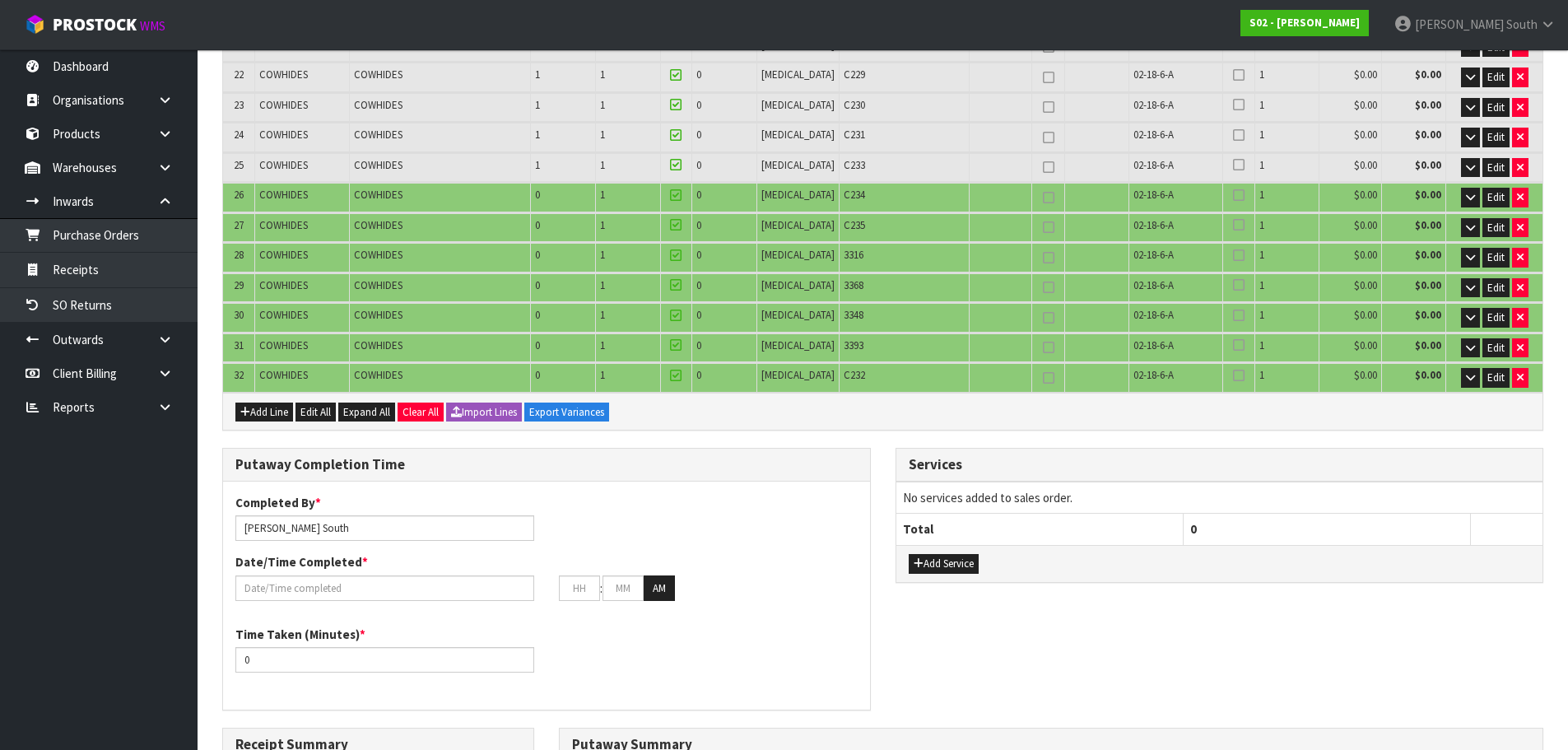
click at [880, 431] on div "Lines # Product Code Product Name Quantity Expected Quantity Received Quantity …" at bounding box center [883, 268] width 1321 height 1820
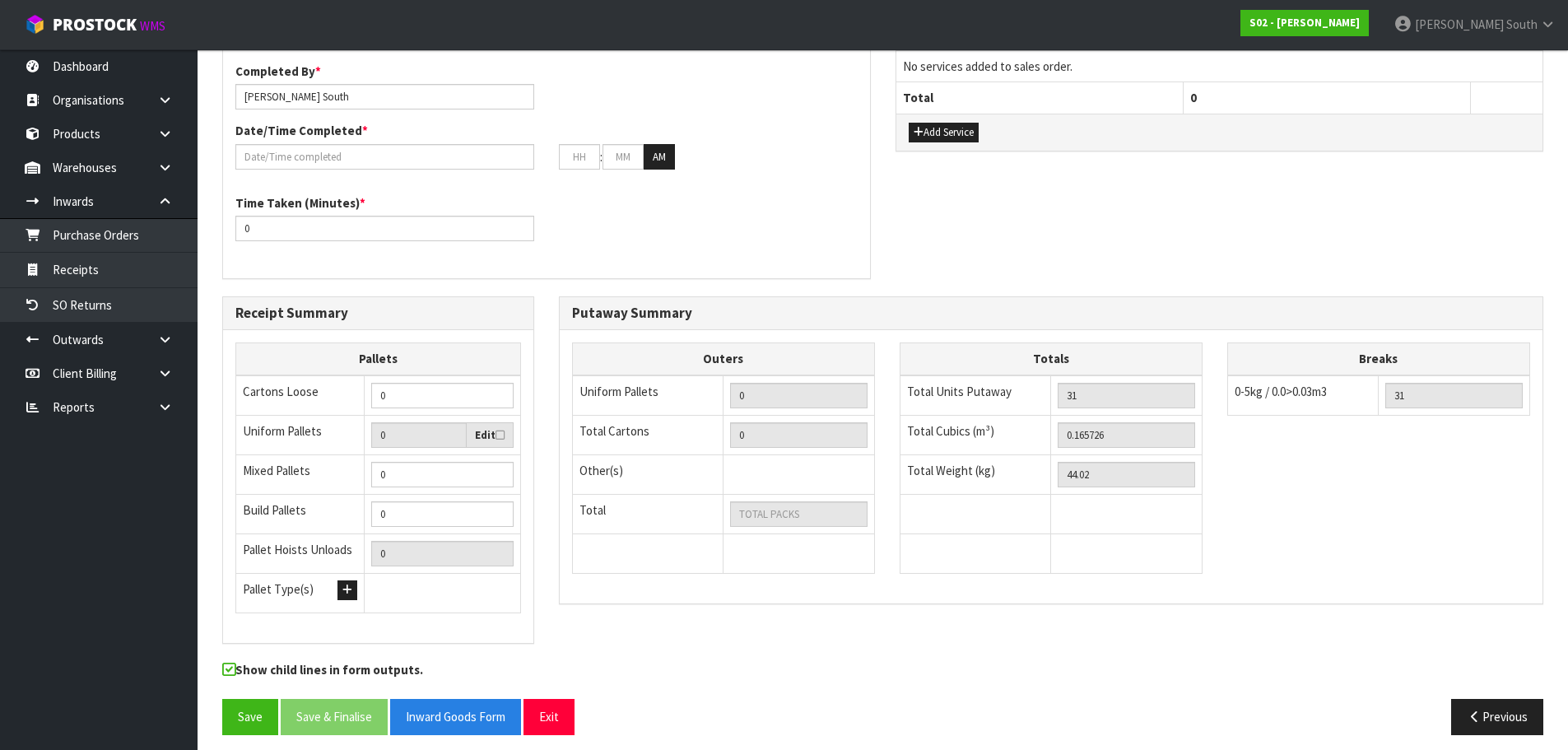
scroll to position [1347, 0]
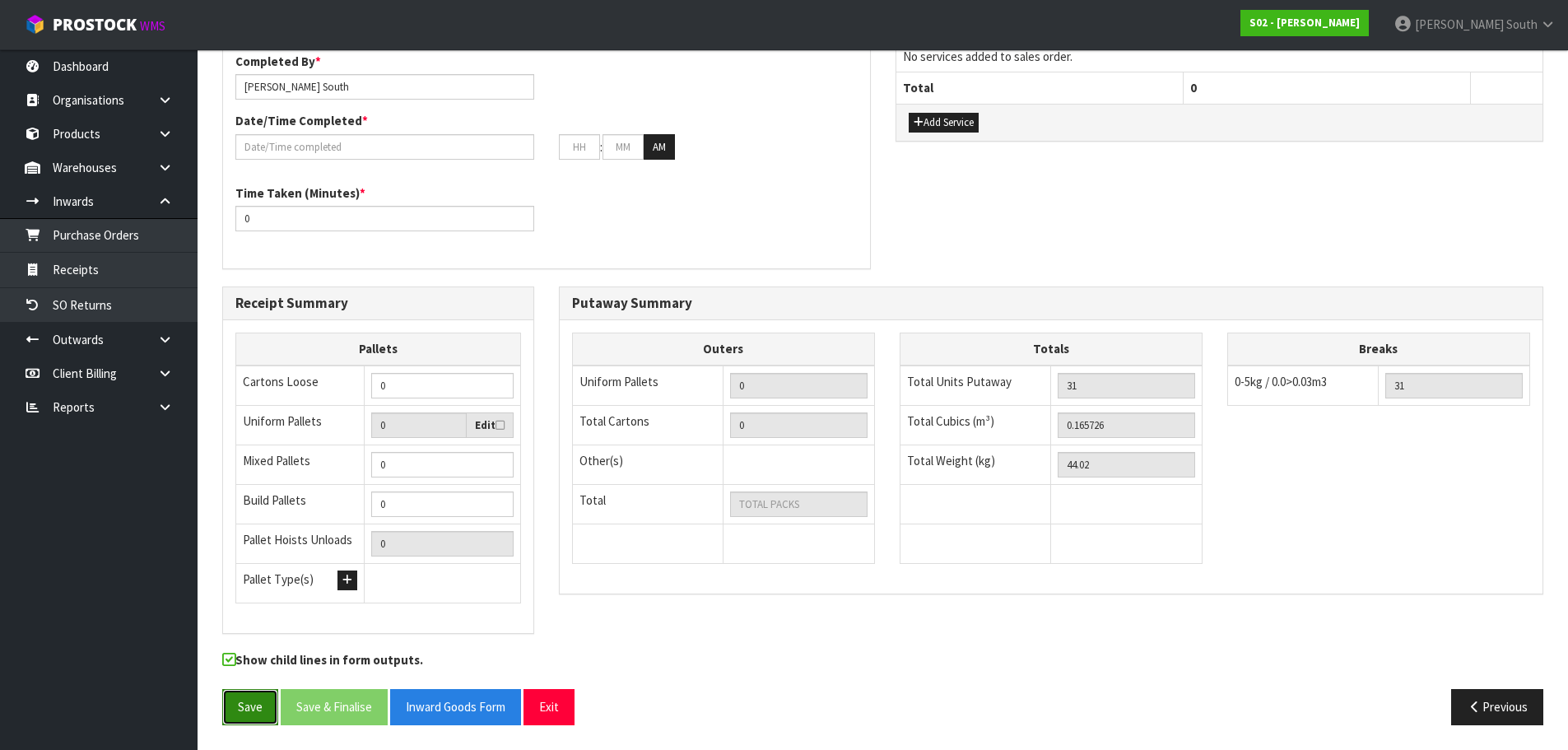
click at [225, 721] on button "Save" at bounding box center [251, 706] width 56 height 35
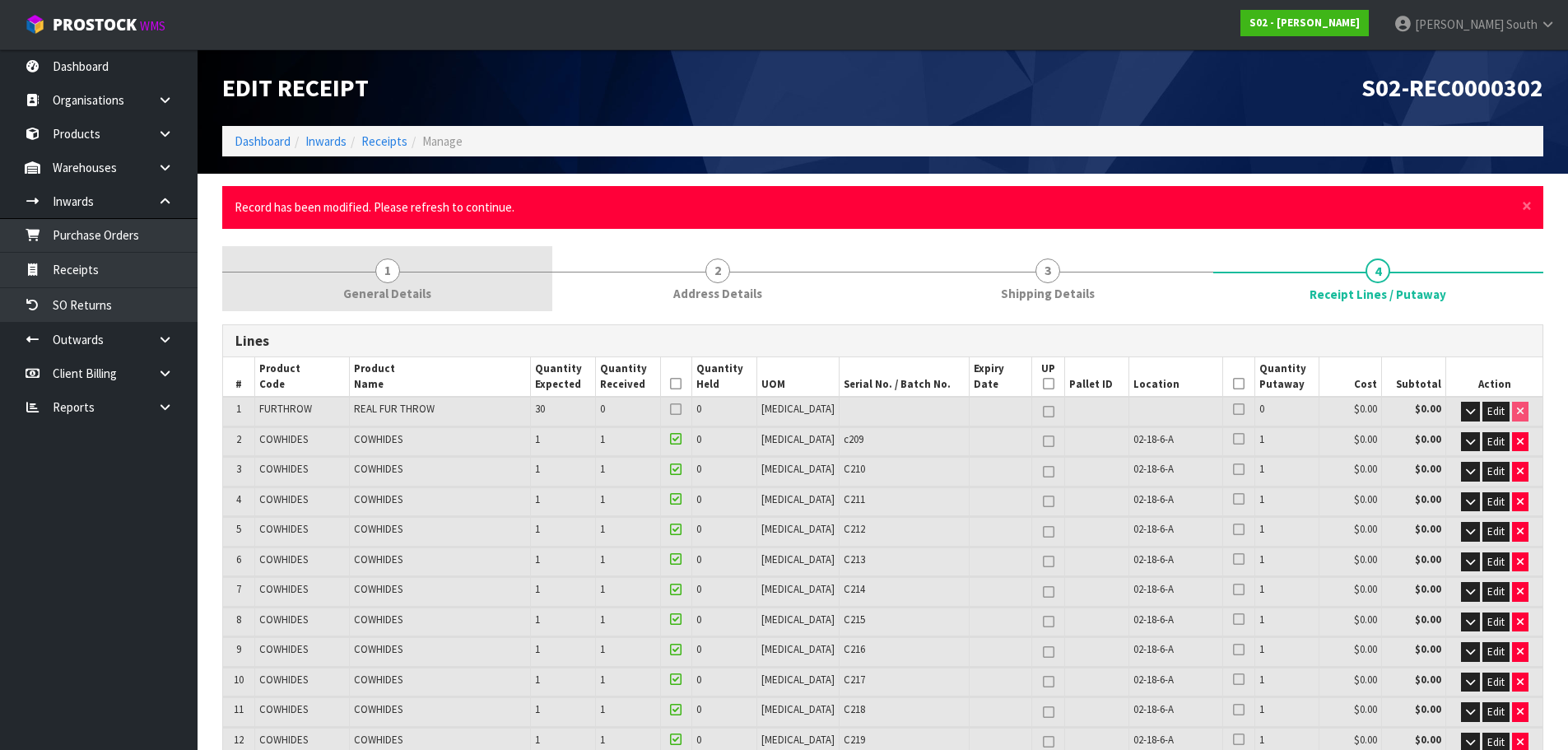
click at [428, 288] on link "1 General Details" at bounding box center [388, 278] width 330 height 65
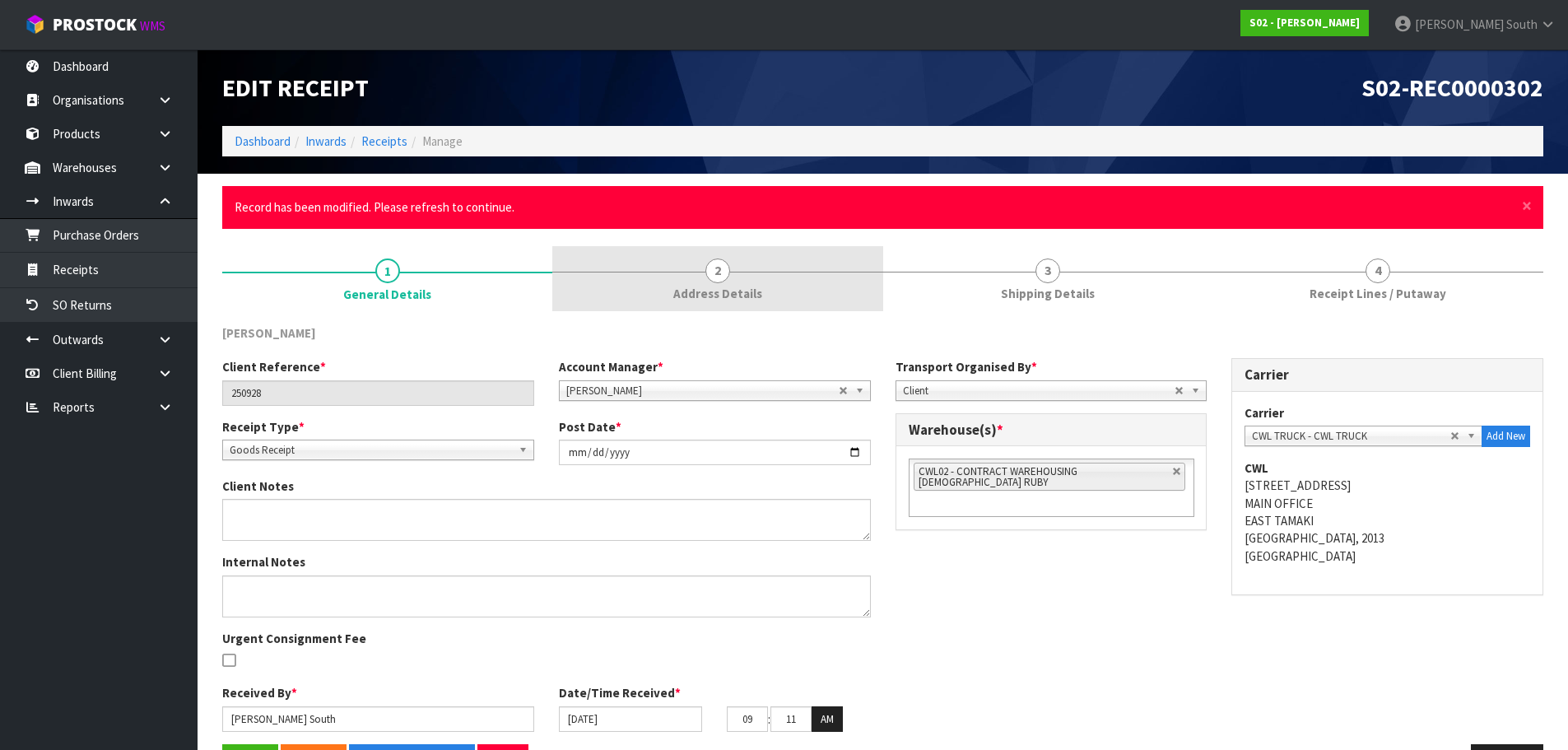
click at [723, 296] on span "Address Details" at bounding box center [717, 293] width 88 height 17
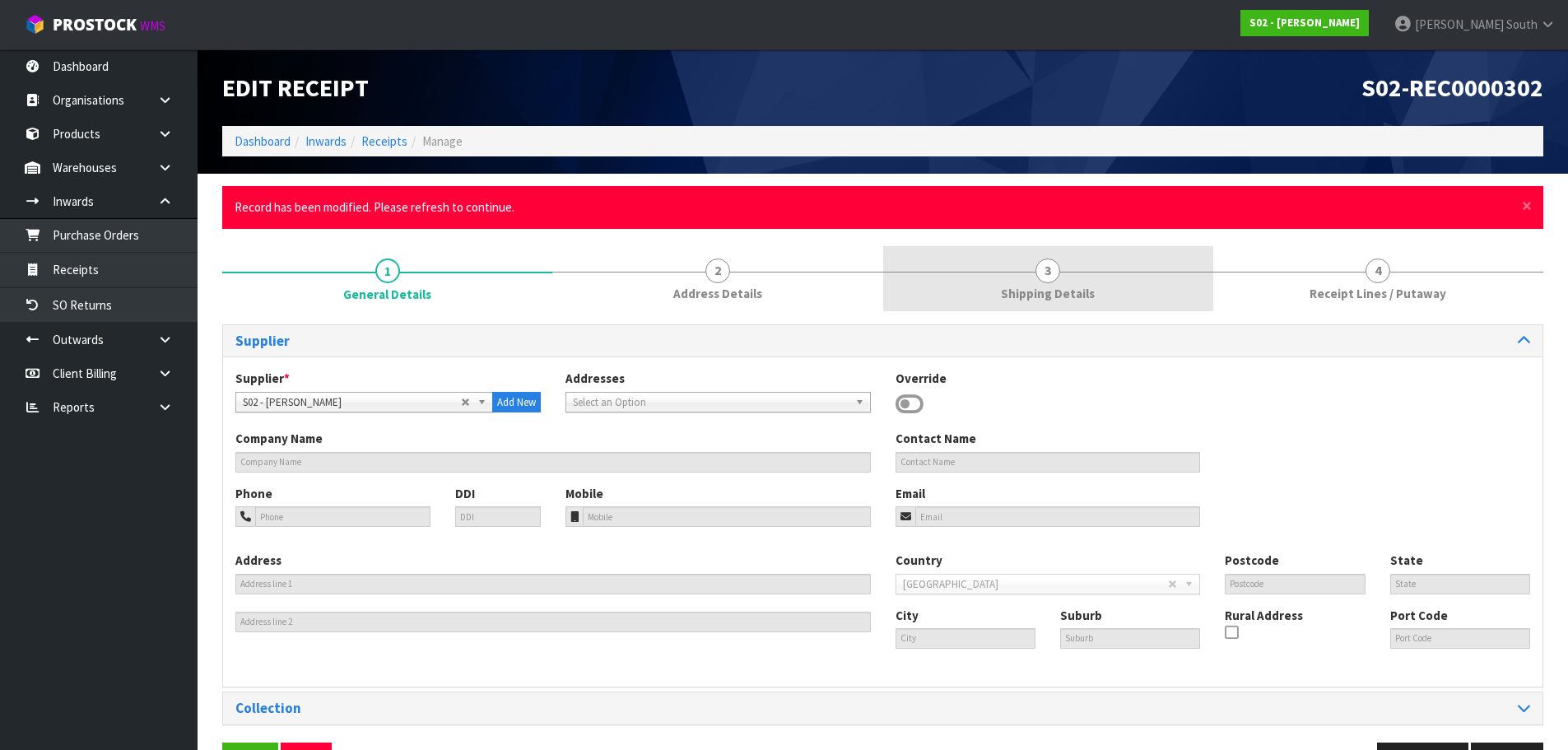
click at [1041, 291] on span "Shipping Details" at bounding box center [1047, 293] width 94 height 17
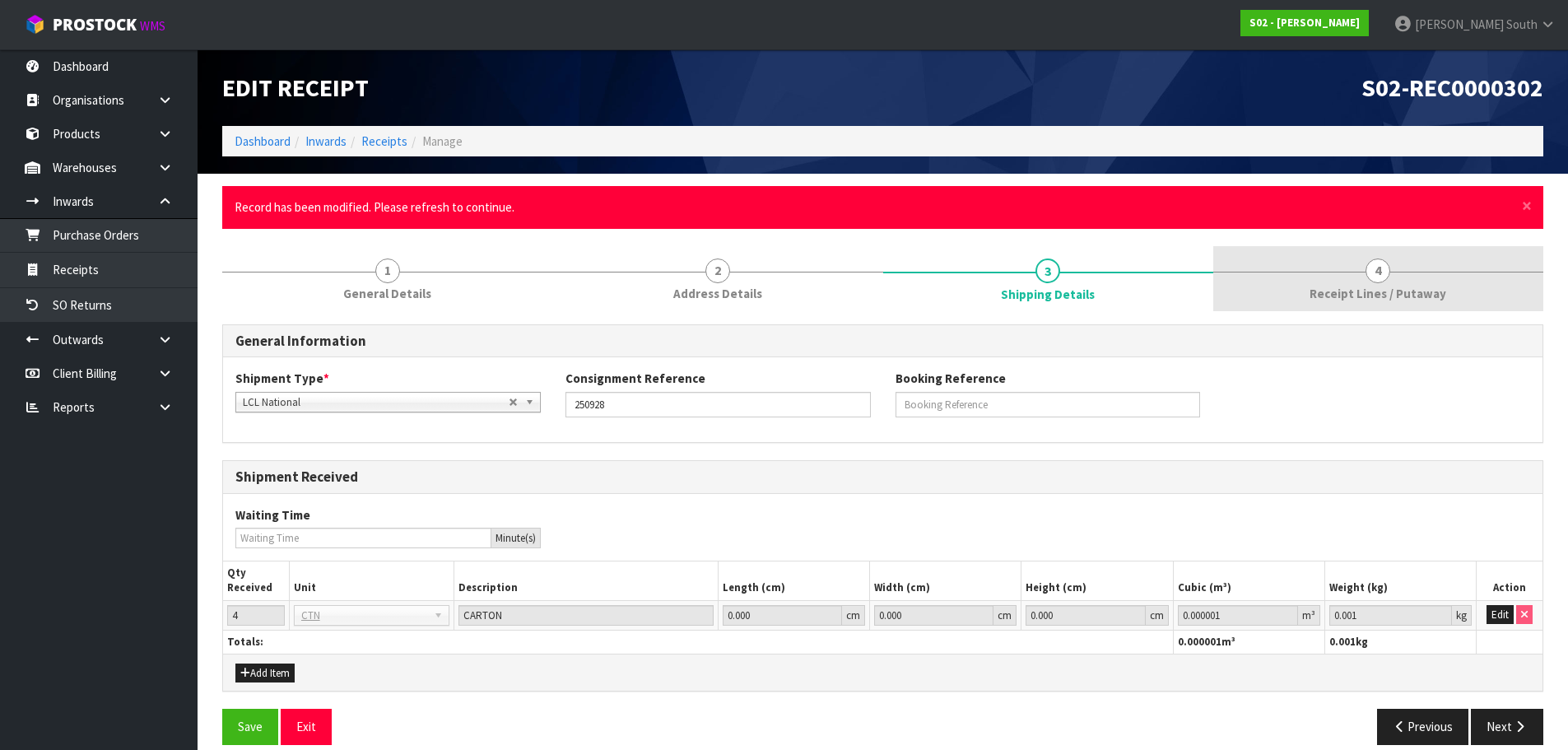
click at [1348, 276] on link "4 Receipt Lines / Putaway" at bounding box center [1379, 278] width 330 height 65
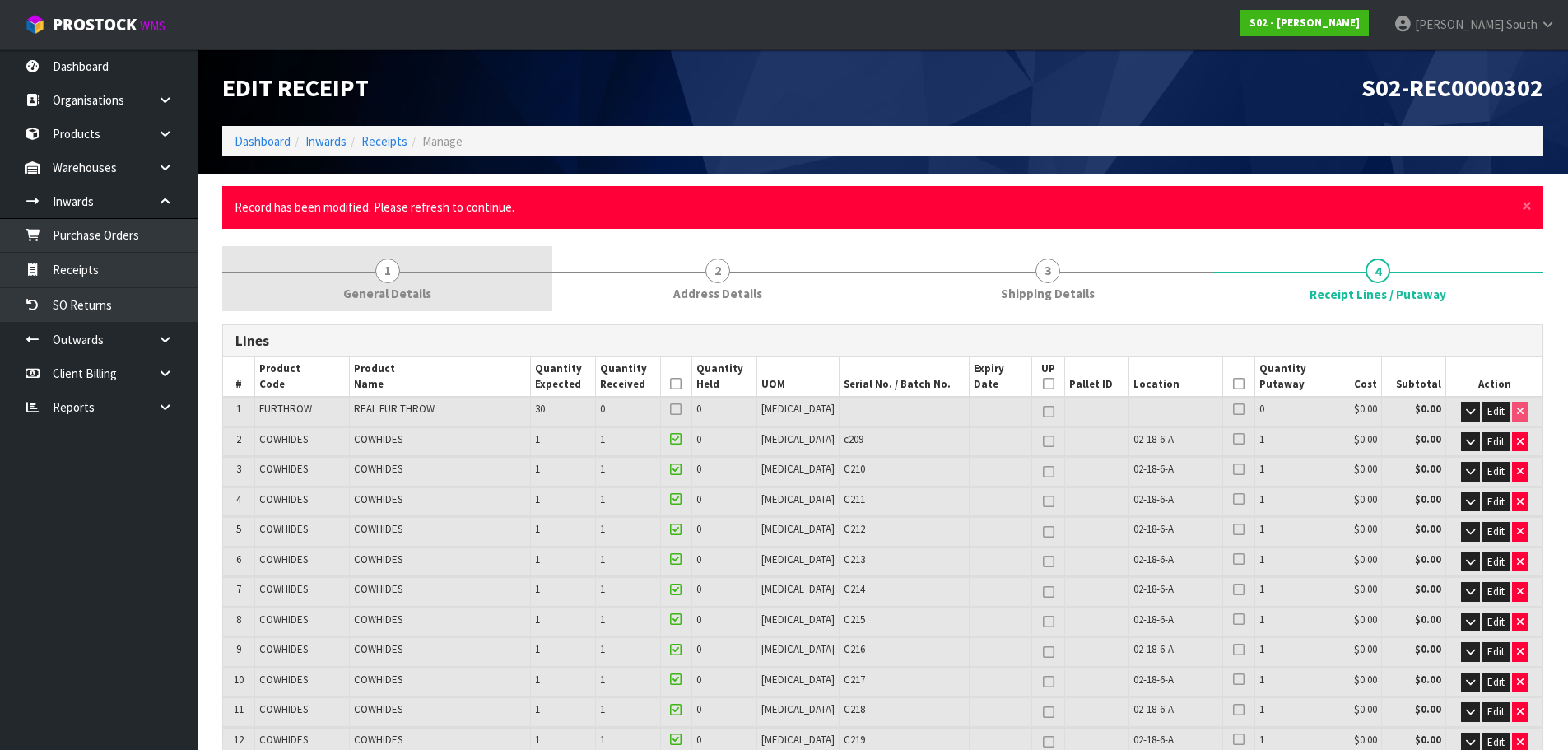
click at [360, 307] on link "1 General Details" at bounding box center [388, 278] width 330 height 65
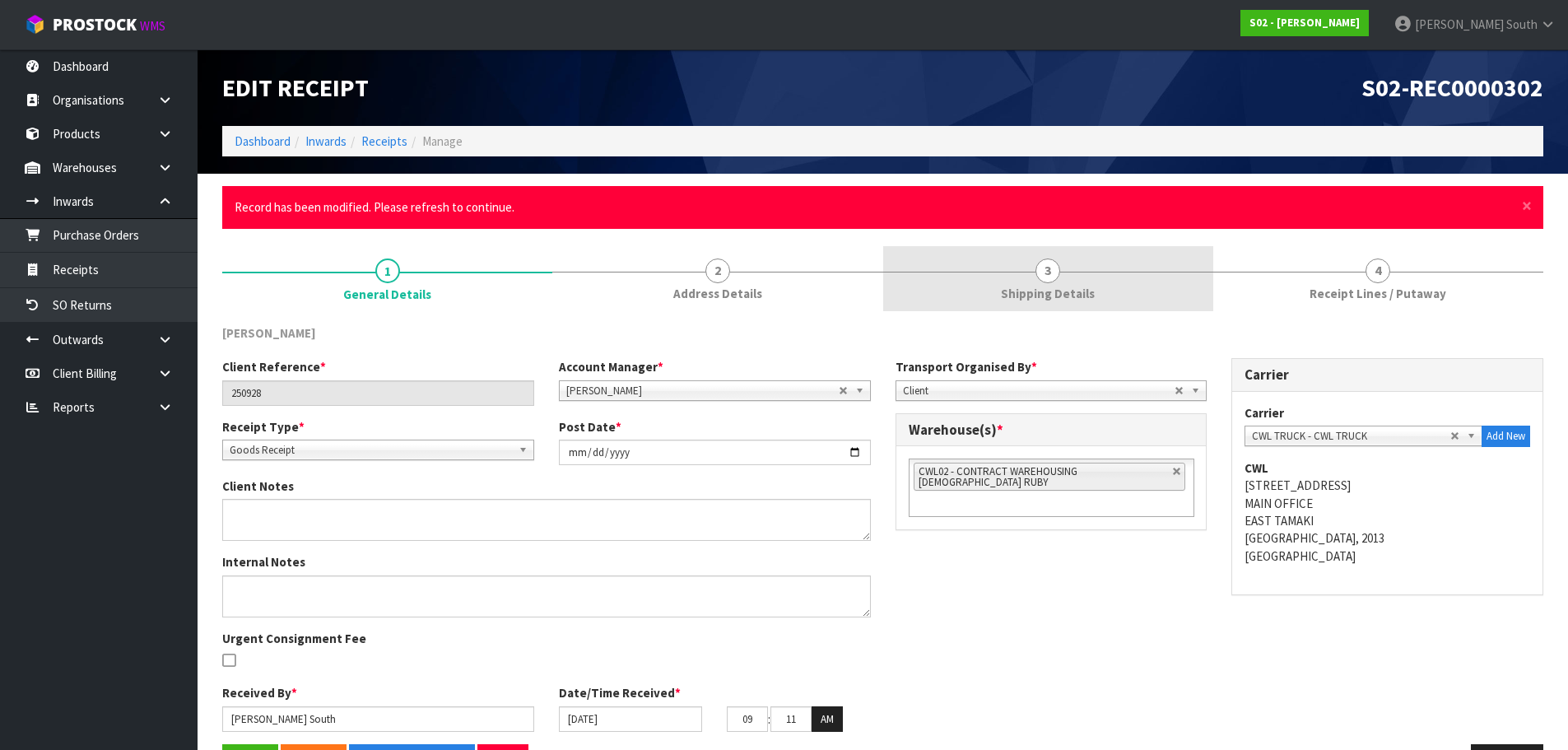
drag, startPoint x: 1278, startPoint y: 261, endPoint x: 1051, endPoint y: 276, distance: 227.5
click at [1278, 261] on link "4 Receipt Lines / Putaway" at bounding box center [1379, 278] width 330 height 65
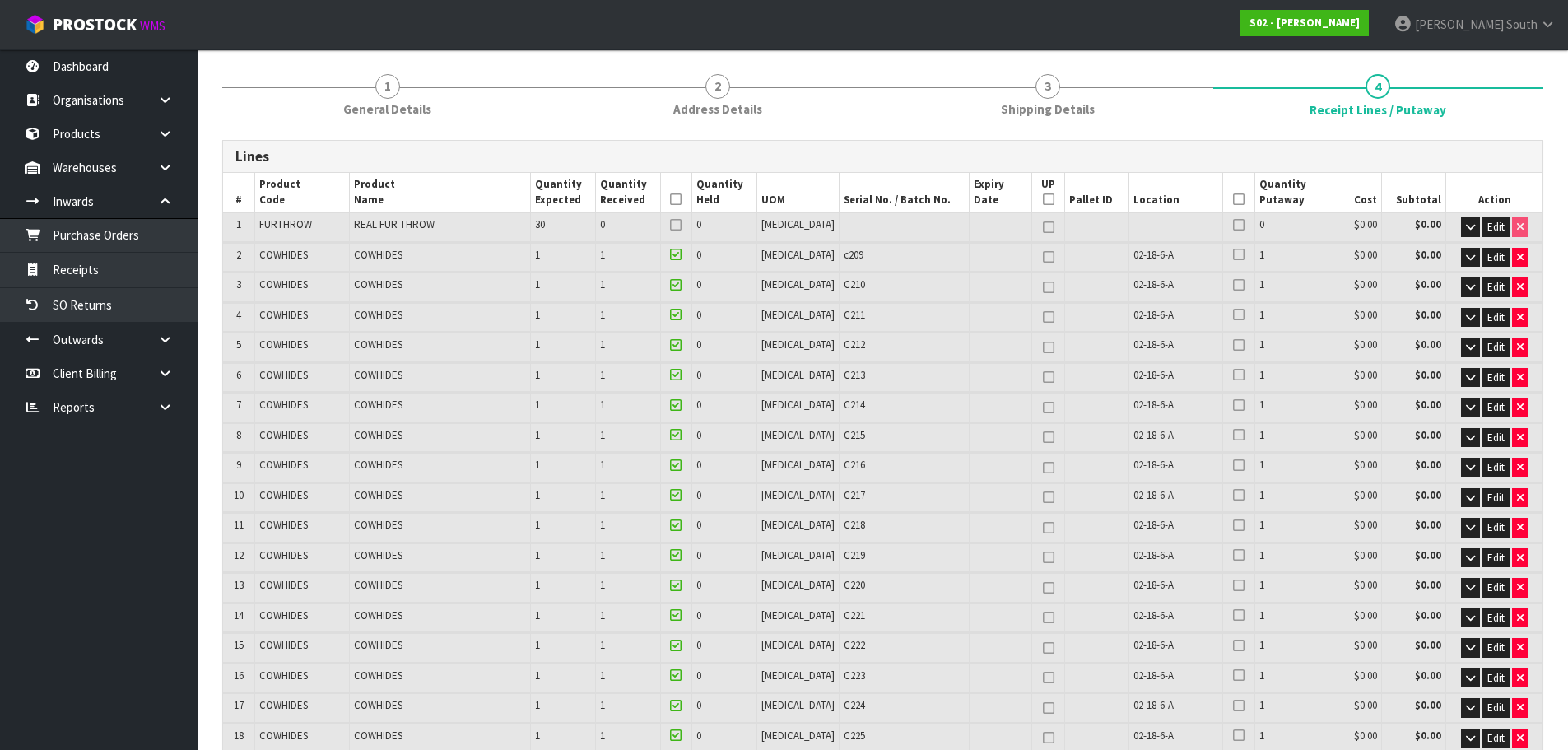
scroll to position [164, 0]
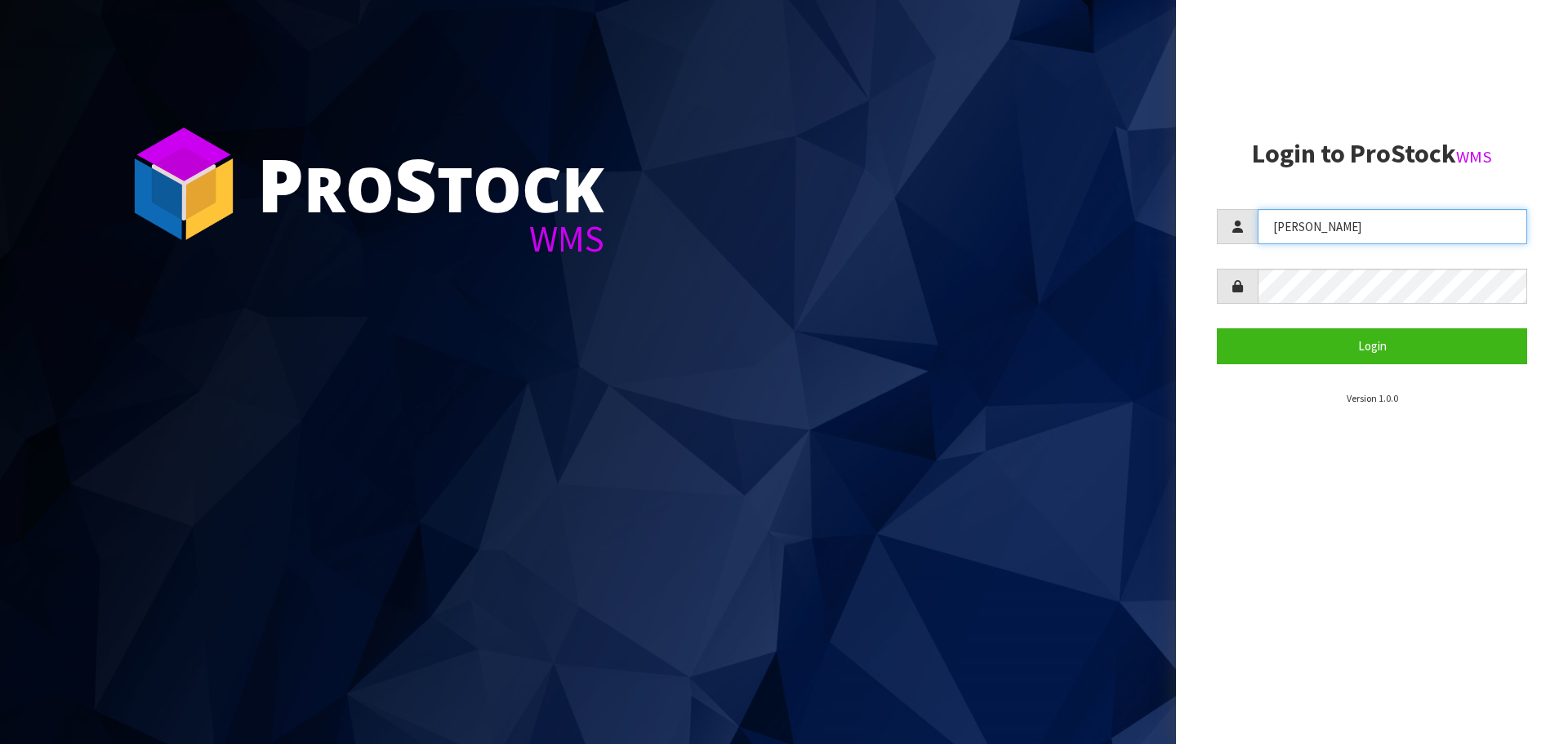
drag, startPoint x: 1334, startPoint y: 218, endPoint x: 1315, endPoint y: 230, distance: 22.5
click at [1334, 219] on input "Lalisha" at bounding box center [1393, 226] width 270 height 35
click at [1312, 232] on input "Lalisha" at bounding box center [1393, 226] width 270 height 35
drag, startPoint x: 1314, startPoint y: 234, endPoint x: 1246, endPoint y: 245, distance: 68.9
click at [1246, 245] on form "Lalisha Login" at bounding box center [1371, 286] width 310 height 154
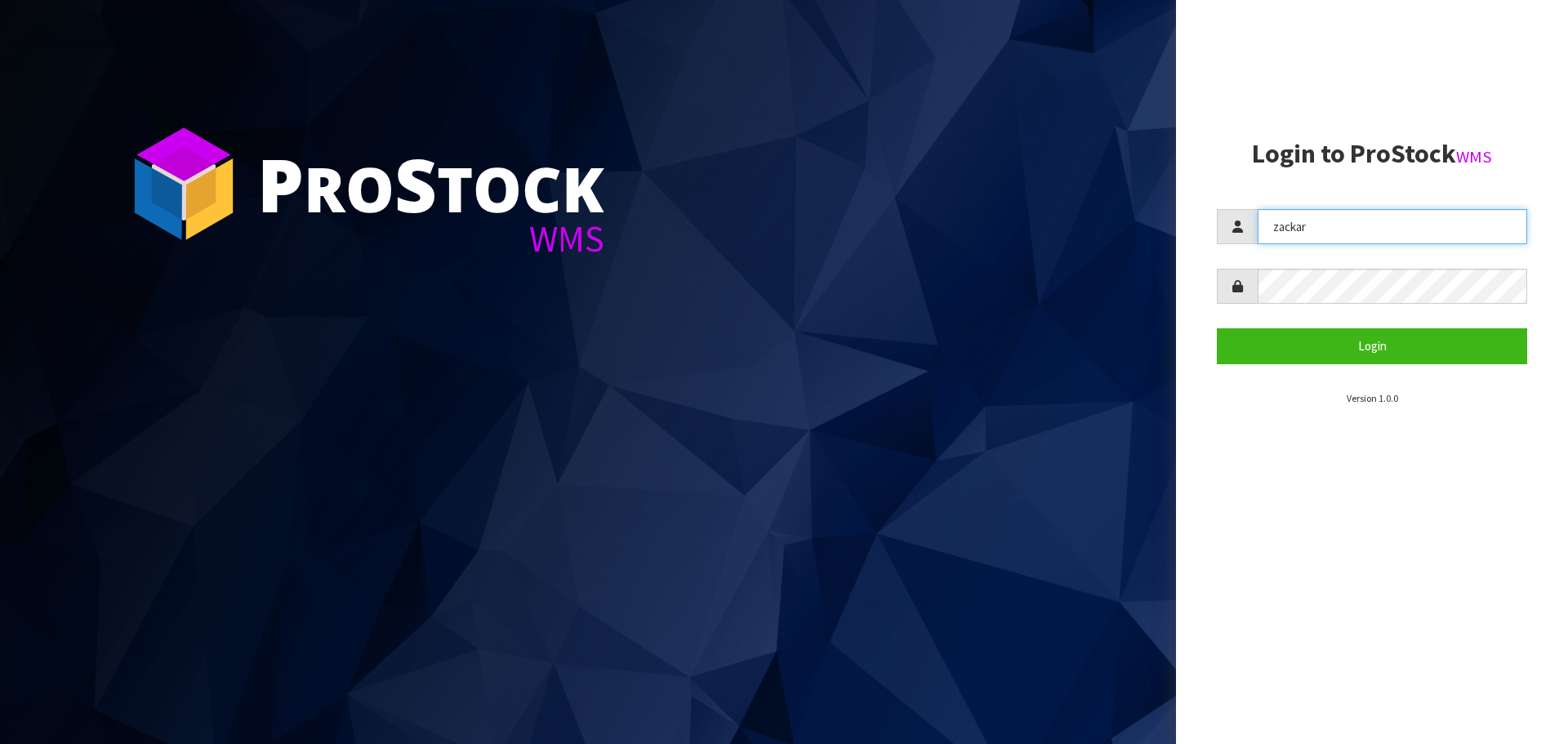
type input "zackary"
click at [1150, 298] on div "P ro S tock WMS Login to ProStock WMS zackary Login Version 1.0.0" at bounding box center [784, 372] width 1568 height 744
click at [1216, 329] on button "Login" at bounding box center [1371, 346] width 310 height 35
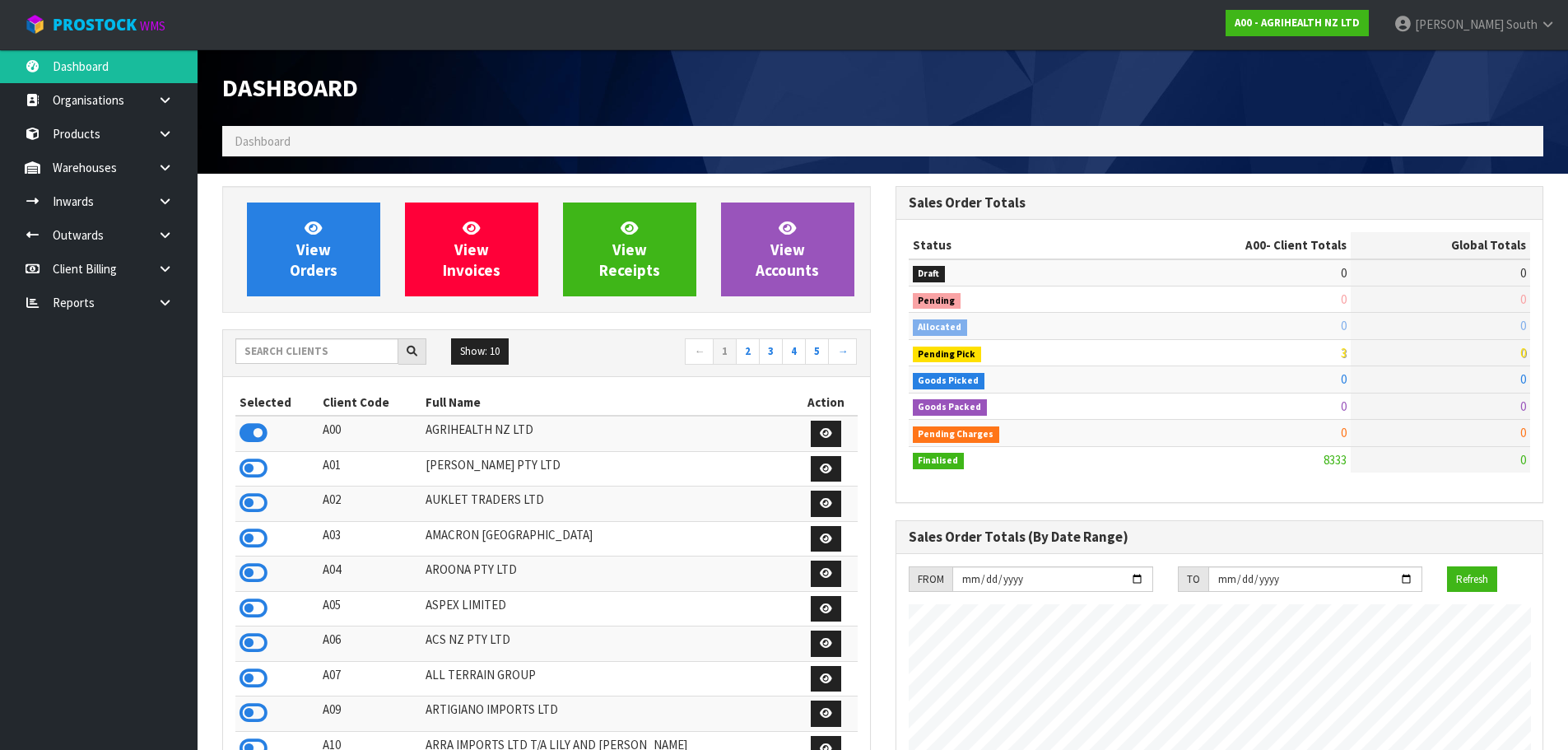
scroll to position [1246, 672]
click at [178, 212] on link at bounding box center [171, 201] width 52 height 34
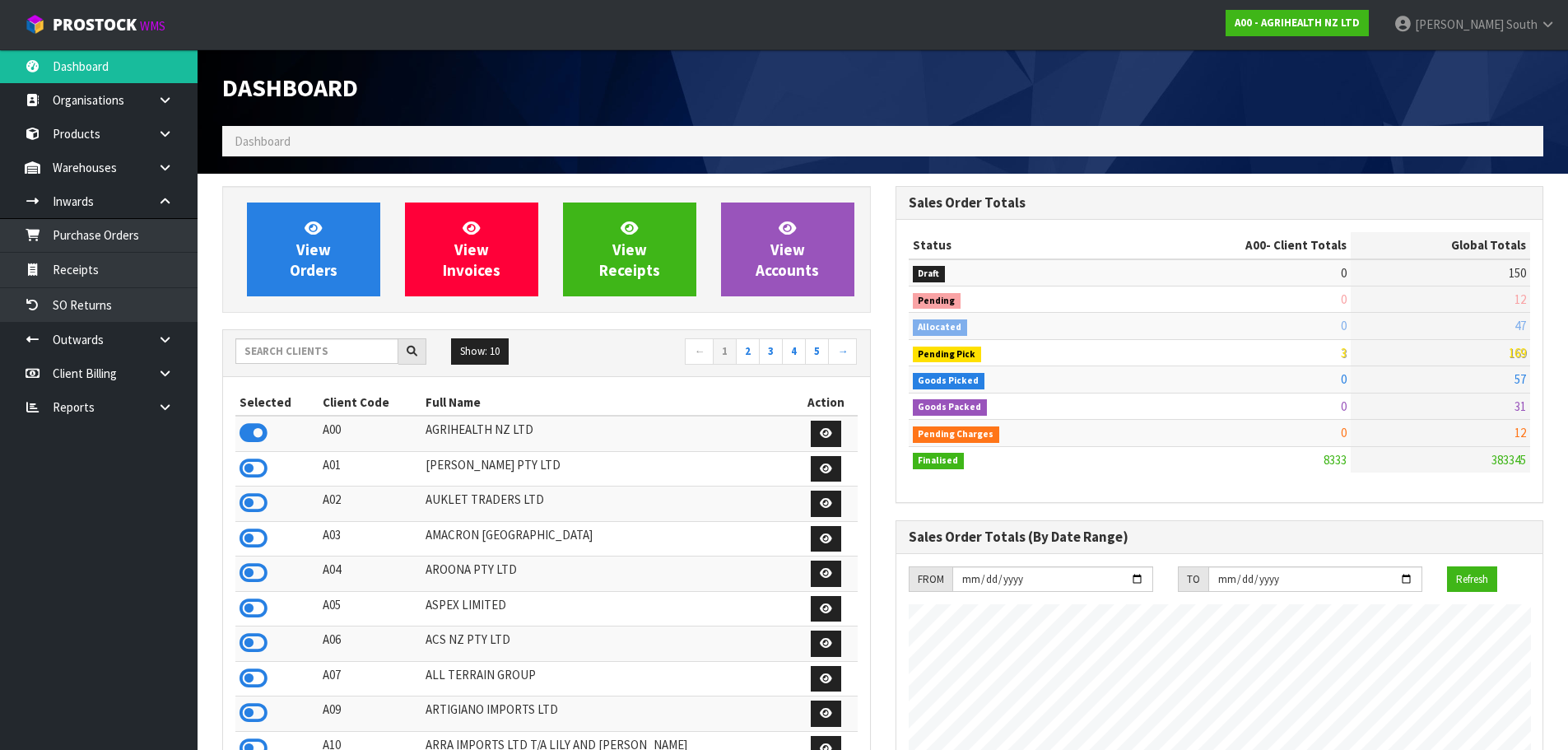
click at [288, 336] on div "Show: 10 5 10 25 50 ← 1 2 3 4 5 →" at bounding box center [547, 353] width 647 height 46
click at [286, 347] on input "text" at bounding box center [317, 351] width 163 height 25
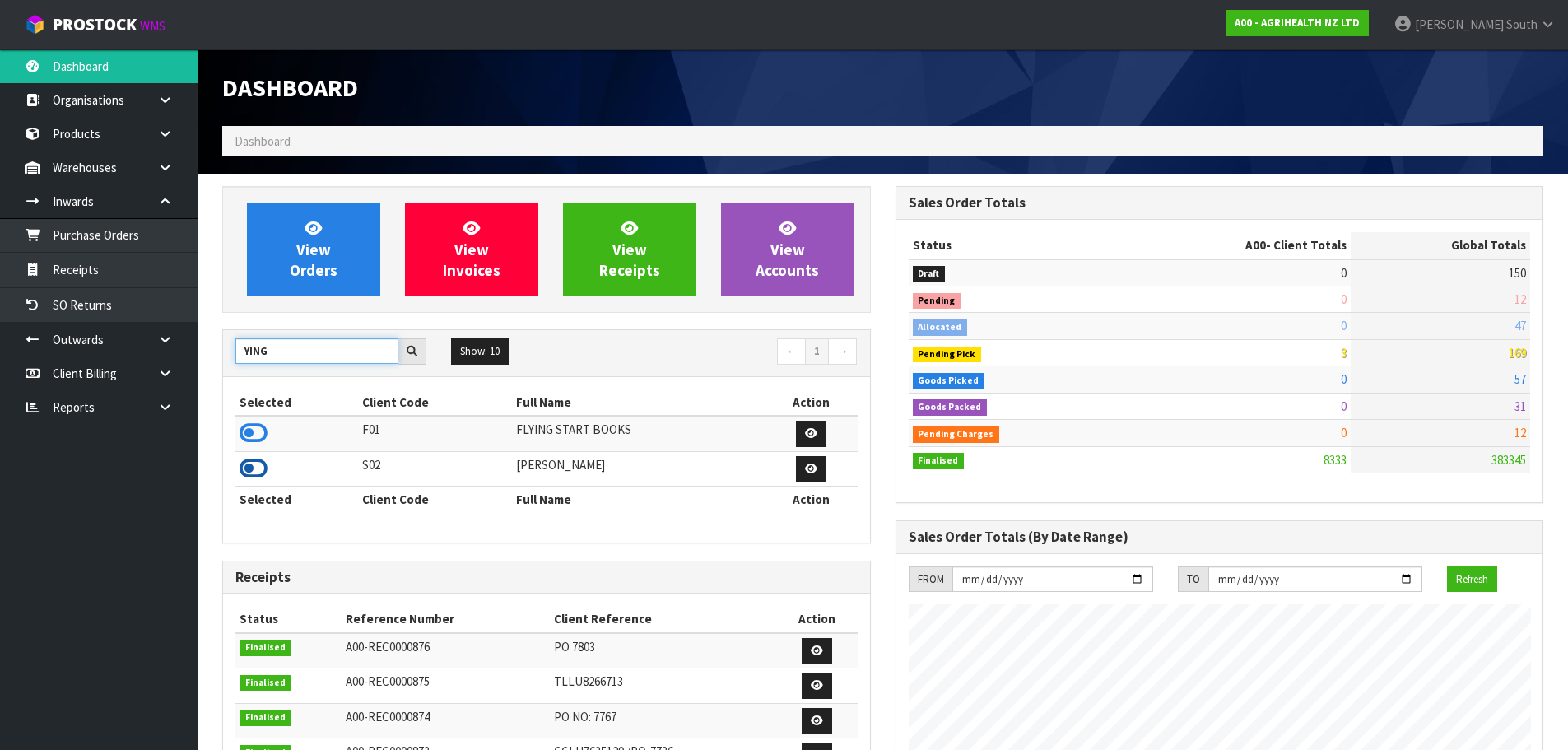
type input "YING"
click at [246, 461] on icon at bounding box center [254, 467] width 28 height 24
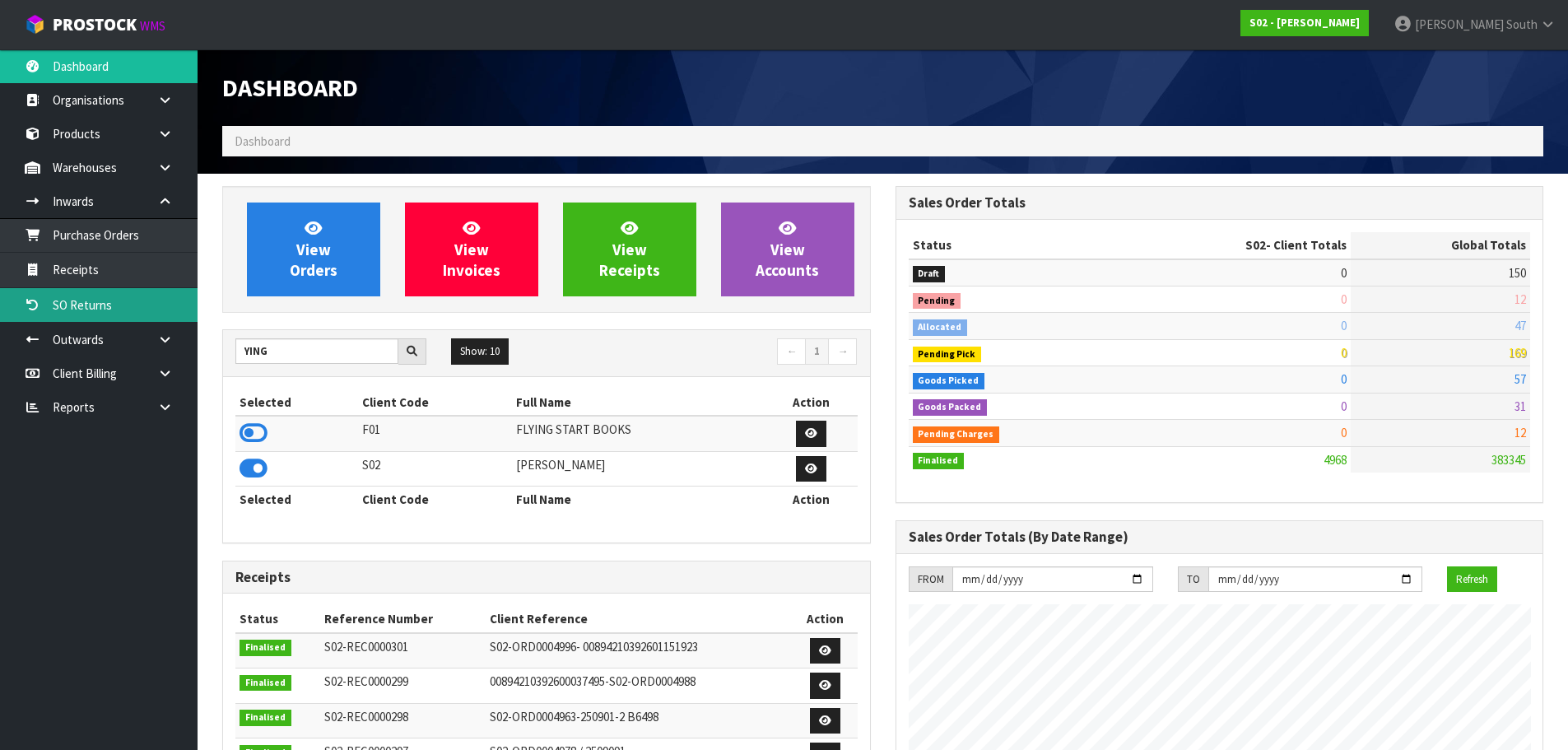
scroll to position [1087, 672]
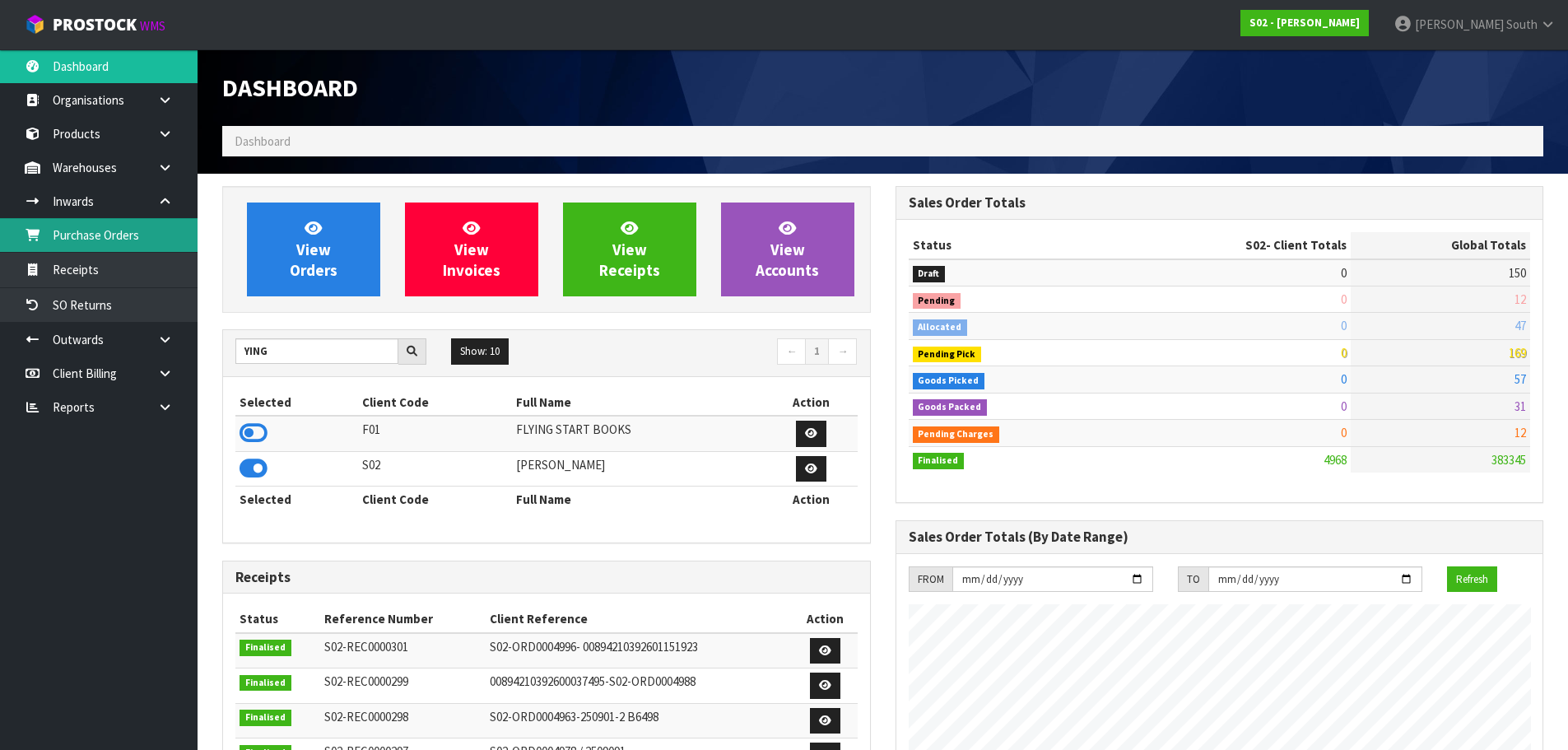
click at [126, 246] on link "Purchase Orders" at bounding box center [98, 234] width 197 height 34
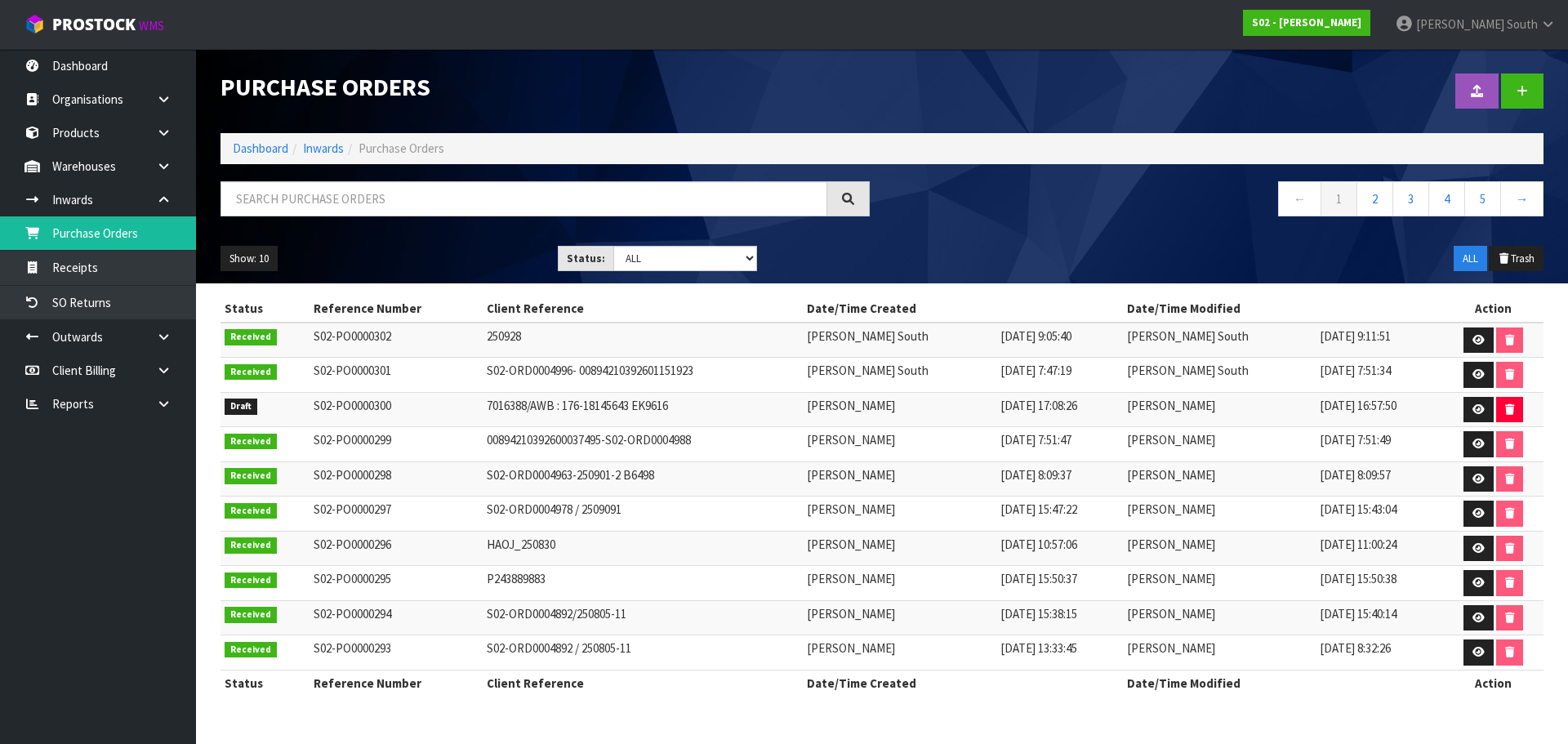
click at [927, 420] on td "[PERSON_NAME]" at bounding box center [899, 410] width 194 height 35
click at [109, 278] on link "Receipts" at bounding box center [97, 267] width 196 height 34
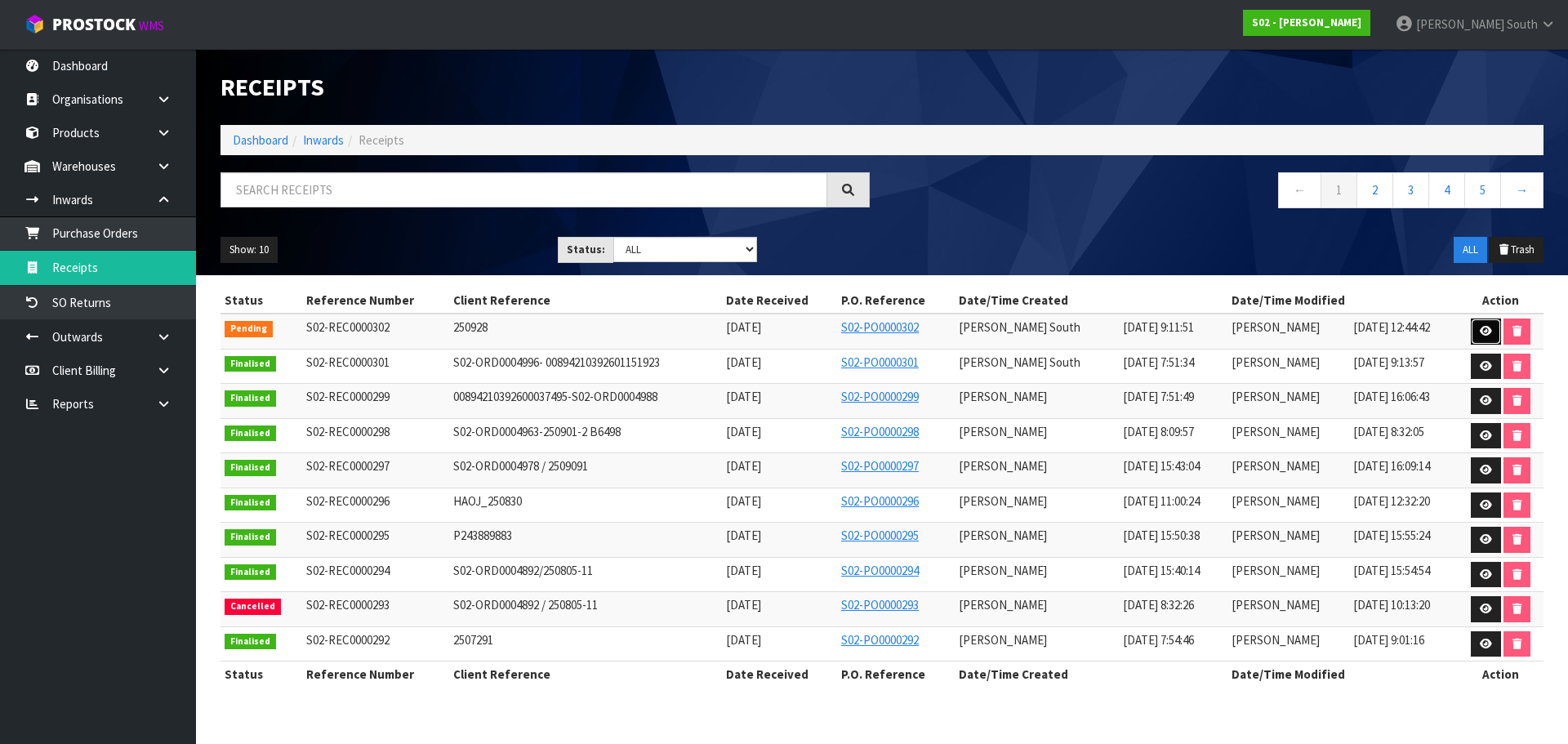
click at [1479, 333] on icon at bounding box center [1485, 331] width 13 height 11
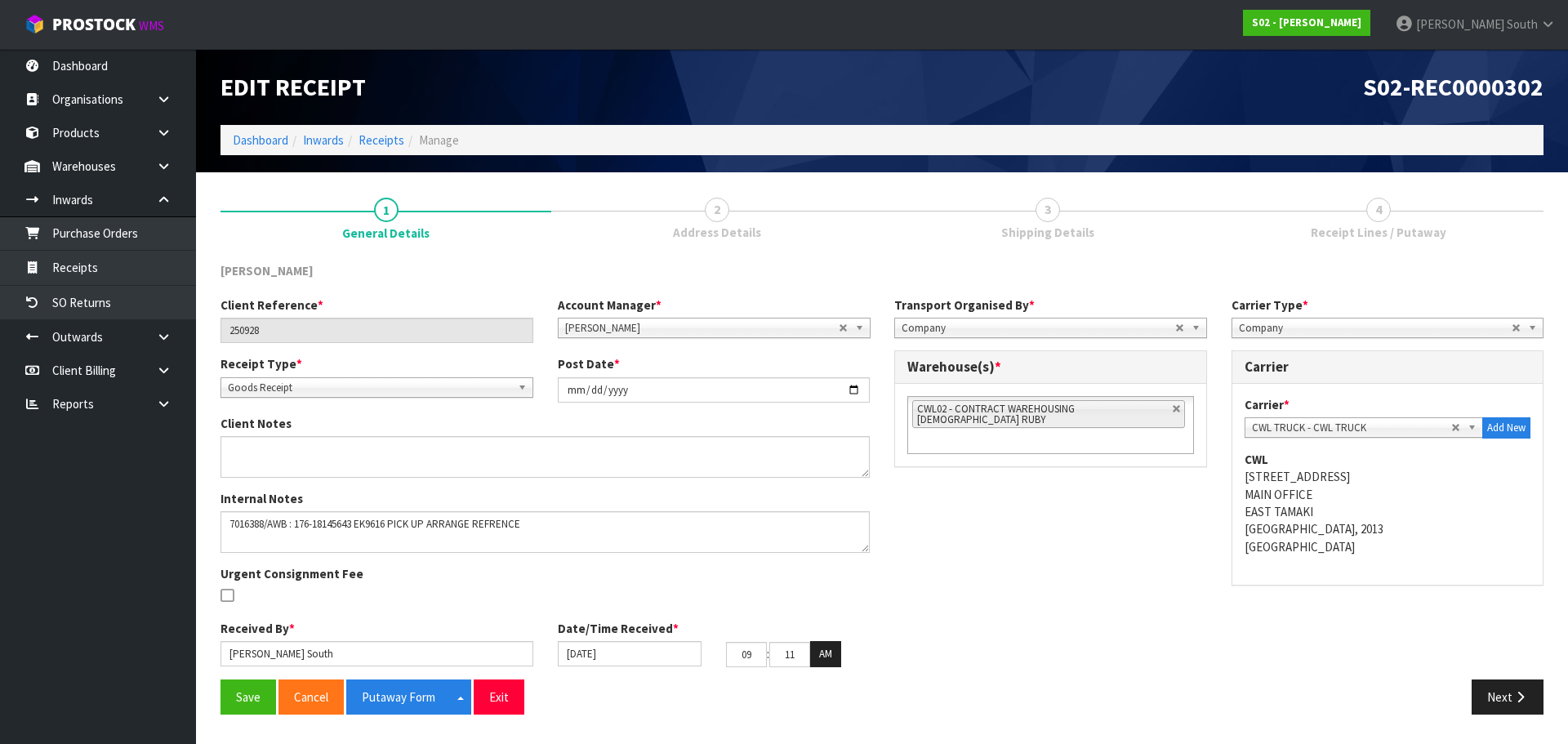
click at [755, 199] on link "2 Address Details" at bounding box center [716, 216] width 331 height 65
click at [1517, 695] on icon "button" at bounding box center [1520, 697] width 15 height 13
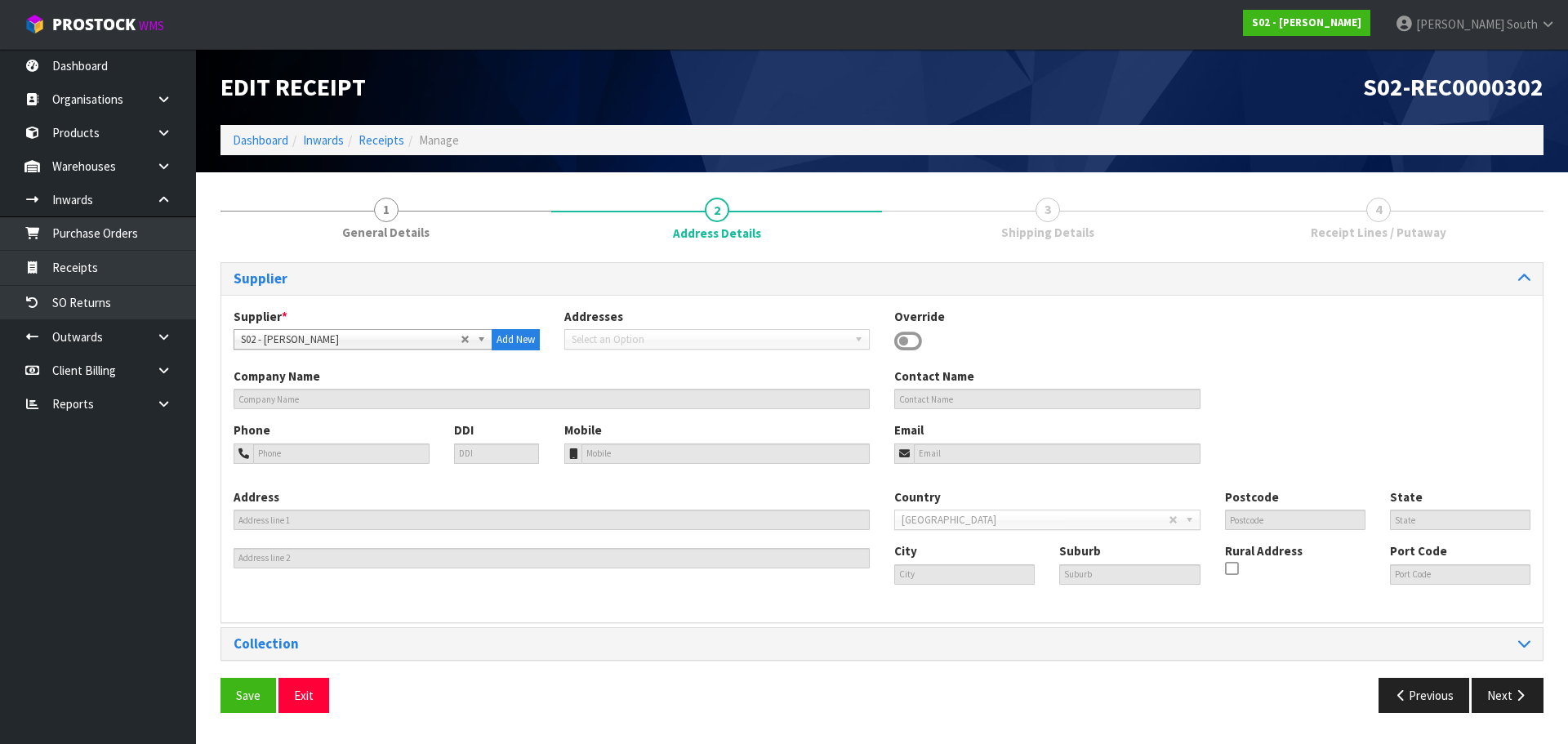
click at [1505, 676] on div "Supplier Supplier * A00 - AGRIHEALTH NZ LTD A01 - AGAIN FASTER PTY LTD A02 - AU…" at bounding box center [882, 493] width 1322 height 463
click at [1504, 680] on button "Next" at bounding box center [1507, 695] width 72 height 35
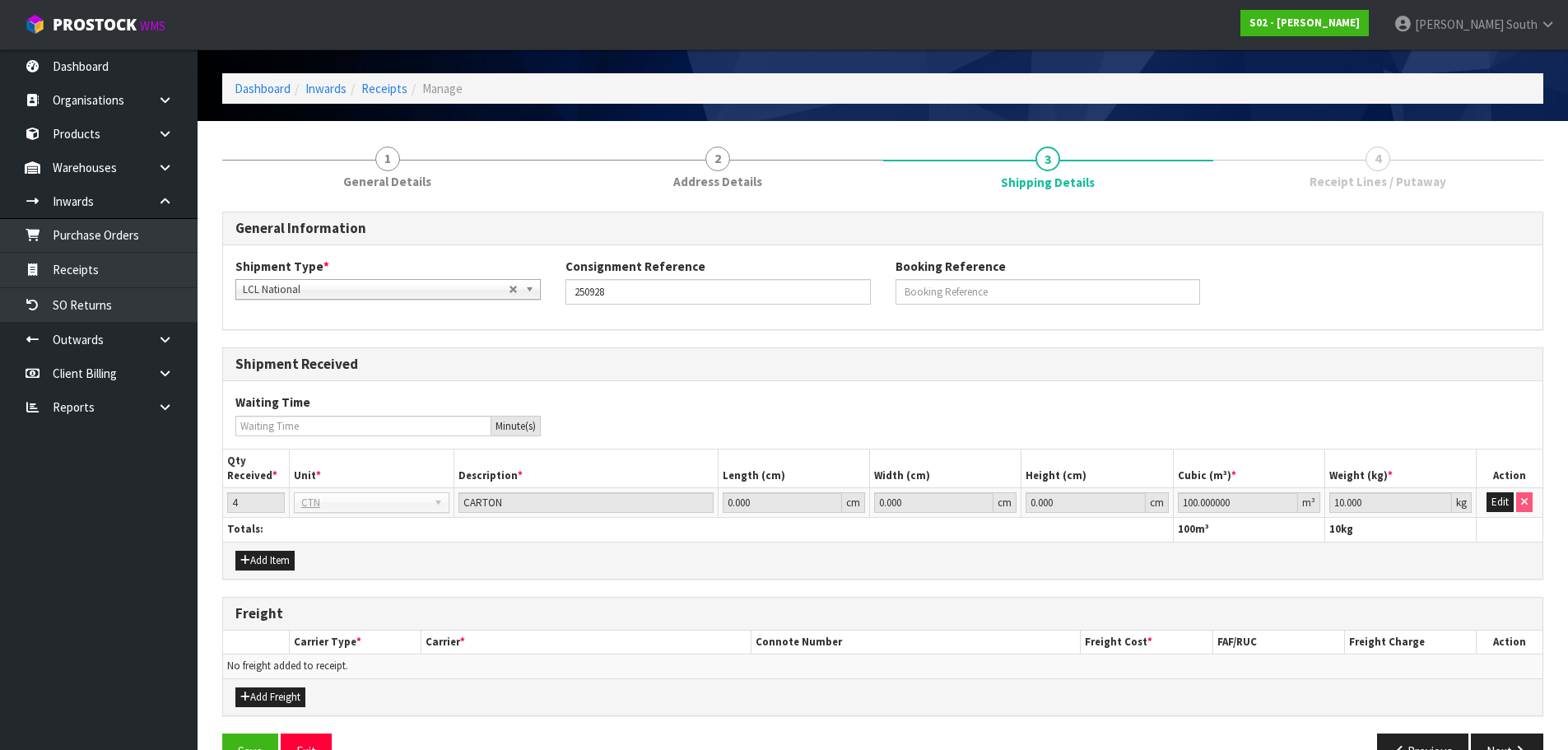
scroll to position [96, 0]
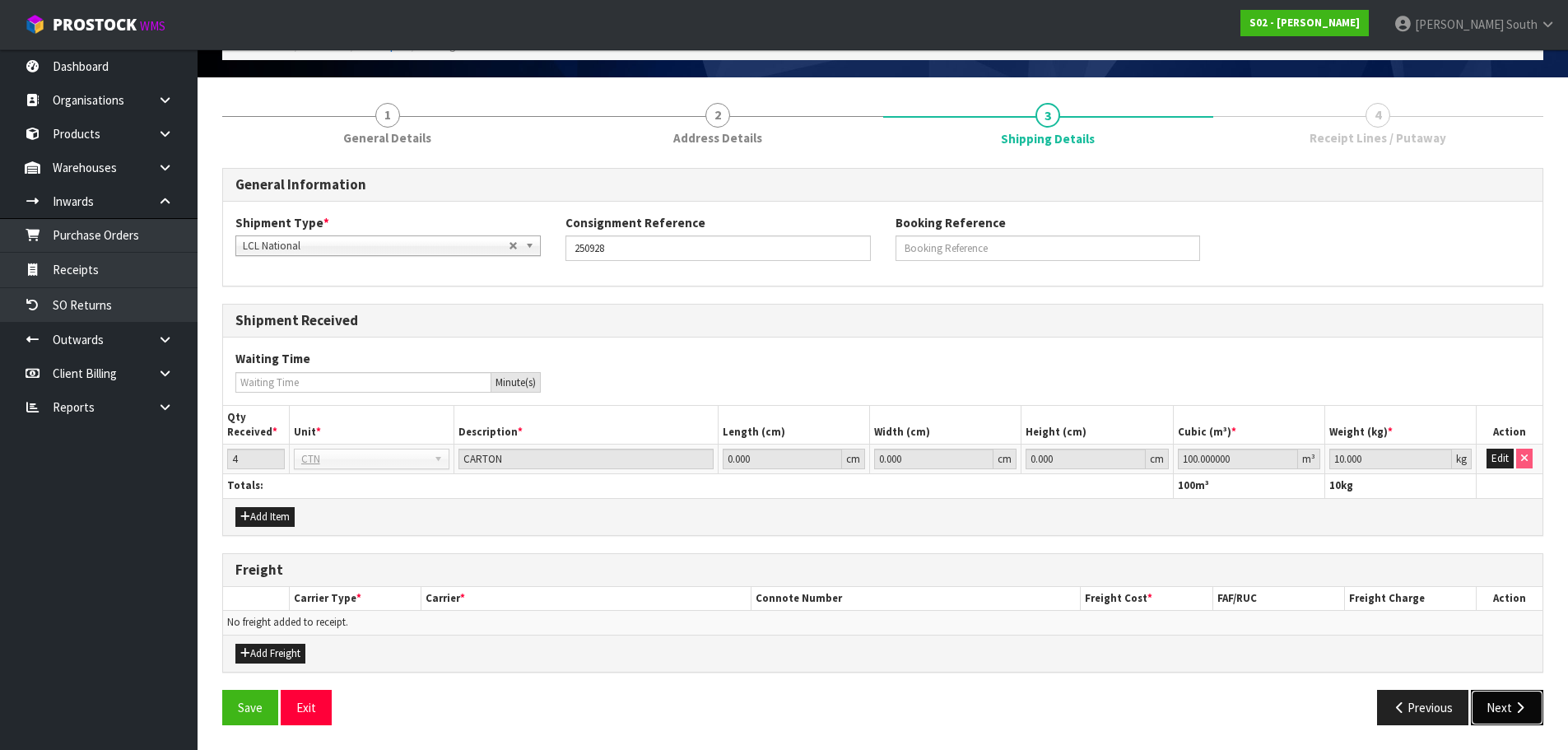
click at [1521, 716] on button "Next" at bounding box center [1507, 707] width 73 height 35
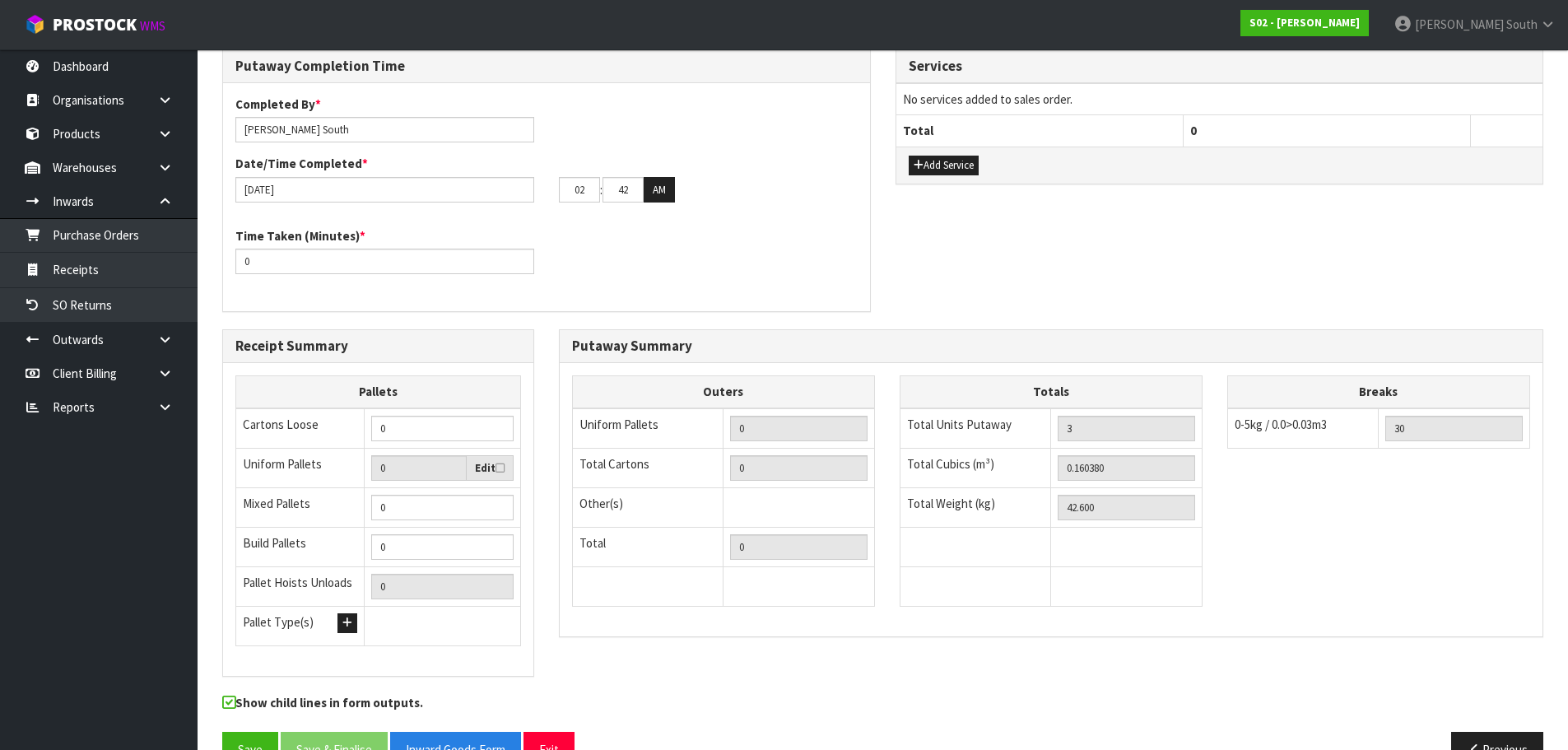
scroll to position [0, 0]
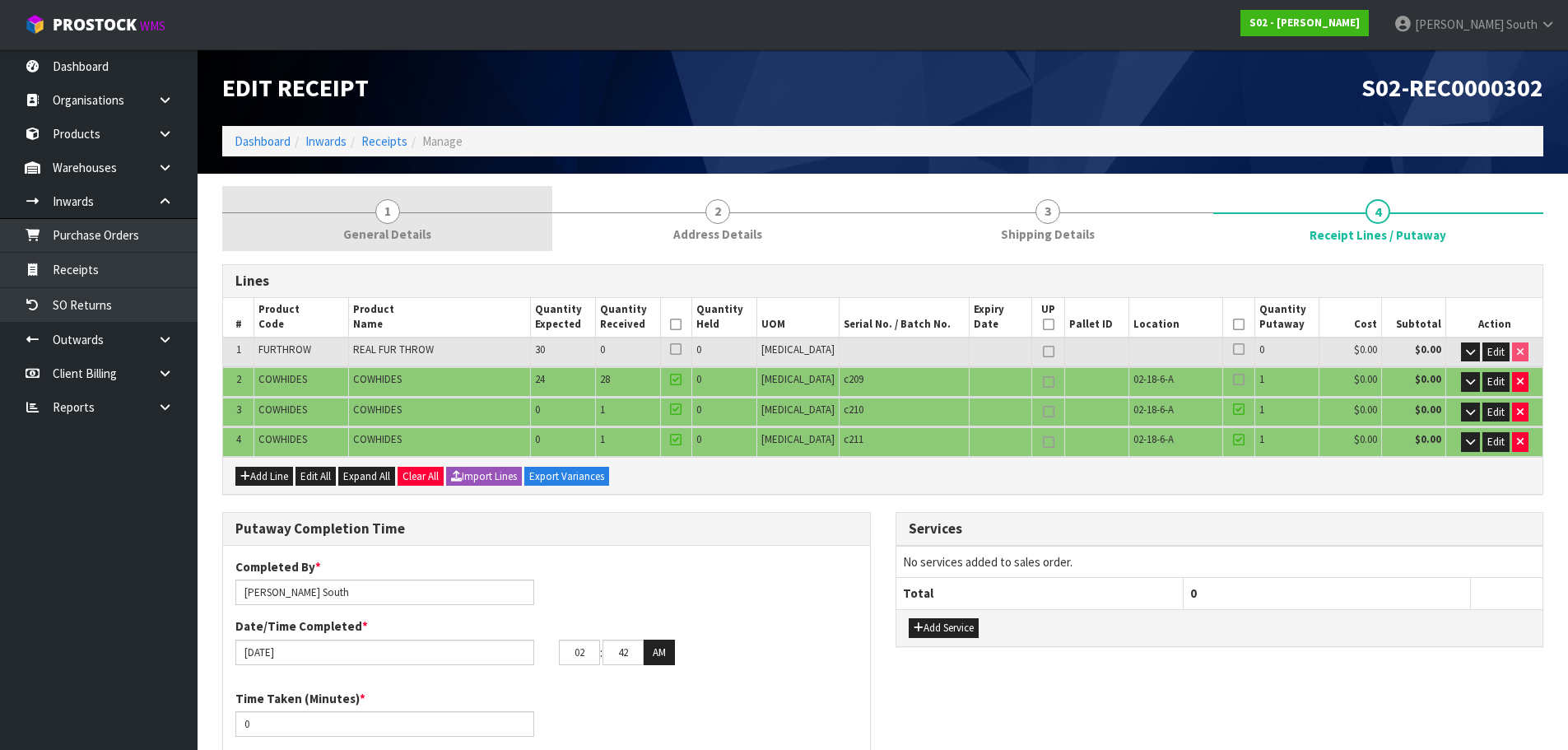
click at [346, 233] on span "General Details" at bounding box center [387, 234] width 88 height 17
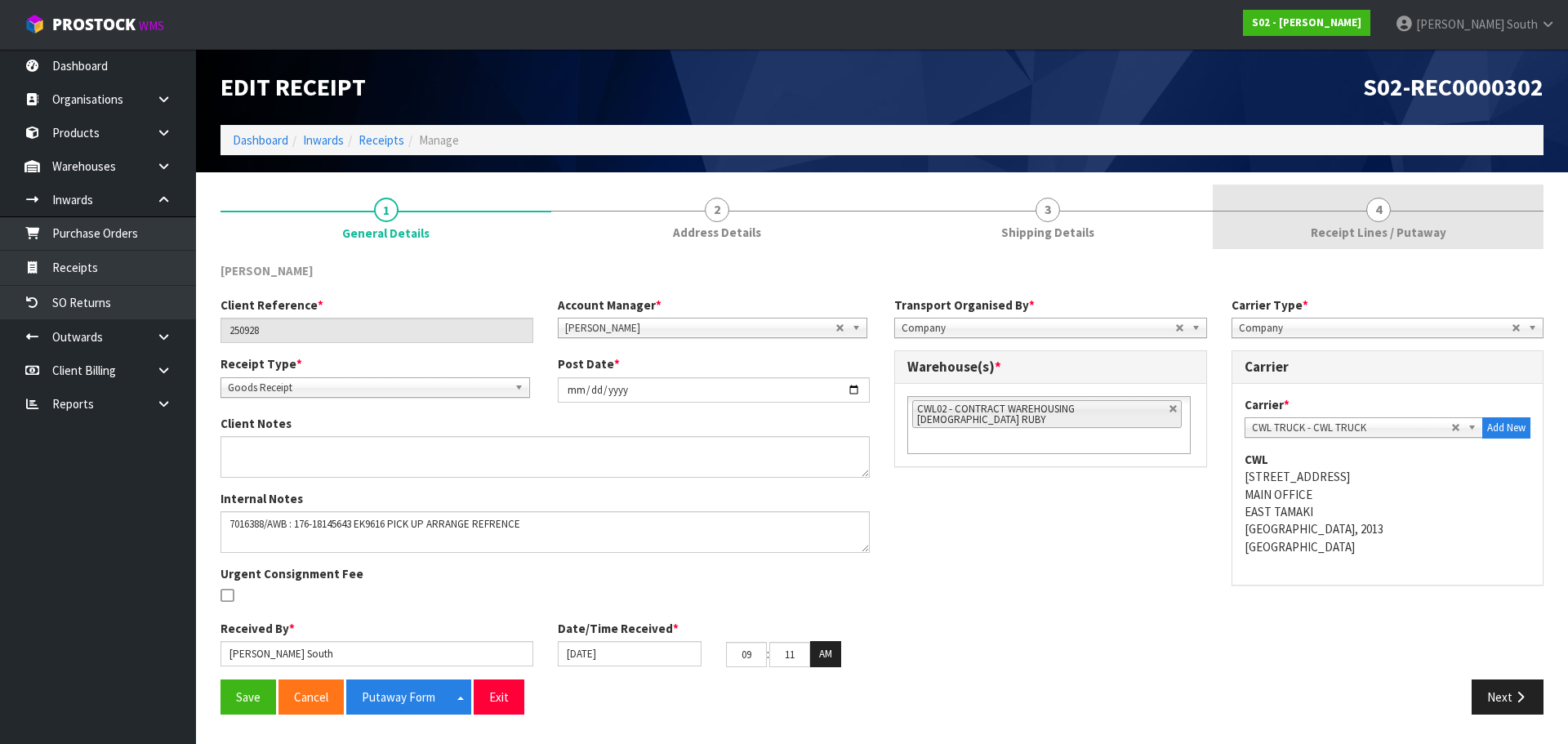
click at [1295, 229] on link "4 Receipt Lines / Putaway" at bounding box center [1377, 216] width 331 height 65
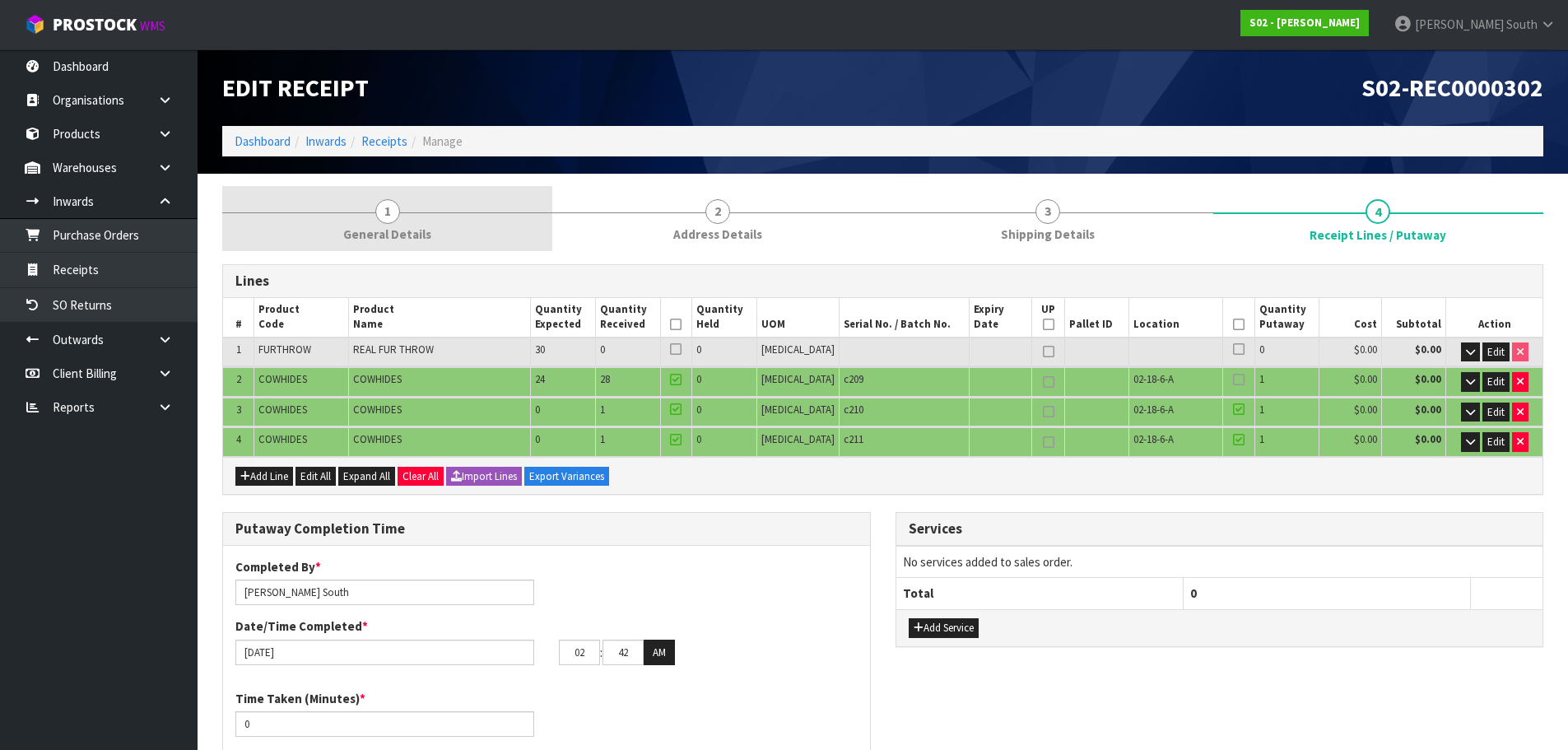
click at [340, 205] on link "1 General Details" at bounding box center [388, 218] width 330 height 65
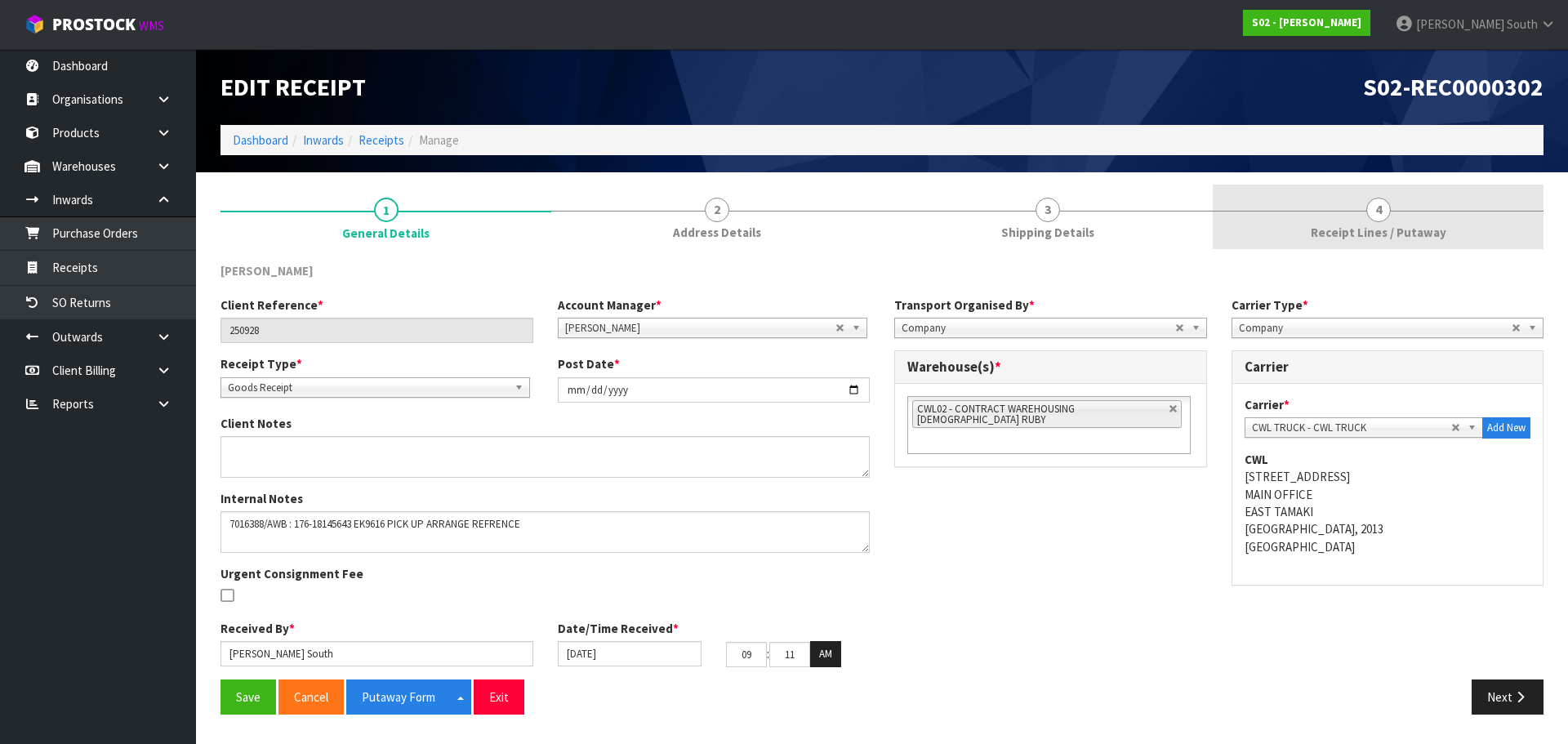
click at [1342, 234] on span "Receipt Lines / Putaway" at bounding box center [1378, 232] width 136 height 17
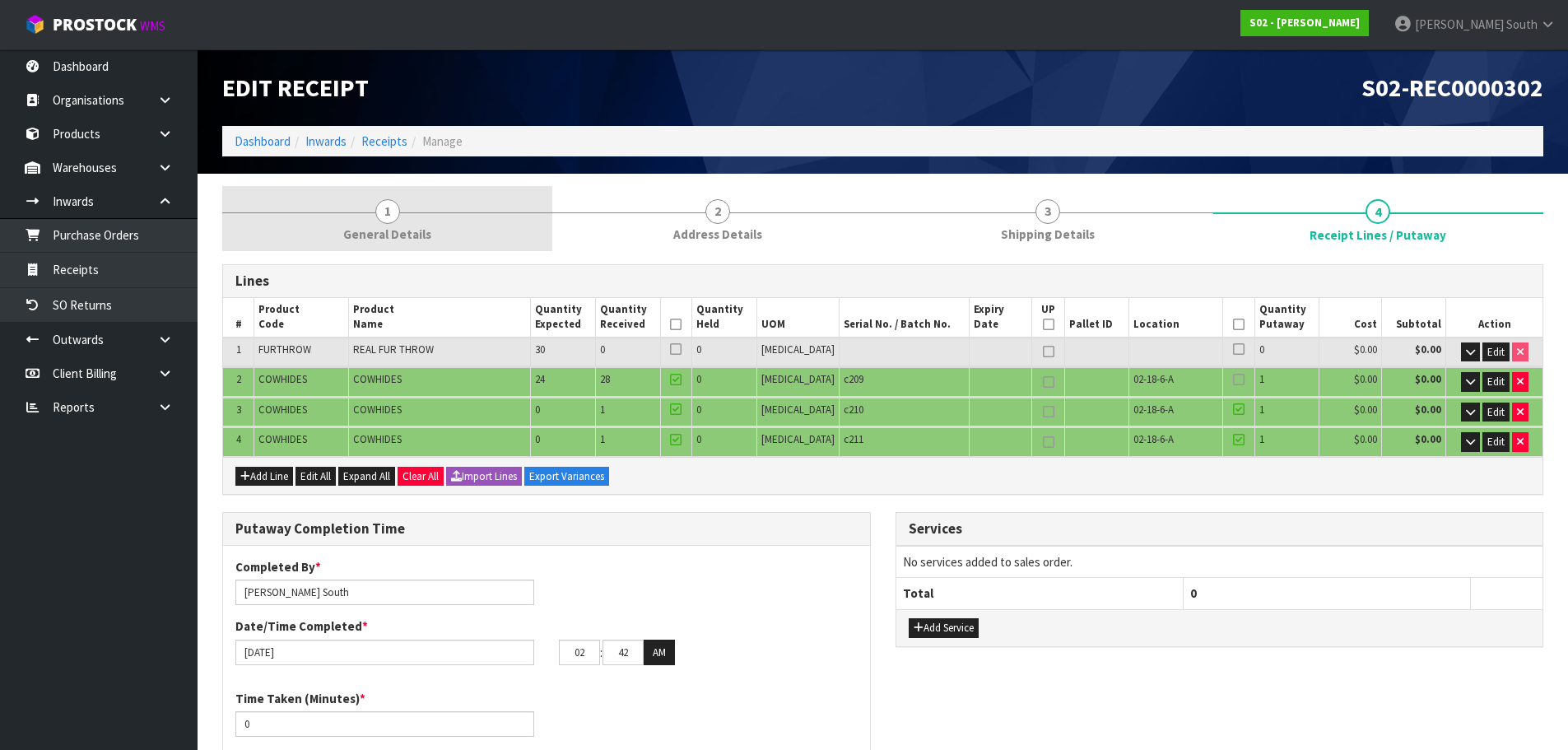
click at [412, 241] on span "General Details" at bounding box center [387, 234] width 88 height 17
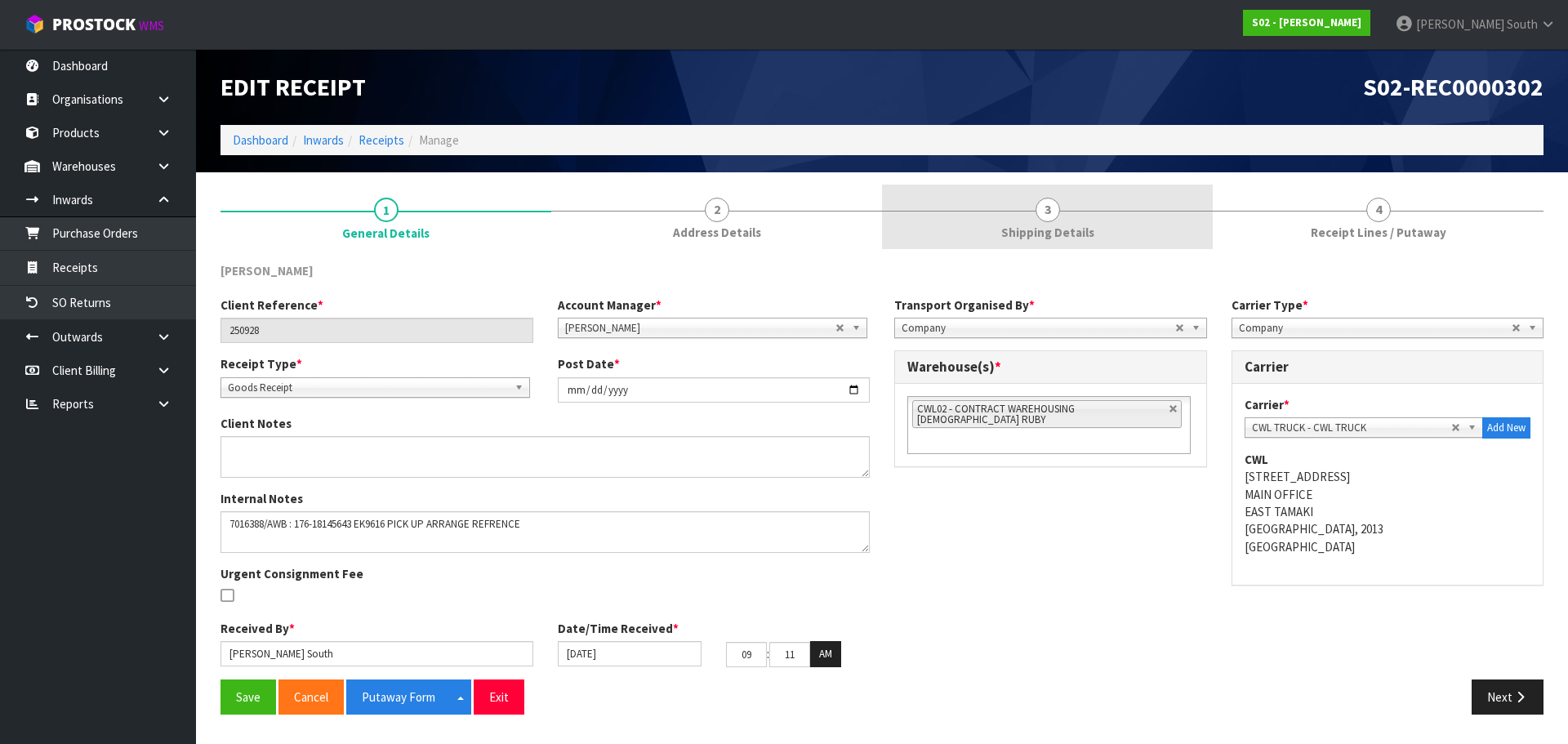
click at [987, 222] on link "3 Shipping Details" at bounding box center [1047, 216] width 331 height 65
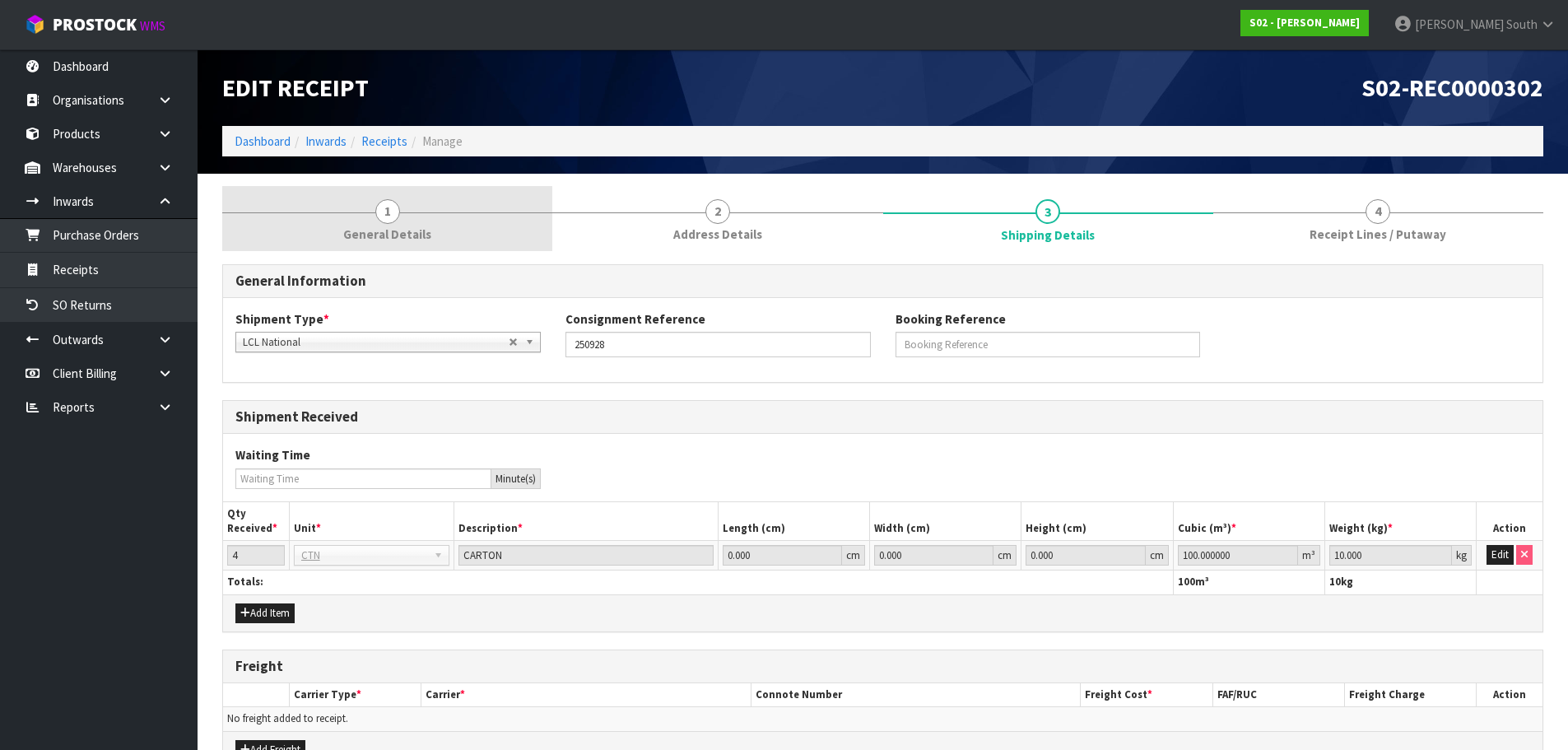
click at [713, 213] on span "2" at bounding box center [717, 211] width 24 height 24
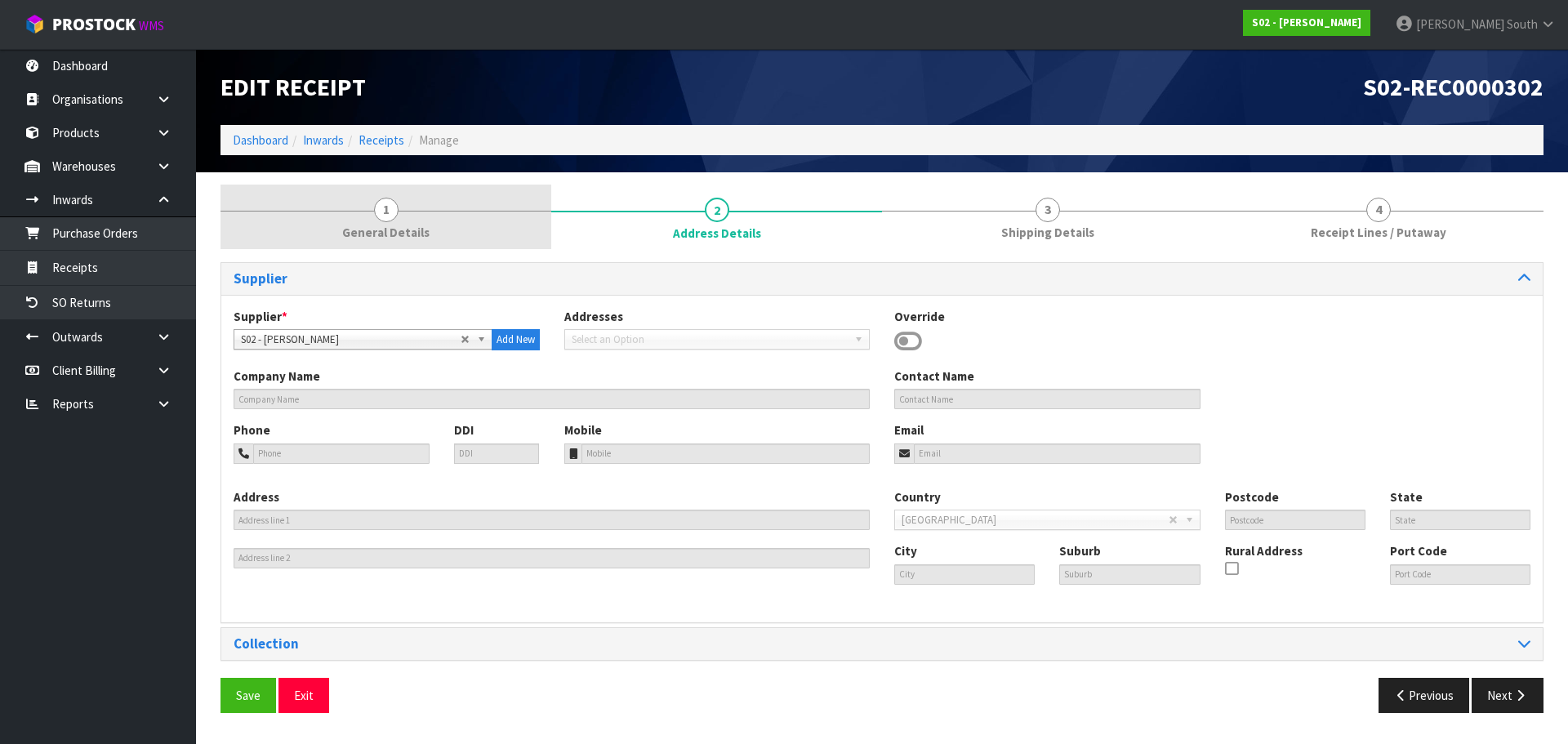
click at [425, 214] on link "1 General Details" at bounding box center [385, 216] width 331 height 65
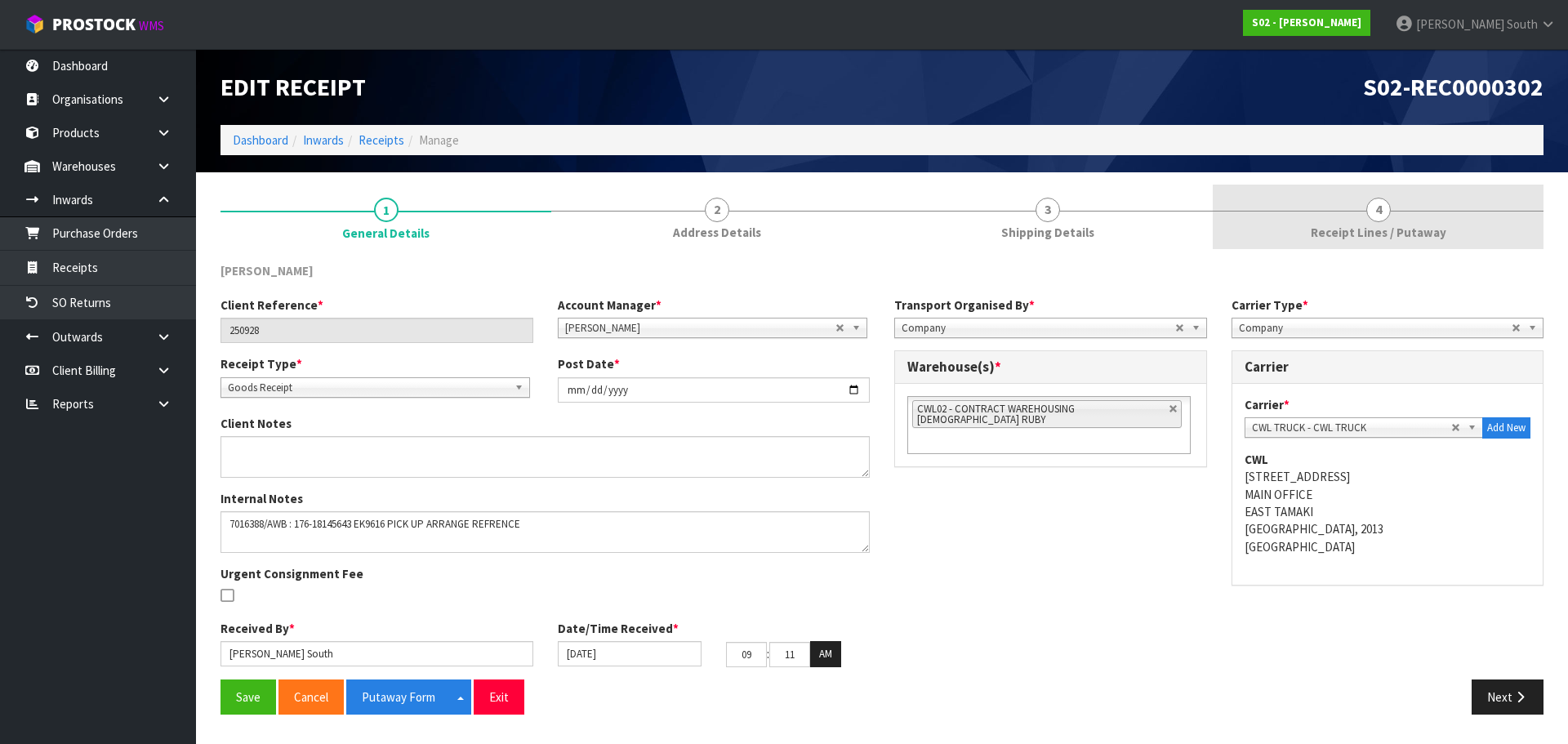
click at [1413, 249] on link "4 Receipt Lines / Putaway" at bounding box center [1377, 216] width 331 height 65
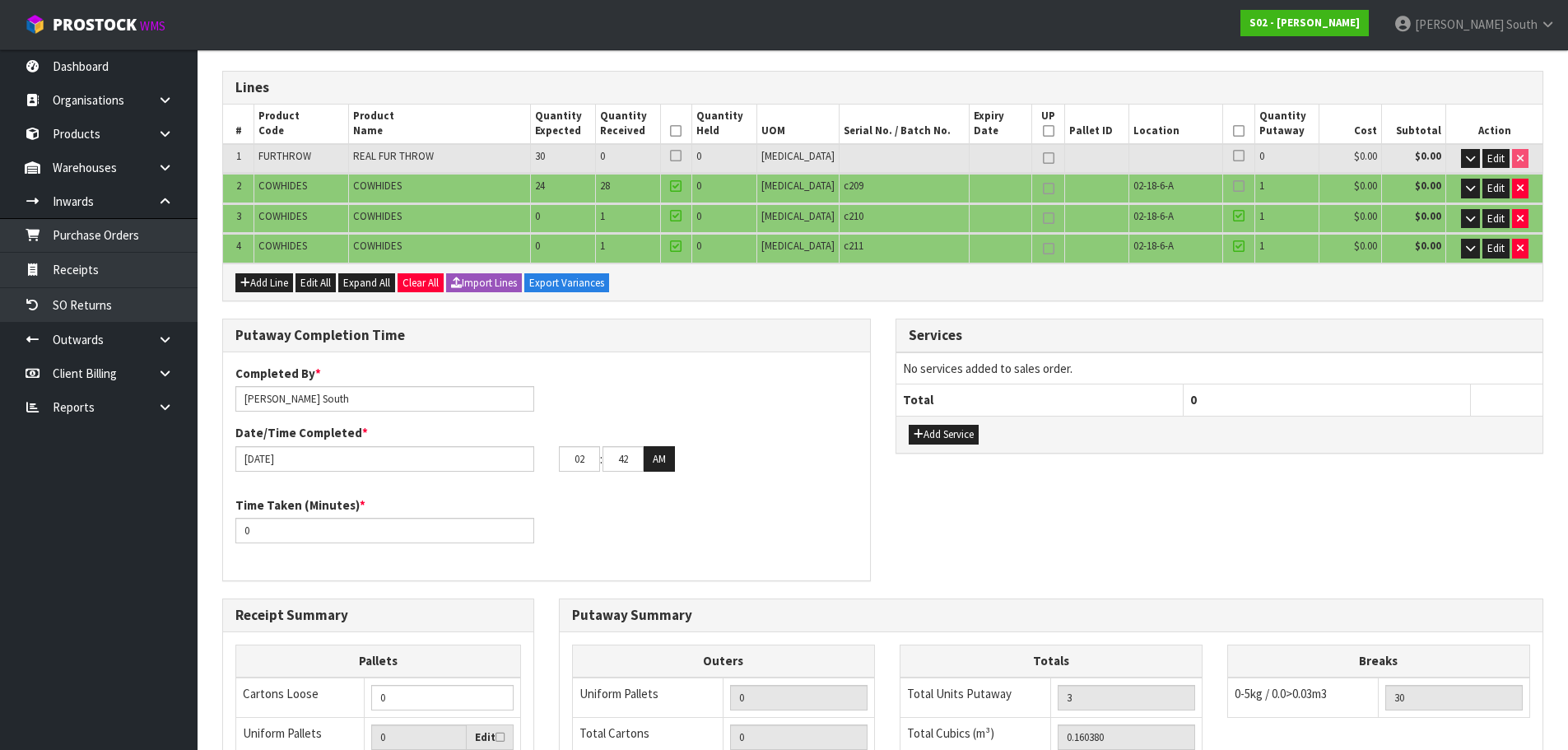
scroll to position [247, 0]
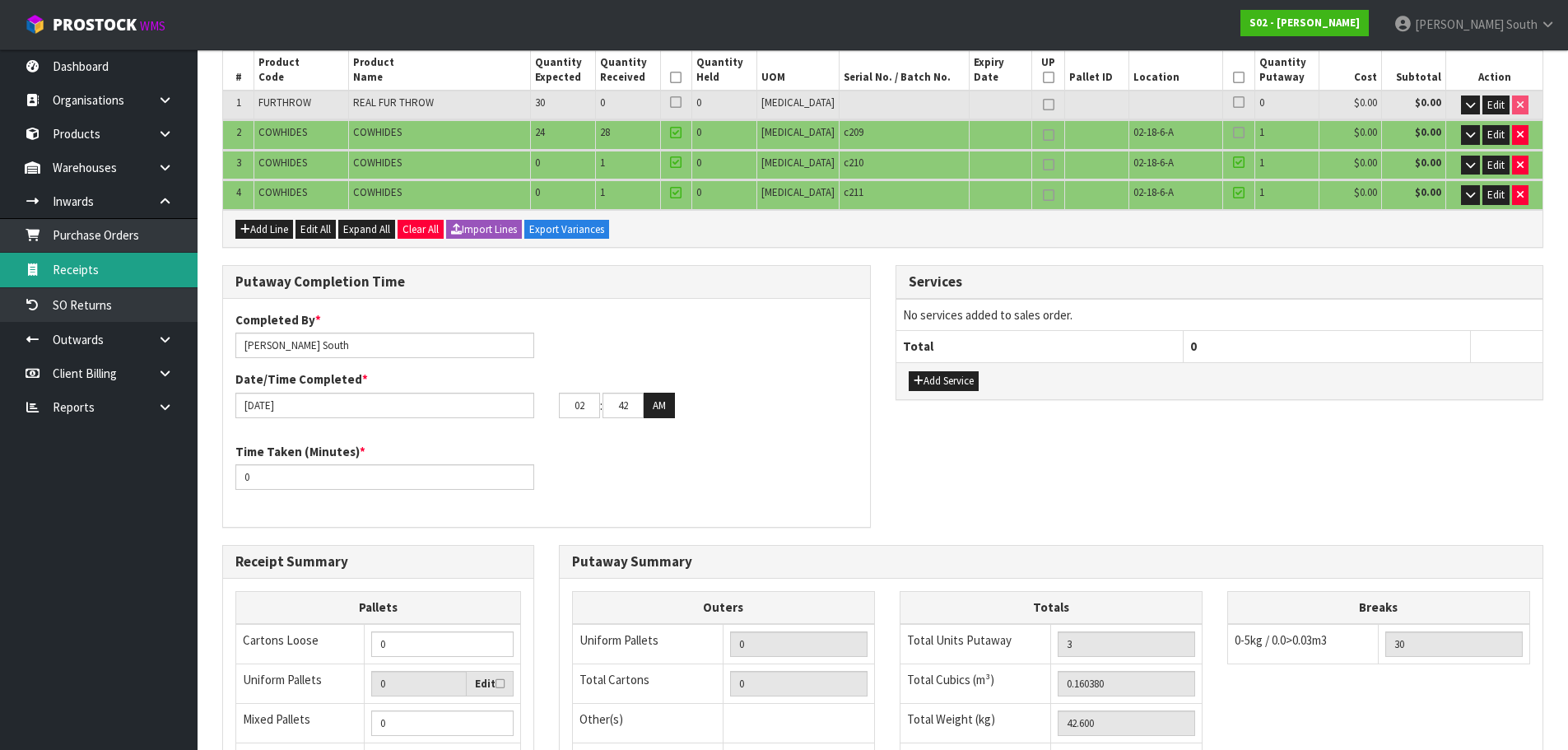
click at [63, 268] on link "Receipts" at bounding box center [98, 269] width 197 height 34
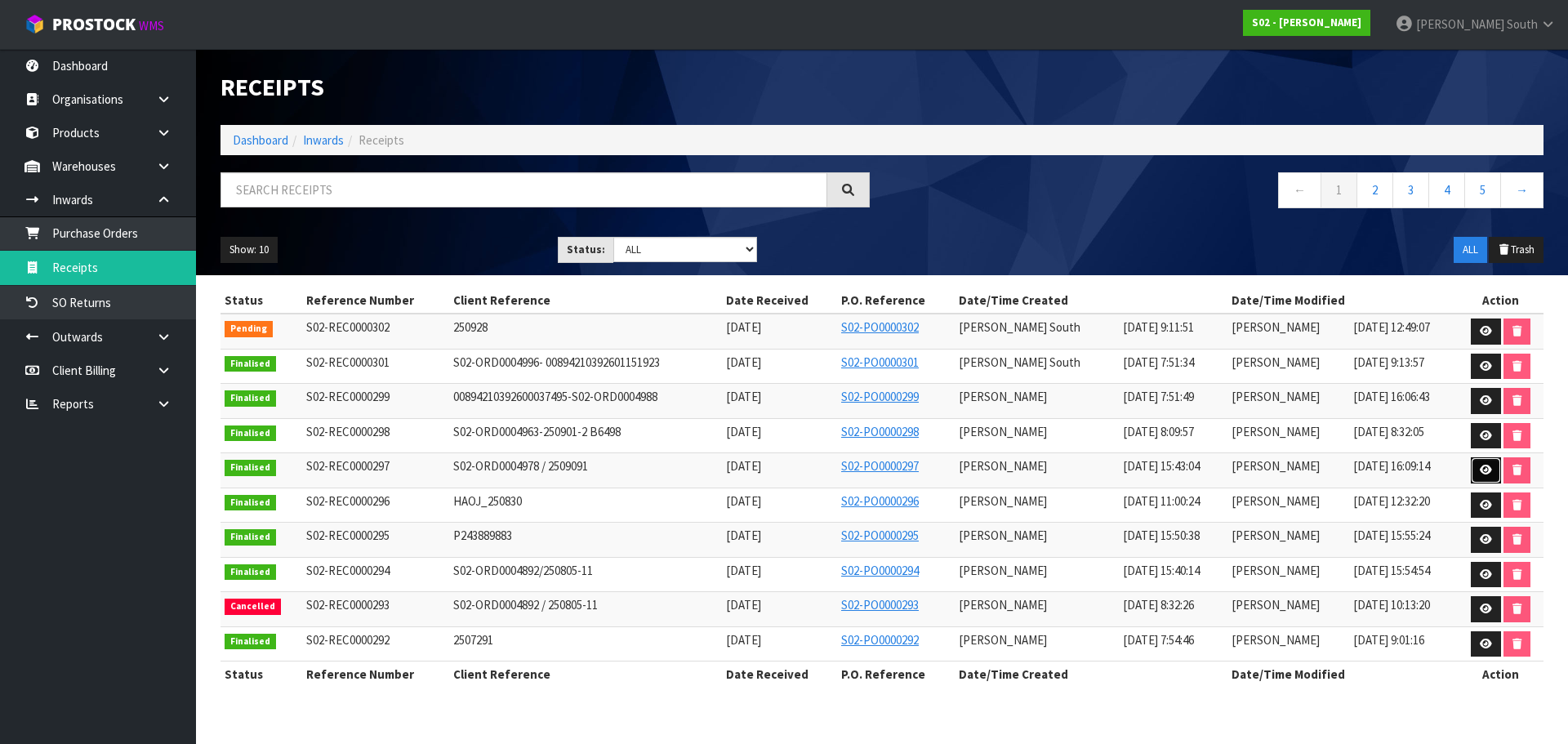
click at [1472, 468] on link at bounding box center [1485, 469] width 30 height 26
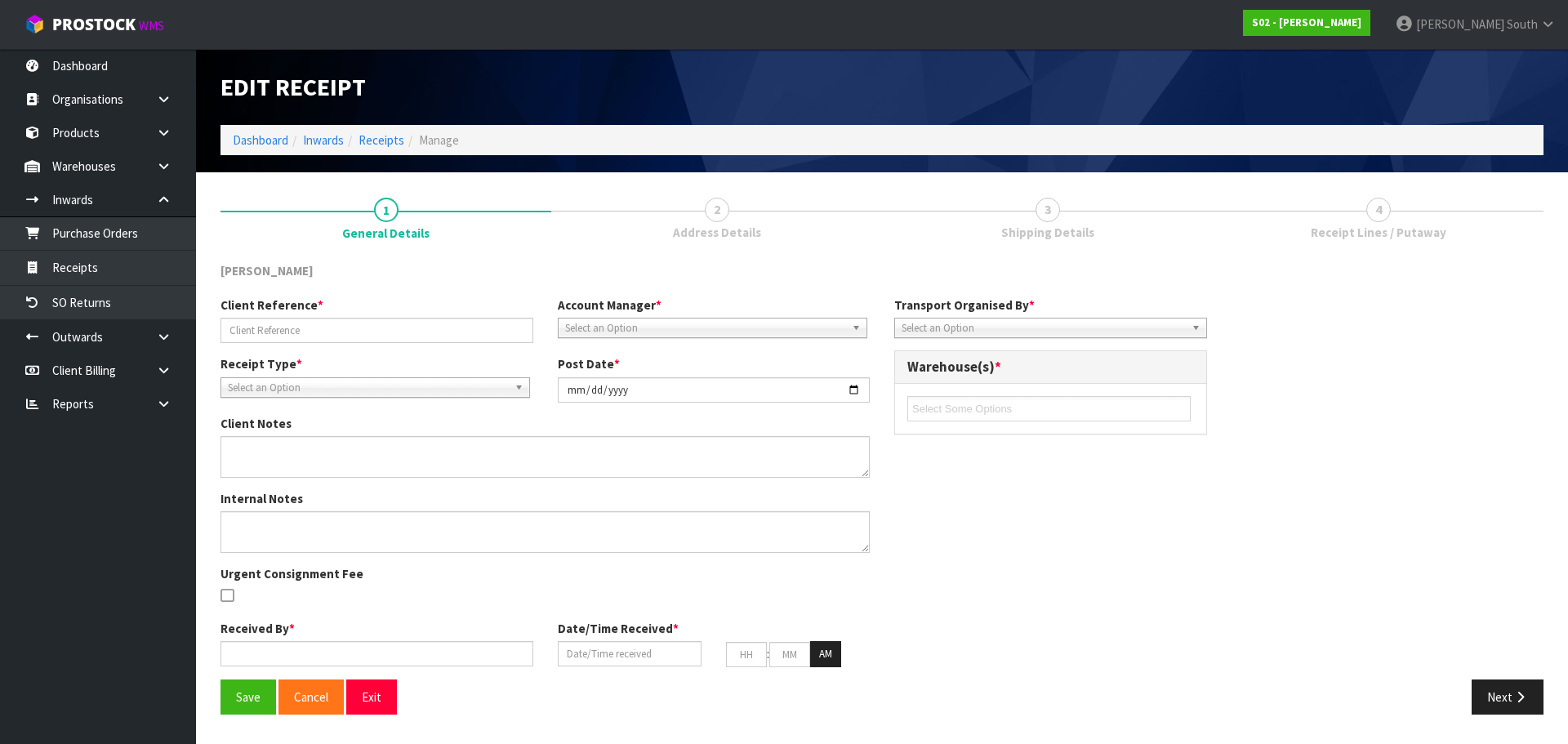
type input "S02-ORD0004978 / 2509091"
type input "2025-09-19"
type textarea "(00) 89421 03926 00318 051"
type textarea "CWL ERROR NO CHARGE - PLEASE ENSURE SOH IS ADJUSTED BEFORE BOOKING THIS RETURN.…"
type input "[PERSON_NAME]"
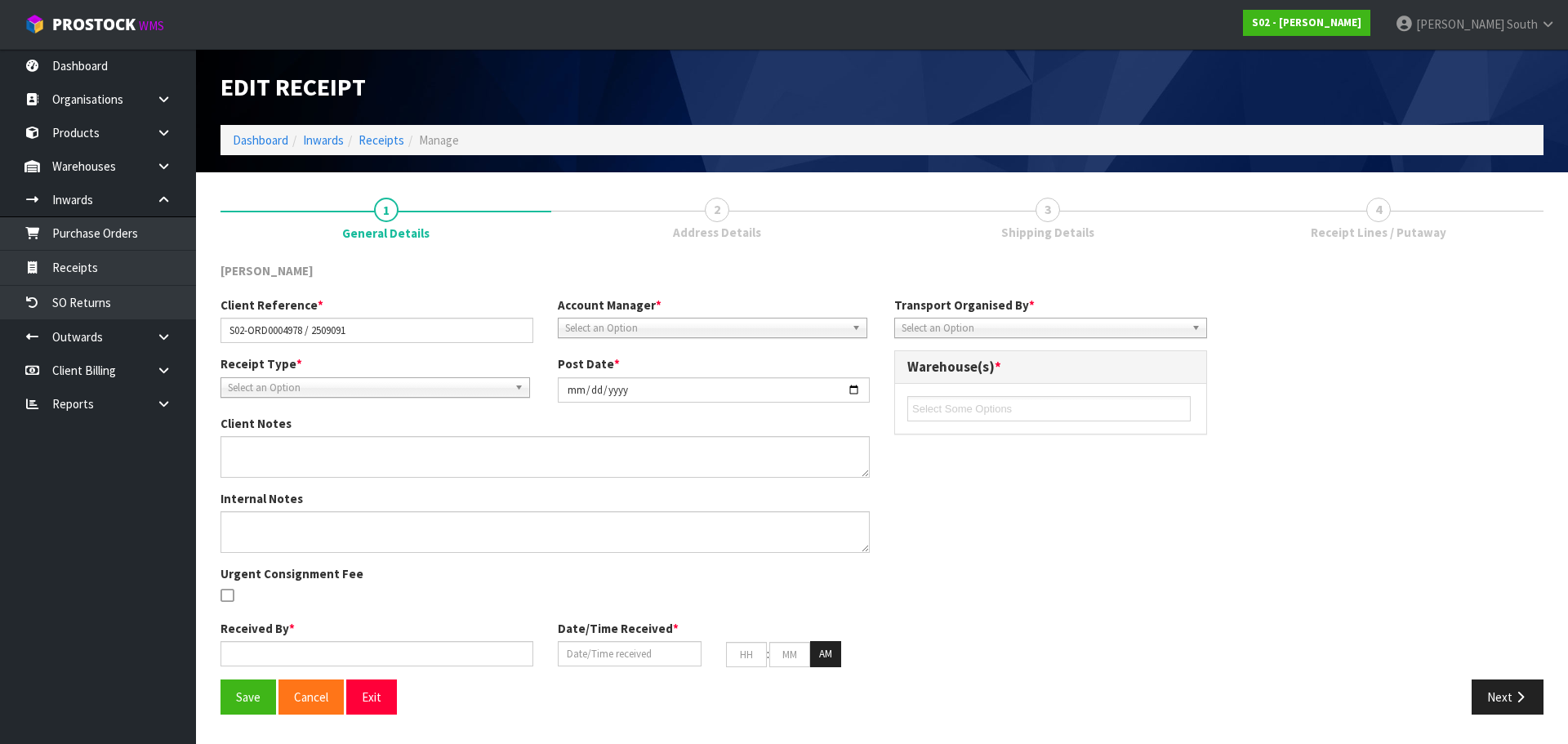
type input "[DATE]"
type input "03"
type input "43"
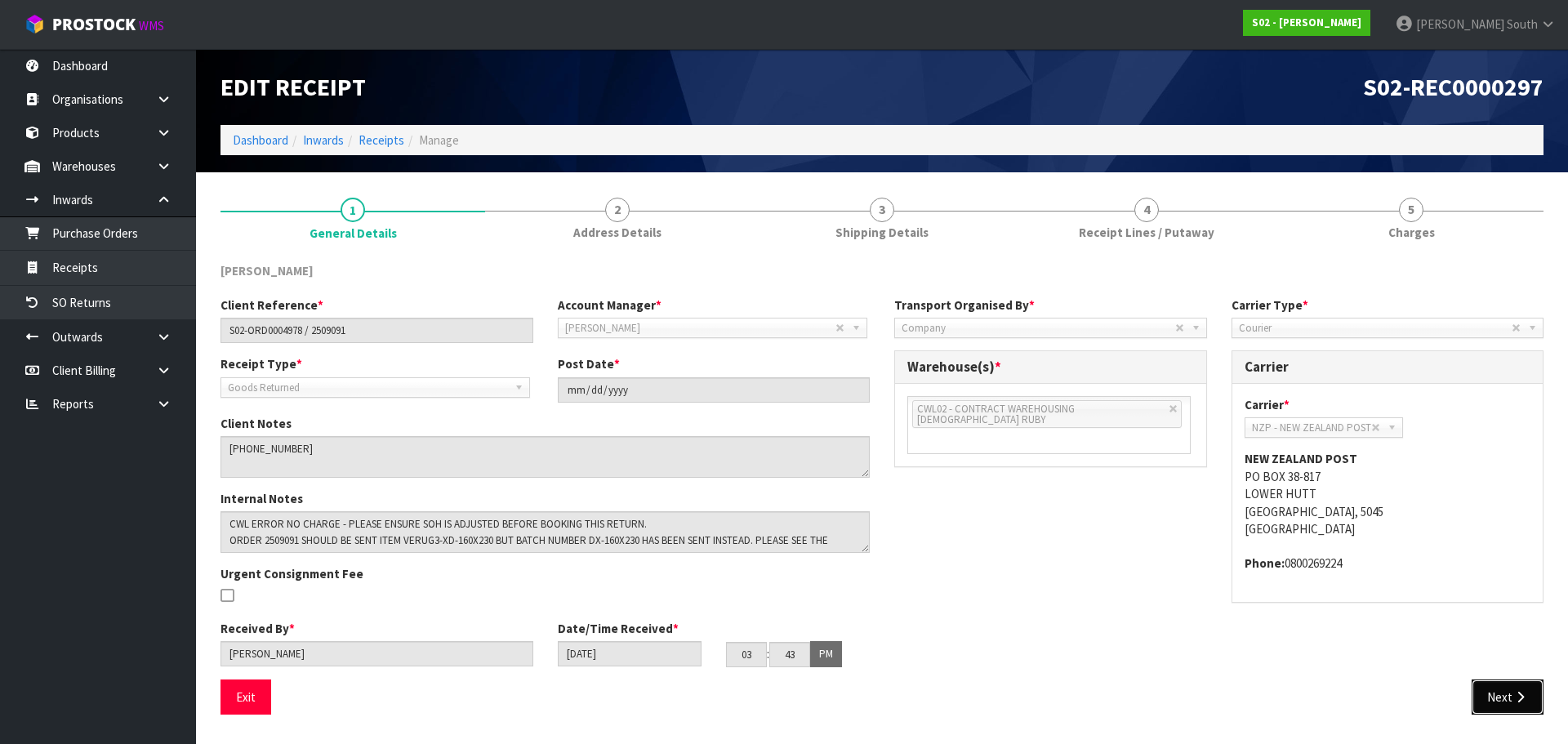
click at [1480, 700] on button "Next" at bounding box center [1507, 697] width 72 height 35
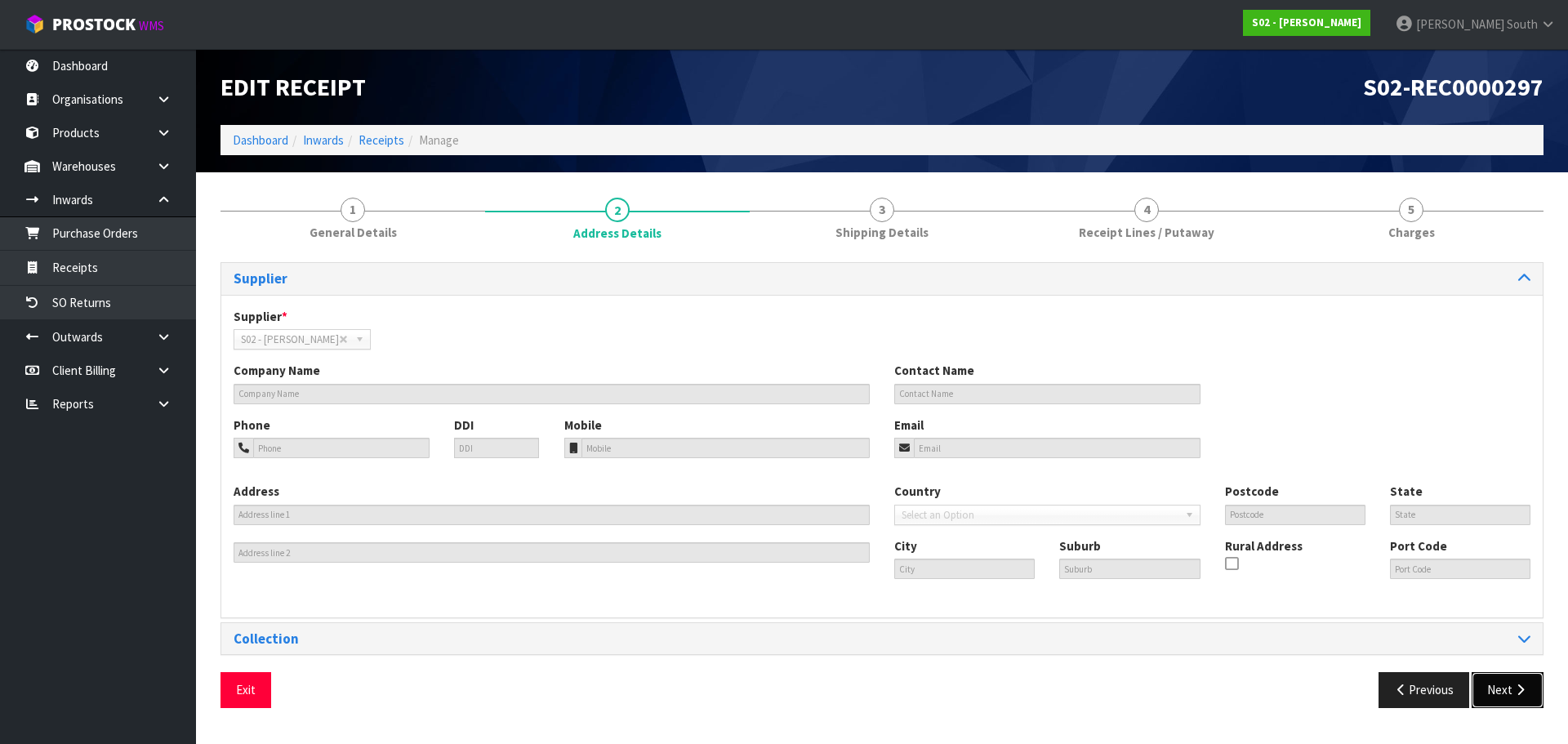
click at [1491, 677] on button "Next" at bounding box center [1507, 689] width 72 height 35
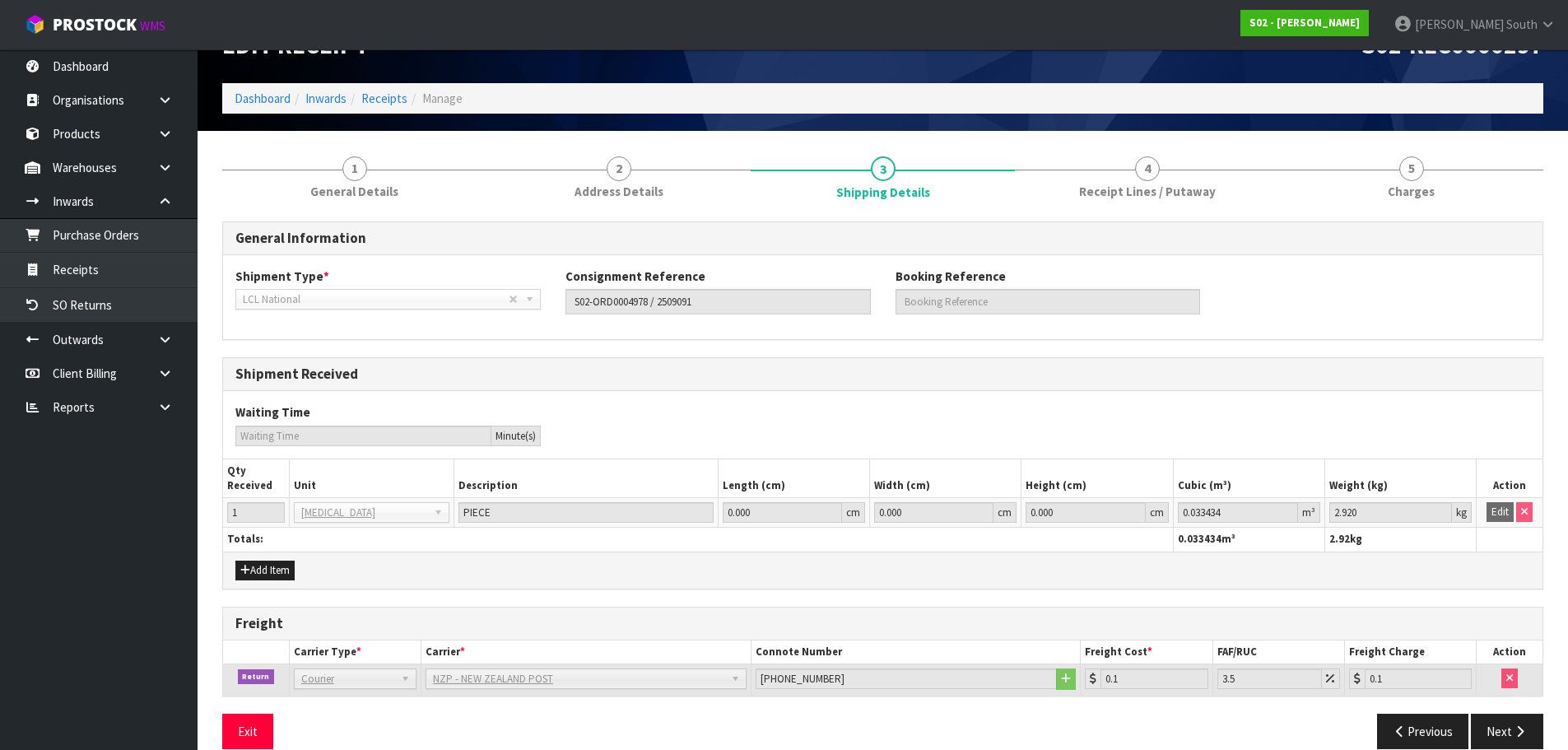
scroll to position [67, 0]
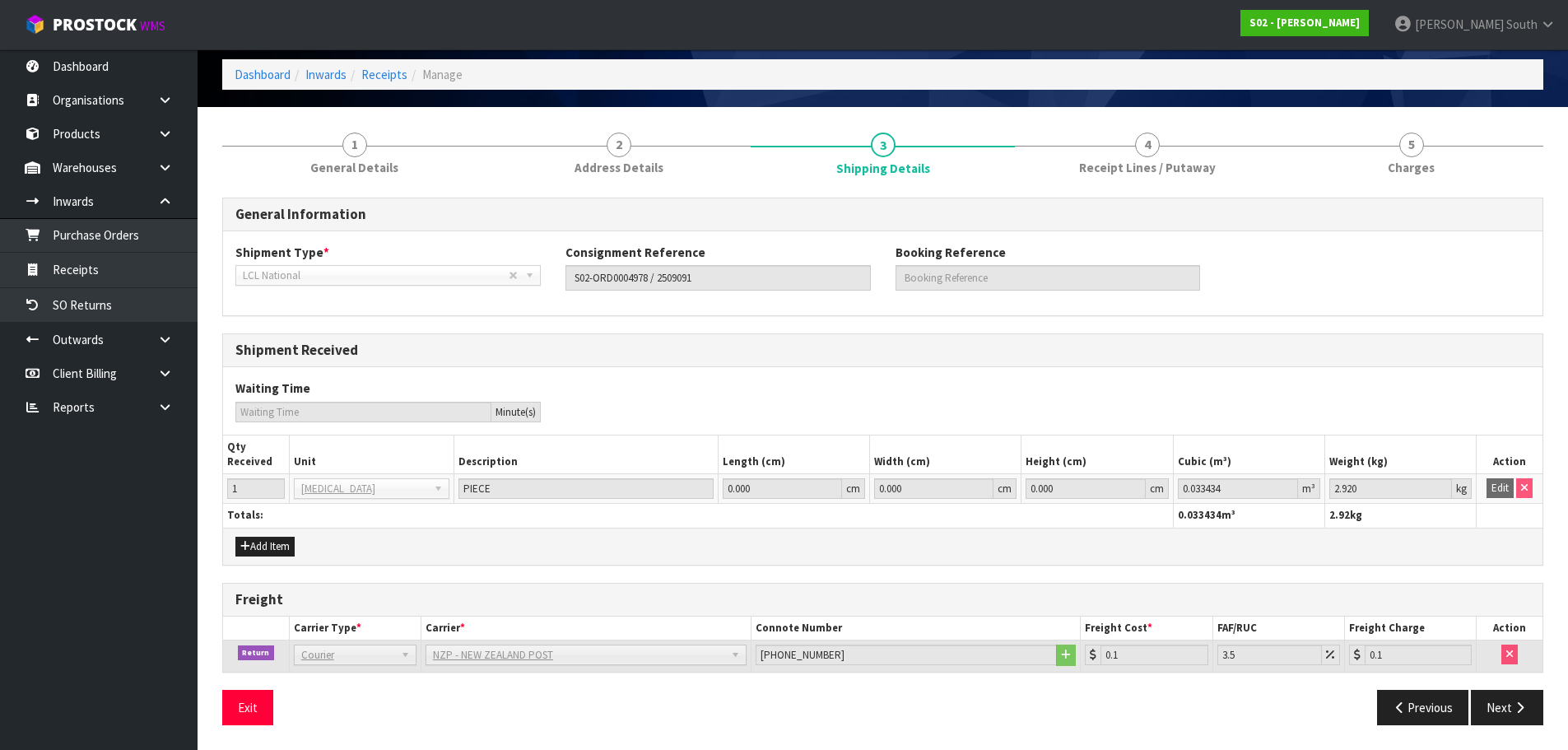
click at [1500, 735] on div "Exit Previous Next" at bounding box center [882, 713] width 1346 height 48
click at [1506, 721] on button "Next" at bounding box center [1507, 707] width 73 height 35
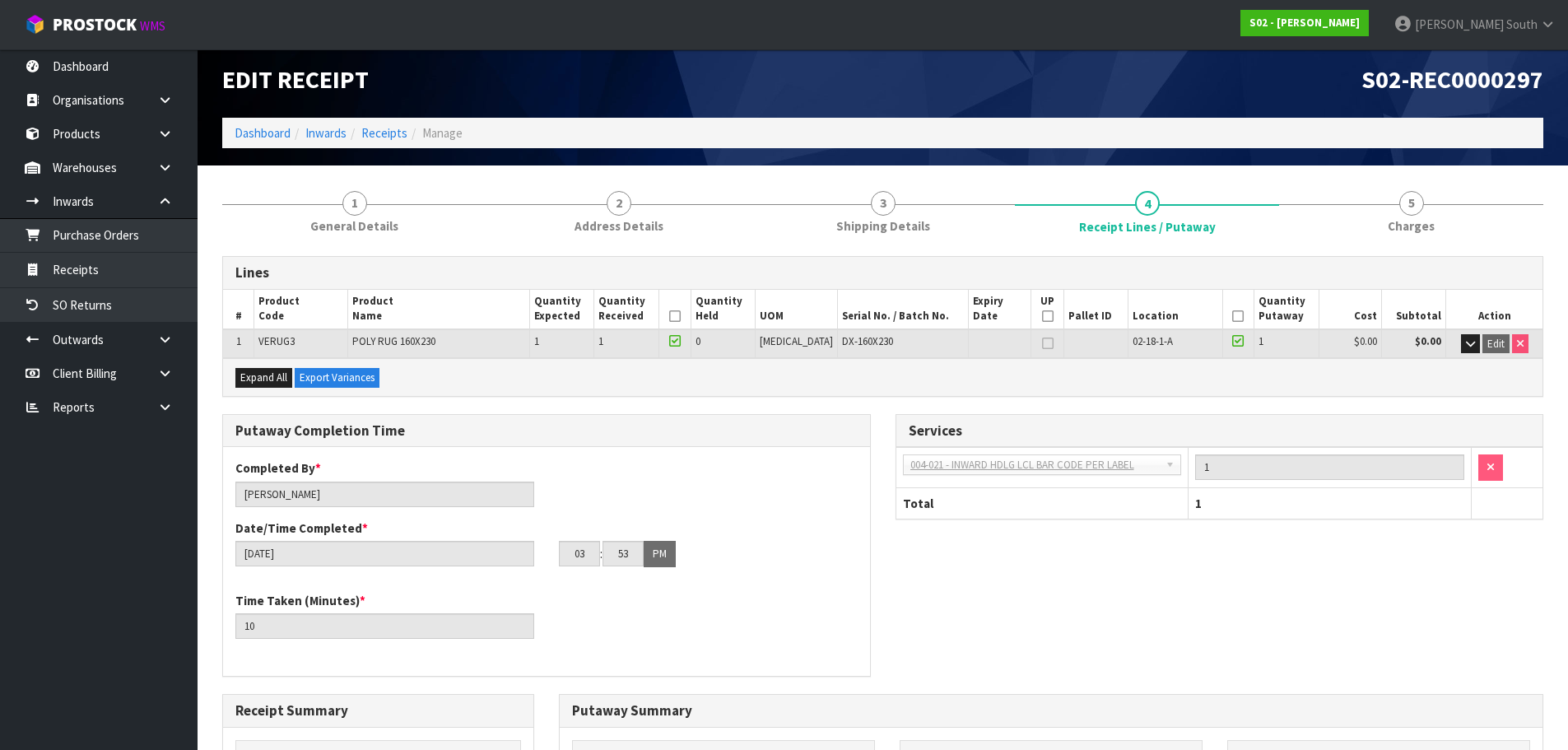
scroll to position [0, 0]
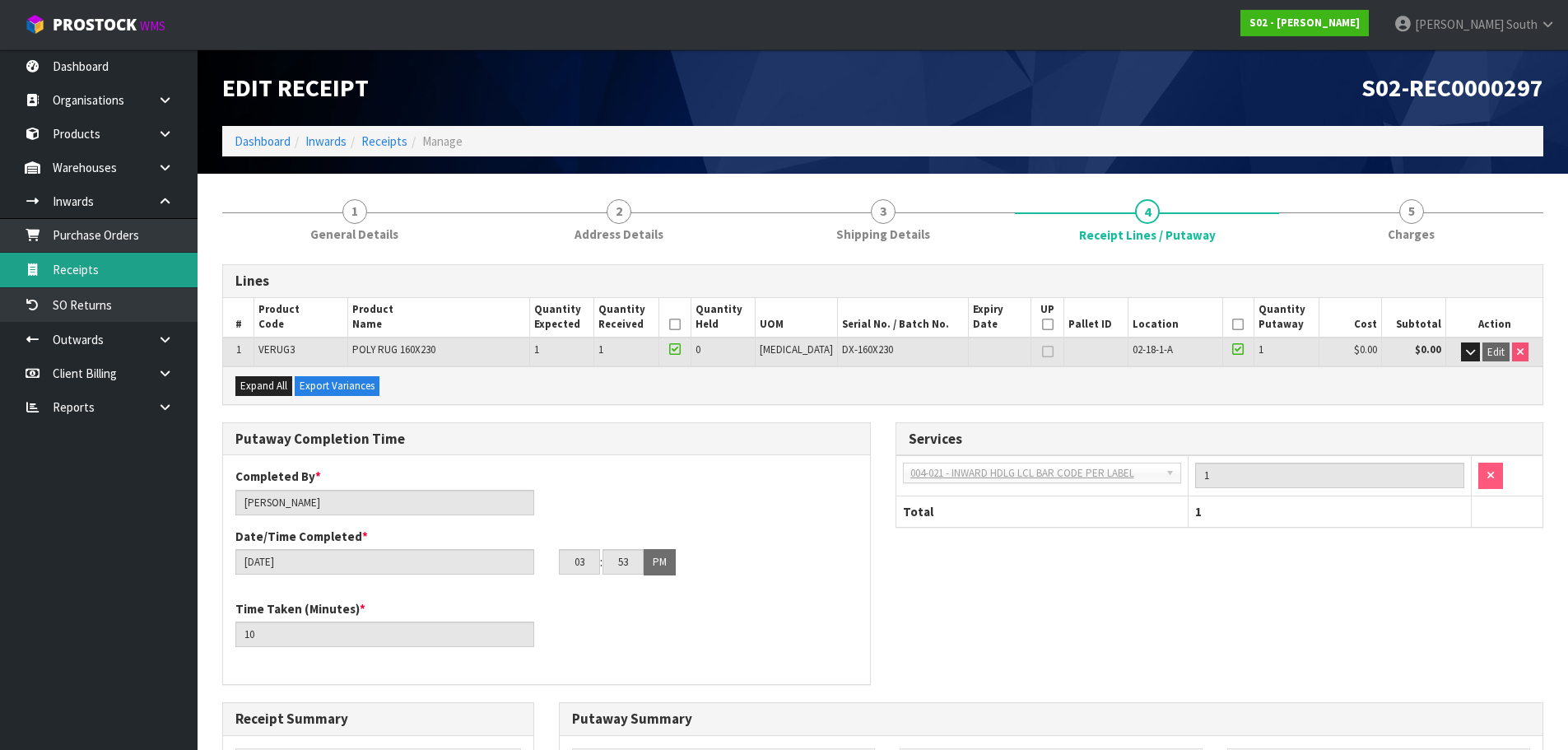
click at [107, 283] on link "Receipts" at bounding box center [98, 269] width 197 height 34
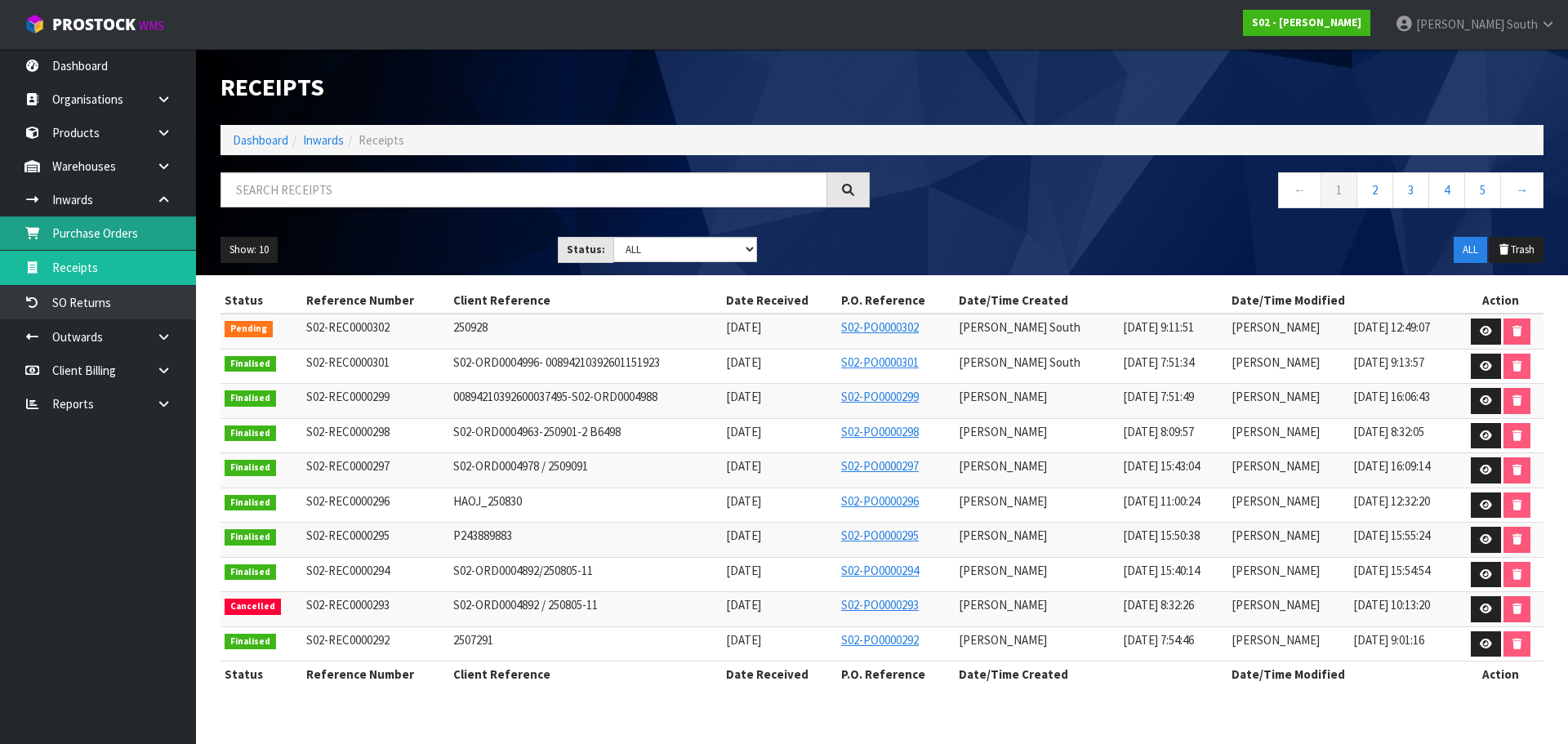
click at [116, 230] on link "Purchase Orders" at bounding box center [97, 232] width 196 height 34
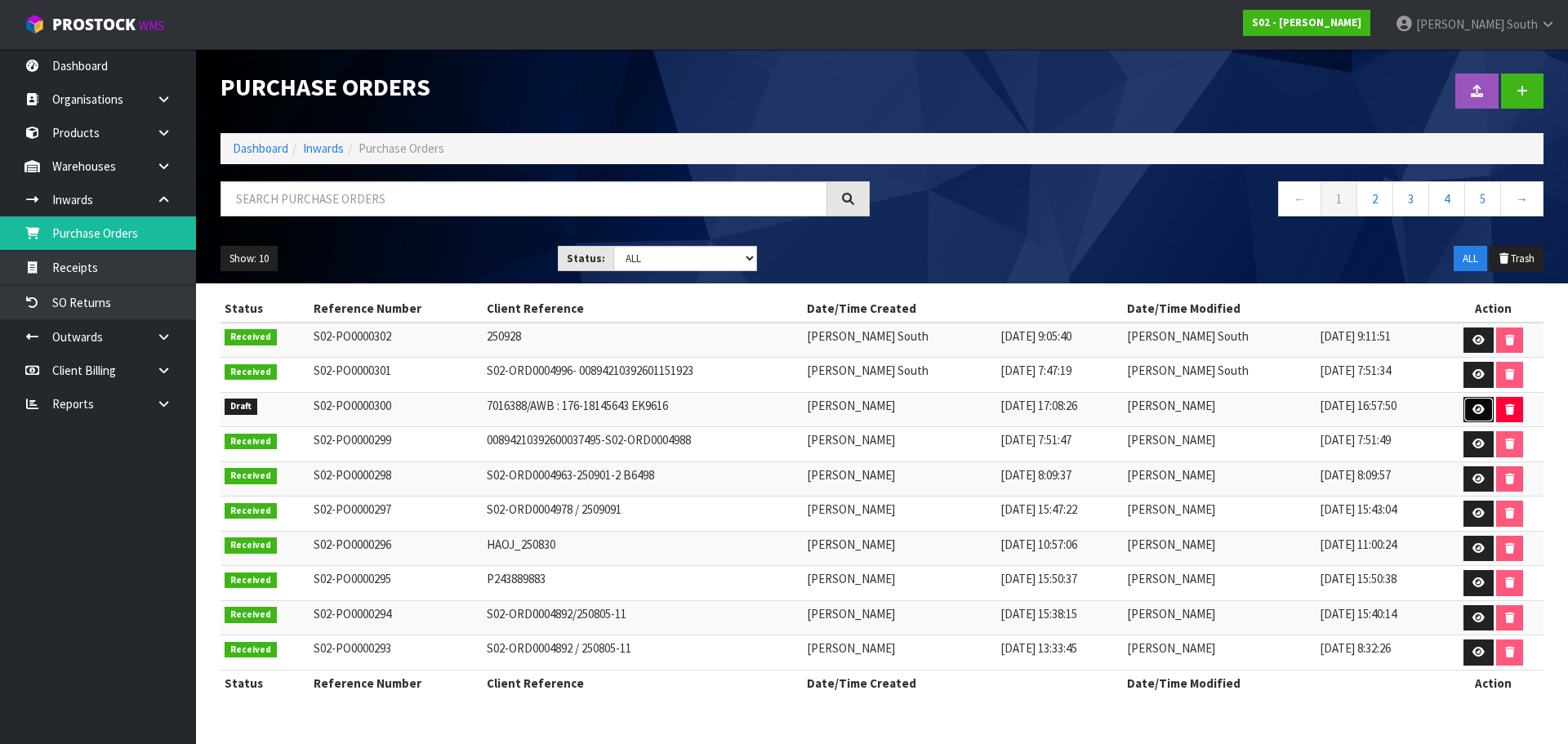
click at [1464, 407] on link at bounding box center [1477, 410] width 30 height 26
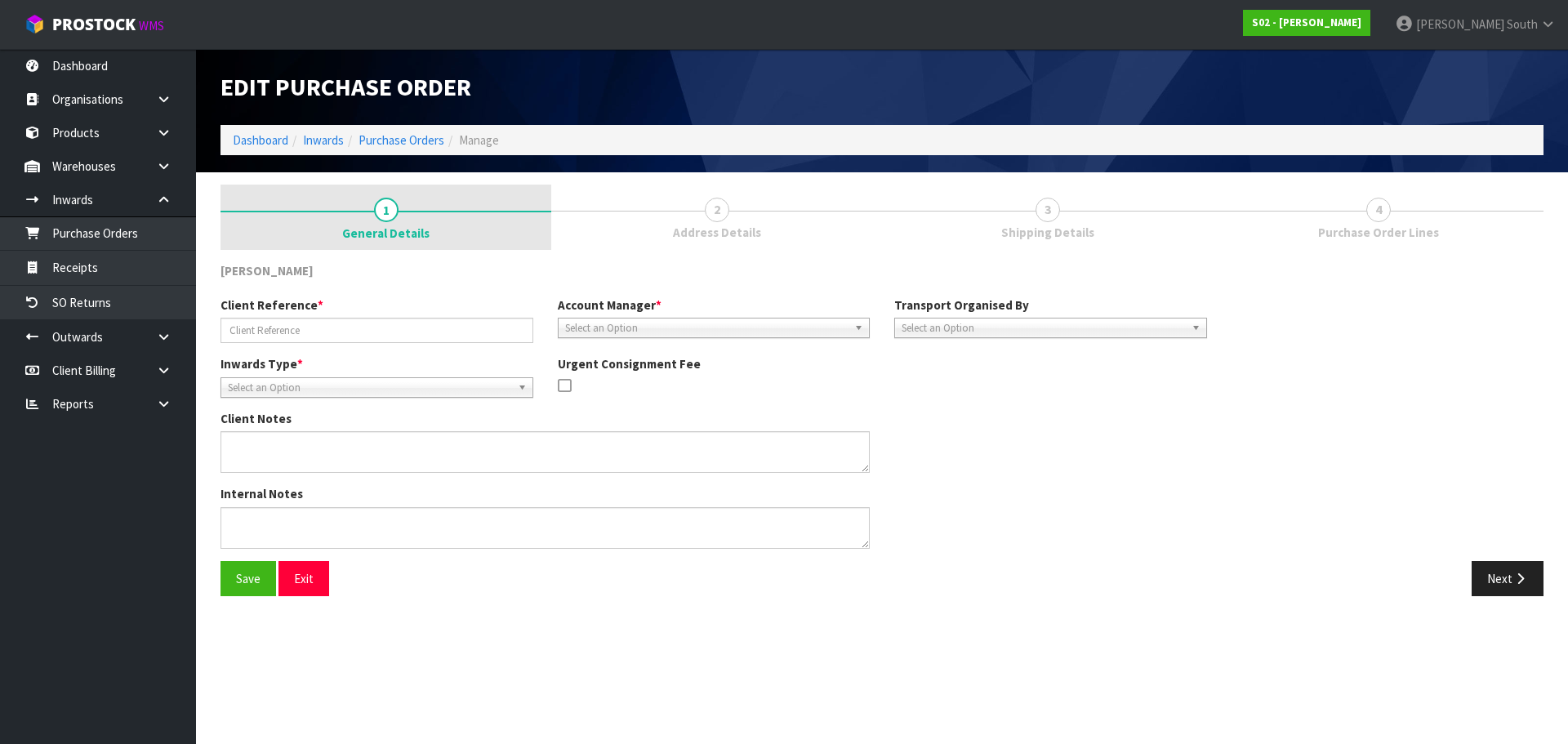
type input "7016388/AWB : 176-18145643 EK9616"
type textarea "CHARGE MINIMUM FREIGHT"
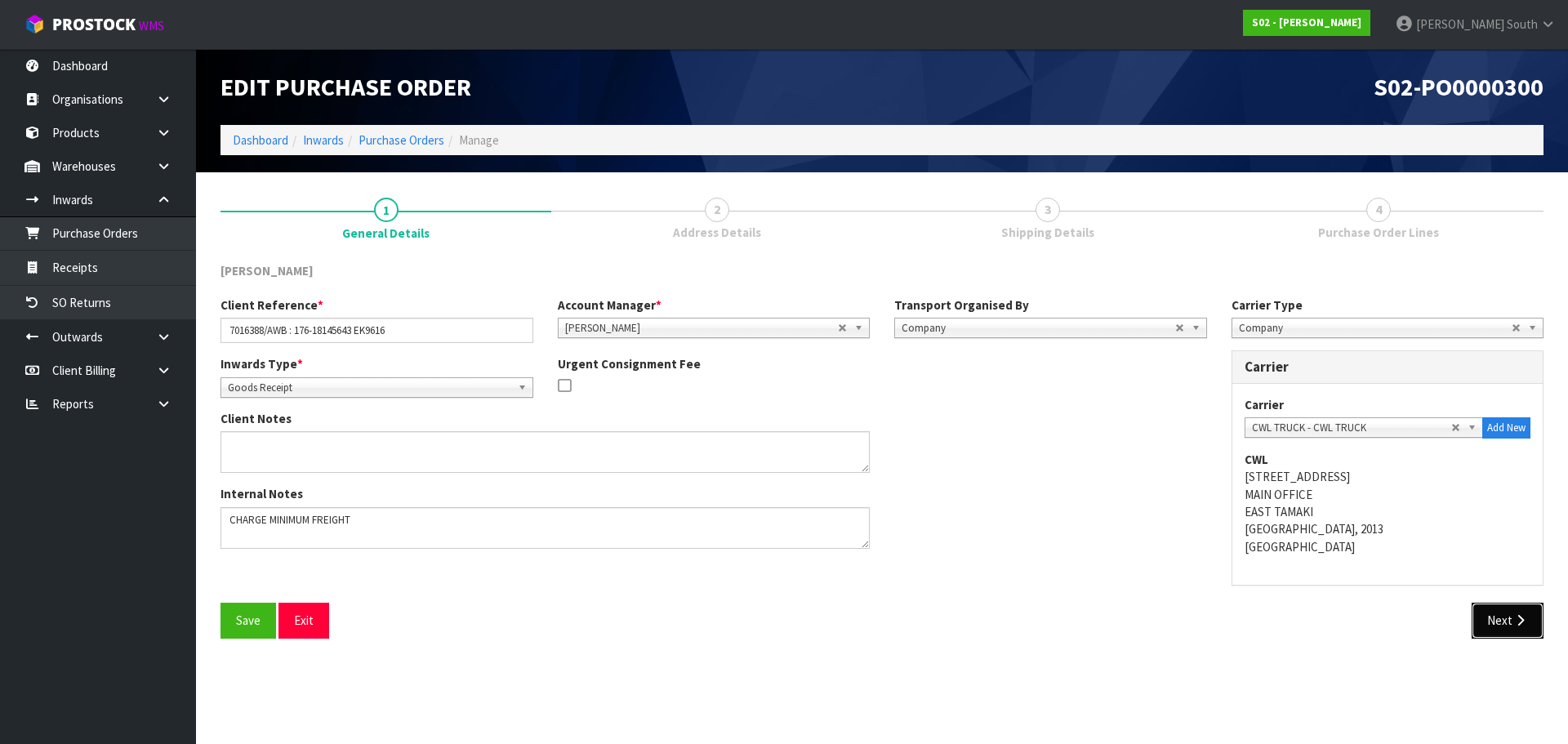
click at [1520, 611] on button "Next" at bounding box center [1507, 620] width 72 height 35
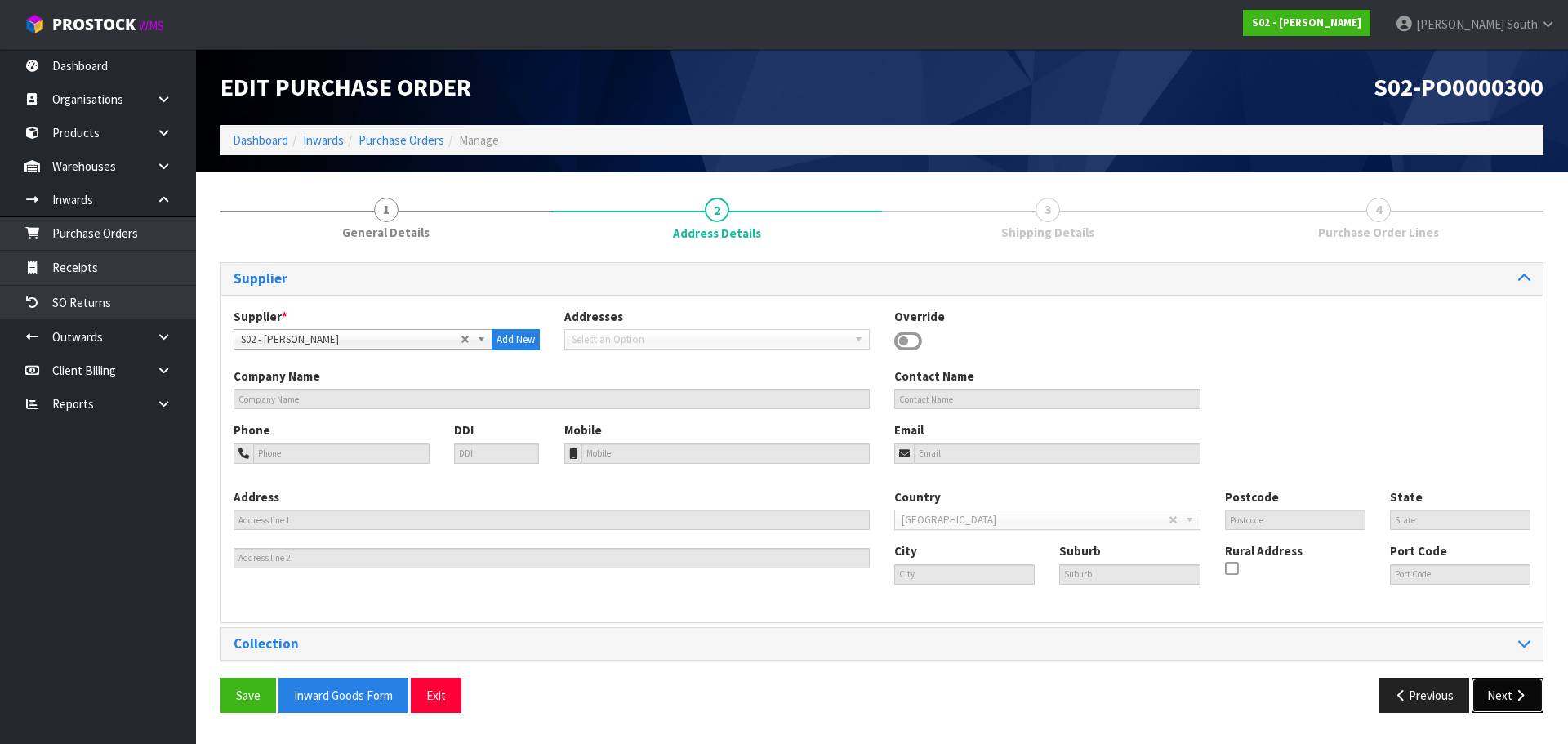
click at [1507, 687] on button "Next" at bounding box center [1507, 695] width 72 height 35
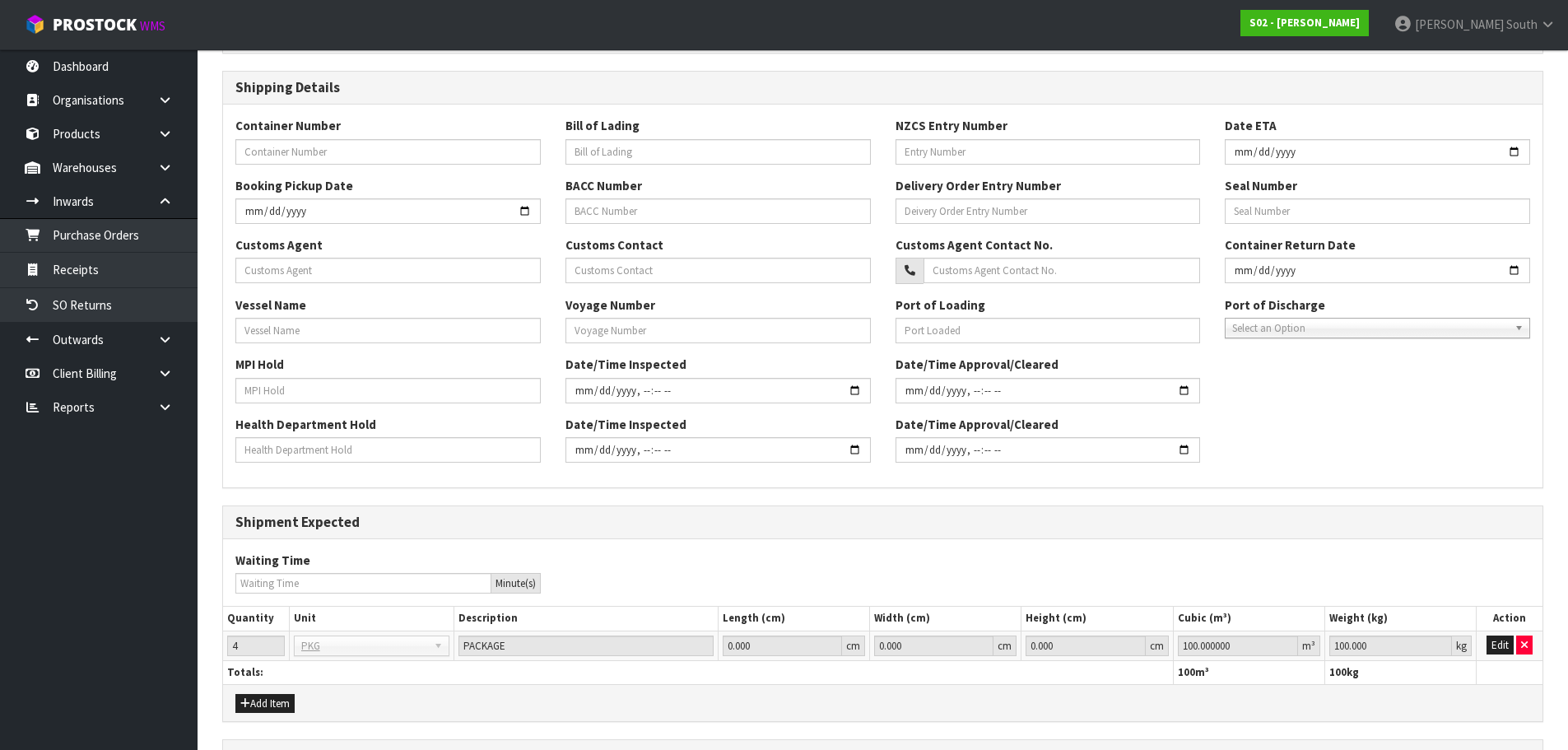
scroll to position [515, 0]
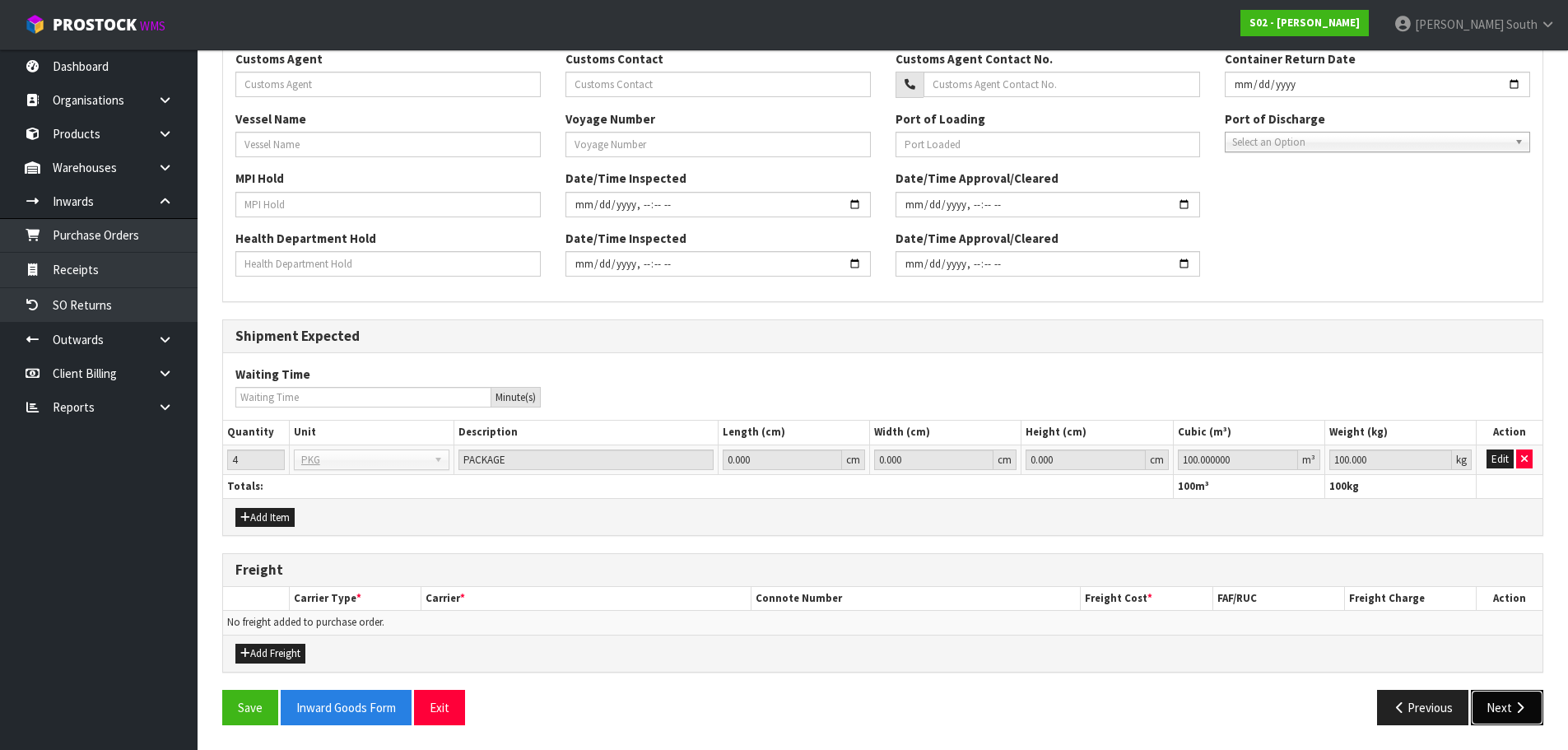
click at [1515, 693] on button "Next" at bounding box center [1507, 707] width 73 height 35
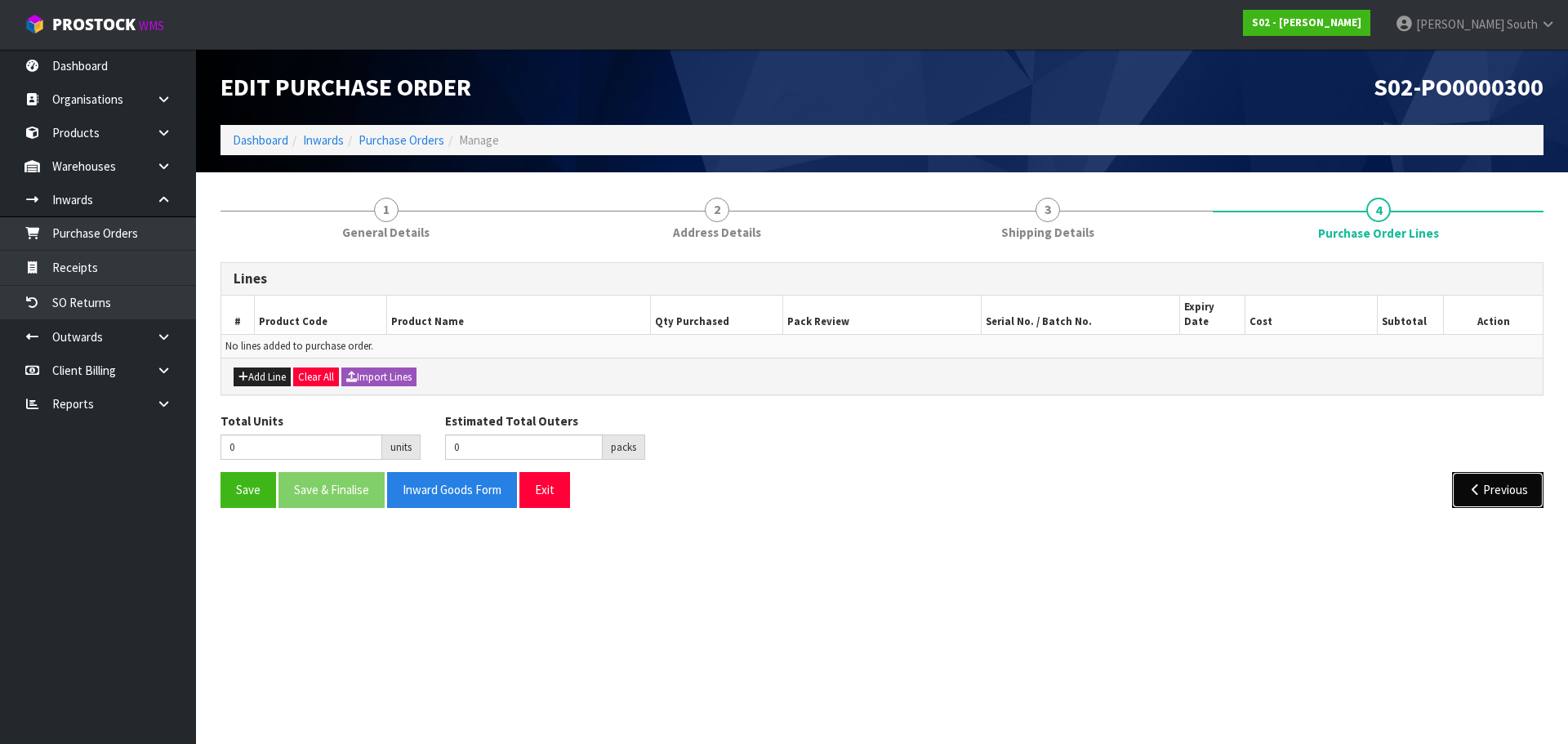
click at [1472, 484] on icon "button" at bounding box center [1475, 490] width 15 height 13
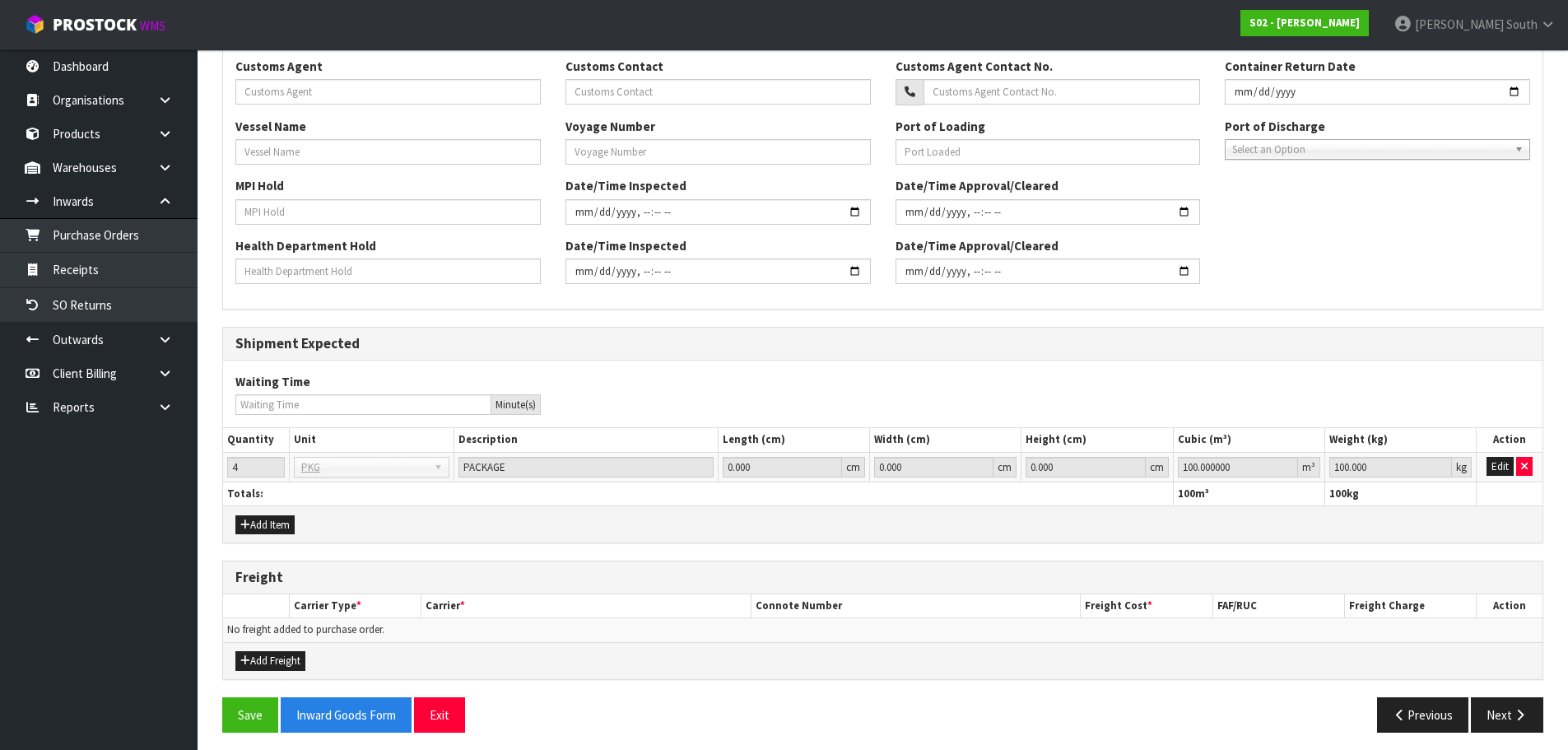
scroll to position [515, 0]
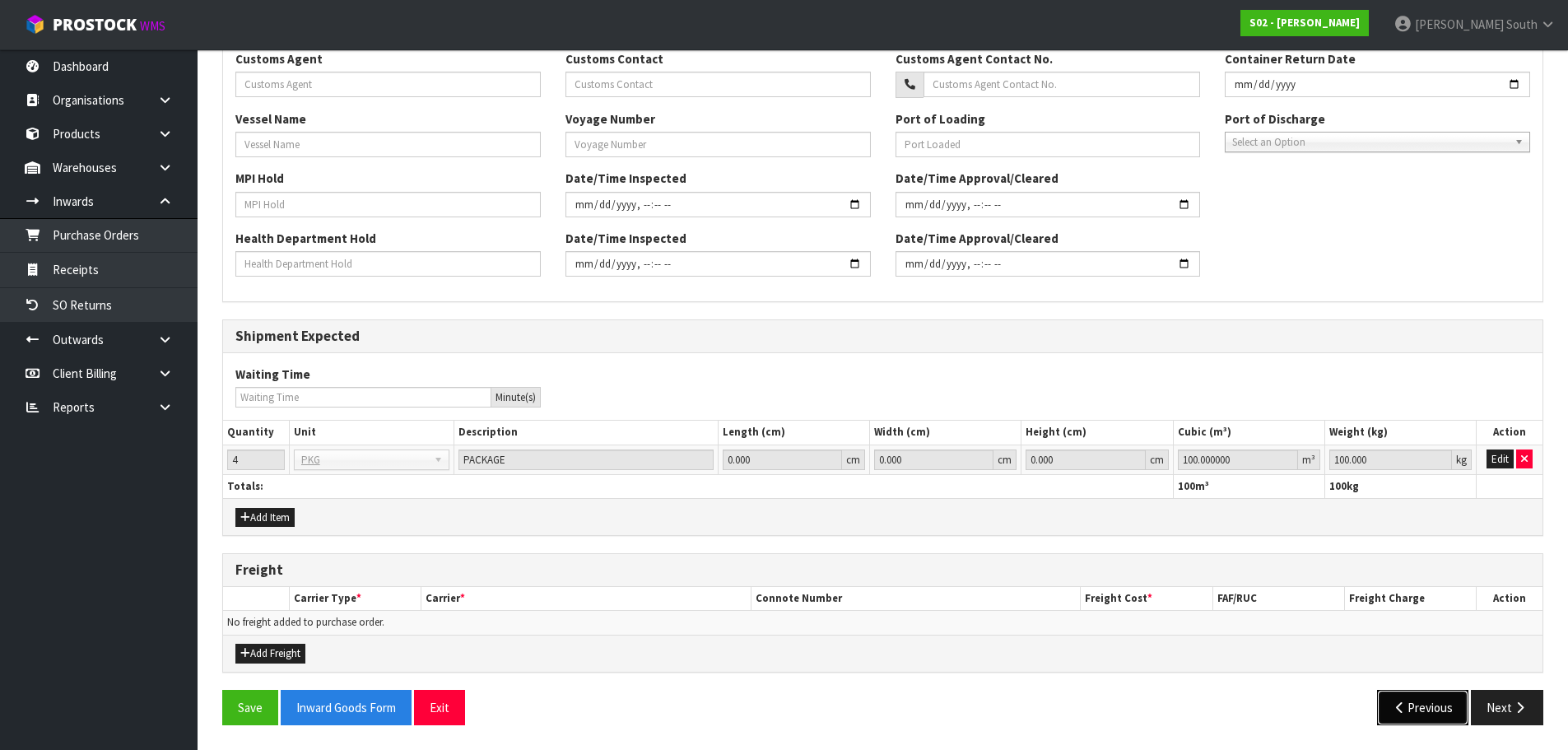
click at [1441, 705] on button "Previous" at bounding box center [1422, 707] width 92 height 35
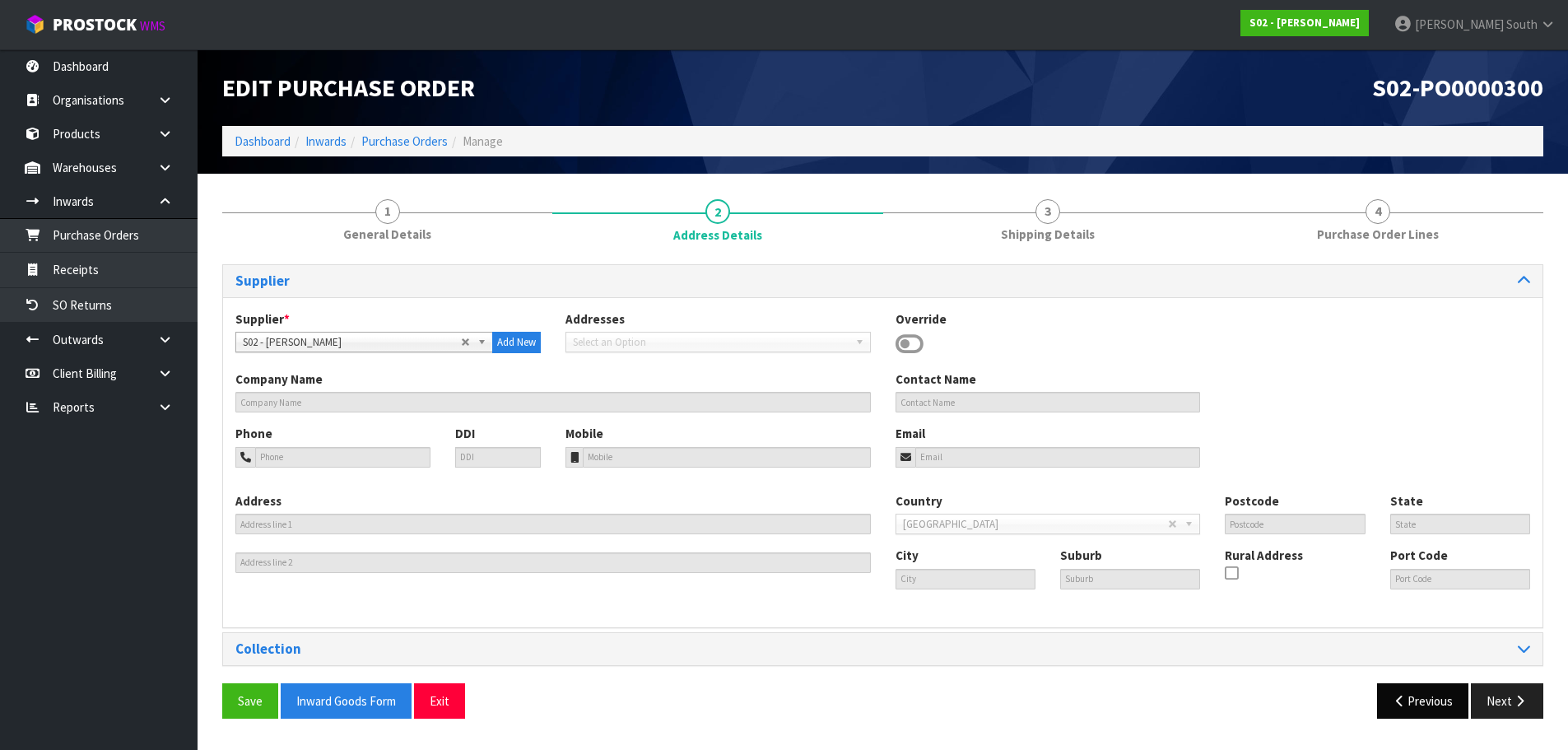
scroll to position [0, 0]
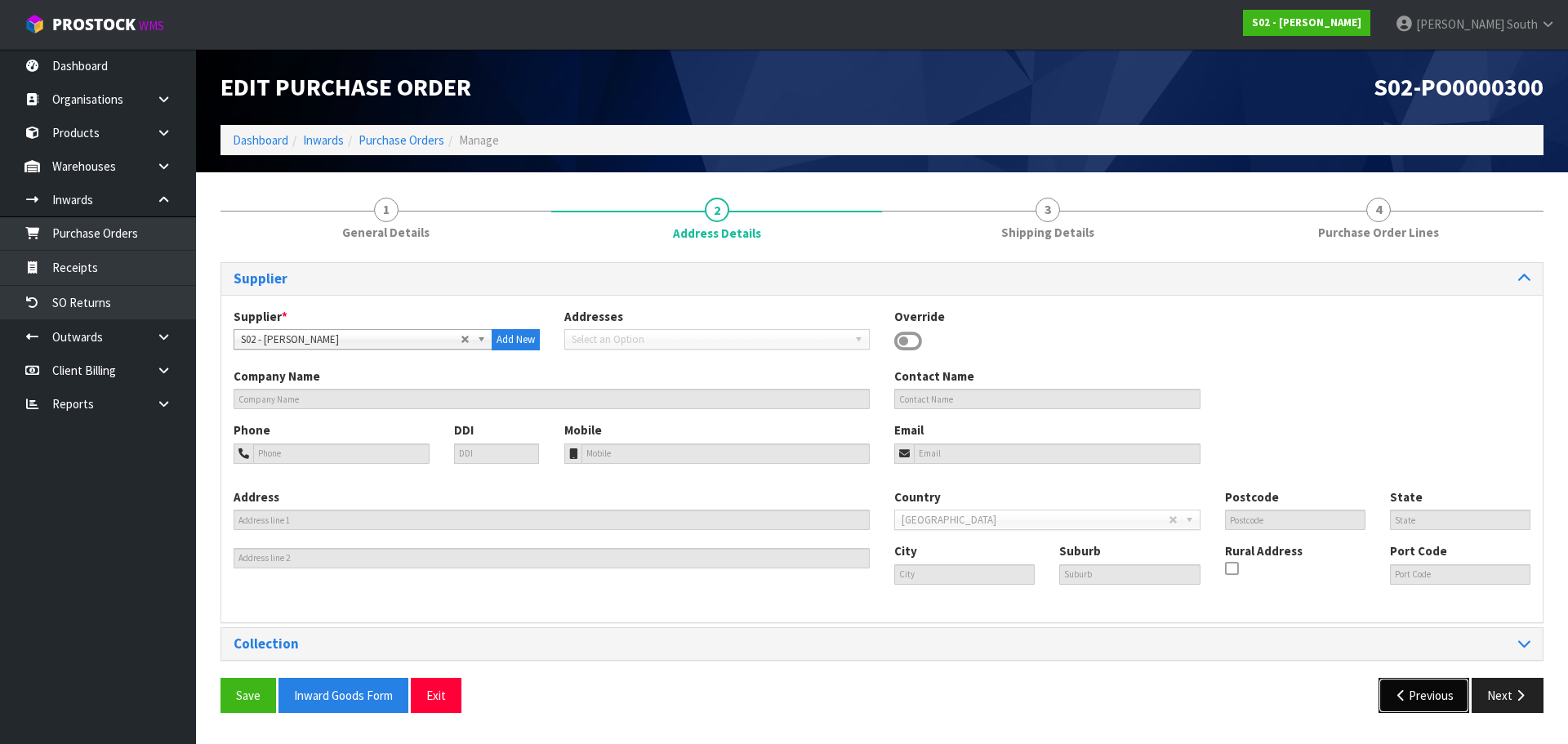
click at [1416, 685] on button "Previous" at bounding box center [1423, 695] width 92 height 35
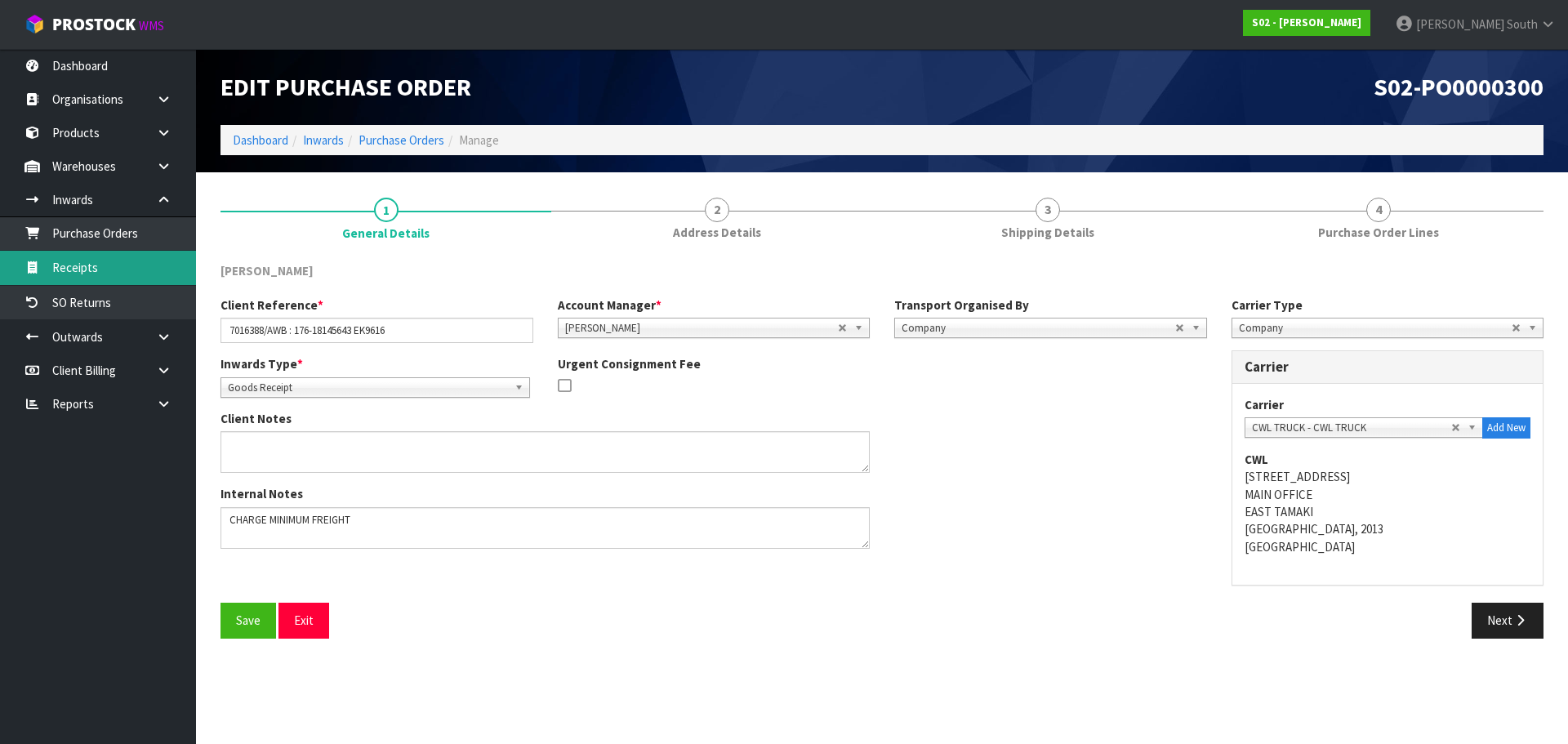
drag, startPoint x: 77, startPoint y: 271, endPoint x: 97, endPoint y: 273, distance: 20.1
click at [77, 271] on link "Receipts" at bounding box center [97, 267] width 196 height 34
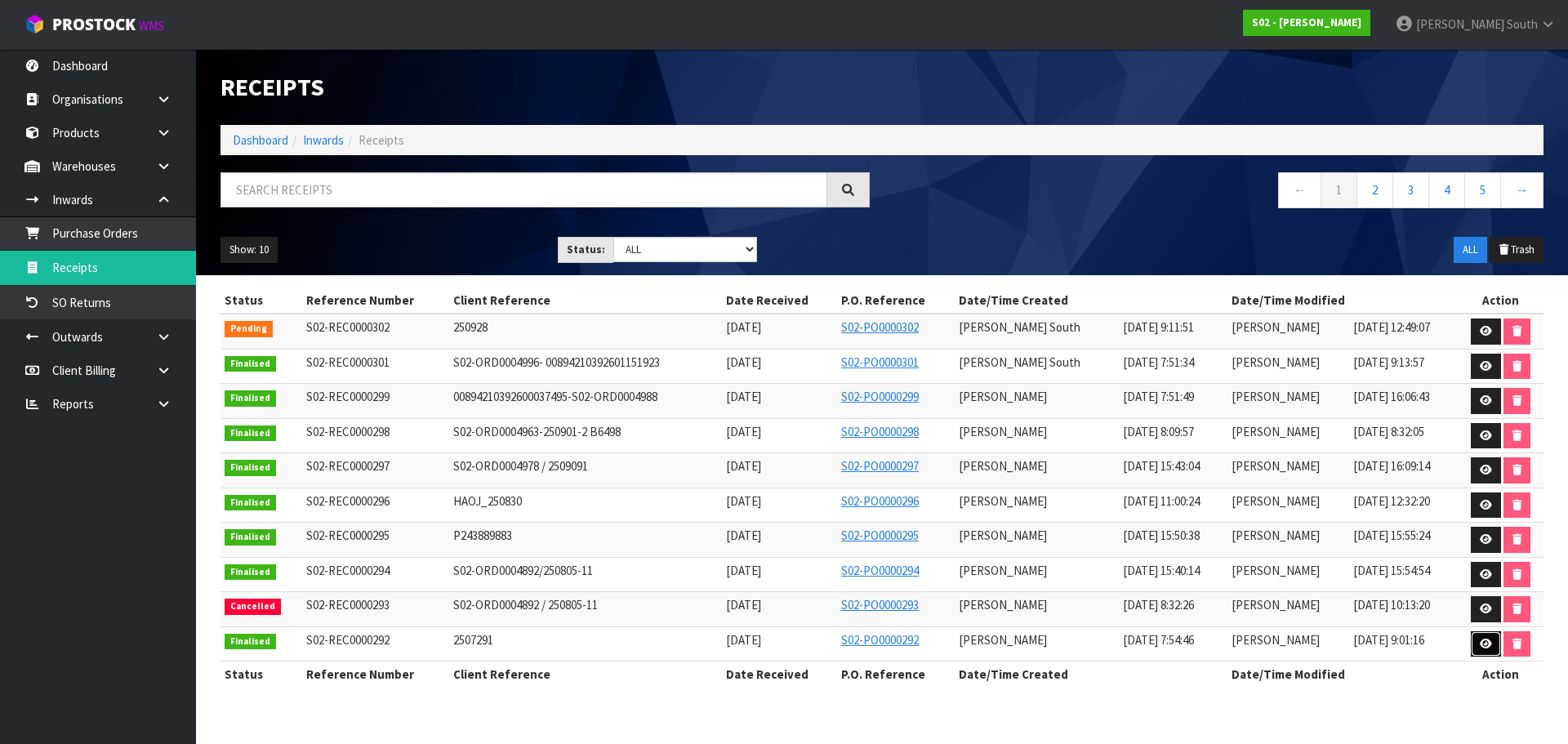
click at [1474, 642] on link at bounding box center [1485, 644] width 30 height 26
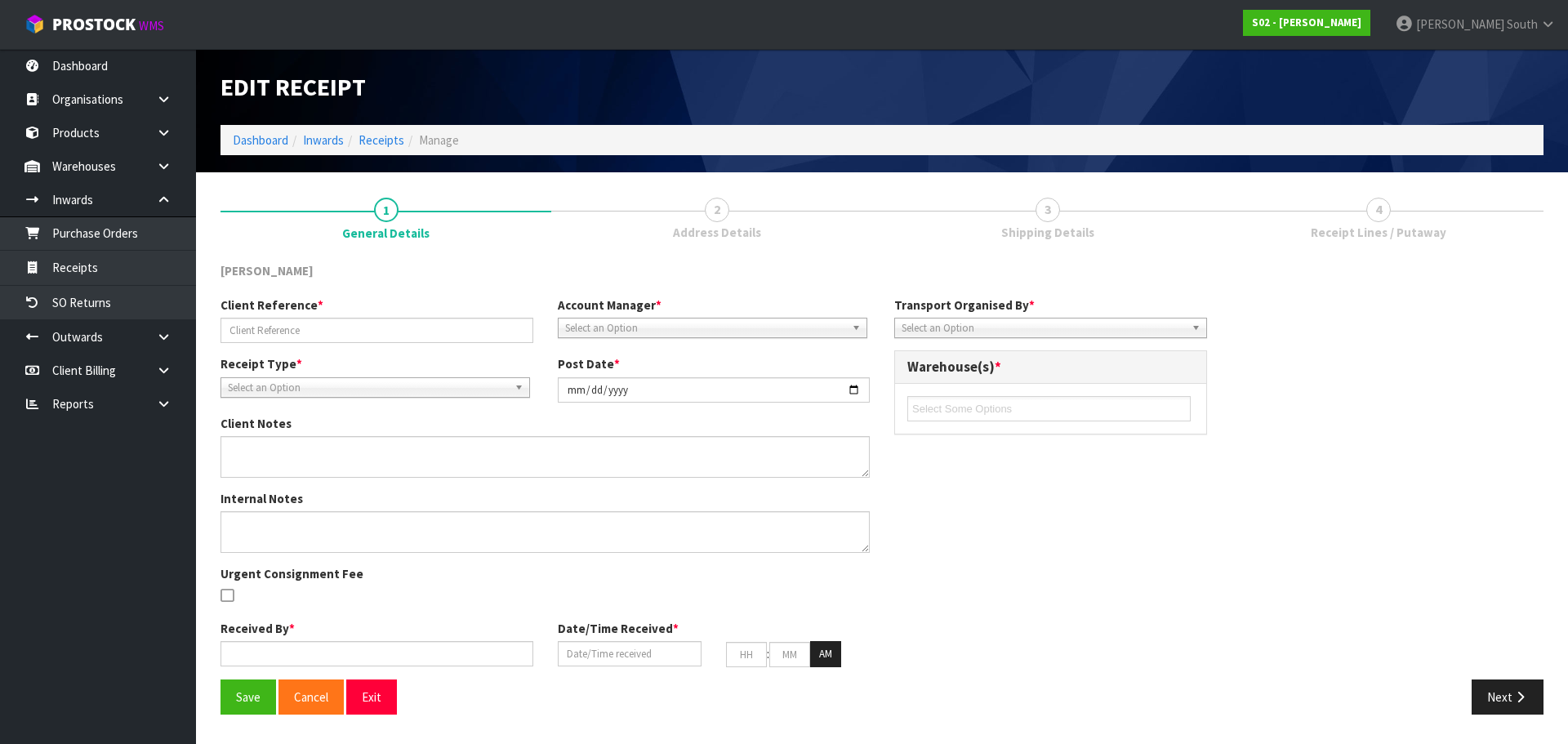
type input "2507291"
type input "2025-08-08"
type input "[PERSON_NAME]"
type input "[DATE]"
type input "07"
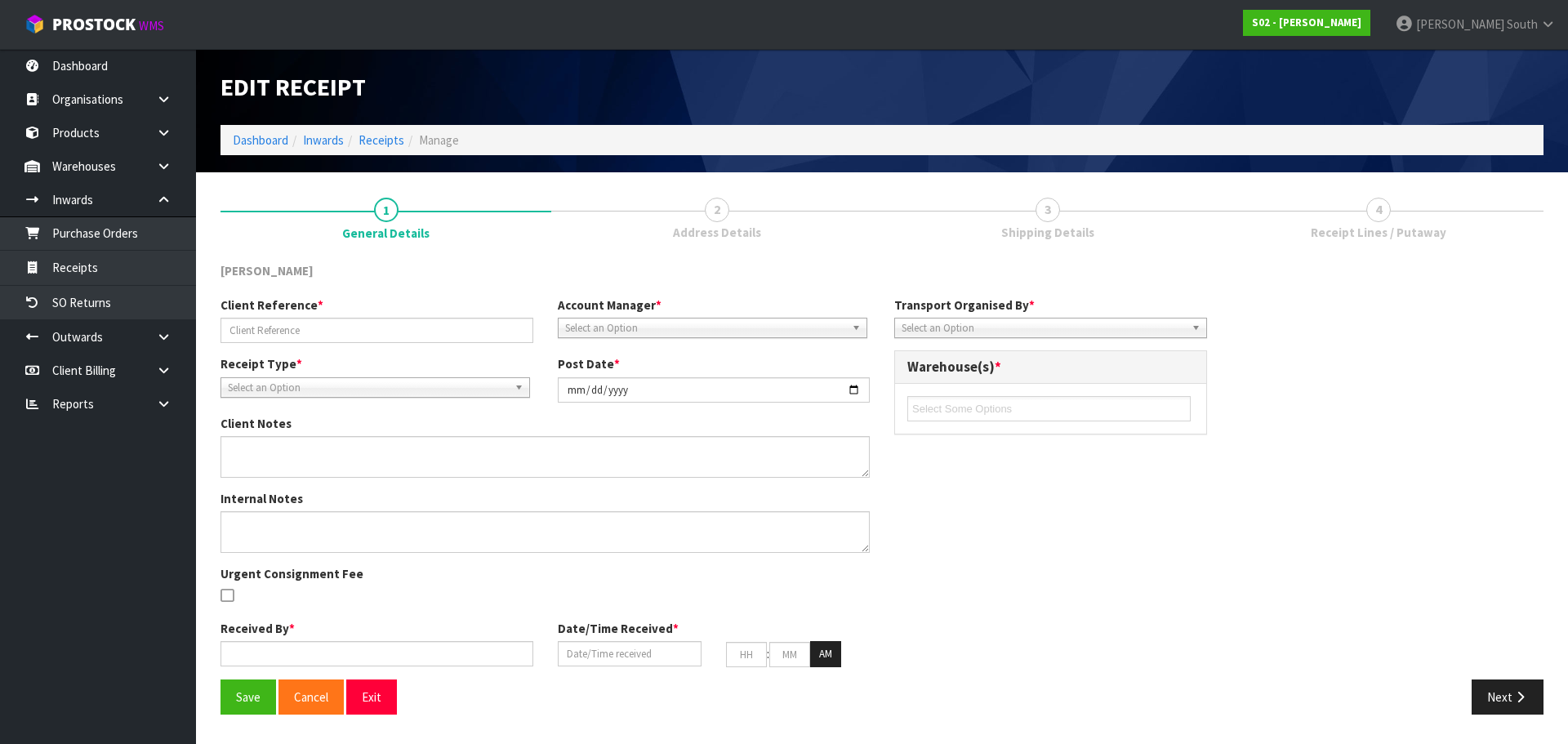
type input "54"
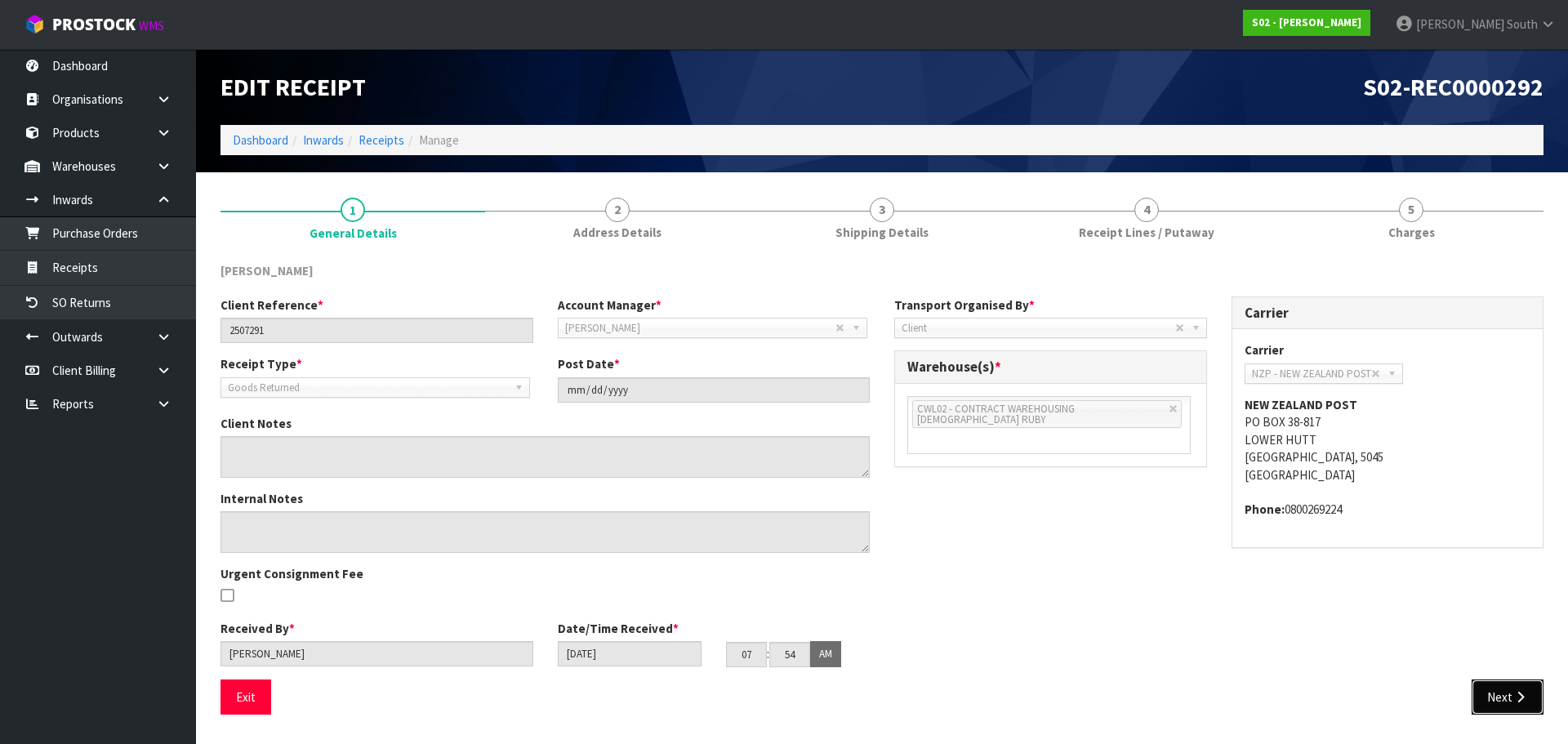
click at [1532, 709] on button "Next" at bounding box center [1507, 697] width 72 height 35
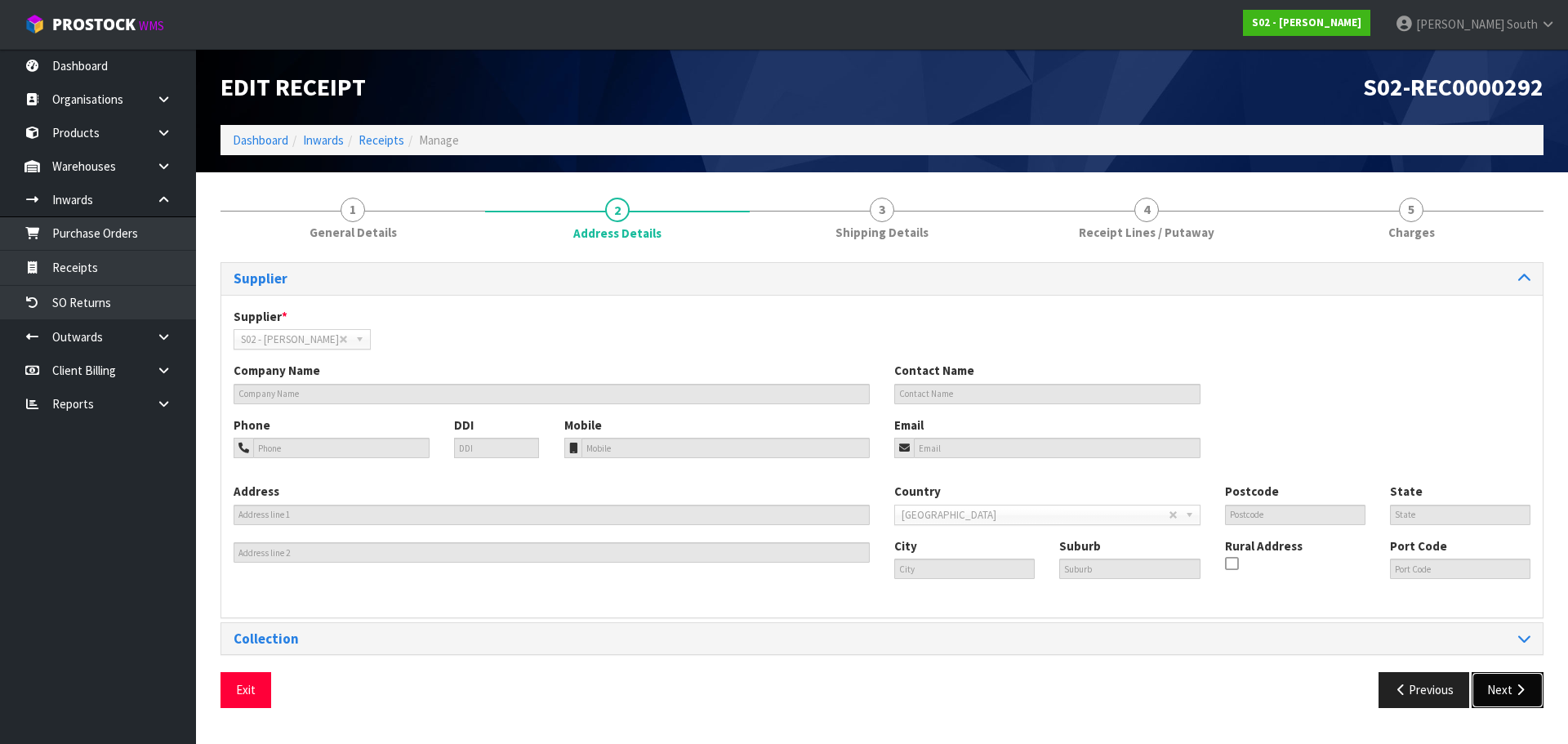
click at [1538, 700] on button "Next" at bounding box center [1507, 689] width 72 height 35
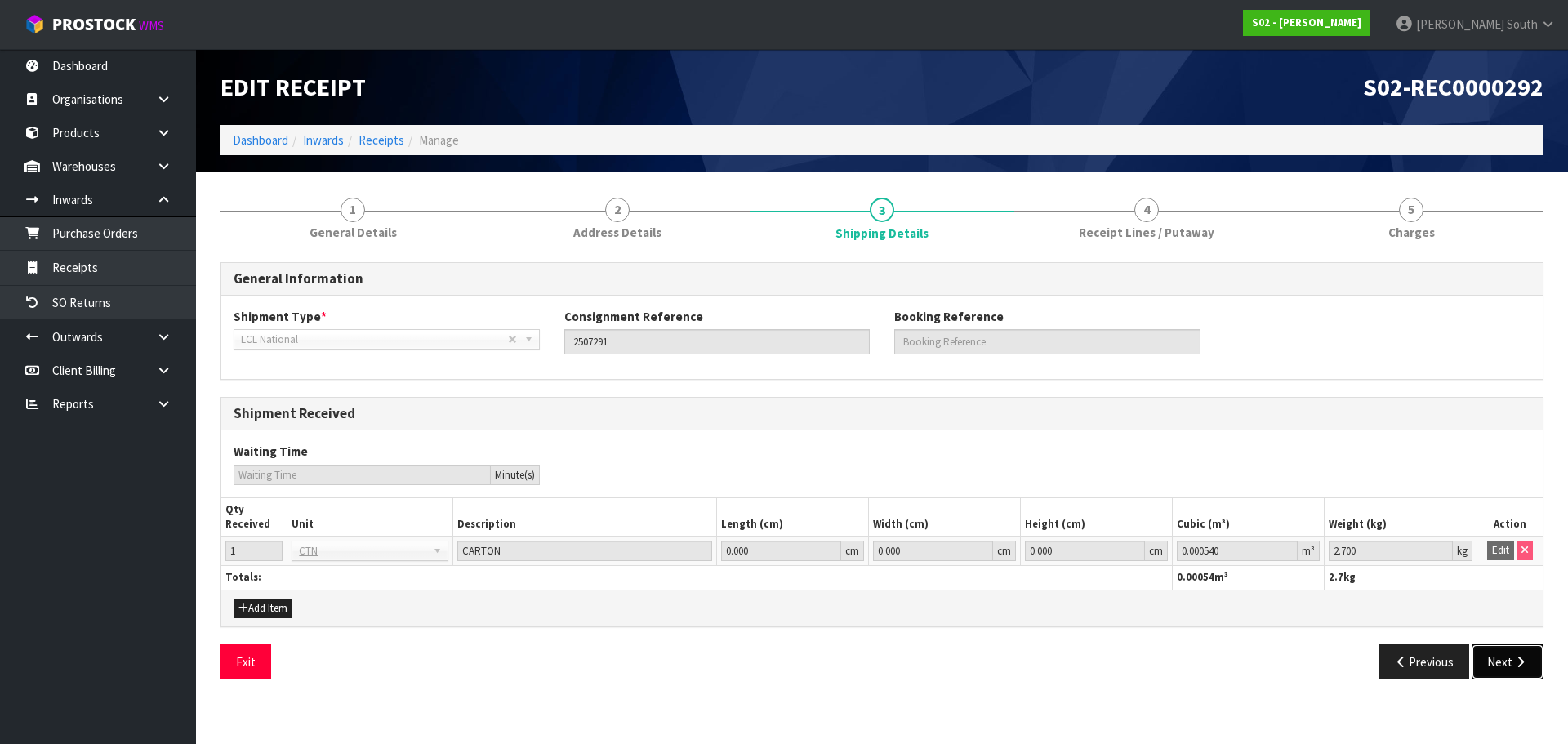
click at [1510, 656] on button "Next" at bounding box center [1507, 661] width 72 height 35
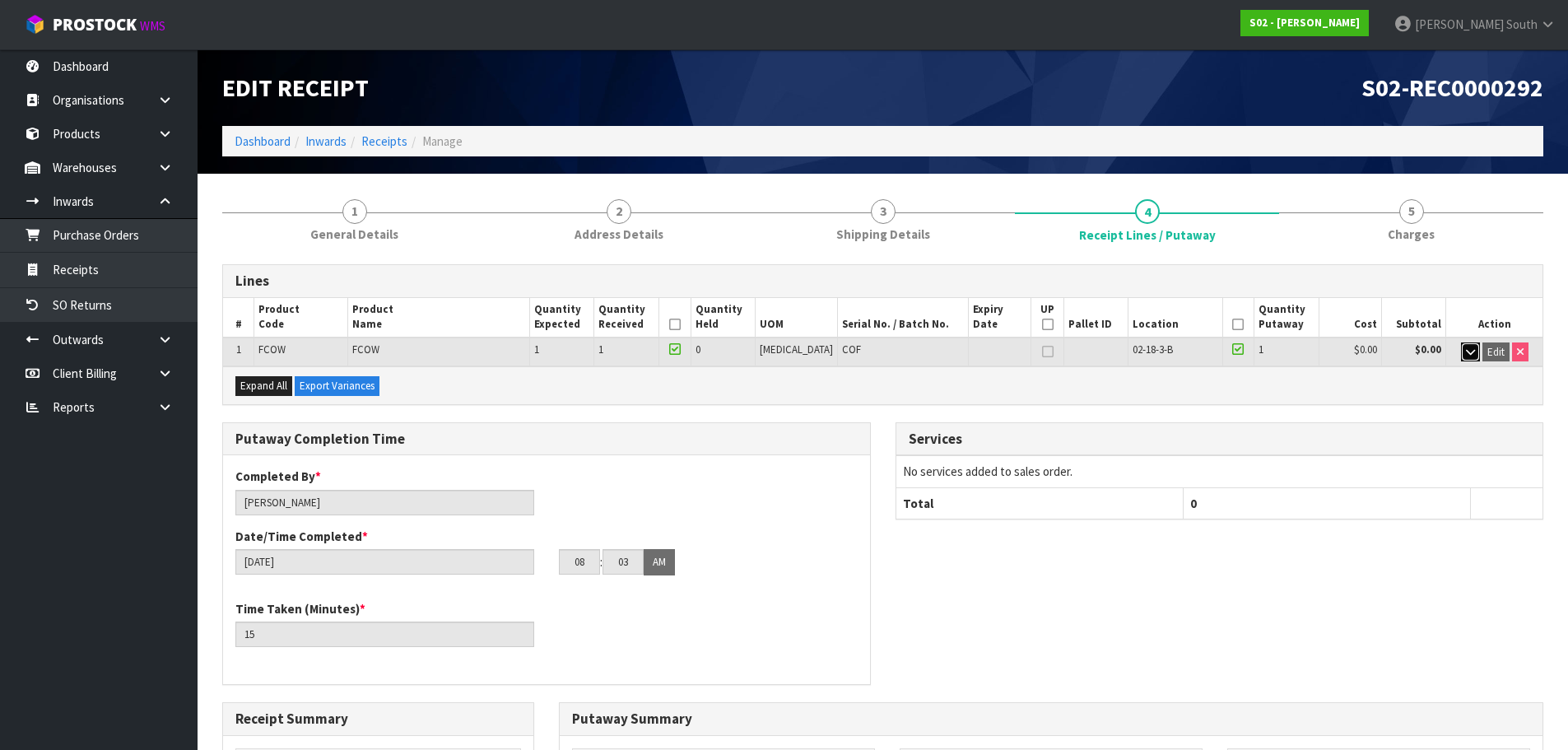
click at [1475, 358] on button "button" at bounding box center [1470, 352] width 18 height 19
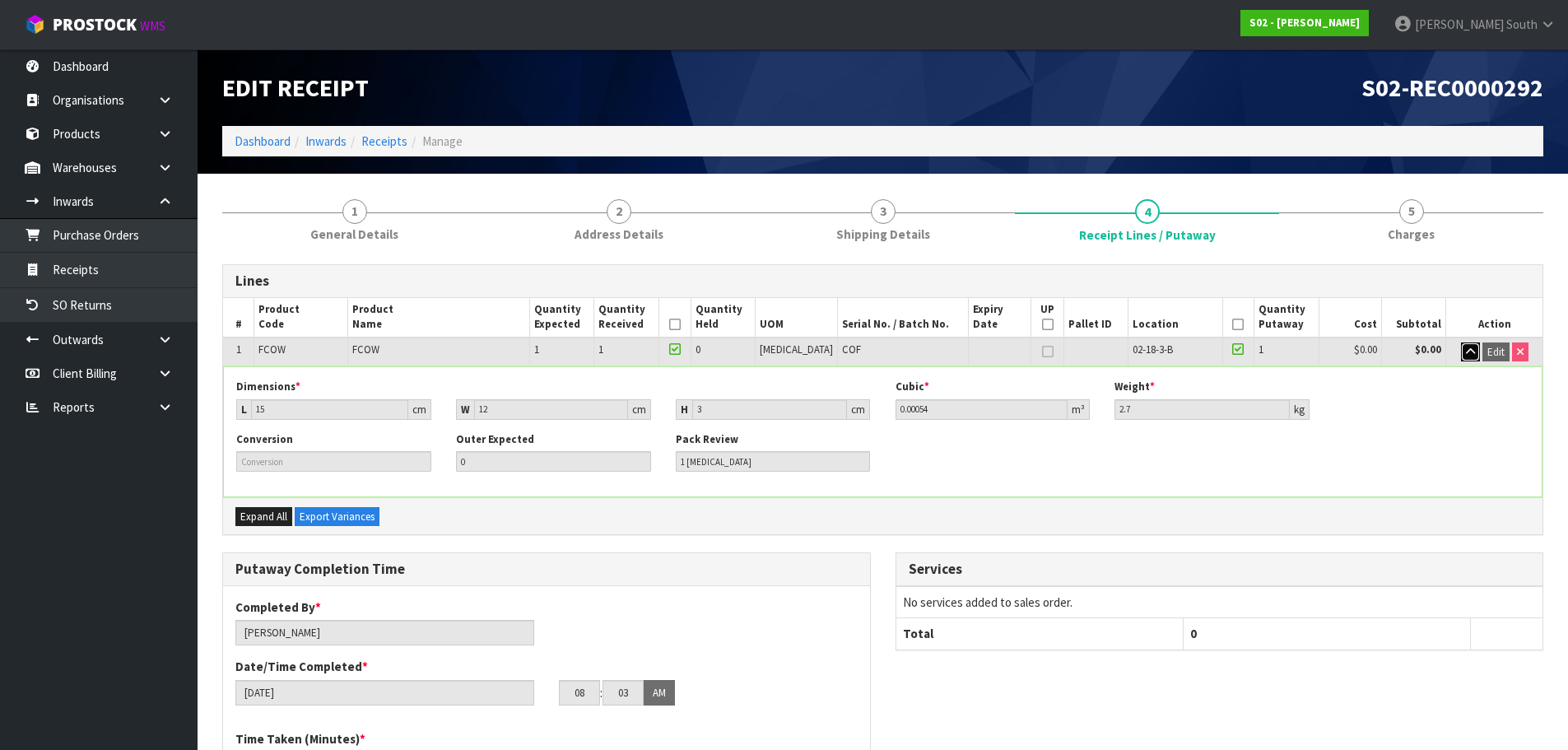
click at [1475, 358] on button "button" at bounding box center [1470, 352] width 18 height 19
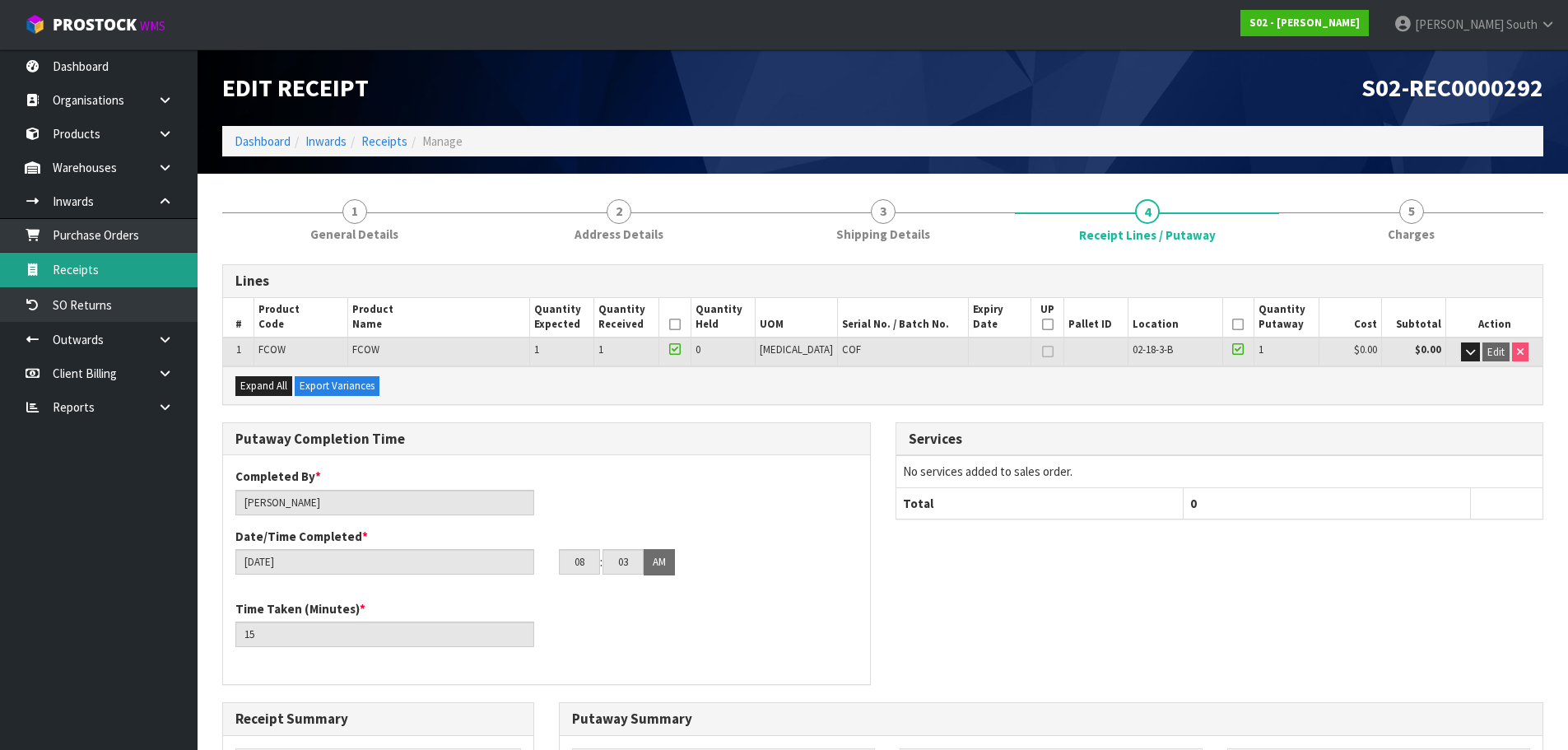
click at [121, 269] on link "Receipts" at bounding box center [98, 269] width 197 height 34
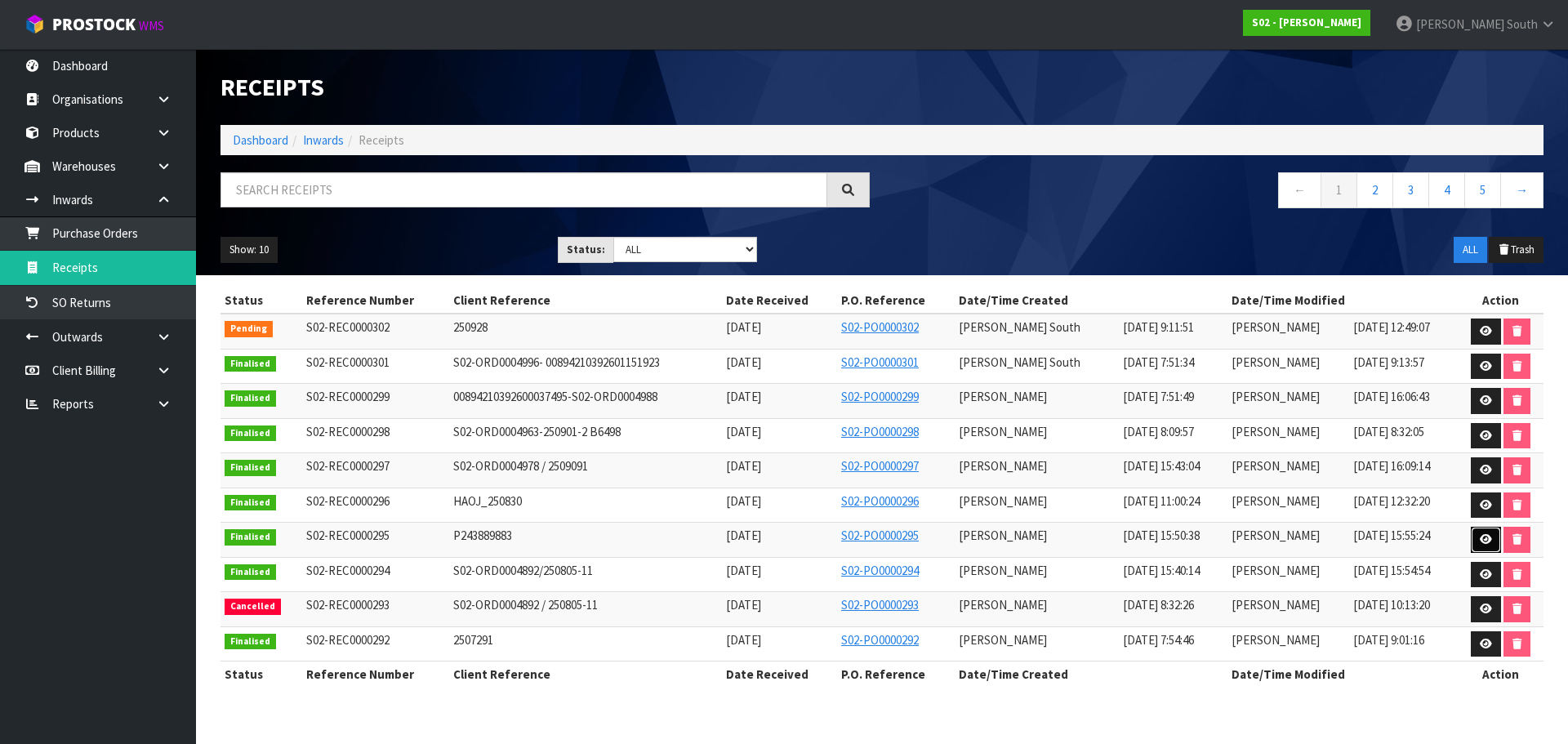
click at [1476, 533] on link at bounding box center [1485, 539] width 30 height 26
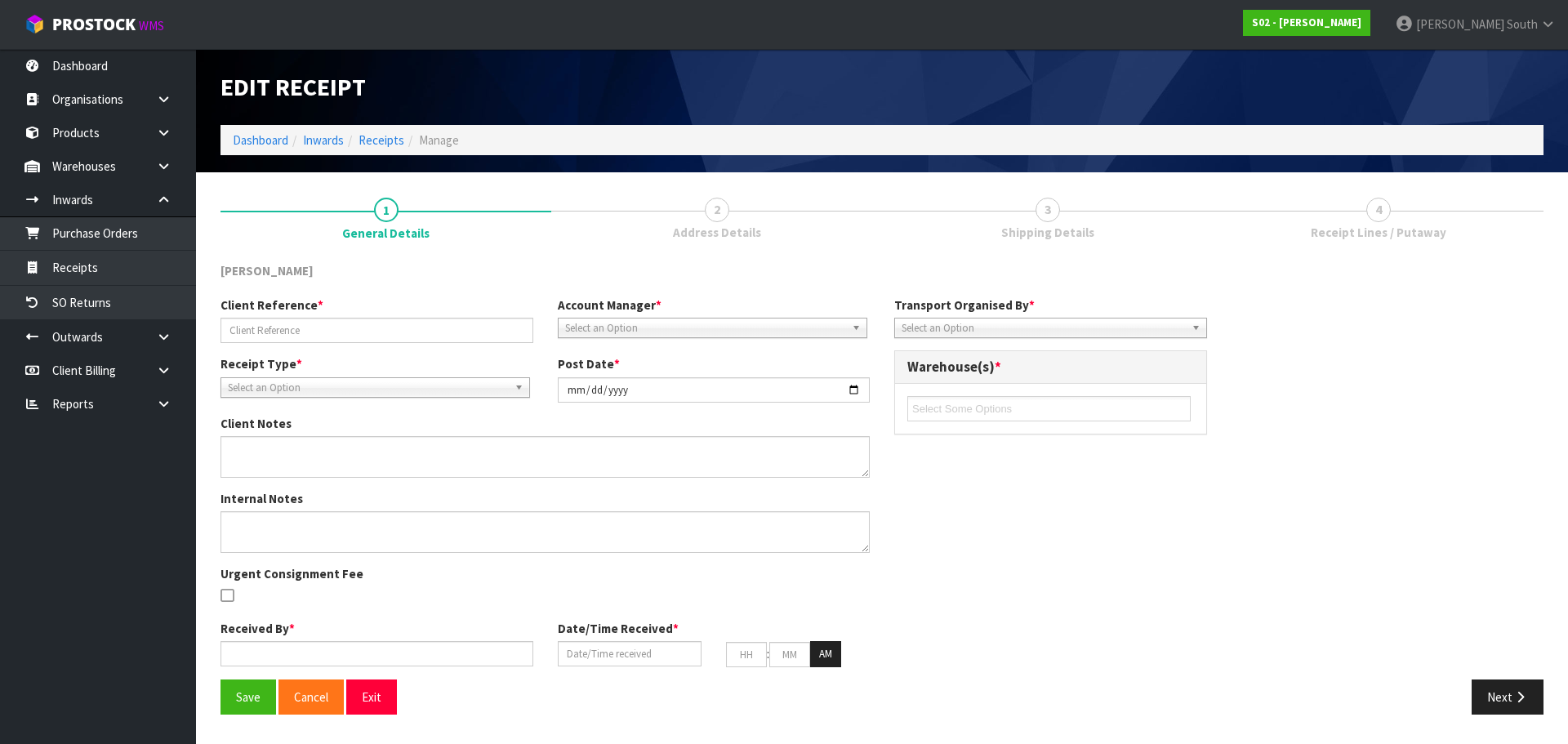
type input "P243889883"
type input "2025-08-15"
type input "[PERSON_NAME]"
type input "[DATE]"
type input "03"
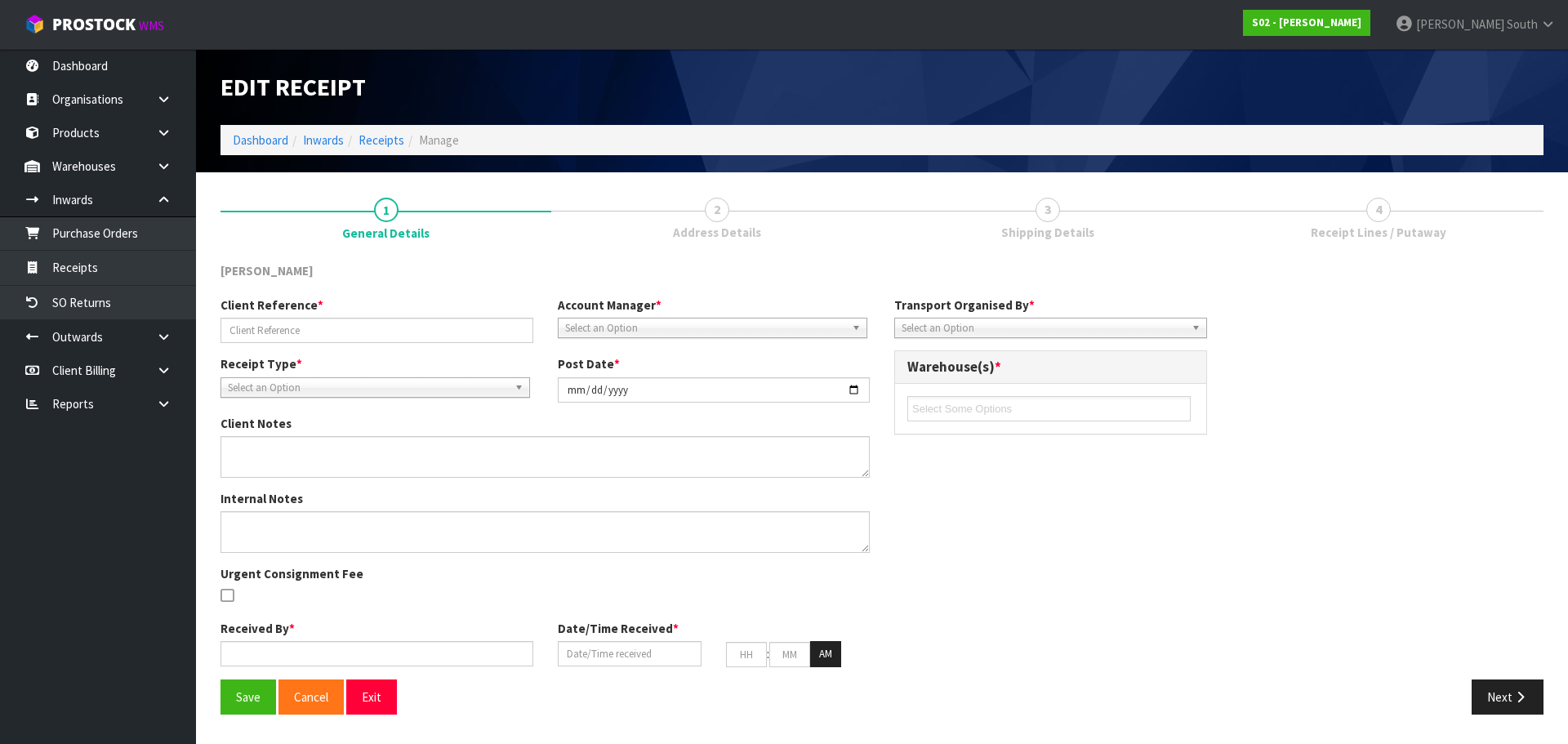
type input "50"
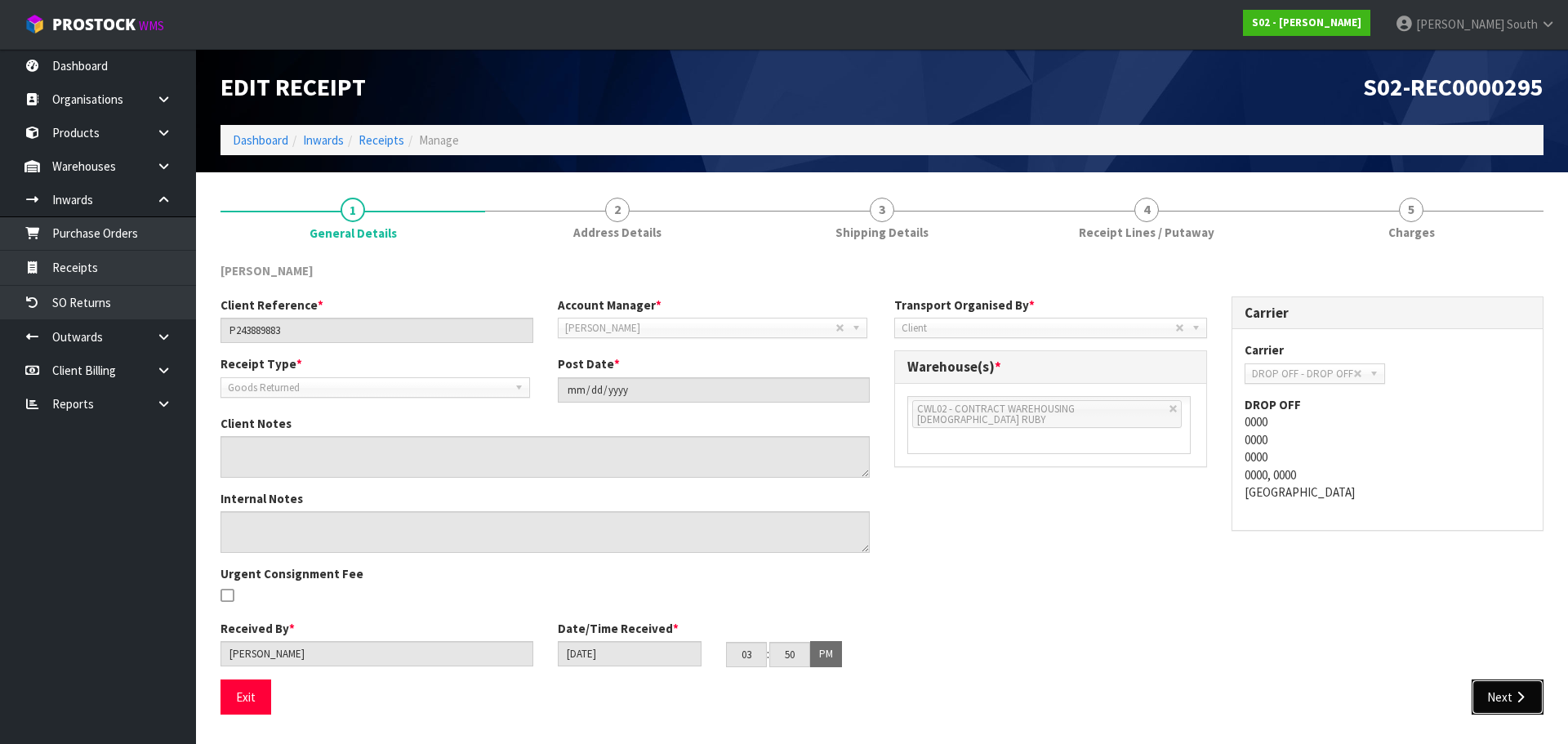
click at [1487, 689] on button "Next" at bounding box center [1507, 697] width 72 height 35
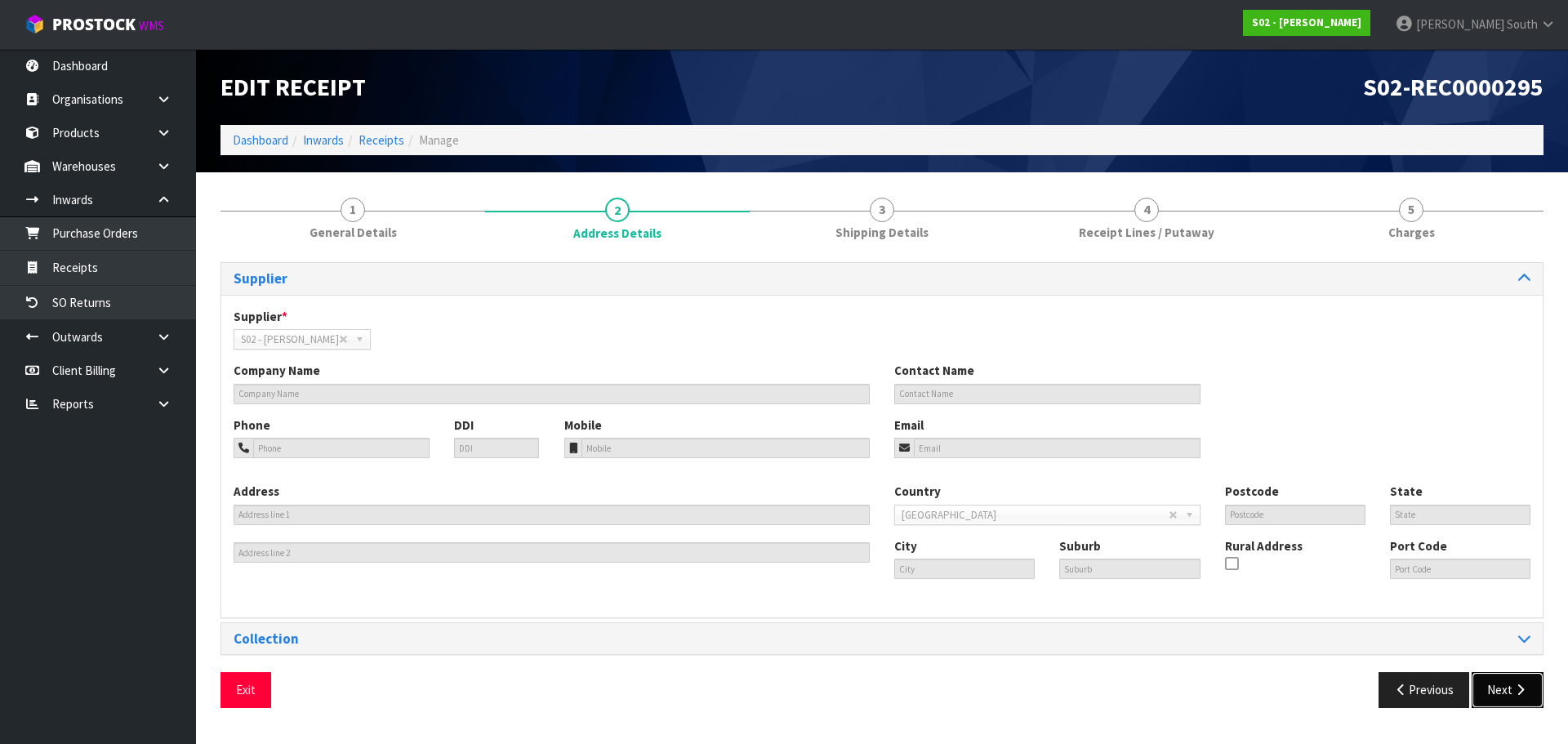
click at [1493, 680] on button "Next" at bounding box center [1507, 689] width 72 height 35
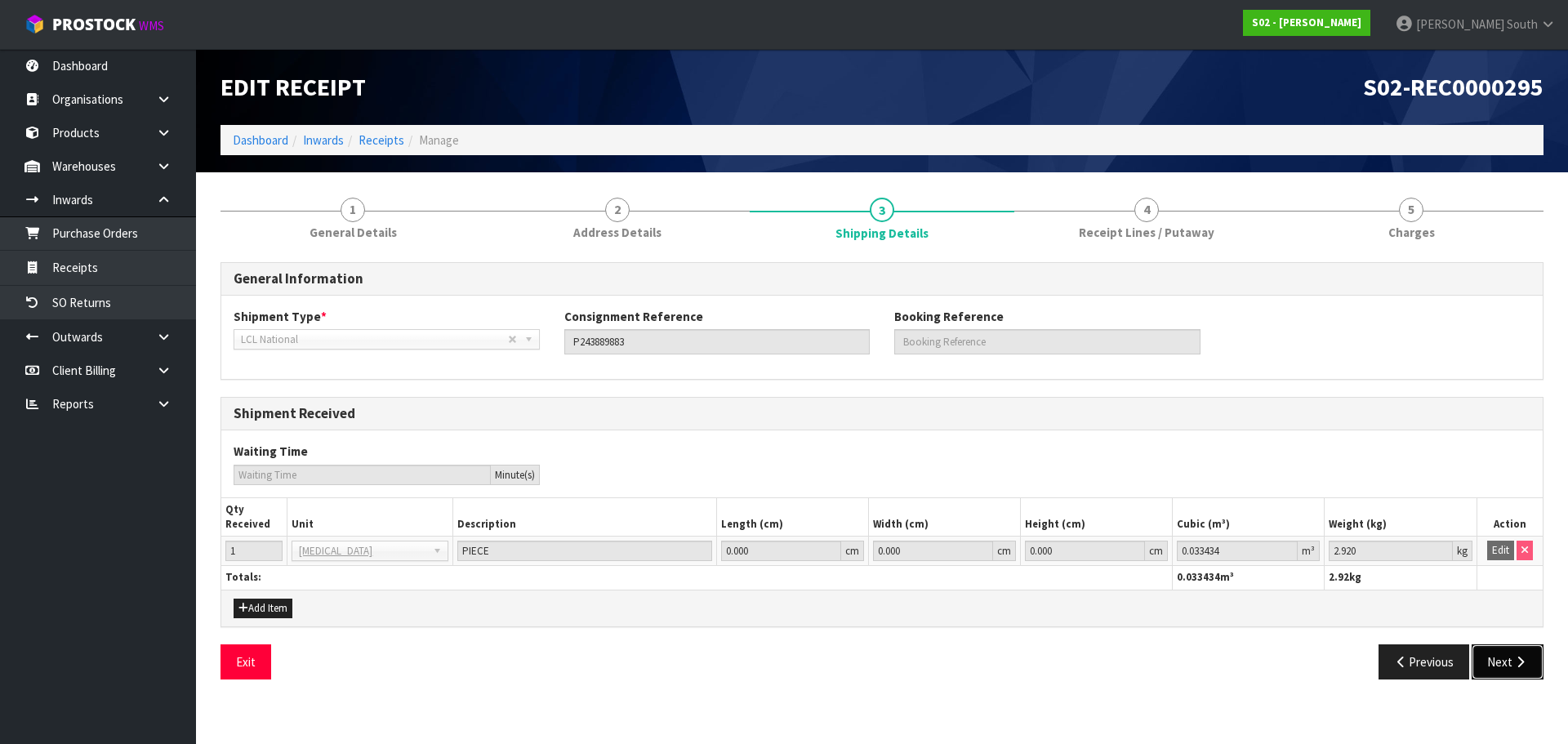
click at [1503, 672] on button "Next" at bounding box center [1507, 661] width 72 height 35
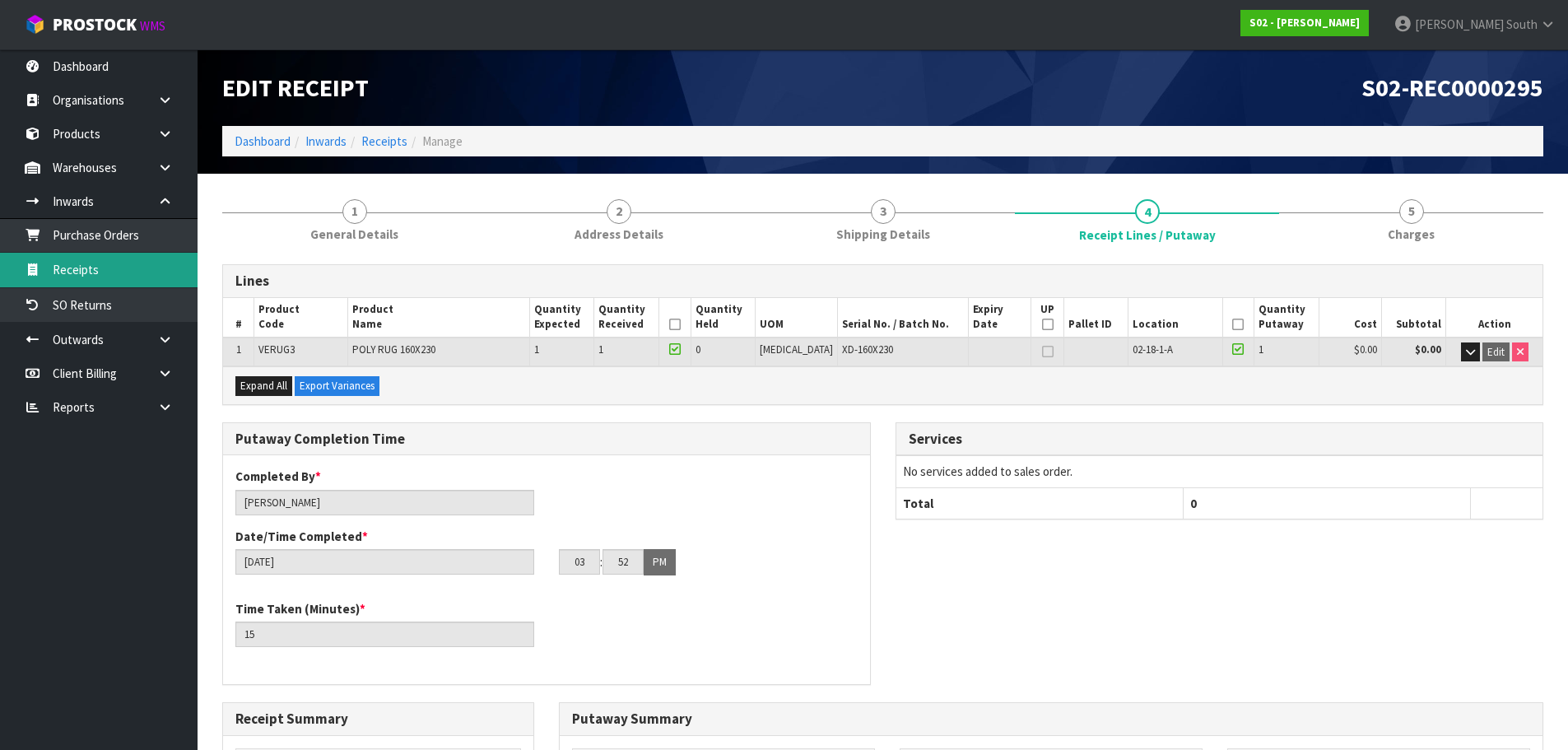
click at [130, 263] on link "Receipts" at bounding box center [98, 269] width 197 height 34
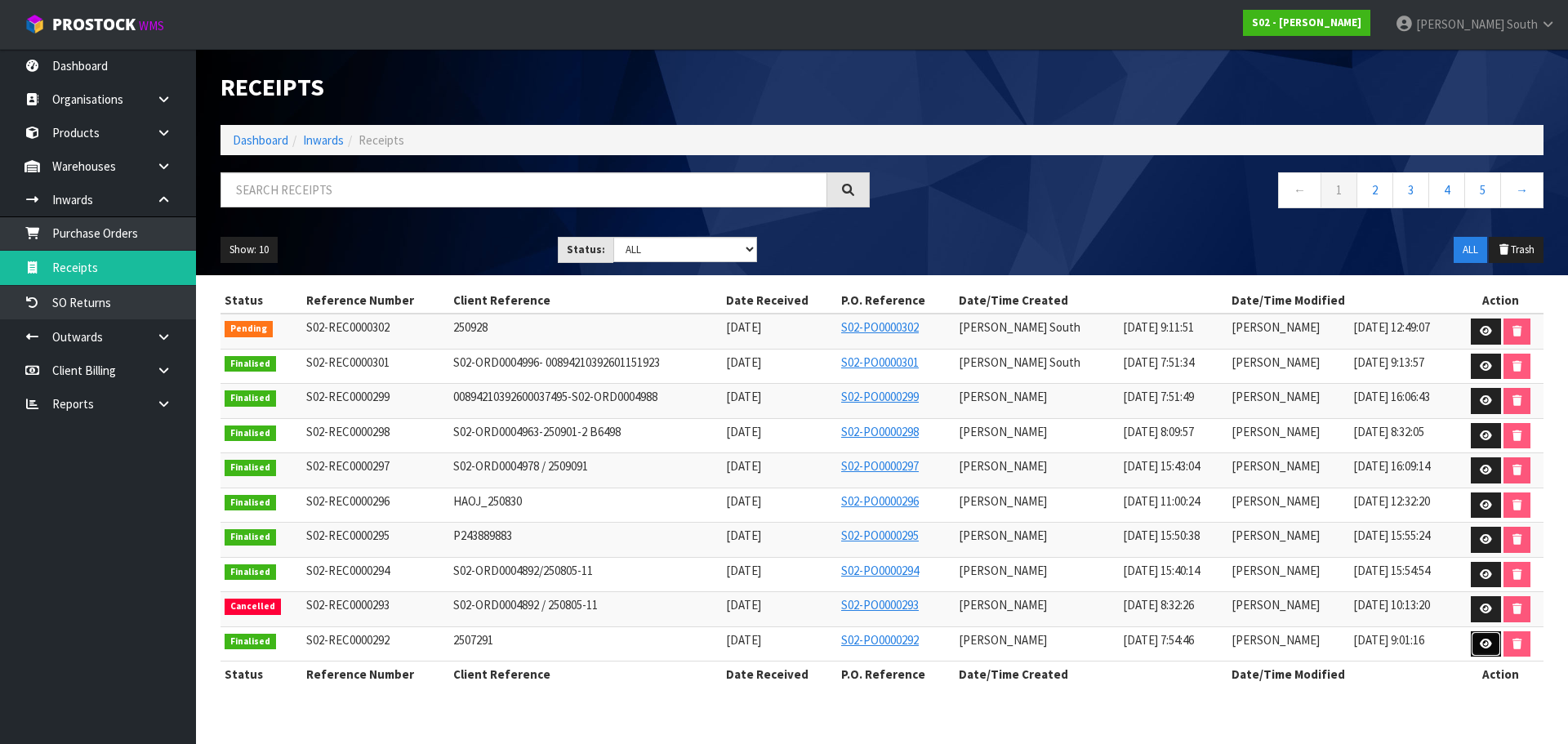
click at [1487, 639] on icon at bounding box center [1485, 643] width 13 height 11
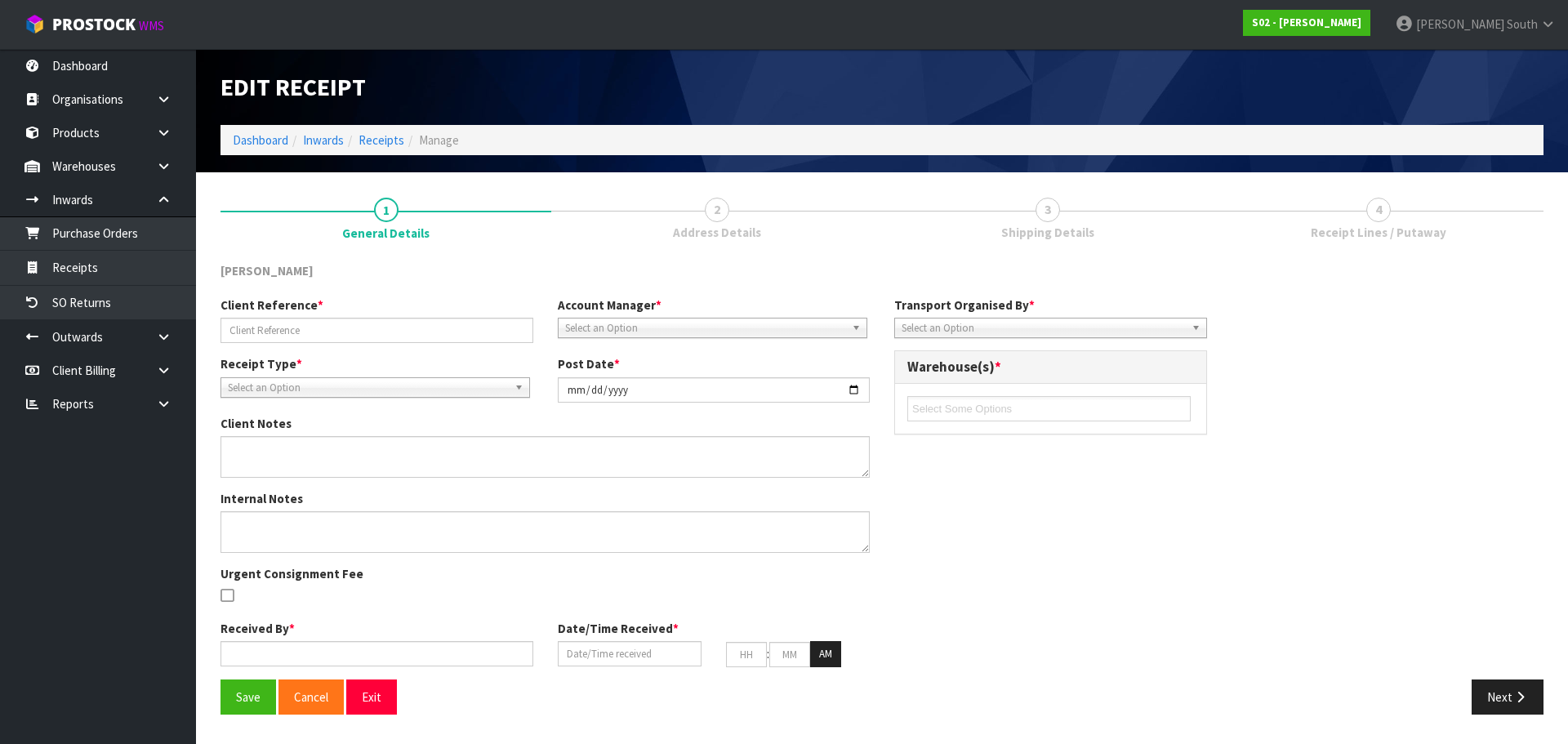
type input "2507291"
type input "2025-08-08"
type input "[PERSON_NAME]"
type input "[DATE]"
type input "07"
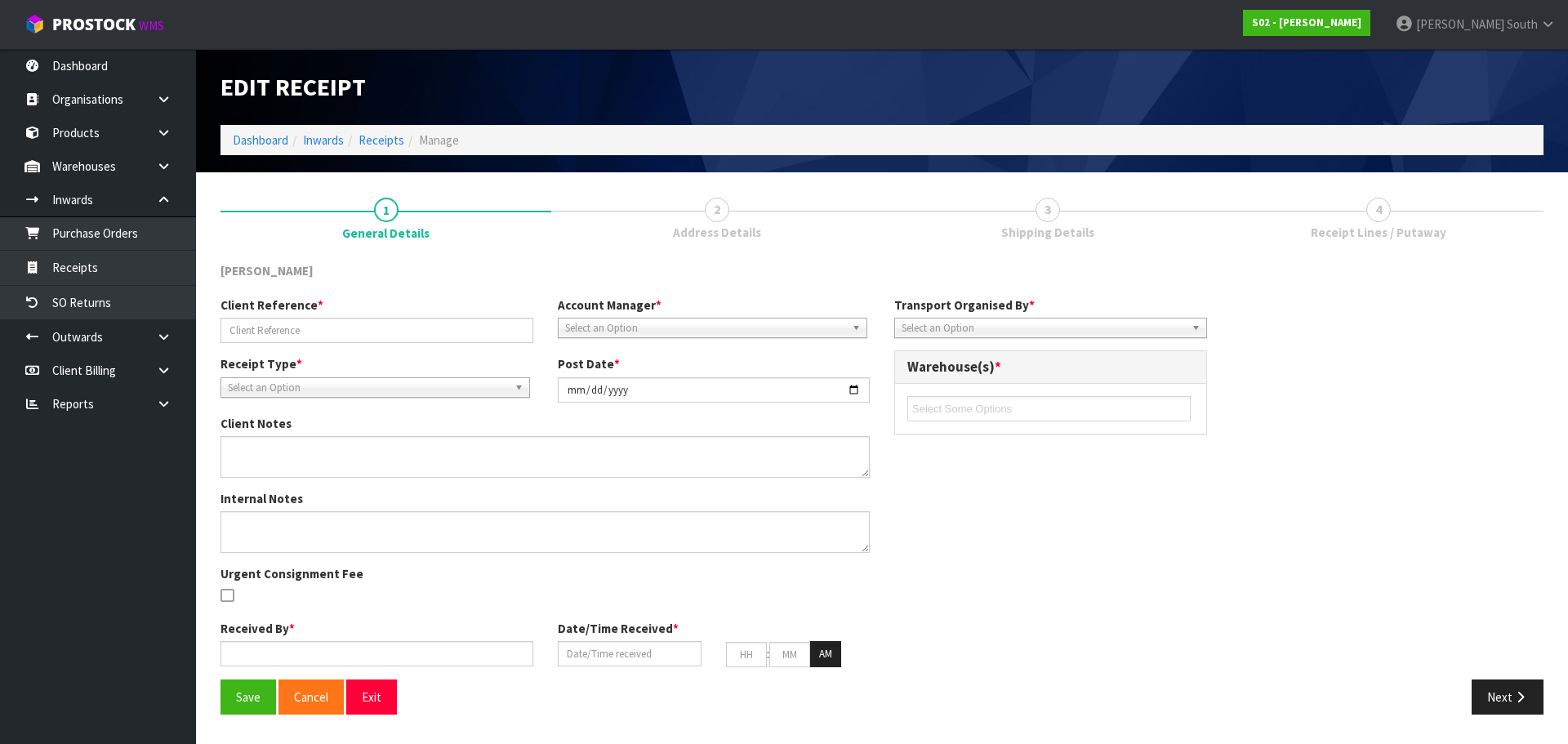
type input "54"
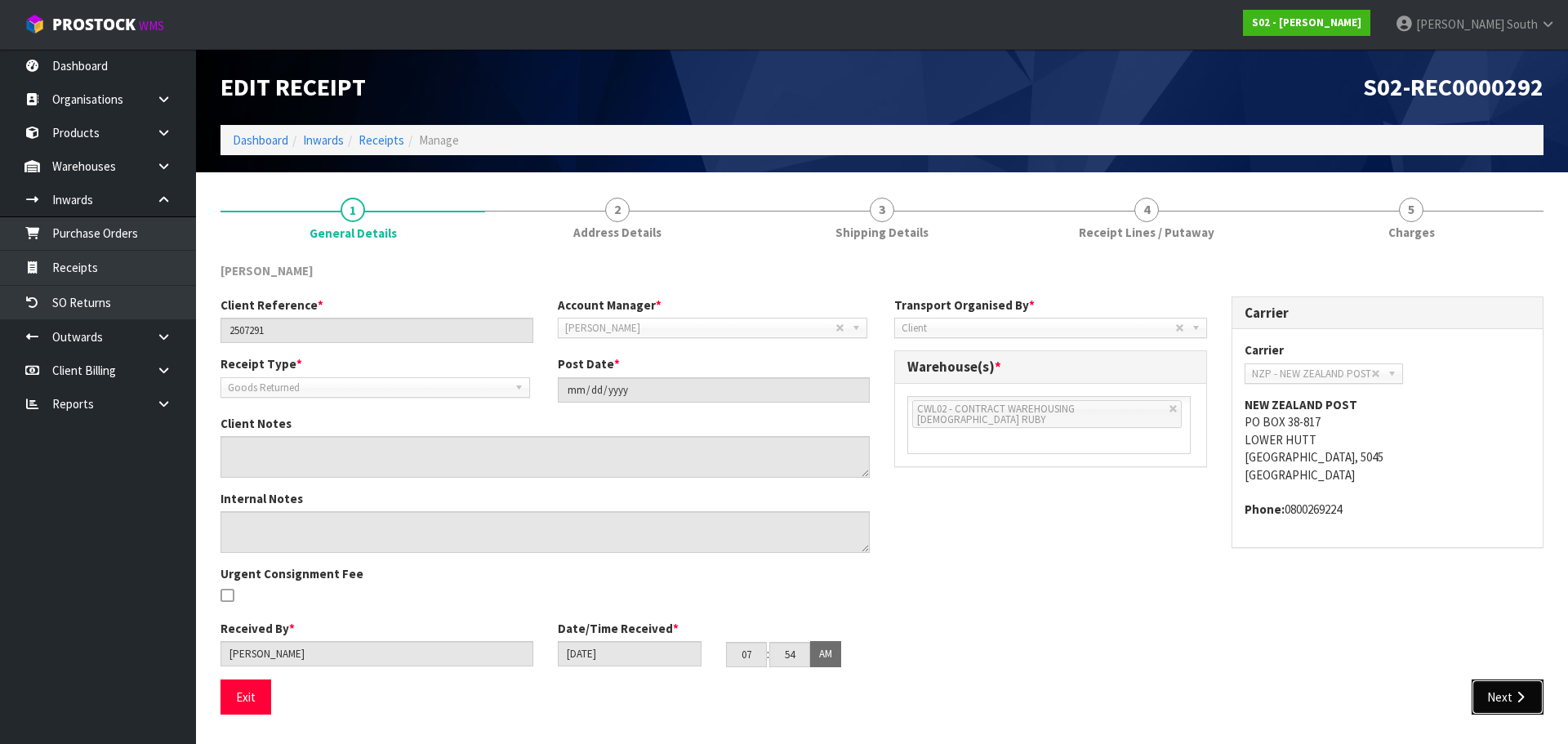
click at [1492, 689] on button "Next" at bounding box center [1507, 697] width 72 height 35
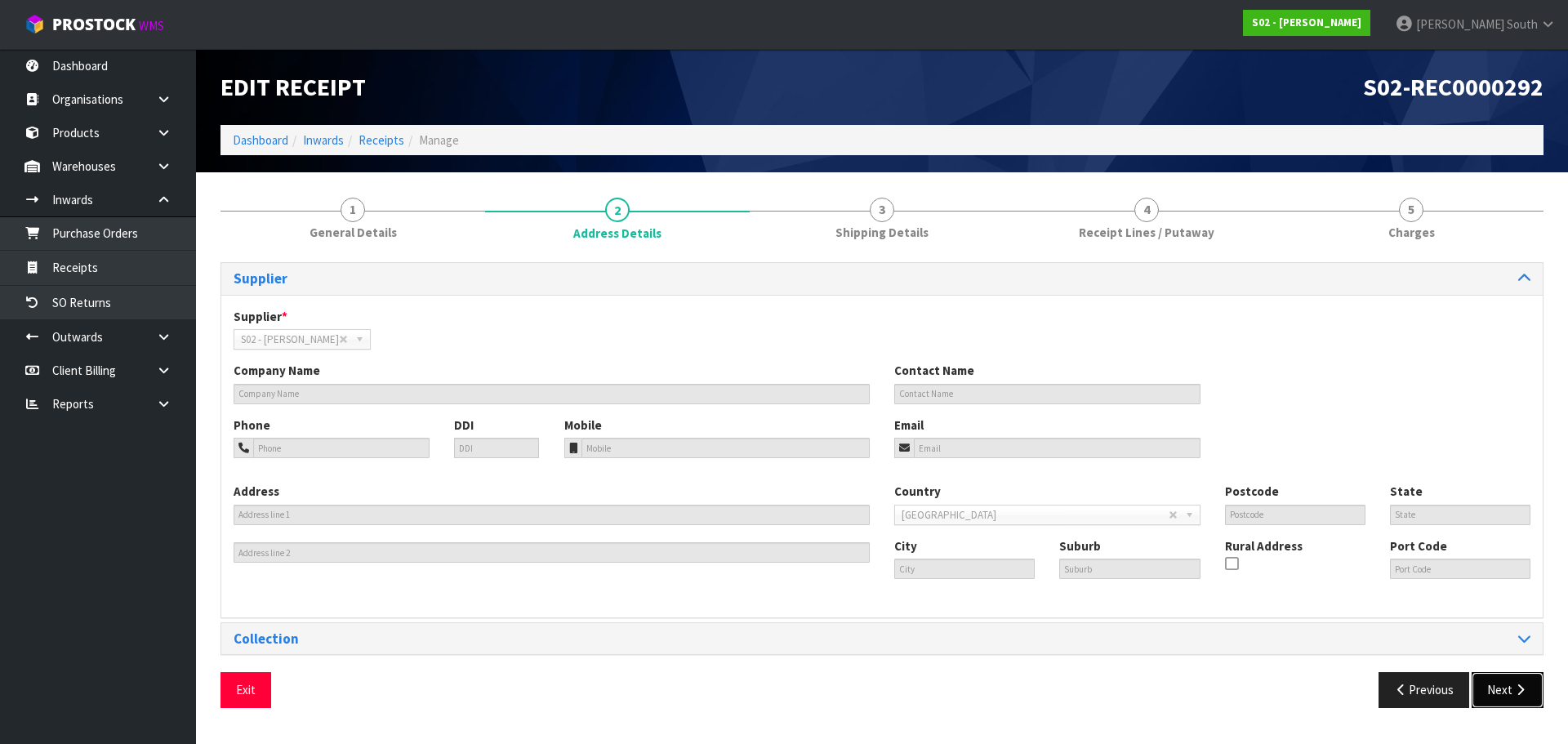
click at [1497, 685] on button "Next" at bounding box center [1507, 689] width 72 height 35
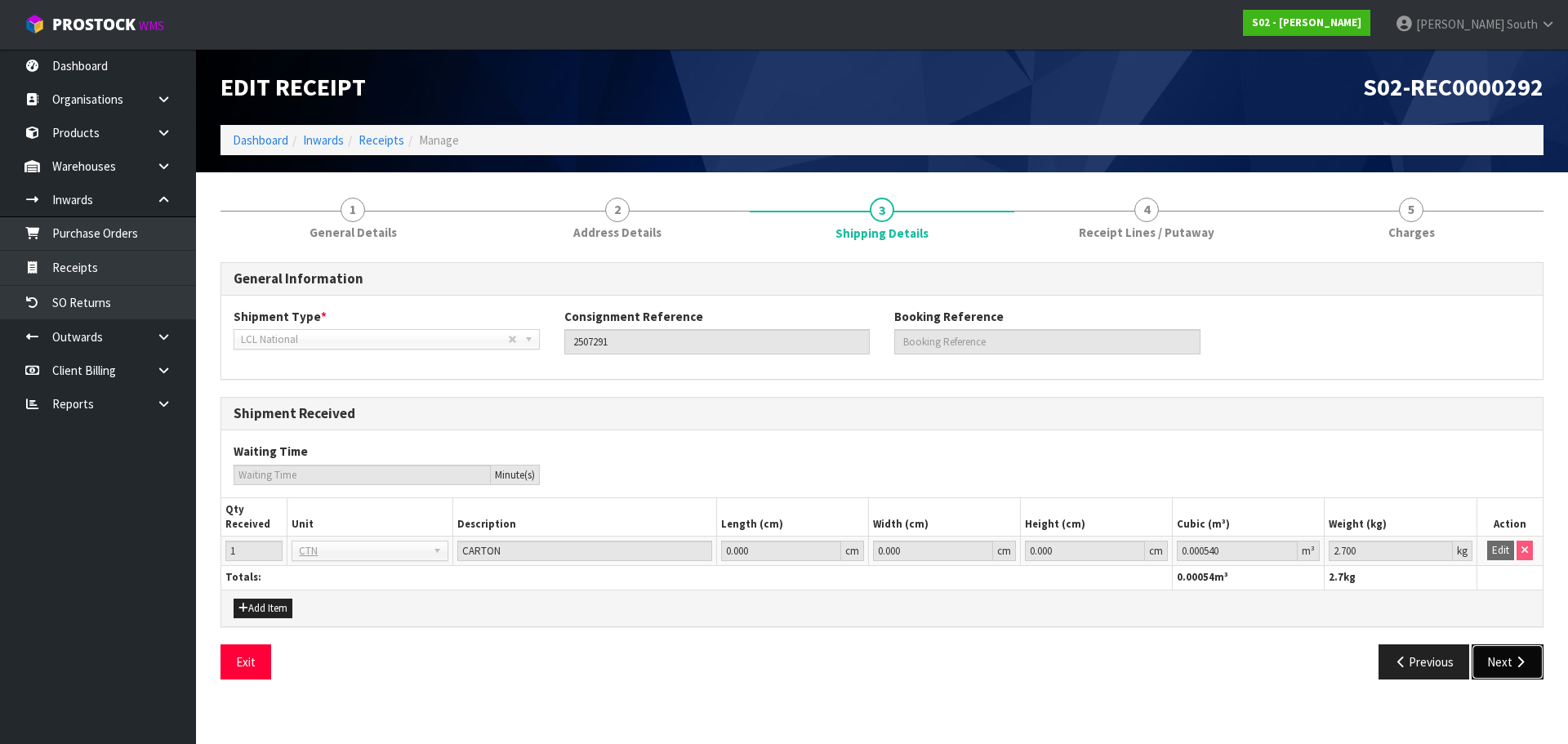
click at [1504, 668] on button "Next" at bounding box center [1507, 661] width 72 height 35
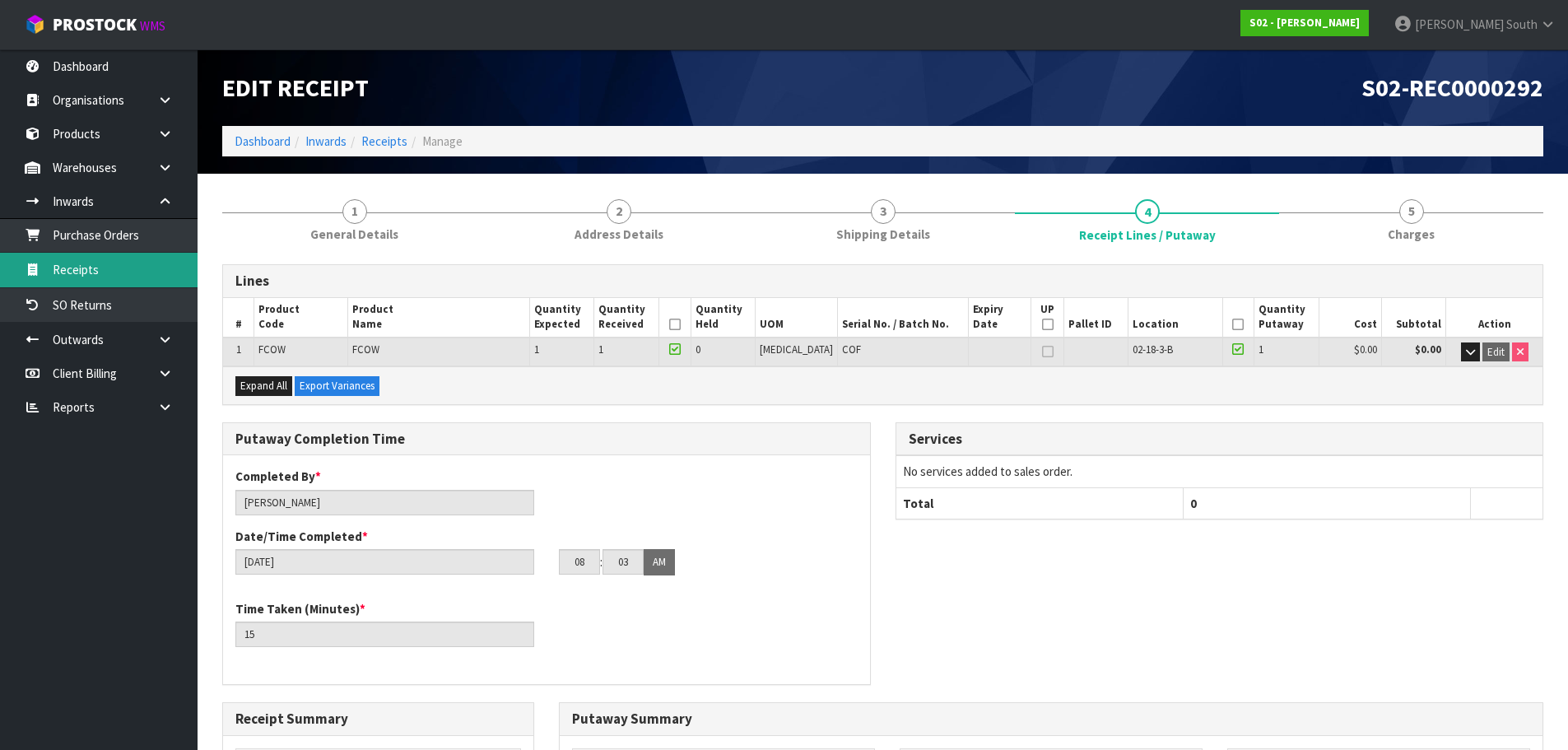
click at [150, 283] on link "Receipts" at bounding box center [98, 269] width 197 height 34
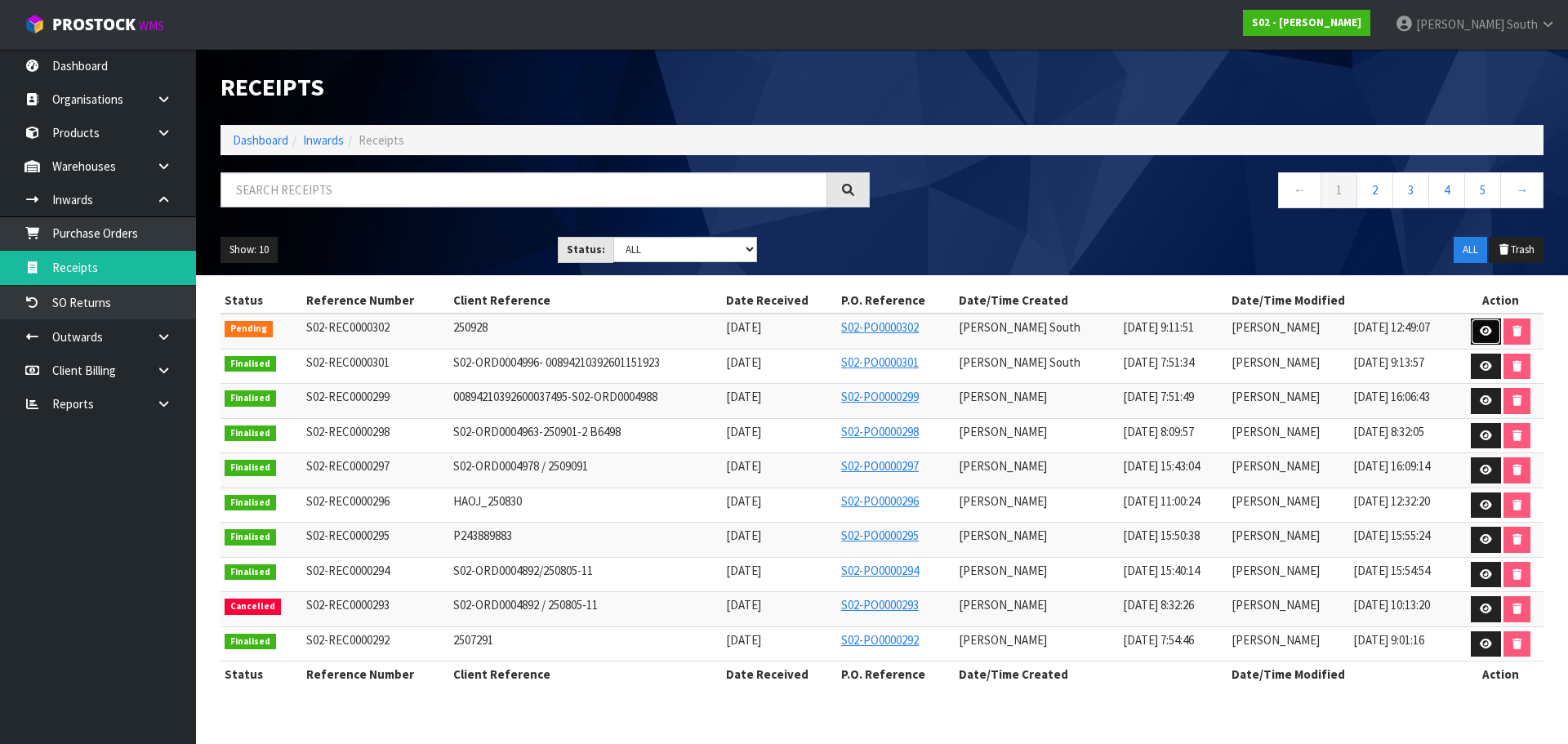
click at [1480, 336] on link at bounding box center [1485, 331] width 30 height 26
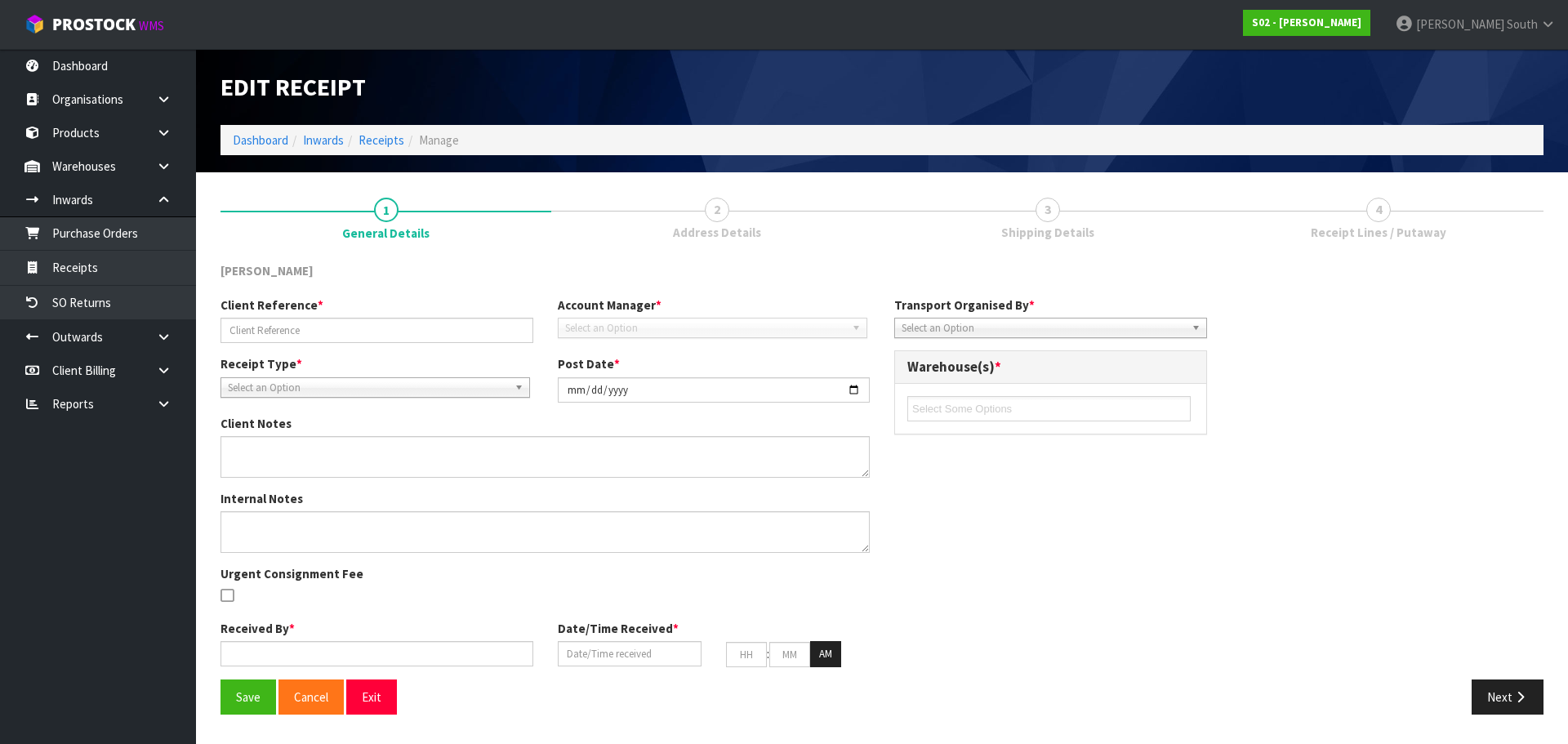
type input "250928"
type input "[DATE]"
type textarea "7016388/AWB : 176-18145643 EK9616 PICK UP ARRANGE REFRENCE"
type input "[PERSON_NAME] South"
type input "[DATE]"
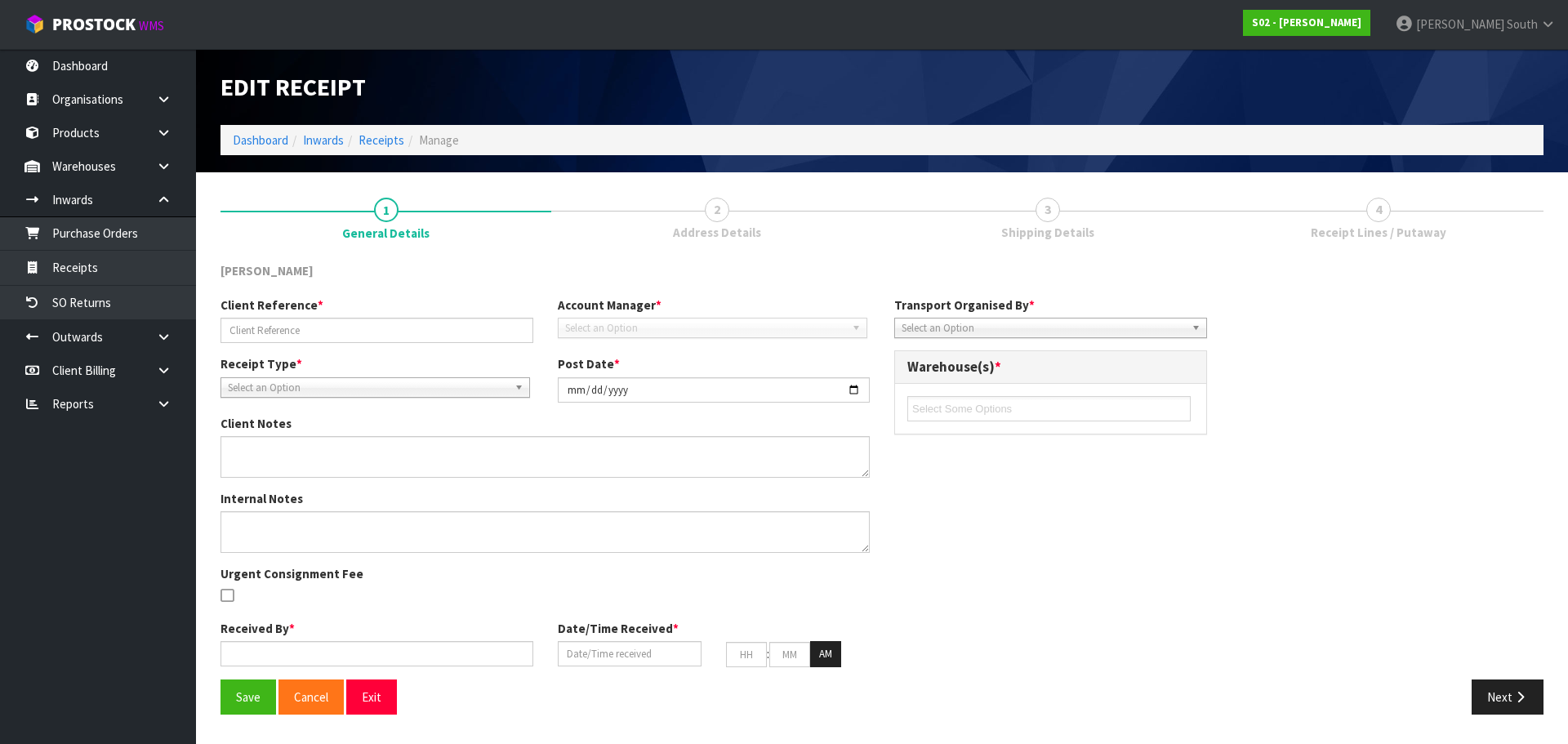
type input "09"
type input "11"
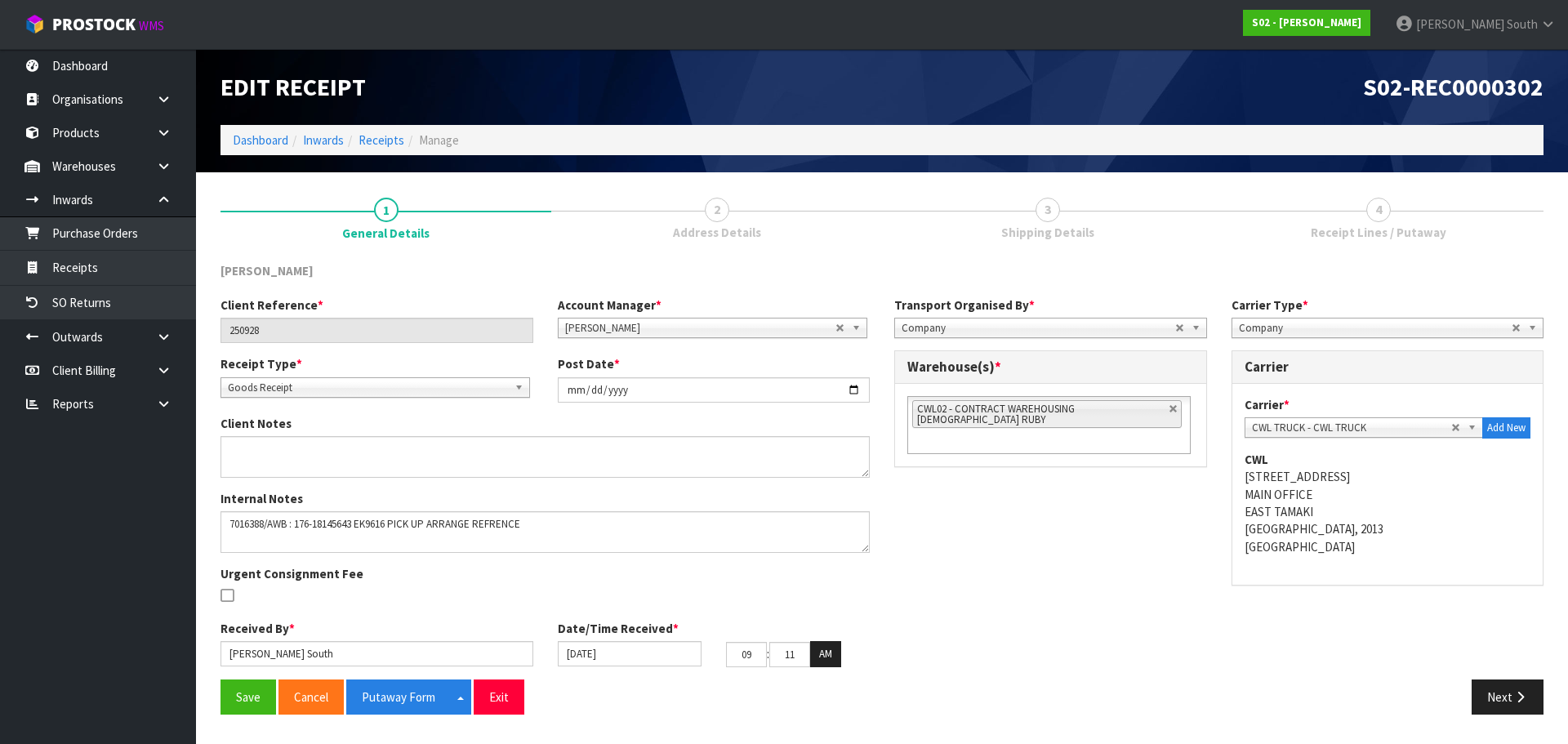
click at [675, 214] on link "2 Address Details" at bounding box center [716, 216] width 331 height 65
click at [105, 279] on link "Receipts" at bounding box center [97, 267] width 196 height 34
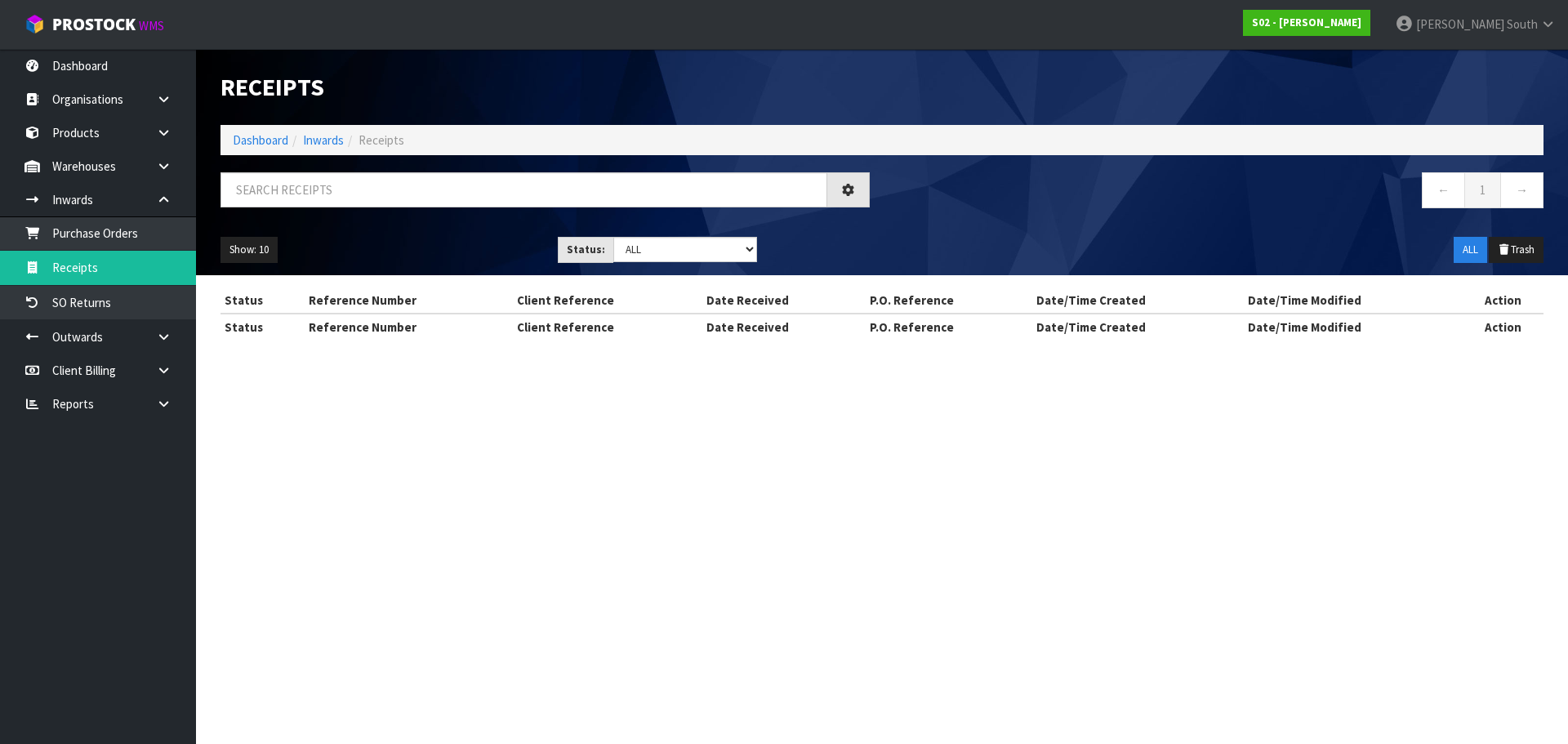
click at [139, 235] on div "Receipts Import Receipts Drop file here to import csv template Dashboard Inward…" at bounding box center [784, 185] width 1568 height 370
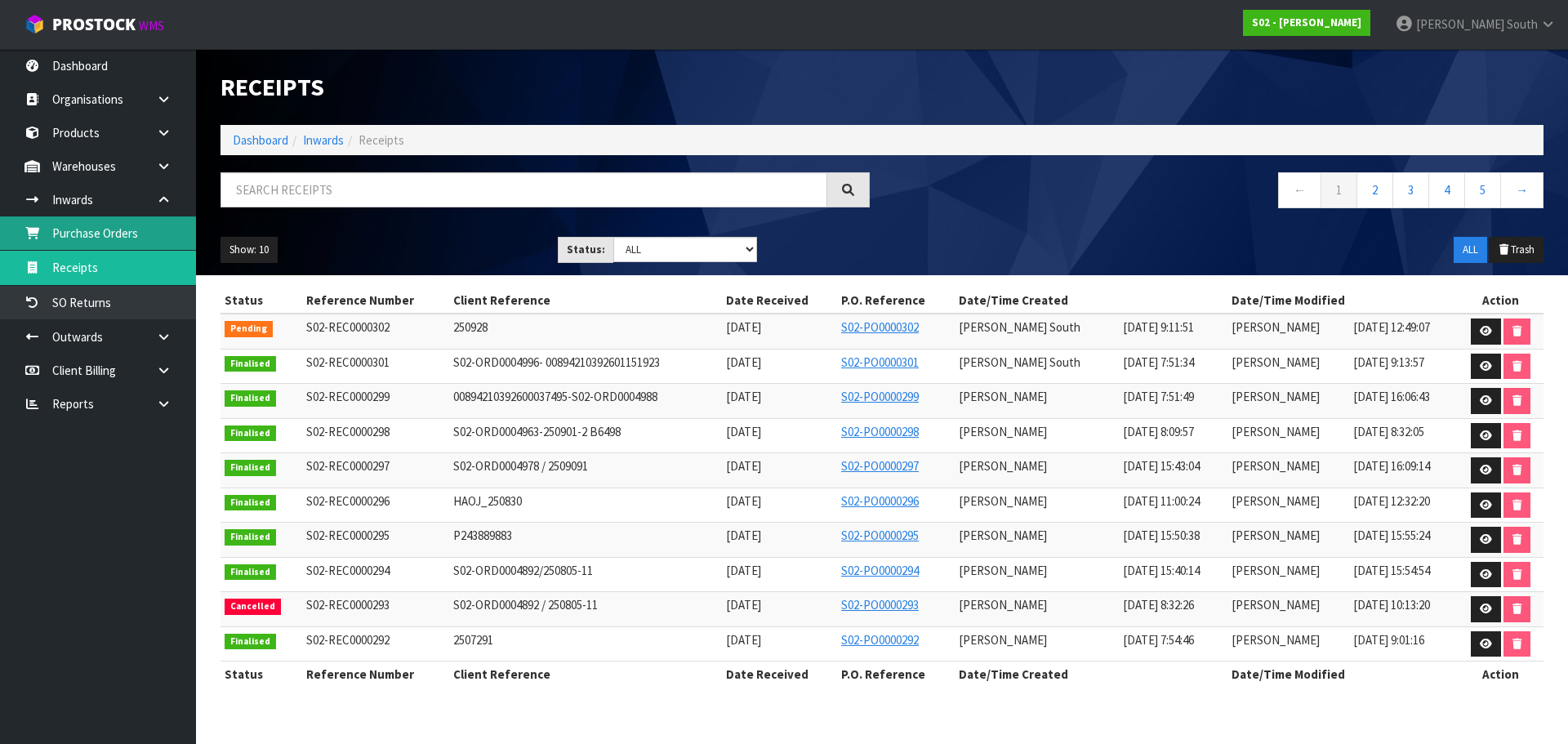
click at [139, 235] on link "Purchase Orders" at bounding box center [97, 232] width 196 height 34
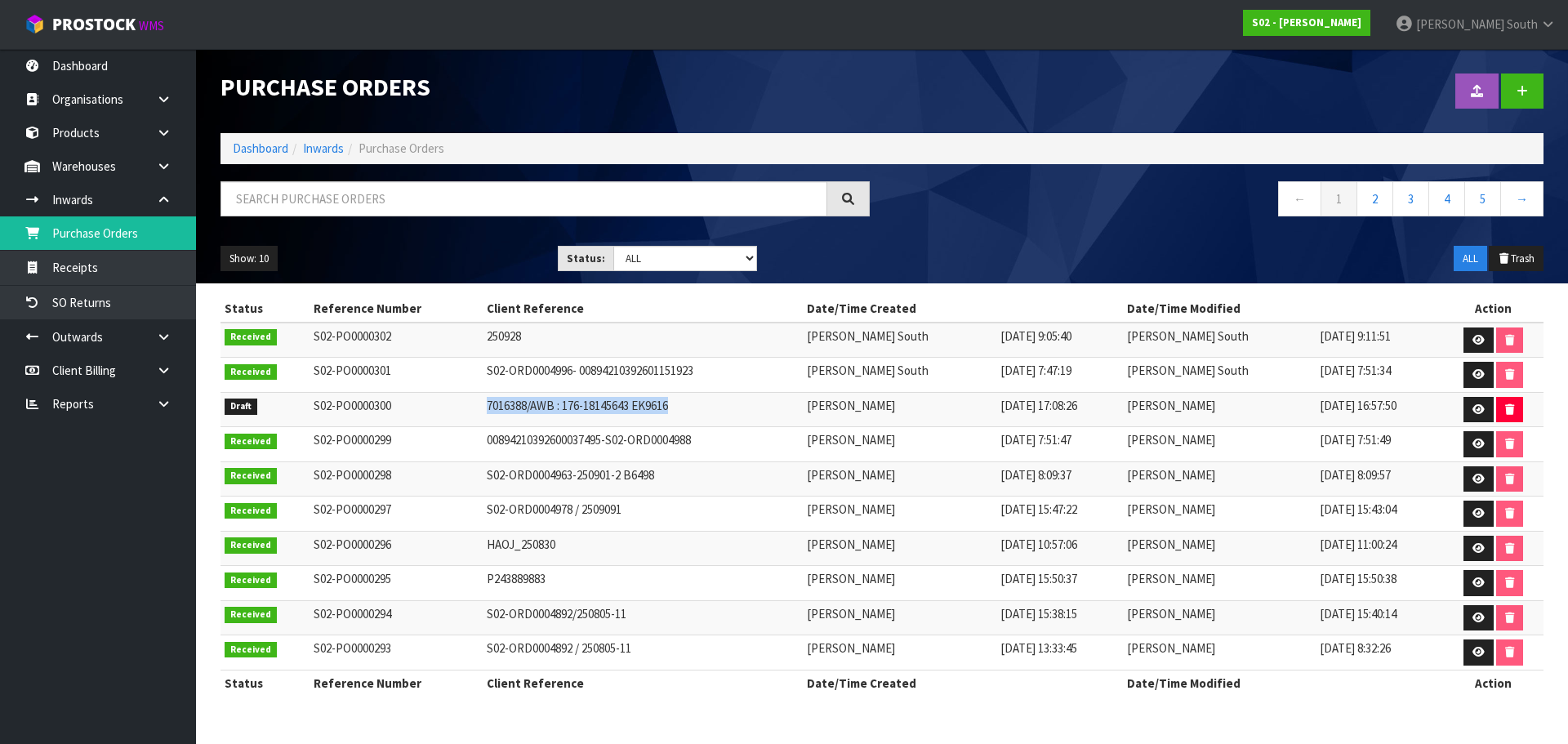
drag, startPoint x: 678, startPoint y: 401, endPoint x: 464, endPoint y: 404, distance: 214.0
click at [464, 404] on tr "Draft S02-PO0000300 7016388/AWB : 176-18145643 EK9616 Prabhneet Kaur 23/09/2025…" at bounding box center [882, 410] width 1322 height 35
copy tr "7016388/AWB : 176-18145643 EK9616"
click at [417, 275] on div "Show: 10 5 10 25 50 Status: Draft Pending Received Cancelled ALL ALL Trash" at bounding box center [882, 258] width 1347 height 51
click at [182, 279] on link "Receipts" at bounding box center [97, 267] width 196 height 34
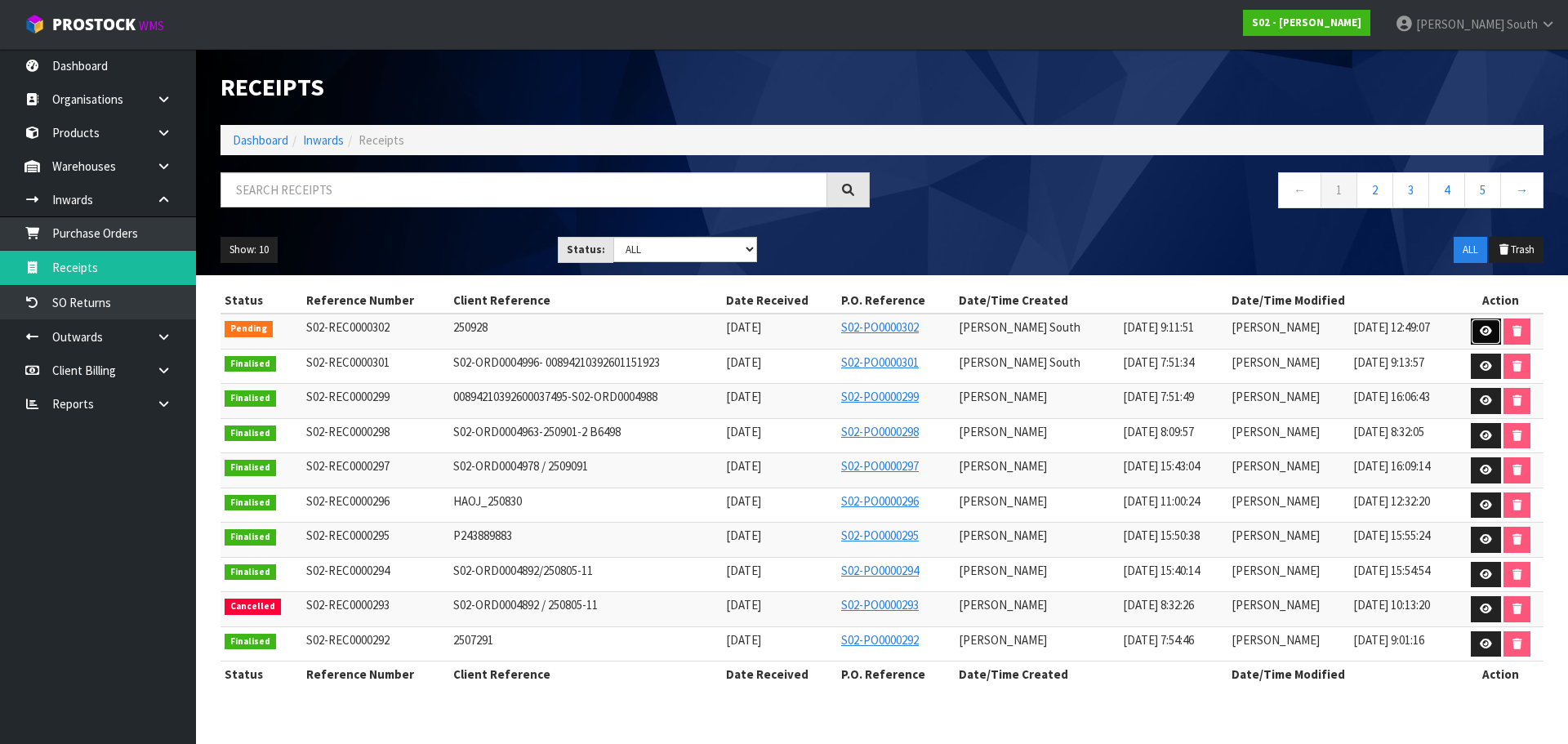
click at [1476, 331] on link at bounding box center [1485, 331] width 30 height 26
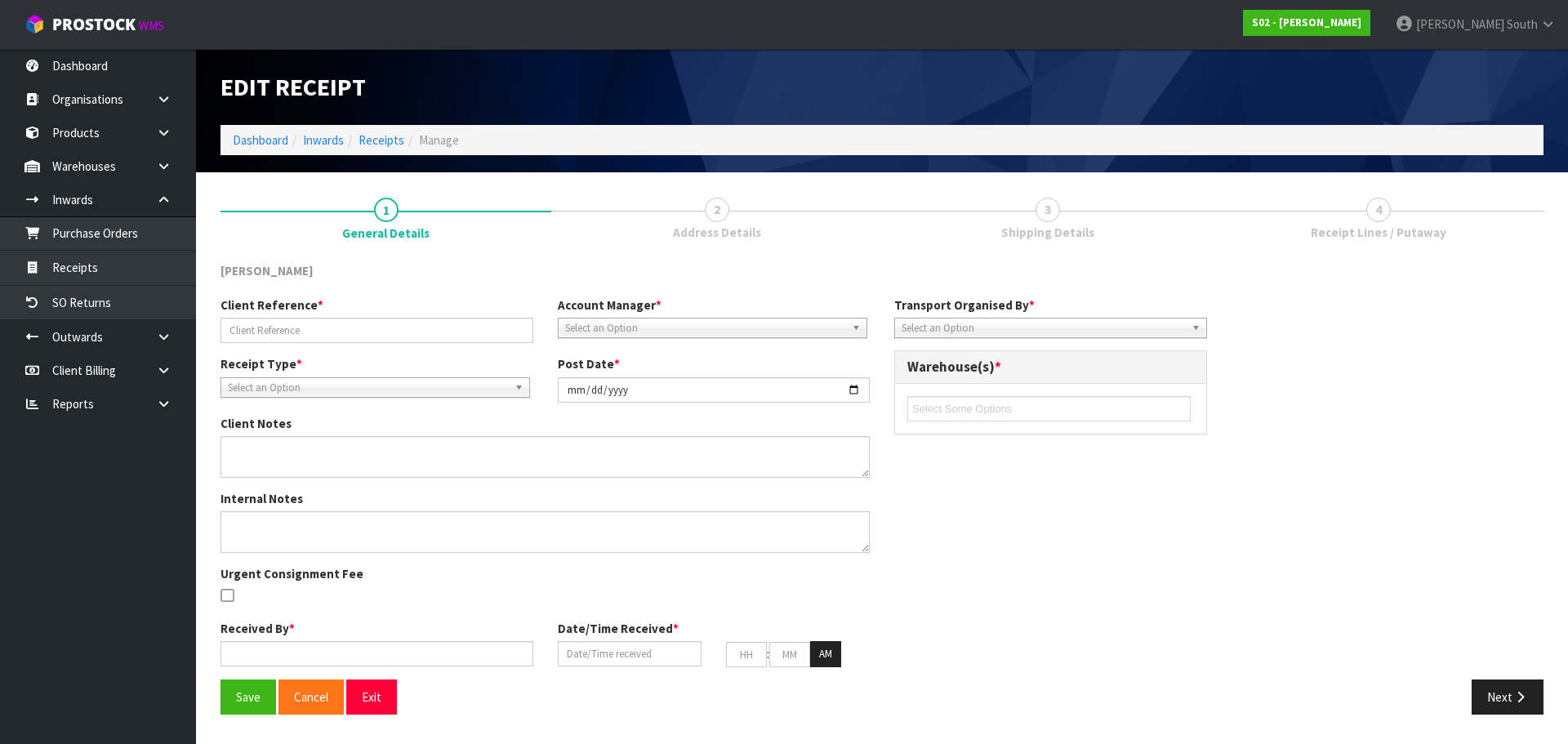
type input "250928"
type input "[DATE]"
type textarea "7016388/AWB : 176-18145643 EK9616 PICK UP ARRANGE REFRENCE"
type input "[PERSON_NAME] South"
type input "[DATE]"
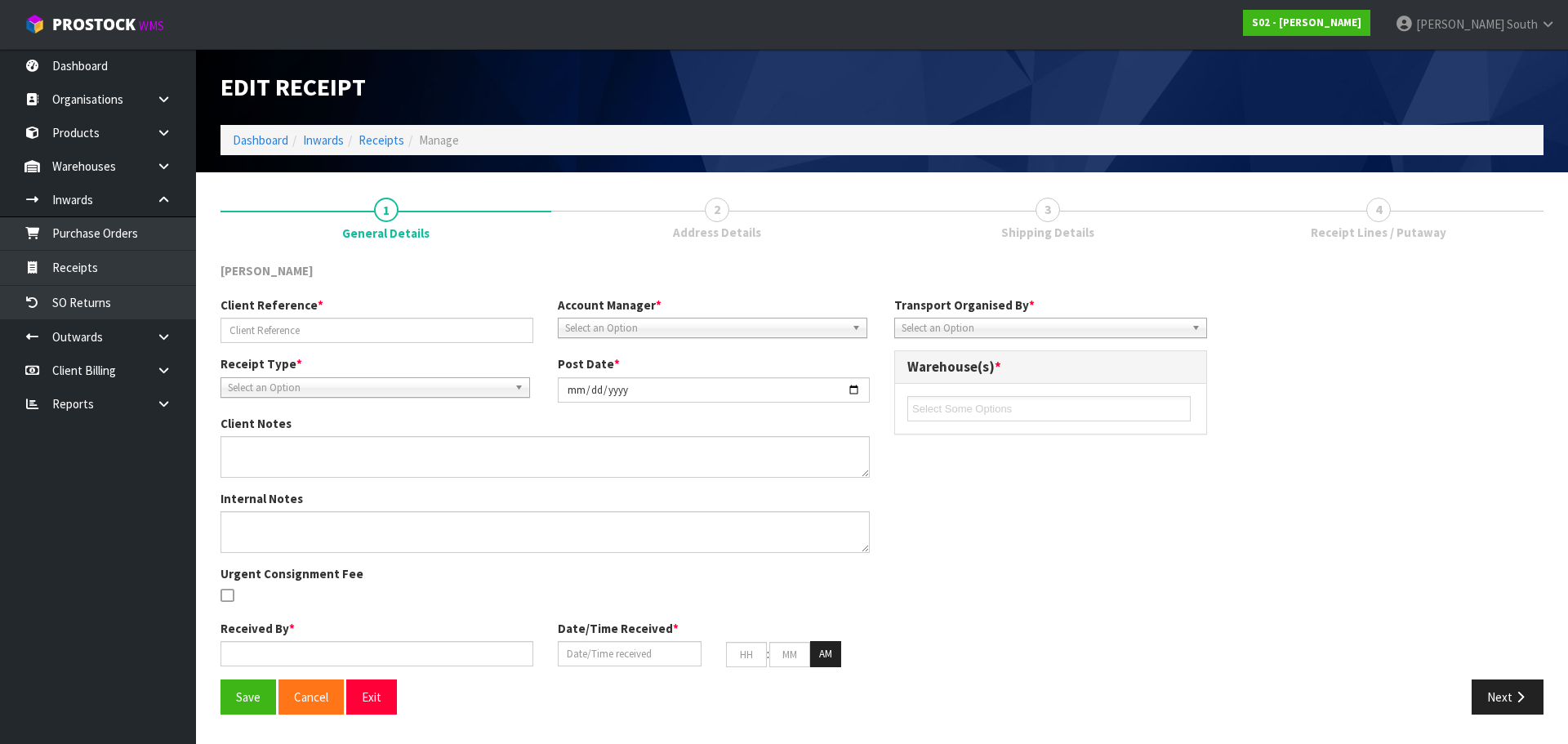
type input "09"
type input "11"
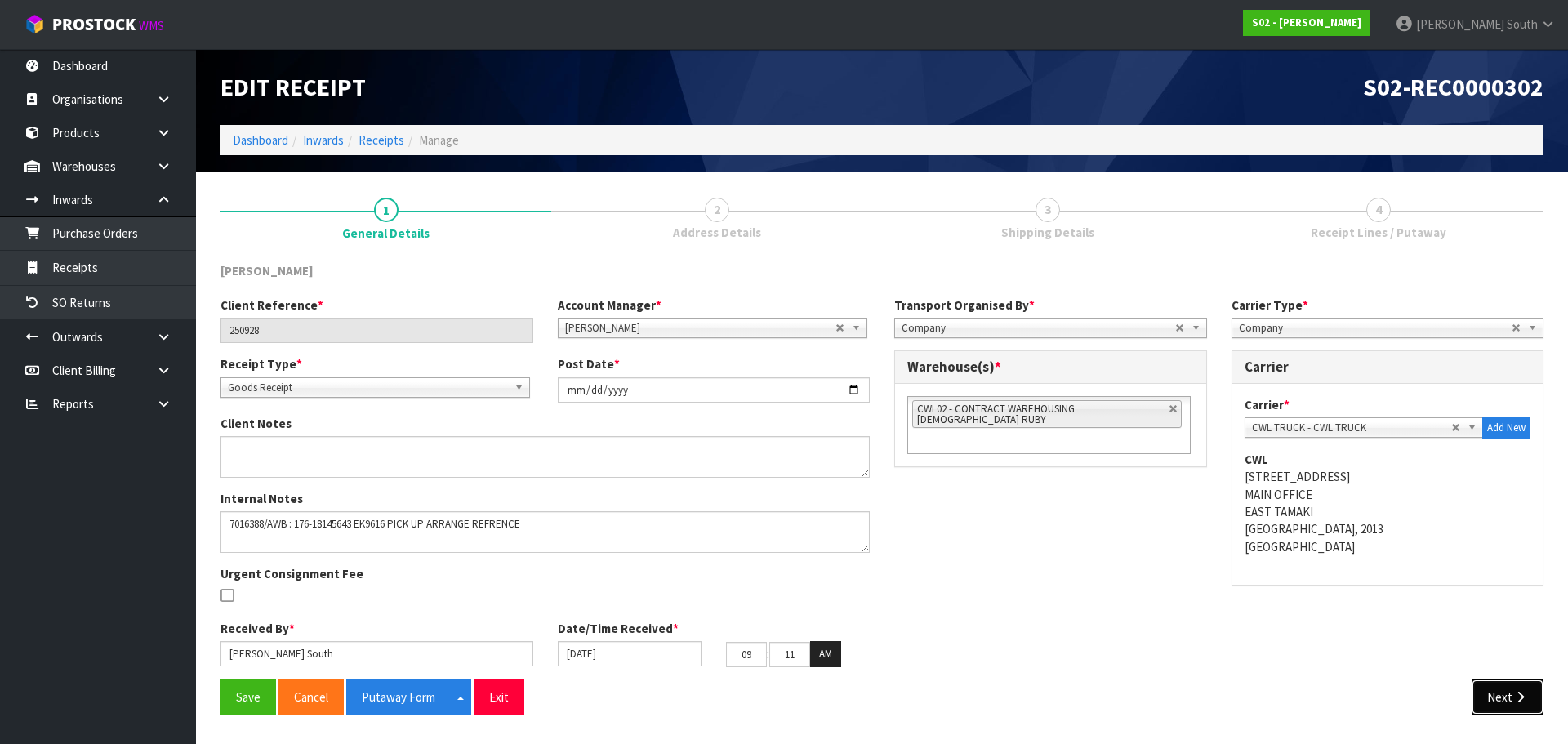
click at [1492, 709] on button "Next" at bounding box center [1507, 697] width 72 height 35
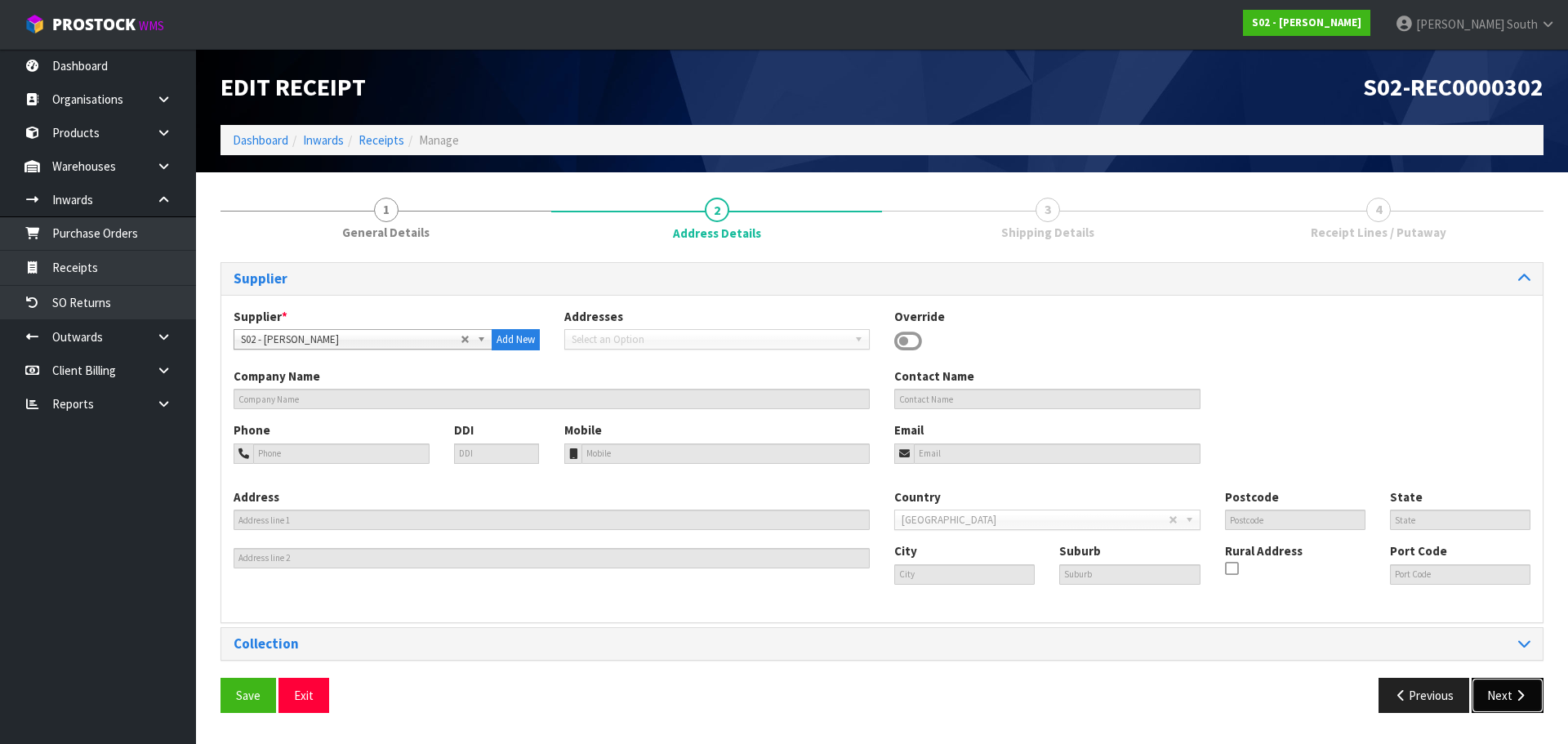
click at [1501, 697] on button "Next" at bounding box center [1507, 695] width 72 height 35
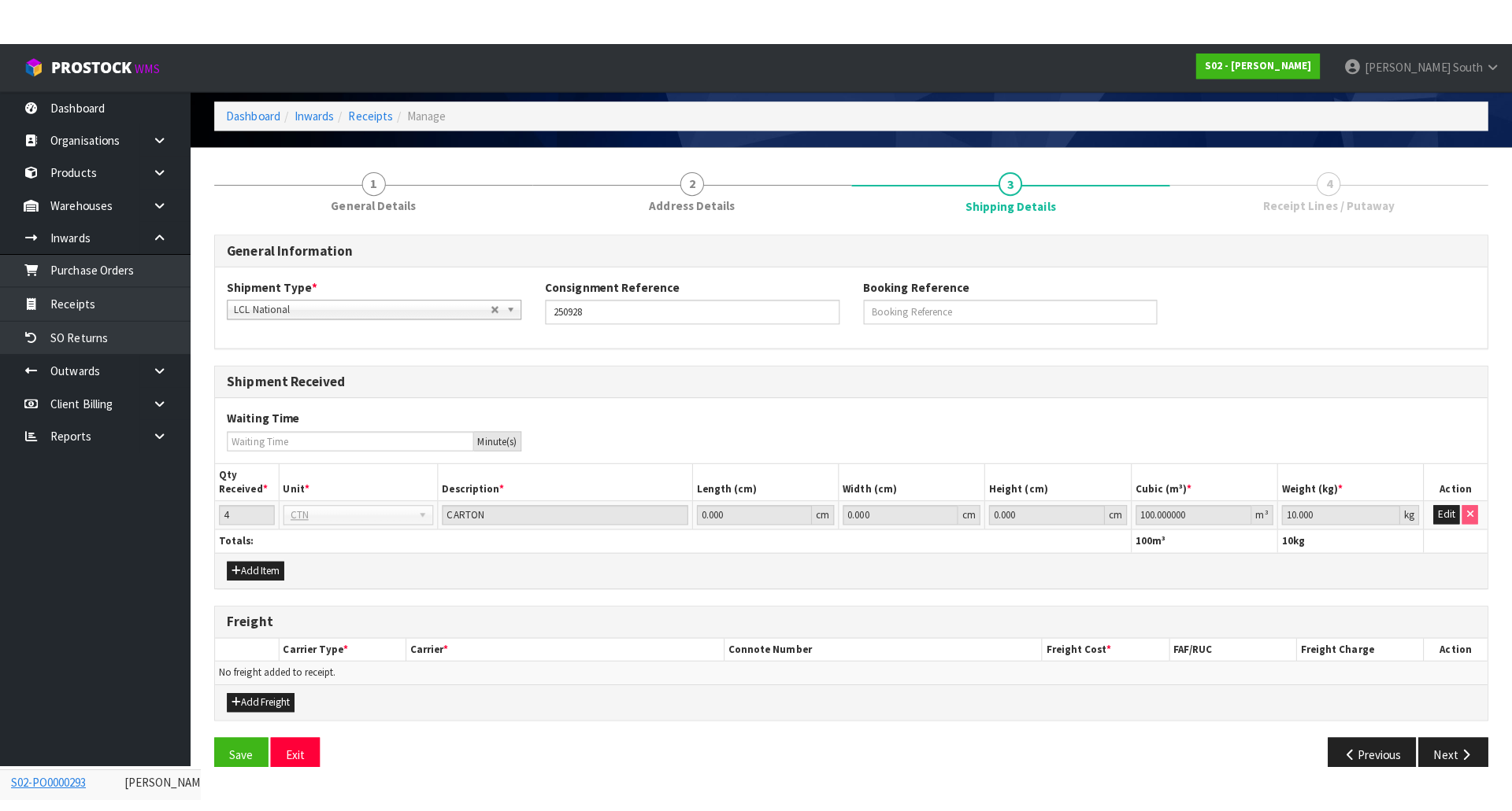
scroll to position [92, 0]
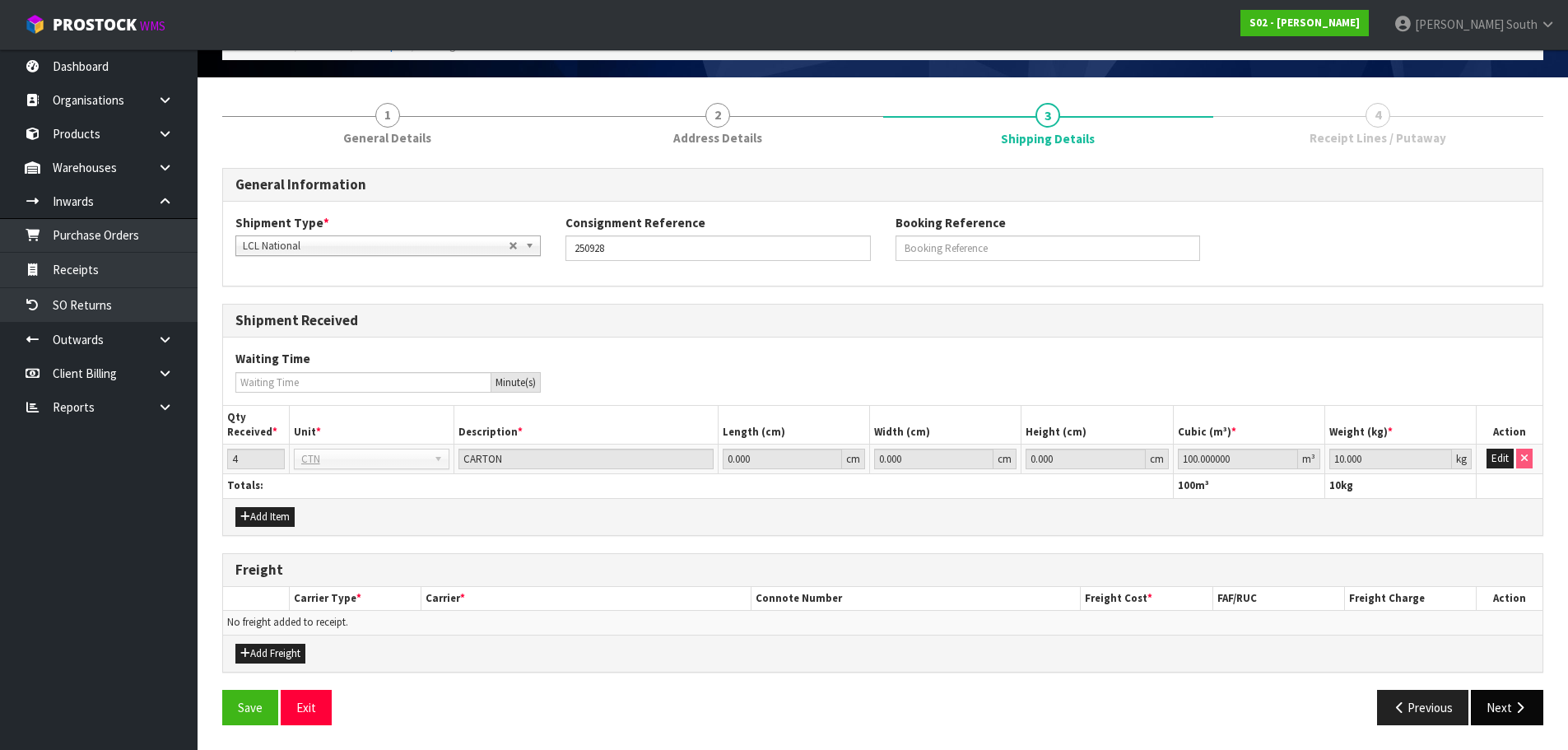
click at [1508, 690] on div "General Information Shipment Type * LCL National LCL International FCL-20ft FCL…" at bounding box center [883, 453] width 1321 height 569
click at [1507, 693] on button "Next" at bounding box center [1507, 707] width 73 height 35
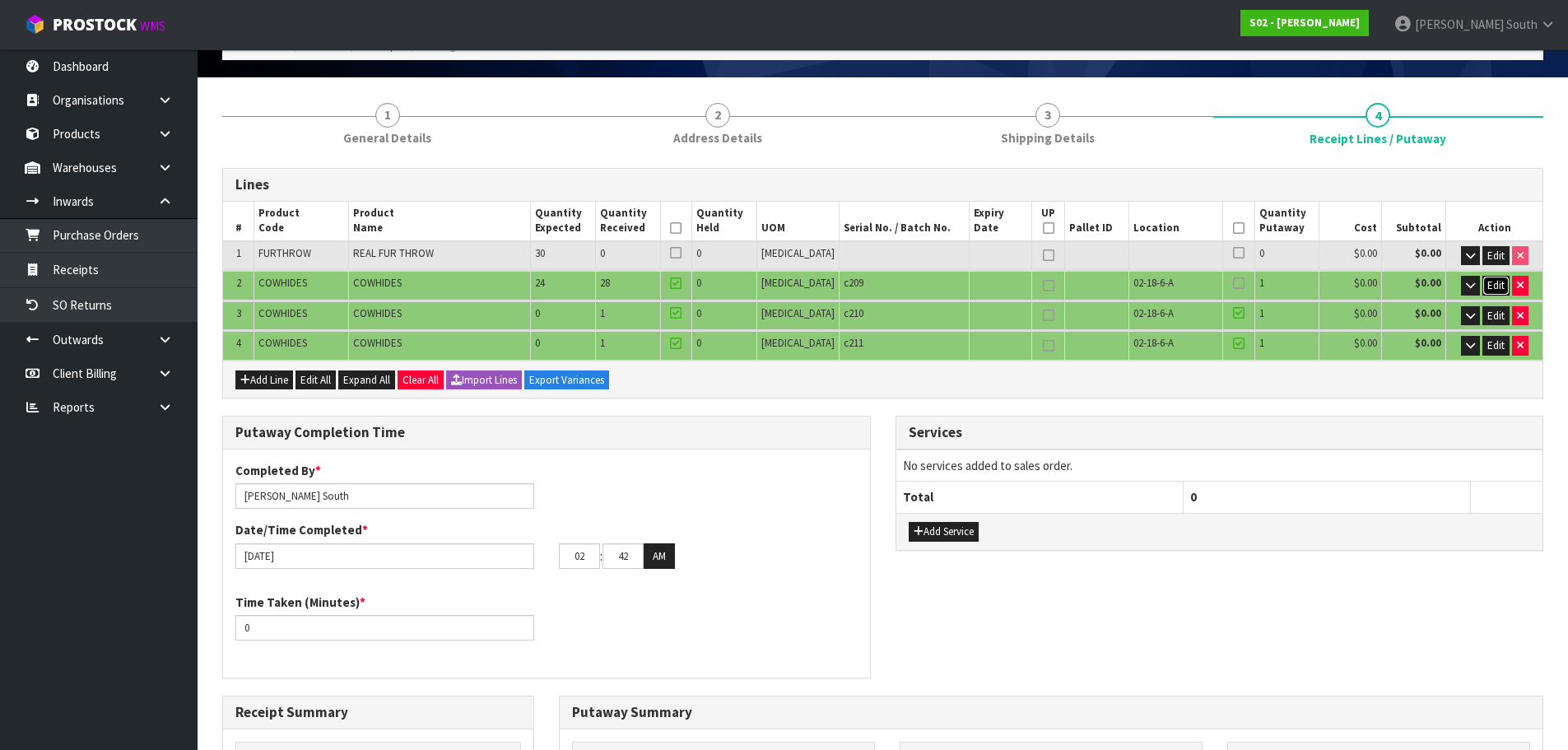
click at [1501, 283] on span "Edit" at bounding box center [1496, 285] width 17 height 14
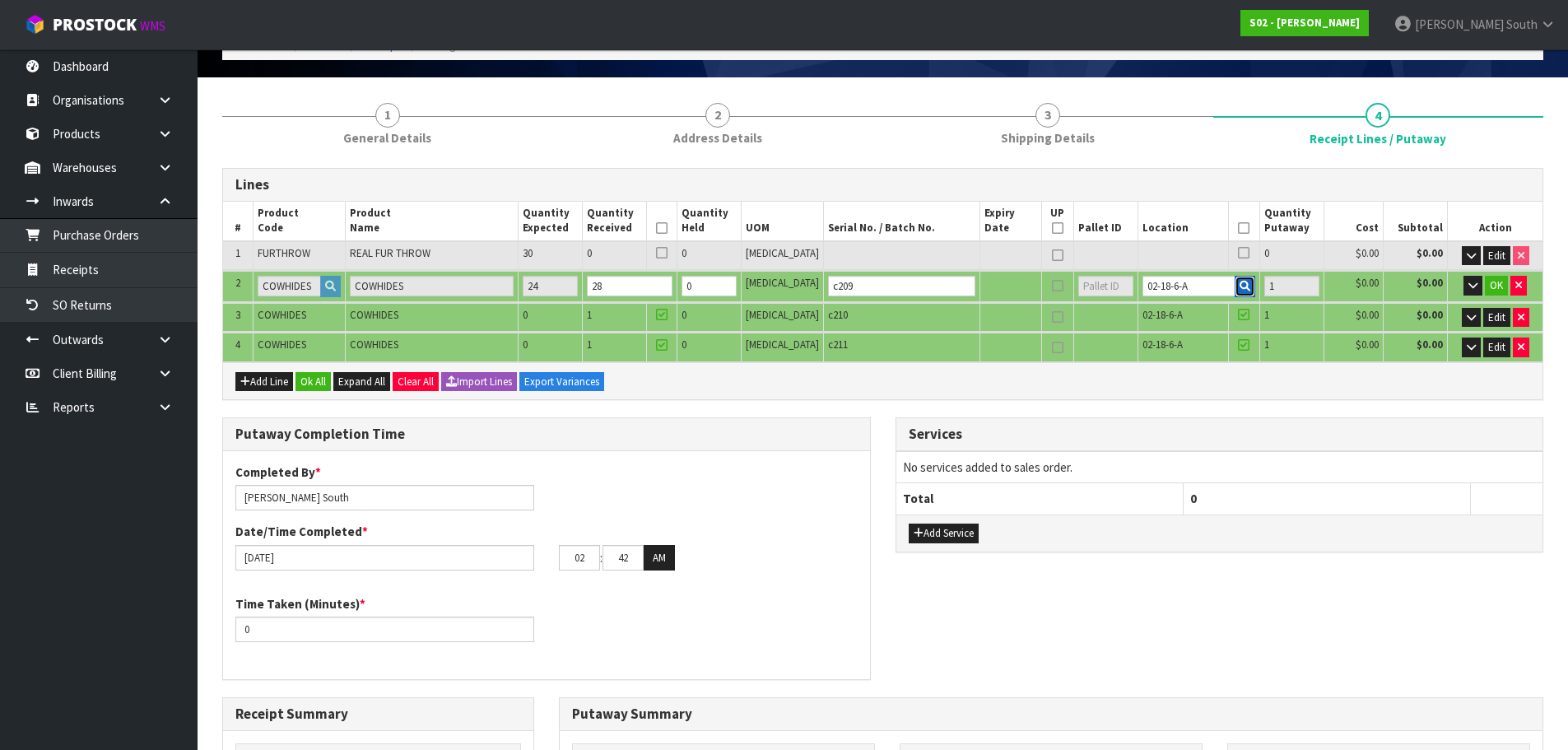
click at [1240, 284] on icon "button" at bounding box center [1244, 286] width 11 height 11
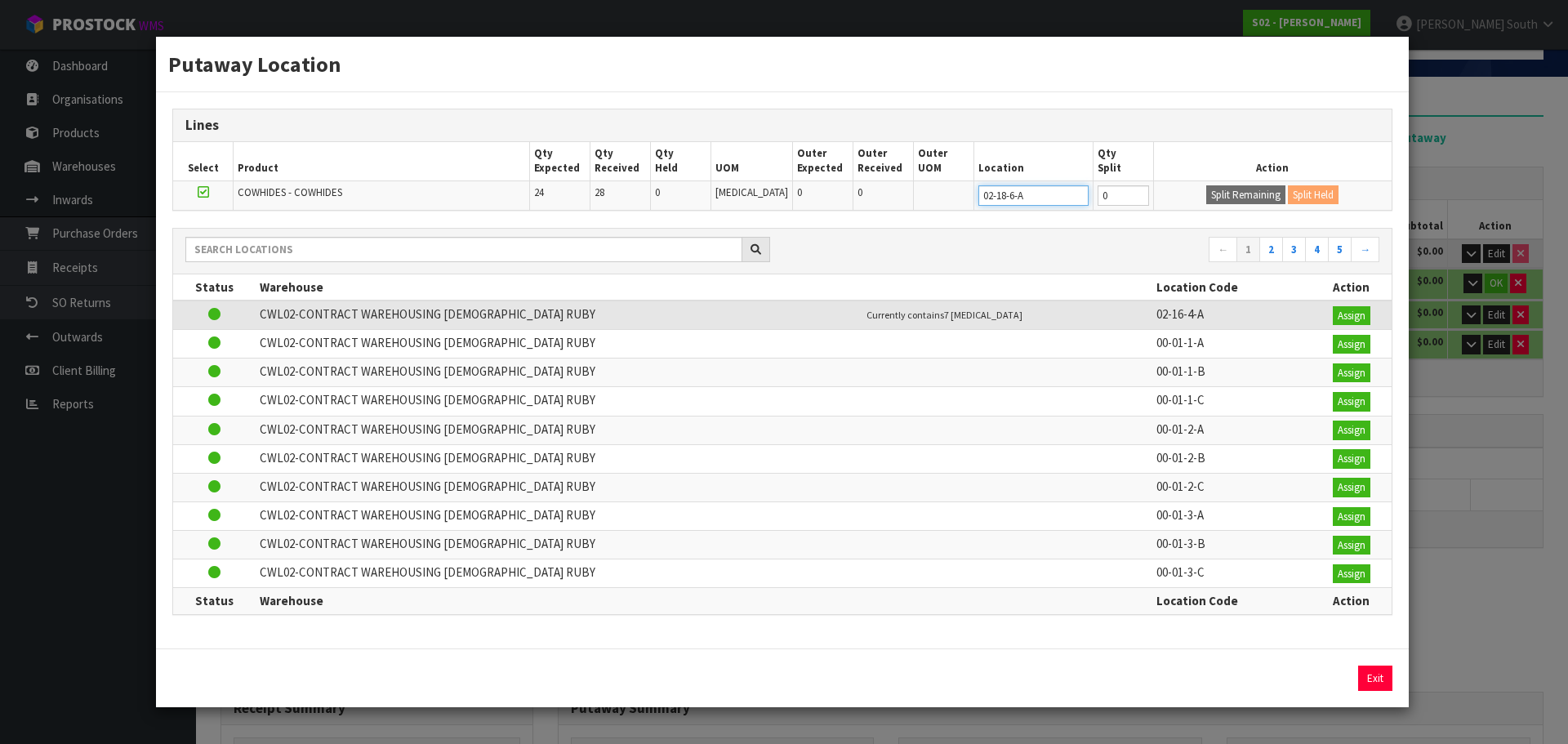
drag, startPoint x: 1042, startPoint y: 193, endPoint x: 846, endPoint y: 211, distance: 196.8
click at [849, 211] on div "Lines Select Product Qty Expected Qty Received Qty Held UOM Outer Expected Oute…" at bounding box center [783, 370] width 1253 height 556
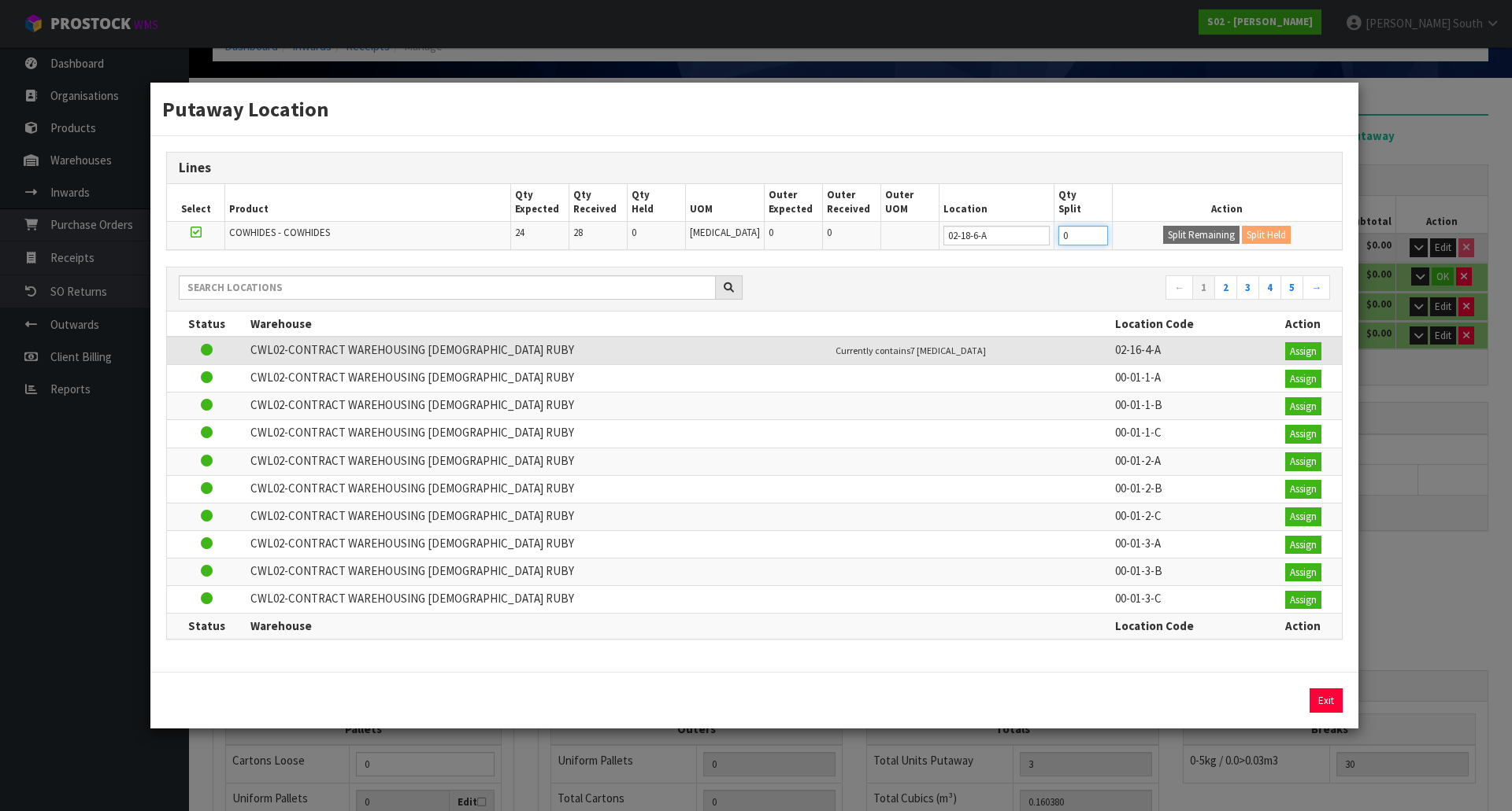
click at [1058, 234] on input "0" at bounding box center [1083, 235] width 49 height 20
type input "1"
click at [1168, 229] on button "Split Remaining" at bounding box center [1201, 235] width 76 height 19
type input "30"
type input "1"
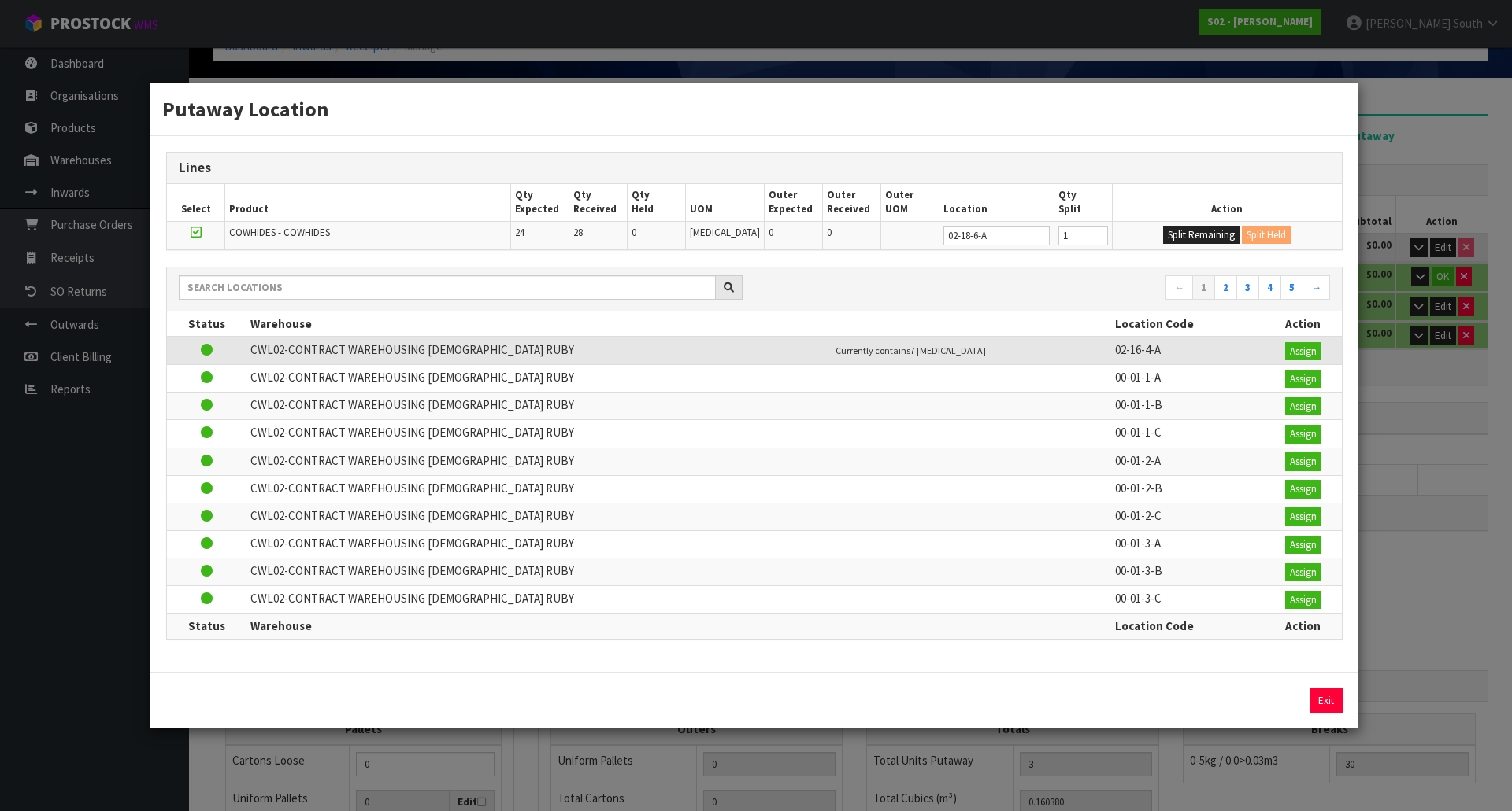
type input "1"
type input "0"
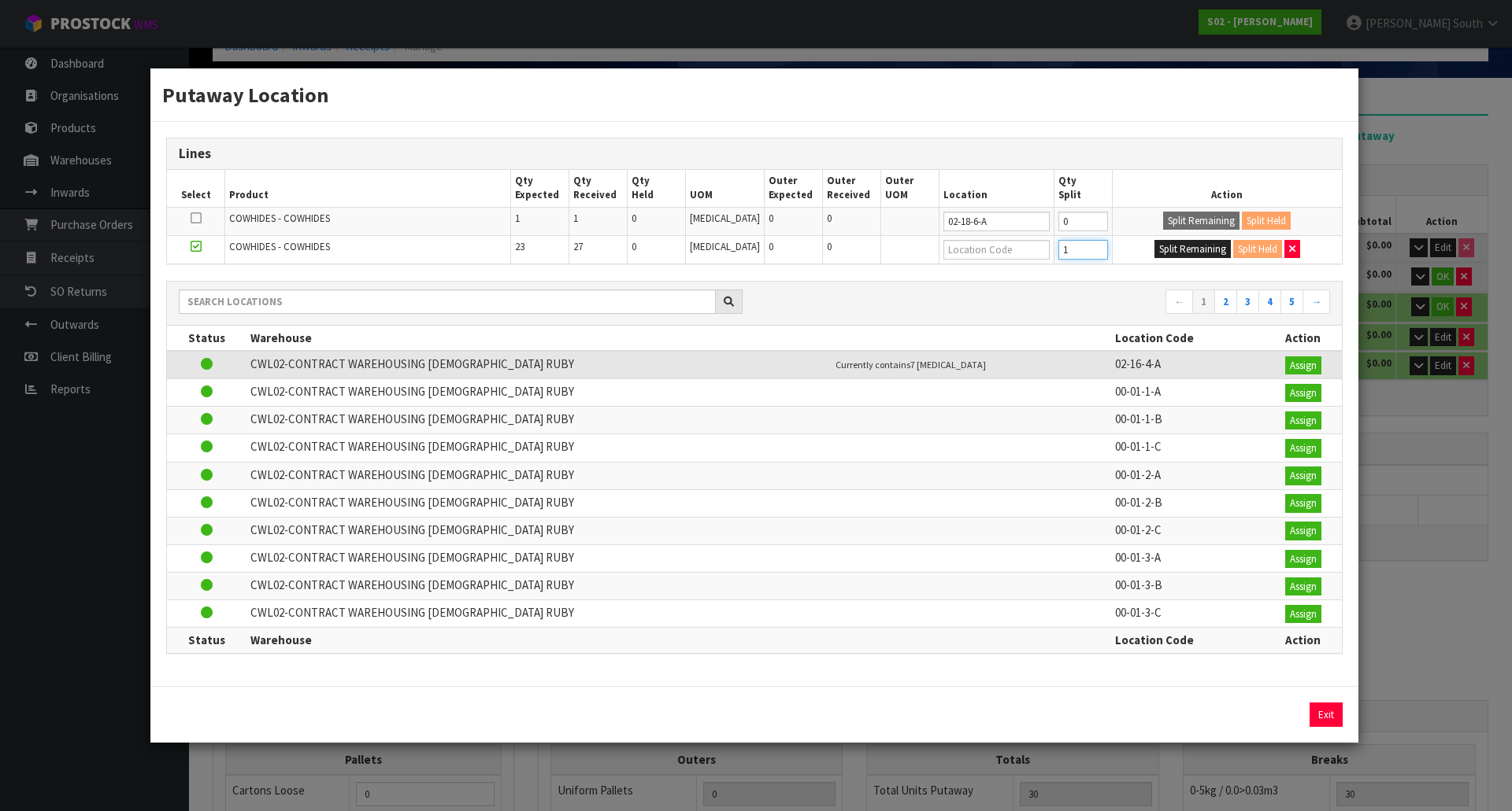
type input "1"
click at [1088, 249] on input "1" at bounding box center [1083, 249] width 49 height 20
drag, startPoint x: 1226, startPoint y: 238, endPoint x: 1214, endPoint y: 237, distance: 12.0
click at [1226, 237] on td "Split Remaining Split Held" at bounding box center [1226, 249] width 230 height 28
click at [1188, 243] on button "Split Remaining" at bounding box center [1192, 249] width 76 height 19
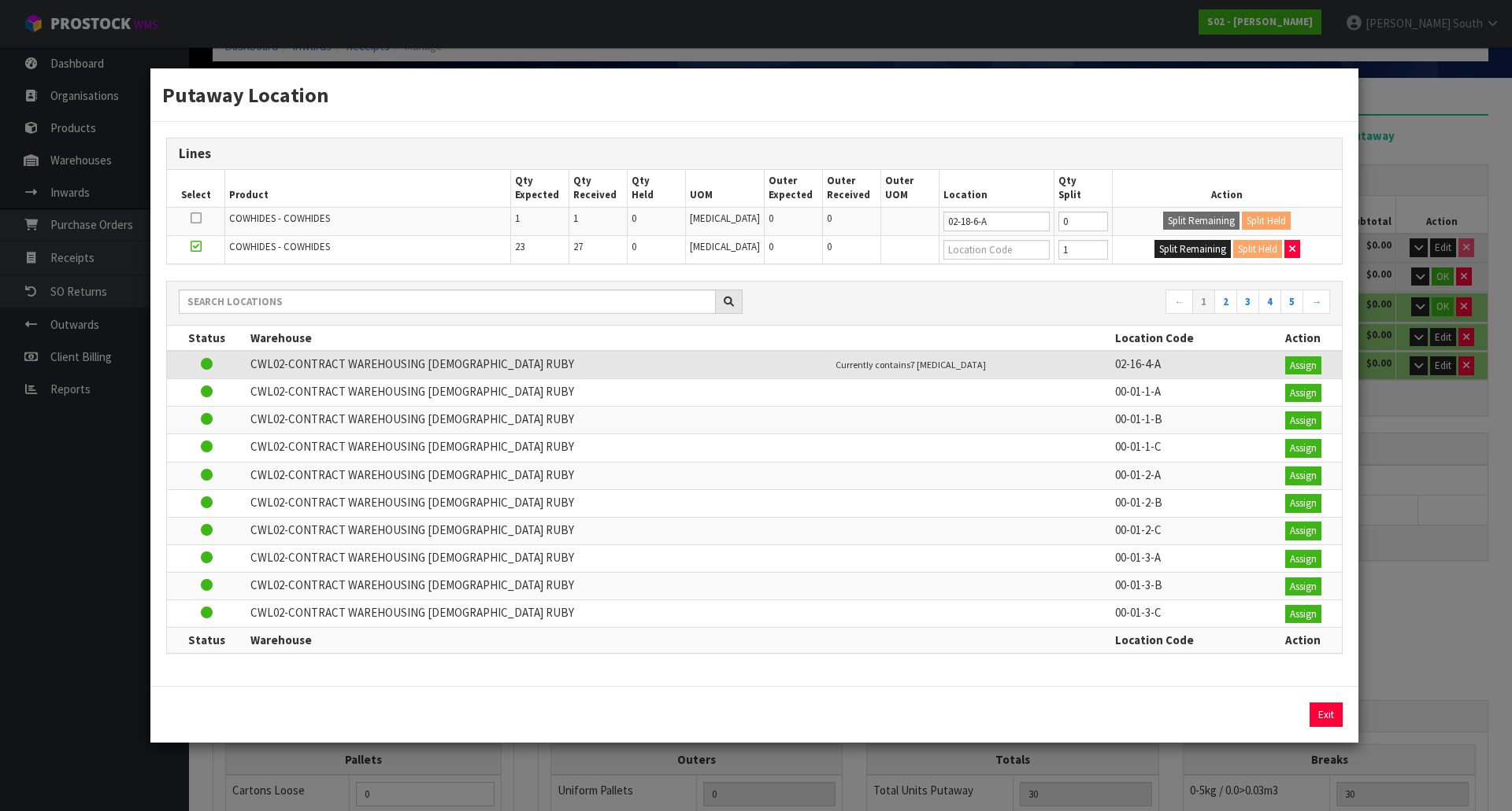
type input "1"
type input "0"
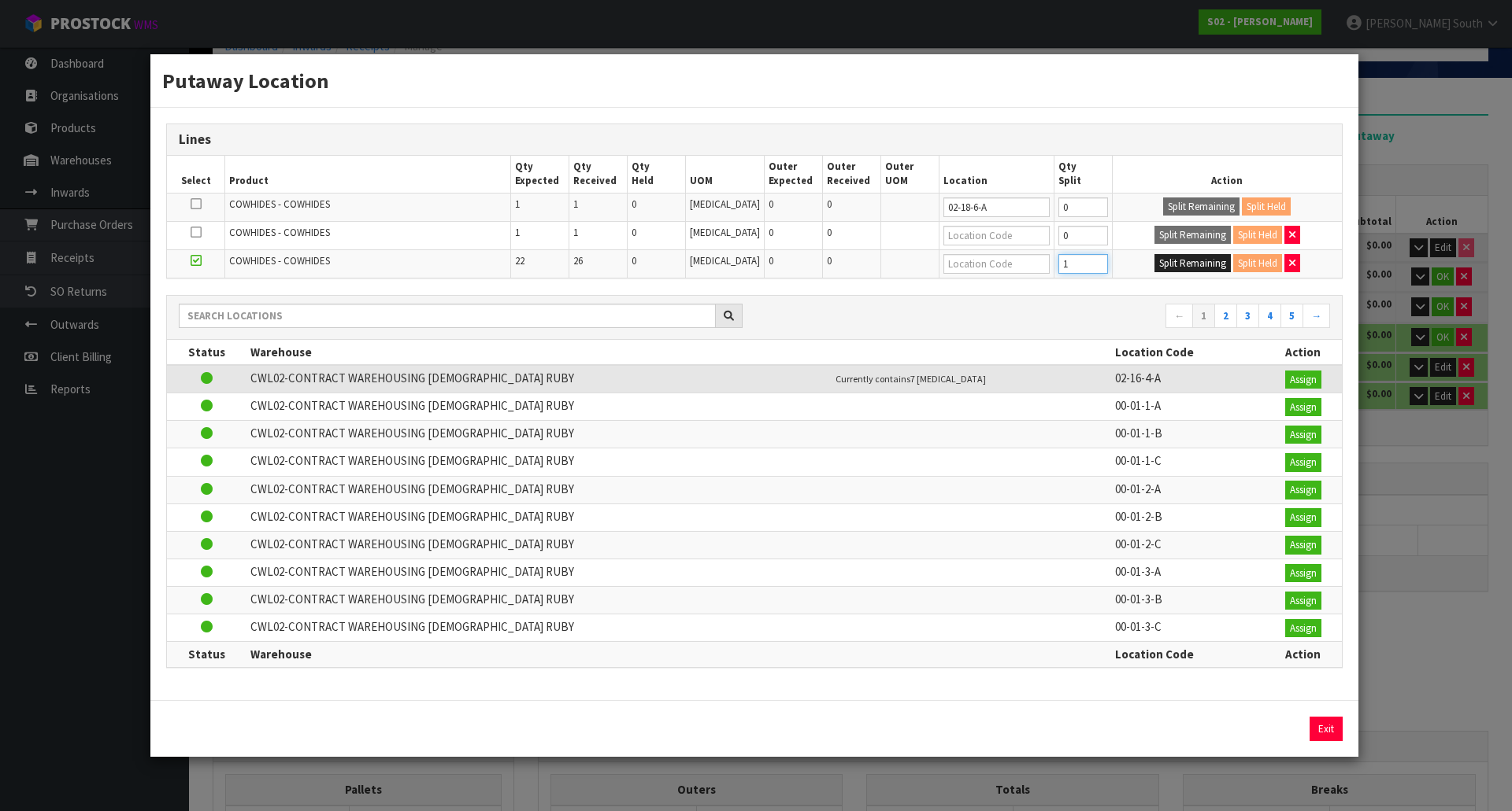
type input "1"
click at [1096, 258] on input "1" at bounding box center [1083, 264] width 49 height 20
click at [1171, 265] on button "Split Remaining" at bounding box center [1192, 264] width 76 height 19
type input "1"
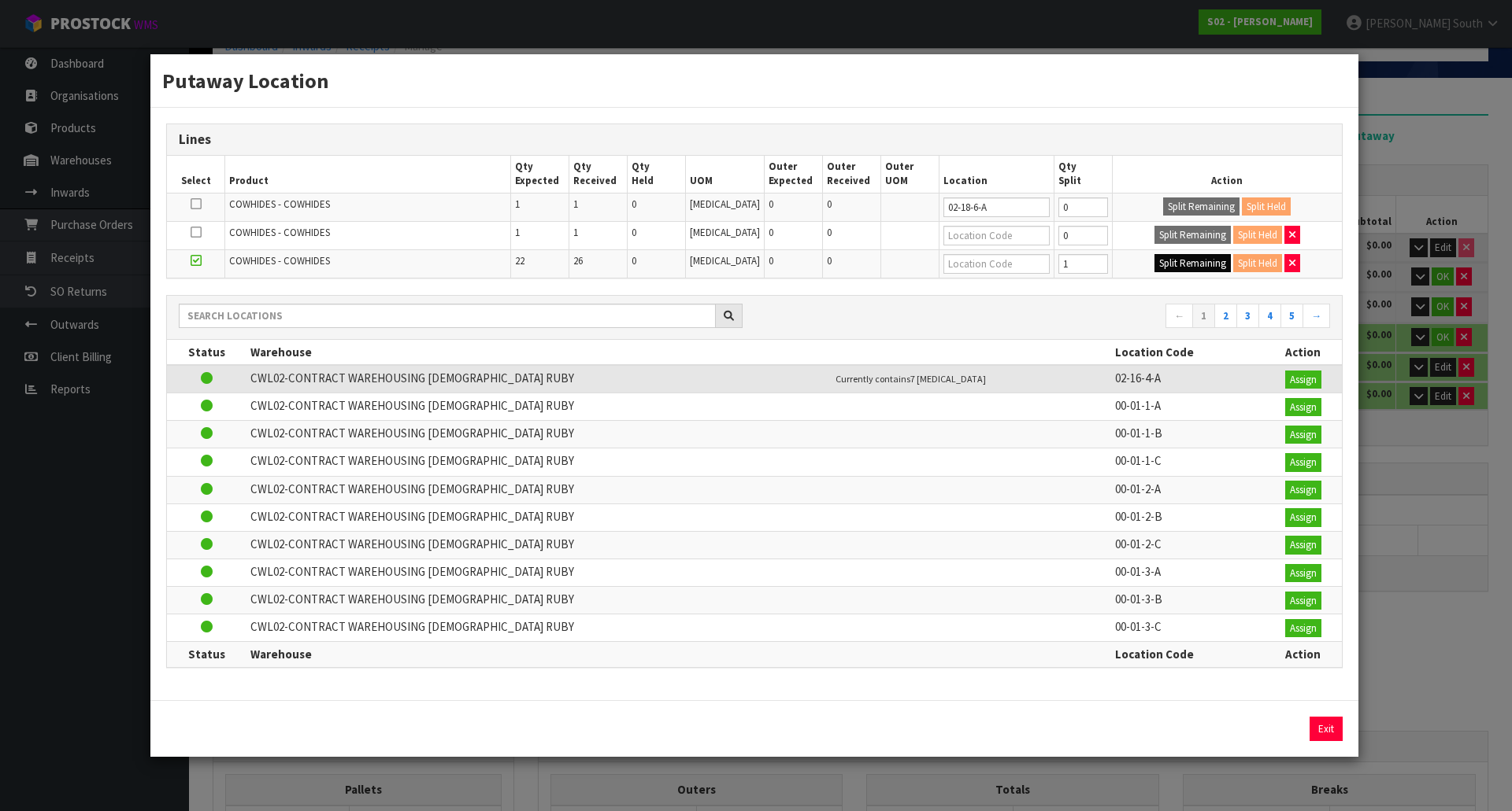
type input "1"
type input "0"
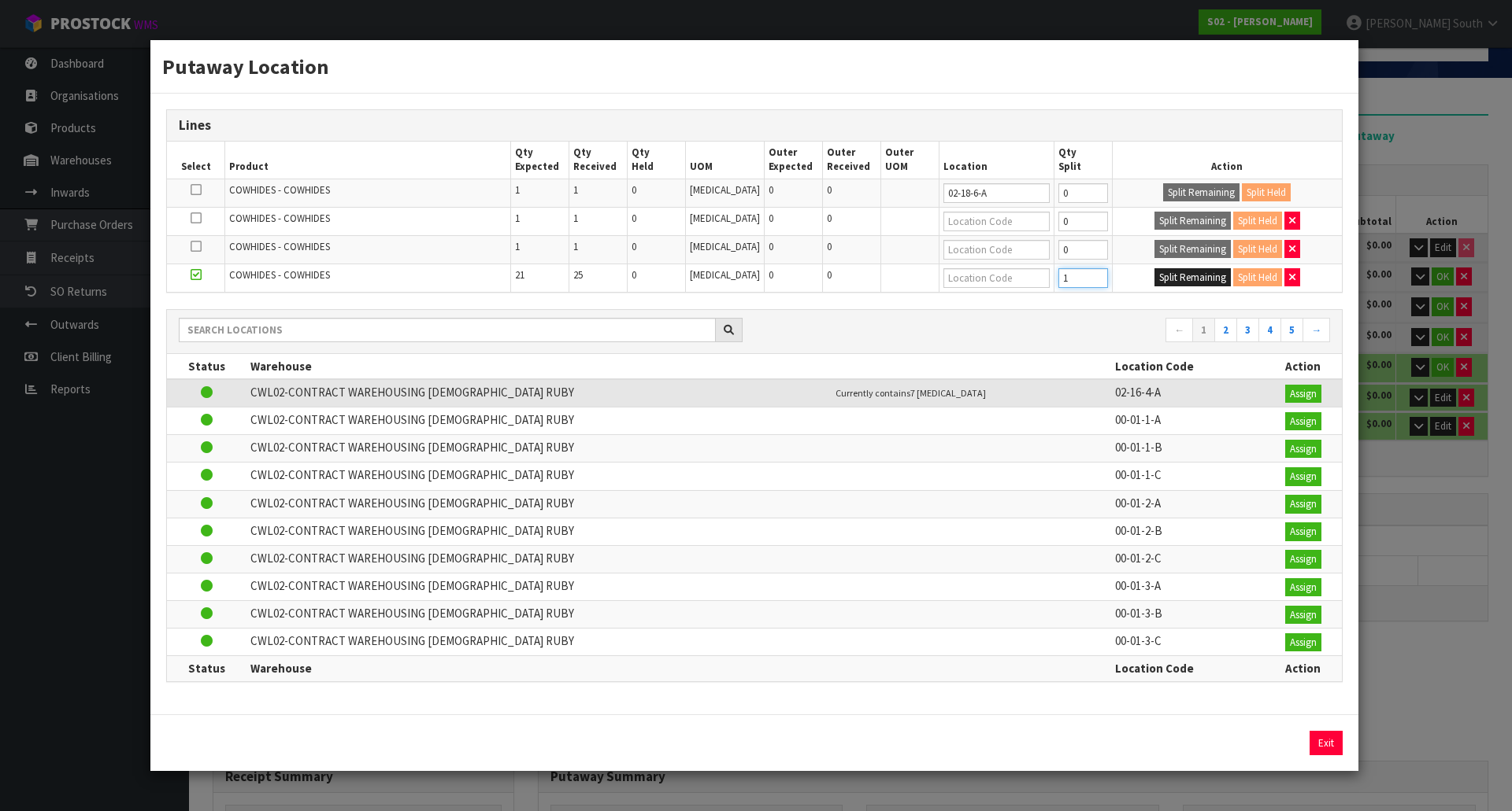
type input "1"
click at [1094, 275] on input "1" at bounding box center [1083, 278] width 49 height 20
click at [1169, 276] on button "Split Remaining" at bounding box center [1192, 278] width 76 height 19
type input "1"
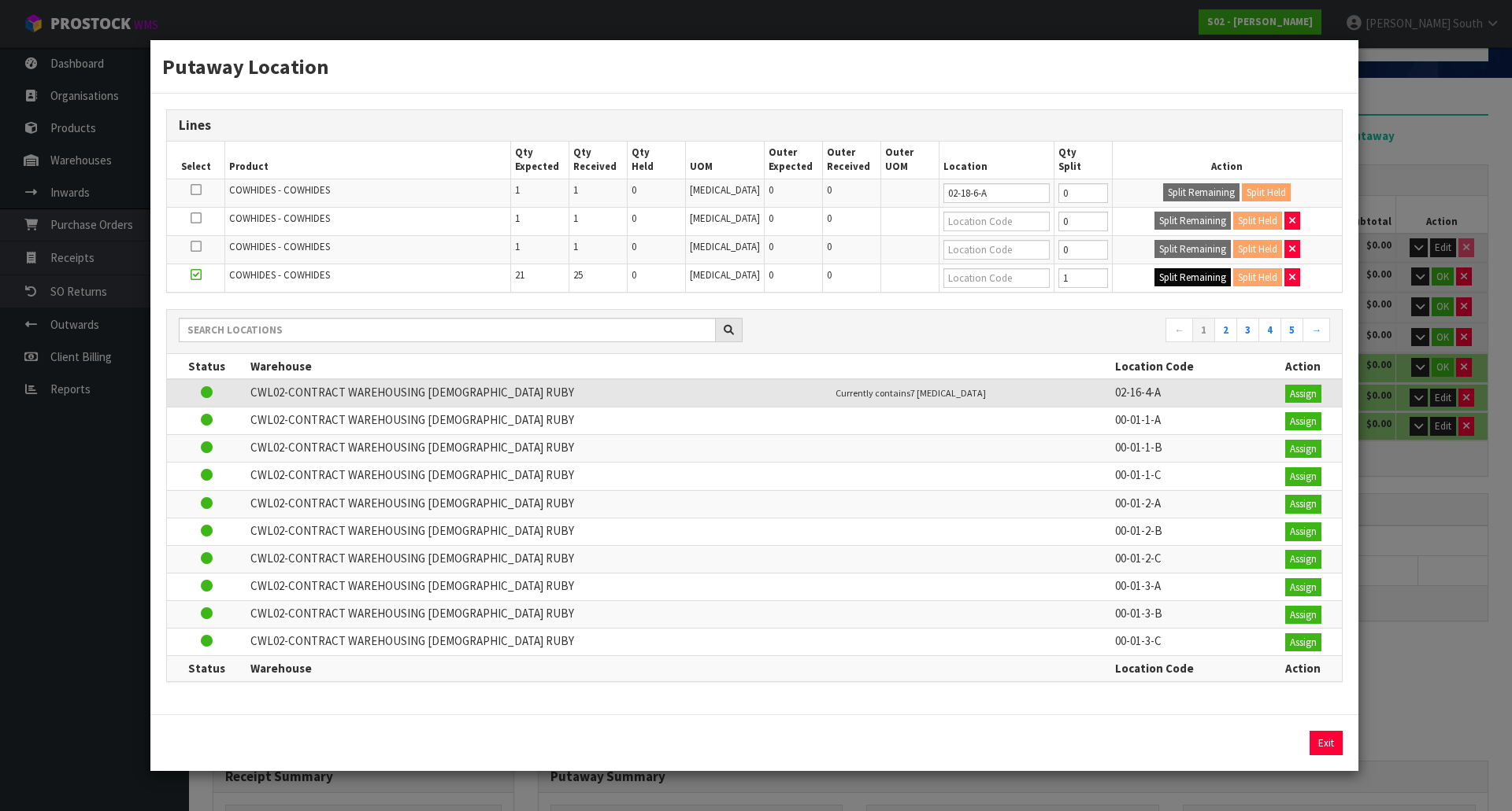
type input "1"
type input "0"
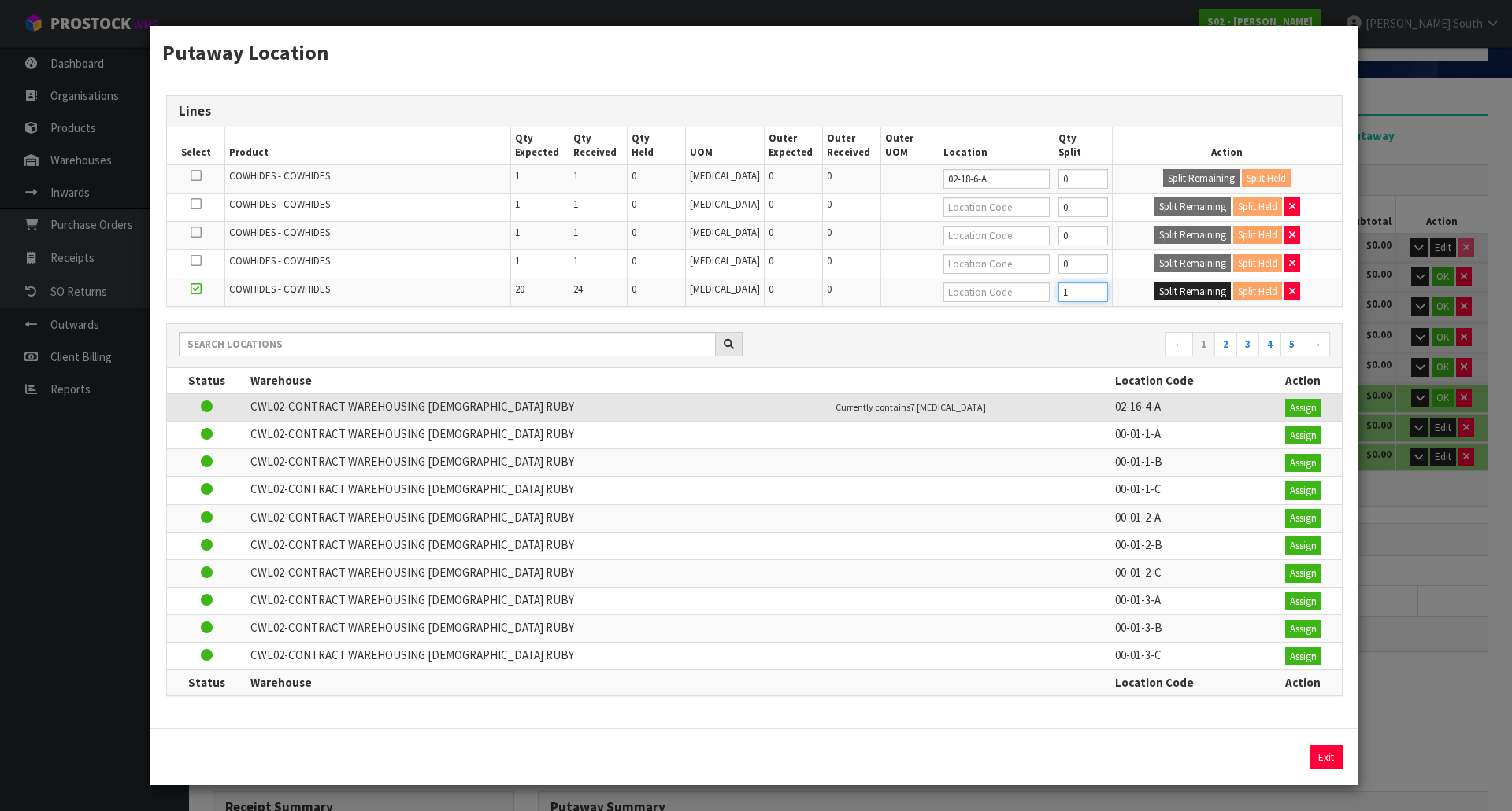
type input "1"
click at [1089, 286] on input "1" at bounding box center [1083, 292] width 49 height 20
click at [1175, 289] on button "Split Remaining" at bounding box center [1192, 292] width 76 height 19
type input "1"
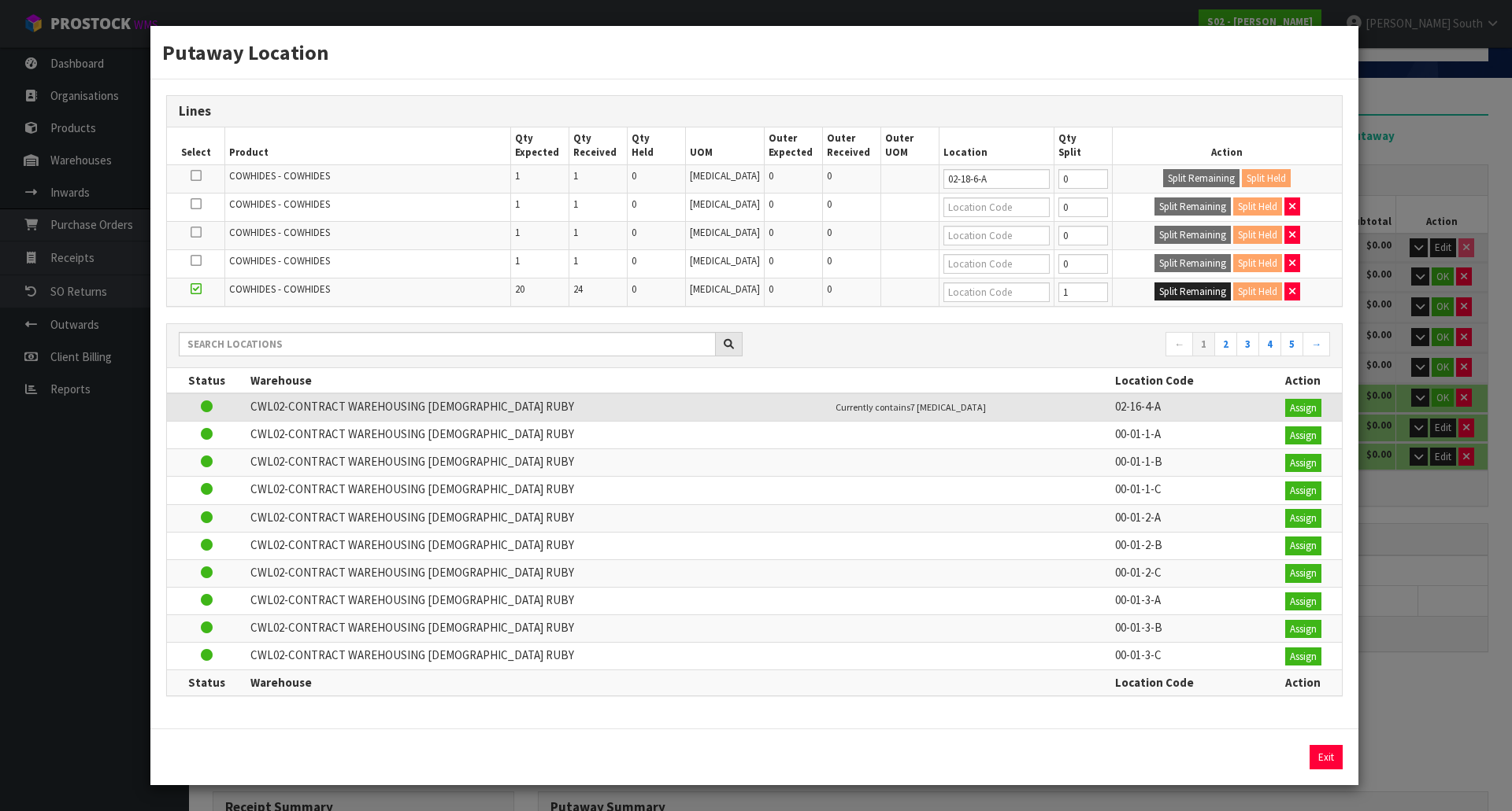
type input "1"
type input "0"
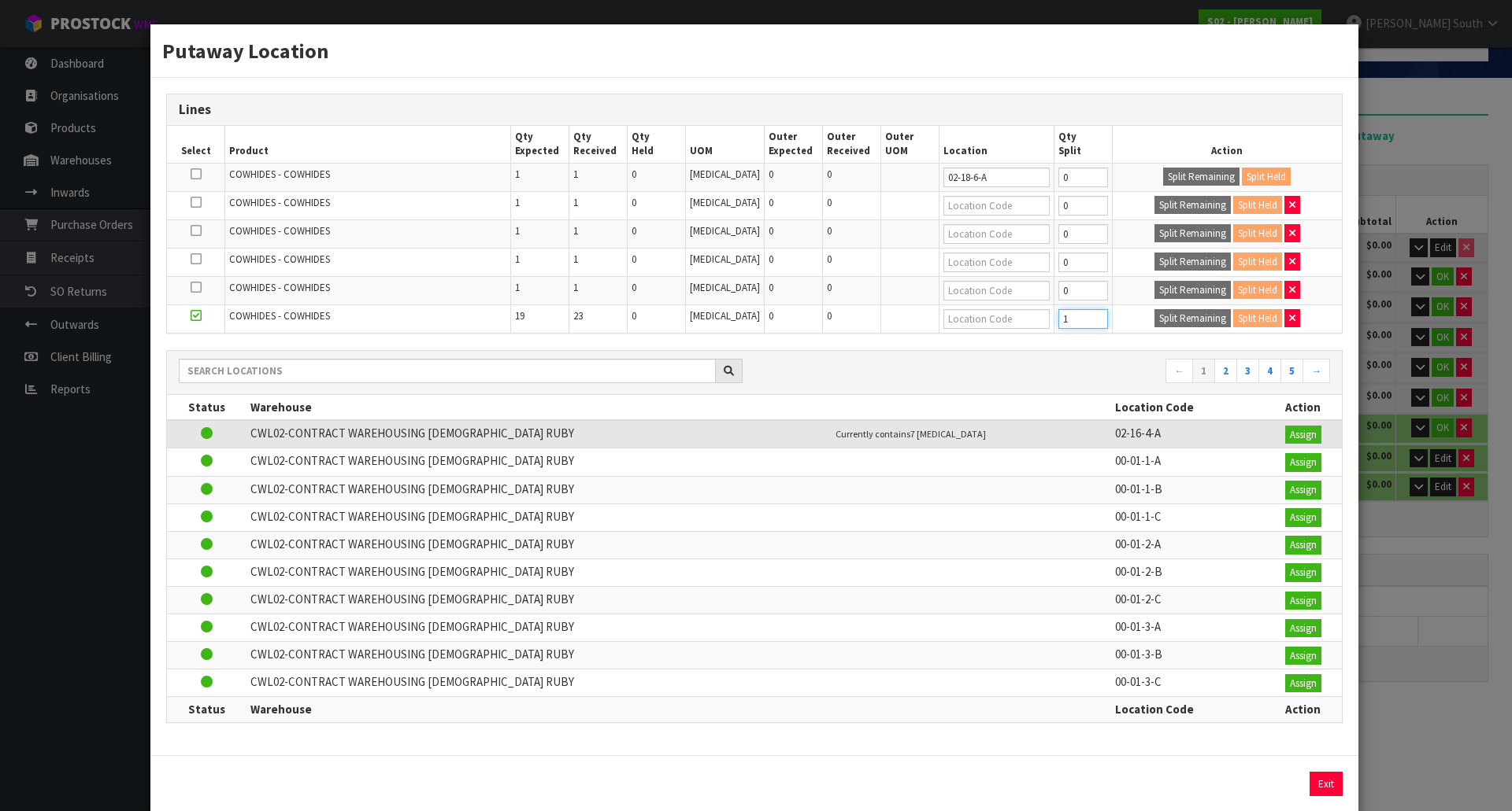
type input "1"
click at [1085, 313] on input "1" at bounding box center [1083, 319] width 49 height 20
click at [1179, 313] on button "Split Remaining" at bounding box center [1192, 319] width 76 height 19
type input "1"
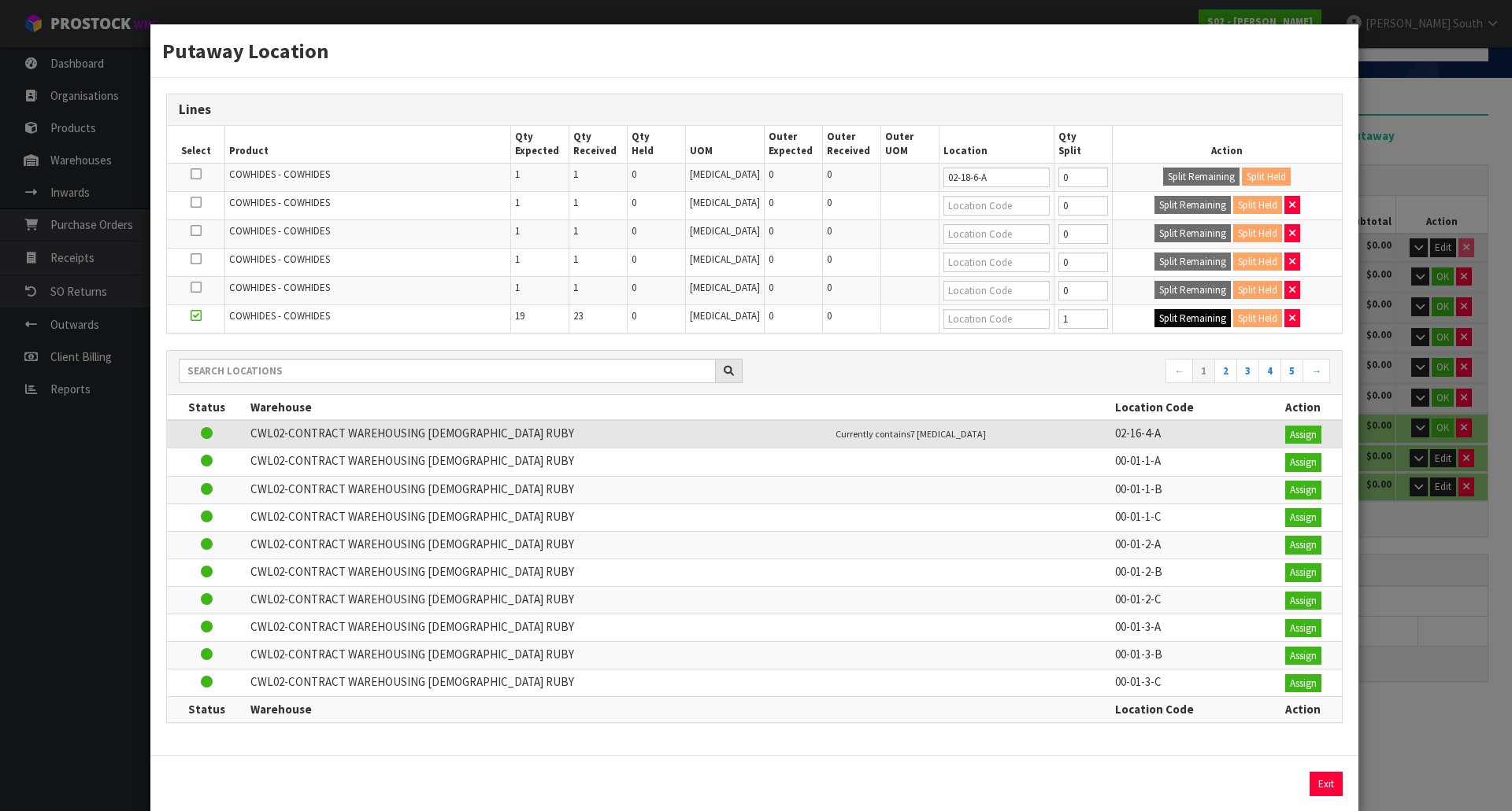
type input "1"
type input "0"
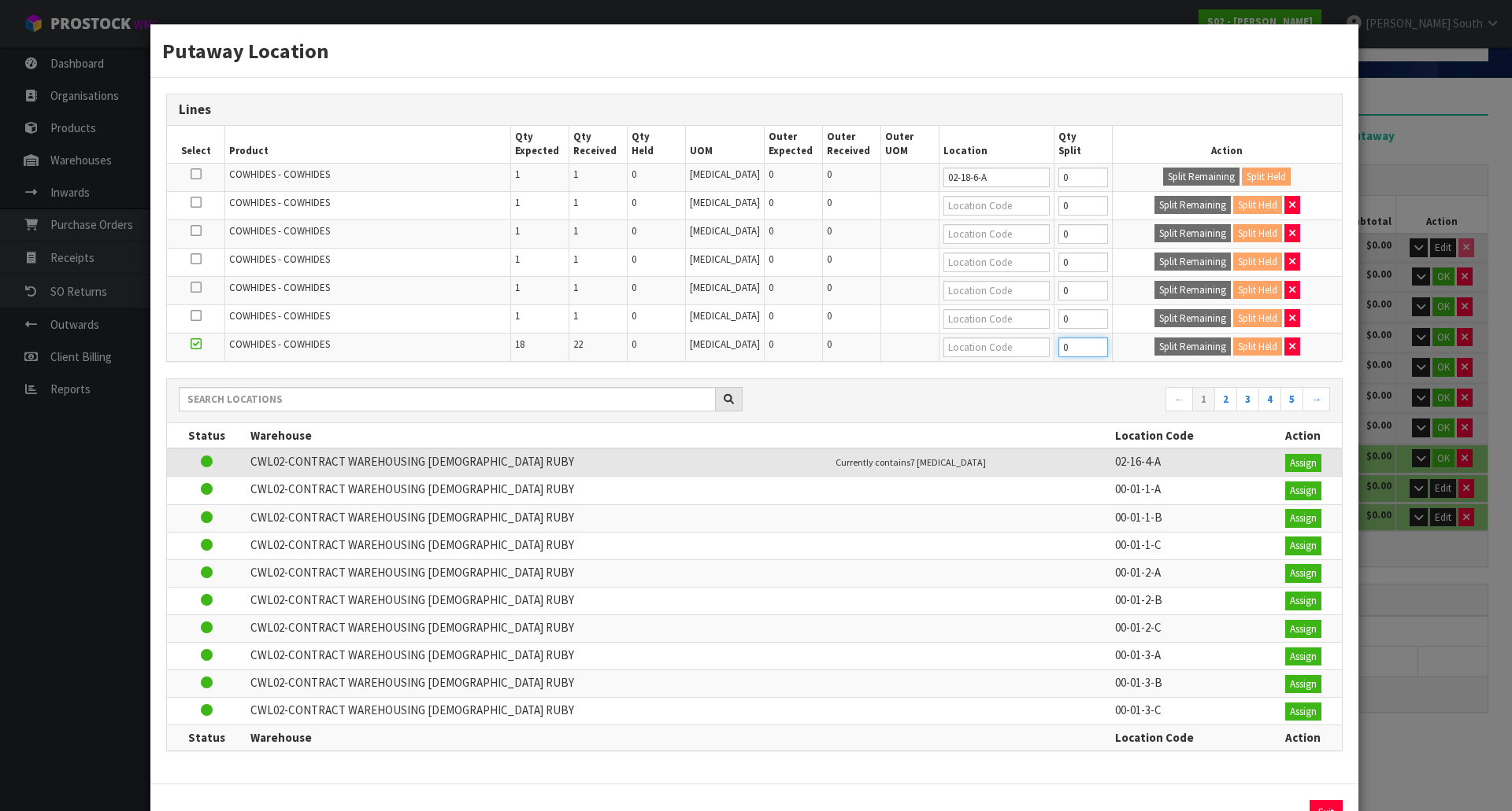
click at [1089, 340] on input "0" at bounding box center [1083, 347] width 49 height 20
type input "1"
click at [1082, 347] on input "1" at bounding box center [1083, 347] width 49 height 20
click at [1156, 344] on button "Split Remaining" at bounding box center [1192, 347] width 76 height 19
type input "1"
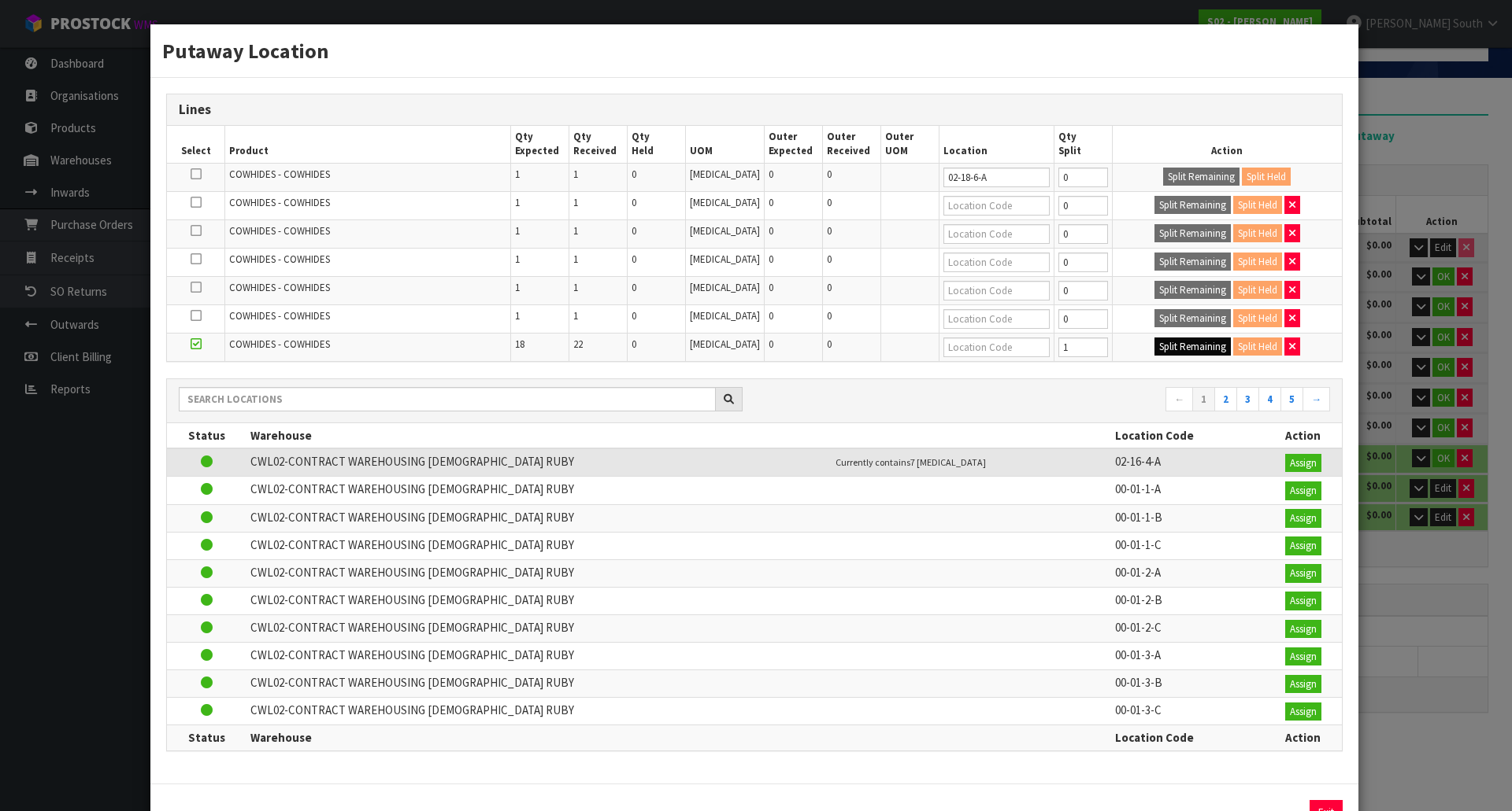
type input "1"
type input "0"
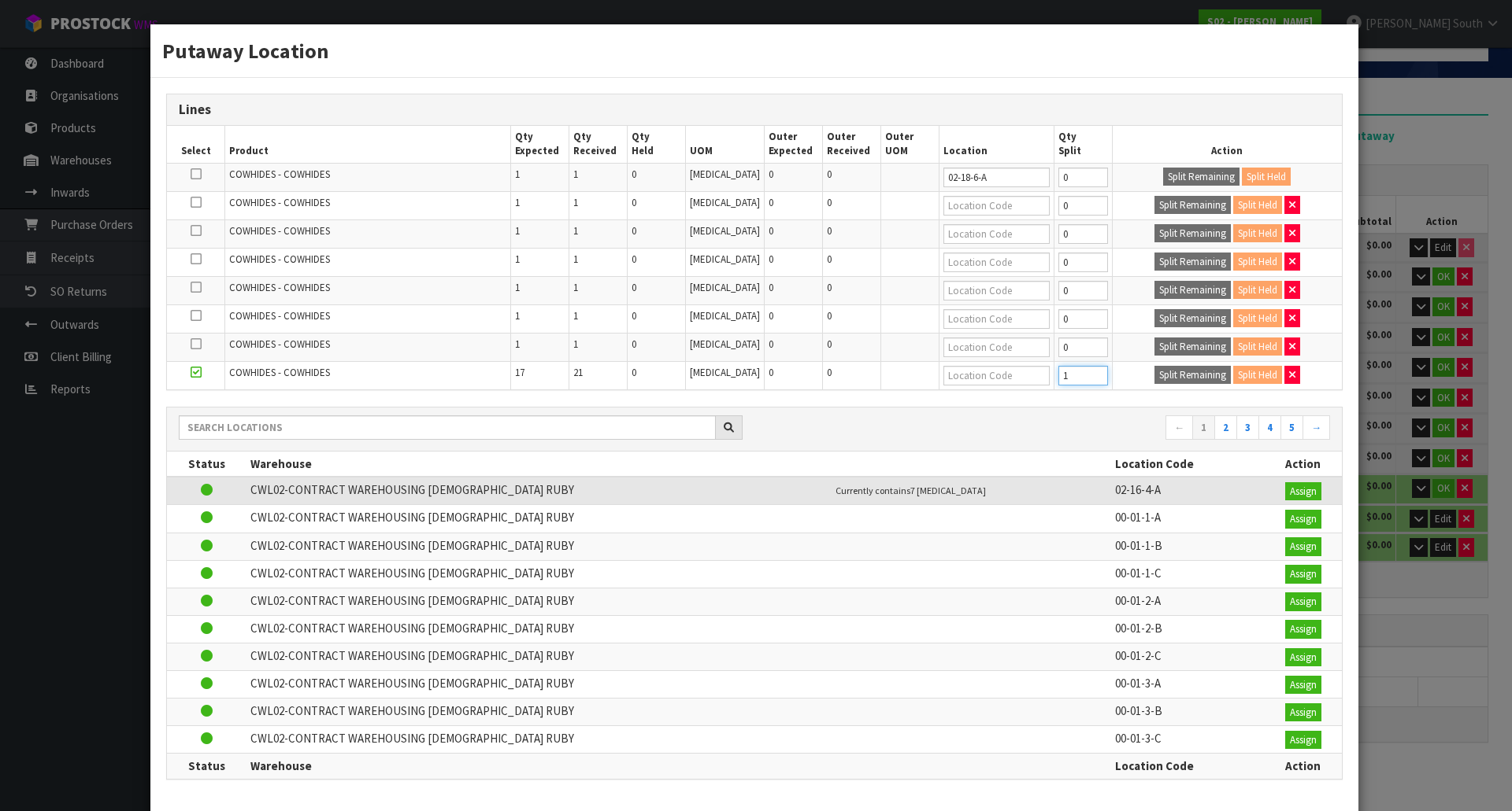
type input "1"
click at [1083, 373] on input "1" at bounding box center [1083, 375] width 49 height 20
click at [1154, 373] on button "Split Remaining" at bounding box center [1192, 375] width 76 height 19
type input "1"
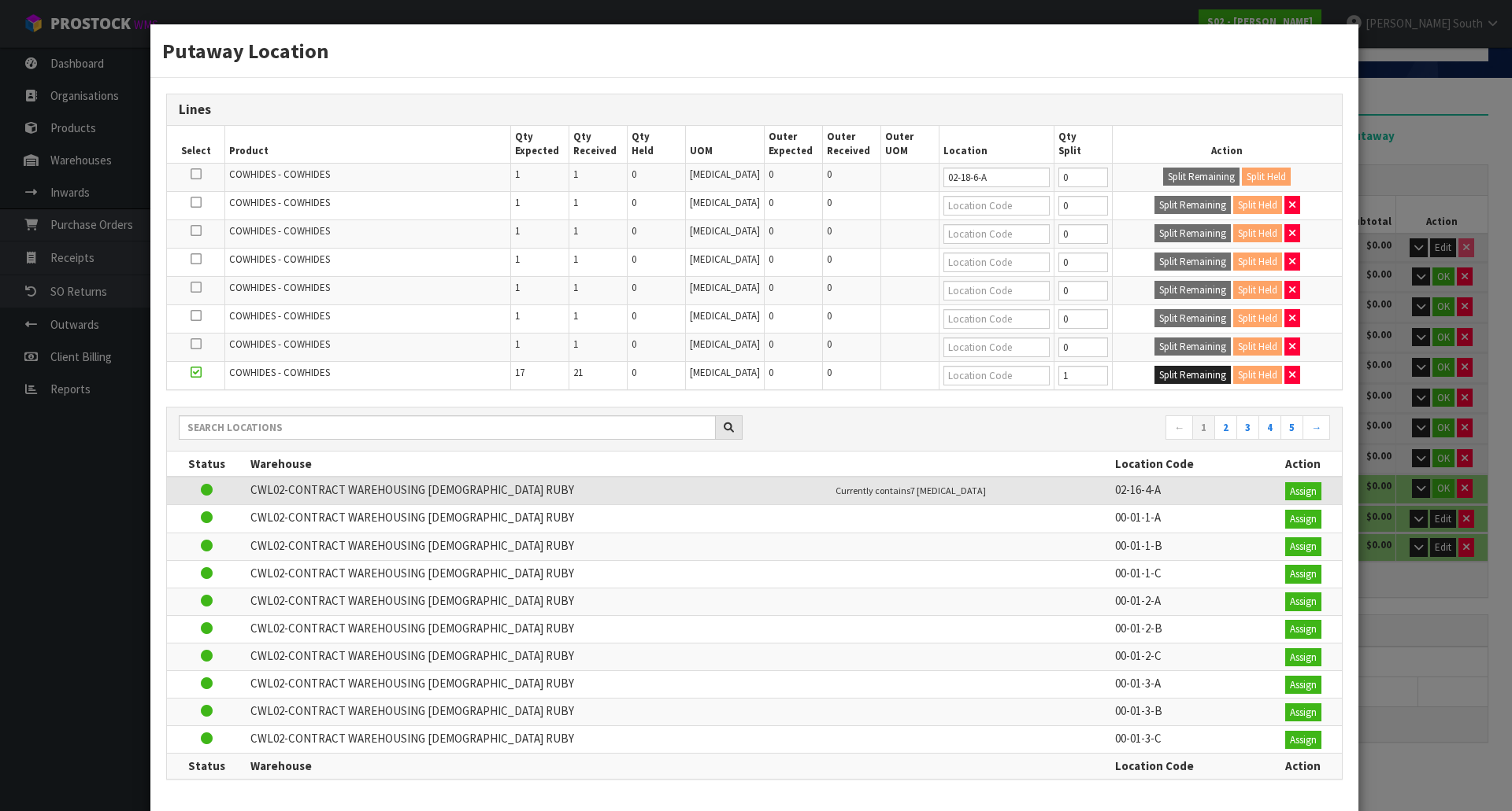
type input "1"
type input "0"
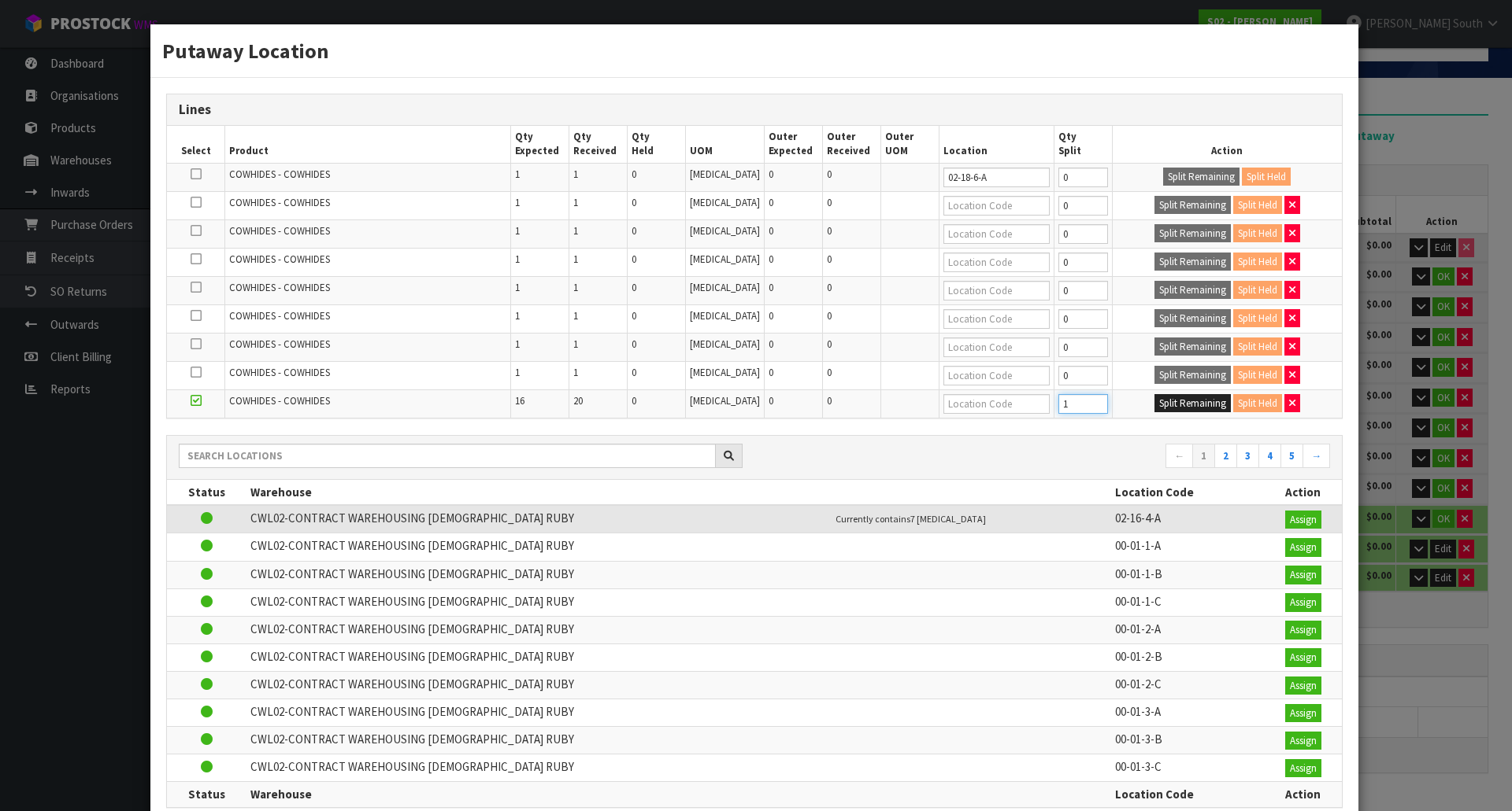
type input "1"
click at [1080, 401] on input "1" at bounding box center [1083, 403] width 49 height 20
click at [1195, 403] on button "Split Remaining" at bounding box center [1192, 403] width 76 height 19
type input "1"
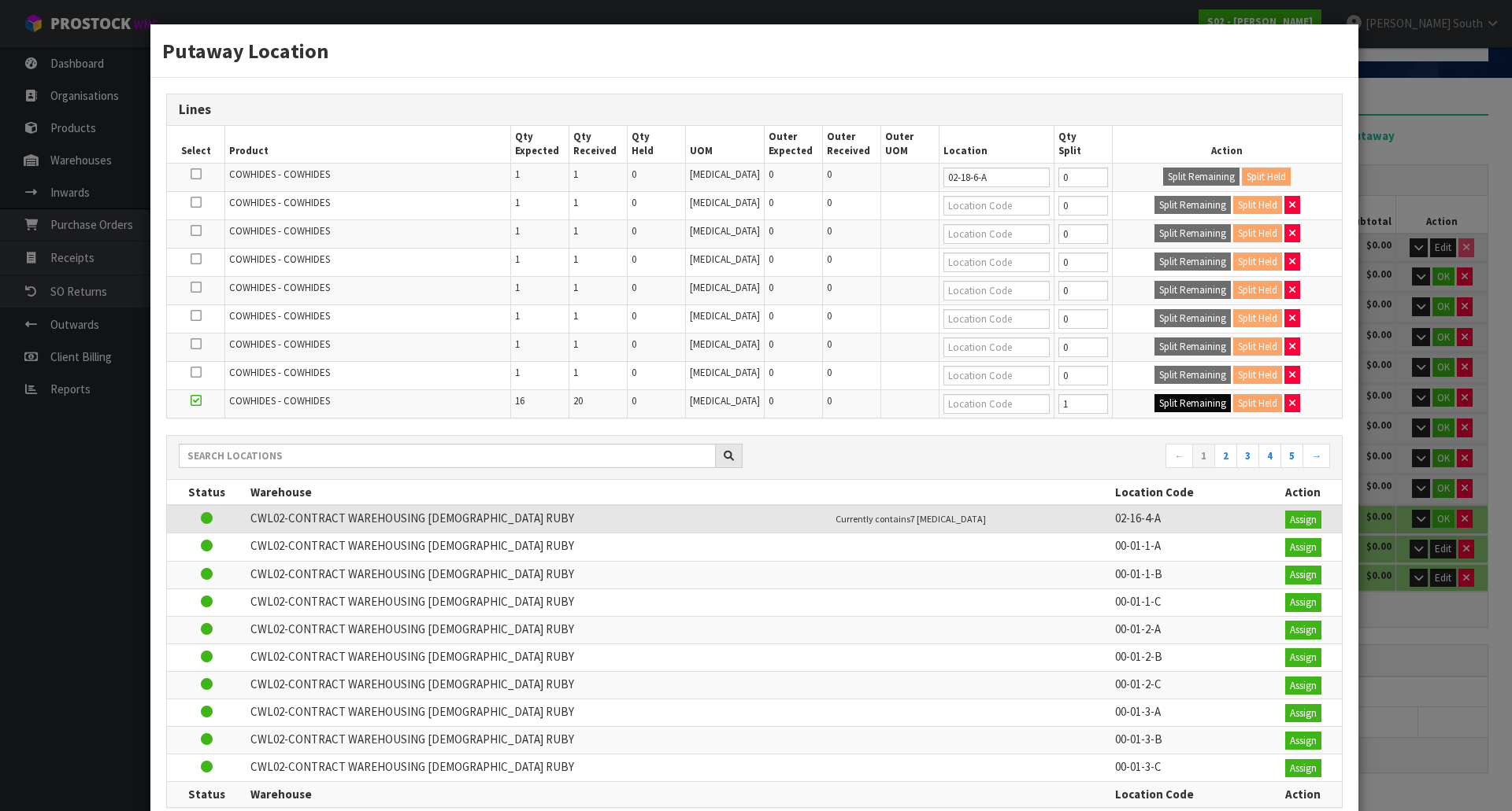
type input "1"
type input "0"
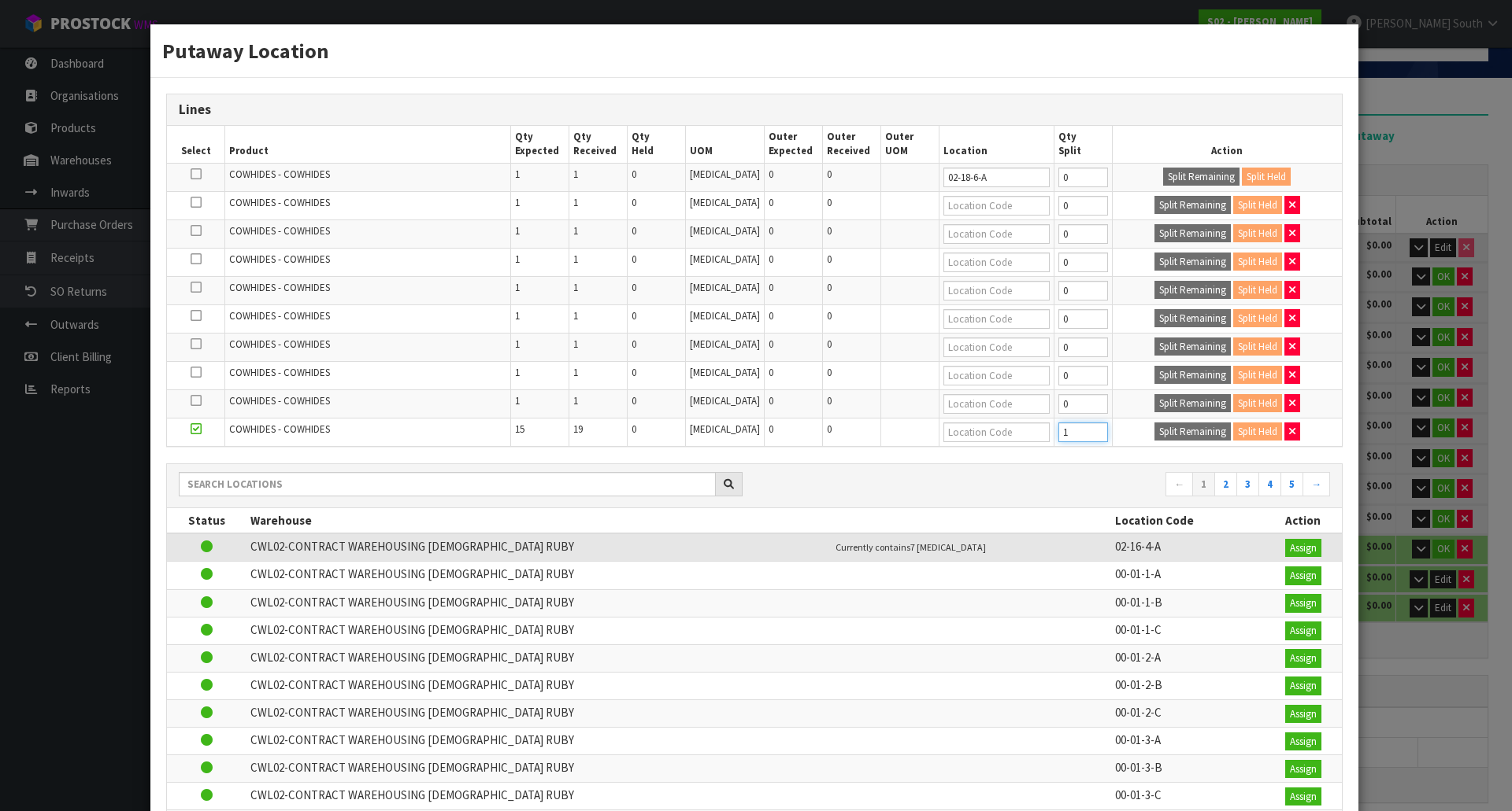
type input "1"
click at [1088, 425] on input "1" at bounding box center [1083, 432] width 49 height 20
click at [1175, 432] on button "Split Remaining" at bounding box center [1192, 432] width 76 height 19
type input "1"
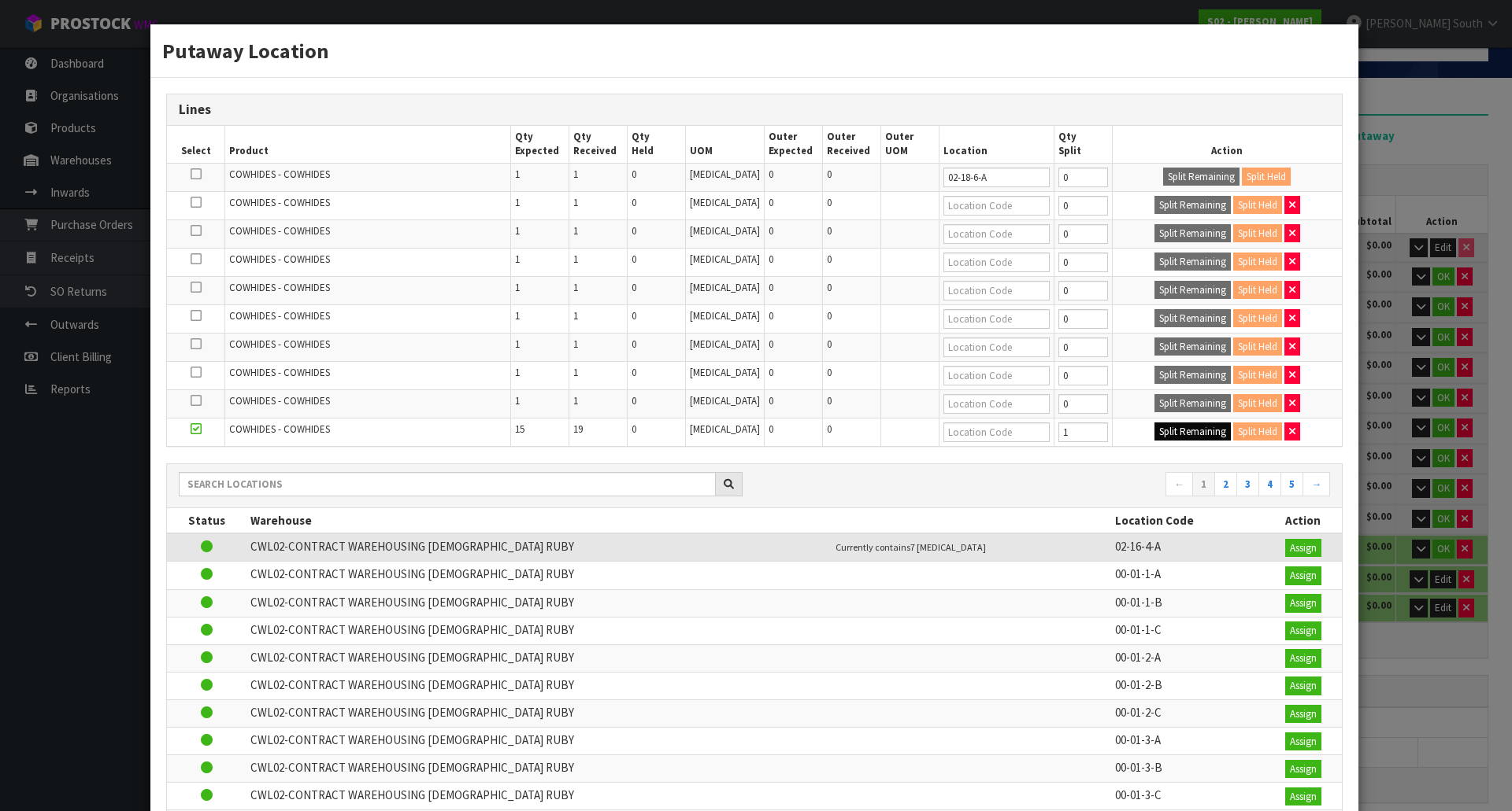
type input "1"
type input "0"
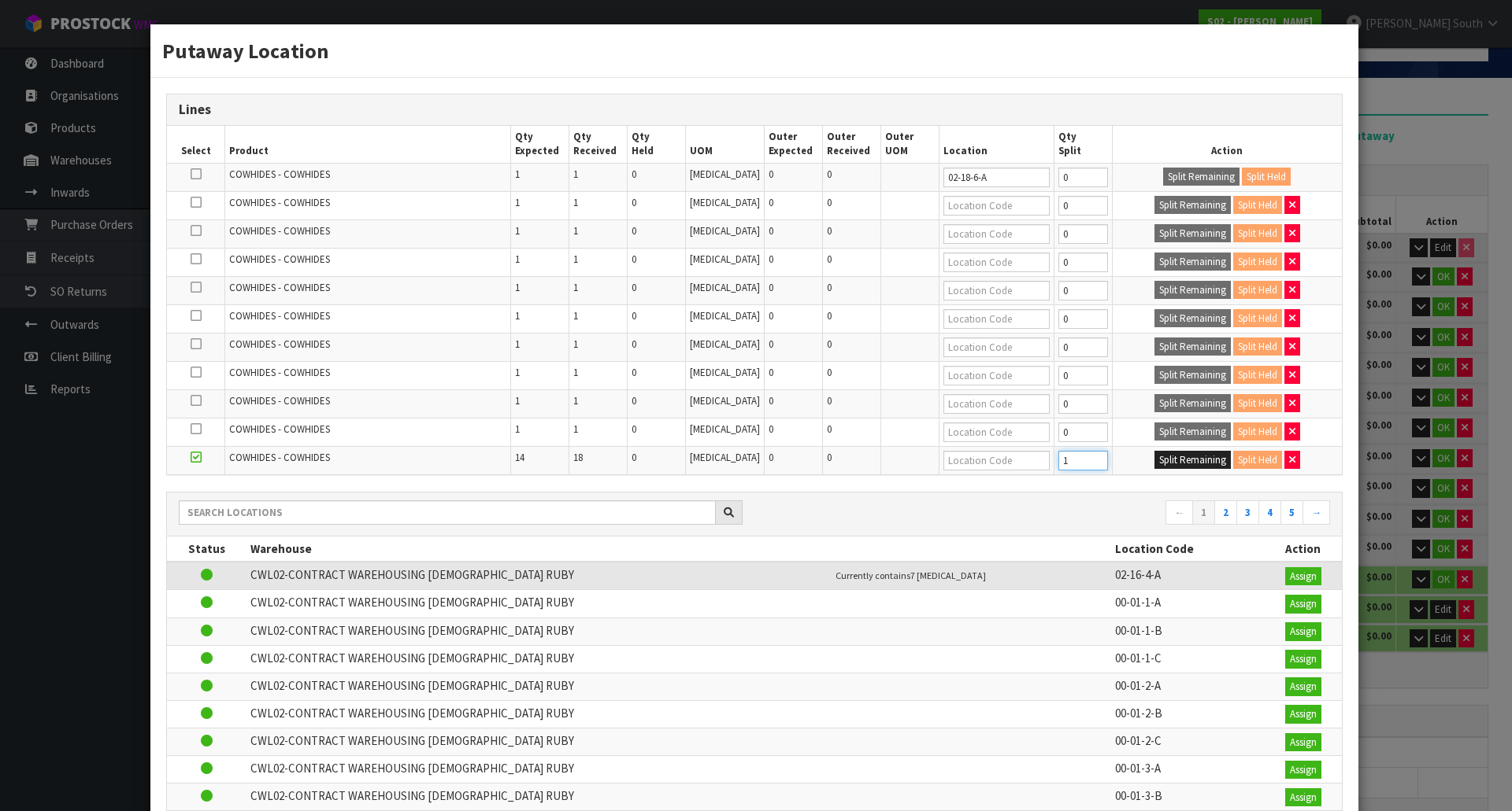
type input "1"
click at [1085, 458] on input "1" at bounding box center [1083, 460] width 49 height 20
click at [1159, 452] on button "Split Remaining" at bounding box center [1192, 460] width 76 height 19
type input "1"
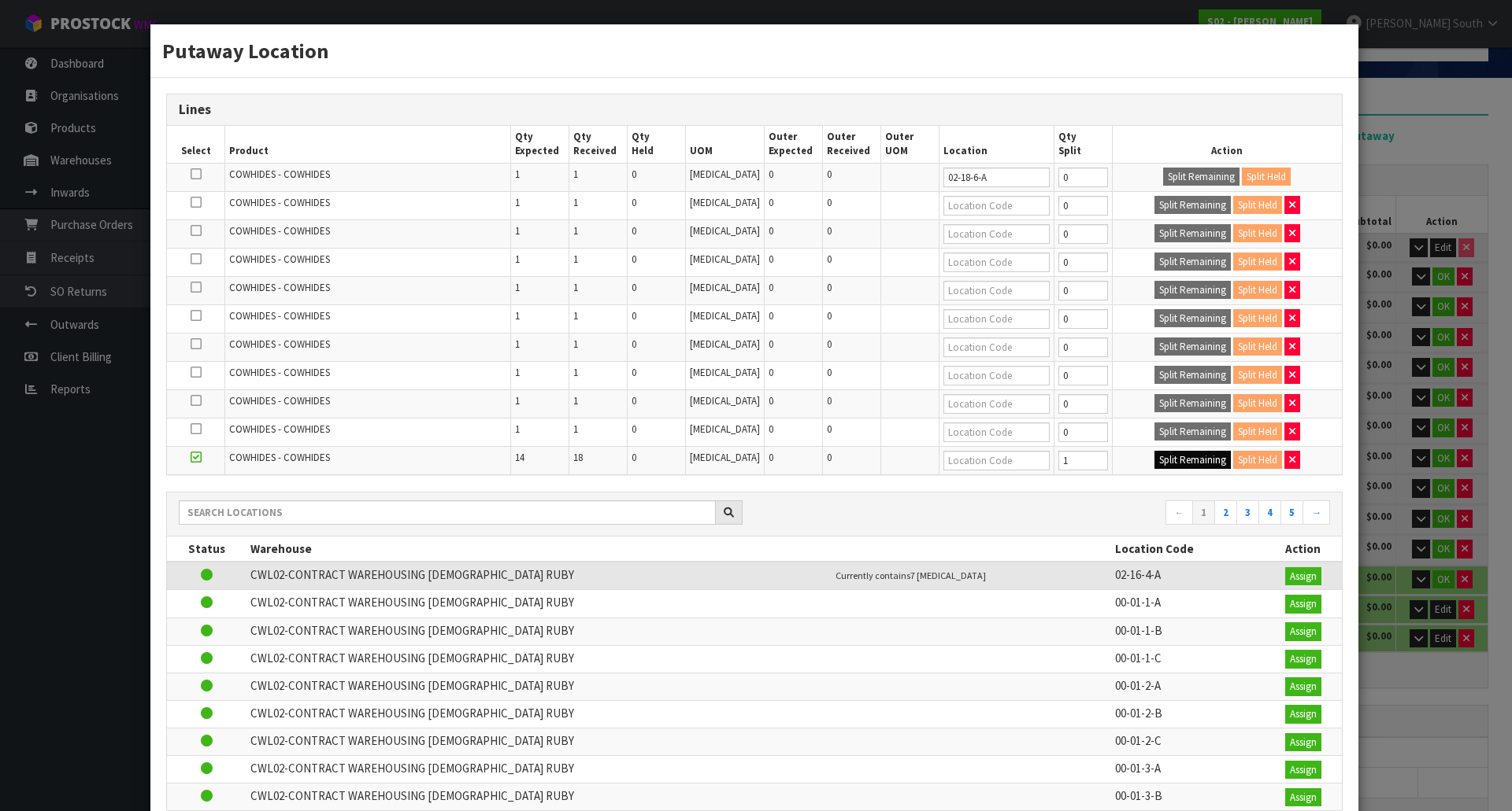
type input "1"
type input "0"
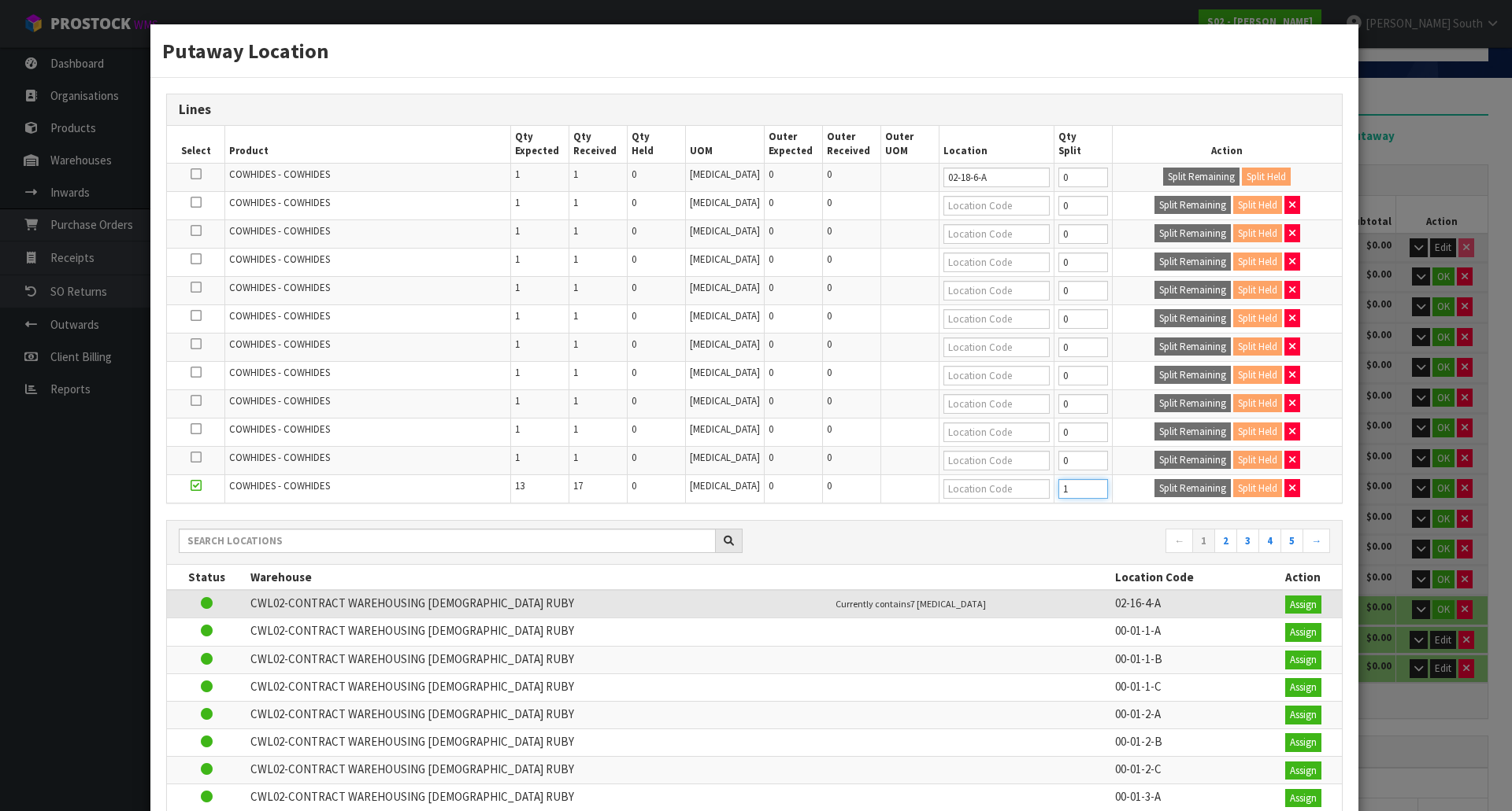
type input "1"
click at [1077, 484] on input "1" at bounding box center [1083, 489] width 49 height 20
click at [1157, 484] on button "Split Remaining" at bounding box center [1192, 489] width 76 height 19
type input "1"
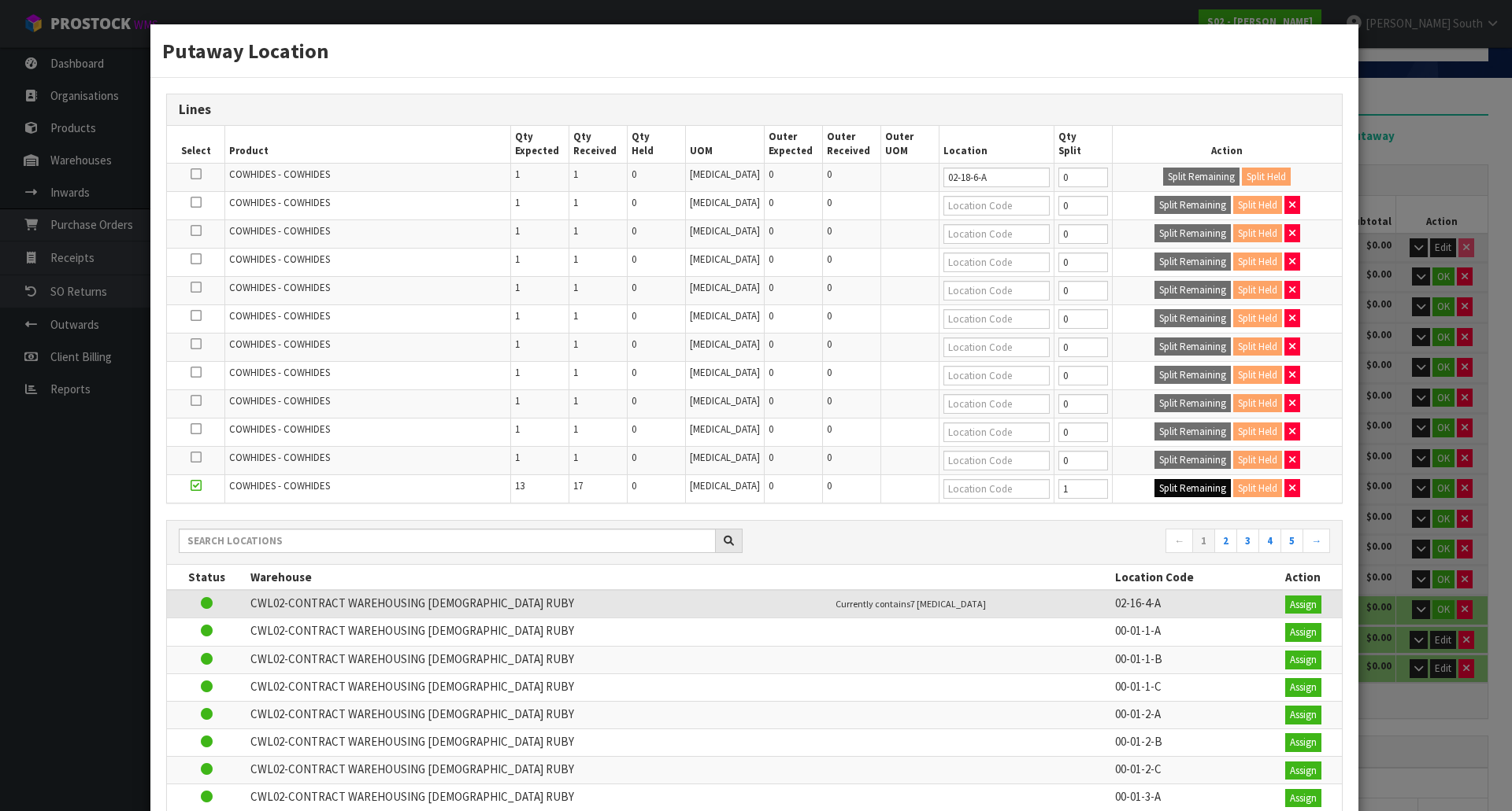
type input "1"
type input "0"
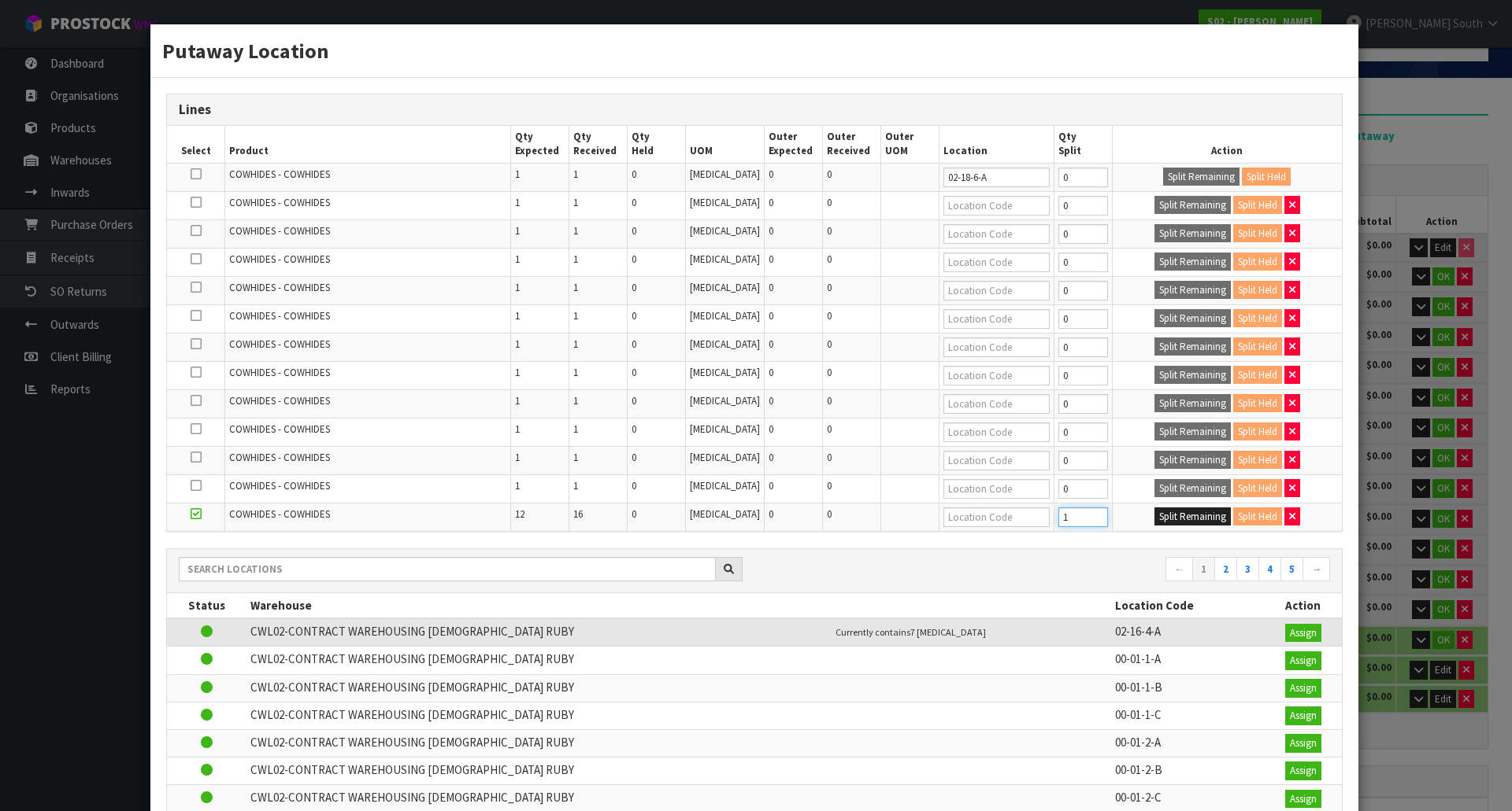
type input "1"
click at [1077, 514] on input "1" at bounding box center [1083, 517] width 49 height 20
click at [1159, 511] on button "Split Remaining" at bounding box center [1192, 517] width 76 height 19
type input "1"
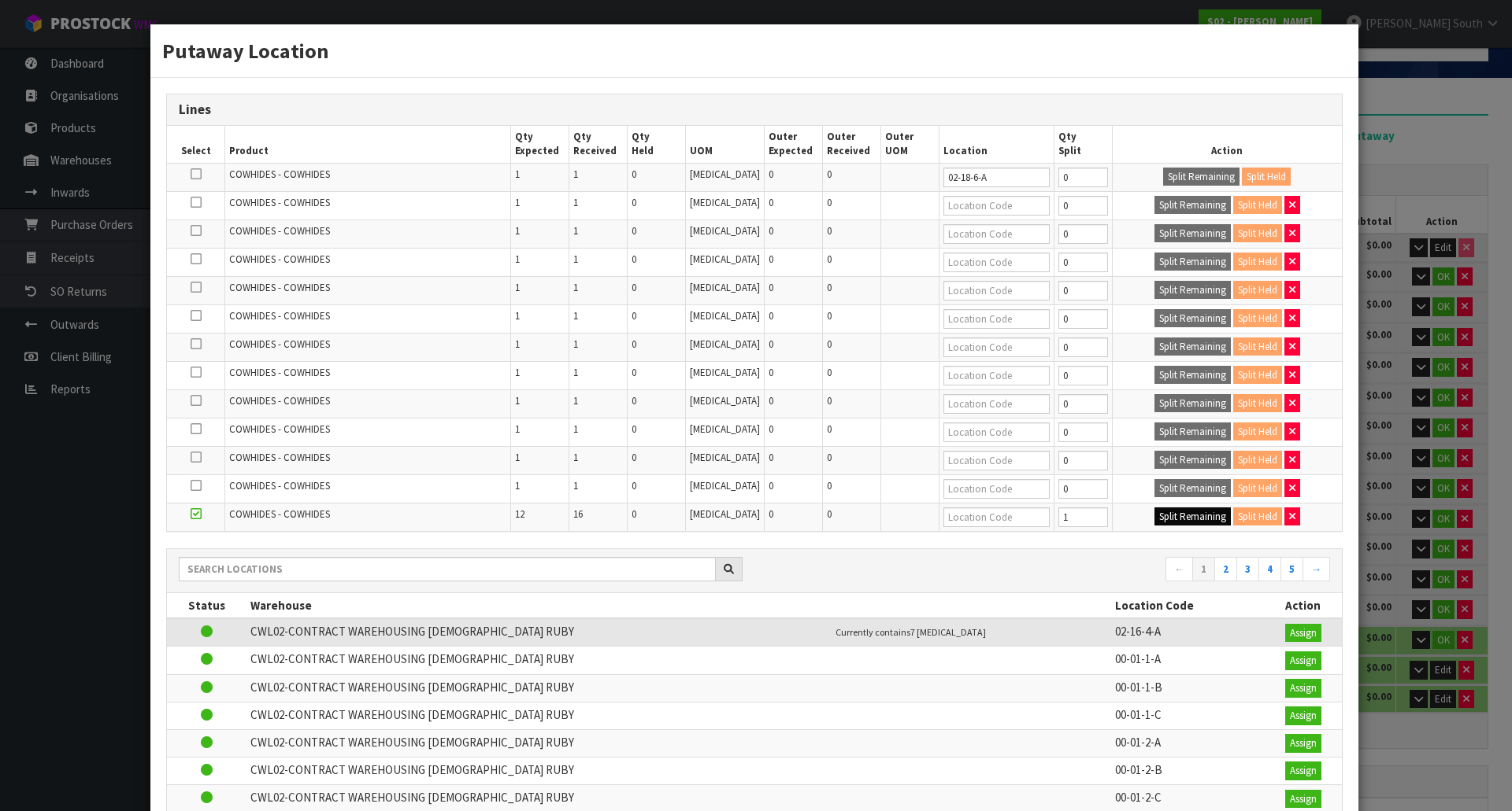
type input "1"
type input "0"
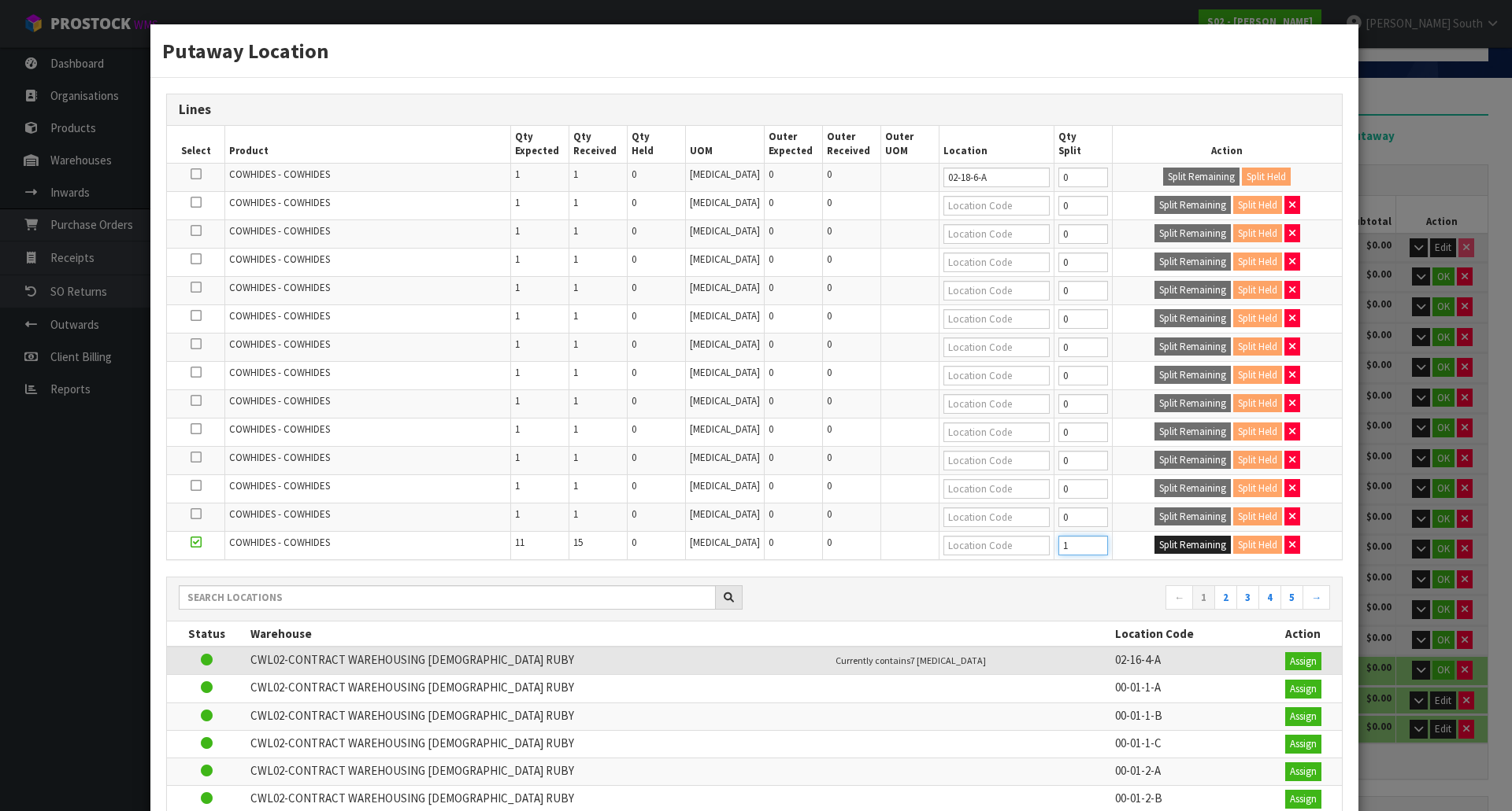
drag, startPoint x: 1079, startPoint y: 543, endPoint x: 1114, endPoint y: 539, distance: 35.2
type input "1"
click at [1081, 543] on input "1" at bounding box center [1083, 545] width 49 height 20
click at [1162, 539] on button "Split Remaining" at bounding box center [1192, 545] width 76 height 19
type input "1"
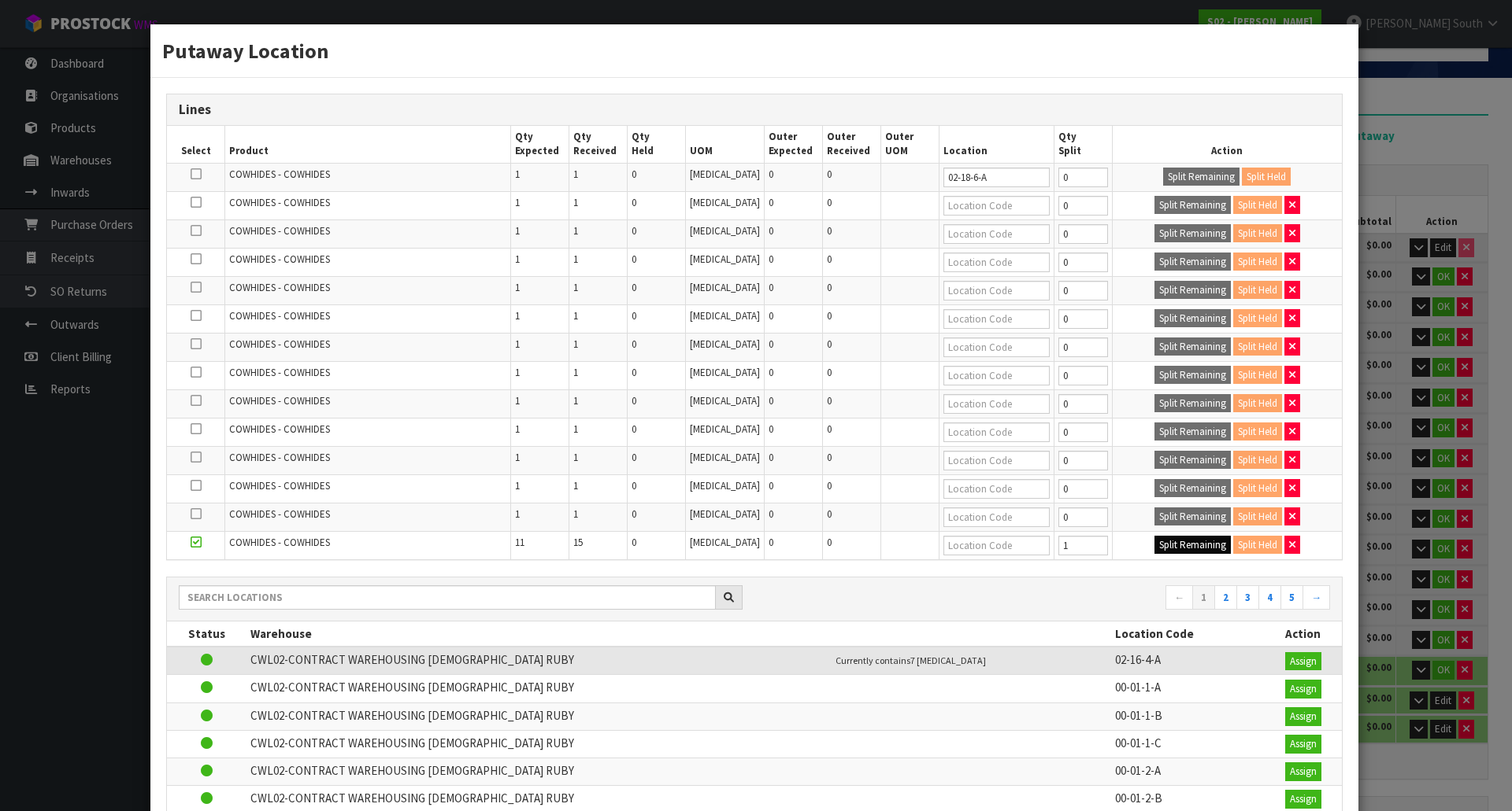
type input "1"
type input "0"
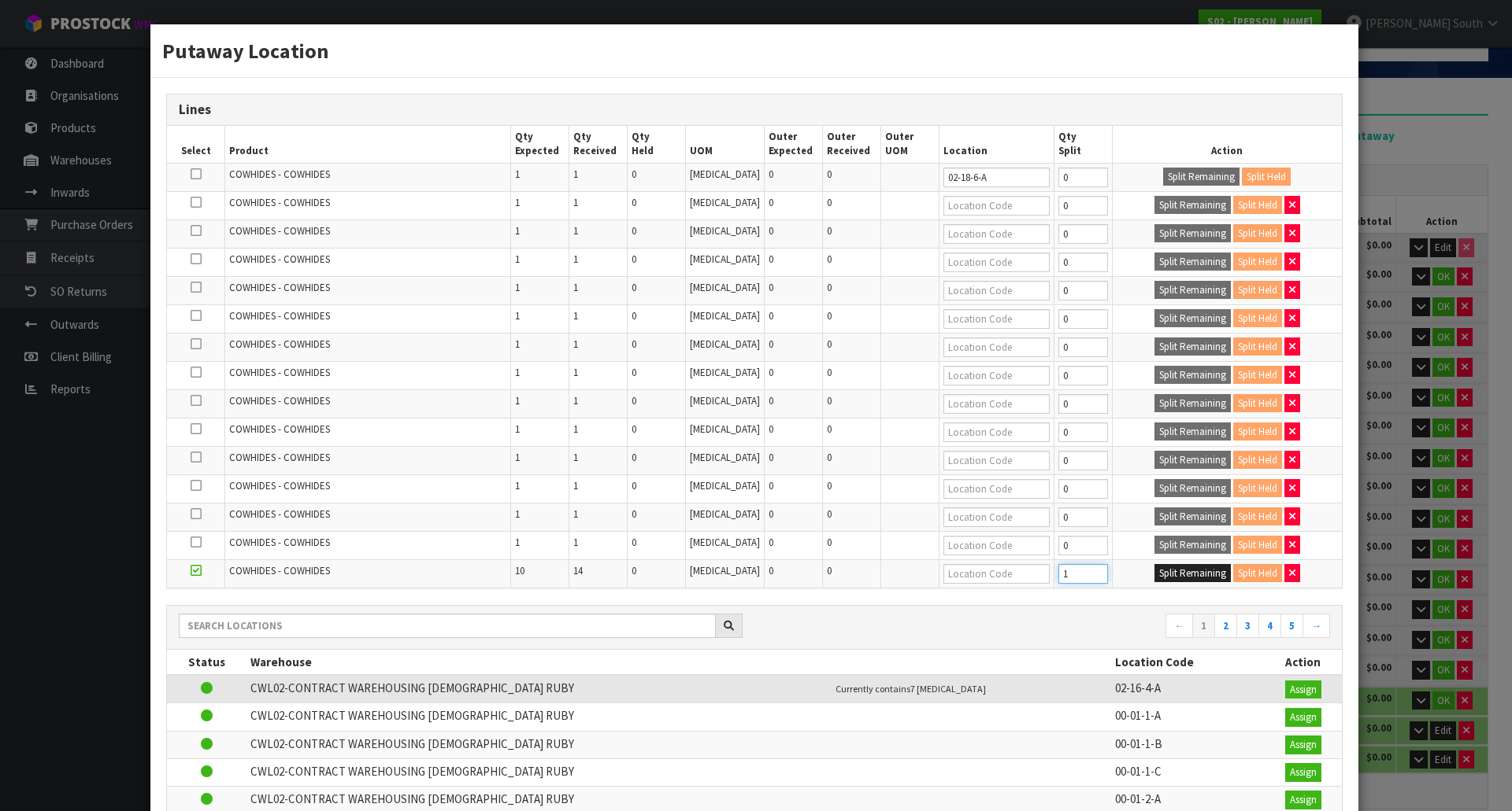
type input "1"
click at [1084, 569] on input "1" at bounding box center [1083, 573] width 49 height 20
click at [1168, 571] on button "Split Remaining" at bounding box center [1192, 573] width 76 height 19
type input "1"
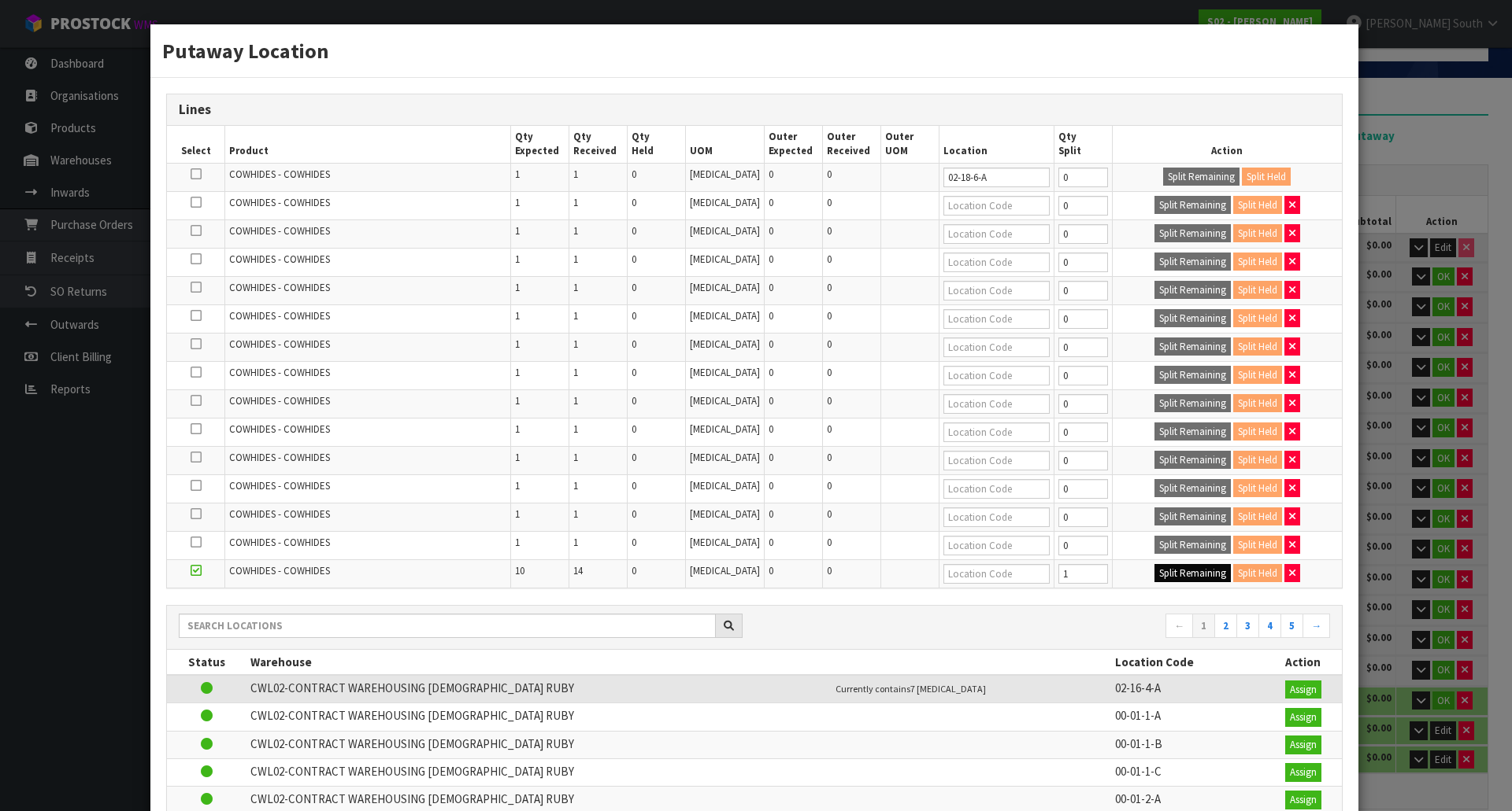
type input "1"
type input "0"
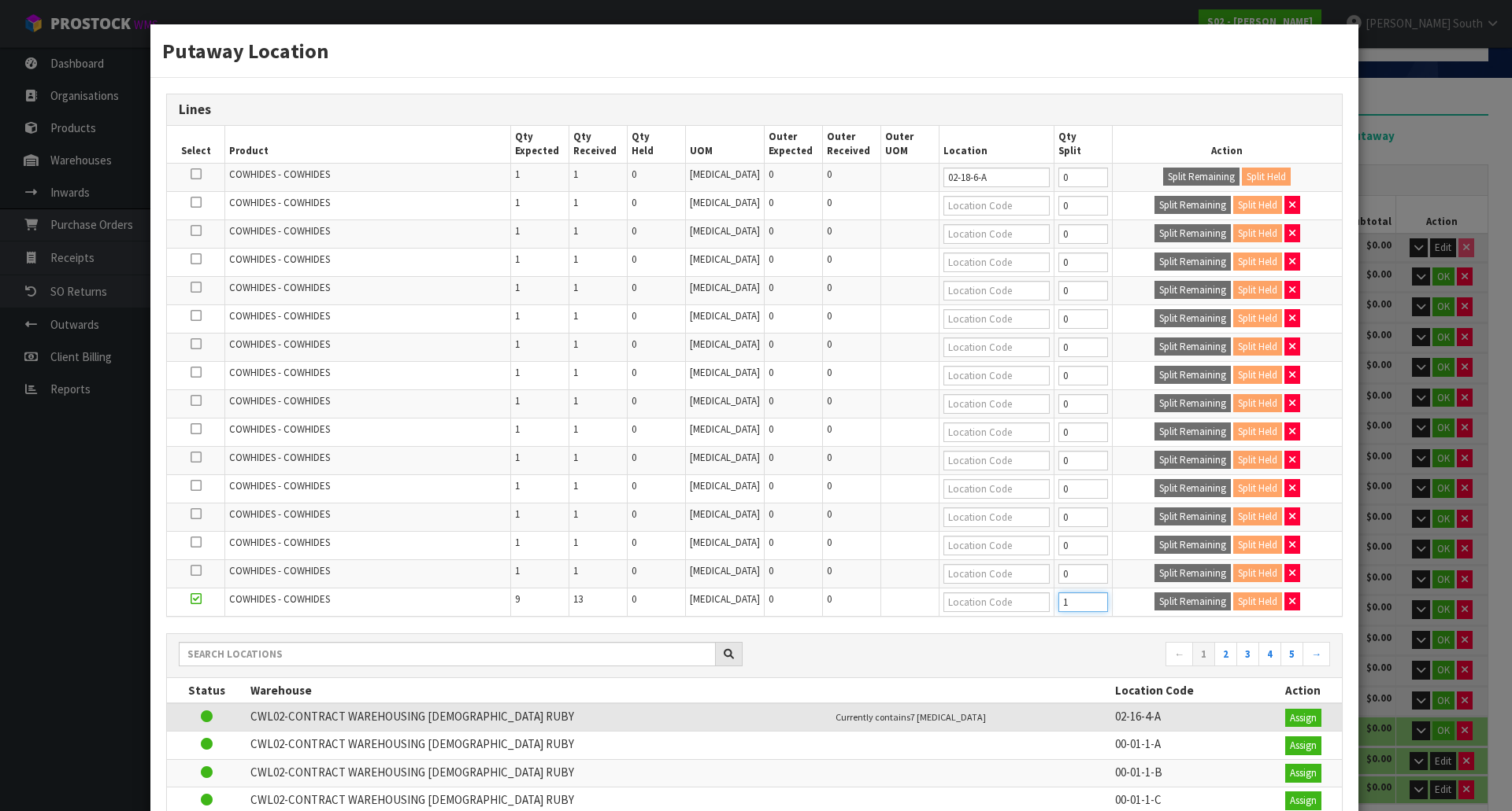
type input "1"
click at [1081, 599] on input "1" at bounding box center [1083, 602] width 49 height 20
click at [1171, 610] on button "Split Remaining" at bounding box center [1192, 602] width 76 height 19
type input "1"
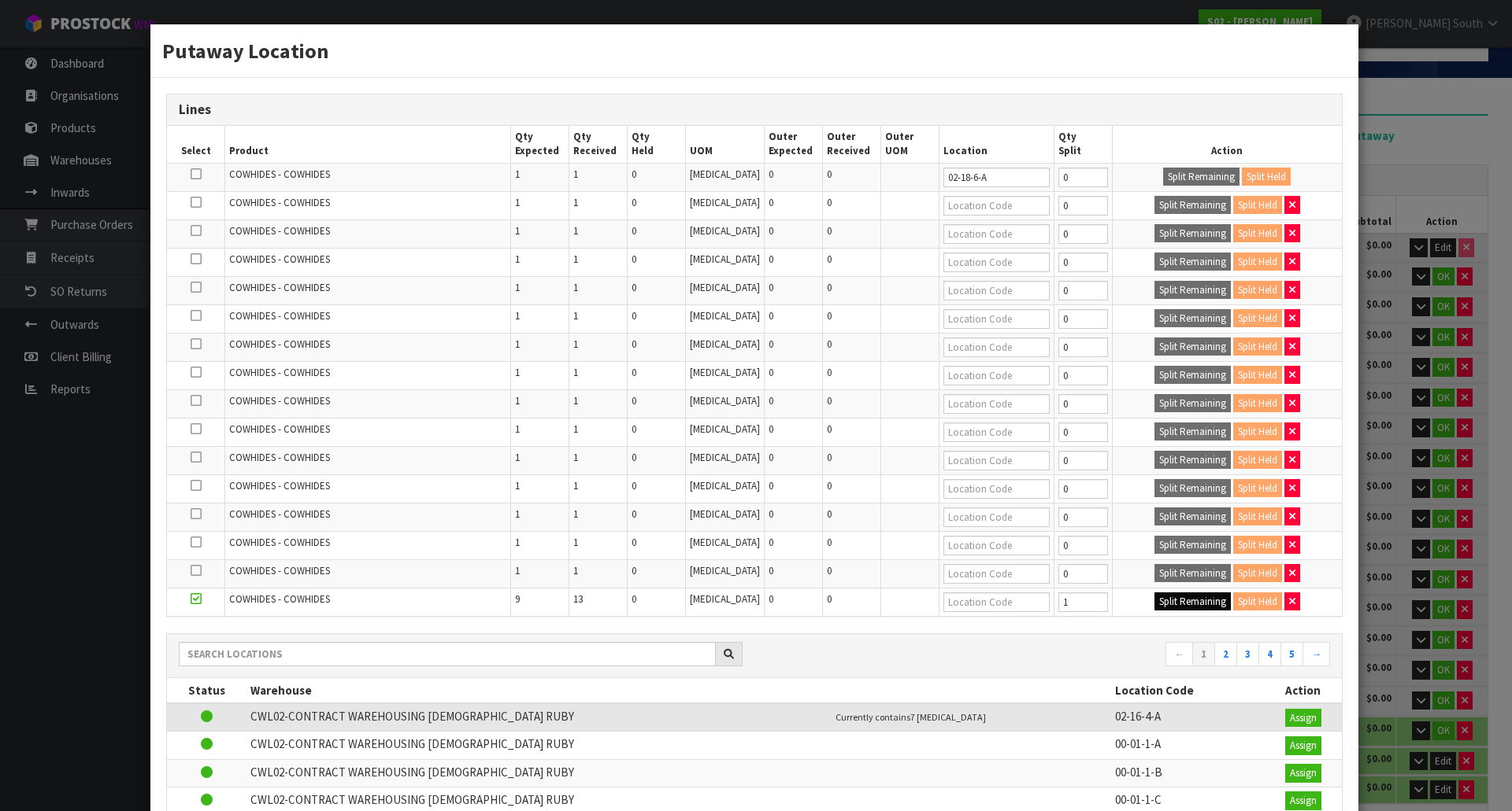
type input "1"
type input "0"
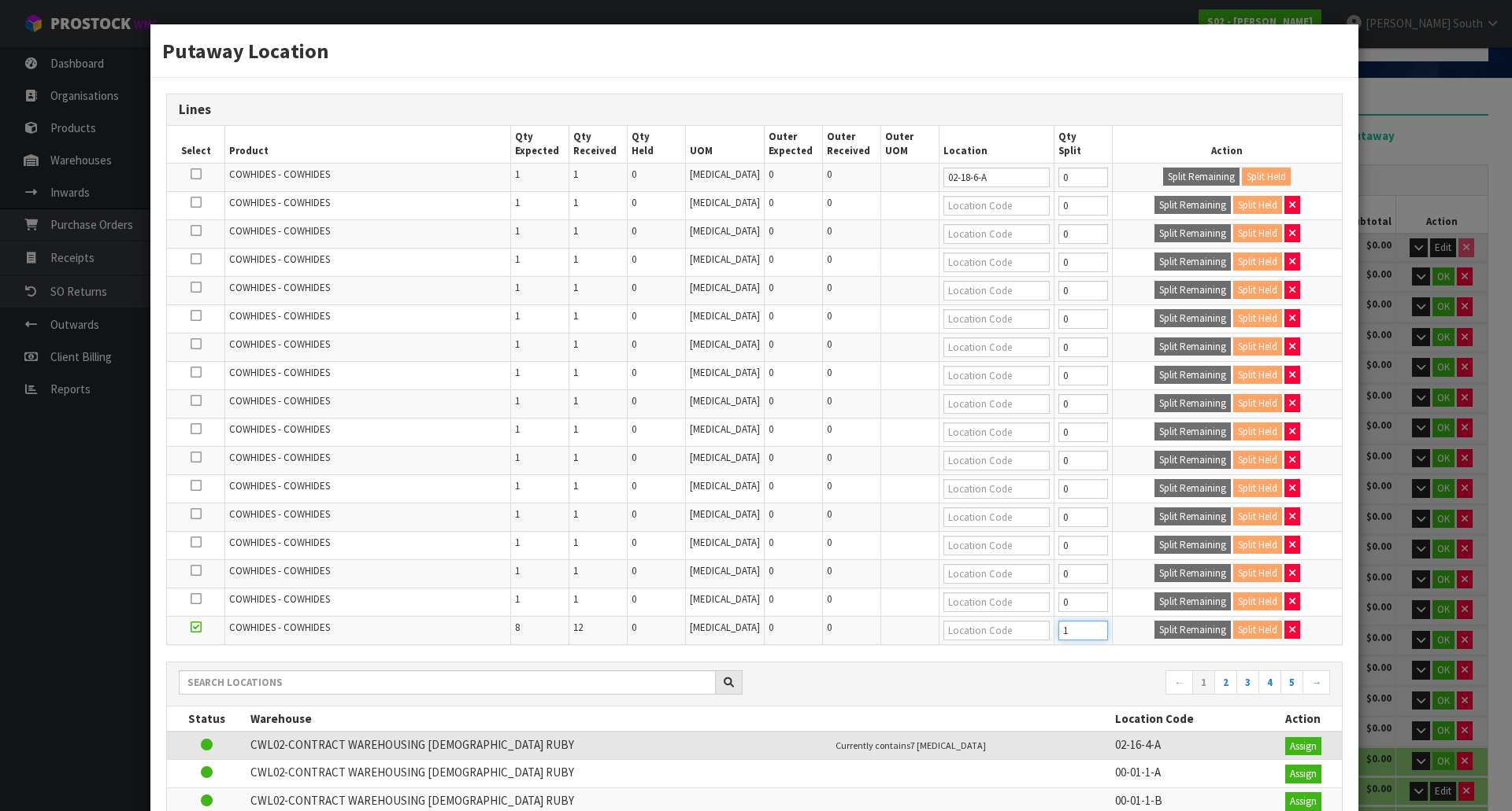
type input "1"
click at [1078, 625] on input "1" at bounding box center [1083, 630] width 49 height 20
click at [1155, 625] on button "Split Remaining" at bounding box center [1192, 630] width 76 height 19
type input "1"
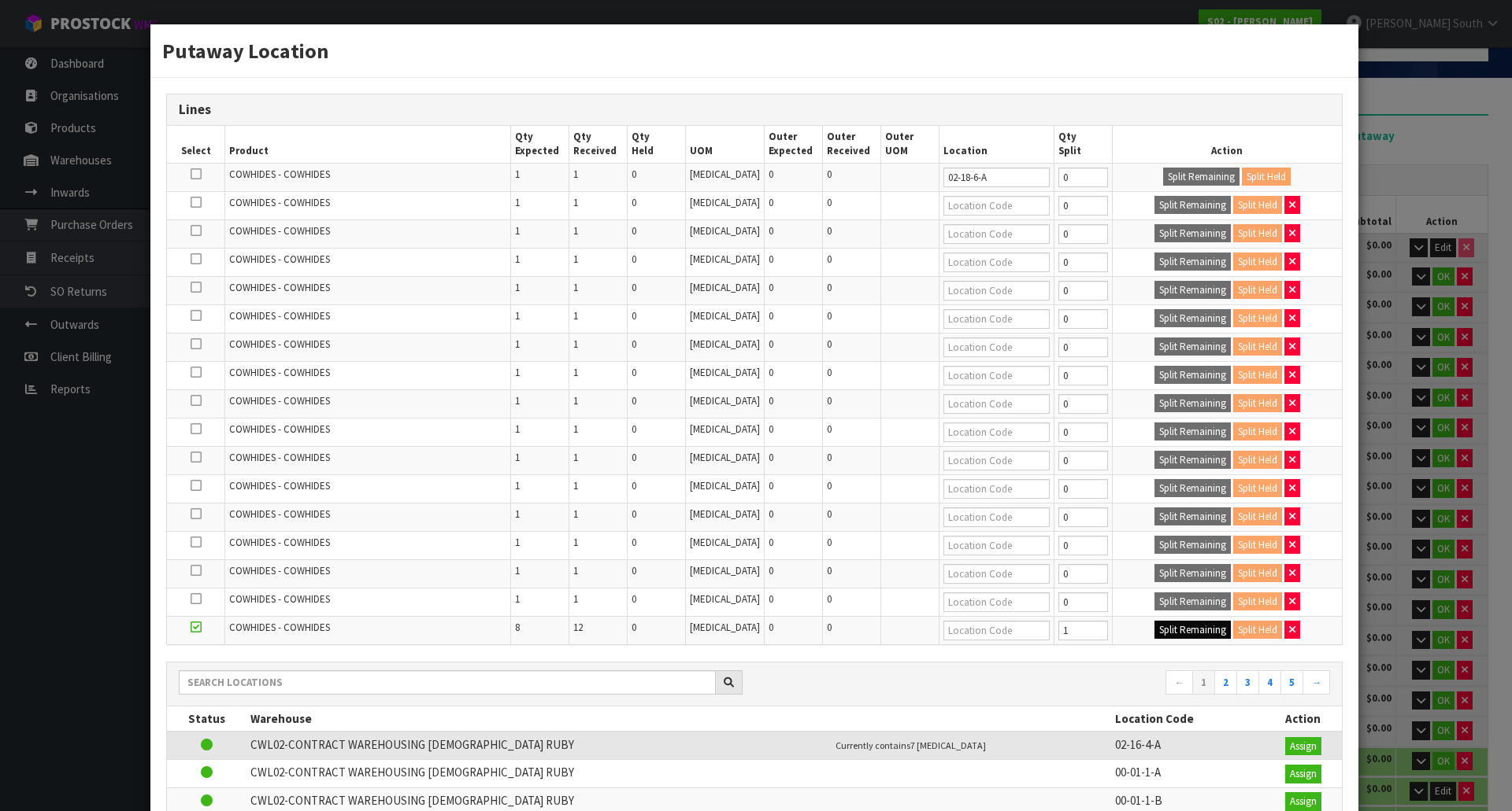
type input "1"
type input "0"
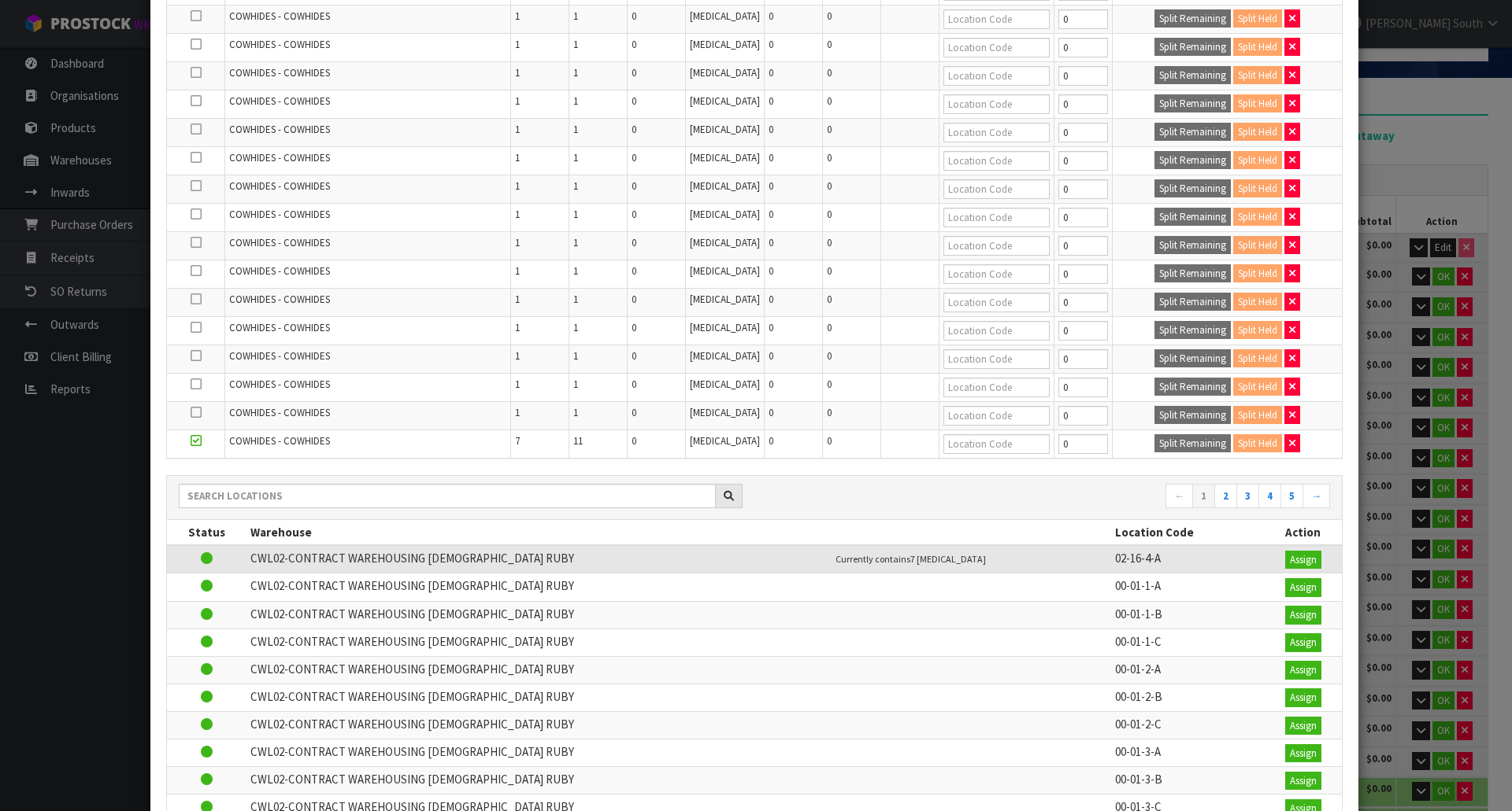
scroll to position [236, 0]
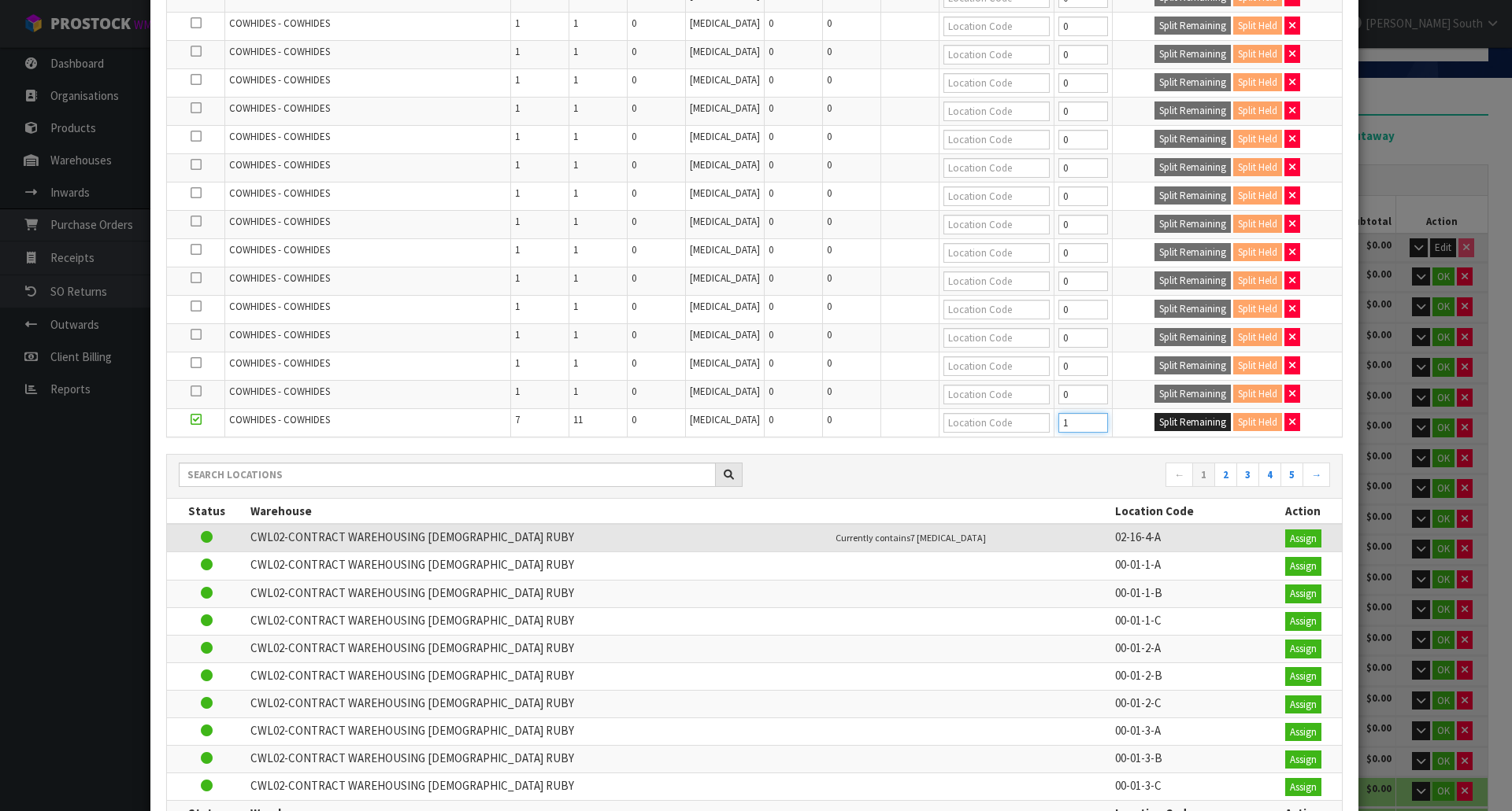
type input "1"
click at [1080, 416] on input "1" at bounding box center [1083, 423] width 49 height 20
click at [1131, 417] on div "Split Remaining Split Held" at bounding box center [1227, 423] width 221 height 19
click at [1154, 419] on button "Split Remaining" at bounding box center [1192, 423] width 76 height 19
type input "1"
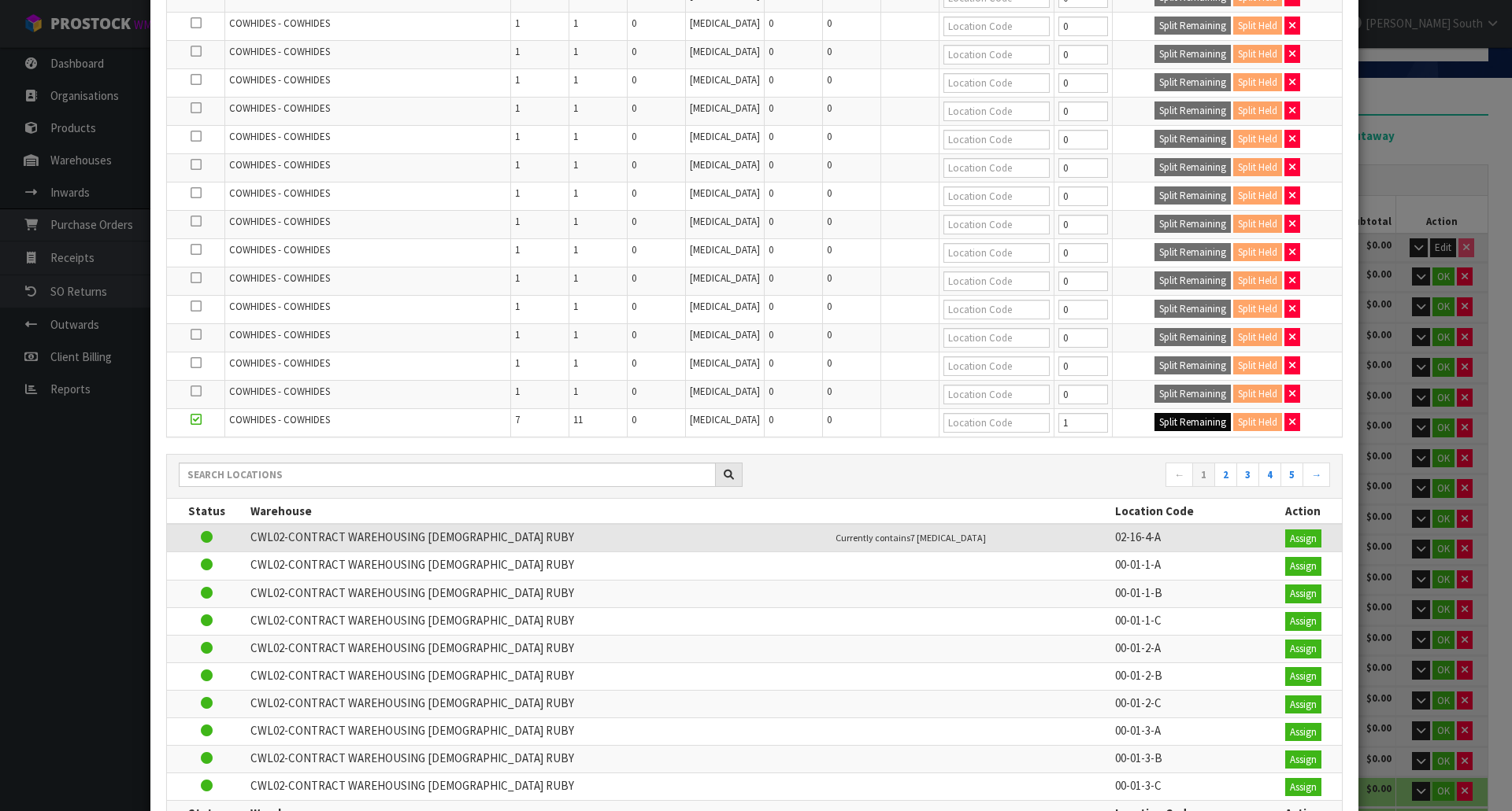
type input "1"
type input "0"
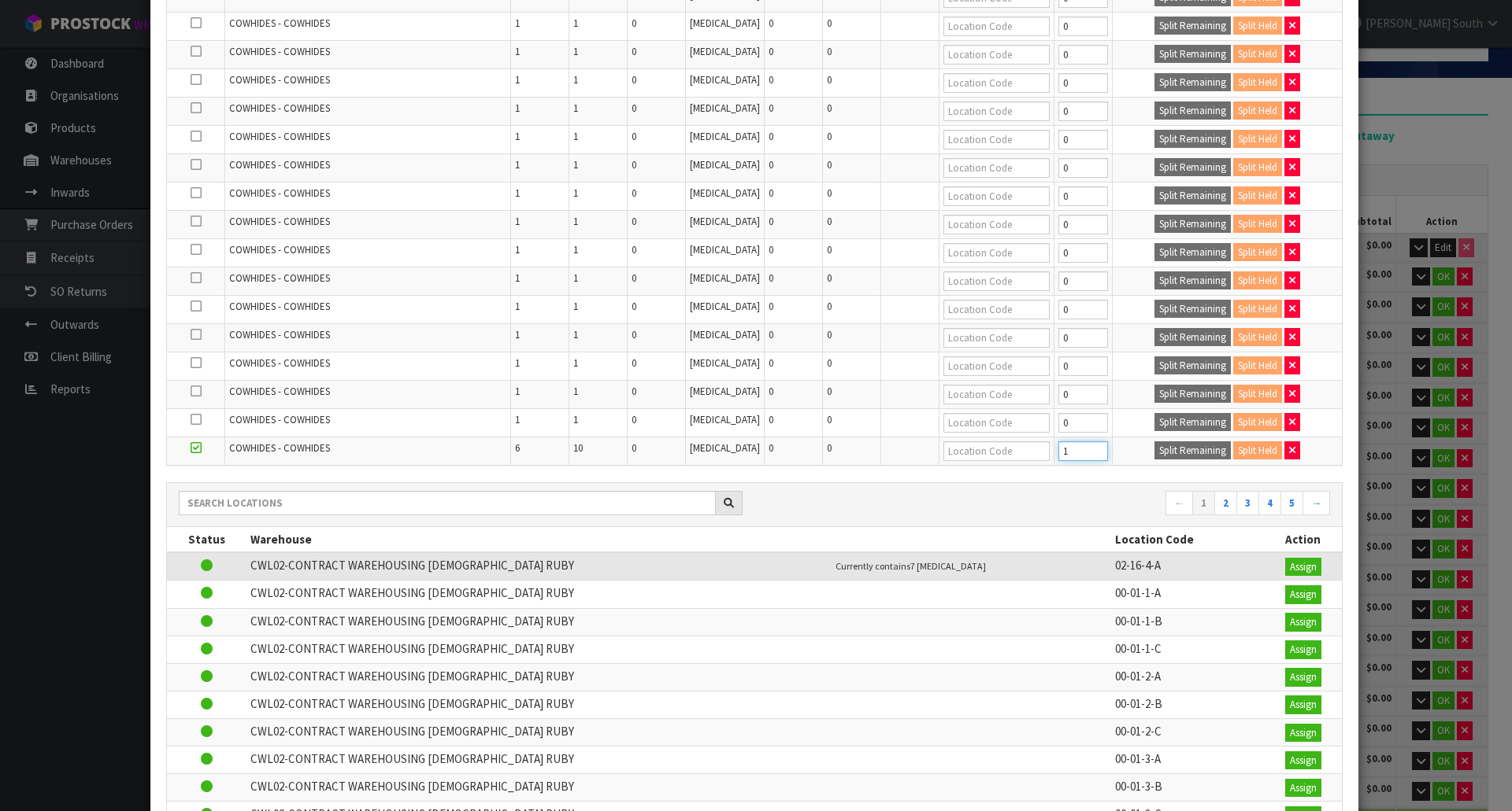
type input "1"
click at [1082, 447] on input "1" at bounding box center [1083, 451] width 49 height 20
click at [1154, 448] on button "Split Remaining" at bounding box center [1192, 451] width 76 height 19
type input "1"
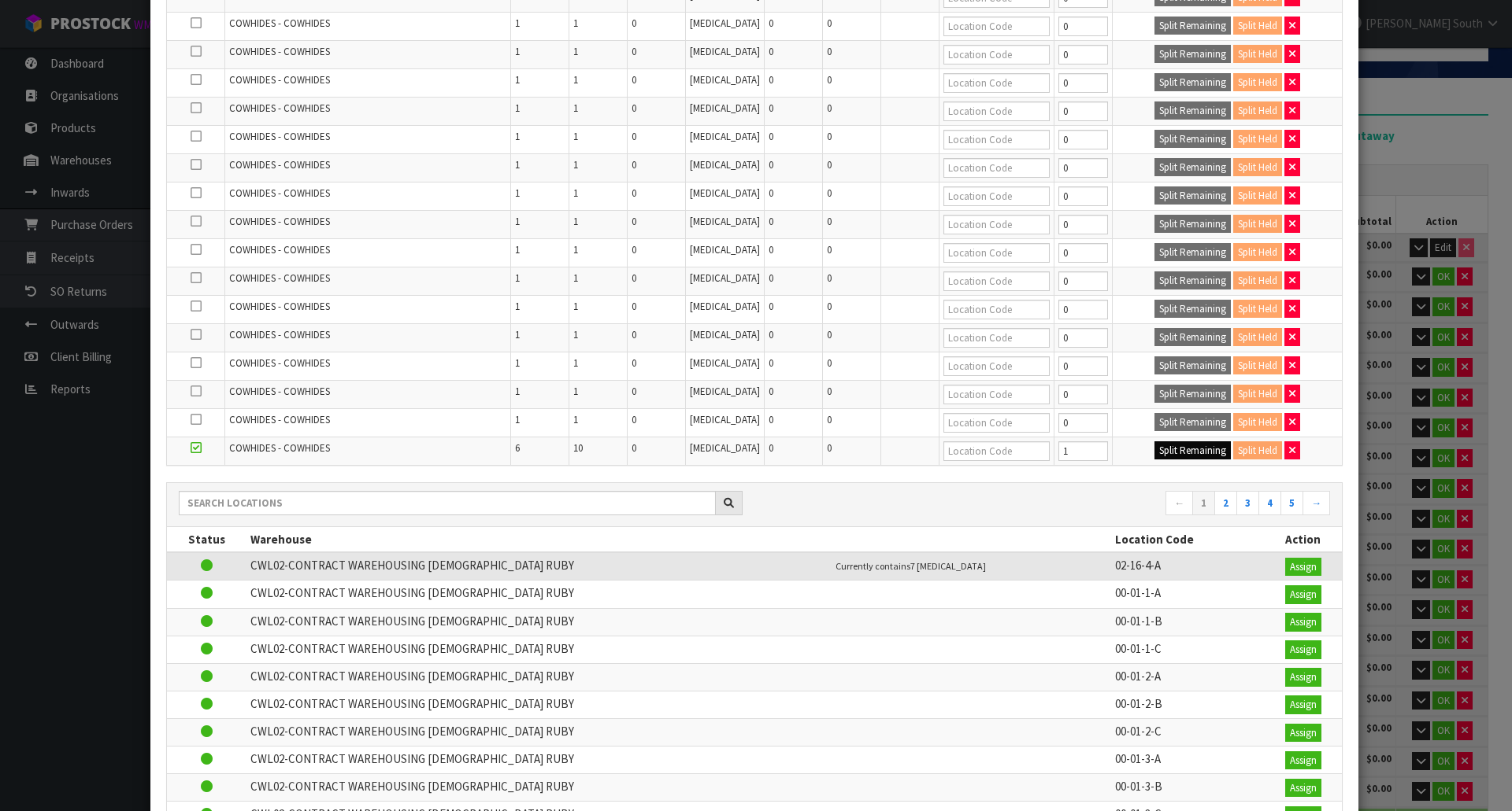
type input "1"
type input "0"
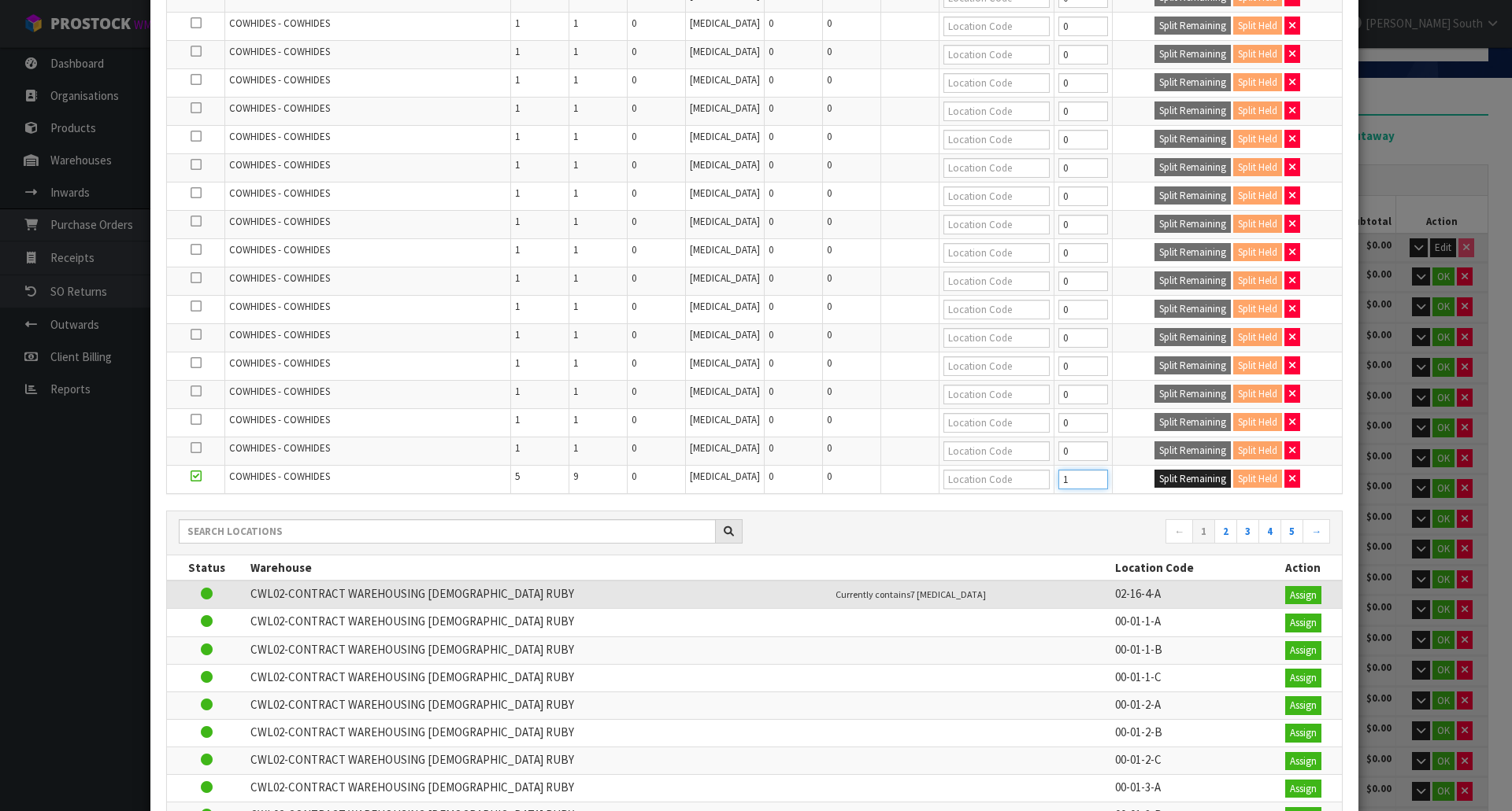
type input "1"
click at [1085, 473] on input "1" at bounding box center [1083, 479] width 49 height 20
click at [1182, 472] on button "Split Remaining" at bounding box center [1192, 479] width 76 height 19
type input "1"
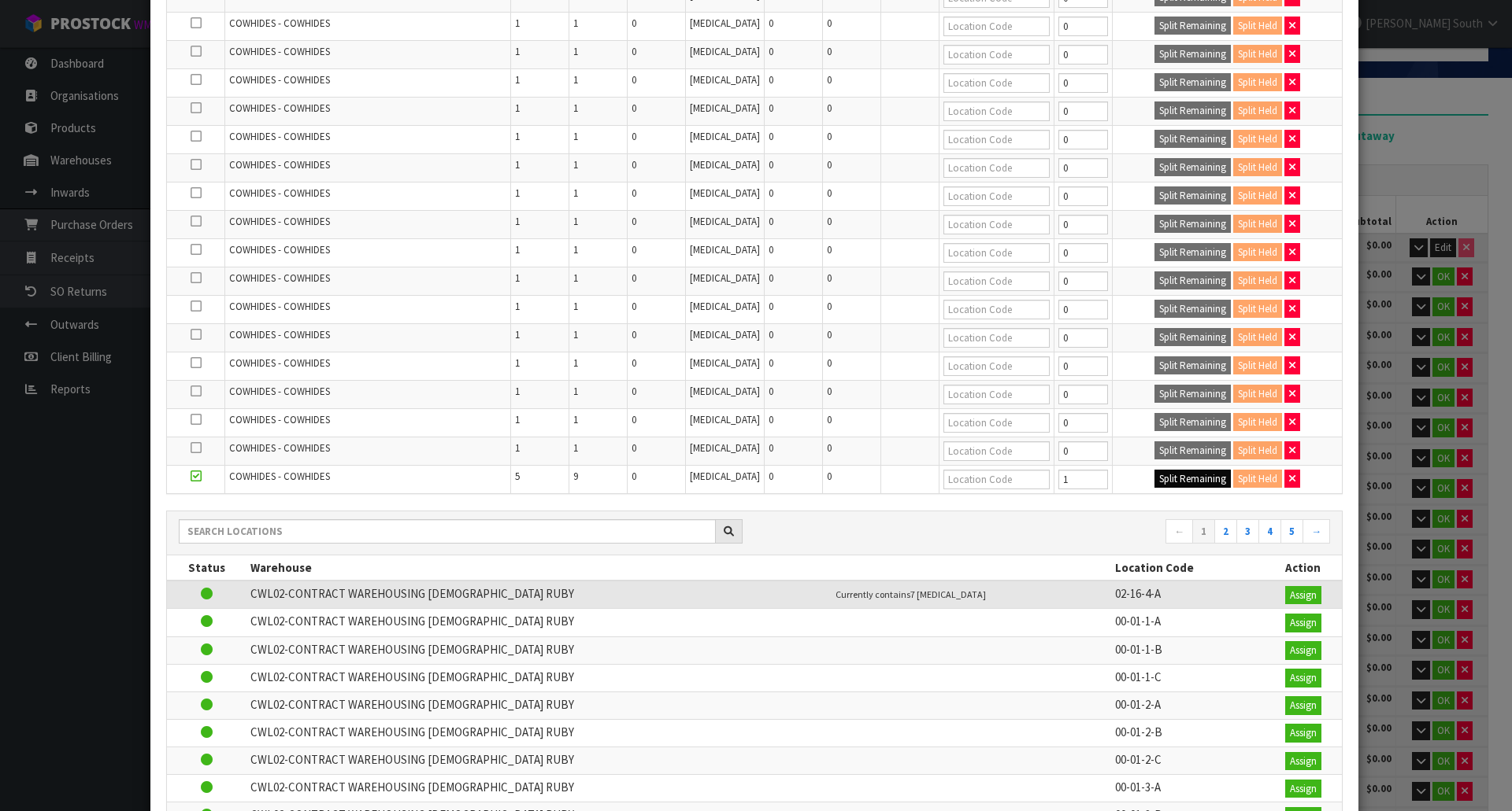
type input "1"
type input "0"
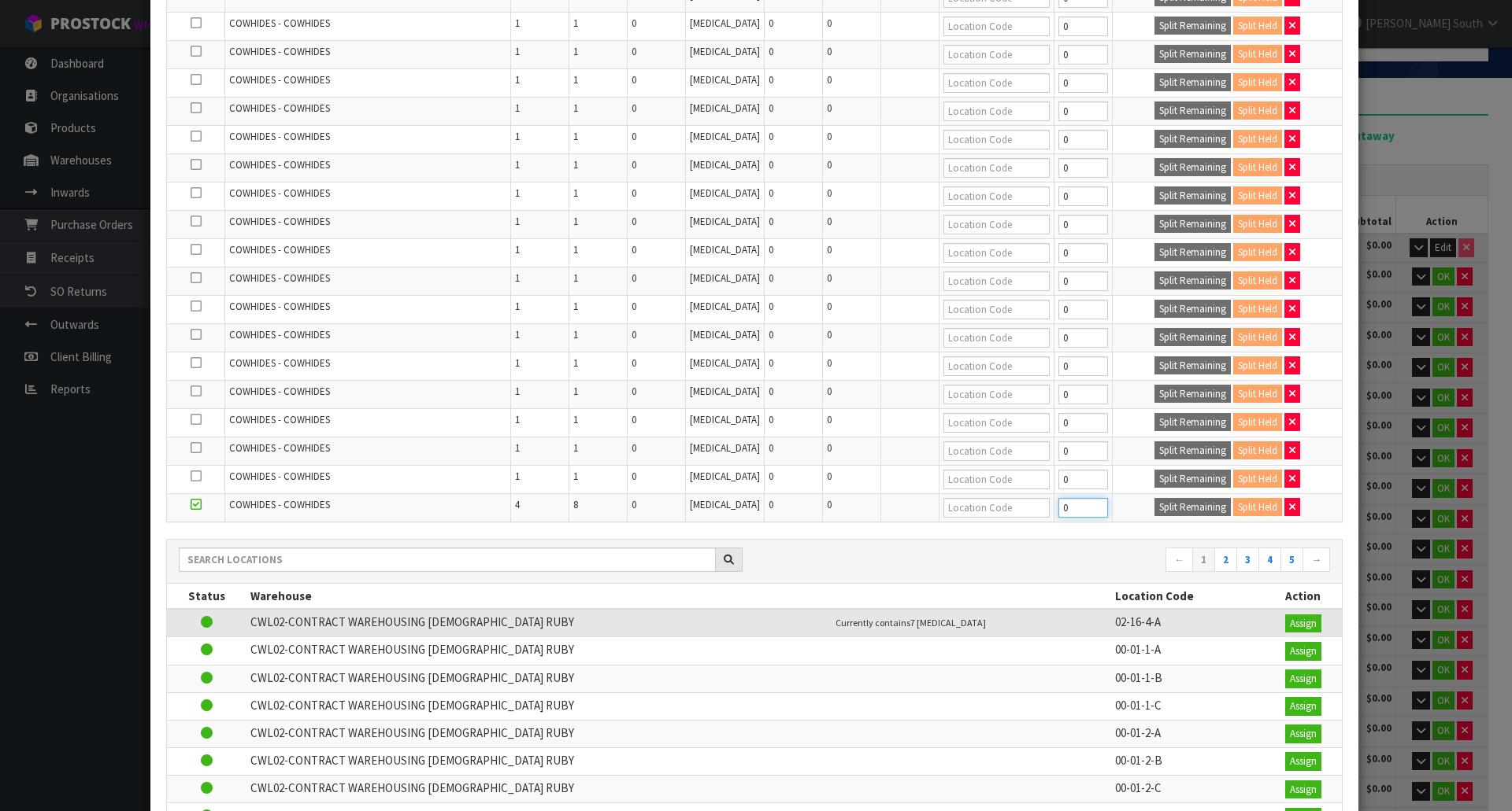
click at [1089, 506] on input "0" at bounding box center [1083, 507] width 49 height 20
type input "1"
click at [1086, 502] on input "1" at bounding box center [1083, 507] width 49 height 20
click at [1154, 504] on button "Split Remaining" at bounding box center [1192, 507] width 76 height 19
type input "1"
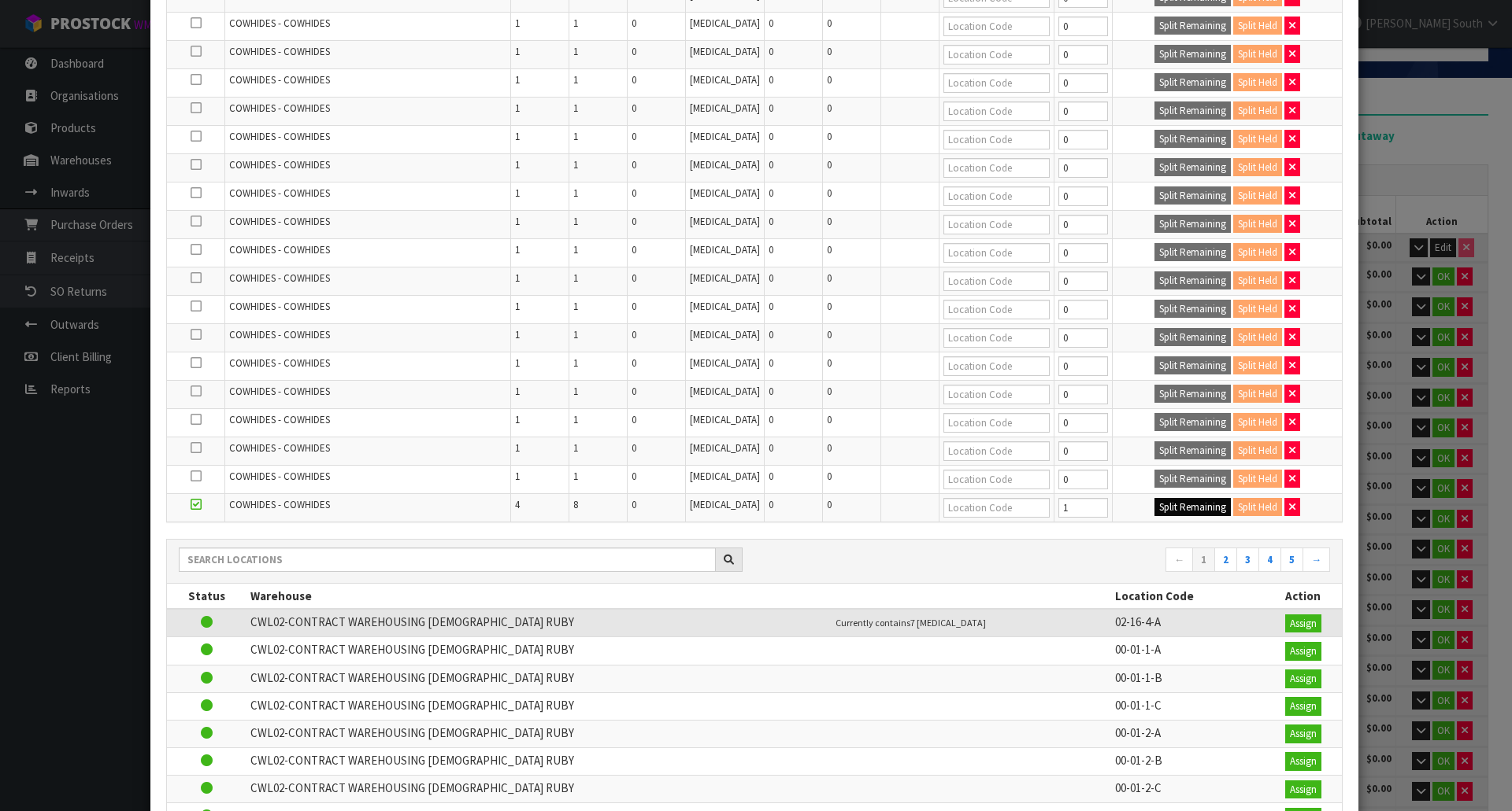
type input "1"
type input "0"
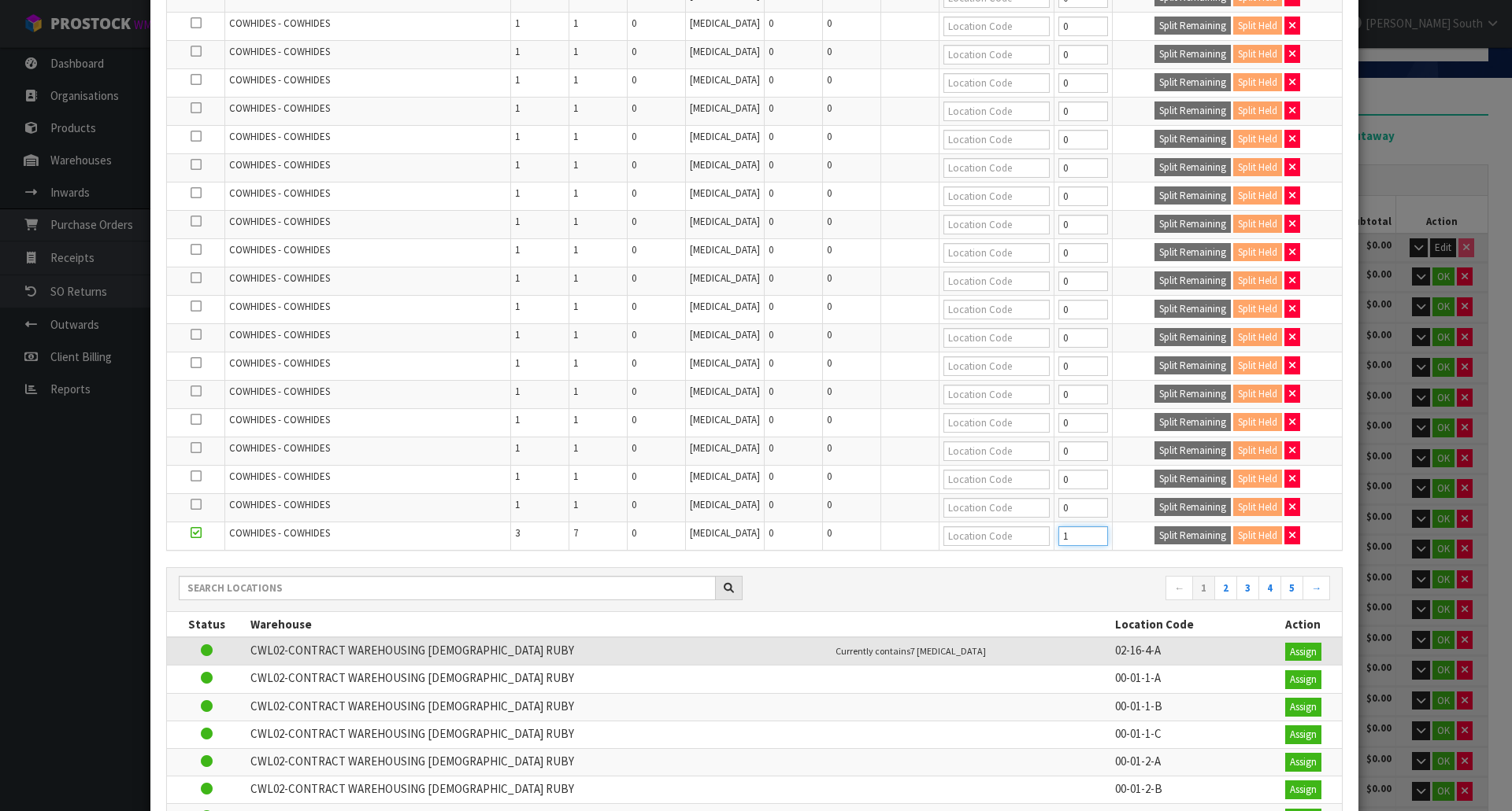
type input "1"
click at [1083, 529] on input "1" at bounding box center [1083, 536] width 49 height 20
click at [1154, 529] on button "Split Remaining" at bounding box center [1192, 536] width 76 height 19
type input "1"
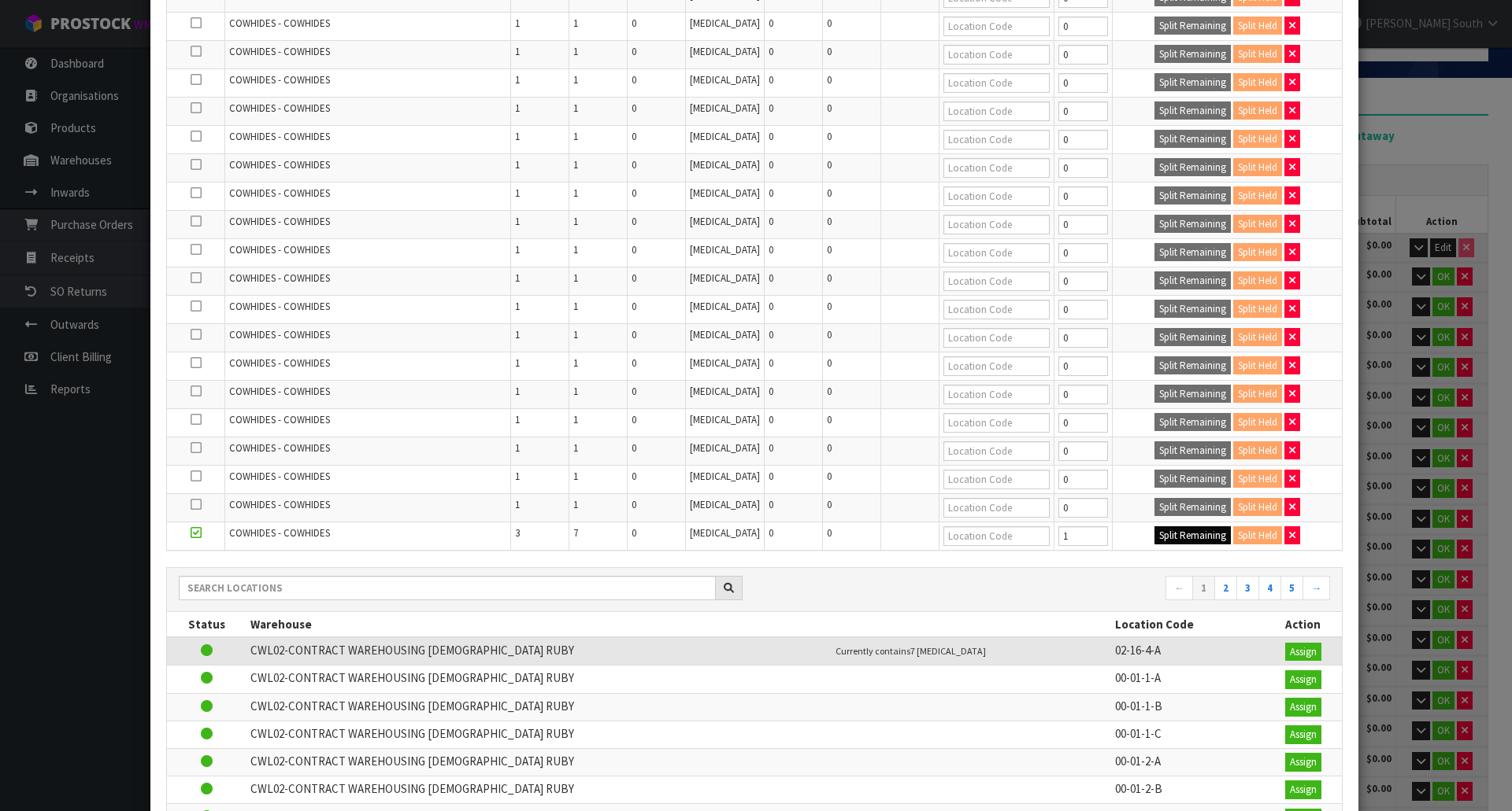
type input "1"
type input "0"
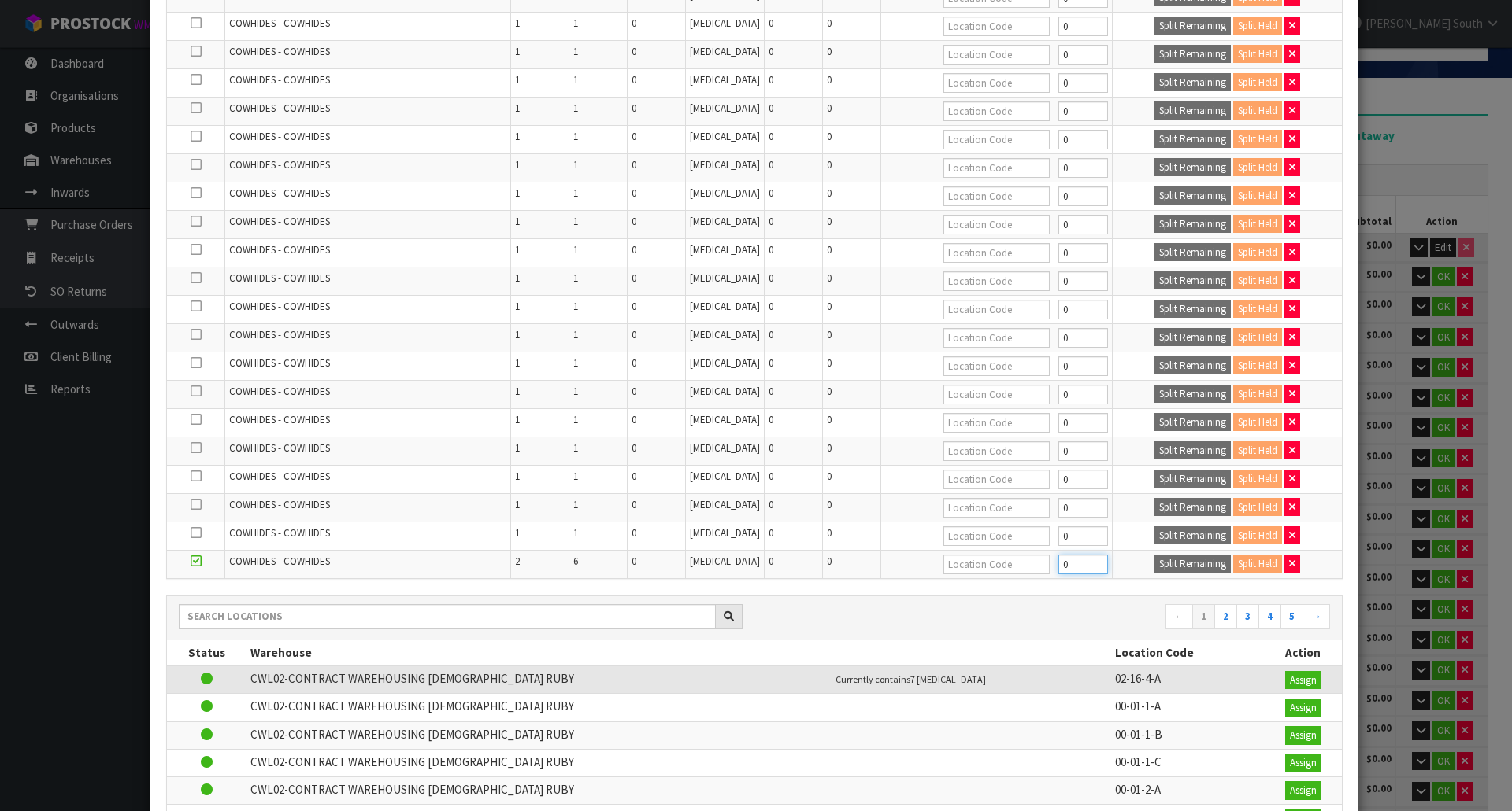
click at [1084, 556] on input "0" at bounding box center [1083, 564] width 49 height 20
type input "1"
click at [1083, 557] on input "1" at bounding box center [1083, 564] width 49 height 20
click at [1154, 561] on button "Split Remaining" at bounding box center [1192, 564] width 76 height 19
type input "1"
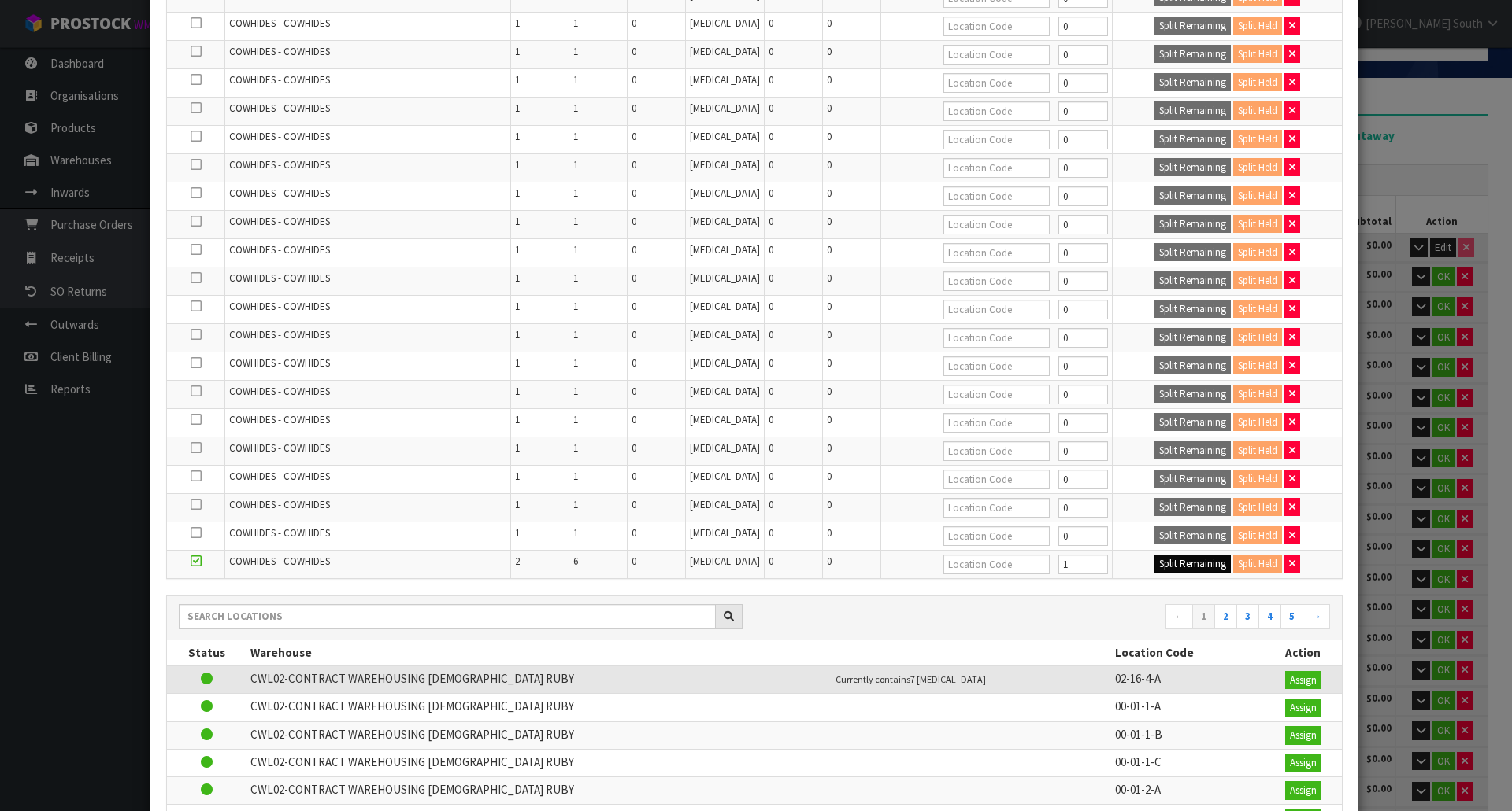
type input "1"
type input "0"
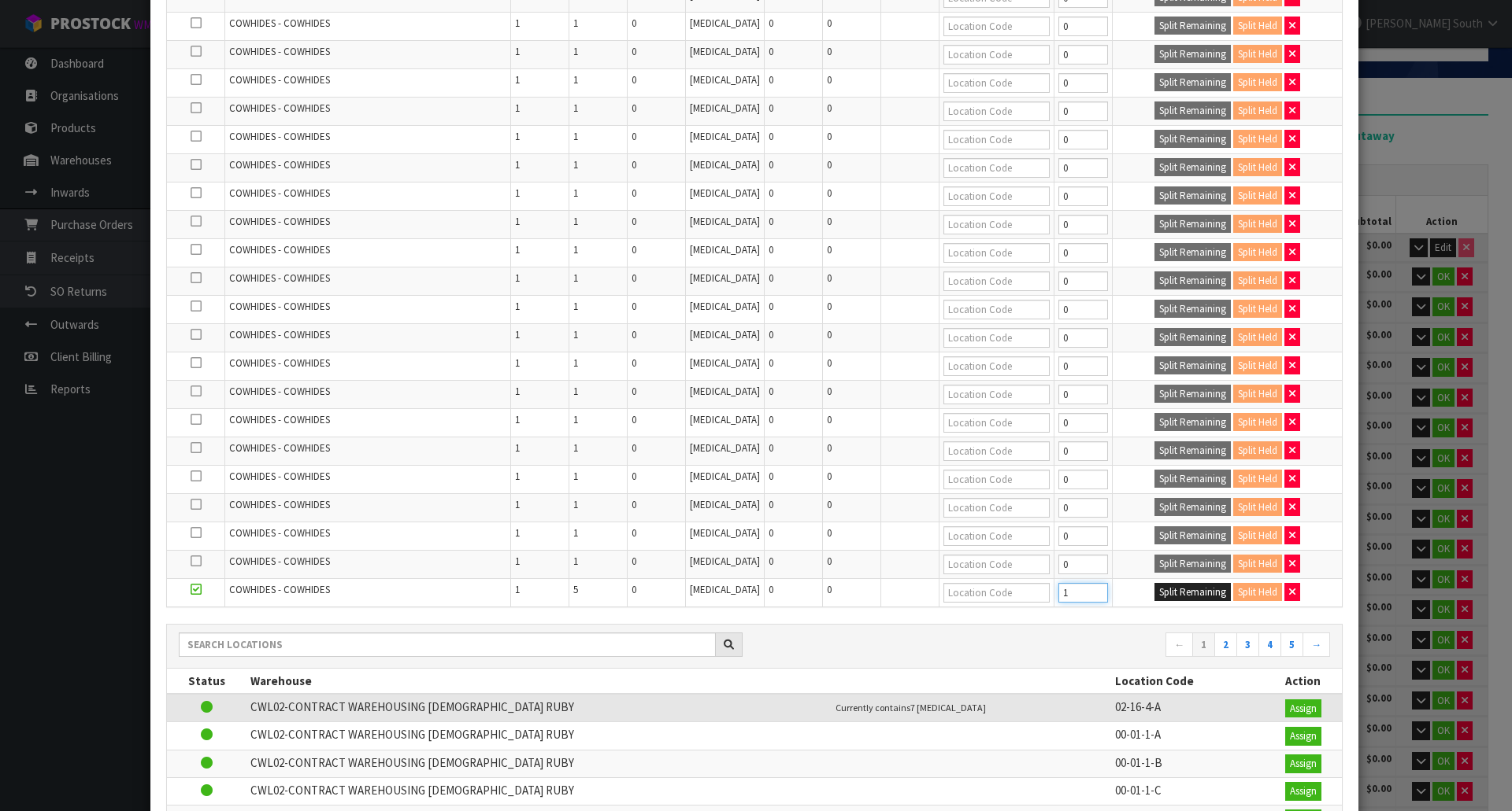
type input "1"
click at [1085, 587] on input "1" at bounding box center [1083, 593] width 49 height 20
click at [1137, 590] on div "Split Remaining Split Held" at bounding box center [1227, 593] width 221 height 19
click at [1154, 590] on button "Split Remaining" at bounding box center [1192, 593] width 76 height 19
type input "1"
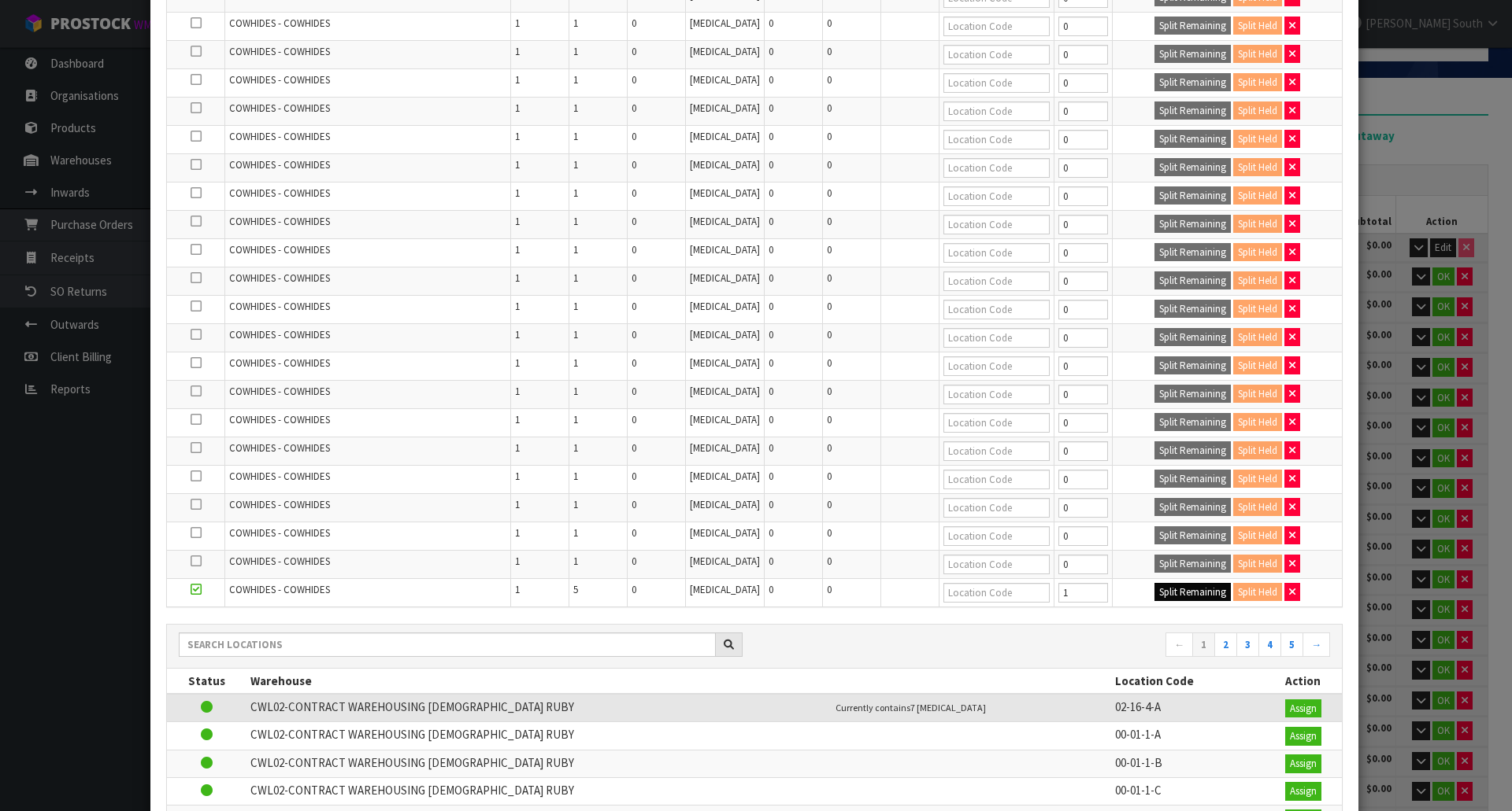
type input "1"
type input "0"
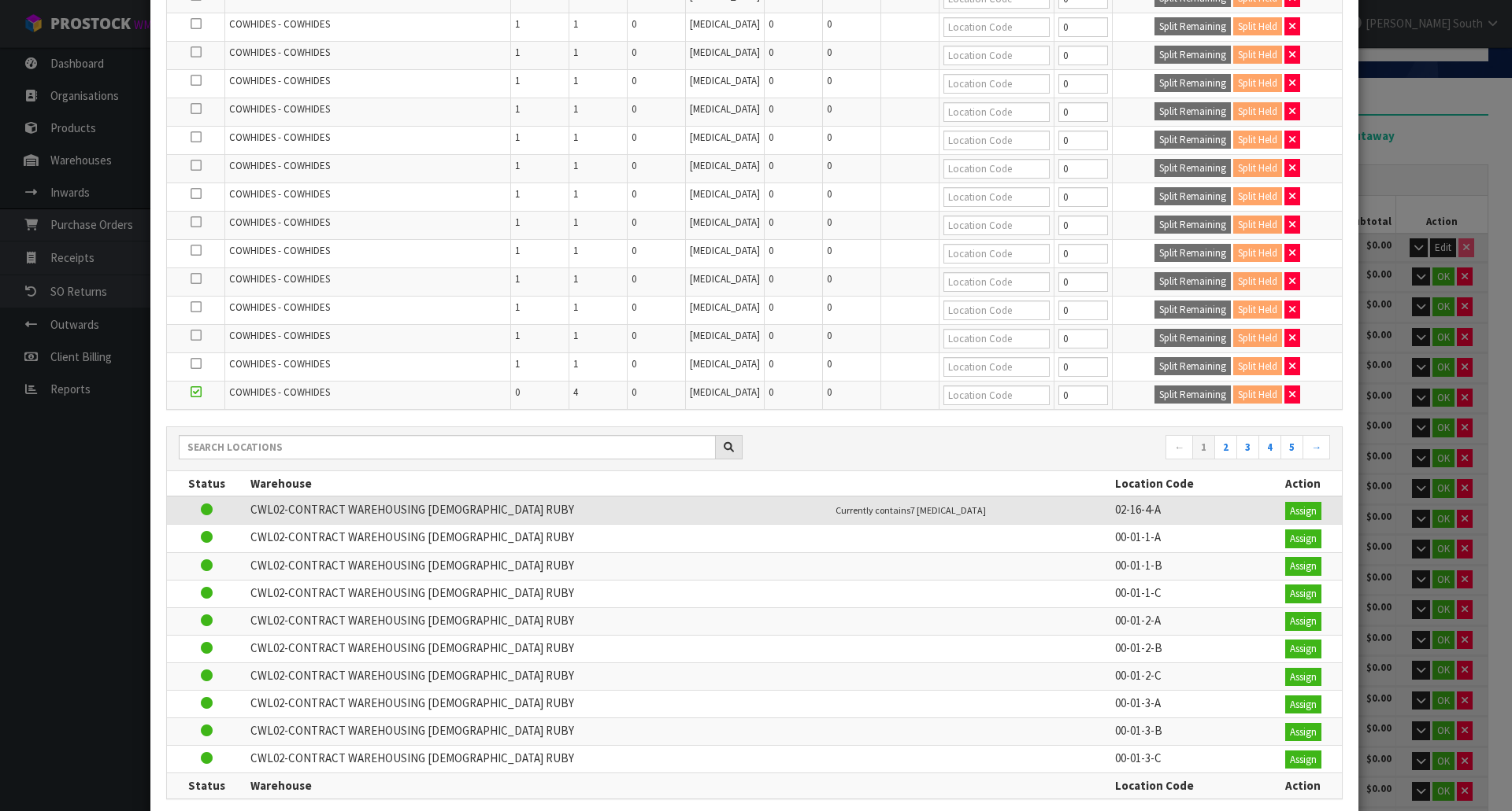
scroll to position [472, 0]
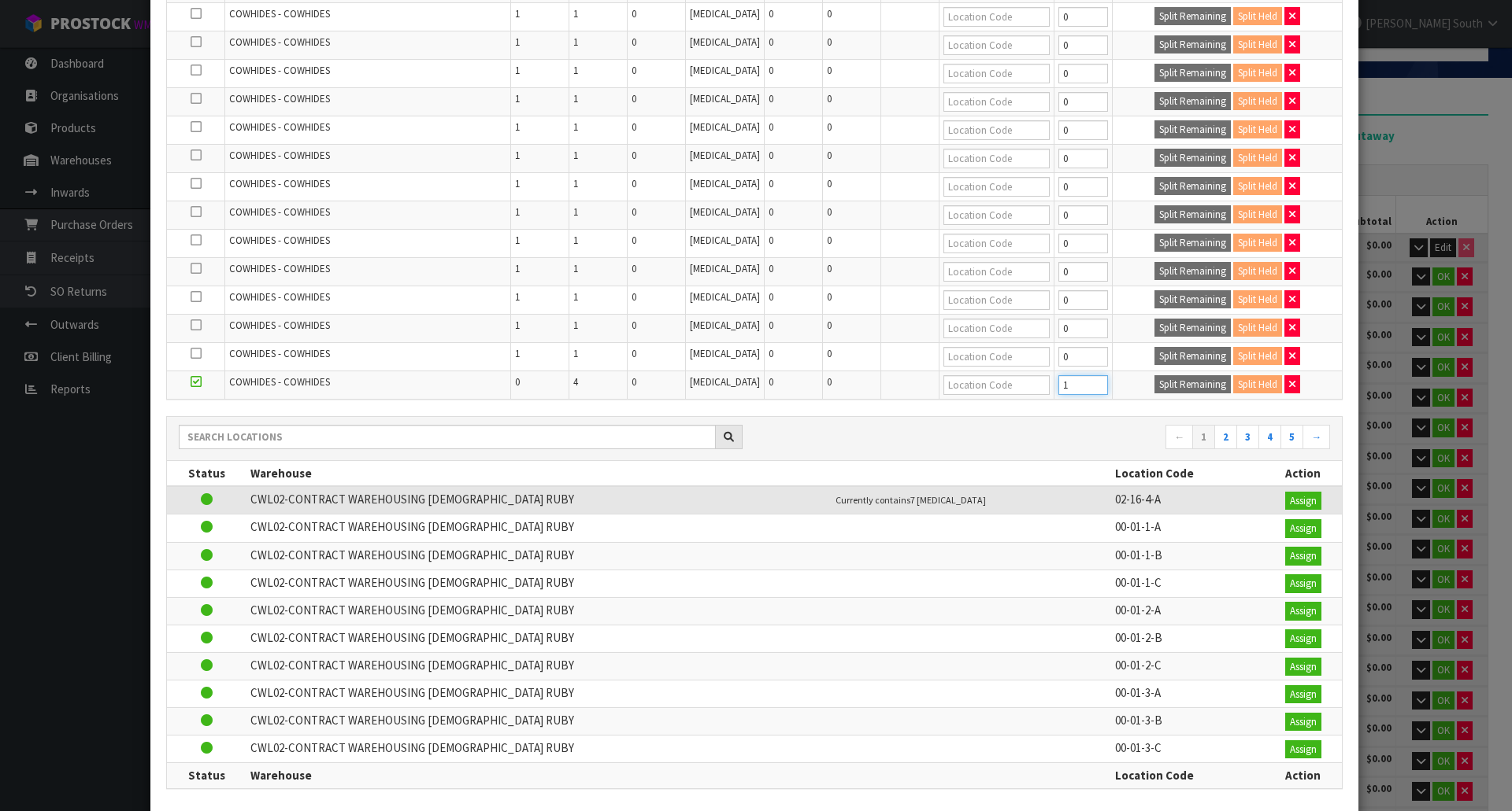
type input "1"
click at [1084, 378] on input "1" at bounding box center [1083, 385] width 49 height 20
click at [1154, 390] on button "Split Remaining" at bounding box center [1192, 385] width 76 height 19
type input "1"
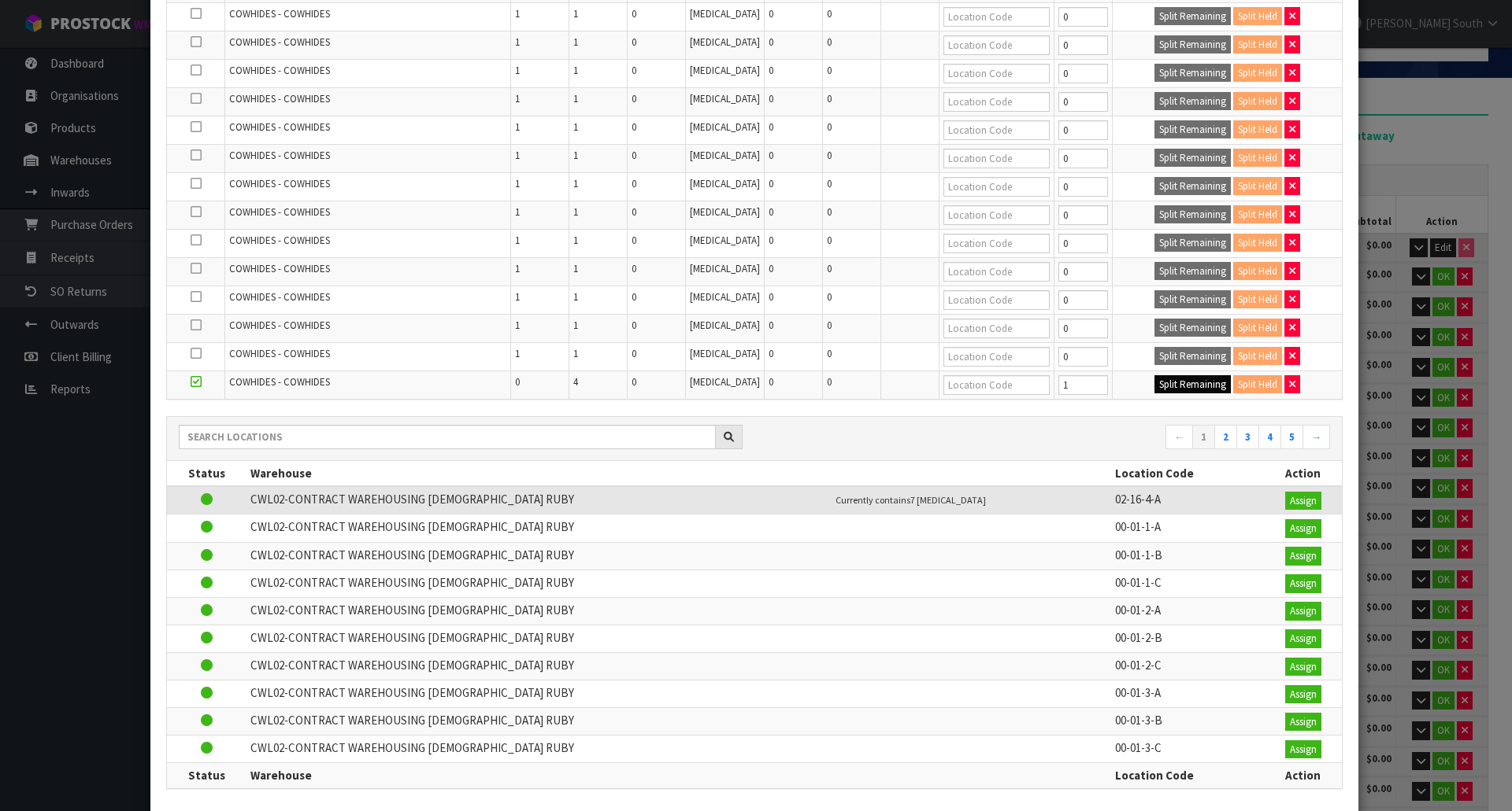
type input "0"
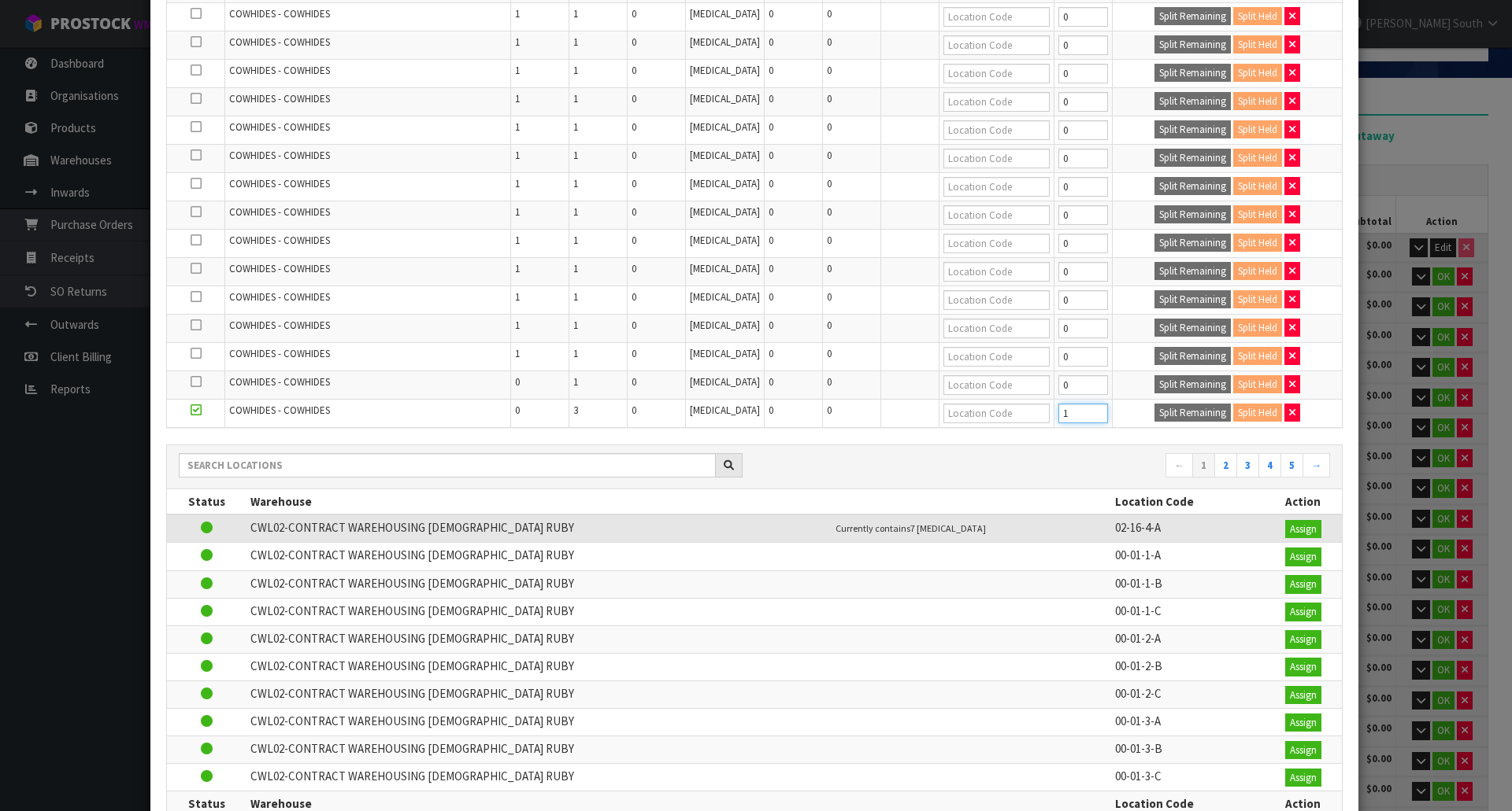
type input "1"
click at [1080, 412] on input "1" at bounding box center [1083, 413] width 49 height 20
click at [1154, 410] on button "Split Remaining" at bounding box center [1192, 413] width 76 height 19
type input "1"
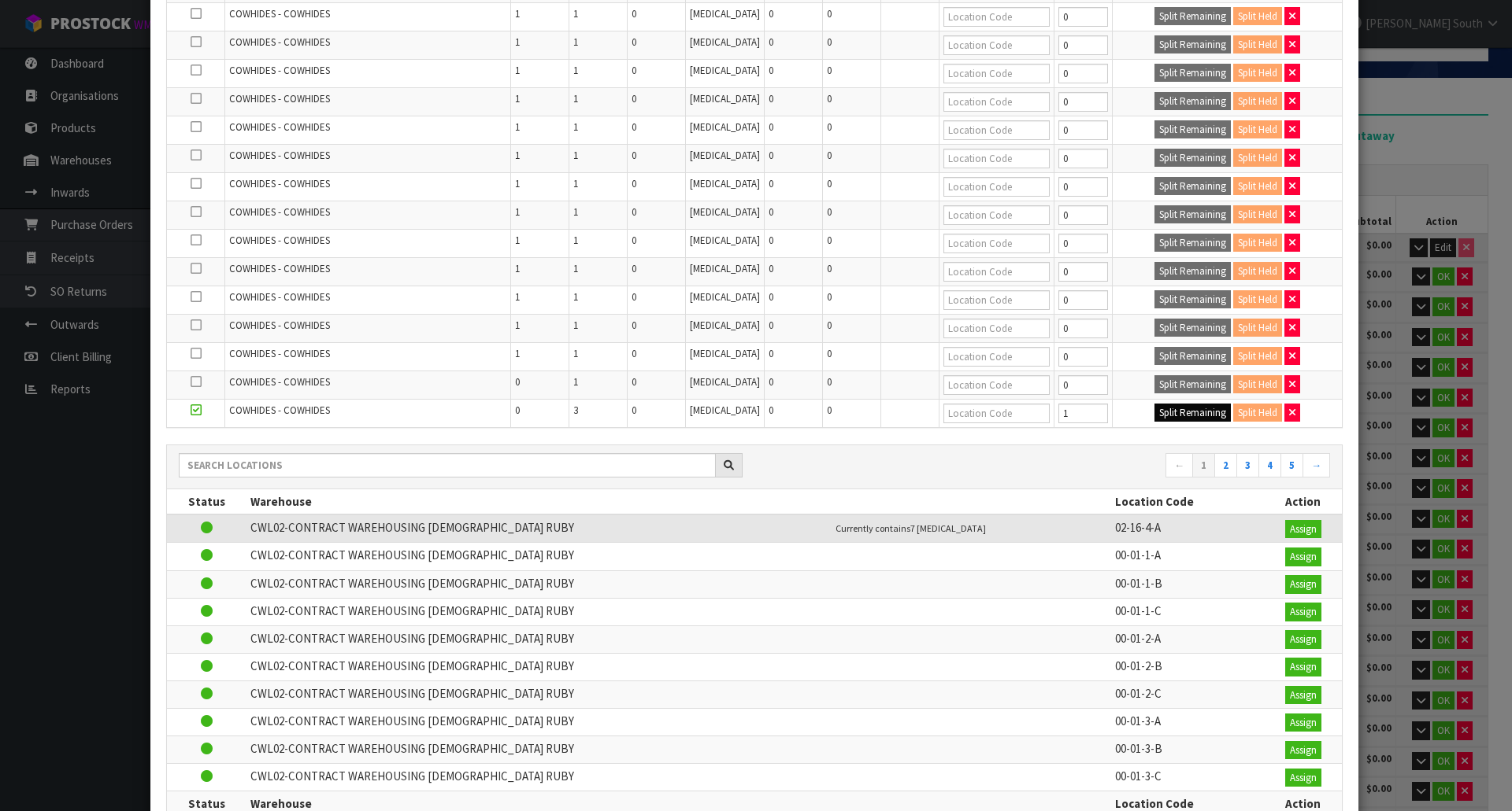
type input "0"
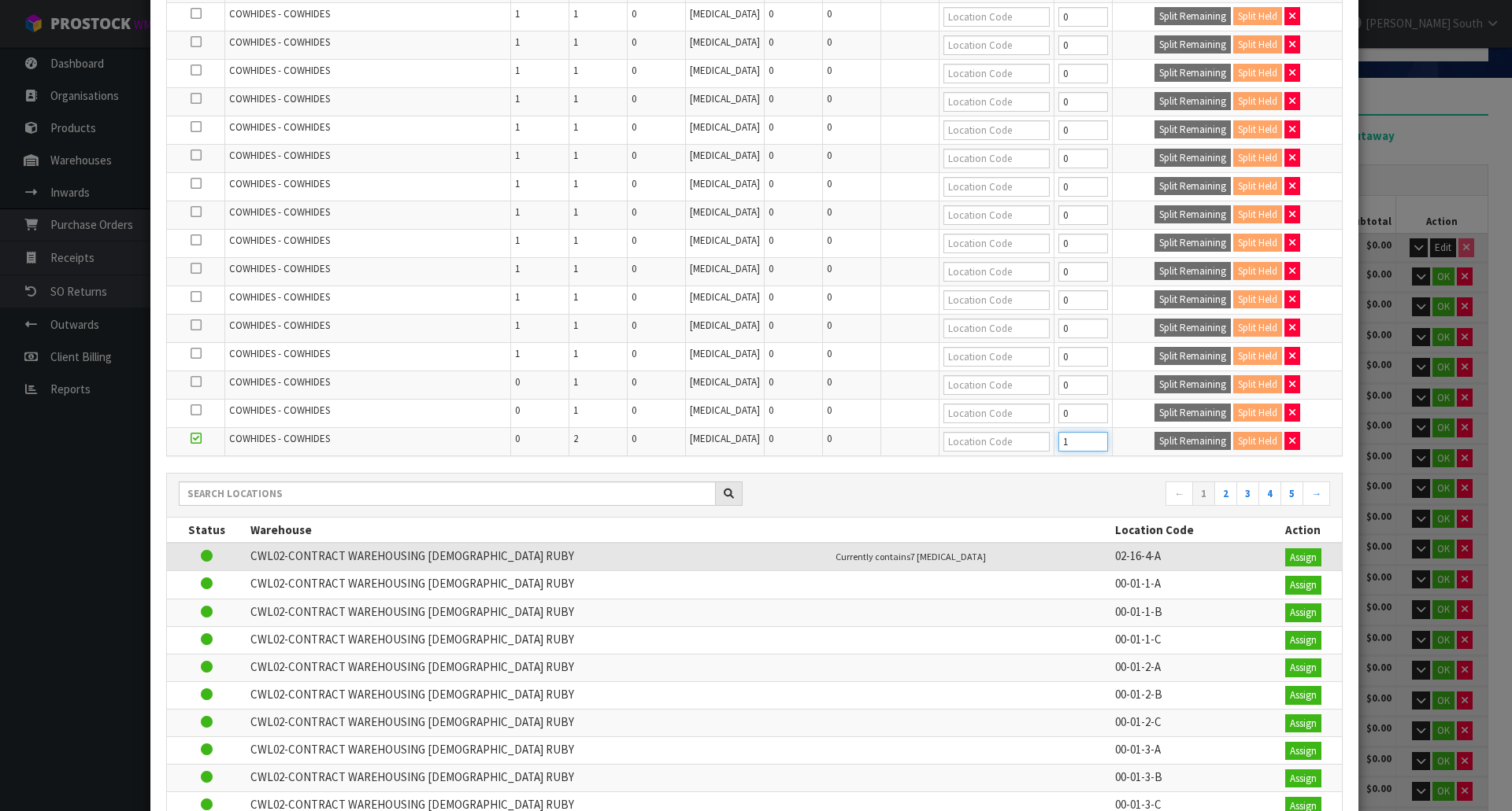
type input "1"
click at [1084, 435] on input "1" at bounding box center [1083, 441] width 49 height 20
click at [1154, 443] on button "Split Remaining" at bounding box center [1192, 441] width 76 height 19
type input "1"
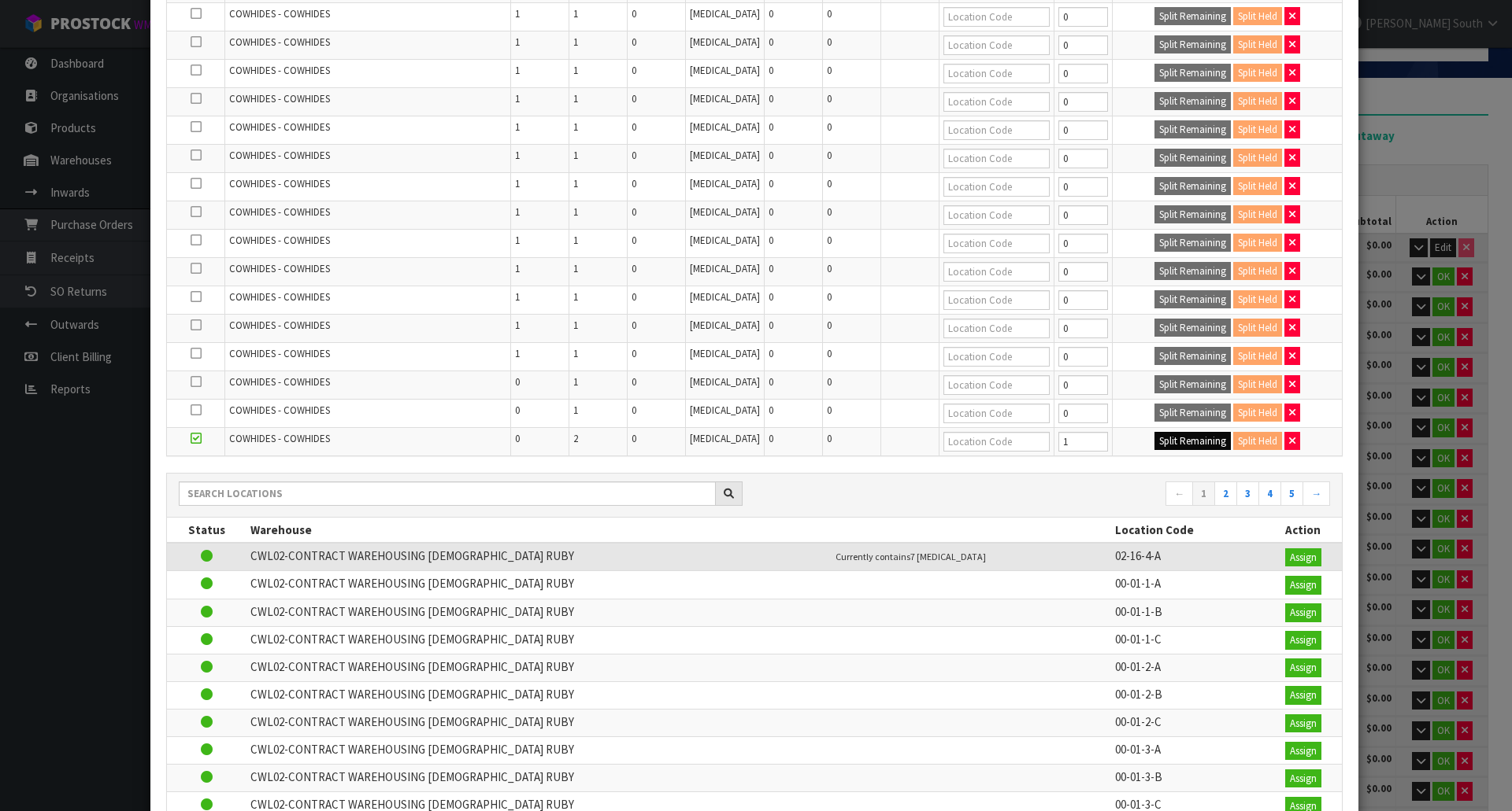
type input "0"
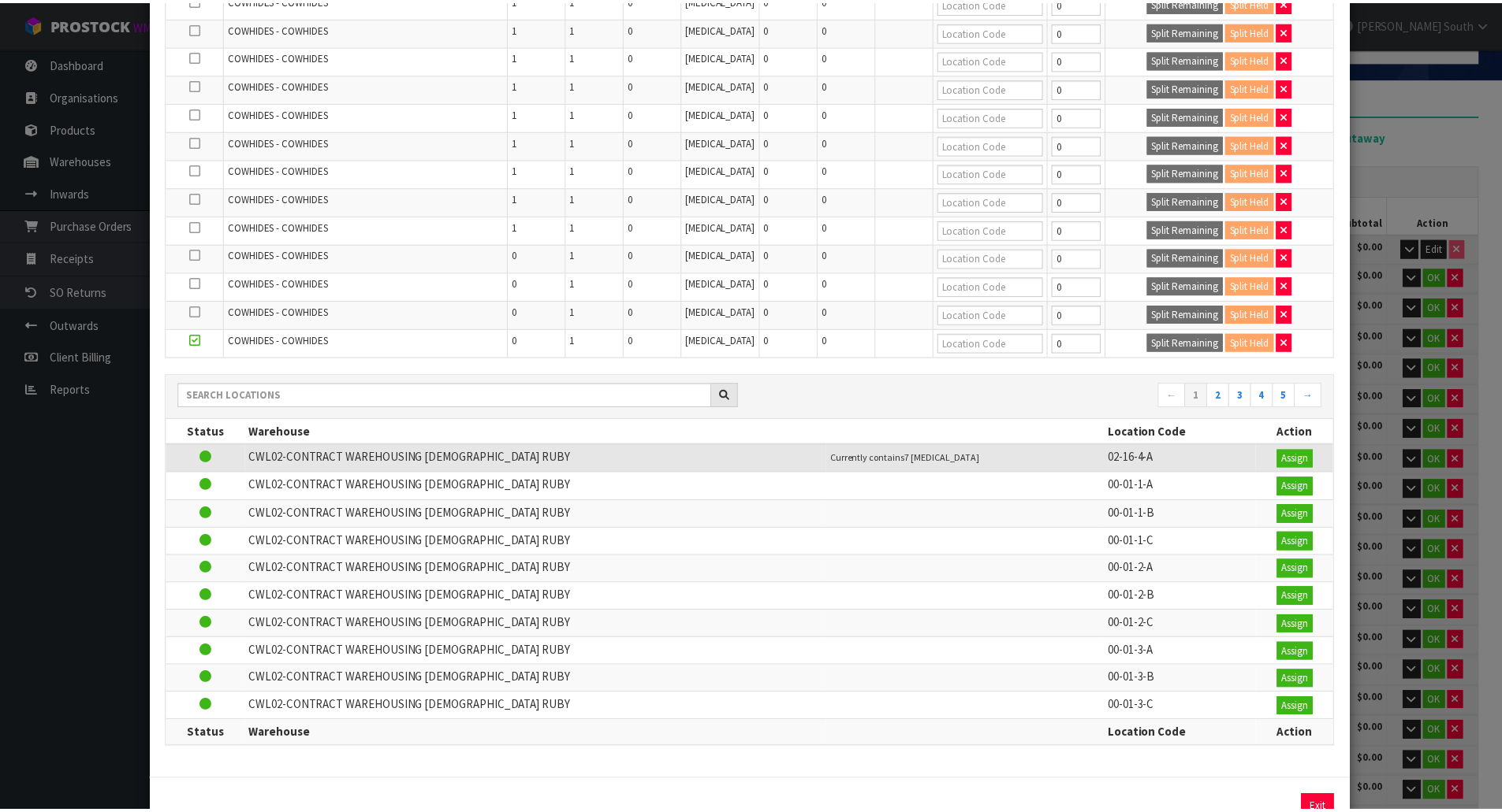
scroll to position [649, 0]
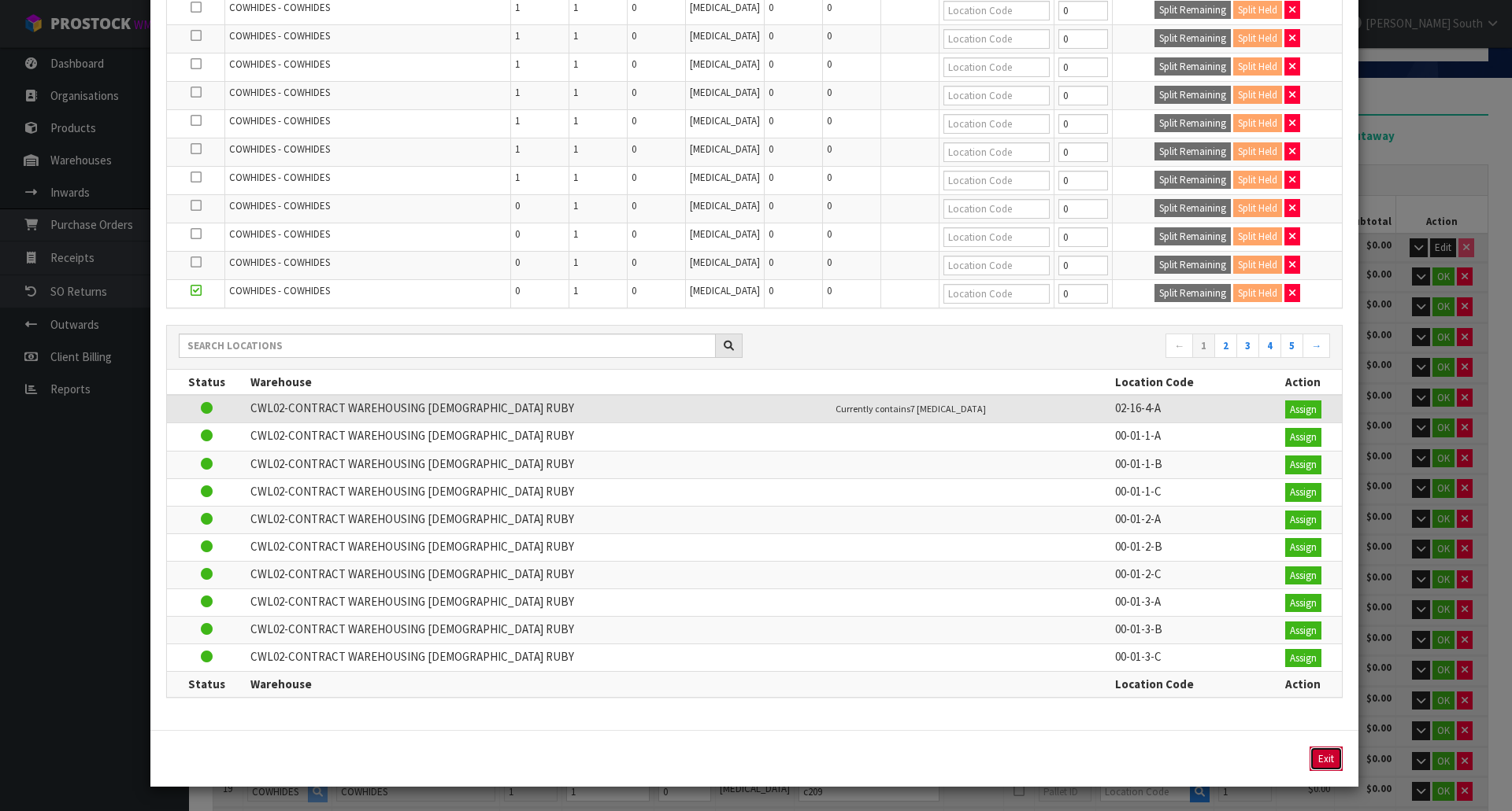
click at [1309, 716] on button "Exit" at bounding box center [1326, 759] width 33 height 25
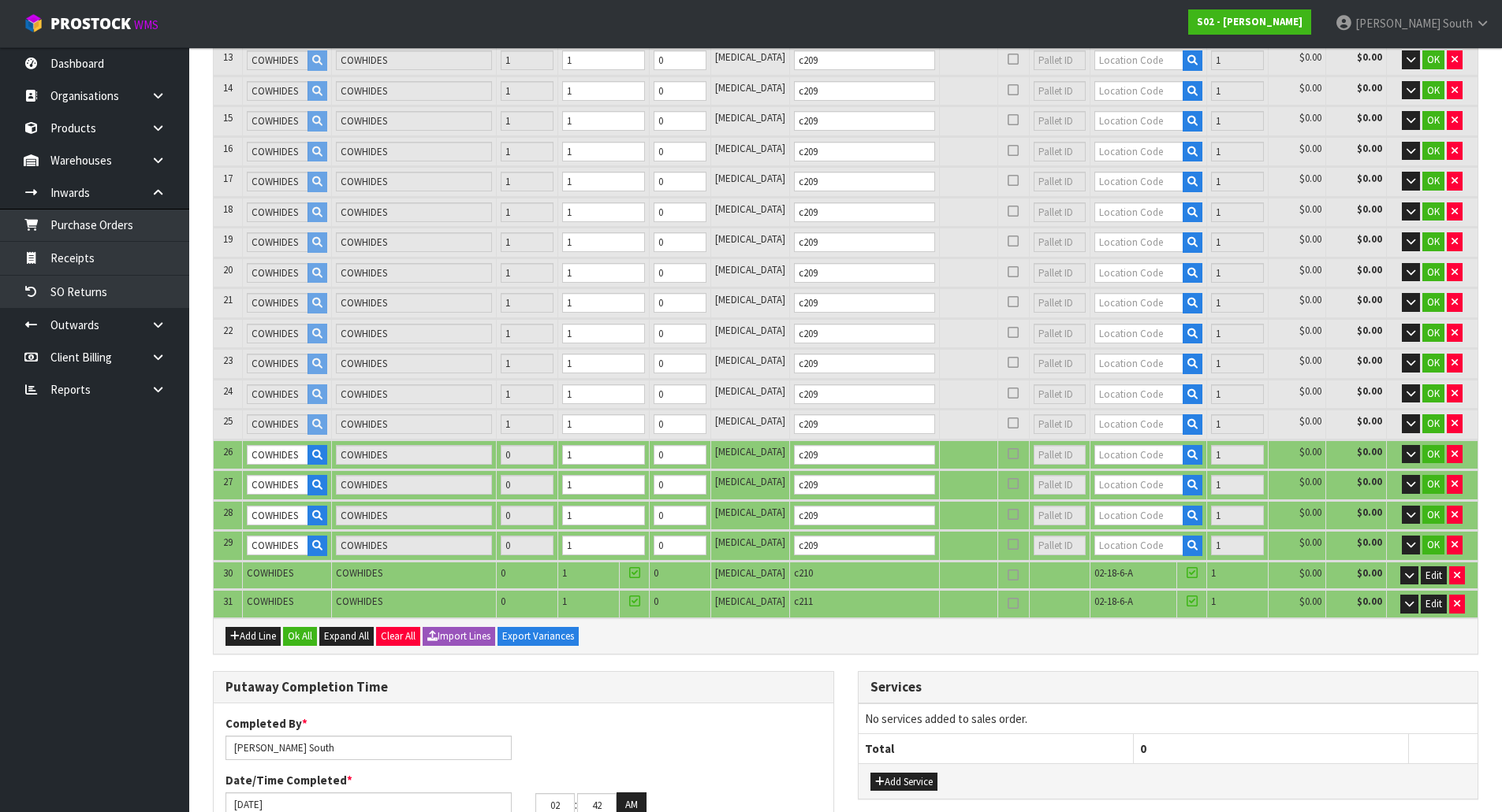
scroll to position [644, 0]
drag, startPoint x: 817, startPoint y: 547, endPoint x: 728, endPoint y: 544, distance: 89.1
click at [728, 544] on tr "29 COWHIDES COWHIDES 0 1 0 PCE c209 1 $0.00 $0.00 OK" at bounding box center [846, 544] width 1264 height 29
type input "C209"
drag, startPoint x: 869, startPoint y: 516, endPoint x: 745, endPoint y: 522, distance: 124.1
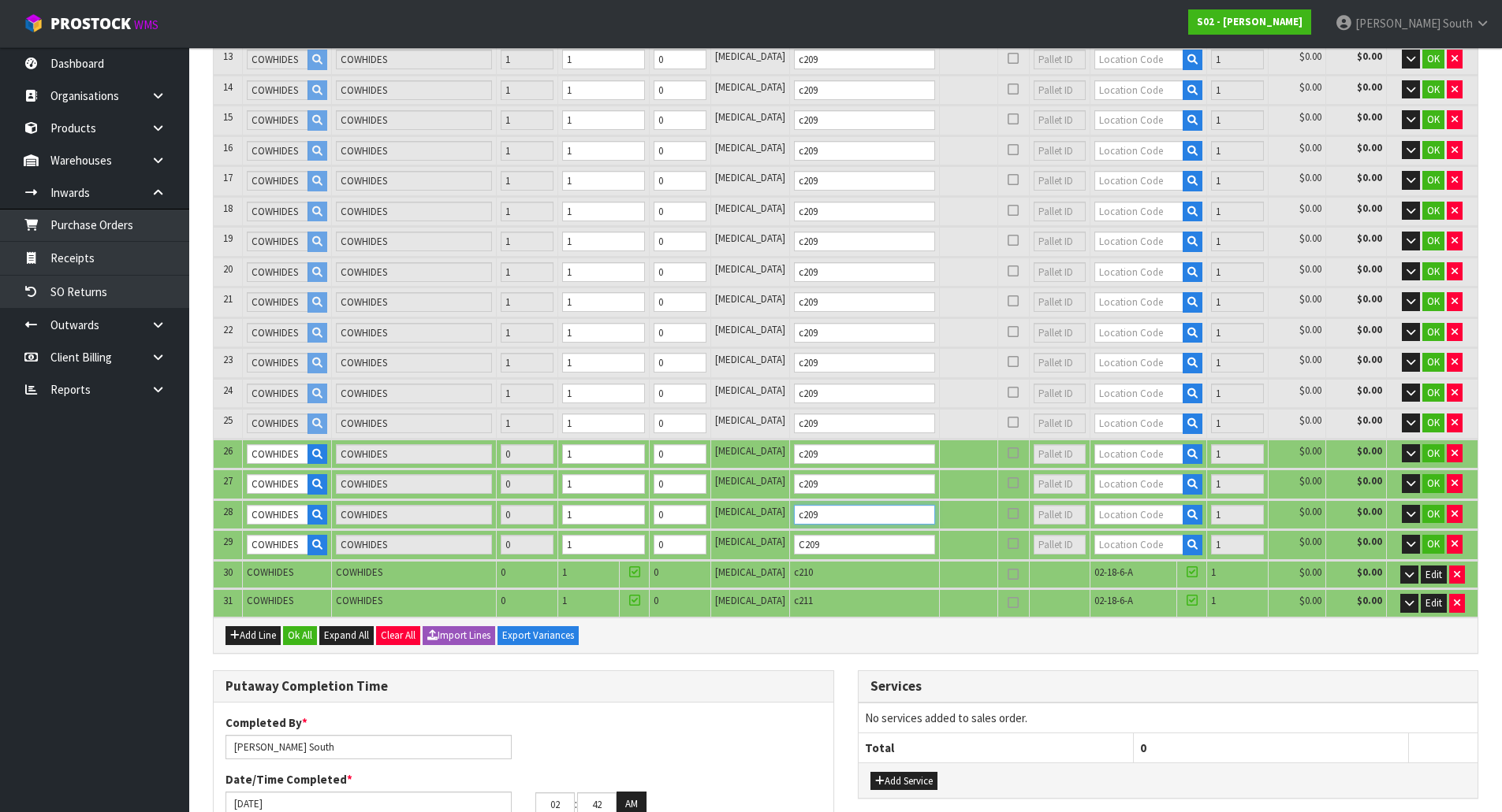
click at [746, 526] on tr "28 COWHIDES COWHIDES 0 1 0 PCE c209 1 $0.00 $0.00 OK" at bounding box center [846, 514] width 1264 height 29
drag, startPoint x: 811, startPoint y: 487, endPoint x: 785, endPoint y: 487, distance: 26.0
click at [794, 487] on input "c209" at bounding box center [865, 484] width 141 height 20
click at [834, 459] on input "c209" at bounding box center [865, 454] width 141 height 20
type input "C"
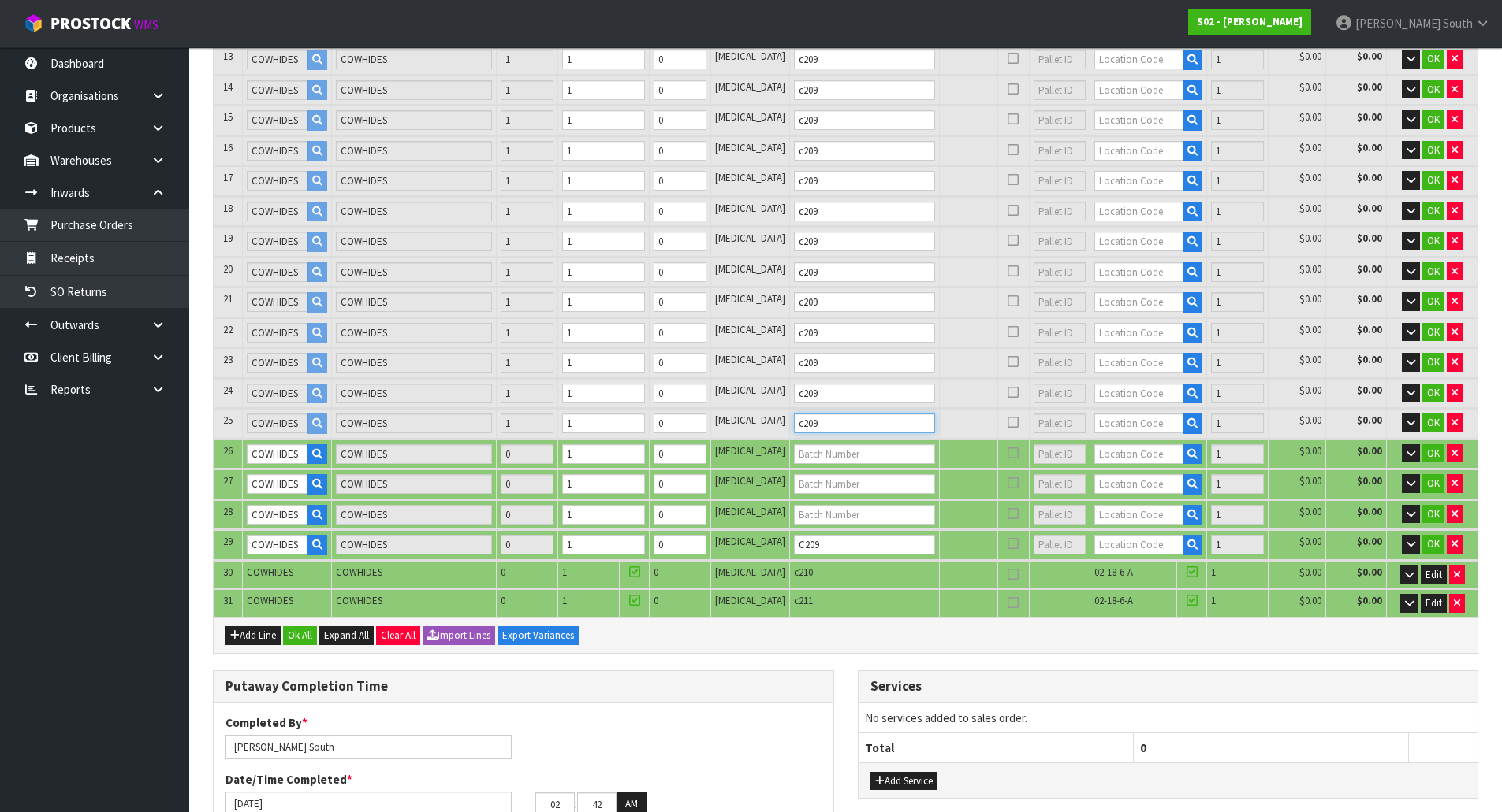
click at [827, 420] on input "c209" at bounding box center [865, 423] width 141 height 20
type input "C"
click at [827, 400] on input "c209" at bounding box center [865, 393] width 141 height 20
type input "C"
click at [825, 359] on input "c209" at bounding box center [865, 363] width 141 height 20
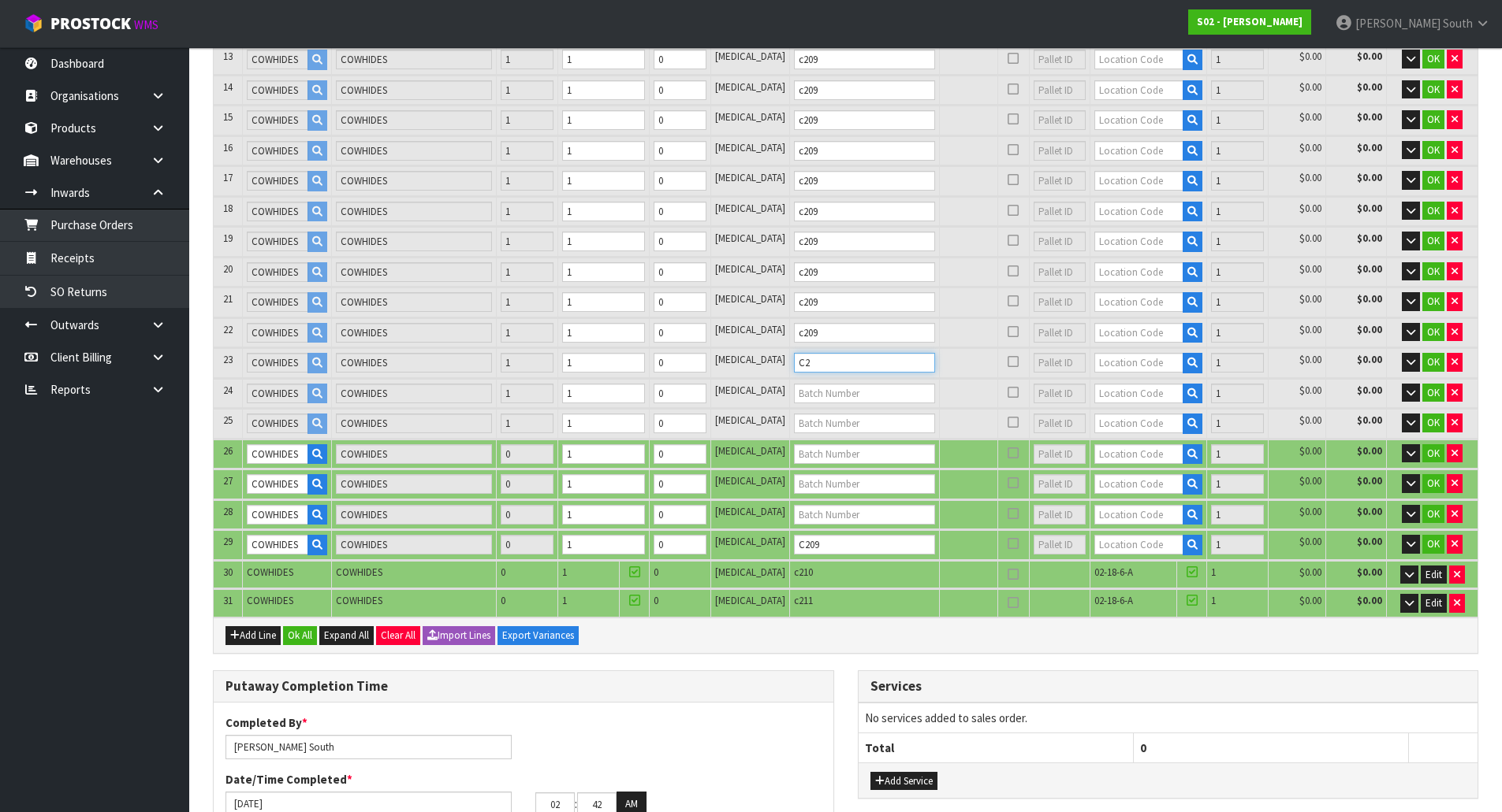
type input "C"
click at [833, 323] on input "c209" at bounding box center [865, 332] width 141 height 20
type input "C"
click at [831, 305] on input "c209" at bounding box center [865, 301] width 141 height 20
type input "C"
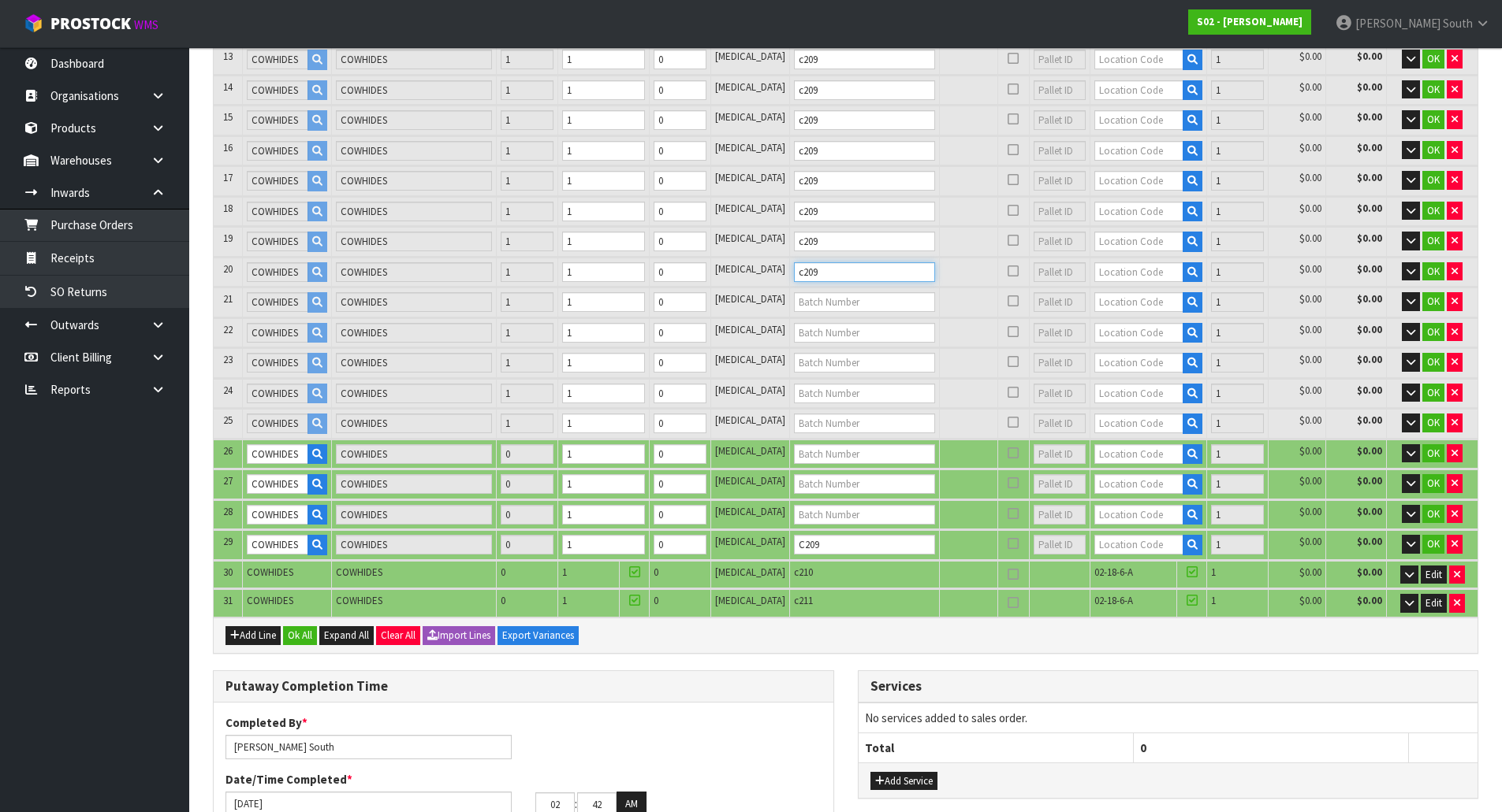
click at [834, 267] on input "c209" at bounding box center [865, 272] width 141 height 20
type input "C"
click at [836, 240] on input "C20" at bounding box center [865, 241] width 141 height 20
type input "C"
click at [838, 217] on input "c209" at bounding box center [865, 211] width 141 height 20
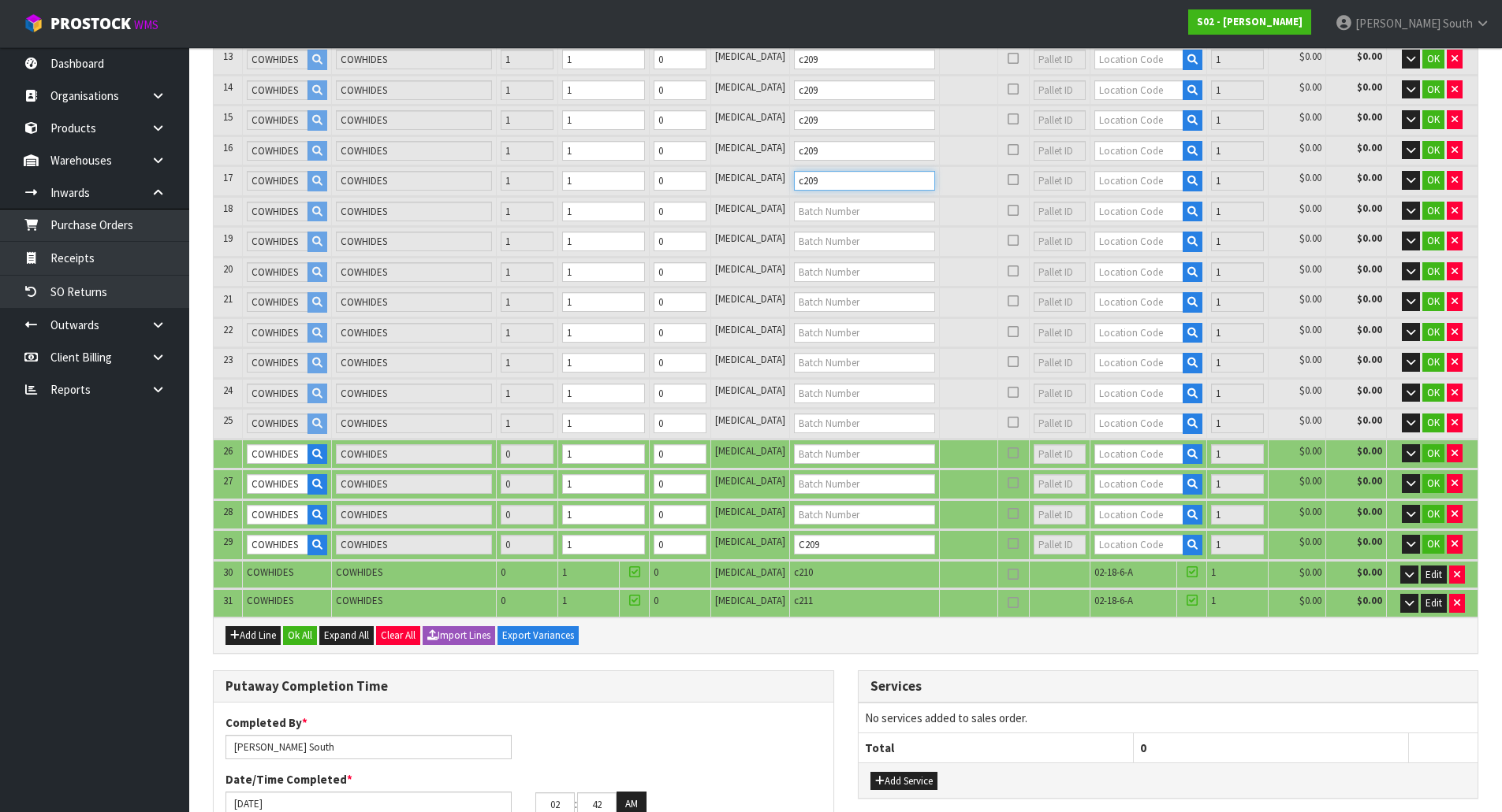
click at [826, 178] on input "c209" at bounding box center [865, 180] width 141 height 20
click at [826, 150] on input "c209" at bounding box center [865, 151] width 141 height 20
click at [826, 125] on input "c209" at bounding box center [865, 120] width 141 height 20
click at [833, 94] on input "c209" at bounding box center [865, 89] width 141 height 20
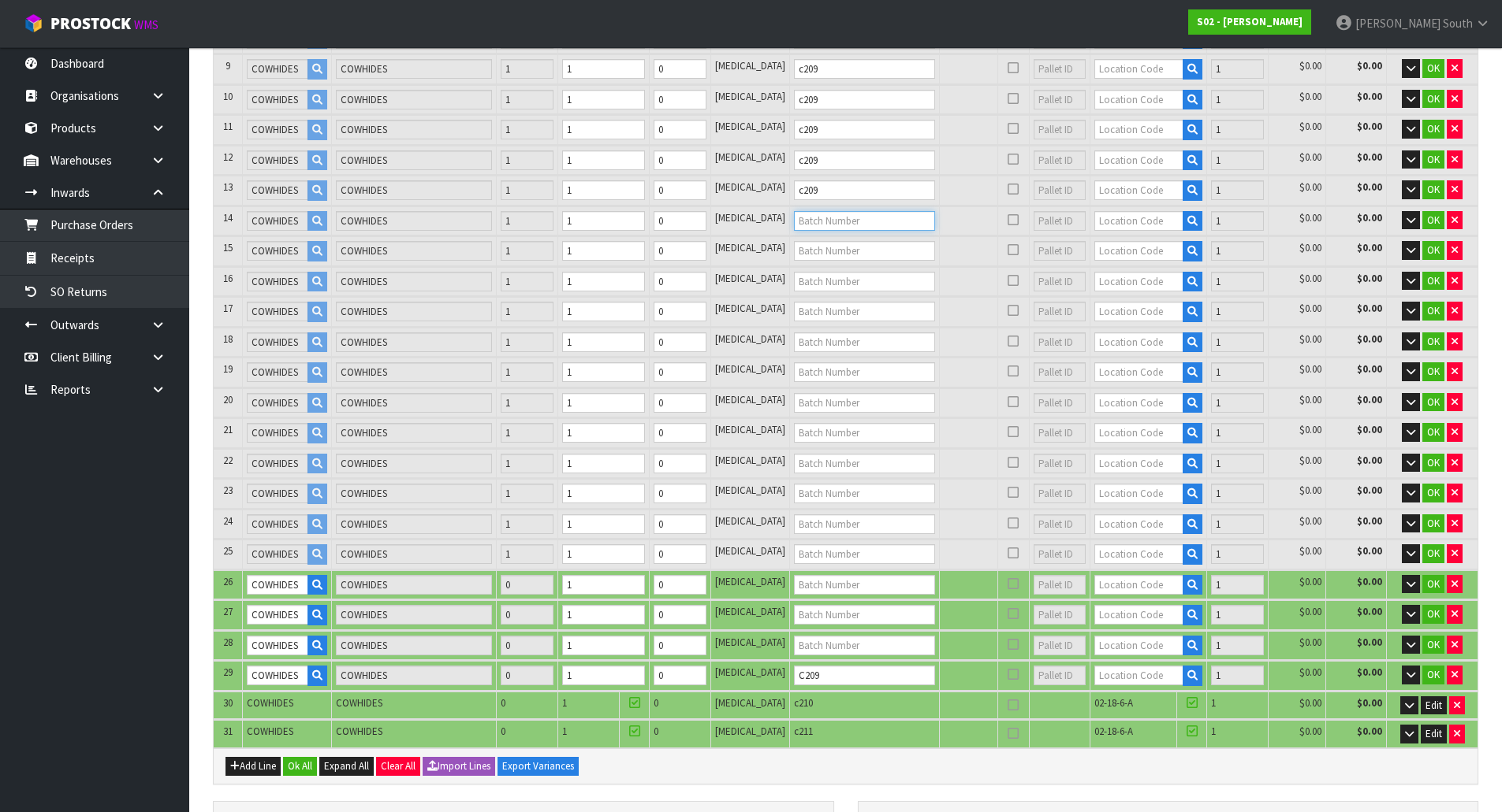
scroll to position [486, 0]
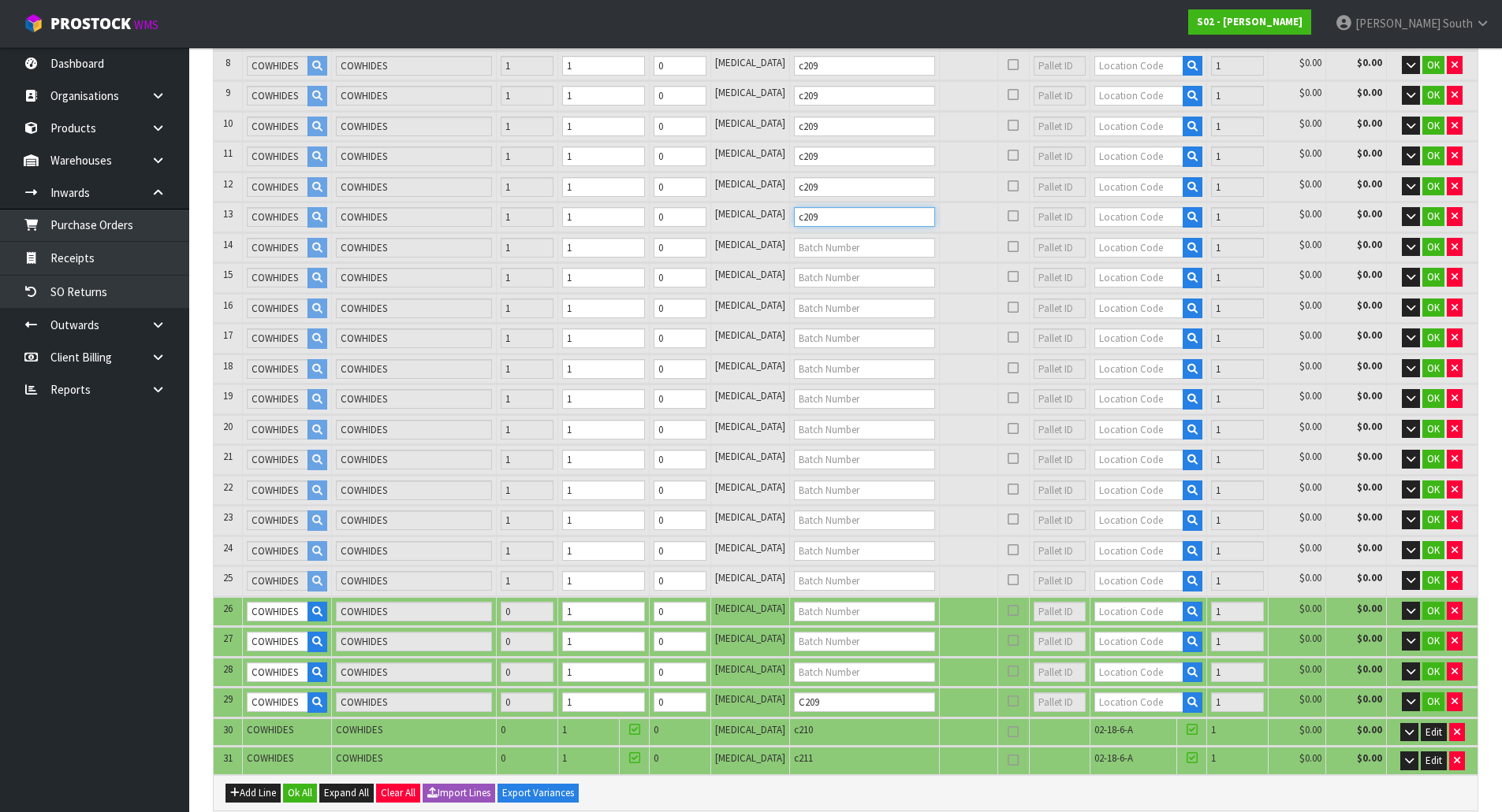
click at [831, 217] on input "c209" at bounding box center [865, 217] width 141 height 20
click at [843, 183] on input "c209" at bounding box center [865, 187] width 141 height 20
click at [838, 153] on input "c209" at bounding box center [865, 156] width 141 height 20
click at [838, 127] on input "c209" at bounding box center [865, 126] width 141 height 20
click at [842, 90] on input "c209" at bounding box center [865, 95] width 141 height 20
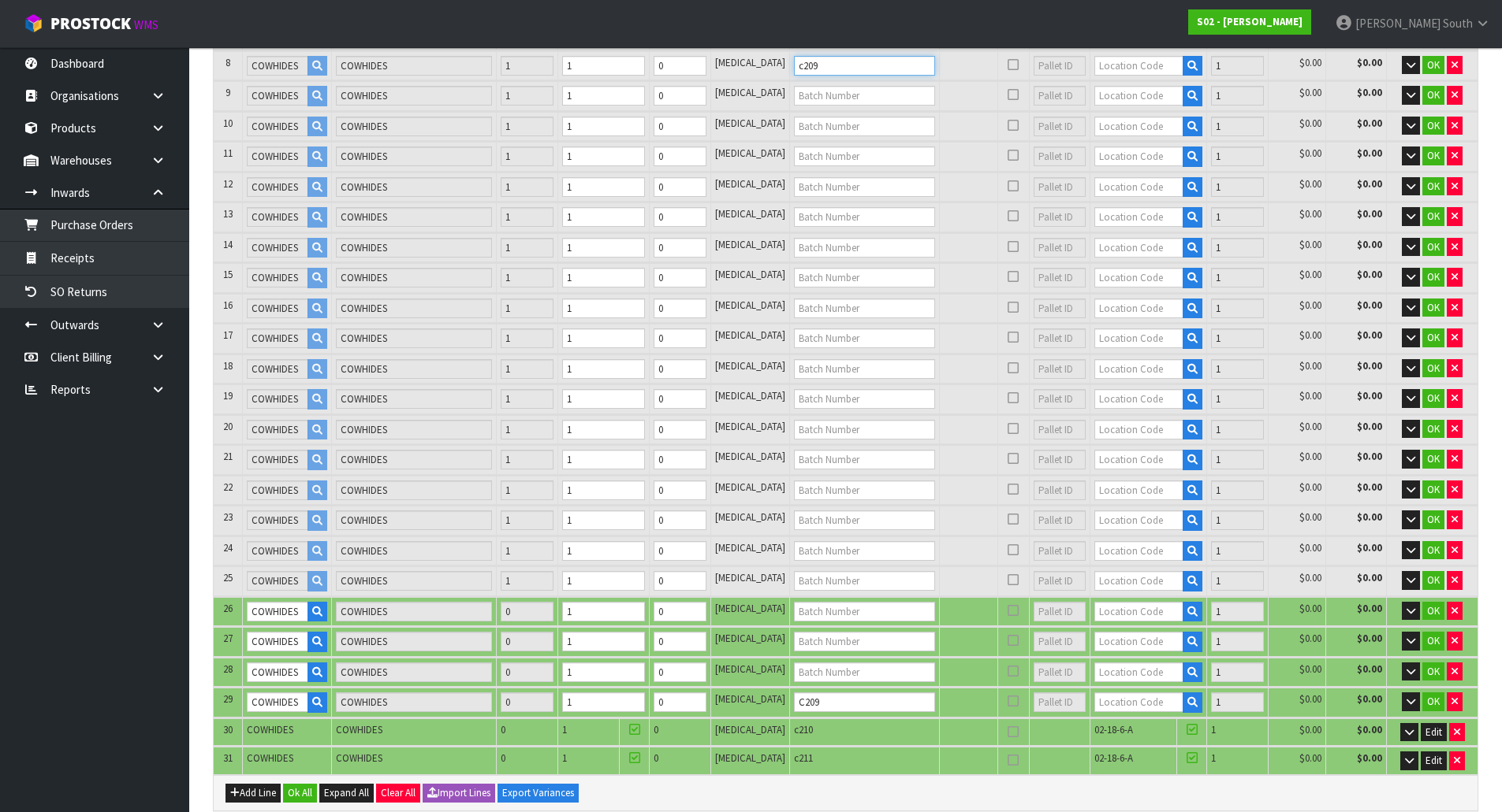
click at [838, 61] on input "c209" at bounding box center [865, 65] width 141 height 20
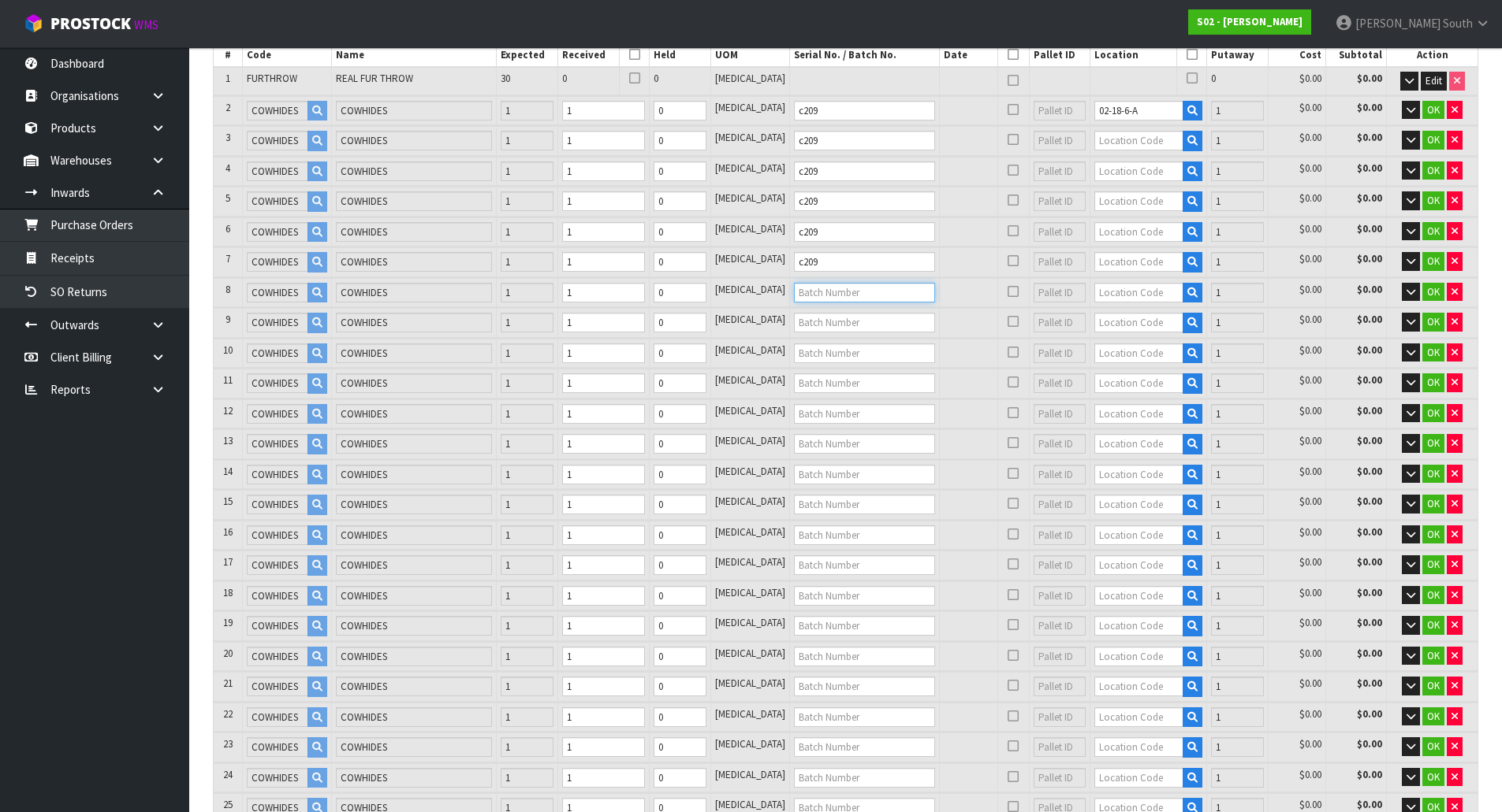
scroll to position [250, 0]
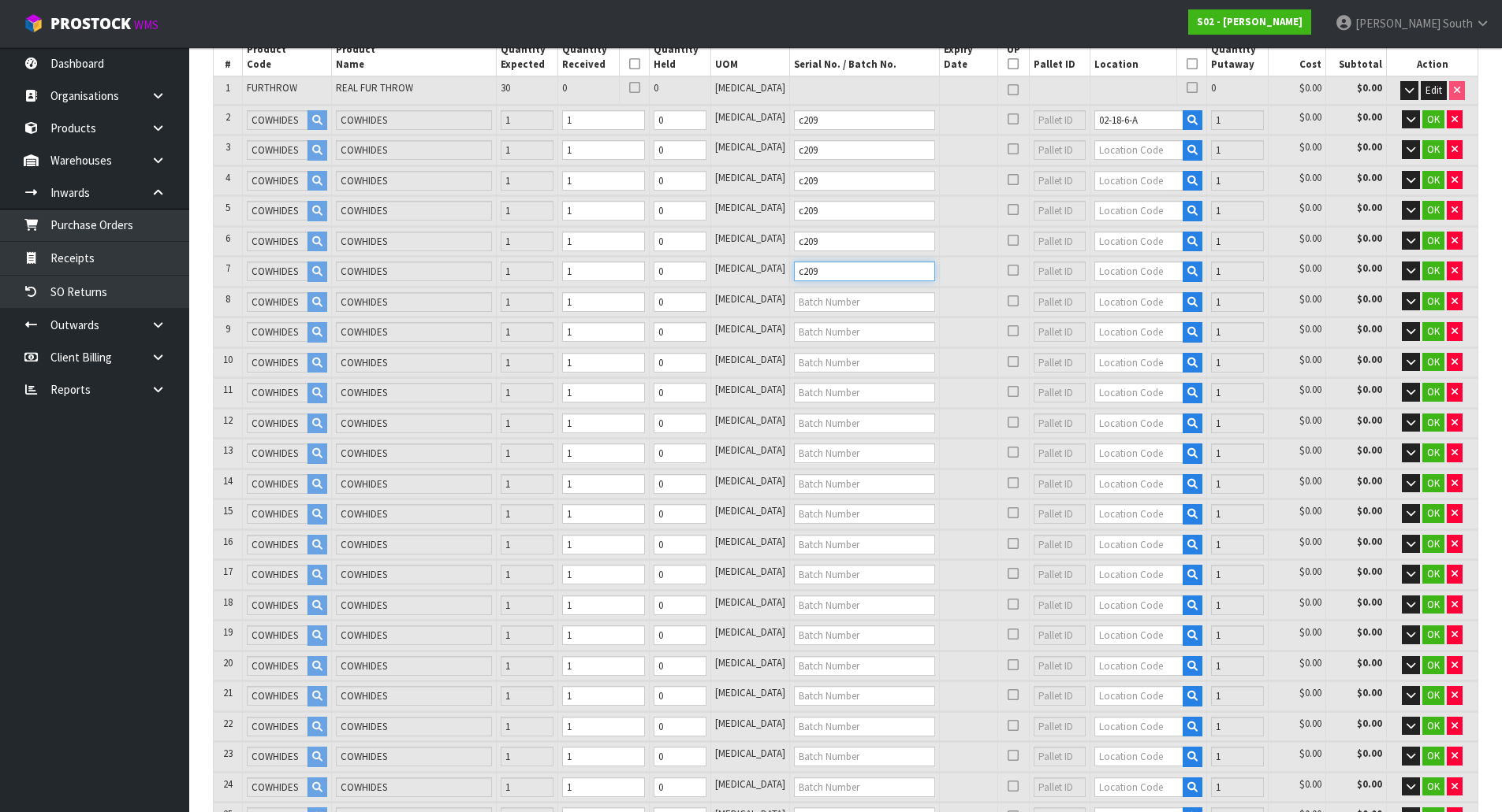
click at [827, 276] on input "c209" at bounding box center [865, 271] width 141 height 20
click at [839, 245] on input "c209" at bounding box center [865, 241] width 141 height 20
click at [840, 212] on input "c209" at bounding box center [865, 210] width 141 height 20
click at [838, 180] on input "c209" at bounding box center [865, 180] width 141 height 20
click at [838, 155] on input "c209" at bounding box center [865, 150] width 141 height 20
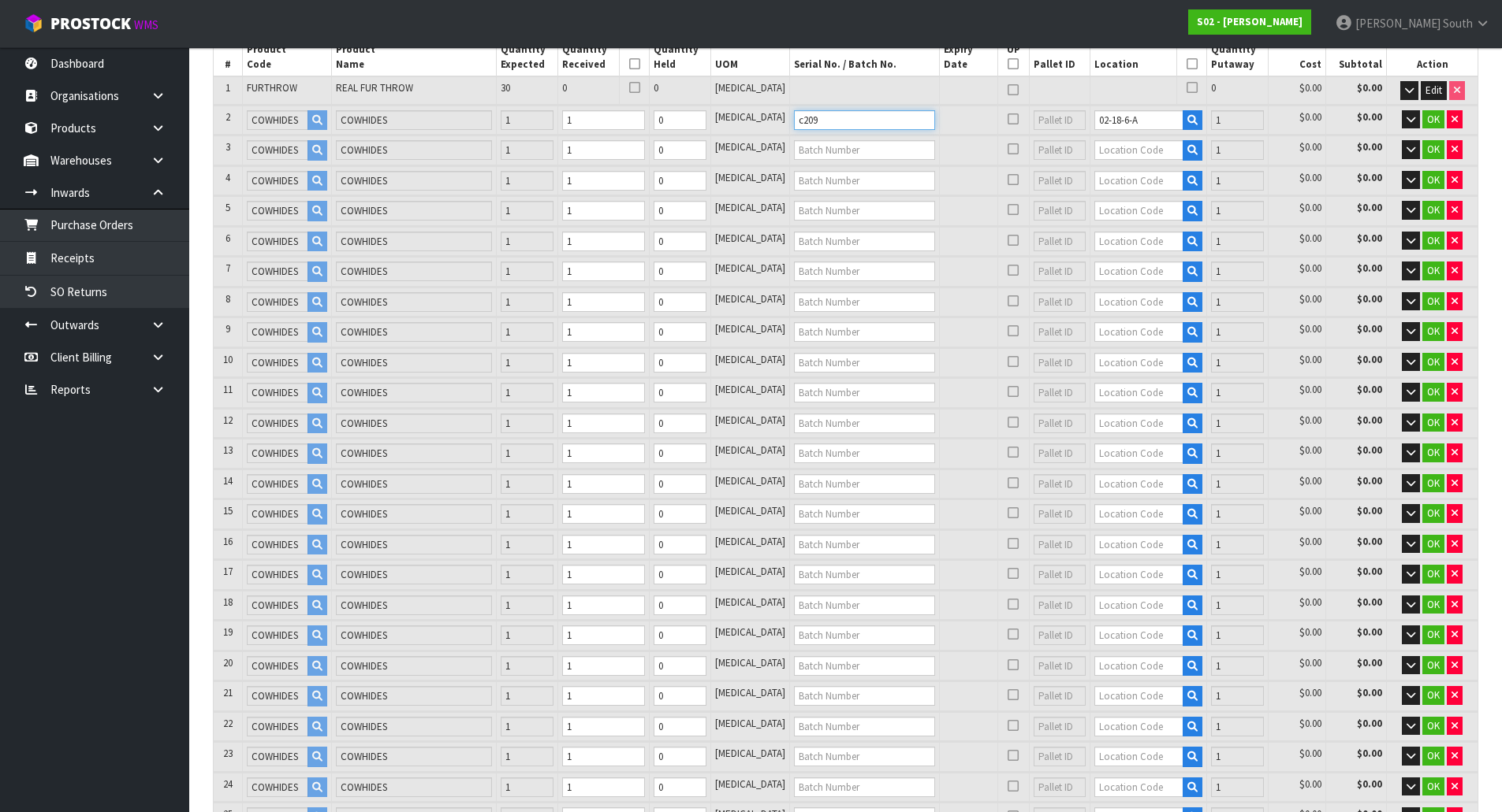
click at [835, 121] on input "c209" at bounding box center [865, 120] width 141 height 20
click at [1122, 150] on input "text" at bounding box center [1139, 150] width 89 height 20
paste input "02-18-6-A"
click at [1114, 182] on input "text" at bounding box center [1139, 180] width 89 height 20
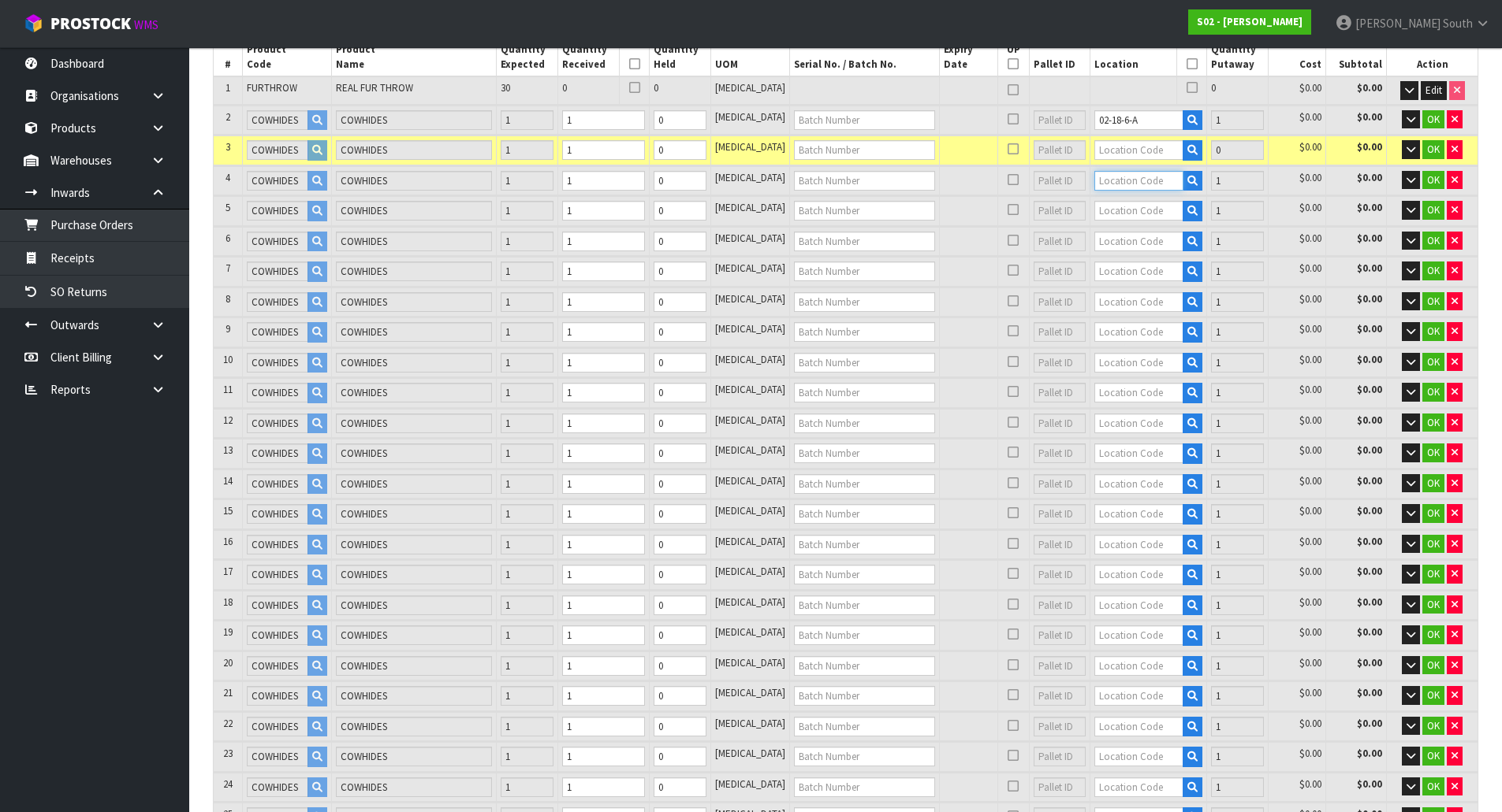
paste input "02-18-6-A"
click at [1111, 214] on input "text" at bounding box center [1139, 210] width 89 height 20
paste input "02-18-6-A"
click at [1114, 156] on input "text" at bounding box center [1139, 150] width 89 height 20
paste input "02-18-6-A"
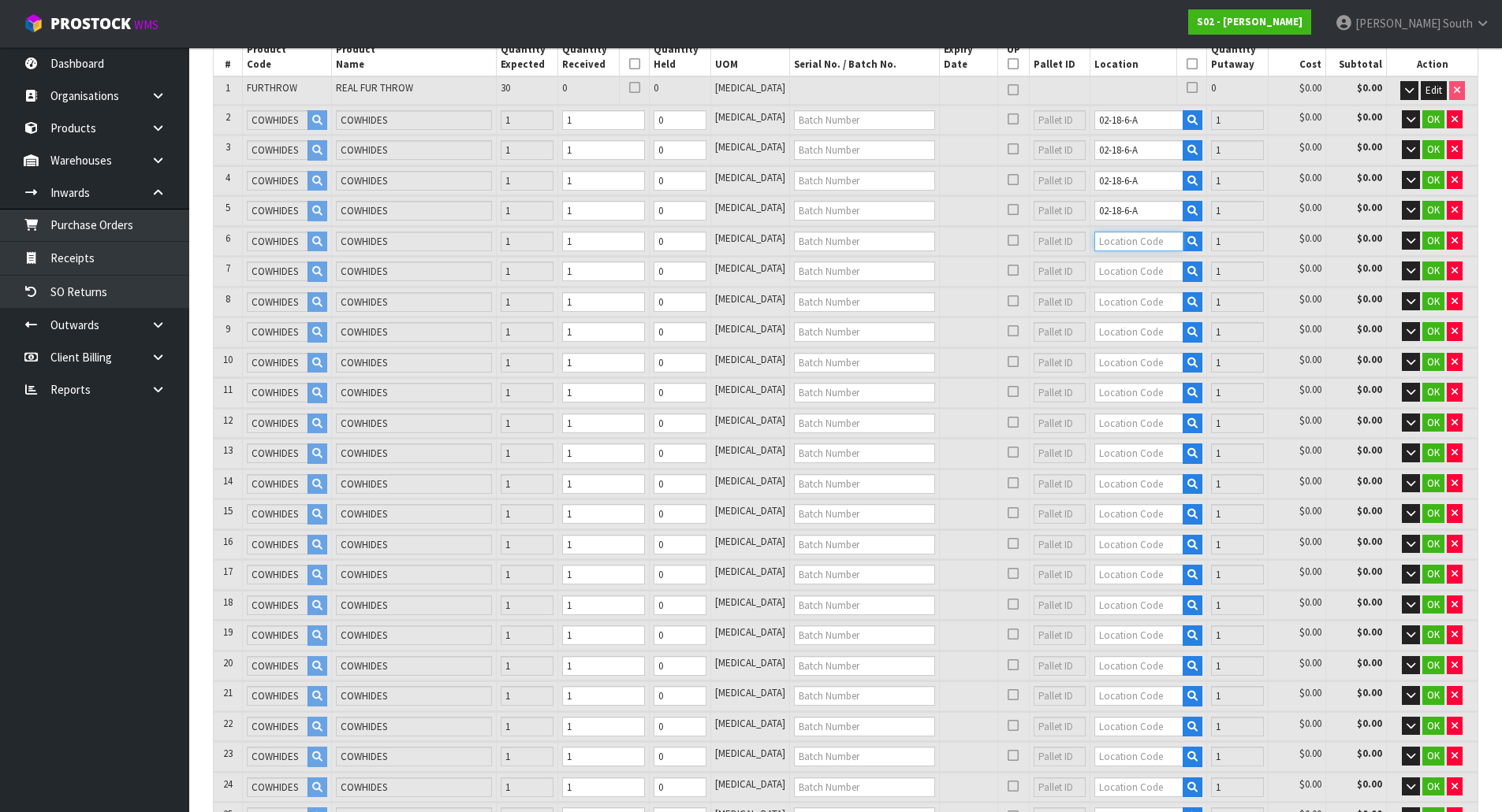
click at [1102, 234] on input "text" at bounding box center [1139, 241] width 89 height 20
paste input "02-18-6-A"
click at [1106, 273] on input "text" at bounding box center [1139, 271] width 89 height 20
paste input "02-18-6-A"
click at [1099, 312] on div at bounding box center [1148, 302] width 108 height 20
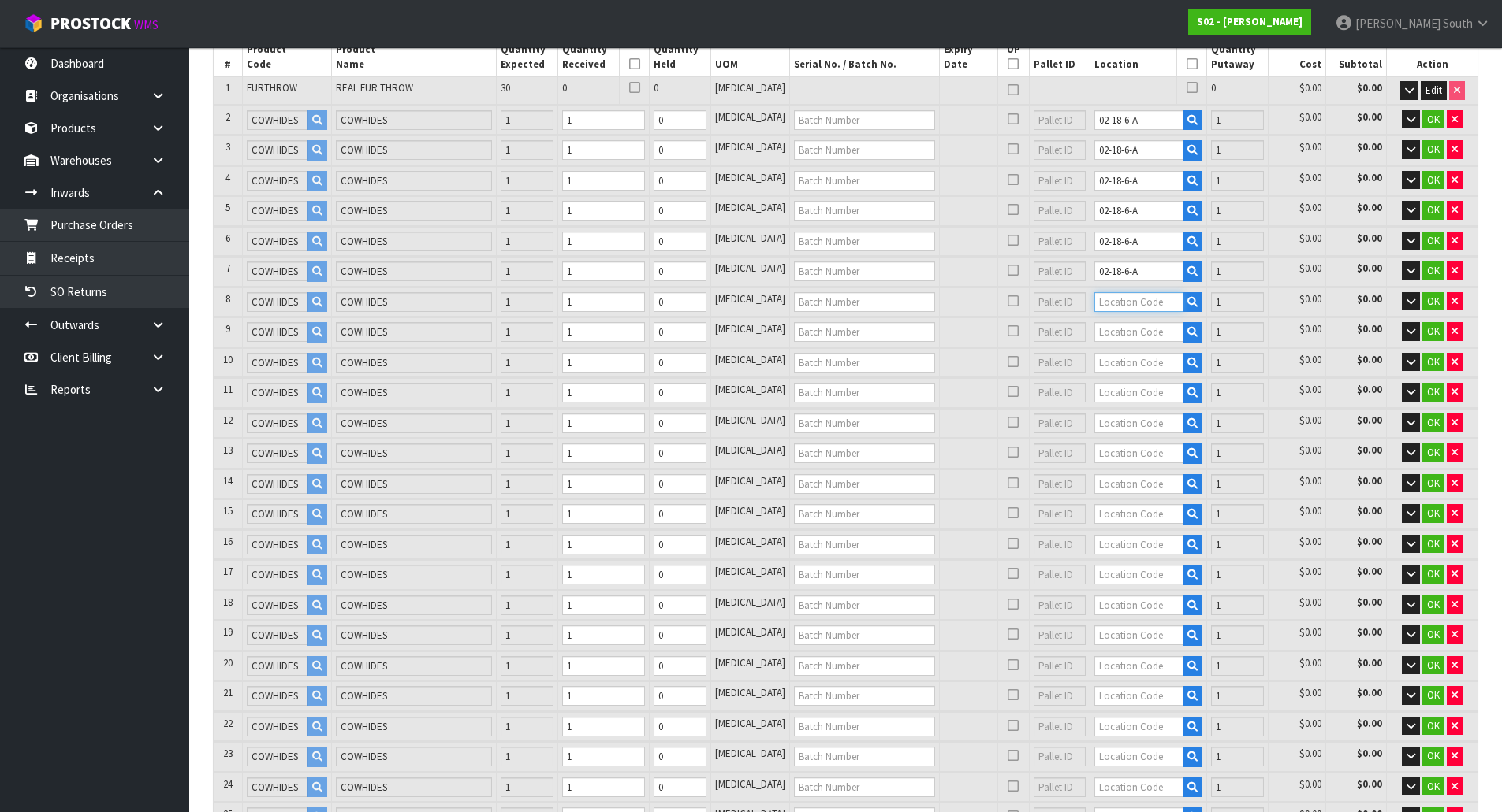
click at [1101, 308] on input "text" at bounding box center [1139, 301] width 89 height 20
paste input "02-18-6-A"
click at [1101, 333] on input "text" at bounding box center [1139, 331] width 89 height 20
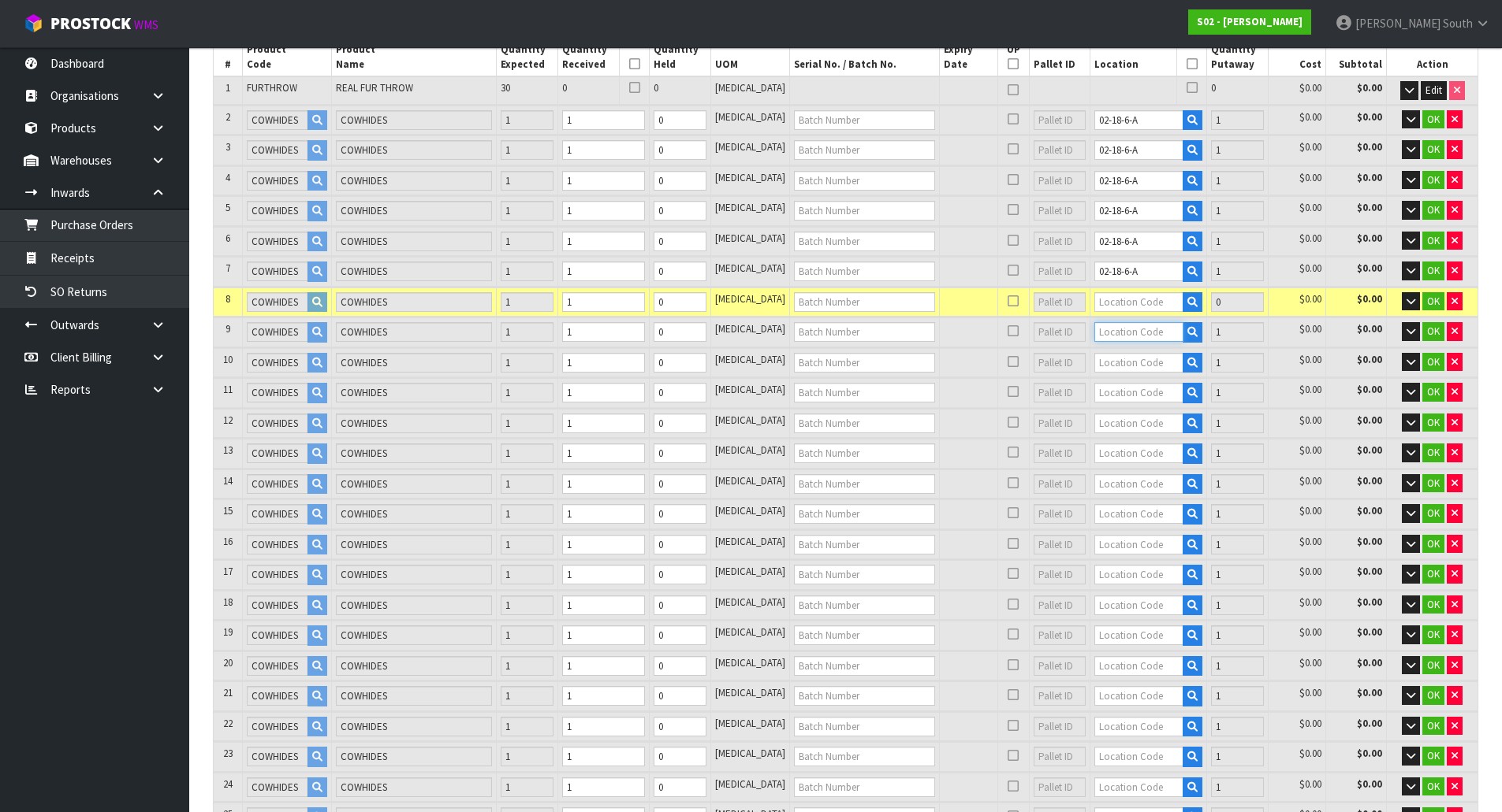
paste input "02-18-6-A"
click at [1111, 312] on div at bounding box center [1148, 302] width 108 height 20
click at [1117, 300] on input "text" at bounding box center [1139, 301] width 89 height 20
paste input "02-18-6-A"
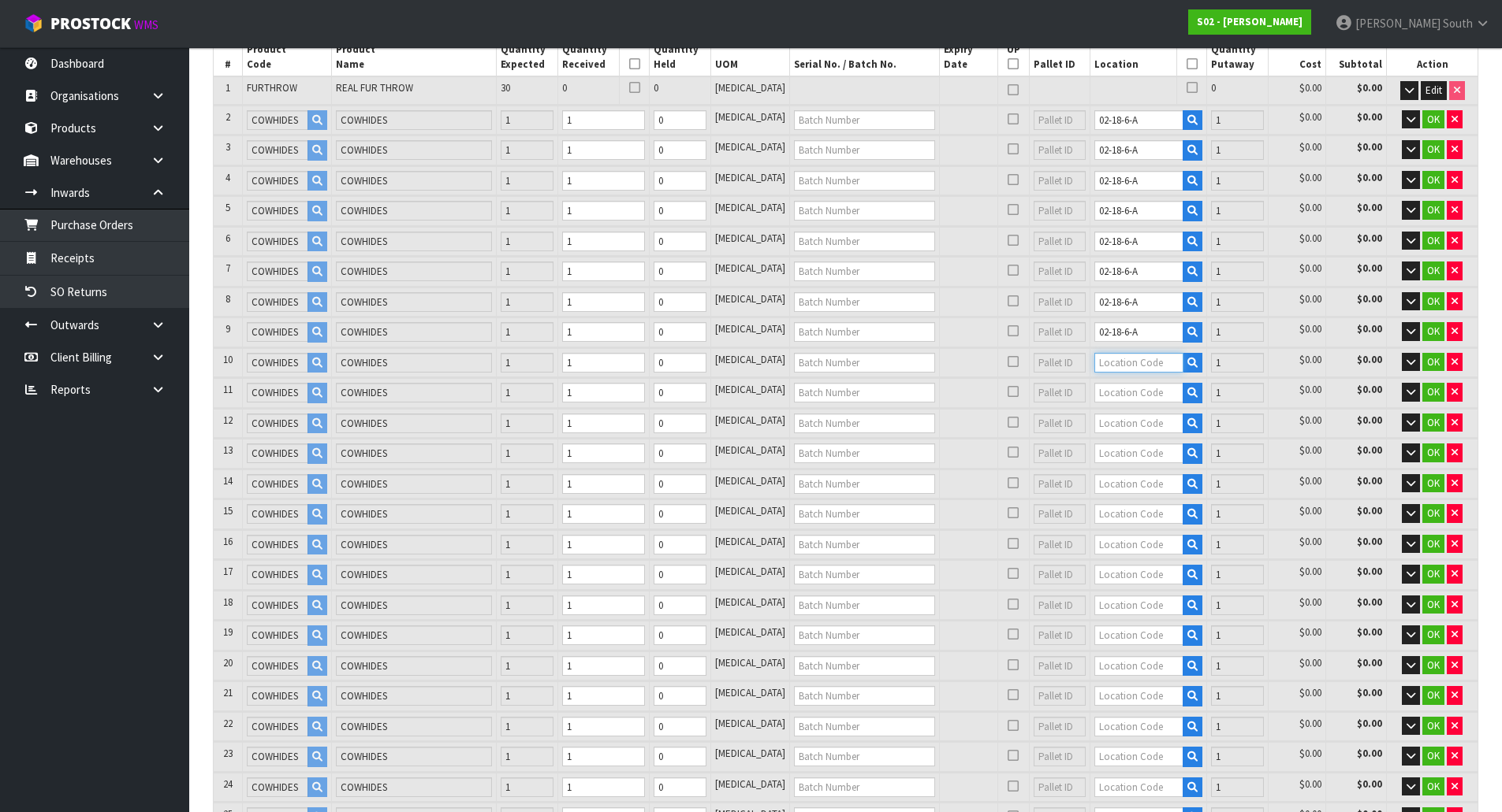
click at [1118, 353] on input "text" at bounding box center [1139, 363] width 89 height 20
paste input "02-18-6-A"
click at [1117, 397] on input "text" at bounding box center [1139, 393] width 89 height 20
paste input "02-18-6-A"
click at [1111, 433] on input "text" at bounding box center [1139, 423] width 89 height 20
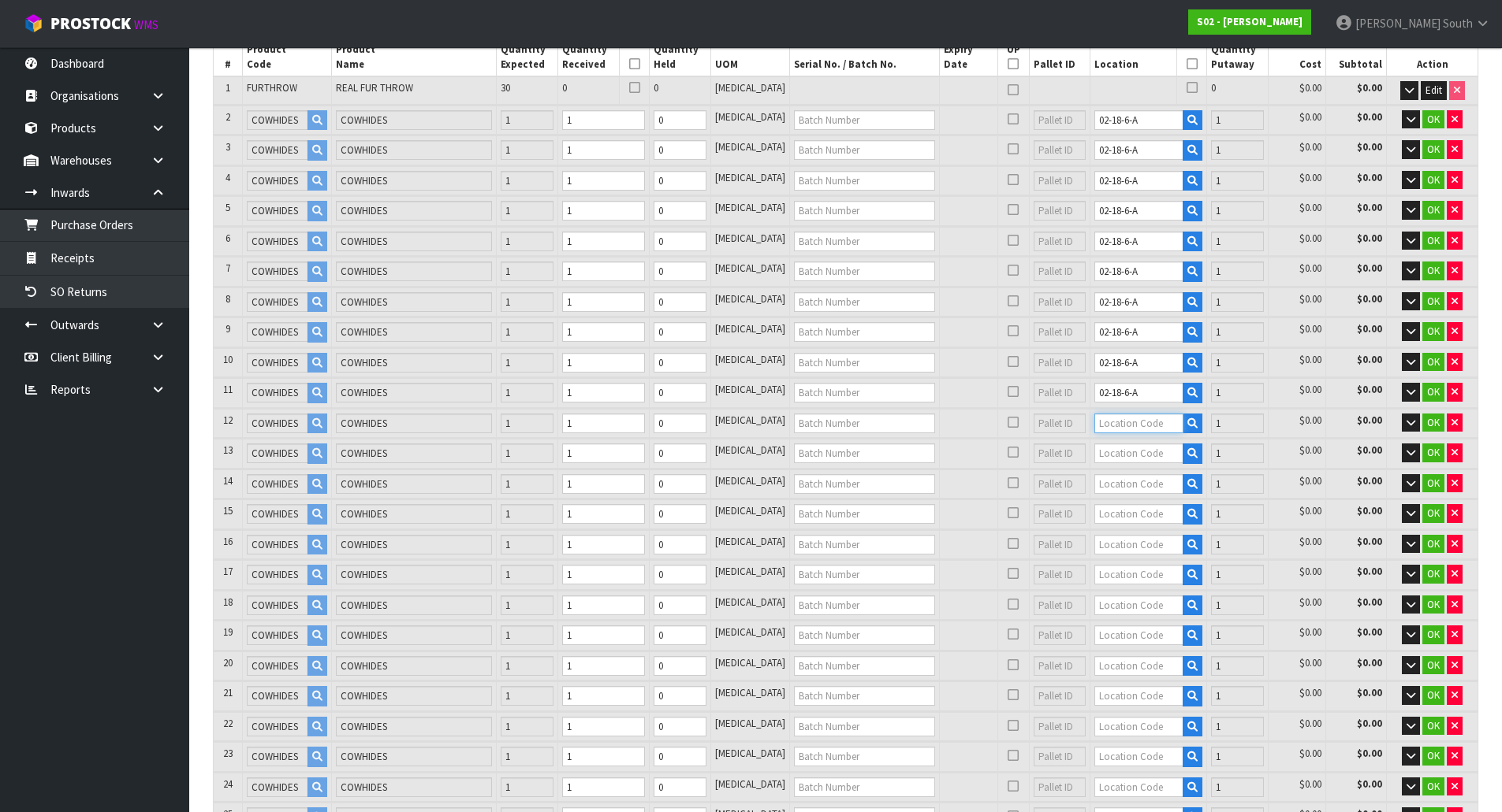
paste input "02-18-6-A"
click at [1114, 455] on input "text" at bounding box center [1139, 453] width 89 height 20
paste input "02-18-6-A"
click at [1110, 489] on input "text" at bounding box center [1139, 484] width 89 height 20
paste input "02-18-6-A"
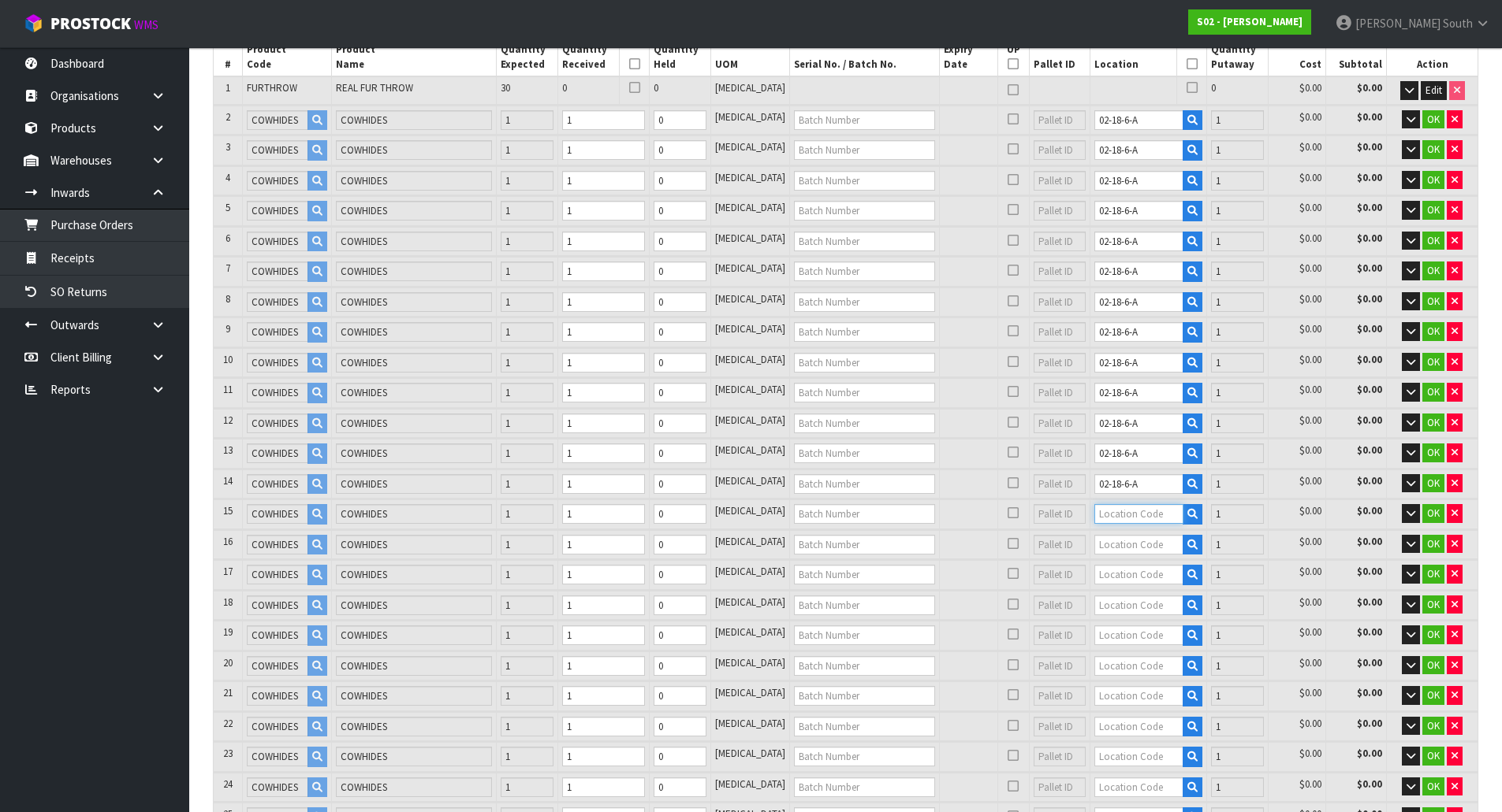
click at [1111, 516] on input "text" at bounding box center [1139, 513] width 89 height 20
paste input "02-18-6-A"
click at [1111, 539] on input "text" at bounding box center [1139, 544] width 89 height 20
paste input "02-18-6-A"
click at [1121, 570] on input "text" at bounding box center [1139, 574] width 89 height 20
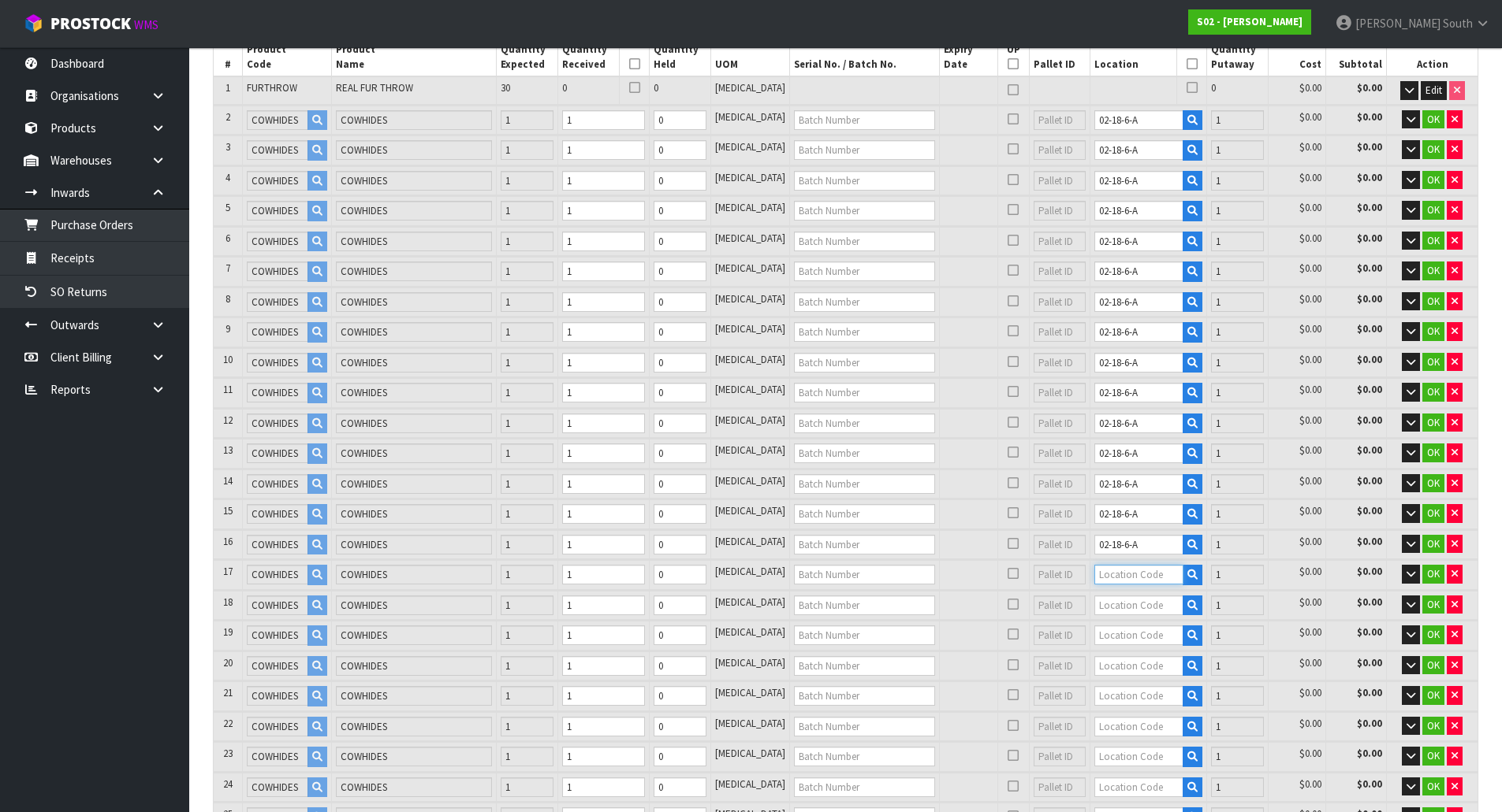
paste input "02-18-6-A"
click at [1121, 606] on input "text" at bounding box center [1139, 605] width 89 height 20
paste input "02-18-6-A"
click at [1107, 647] on td at bounding box center [1147, 635] width 116 height 29
click at [1109, 646] on input "text" at bounding box center [1139, 635] width 89 height 20
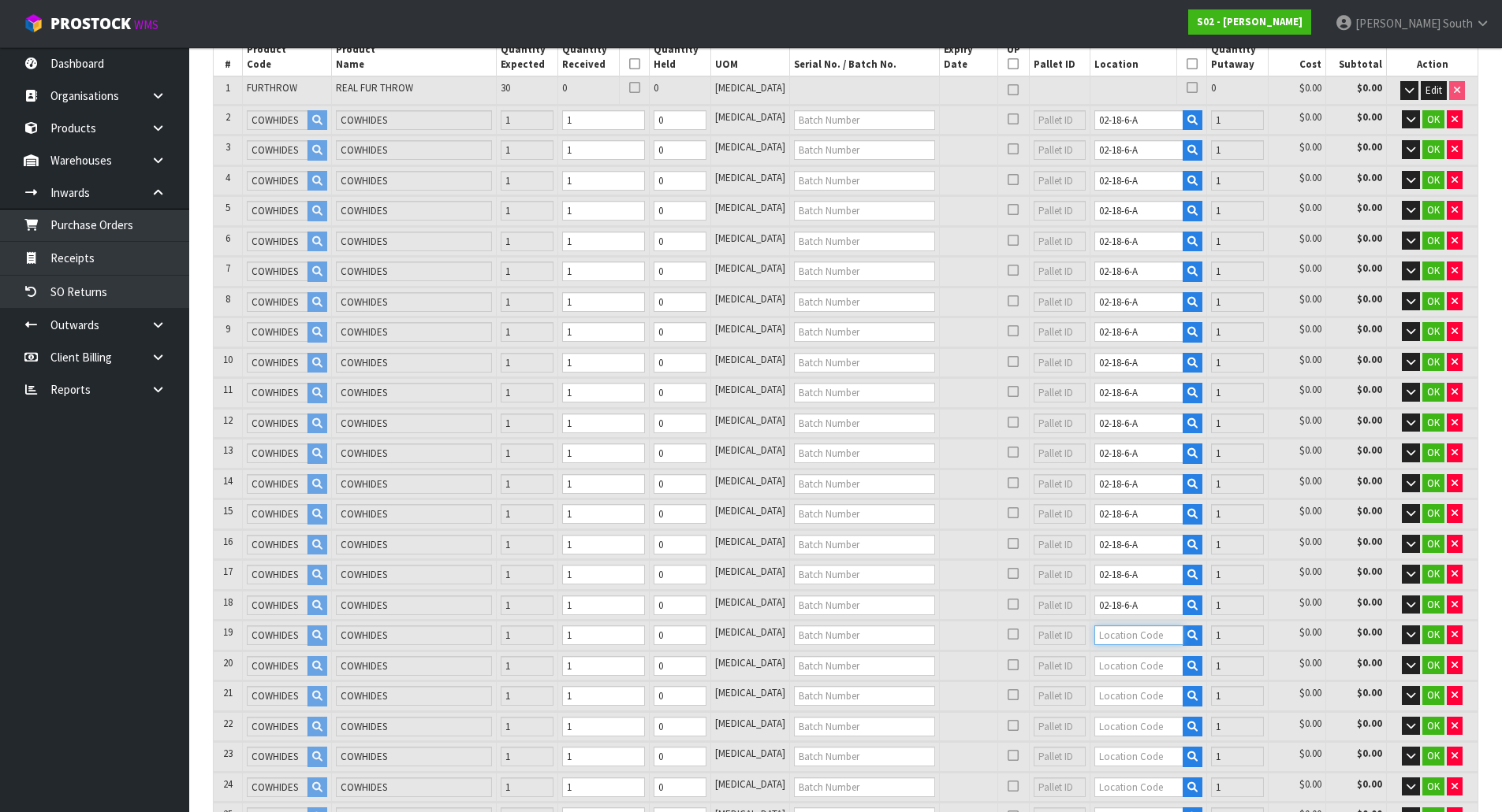
paste input "02-18-6-A"
click at [1117, 663] on input "text" at bounding box center [1139, 666] width 89 height 20
paste input "02-18-6-A"
click at [1117, 688] on input "text" at bounding box center [1139, 696] width 89 height 20
paste input "02-18-6-A"
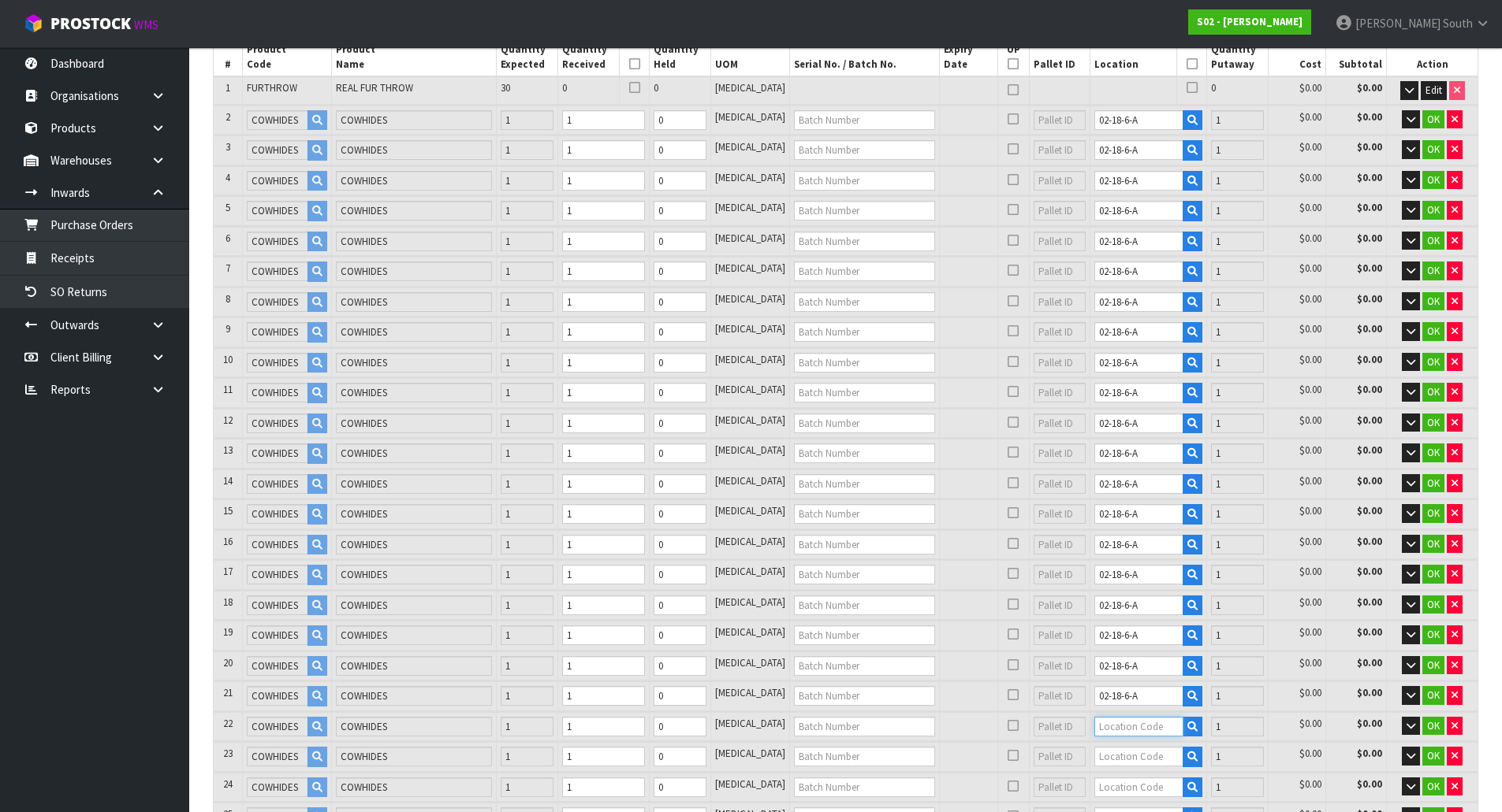
click at [1115, 717] on input "text" at bounding box center [1139, 726] width 89 height 20
paste input "02-18-6-A"
click at [1119, 717] on input "text" at bounding box center [1139, 756] width 89 height 20
paste input "02-18-6-A"
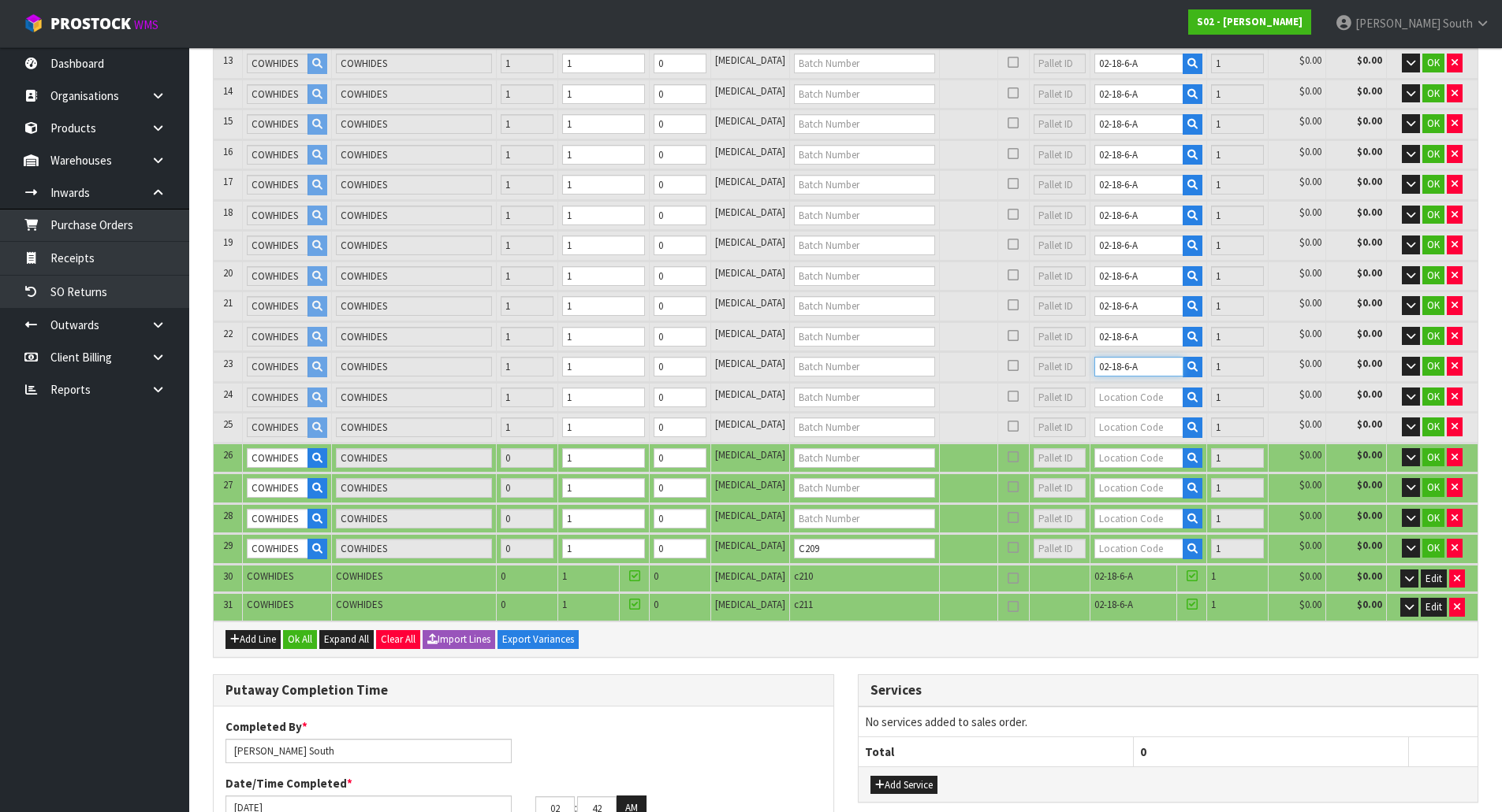
scroll to position [644, 0]
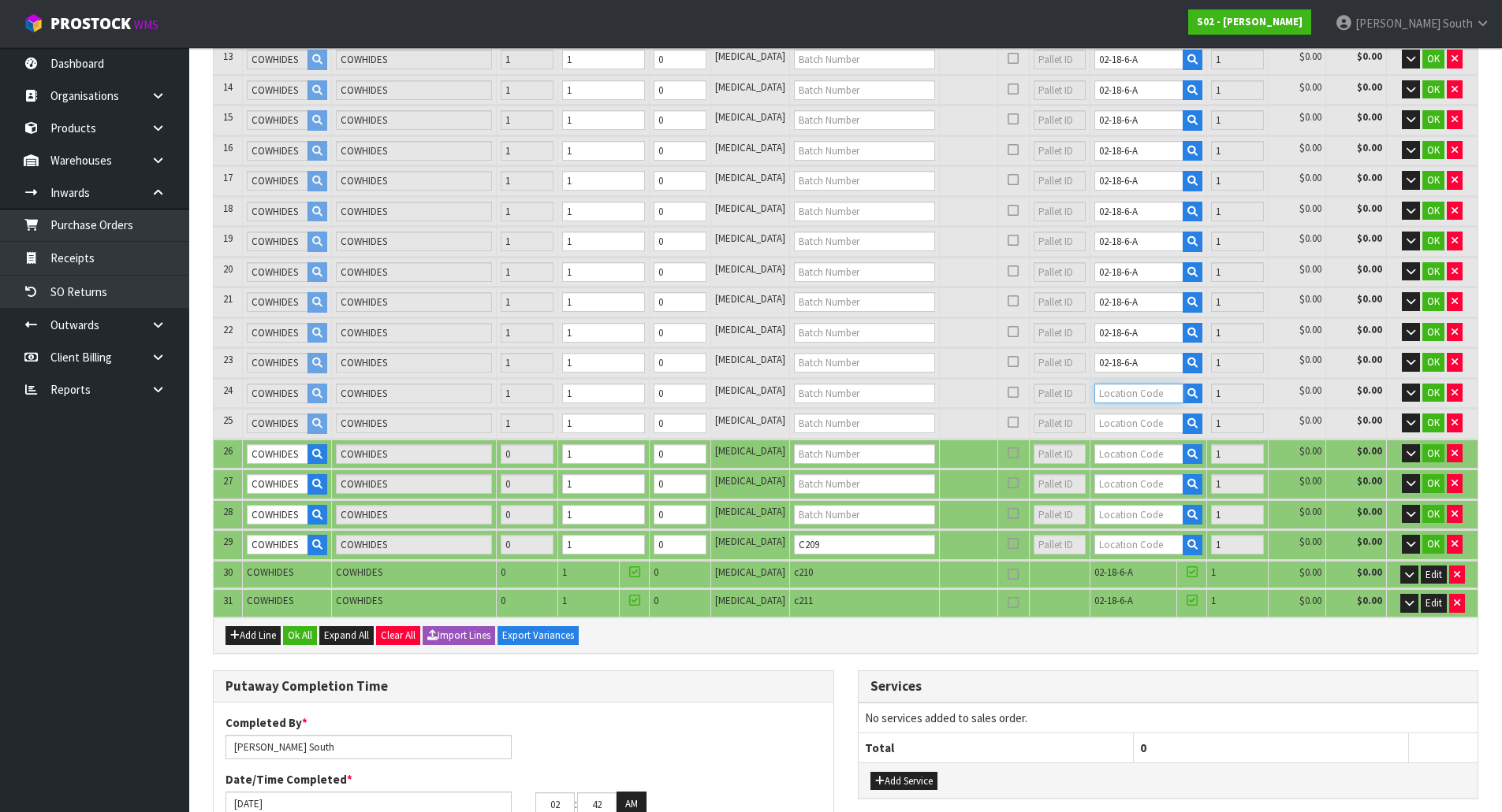
click at [1121, 393] on input "text" at bounding box center [1139, 393] width 89 height 20
paste input "02-18-6-A"
click at [1123, 430] on input "text" at bounding box center [1139, 423] width 89 height 20
paste input "02-18-6-A"
click at [1135, 453] on input "text" at bounding box center [1139, 454] width 89 height 20
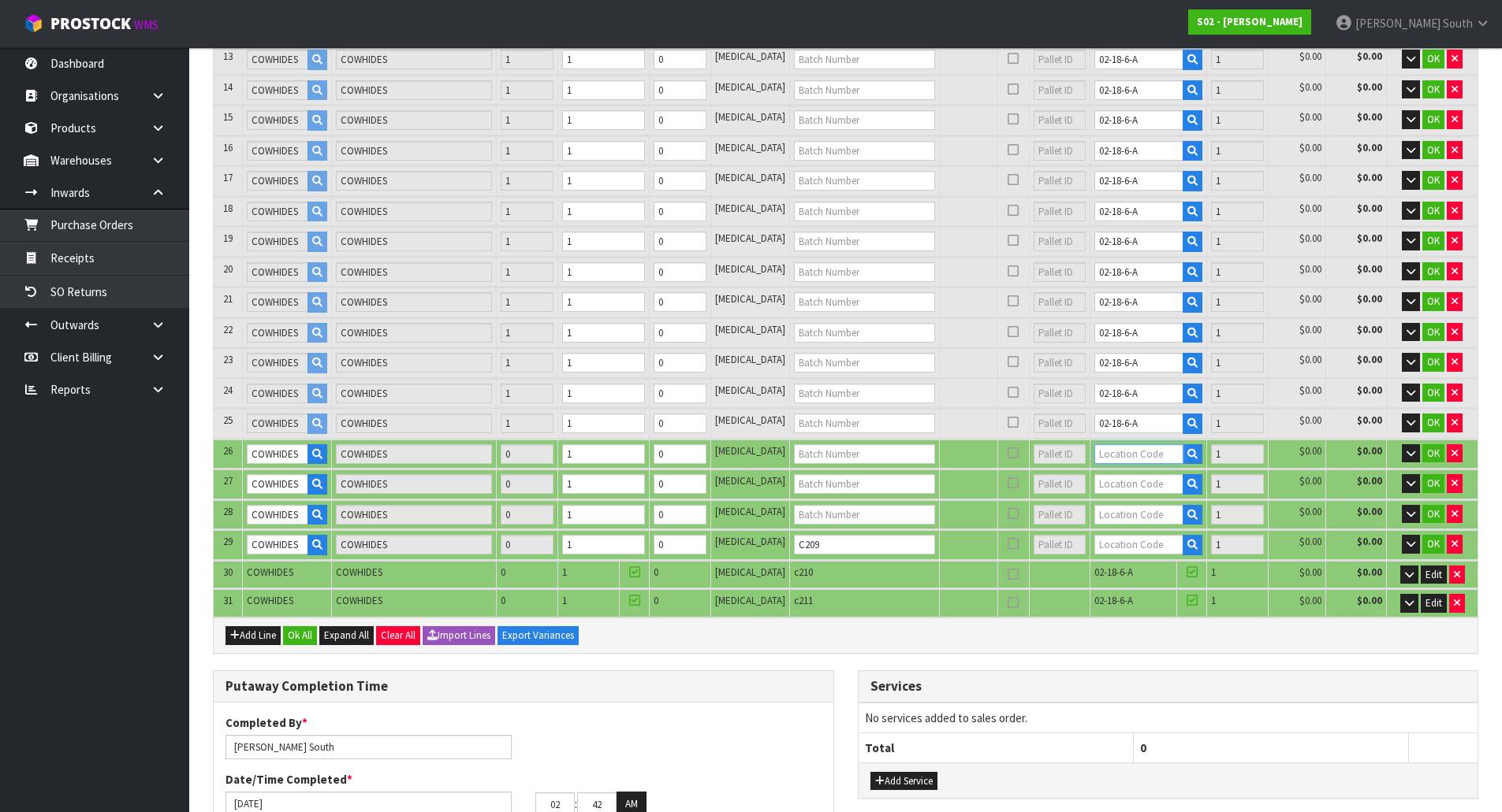
paste input "02-18-6-A"
click at [1135, 480] on input "text" at bounding box center [1139, 484] width 89 height 20
paste input "02-18-6-A"
click at [1129, 509] on input "text" at bounding box center [1139, 514] width 89 height 20
paste input "02-18-6-A"
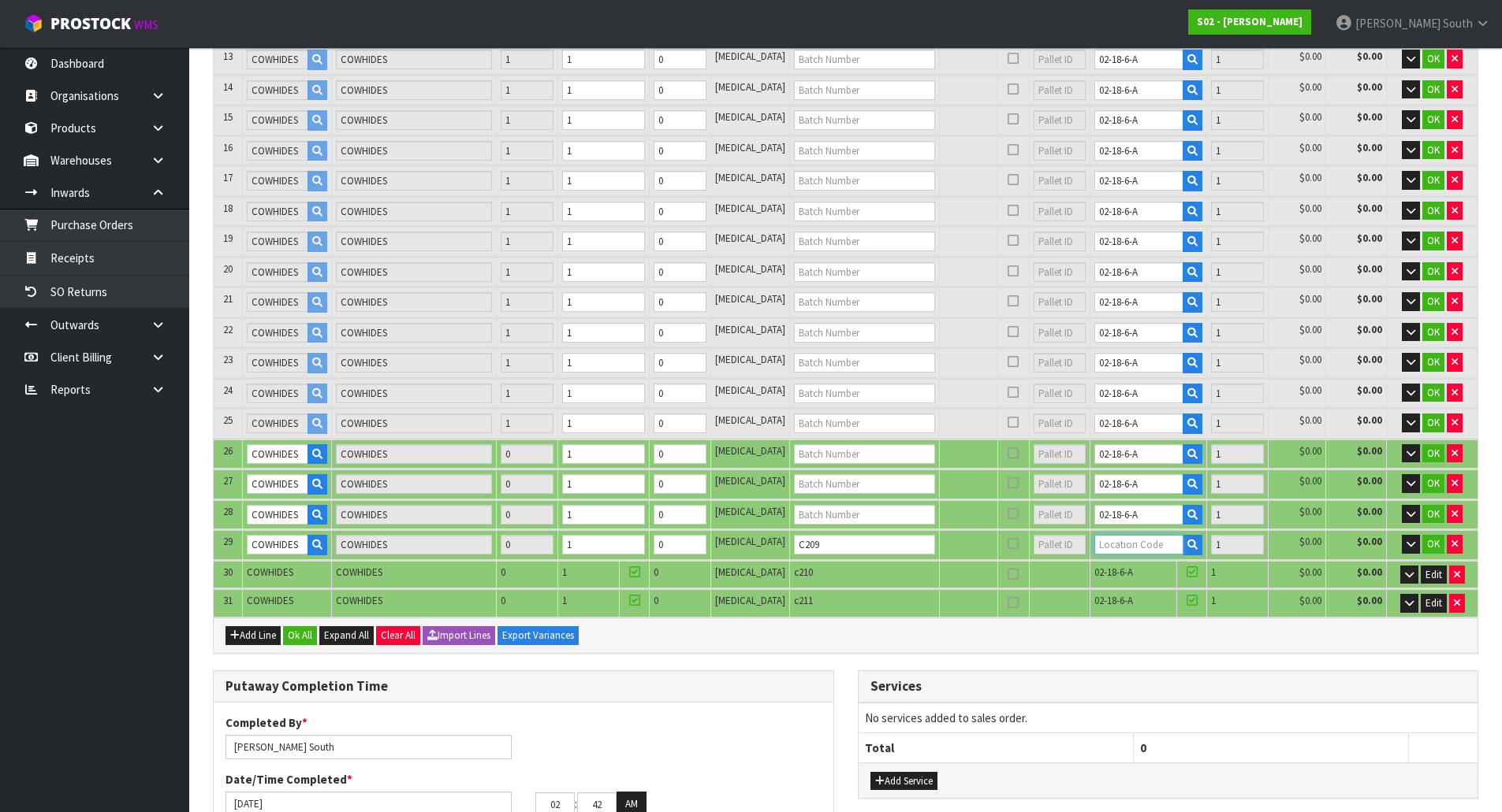
click at [1125, 541] on input "text" at bounding box center [1139, 544] width 89 height 20
paste input "02-18-6-A"
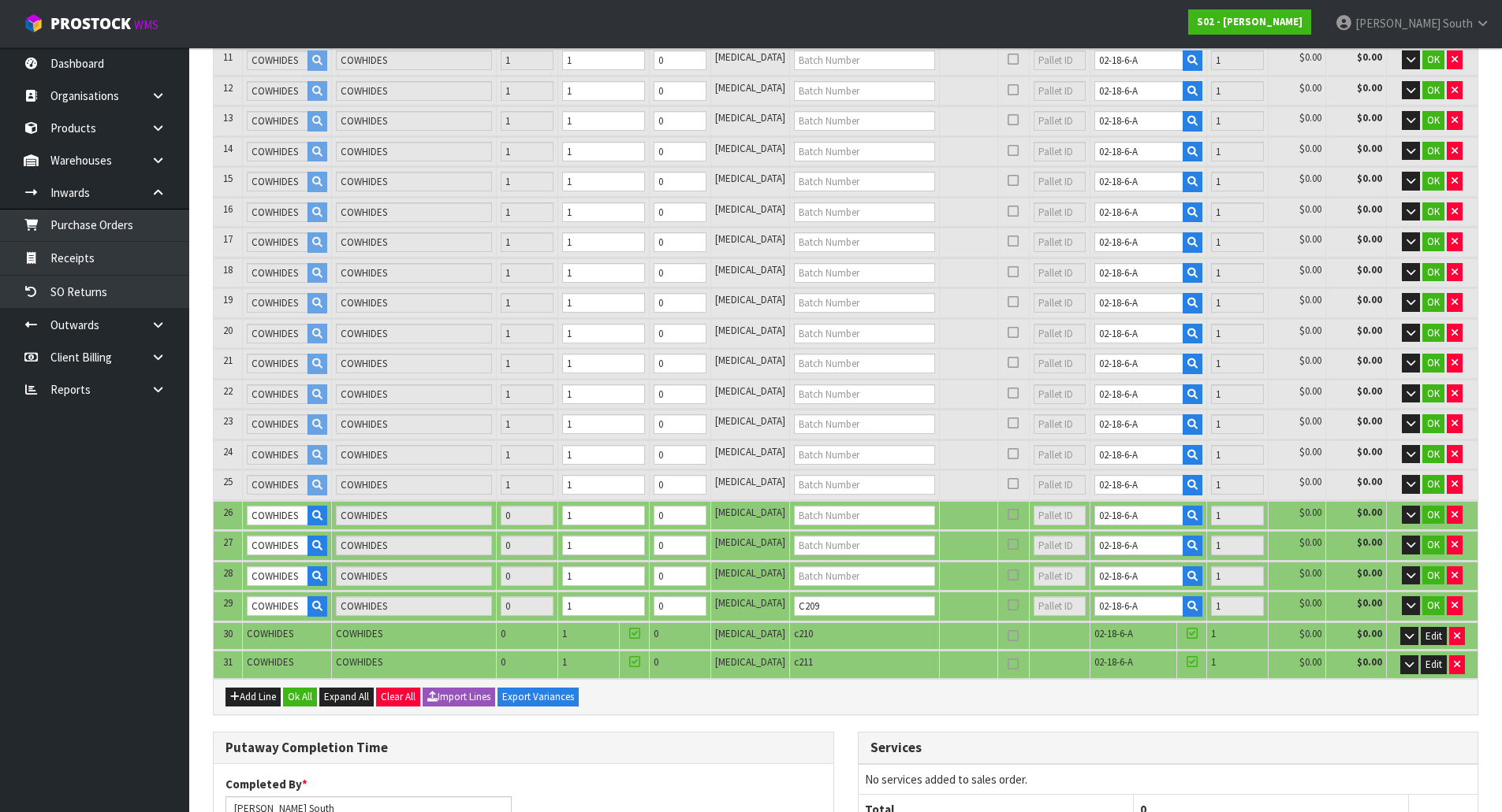
scroll to position [583, 0]
click at [1425, 597] on button "OK" at bounding box center [1433, 605] width 22 height 19
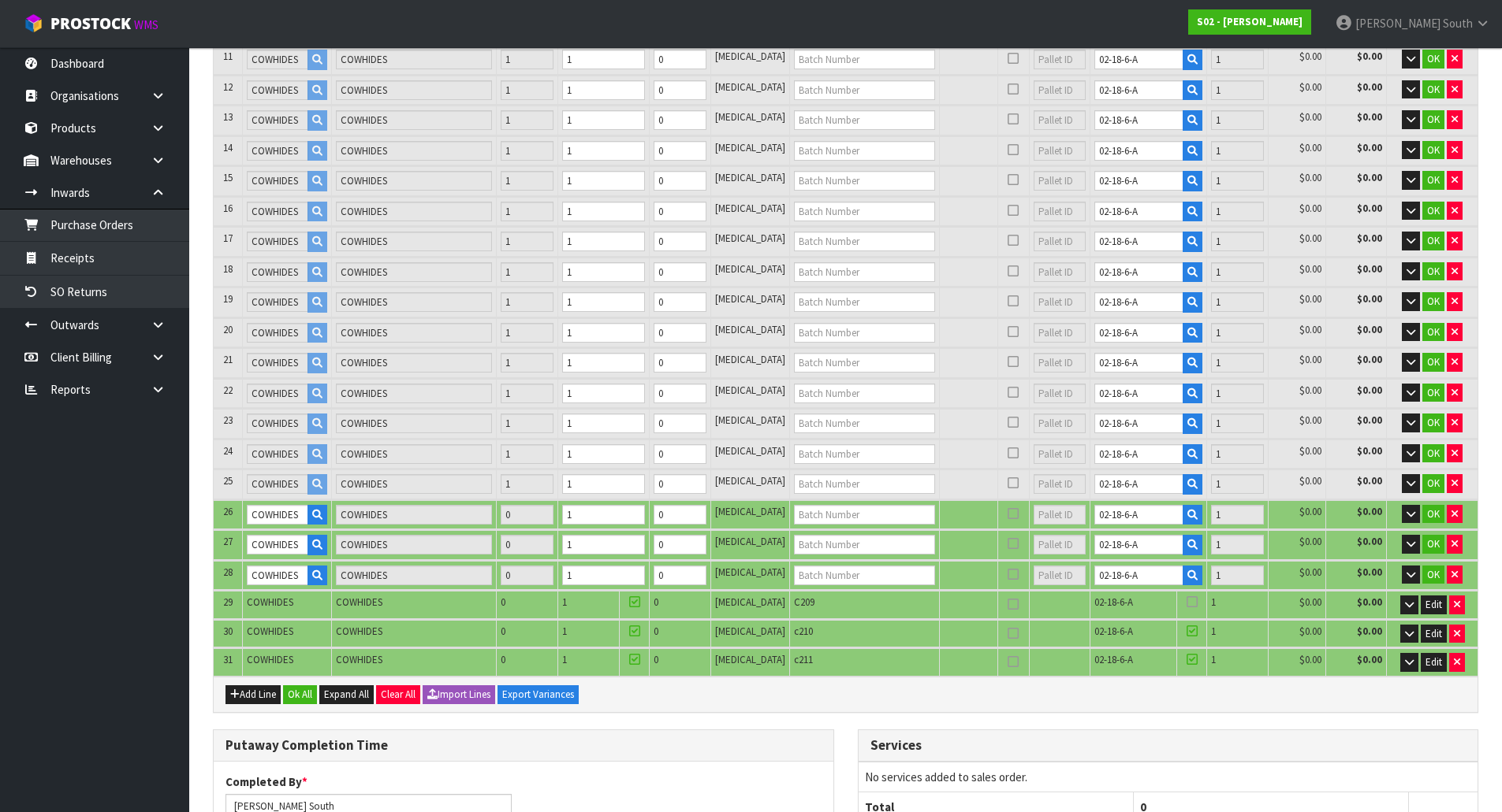
click at [1187, 602] on icon at bounding box center [1192, 602] width 11 height 1
click at [0, 0] on input "checkbox" at bounding box center [0, 0] width 0 height 0
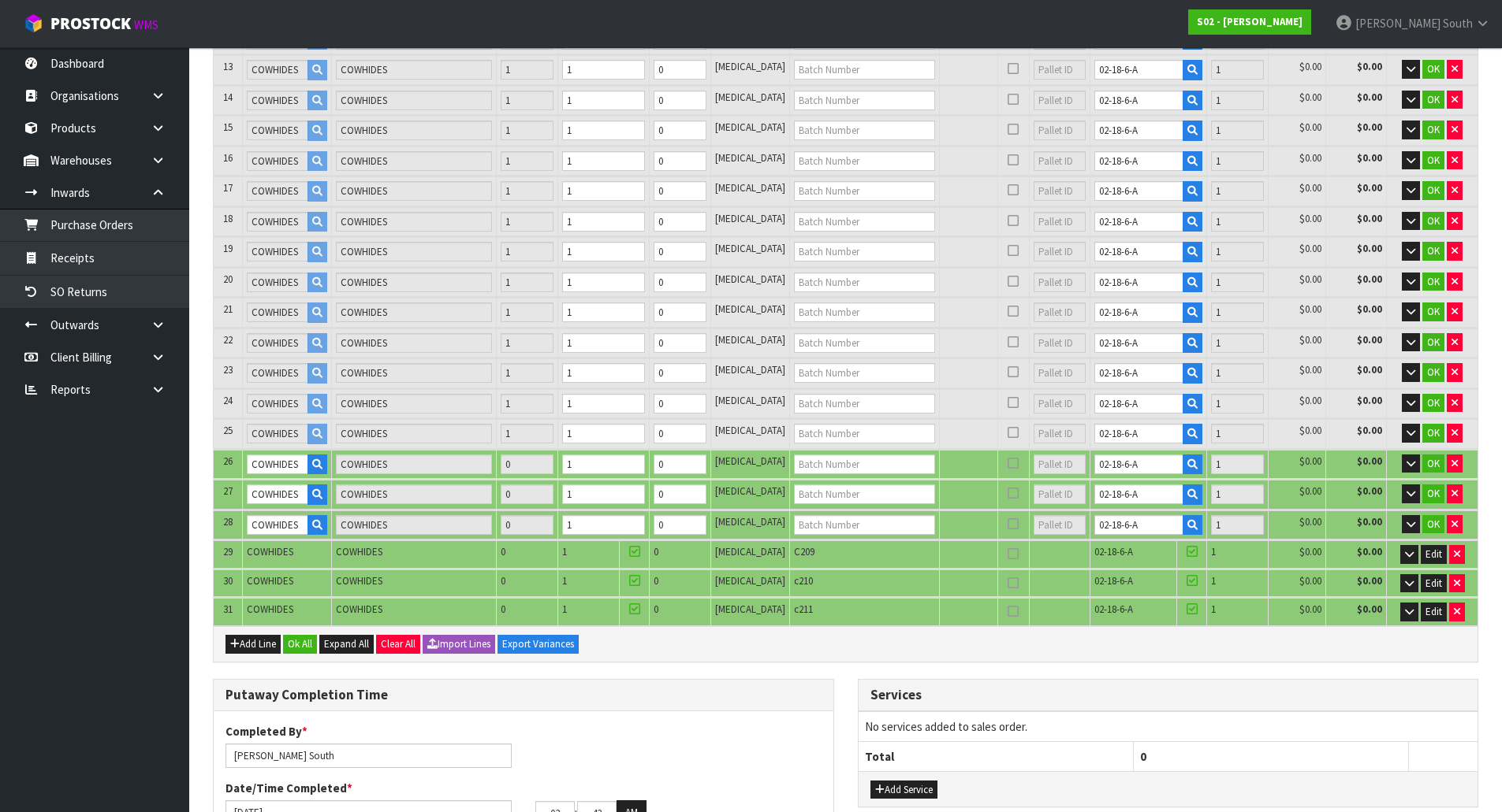
scroll to position [662, 0]
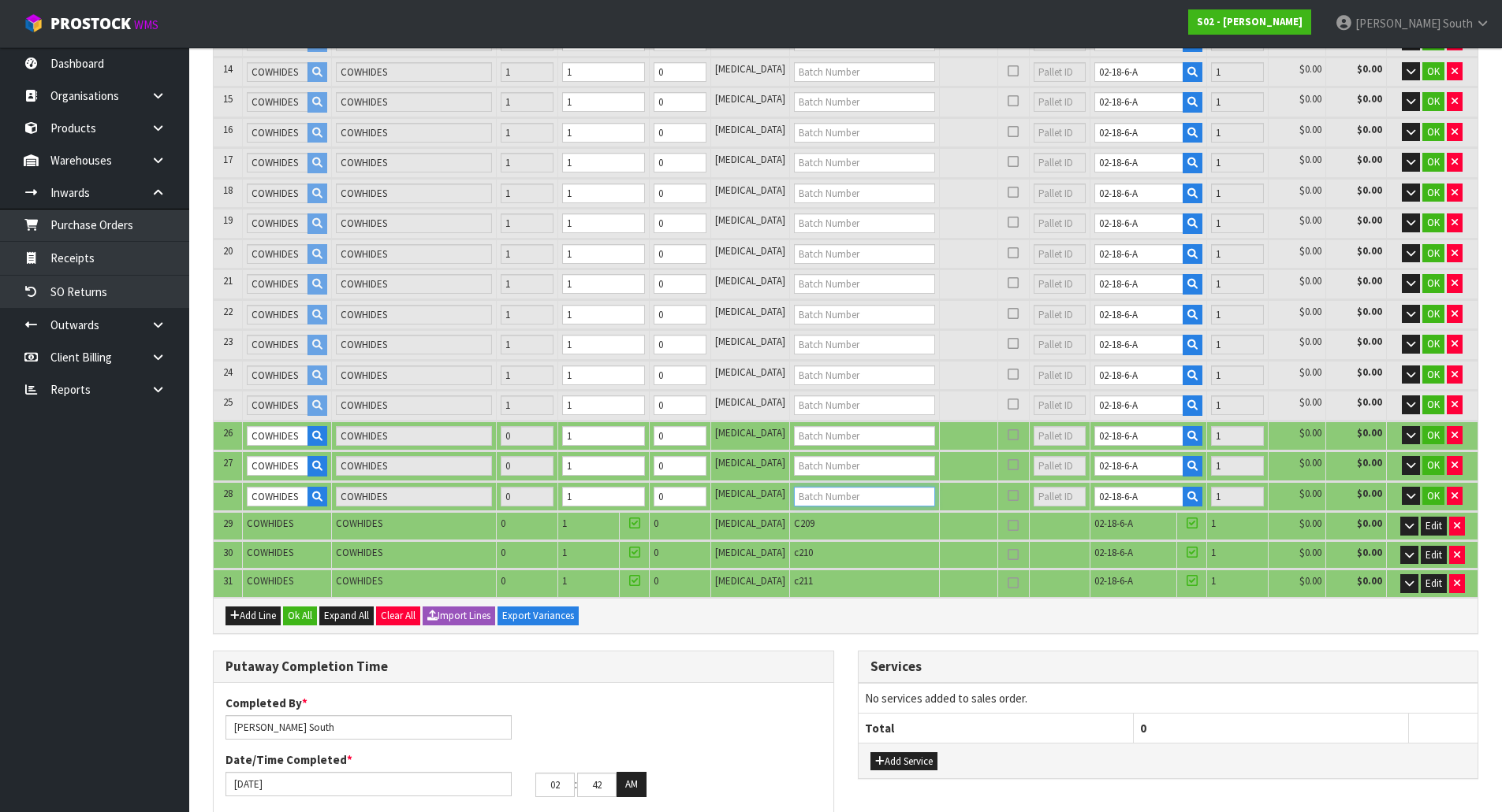
click at [833, 490] on input "text" at bounding box center [865, 497] width 141 height 20
click at [845, 457] on input "text" at bounding box center [865, 466] width 141 height 20
click at [864, 438] on input "text" at bounding box center [865, 435] width 141 height 20
click at [879, 403] on input "text" at bounding box center [865, 405] width 141 height 20
click at [876, 380] on input "text" at bounding box center [865, 375] width 141 height 20
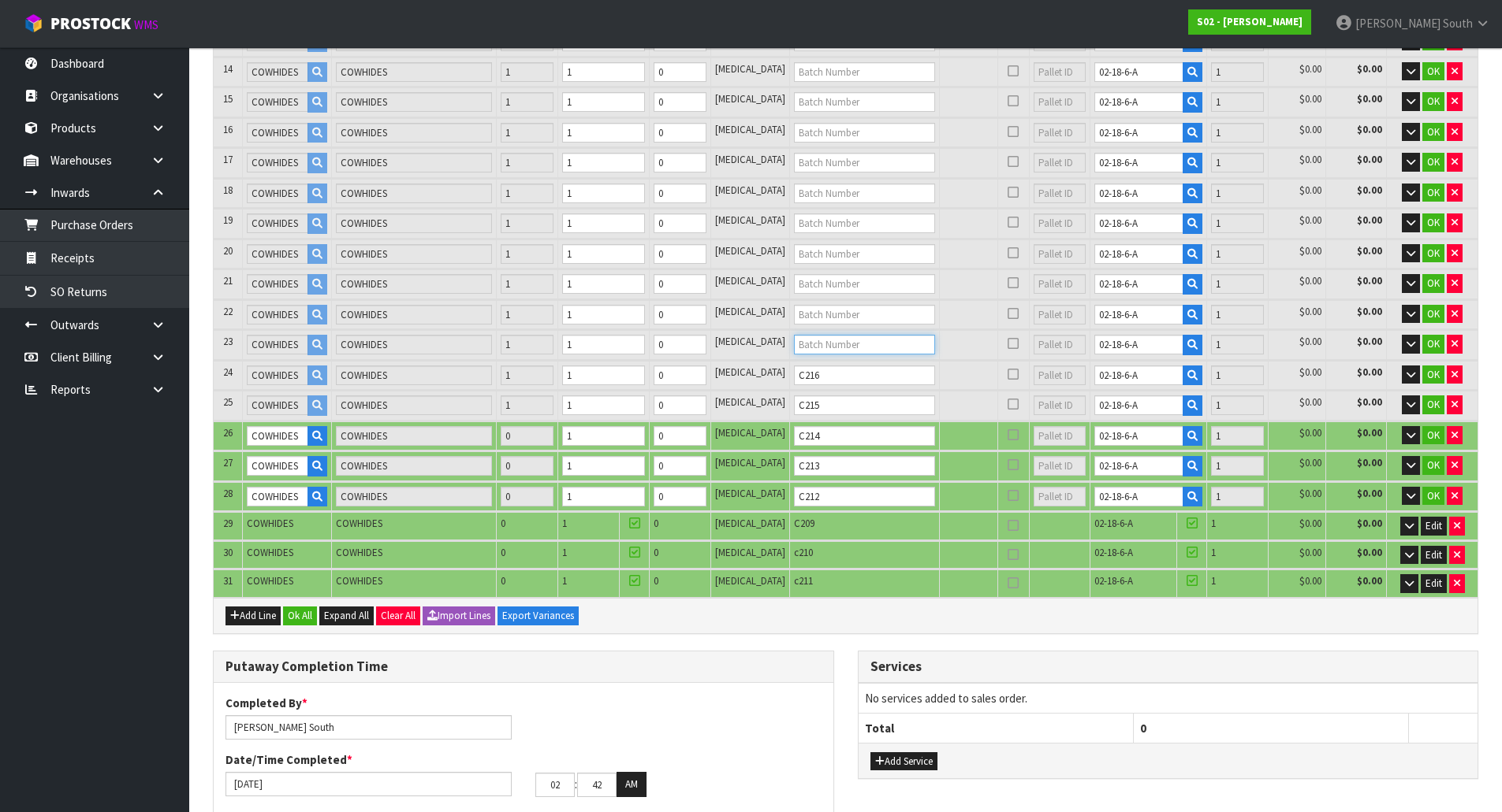
click at [819, 342] on input "text" at bounding box center [865, 344] width 141 height 20
click at [822, 319] on input "text" at bounding box center [865, 314] width 141 height 20
click at [856, 283] on input "text" at bounding box center [865, 284] width 141 height 20
click at [839, 253] on input "text" at bounding box center [865, 254] width 141 height 20
click at [852, 213] on td at bounding box center [864, 222] width 150 height 29
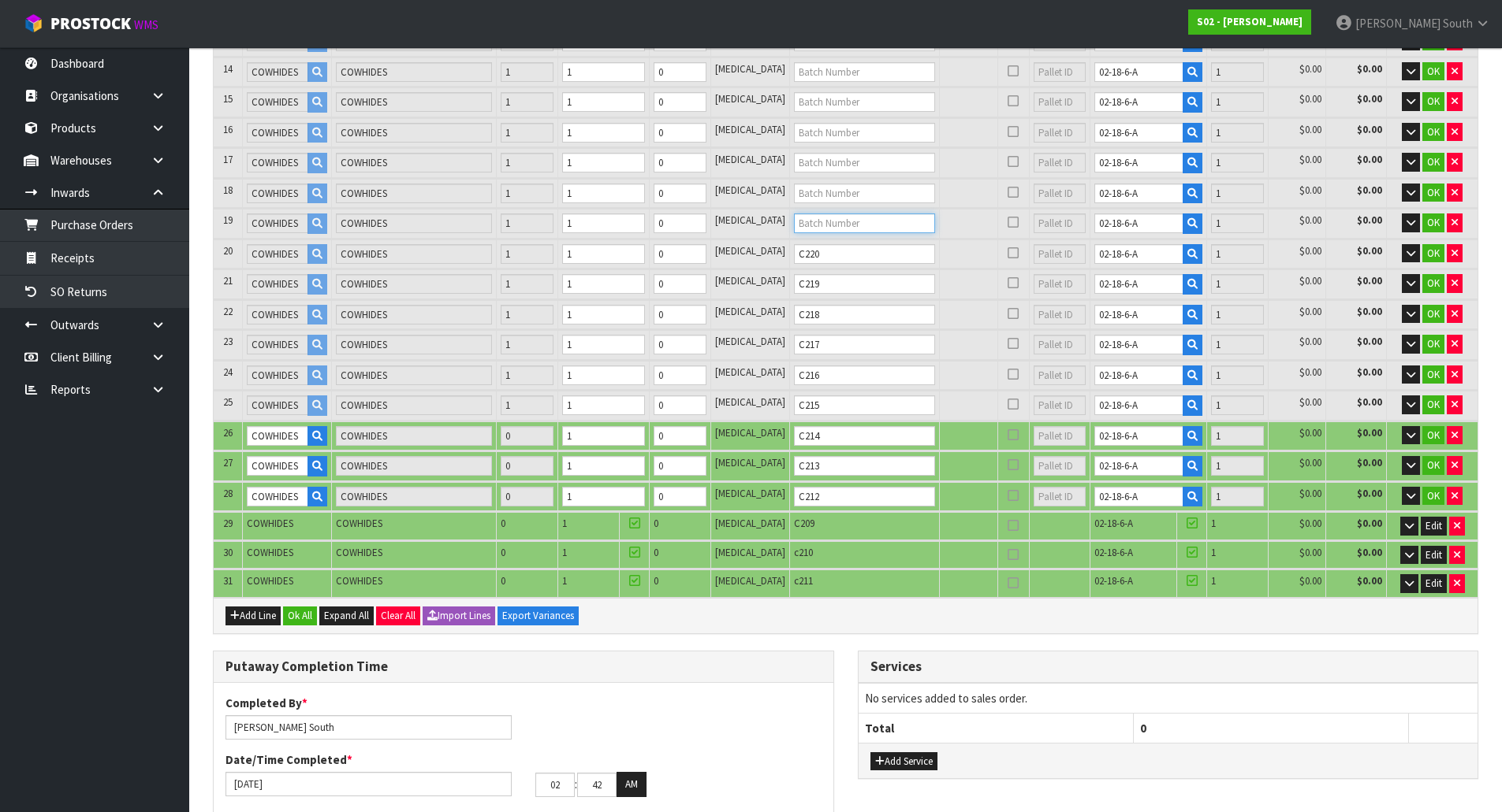
click at [852, 220] on input "text" at bounding box center [865, 223] width 141 height 20
click at [840, 193] on input "text" at bounding box center [865, 193] width 141 height 20
click at [803, 169] on input "text" at bounding box center [865, 162] width 141 height 20
click at [828, 135] on input "text" at bounding box center [865, 132] width 141 height 20
click at [837, 101] on input "text" at bounding box center [865, 101] width 141 height 20
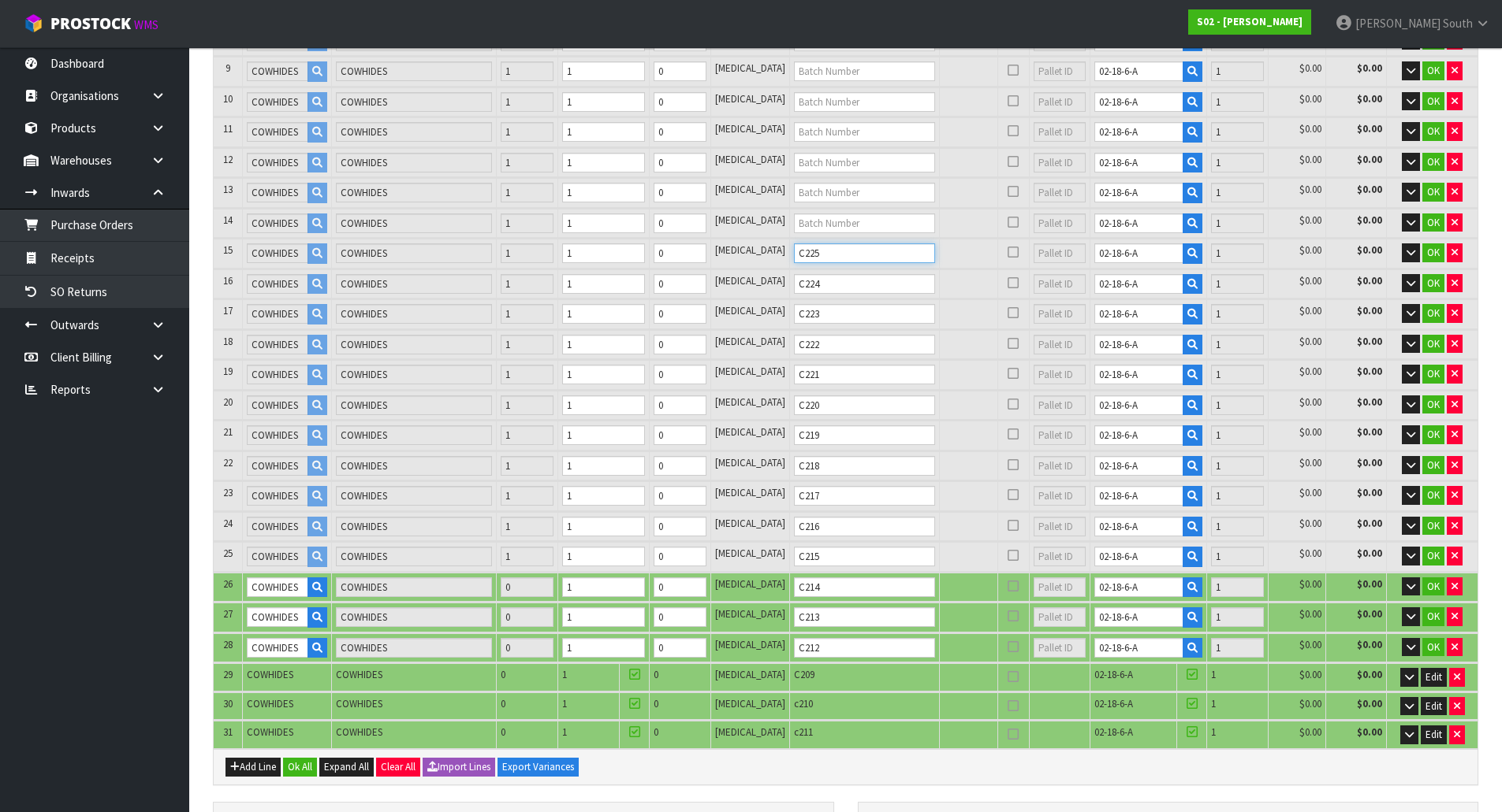
scroll to position [504, 0]
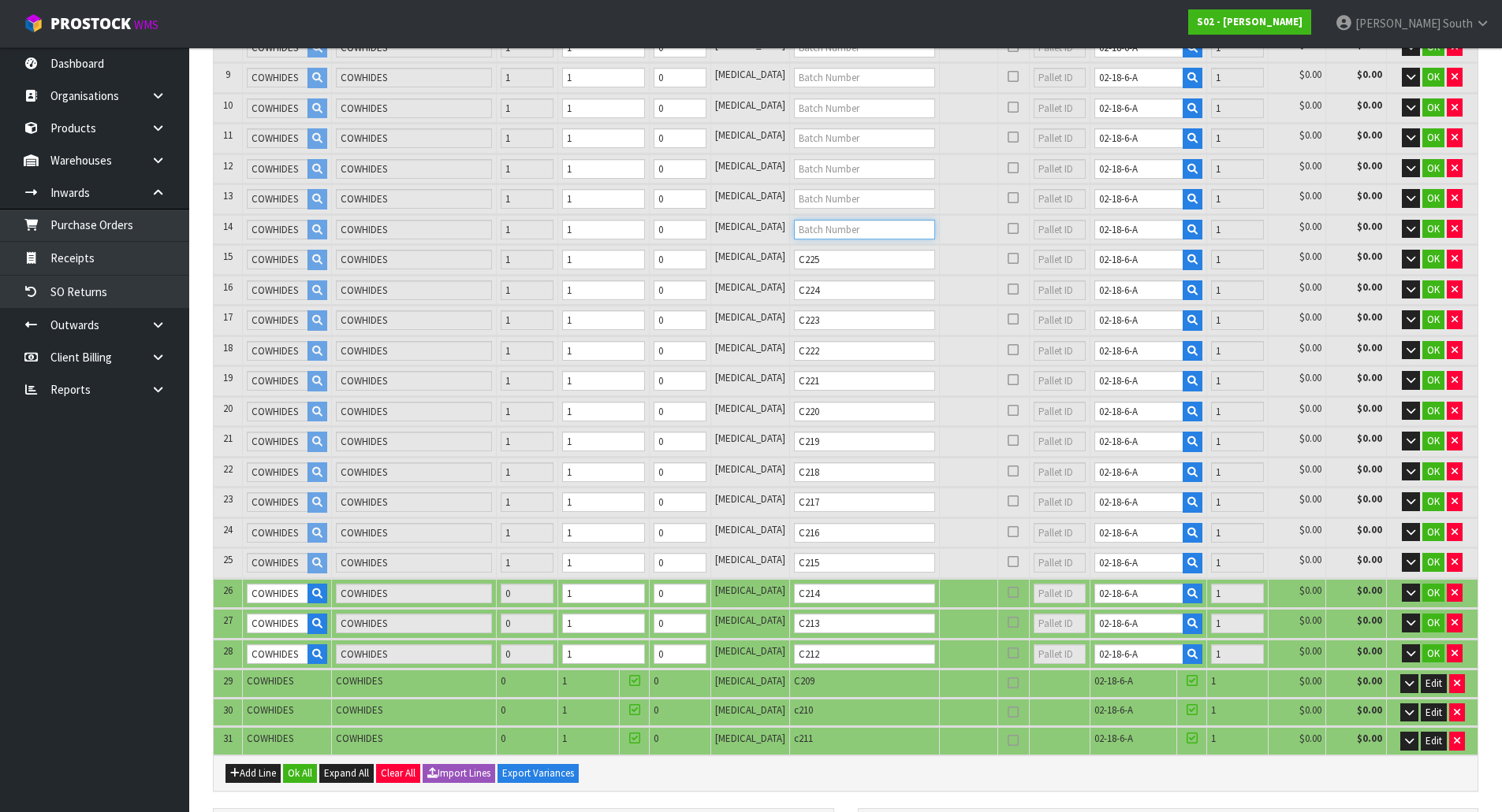
click at [808, 230] on input "text" at bounding box center [865, 229] width 141 height 20
click at [845, 203] on input "text" at bounding box center [865, 198] width 141 height 20
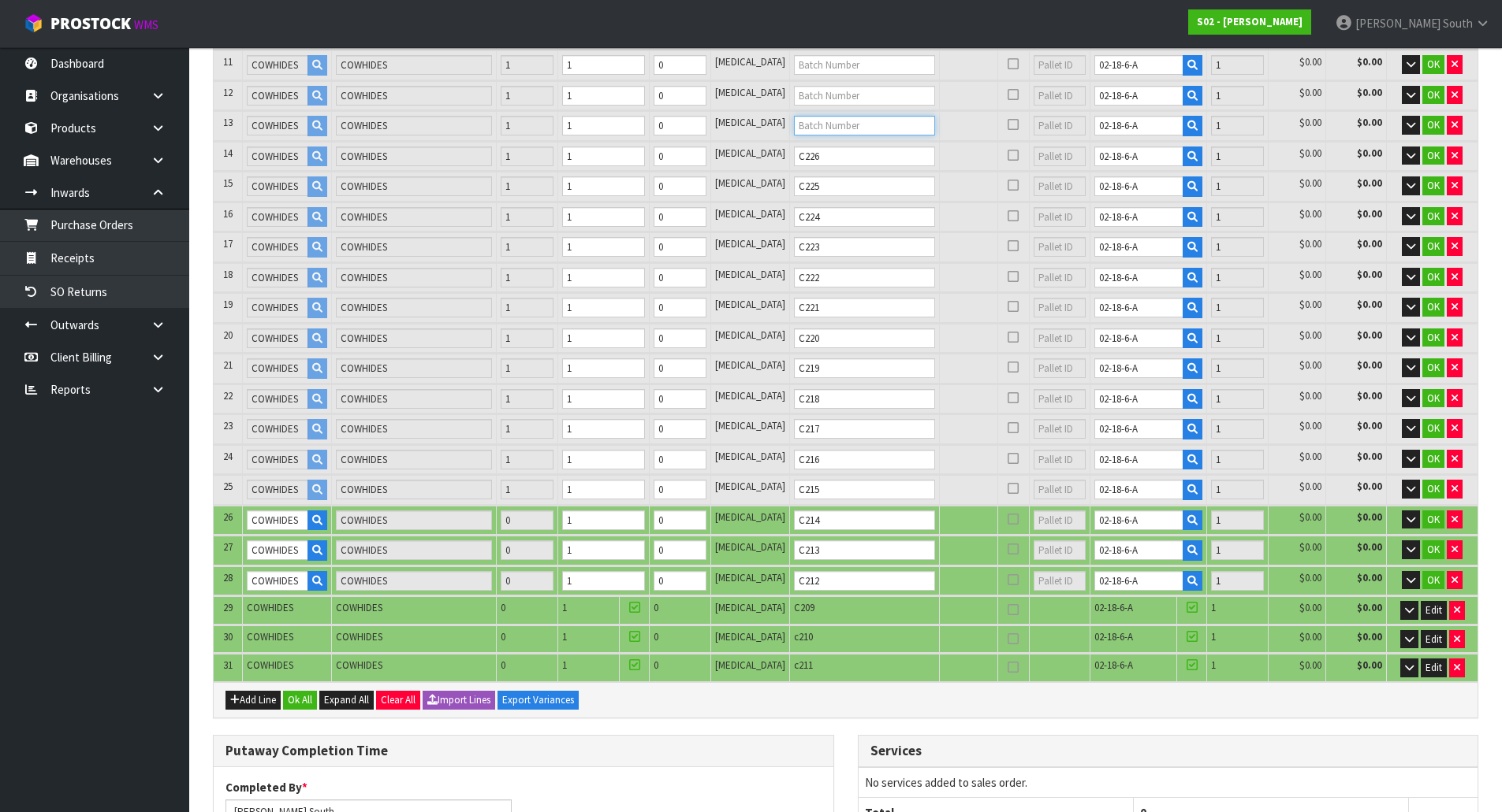
scroll to position [583, 0]
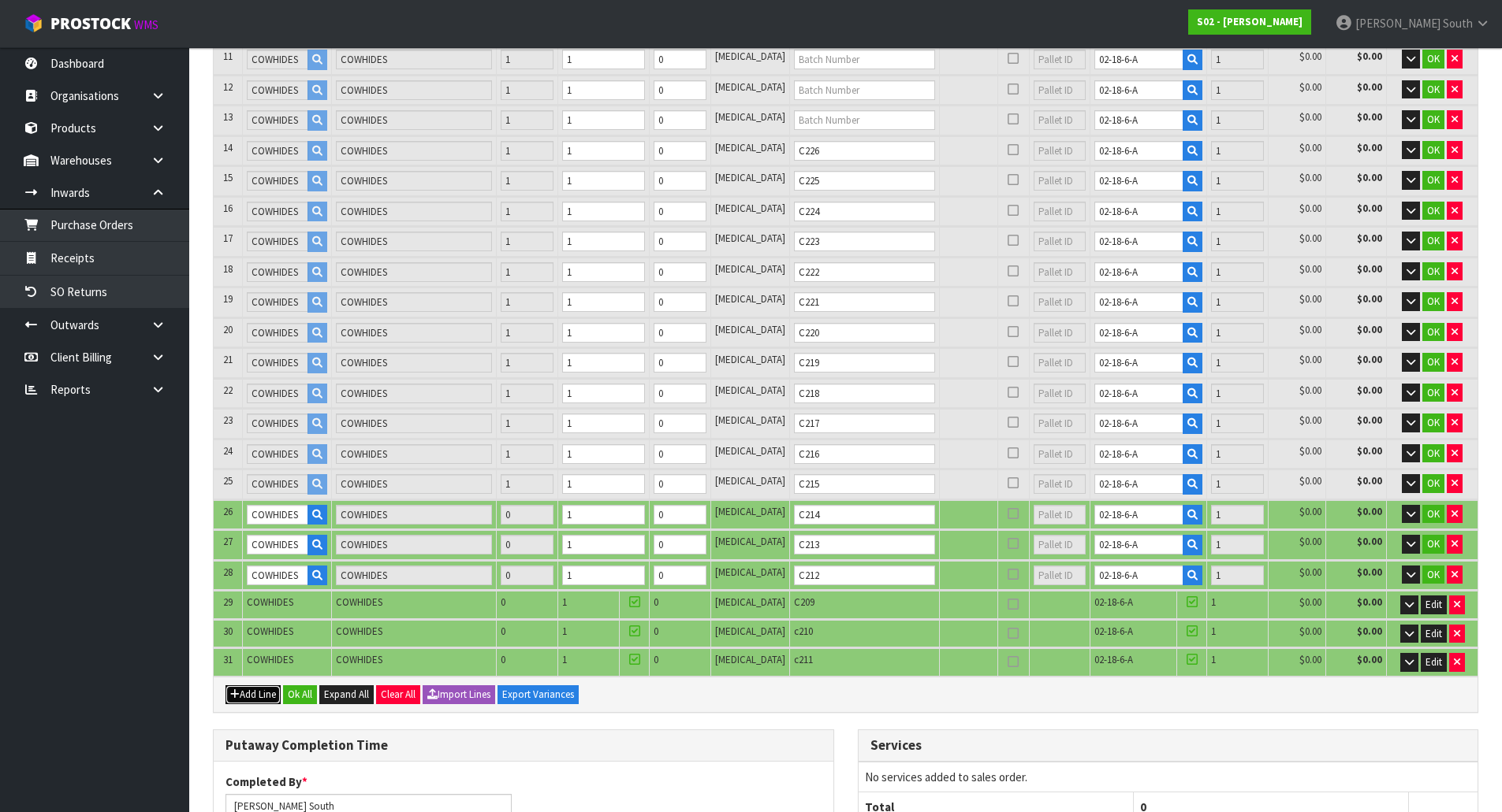
click at [259, 687] on button "Add Line" at bounding box center [252, 695] width 55 height 19
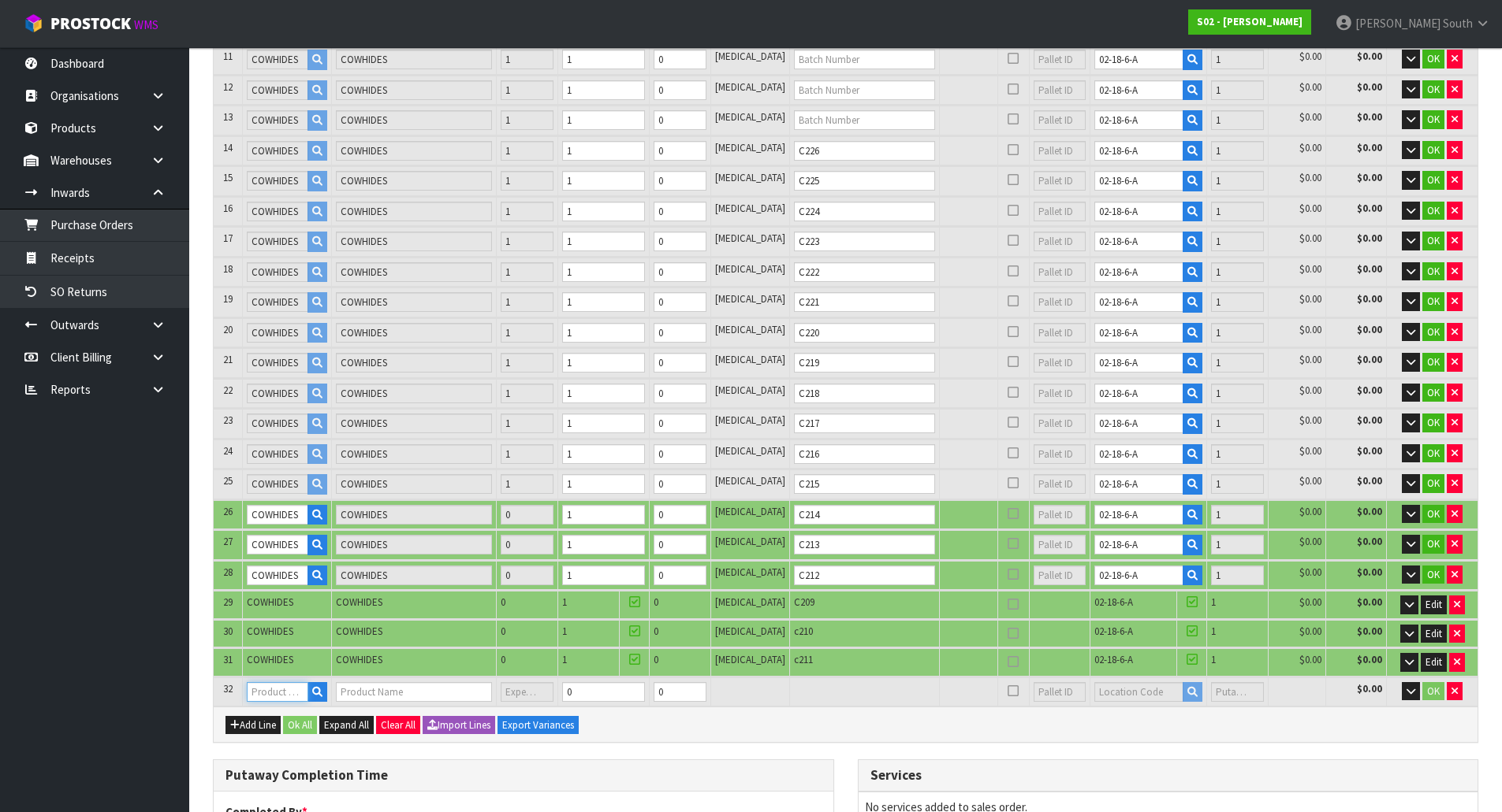
click at [286, 696] on input "text" at bounding box center [276, 692] width 60 height 20
click at [300, 713] on link "COW HIDES" at bounding box center [313, 719] width 125 height 21
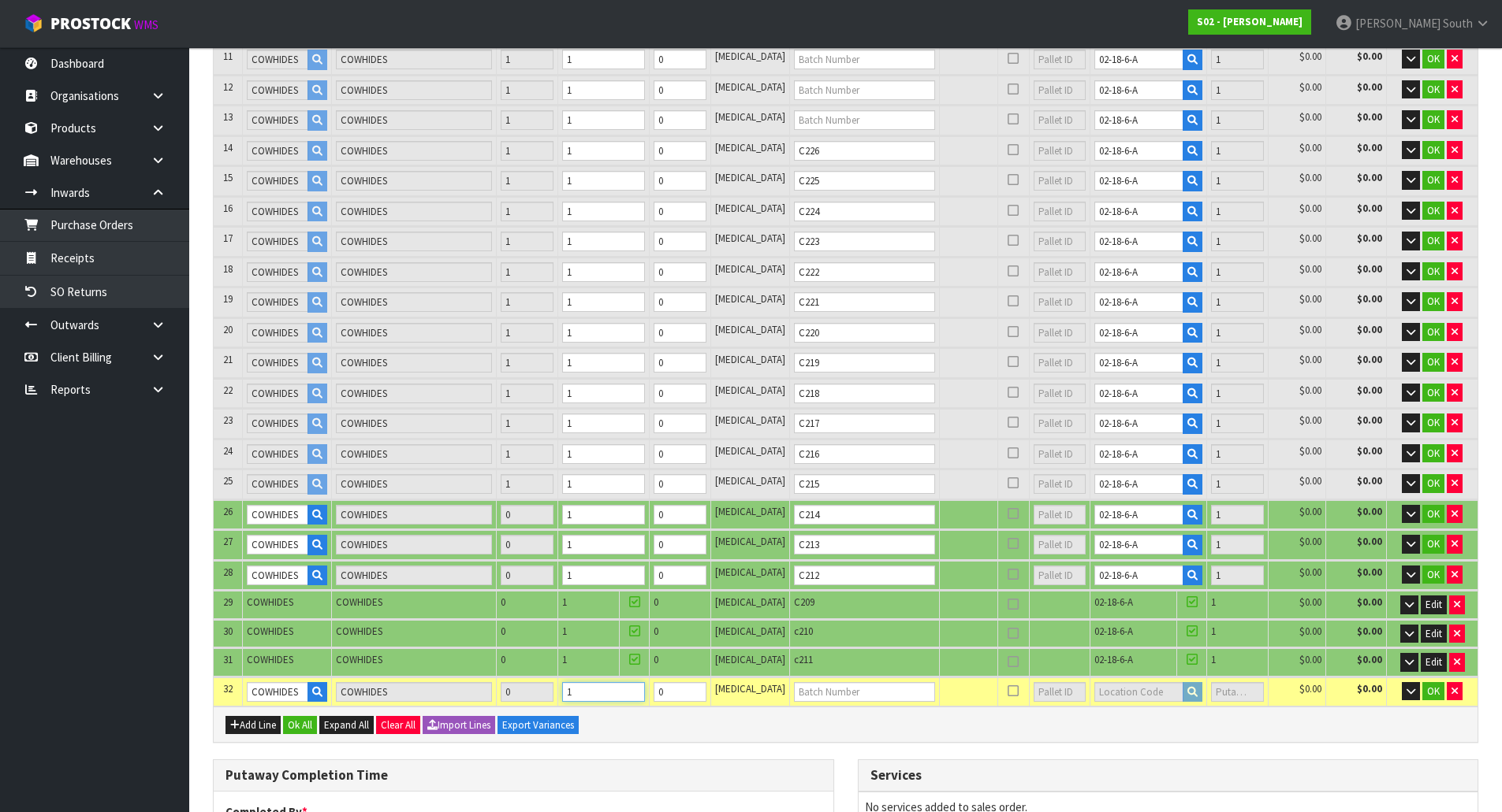
click at [644, 691] on input "1" at bounding box center [603, 692] width 82 height 20
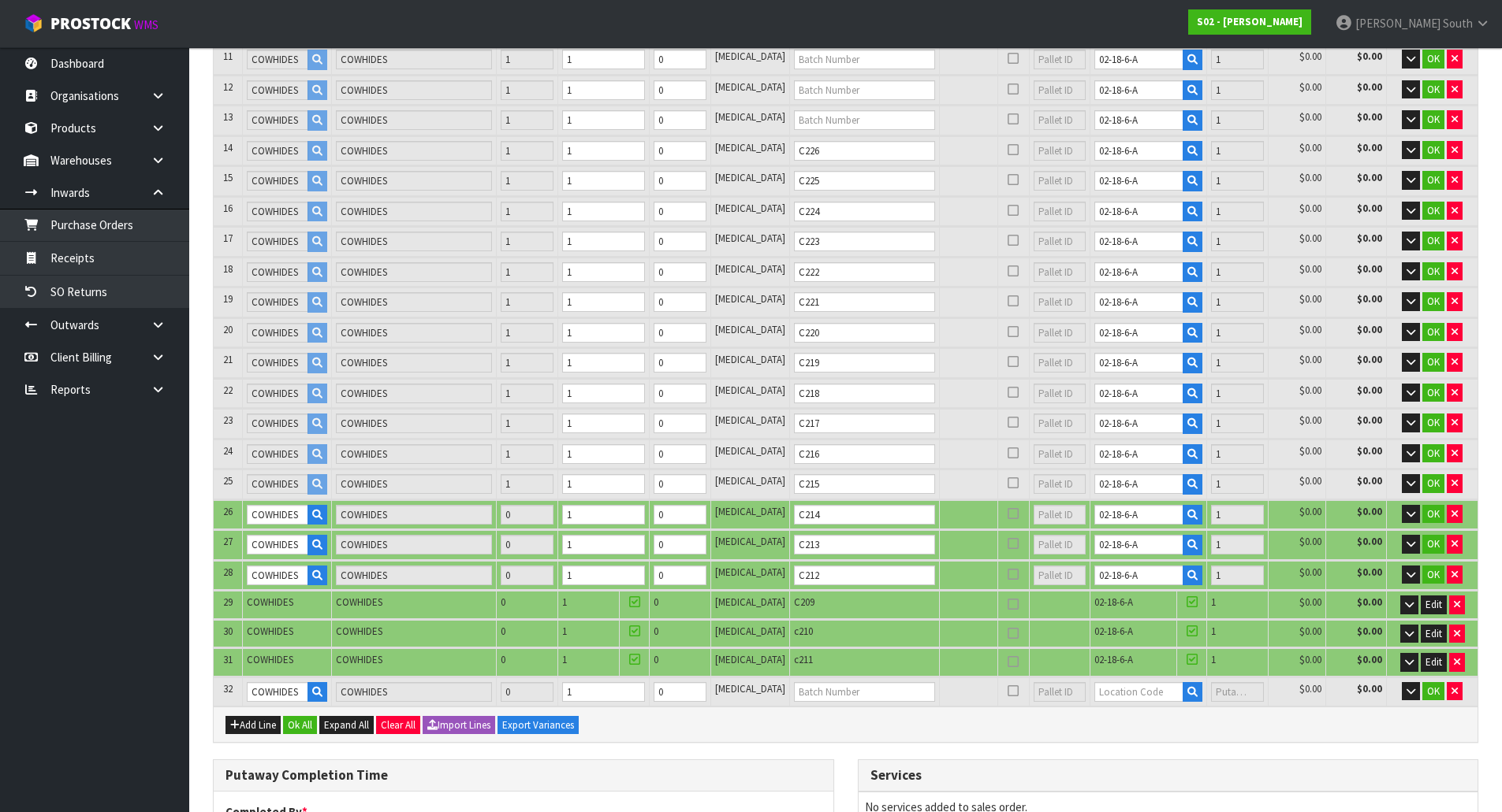
click at [792, 717] on div "Add Line Ok All Expand All Clear All Import Lines Export Variances" at bounding box center [846, 725] width 1264 height 35
drag, startPoint x: 1120, startPoint y: 658, endPoint x: 1053, endPoint y: 665, distance: 67.4
click at [1053, 665] on tr "31 COWHIDES COWHIDES 0 1 0 PCE c211 02-18-6-A 1 $0.00 $0.00 Edit" at bounding box center [846, 662] width 1264 height 28
copy tr "02-18-6-A"
click at [1133, 699] on input "text" at bounding box center [1139, 692] width 89 height 20
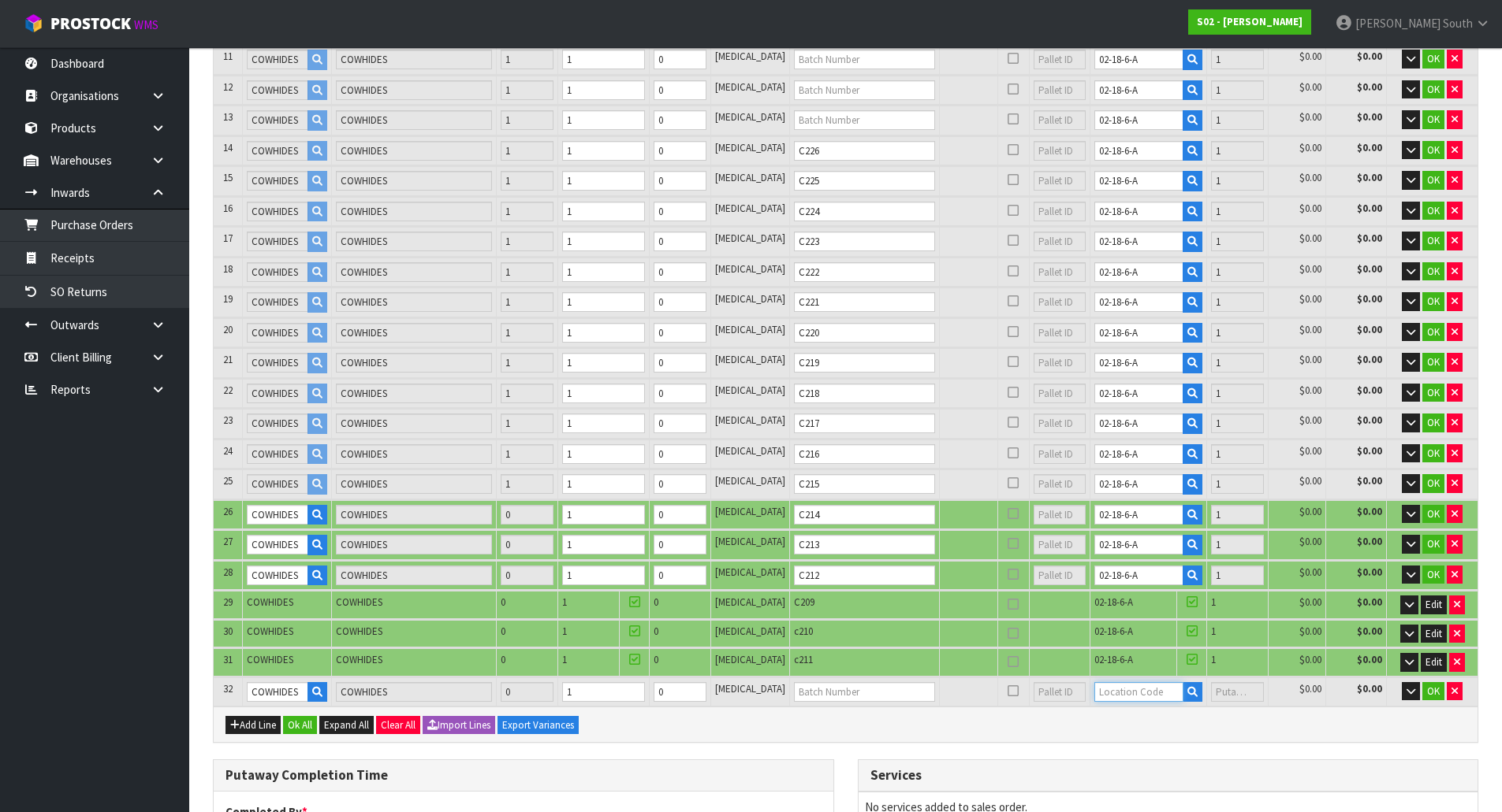
paste input "02-18-6-A"
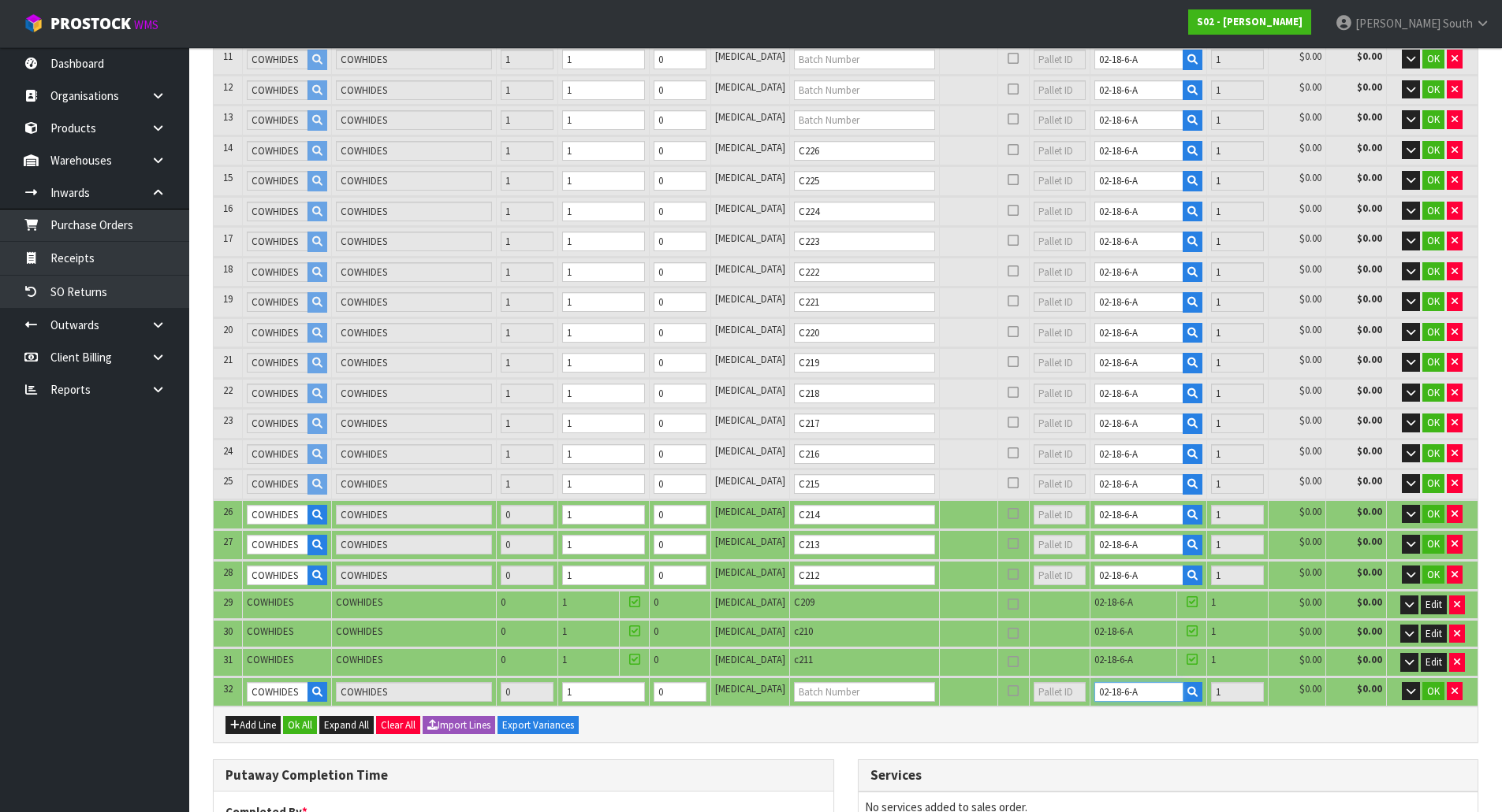
drag, startPoint x: 1091, startPoint y: 694, endPoint x: 1099, endPoint y: 693, distance: 8.1
click at [1094, 693] on input "02-18-6-A" at bounding box center [1139, 692] width 89 height 20
click at [950, 640] on td at bounding box center [968, 634] width 59 height 28
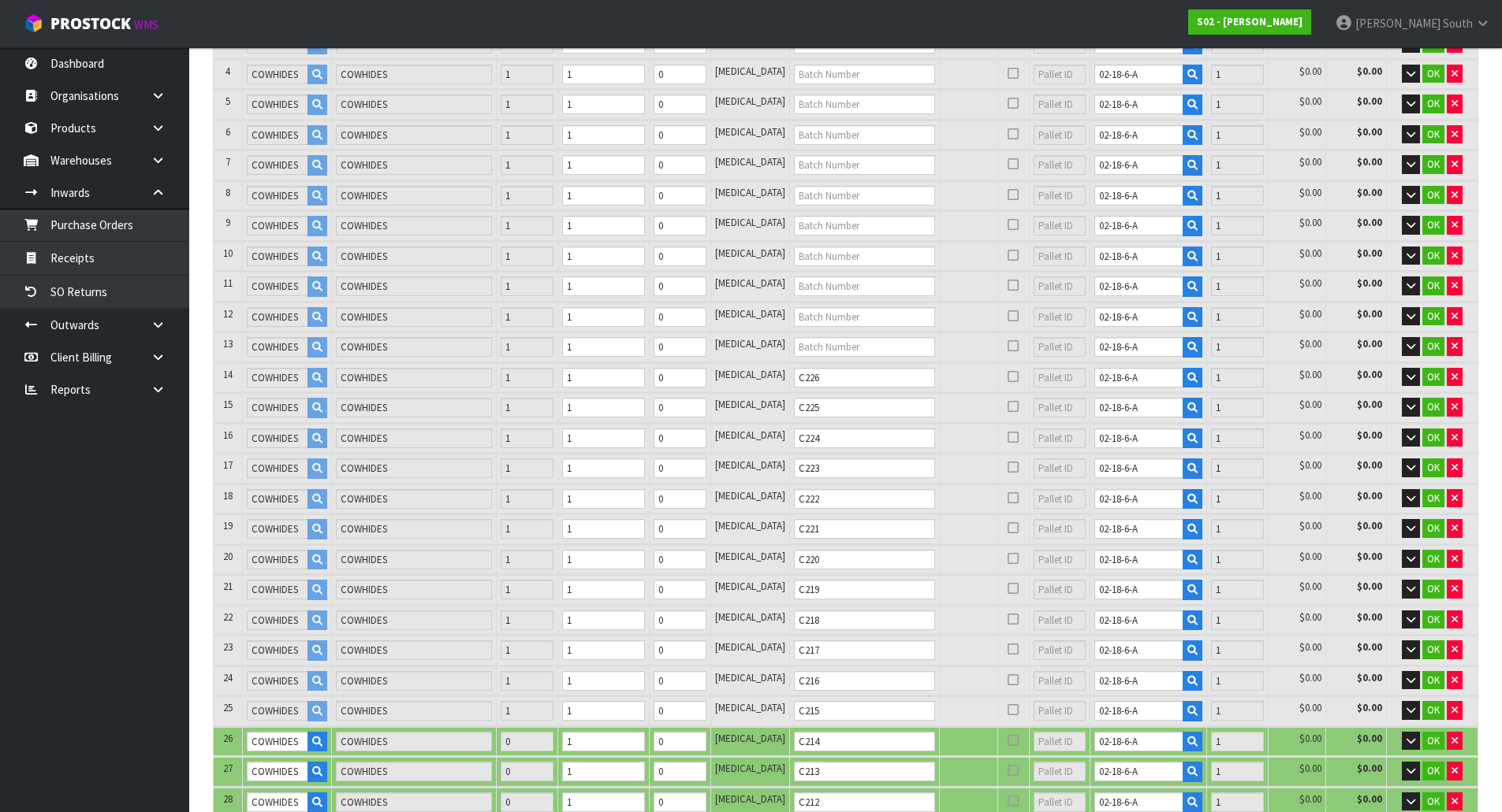
scroll to position [347, 0]
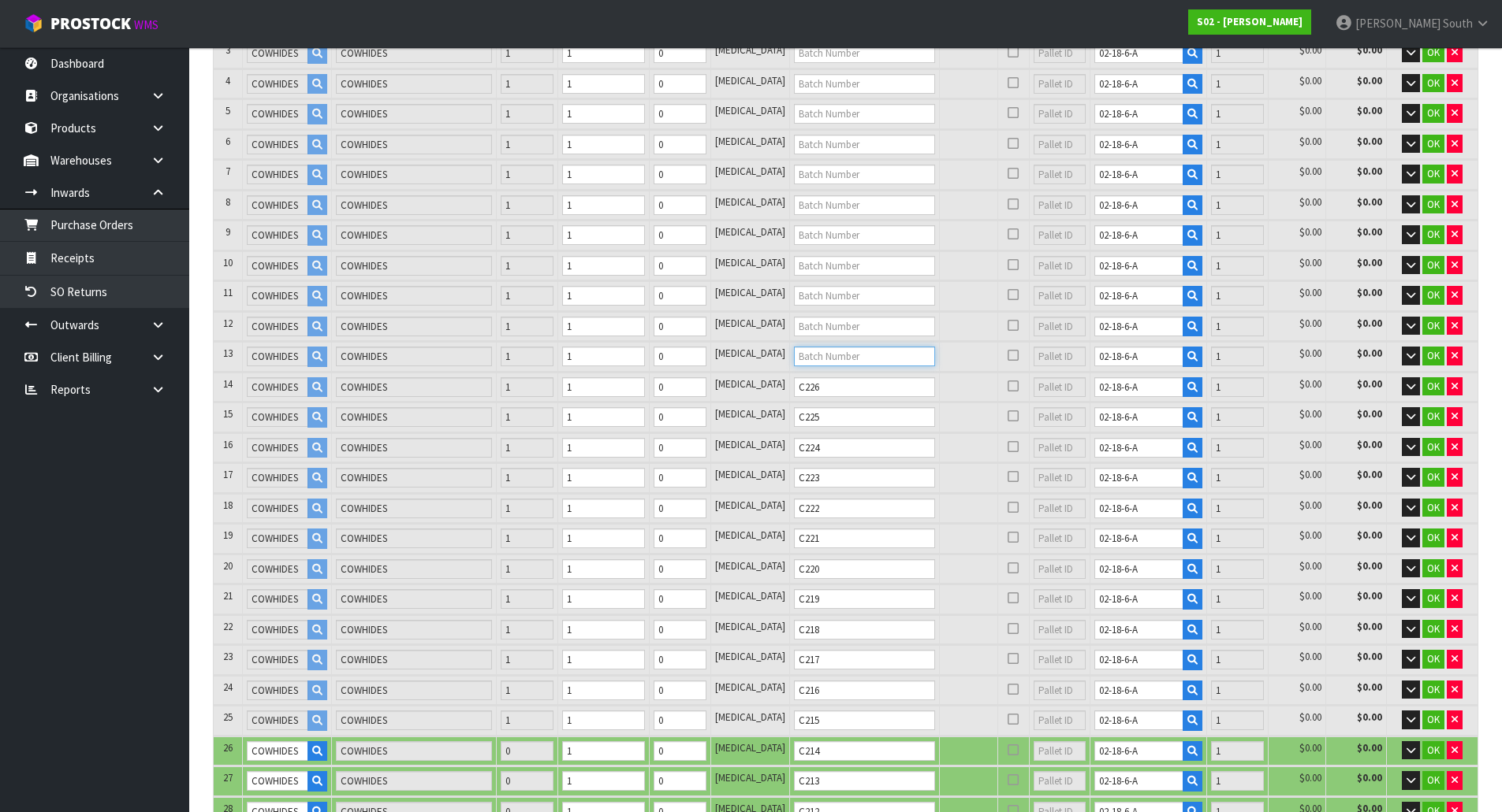
click at [832, 358] on input "text" at bounding box center [865, 356] width 141 height 20
click at [852, 324] on input "text" at bounding box center [865, 326] width 141 height 20
click at [848, 293] on input "text" at bounding box center [865, 296] width 141 height 20
click at [862, 265] on input "text" at bounding box center [865, 265] width 141 height 20
click at [802, 247] on td at bounding box center [864, 234] width 150 height 29
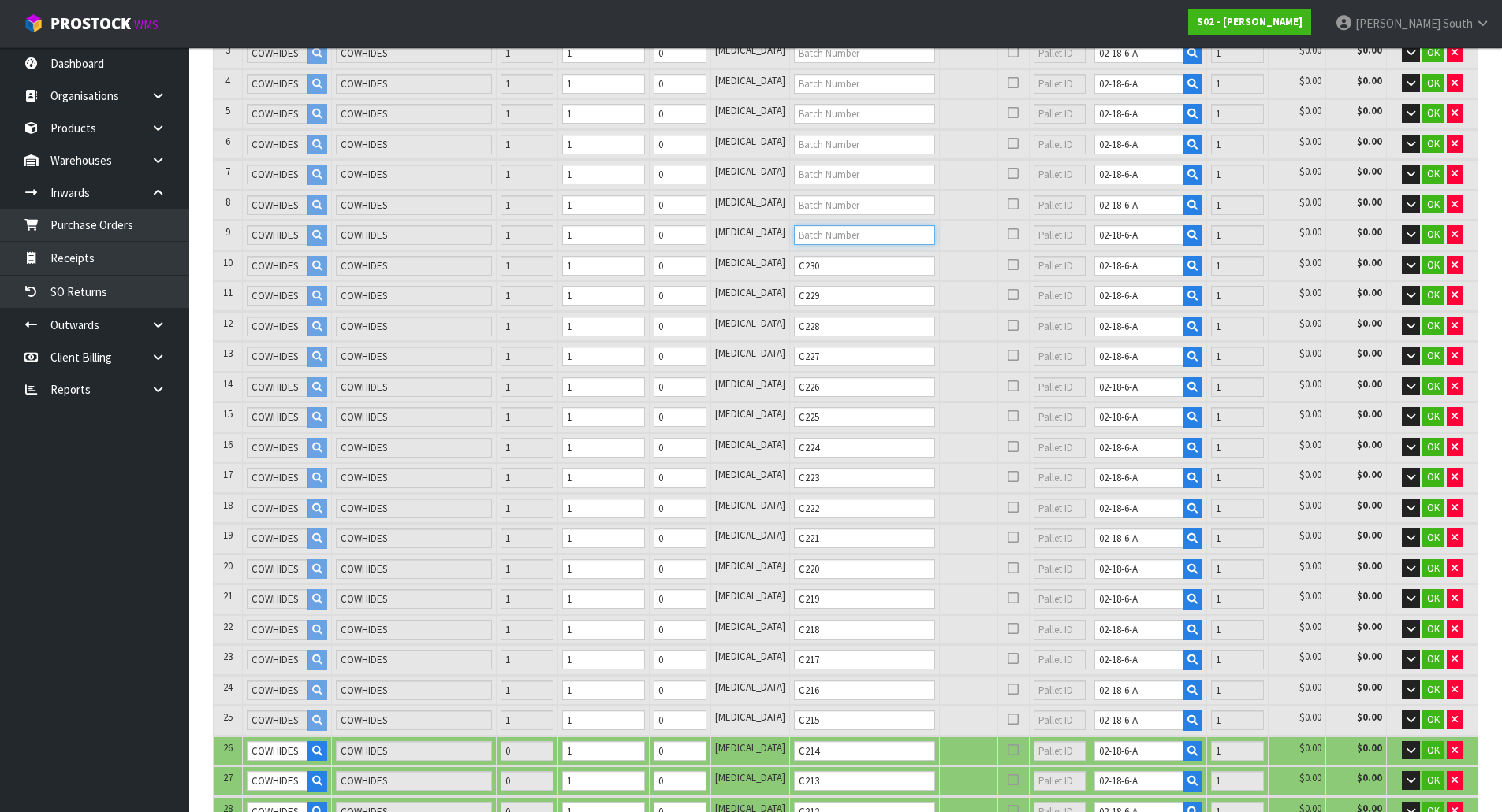
click at [809, 241] on input "text" at bounding box center [865, 234] width 141 height 20
